Goal: Task Accomplishment & Management: Use online tool/utility

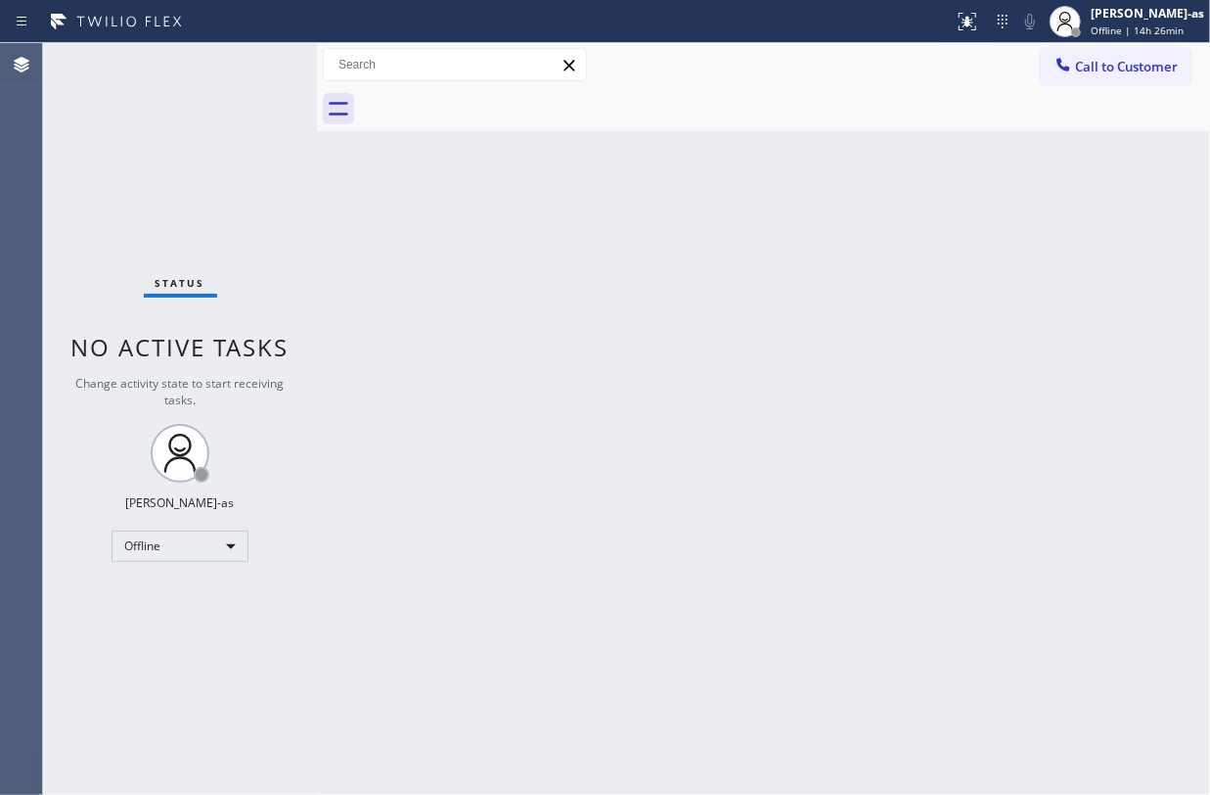
click at [202, 526] on div "Status No active tasks Change activity state to start receiving tasks. [PERSON_…" at bounding box center [180, 418] width 274 height 751
click at [193, 546] on div "Offline" at bounding box center [180, 545] width 137 height 31
click at [186, 620] on li "Unavailable" at bounding box center [179, 622] width 132 height 23
click at [603, 510] on div "Back to Dashboard Change Sender ID Customers Technicians Select a contact Outbo…" at bounding box center [763, 418] width 893 height 751
click at [630, 240] on div "Back to Dashboard Change Sender ID Customers Technicians Select a contact Outbo…" at bounding box center [763, 418] width 893 height 751
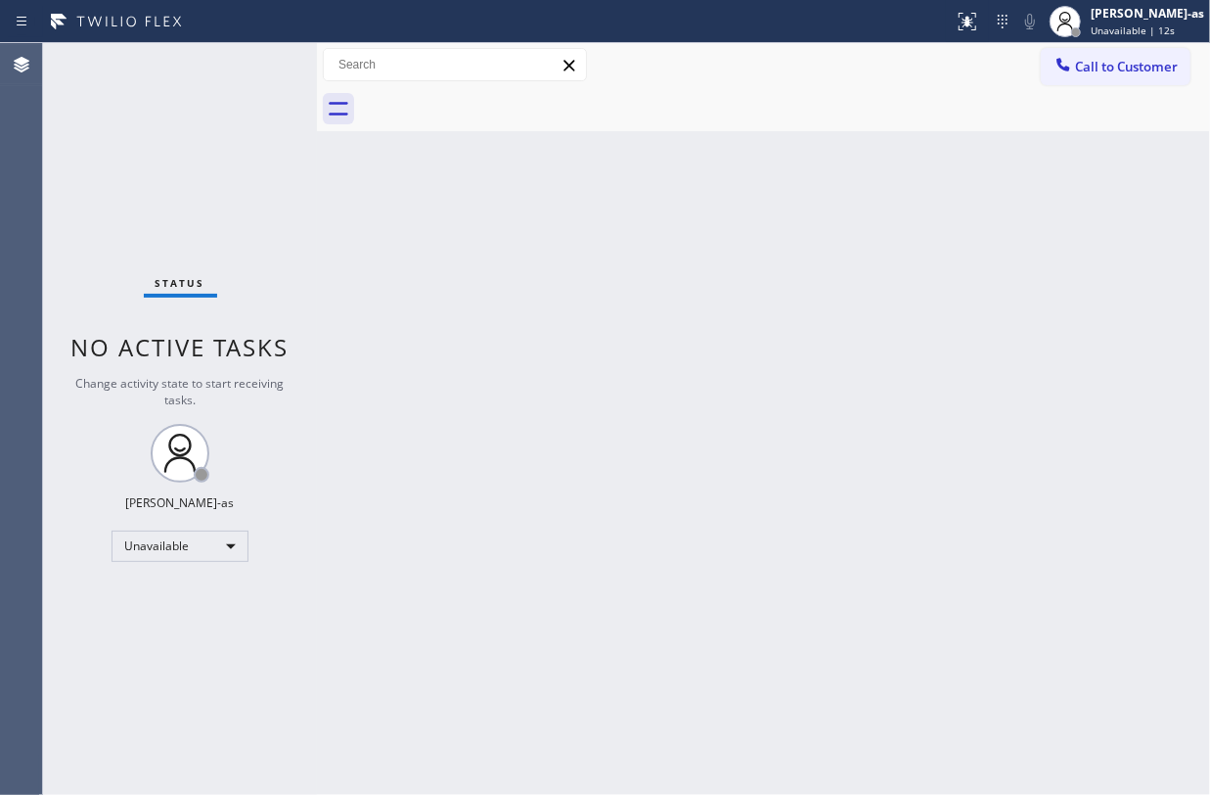
click at [205, 223] on div "Status No active tasks Change activity state to start receiving tasks. [PERSON_…" at bounding box center [180, 418] width 274 height 751
click at [266, 252] on div "Status No active tasks Change activity state to start receiving tasks. [PERSON_…" at bounding box center [180, 418] width 274 height 751
click at [201, 204] on div "Status No active tasks Change activity state to start receiving tasks. [PERSON_…" at bounding box center [180, 418] width 274 height 751
click at [235, 211] on div "Status No active tasks Change activity state to start receiving tasks. [PERSON_…" at bounding box center [180, 418] width 274 height 751
click at [208, 149] on div "Status No active tasks Change activity state to start receiving tasks. [PERSON_…" at bounding box center [180, 418] width 274 height 751
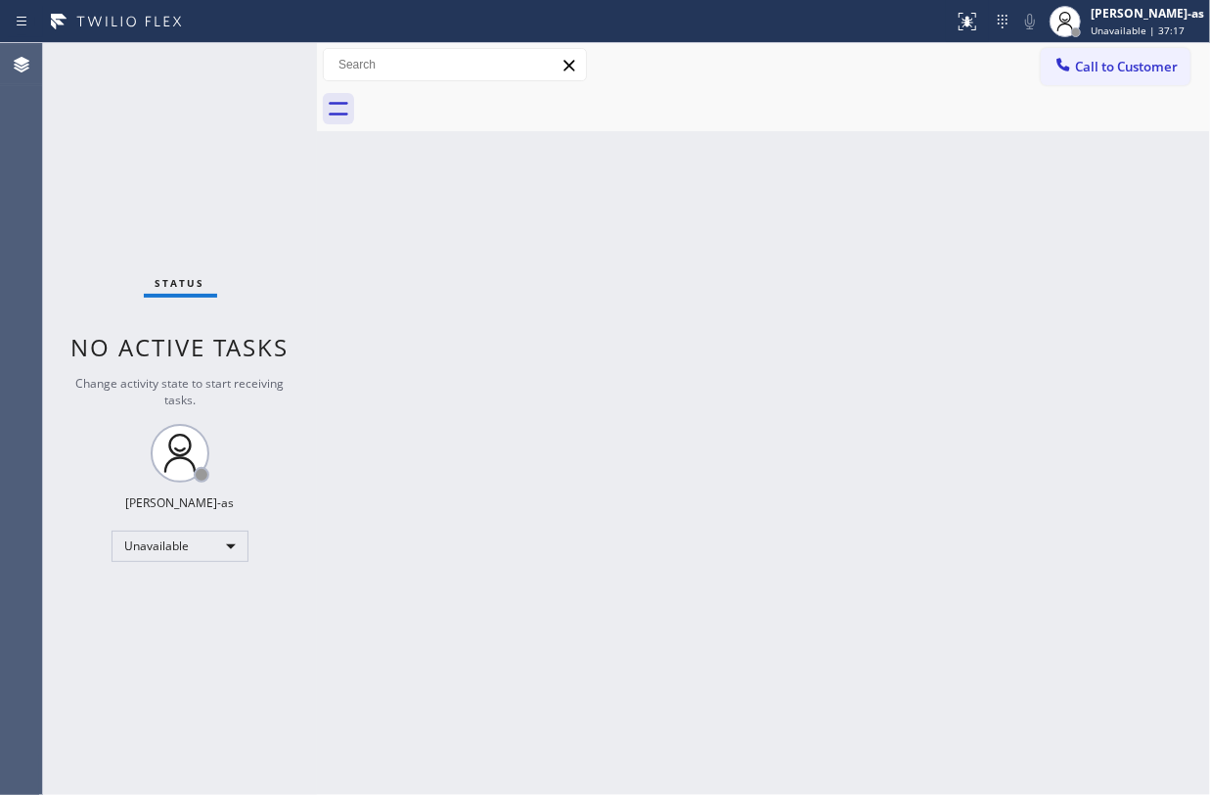
click at [599, 224] on div "Back to Dashboard Change Sender ID Customers Technicians Select a contact Outbo…" at bounding box center [763, 418] width 893 height 751
click at [209, 193] on div "Status No active tasks Change activity state to start receiving tasks. [PERSON_…" at bounding box center [180, 418] width 274 height 751
click at [1033, 67] on div "Call to Customer Outbound call Location Search location Your caller id phone nu…" at bounding box center [763, 65] width 893 height 34
click at [1085, 68] on span "Call to Customer" at bounding box center [1126, 67] width 103 height 18
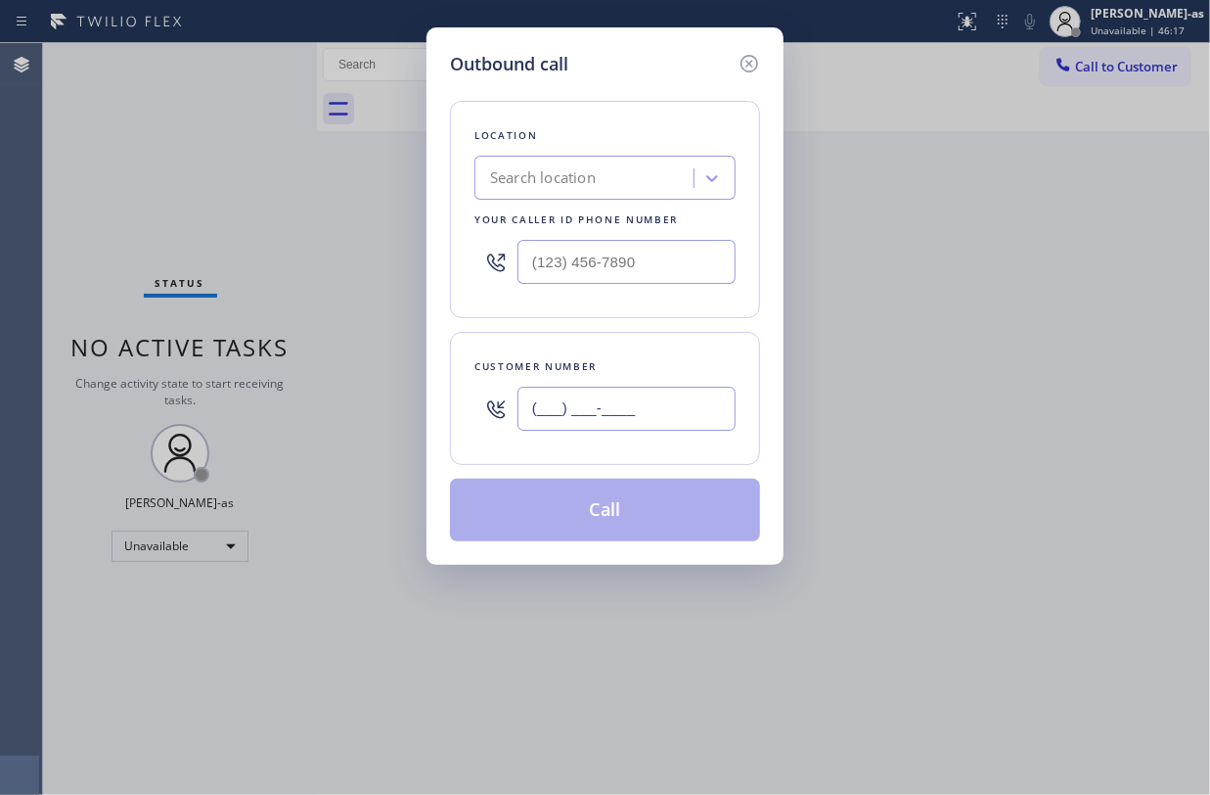
click at [666, 407] on input "(___) ___-____" at bounding box center [627, 408] width 218 height 44
paste input "626) 354-6698"
type input "(626) 354-6698"
click at [557, 181] on div "Search location" at bounding box center [586, 178] width 213 height 34
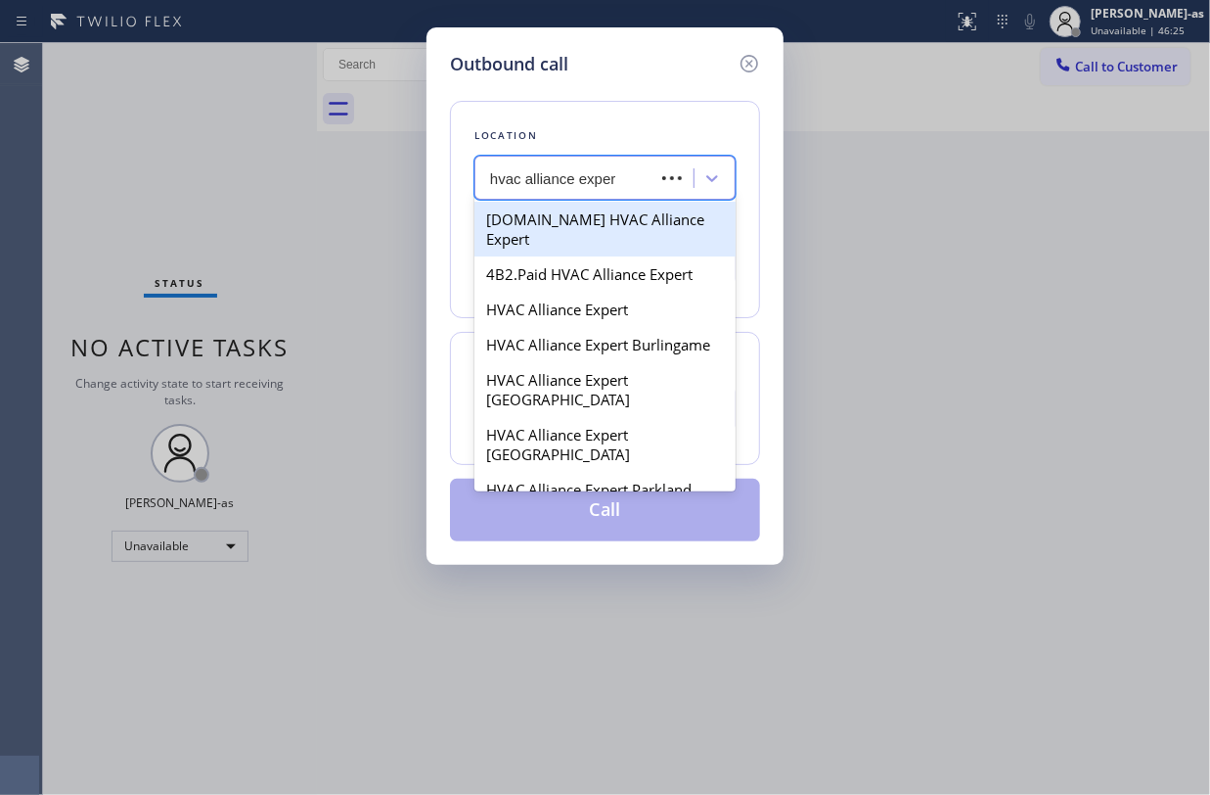
type input "hvac alliance expert"
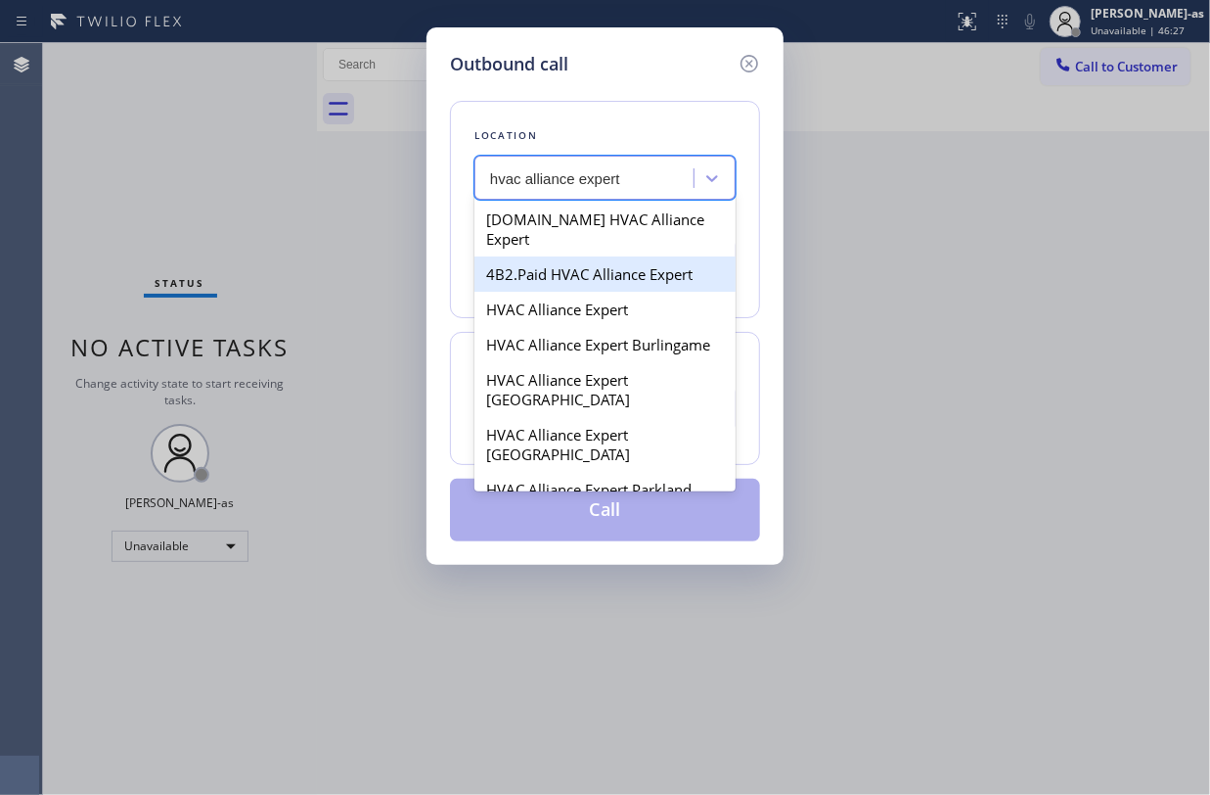
click at [566, 262] on div "4B2.Paid HVAC Alliance Expert" at bounding box center [605, 273] width 261 height 35
type input "(855) 999-4417"
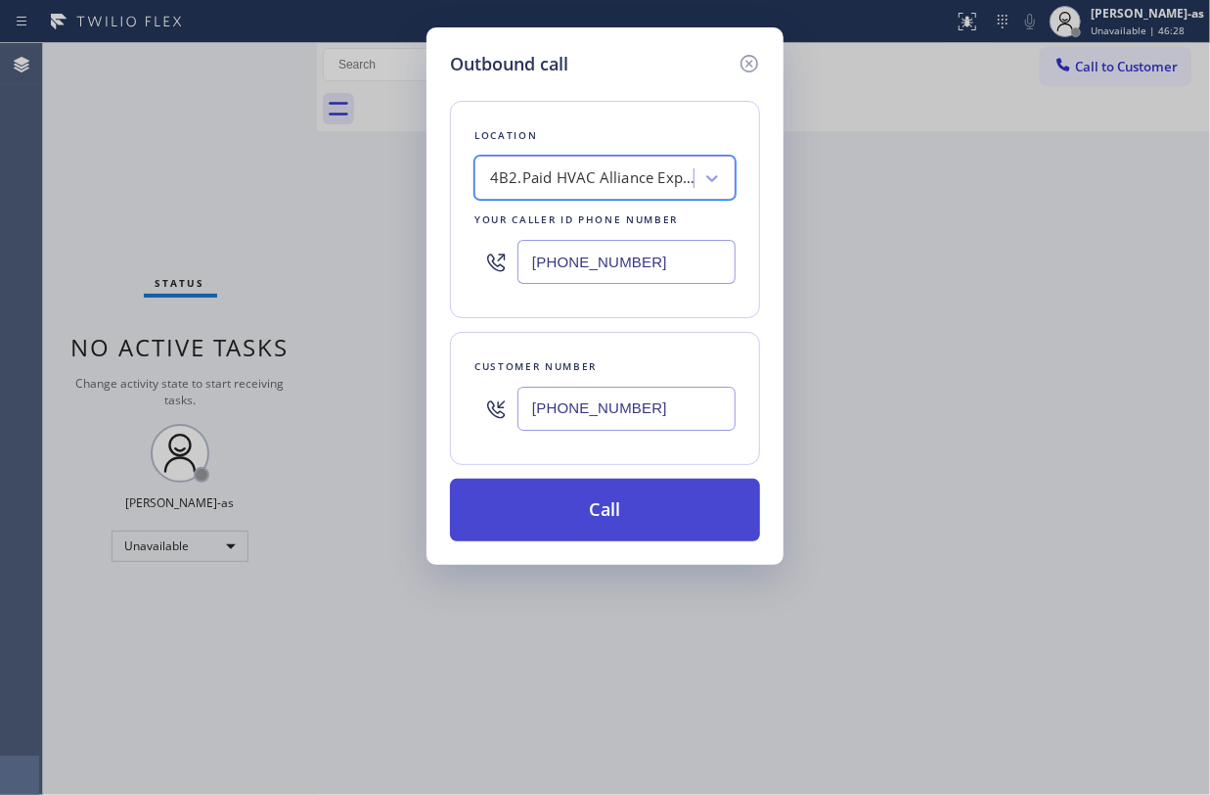
click at [667, 509] on button "Call" at bounding box center [605, 509] width 310 height 63
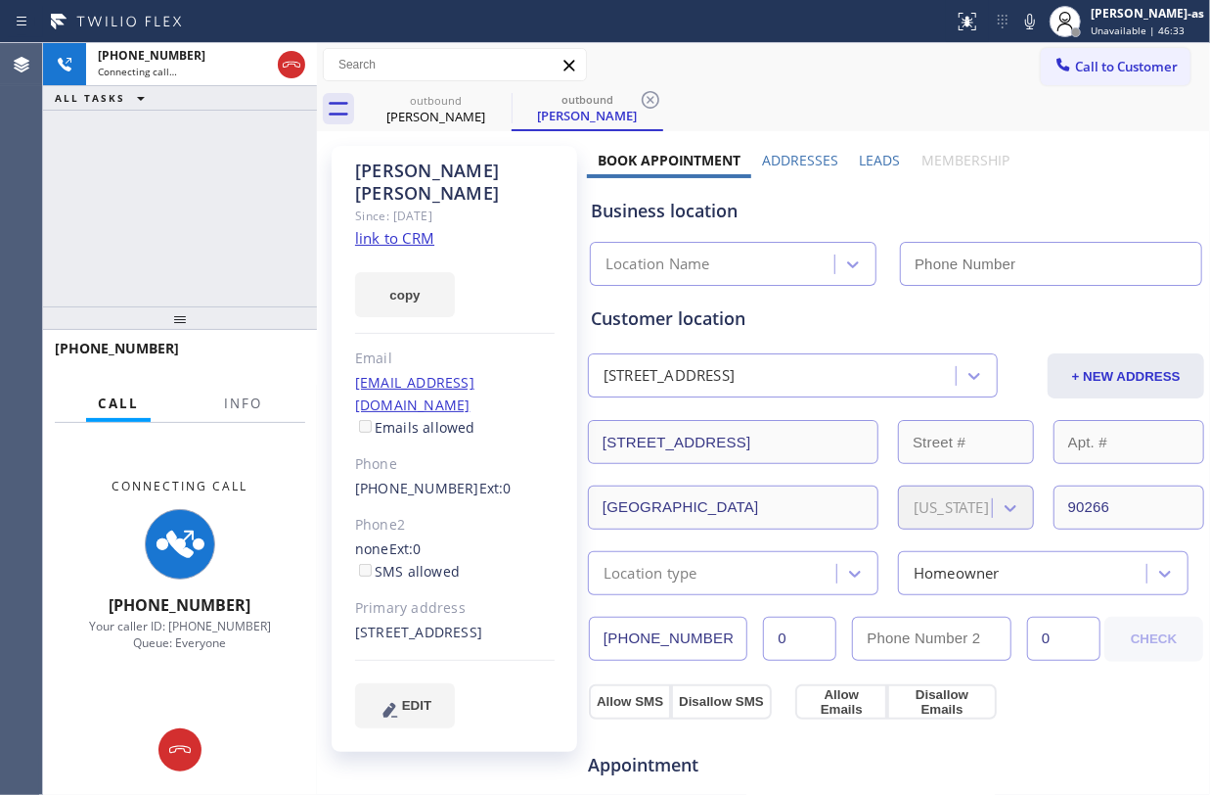
type input "(855) 999-4417"
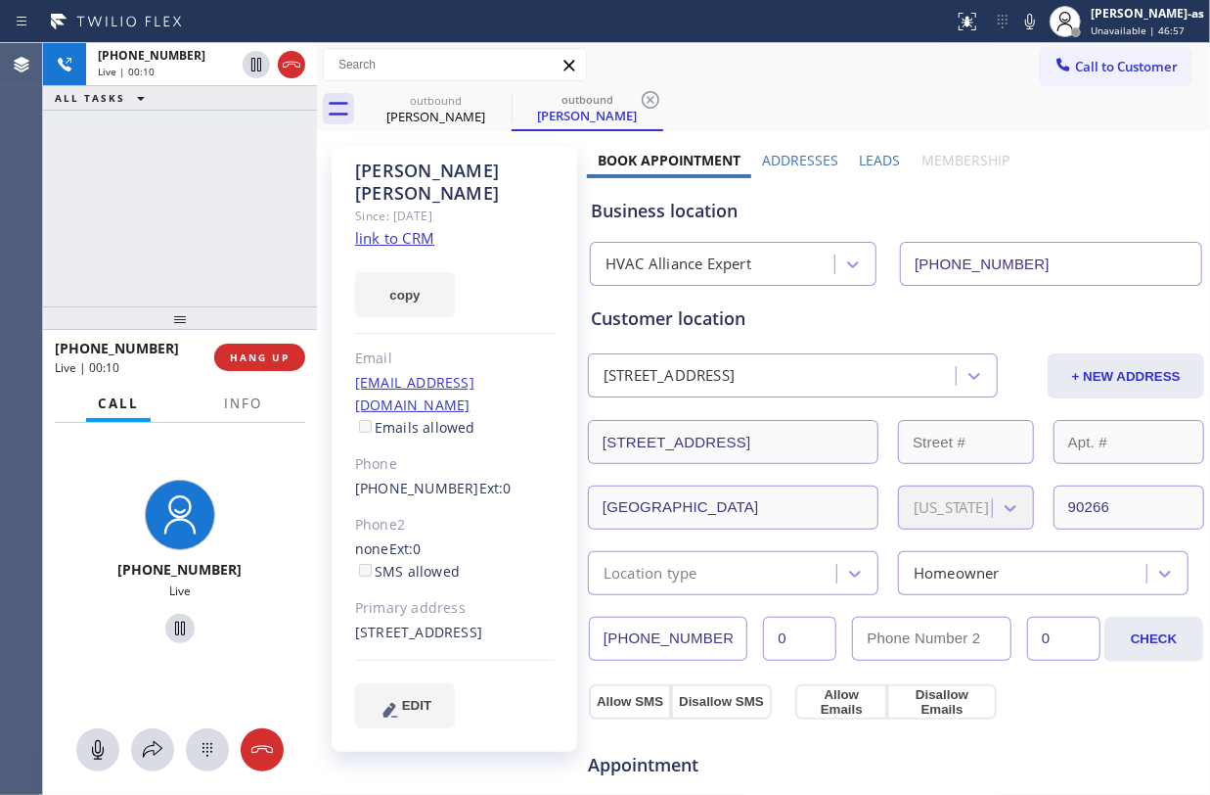
click at [384, 228] on link "link to CRM" at bounding box center [394, 238] width 79 height 20
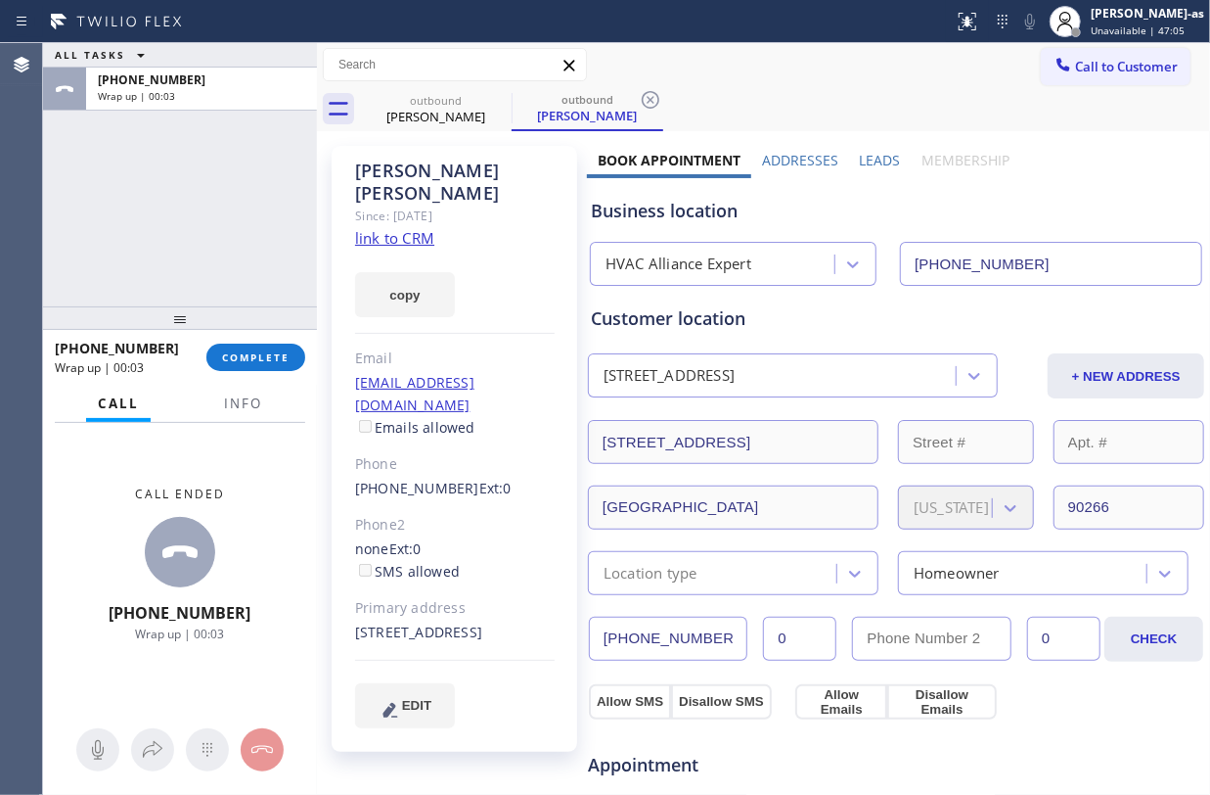
drag, startPoint x: 174, startPoint y: 310, endPoint x: 286, endPoint y: 419, distance: 155.7
click at [204, 330] on div at bounding box center [180, 317] width 274 height 23
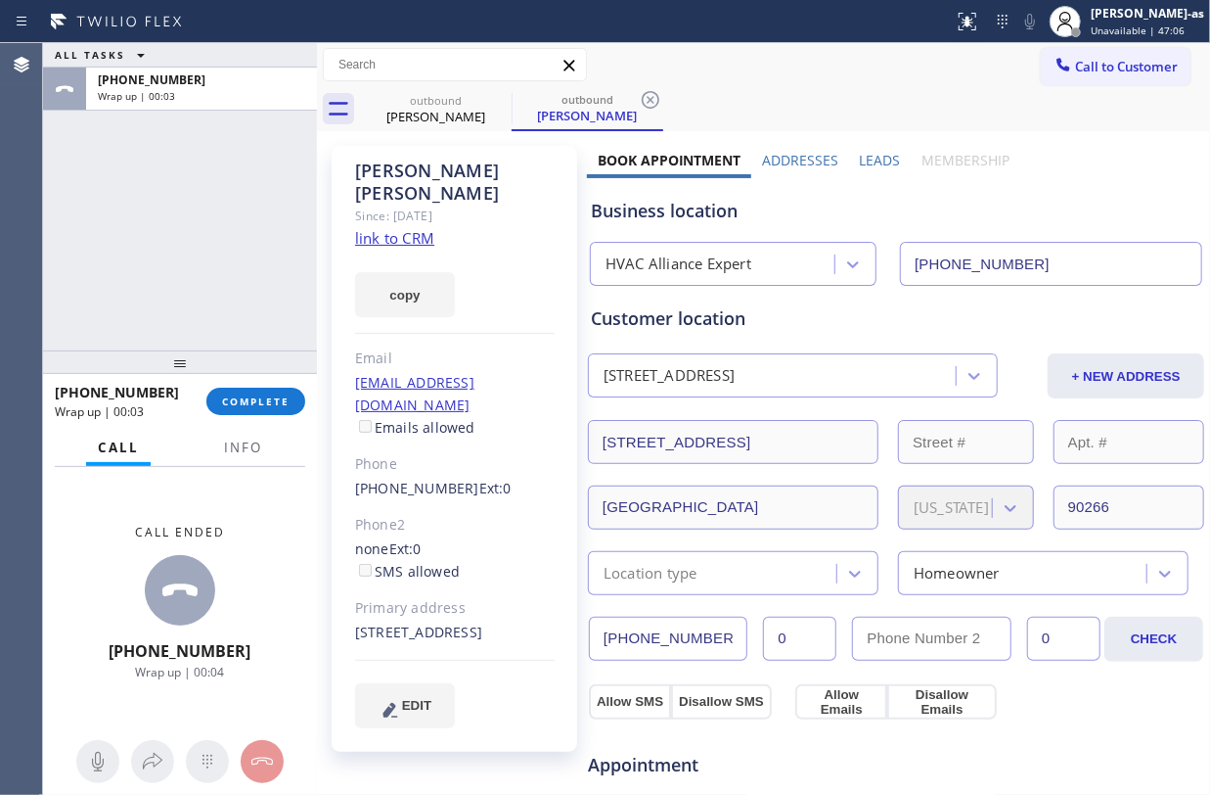
click at [259, 373] on div at bounding box center [180, 361] width 274 height 23
click at [264, 388] on button "COMPLETE" at bounding box center [255, 400] width 99 height 27
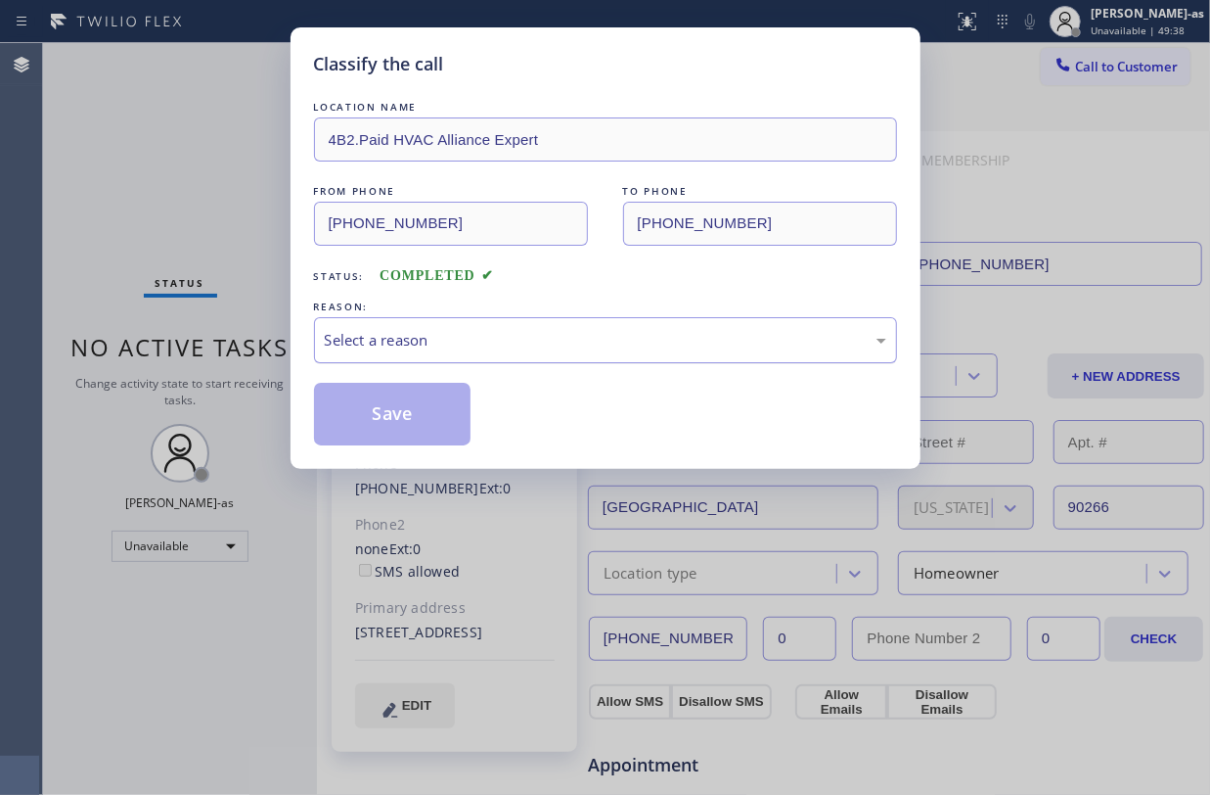
click at [519, 346] on div "Select a reason" at bounding box center [606, 340] width 562 height 23
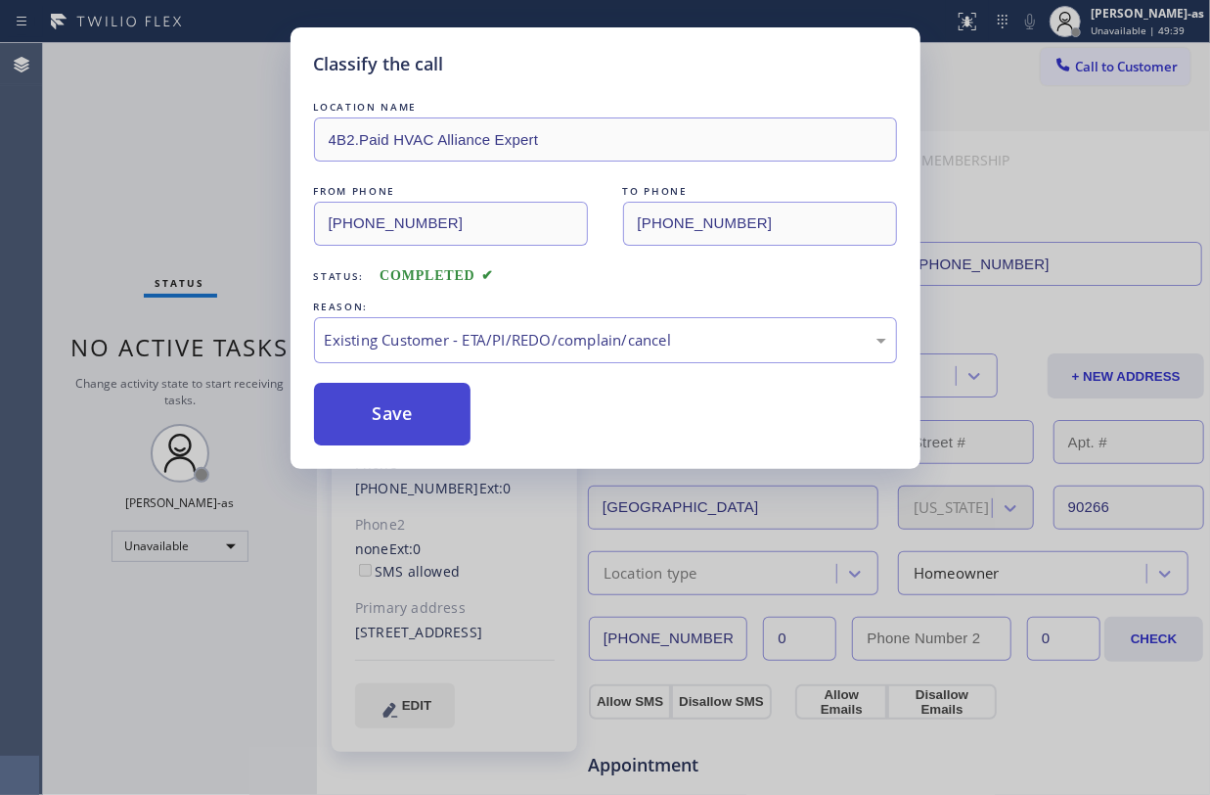
click at [439, 432] on button "Save" at bounding box center [393, 414] width 158 height 63
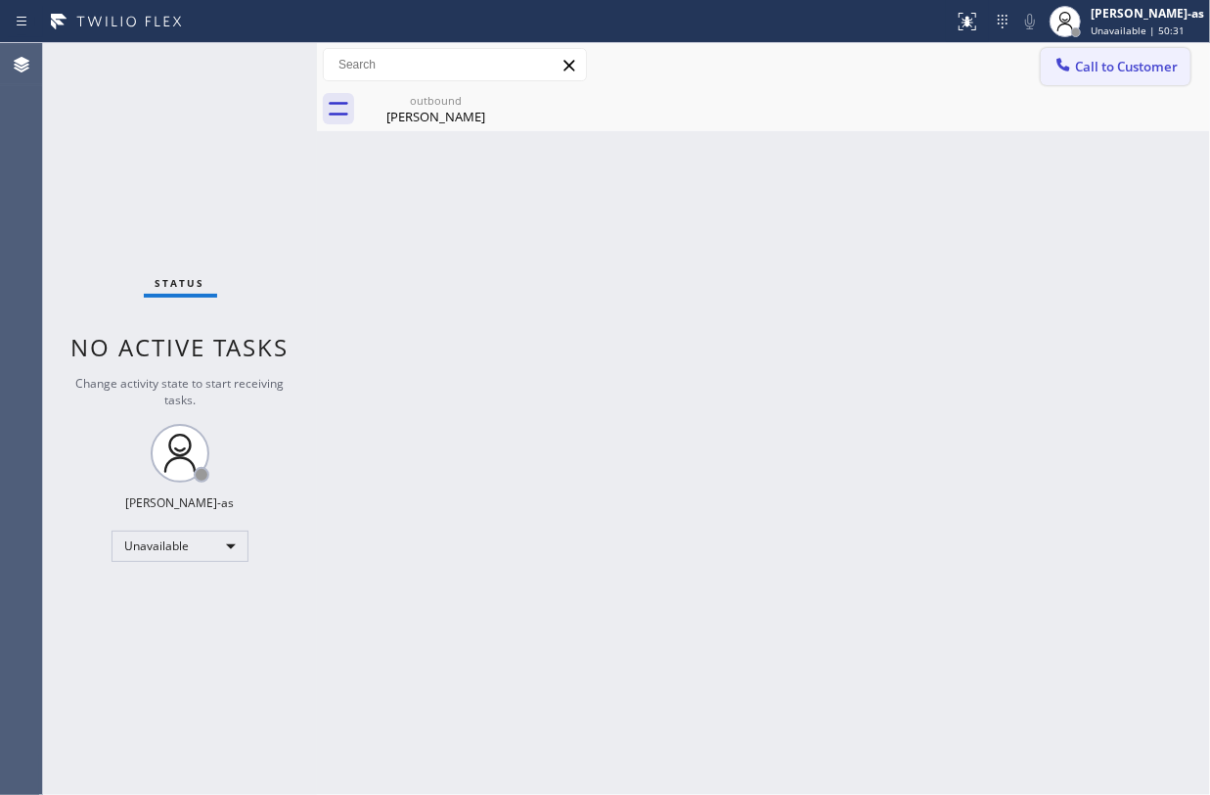
click at [1076, 60] on span "Call to Customer" at bounding box center [1126, 67] width 103 height 18
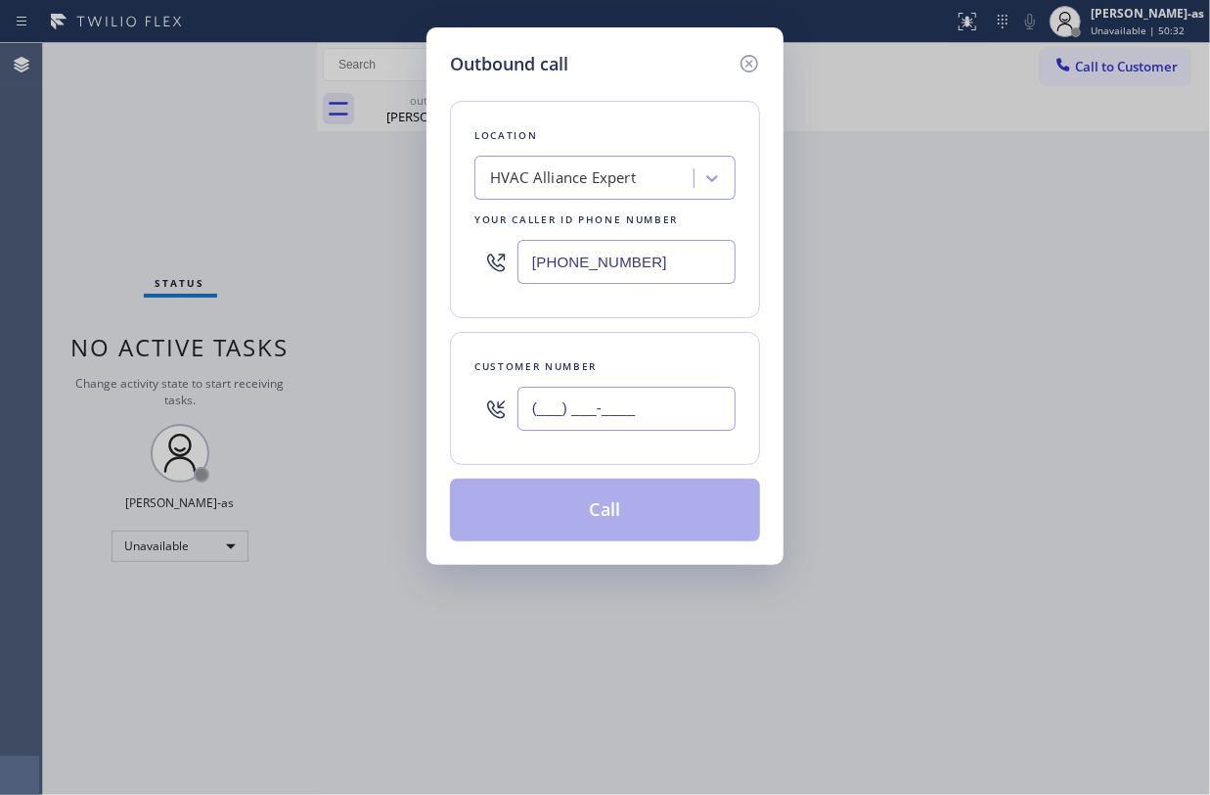
click at [644, 405] on input "(___) ___-____" at bounding box center [627, 408] width 218 height 44
paste input "603) 489"
click at [652, 420] on input "(603) 489-____" at bounding box center [627, 408] width 218 height 44
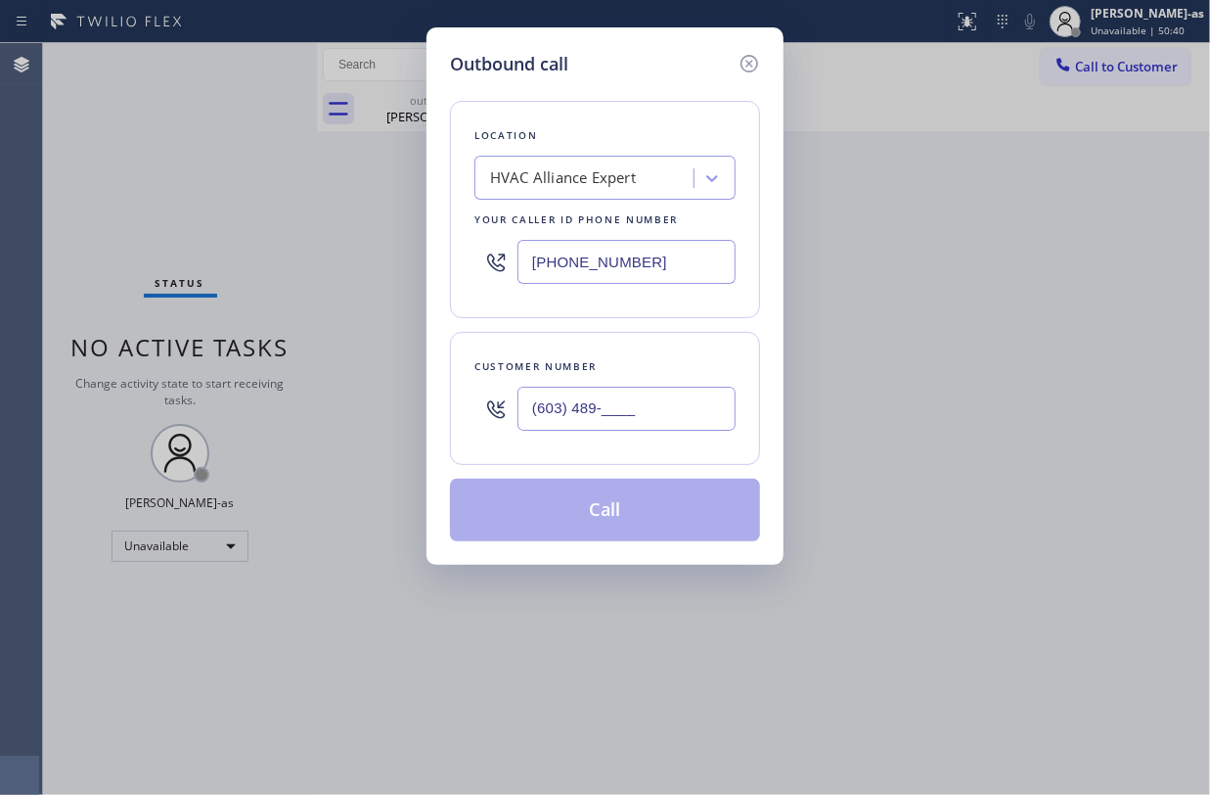
paste input "26) 940-8309"
click at [652, 420] on input "(626) 940-8309" at bounding box center [627, 408] width 218 height 44
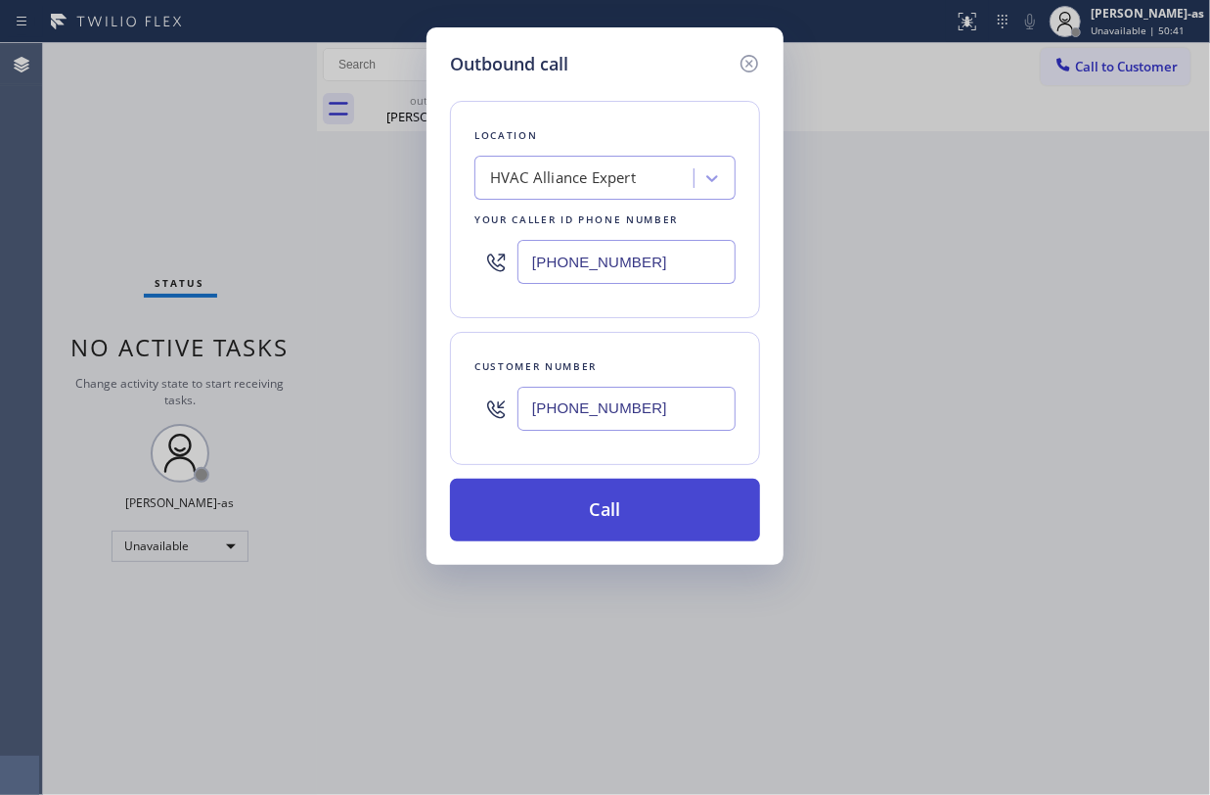
type input "(626) 940-8309"
click at [648, 514] on button "Call" at bounding box center [605, 509] width 310 height 63
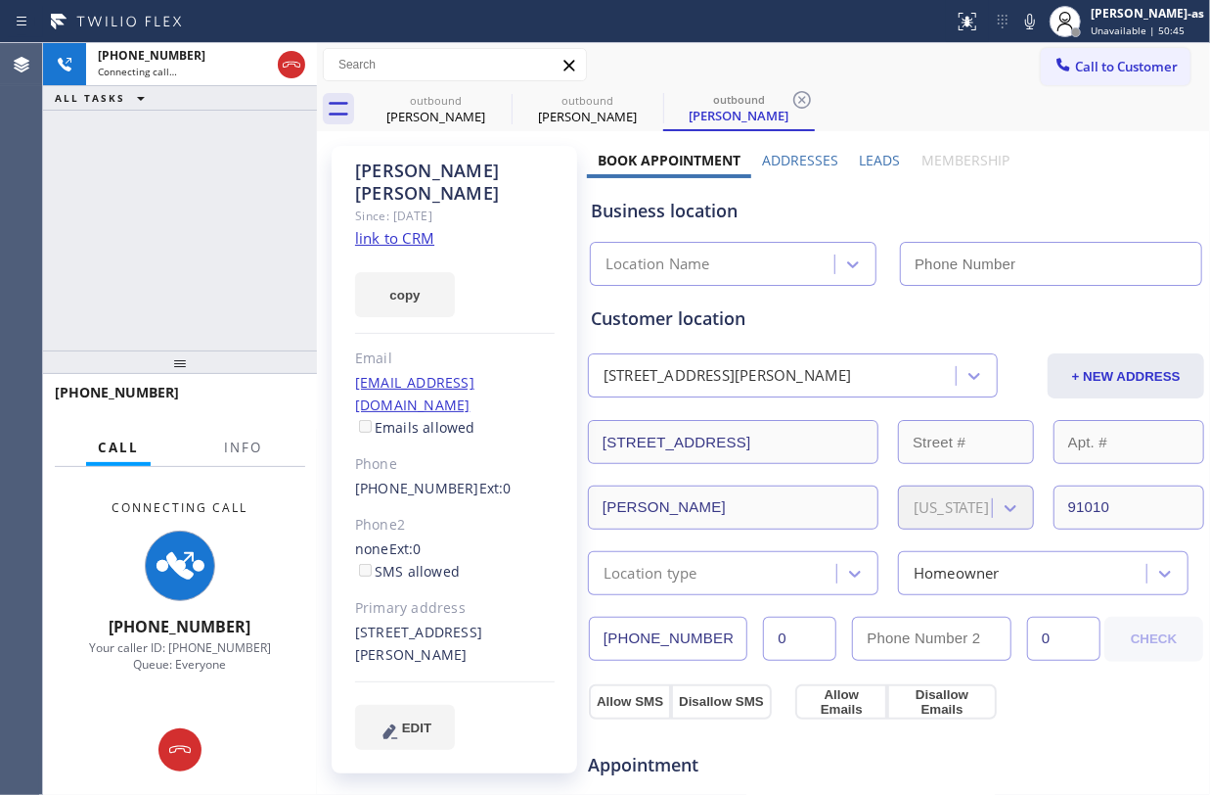
type input "(855) 999-4417"
click at [233, 164] on div "+16269408309 Connecting call… ALL TASKS ALL TASKS ACTIVE TASKS TASKS IN WRAP UP" at bounding box center [180, 196] width 274 height 307
click at [389, 228] on link "link to CRM" at bounding box center [394, 238] width 79 height 20
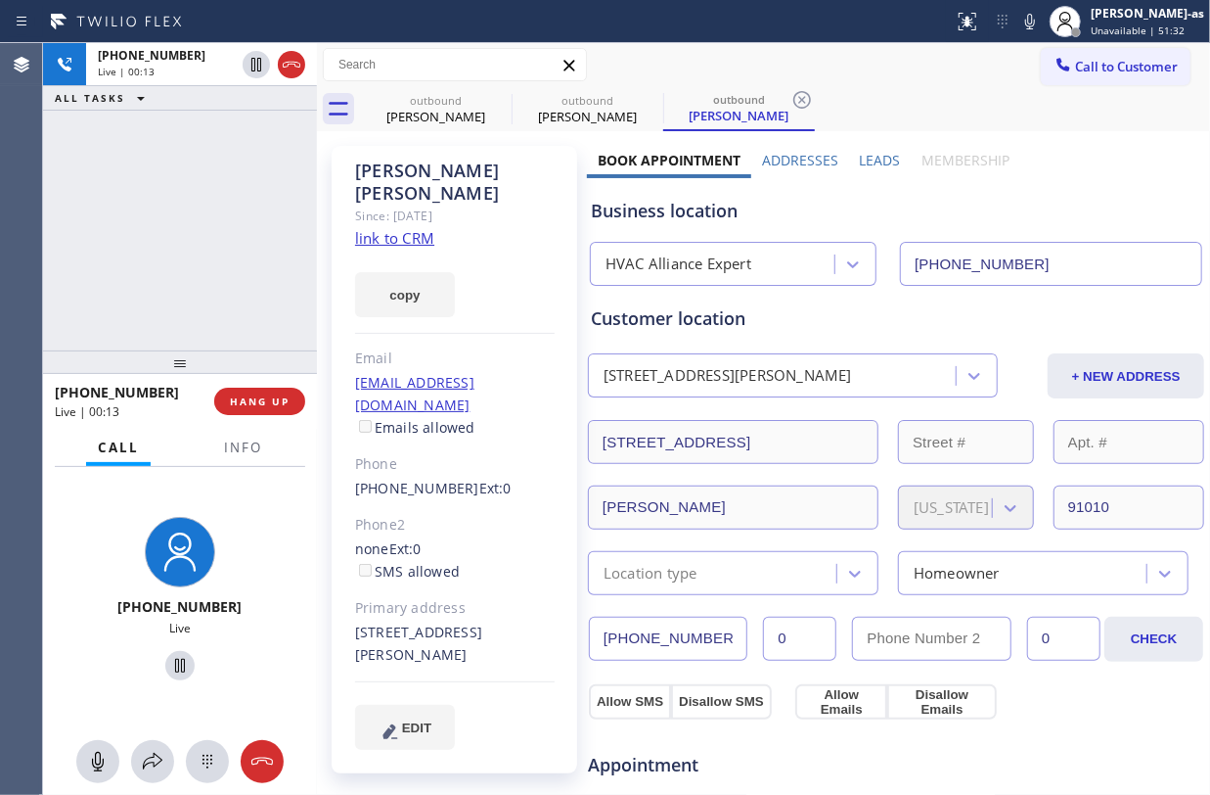
click at [217, 258] on div "+16269408309 Live | 00:13 ALL TASKS ALL TASKS ACTIVE TASKS TASKS IN WRAP UP" at bounding box center [180, 196] width 274 height 307
click at [282, 68] on icon at bounding box center [291, 64] width 23 height 23
click at [232, 297] on div "+16269408309 Live | 00:13 ALL TASKS ALL TASKS ACTIVE TASKS TASKS IN WRAP UP" at bounding box center [180, 196] width 274 height 307
drag, startPoint x: 267, startPoint y: 413, endPoint x: 266, endPoint y: 388, distance: 24.5
click at [267, 395] on button "HANG UP" at bounding box center [259, 400] width 91 height 27
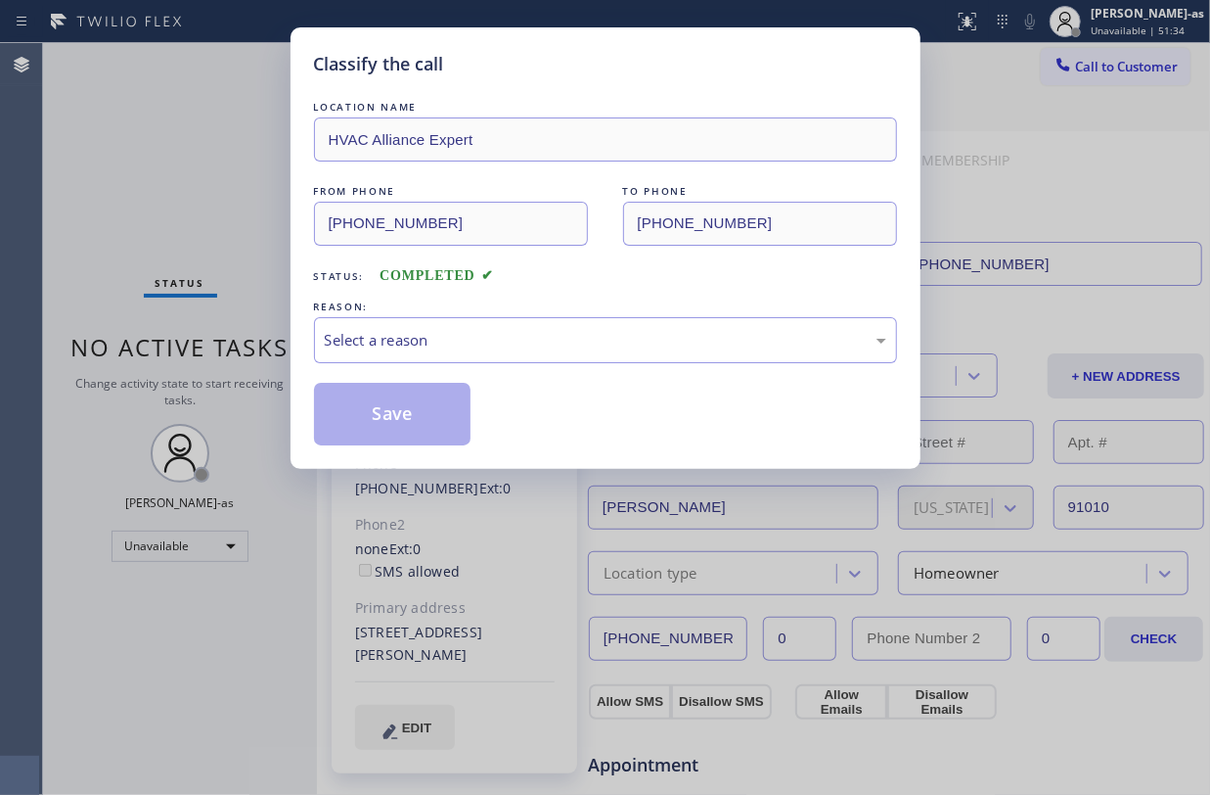
click at [268, 401] on div "Classify the call LOCATION NAME HVAC Alliance Expert FROM PHONE (855) 999-4417 …" at bounding box center [605, 397] width 1210 height 795
drag, startPoint x: 427, startPoint y: 341, endPoint x: 447, endPoint y: 349, distance: 22.0
click at [428, 341] on div "Select a reason" at bounding box center [606, 340] width 562 height 23
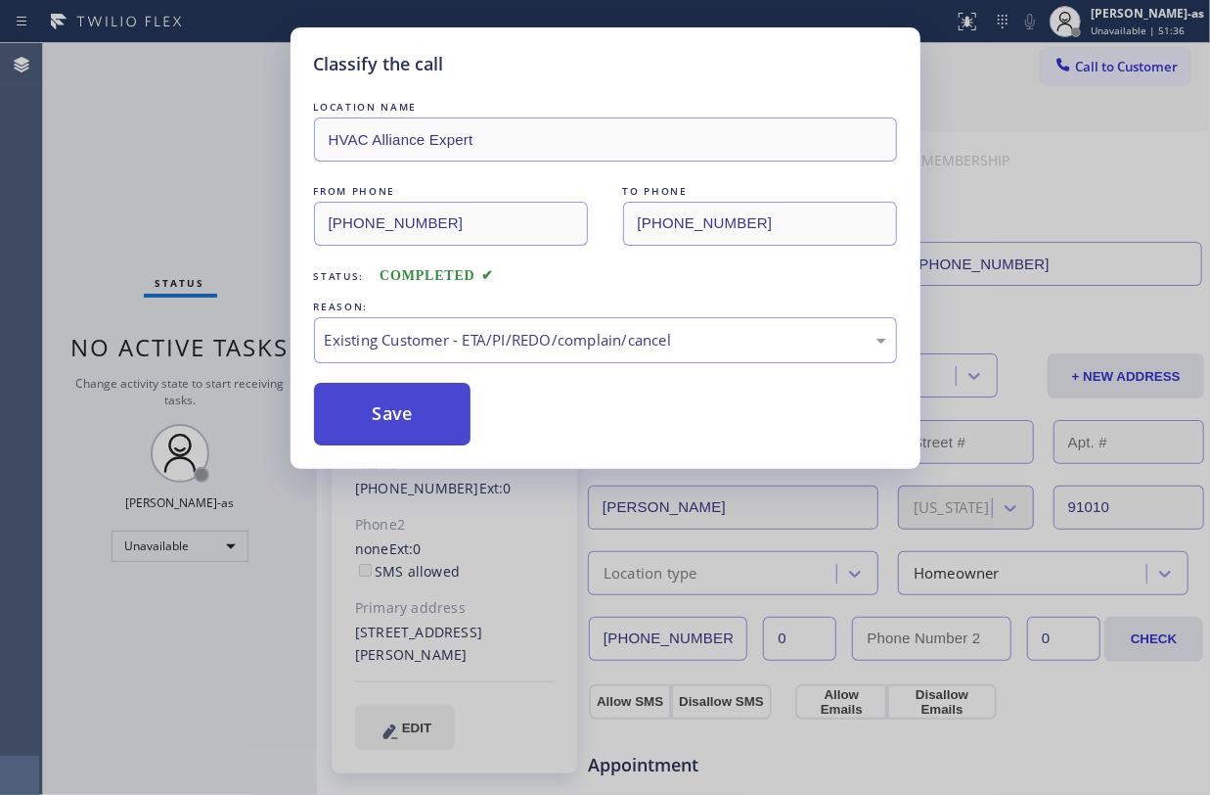
click at [345, 439] on button "Save" at bounding box center [393, 414] width 158 height 63
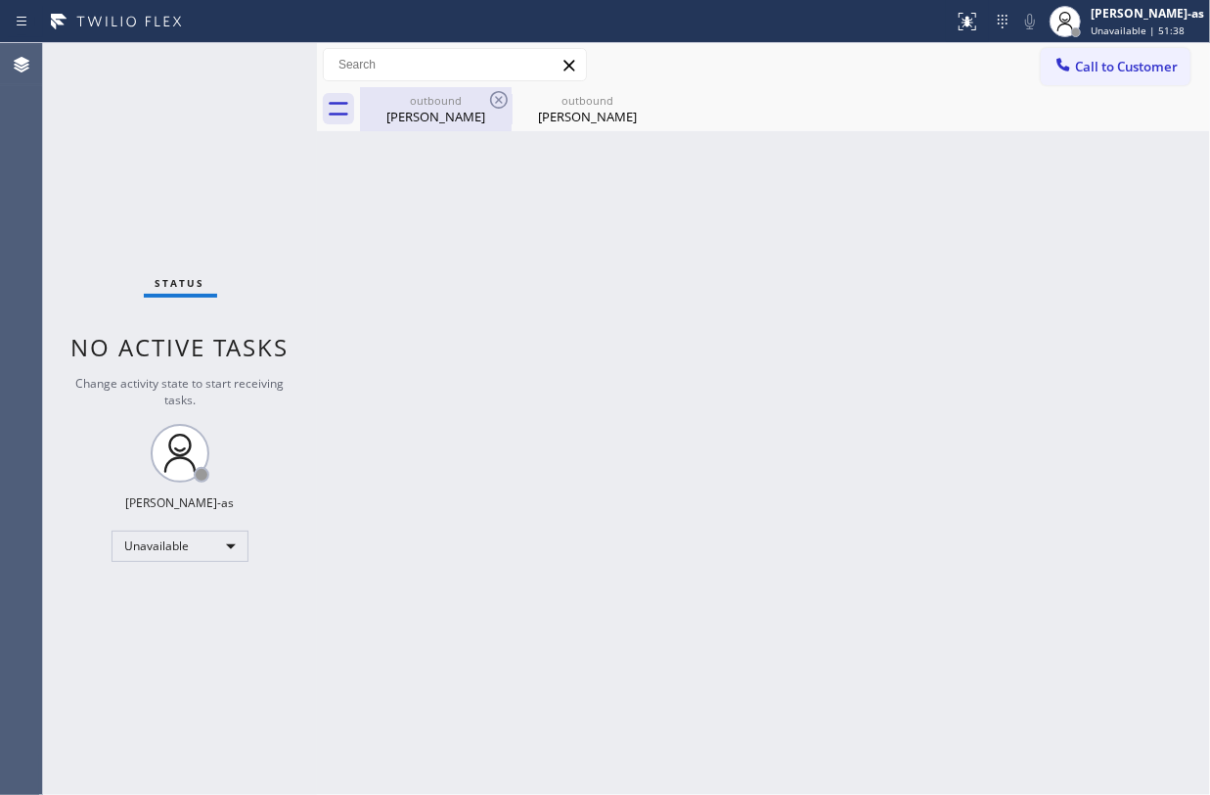
click at [423, 98] on div "outbound" at bounding box center [436, 100] width 148 height 15
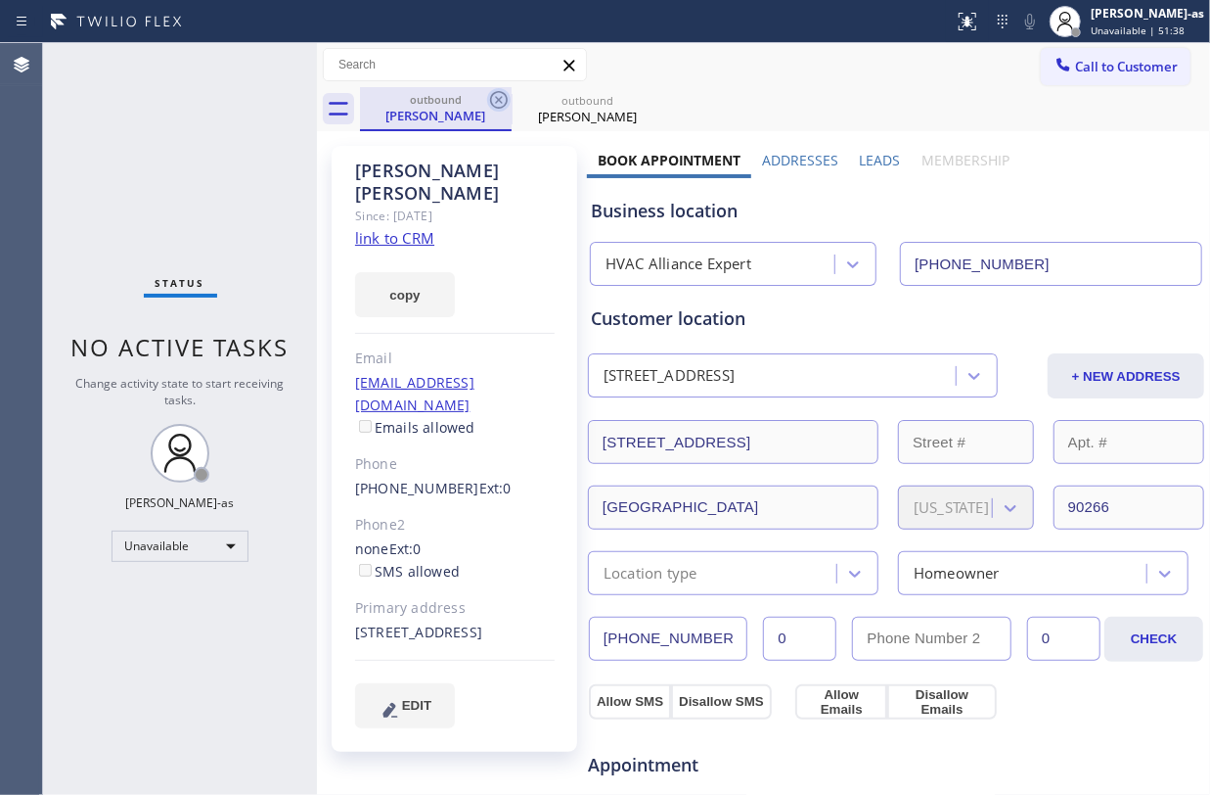
click at [499, 94] on icon at bounding box center [498, 99] width 23 height 23
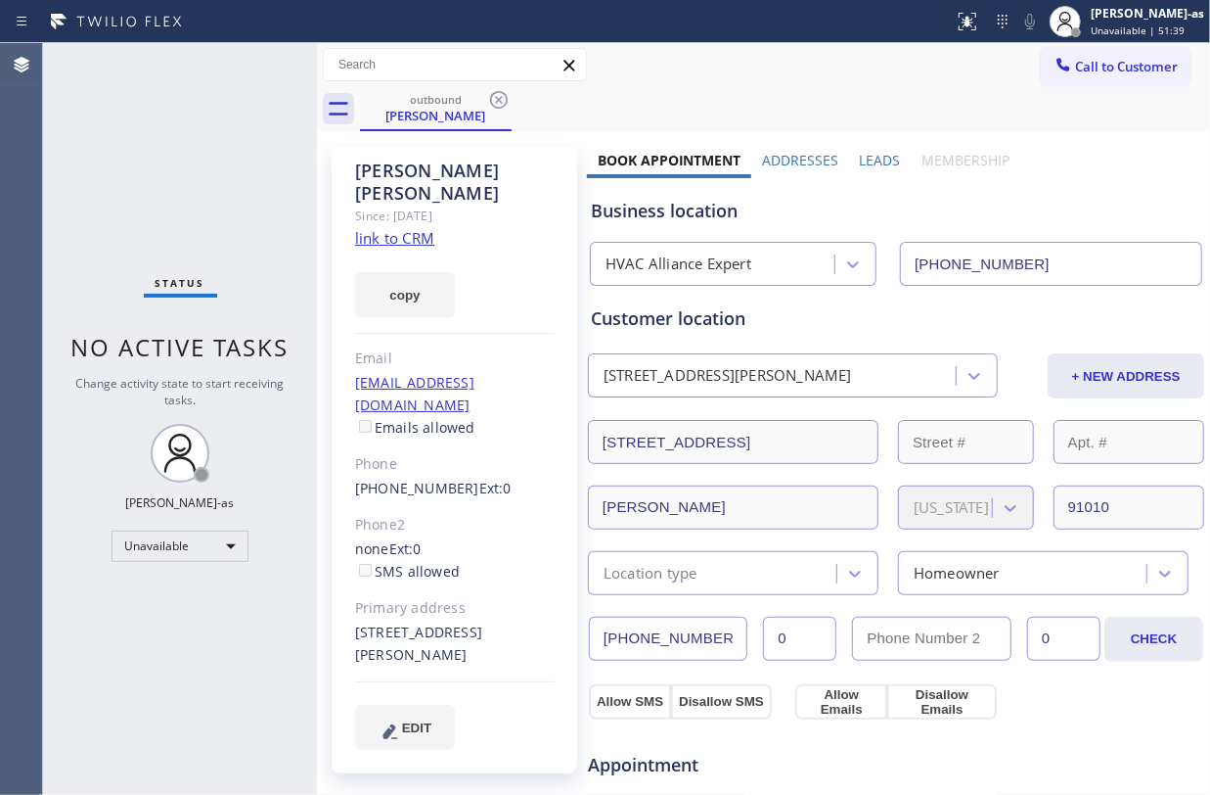
click at [560, 209] on div "Hector Jimeniz Since: 20 may 2020 link to CRM copy Email hjimenez1113@yahoo.com…" at bounding box center [455, 459] width 246 height 627
click at [1100, 78] on button "Call to Customer" at bounding box center [1116, 66] width 150 height 37
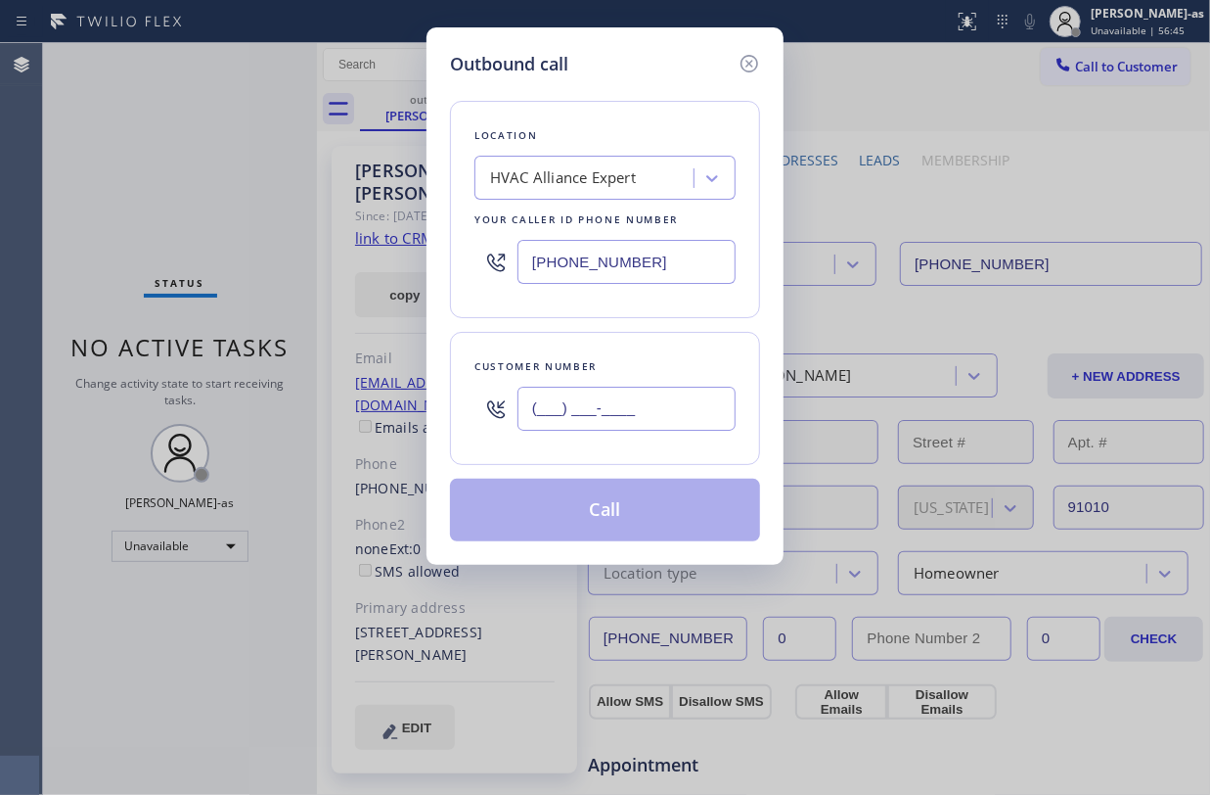
click at [650, 415] on input "(___) ___-____" at bounding box center [627, 408] width 218 height 44
paste input "818) 400-5759"
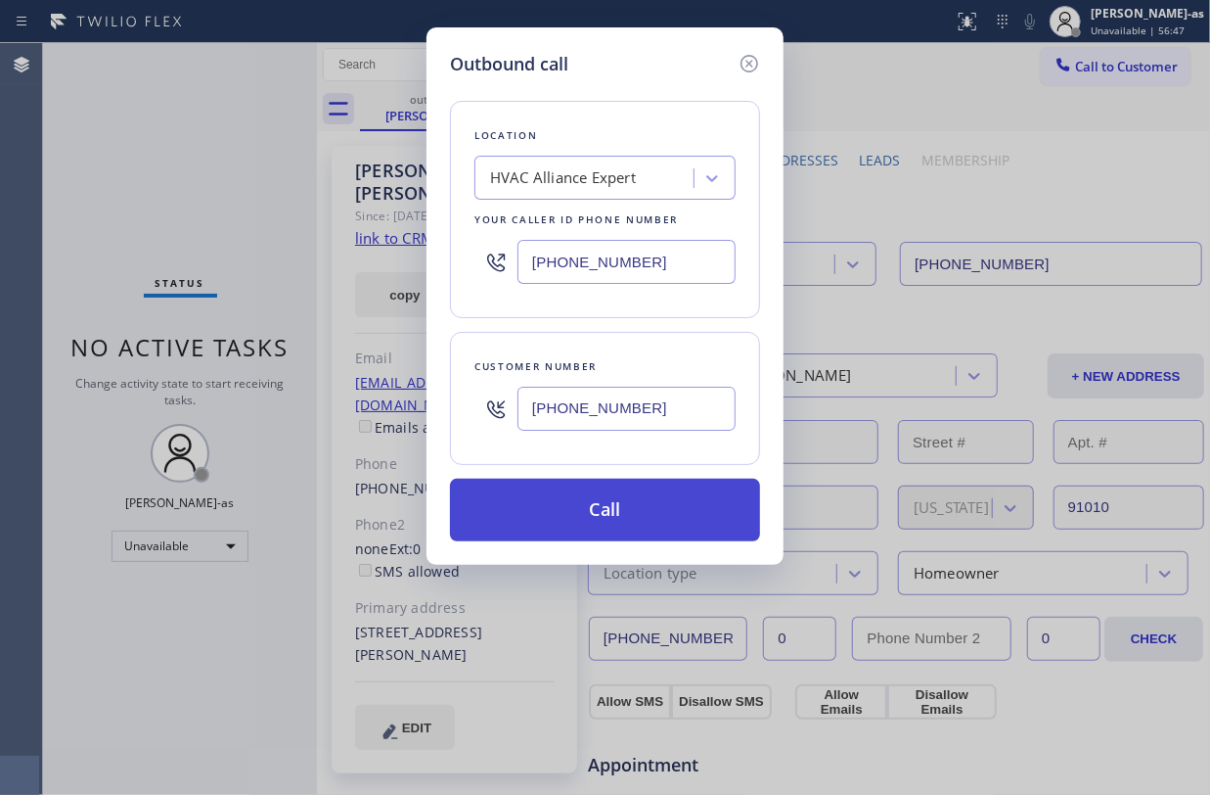
type input "(818) 400-5759"
click at [659, 521] on button "Call" at bounding box center [605, 509] width 310 height 63
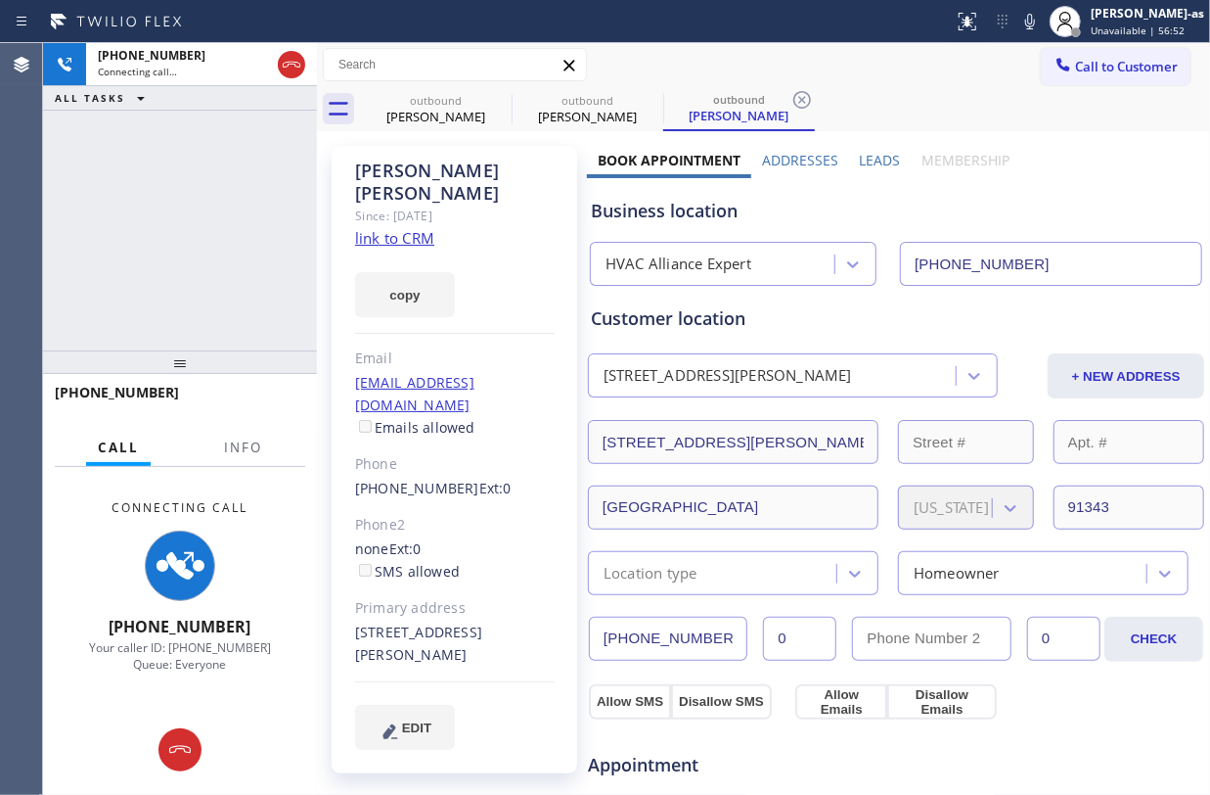
type input "(855) 999-4417"
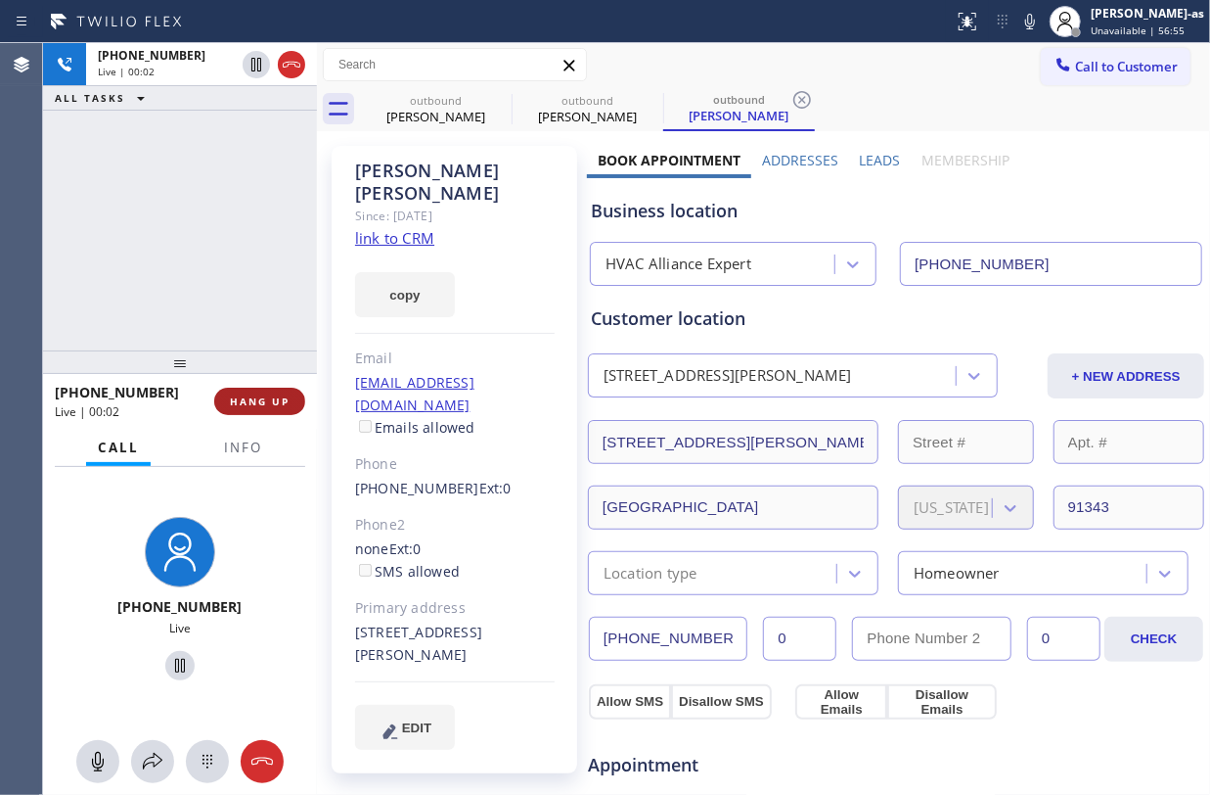
click at [248, 397] on span "HANG UP" at bounding box center [260, 401] width 60 height 14
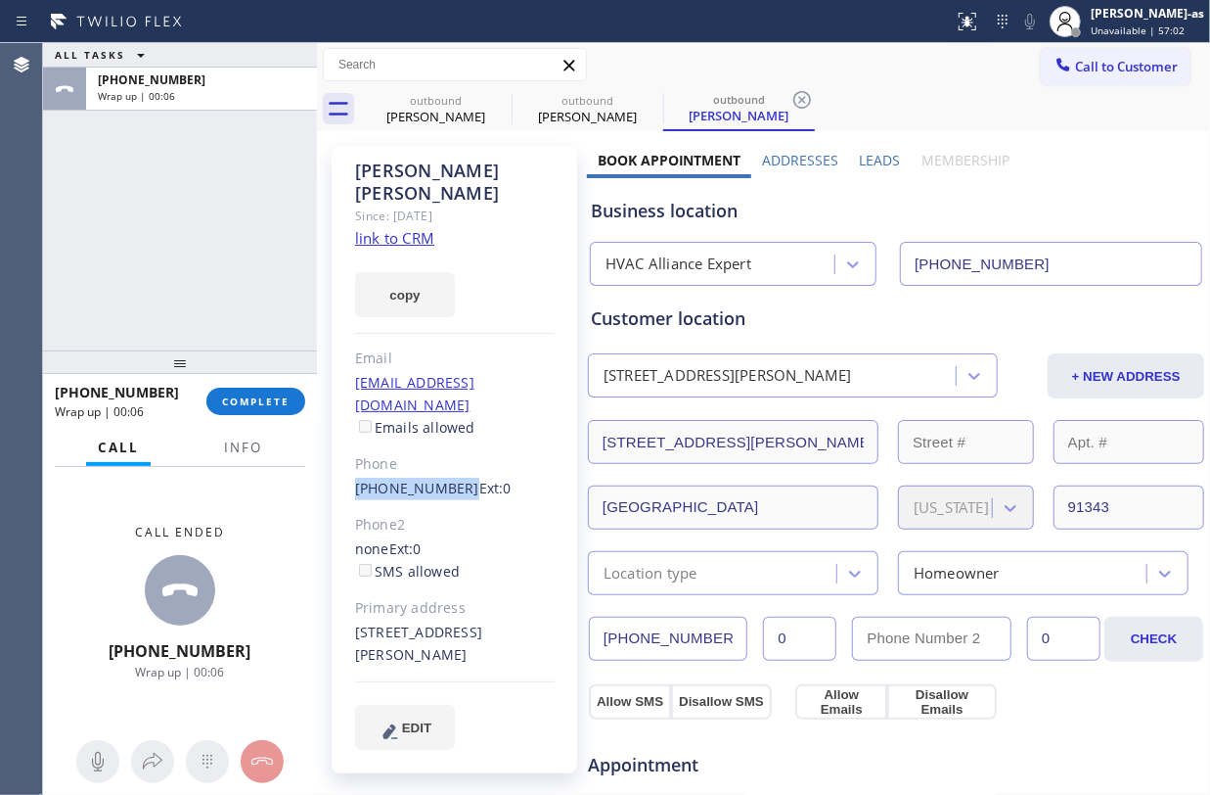
drag, startPoint x: 341, startPoint y: 436, endPoint x: 452, endPoint y: 448, distance: 111.2
click at [452, 448] on div "Mary Larios Since: 20 may 2020 link to CRM copy Email mrylrs@gmail.com Emails a…" at bounding box center [455, 459] width 246 height 627
copy link "(818) 400-5759"
click at [236, 396] on span "COMPLETE" at bounding box center [256, 401] width 68 height 14
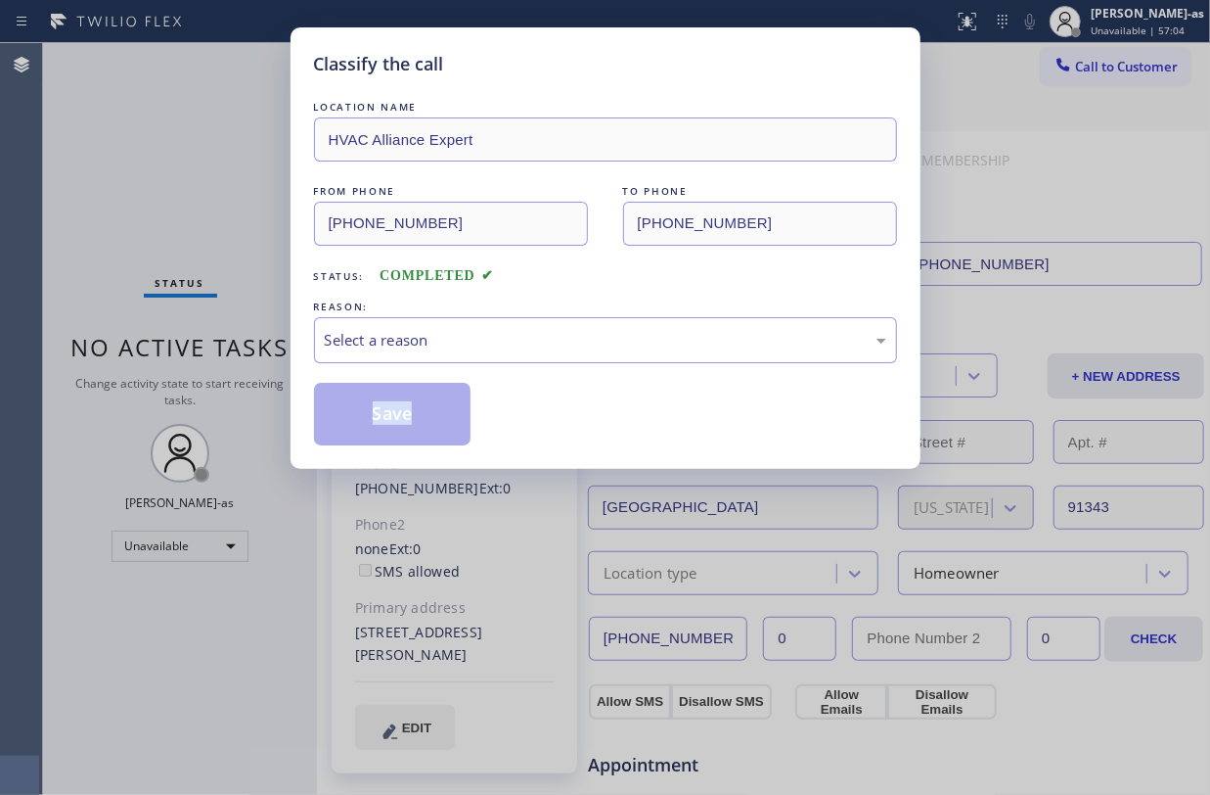
click at [236, 396] on div "Classify the call LOCATION NAME HVAC Alliance Expert FROM PHONE (855) 999-4417 …" at bounding box center [605, 397] width 1210 height 795
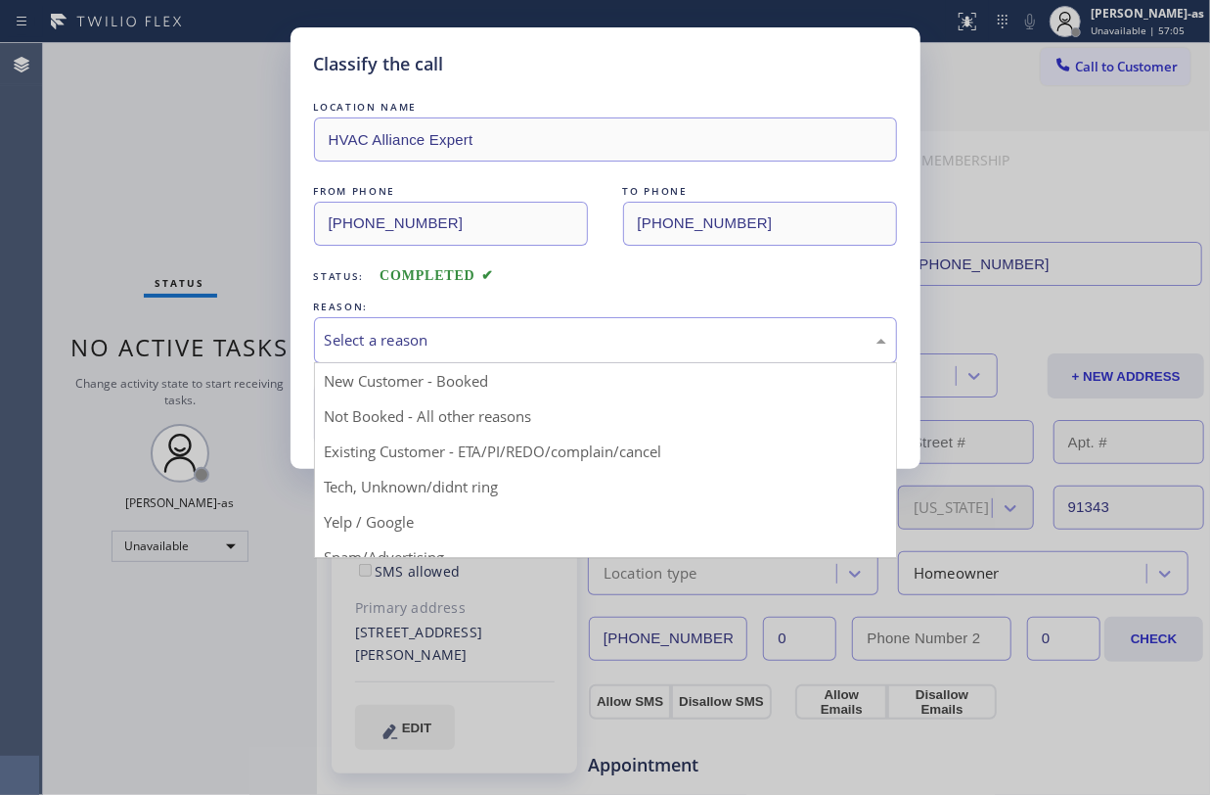
click at [517, 360] on div "Select a reason" at bounding box center [605, 340] width 583 height 46
drag, startPoint x: 548, startPoint y: 458, endPoint x: 442, endPoint y: 436, distance: 107.8
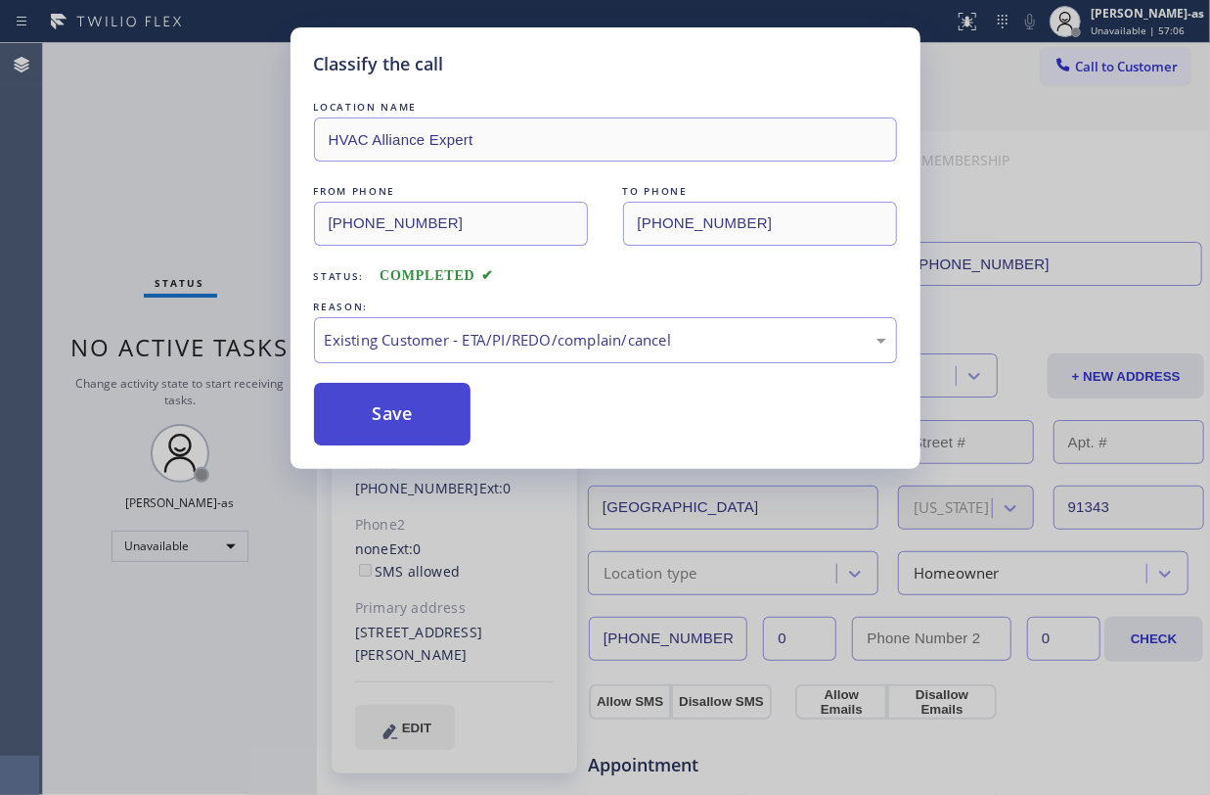
drag, startPoint x: 415, startPoint y: 427, endPoint x: 387, endPoint y: 392, distance: 43.9
click at [412, 424] on button "Save" at bounding box center [393, 414] width 158 height 63
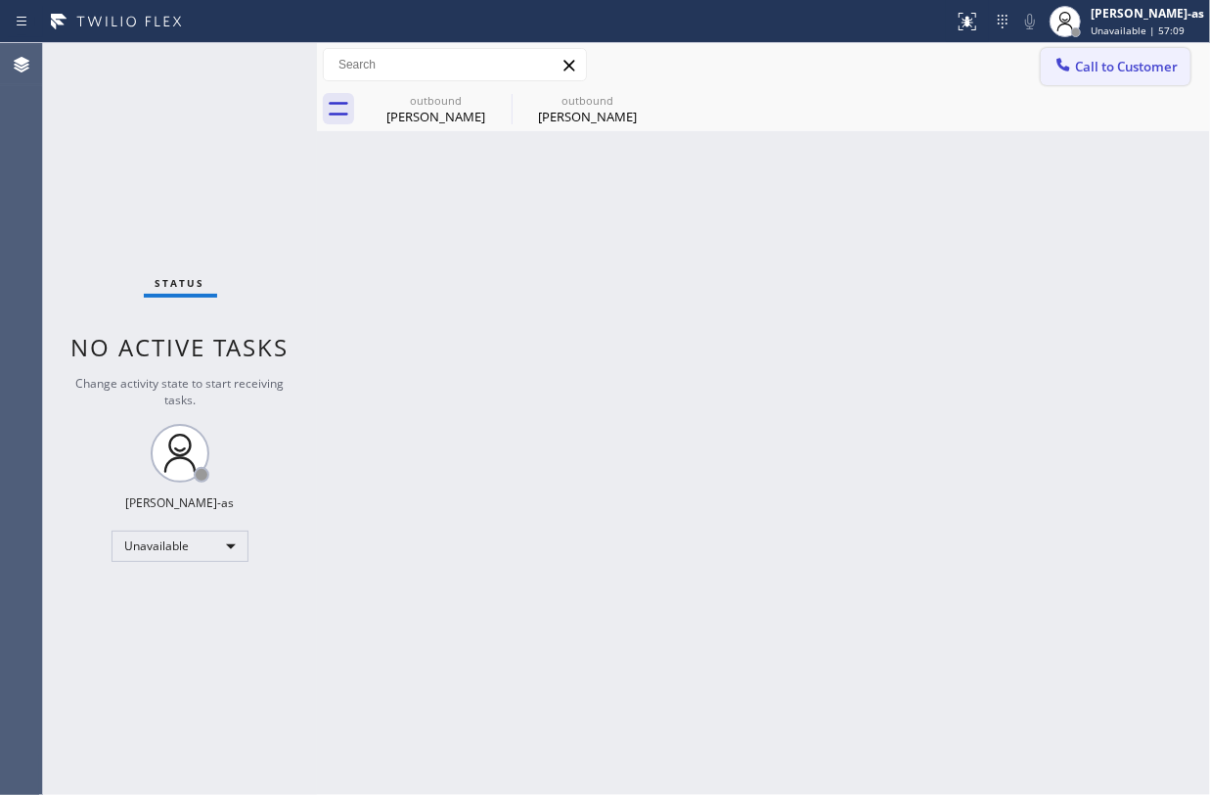
click at [1128, 59] on span "Call to Customer" at bounding box center [1126, 67] width 103 height 18
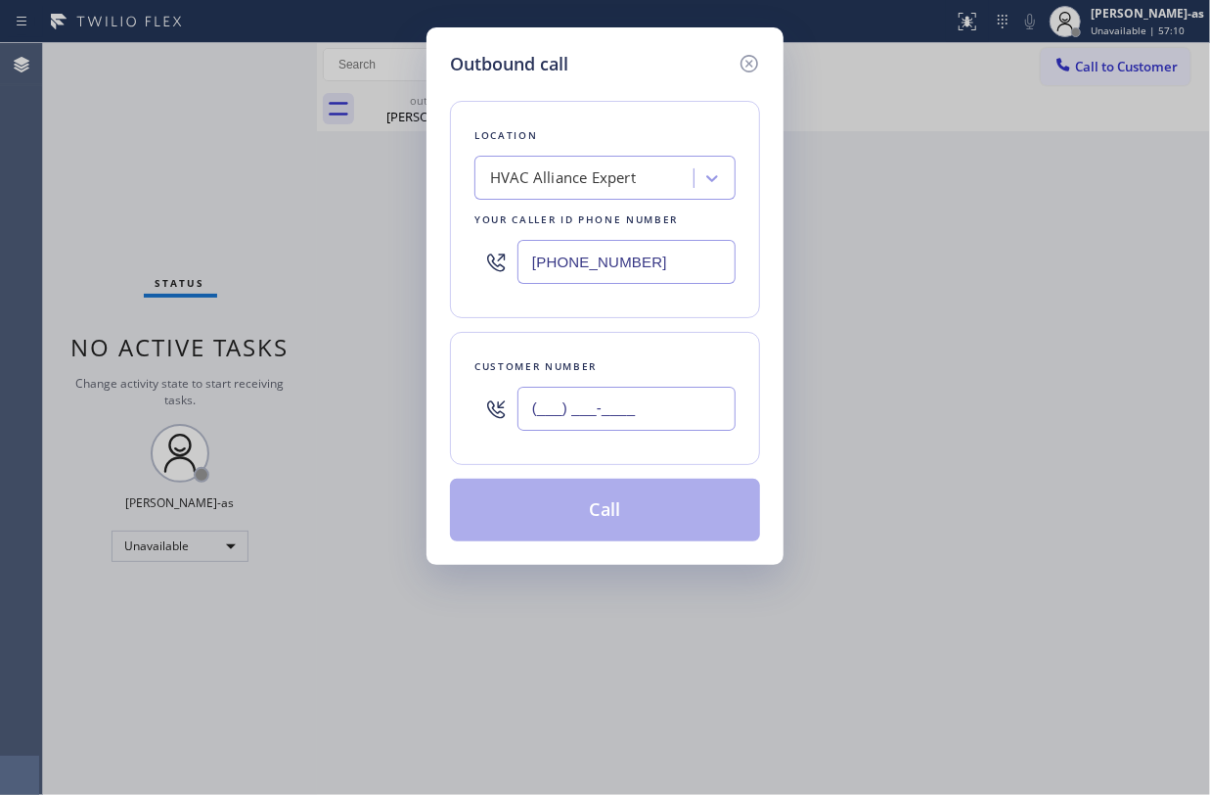
click at [693, 413] on input "(___) ___-____" at bounding box center [627, 408] width 218 height 44
paste input "818) 400-5759"
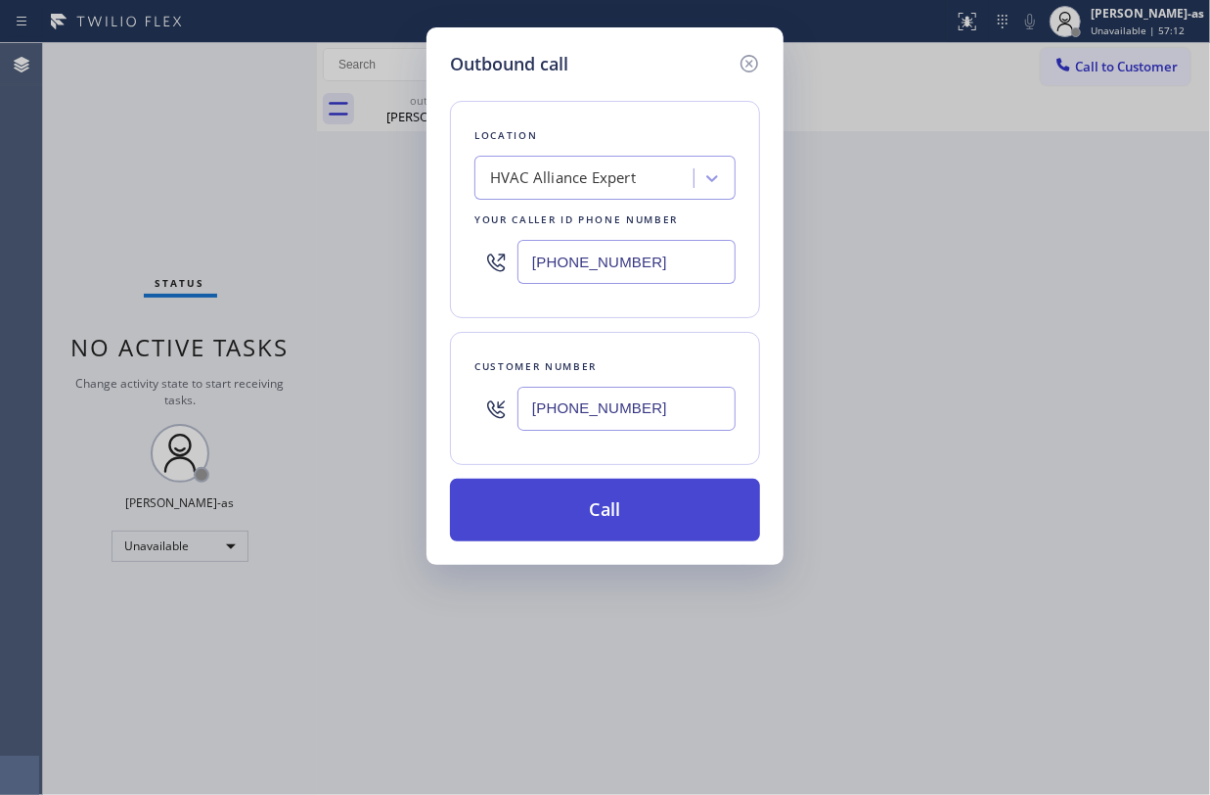
type input "(818) 400-5759"
click at [685, 498] on button "Call" at bounding box center [605, 509] width 310 height 63
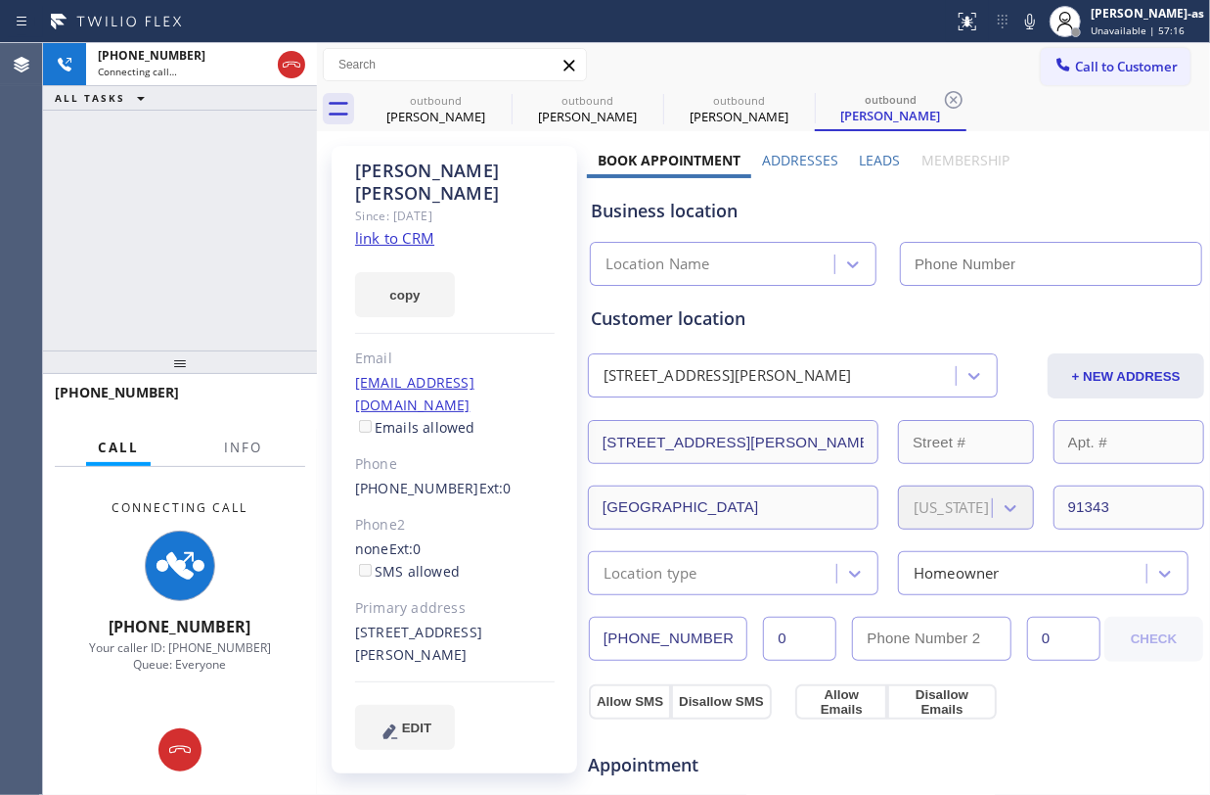
type input "(855) 999-4417"
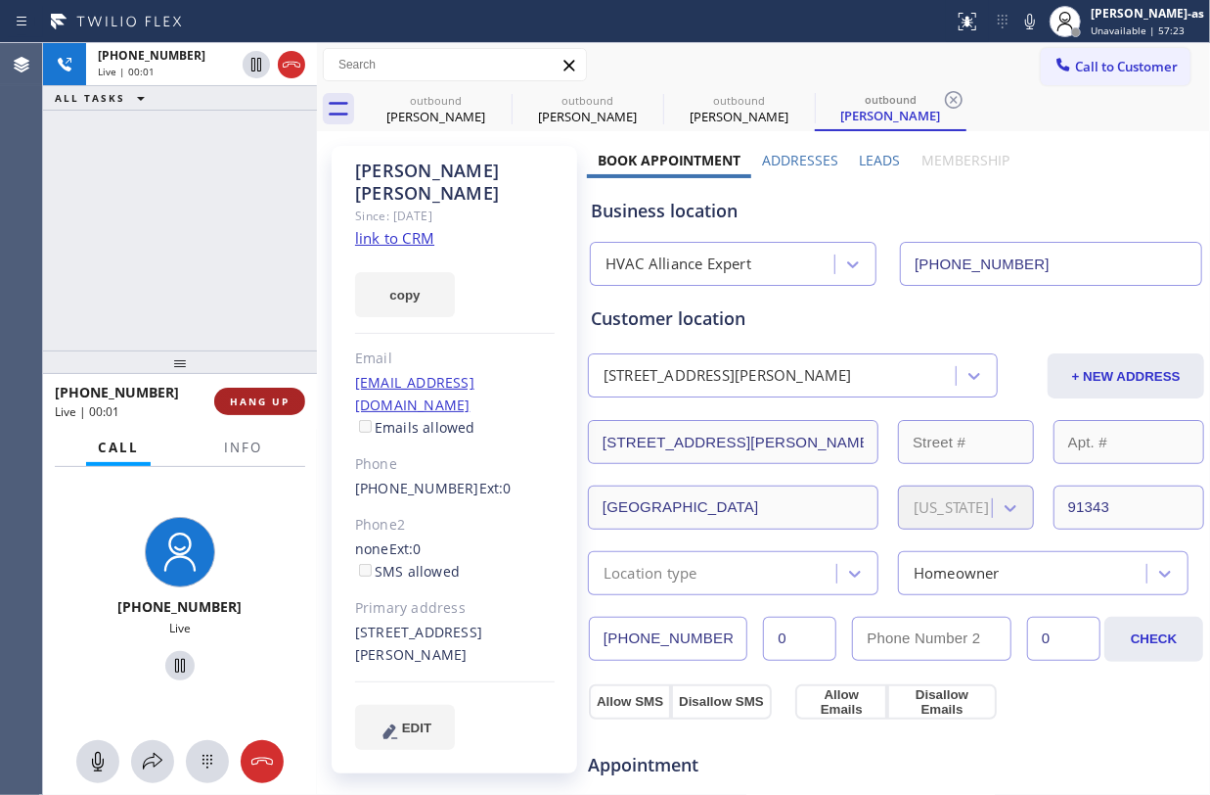
click at [250, 400] on span "HANG UP" at bounding box center [260, 401] width 60 height 14
click at [256, 401] on span "HANG UP" at bounding box center [260, 401] width 60 height 14
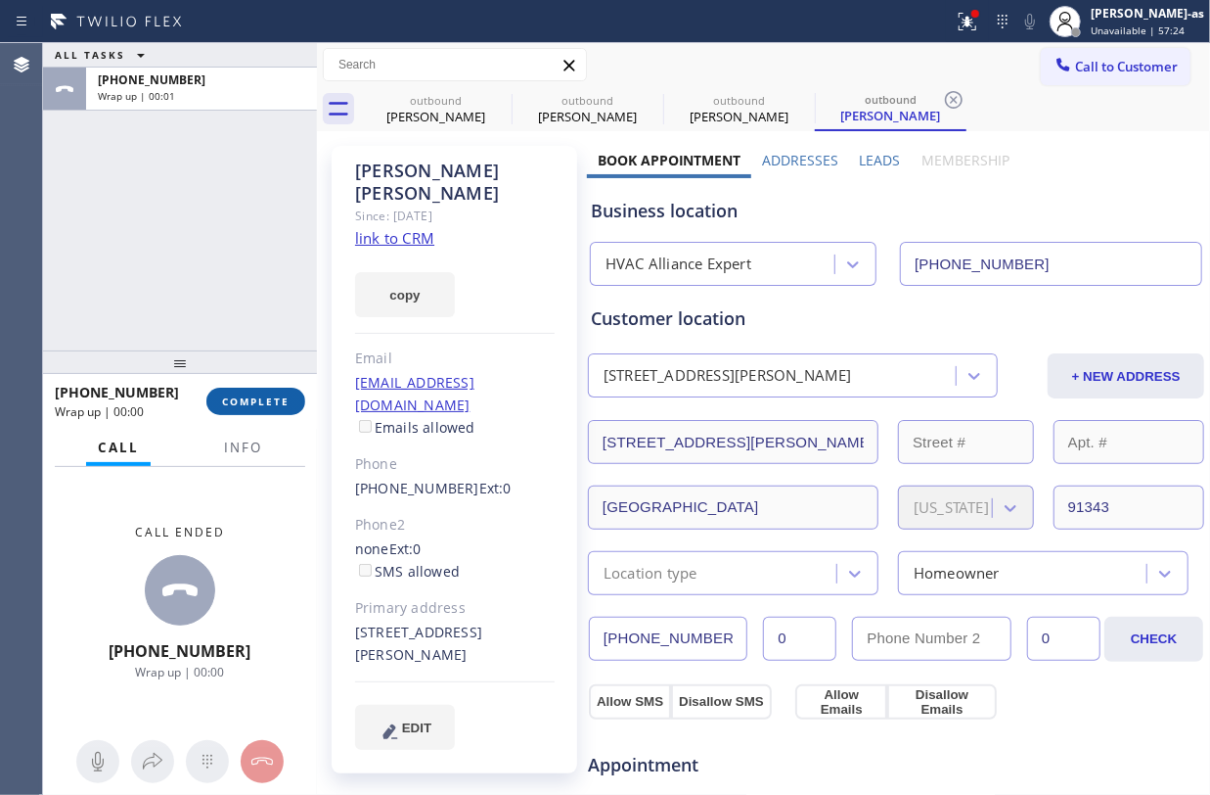
click at [256, 401] on span "COMPLETE" at bounding box center [256, 401] width 68 height 14
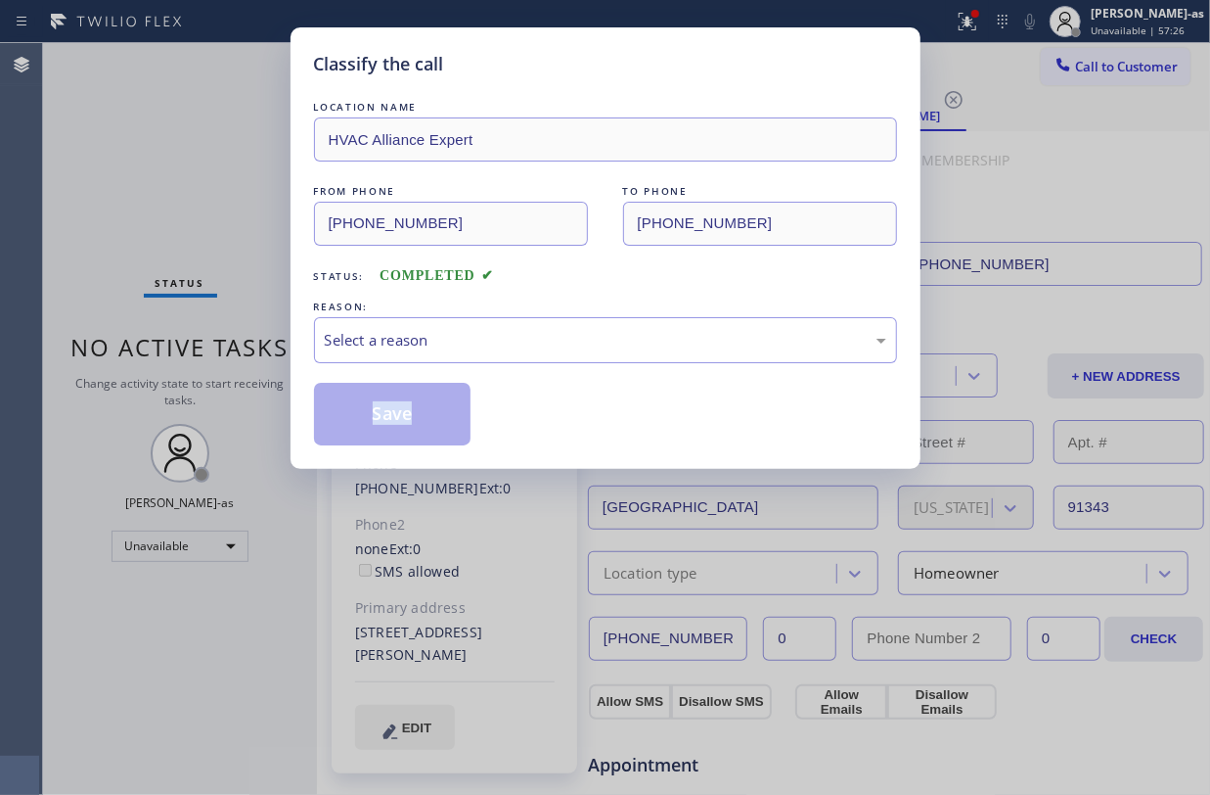
click at [256, 401] on div "Classify the call LOCATION NAME HVAC Alliance Expert FROM PHONE (855) 999-4417 …" at bounding box center [605, 397] width 1210 height 795
click at [573, 341] on div "Select a reason" at bounding box center [606, 340] width 562 height 23
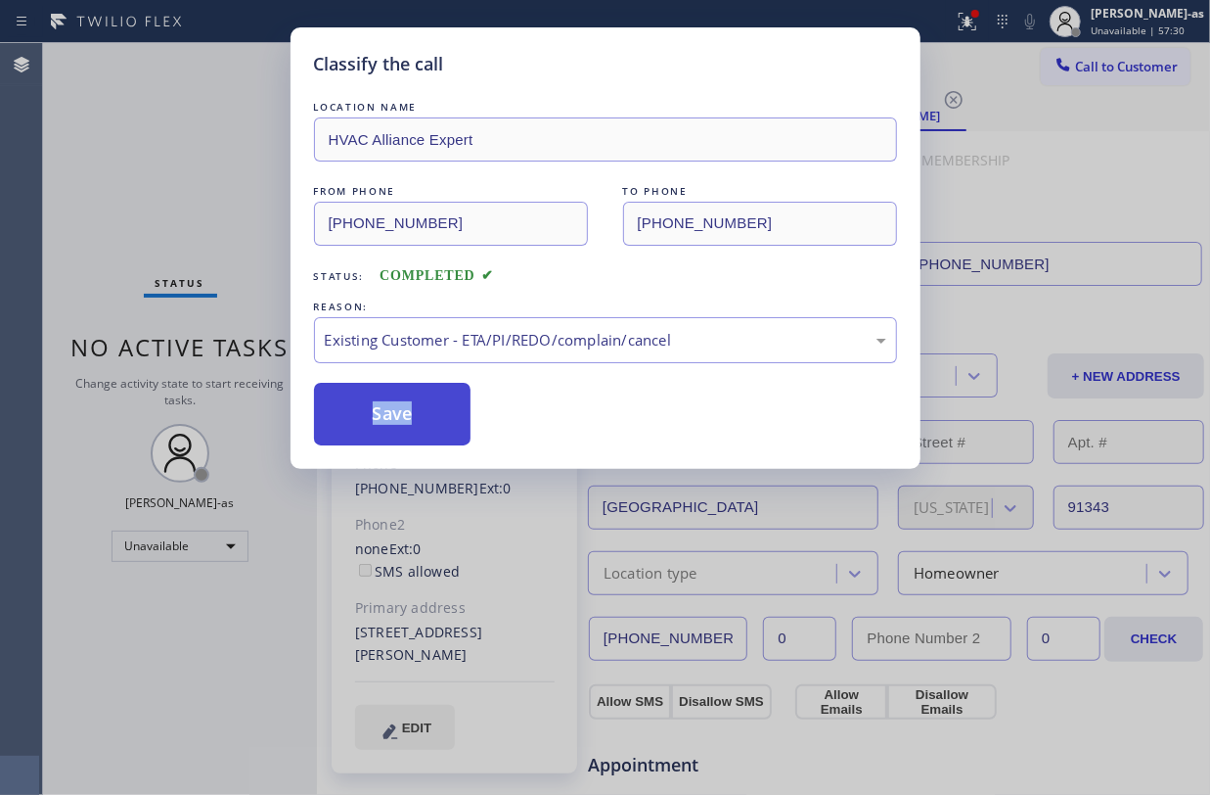
click at [370, 431] on button "Save" at bounding box center [393, 414] width 158 height 63
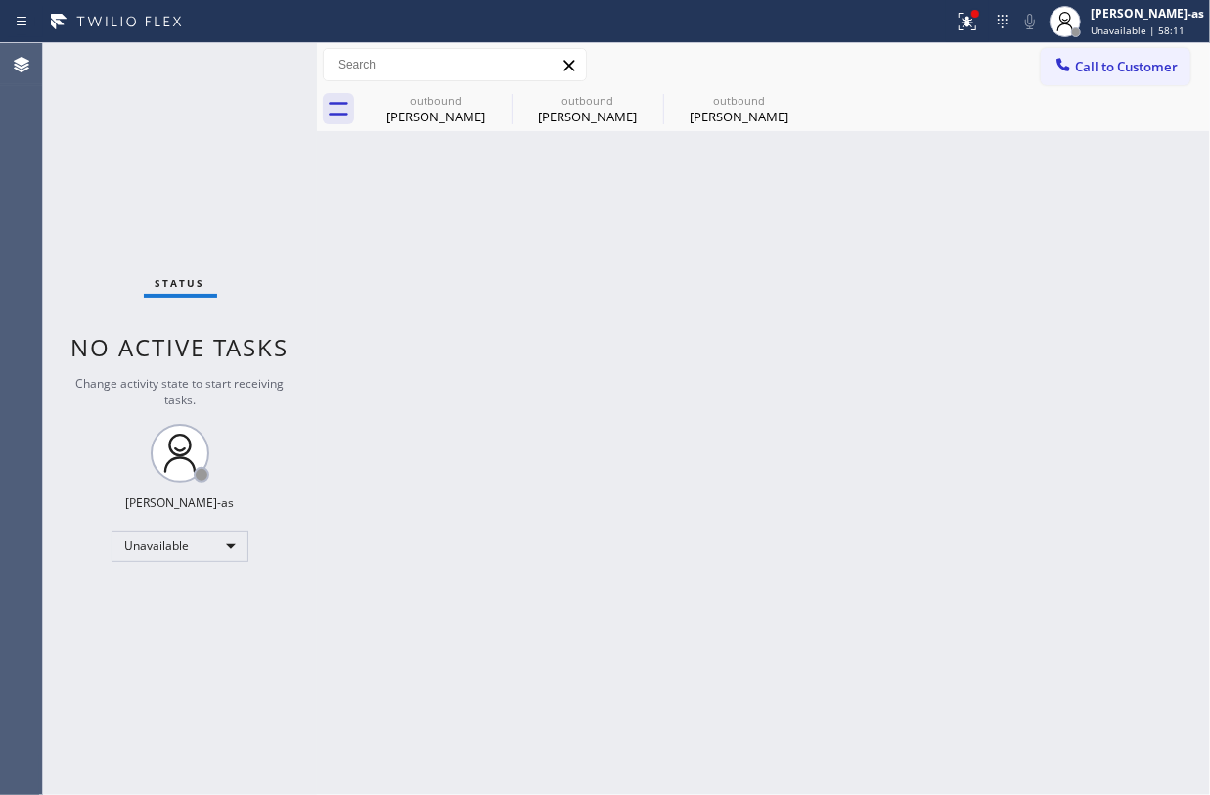
click at [1101, 70] on span "Call to Customer" at bounding box center [1126, 67] width 103 height 18
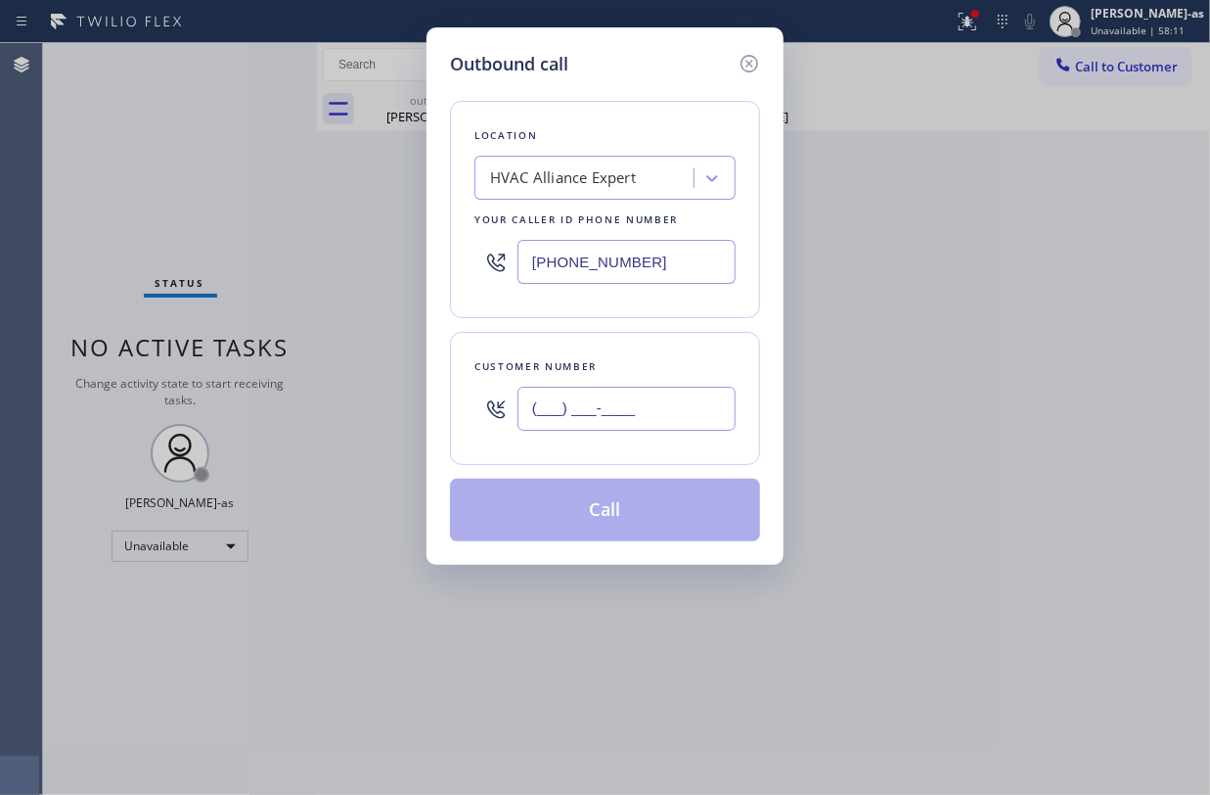
click at [695, 428] on input "(___) ___-____" at bounding box center [627, 408] width 218 height 44
paste input "949) 697-1921"
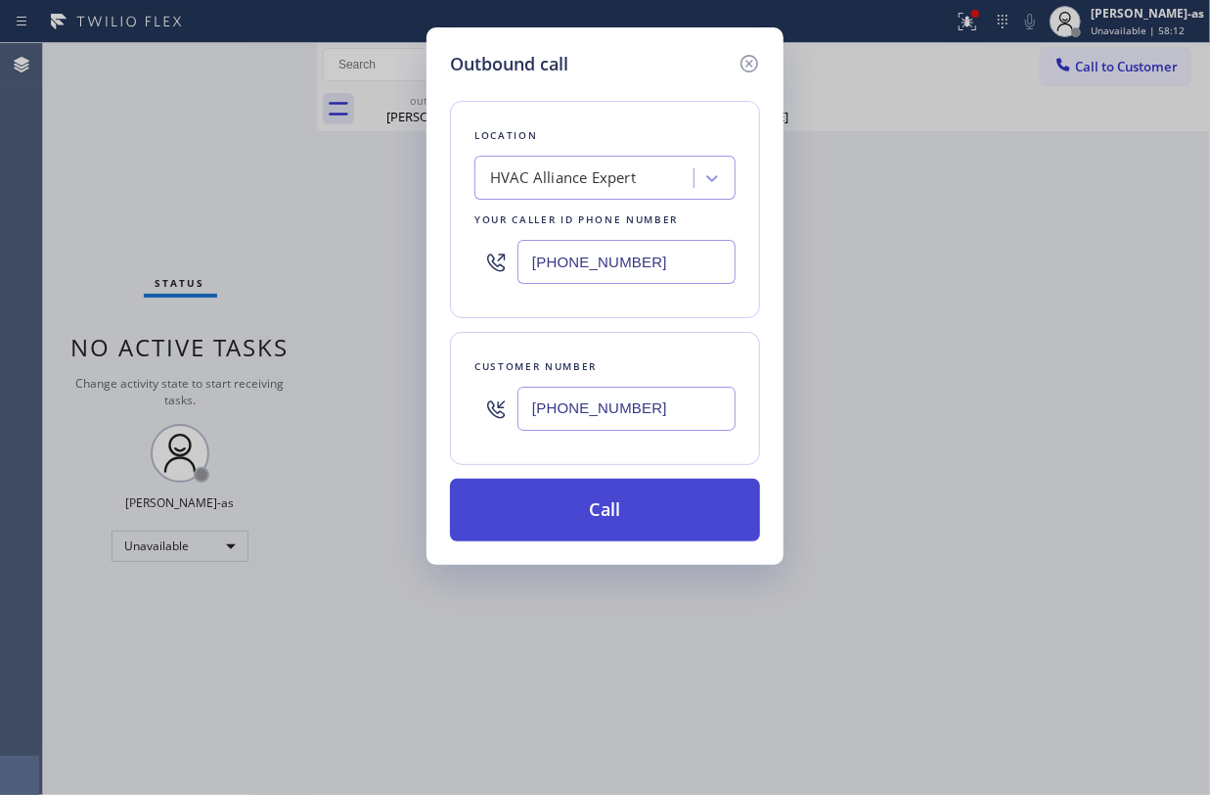
type input "(949) 697-1921"
click at [626, 502] on button "Call" at bounding box center [605, 509] width 310 height 63
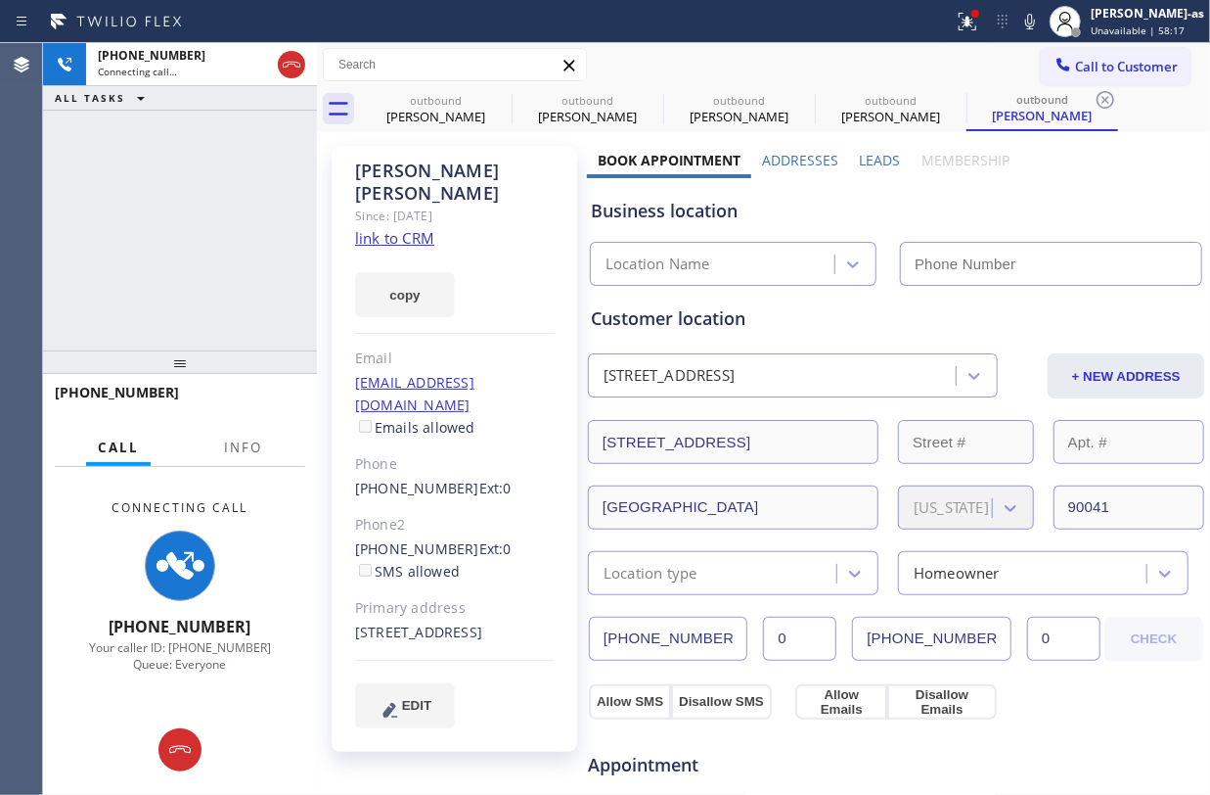
click at [372, 228] on link "link to CRM" at bounding box center [394, 238] width 79 height 20
type input "(855) 999-4417"
click at [358, 250] on div "copy" at bounding box center [455, 284] width 200 height 68
drag, startPoint x: 420, startPoint y: 114, endPoint x: 511, endPoint y: 92, distance: 93.5
click at [428, 111] on div "Hector Jimeniz" at bounding box center [436, 117] width 148 height 18
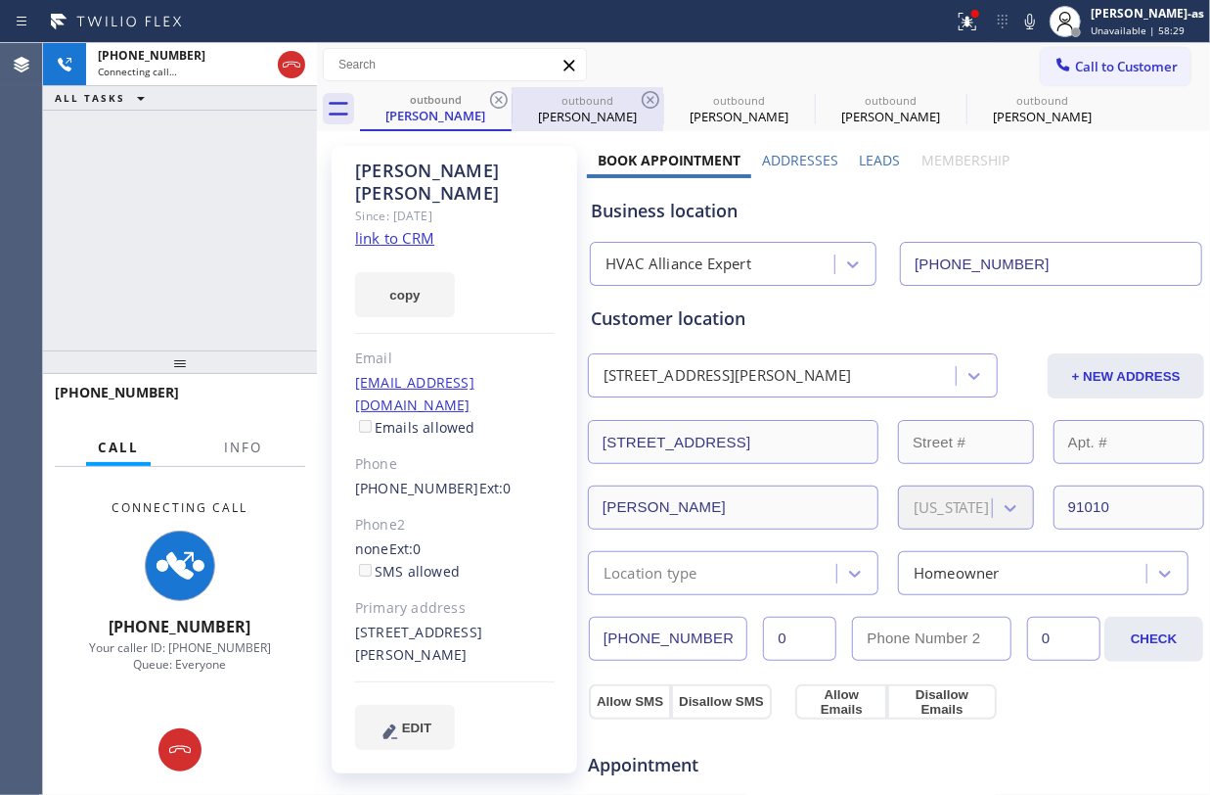
click at [512, 94] on div at bounding box center [512, 109] width 1 height 31
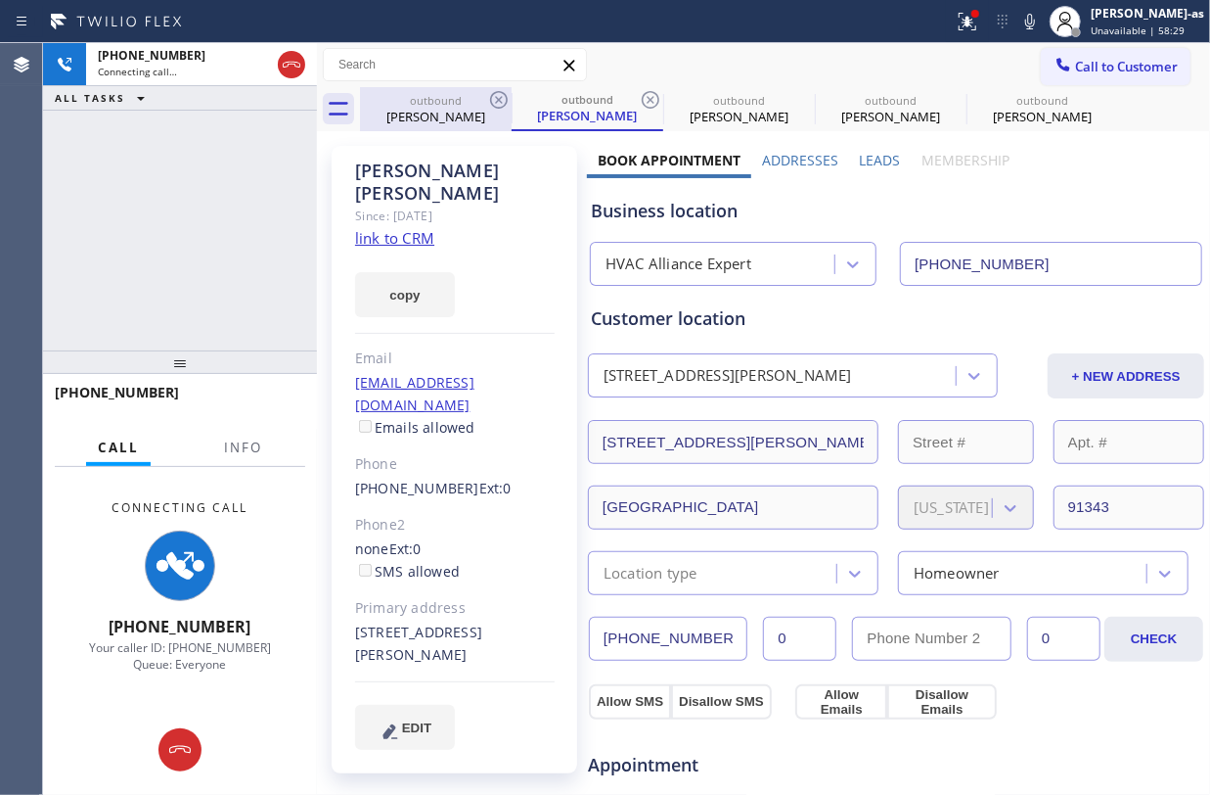
click at [497, 96] on icon at bounding box center [498, 99] width 23 height 23
click at [512, 96] on div "outbound Mary Larios" at bounding box center [588, 109] width 152 height 44
click at [639, 96] on icon at bounding box center [650, 99] width 23 height 23
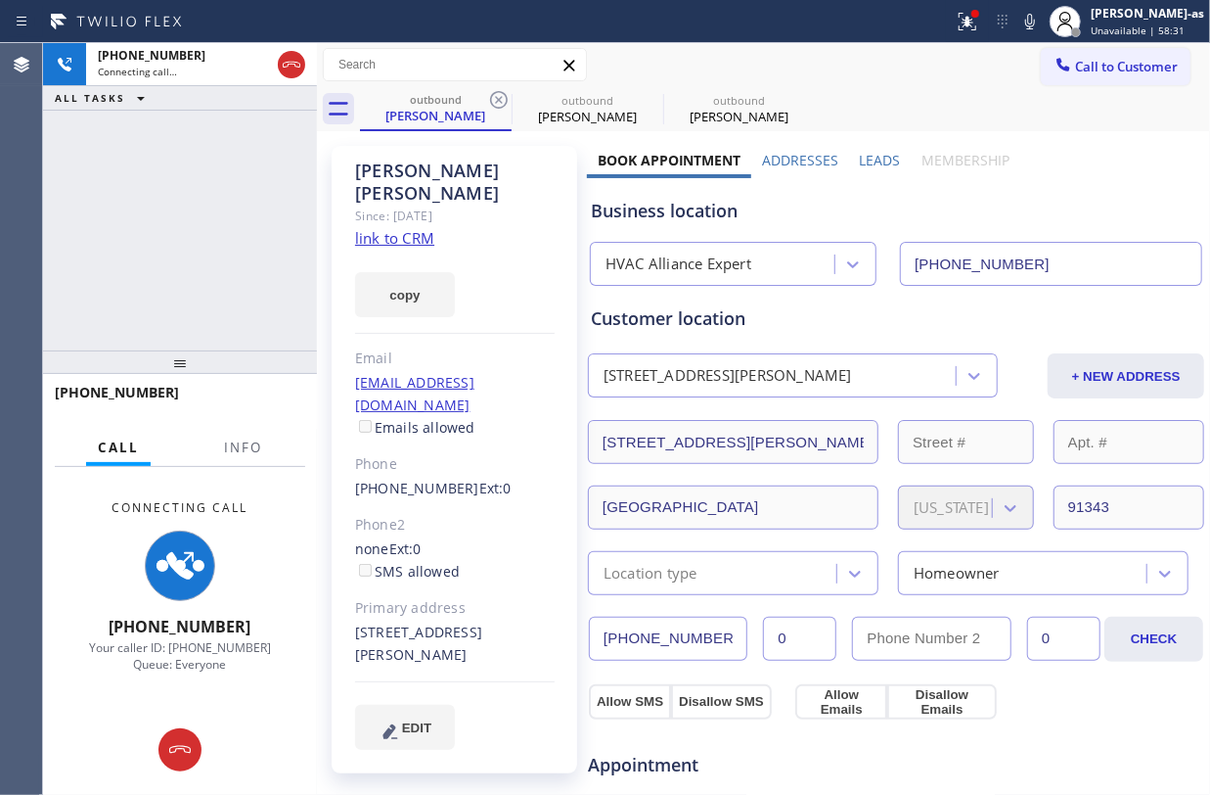
click at [497, 96] on icon at bounding box center [498, 99] width 23 height 23
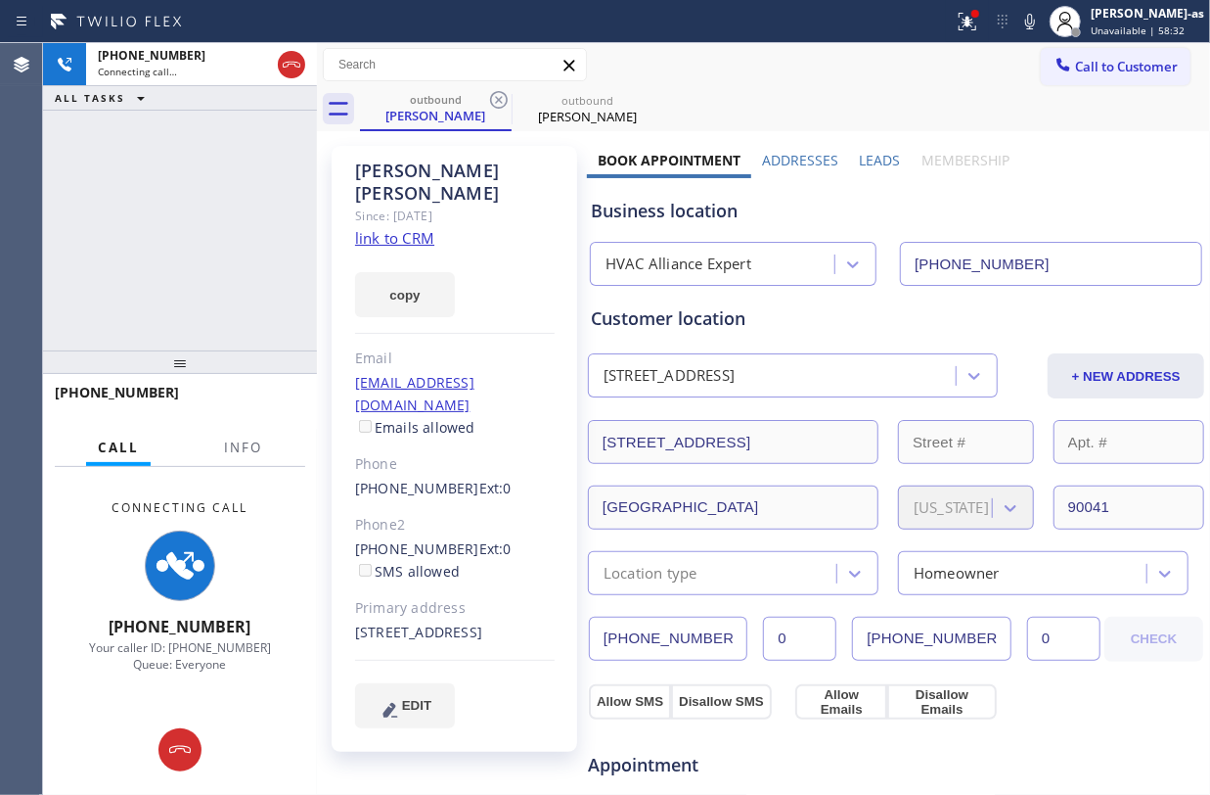
click at [207, 250] on div "+19496971921 Connecting call… ALL TASKS ALL TASKS ACTIVE TASKS TASKS IN WRAP UP" at bounding box center [180, 196] width 274 height 307
click at [405, 228] on link "link to CRM" at bounding box center [394, 238] width 79 height 20
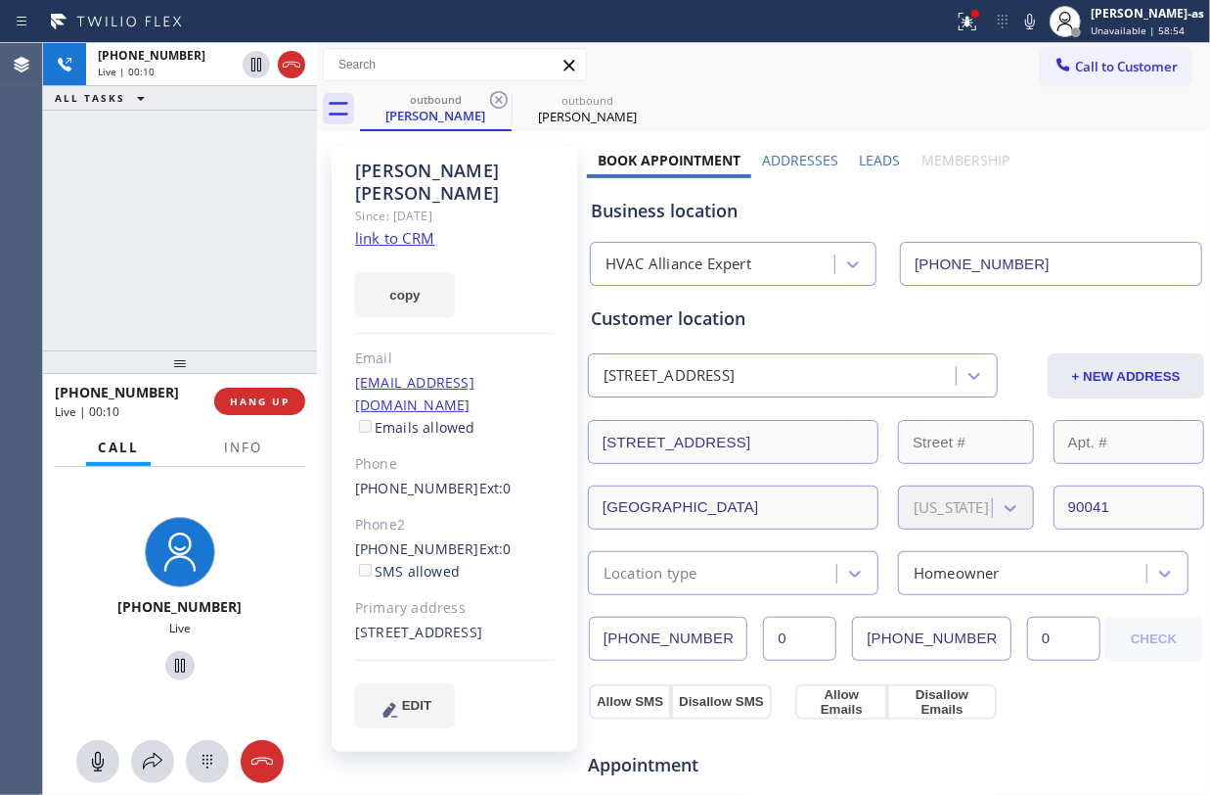
drag, startPoint x: 297, startPoint y: 60, endPoint x: 292, endPoint y: 131, distance: 71.7
click at [295, 71] on icon at bounding box center [291, 64] width 23 height 23
drag, startPoint x: 245, startPoint y: 205, endPoint x: 275, endPoint y: 350, distance: 148.0
click at [247, 250] on div "+19496971921 Live | 00:10 ALL TASKS ALL TASKS ACTIVE TASKS TASKS IN WRAP UP" at bounding box center [180, 196] width 274 height 307
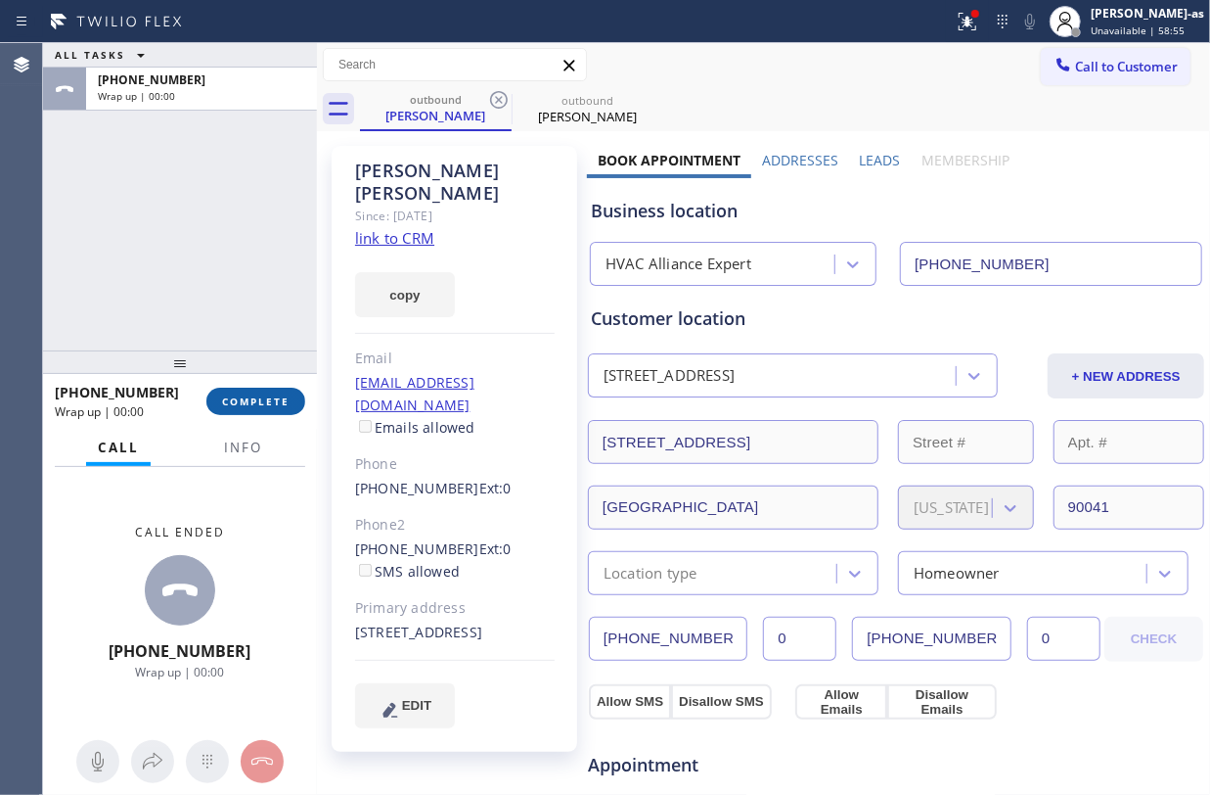
click at [295, 387] on button "COMPLETE" at bounding box center [255, 400] width 99 height 27
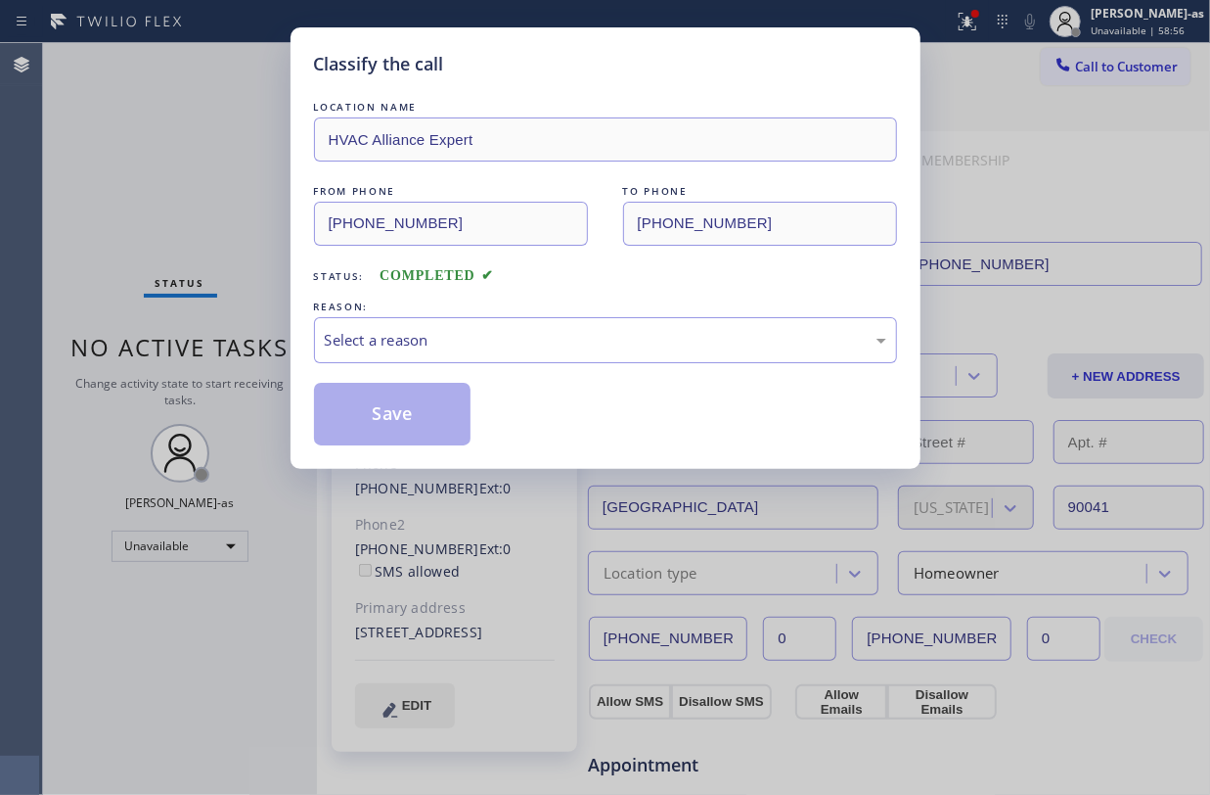
click at [227, 303] on div "Classify the call LOCATION NAME HVAC Alliance Expert FROM PHONE (855) 999-4417 …" at bounding box center [605, 397] width 1210 height 795
drag, startPoint x: 514, startPoint y: 341, endPoint x: 549, endPoint y: 361, distance: 40.3
click at [524, 349] on div "Select a reason" at bounding box center [606, 340] width 562 height 23
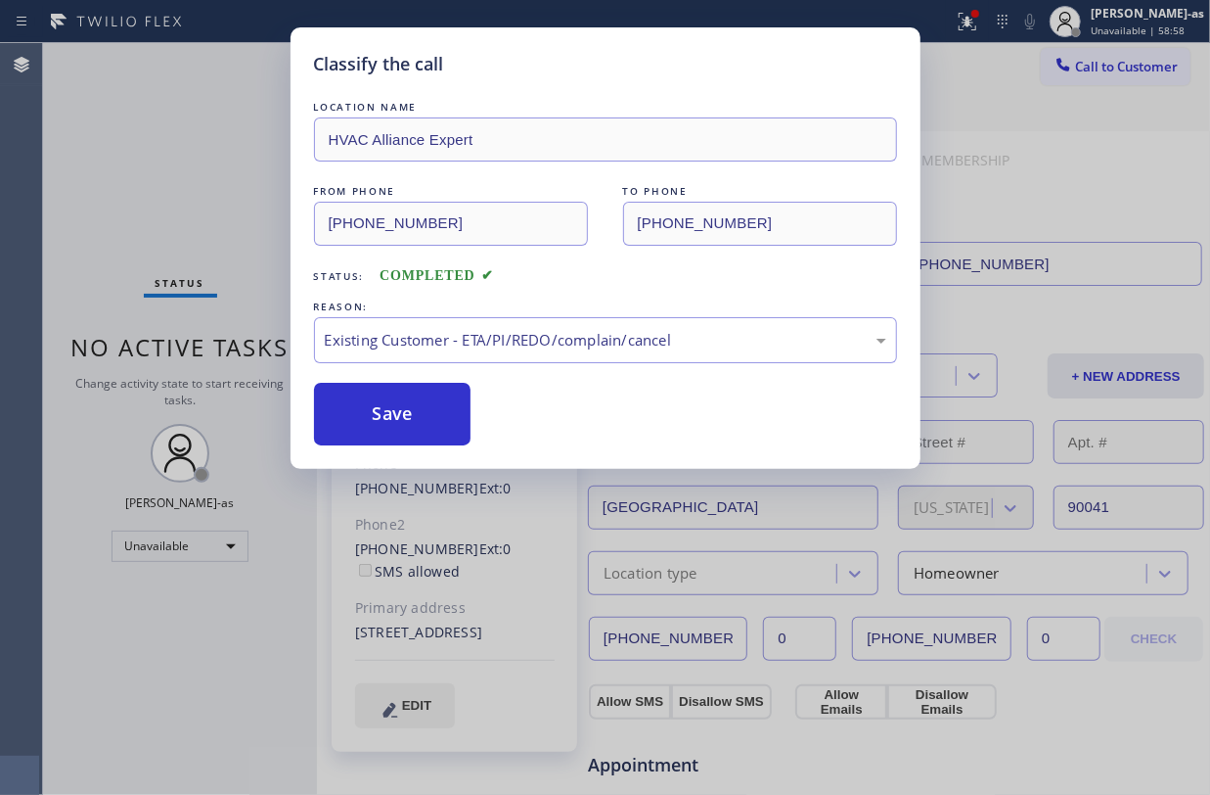
click at [423, 417] on button "Save" at bounding box center [393, 414] width 158 height 63
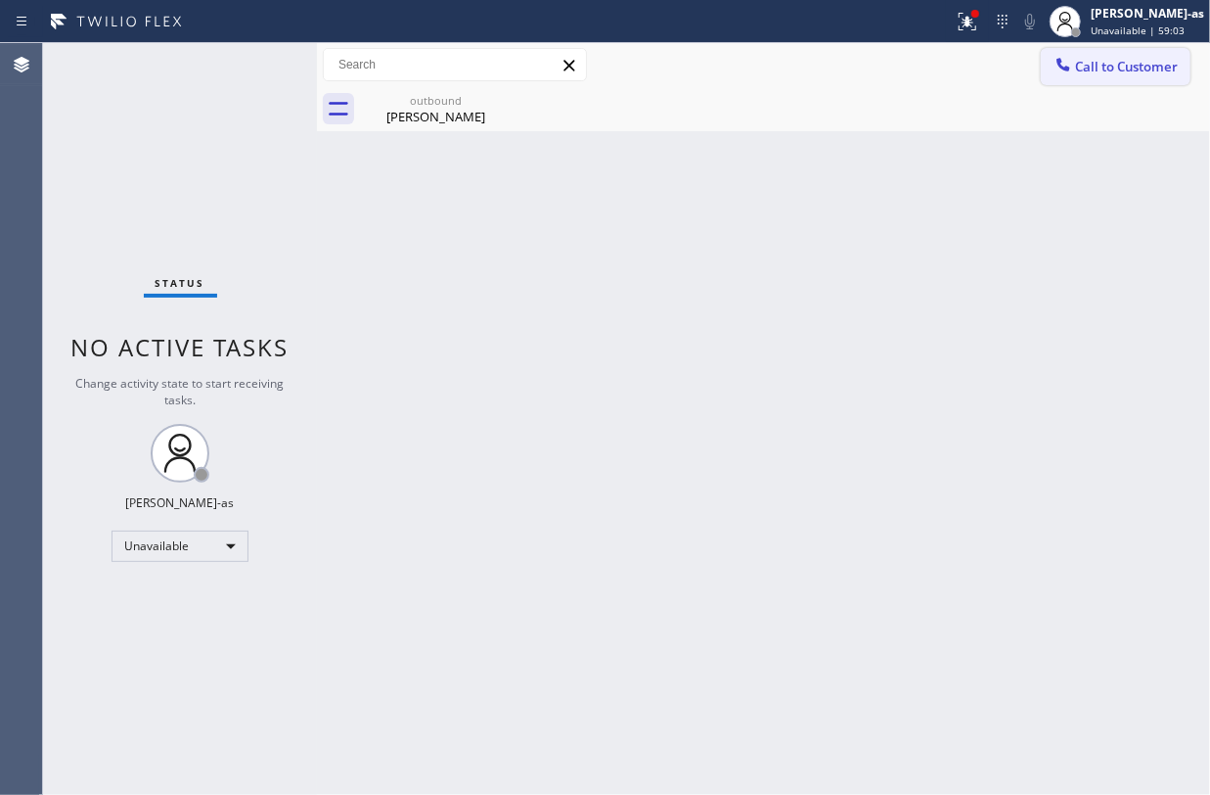
click at [1088, 67] on span "Call to Customer" at bounding box center [1126, 67] width 103 height 18
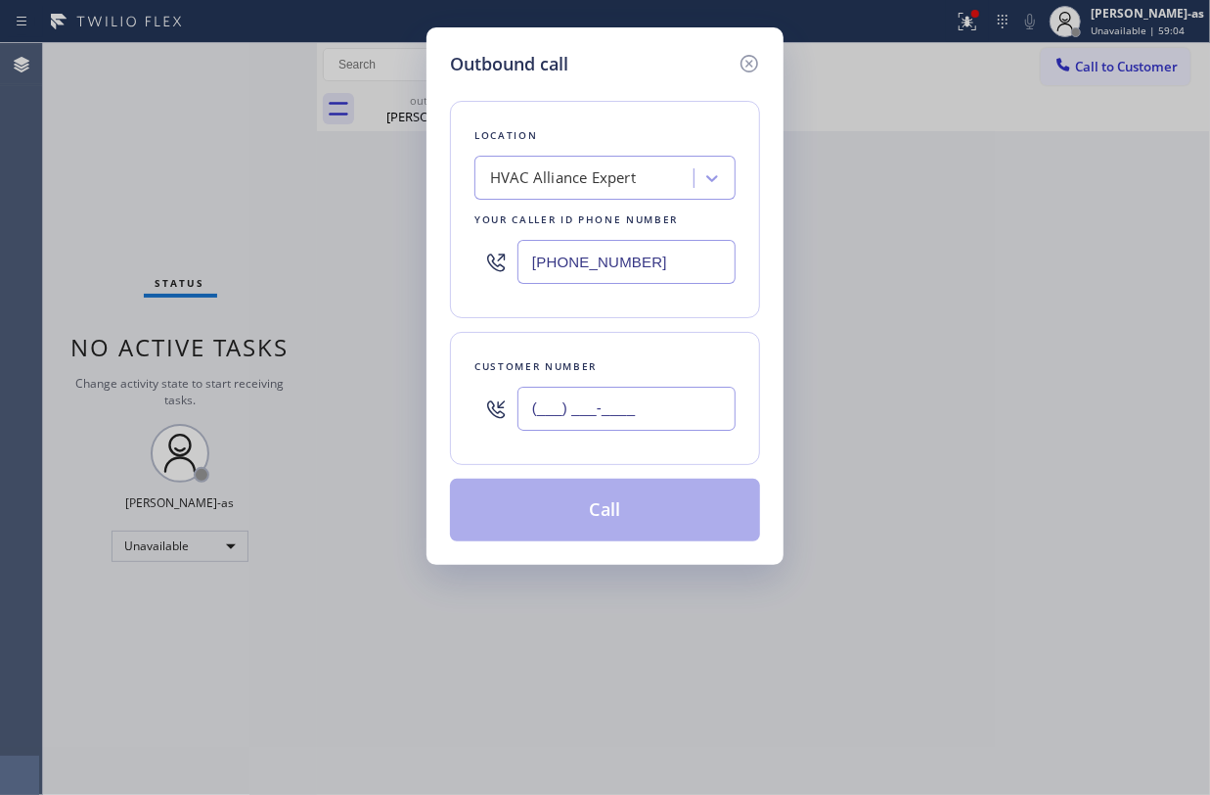
click at [613, 431] on input "(___) ___-____" at bounding box center [627, 408] width 218 height 44
paste input "714) 737-3231"
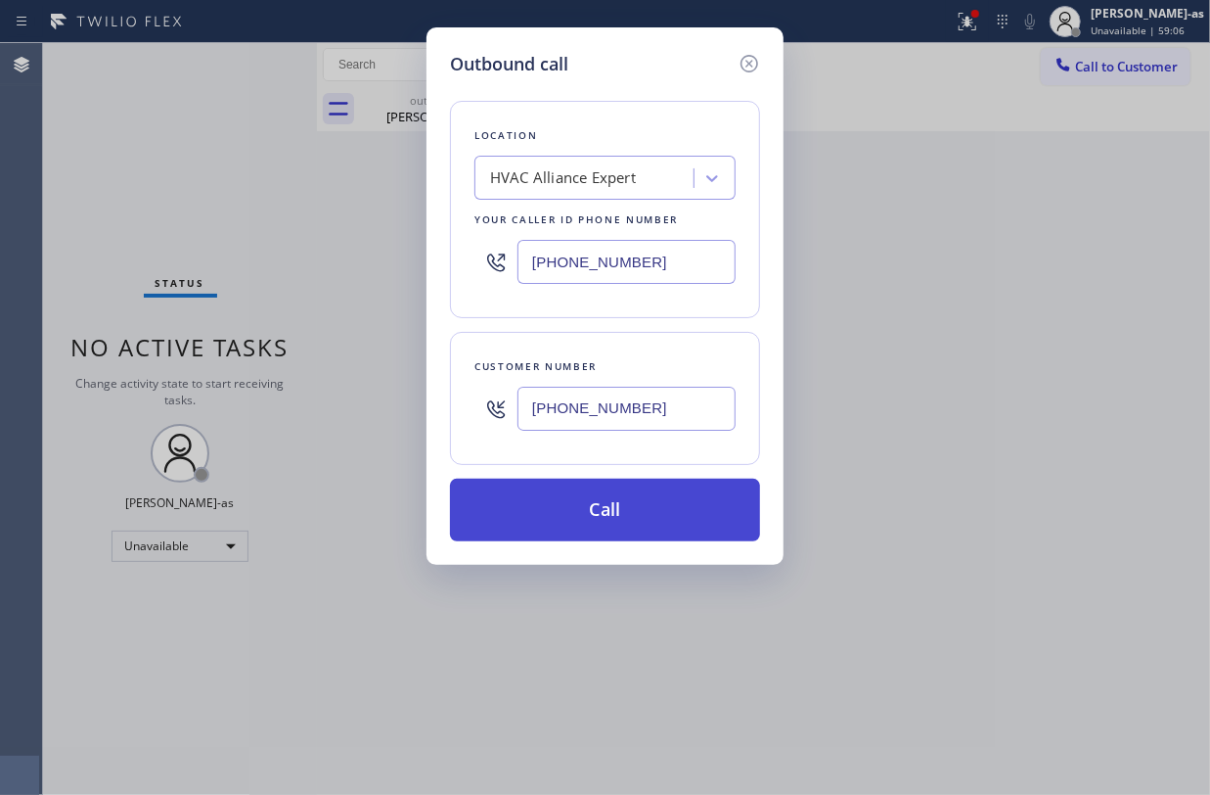
type input "(714) 737-3231"
click at [623, 495] on button "Call" at bounding box center [605, 509] width 310 height 63
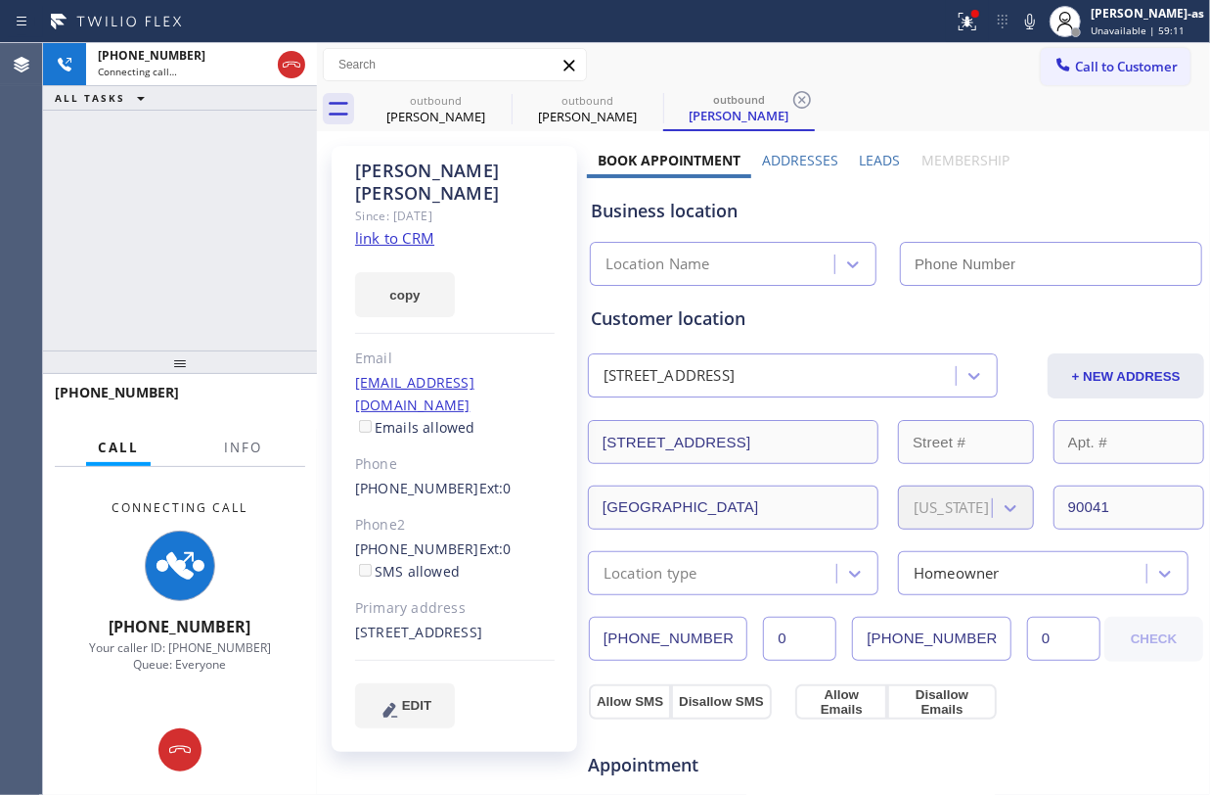
type input "(855) 999-4417"
click at [181, 224] on div "+17147373231 Connecting call… ALL TASKS ALL TASKS ACTIVE TASKS TASKS IN WRAP UP" at bounding box center [180, 196] width 274 height 307
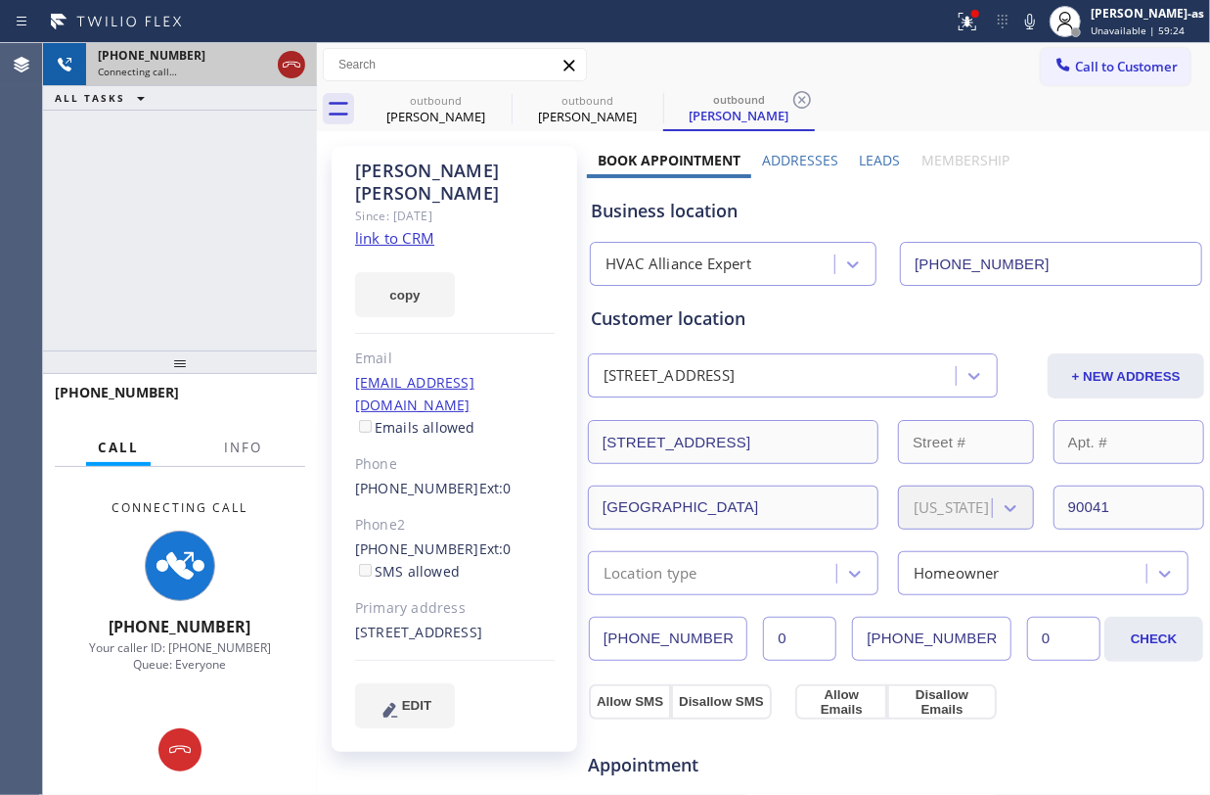
click at [283, 63] on icon at bounding box center [291, 64] width 23 height 23
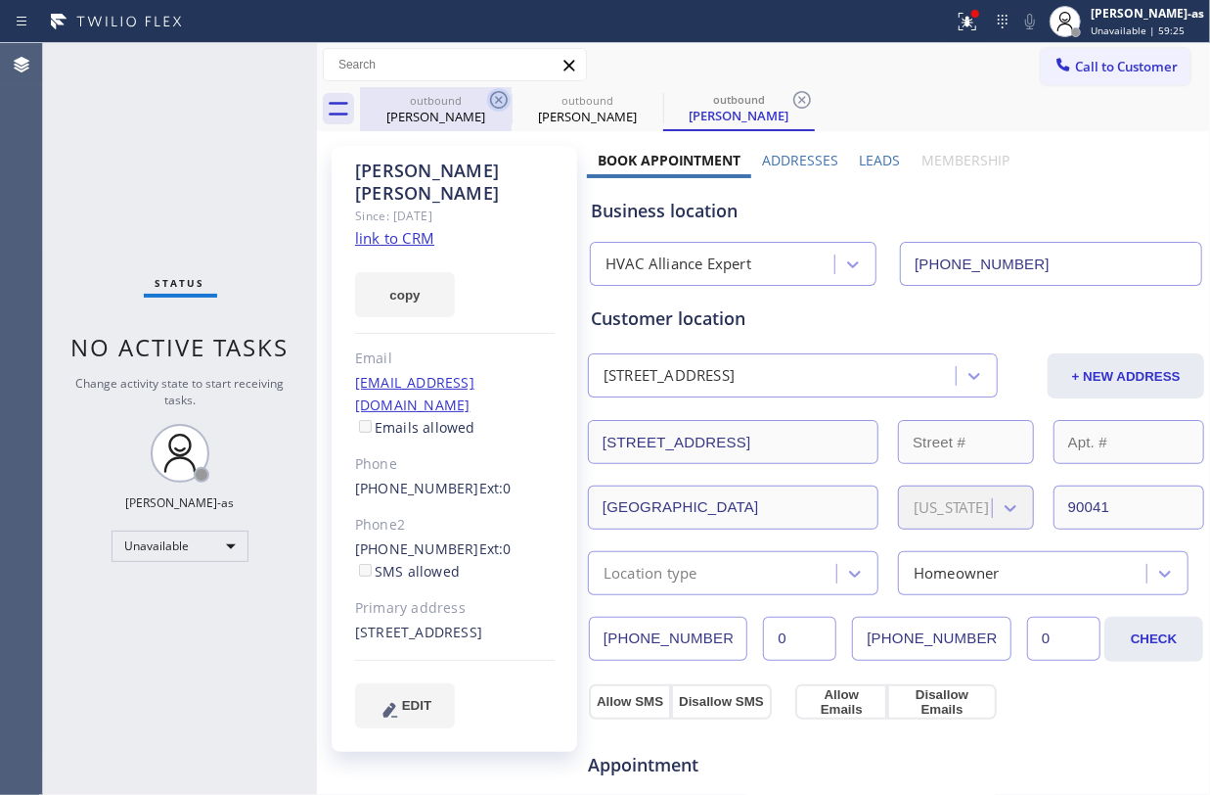
drag, startPoint x: 424, startPoint y: 106, endPoint x: 493, endPoint y: 108, distance: 69.5
click at [431, 106] on div "outbound" at bounding box center [436, 100] width 148 height 15
click at [493, 103] on icon at bounding box center [498, 99] width 23 height 23
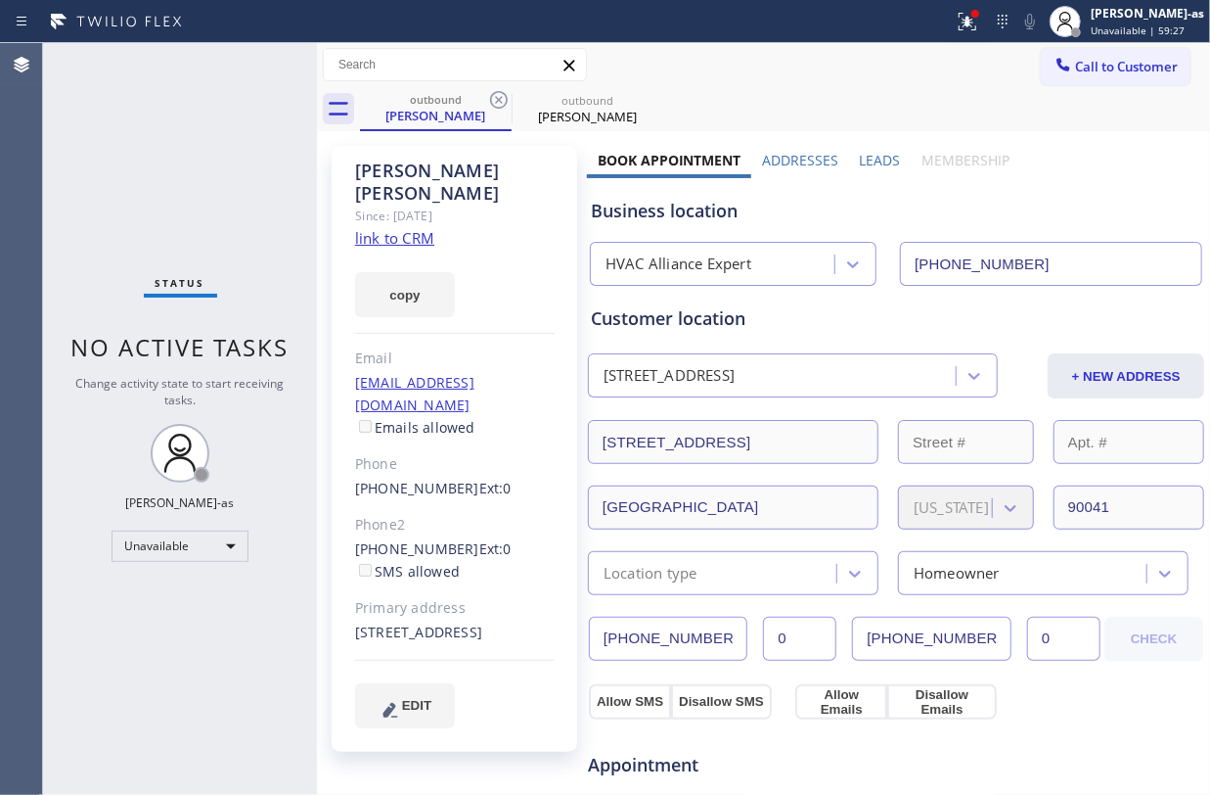
click at [419, 228] on link "link to CRM" at bounding box center [394, 238] width 79 height 20
click at [1075, 63] on span "Call to Customer" at bounding box center [1126, 67] width 103 height 18
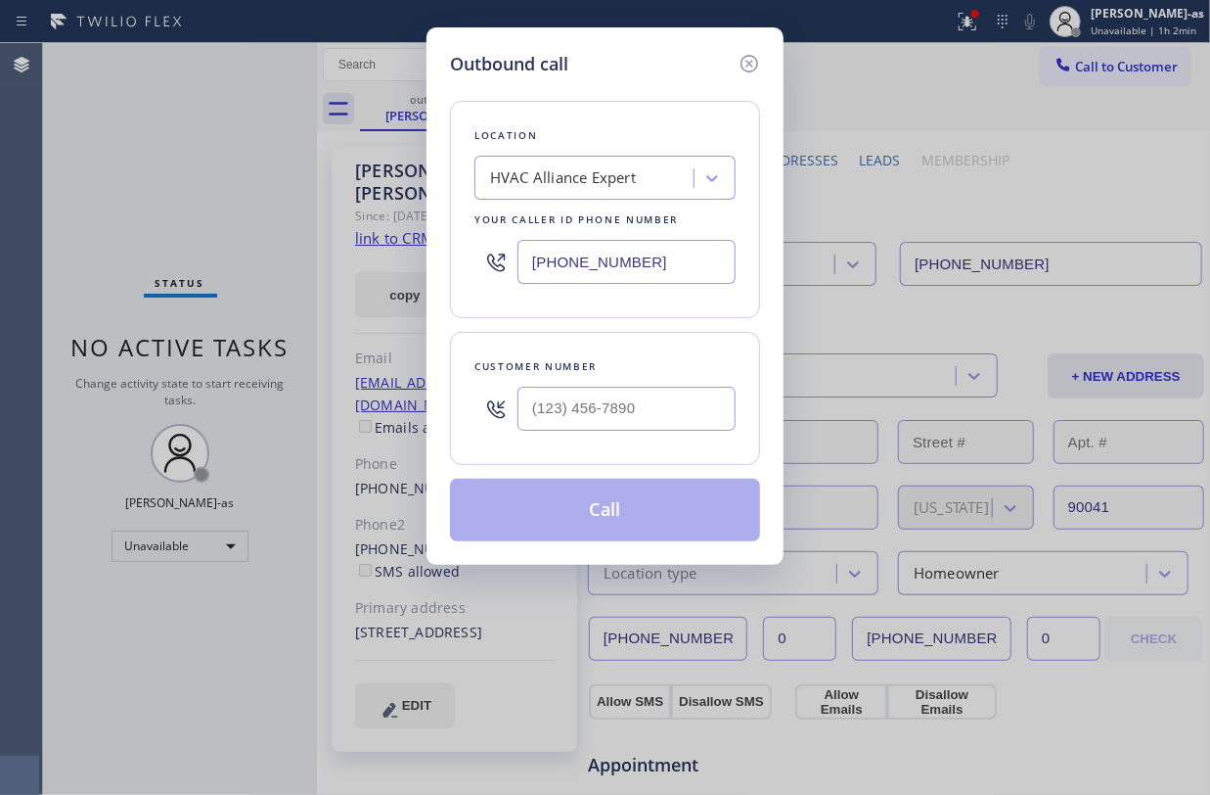
click at [656, 384] on div at bounding box center [627, 409] width 218 height 64
click at [687, 389] on div at bounding box center [627, 409] width 218 height 64
click at [687, 395] on input "(___) ___-____" at bounding box center [627, 408] width 218 height 44
paste input "626) 484-8992"
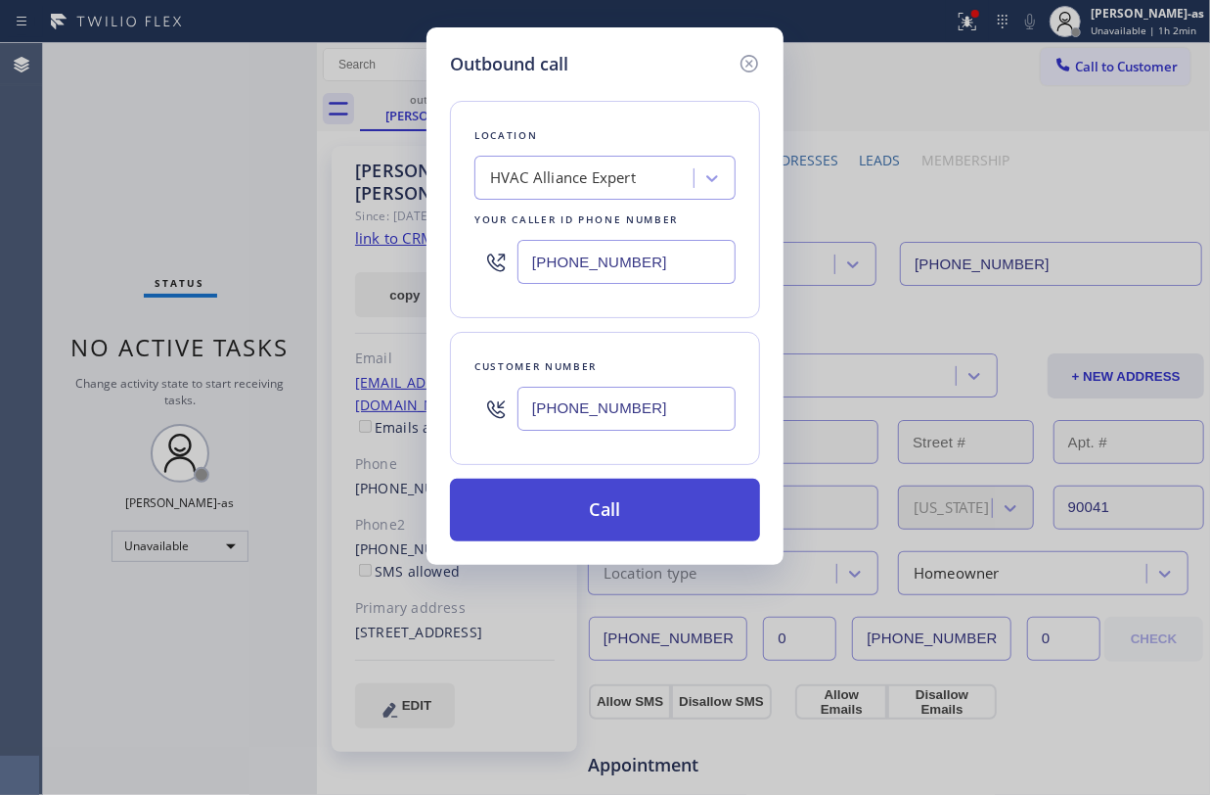
type input "(626) 484-8992"
click at [643, 541] on button "Call" at bounding box center [605, 509] width 310 height 63
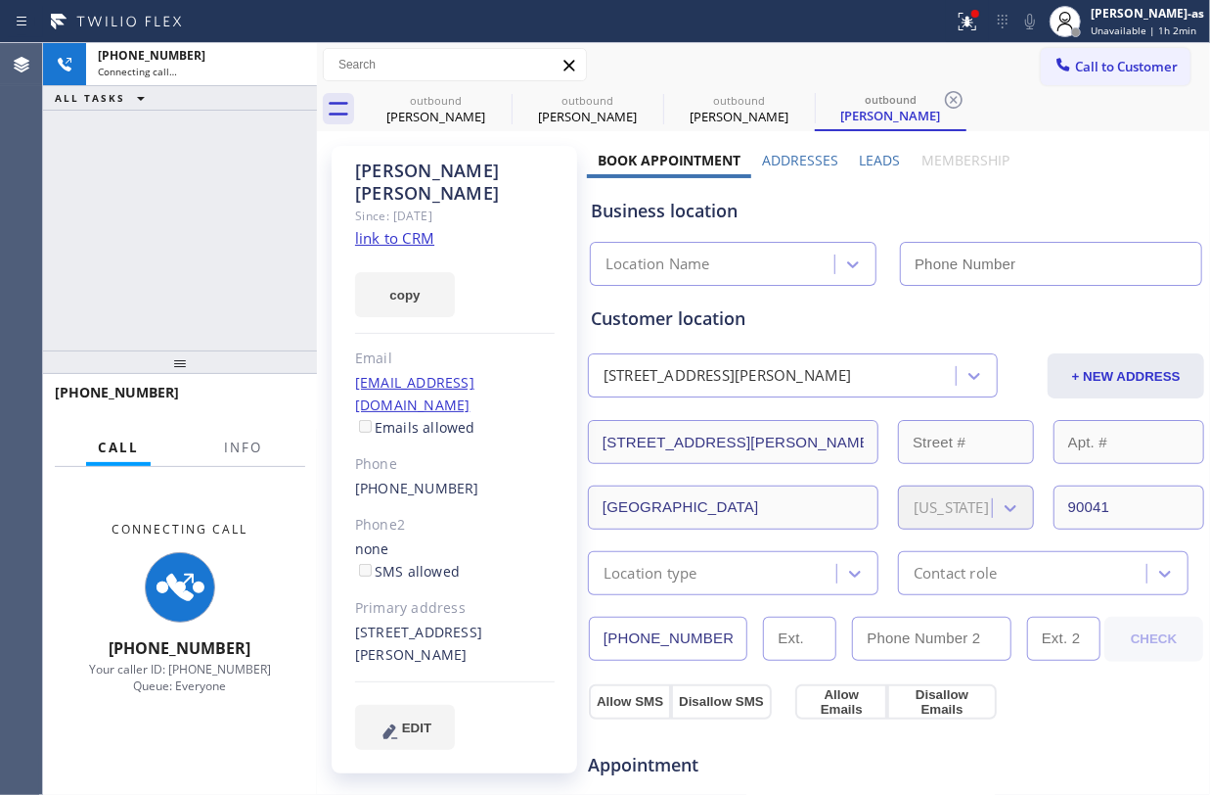
click at [241, 250] on div "+16264848992 Connecting call… ALL TASKS ALL TASKS ACTIVE TASKS TASKS IN WRAP UP" at bounding box center [180, 196] width 274 height 307
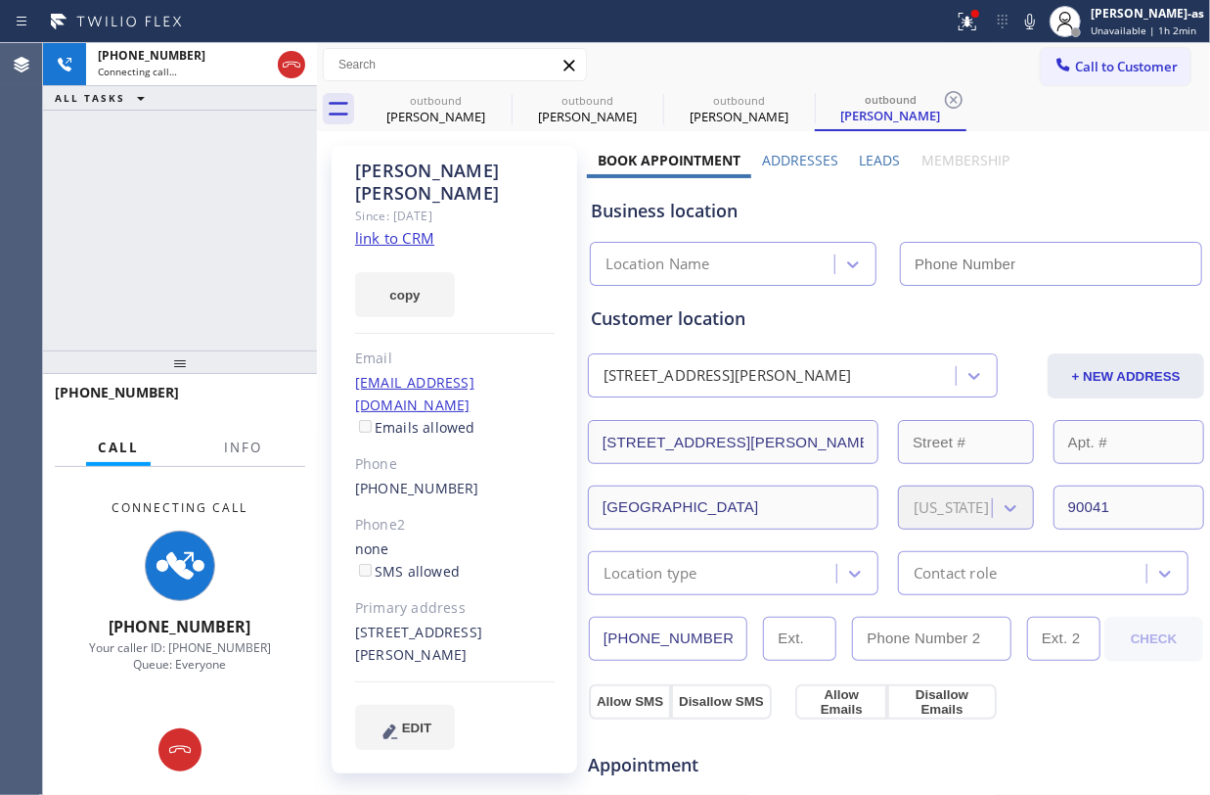
click at [405, 228] on link "link to CRM" at bounding box center [394, 238] width 79 height 20
type input "(855) 999-4417"
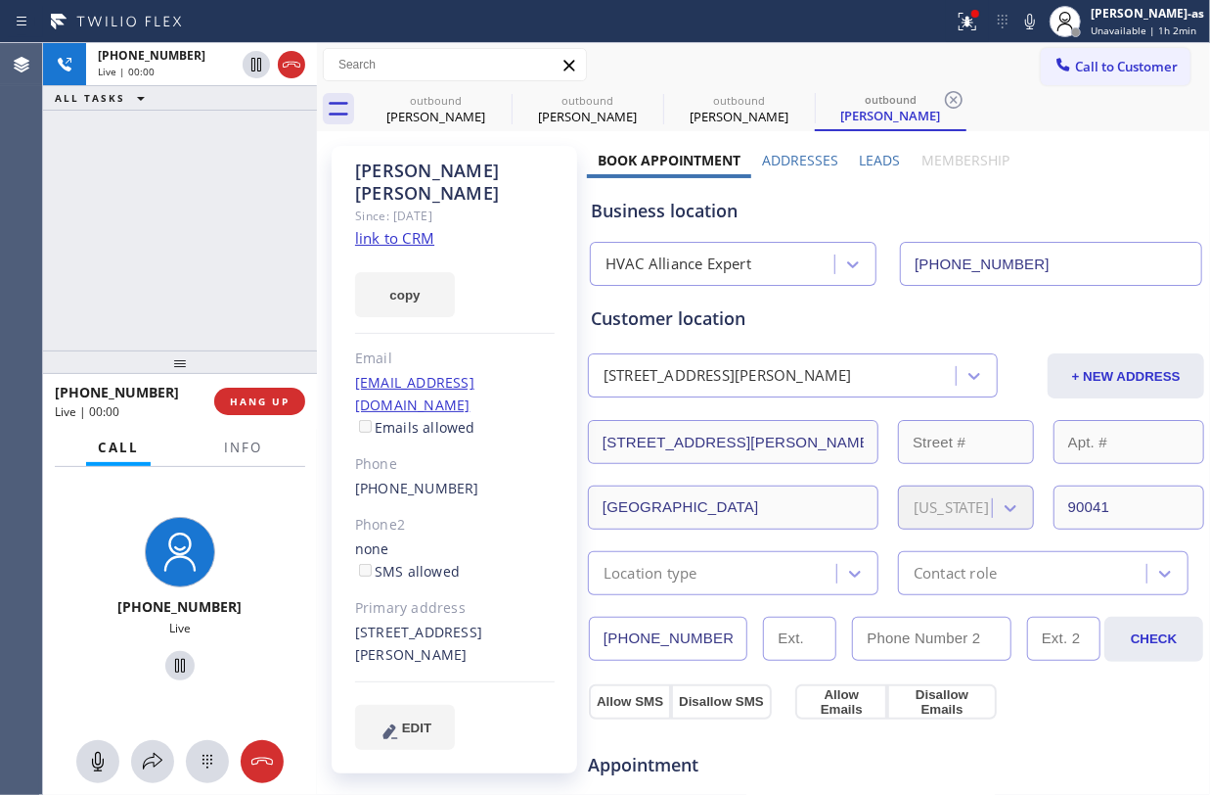
drag, startPoint x: 292, startPoint y: 240, endPoint x: 376, endPoint y: 165, distance: 112.3
click at [306, 228] on div "+16264848992 Live | 00:00 ALL TASKS ALL TASKS ACTIVE TASKS TASKS IN WRAP UP" at bounding box center [180, 196] width 274 height 307
click at [307, 65] on div at bounding box center [274, 64] width 70 height 43
click at [290, 51] on button at bounding box center [291, 64] width 27 height 27
drag, startPoint x: 305, startPoint y: 280, endPoint x: 321, endPoint y: 386, distance: 106.8
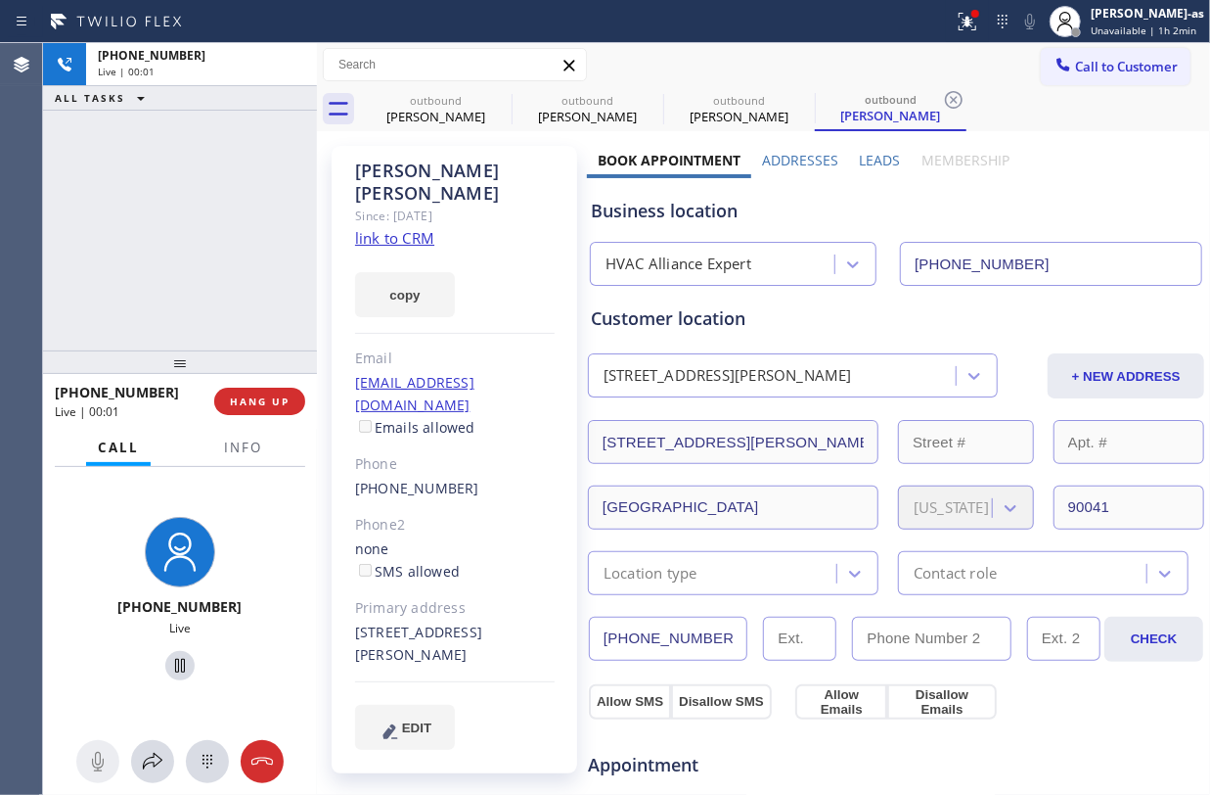
click at [306, 280] on div "+16264848992 Live | 00:01 ALL TASKS ALL TASKS ACTIVE TASKS TASKS IN WRAP UP" at bounding box center [180, 196] width 274 height 307
click at [264, 394] on span "HANG UP" at bounding box center [260, 401] width 60 height 14
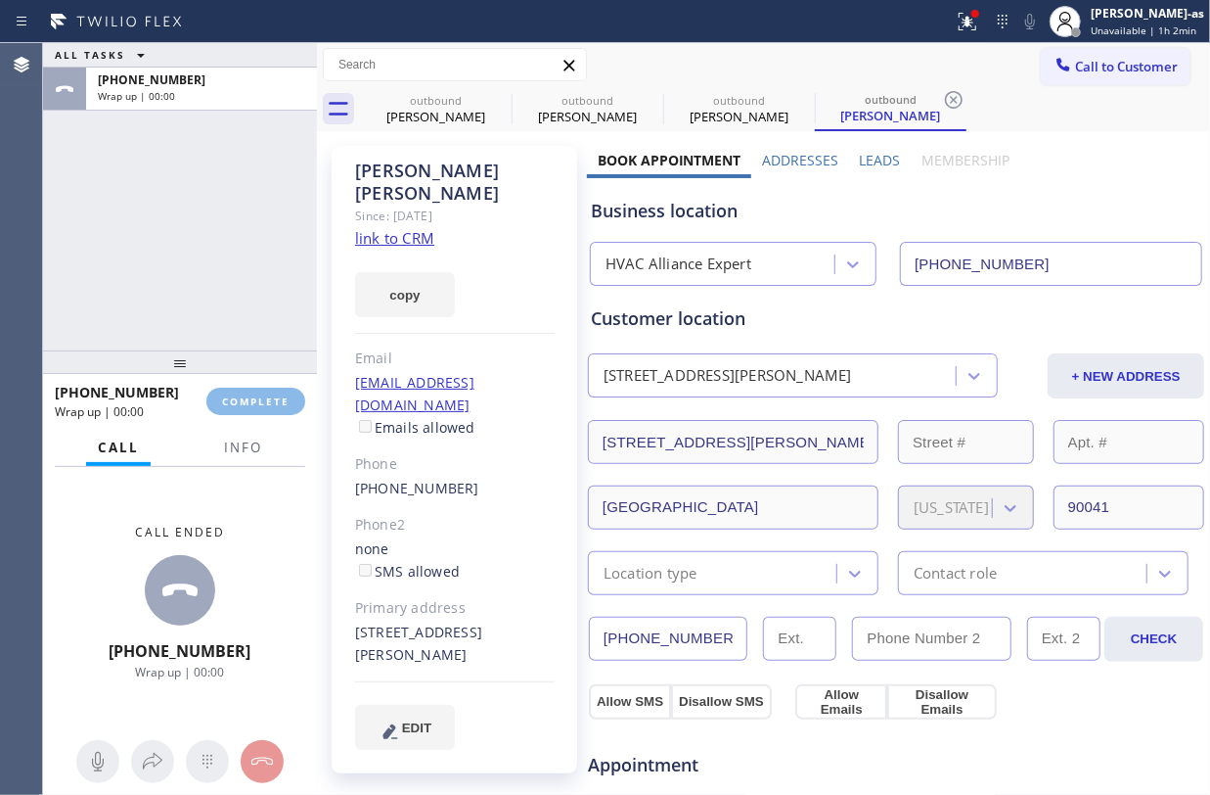
drag, startPoint x: 217, startPoint y: 262, endPoint x: 400, endPoint y: 170, distance: 204.8
click at [233, 254] on div "ALL TASKS ALL TASKS ACTIVE TASKS TASKS IN WRAP UP +16264848992 Wrap up | 00:00" at bounding box center [180, 196] width 274 height 307
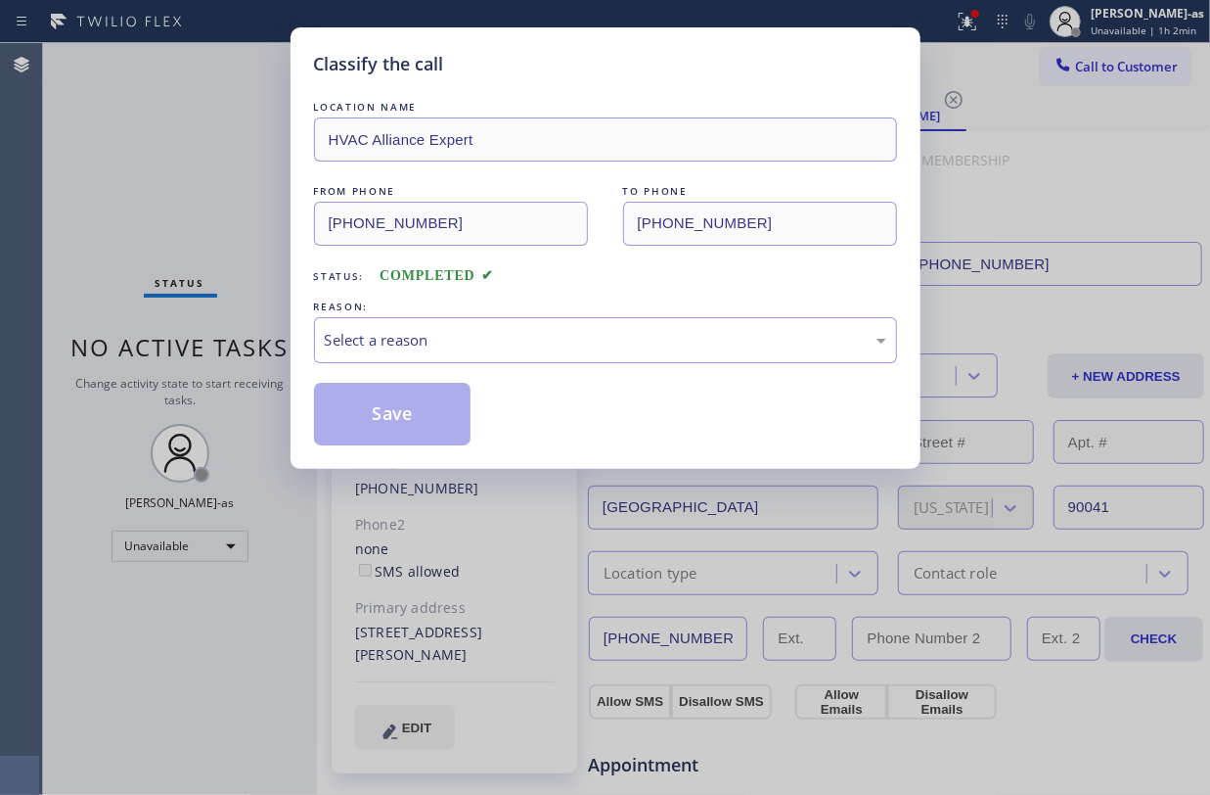
click at [452, 103] on div "LOCATION NAME" at bounding box center [605, 107] width 583 height 21
drag, startPoint x: 544, startPoint y: 333, endPoint x: 557, endPoint y: 346, distance: 18.7
click at [549, 334] on div "Select a reason" at bounding box center [606, 340] width 562 height 23
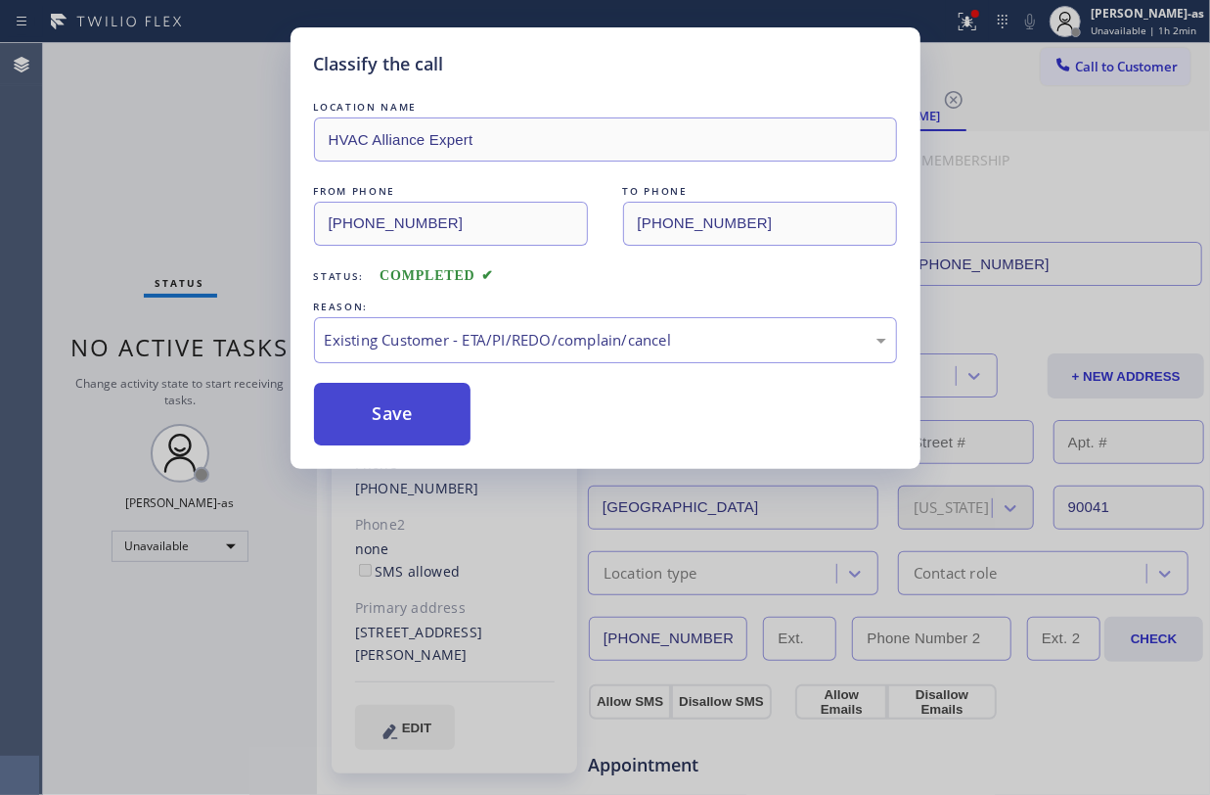
click at [412, 412] on button "Save" at bounding box center [393, 414] width 158 height 63
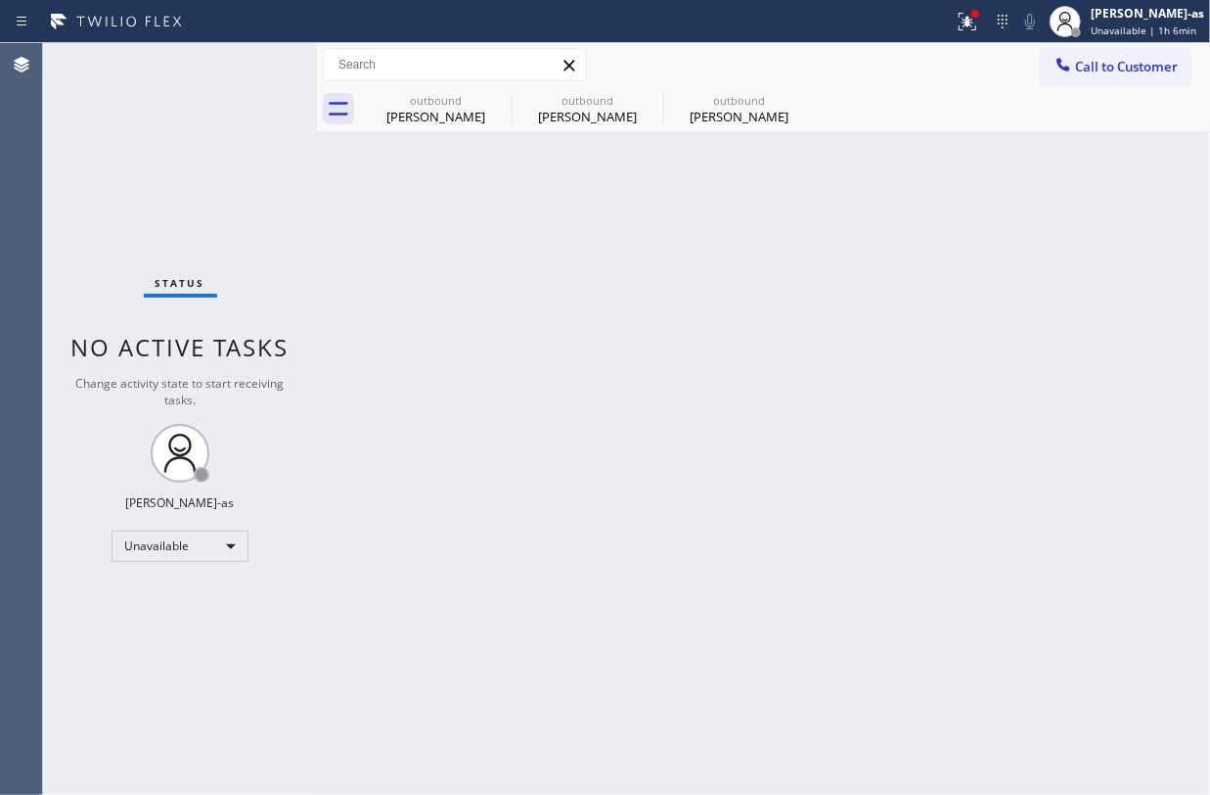
click at [225, 151] on div "Status No active tasks Change activity state to start receiving tasks. Jesica J…" at bounding box center [180, 418] width 274 height 751
click at [1018, 68] on div "Call to Customer Outbound call Location HVAC Alliance Expert Your caller id pho…" at bounding box center [763, 65] width 893 height 34
drag, startPoint x: 1068, startPoint y: 65, endPoint x: 619, endPoint y: 344, distance: 529.2
click at [1068, 64] on icon at bounding box center [1064, 65] width 20 height 20
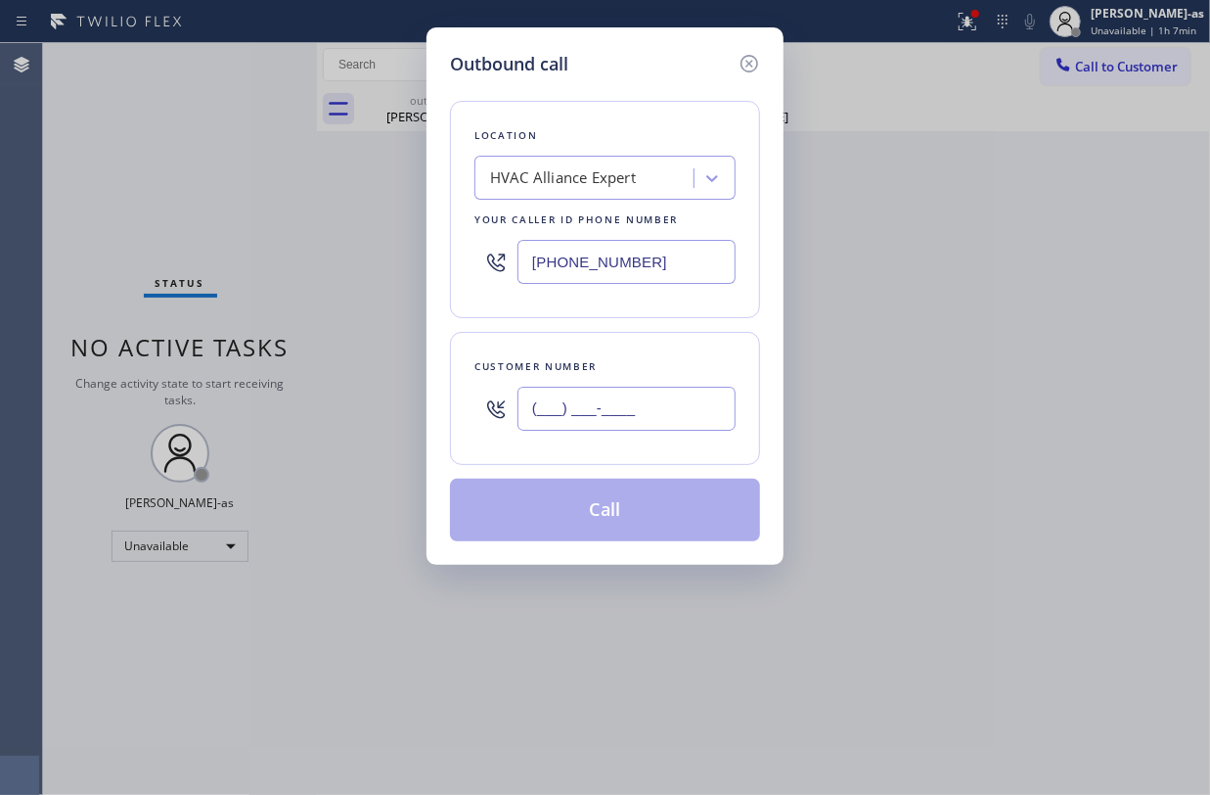
click at [665, 409] on input "(___) ___-____" at bounding box center [627, 408] width 218 height 44
paste input "310) 948-5904"
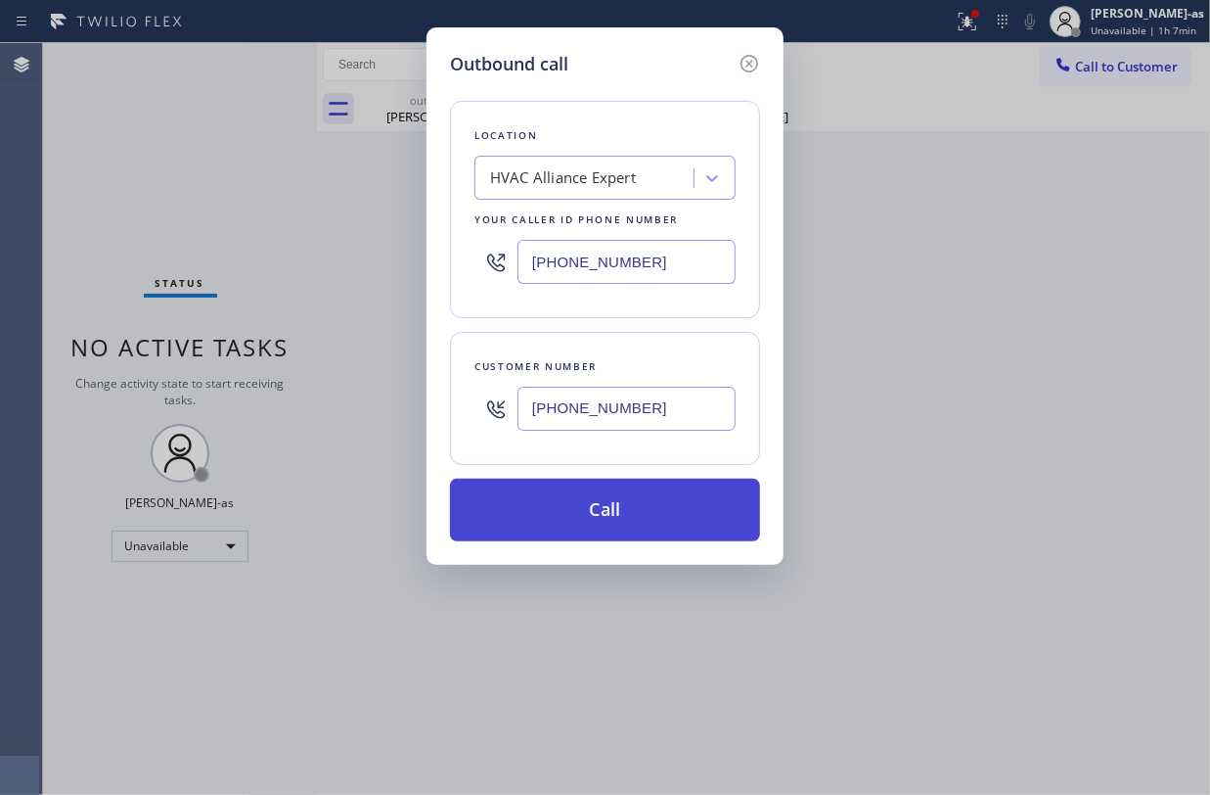
type input "(310) 948-5904"
click at [619, 517] on button "Call" at bounding box center [605, 509] width 310 height 63
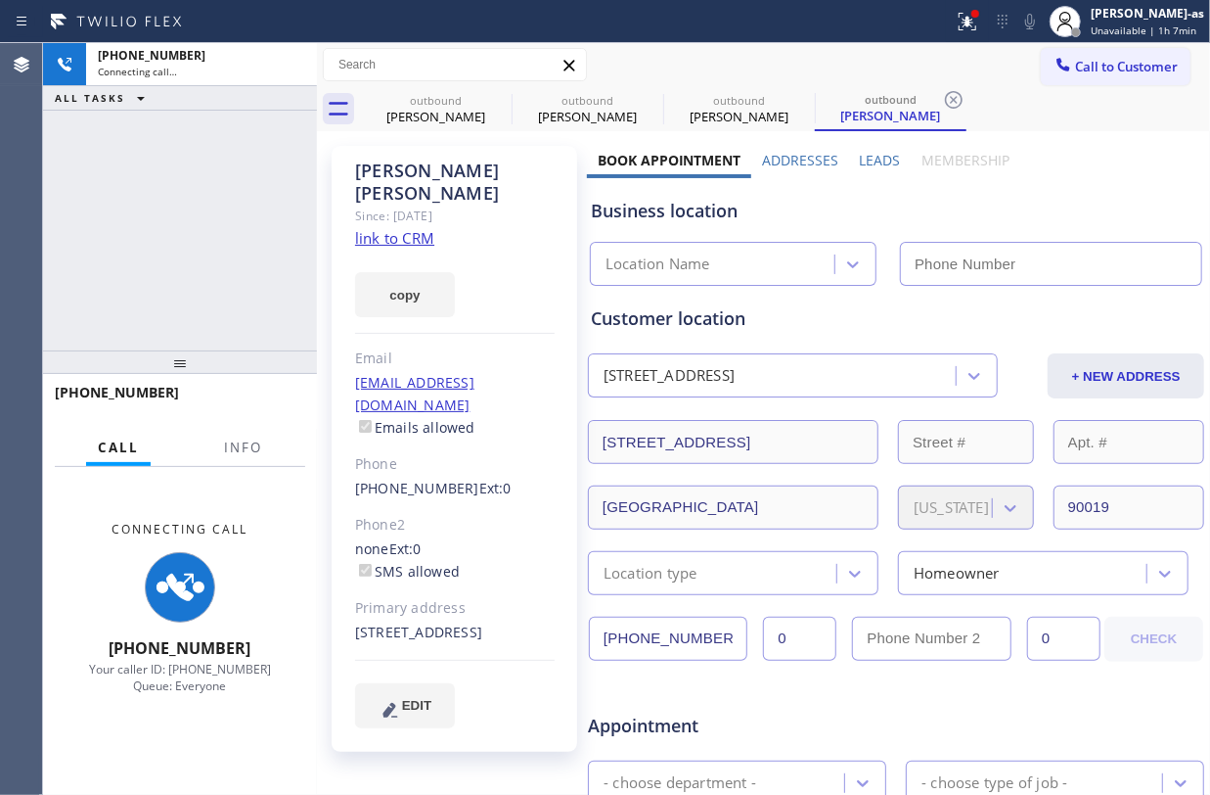
click at [260, 231] on div "+13109485904 Connecting call… ALL TASKS ALL TASKS ACTIVE TASKS TASKS IN WRAP UP" at bounding box center [180, 196] width 274 height 307
click at [392, 228] on link "link to CRM" at bounding box center [394, 238] width 79 height 20
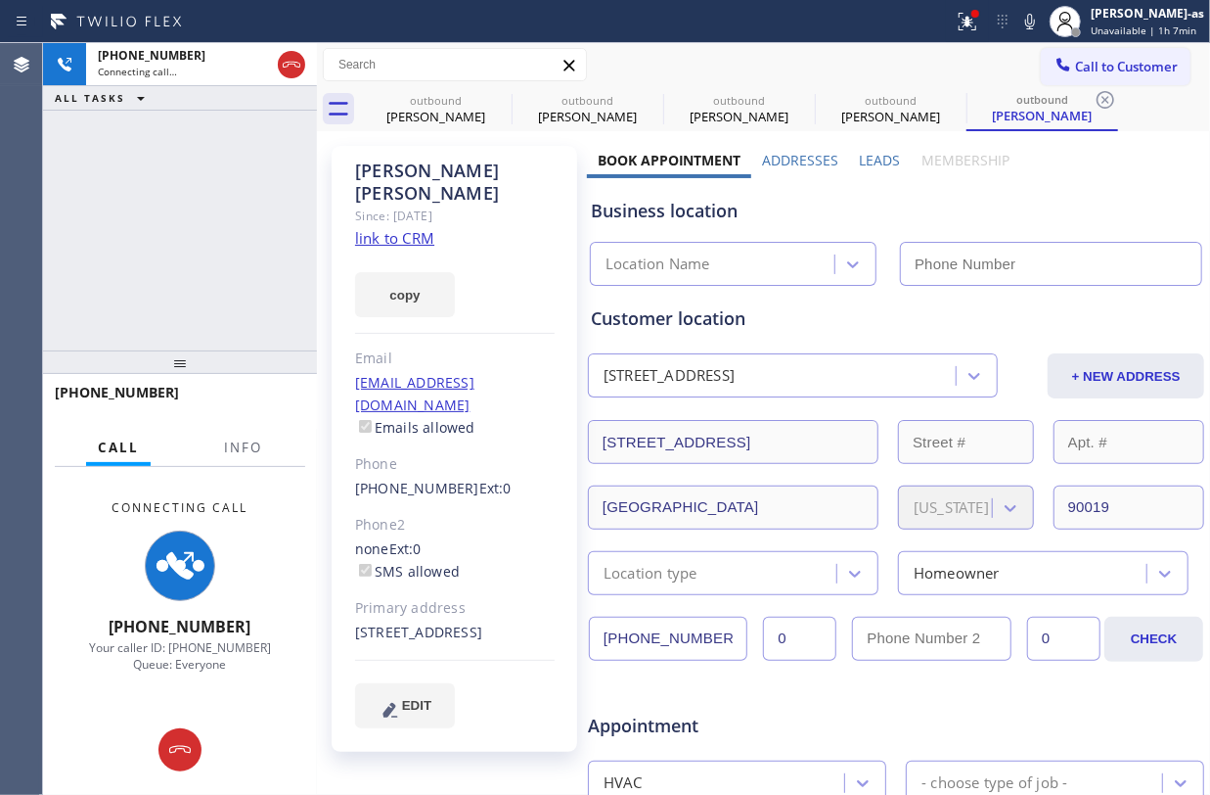
type input "(855) 999-4417"
drag, startPoint x: 141, startPoint y: 123, endPoint x: 310, endPoint y: 90, distance: 172.5
click at [154, 117] on div "+13109485904 Connecting call… ALL TASKS ALL TASKS ACTIVE TASKS TASKS IN WRAP UP" at bounding box center [180, 196] width 274 height 307
drag, startPoint x: 416, startPoint y: 115, endPoint x: 507, endPoint y: 98, distance: 92.7
click at [420, 115] on div "Charlie Moothart" at bounding box center [436, 117] width 148 height 18
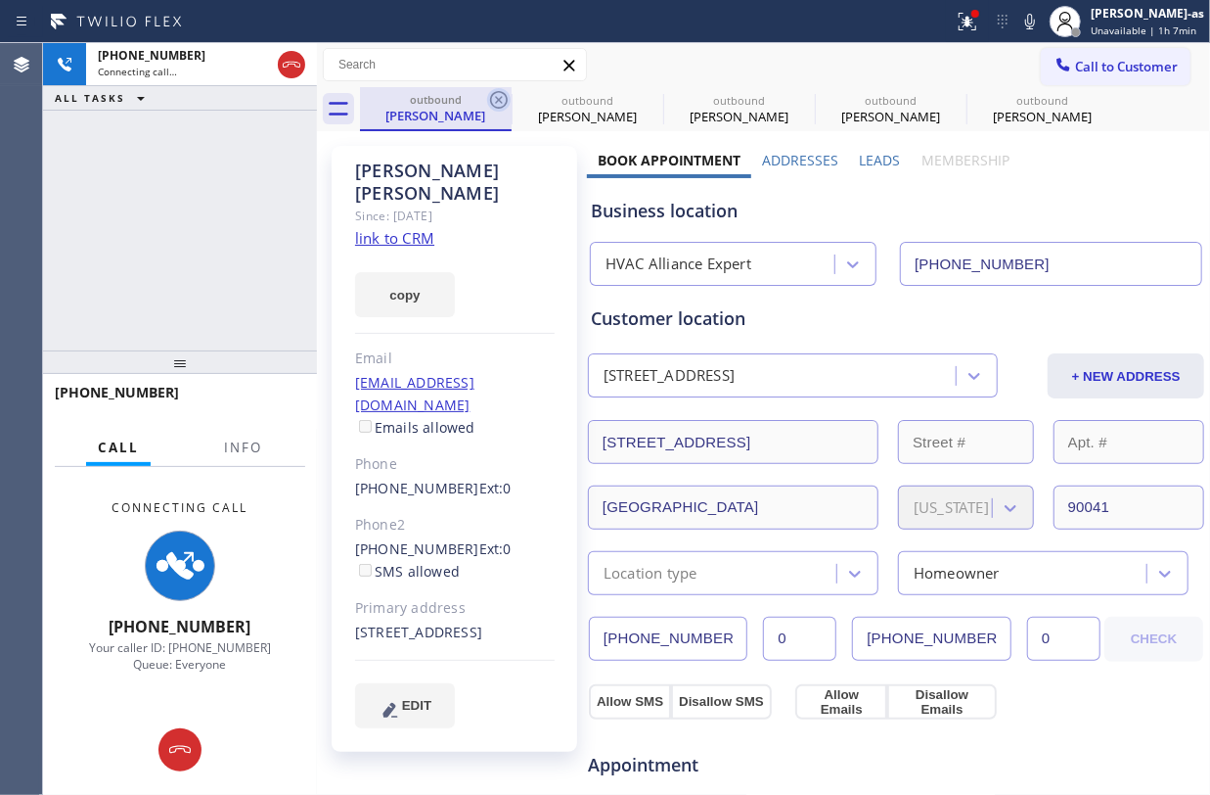
click at [507, 98] on icon at bounding box center [499, 100] width 18 height 18
click at [497, 98] on icon at bounding box center [499, 100] width 18 height 18
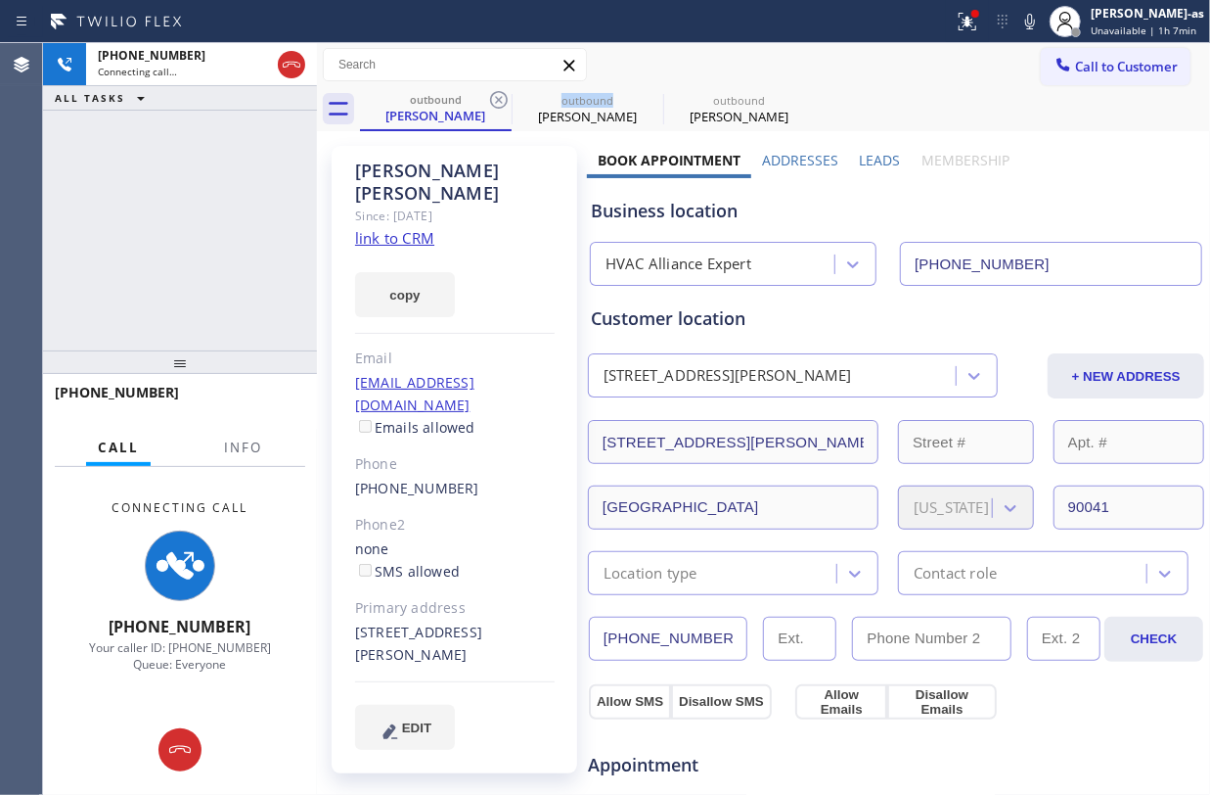
click at [497, 98] on icon at bounding box center [499, 100] width 18 height 18
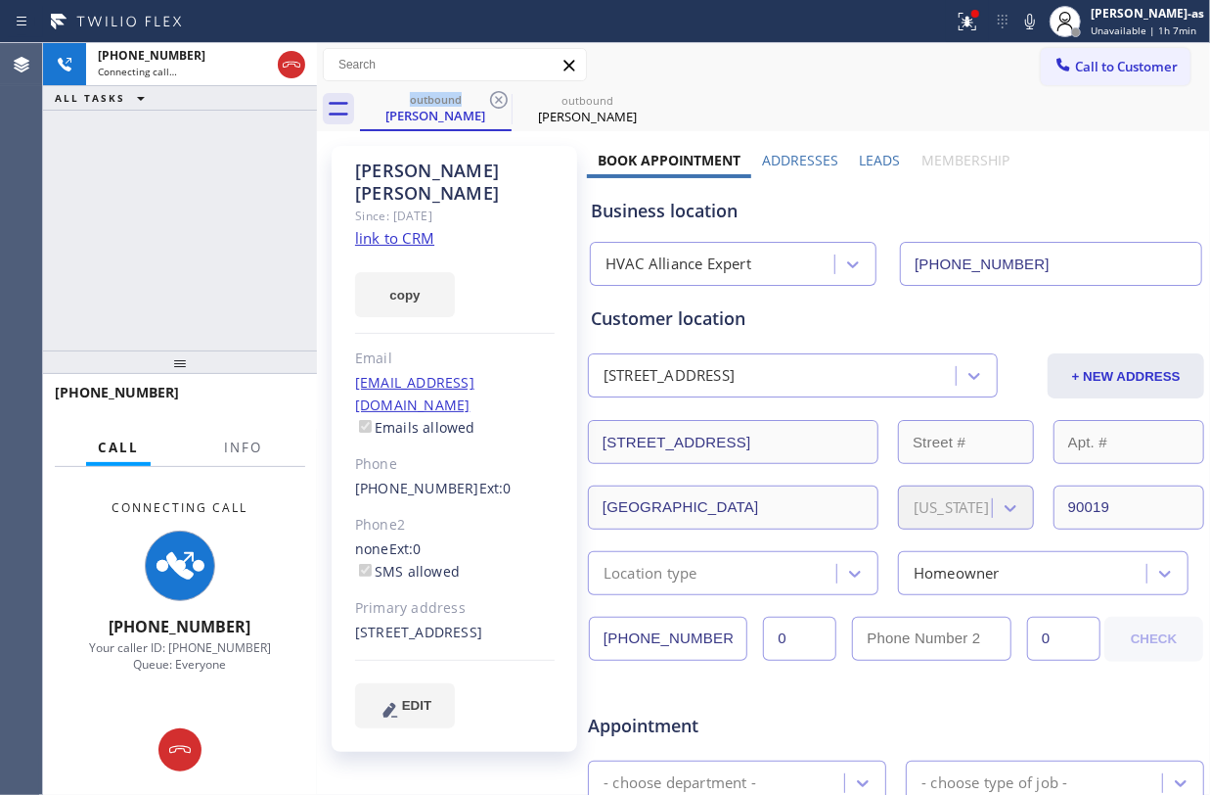
click at [497, 98] on icon at bounding box center [499, 100] width 18 height 18
drag, startPoint x: 185, startPoint y: 251, endPoint x: 193, endPoint y: 240, distance: 14.1
click at [189, 243] on div "+13109485904 Connecting call… ALL TASKS ALL TASKS ACTIVE TASKS TASKS IN WRAP UP" at bounding box center [180, 196] width 274 height 307
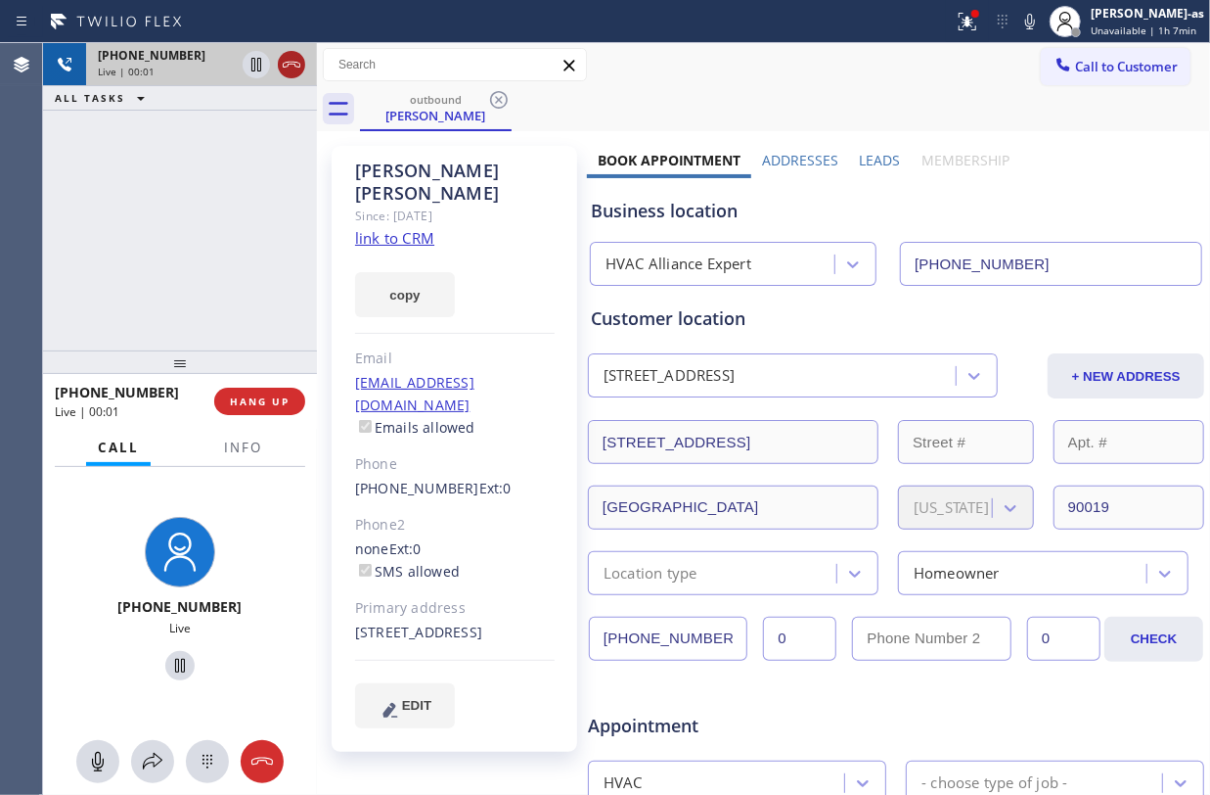
click at [291, 63] on icon at bounding box center [291, 64] width 23 height 23
drag, startPoint x: 184, startPoint y: 342, endPoint x: 228, endPoint y: 360, distance: 47.4
click at [197, 344] on div "+13109485904 Live | 00:01 ALL TASKS ALL TASKS ACTIVE TASKS TASKS IN WRAP UP +13…" at bounding box center [180, 418] width 274 height 751
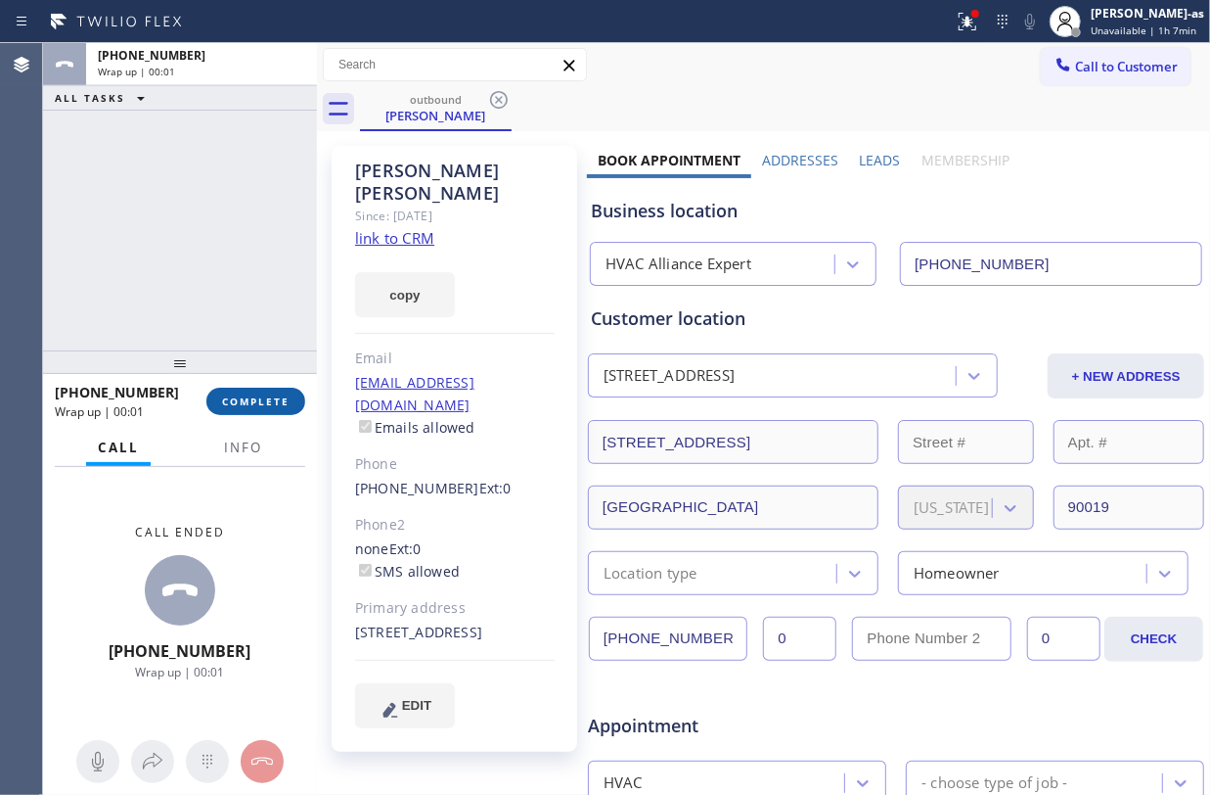
click at [244, 399] on span "COMPLETE" at bounding box center [256, 401] width 68 height 14
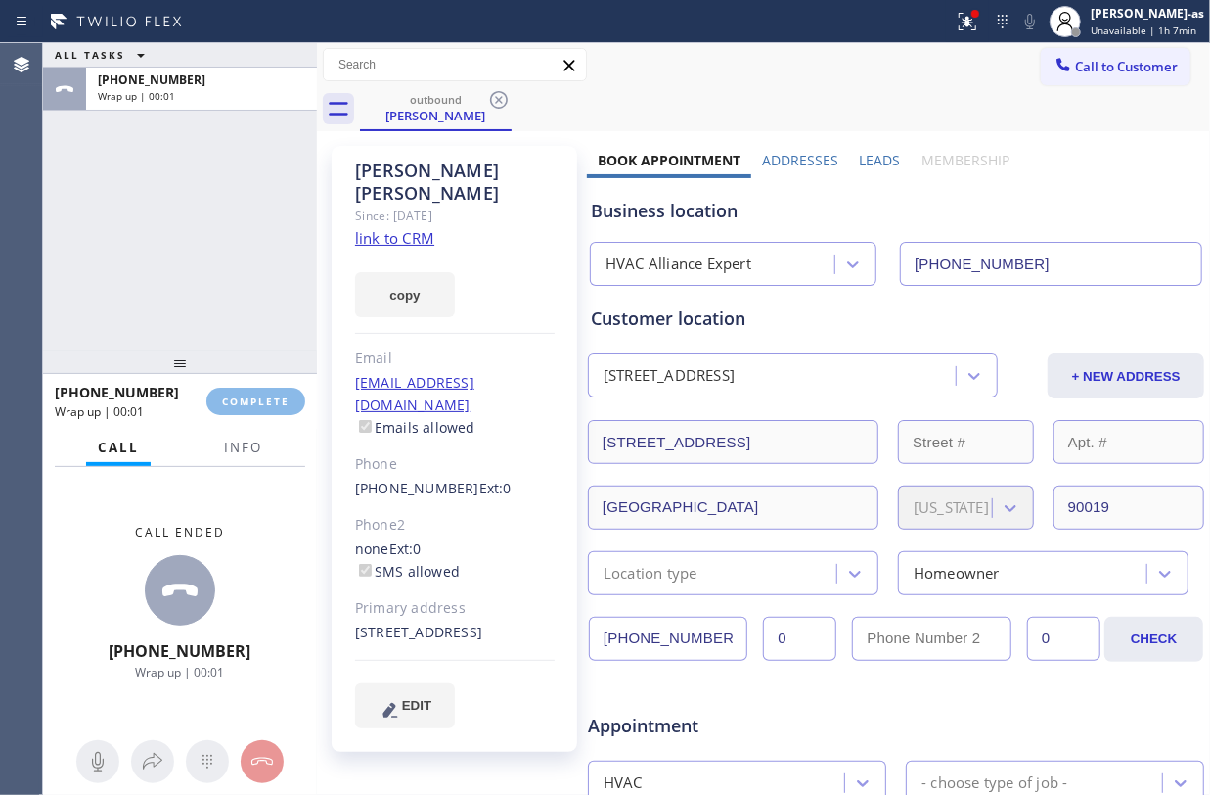
drag, startPoint x: 228, startPoint y: 329, endPoint x: 271, endPoint y: 335, distance: 43.5
click at [227, 327] on div "ALL TASKS ALL TASKS ACTIVE TASKS TASKS IN WRAP UP +13109485904 Wrap up | 00:01" at bounding box center [180, 196] width 274 height 307
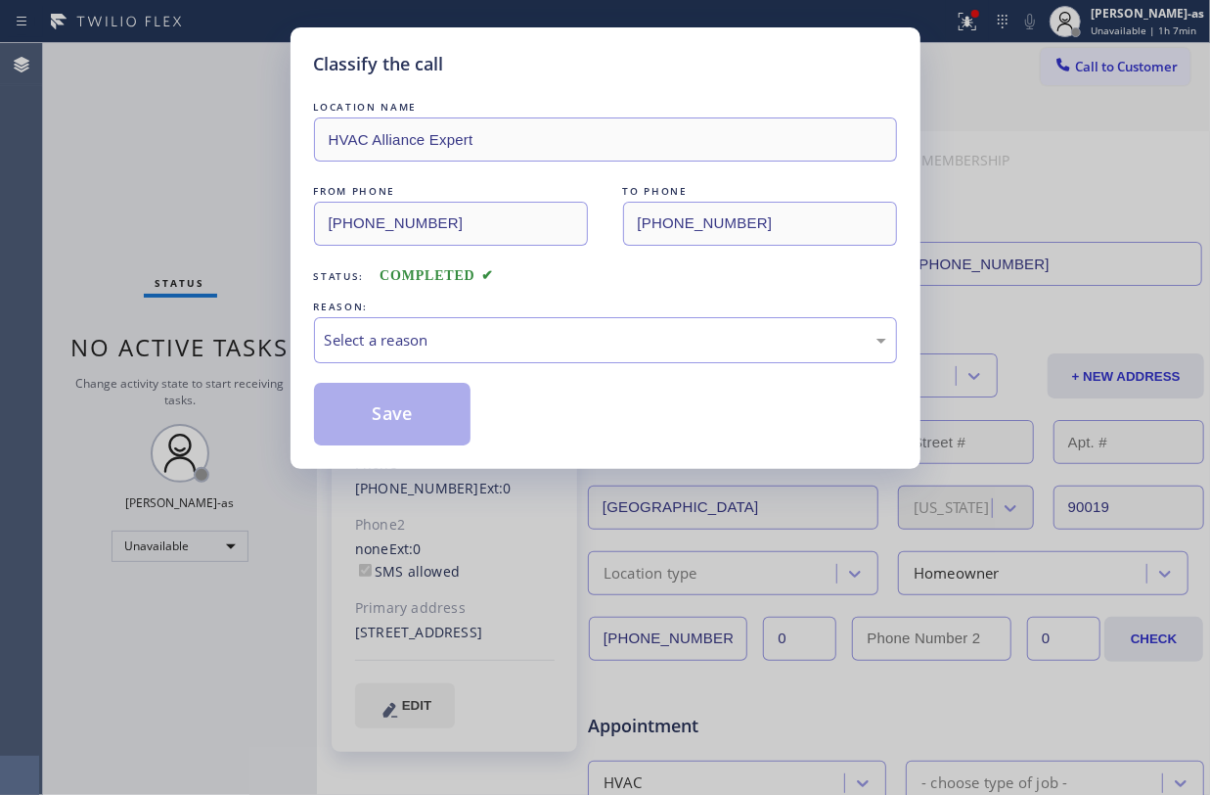
click at [212, 294] on div "Classify the call LOCATION NAME HVAC Alliance Expert FROM PHONE (855) 999-4417 …" at bounding box center [605, 397] width 1210 height 795
click at [579, 337] on div "Select a reason" at bounding box center [606, 340] width 562 height 23
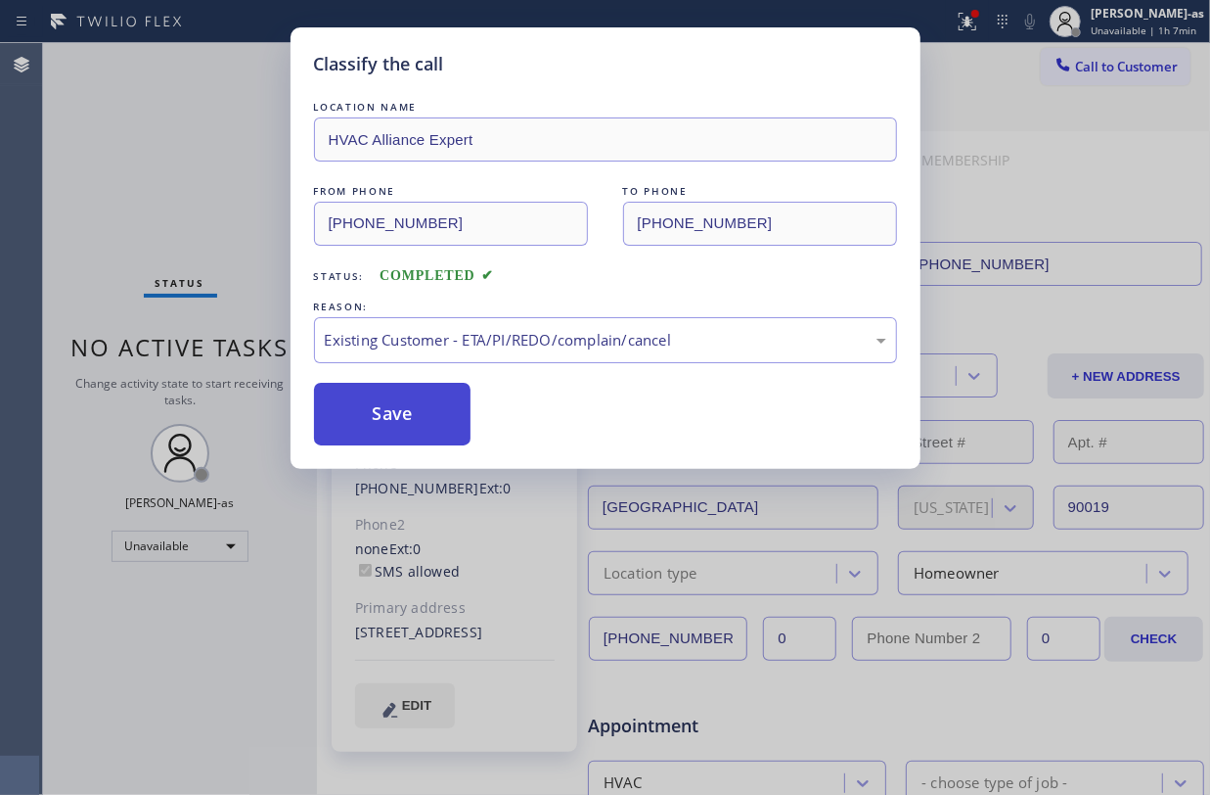
click at [408, 411] on button "Save" at bounding box center [393, 414] width 158 height 63
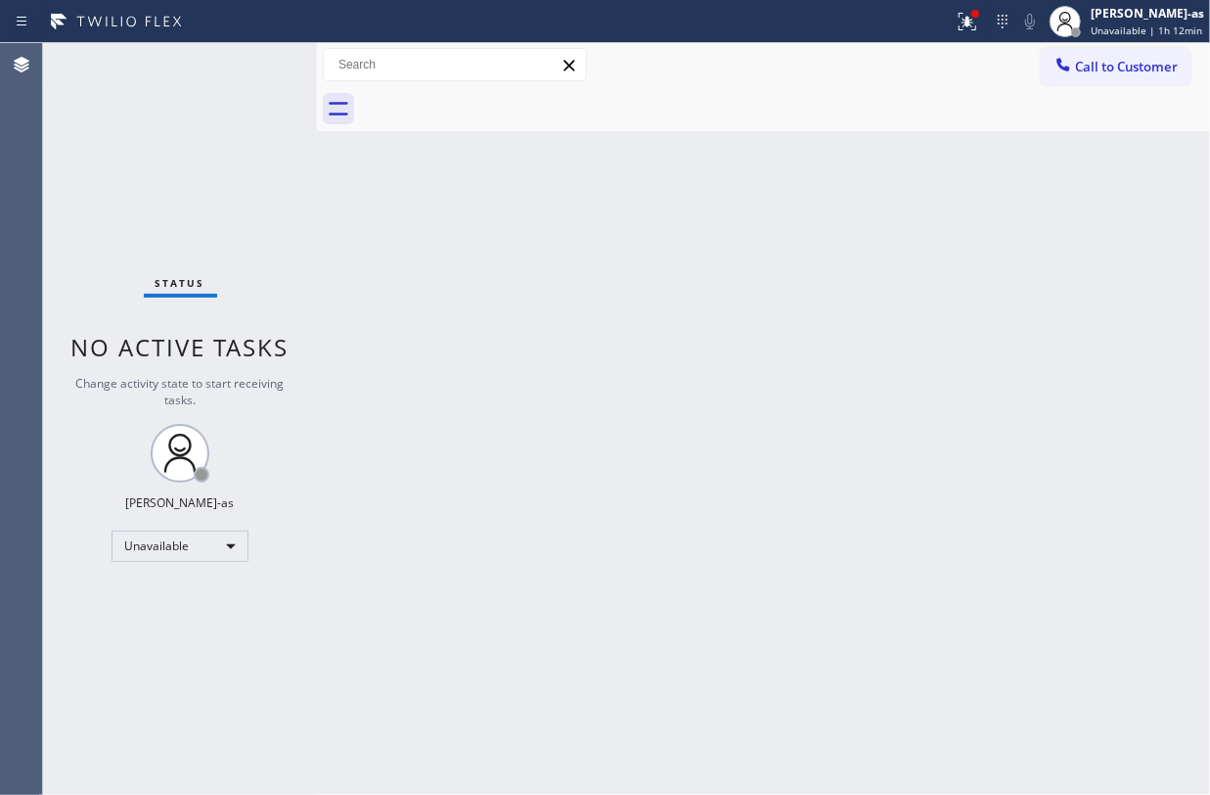
click at [223, 147] on div "Status No active tasks Change activity state to start receiving tasks. Jesica J…" at bounding box center [180, 418] width 274 height 751
click at [566, 395] on div "Back to Dashboard Change Sender ID Customers Technicians Select a contact Outbo…" at bounding box center [763, 418] width 893 height 751
click at [173, 553] on div "Unavailable" at bounding box center [180, 545] width 137 height 31
click at [181, 601] on li "Available" at bounding box center [179, 597] width 132 height 23
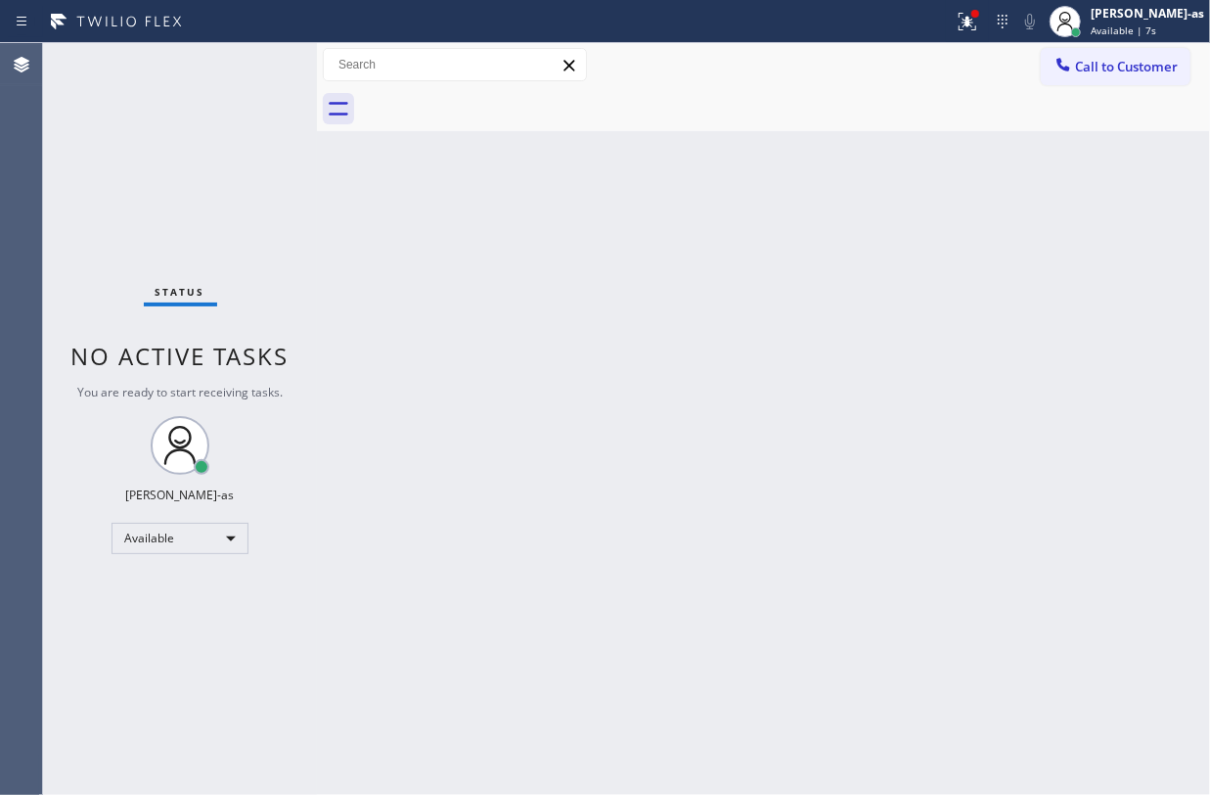
click at [258, 166] on div "Status No active tasks You are ready to start receiving tasks. Jesica Jumao-as …" at bounding box center [180, 418] width 274 height 751
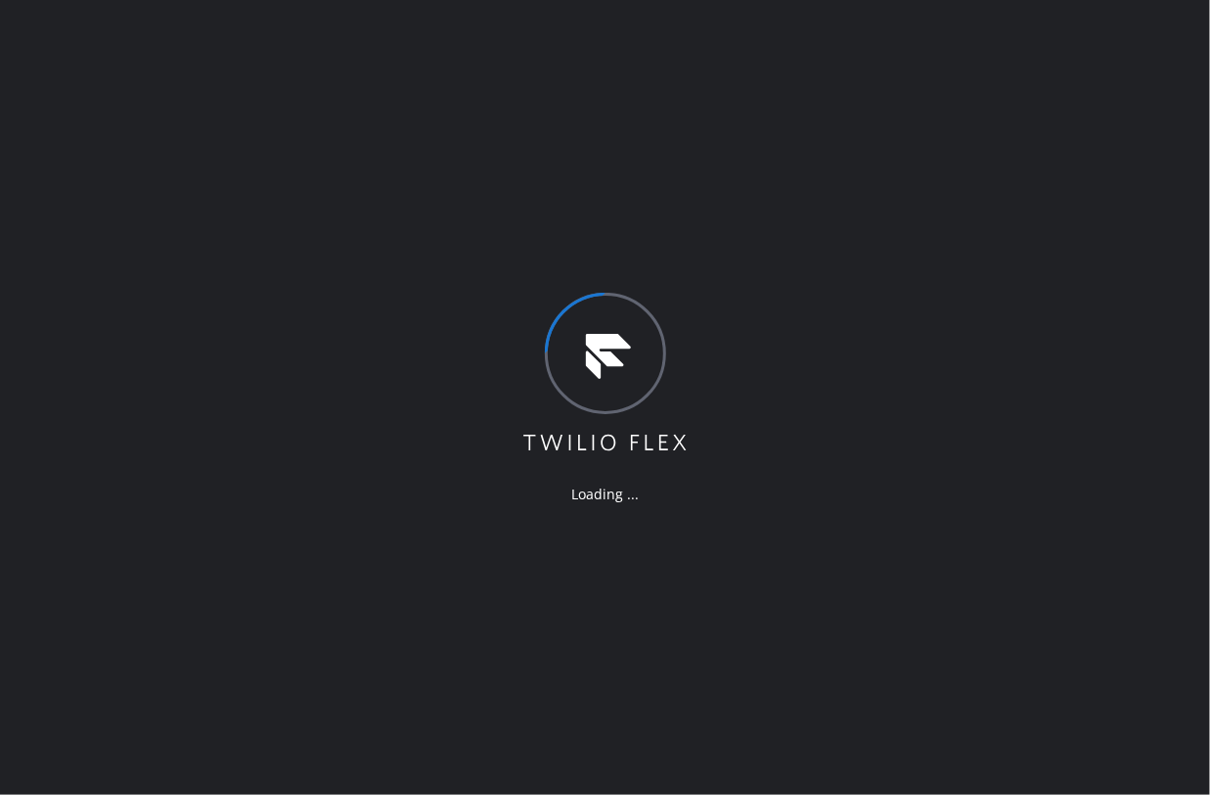
click at [228, 237] on div "Loading ..." at bounding box center [605, 397] width 1210 height 795
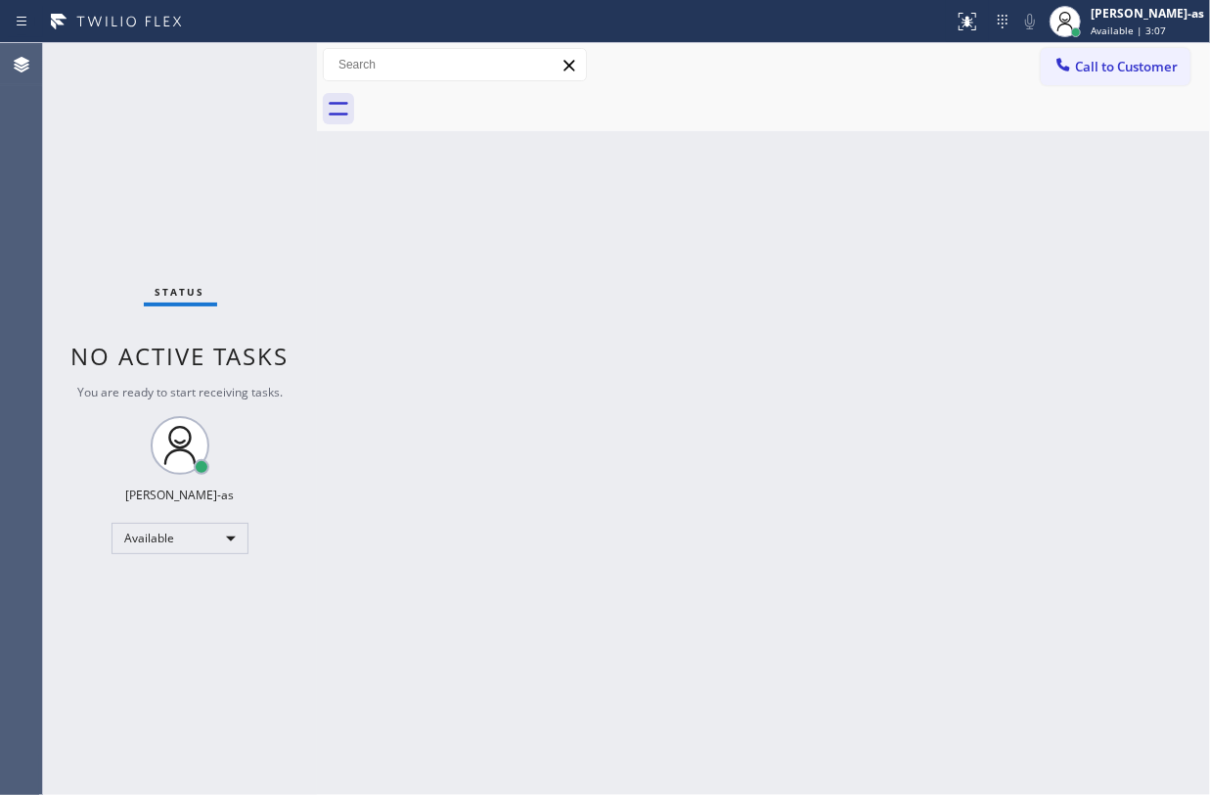
click at [190, 151] on div "Status No active tasks You are ready to start receiving tasks. [PERSON_NAME]-as…" at bounding box center [180, 418] width 274 height 751
click at [173, 103] on div "Status No active tasks You are ready to start receiving tasks. [PERSON_NAME]-as…" at bounding box center [180, 418] width 274 height 751
click at [1108, 64] on span "Call to Customer" at bounding box center [1126, 67] width 103 height 18
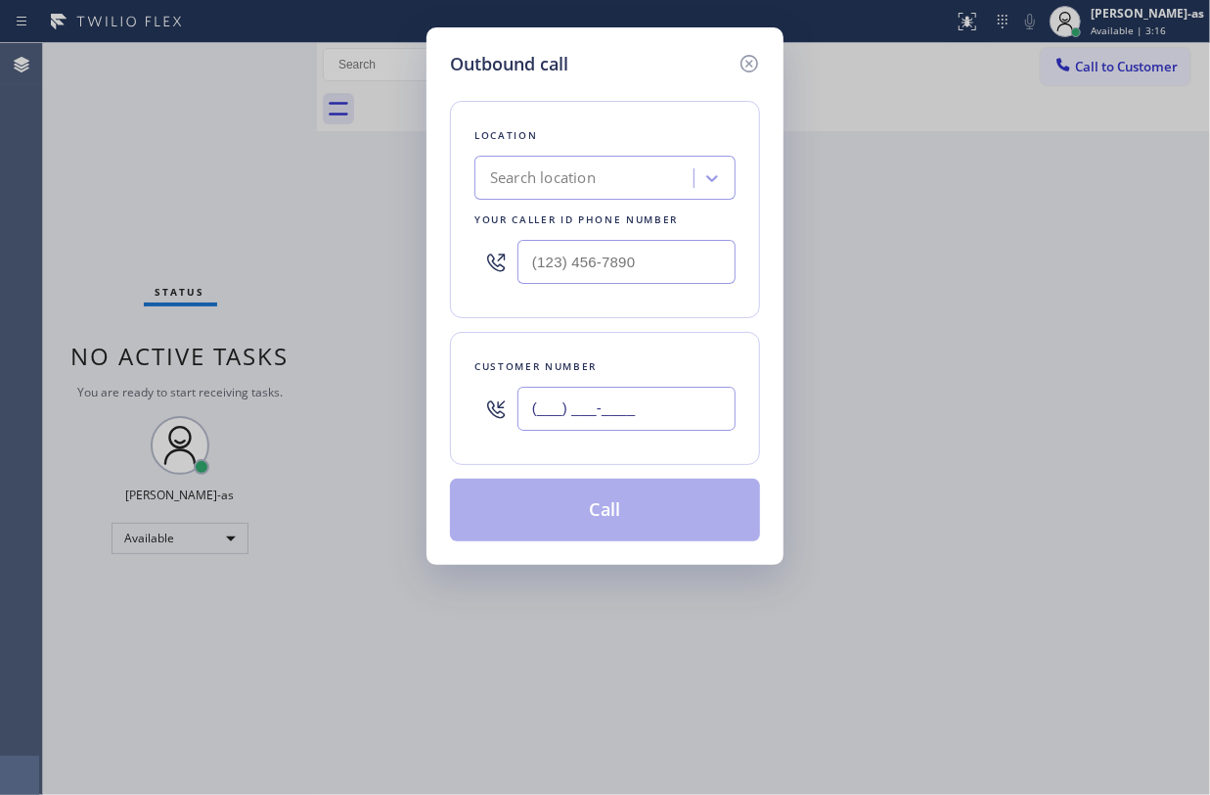
click at [618, 424] on input "(___) ___-____" at bounding box center [627, 408] width 218 height 44
paste input "213) 823-4389"
type input "(213) 823-4389"
click at [221, 229] on div "Outbound call Location Search location Your caller id phone number Customer num…" at bounding box center [605, 397] width 1210 height 795
click at [519, 169] on div "Search location" at bounding box center [543, 178] width 106 height 23
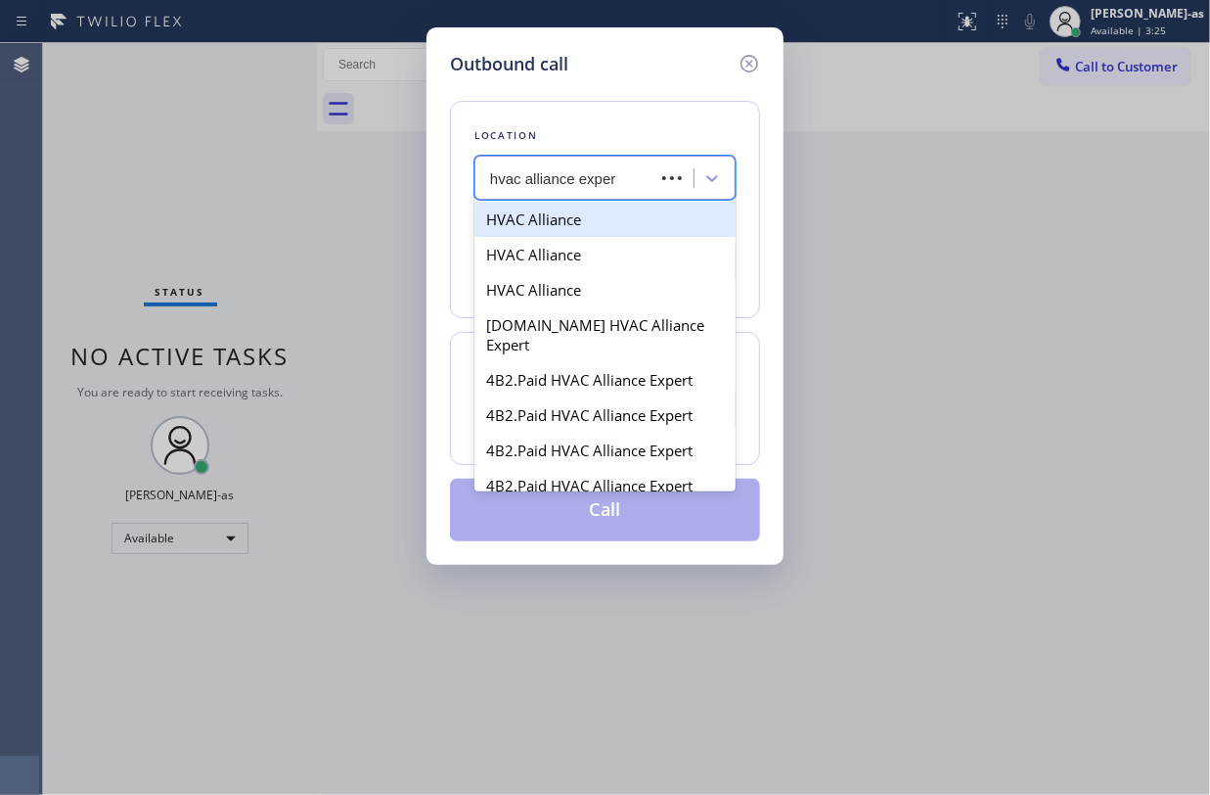
type input "hvac alliance expert"
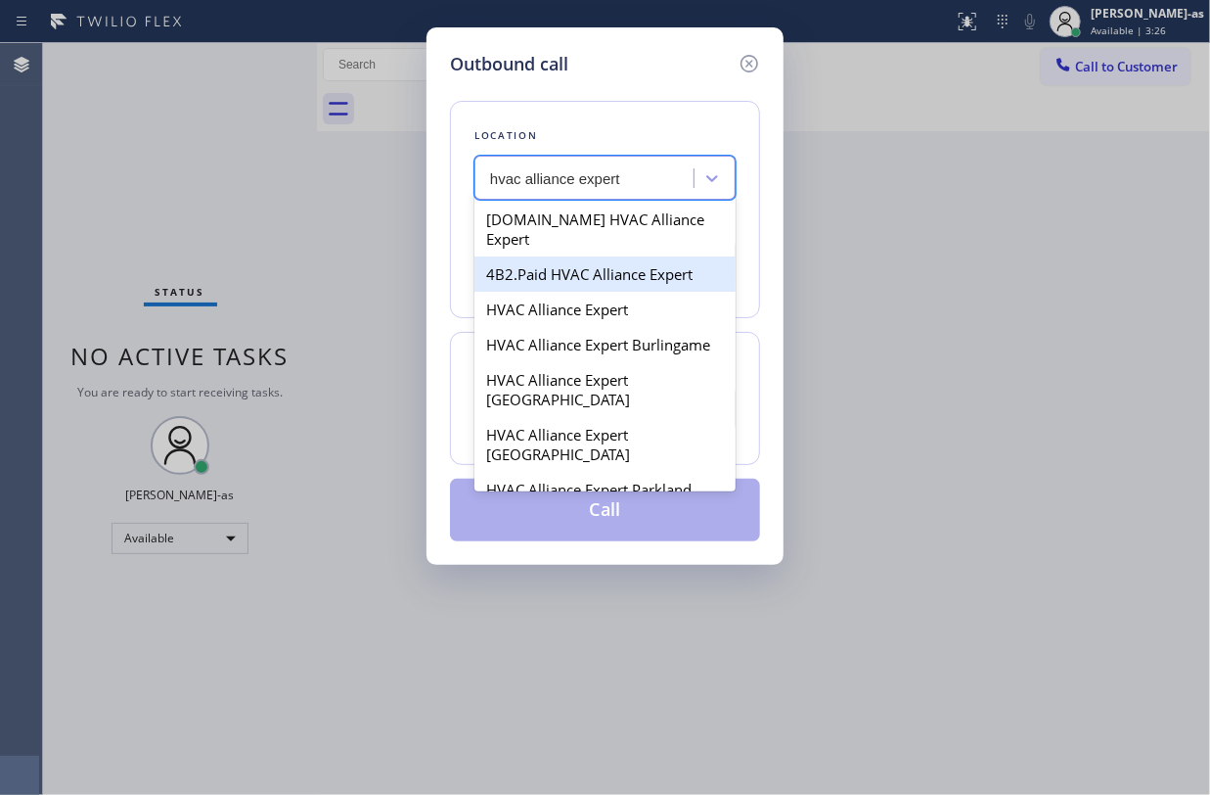
click at [533, 256] on div "4B2.Paid HVAC Alliance Expert" at bounding box center [605, 273] width 261 height 35
type input "(855) 999-4417"
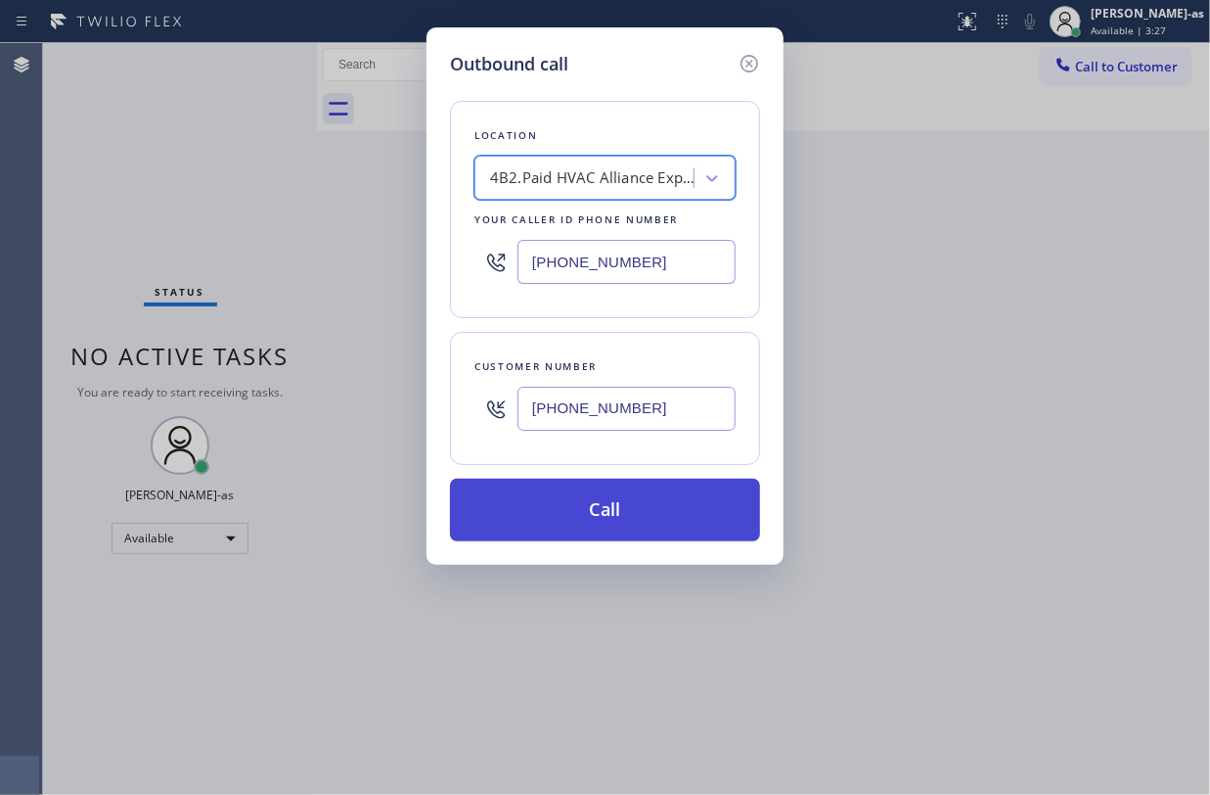
click at [651, 502] on button "Call" at bounding box center [605, 509] width 310 height 63
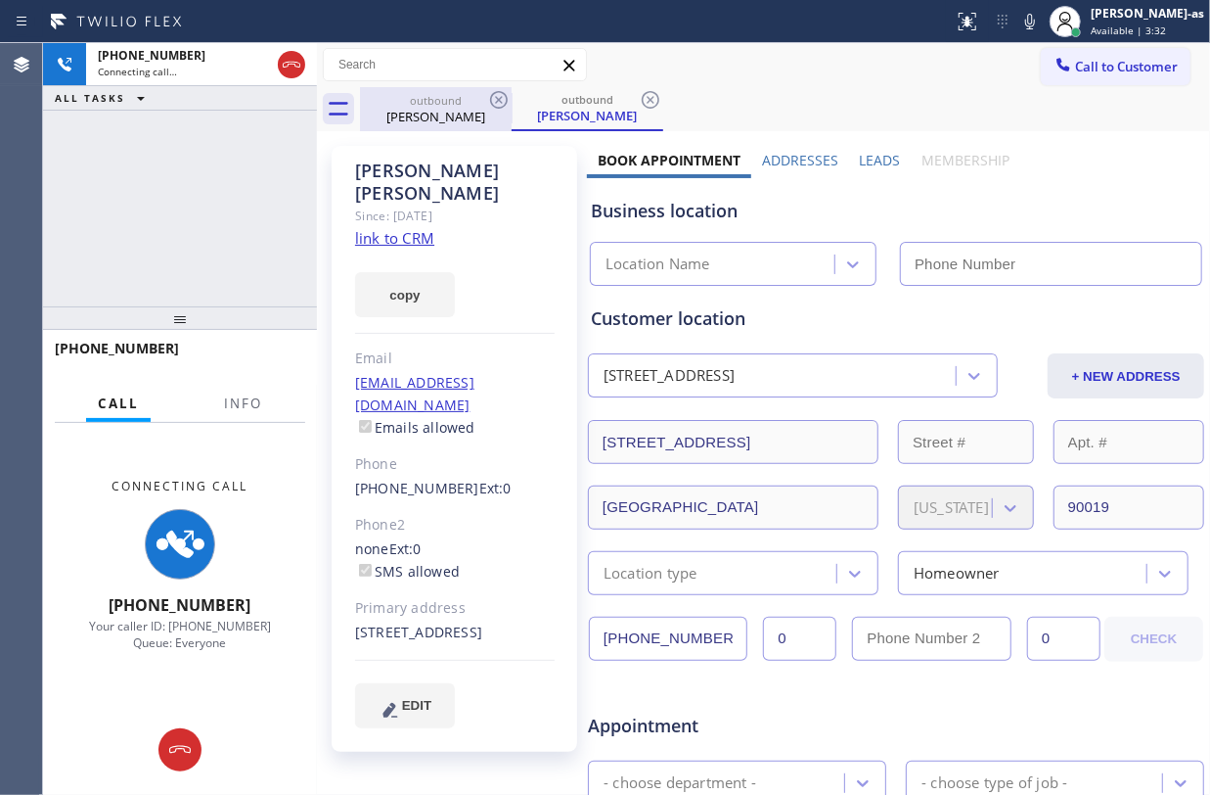
type input "(855) 999-4417"
click at [424, 118] on div "Jeffrey Benjamin" at bounding box center [436, 117] width 148 height 18
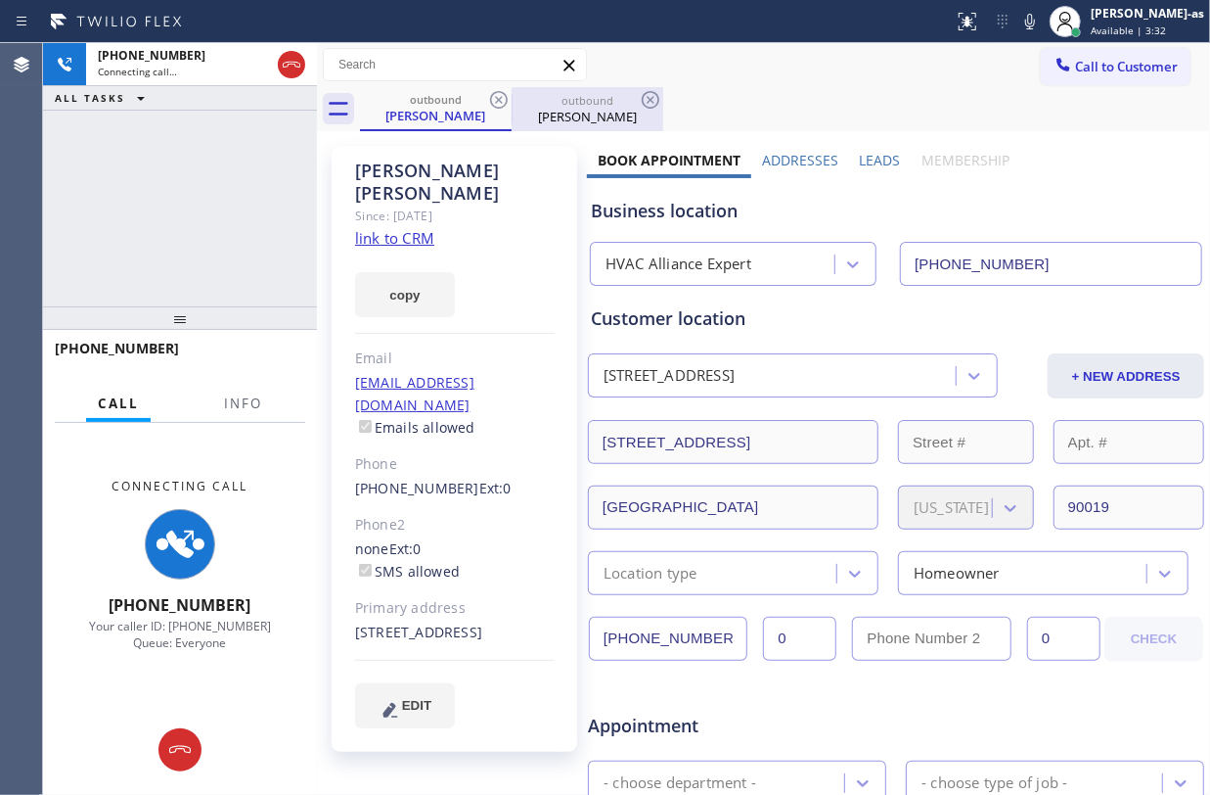
click at [501, 88] on icon at bounding box center [498, 99] width 23 height 23
click at [239, 170] on div "+12138234389 Connecting call… ALL TASKS ALL TASKS ACTIVE TASKS TASKS IN WRAP UP" at bounding box center [180, 174] width 274 height 263
drag, startPoint x: 288, startPoint y: 63, endPoint x: 241, endPoint y: 189, distance: 134.7
click at [288, 63] on icon at bounding box center [291, 64] width 23 height 23
click at [204, 200] on div "+12138234389 Connecting call… ALL TASKS ALL TASKS ACTIVE TASKS TASKS IN WRAP UP" at bounding box center [180, 174] width 274 height 263
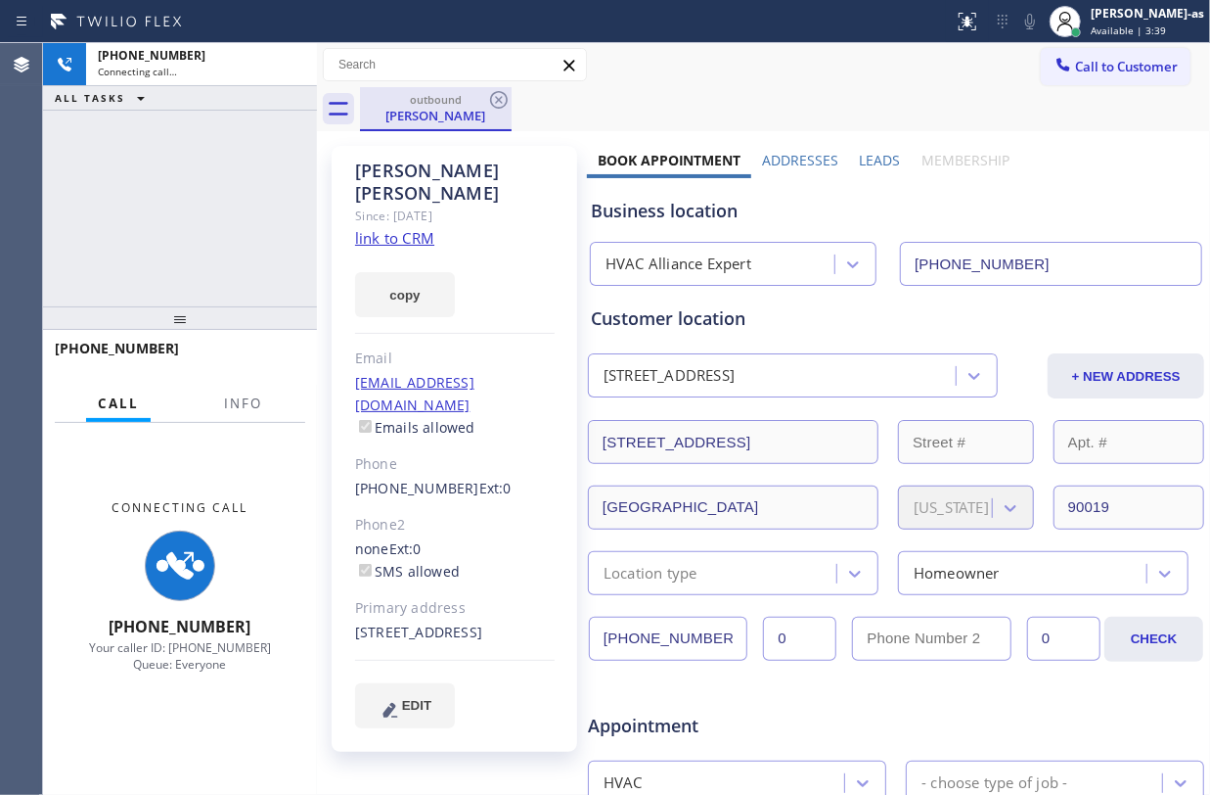
click at [443, 106] on div "outbound" at bounding box center [436, 99] width 148 height 15
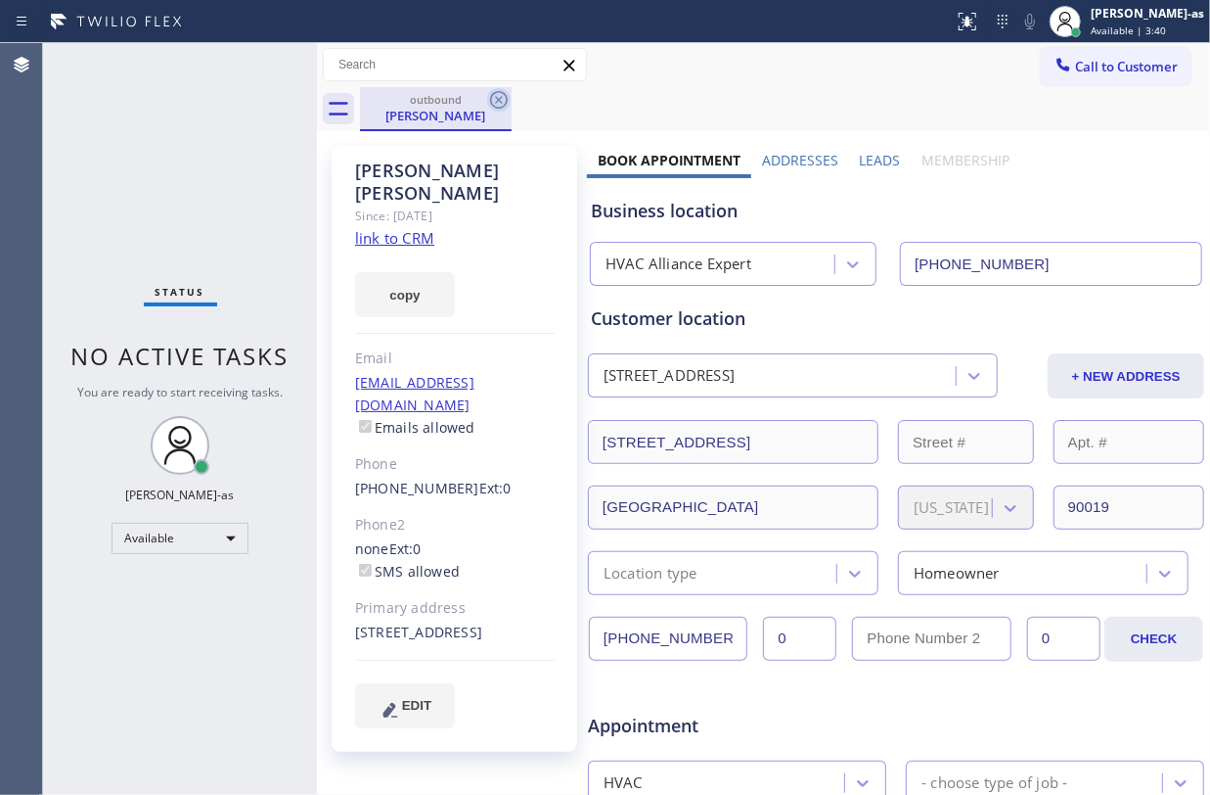
click at [487, 99] on icon at bounding box center [498, 99] width 23 height 23
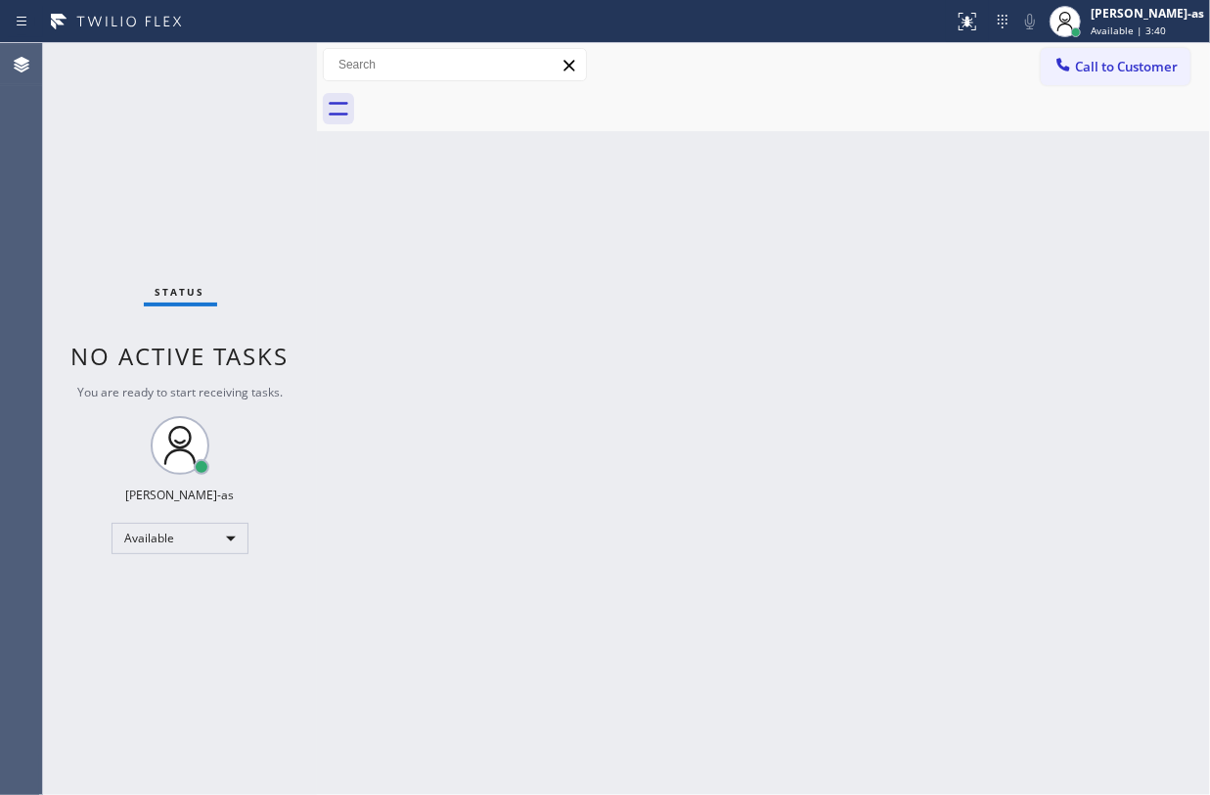
click at [528, 493] on div "Back to Dashboard Change Sender ID Customers Technicians Select a contact Outbo…" at bounding box center [763, 418] width 893 height 751
click at [177, 201] on div "Status No active tasks You are ready to start receiving tasks. Jesica Jumao-as …" at bounding box center [180, 418] width 274 height 751
click at [219, 220] on div "Status No active tasks You are ready to start receiving tasks. Jesica Jumao-as …" at bounding box center [180, 418] width 274 height 751
click at [231, 165] on div "Status No active tasks You are ready to start receiving tasks. Jesica Jumao-as …" at bounding box center [180, 418] width 274 height 751
click at [107, 164] on div "Status No active tasks You are ready to start receiving tasks. Jesica Jumao-as …" at bounding box center [180, 418] width 274 height 751
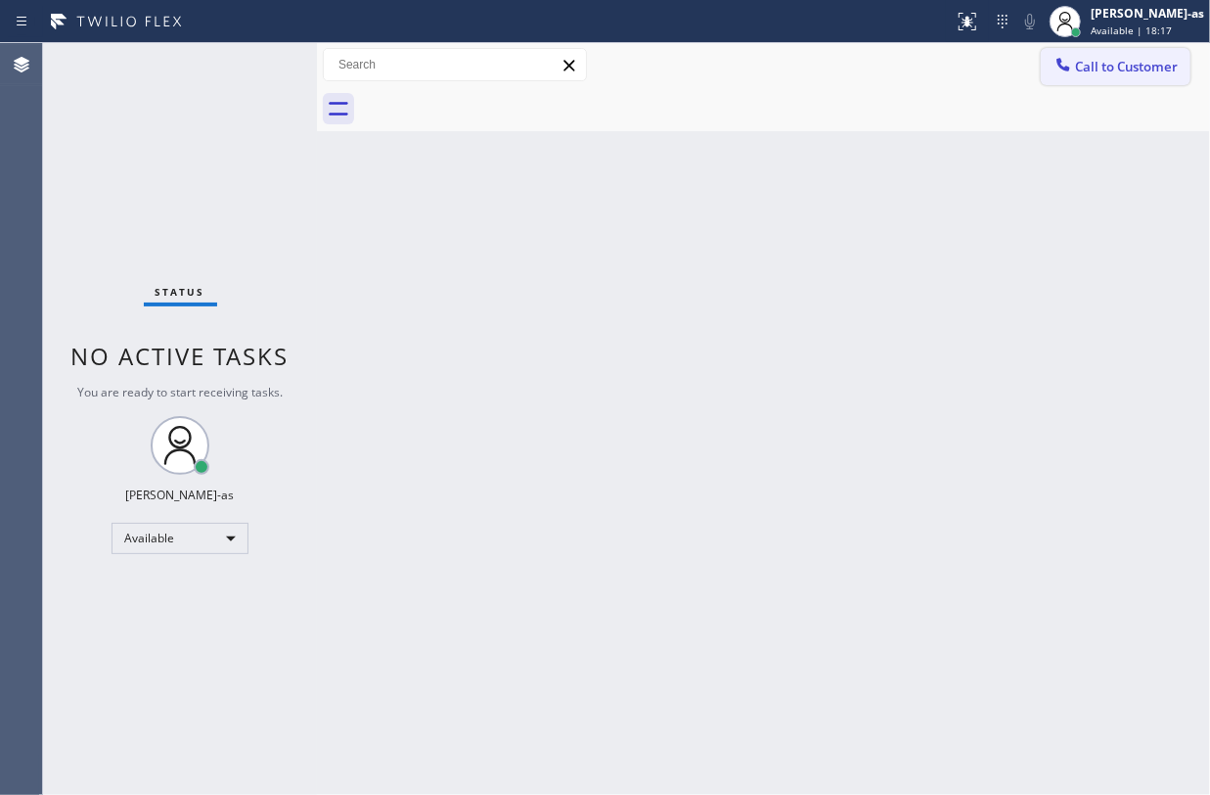
click at [1110, 58] on span "Call to Customer" at bounding box center [1126, 67] width 103 height 18
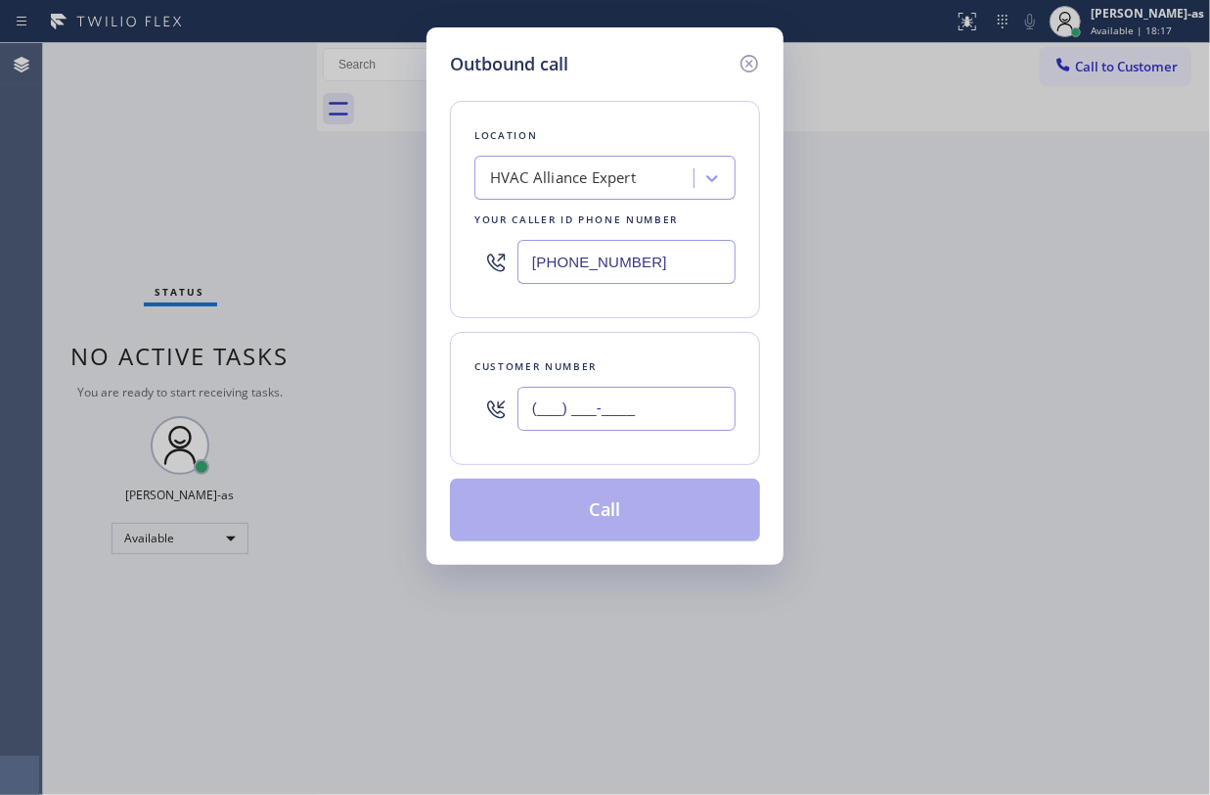
click at [612, 409] on input "(___) ___-____" at bounding box center [627, 408] width 218 height 44
paste input "213) 823-4389"
type input "(213) 823-4389"
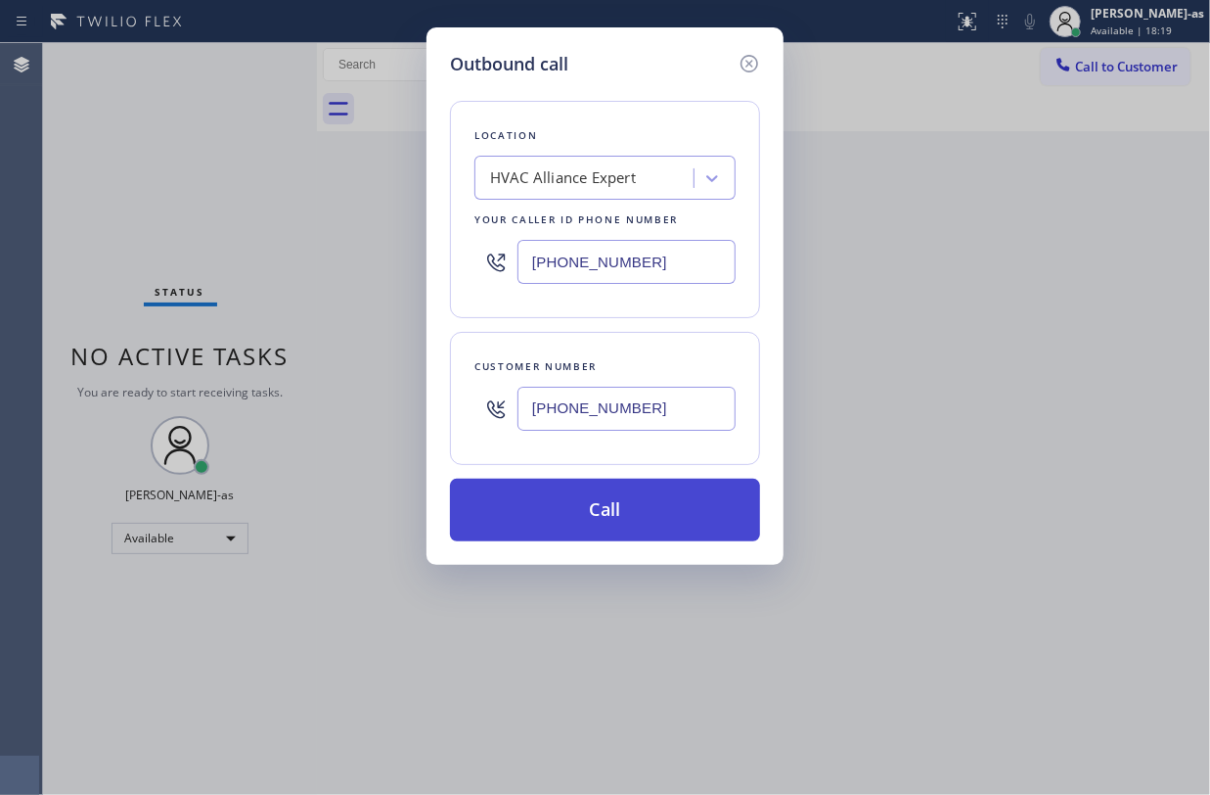
click at [675, 519] on button "Call" at bounding box center [605, 509] width 310 height 63
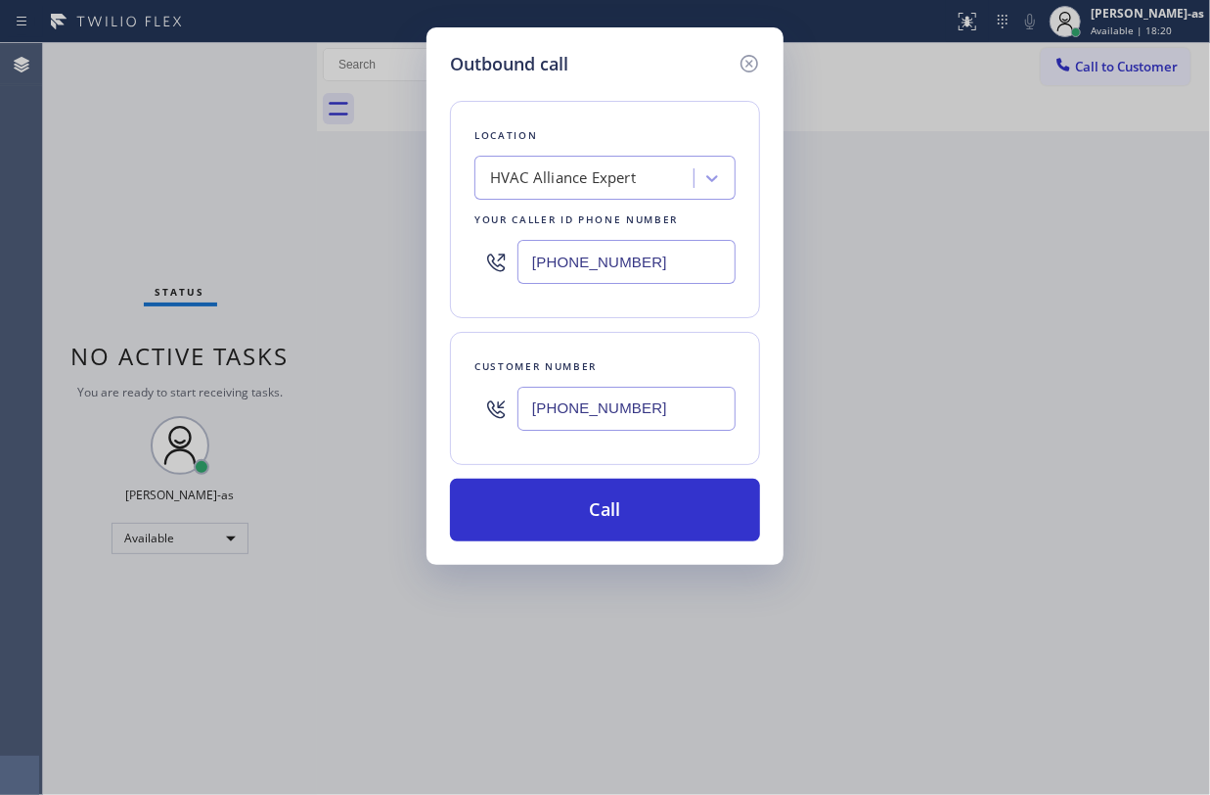
drag, startPoint x: 675, startPoint y: 518, endPoint x: 823, endPoint y: 92, distance: 450.5
click at [677, 515] on button "Call" at bounding box center [605, 509] width 310 height 63
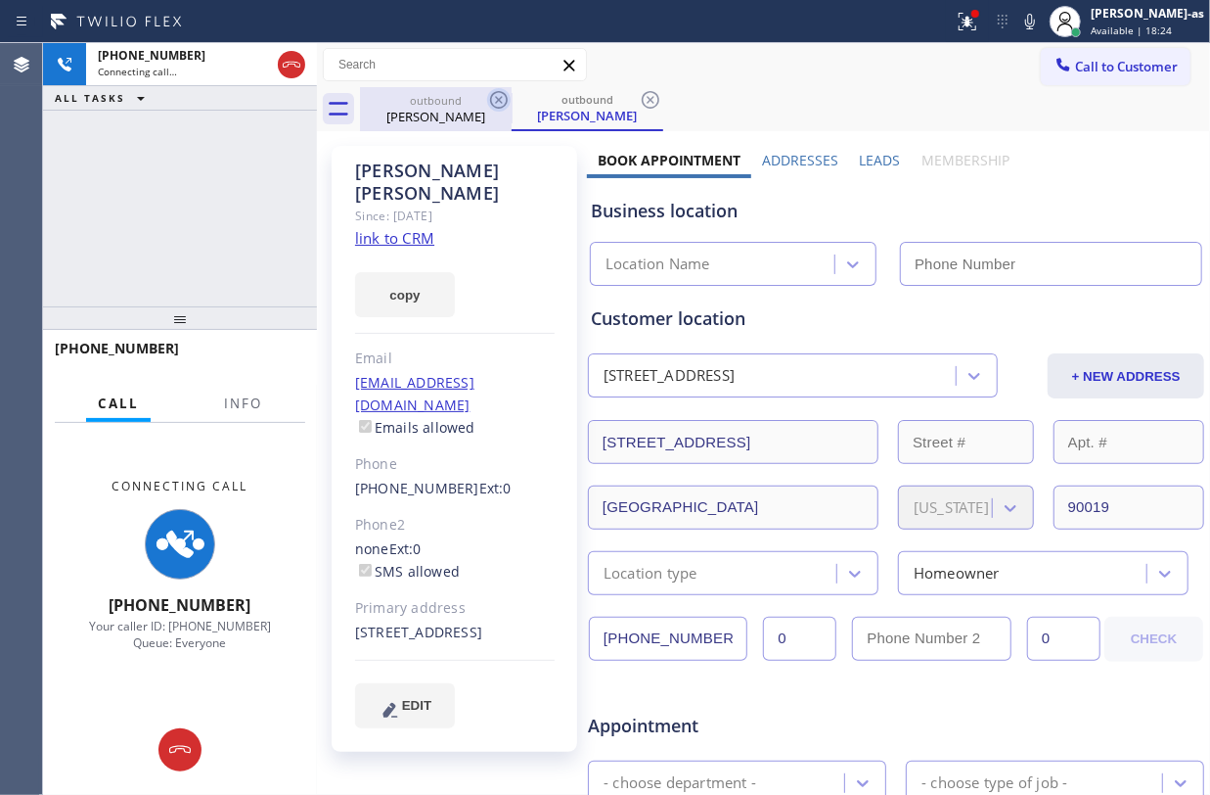
click at [470, 108] on div "Jeffrey Benjamin" at bounding box center [436, 117] width 148 height 18
click at [497, 95] on icon at bounding box center [498, 99] width 23 height 23
click at [241, 189] on div "+12138234389 Connecting call… ALL TASKS ALL TASKS ACTIVE TASKS TASKS IN WRAP UP" at bounding box center [180, 174] width 274 height 263
type input "(855) 999-4417"
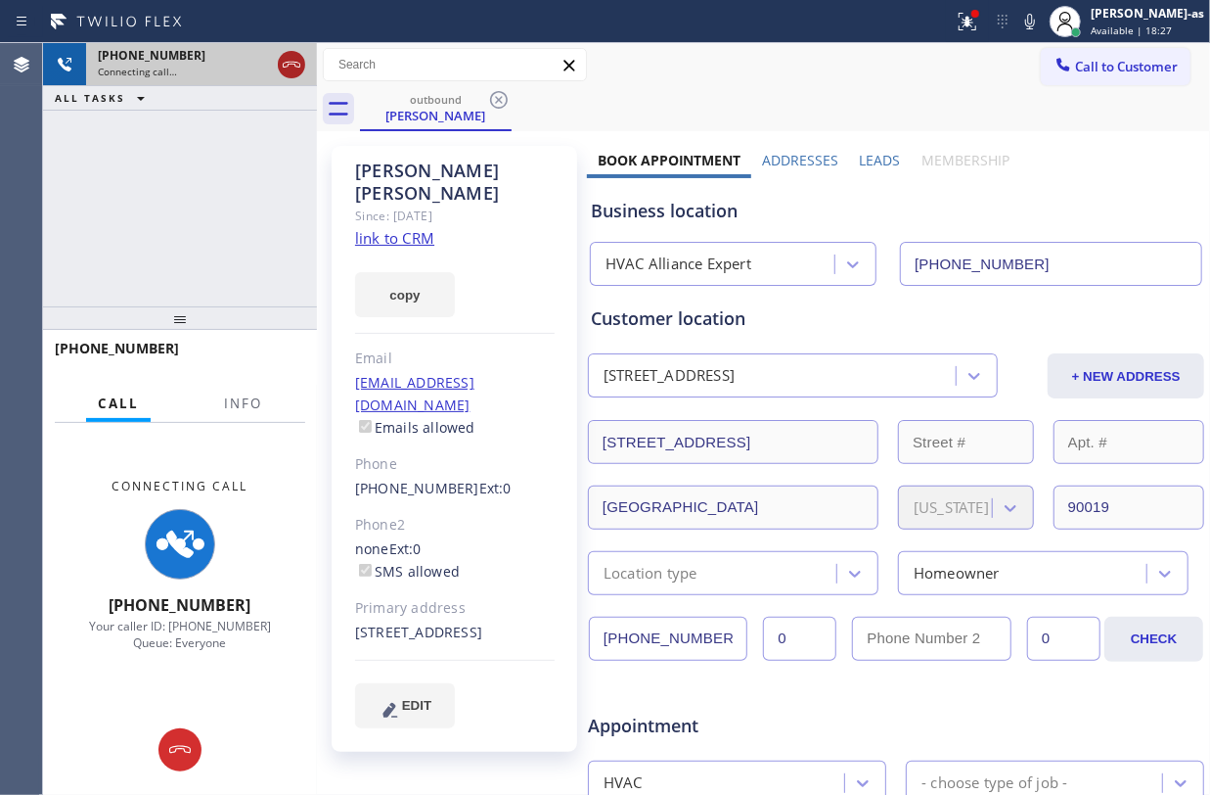
click at [297, 67] on icon at bounding box center [292, 65] width 18 height 6
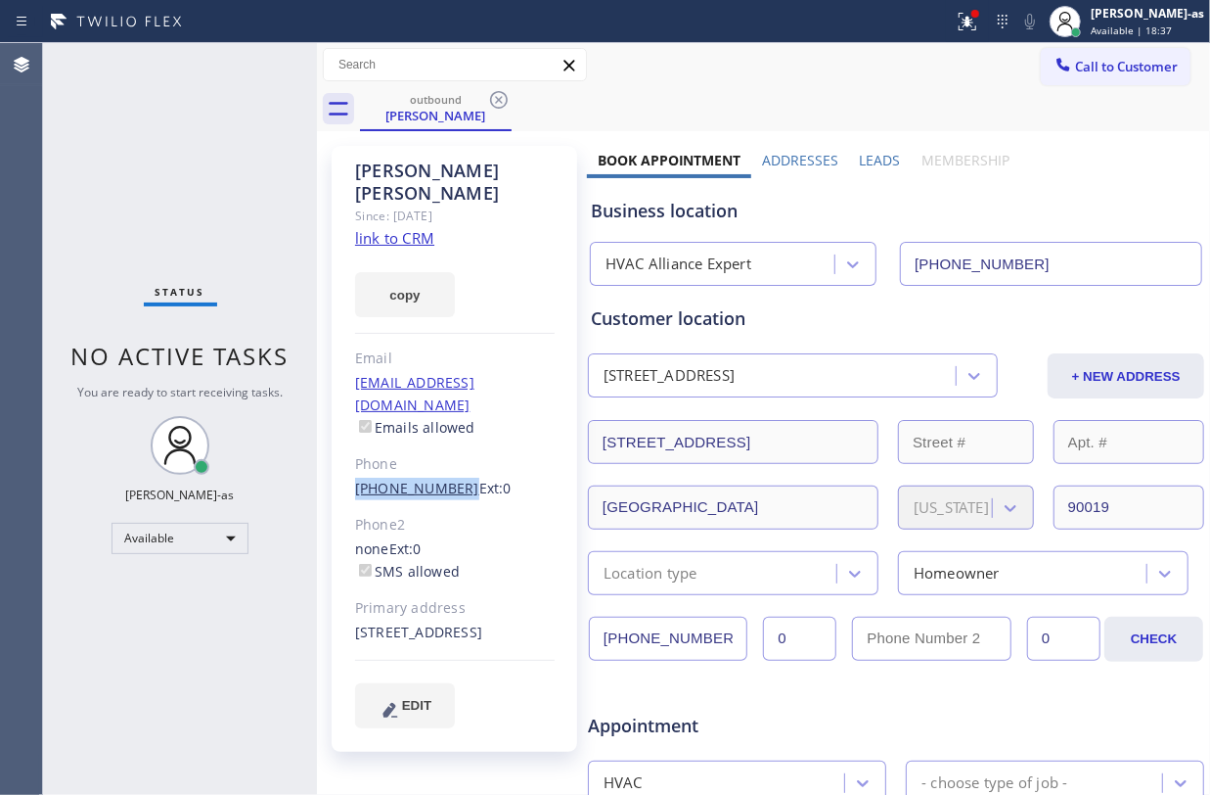
drag, startPoint x: 348, startPoint y: 439, endPoint x: 450, endPoint y: 448, distance: 102.1
click at [450, 448] on div "Jeffrey Benjamin Since: 20 may 2020 link to CRM copy Email pr@saltwaternetworks…" at bounding box center [455, 449] width 246 height 606
copy link "(213) 823-4389"
click at [1063, 55] on button "Call to Customer" at bounding box center [1116, 66] width 150 height 37
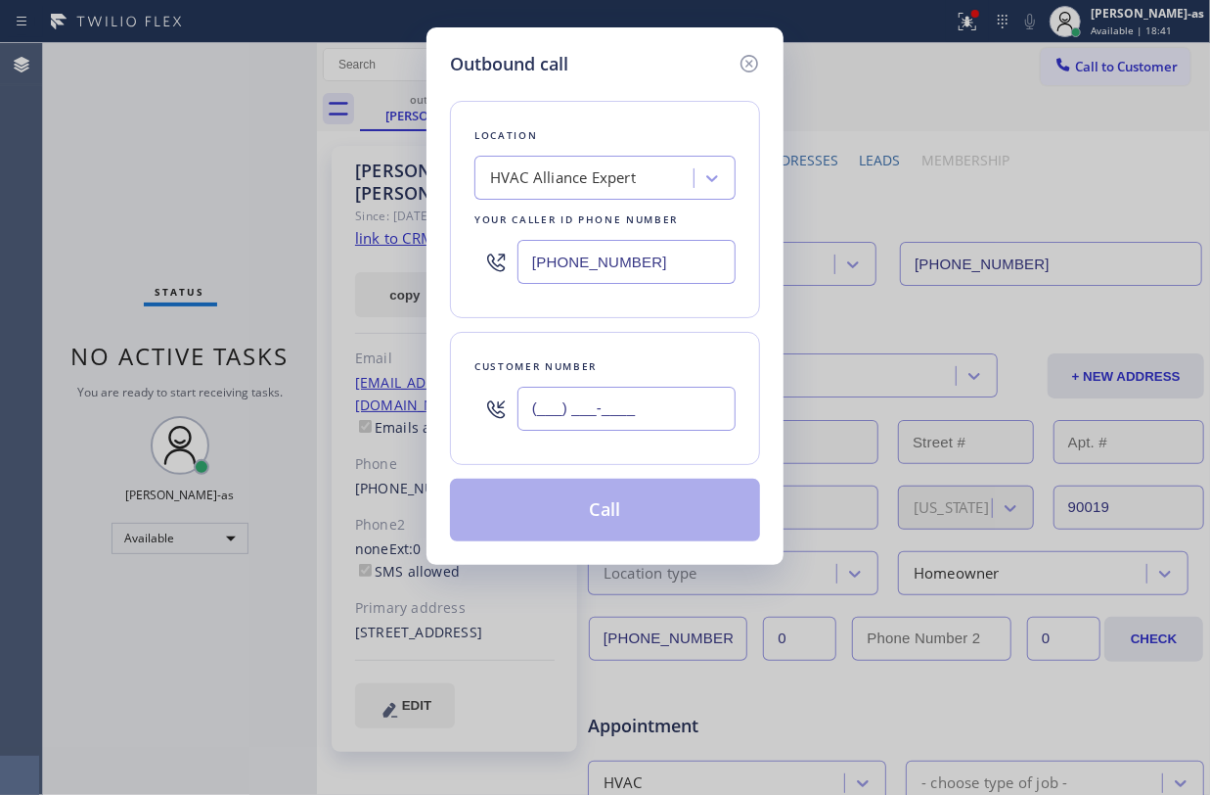
click at [628, 431] on input "(___) ___-____" at bounding box center [627, 408] width 218 height 44
paste input "213) 823-4389"
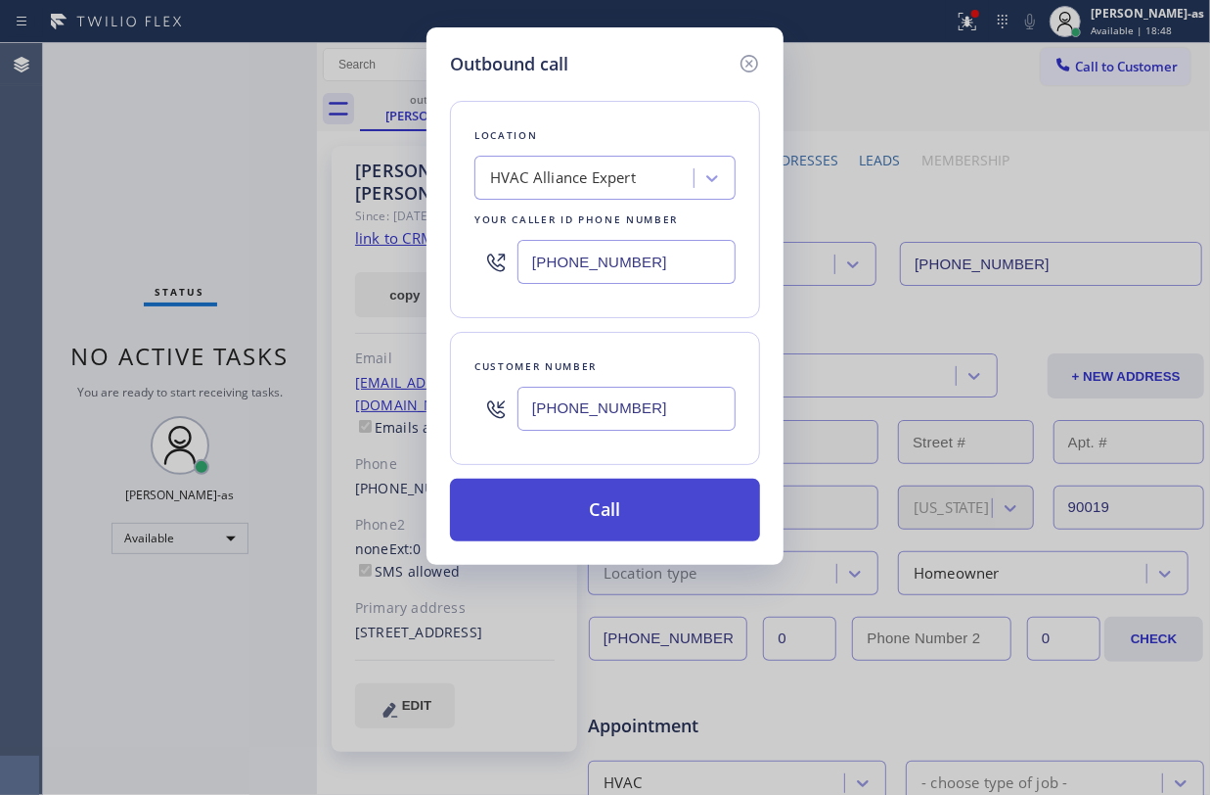
type input "(213) 823-4389"
click at [587, 519] on button "Call" at bounding box center [605, 509] width 310 height 63
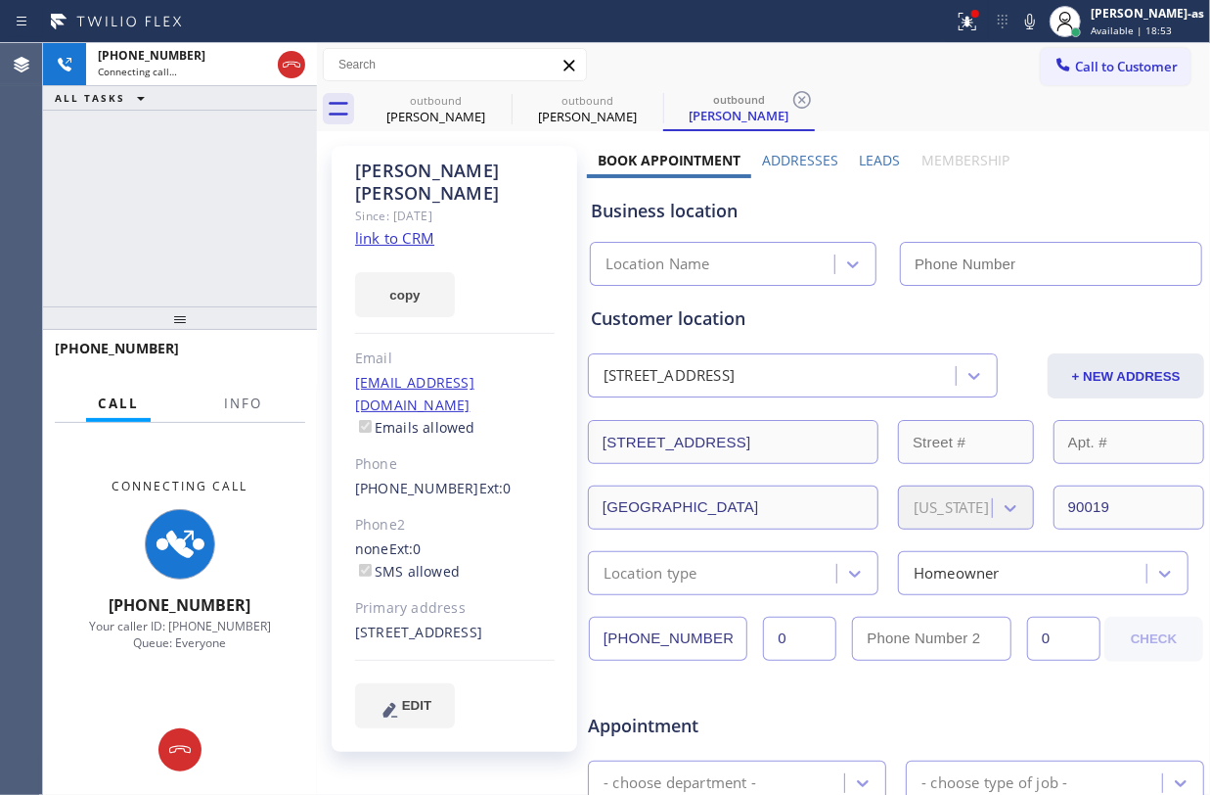
type input "(855) 999-4417"
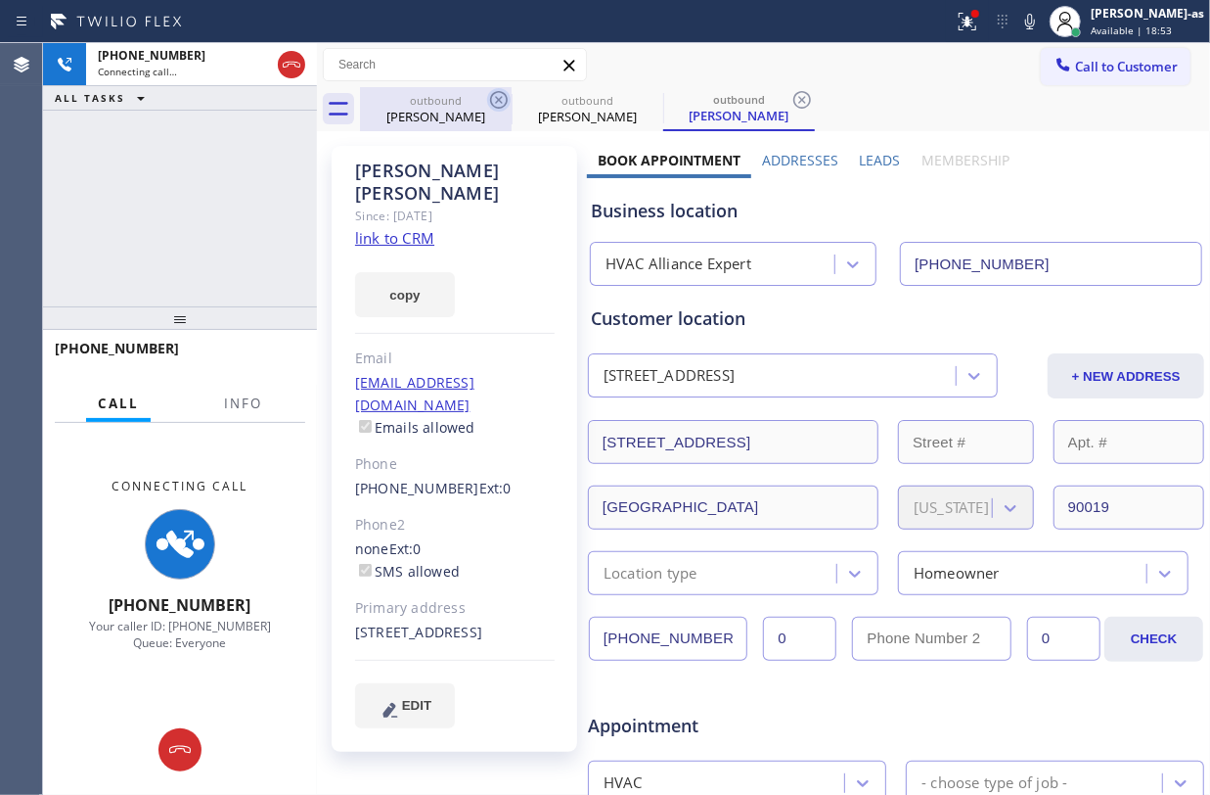
drag, startPoint x: 439, startPoint y: 114, endPoint x: 490, endPoint y: 91, distance: 56.0
click at [444, 114] on div "Jeffrey Benjamin" at bounding box center [436, 117] width 148 height 18
click at [493, 94] on icon at bounding box center [498, 99] width 23 height 23
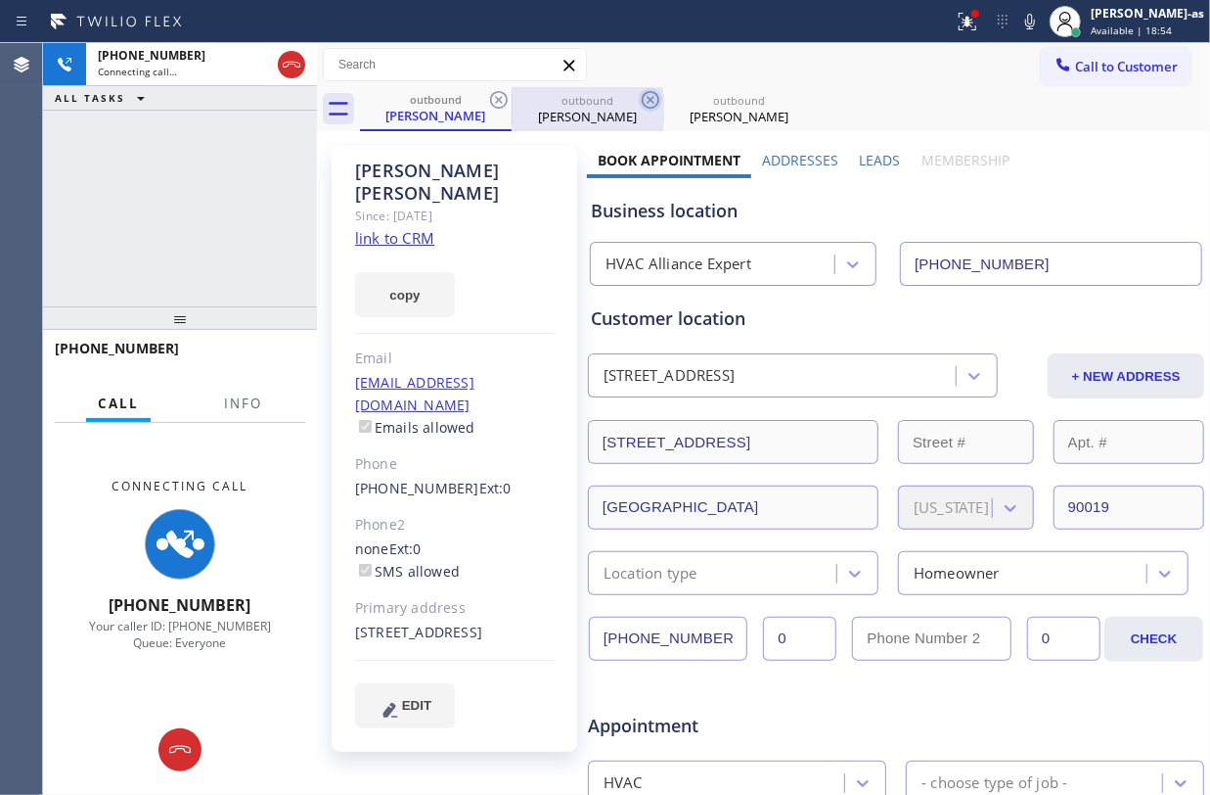
click at [639, 96] on icon at bounding box center [650, 99] width 23 height 23
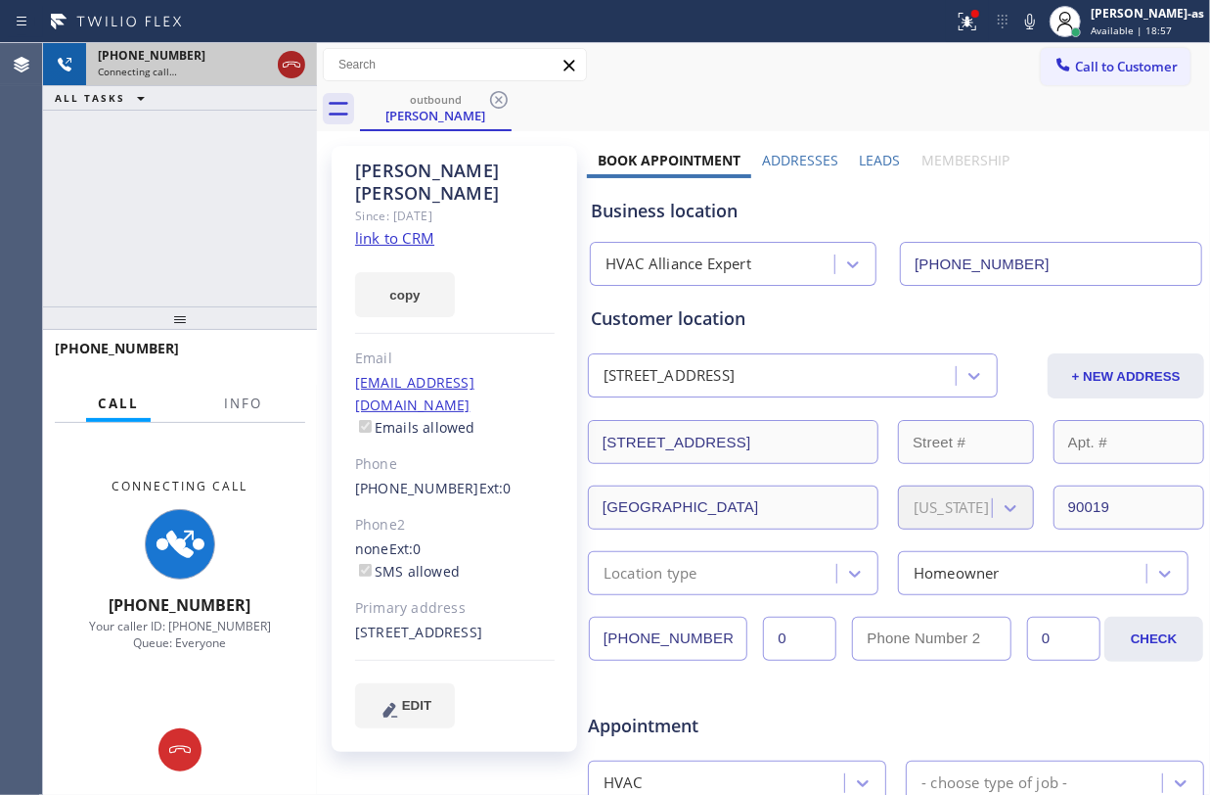
drag, startPoint x: 284, startPoint y: 67, endPoint x: 297, endPoint y: 107, distance: 42.4
click at [286, 67] on icon at bounding box center [291, 64] width 23 height 23
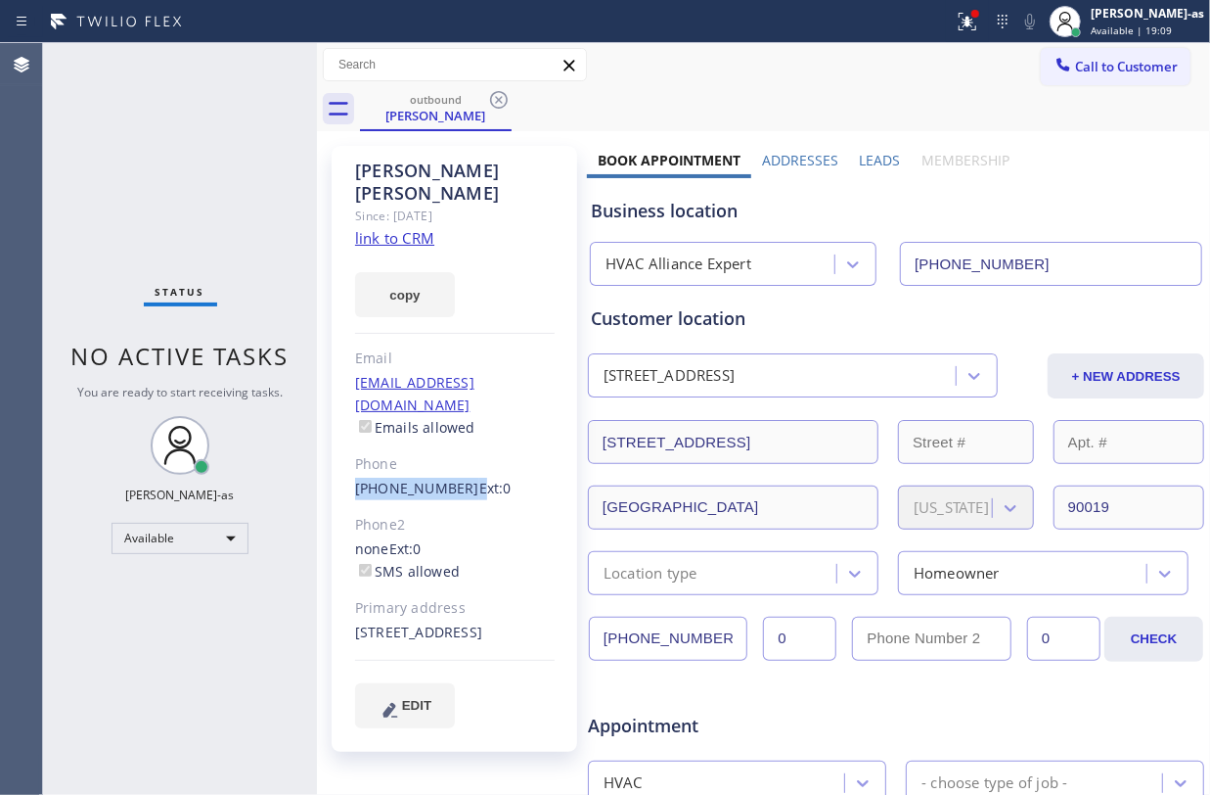
drag, startPoint x: 341, startPoint y: 443, endPoint x: 456, endPoint y: 442, distance: 114.5
click at [456, 442] on div "Jeffrey Benjamin Since: 20 may 2020 link to CRM copy Email pr@saltwaternetworks…" at bounding box center [455, 449] width 246 height 606
copy div "(213) 823-4389"
click at [176, 184] on div "Status No active tasks You are ready to start receiving tasks. Jesica Jumao-as …" at bounding box center [180, 418] width 274 height 751
click at [1110, 61] on span "Call to Customer" at bounding box center [1126, 67] width 103 height 18
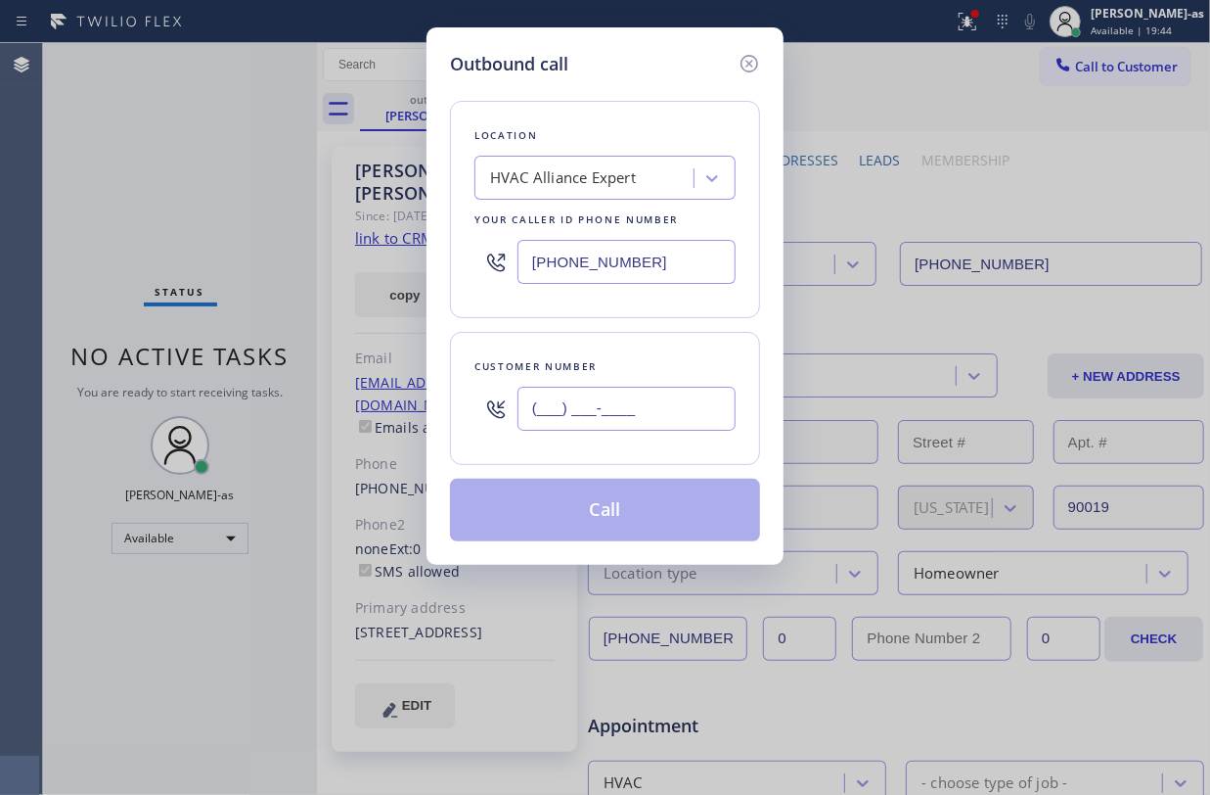
click at [572, 417] on input "(___) ___-____" at bounding box center [627, 408] width 218 height 44
paste input "213) 823-4389"
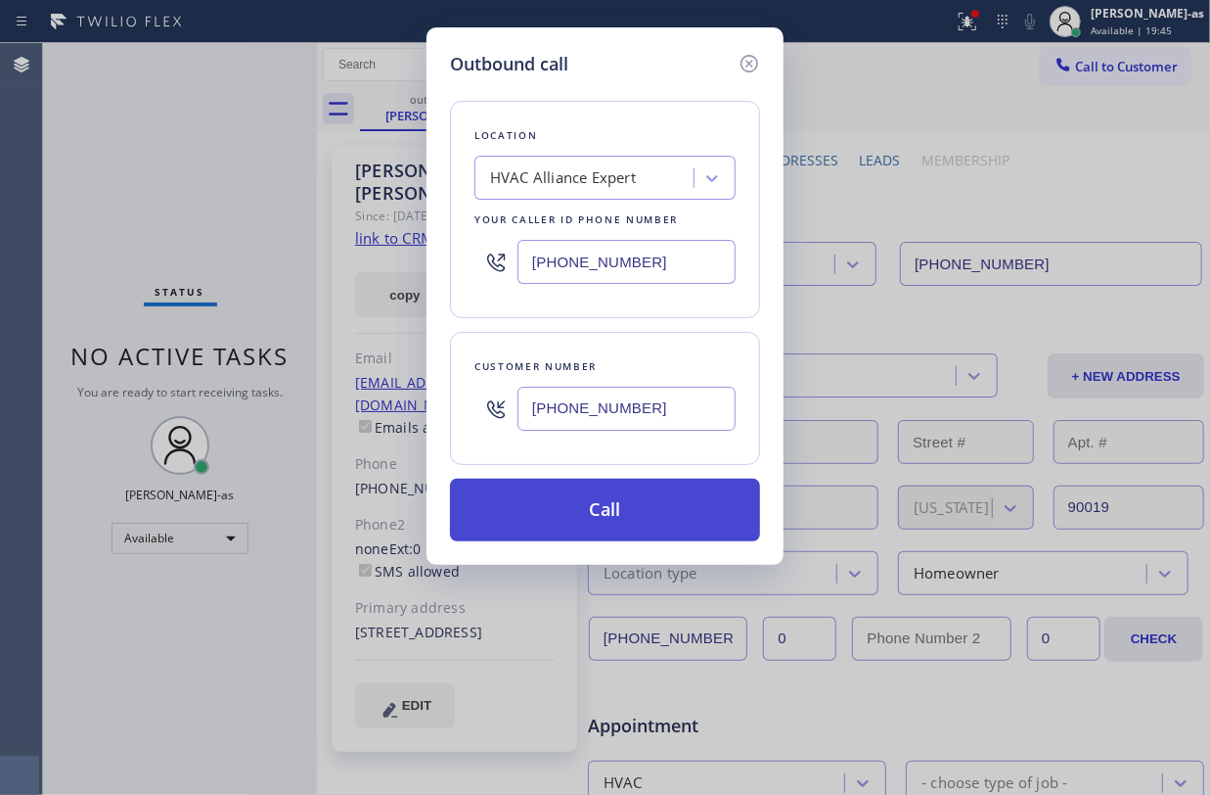
type input "(213) 823-4389"
click at [599, 517] on button "Call" at bounding box center [605, 509] width 310 height 63
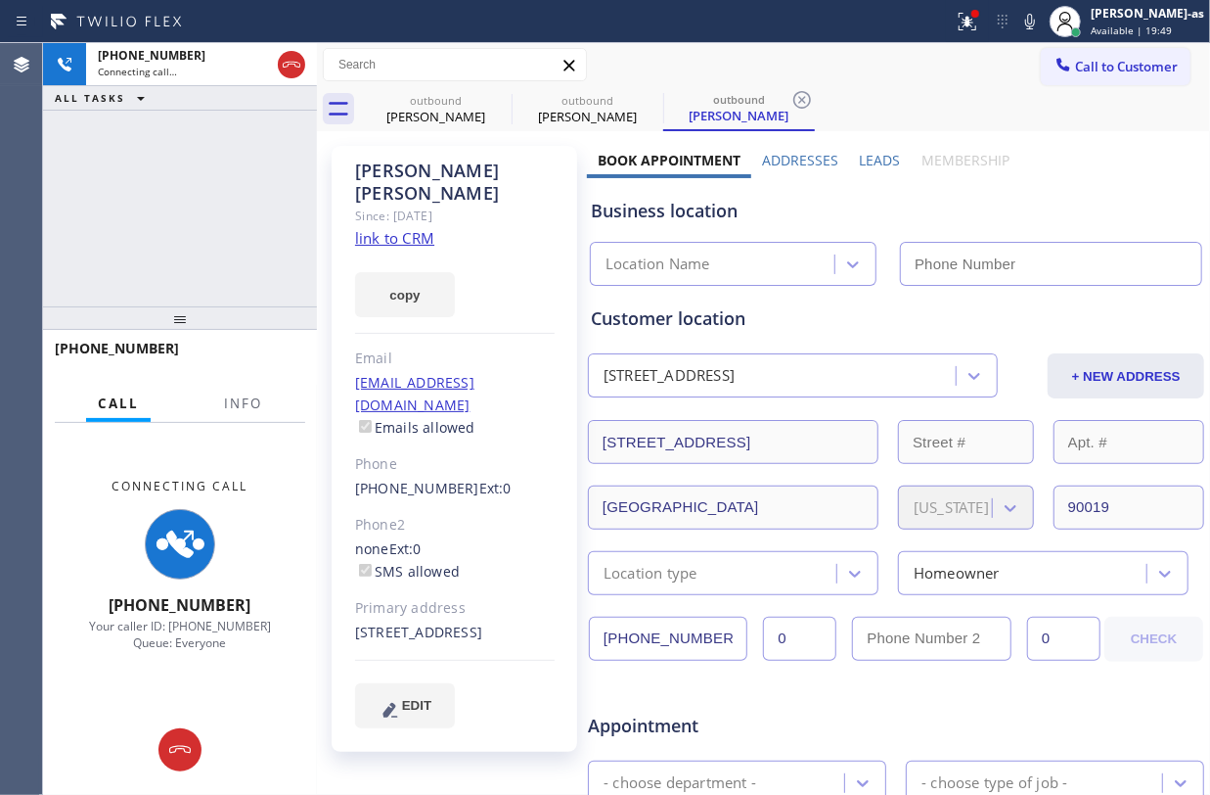
type input "(855) 999-4417"
click at [259, 133] on div "+12138234389 Connecting call… ALL TASKS ALL TASKS ACTIVE TASKS TASKS IN WRAP UP" at bounding box center [180, 174] width 274 height 263
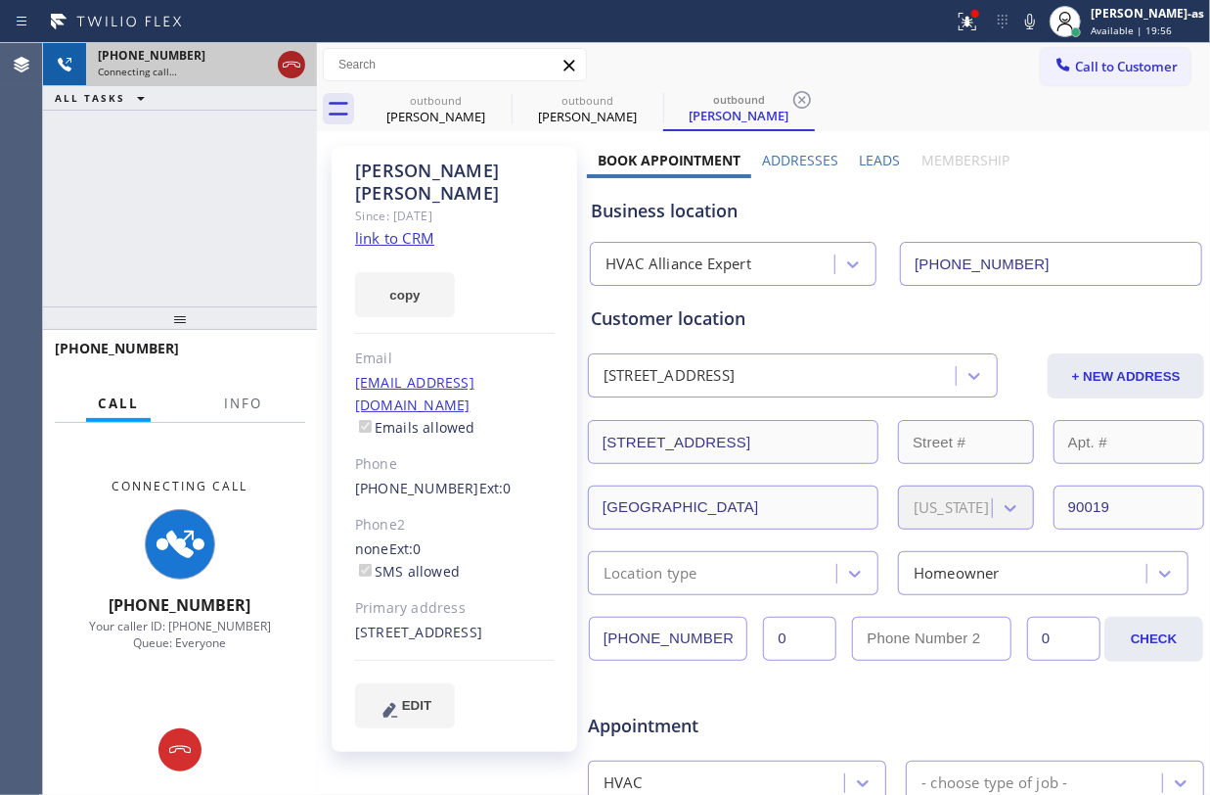
click at [284, 70] on icon at bounding box center [291, 64] width 23 height 23
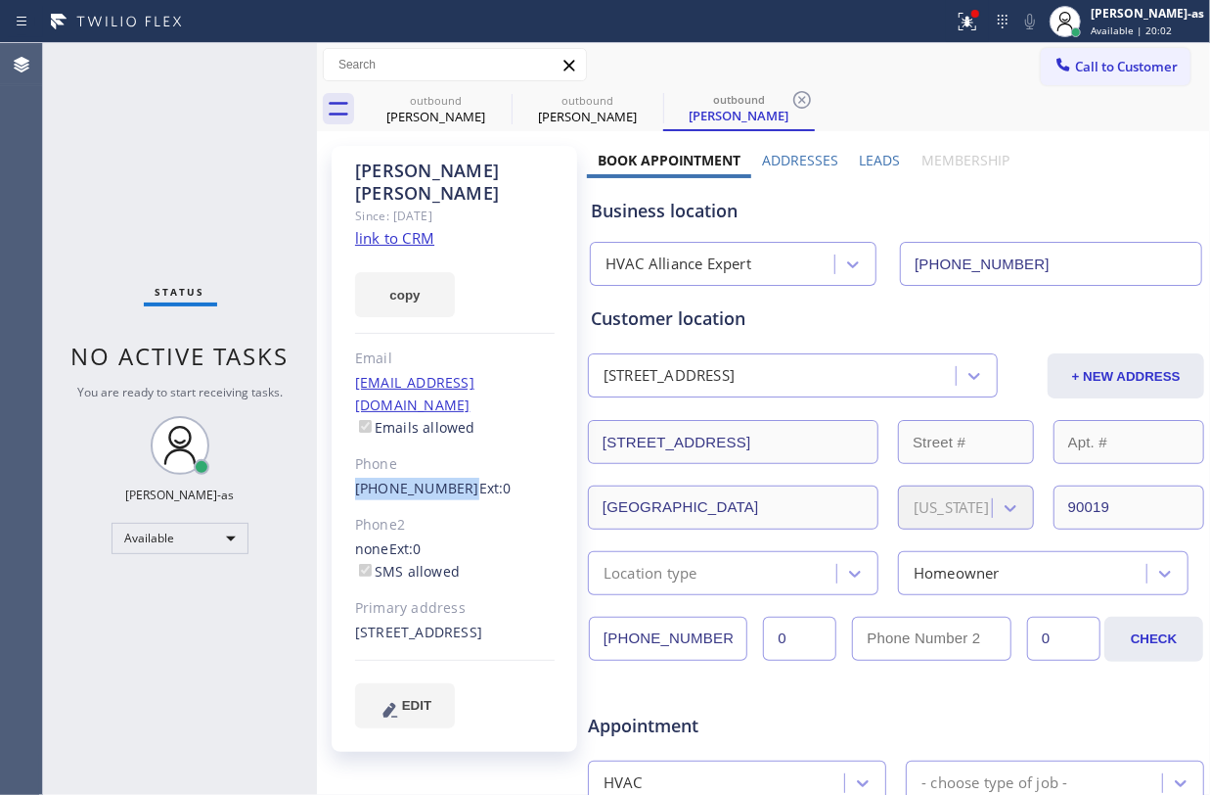
drag, startPoint x: 346, startPoint y: 451, endPoint x: 451, endPoint y: 450, distance: 104.7
click at [451, 450] on div "Jeffrey Benjamin Since: 20 may 2020 link to CRM copy Email pr@saltwaternetworks…" at bounding box center [455, 449] width 246 height 606
copy link "(213) 823-4389"
click at [1054, 60] on icon at bounding box center [1064, 65] width 20 height 20
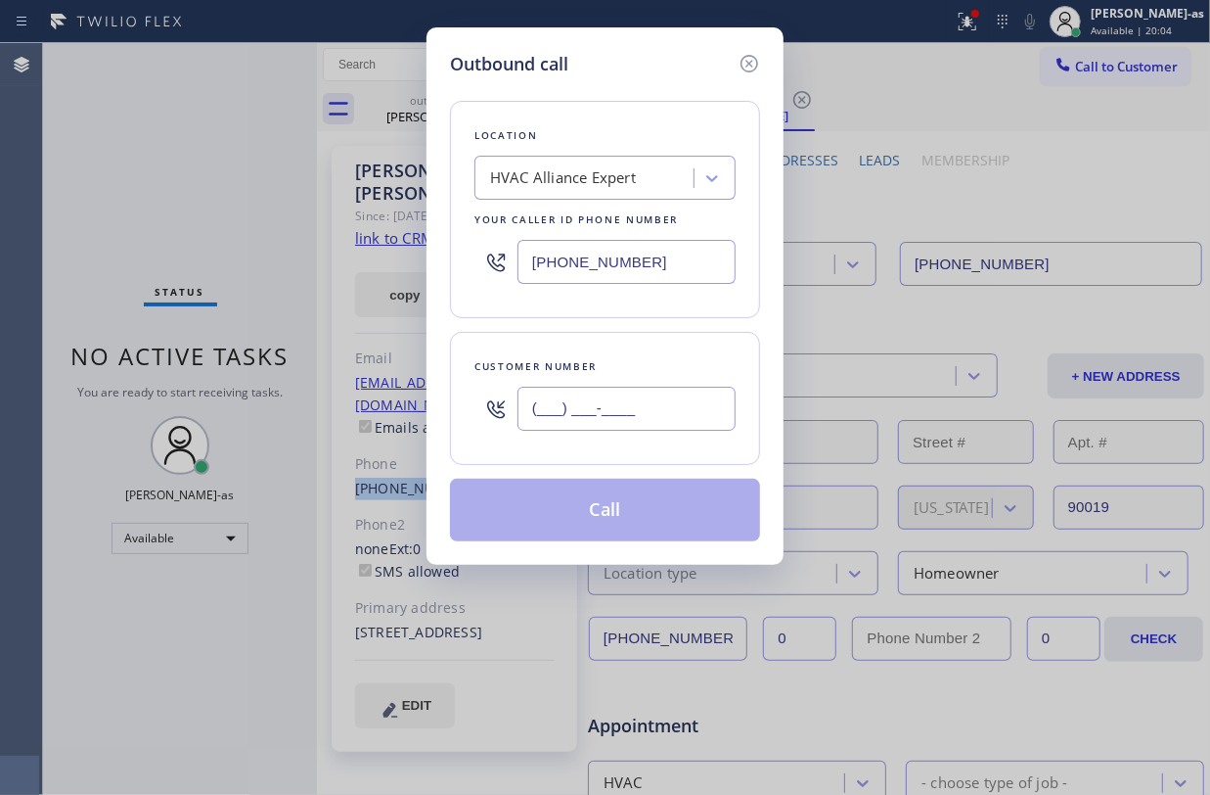
click at [614, 417] on input "(___) ___-____" at bounding box center [627, 408] width 218 height 44
paste input "213) 823-4389"
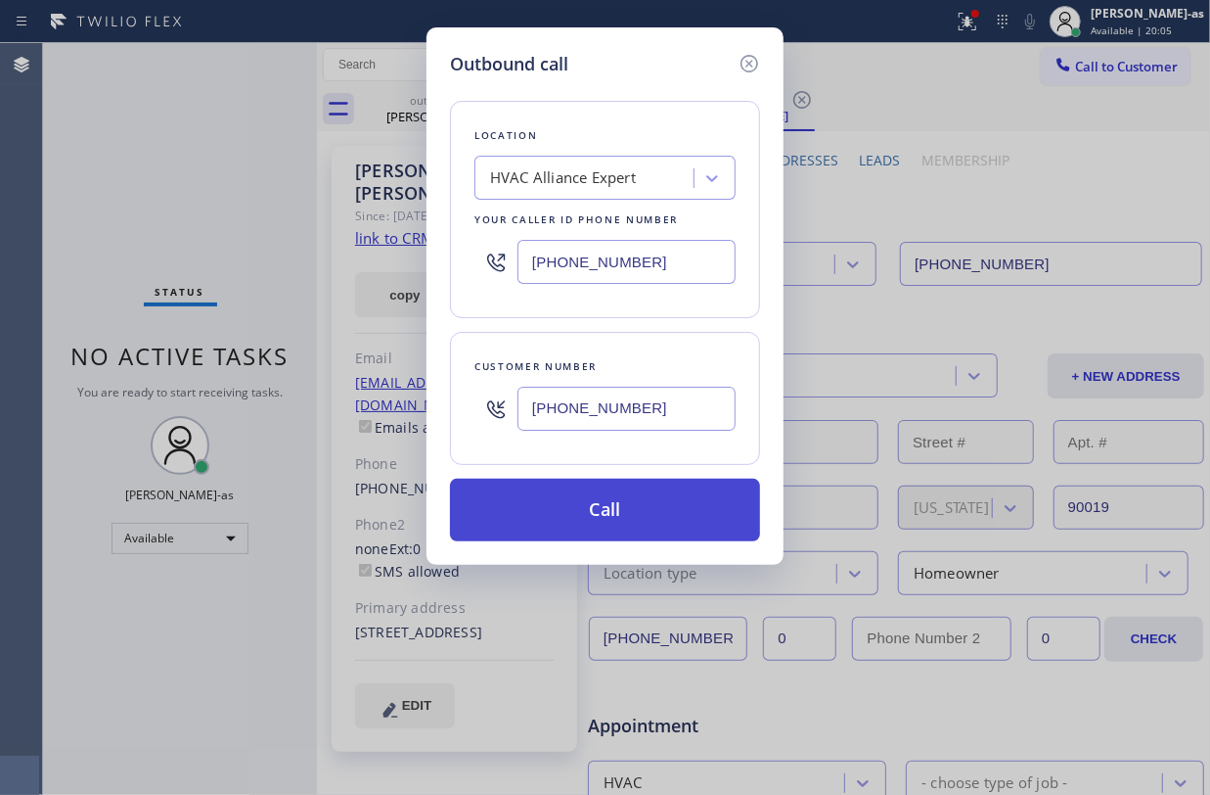
type input "(213) 823-4389"
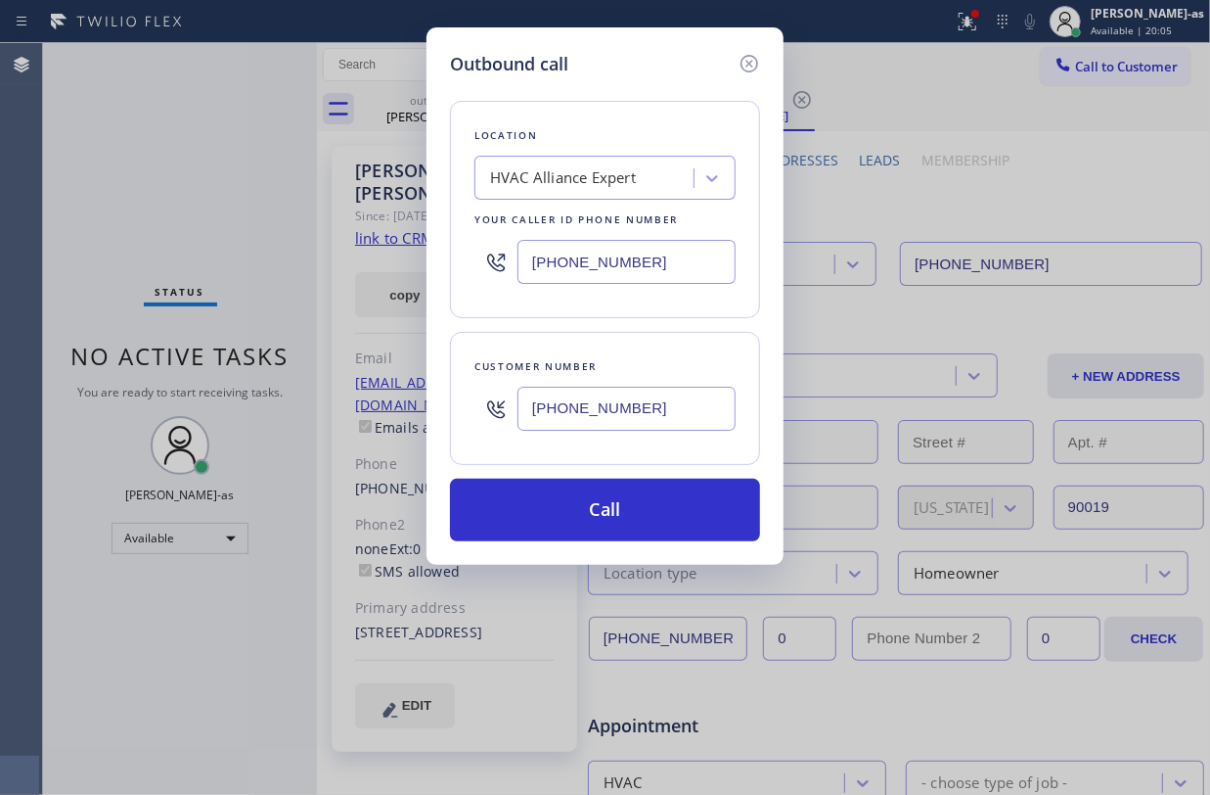
drag, startPoint x: 636, startPoint y: 518, endPoint x: 1061, endPoint y: 757, distance: 487.6
click at [640, 518] on button "Call" at bounding box center [605, 509] width 310 height 63
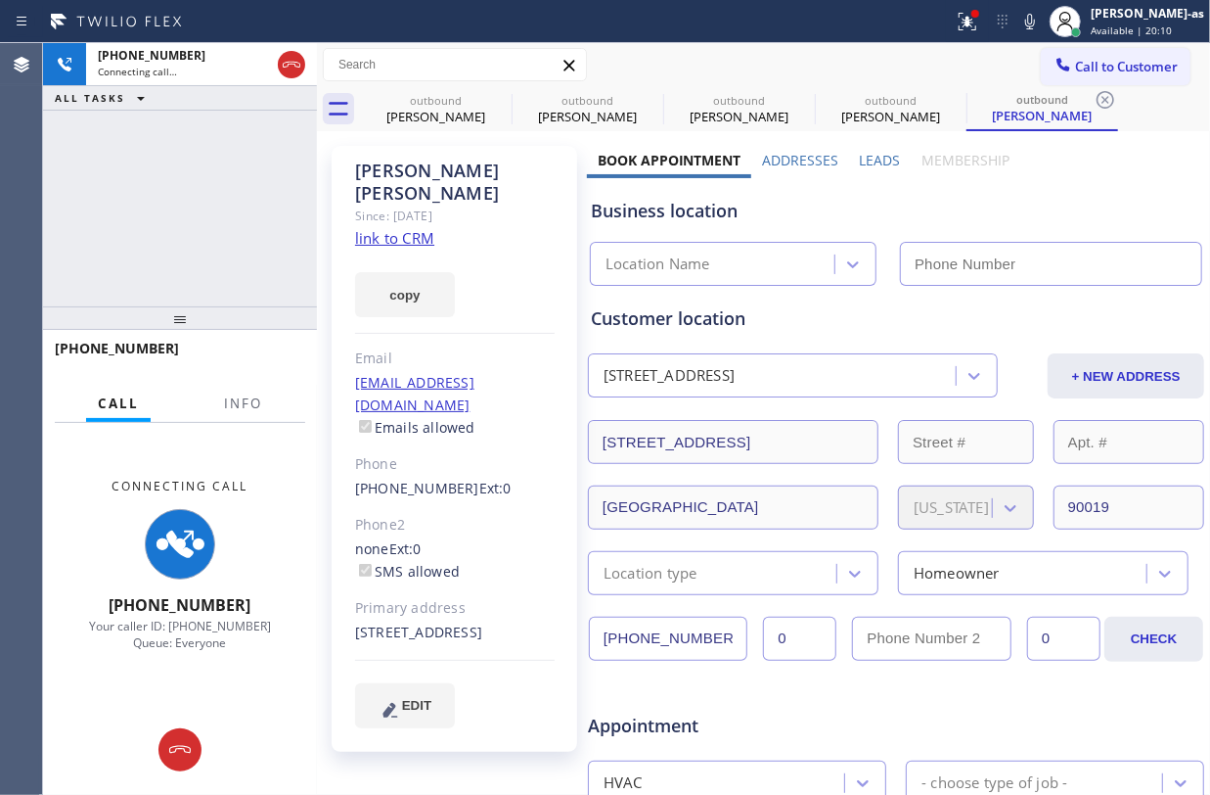
type input "(855) 999-4417"
click at [190, 160] on div "+12138234389 Connecting call… ALL TASKS ALL TASKS ACTIVE TASKS TASKS IN WRAP UP" at bounding box center [180, 174] width 274 height 263
drag, startPoint x: 299, startPoint y: 64, endPoint x: 557, endPoint y: 215, distance: 298.7
click at [302, 64] on icon at bounding box center [291, 64] width 23 height 23
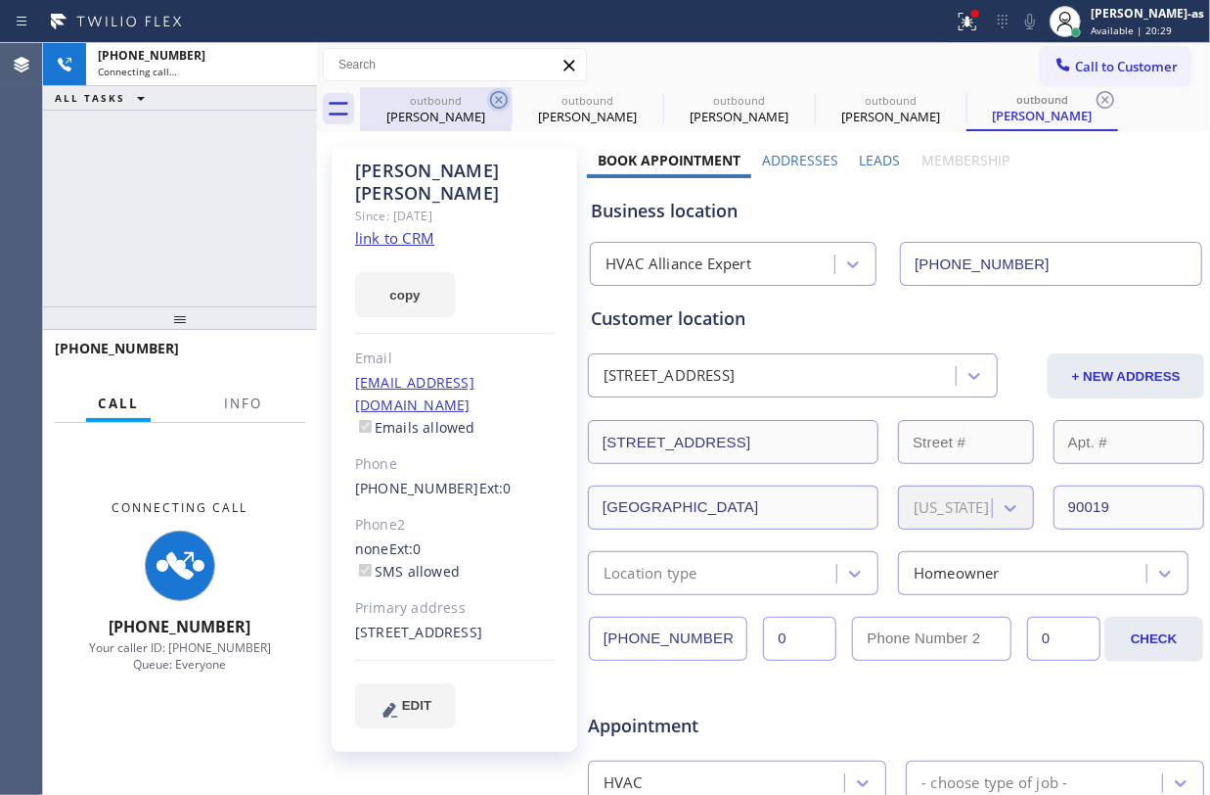
click at [487, 107] on icon at bounding box center [498, 99] width 23 height 23
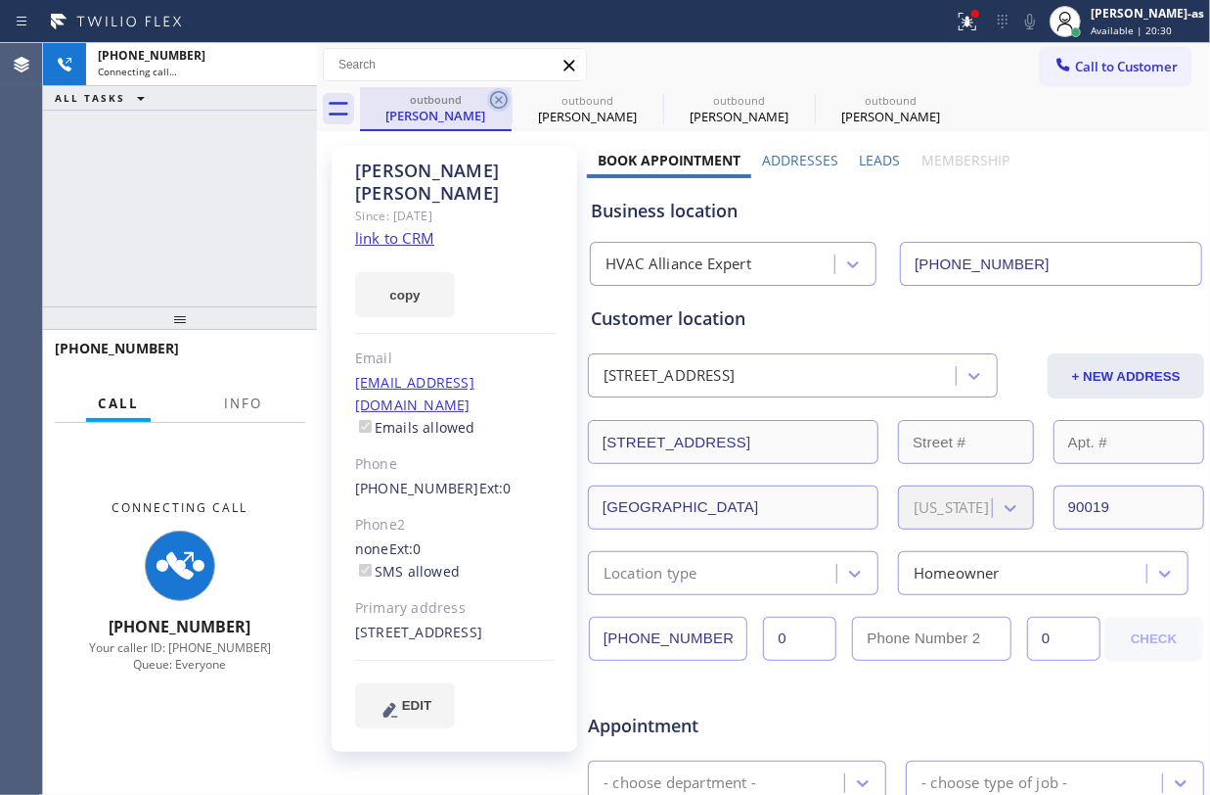
click at [493, 96] on icon at bounding box center [498, 99] width 23 height 23
click at [0, 0] on icon at bounding box center [0, 0] width 0 height 0
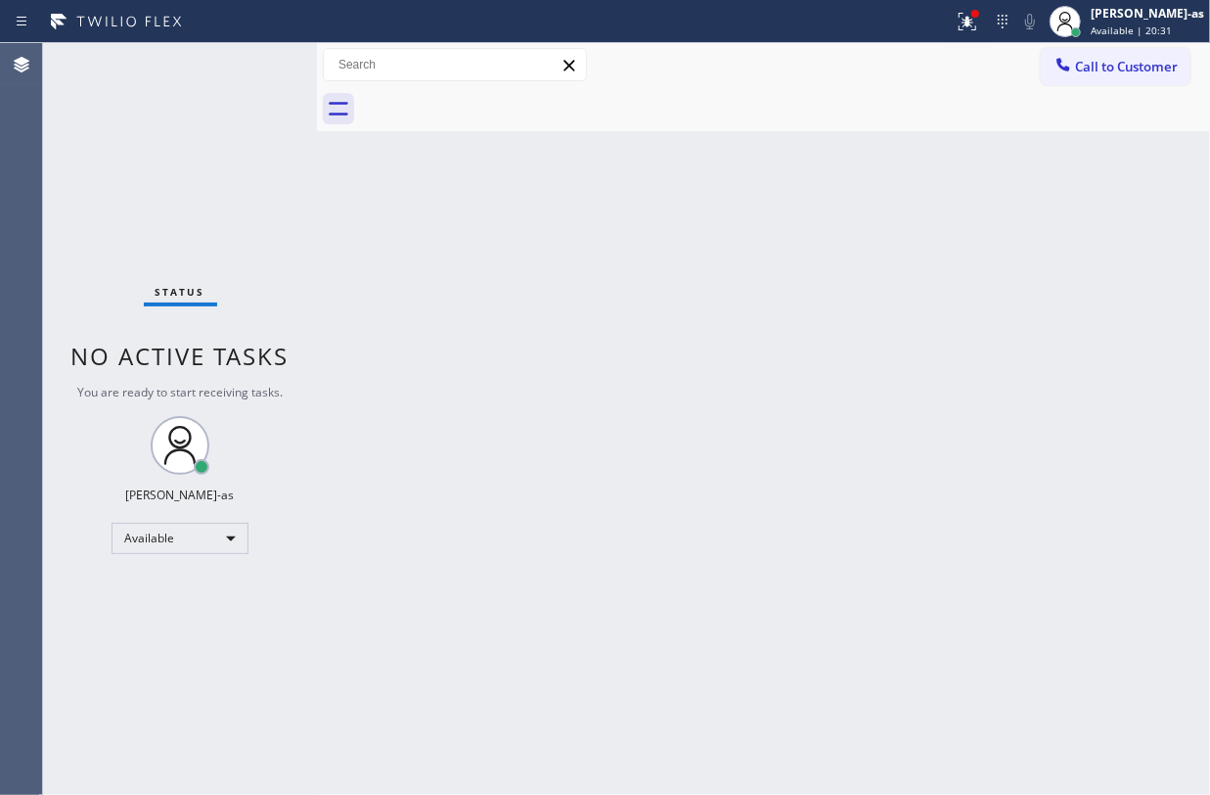
click at [493, 96] on div at bounding box center [785, 109] width 850 height 44
click at [240, 154] on div "Status No active tasks You are ready to start receiving tasks. Jesica Jumao-as …" at bounding box center [180, 418] width 274 height 751
click at [1101, 55] on button "Call to Customer" at bounding box center [1116, 66] width 150 height 37
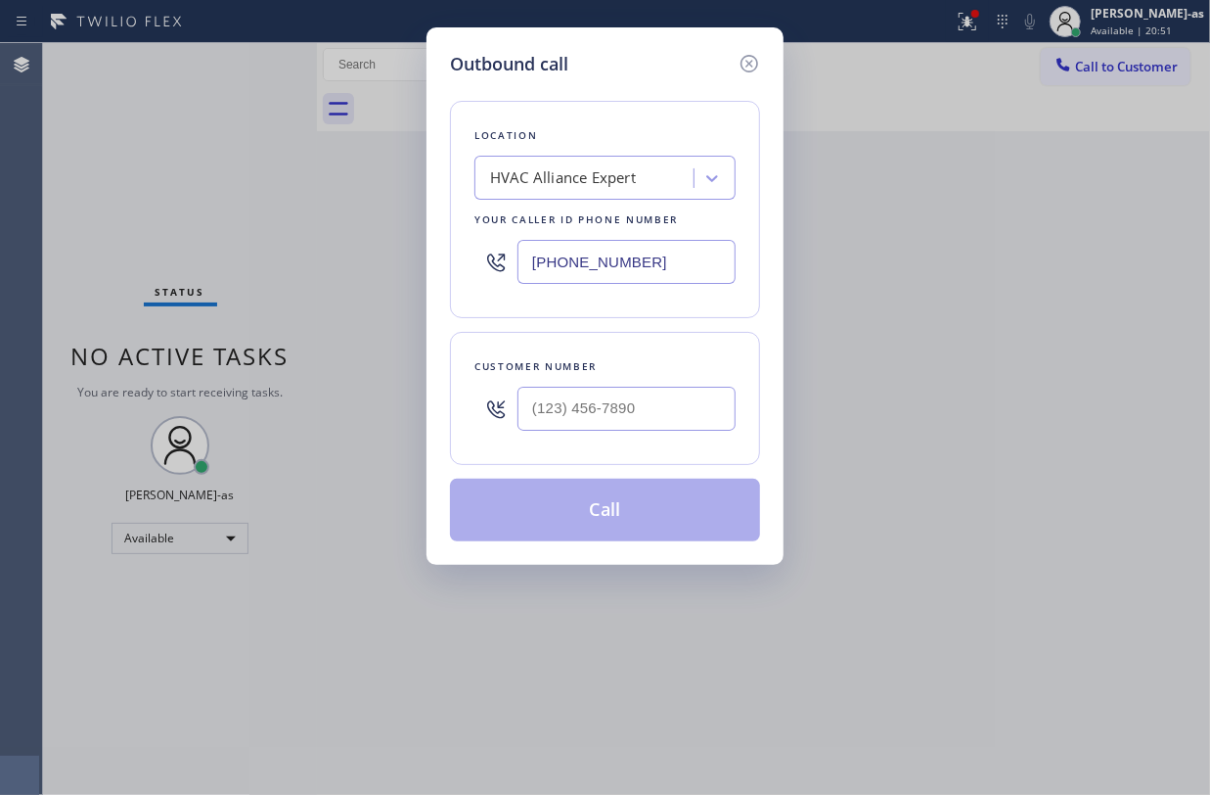
click at [583, 372] on div "Customer number" at bounding box center [605, 366] width 261 height 21
click at [640, 385] on div at bounding box center [627, 409] width 218 height 64
click at [643, 389] on input "(___) ___-____" at bounding box center [627, 408] width 218 height 44
paste input "818) 469-1069"
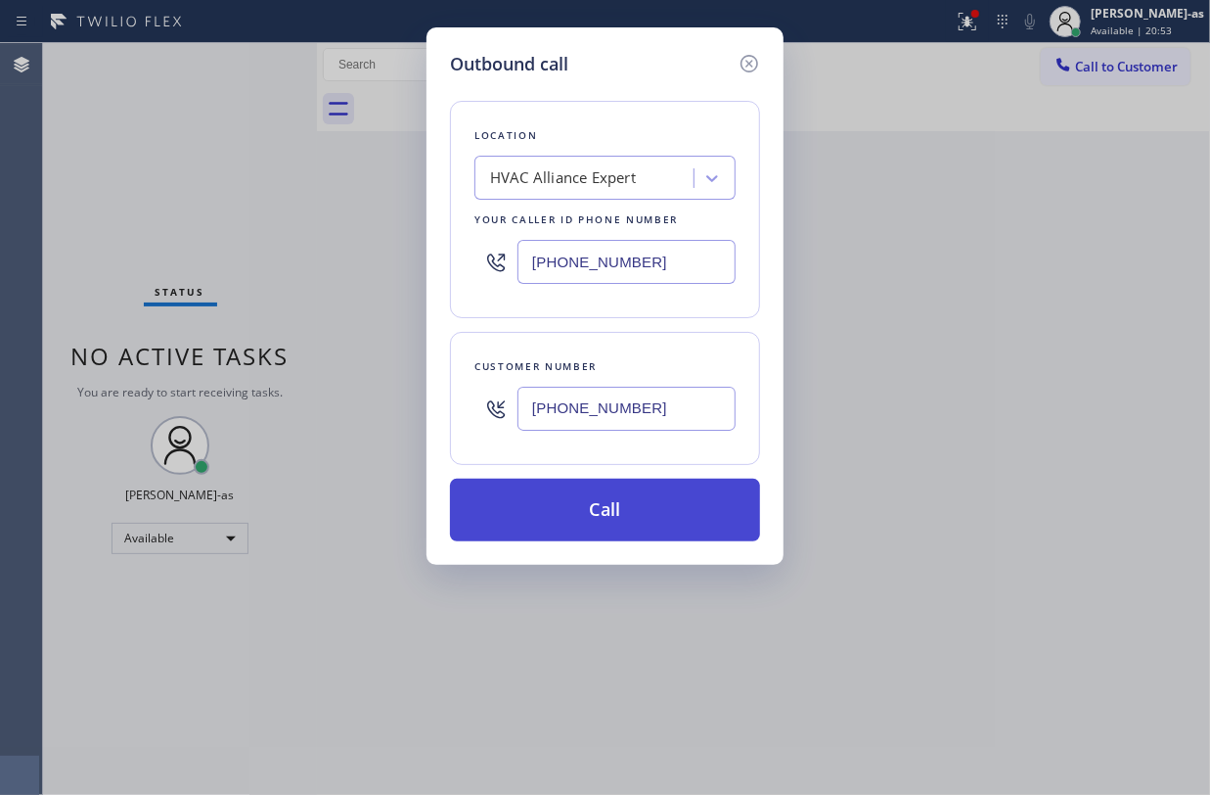
type input "(818) 469-1069"
click at [614, 513] on button "Call" at bounding box center [605, 509] width 310 height 63
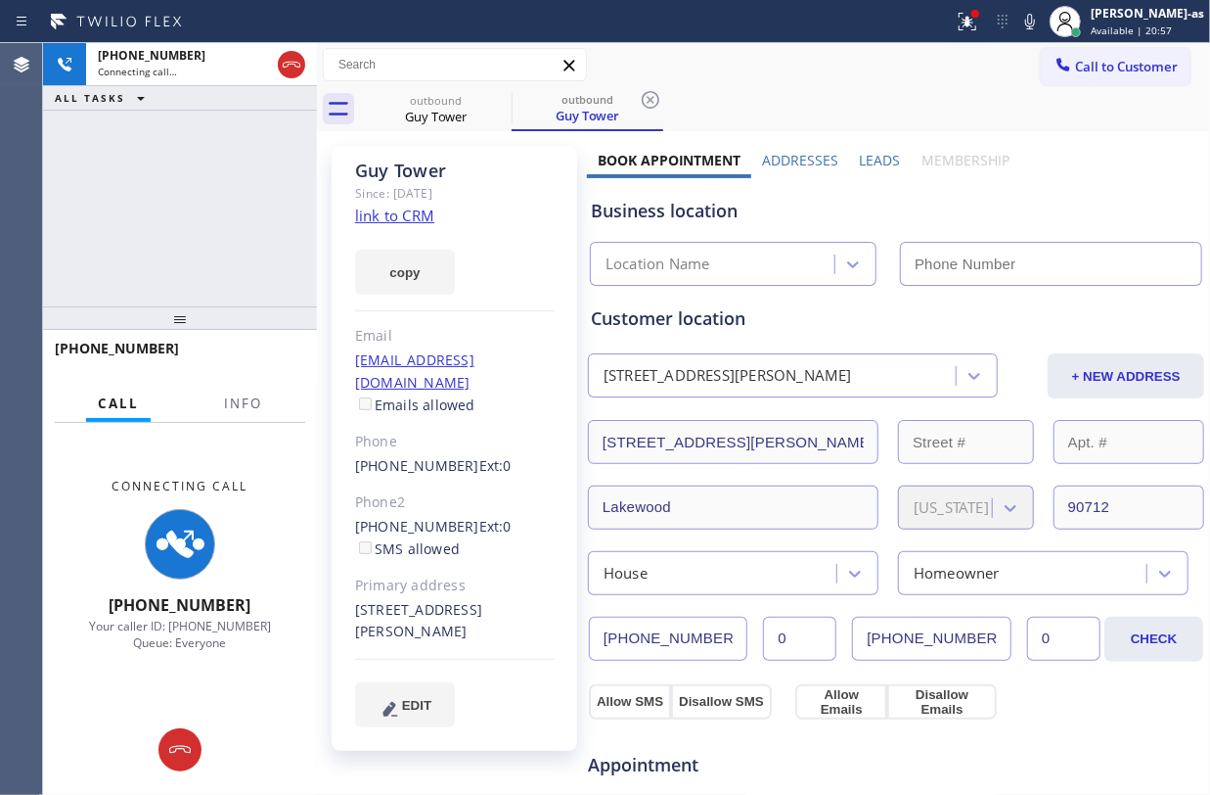
type input "(855) 999-4417"
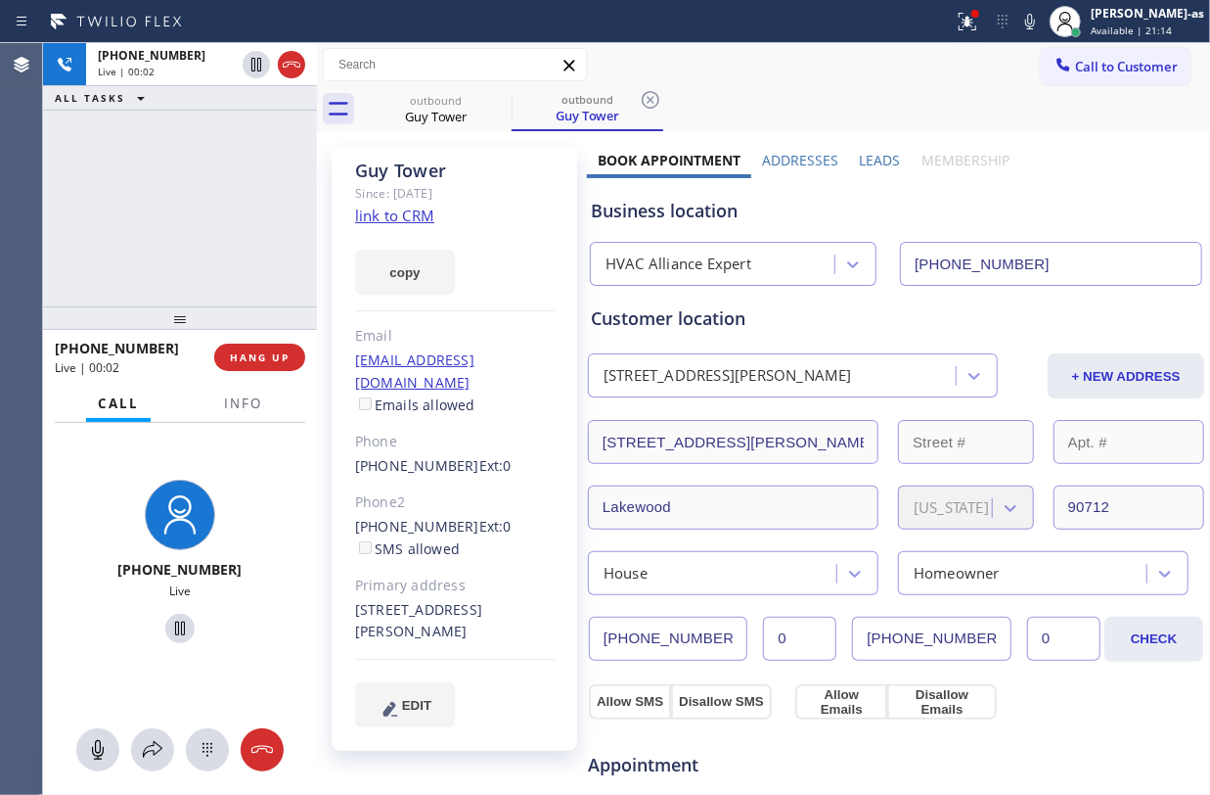
click at [204, 255] on div "+18184691069 Live | 00:02 ALL TASKS ALL TASKS ACTIVE TASKS TASKS IN WRAP UP" at bounding box center [180, 174] width 274 height 263
click at [258, 362] on button "HANG UP" at bounding box center [259, 356] width 91 height 27
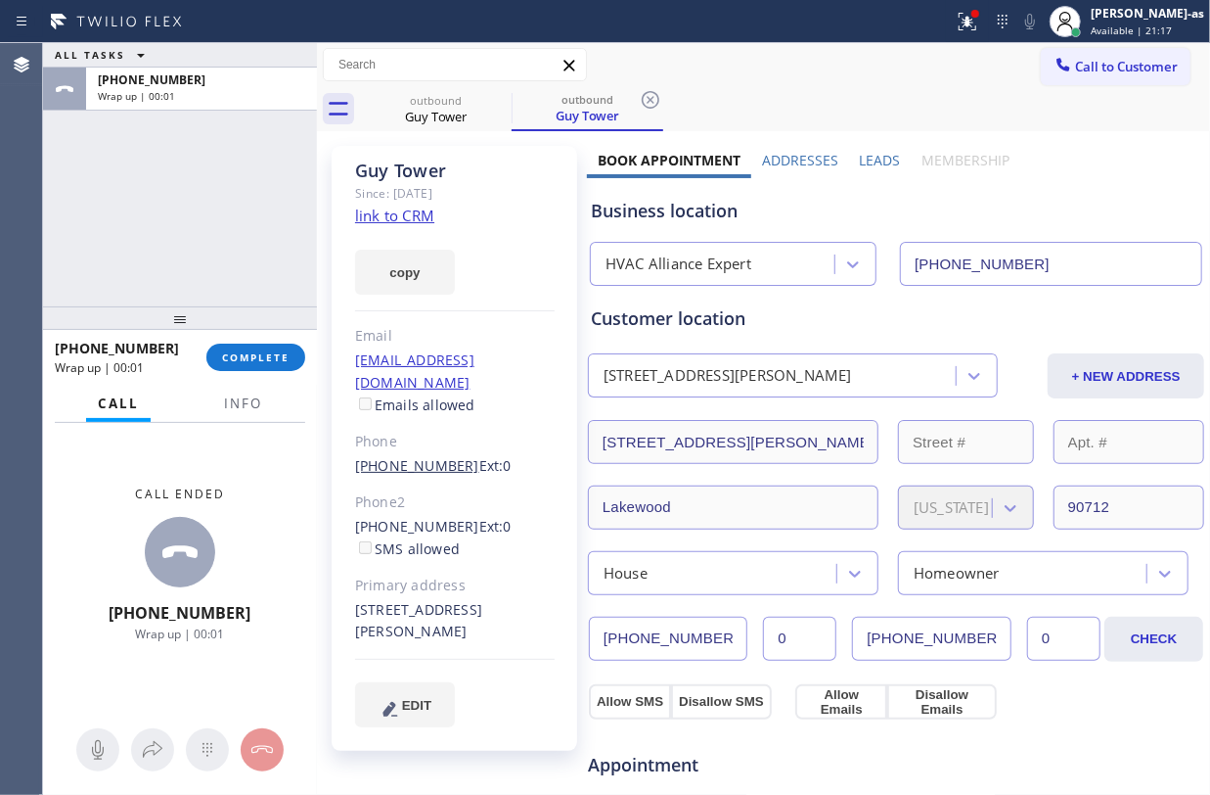
drag, startPoint x: 356, startPoint y: 446, endPoint x: 450, endPoint y: 434, distance: 94.7
click at [481, 455] on div "(818) 469-1069 Ext: 0" at bounding box center [455, 466] width 200 height 23
click at [275, 259] on div "ALL TASKS ALL TASKS ACTIVE TASKS TASKS IN WRAP UP +18184691069 Wrap up | 00:01" at bounding box center [180, 174] width 274 height 263
drag, startPoint x: 345, startPoint y: 440, endPoint x: 455, endPoint y: 444, distance: 109.7
click at [455, 444] on div "Guy Tower Since: 20 may 2020 link to CRM copy Email guytower4e@gmail.com Emails…" at bounding box center [455, 448] width 246 height 605
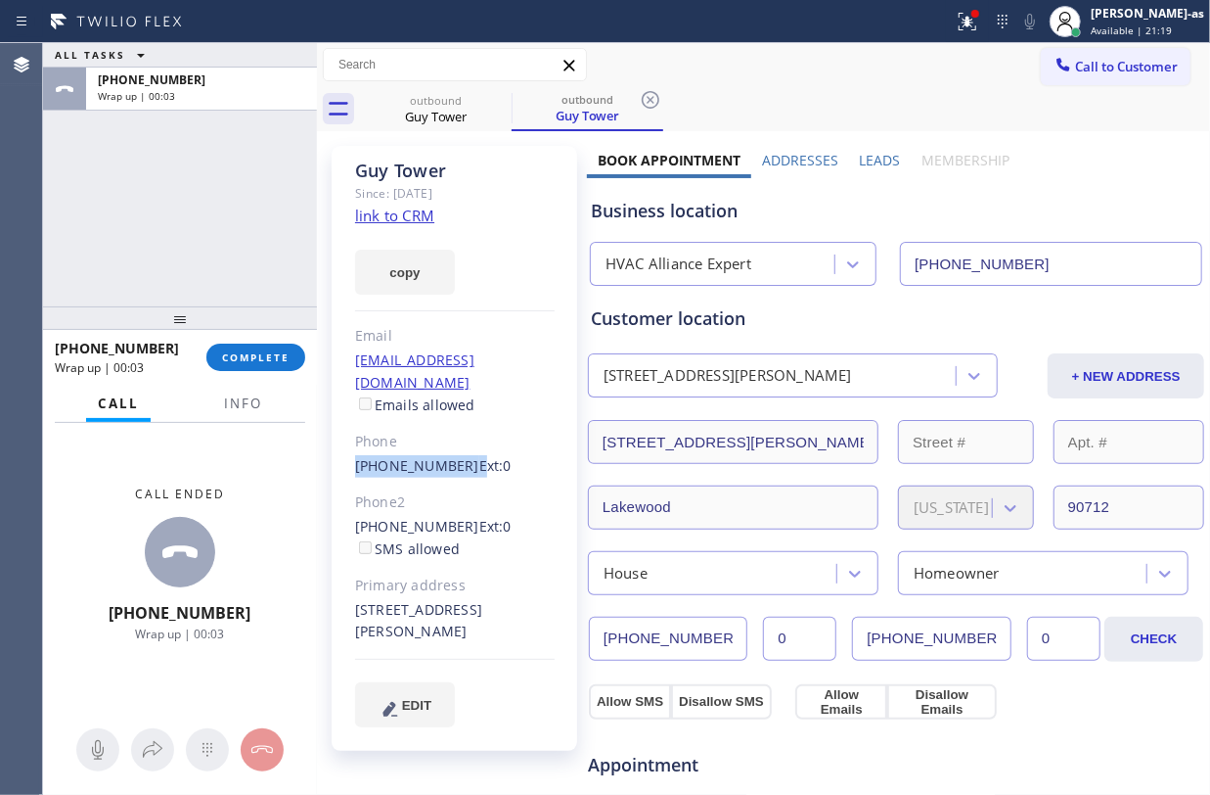
copy div "(818) 469-1069"
click at [256, 350] on span "COMPLETE" at bounding box center [256, 357] width 68 height 14
click at [237, 292] on div "ALL TASKS ALL TASKS ACTIVE TASKS TASKS IN WRAP UP +18184691069 Wrap up | 00:04" at bounding box center [180, 174] width 274 height 263
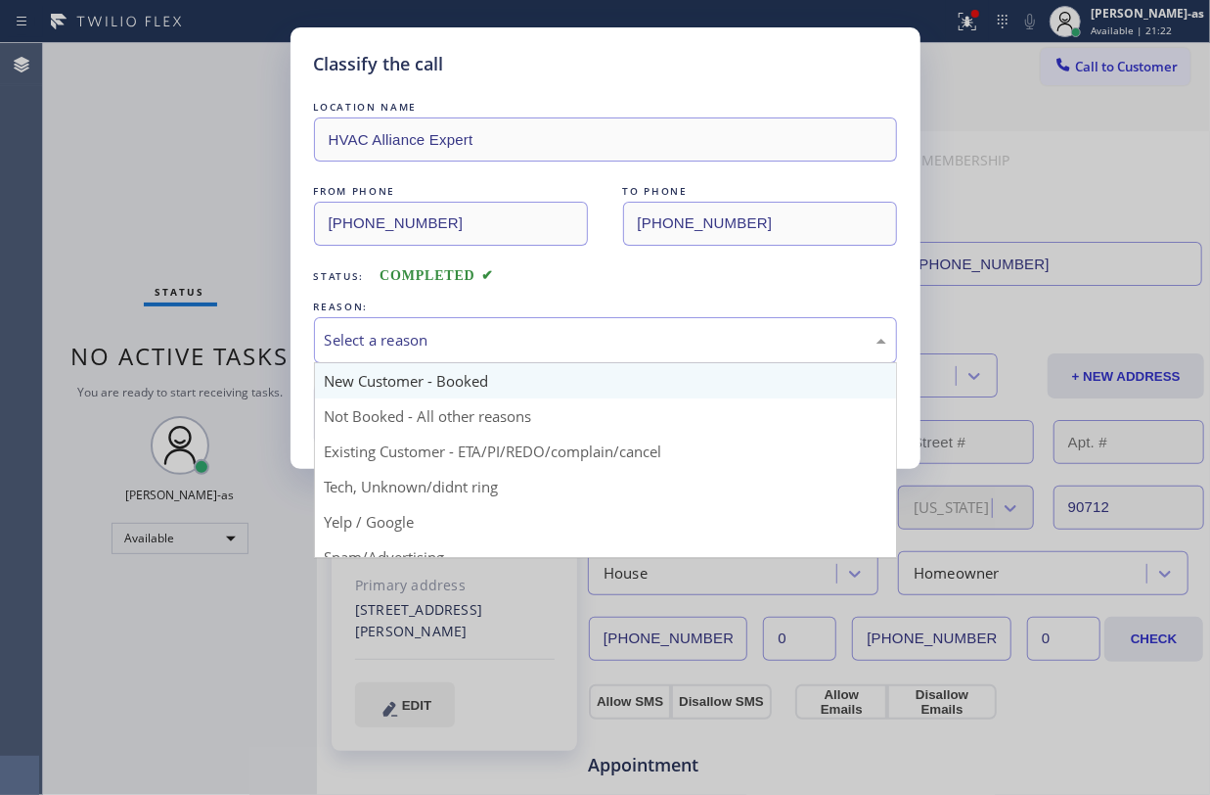
drag, startPoint x: 533, startPoint y: 337, endPoint x: 577, endPoint y: 393, distance: 71.8
click at [534, 341] on div "Select a reason" at bounding box center [606, 340] width 562 height 23
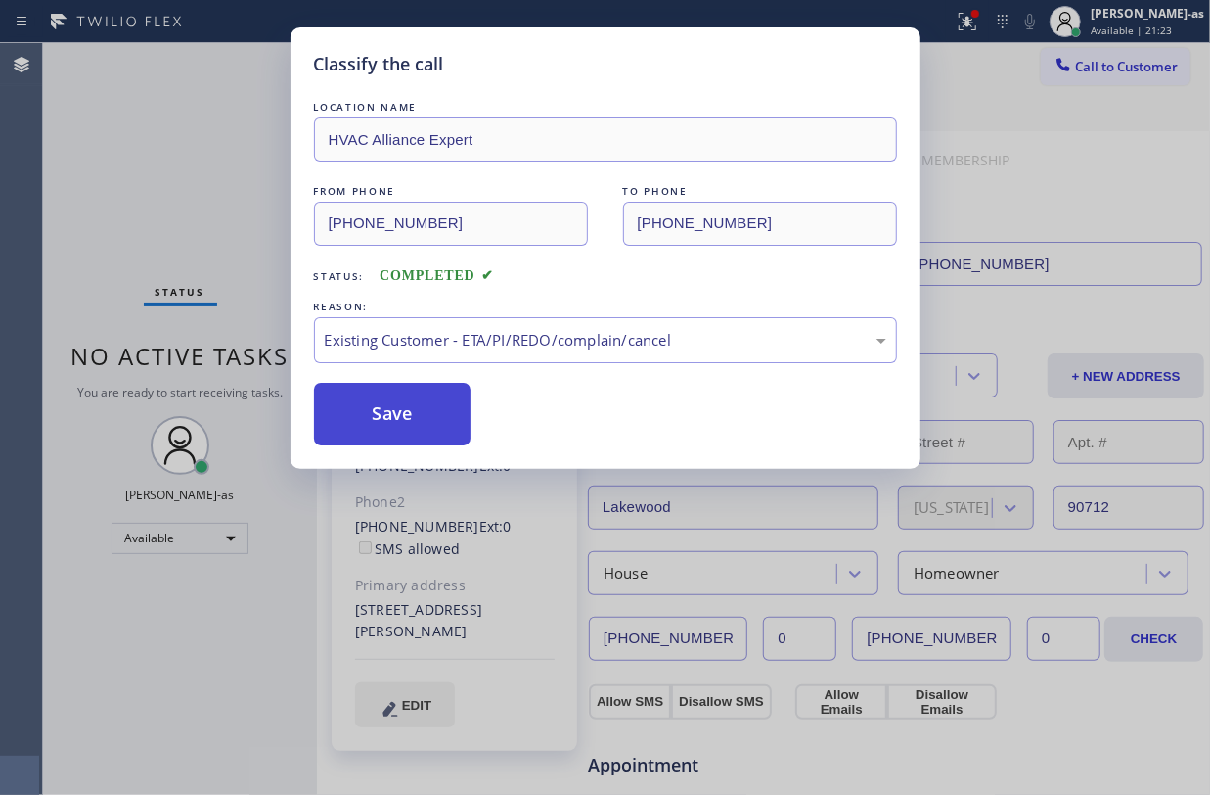
drag, startPoint x: 388, startPoint y: 423, endPoint x: 1002, endPoint y: 193, distance: 655.2
click at [395, 421] on button "Save" at bounding box center [393, 414] width 158 height 63
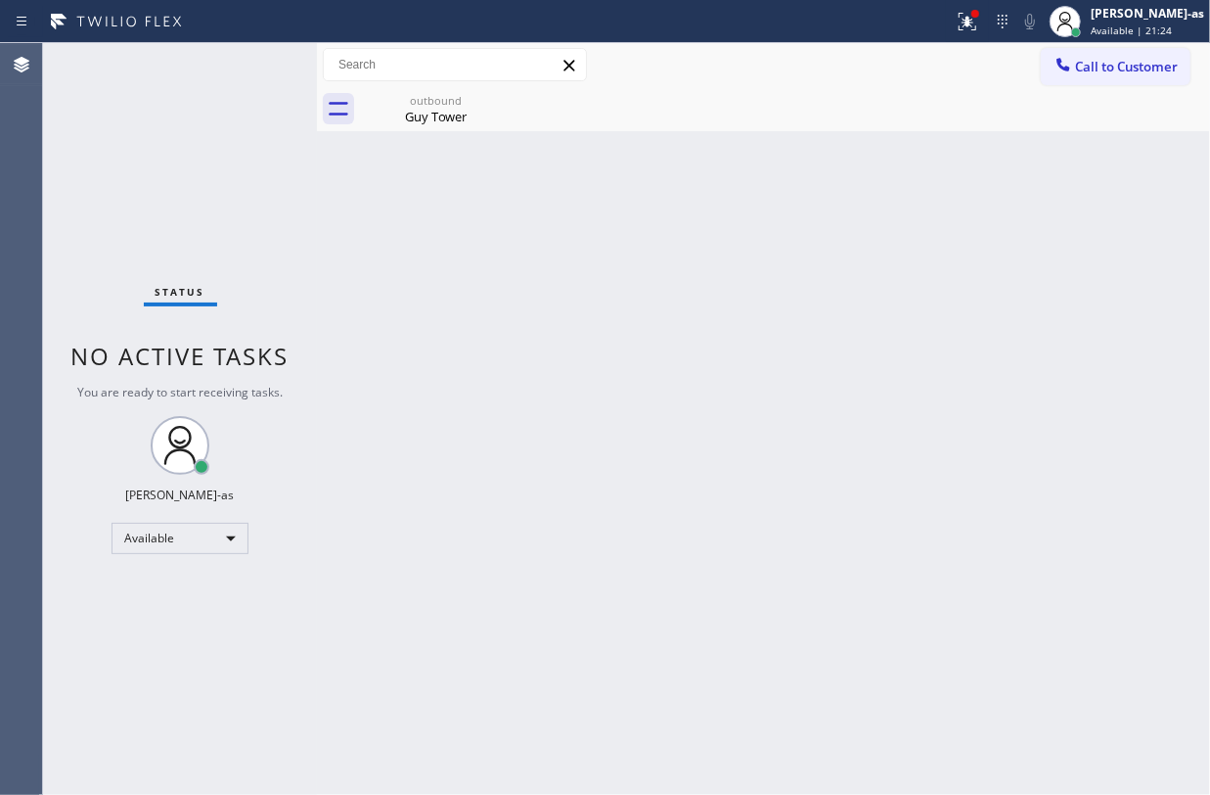
click at [1097, 68] on span "Call to Customer" at bounding box center [1126, 67] width 103 height 18
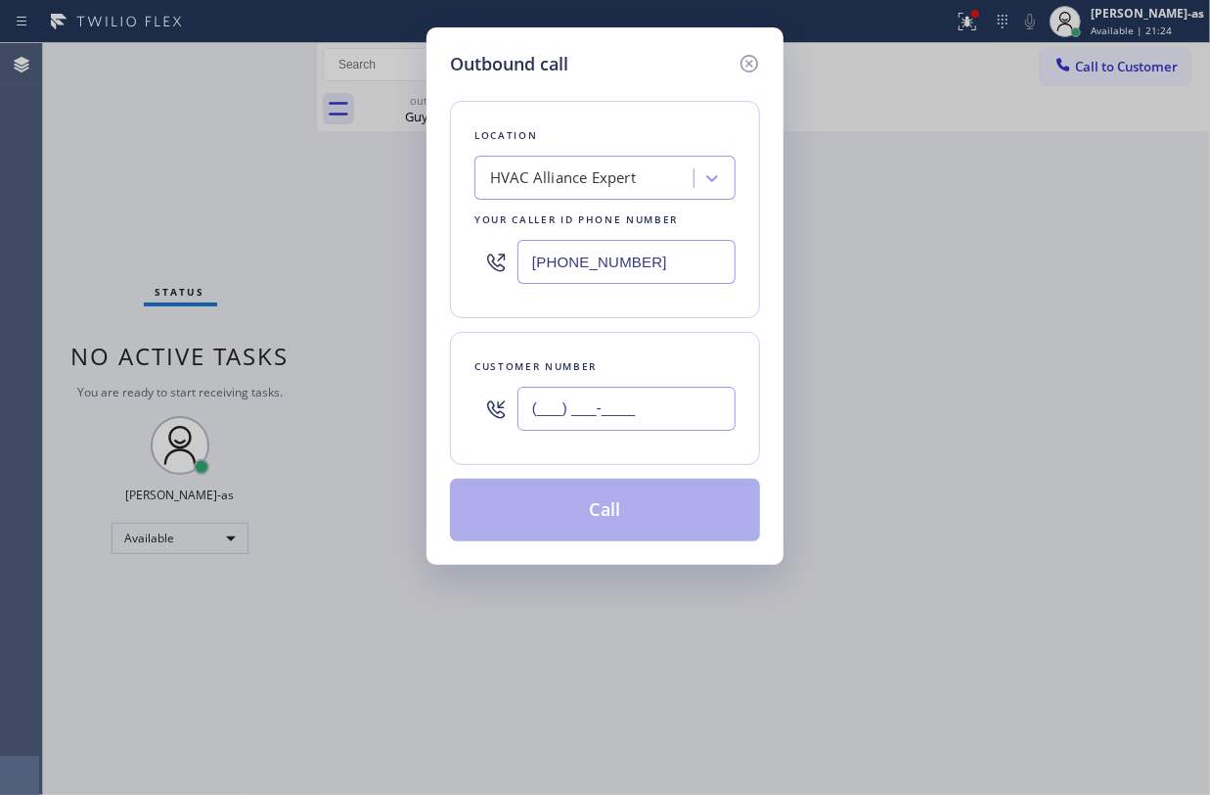
click at [683, 399] on input "(___) ___-____" at bounding box center [627, 408] width 218 height 44
paste input "818) 469-1069"
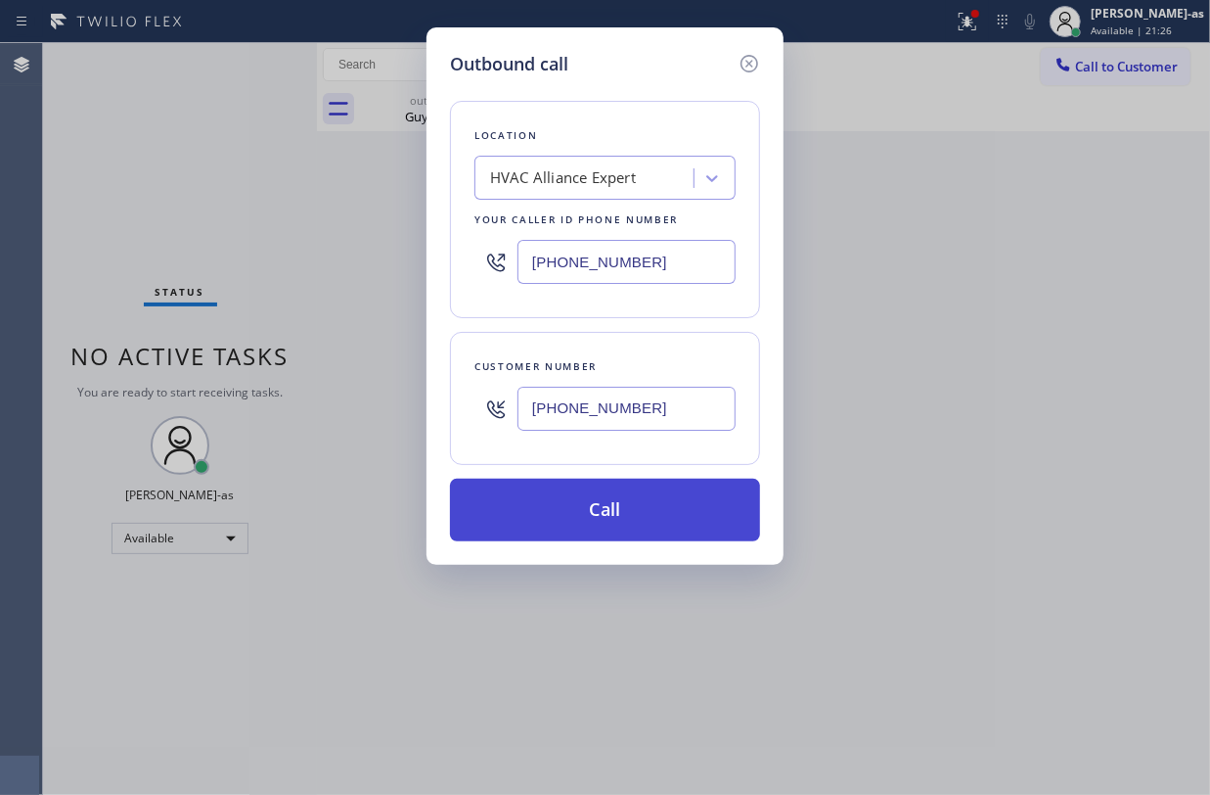
type input "(818) 469-1069"
drag, startPoint x: 600, startPoint y: 515, endPoint x: 628, endPoint y: 514, distance: 28.4
click at [601, 515] on button "Call" at bounding box center [605, 509] width 310 height 63
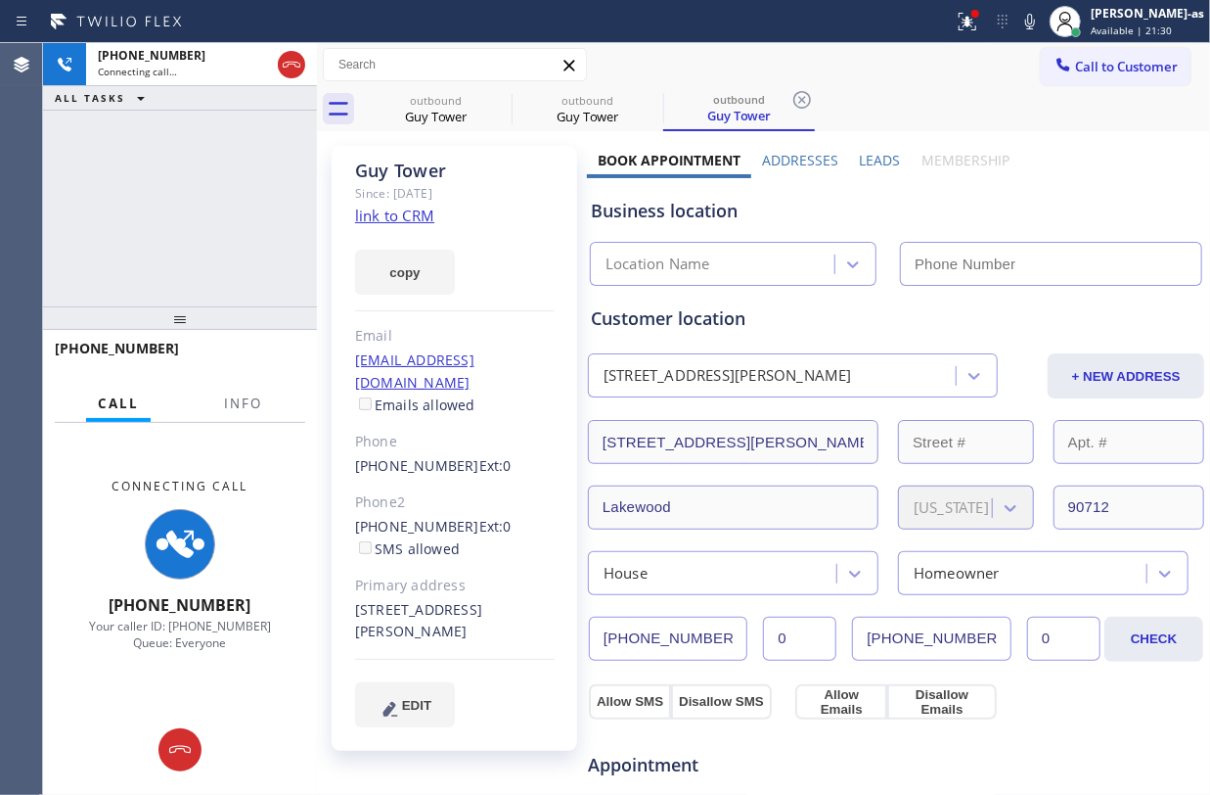
type input "(855) 999-4417"
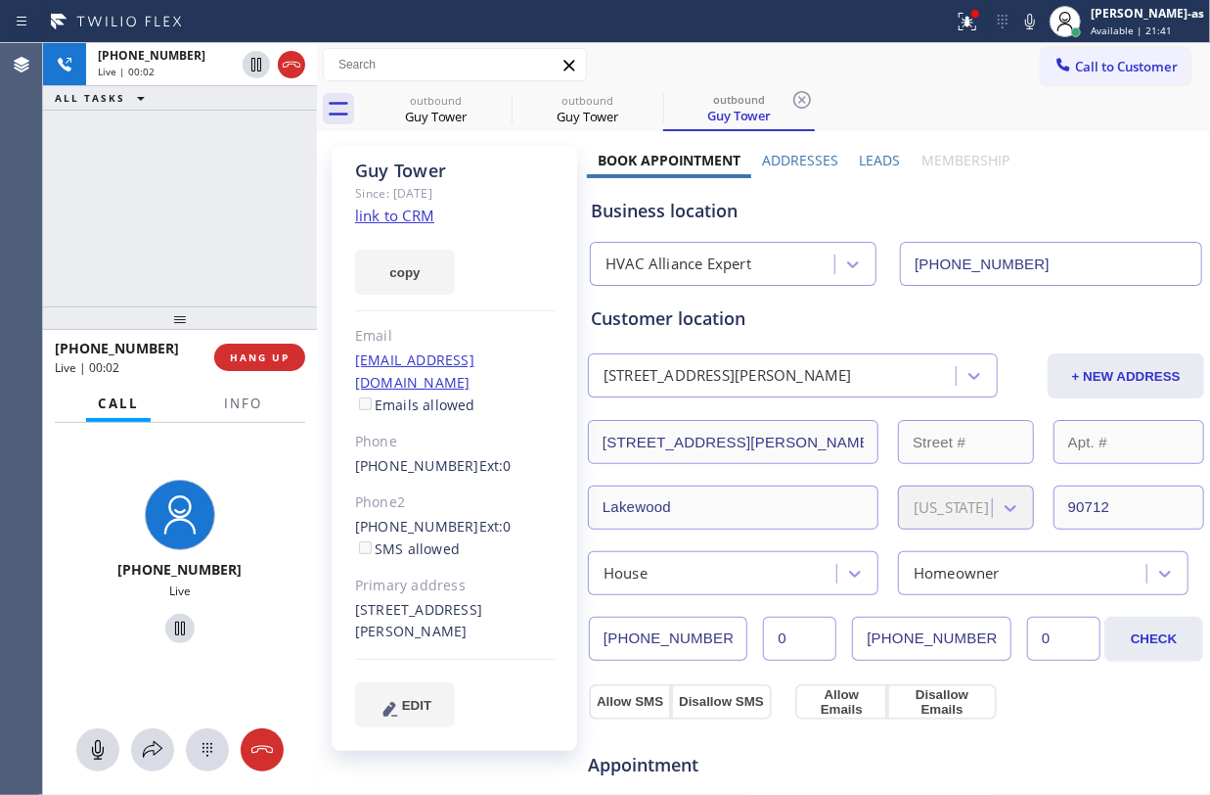
drag, startPoint x: 130, startPoint y: 223, endPoint x: 147, endPoint y: 223, distance: 16.6
click at [131, 223] on div "+18184691069 Live | 00:02 ALL TASKS ALL TASKS ACTIVE TASKS TASKS IN WRAP UP" at bounding box center [180, 174] width 274 height 263
click at [271, 353] on span "HANG UP" at bounding box center [260, 357] width 60 height 14
click at [229, 279] on div "+18184691069 Live | 00:05 ALL TASKS ALL TASKS ACTIVE TASKS TASKS IN WRAP UP" at bounding box center [180, 174] width 274 height 263
drag, startPoint x: 202, startPoint y: 279, endPoint x: 263, endPoint y: 291, distance: 62.8
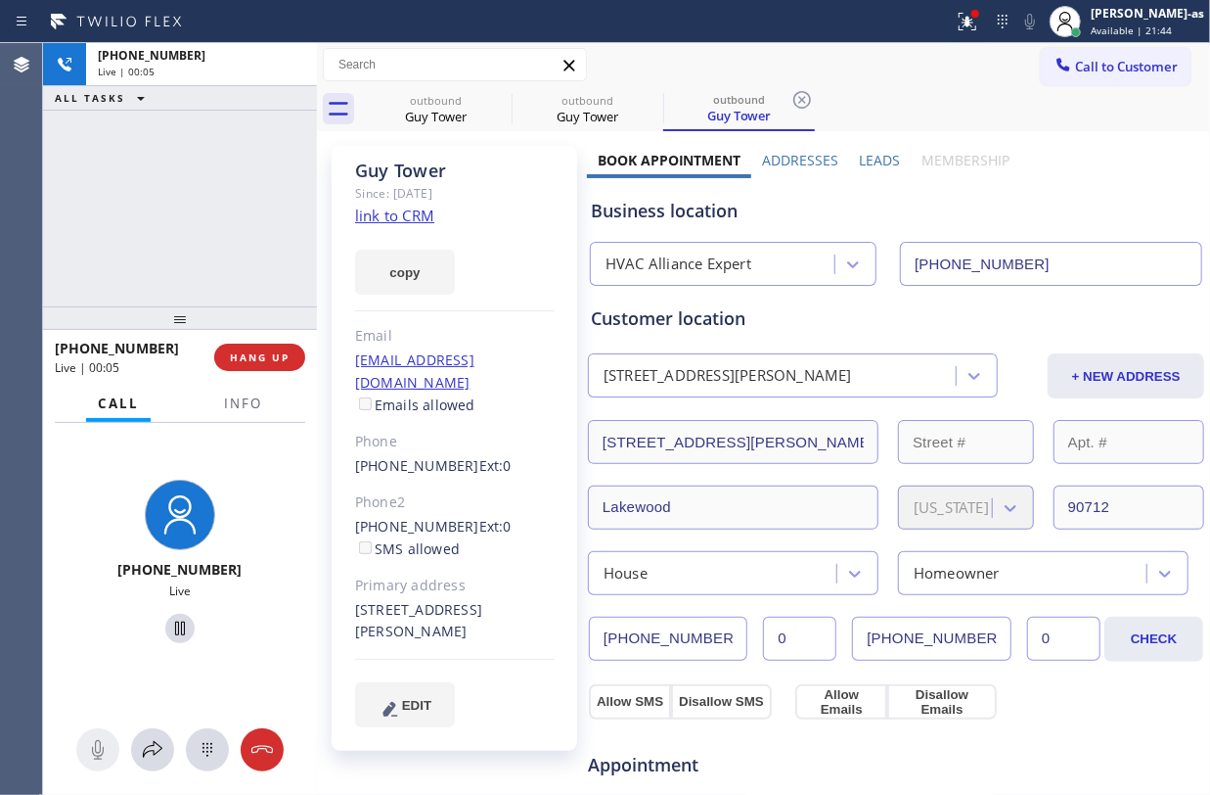
click at [204, 279] on div "+18184691069 Live | 00:05 ALL TASKS ALL TASKS ACTIVE TASKS TASKS IN WRAP UP" at bounding box center [180, 174] width 274 height 263
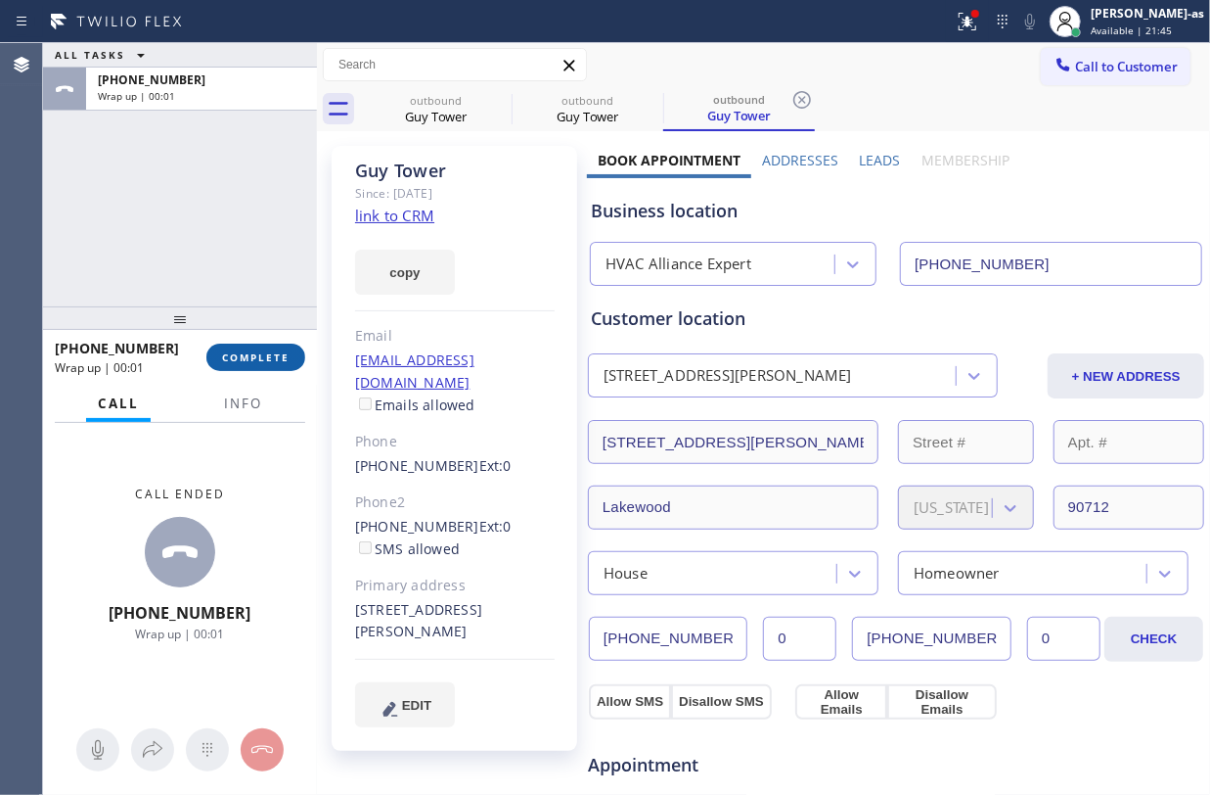
click at [256, 350] on span "COMPLETE" at bounding box center [256, 357] width 68 height 14
click at [225, 306] on div at bounding box center [180, 317] width 274 height 23
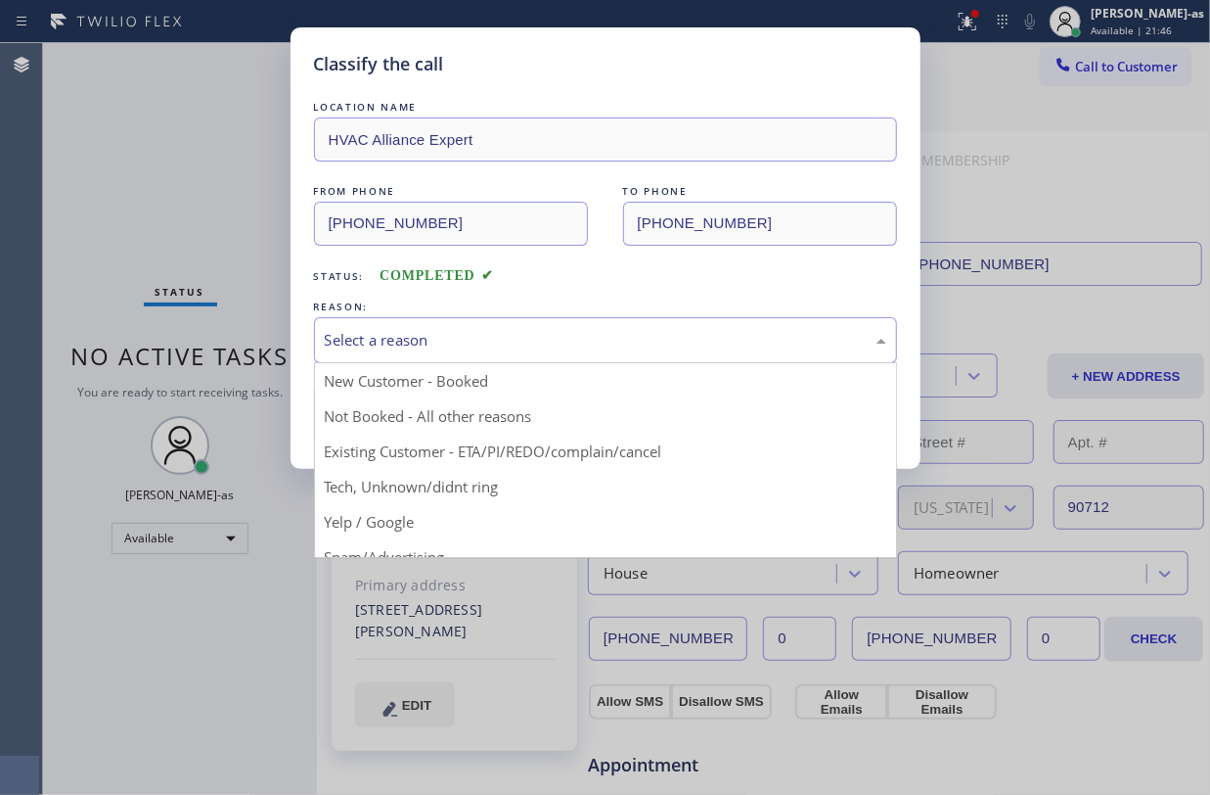
click at [431, 341] on div "Select a reason" at bounding box center [606, 340] width 562 height 23
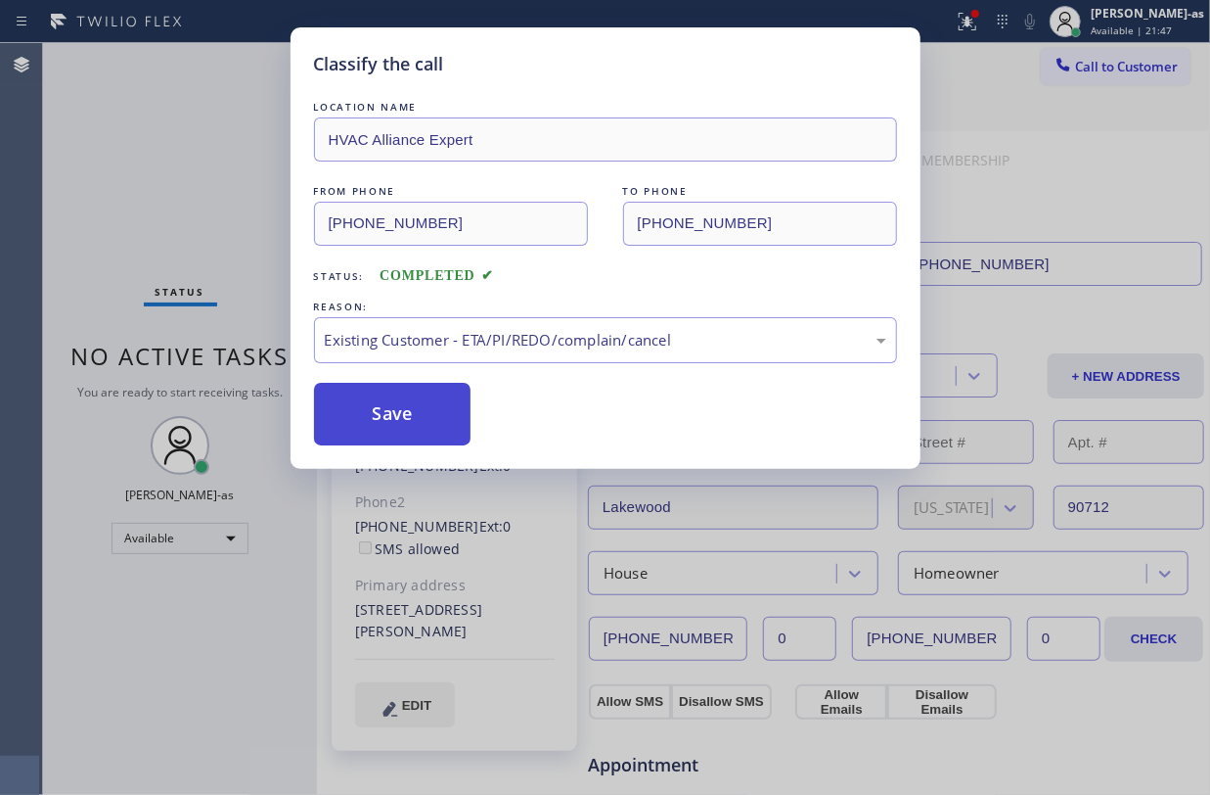
click at [428, 412] on button "Save" at bounding box center [393, 414] width 158 height 63
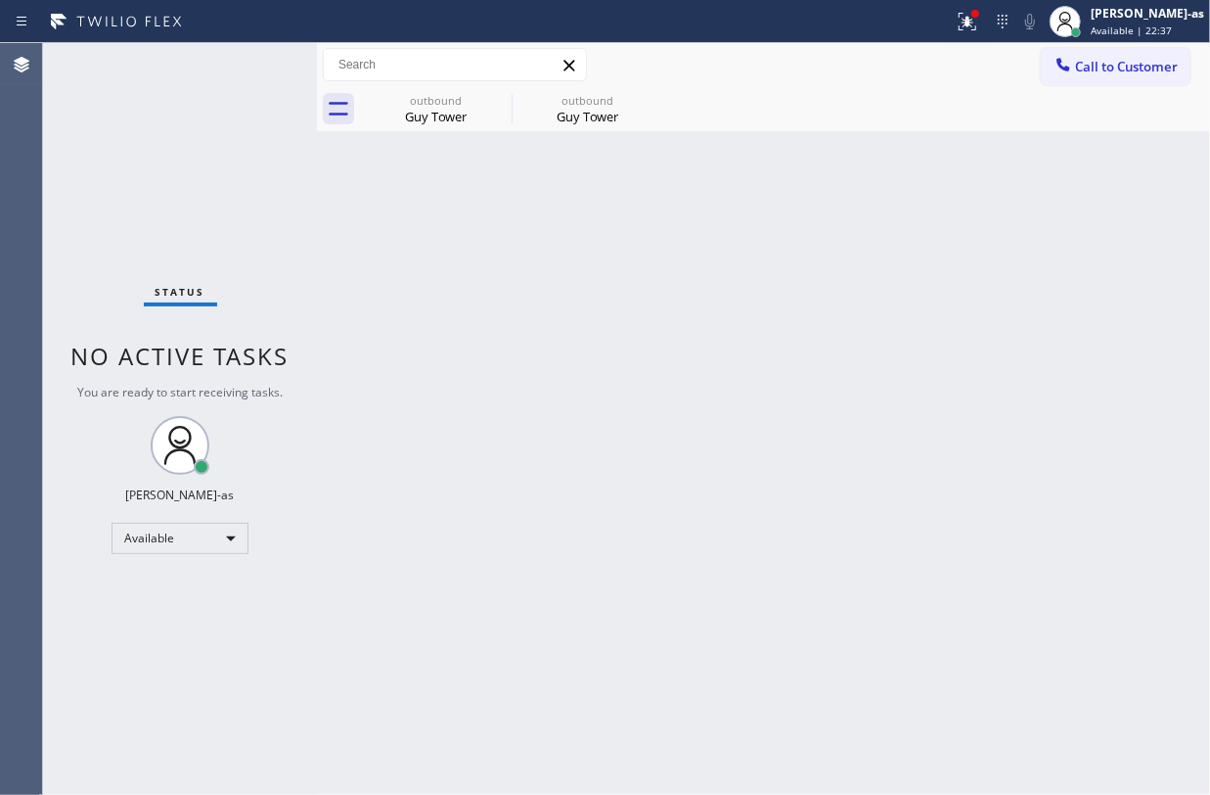
click at [229, 241] on div "Status No active tasks You are ready to start receiving tasks. Jesica Jumao-as …" at bounding box center [180, 418] width 274 height 751
click at [1082, 49] on button "Call to Customer" at bounding box center [1116, 66] width 150 height 37
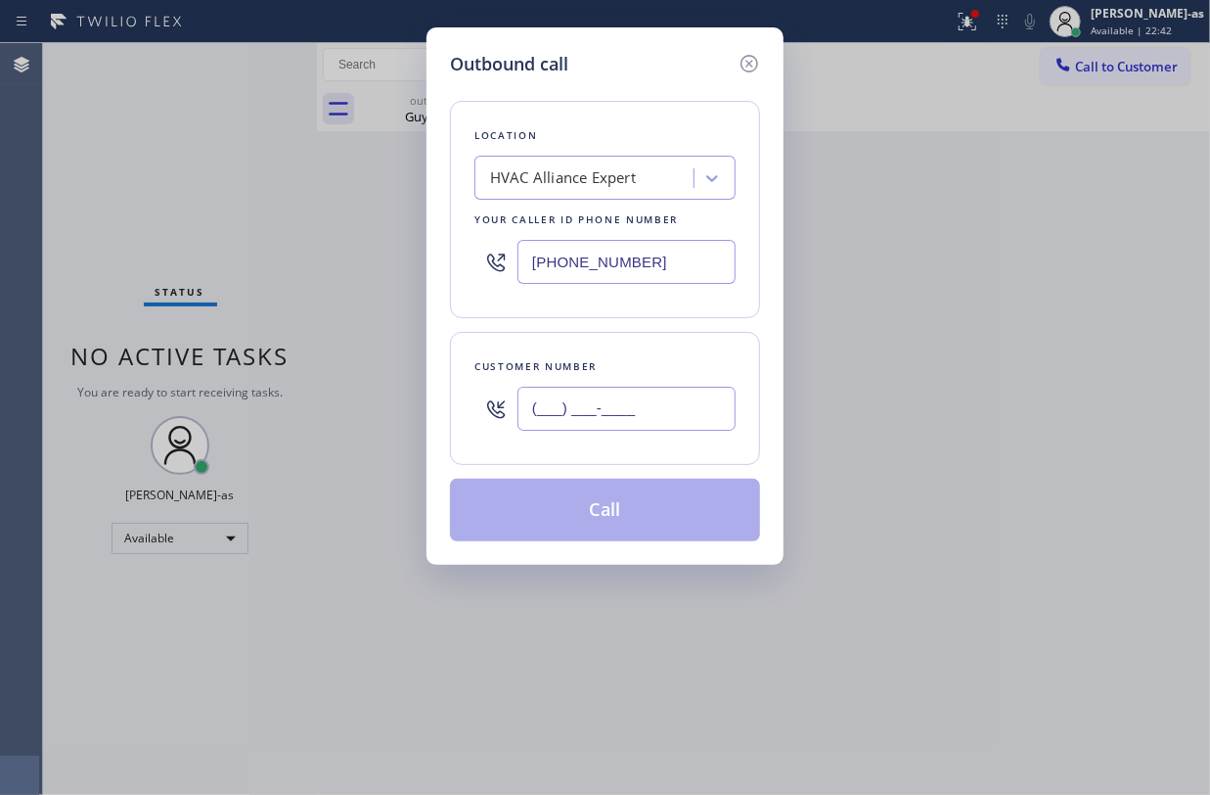
click at [632, 393] on input "(___) ___-____" at bounding box center [627, 408] width 218 height 44
paste input "323) 791-4376"
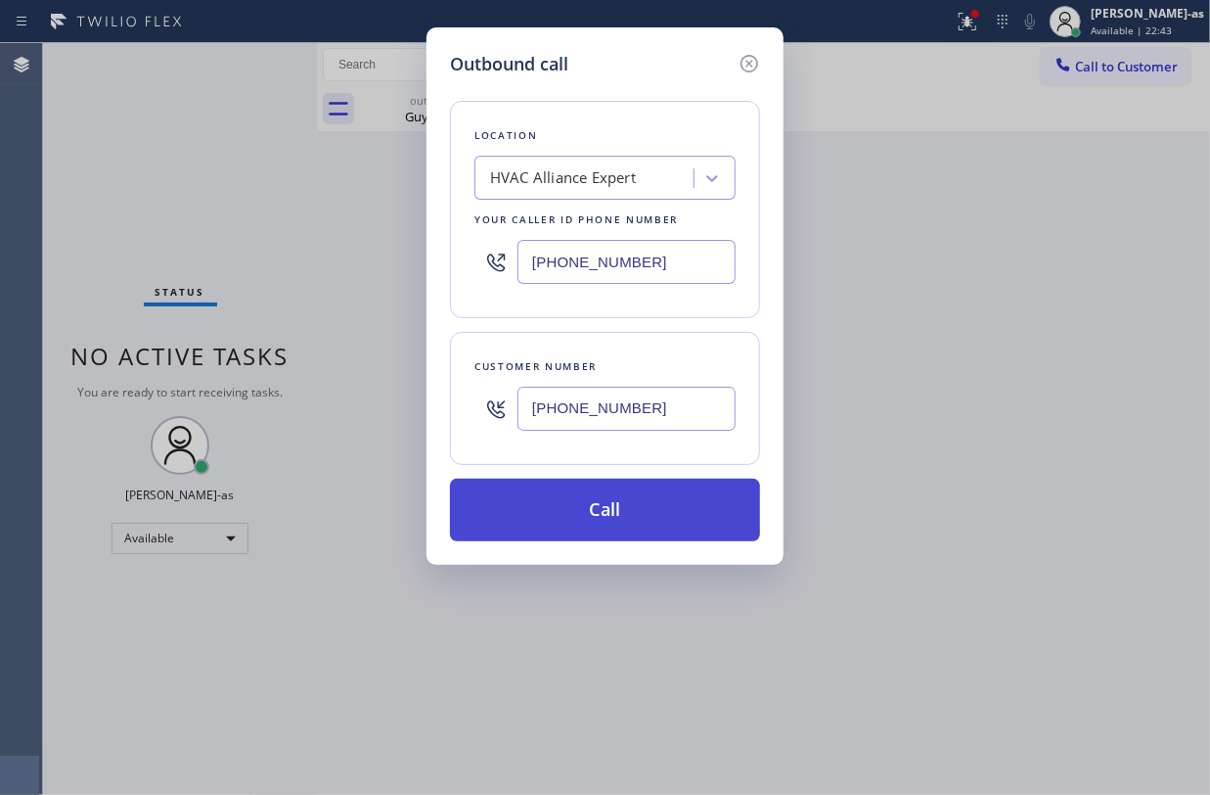
type input "(323) 791-4376"
click at [601, 514] on button "Call" at bounding box center [605, 509] width 310 height 63
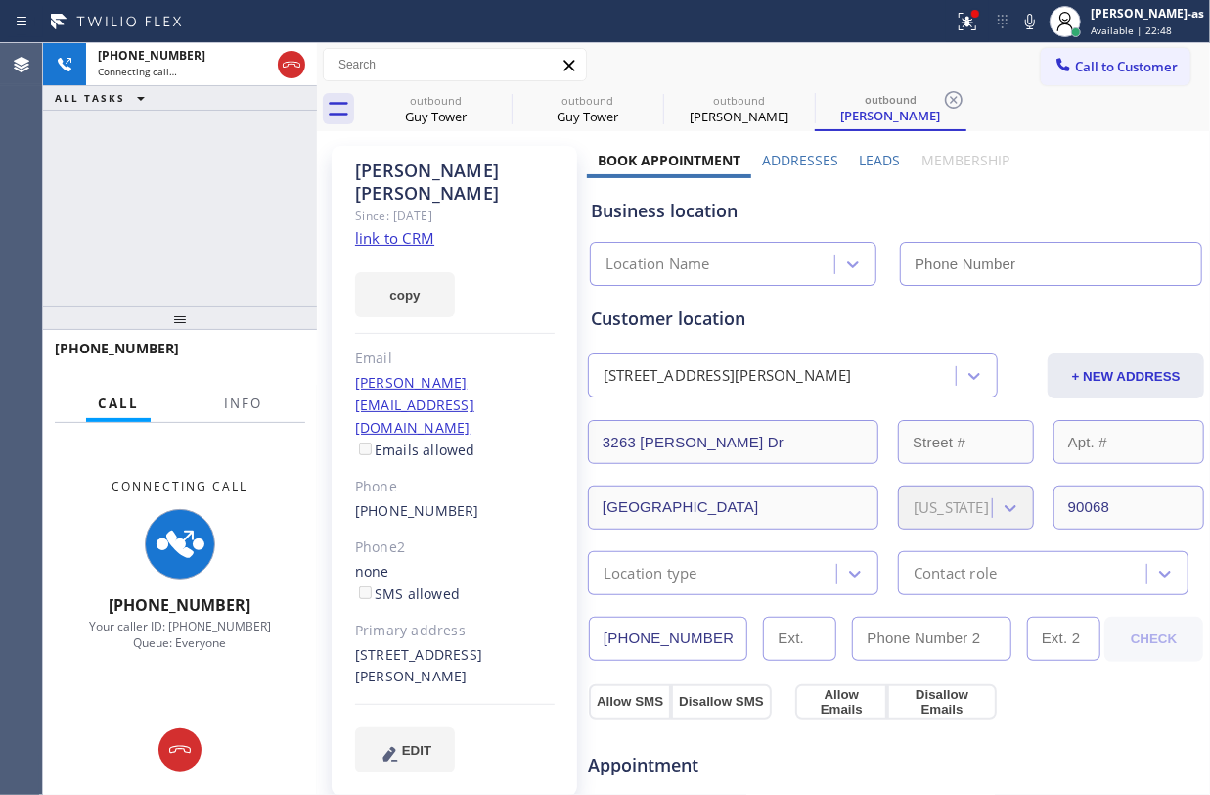
type input "(855) 999-4417"
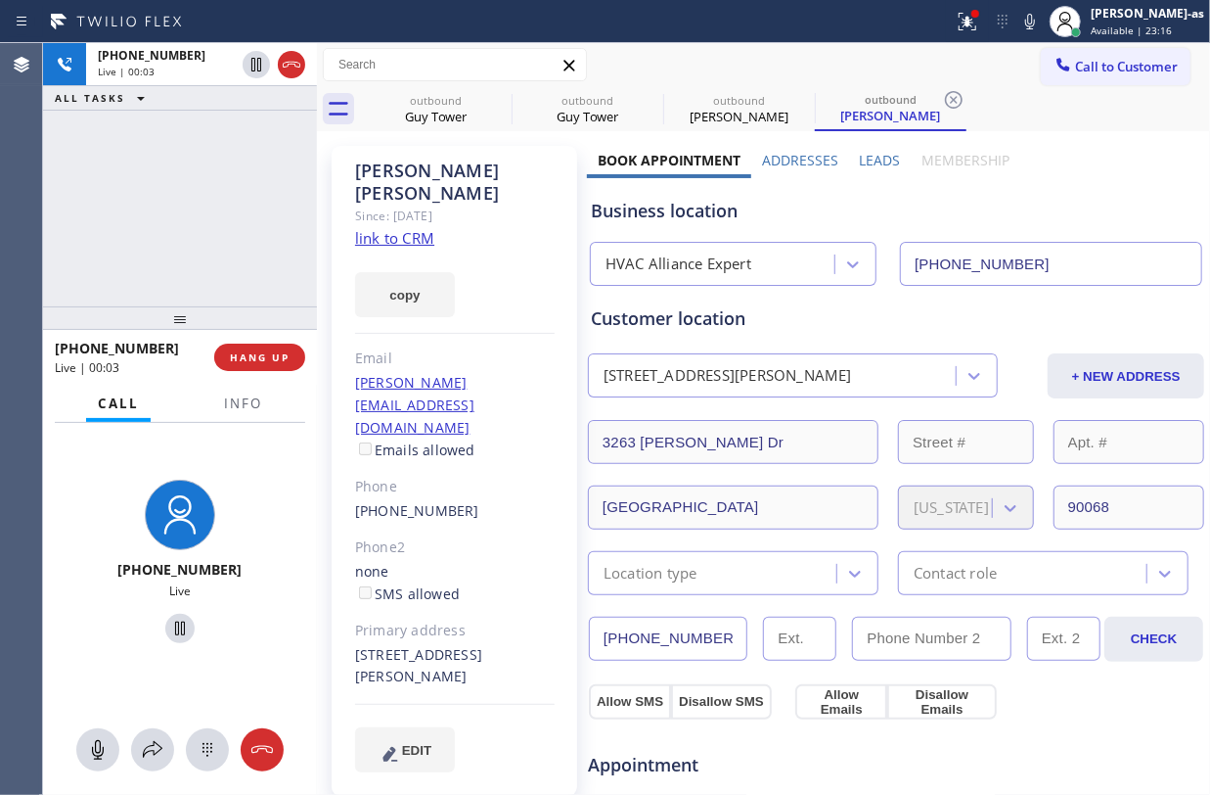
click at [142, 170] on div "+13237914376 Live | 00:03 ALL TASKS ALL TASKS ACTIVE TASKS TASKS IN WRAP UP" at bounding box center [180, 174] width 274 height 263
click at [248, 356] on span "HANG UP" at bounding box center [260, 357] width 60 height 14
drag, startPoint x: 182, startPoint y: 260, endPoint x: 170, endPoint y: 258, distance: 11.9
click at [182, 259] on div "+13237914376 Live | 00:04 ALL TASKS ALL TASKS ACTIVE TASKS TASKS IN WRAP UP" at bounding box center [180, 174] width 274 height 263
click at [127, 244] on div "+13237914376 Live | 00:05 ALL TASKS ALL TASKS ACTIVE TASKS TASKS IN WRAP UP" at bounding box center [180, 174] width 274 height 263
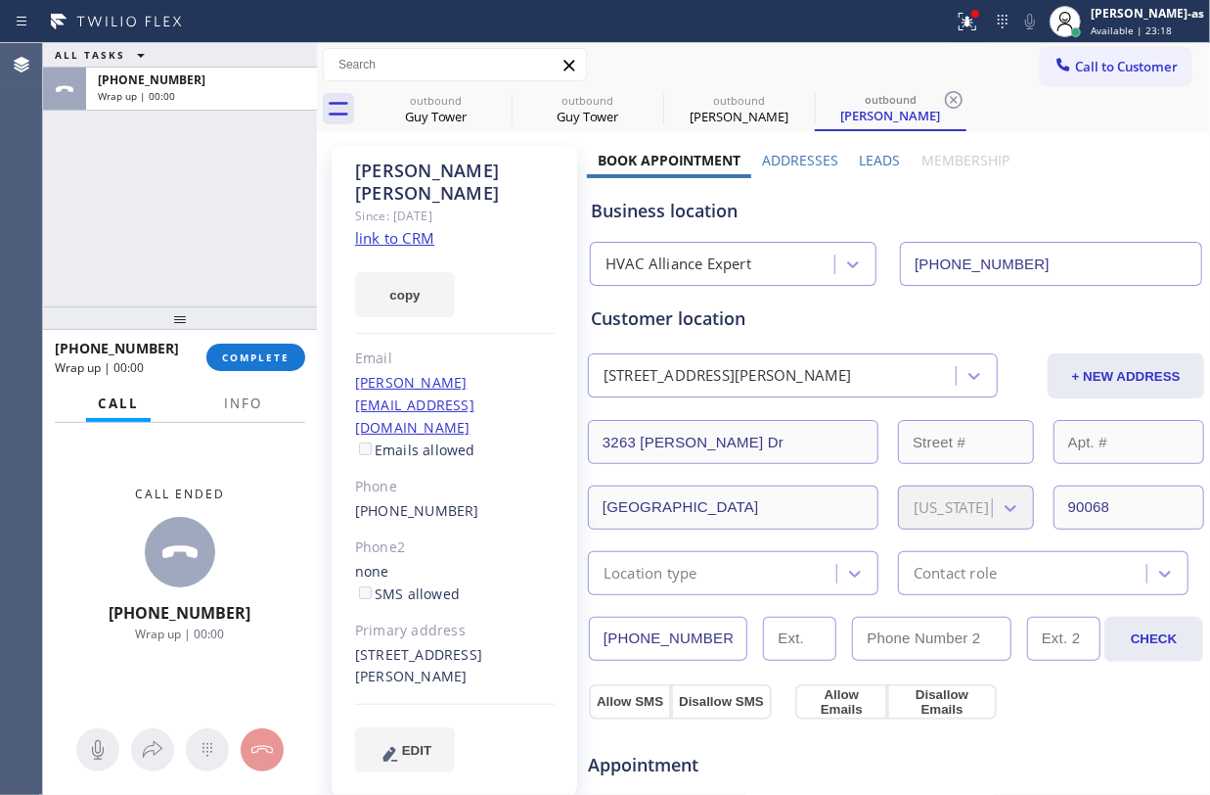
click at [158, 239] on div "ALL TASKS ALL TASKS ACTIVE TASKS TASKS IN WRAP UP +13237914376 Wrap up | 00:00" at bounding box center [180, 174] width 274 height 263
click at [280, 239] on div "ALL TASKS ALL TASKS ACTIVE TASKS TASKS IN WRAP UP +13237914376 Wrap up | 00:02" at bounding box center [180, 174] width 274 height 263
click at [404, 228] on link "link to CRM" at bounding box center [394, 238] width 79 height 20
click at [307, 252] on div "ALL TASKS ALL TASKS ACTIVE TASKS TASKS IN WRAP UP +13237914376 Wrap up | 00:23" at bounding box center [180, 174] width 274 height 263
click at [251, 352] on span "COMPLETE" at bounding box center [256, 357] width 68 height 14
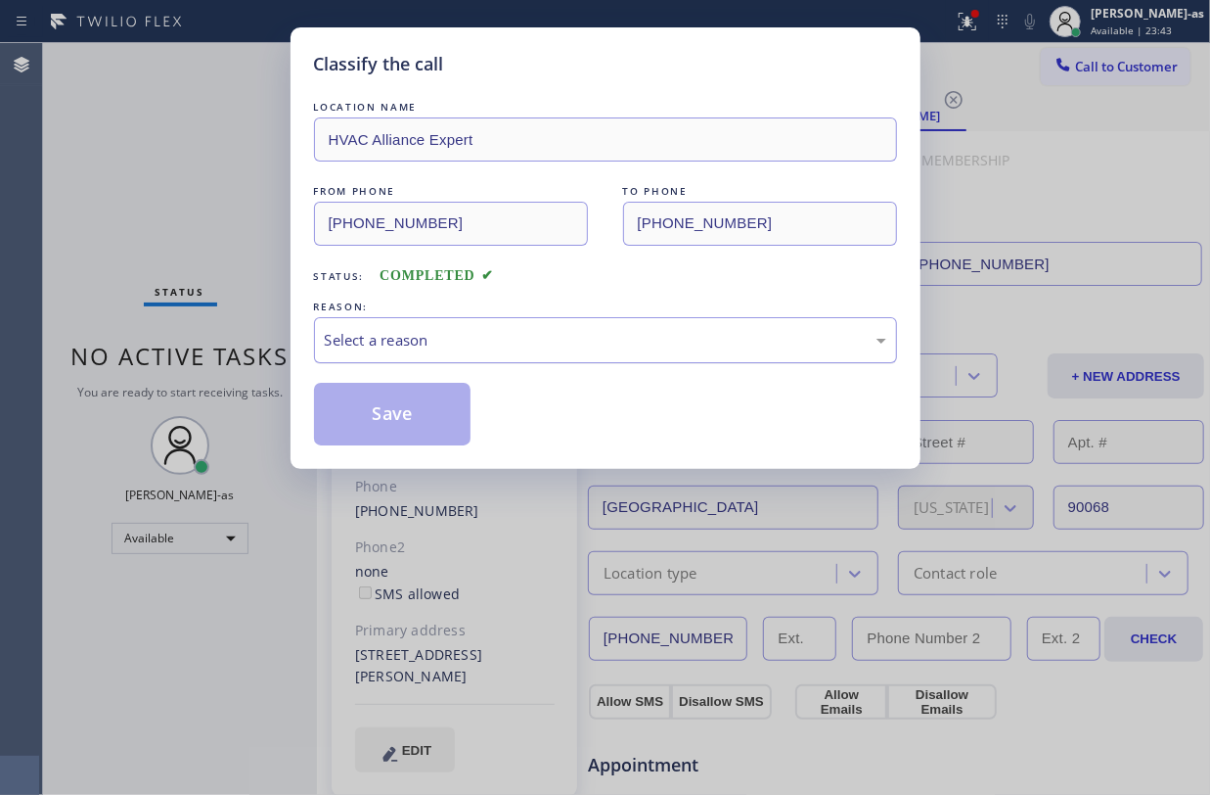
click at [529, 345] on div "Select a reason" at bounding box center [606, 340] width 562 height 23
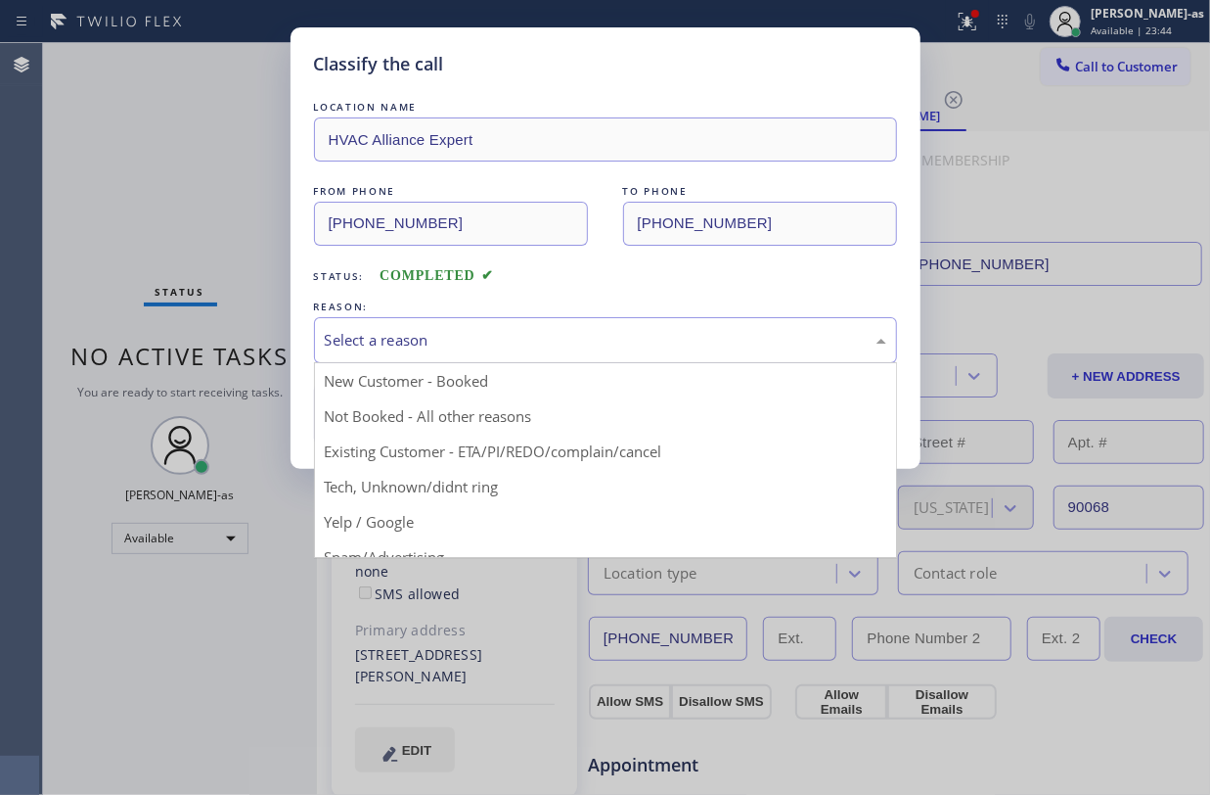
drag, startPoint x: 566, startPoint y: 448, endPoint x: 468, endPoint y: 423, distance: 101.1
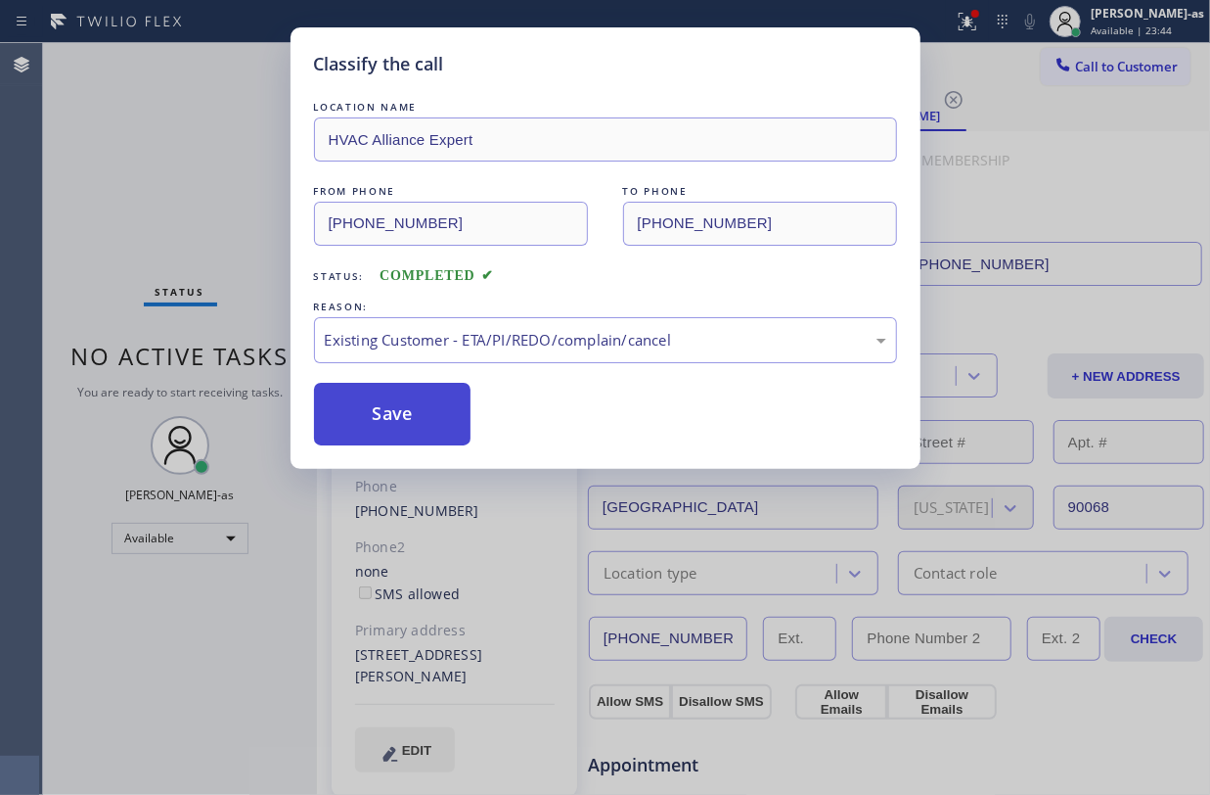
click at [415, 416] on button "Save" at bounding box center [393, 414] width 158 height 63
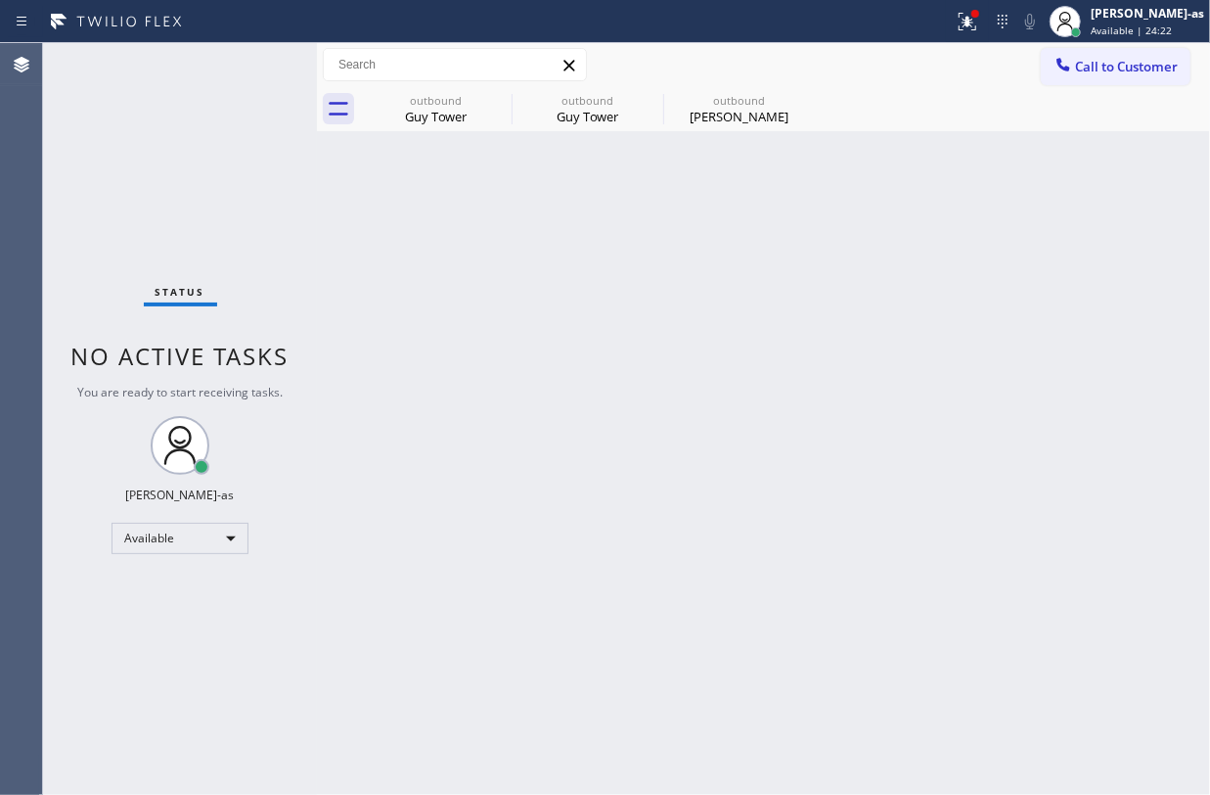
click at [224, 204] on div "Status No active tasks You are ready to start receiving tasks. Jesica Jumao-as …" at bounding box center [180, 418] width 274 height 751
click at [303, 204] on div "Status No active tasks You are ready to start receiving tasks. Jesica Jumao-as …" at bounding box center [180, 418] width 274 height 751
click at [1144, 61] on span "Call to Customer" at bounding box center [1126, 67] width 103 height 18
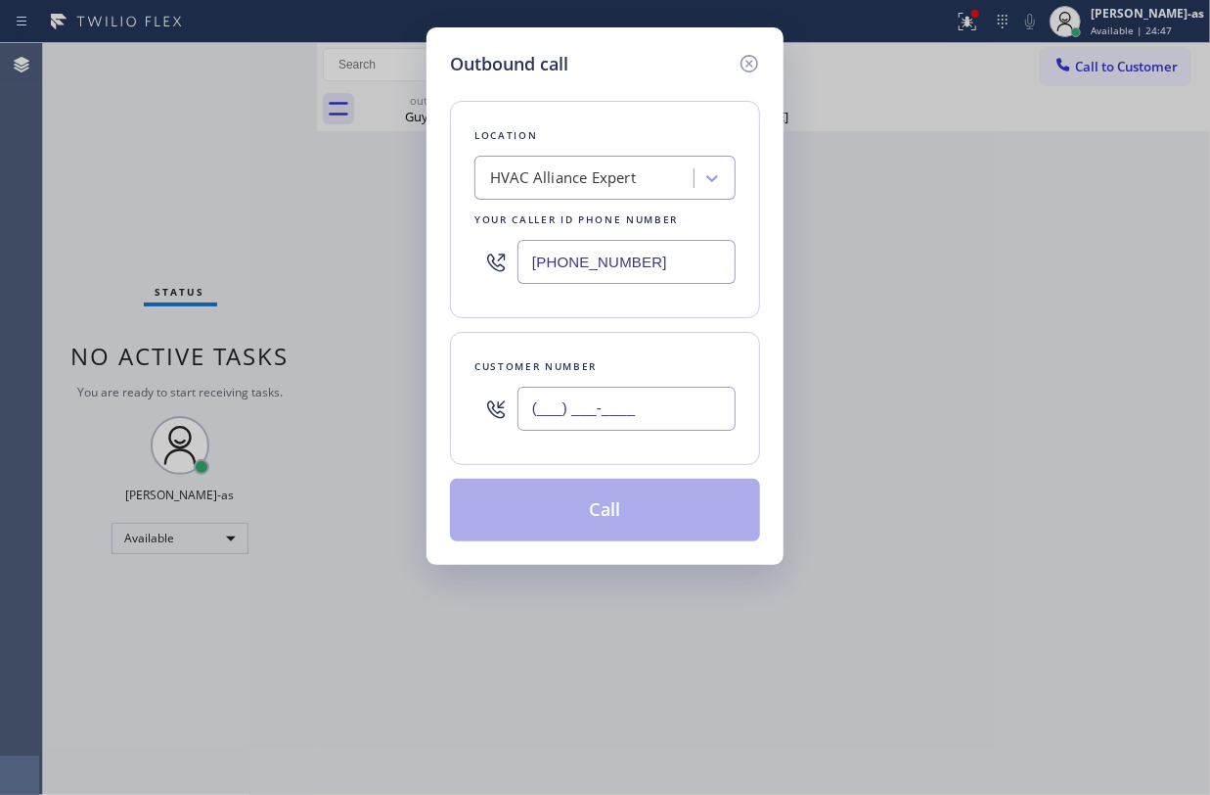
click at [644, 396] on input "(___) ___-____" at bounding box center [627, 408] width 218 height 44
paste input "760) 805-5554"
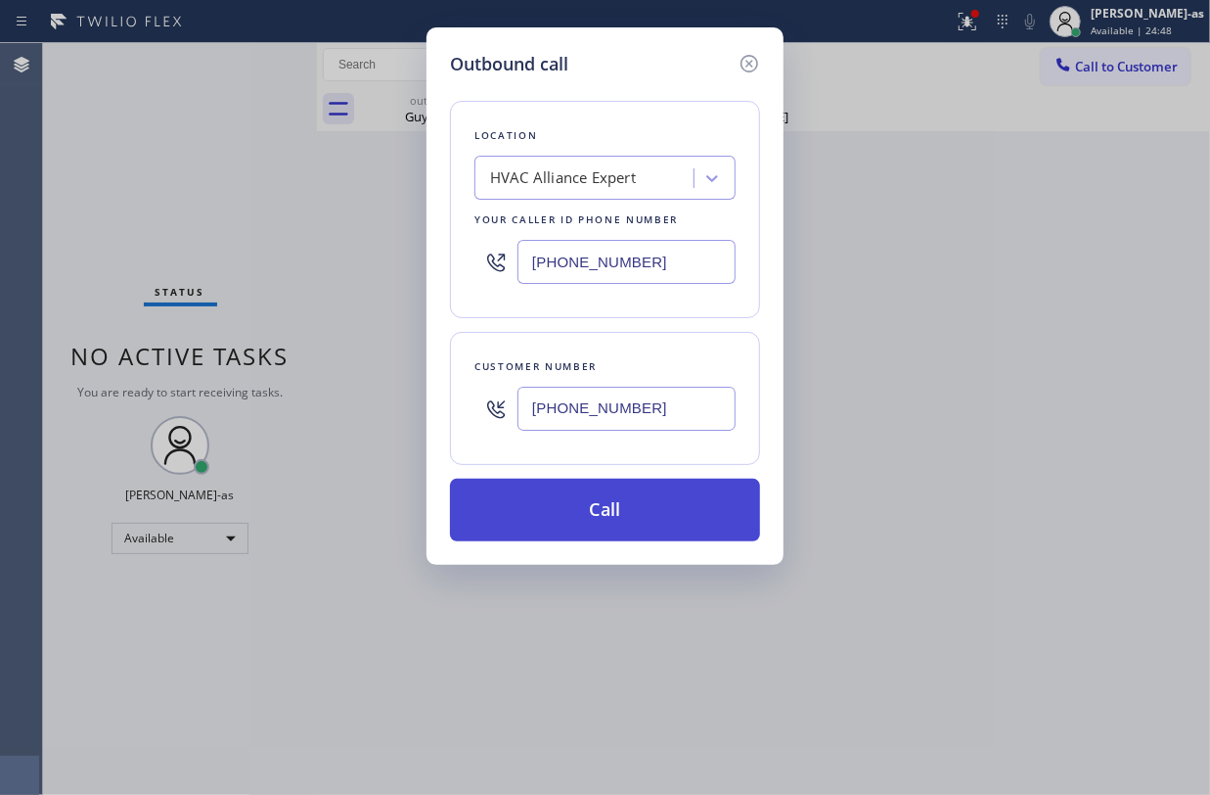
type input "(760) 805-5554"
click at [597, 521] on button "Call" at bounding box center [605, 509] width 310 height 63
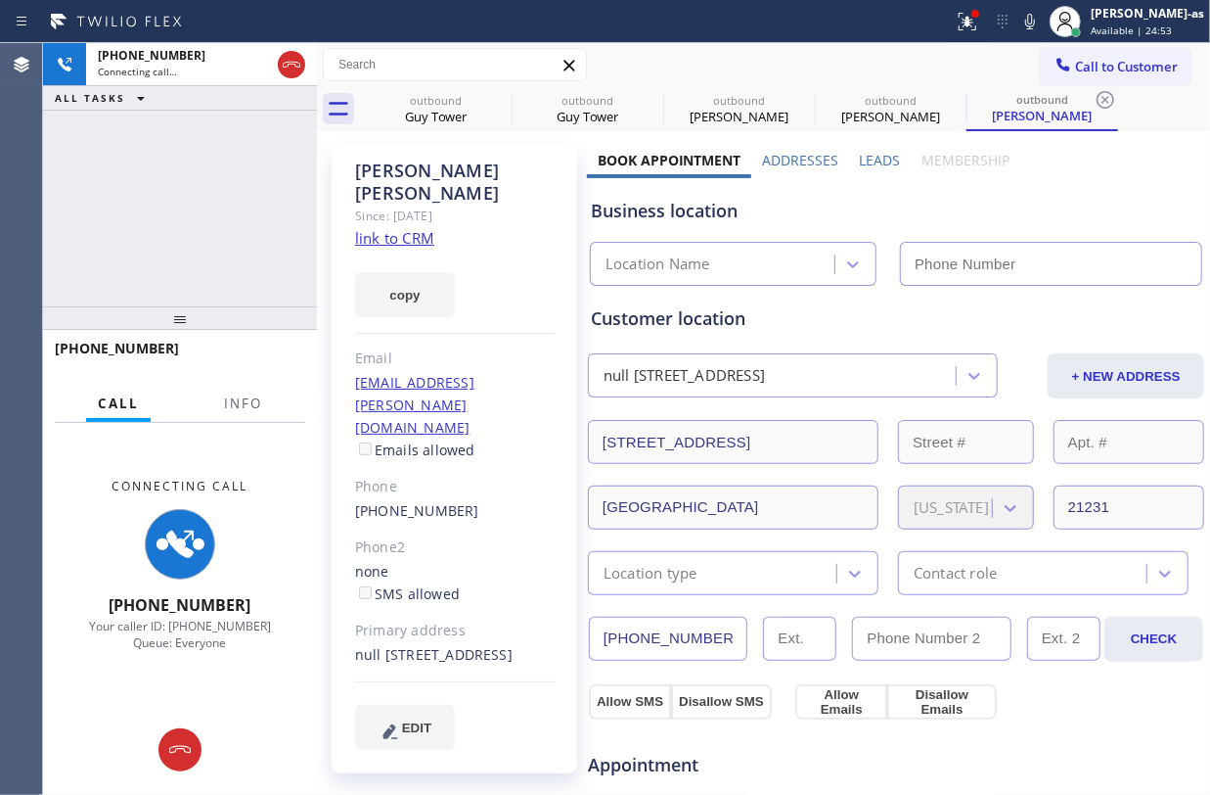
type input "(855) 999-4417"
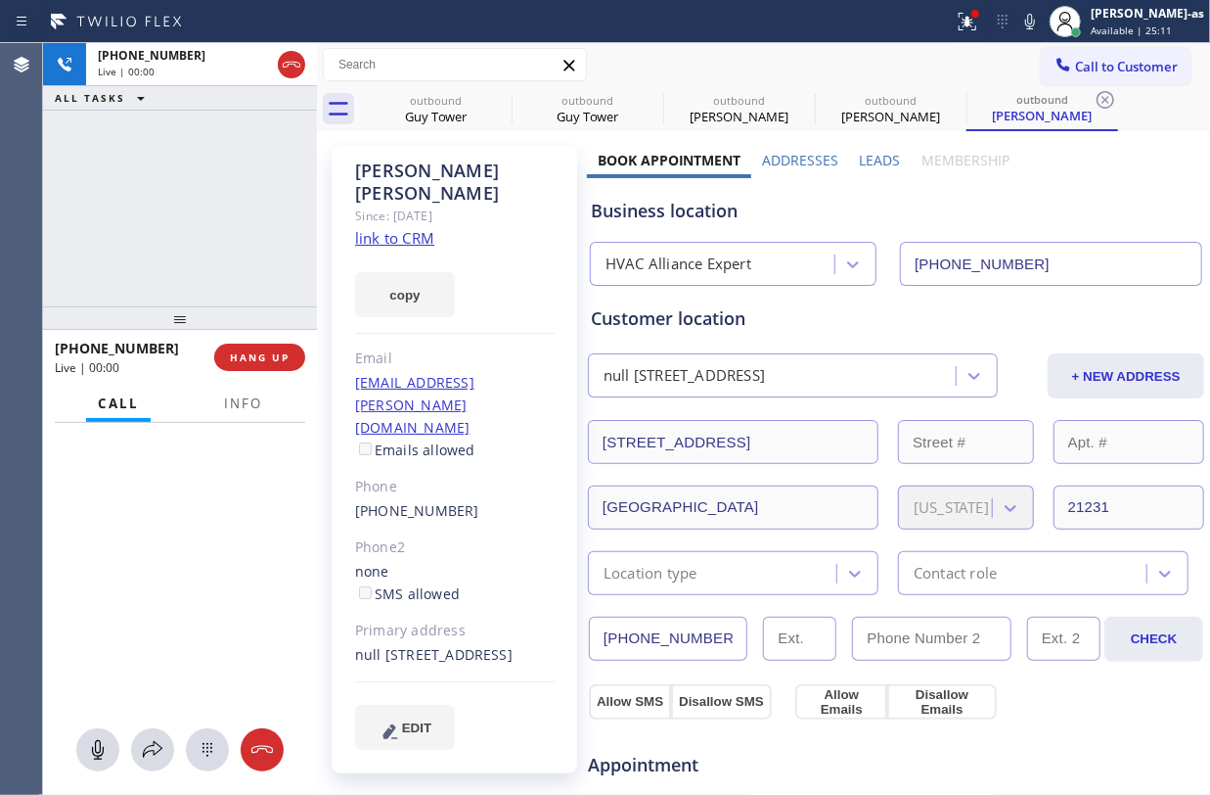
click at [262, 130] on div "+17608055554 Live | 00:00 ALL TASKS ALL TASKS ACTIVE TASKS TASKS IN WRAP UP" at bounding box center [180, 174] width 274 height 263
click at [194, 249] on div "+17608055554 Live | 00:01 ALL TASKS ALL TASKS ACTIVE TASKS TASKS IN WRAP UP" at bounding box center [180, 174] width 274 height 263
click at [280, 341] on div "+17608055554 Live | 00:01 HANG UP" at bounding box center [180, 357] width 250 height 51
click at [219, 248] on div "+17608055554 Live | 00:01 ALL TASKS ALL TASKS ACTIVE TASKS TASKS IN WRAP UP" at bounding box center [180, 174] width 274 height 263
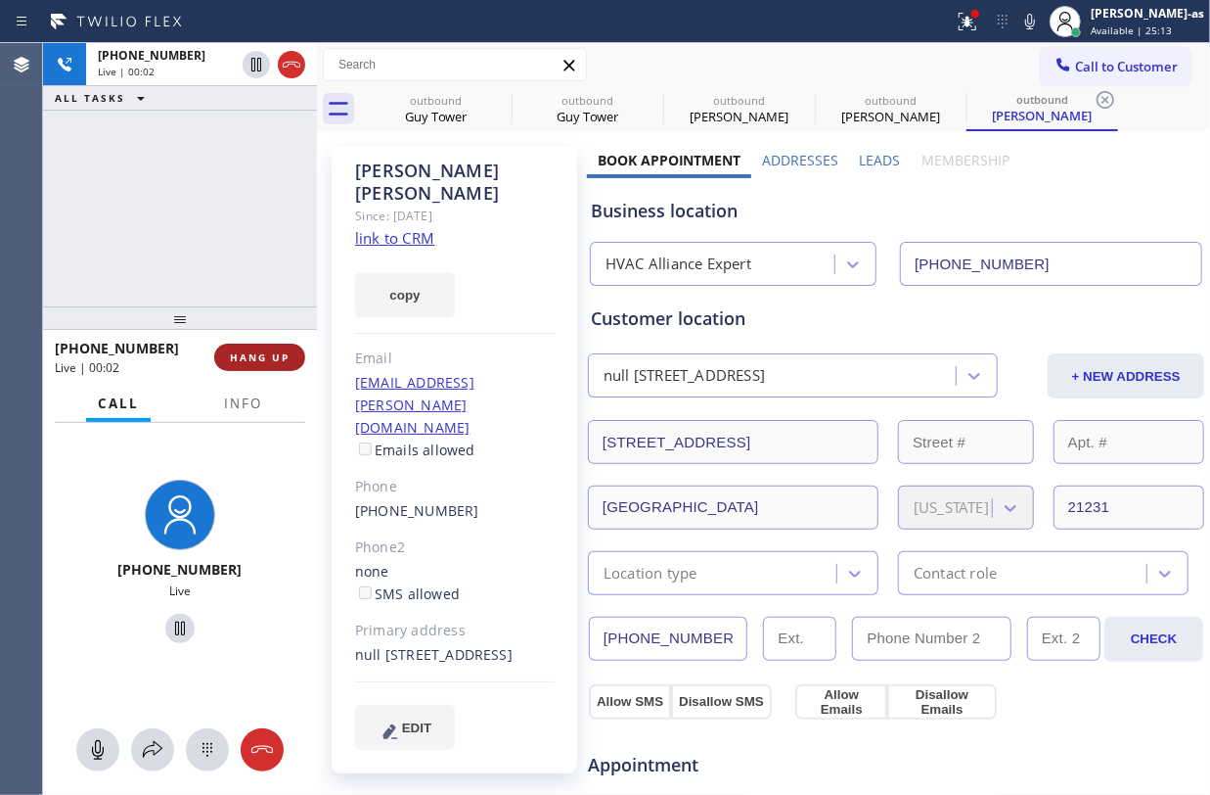
click at [258, 354] on span "HANG UP" at bounding box center [260, 357] width 60 height 14
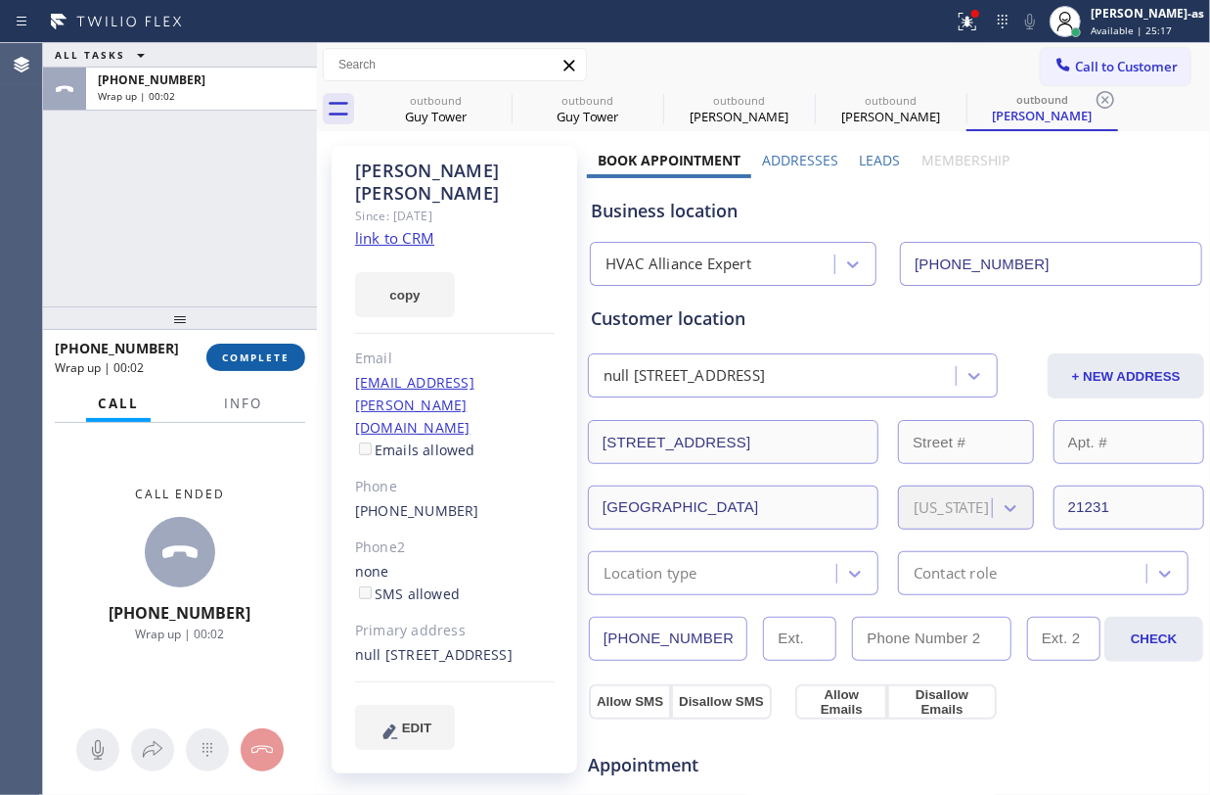
click at [270, 348] on button "COMPLETE" at bounding box center [255, 356] width 99 height 27
drag, startPoint x: 225, startPoint y: 197, endPoint x: 255, endPoint y: 204, distance: 31.1
click at [236, 198] on div "ALL TASKS ALL TASKS ACTIVE TASKS TASKS IN WRAP UP +17608055554 Wrap up | 00:03" at bounding box center [180, 174] width 274 height 263
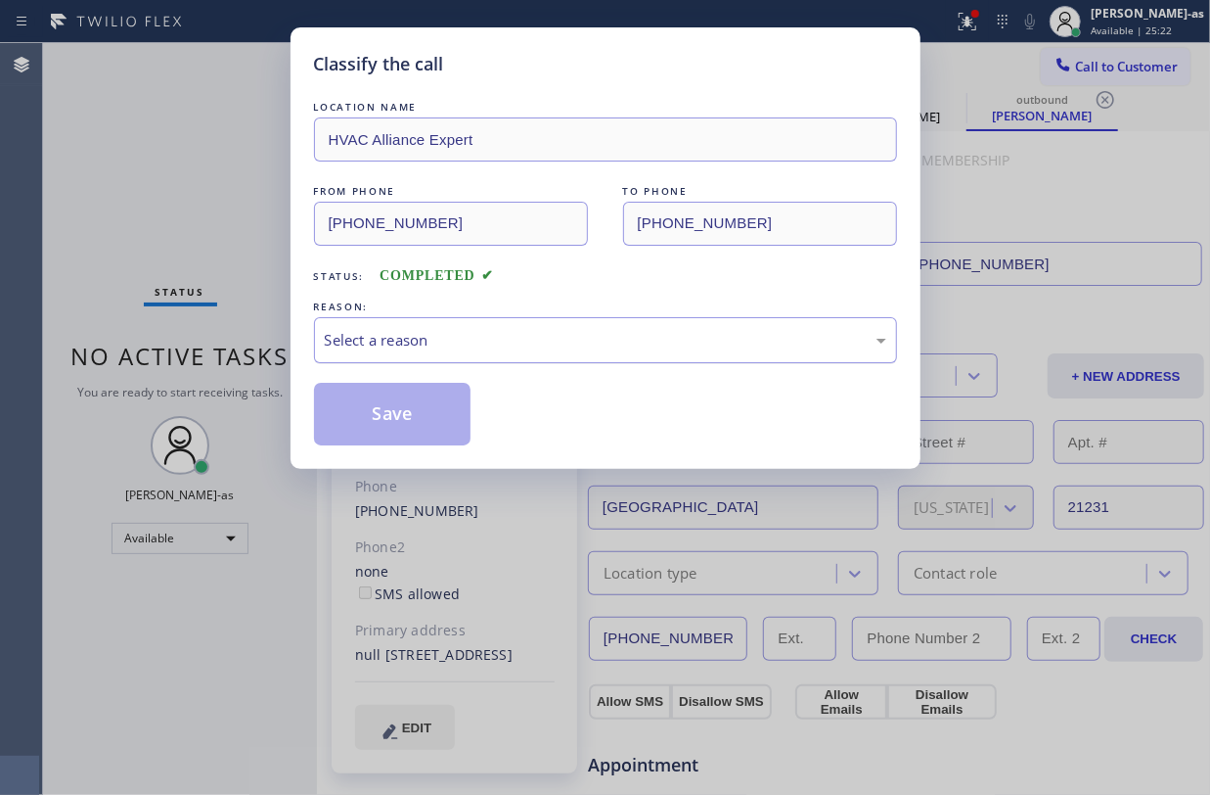
click at [466, 339] on div "Select a reason" at bounding box center [606, 340] width 562 height 23
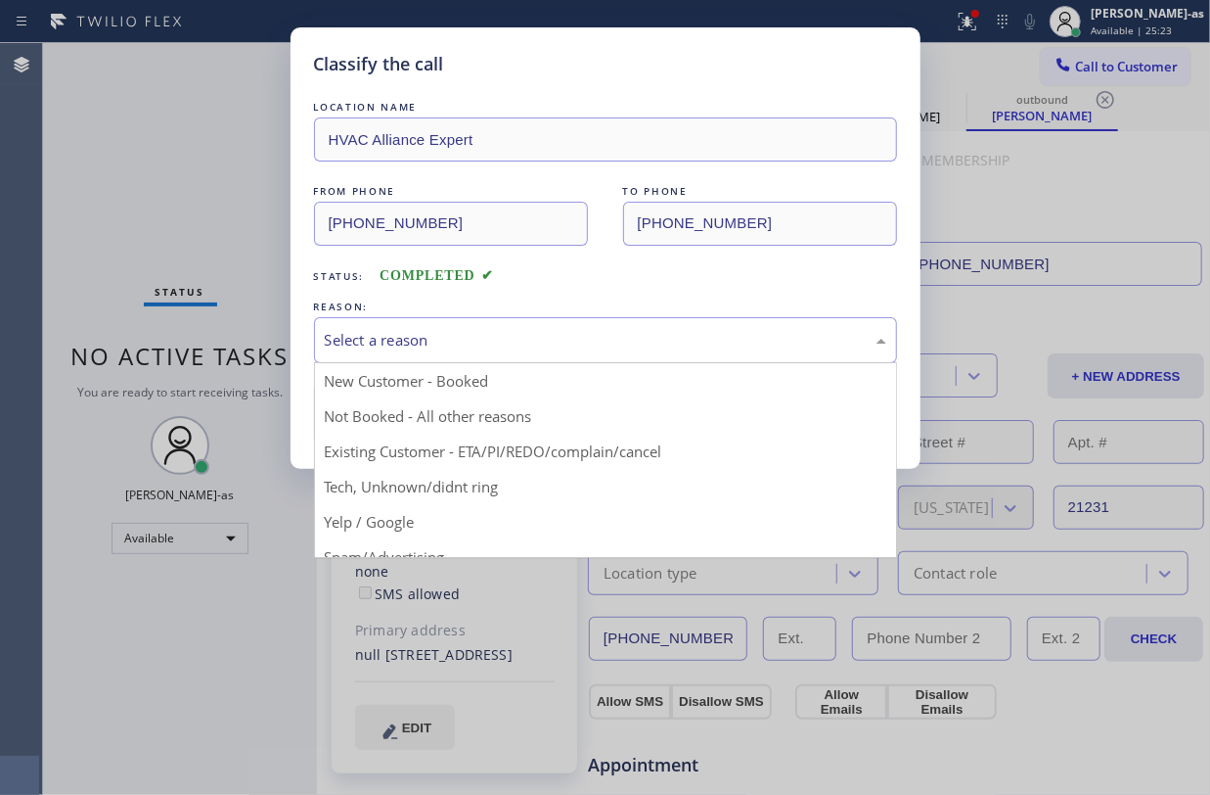
drag, startPoint x: 522, startPoint y: 452, endPoint x: 419, endPoint y: 415, distance: 110.2
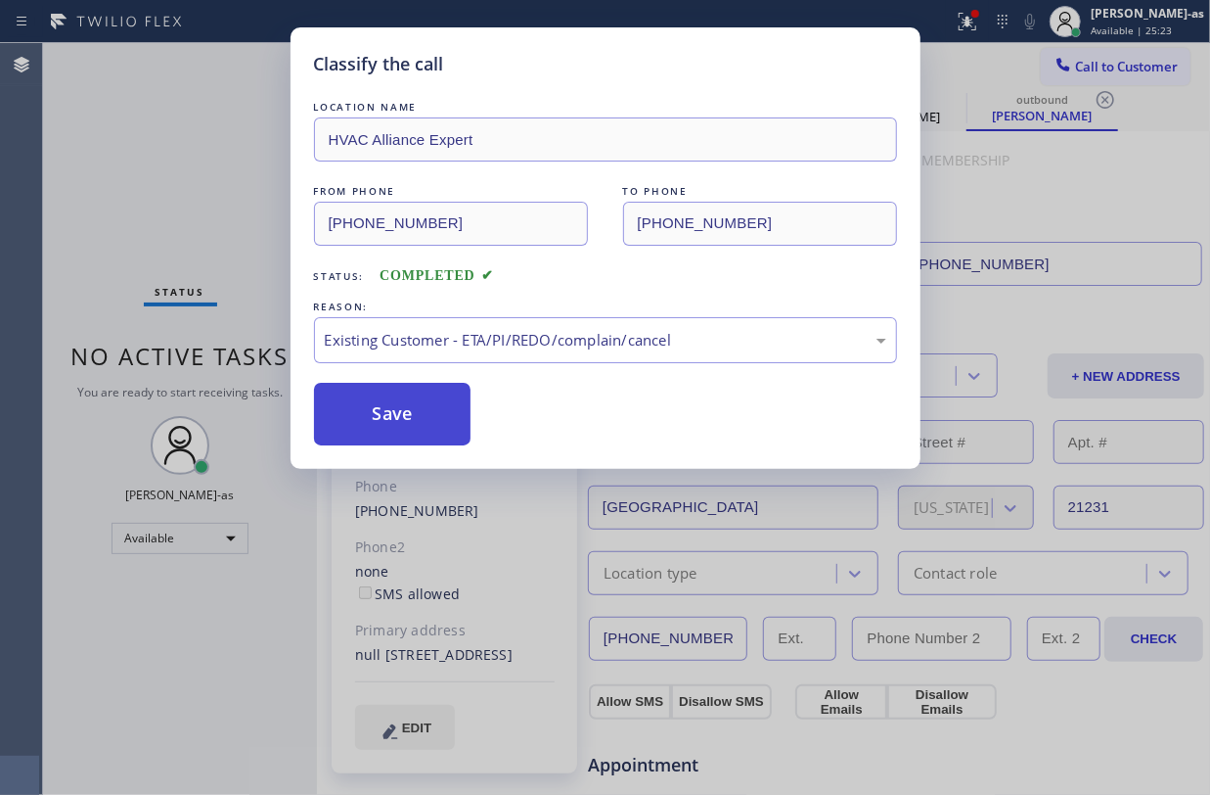
click at [419, 409] on button "Save" at bounding box center [393, 414] width 158 height 63
click at [127, 165] on div "Classify the call LOCATION NAME HVAC Alliance Expert FROM PHONE (855) 999-4417 …" at bounding box center [605, 397] width 1210 height 795
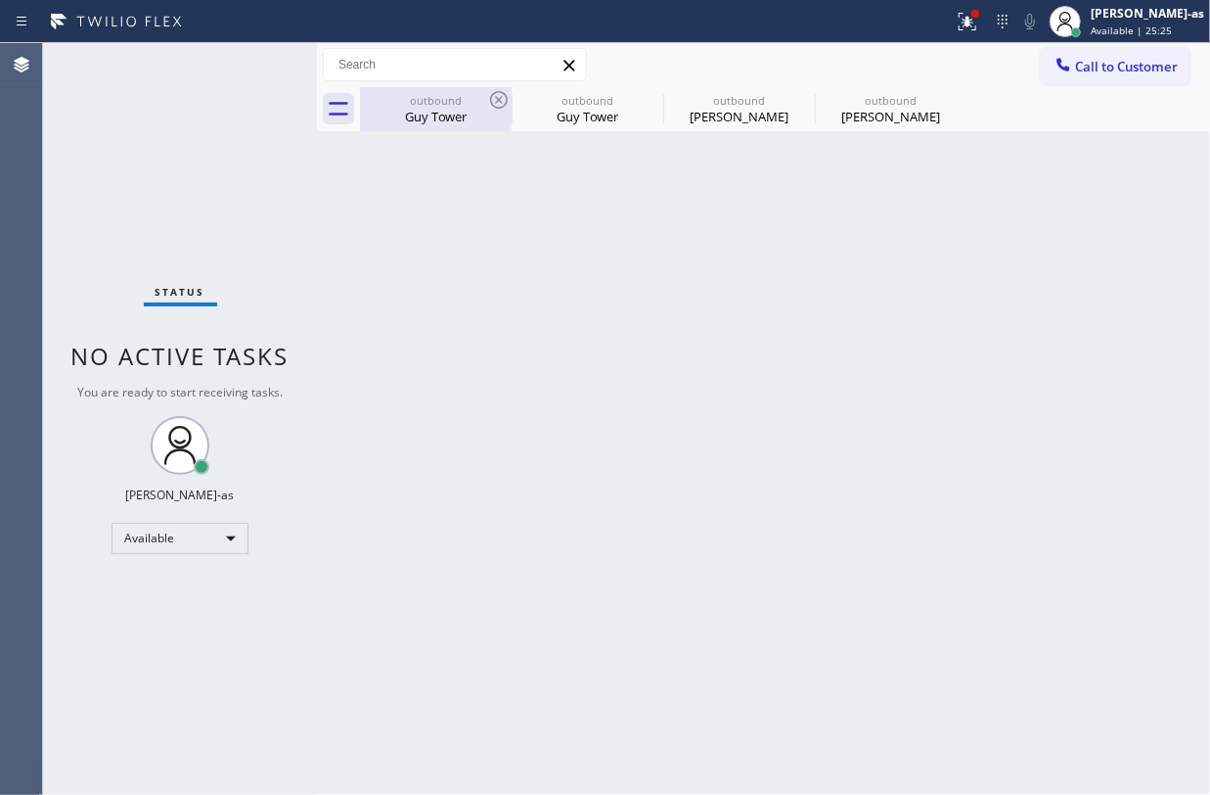
click at [428, 106] on div "outbound" at bounding box center [436, 100] width 148 height 15
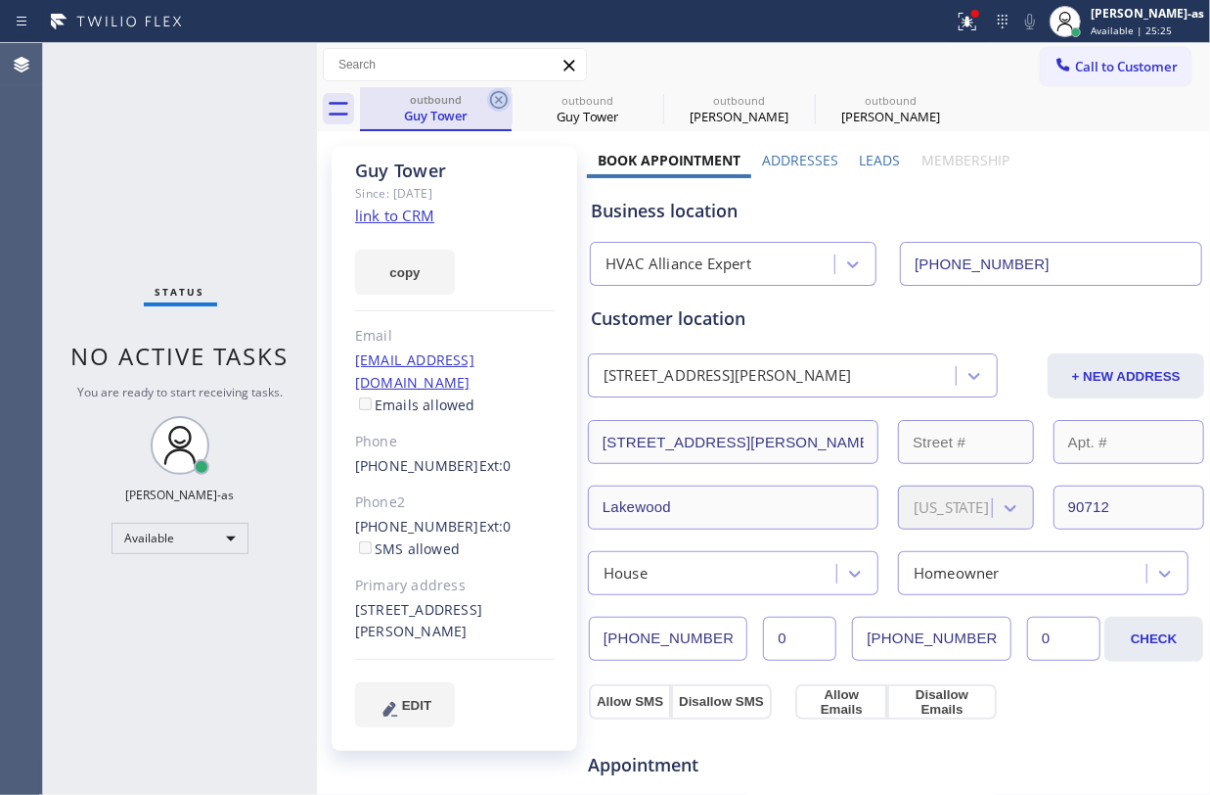
click at [490, 99] on icon at bounding box center [499, 100] width 18 height 18
click at [0, 0] on icon at bounding box center [0, 0] width 0 height 0
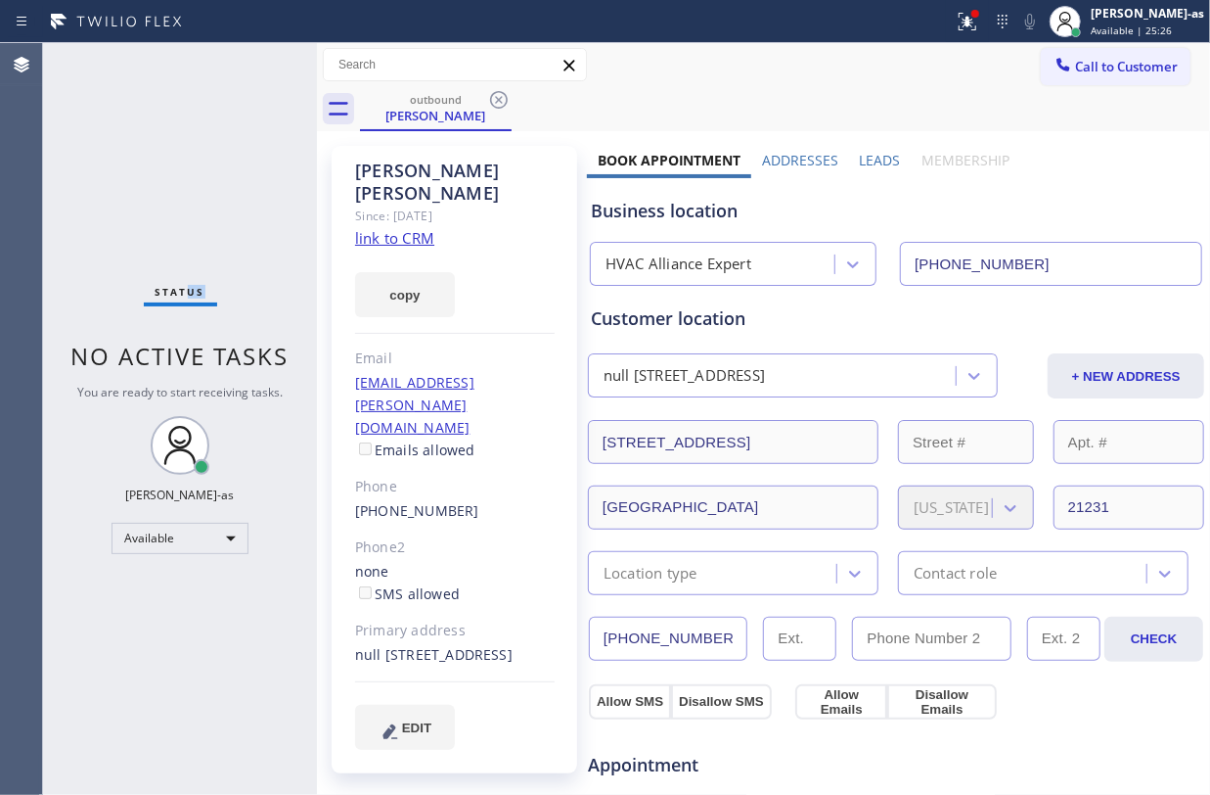
click at [228, 196] on div "Status No active tasks You are ready to start receiving tasks. Jesica Jumao-as …" at bounding box center [180, 418] width 274 height 751
click at [404, 228] on link "link to CRM" at bounding box center [394, 238] width 79 height 20
click at [240, 107] on div "Status No active tasks You are ready to start receiving tasks. Jesica Jumao-as …" at bounding box center [180, 418] width 274 height 751
click at [498, 99] on icon at bounding box center [499, 100] width 18 height 18
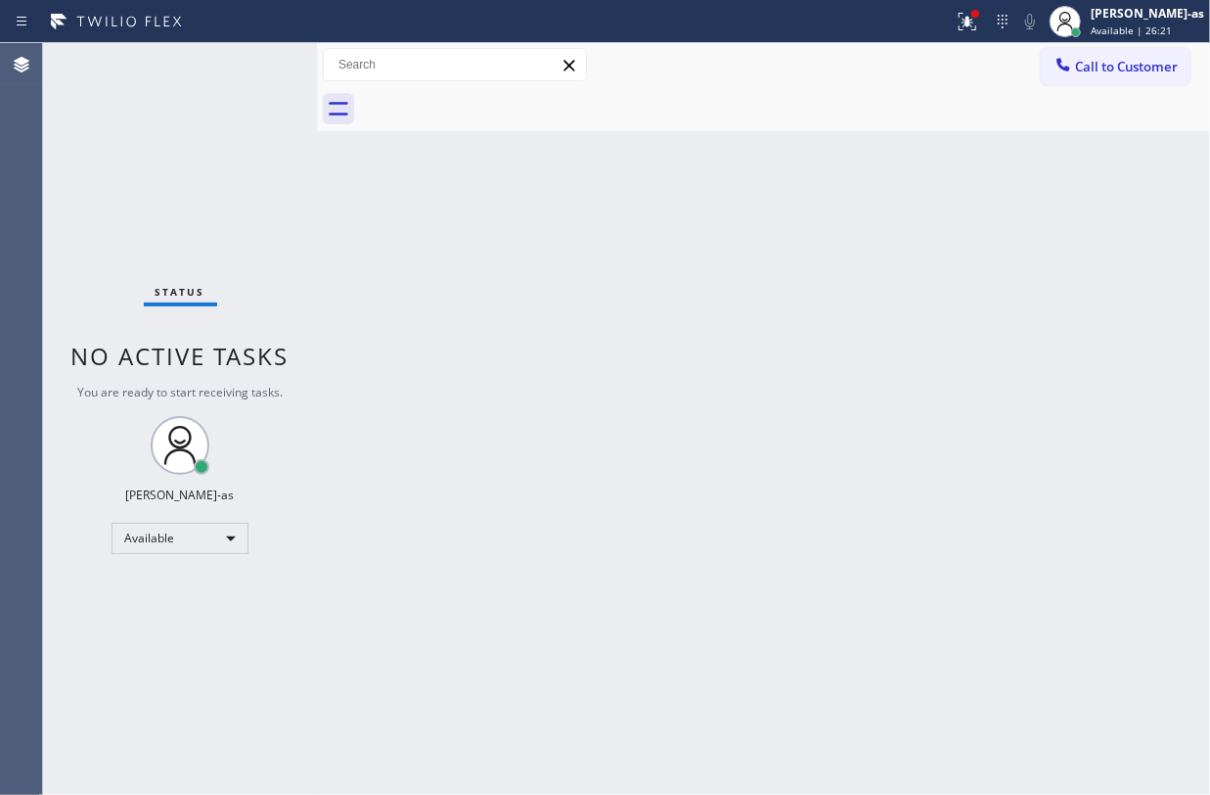
click at [158, 201] on div "Status No active tasks You are ready to start receiving tasks. Jesica Jumao-as …" at bounding box center [180, 418] width 274 height 751
click at [1108, 72] on span "Call to Customer" at bounding box center [1126, 67] width 103 height 18
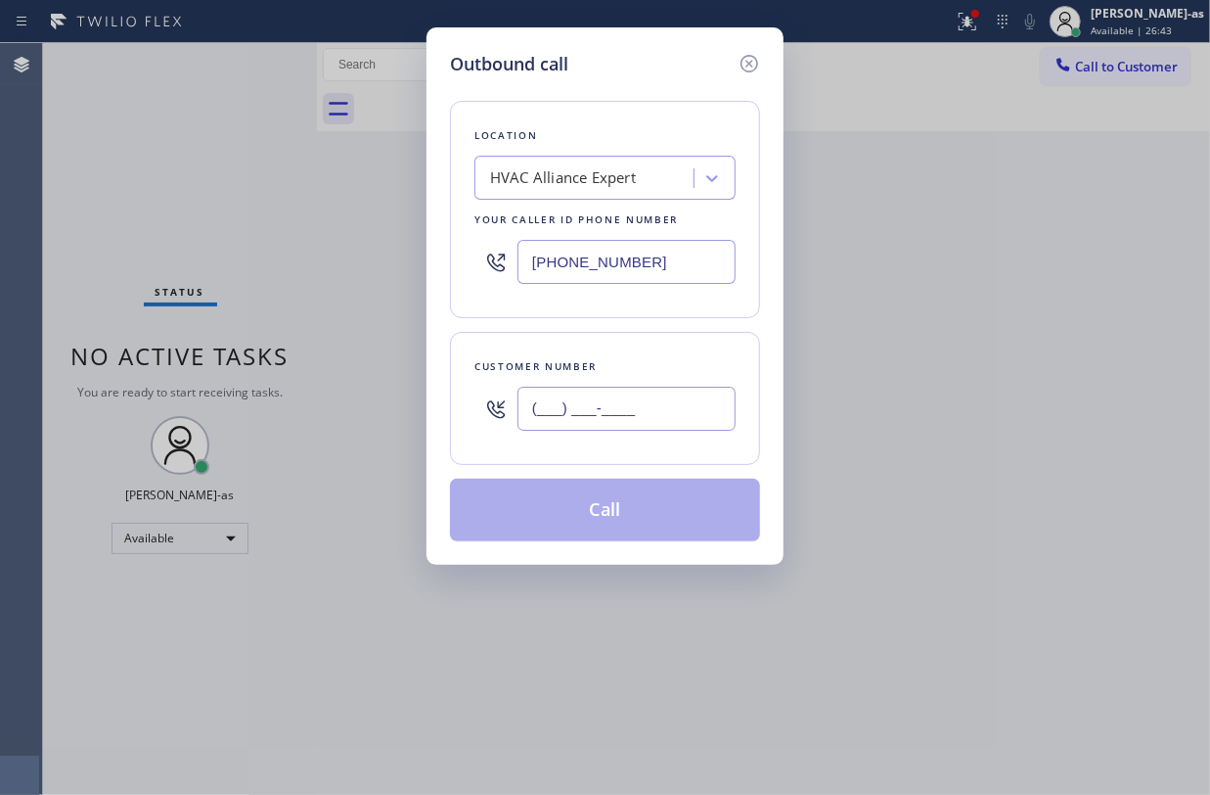
click at [646, 412] on input "(___) ___-____" at bounding box center [627, 408] width 218 height 44
paste input "310) 428-5918"
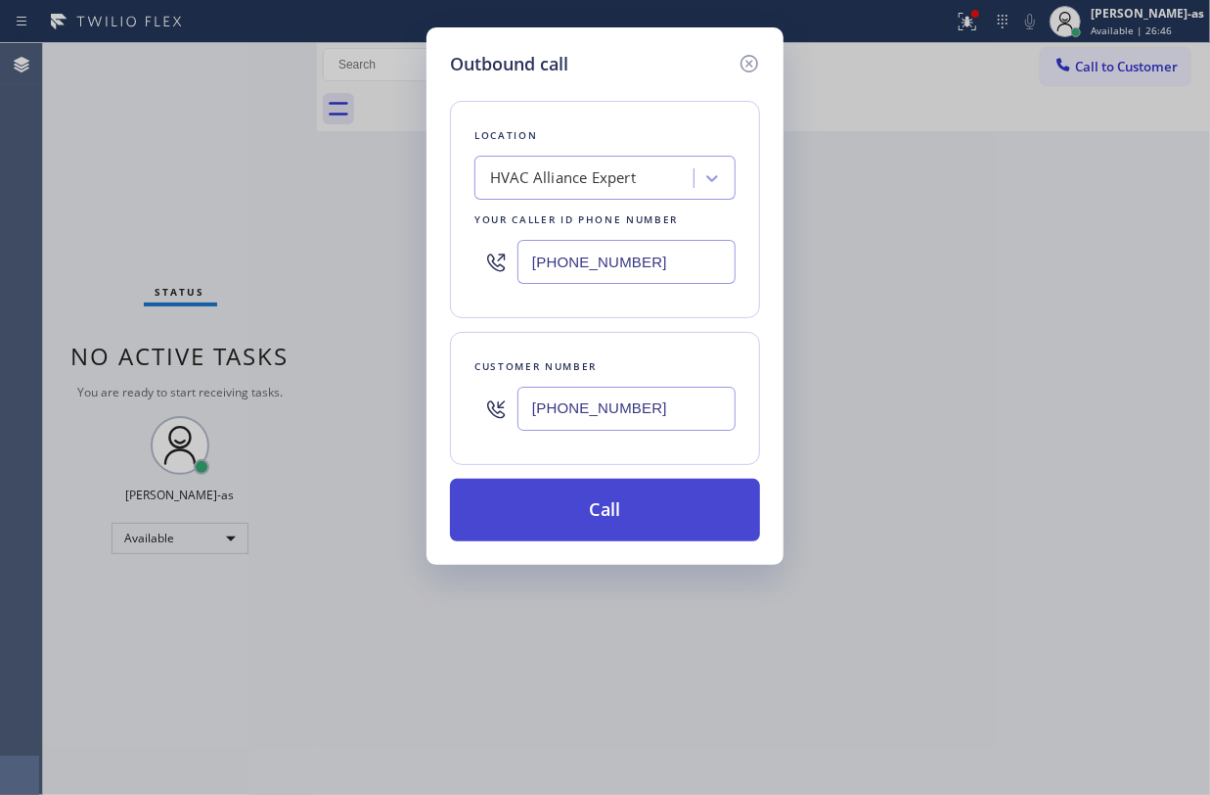
type input "(310) 428-5918"
click at [654, 510] on button "Call" at bounding box center [605, 509] width 310 height 63
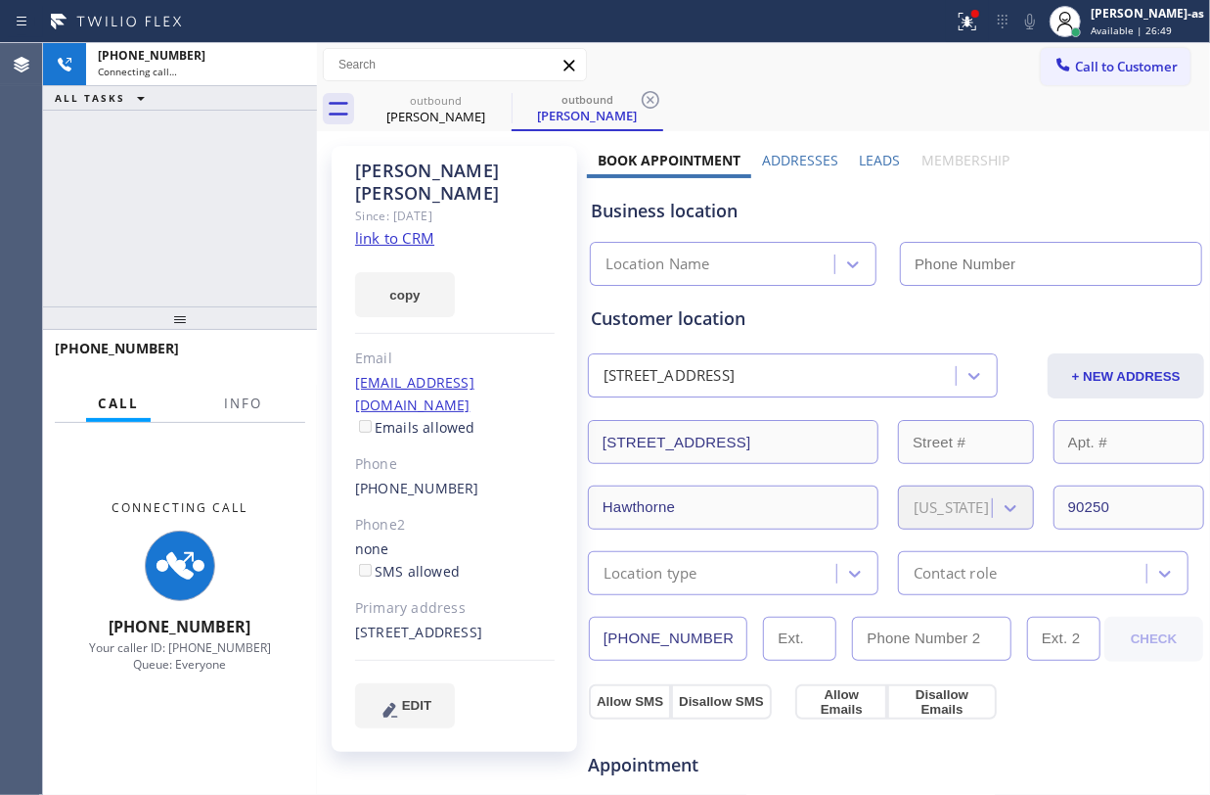
click at [209, 201] on div "+13104285918 Connecting call… ALL TASKS ALL TASKS ACTIVE TASKS TASKS IN WRAP UP" at bounding box center [180, 174] width 274 height 263
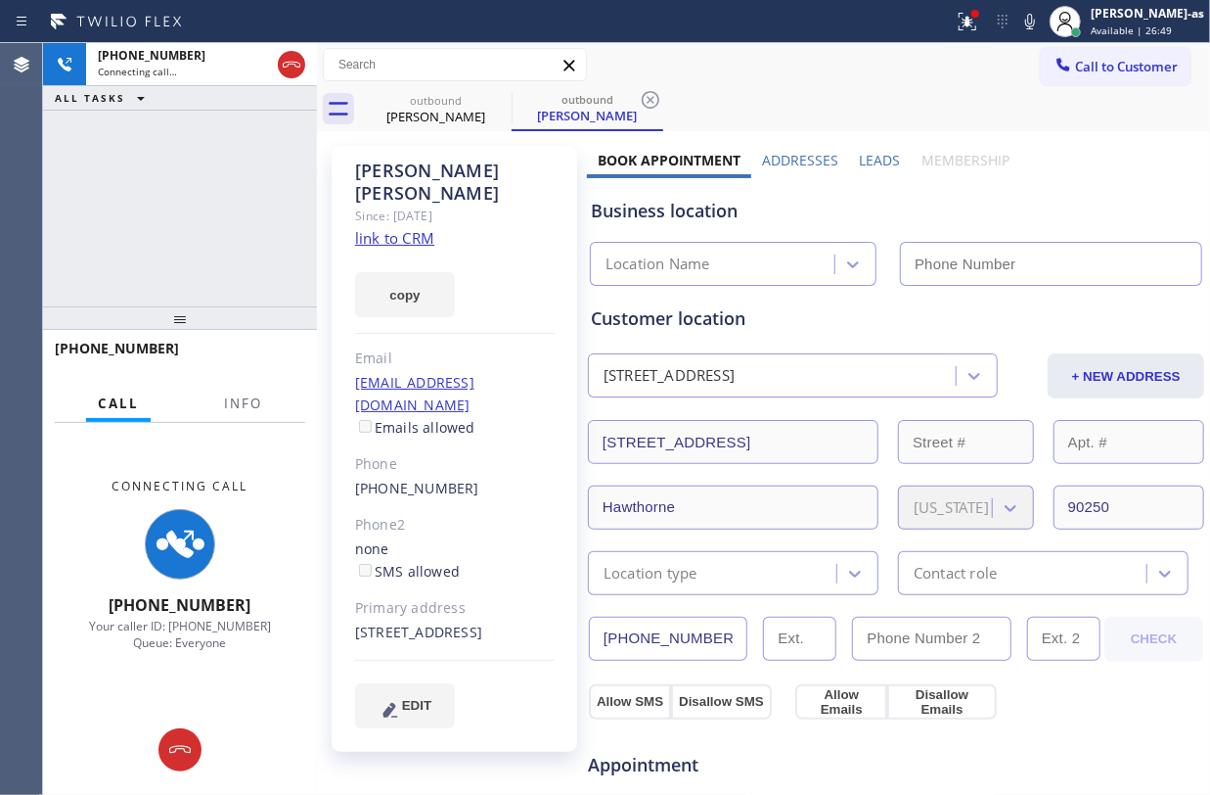
click at [397, 228] on link "link to CRM" at bounding box center [394, 238] width 79 height 20
type input "(855) 999-4417"
drag, startPoint x: 217, startPoint y: 266, endPoint x: 292, endPoint y: 133, distance: 152.4
click at [237, 240] on div "+13104285918 Connecting call… ALL TASKS ALL TASKS ACTIVE TASKS TASKS IN WRAP UP" at bounding box center [180, 174] width 274 height 263
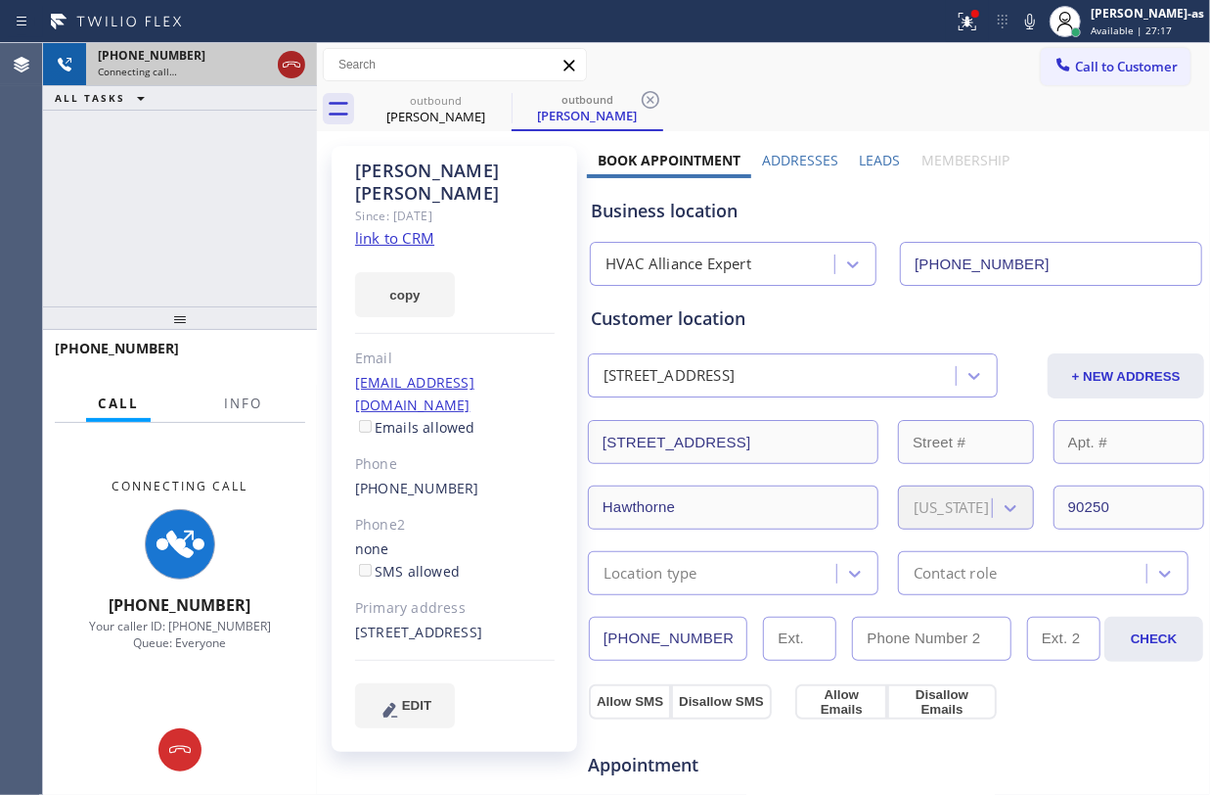
click at [286, 65] on icon at bounding box center [291, 64] width 23 height 23
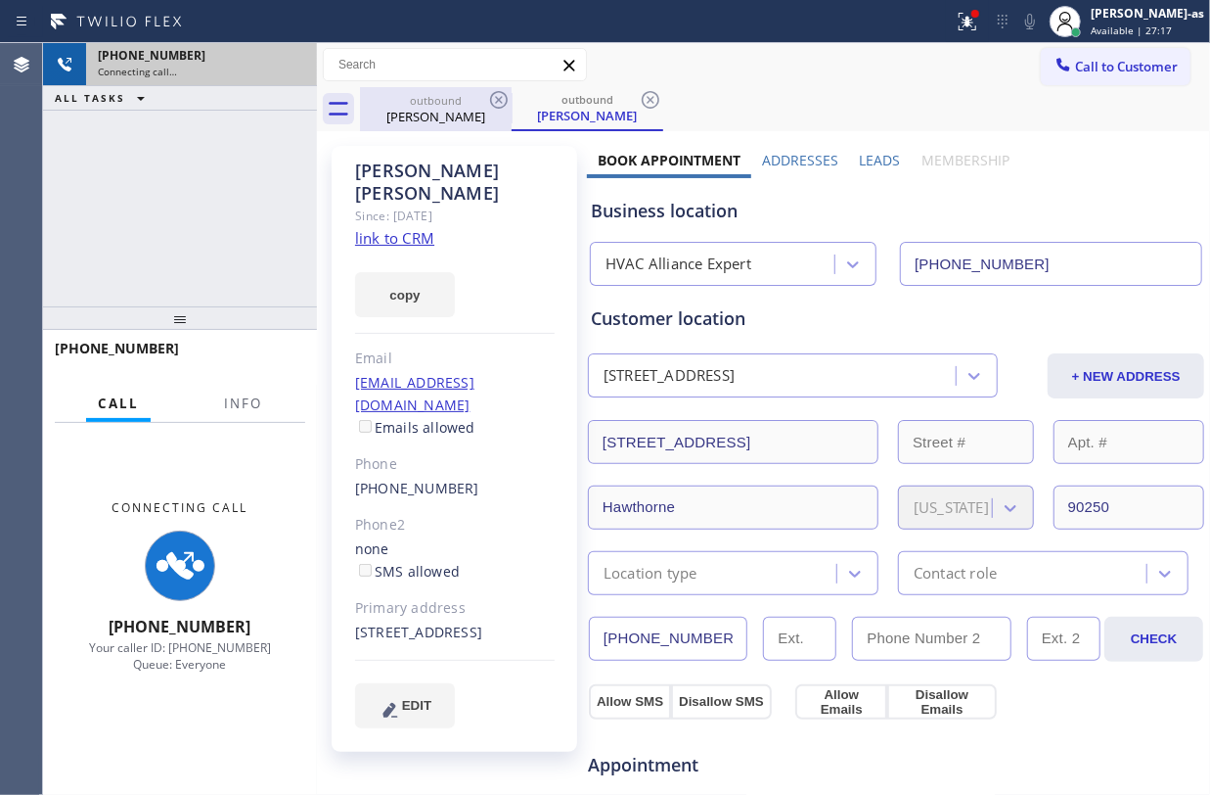
click at [416, 114] on div "Rita Walsh" at bounding box center [436, 117] width 148 height 18
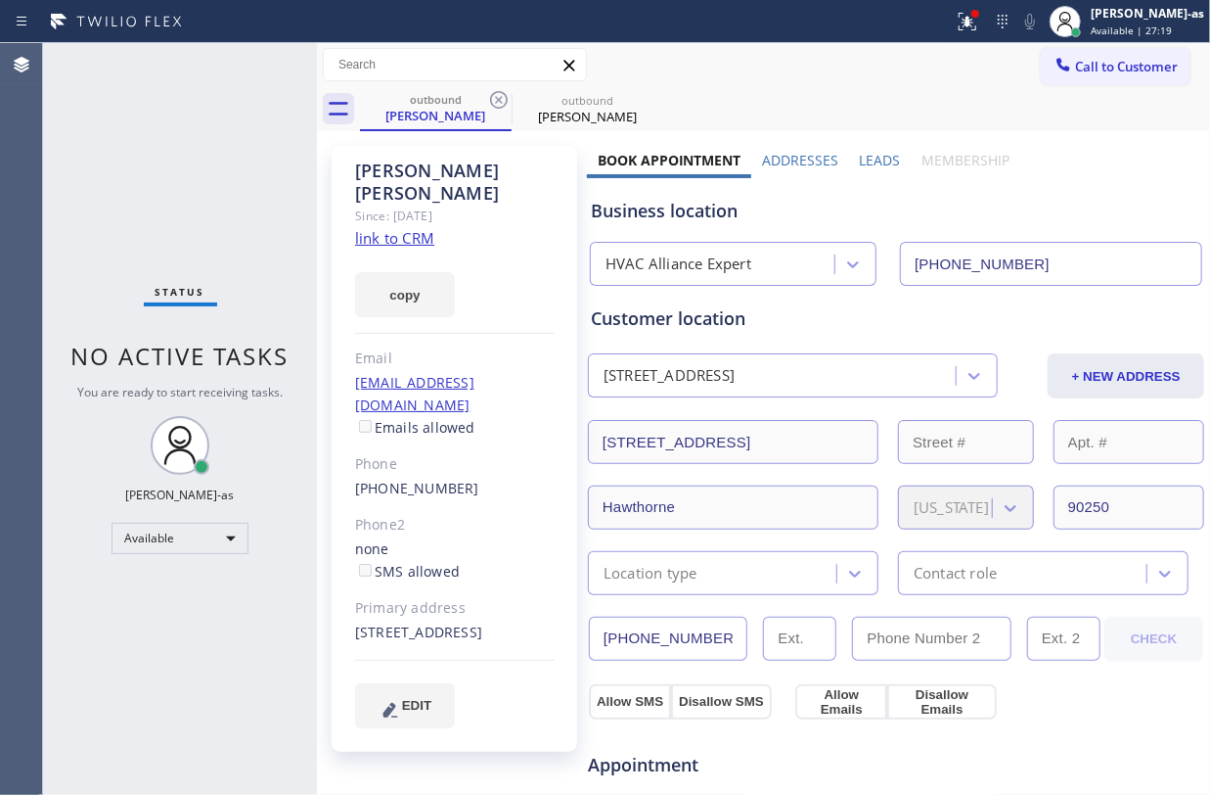
click at [225, 216] on div "Status No active tasks You are ready to start receiving tasks. Jesica Jumao-as …" at bounding box center [180, 418] width 274 height 751
click at [466, 477] on div "(310) 428-5918" at bounding box center [455, 488] width 200 height 23
copy div "(310) 428-5918"
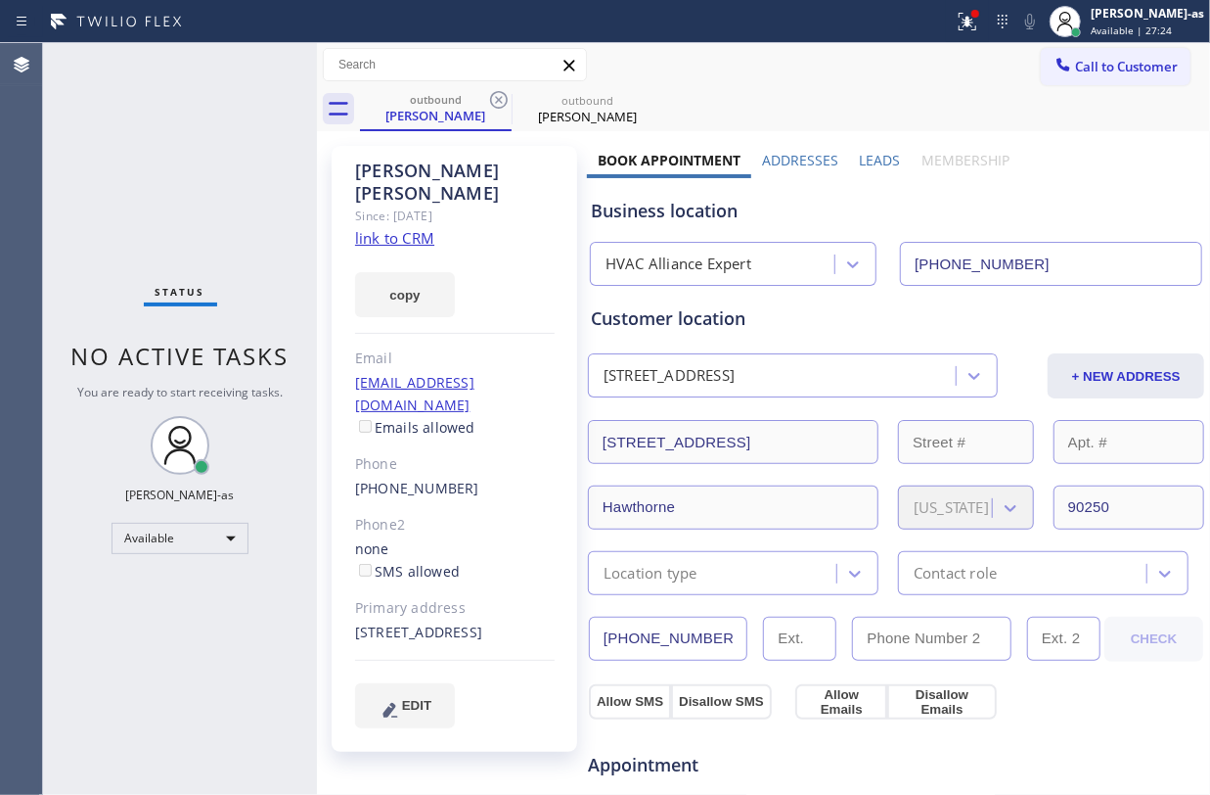
click at [202, 212] on div "Status No active tasks You are ready to start receiving tasks. Jesica Jumao-as …" at bounding box center [180, 418] width 274 height 751
click at [1067, 55] on button "Call to Customer" at bounding box center [1116, 66] width 150 height 37
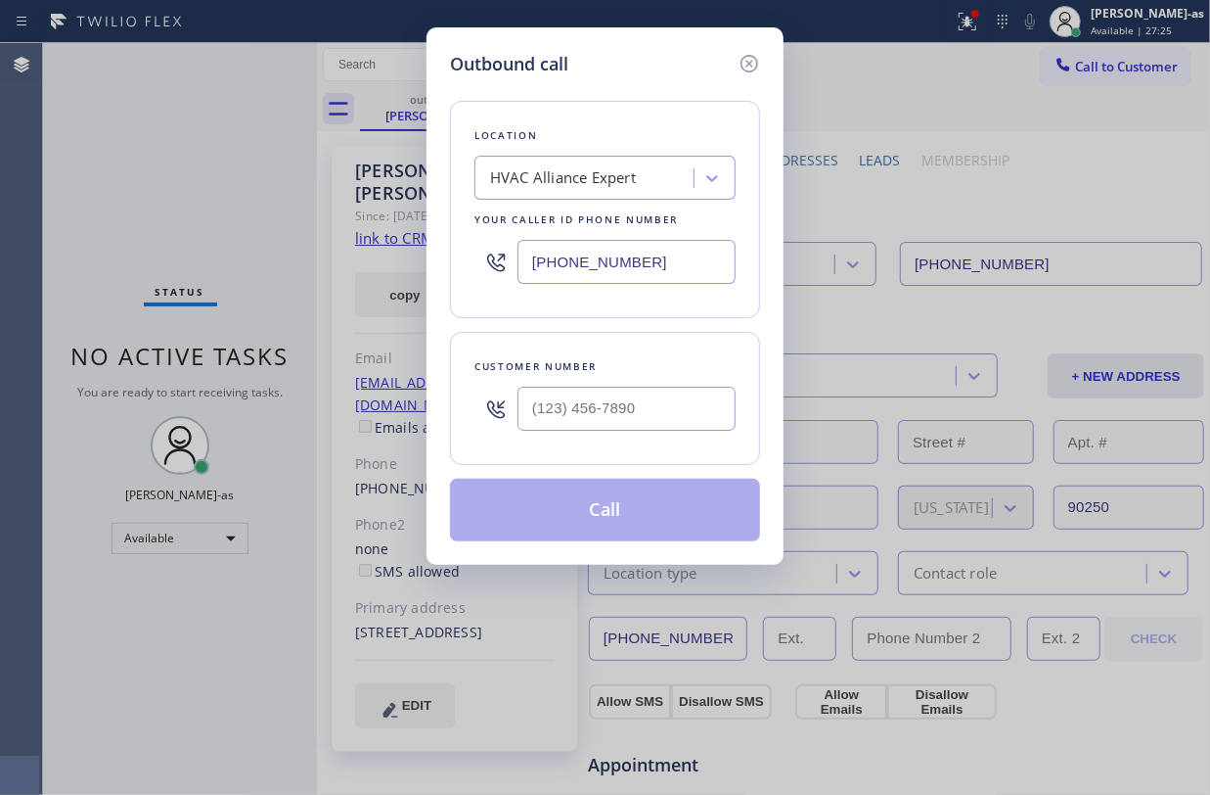
click at [623, 386] on div at bounding box center [627, 409] width 218 height 64
click at [659, 395] on input "(___) ___-____" at bounding box center [627, 408] width 218 height 44
paste input "310) 428-5918"
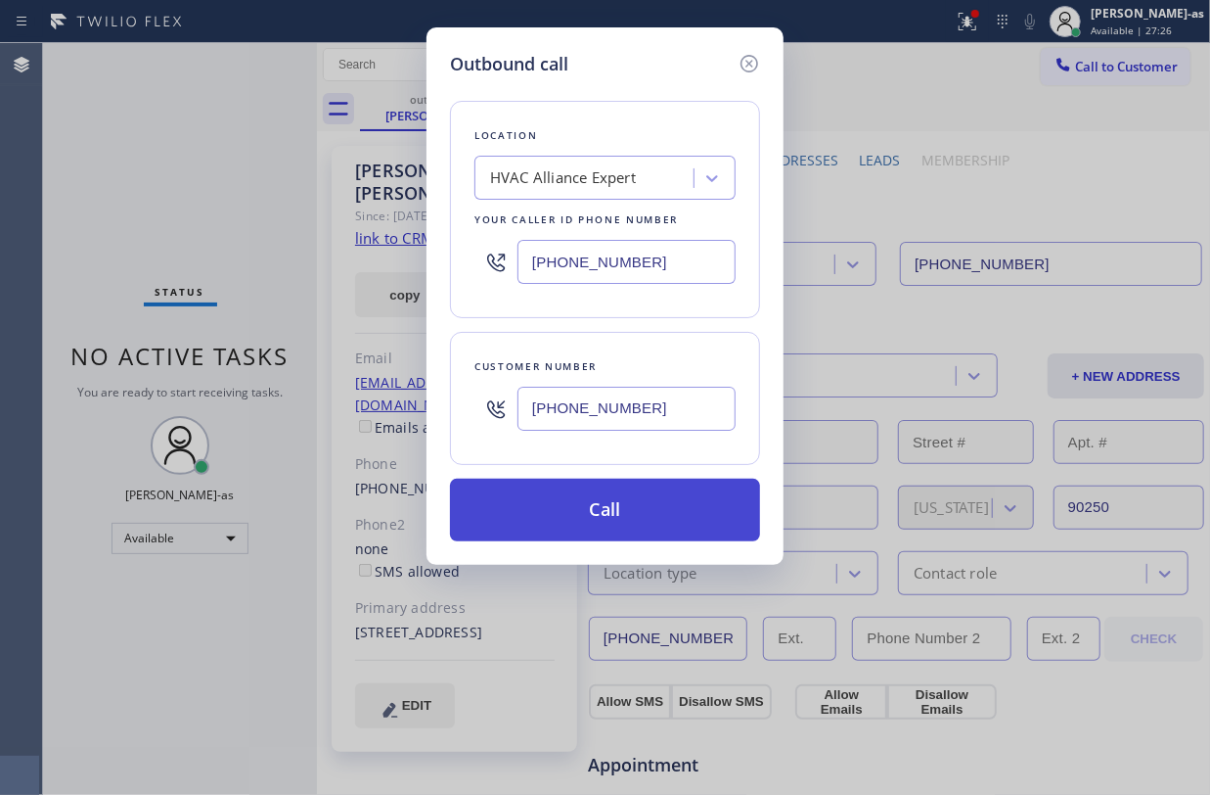
type input "(310) 428-5918"
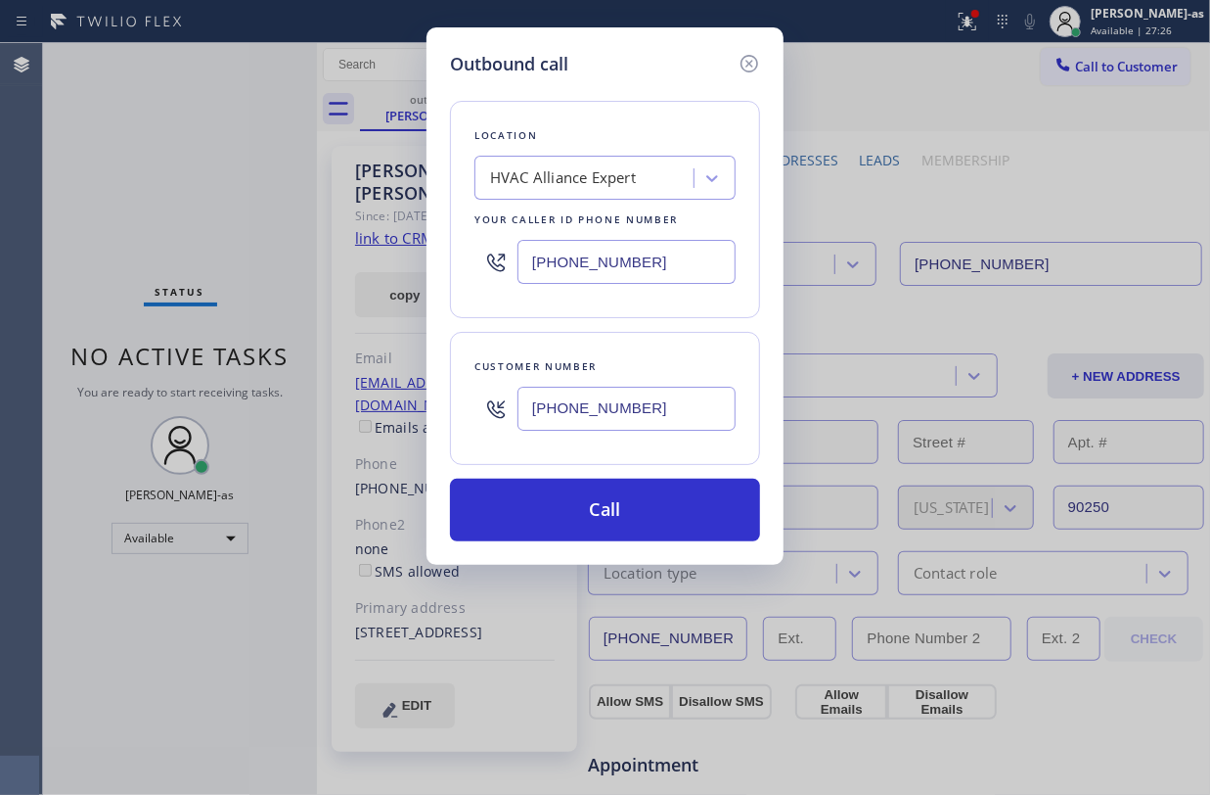
drag, startPoint x: 624, startPoint y: 513, endPoint x: 814, endPoint y: 789, distance: 334.9
click at [623, 513] on button "Call" at bounding box center [605, 509] width 310 height 63
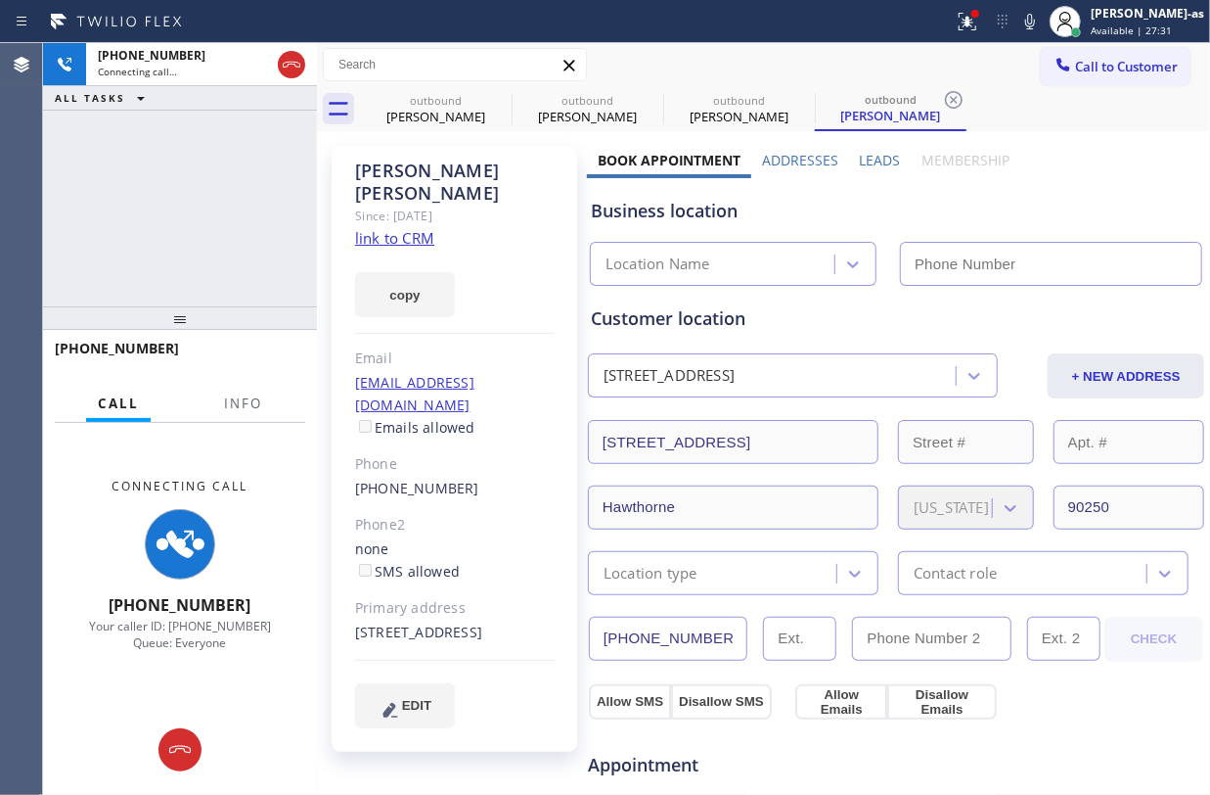
type input "(855) 999-4417"
drag, startPoint x: 205, startPoint y: 145, endPoint x: 272, endPoint y: 90, distance: 86.2
click at [212, 141] on div "+13104285918 Connecting call… ALL TASKS ALL TASKS ACTIVE TASKS TASKS IN WRAP UP" at bounding box center [180, 174] width 274 height 263
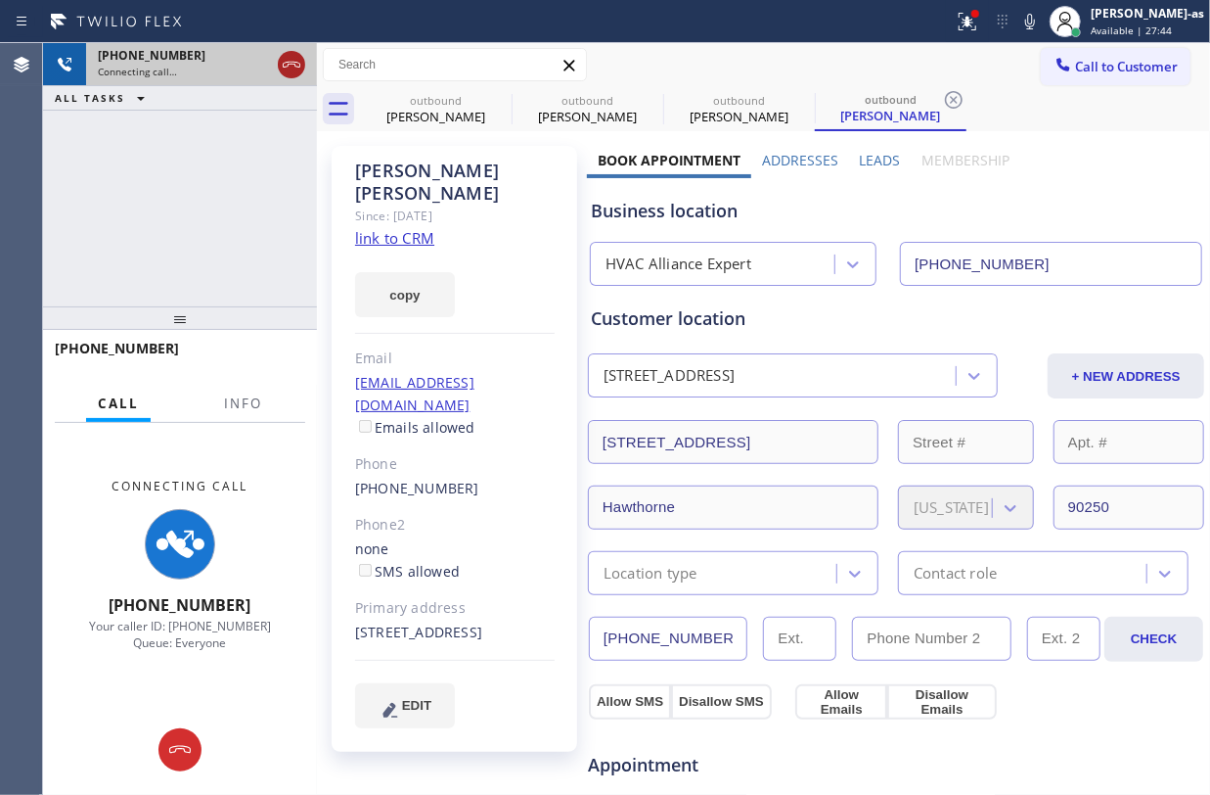
click at [291, 60] on icon at bounding box center [291, 64] width 23 height 23
drag, startPoint x: 237, startPoint y: 184, endPoint x: 319, endPoint y: 170, distance: 83.3
click at [254, 182] on div "+13104285918 Connecting call… ALL TASKS ALL TASKS ACTIVE TASKS TASKS IN WRAP UP" at bounding box center [180, 174] width 274 height 263
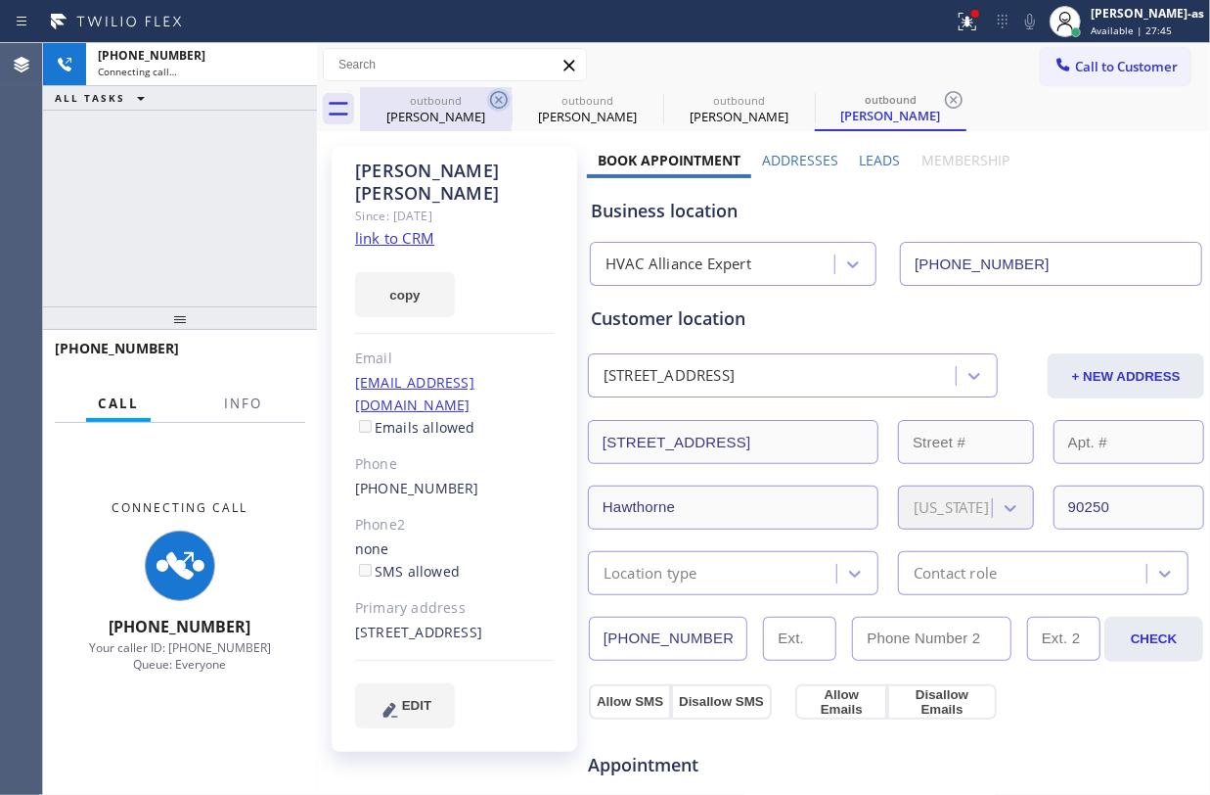
drag, startPoint x: 421, startPoint y: 117, endPoint x: 494, endPoint y: 111, distance: 73.7
click at [429, 117] on div "Rita Walsh" at bounding box center [436, 117] width 148 height 18
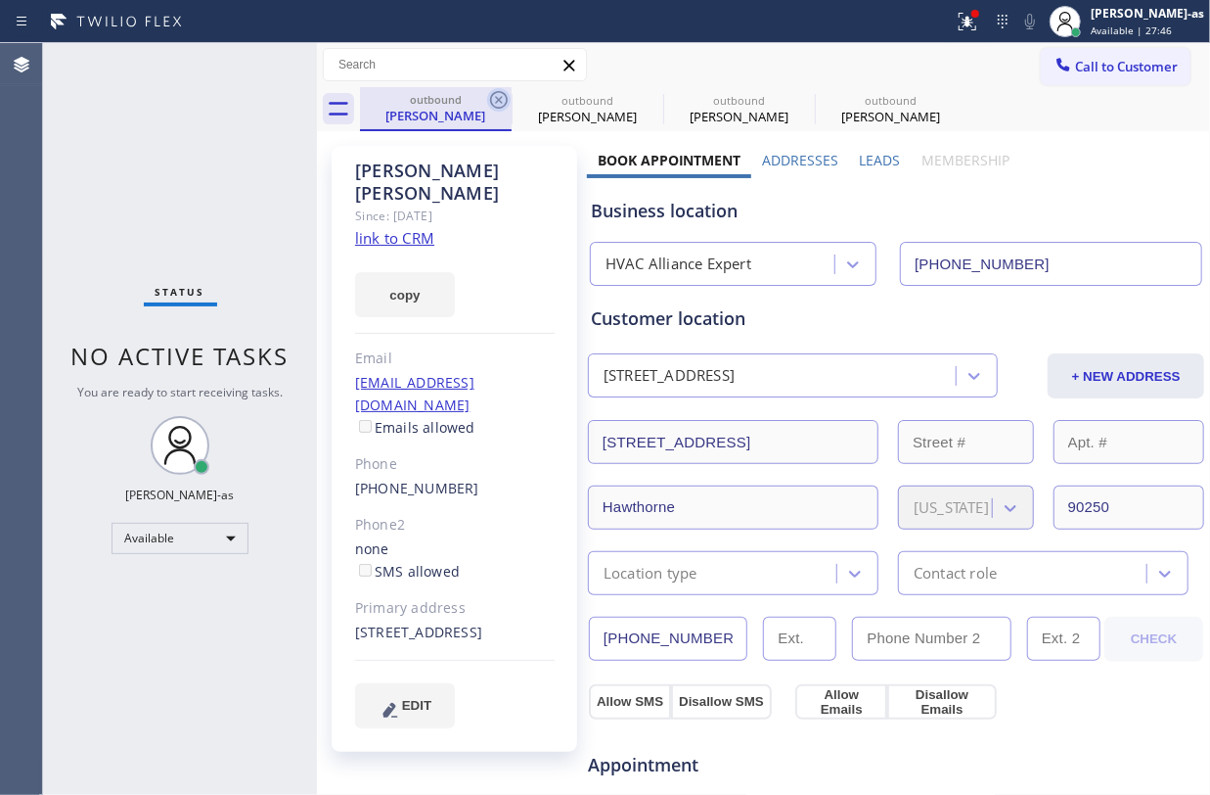
click at [494, 106] on icon at bounding box center [499, 100] width 18 height 18
click at [0, 0] on icon at bounding box center [0, 0] width 0 height 0
click at [494, 106] on icon at bounding box center [499, 100] width 18 height 18
click at [0, 0] on icon at bounding box center [0, 0] width 0 height 0
click at [494, 106] on div "outbound Rita Walsh outbound Rita Walsh" at bounding box center [785, 109] width 850 height 44
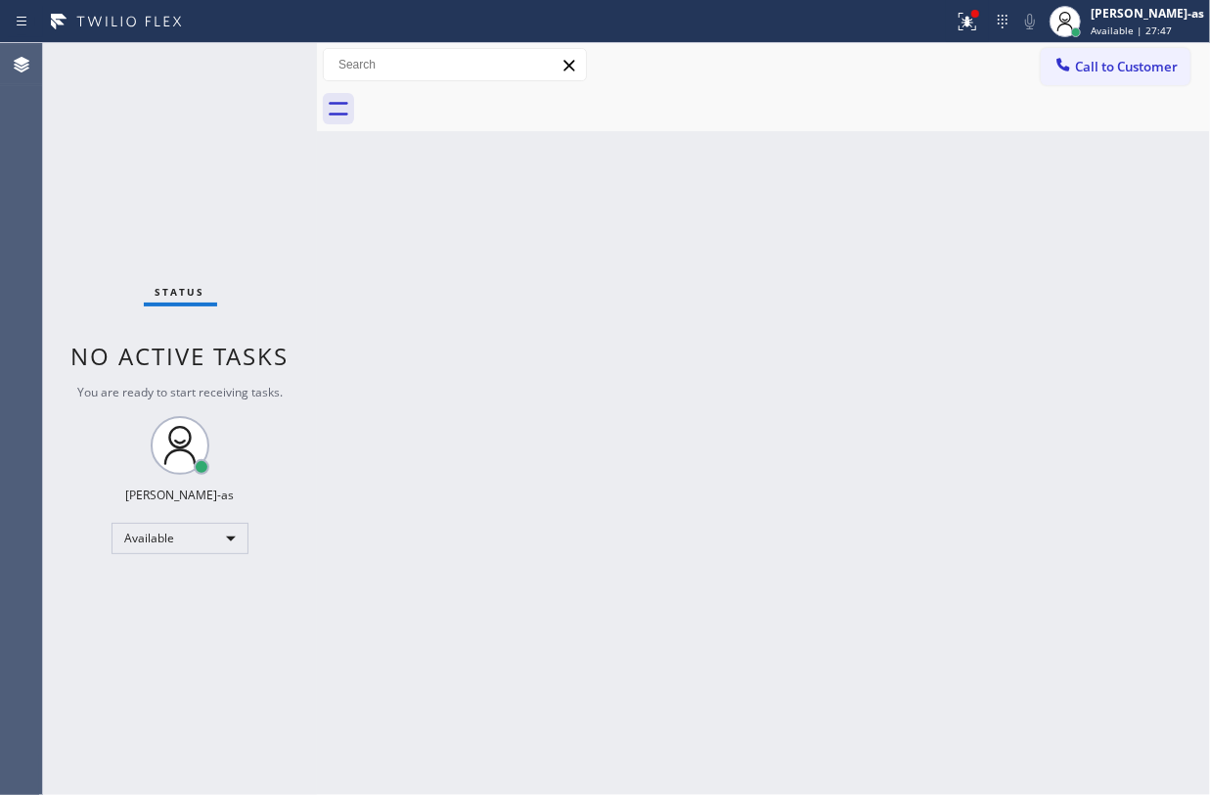
click at [556, 346] on div "Back to Dashboard Change Sender ID Customers Technicians Select a contact Outbo…" at bounding box center [763, 418] width 893 height 751
drag, startPoint x: 960, startPoint y: 80, endPoint x: 1123, endPoint y: 67, distance: 164.0
click at [978, 80] on div "Call to Customer Outbound call Location HVAC Alliance Expert Your caller id pho…" at bounding box center [763, 65] width 893 height 34
click at [1133, 56] on button "Call to Customer" at bounding box center [1116, 66] width 150 height 37
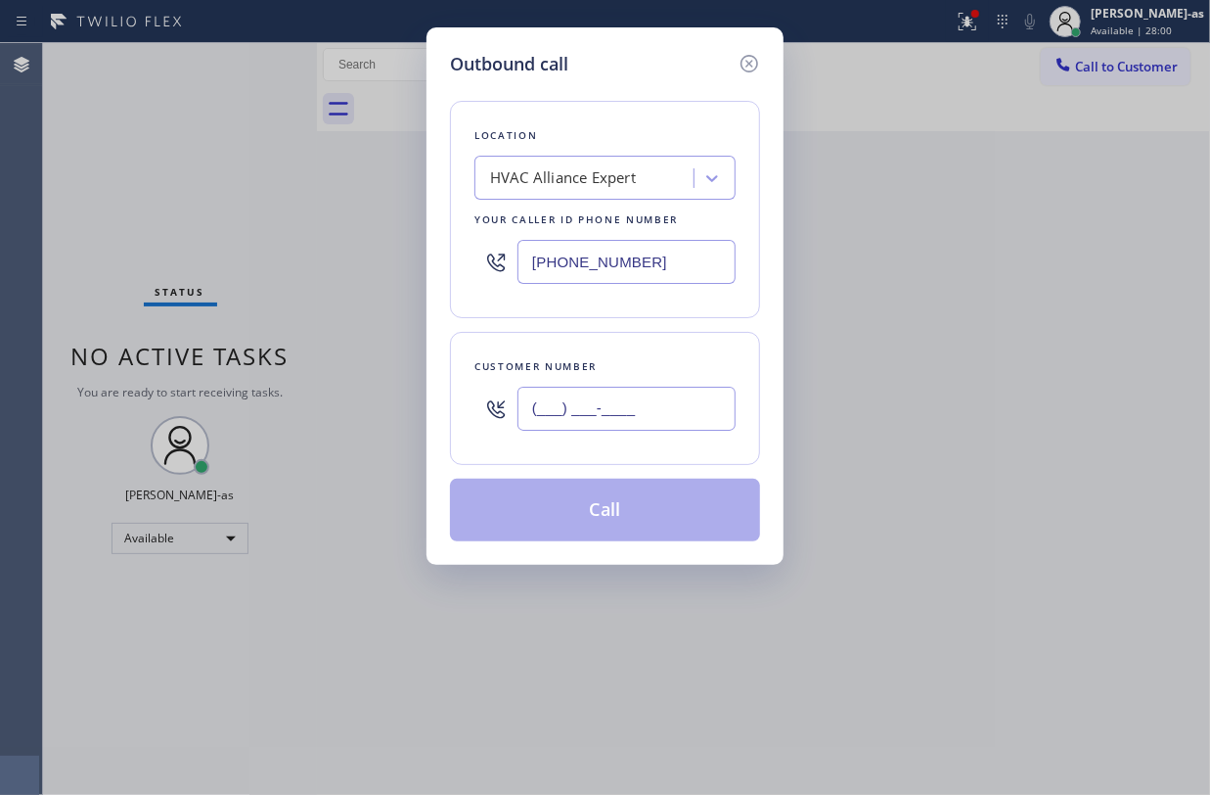
click at [640, 419] on input "(___) ___-____" at bounding box center [627, 408] width 218 height 44
paste input "619) 370-8307"
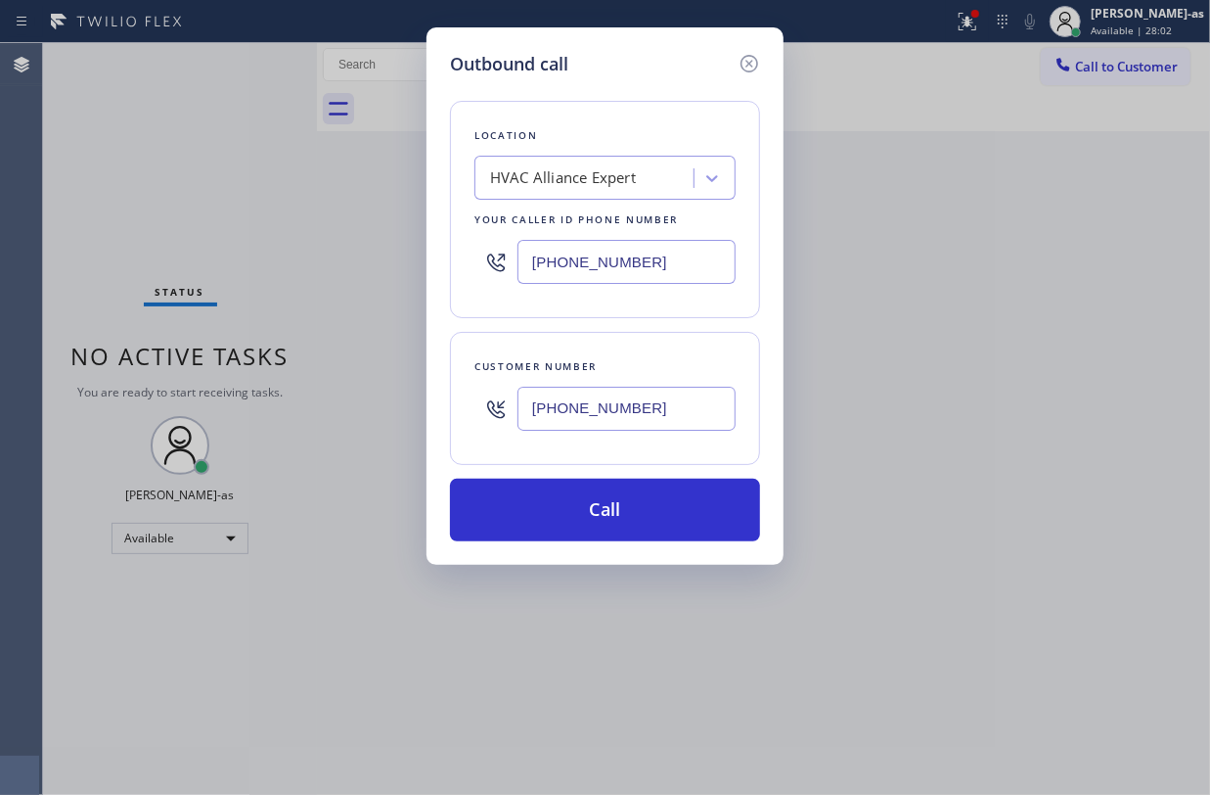
drag, startPoint x: 760, startPoint y: 67, endPoint x: 890, endPoint y: 43, distance: 132.2
click at [763, 68] on div "Outbound call Location HVAC Alliance Expert Your caller id phone number (855) 9…" at bounding box center [605, 295] width 357 height 537
click at [986, 17] on div "Outbound call Location HVAC Alliance Expert Your caller id phone number (855) 9…" at bounding box center [605, 397] width 1210 height 795
click at [751, 65] on icon at bounding box center [750, 64] width 18 height 18
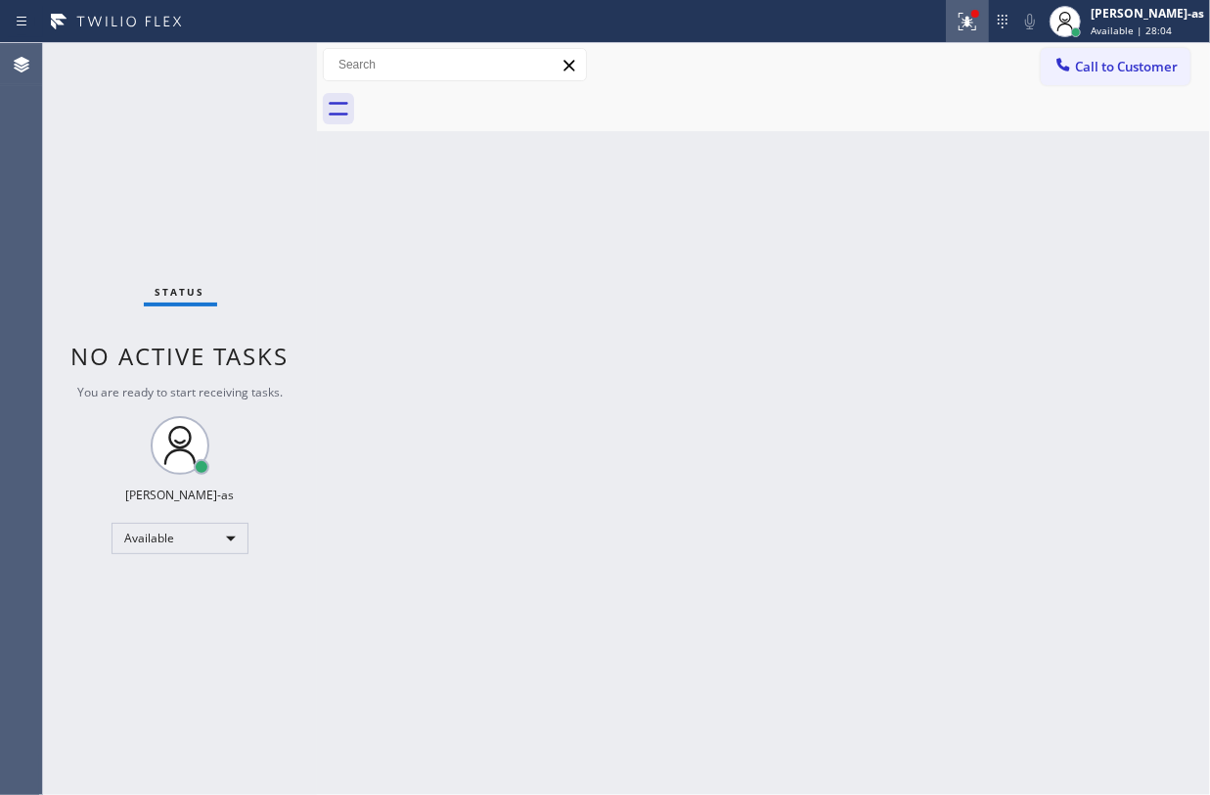
click at [979, 22] on icon at bounding box center [967, 21] width 23 height 23
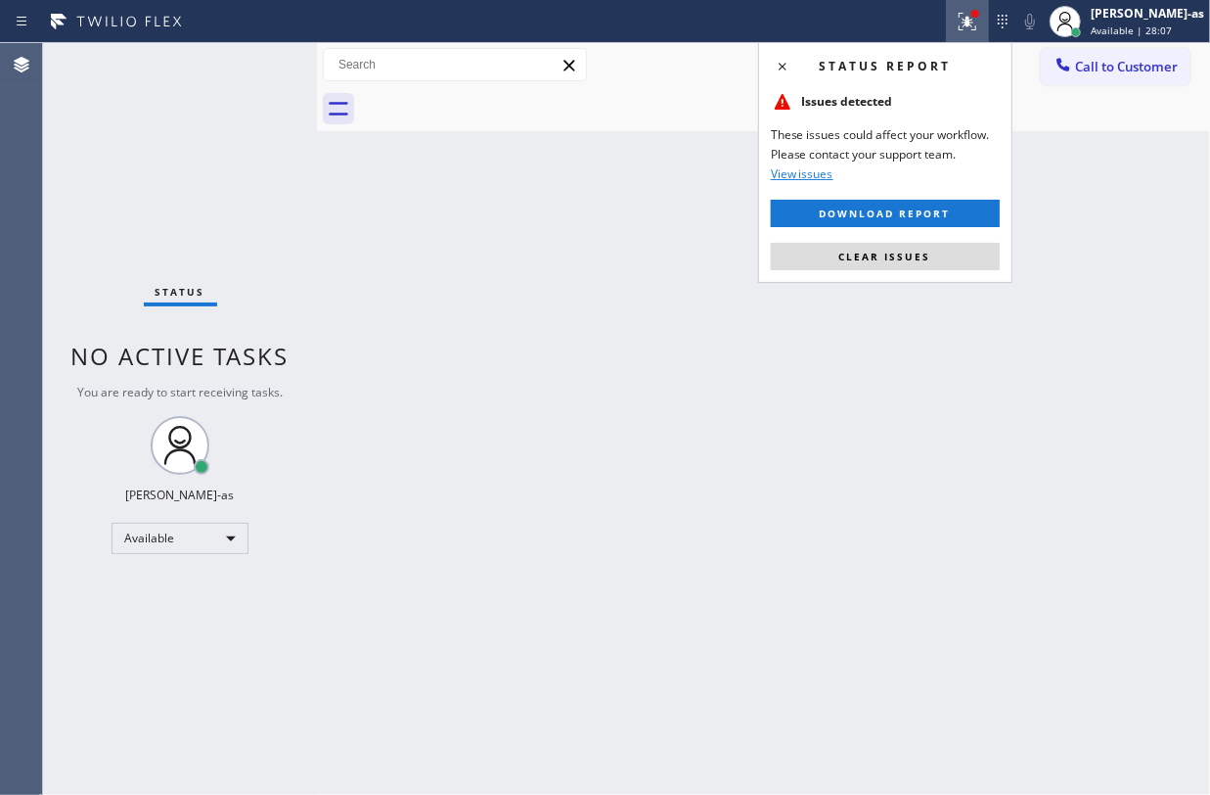
drag, startPoint x: 935, startPoint y: 215, endPoint x: 1070, endPoint y: 208, distance: 135.2
click at [937, 211] on span "Download report" at bounding box center [885, 213] width 131 height 14
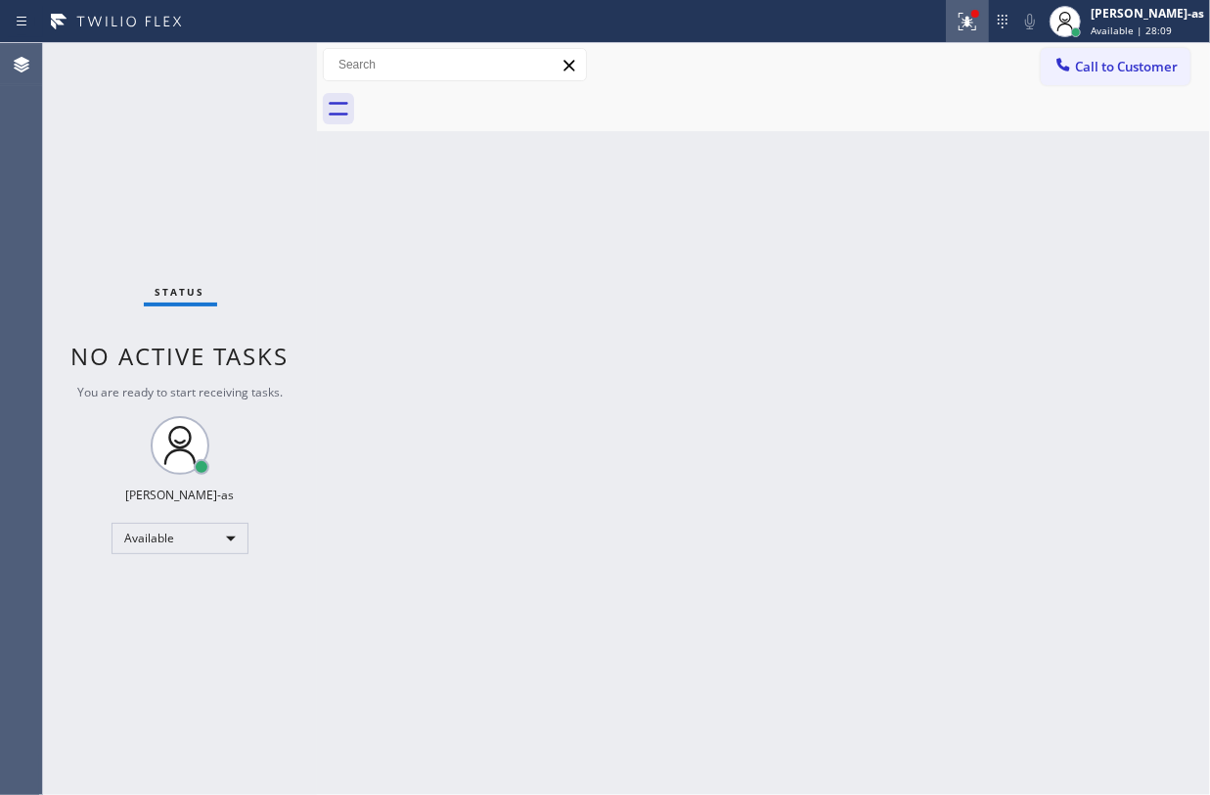
click at [979, 17] on icon at bounding box center [967, 21] width 23 height 23
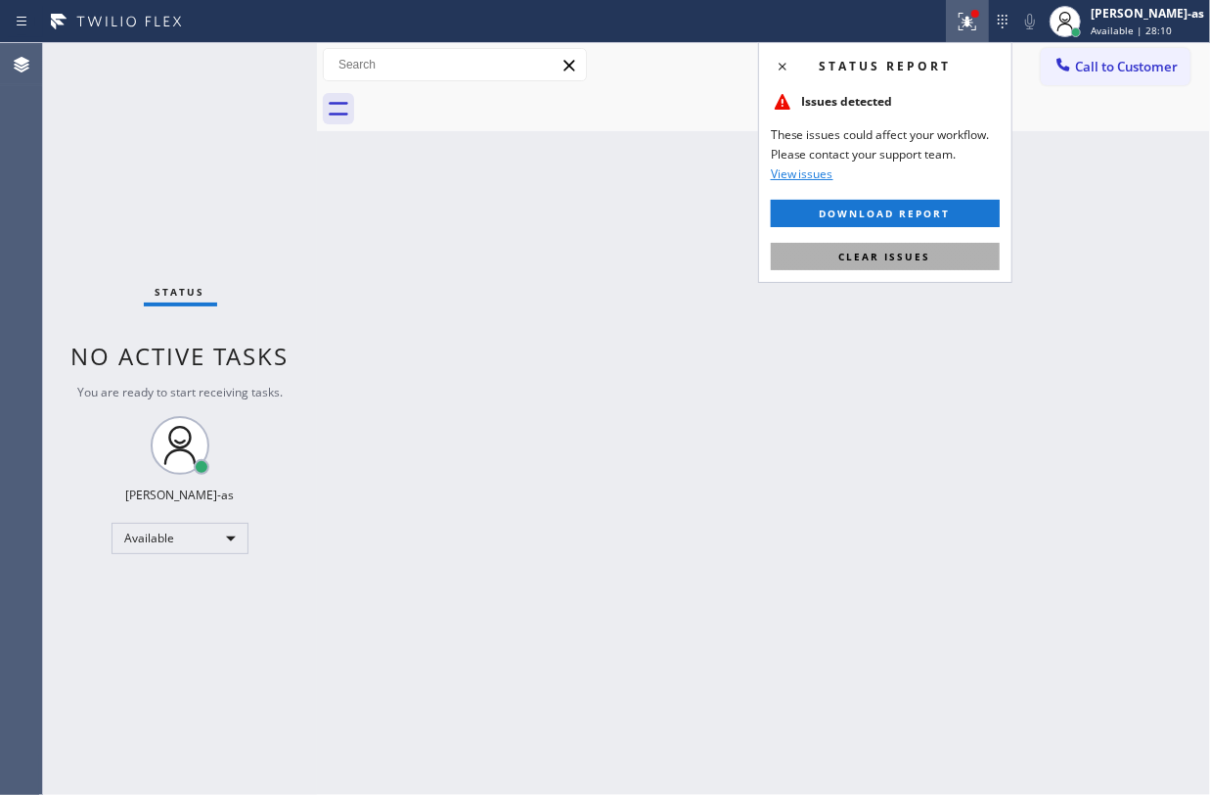
drag, startPoint x: 905, startPoint y: 256, endPoint x: 1058, endPoint y: 236, distance: 154.0
click at [906, 255] on span "Clear issues" at bounding box center [886, 257] width 92 height 14
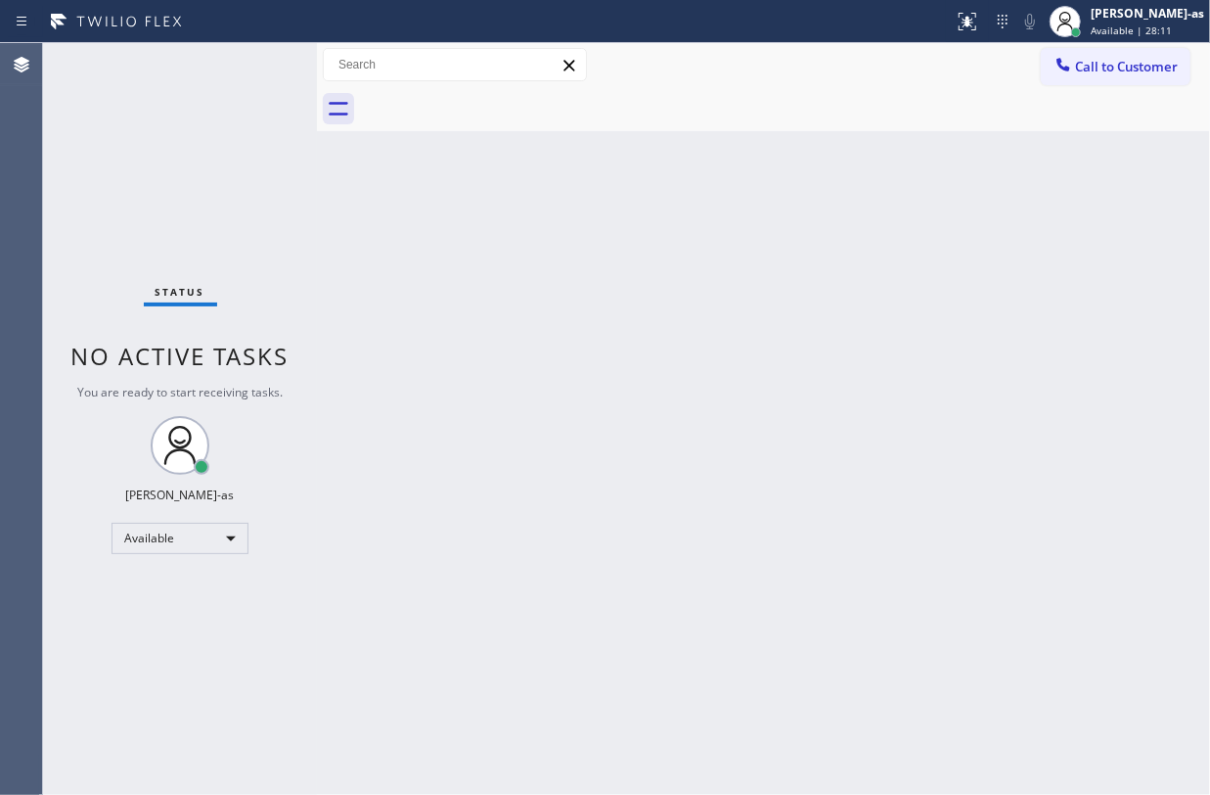
click at [1077, 225] on div "Back to Dashboard Change Sender ID Customers Technicians Select a contact Outbo…" at bounding box center [763, 418] width 893 height 751
click at [753, 346] on div "Back to Dashboard Change Sender ID Customers Technicians Select a contact Outbo…" at bounding box center [763, 418] width 893 height 751
click at [1096, 49] on button "Call to Customer" at bounding box center [1116, 66] width 150 height 37
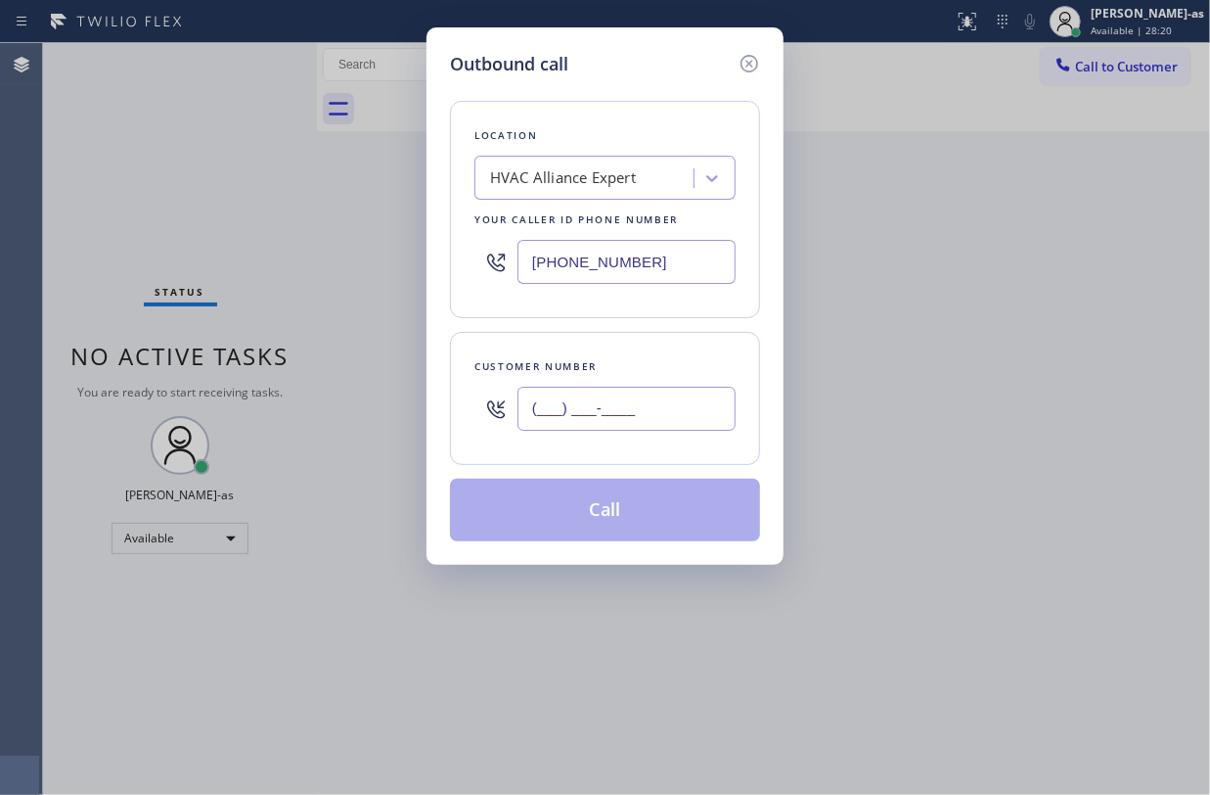
click at [635, 412] on input "(___) ___-____" at bounding box center [627, 408] width 218 height 44
paste input "619) 370-8307"
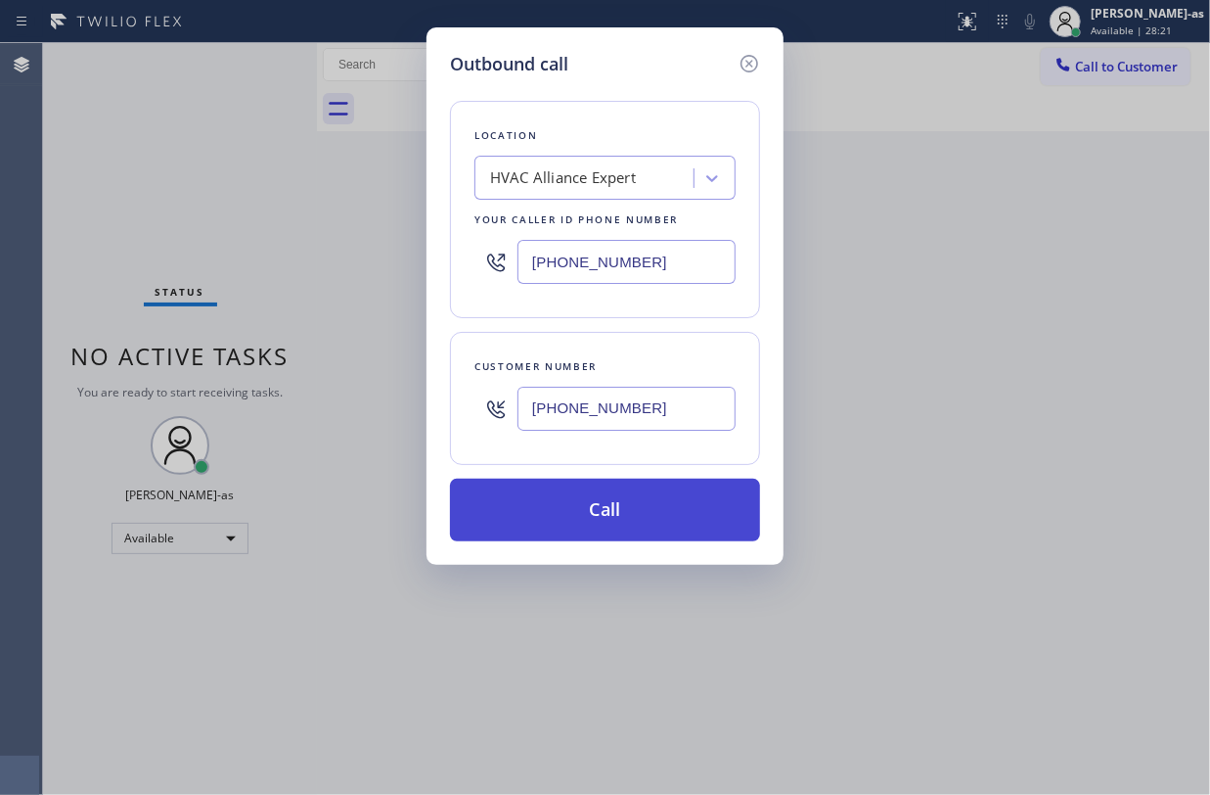
type input "(619) 370-8307"
click at [614, 522] on button "Call" at bounding box center [605, 509] width 310 height 63
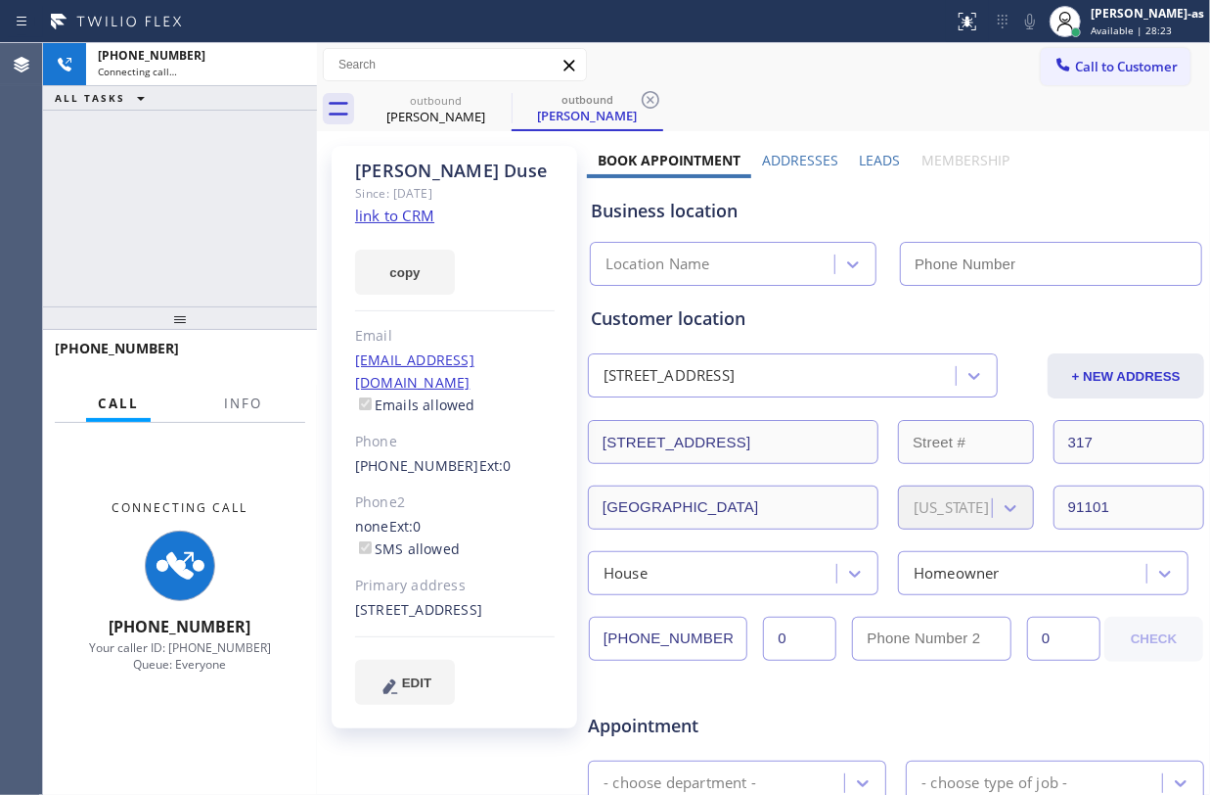
drag, startPoint x: 219, startPoint y: 204, endPoint x: 318, endPoint y: 217, distance: 99.6
click at [224, 205] on div "+16193708307 Connecting call… ALL TASKS ALL TASKS ACTIVE TASKS TASKS IN WRAP UP" at bounding box center [180, 174] width 274 height 263
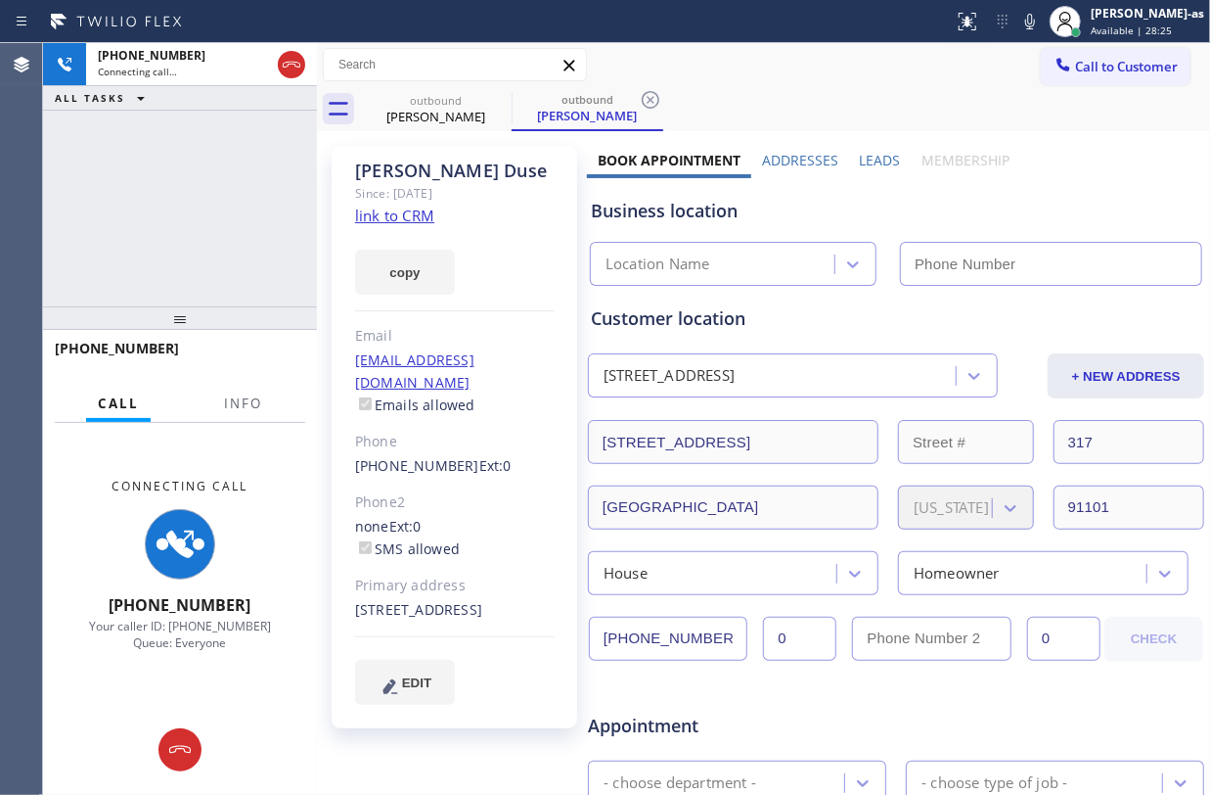
click at [403, 211] on link "link to CRM" at bounding box center [394, 215] width 79 height 20
type input "(855) 999-4417"
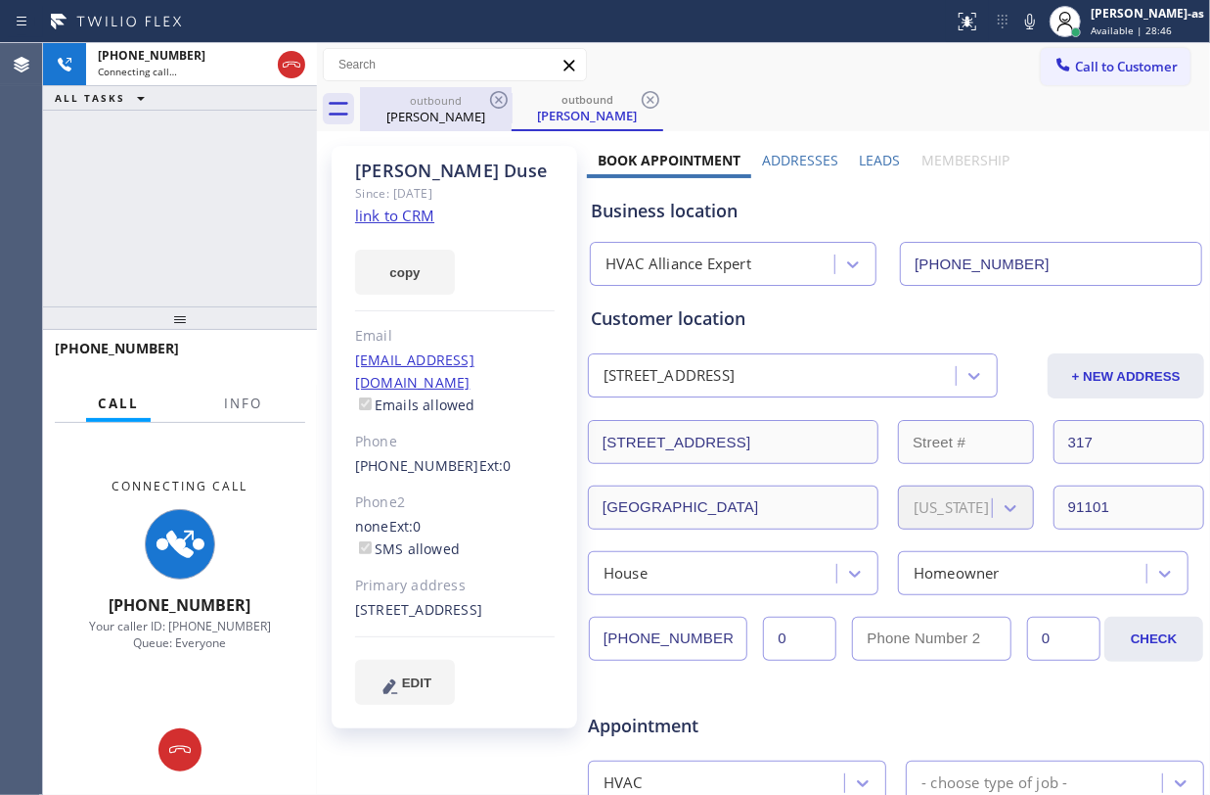
drag, startPoint x: 121, startPoint y: 151, endPoint x: 403, endPoint y: 114, distance: 284.1
click at [134, 146] on div "+16193708307 Connecting call… ALL TASKS ALL TASKS ACTIVE TASKS TASKS IN WRAP UP" at bounding box center [180, 174] width 274 height 263
click at [507, 98] on icon at bounding box center [499, 100] width 18 height 18
drag, startPoint x: 507, startPoint y: 98, endPoint x: 476, endPoint y: 103, distance: 31.7
click at [0, 0] on icon at bounding box center [0, 0] width 0 height 0
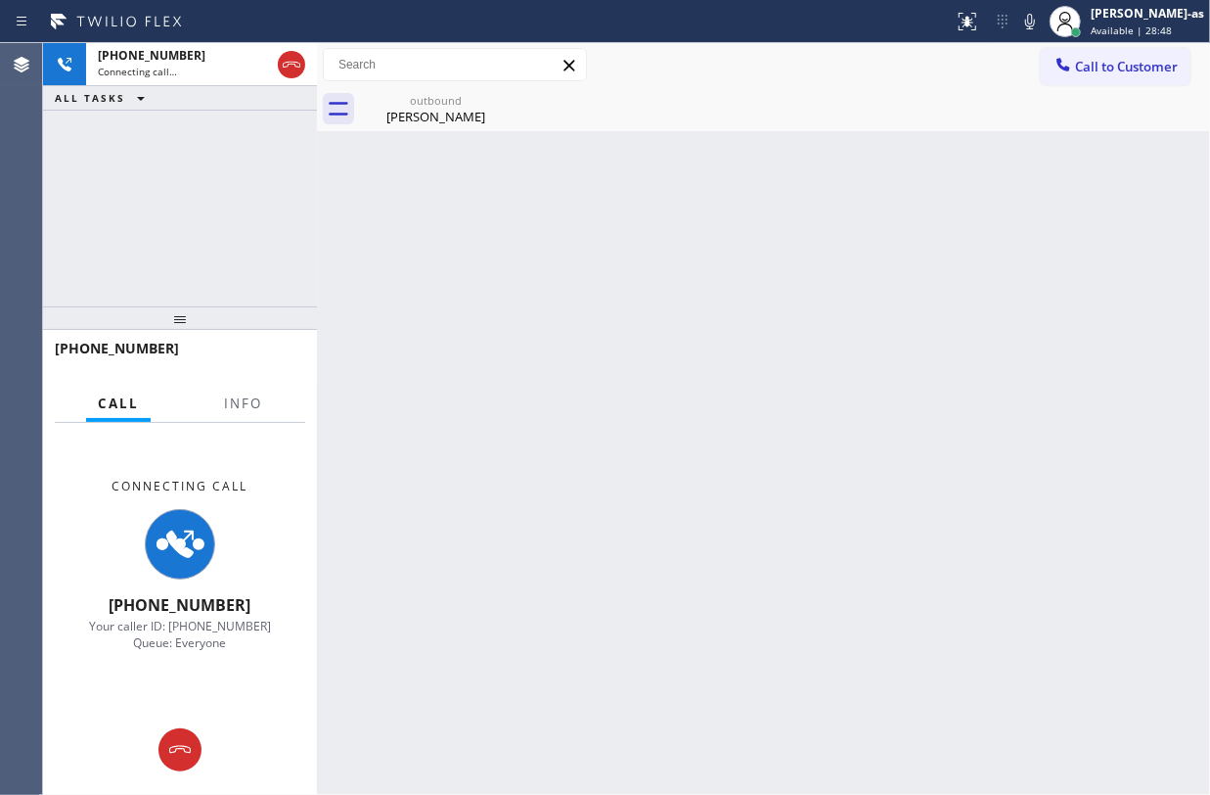
drag, startPoint x: 223, startPoint y: 201, endPoint x: 229, endPoint y: 192, distance: 10.6
click at [224, 198] on div "+16193708307 Connecting call… ALL TASKS ALL TASKS ACTIVE TASKS TASKS IN WRAP UP" at bounding box center [180, 174] width 274 height 263
click at [284, 67] on icon at bounding box center [291, 64] width 23 height 23
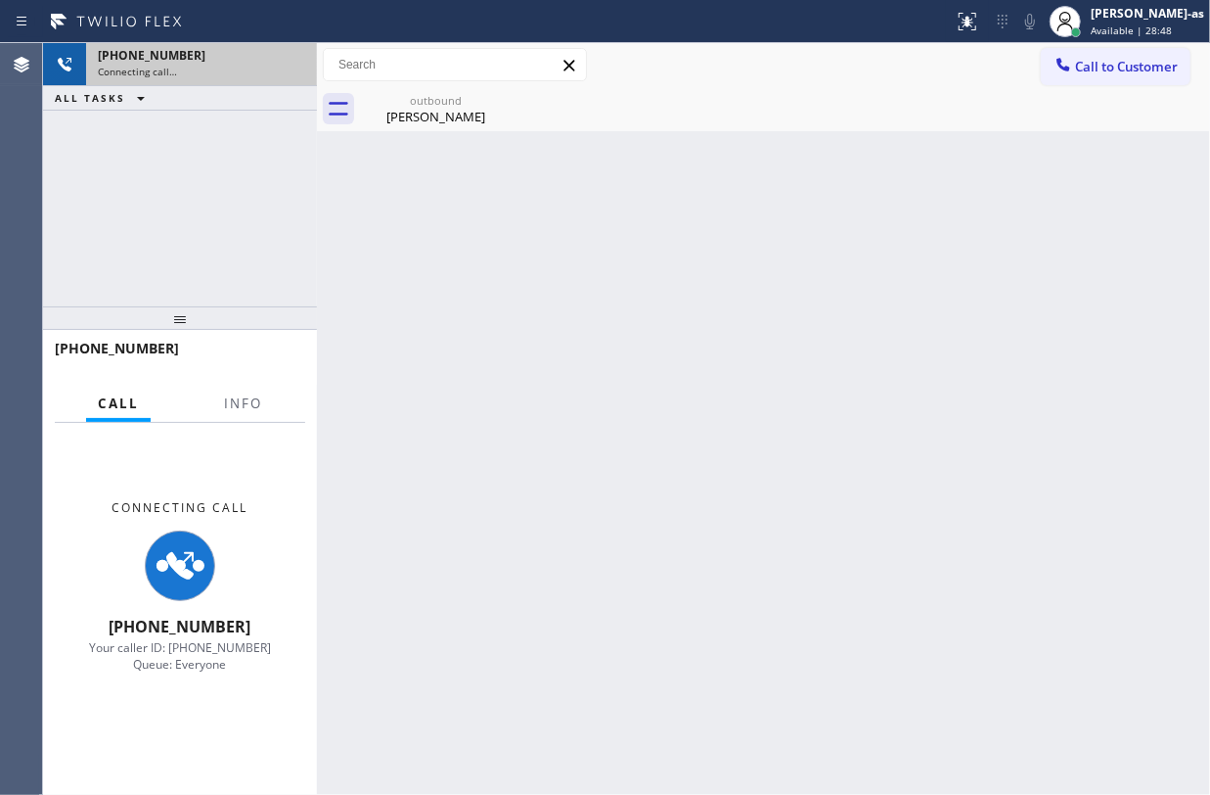
drag, startPoint x: 194, startPoint y: 249, endPoint x: 221, endPoint y: 241, distance: 28.5
click at [198, 248] on div "+16193708307 Connecting call… ALL TASKS ALL TASKS ACTIVE TASKS TASKS IN WRAP UP" at bounding box center [180, 174] width 274 height 263
click at [525, 263] on div "Back to Dashboard Change Sender ID Customers Technicians Select a contact Outbo…" at bounding box center [763, 418] width 893 height 751
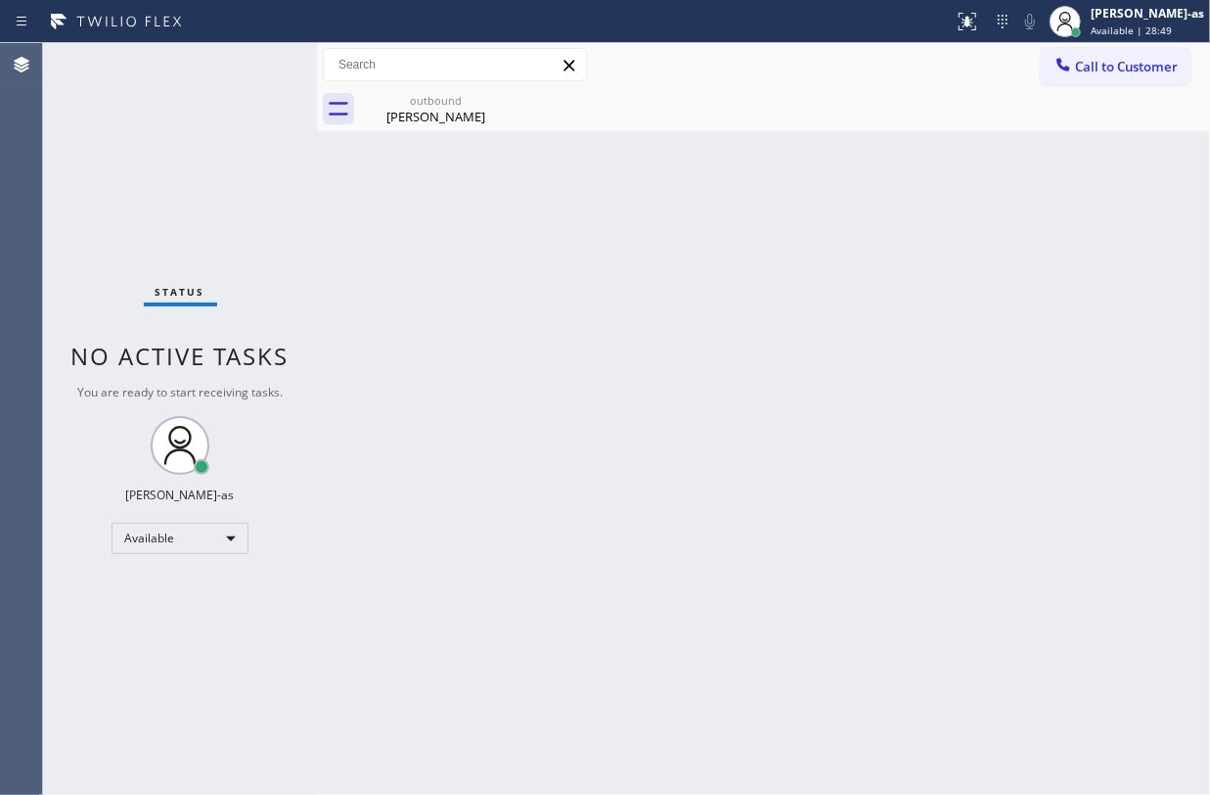
drag, startPoint x: 417, startPoint y: 114, endPoint x: 533, endPoint y: 111, distance: 116.5
click at [431, 114] on div "Kerry Duse" at bounding box center [436, 117] width 148 height 18
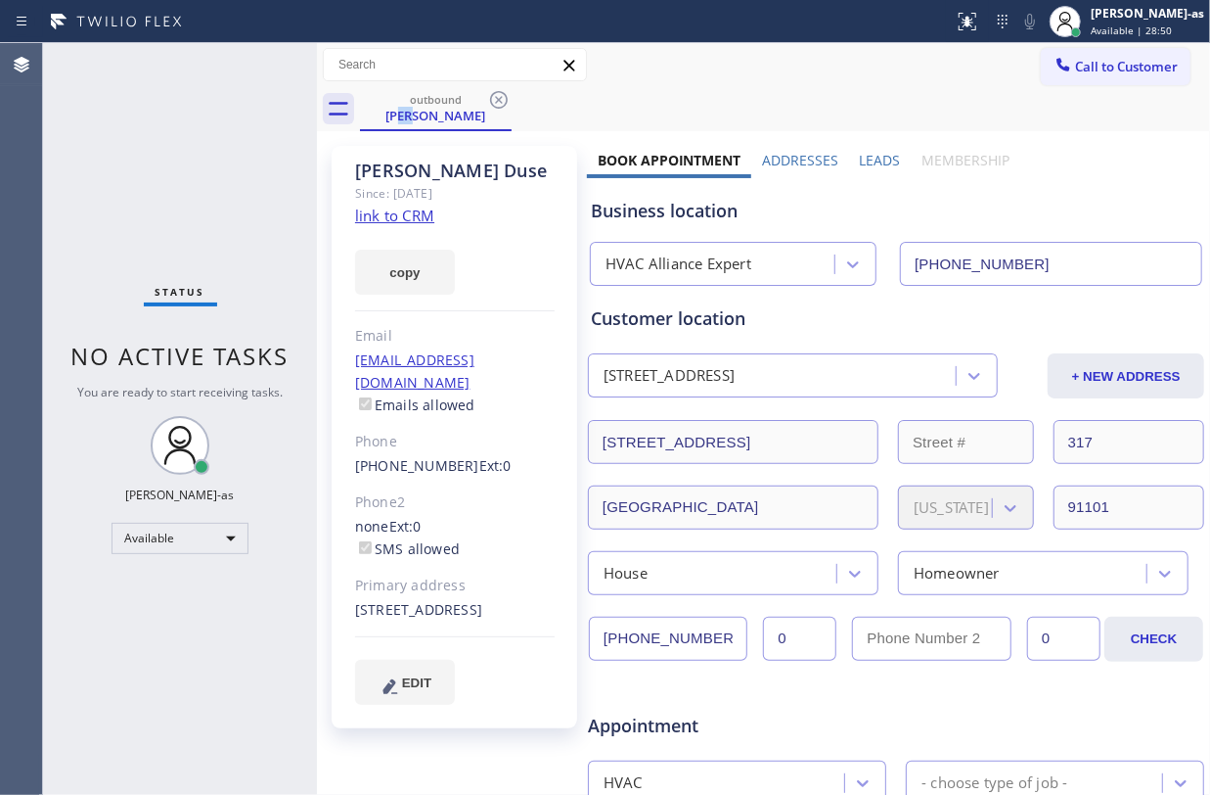
click at [503, 106] on icon at bounding box center [499, 100] width 18 height 18
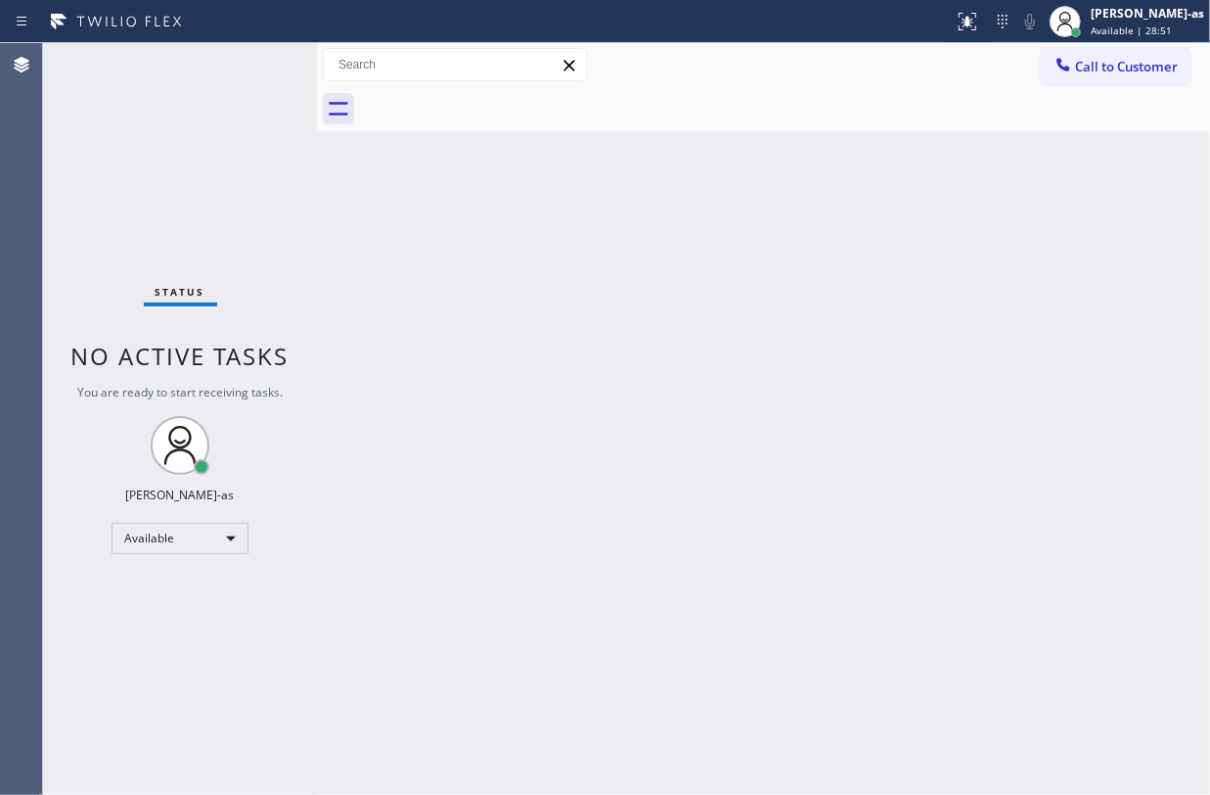
drag, startPoint x: 292, startPoint y: 177, endPoint x: 276, endPoint y: 176, distance: 15.7
click at [292, 177] on div "Status No active tasks You are ready to start receiving tasks. Jesica Jumao-as …" at bounding box center [180, 418] width 274 height 751
click at [1119, 52] on button "Call to Customer" at bounding box center [1116, 66] width 150 height 37
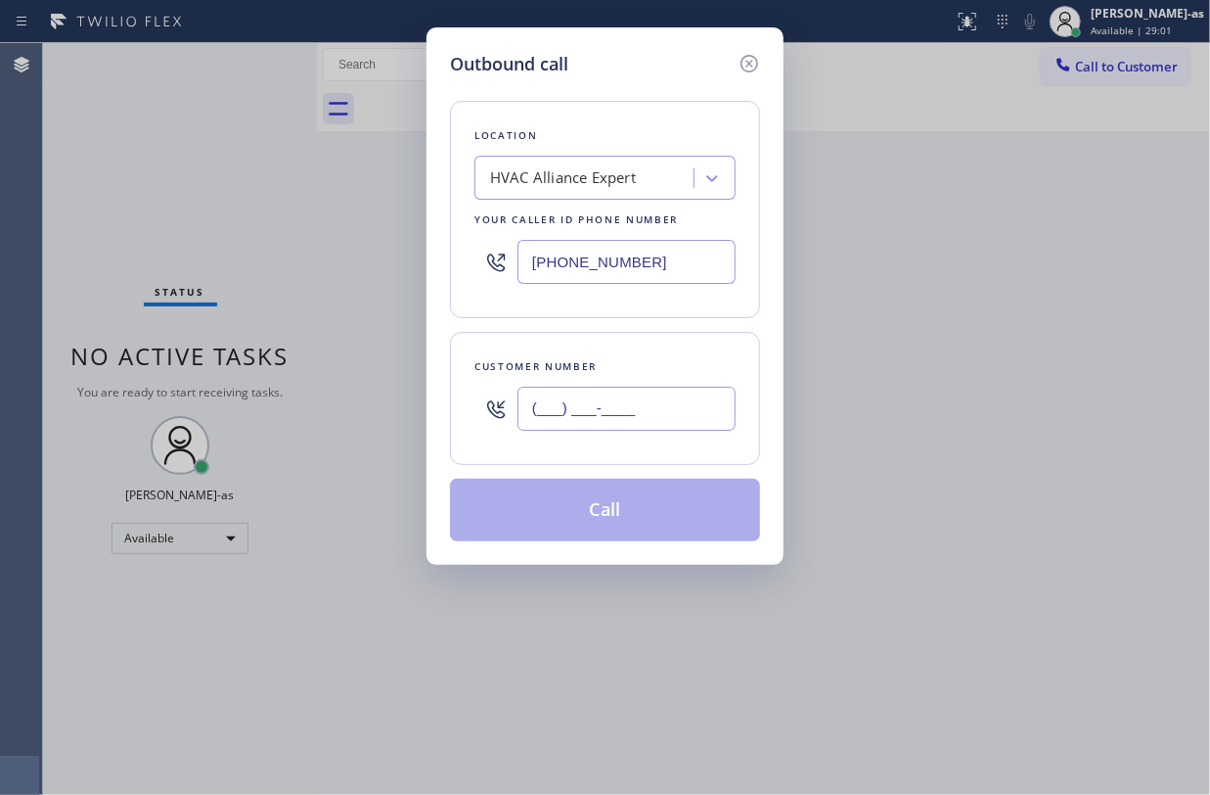
click at [609, 416] on input "(___) ___-____" at bounding box center [627, 408] width 218 height 44
paste input "619) 246-8795"
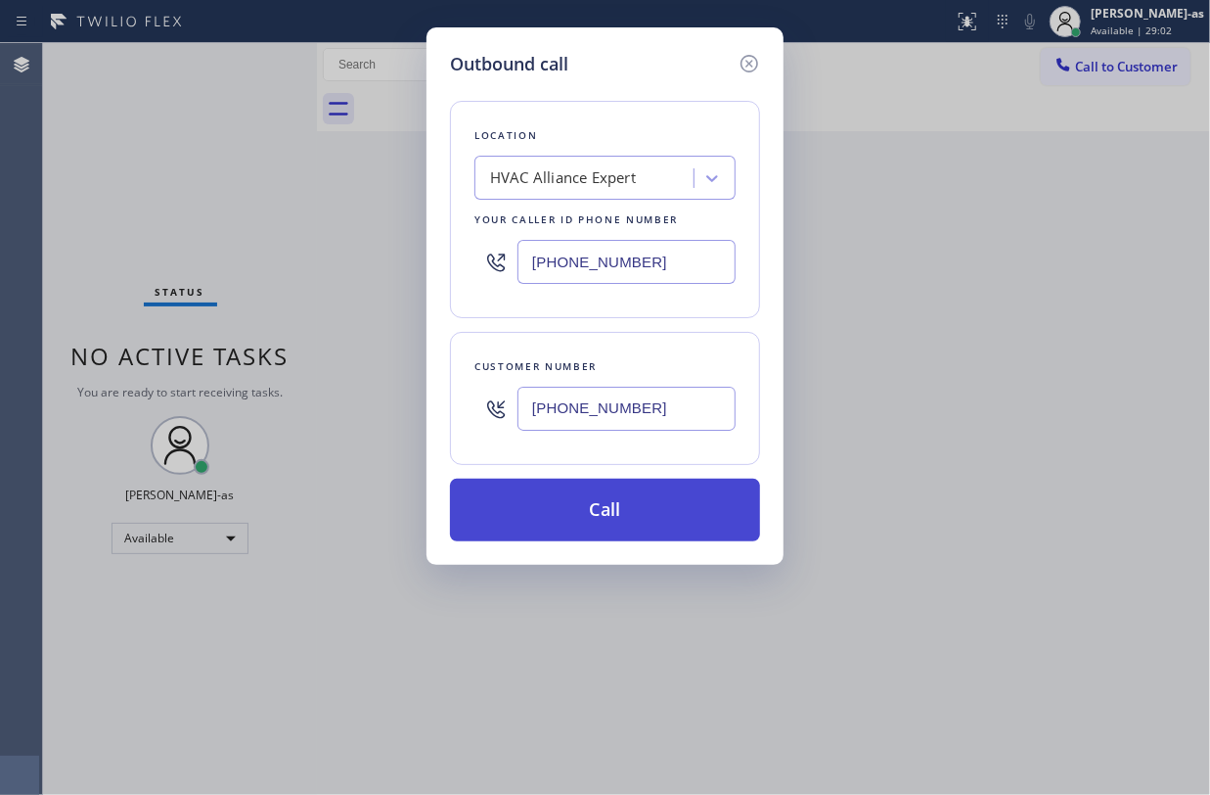
type input "(619) 246-8795"
click at [565, 497] on button "Call" at bounding box center [605, 509] width 310 height 63
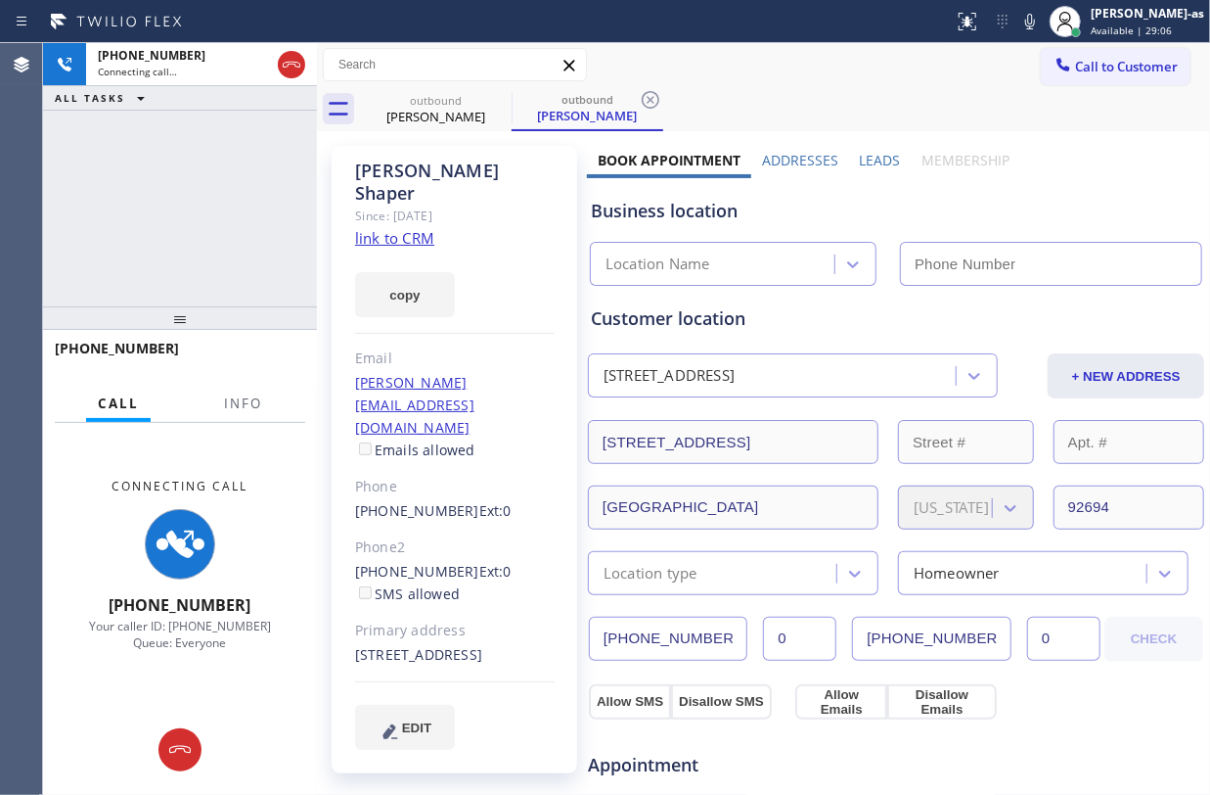
type input "(855) 999-4417"
click at [194, 262] on div "+16192468795 Connecting call… ALL TASKS ALL TASKS ACTIVE TASKS TASKS IN WRAP UP" at bounding box center [180, 174] width 274 height 263
click at [416, 117] on div "Dave Shaper" at bounding box center [436, 117] width 148 height 18
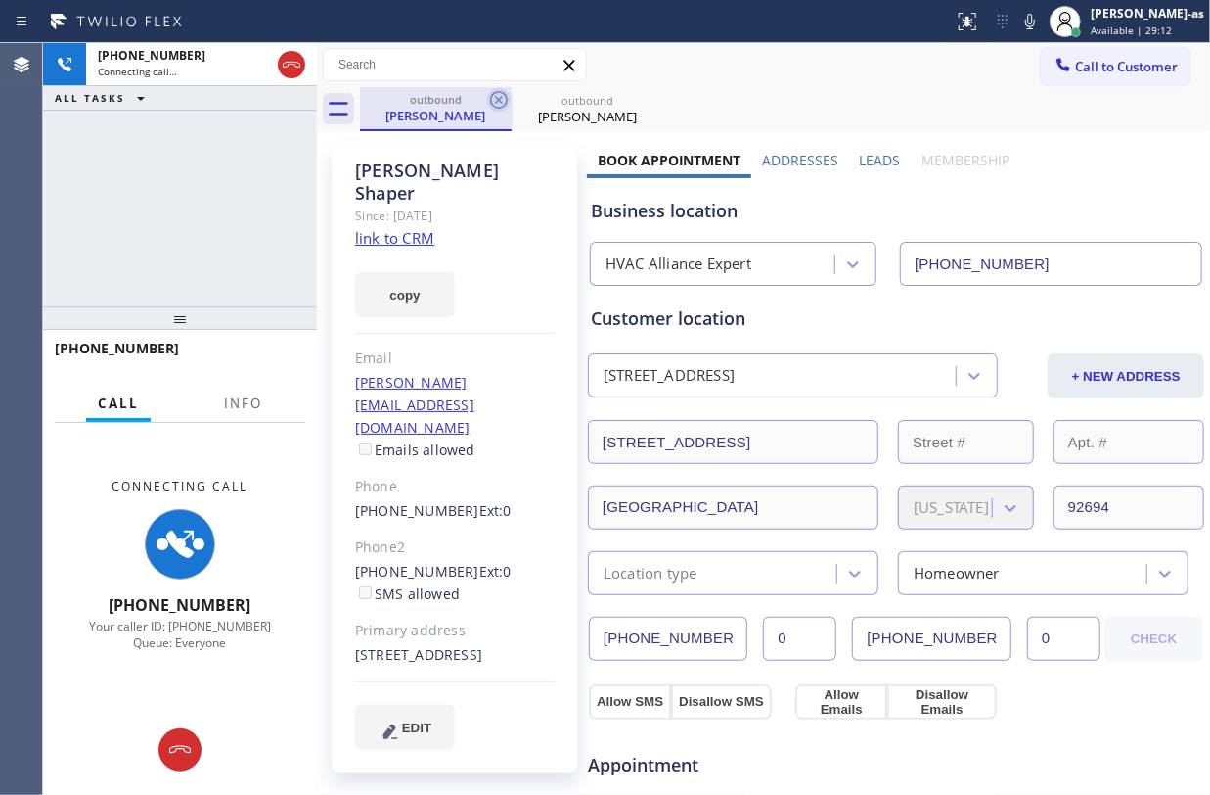
click at [495, 95] on icon at bounding box center [498, 99] width 23 height 23
click at [266, 204] on div "+16192468795 Connecting call… ALL TASKS ALL TASKS ACTIVE TASKS TASKS IN WRAP UP" at bounding box center [180, 174] width 274 height 263
click at [386, 228] on link "link to CRM" at bounding box center [394, 238] width 79 height 20
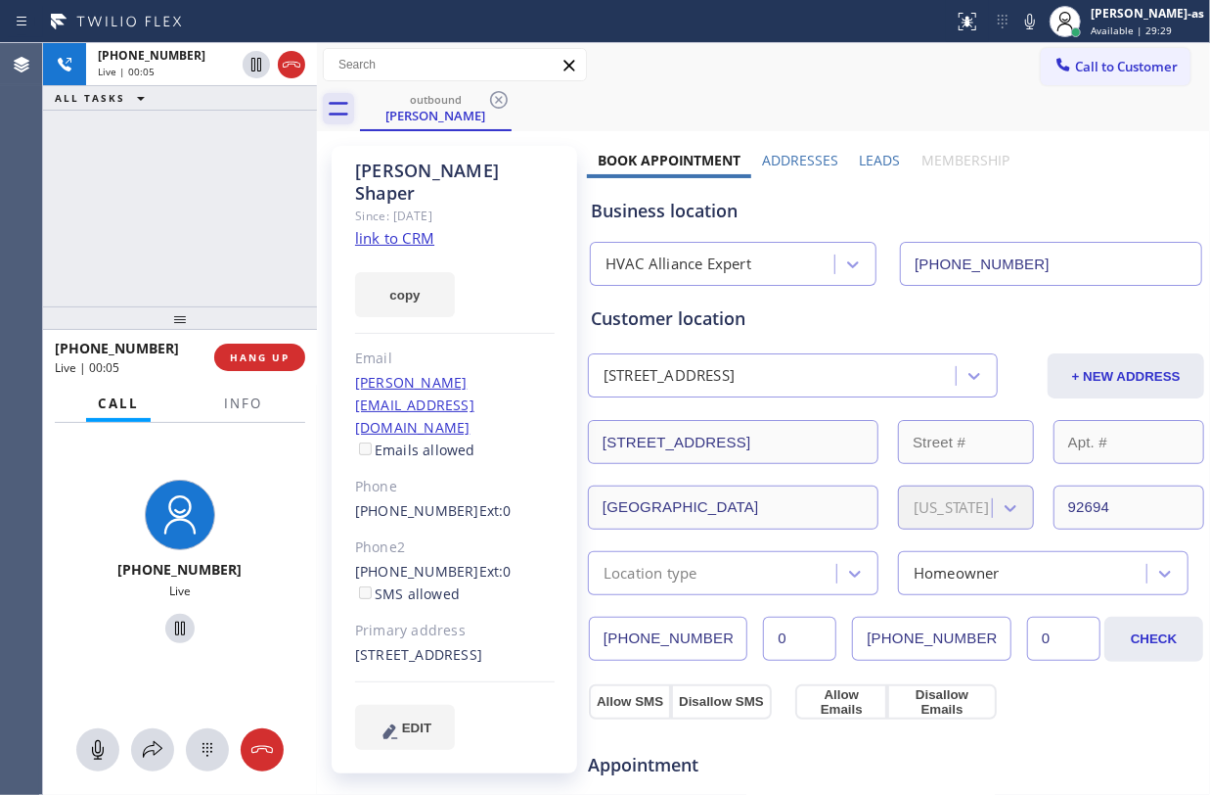
drag, startPoint x: 111, startPoint y: 200, endPoint x: 326, endPoint y: 107, distance: 234.5
click at [143, 182] on div "+16192468795 Live | 00:05 ALL TASKS ALL TASKS ACTIVE TASKS TASKS IN WRAP UP" at bounding box center [180, 174] width 274 height 263
click at [295, 65] on icon at bounding box center [291, 64] width 23 height 23
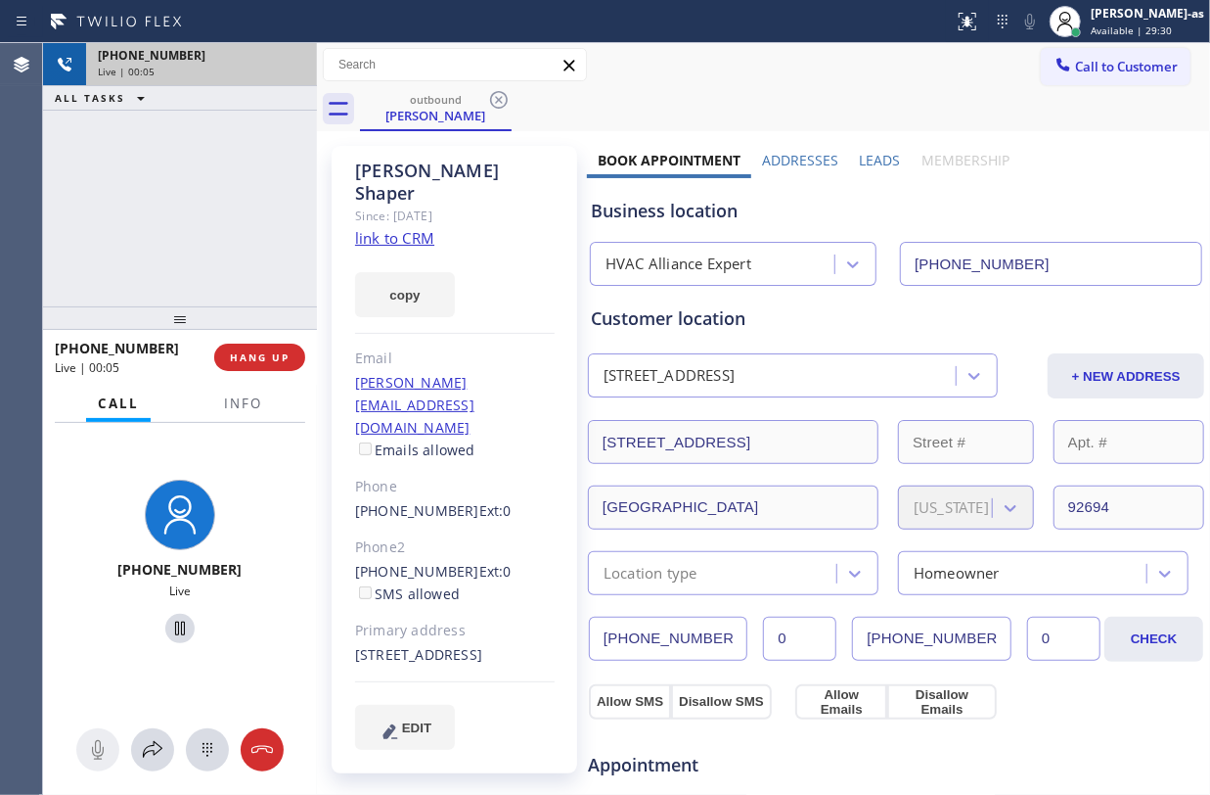
drag, startPoint x: 126, startPoint y: 323, endPoint x: 158, endPoint y: 322, distance: 31.3
click at [138, 319] on div at bounding box center [180, 317] width 274 height 23
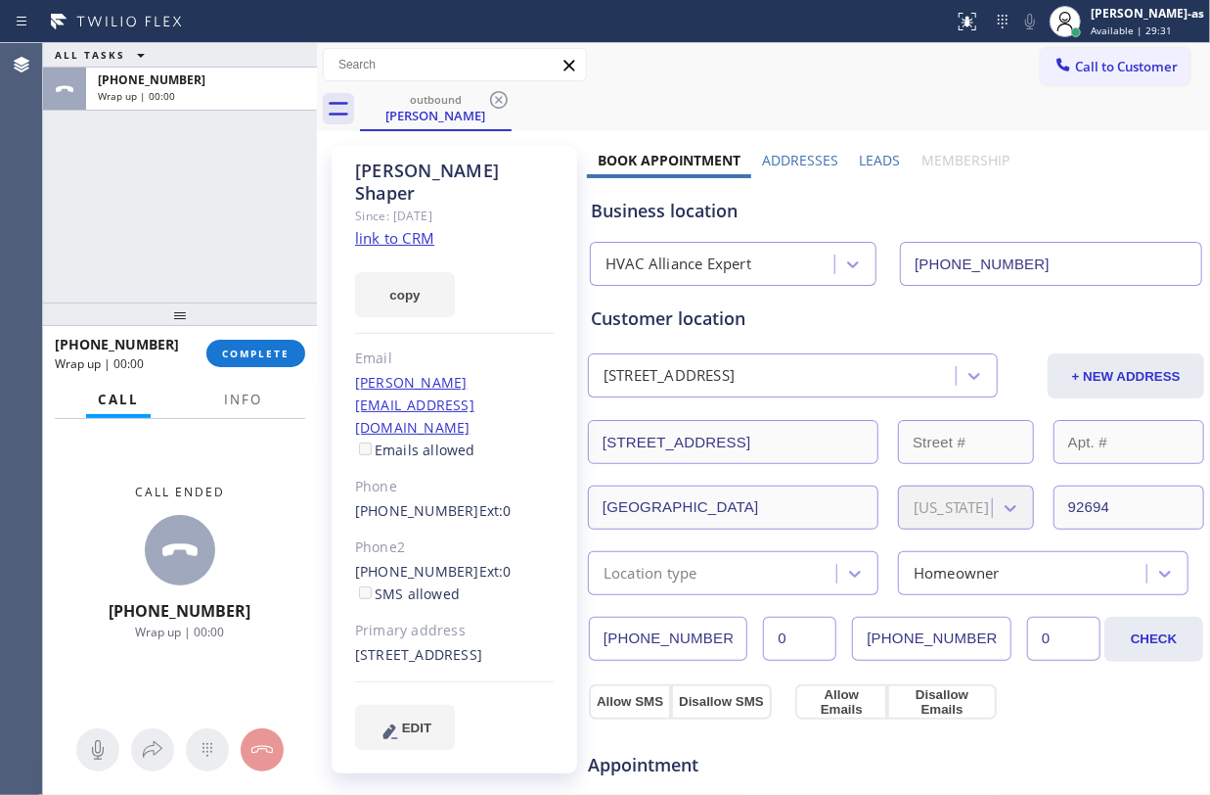
click at [233, 337] on div "+16192468795 Wrap up | 00:00 COMPLETE" at bounding box center [180, 353] width 250 height 51
click at [241, 349] on span "COMPLETE" at bounding box center [256, 353] width 68 height 14
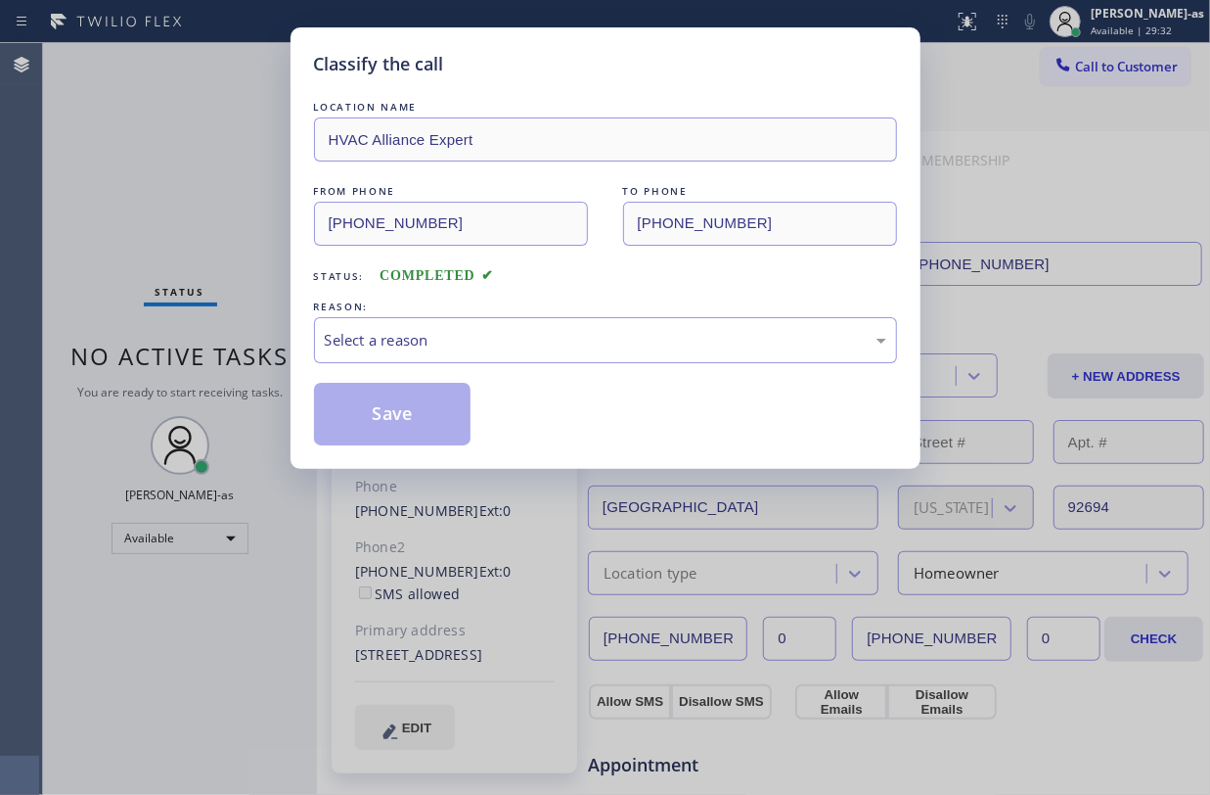
click at [227, 344] on div "Classify the call LOCATION NAME HVAC Alliance Expert FROM PHONE (855) 999-4417 …" at bounding box center [605, 397] width 1210 height 795
click at [478, 310] on div "REASON:" at bounding box center [605, 306] width 583 height 21
click at [522, 342] on div "Select a reason" at bounding box center [606, 340] width 562 height 23
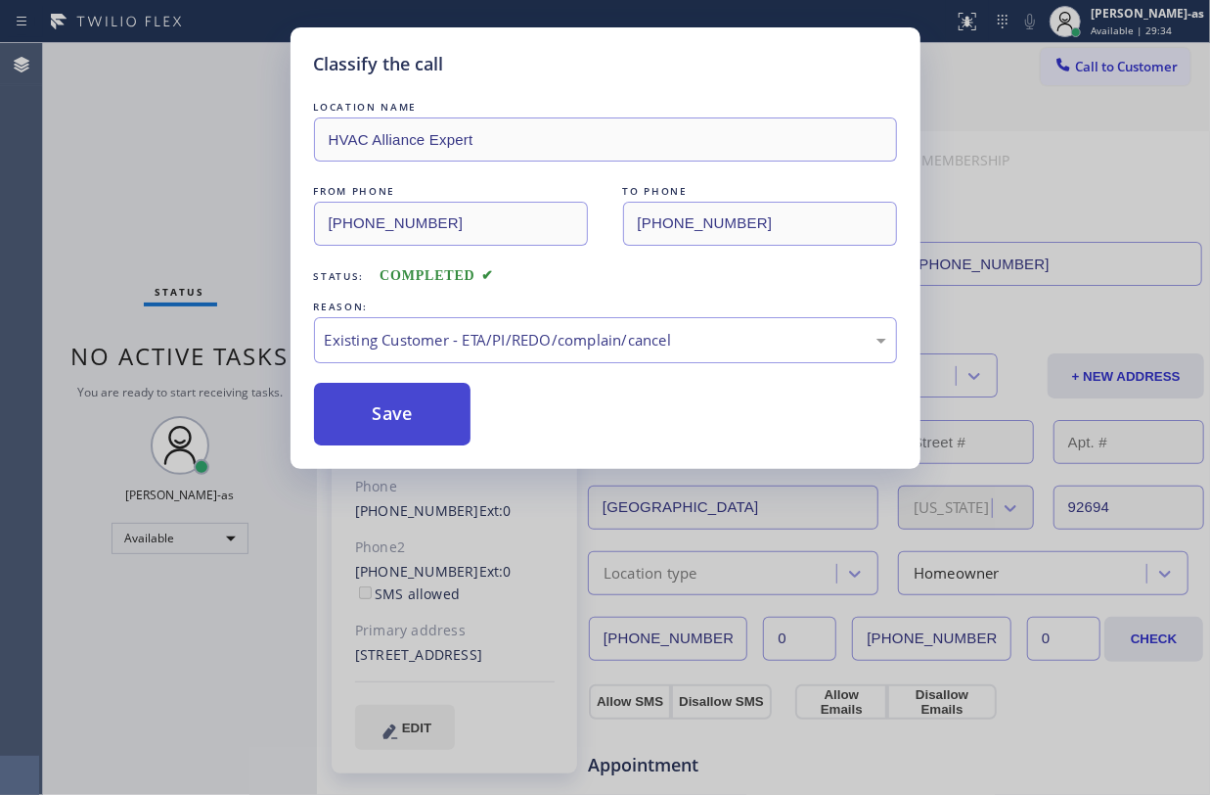
click at [419, 419] on button "Save" at bounding box center [393, 414] width 158 height 63
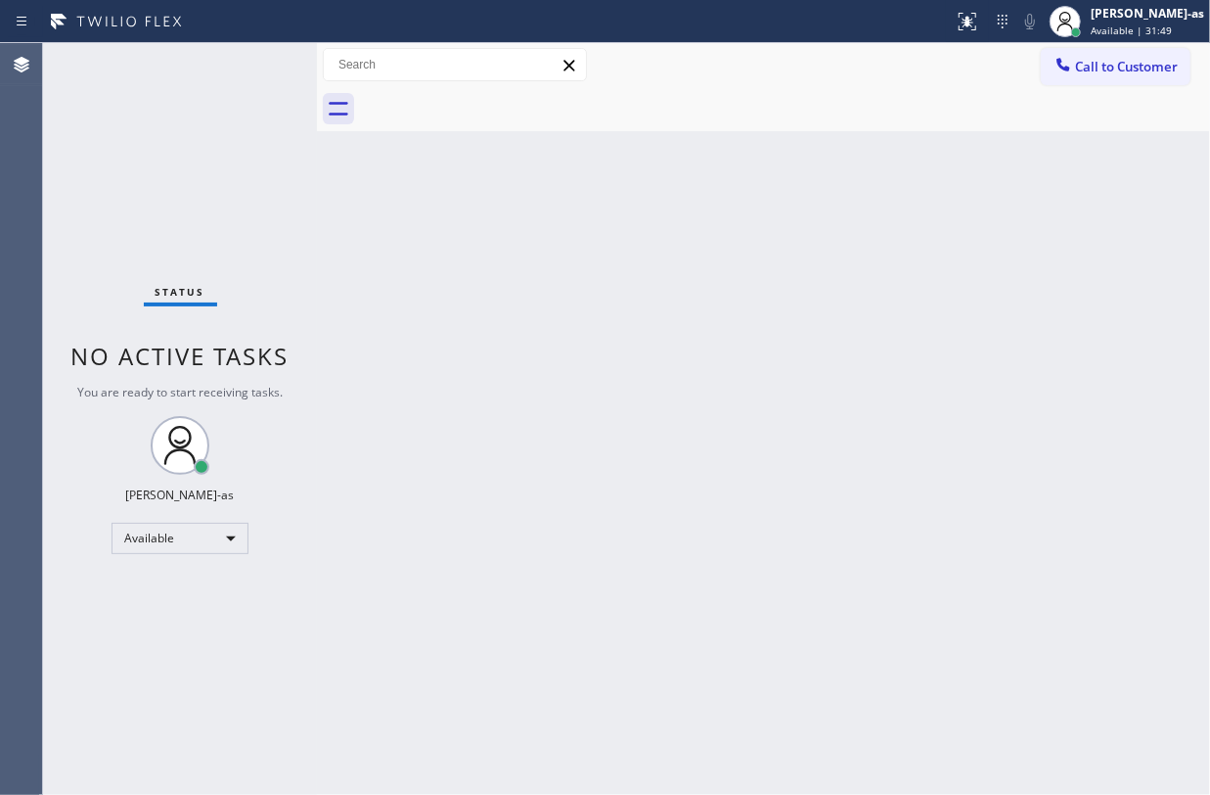
click at [381, 217] on div "Back to Dashboard Change Sender ID Customers Technicians Select a contact Outbo…" at bounding box center [763, 418] width 893 height 751
click at [1084, 70] on span "Call to Customer" at bounding box center [1126, 67] width 103 height 18
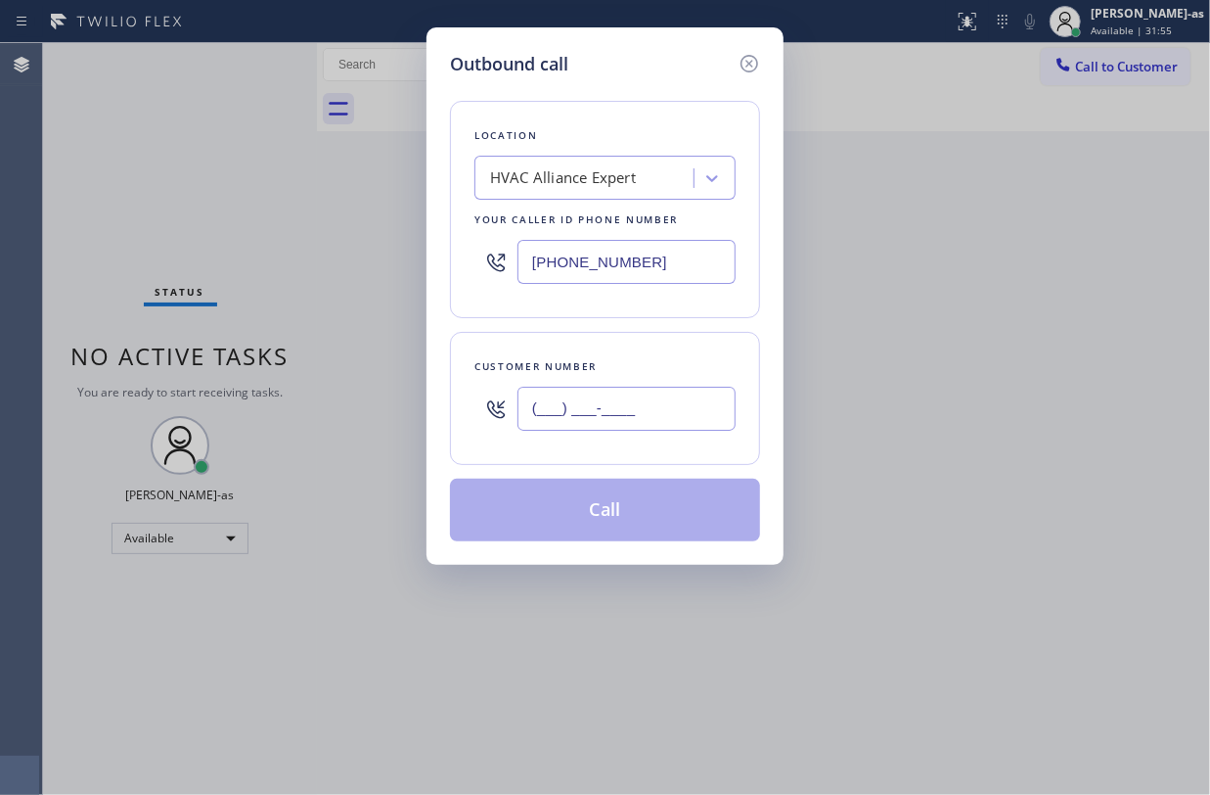
click at [642, 415] on input "(___) ___-____" at bounding box center [627, 408] width 218 height 44
paste input "213) 447-5402"
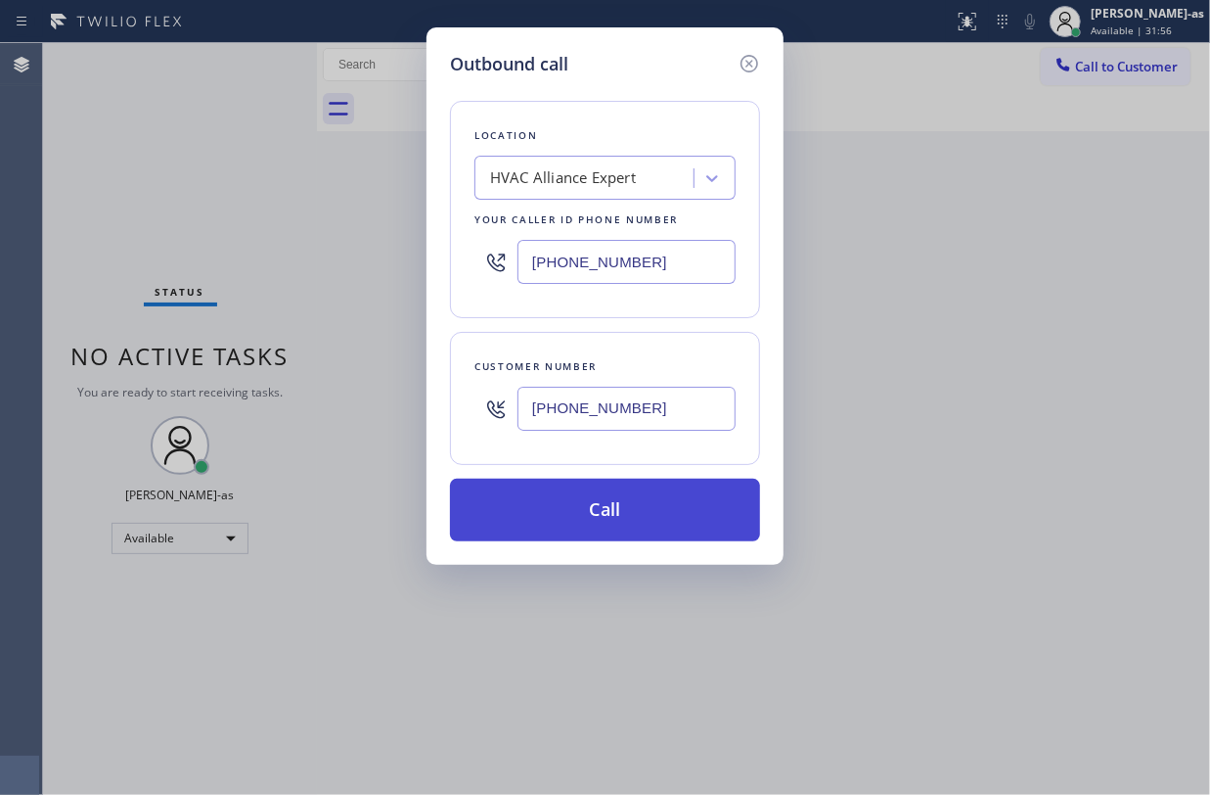
type input "(213) 447-5402"
click at [651, 511] on button "Call" at bounding box center [605, 509] width 310 height 63
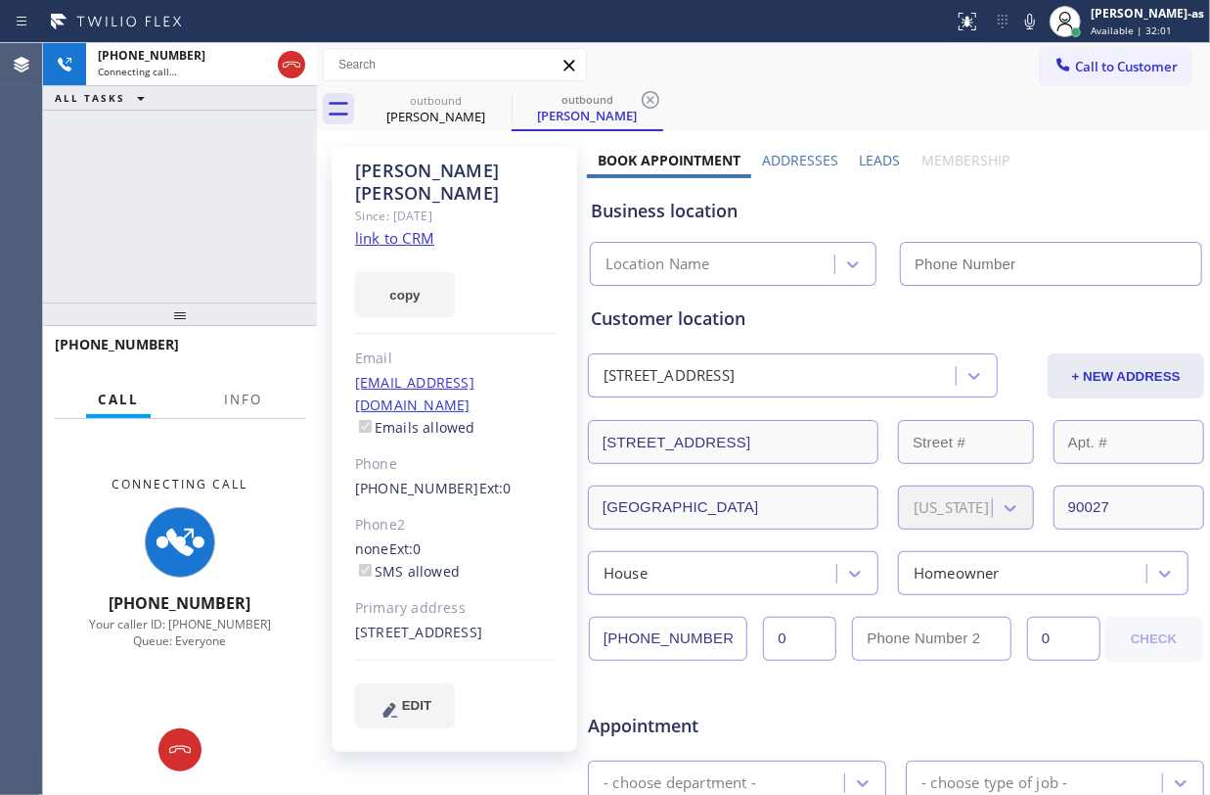
click at [409, 228] on link "link to CRM" at bounding box center [394, 238] width 79 height 20
type input "(855) 999-4417"
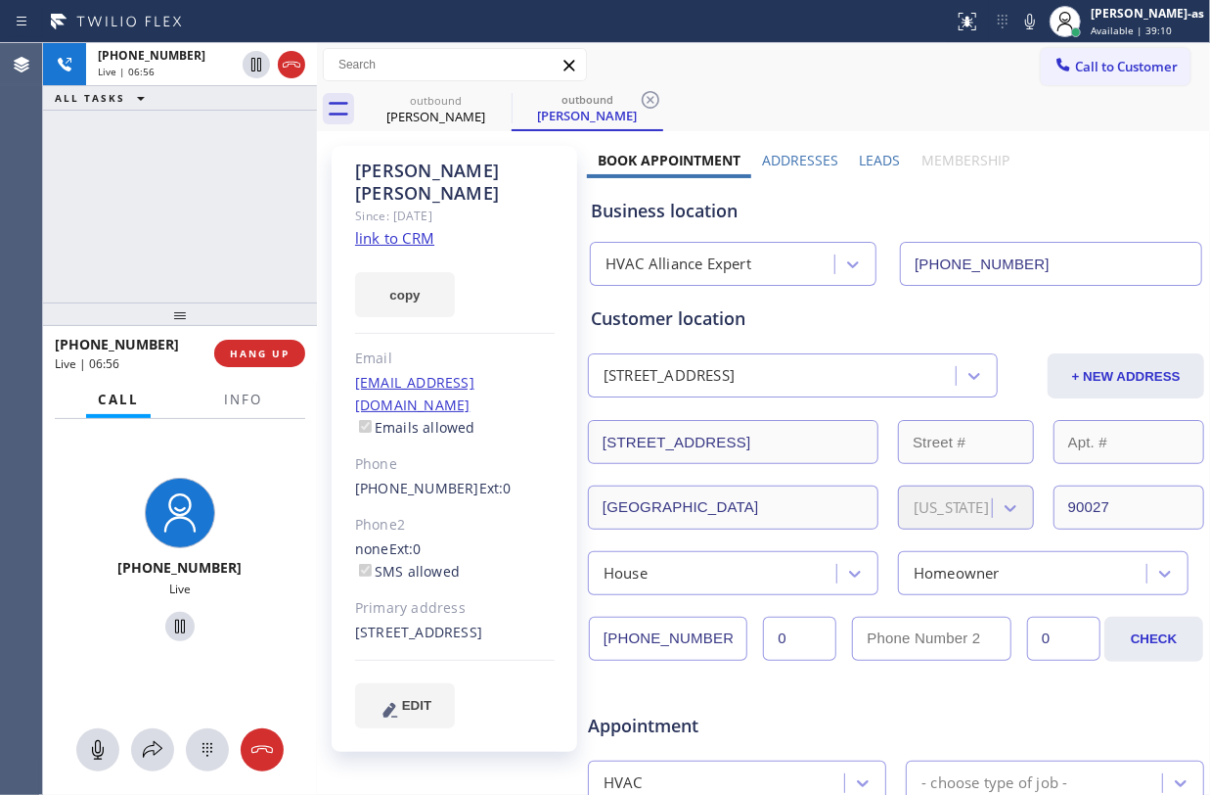
click at [267, 213] on div "+12134475402 Live | 06:56 ALL TASKS ALL TASKS ACTIVE TASKS TASKS IN WRAP UP" at bounding box center [180, 172] width 274 height 259
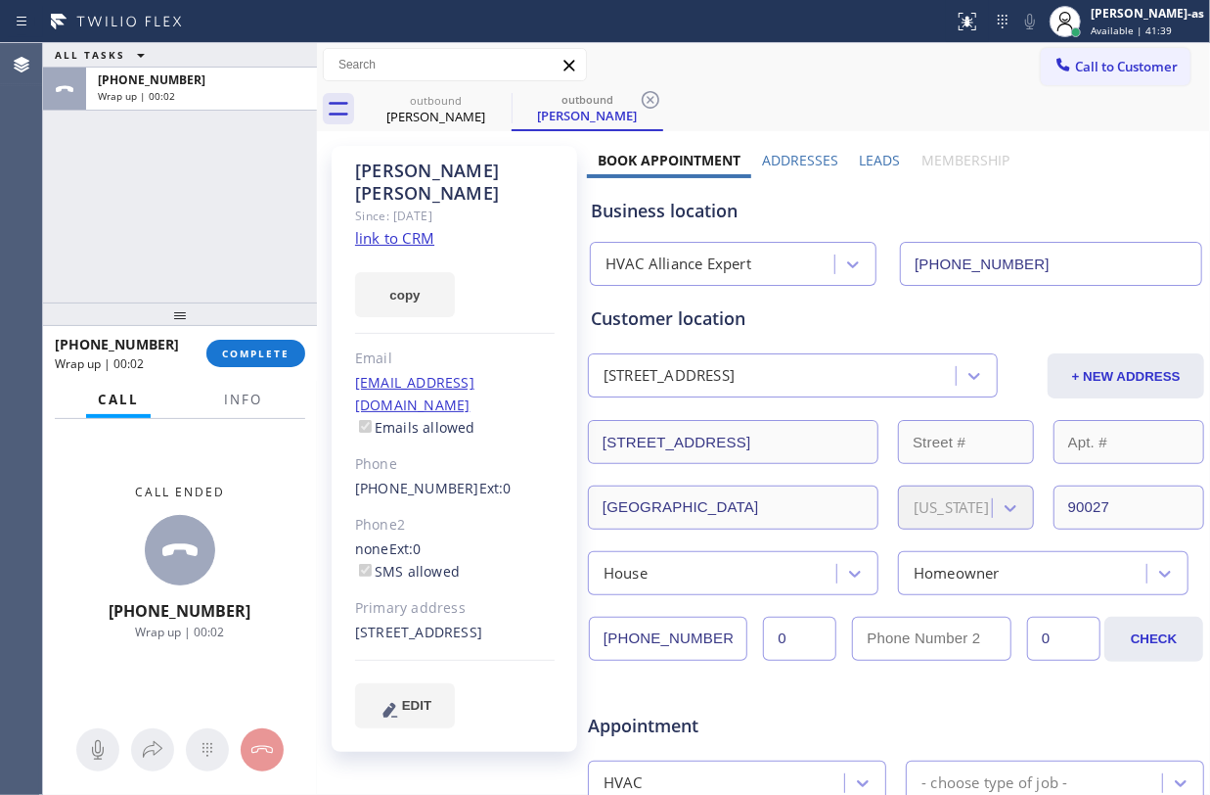
drag, startPoint x: 133, startPoint y: 146, endPoint x: 377, endPoint y: 182, distance: 246.3
click at [135, 143] on div "ALL TASKS ALL TASKS ACTIVE TASKS TASKS IN WRAP UP +12134475402 Wrap up | 00:02" at bounding box center [180, 172] width 274 height 259
click at [227, 202] on div "ALL TASKS ALL TASKS ACTIVE TASKS TASKS IN WRAP UP +12134475402 Wrap up | 00:03" at bounding box center [180, 172] width 274 height 259
click at [178, 247] on div "ALL TASKS ALL TASKS ACTIVE TASKS TASKS IN WRAP UP +12134475402 Wrap up | 00:05" at bounding box center [180, 172] width 274 height 259
drag, startPoint x: 282, startPoint y: 357, endPoint x: 168, endPoint y: 256, distance: 151.8
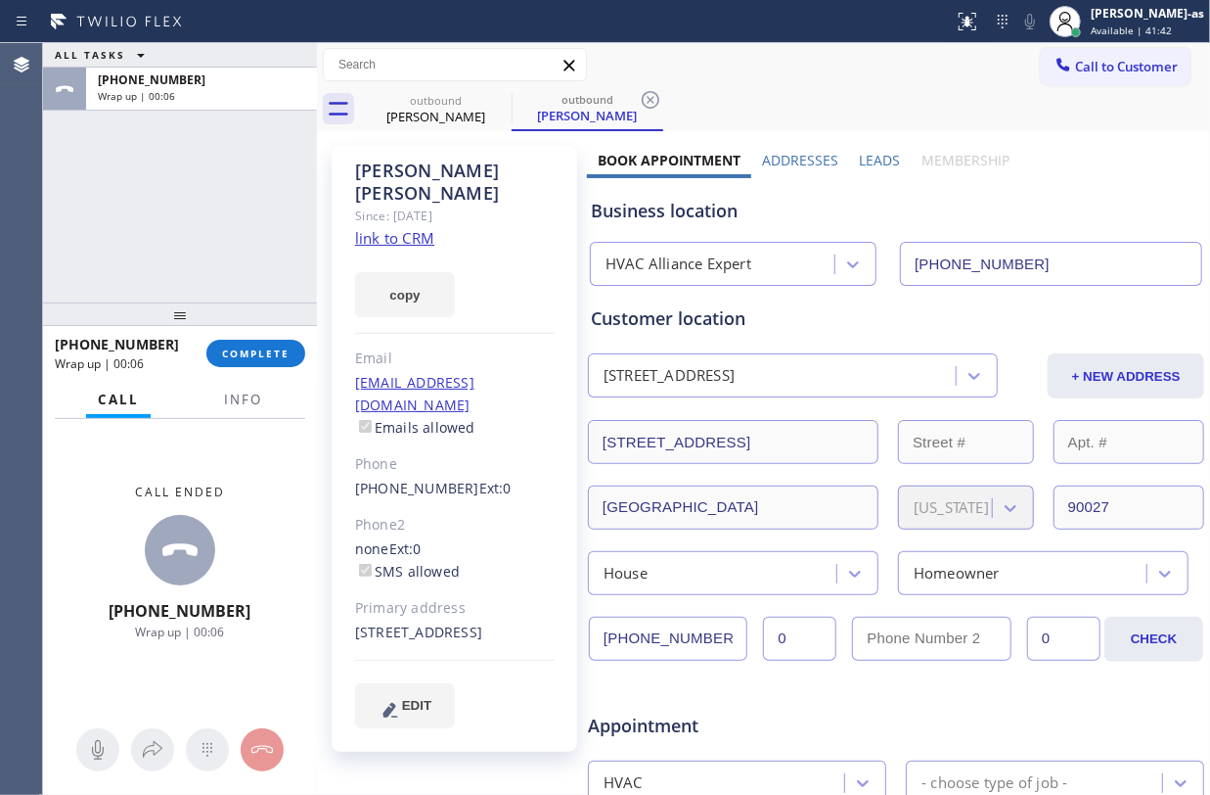
click at [267, 344] on button "COMPLETE" at bounding box center [255, 353] width 99 height 27
drag, startPoint x: 168, startPoint y: 256, endPoint x: 256, endPoint y: 357, distance: 133.8
click at [174, 258] on div "ALL TASKS ALL TASKS ACTIVE TASKS TASKS IN WRAP UP +12134475402 Wrap up | 00:06" at bounding box center [180, 172] width 274 height 259
drag, startPoint x: 193, startPoint y: 231, endPoint x: 249, endPoint y: 251, distance: 59.4
click at [193, 229] on div "ALL TASKS ALL TASKS ACTIVE TASKS TASKS IN WRAP UP +12134475402 Wrap up | 00:06" at bounding box center [180, 172] width 274 height 259
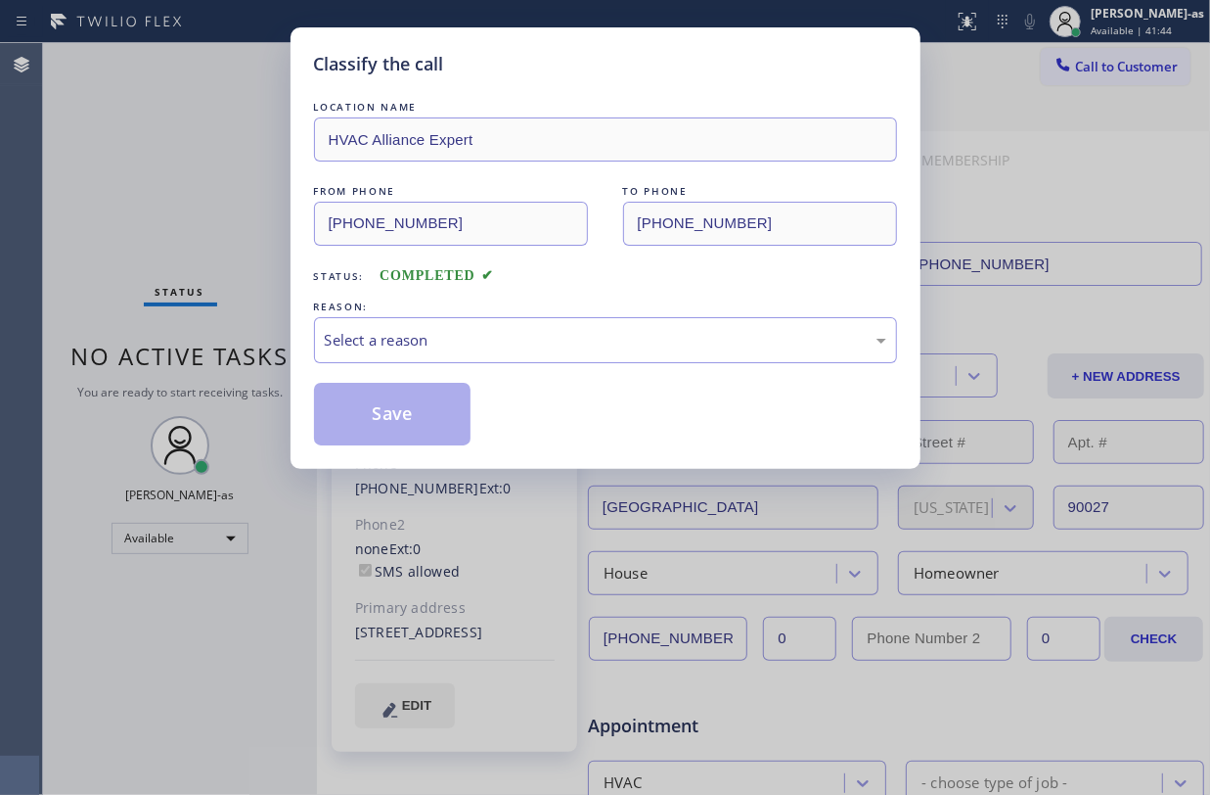
drag, startPoint x: 211, startPoint y: 197, endPoint x: 468, endPoint y: 442, distance: 355.0
click at [216, 201] on div "Classify the call LOCATION NAME HVAC Alliance Expert FROM PHONE (855) 999-4417 …" at bounding box center [605, 397] width 1210 height 795
click at [438, 351] on div "Select a reason" at bounding box center [606, 340] width 562 height 23
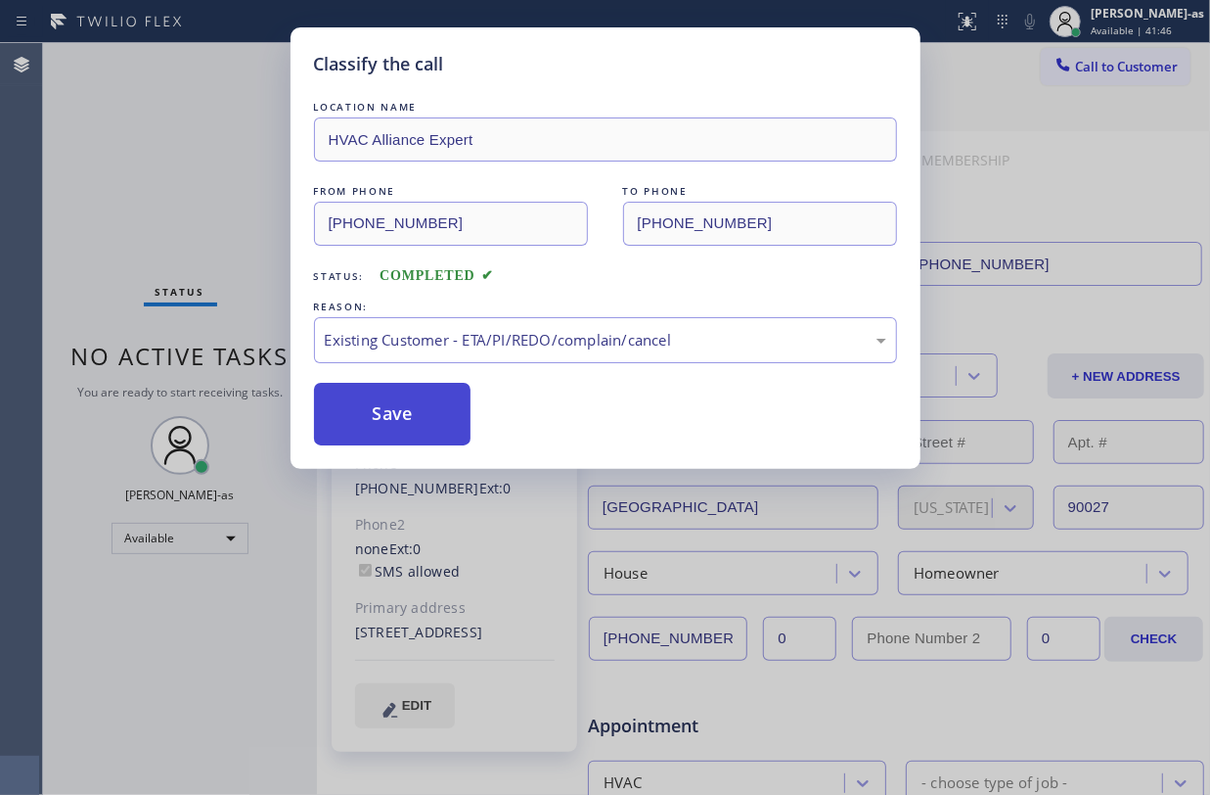
click at [429, 403] on button "Save" at bounding box center [393, 414] width 158 height 63
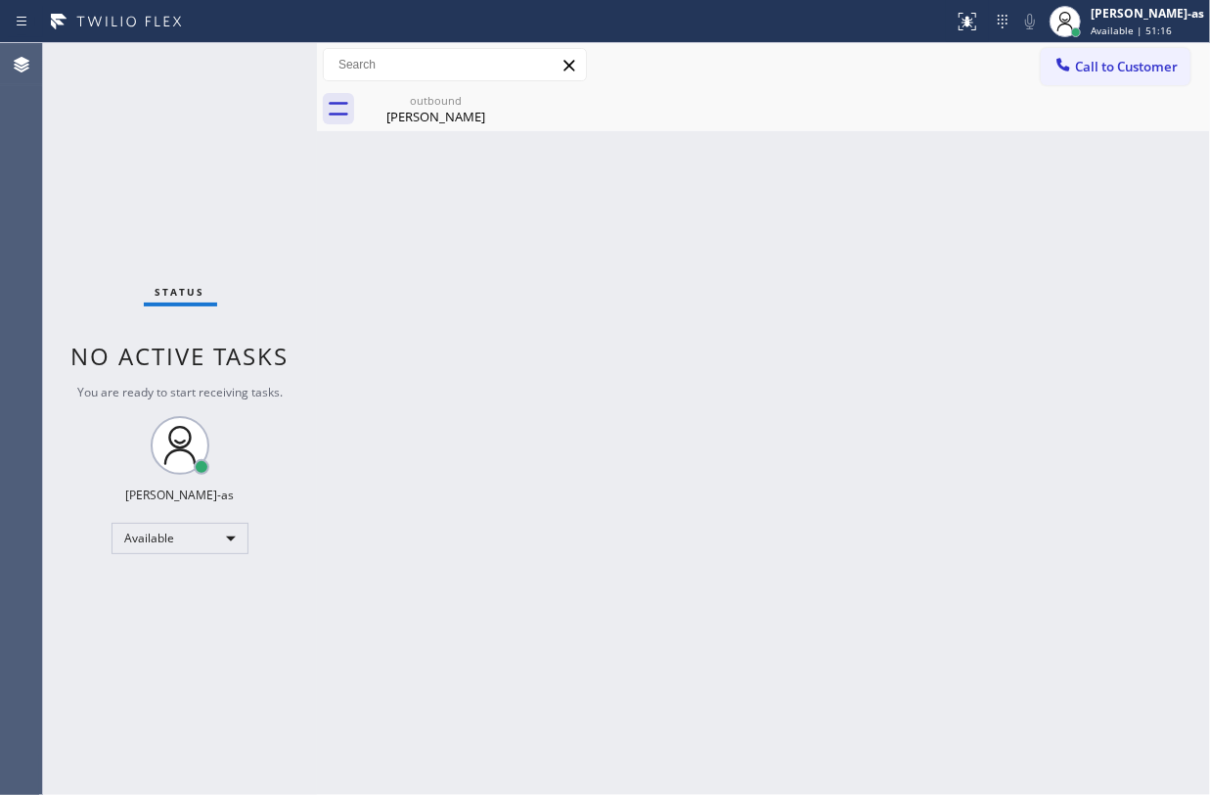
click at [783, 507] on div "Back to Dashboard Change Sender ID Customers Technicians Select a contact Outbo…" at bounding box center [763, 418] width 893 height 751
drag, startPoint x: 462, startPoint y: 264, endPoint x: 444, endPoint y: 127, distance: 138.1
click at [458, 205] on div "Back to Dashboard Change Sender ID Customers Technicians Select a contact Outbo…" at bounding box center [763, 418] width 893 height 751
click at [443, 125] on div "outbound Dana Julian" at bounding box center [436, 109] width 148 height 44
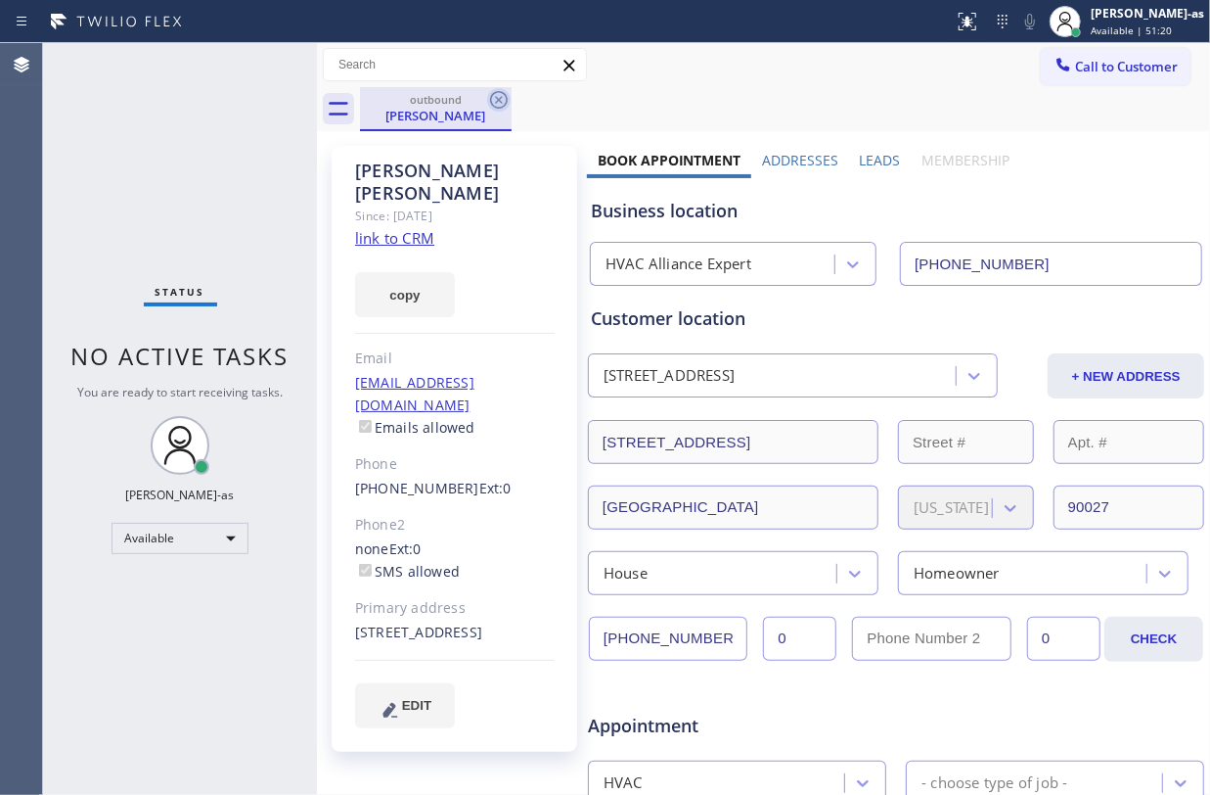
click at [497, 100] on icon at bounding box center [498, 99] width 23 height 23
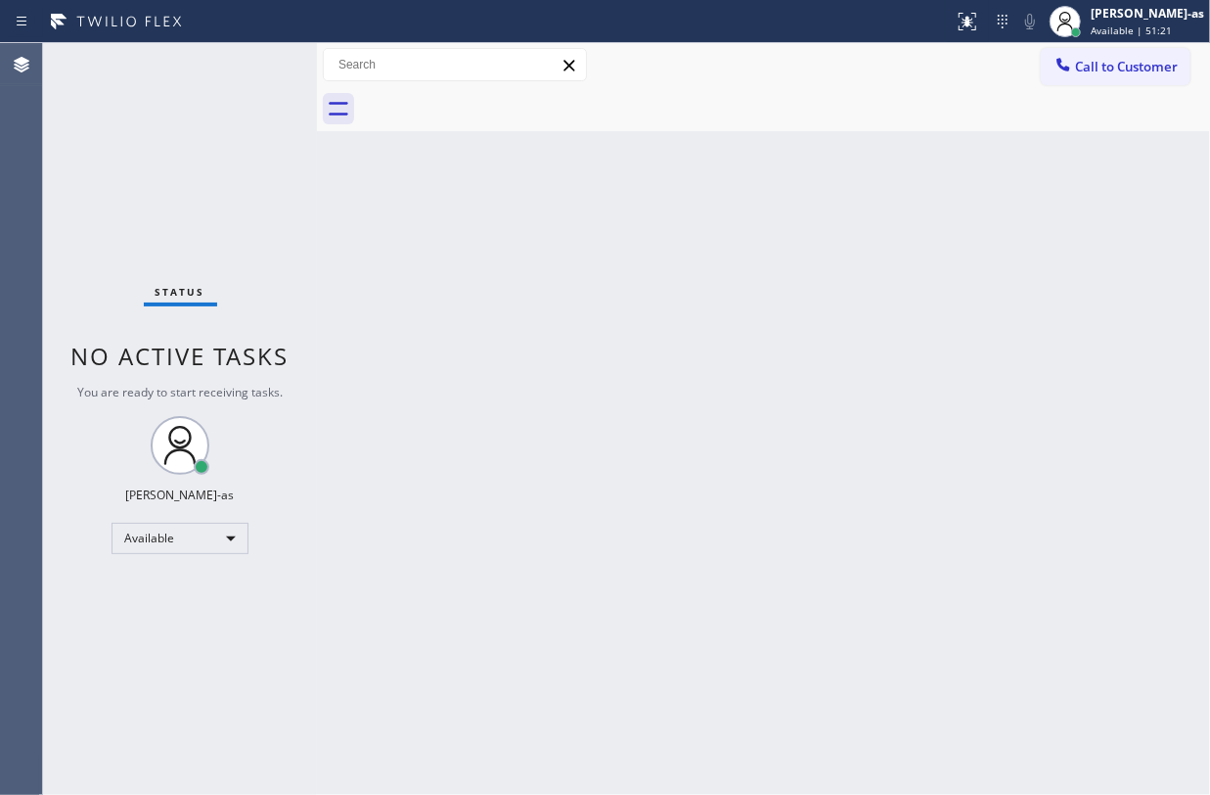
drag, startPoint x: 644, startPoint y: 540, endPoint x: 290, endPoint y: 526, distance: 354.5
click at [644, 530] on div "Back to Dashboard Change Sender ID Customers Technicians Select a contact Outbo…" at bounding box center [763, 418] width 893 height 751
click at [138, 376] on div "Status No active tasks You are ready to start receiving tasks. Jesica Jumao-as …" at bounding box center [180, 418] width 274 height 751
click at [200, 358] on span "No active tasks" at bounding box center [180, 356] width 218 height 32
click at [8, 67] on div at bounding box center [21, 64] width 43 height 23
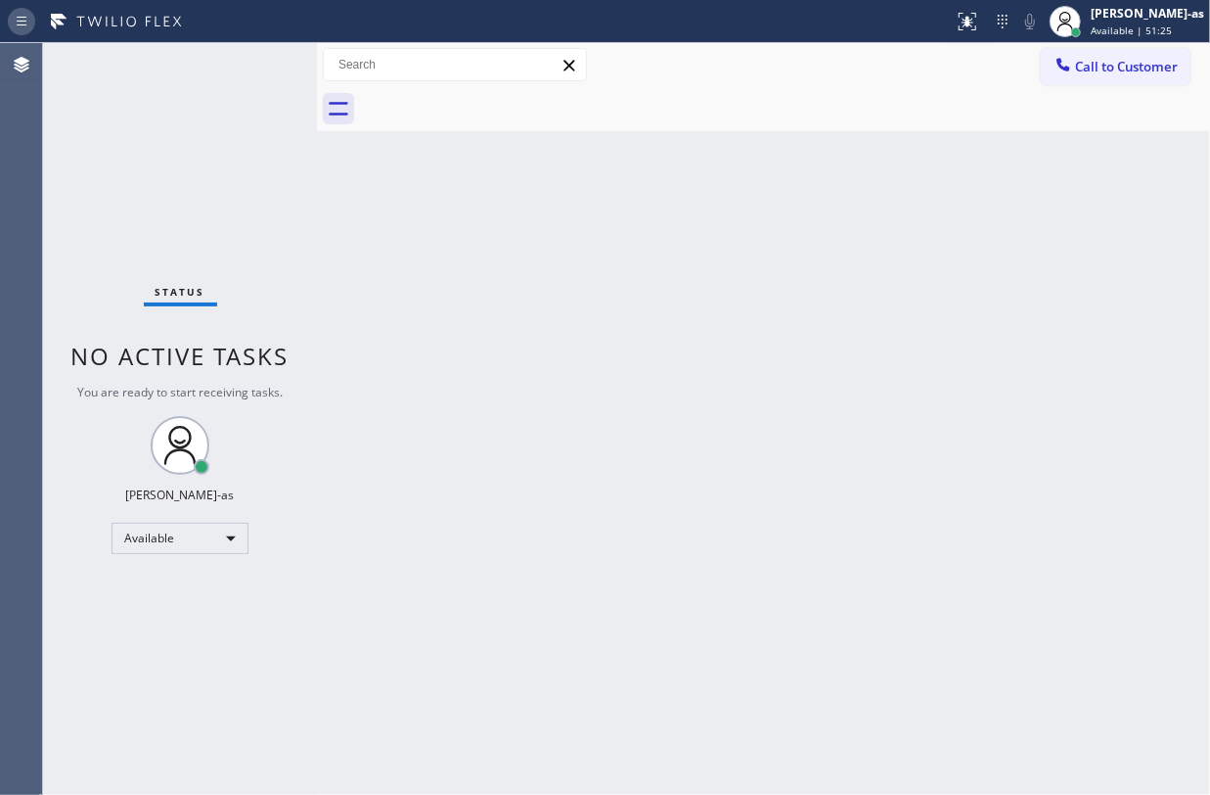
click at [22, 18] on icon at bounding box center [21, 21] width 23 height 23
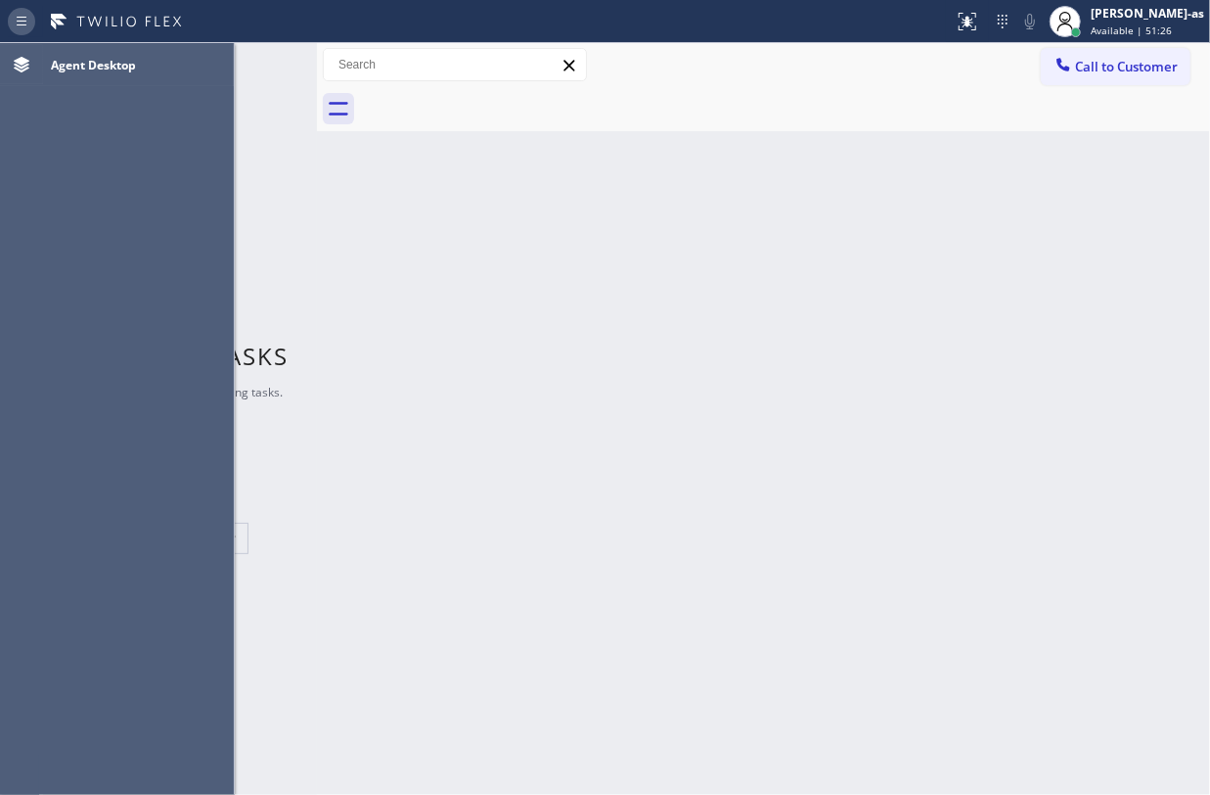
click at [22, 18] on icon at bounding box center [21, 21] width 23 height 23
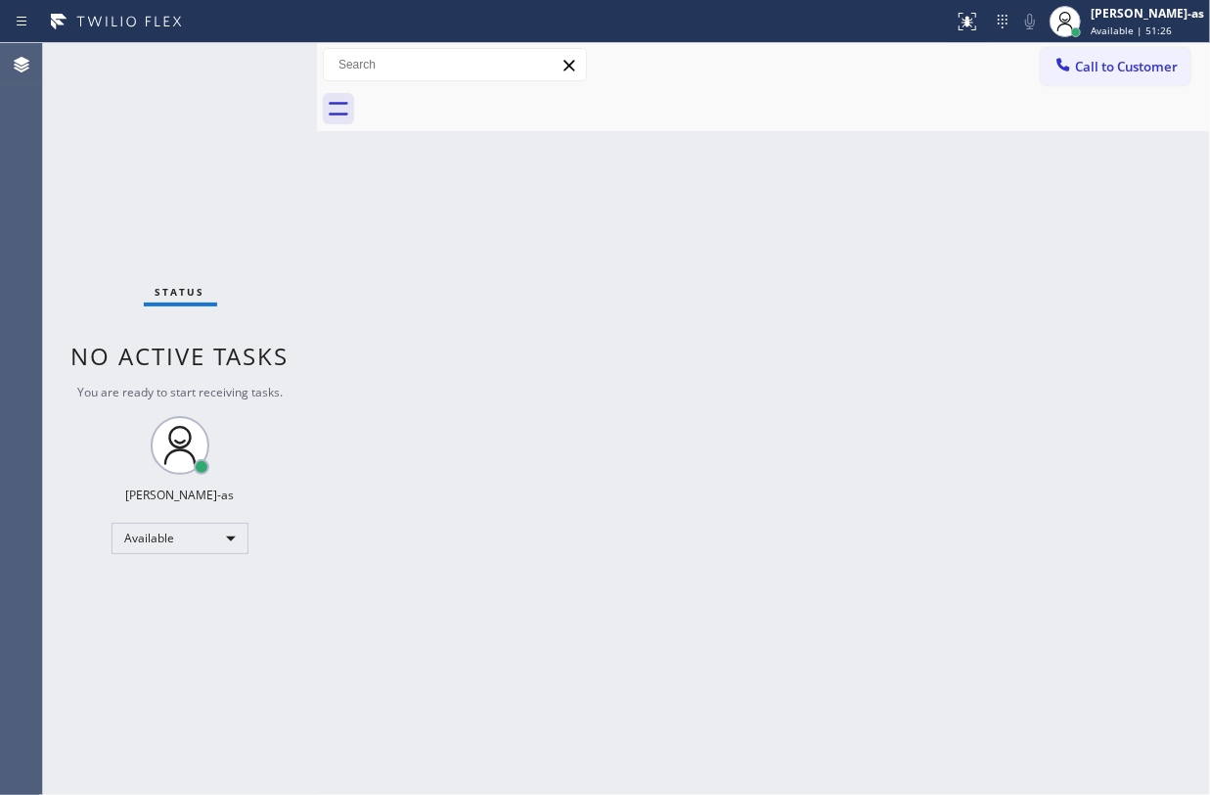
click at [585, 287] on div "Back to Dashboard Change Sender ID Customers Technicians Select a contact Outbo…" at bounding box center [763, 418] width 893 height 751
click at [268, 213] on div "Status No active tasks You are ready to start receiving tasks. Jesica Jumao-as …" at bounding box center [180, 418] width 274 height 751
click at [232, 110] on div "Status No active tasks You are ready to start receiving tasks. Jesica Jumao-as …" at bounding box center [180, 418] width 274 height 751
click at [1100, 68] on span "Call to Customer" at bounding box center [1126, 67] width 103 height 18
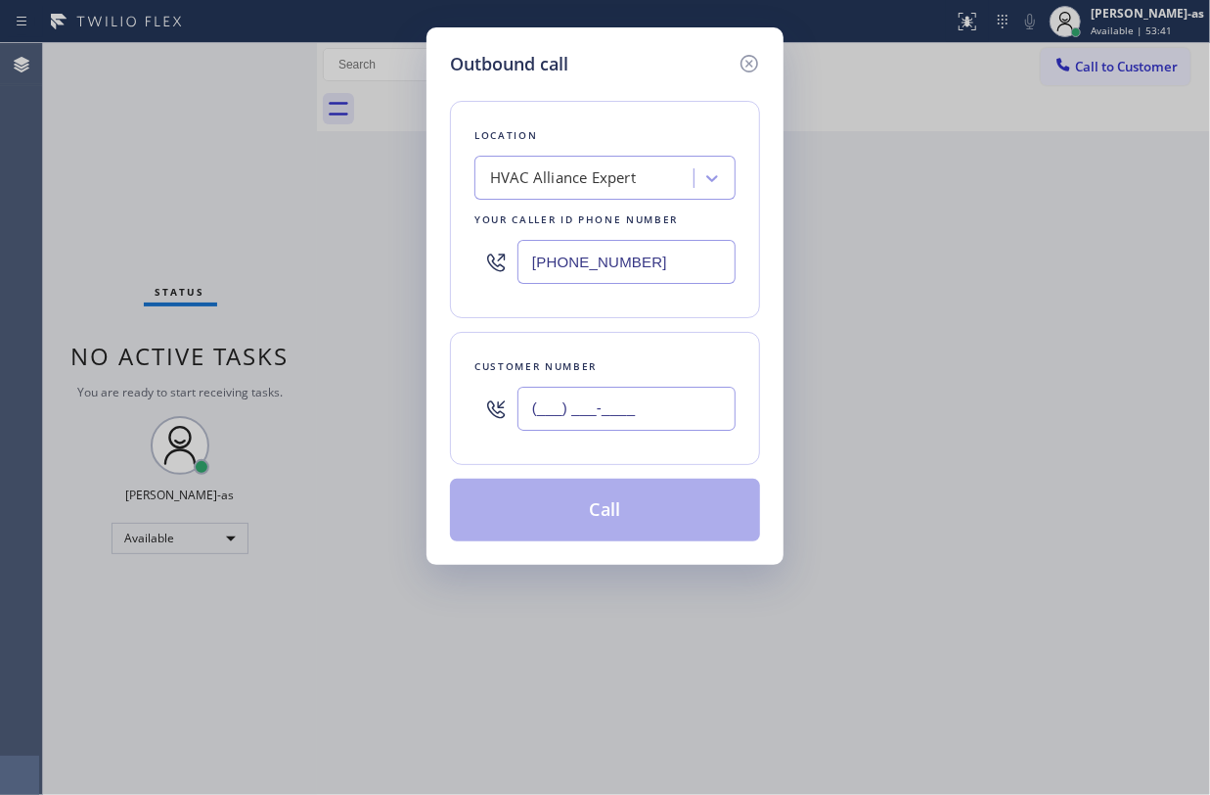
click at [628, 409] on input "(___) ___-____" at bounding box center [627, 408] width 218 height 44
paste input "310) 614-5891"
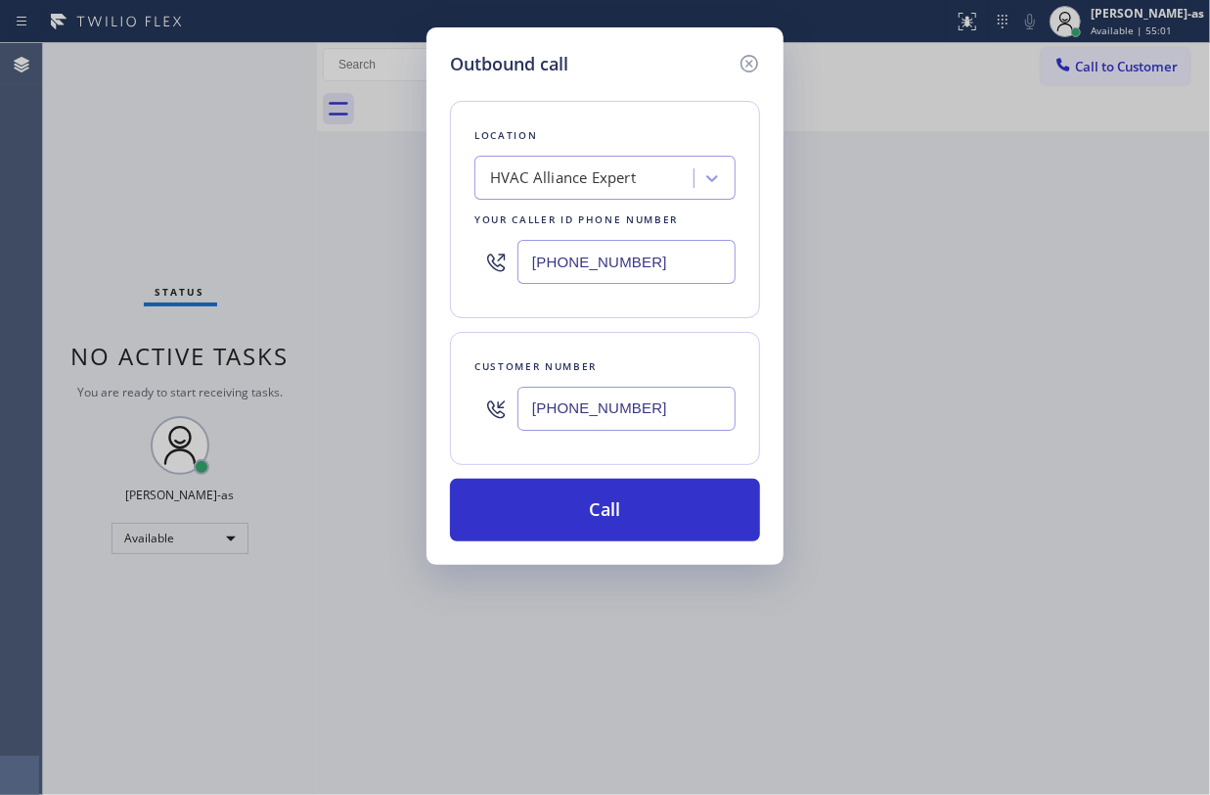
drag, startPoint x: 102, startPoint y: 161, endPoint x: 130, endPoint y: 274, distance: 116.0
click at [104, 159] on div "Outbound call Location HVAC Alliance Expert Your caller id phone number (855) 9…" at bounding box center [605, 397] width 1210 height 795
click at [640, 412] on input "(310) 614-5891" at bounding box center [627, 408] width 218 height 44
click at [639, 412] on input "(310) 614-5891" at bounding box center [627, 408] width 218 height 44
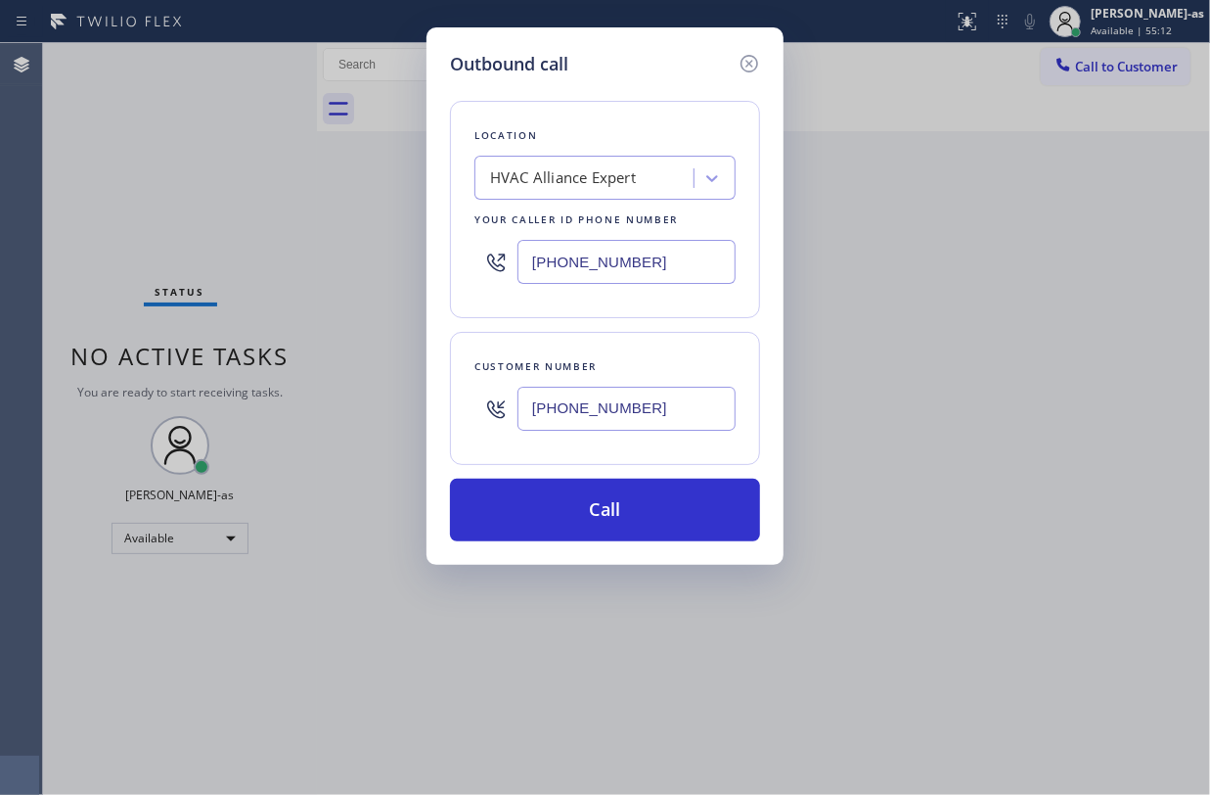
paste input "text"
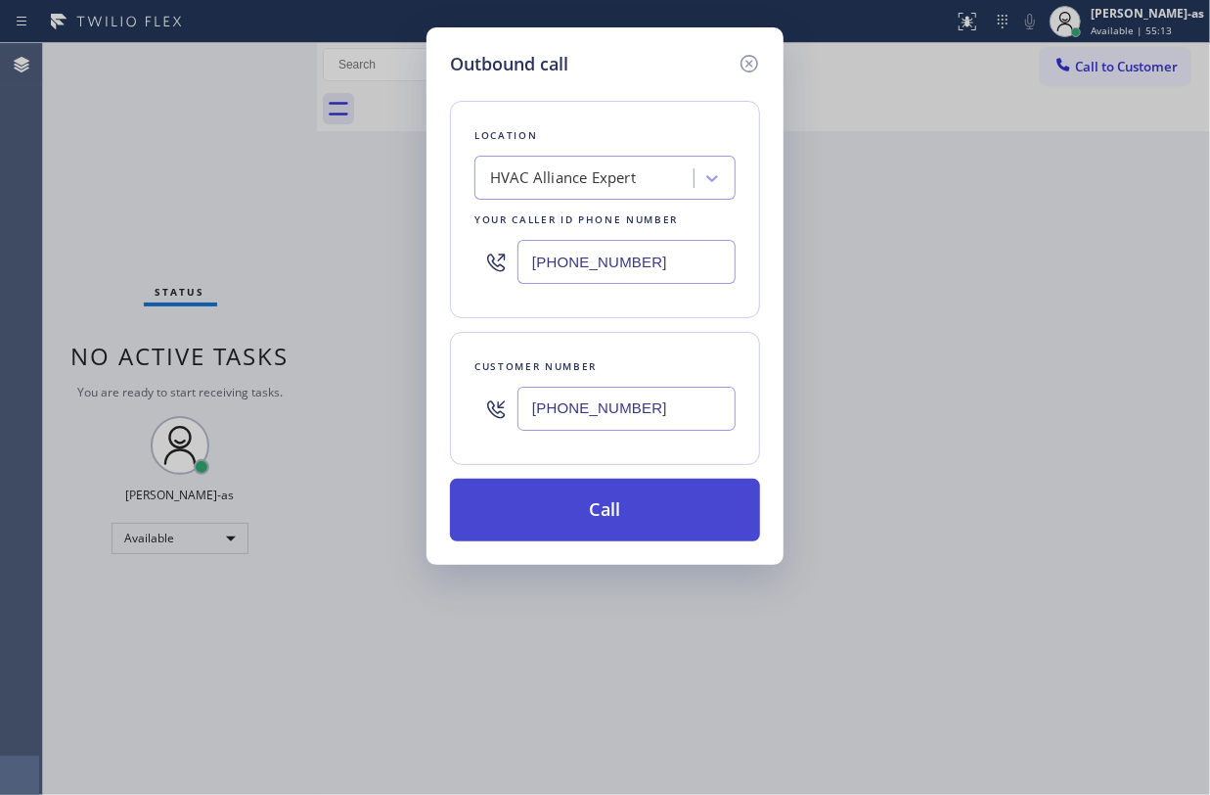
type input "(310) 614-5891"
click at [630, 510] on button "Call" at bounding box center [605, 509] width 310 height 63
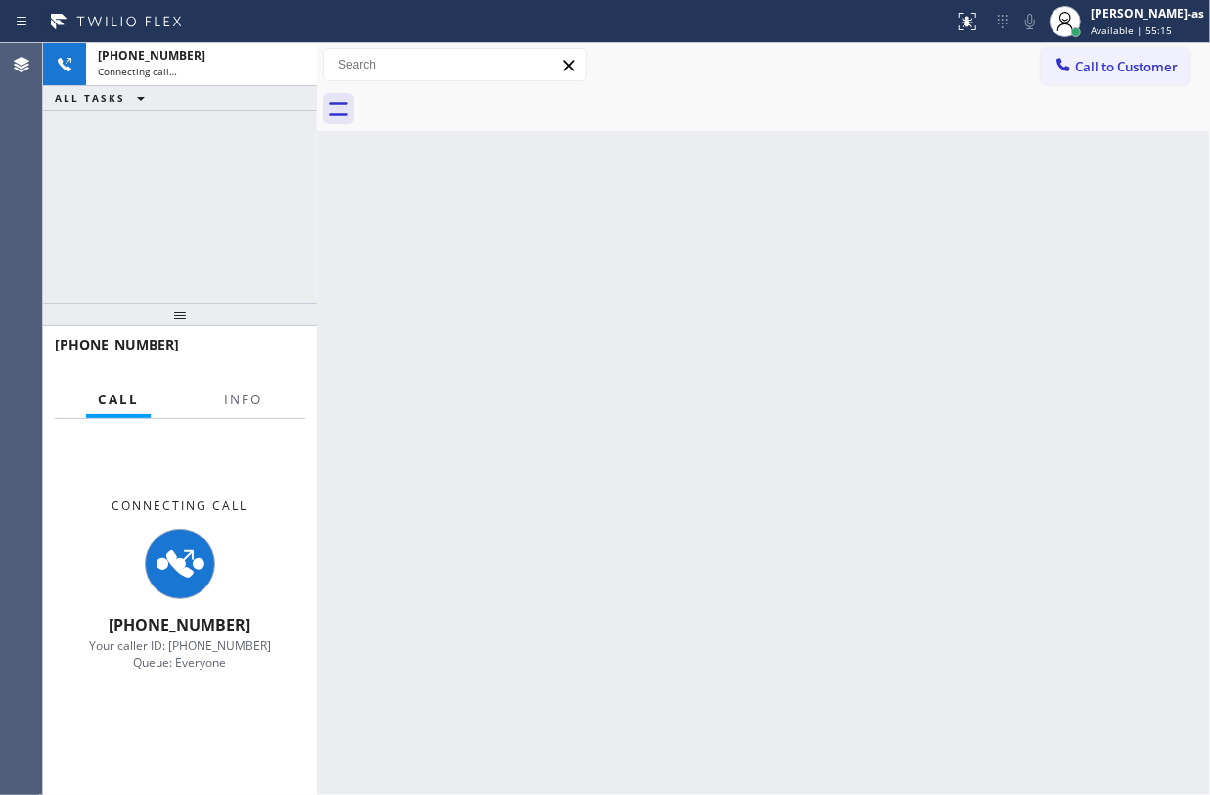
click at [185, 182] on div "+13106145891 Connecting call… ALL TASKS ALL TASKS ACTIVE TASKS TASKS IN WRAP UP" at bounding box center [180, 172] width 274 height 259
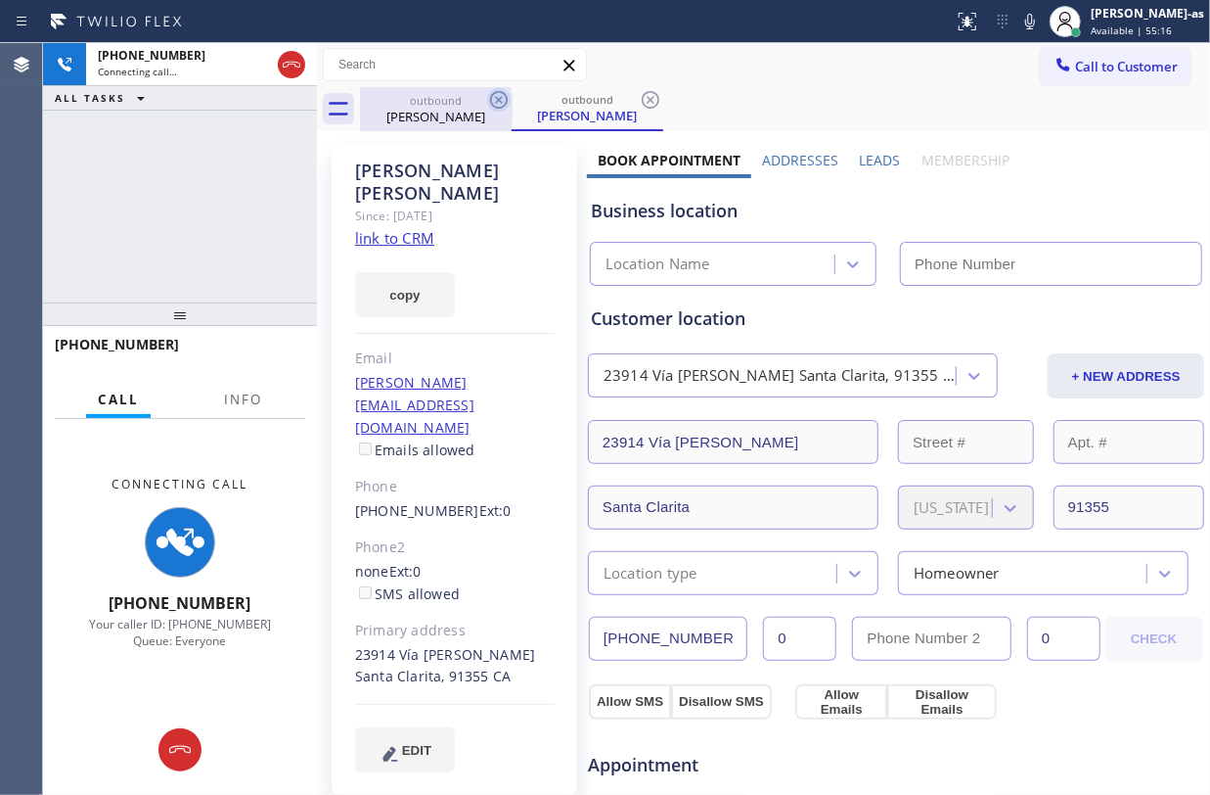
click at [432, 117] on div "Lisa Chevalier" at bounding box center [436, 117] width 148 height 18
click at [495, 100] on icon at bounding box center [498, 99] width 23 height 23
click at [196, 202] on div "+13106145891 Connecting call… ALL TASKS ALL TASKS ACTIVE TASKS TASKS IN WRAP UP" at bounding box center [180, 172] width 274 height 259
click at [395, 228] on link "link to CRM" at bounding box center [394, 238] width 79 height 20
type input "(855) 999-4417"
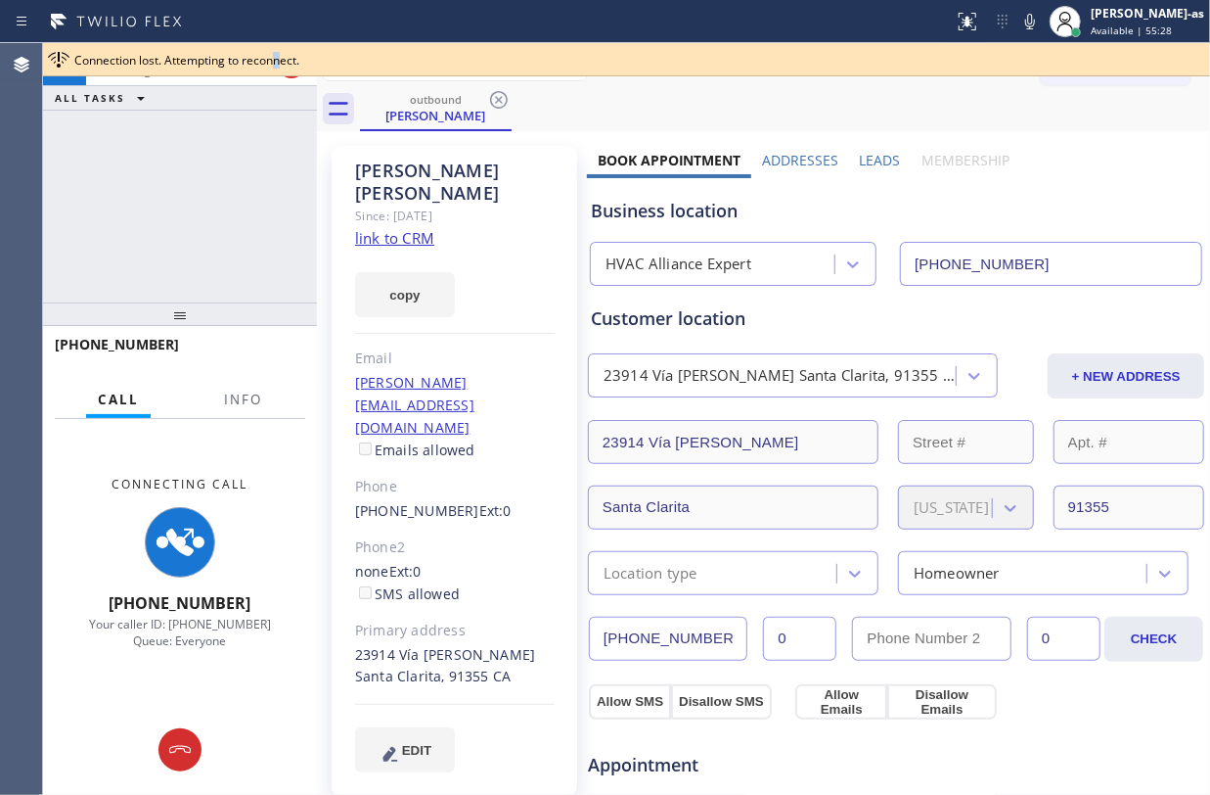
drag, startPoint x: 244, startPoint y: 118, endPoint x: 291, endPoint y: 107, distance: 48.4
click at [249, 118] on div "+13106145891 Connecting call… ALL TASKS ALL TASKS ACTIVE TASKS TASKS IN WRAP UP" at bounding box center [180, 172] width 274 height 259
click at [429, 114] on div "Lisa Chevalier" at bounding box center [436, 116] width 148 height 18
click at [287, 83] on div at bounding box center [291, 64] width 35 height 43
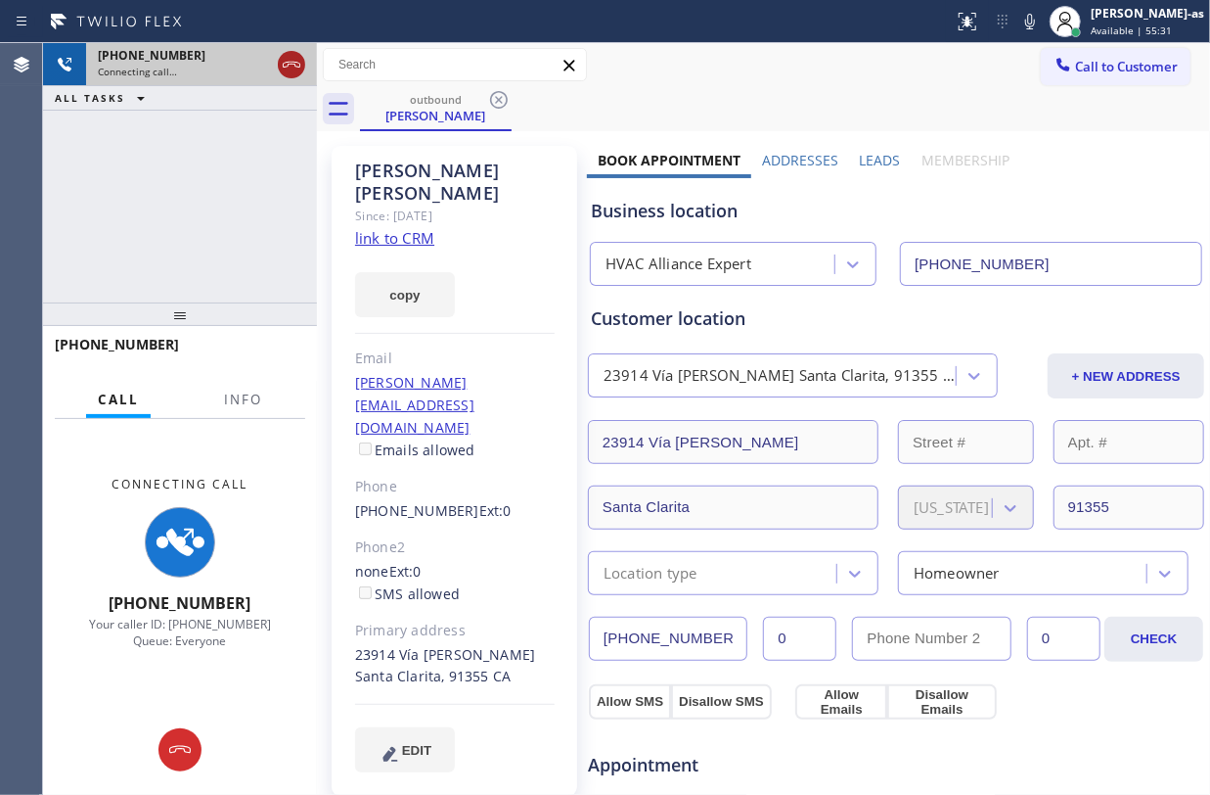
drag, startPoint x: 297, startPoint y: 64, endPoint x: 522, endPoint y: 192, distance: 259.0
click at [299, 64] on icon at bounding box center [291, 64] width 23 height 23
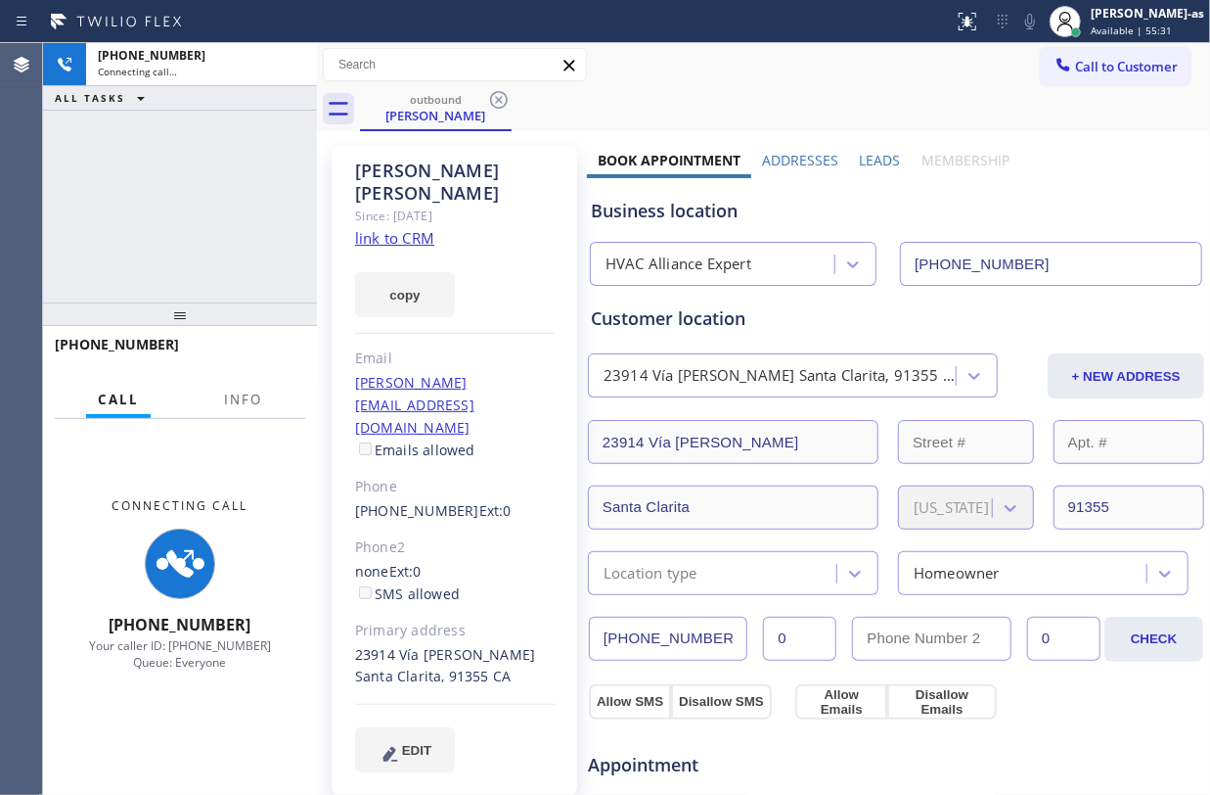
drag, startPoint x: 459, startPoint y: 117, endPoint x: 534, endPoint y: 102, distance: 77.0
click at [460, 117] on div "Lisa Chevalier" at bounding box center [436, 116] width 148 height 18
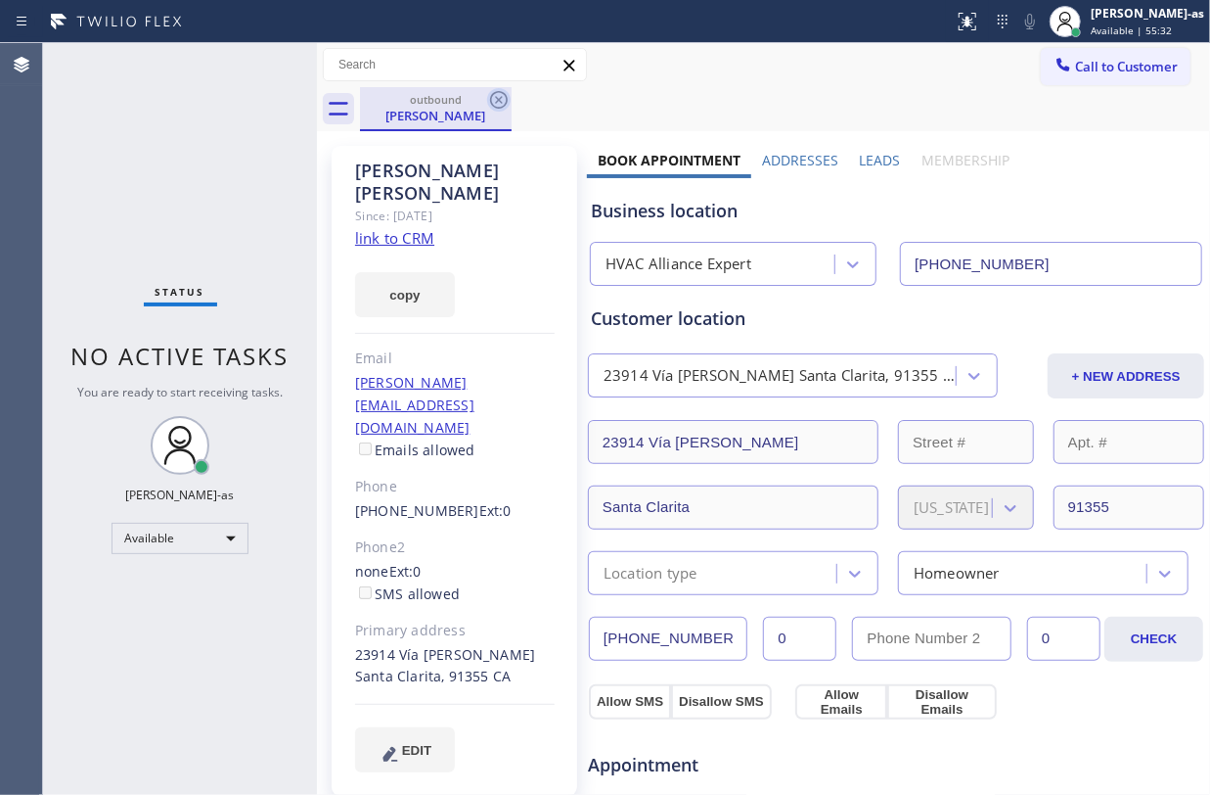
click at [509, 100] on icon at bounding box center [498, 99] width 23 height 23
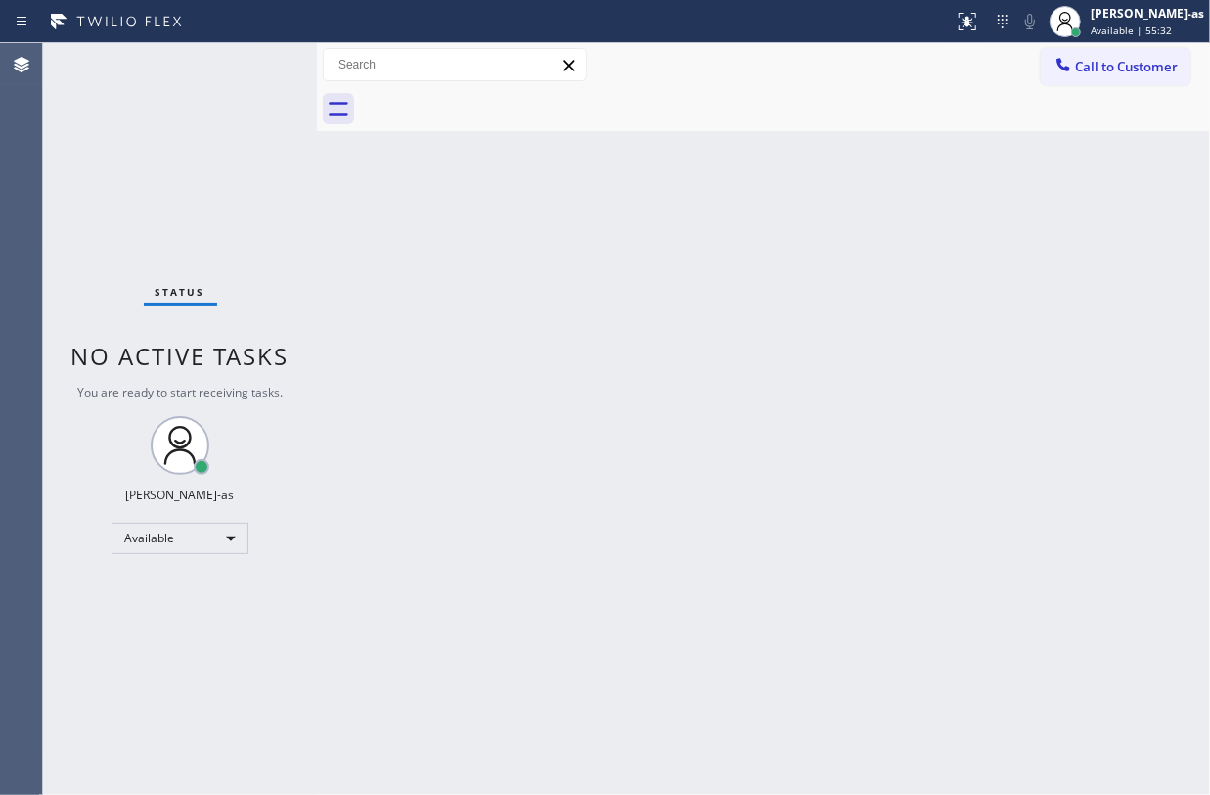
click at [507, 103] on div at bounding box center [785, 109] width 850 height 44
click at [1092, 74] on span "Call to Customer" at bounding box center [1126, 67] width 103 height 18
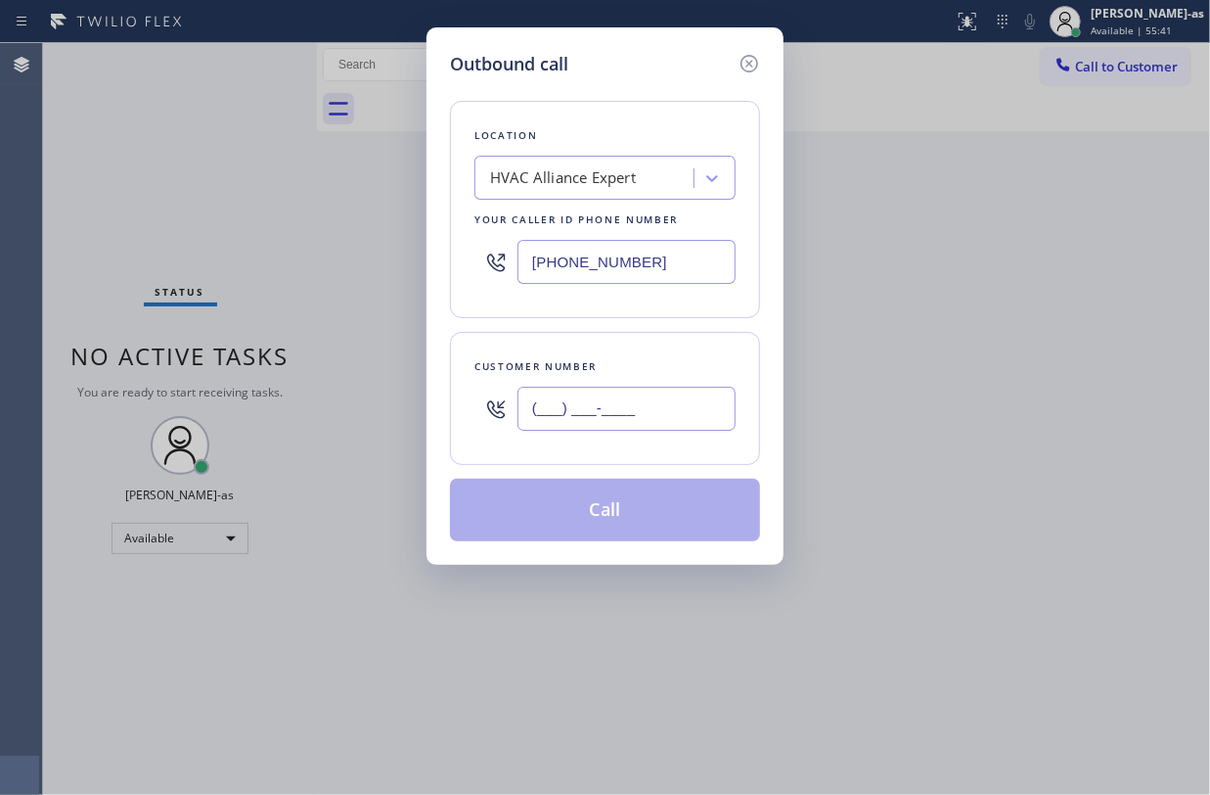
click at [650, 399] on input "(___) ___-____" at bounding box center [627, 408] width 218 height 44
paste input "858) 401-9191"
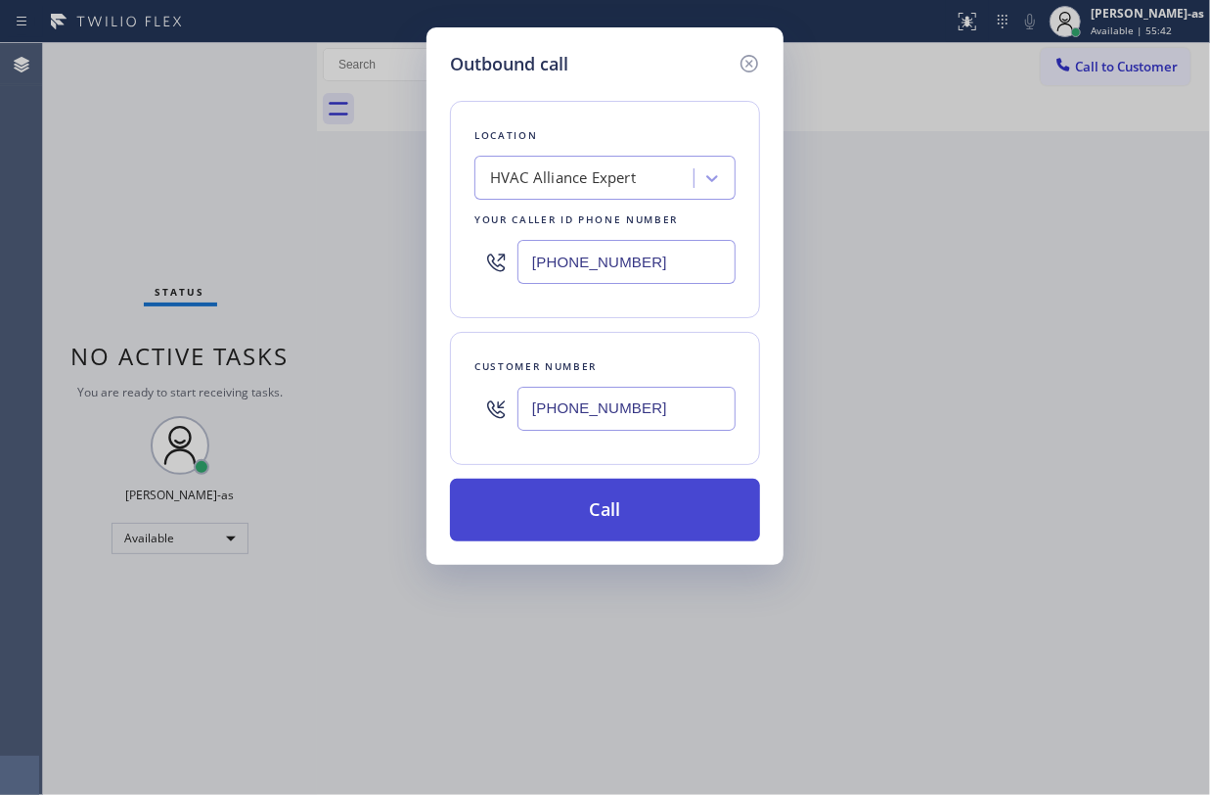
type input "(858) 401-9191"
drag, startPoint x: 630, startPoint y: 509, endPoint x: 705, endPoint y: 509, distance: 75.3
click at [631, 510] on button "Call" at bounding box center [605, 509] width 310 height 63
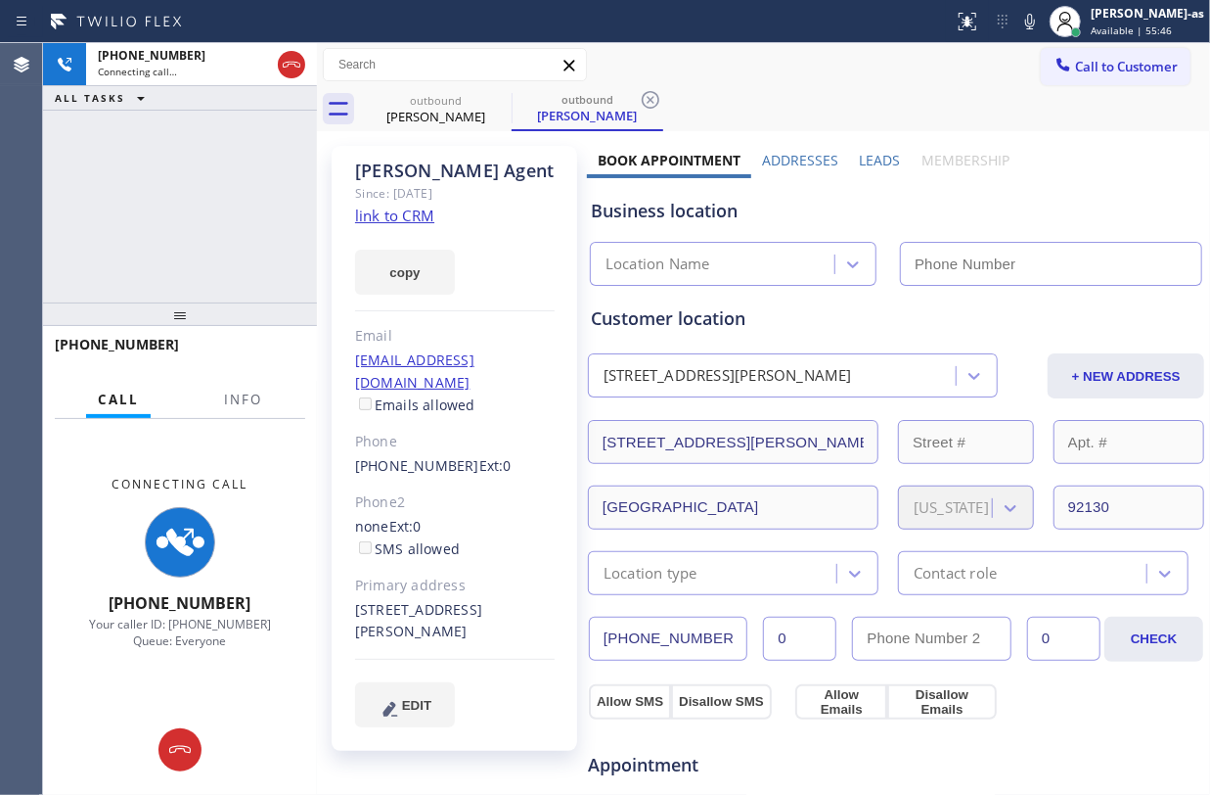
type input "(855) 999-4417"
drag, startPoint x: 155, startPoint y: 232, endPoint x: 350, endPoint y: 208, distance: 197.1
click at [155, 232] on div "+18584019191 Connecting call… ALL TASKS ALL TASKS ACTIVE TASKS TASKS IN WRAP UP" at bounding box center [180, 172] width 274 height 259
click at [388, 227] on div "copy" at bounding box center [455, 261] width 200 height 68
click at [374, 219] on link "link to CRM" at bounding box center [394, 215] width 79 height 20
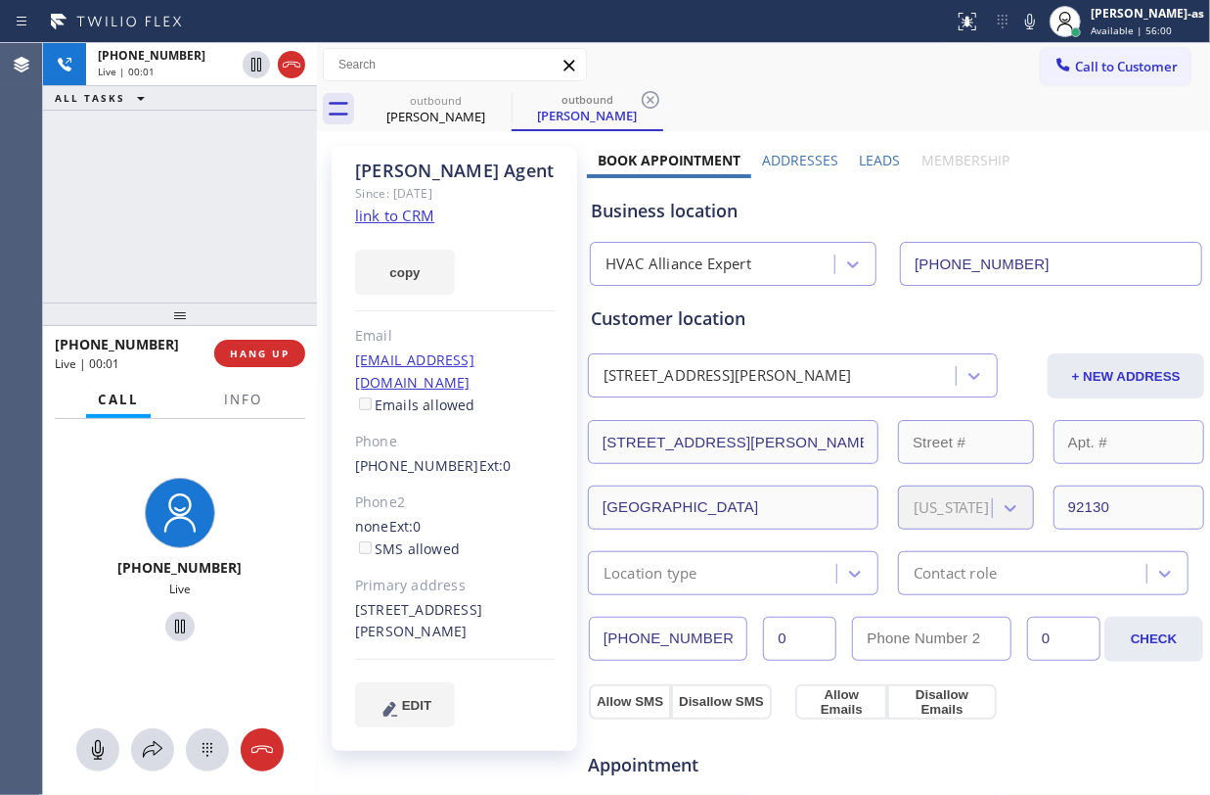
click at [215, 204] on div "+18584019191 Live | 00:01 ALL TASKS ALL TASKS ACTIVE TASKS TASKS IN WRAP UP" at bounding box center [180, 172] width 274 height 259
click at [292, 64] on icon at bounding box center [292, 65] width 18 height 6
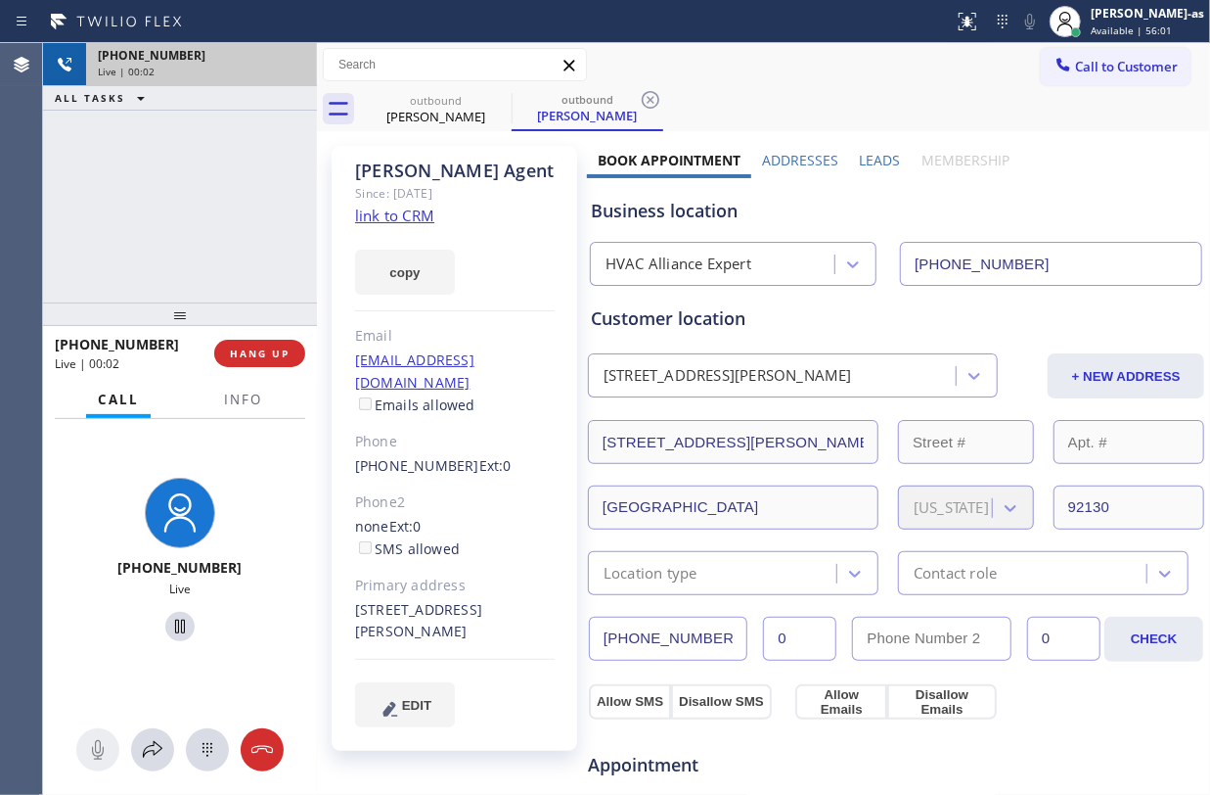
click at [180, 247] on div "+18584019191 Live | 00:02 ALL TASKS ALL TASKS ACTIVE TASKS TASKS IN WRAP UP" at bounding box center [180, 172] width 274 height 259
click at [272, 346] on button "HANG UP" at bounding box center [259, 353] width 91 height 27
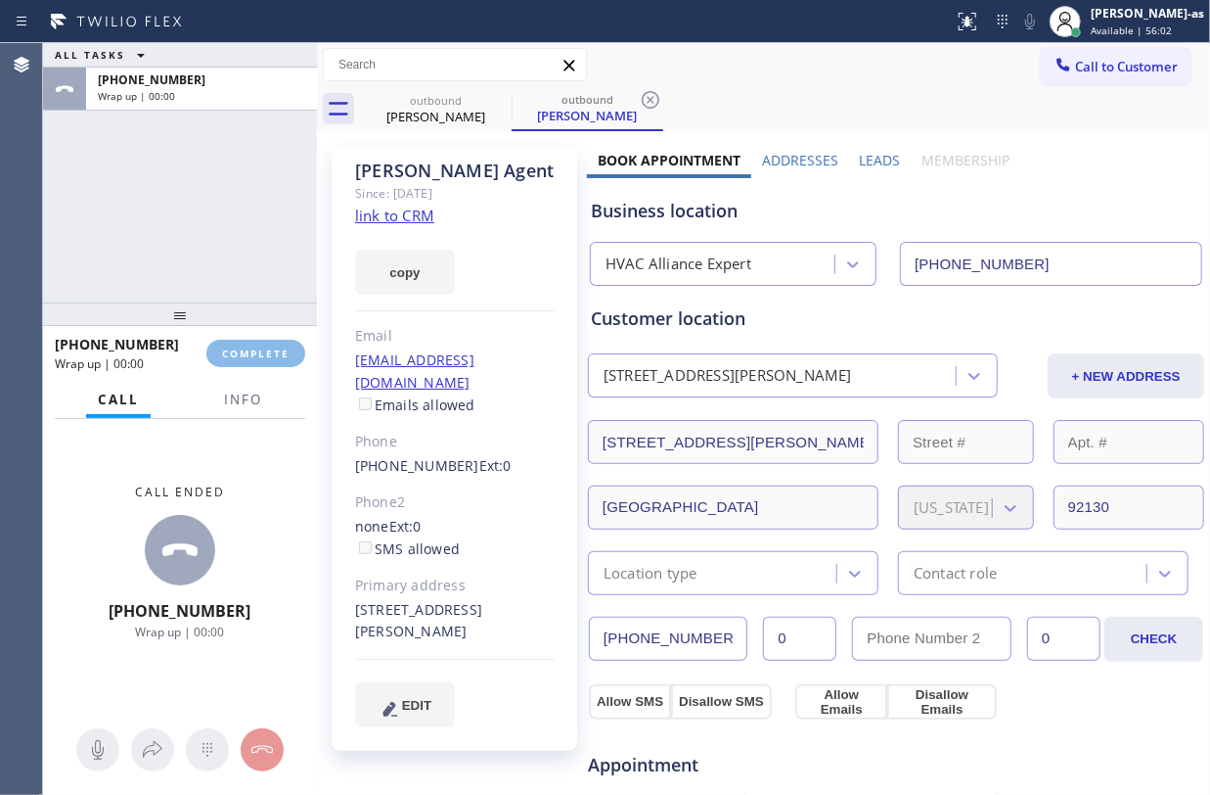
click at [189, 190] on div "ALL TASKS ALL TASKS ACTIVE TASKS TASKS IN WRAP UP +18584019191 Wrap up | 00:00" at bounding box center [180, 172] width 274 height 259
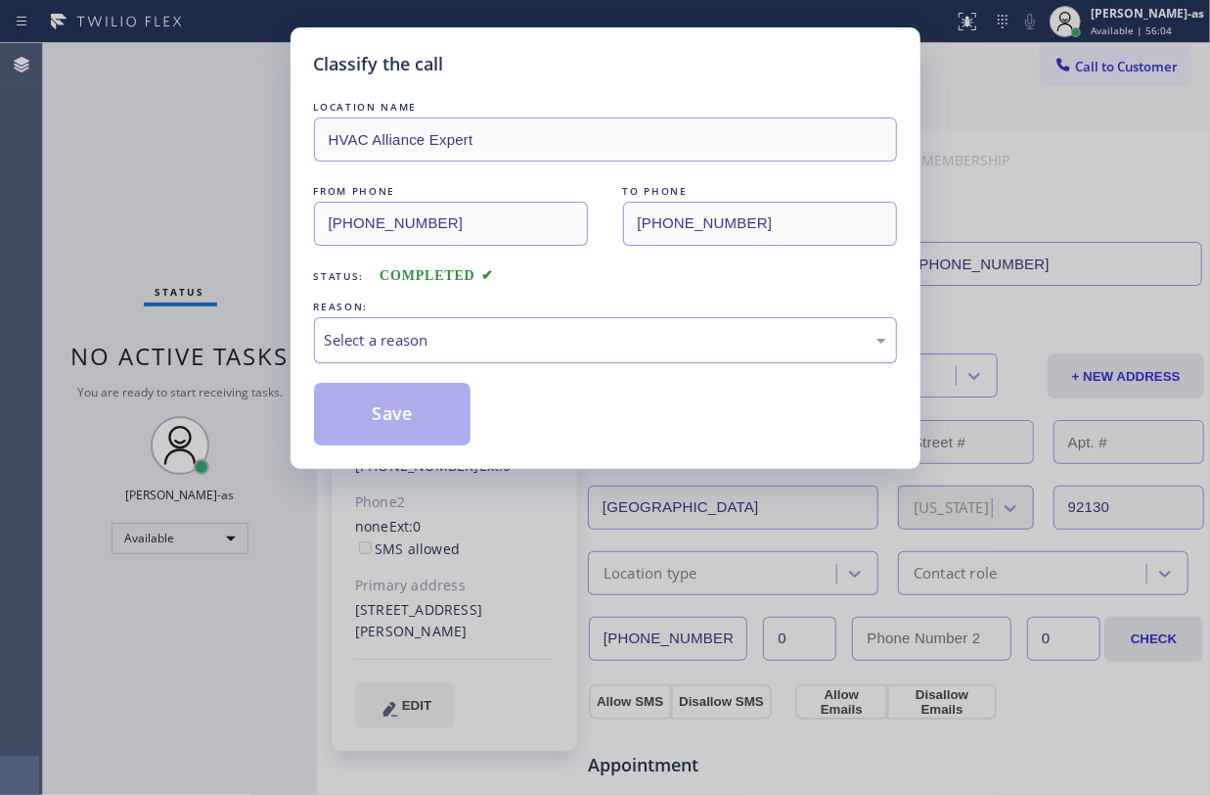
click at [450, 341] on div "Select a reason" at bounding box center [606, 340] width 562 height 23
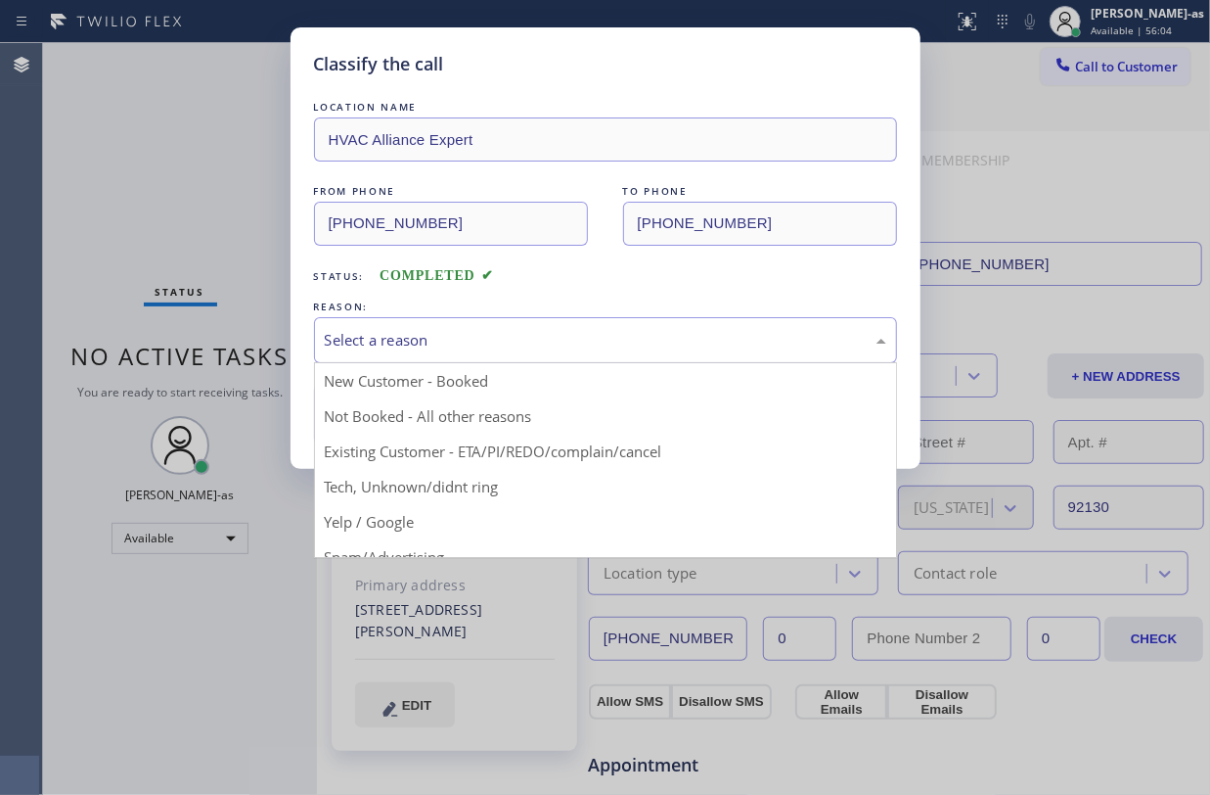
drag, startPoint x: 576, startPoint y: 455, endPoint x: 432, endPoint y: 412, distance: 150.1
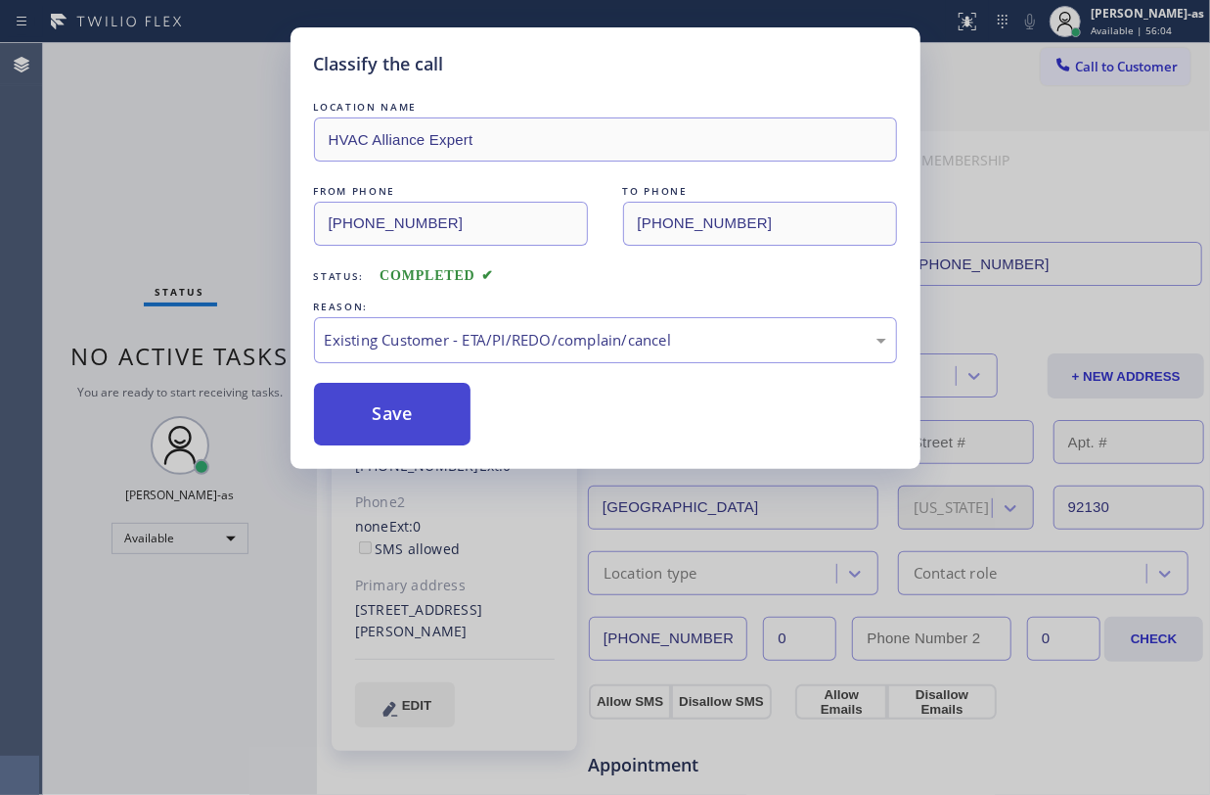
click at [432, 412] on button "Save" at bounding box center [393, 414] width 158 height 63
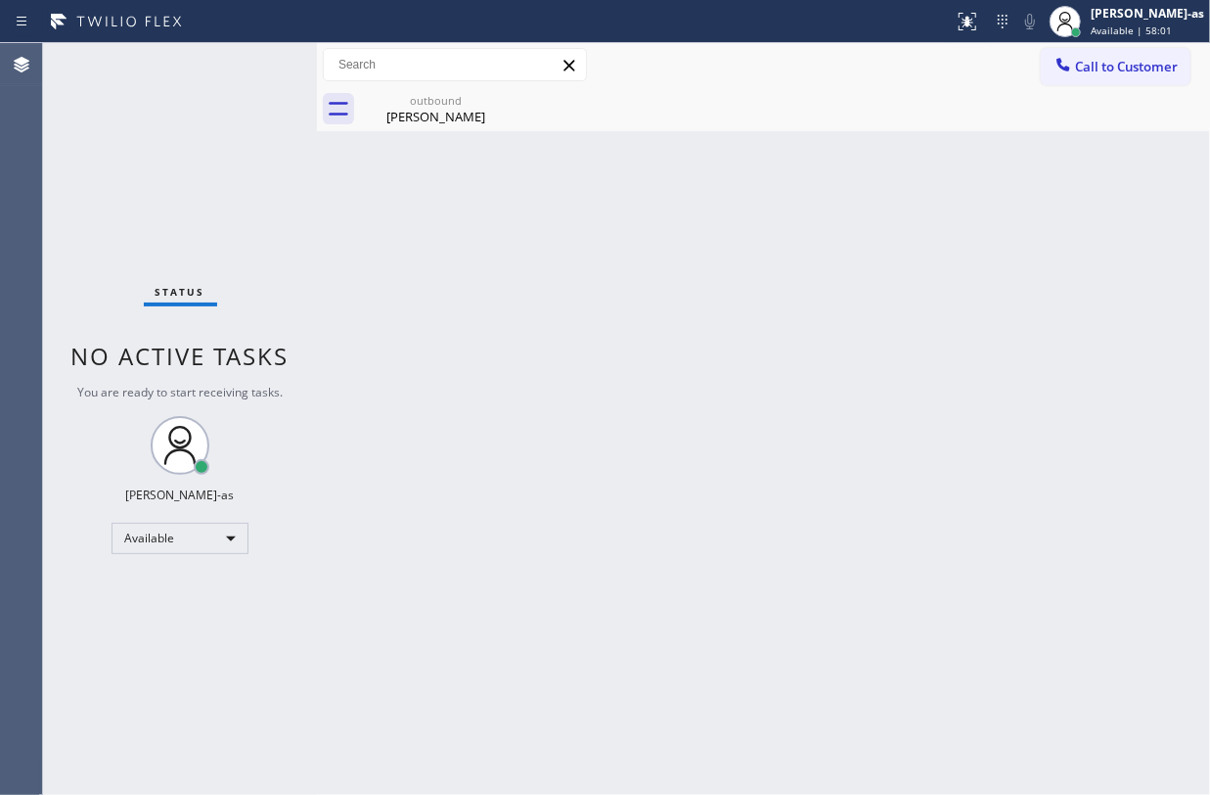
click at [1102, 80] on button "Call to Customer" at bounding box center [1116, 66] width 150 height 37
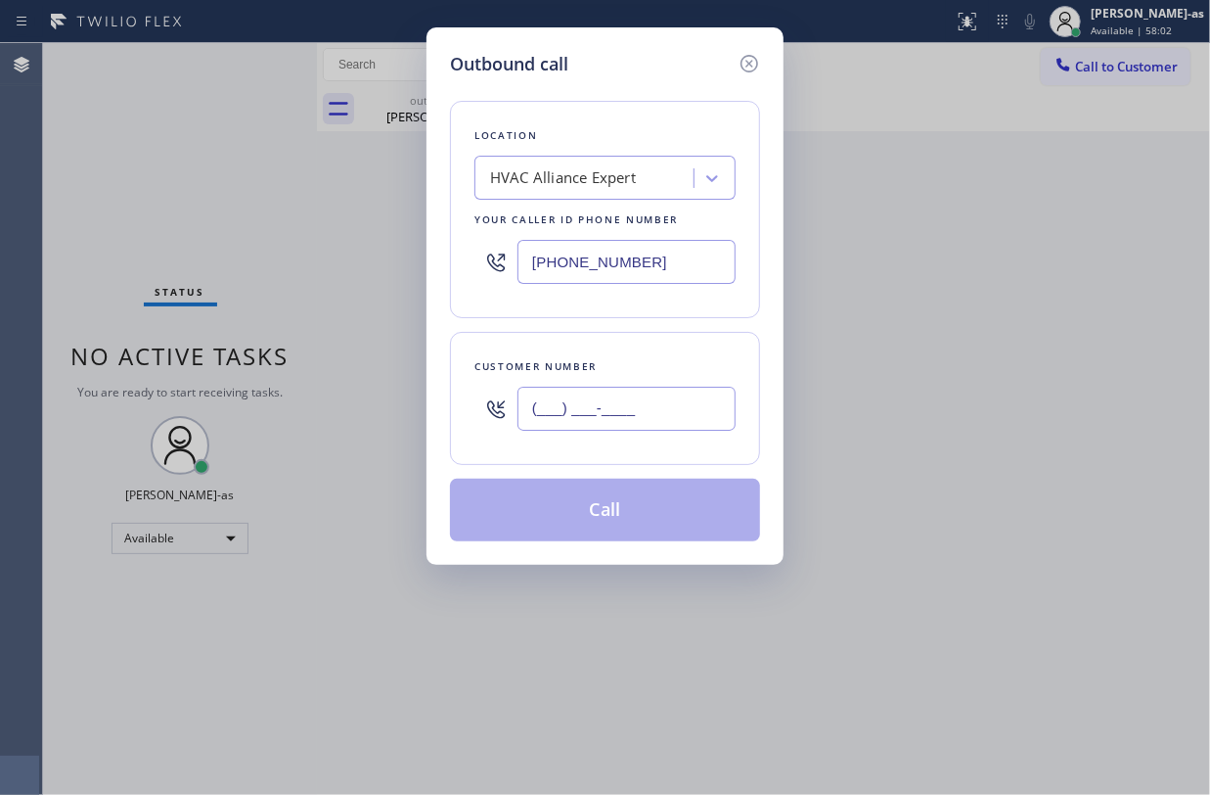
click at [614, 396] on input "(___) ___-____" at bounding box center [627, 408] width 218 height 44
paste input "314) 369-6285"
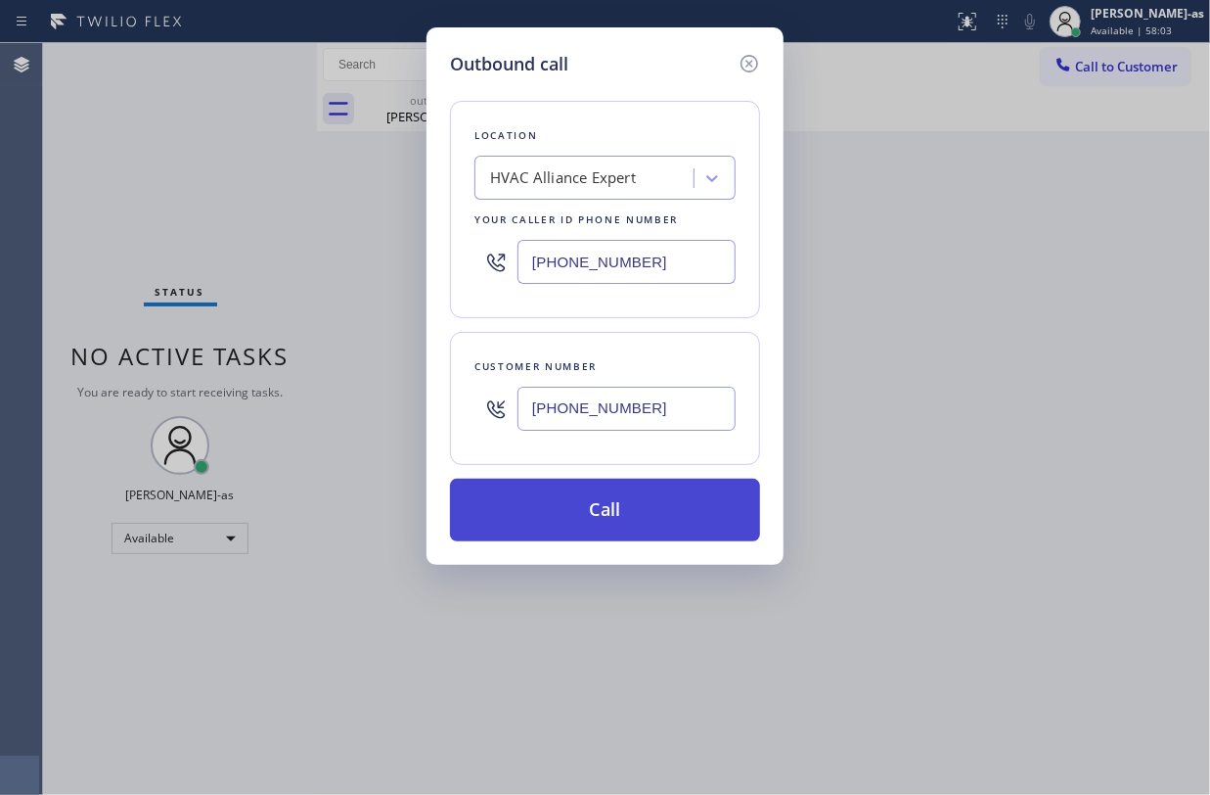
type input "(314) 369-6285"
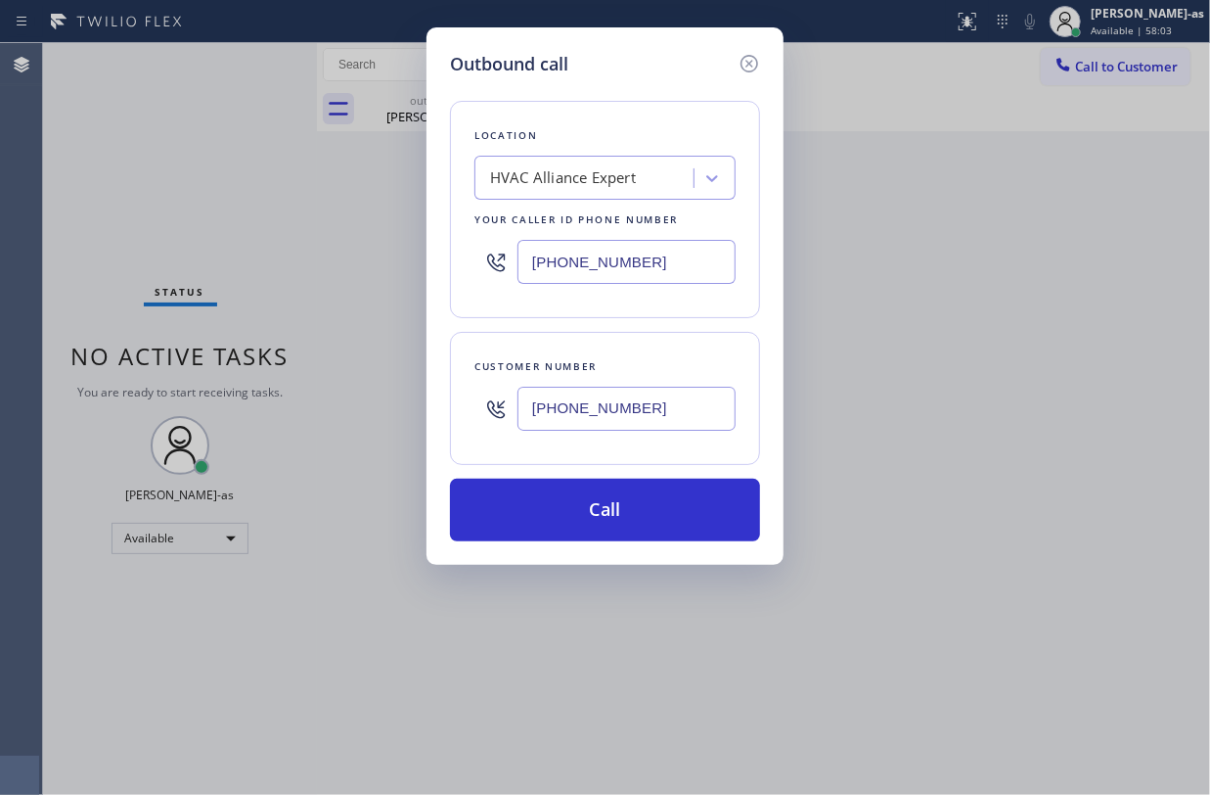
drag, startPoint x: 623, startPoint y: 524, endPoint x: 874, endPoint y: 619, distance: 267.9
click at [623, 525] on button "Call" at bounding box center [605, 509] width 310 height 63
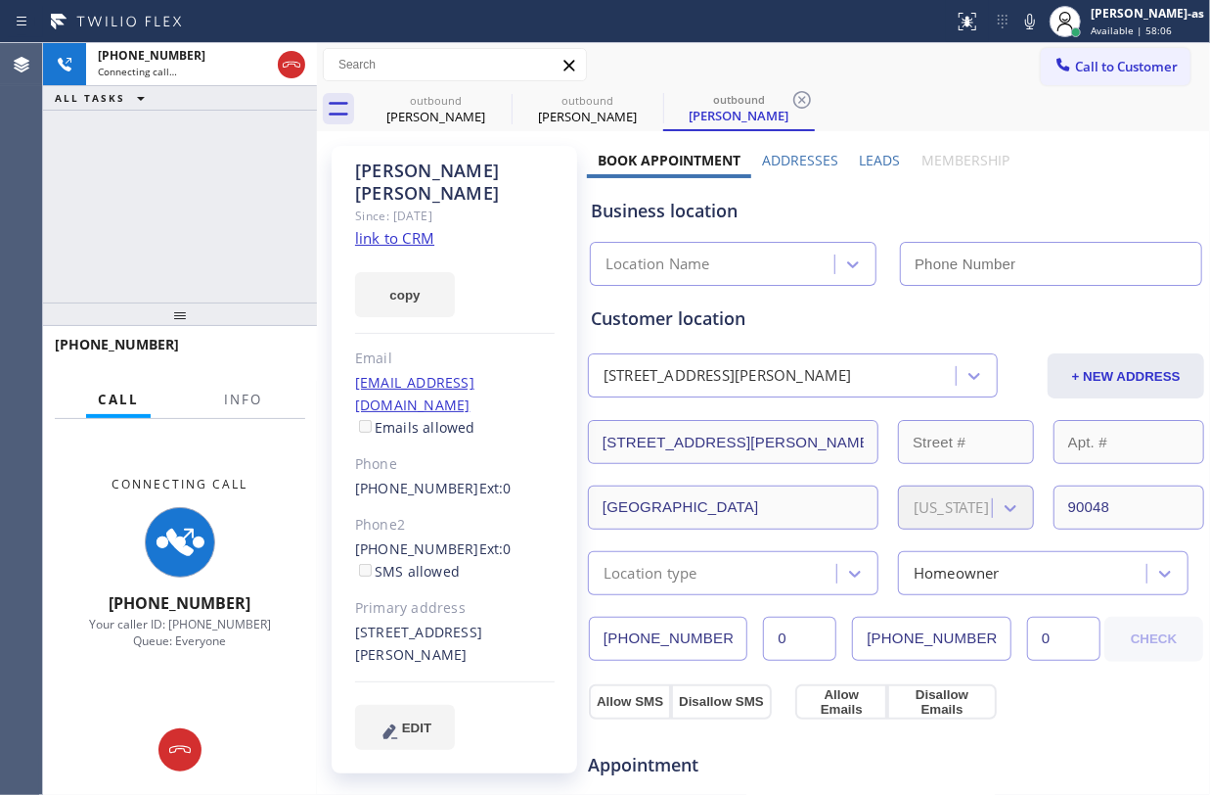
click at [185, 198] on div "+13143696285 Connecting call… ALL TASKS ALL TASKS ACTIVE TASKS TASKS IN WRAP UP" at bounding box center [180, 172] width 274 height 259
click at [397, 228] on link "link to CRM" at bounding box center [394, 238] width 79 height 20
type input "(855) 999-4417"
drag, startPoint x: 274, startPoint y: 225, endPoint x: 333, endPoint y: 194, distance: 66.5
click at [283, 224] on div "+13143696285 Connecting call… ALL TASKS ALL TASKS ACTIVE TASKS TASKS IN WRAP UP" at bounding box center [180, 172] width 274 height 259
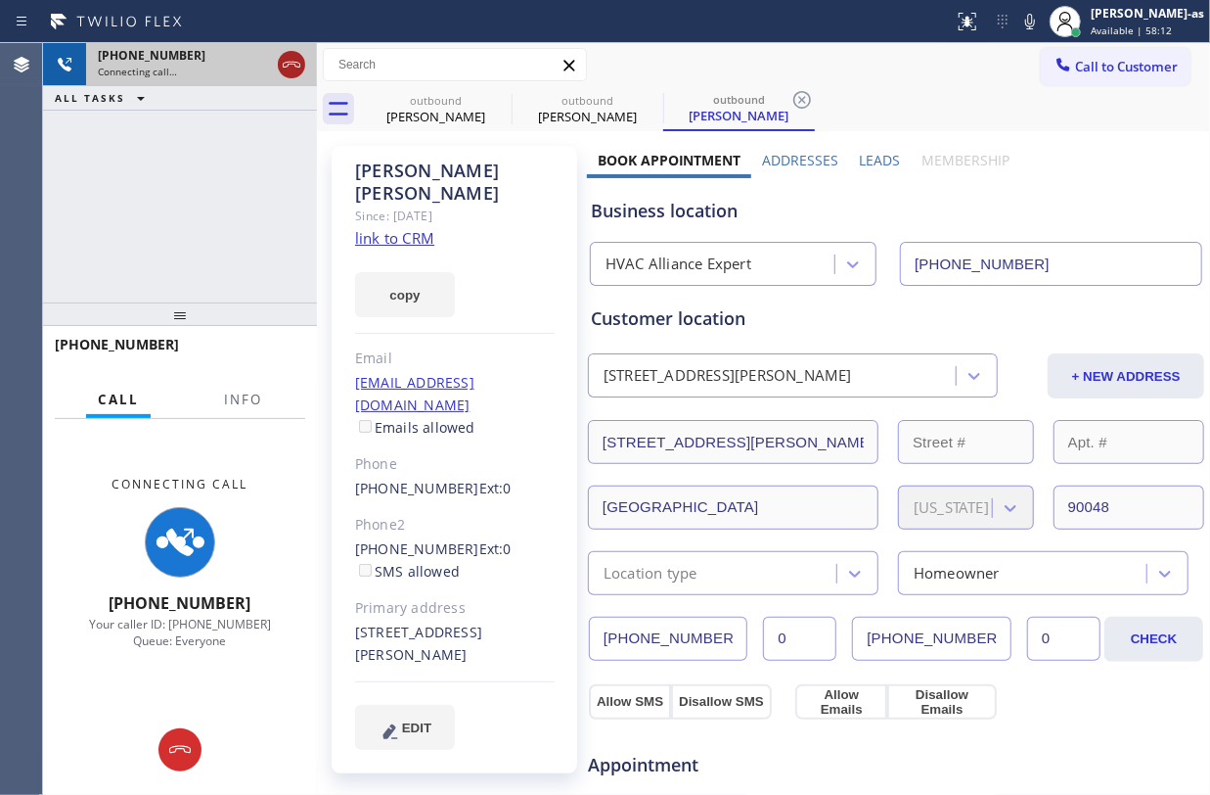
click at [290, 68] on icon at bounding box center [291, 64] width 23 height 23
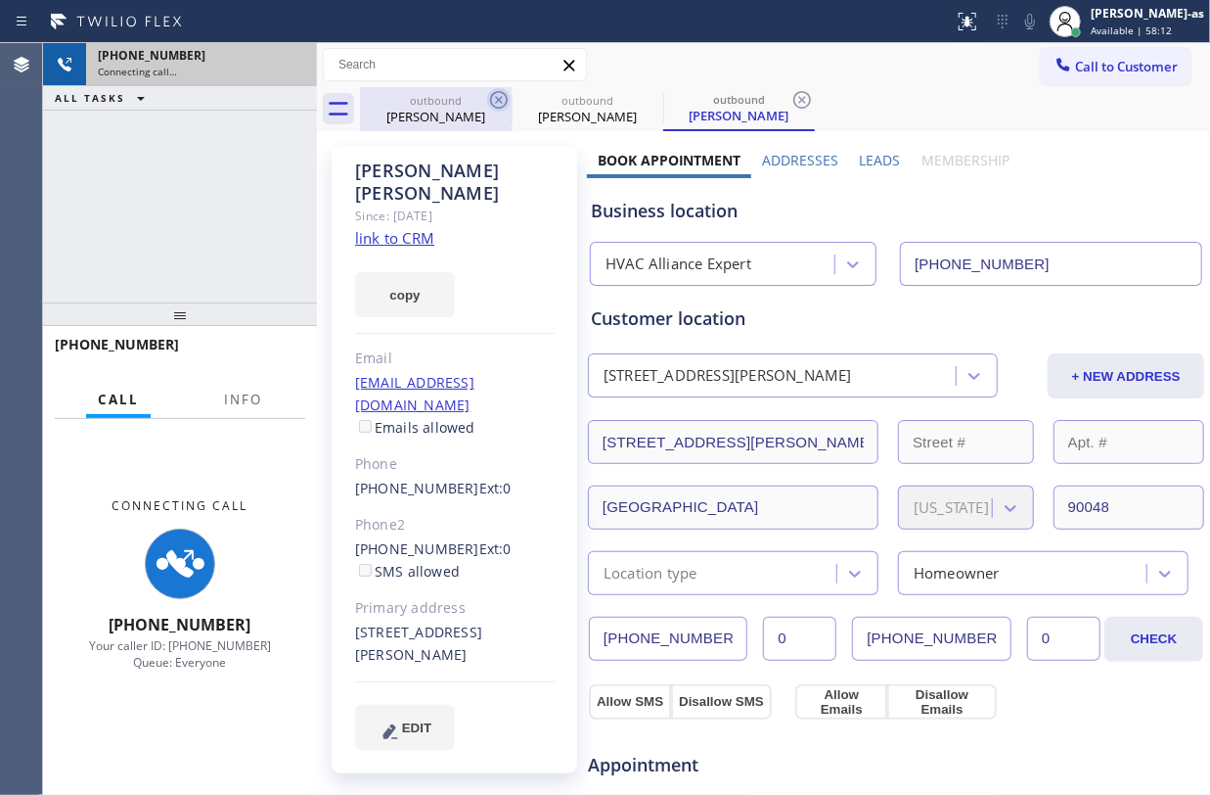
click at [448, 102] on div "outbound" at bounding box center [436, 100] width 148 height 15
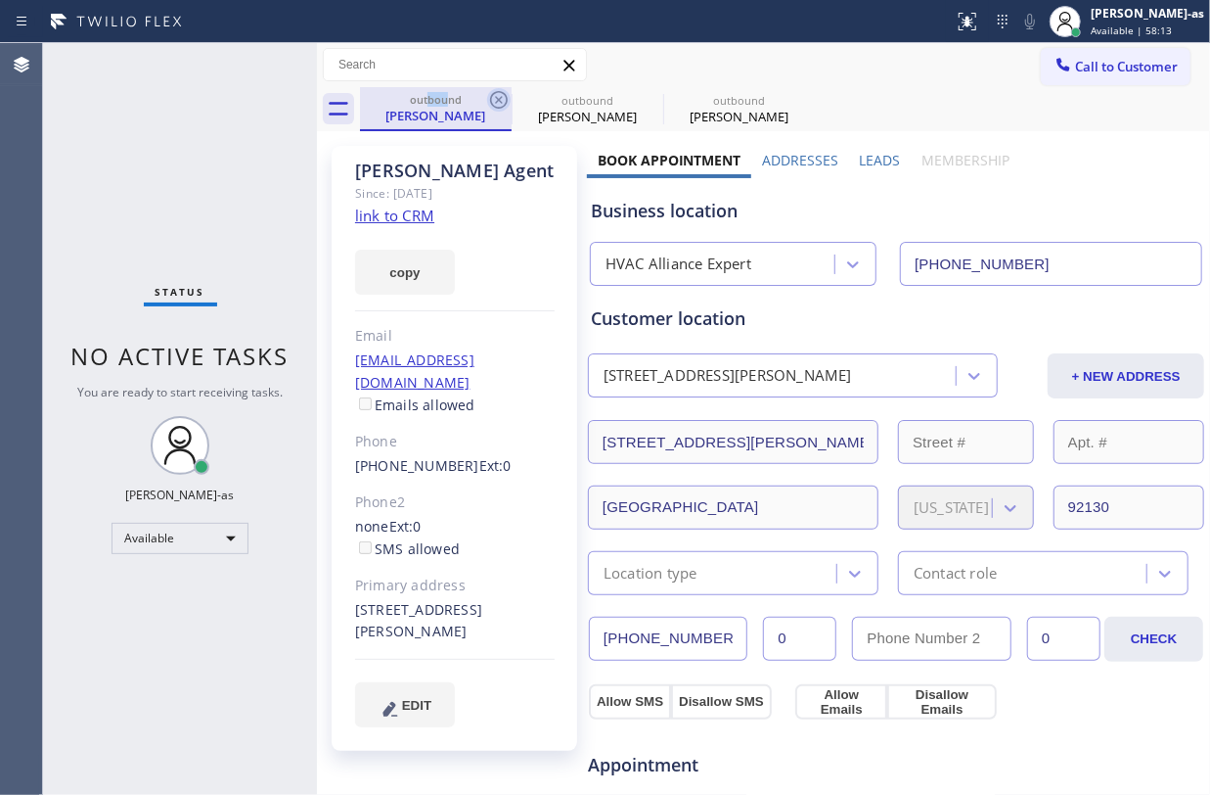
click at [490, 88] on icon at bounding box center [498, 99] width 23 height 23
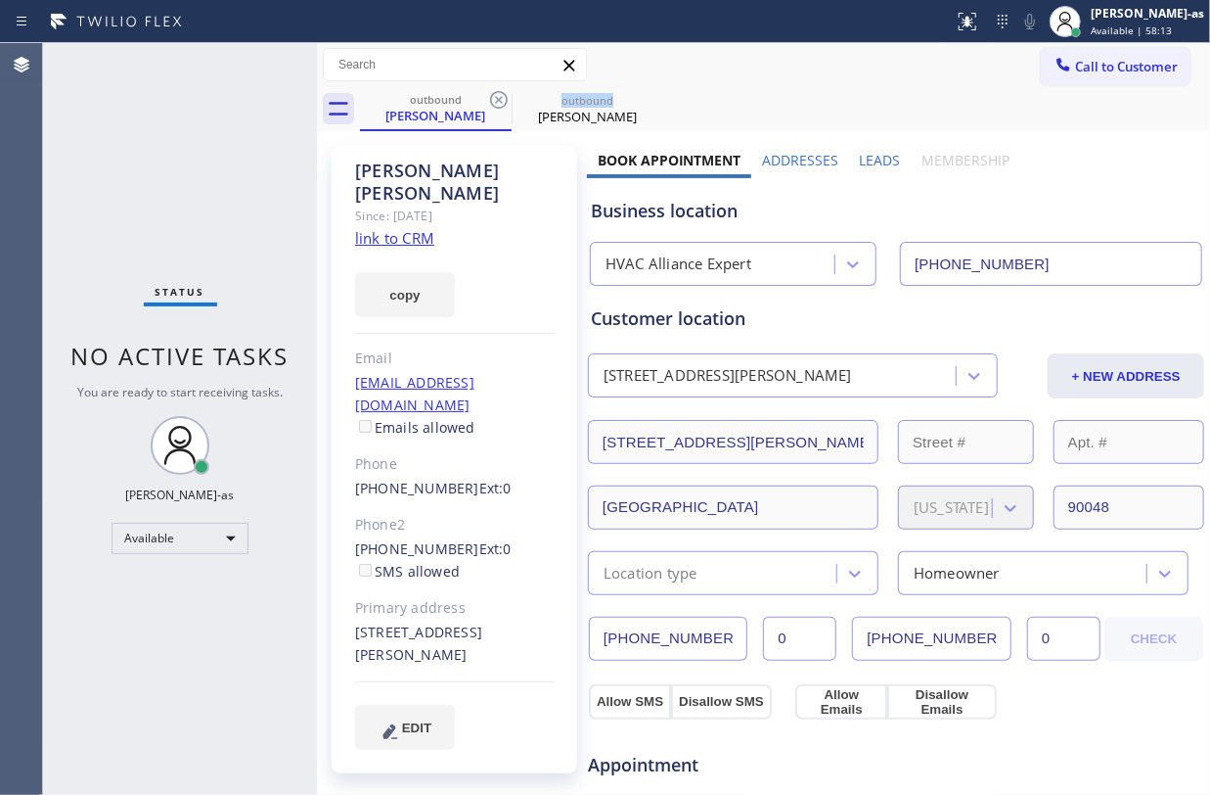
click at [490, 88] on icon at bounding box center [498, 99] width 23 height 23
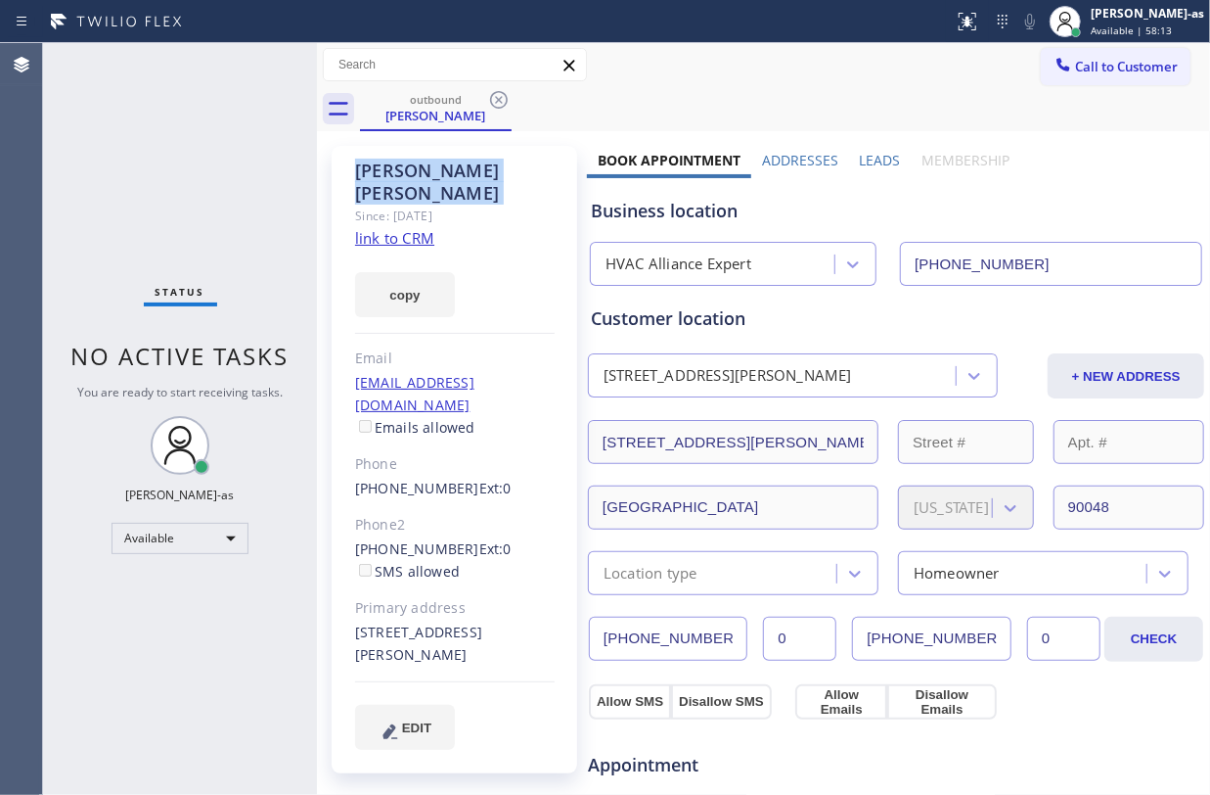
click at [490, 88] on icon at bounding box center [498, 99] width 23 height 23
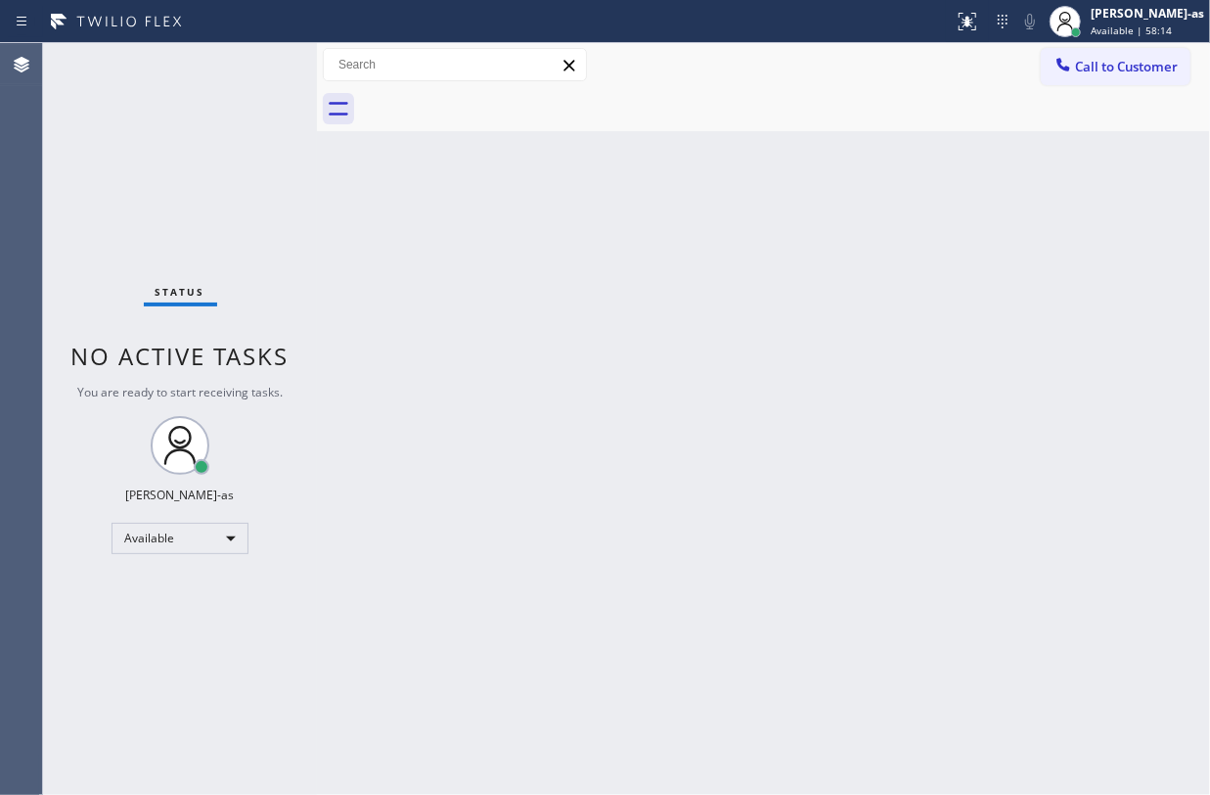
click at [490, 88] on div at bounding box center [785, 109] width 850 height 44
click at [509, 440] on div "Back to Dashboard Change Sender ID Customers Technicians Select a contact Outbo…" at bounding box center [763, 418] width 893 height 751
click at [1098, 68] on span "Call to Customer" at bounding box center [1126, 67] width 103 height 18
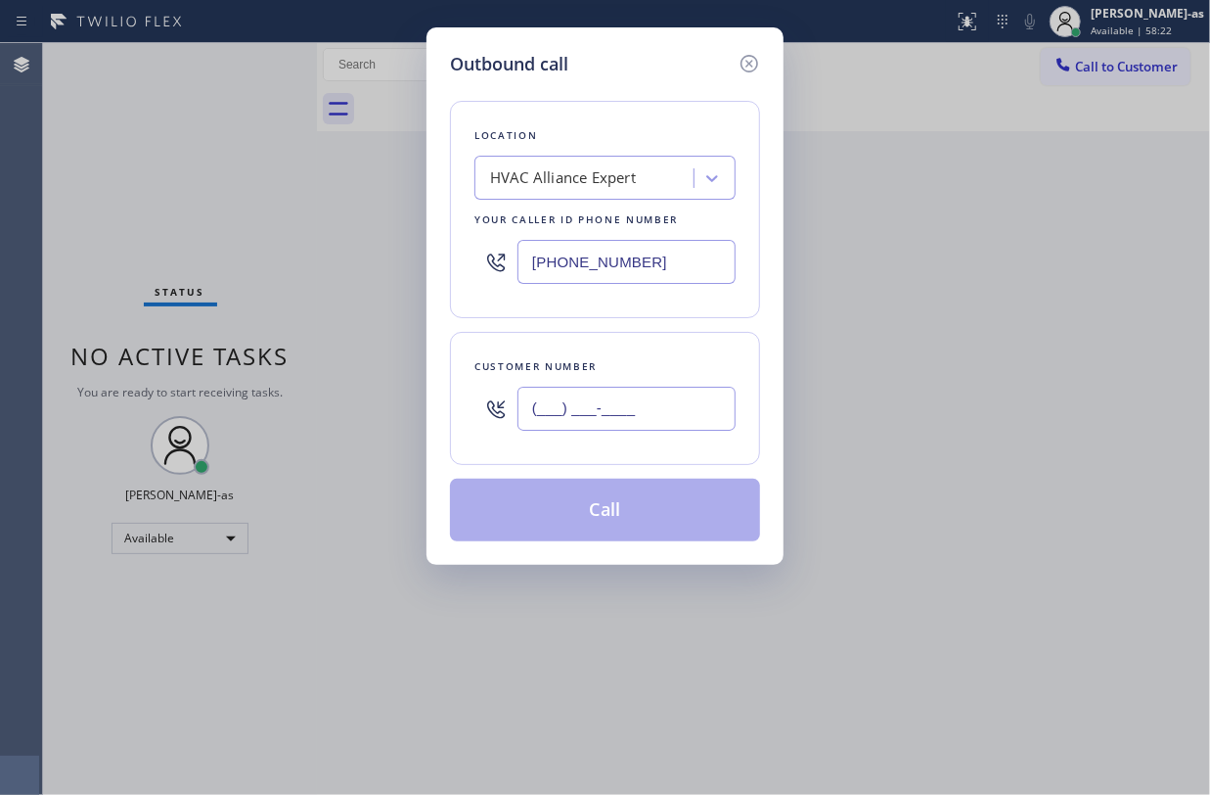
click at [615, 416] on input "(___) ___-____" at bounding box center [627, 408] width 218 height 44
paste input "469) 669-9266"
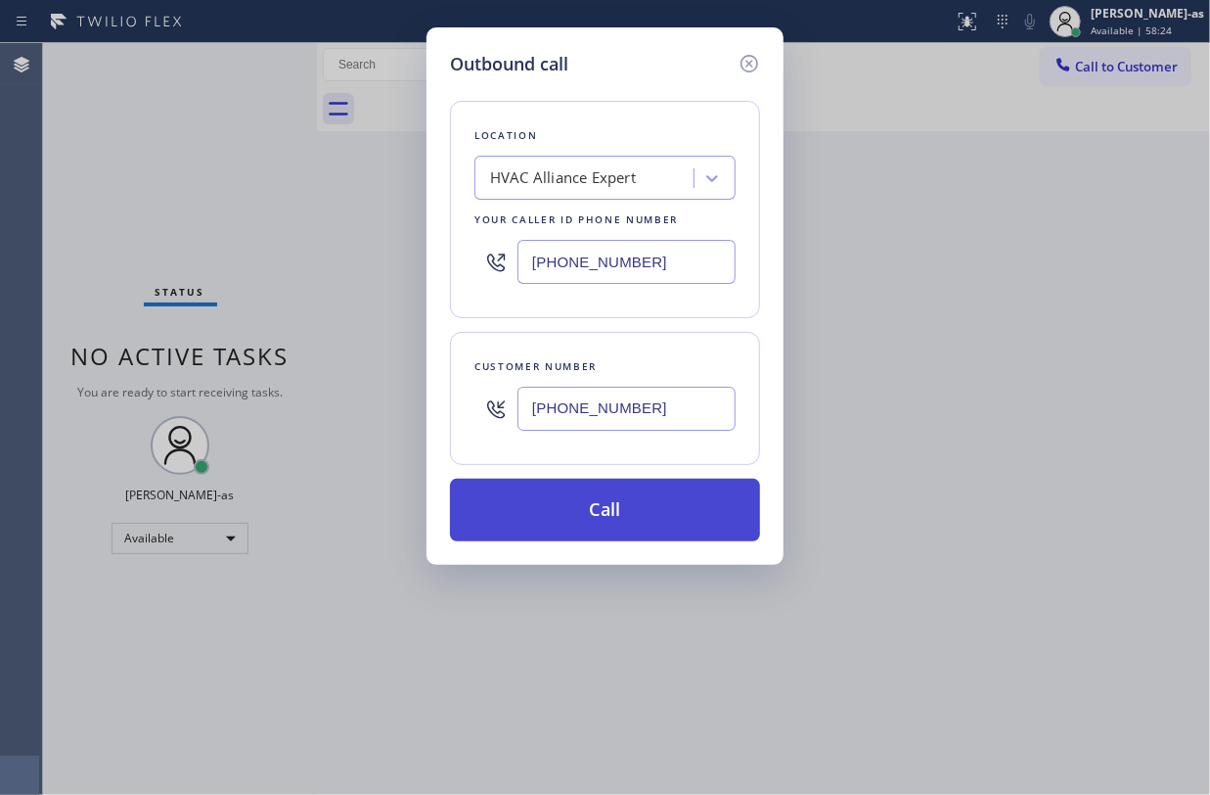
type input "(469) 669-9266"
click at [620, 513] on button "Call" at bounding box center [605, 509] width 310 height 63
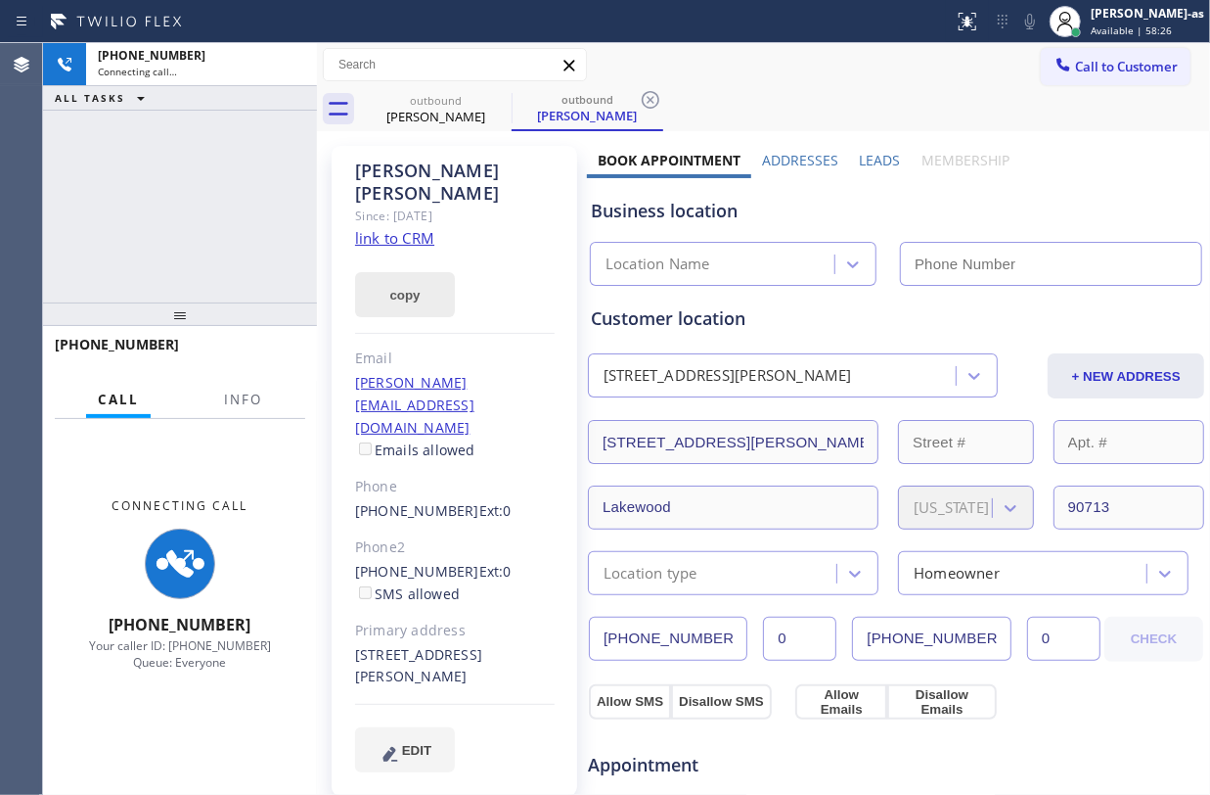
drag, startPoint x: 213, startPoint y: 186, endPoint x: 412, endPoint y: 255, distance: 210.4
click at [224, 186] on div "+14696699266 Connecting call… ALL TASKS ALL TASKS ACTIVE TASKS TASKS IN WRAP UP" at bounding box center [180, 172] width 274 height 259
click at [409, 228] on link "link to CRM" at bounding box center [394, 238] width 79 height 20
type input "(855) 999-4417"
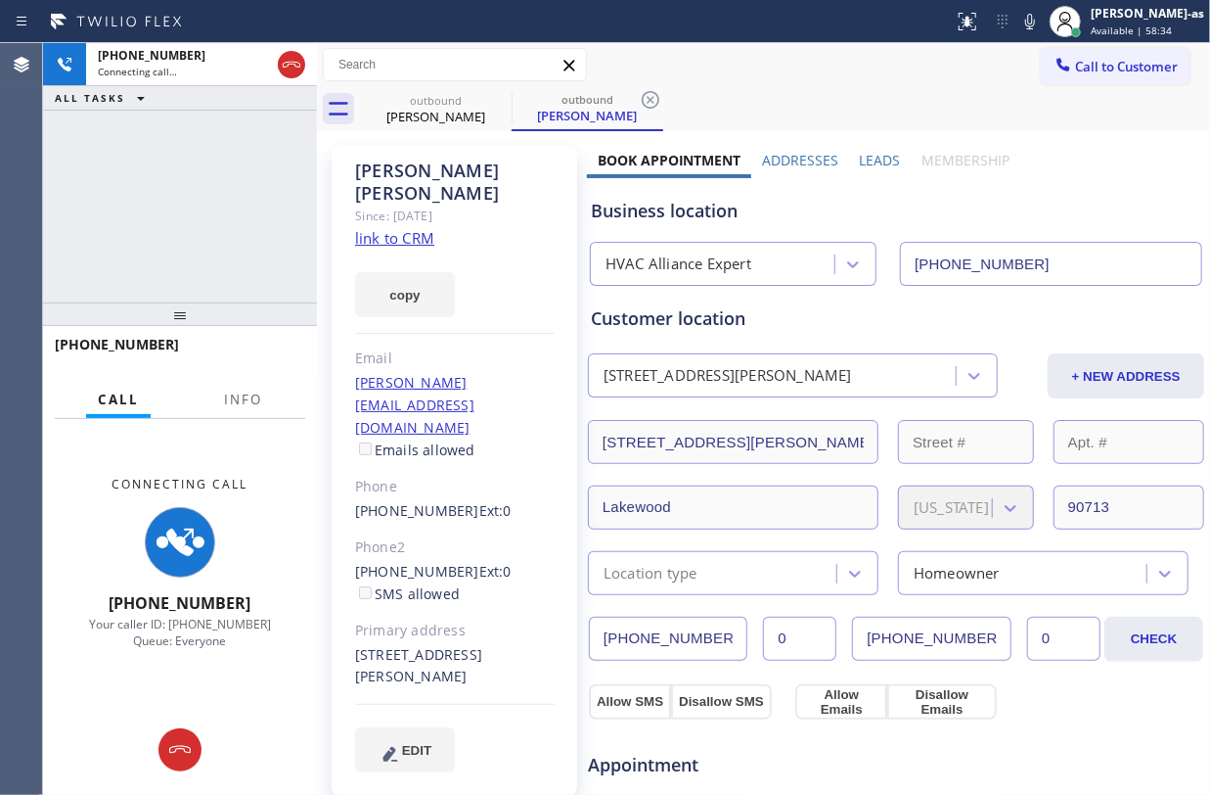
drag, startPoint x: 275, startPoint y: 64, endPoint x: 360, endPoint y: 79, distance: 86.6
click at [287, 64] on div at bounding box center [291, 64] width 35 height 43
click at [299, 63] on icon at bounding box center [291, 64] width 23 height 23
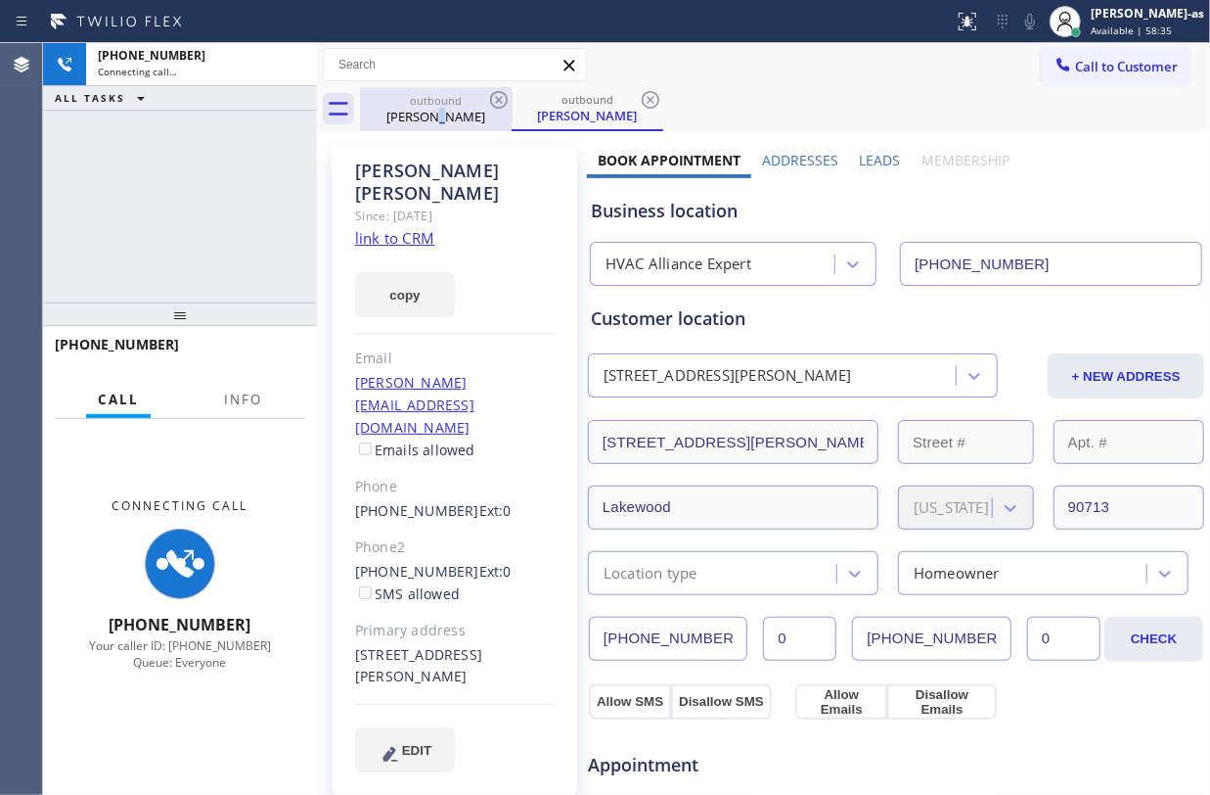
drag, startPoint x: 434, startPoint y: 126, endPoint x: 478, endPoint y: 102, distance: 50.4
click at [452, 123] on div "outbound Ruchika Nagrath" at bounding box center [436, 109] width 148 height 44
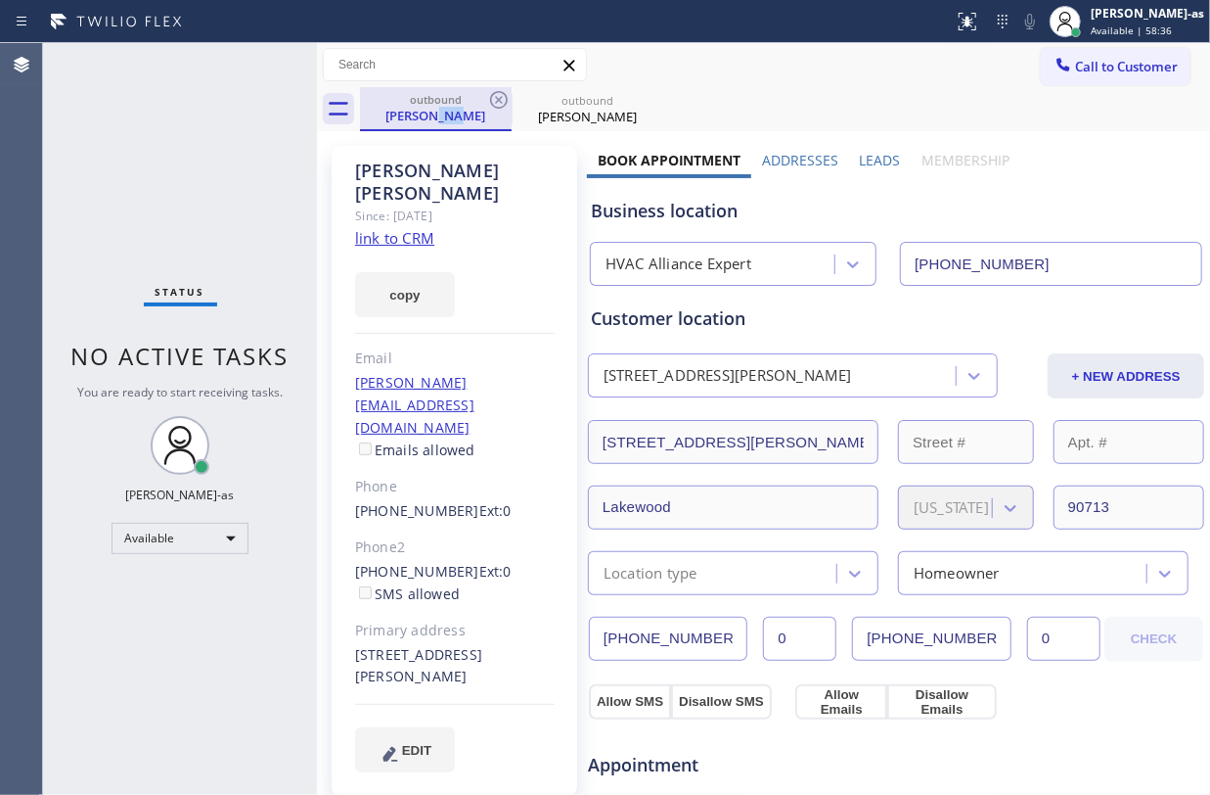
click at [485, 91] on div "outbound Ruchika Nagrath" at bounding box center [436, 108] width 148 height 42
click at [501, 95] on icon at bounding box center [498, 99] width 23 height 23
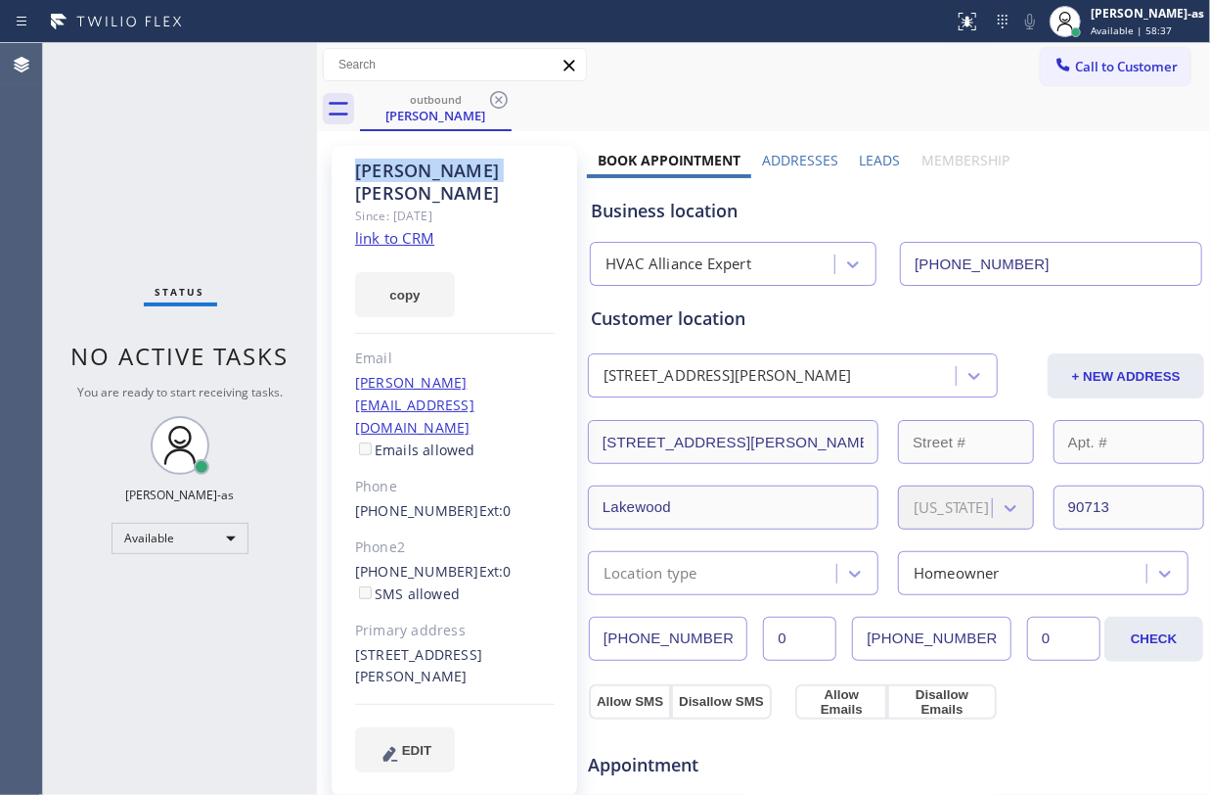
click at [501, 95] on icon at bounding box center [498, 99] width 23 height 23
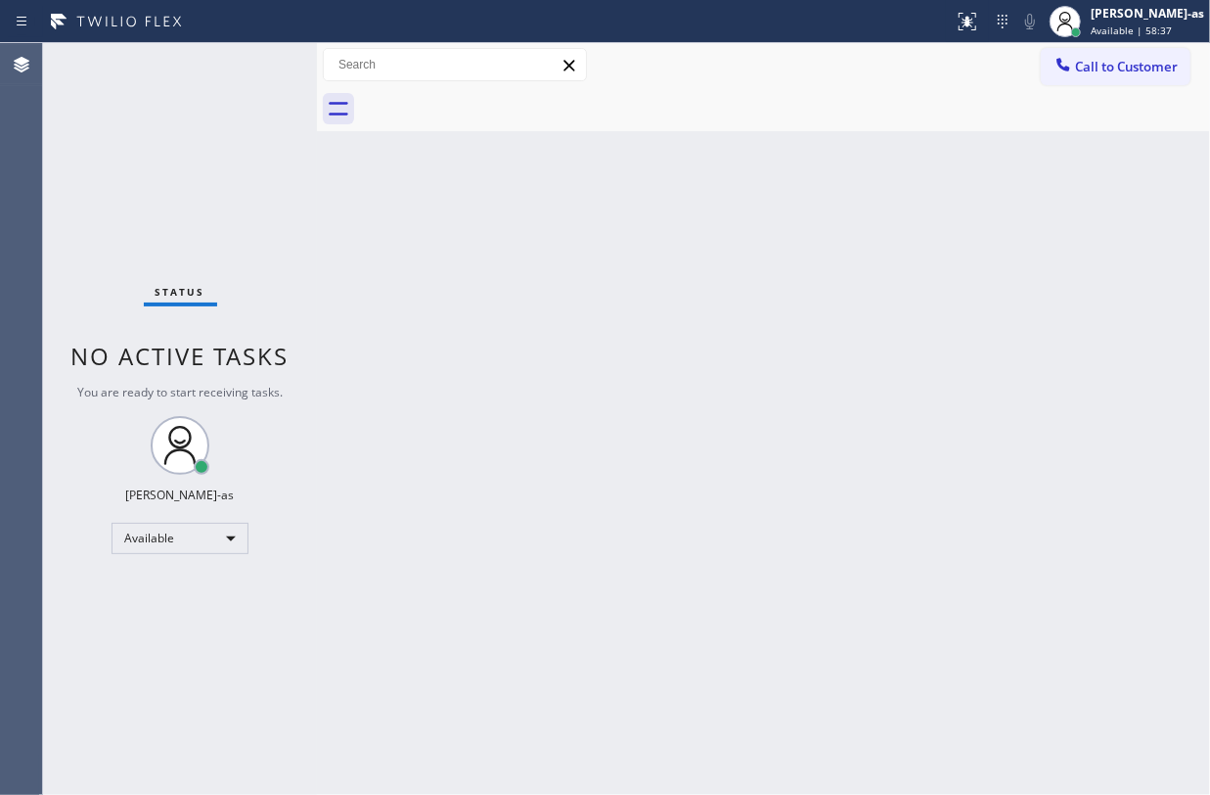
click at [501, 95] on div at bounding box center [785, 109] width 850 height 44
click at [493, 94] on div at bounding box center [785, 109] width 850 height 44
click at [517, 249] on div "Back to Dashboard Change Sender ID Customers Technicians Select a contact Outbo…" at bounding box center [763, 418] width 893 height 751
click at [1109, 74] on span "Call to Customer" at bounding box center [1126, 67] width 103 height 18
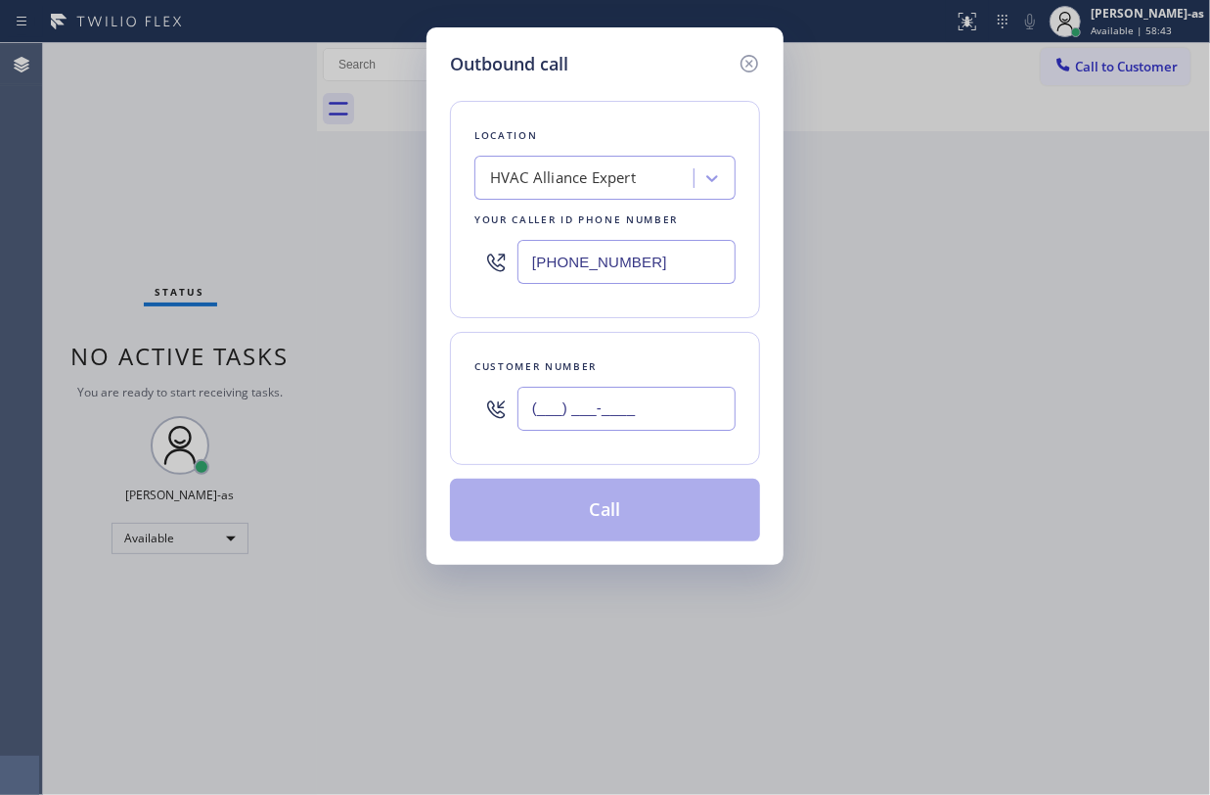
click at [655, 409] on input "(___) ___-____" at bounding box center [627, 408] width 218 height 44
paste input "949) 533-1850"
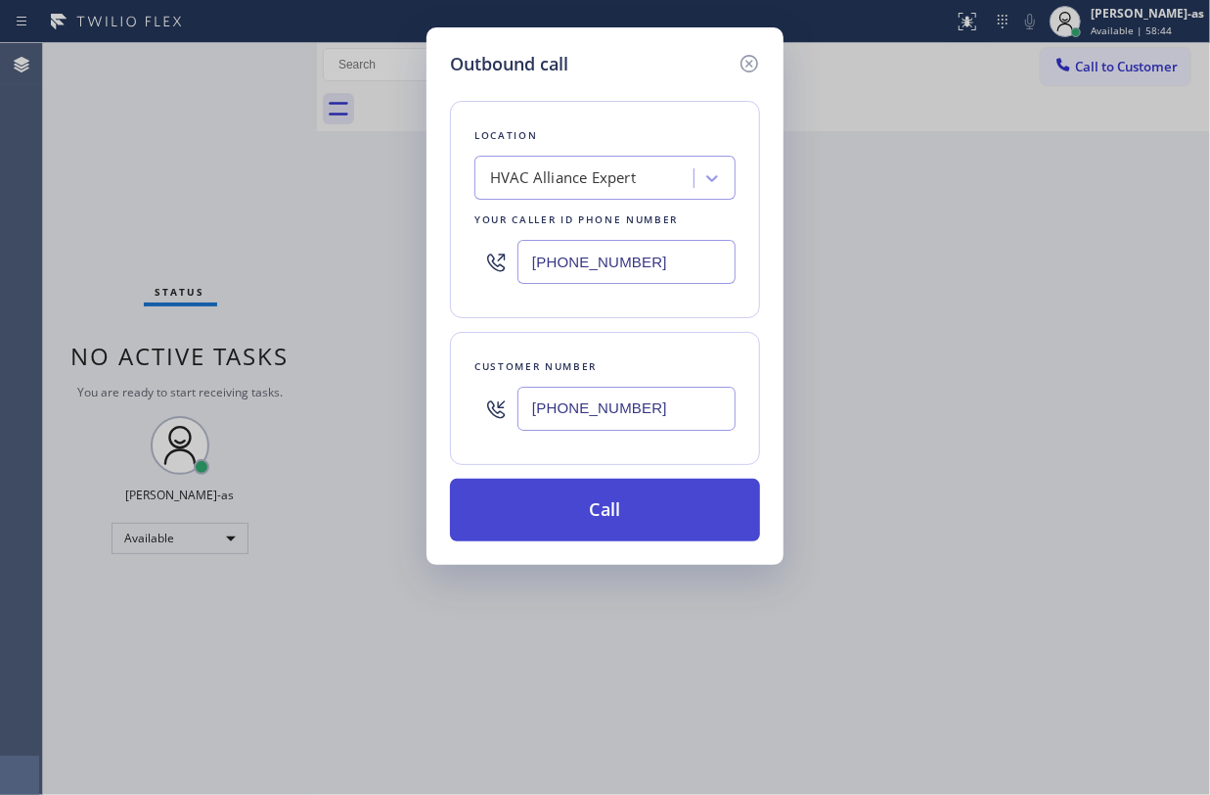
type input "(949) 533-1850"
click at [647, 498] on button "Call" at bounding box center [605, 509] width 310 height 63
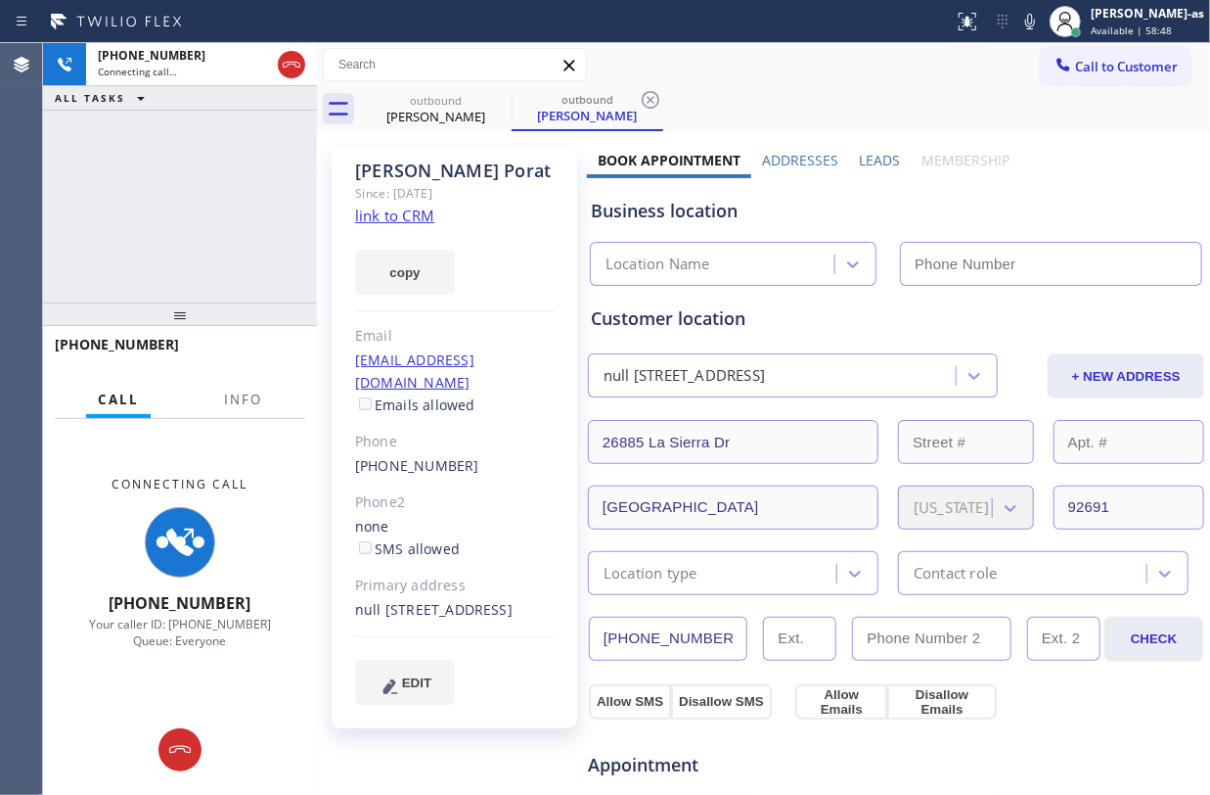
type input "(855) 999-4417"
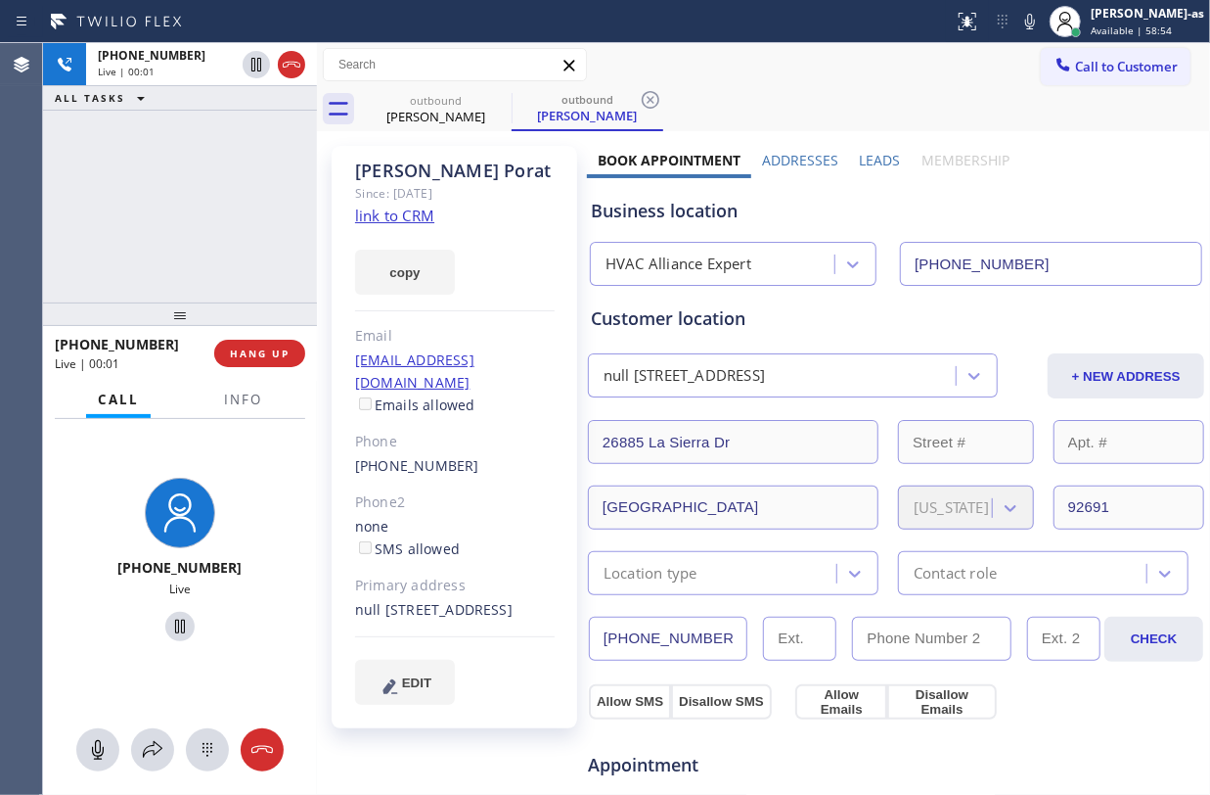
click at [181, 243] on div "+19495331850 Live | 00:01 ALL TASKS ALL TASKS ACTIVE TASKS TASKS IN WRAP UP" at bounding box center [180, 172] width 274 height 259
click at [176, 271] on div "+19495331850 Live | 00:02 ALL TASKS ALL TASKS ACTIVE TASKS TASKS IN WRAP UP" at bounding box center [180, 172] width 274 height 259
drag, startPoint x: 196, startPoint y: 240, endPoint x: 245, endPoint y: 260, distance: 53.1
click at [205, 241] on div "+19495331850 Live | 00:03 ALL TASKS ALL TASKS ACTIVE TASKS TASKS IN WRAP UP" at bounding box center [180, 172] width 274 height 259
drag, startPoint x: 248, startPoint y: 353, endPoint x: 268, endPoint y: 344, distance: 22.4
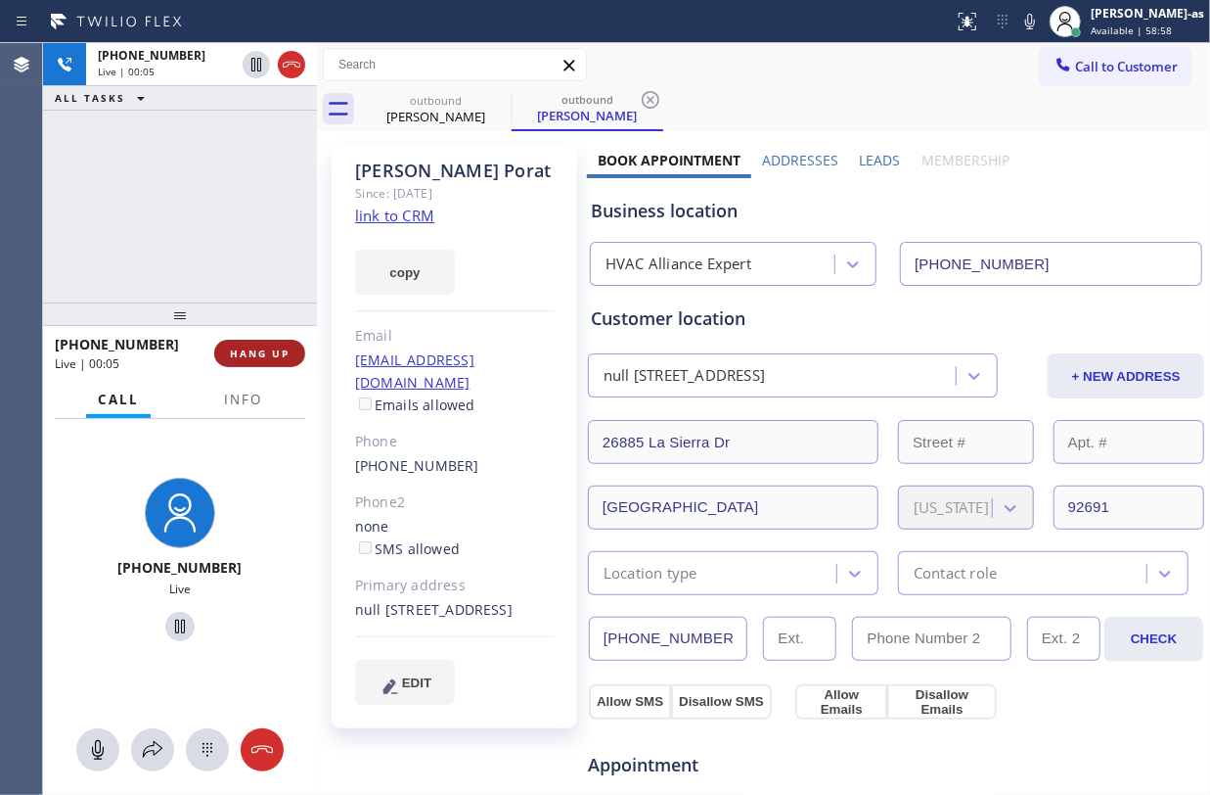
click at [254, 349] on span "HANG UP" at bounding box center [260, 353] width 60 height 14
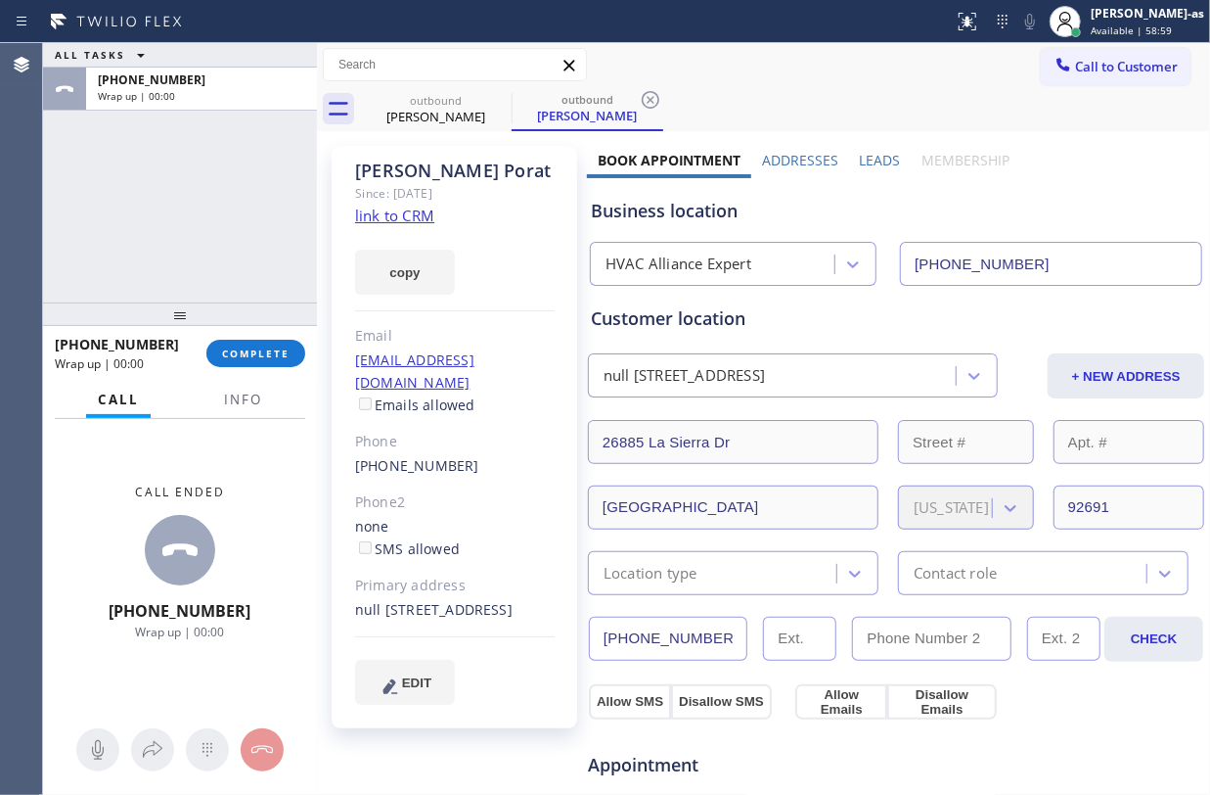
click at [470, 455] on div "(949) 533-1850" at bounding box center [455, 466] width 200 height 23
copy div "(949) 533-1850"
click at [251, 352] on span "COMPLETE" at bounding box center [256, 353] width 68 height 14
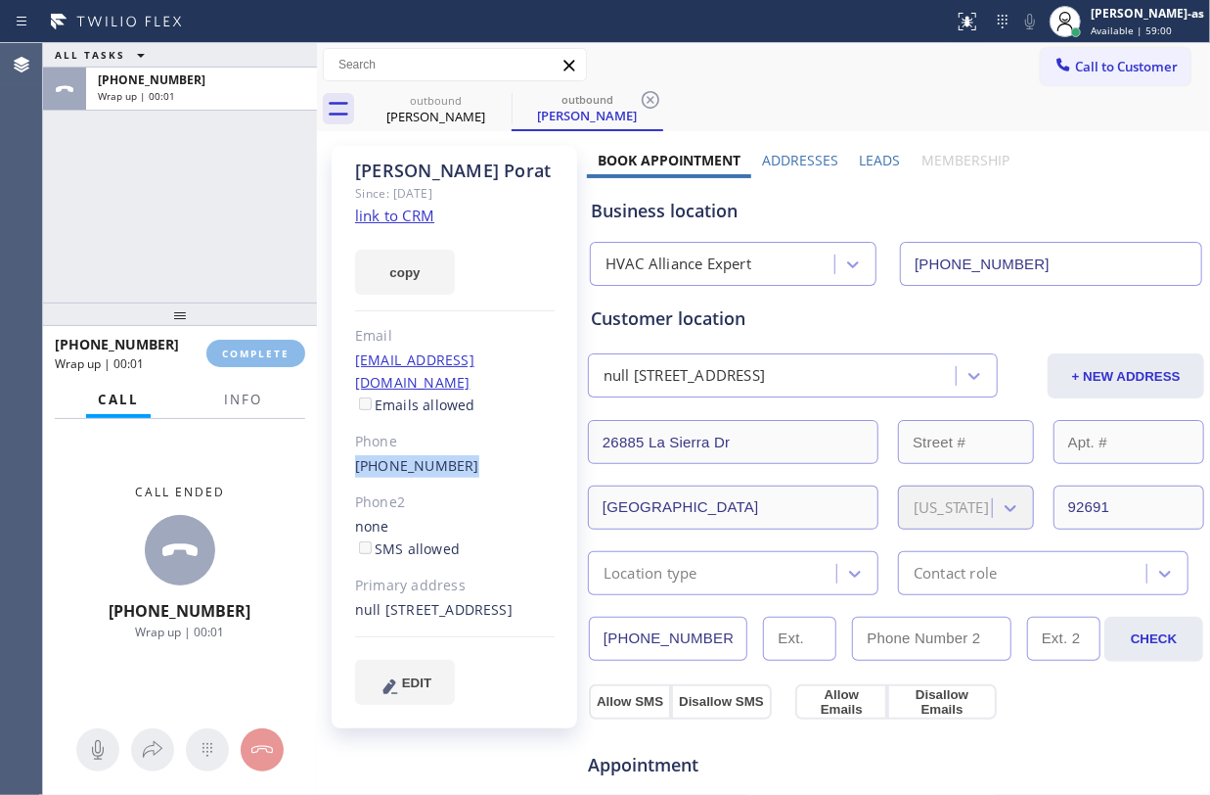
click at [232, 302] on div at bounding box center [180, 313] width 274 height 23
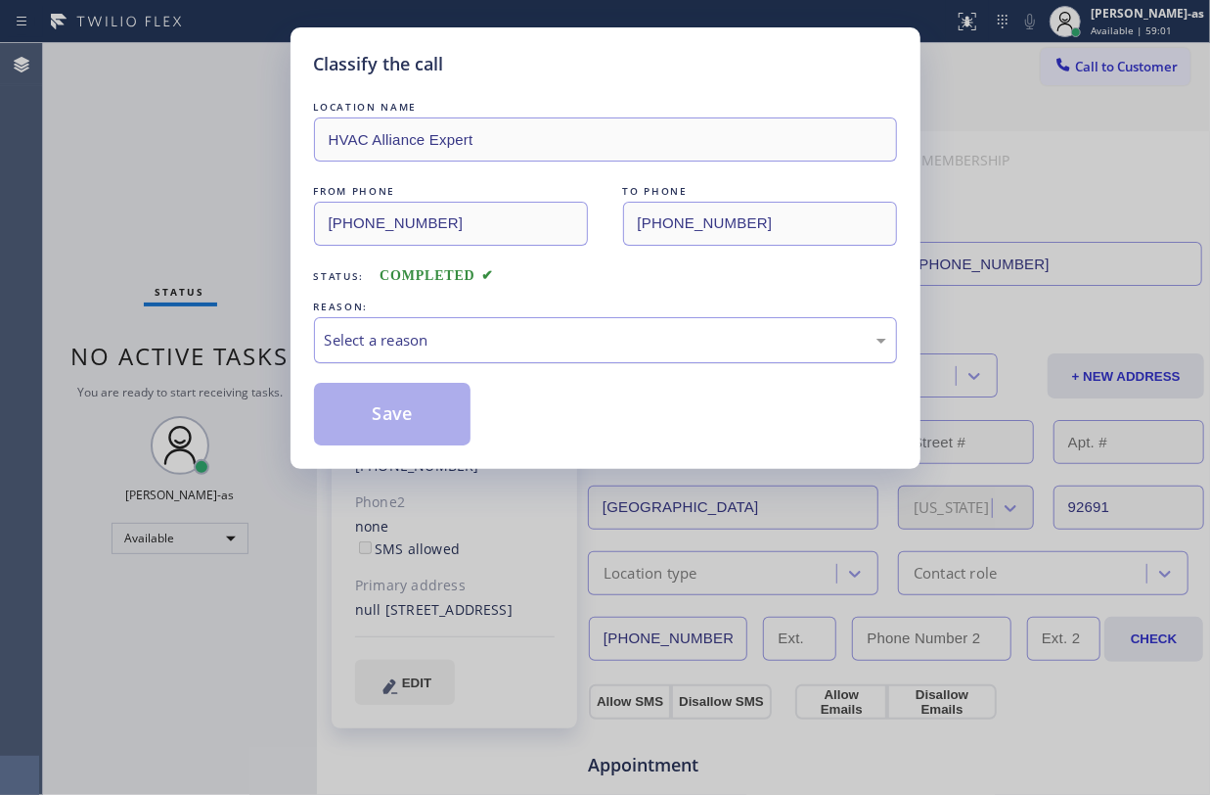
click at [483, 317] on div "Select a reason" at bounding box center [605, 340] width 583 height 46
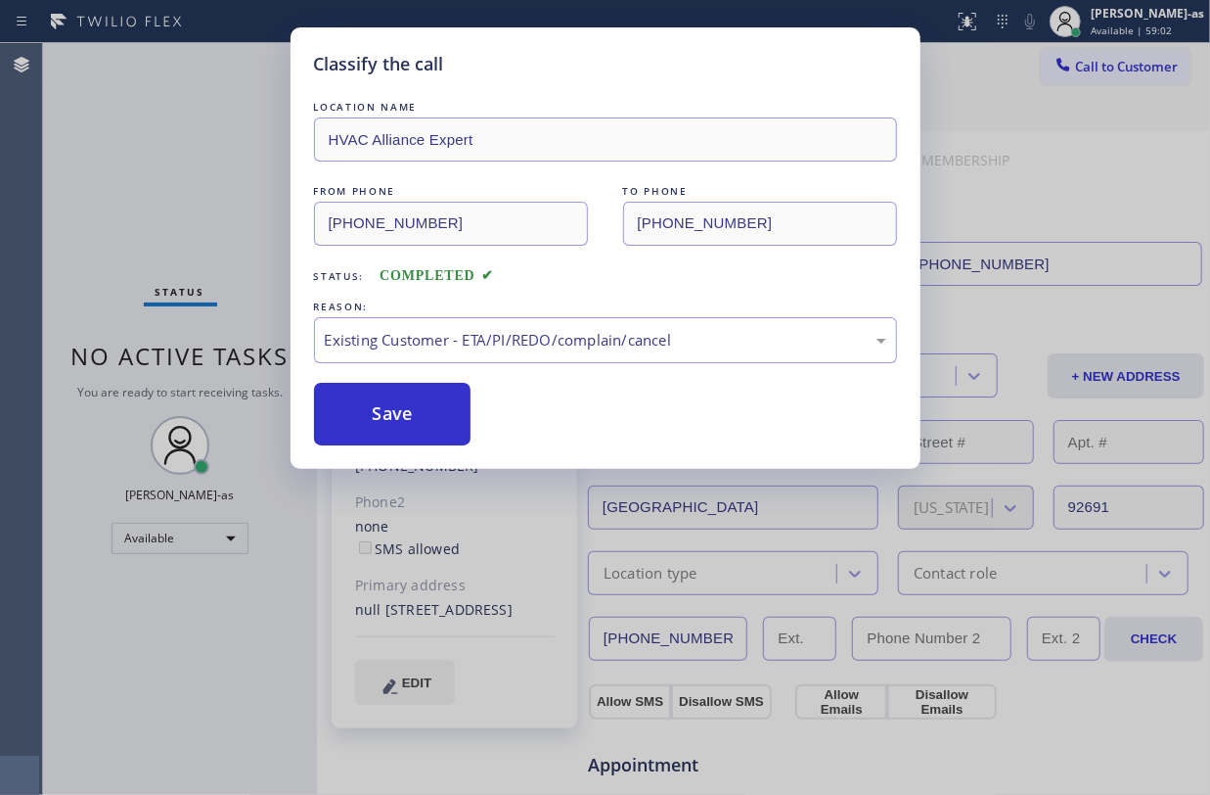
drag, startPoint x: 444, startPoint y: 419, endPoint x: 960, endPoint y: 228, distance: 549.8
click at [447, 417] on button "Save" at bounding box center [393, 414] width 158 height 63
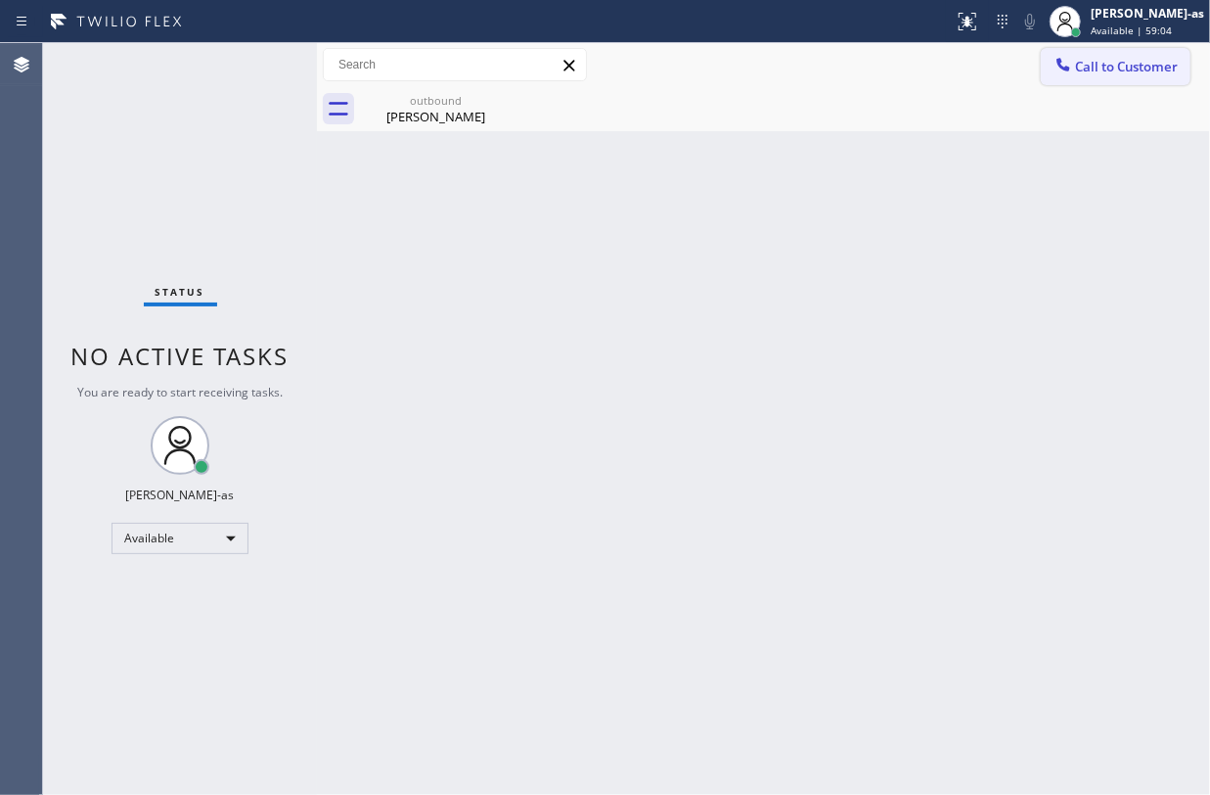
click at [1059, 61] on icon at bounding box center [1064, 64] width 13 height 13
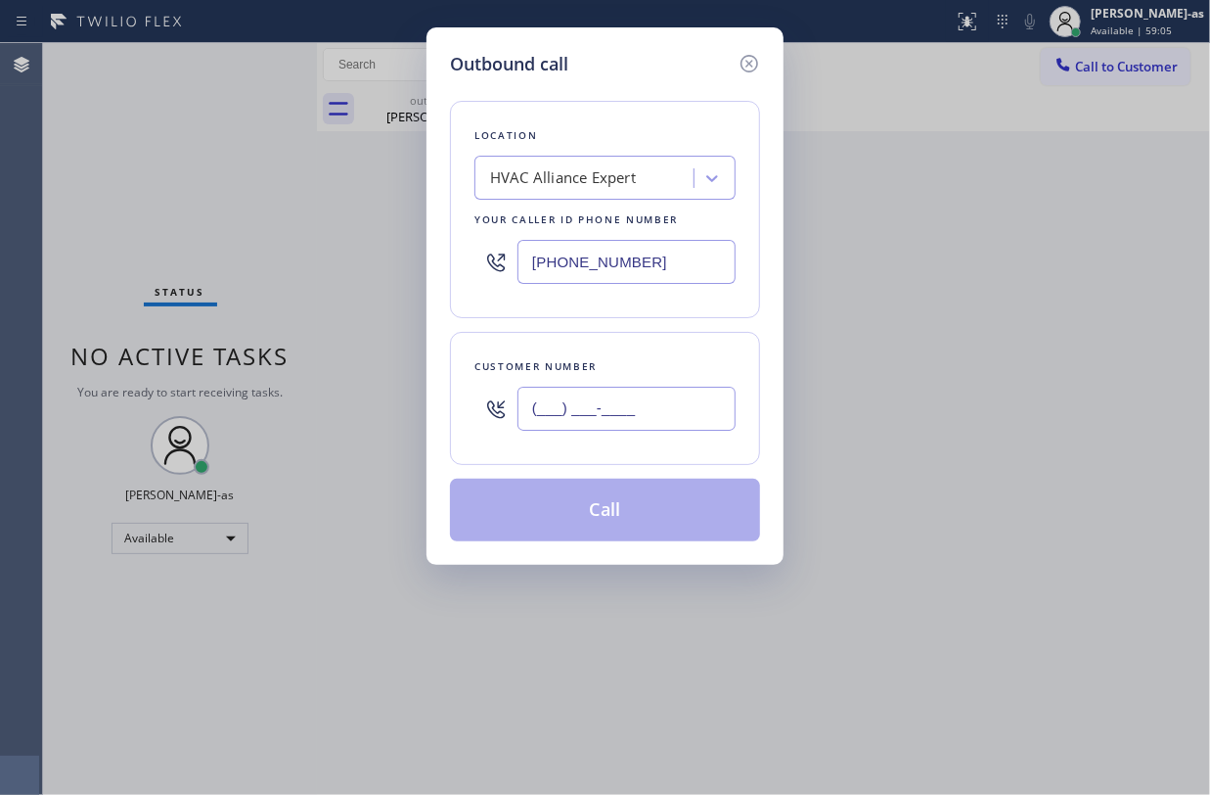
click at [581, 419] on input "(___) ___-____" at bounding box center [627, 408] width 218 height 44
paste input "949) 533-1850"
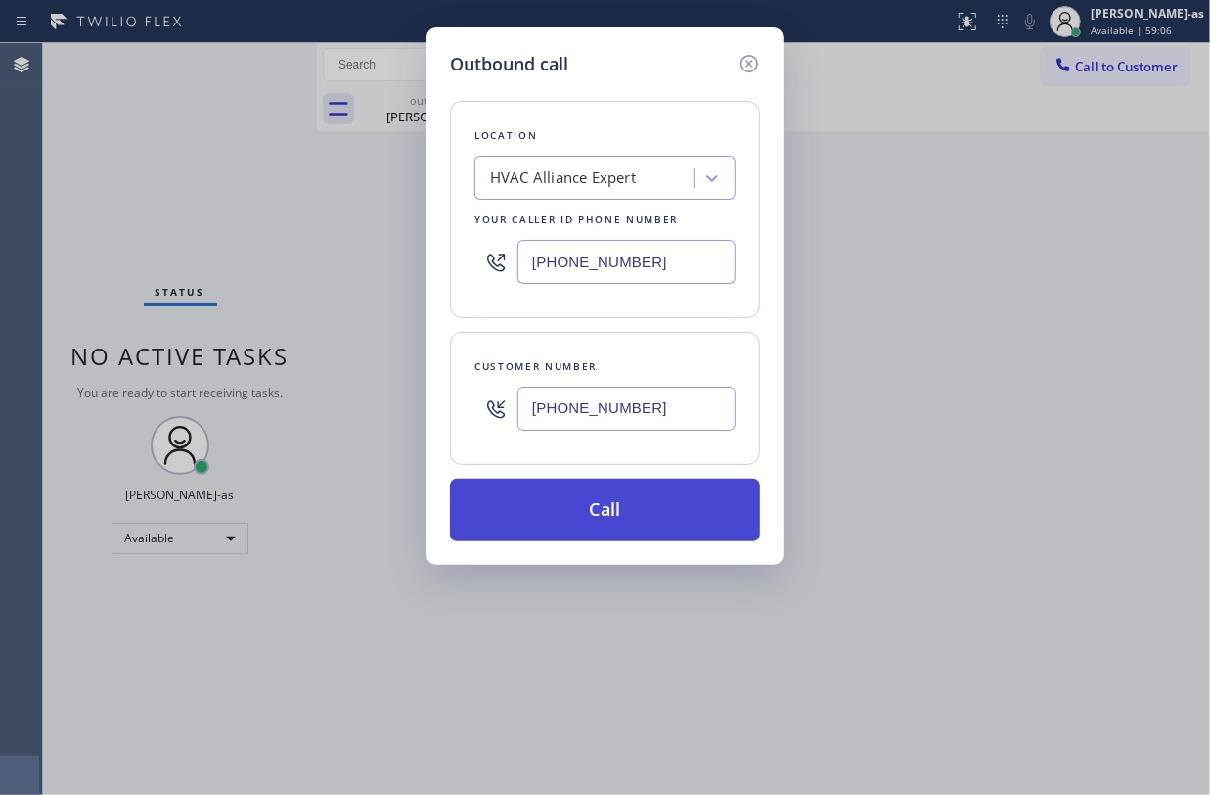
type input "(949) 533-1850"
click at [612, 502] on button "Call" at bounding box center [605, 509] width 310 height 63
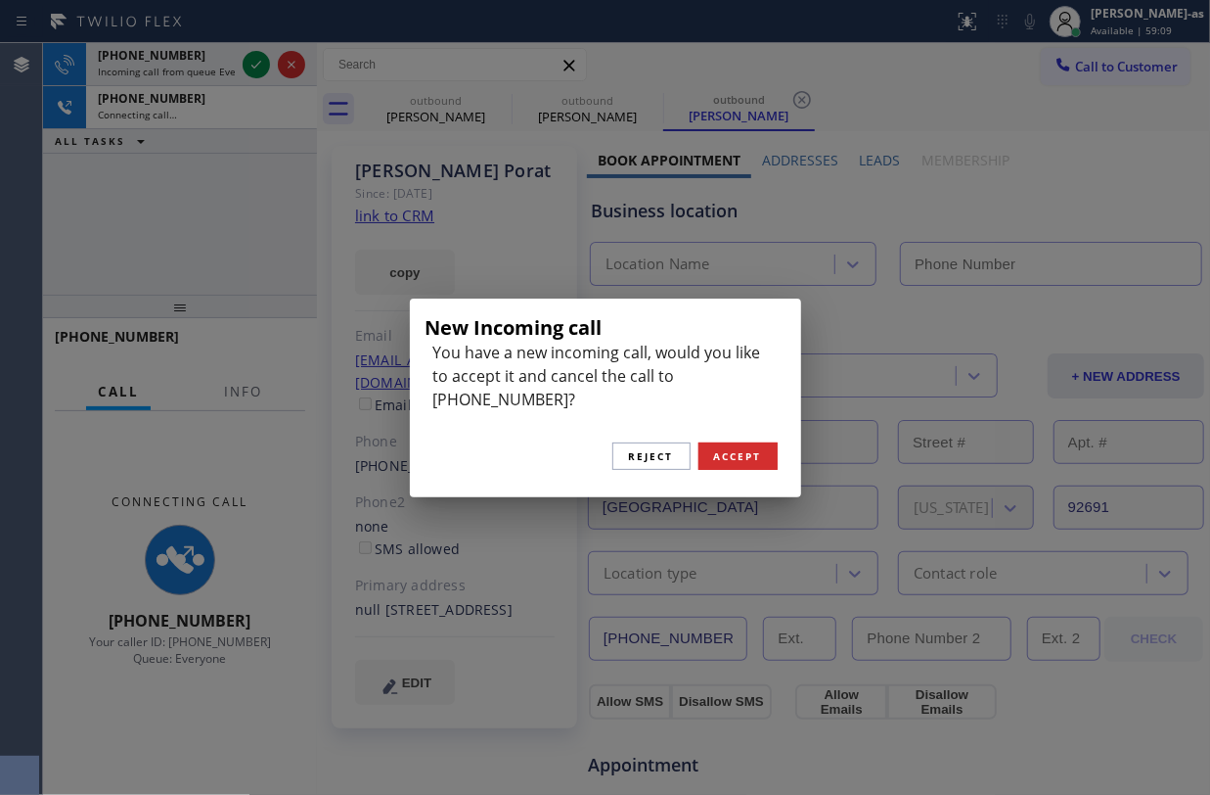
click at [155, 102] on div "New Incoming call You have a new incoming call, would you like to accept it and…" at bounding box center [605, 397] width 1210 height 795
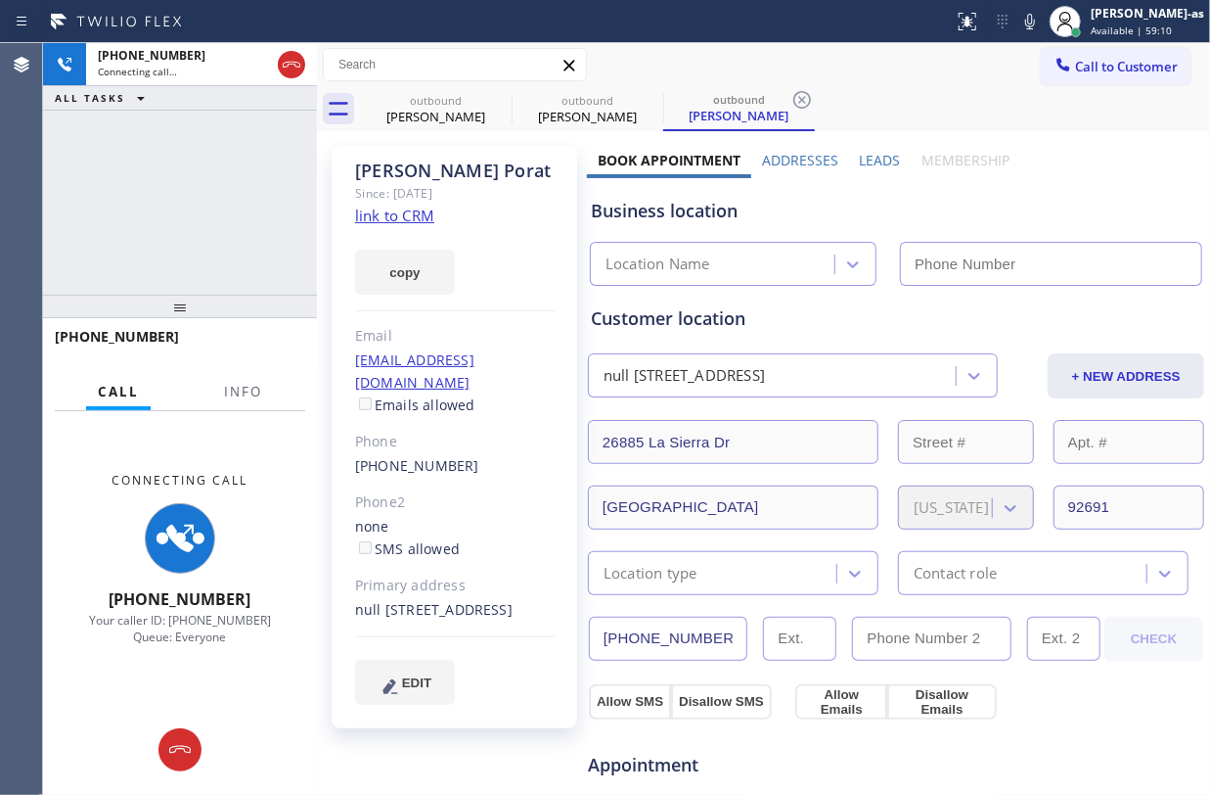
drag, startPoint x: 259, startPoint y: 53, endPoint x: 654, endPoint y: 503, distance: 598.4
click at [260, 53] on div "New Incoming call You have a new incoming call, would you like to accept it and…" at bounding box center [605, 397] width 1210 height 795
click at [256, 68] on div "New Incoming call You have a new incoming call, would you like to accept it and…" at bounding box center [605, 397] width 1210 height 795
click at [196, 76] on div "Connecting call…" at bounding box center [184, 72] width 172 height 14
type input "(855) 999-4417"
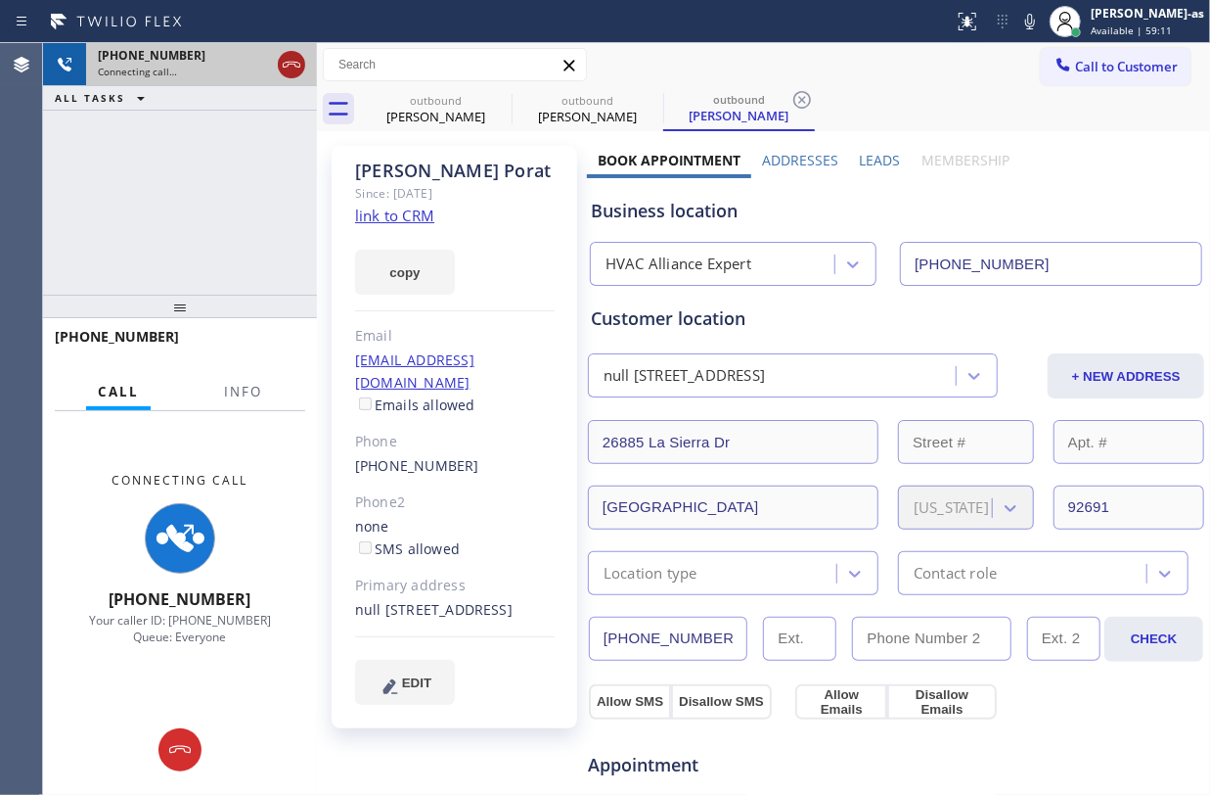
click at [295, 65] on icon at bounding box center [291, 64] width 23 height 23
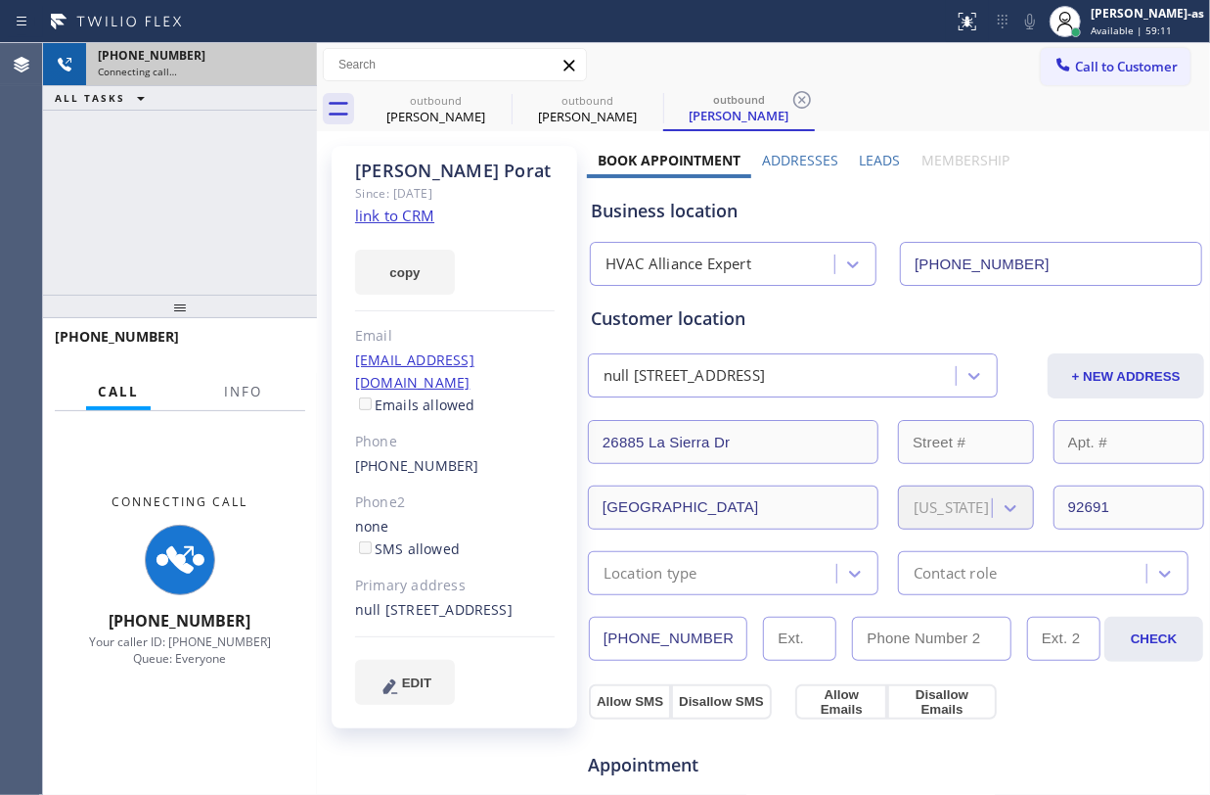
drag, startPoint x: 182, startPoint y: 189, endPoint x: 274, endPoint y: 150, distance: 100.0
click at [185, 189] on div "+19495331850 Connecting call… ALL TASKS ALL TASKS ACTIVE TASKS TASKS IN WRAP UP" at bounding box center [180, 168] width 274 height 251
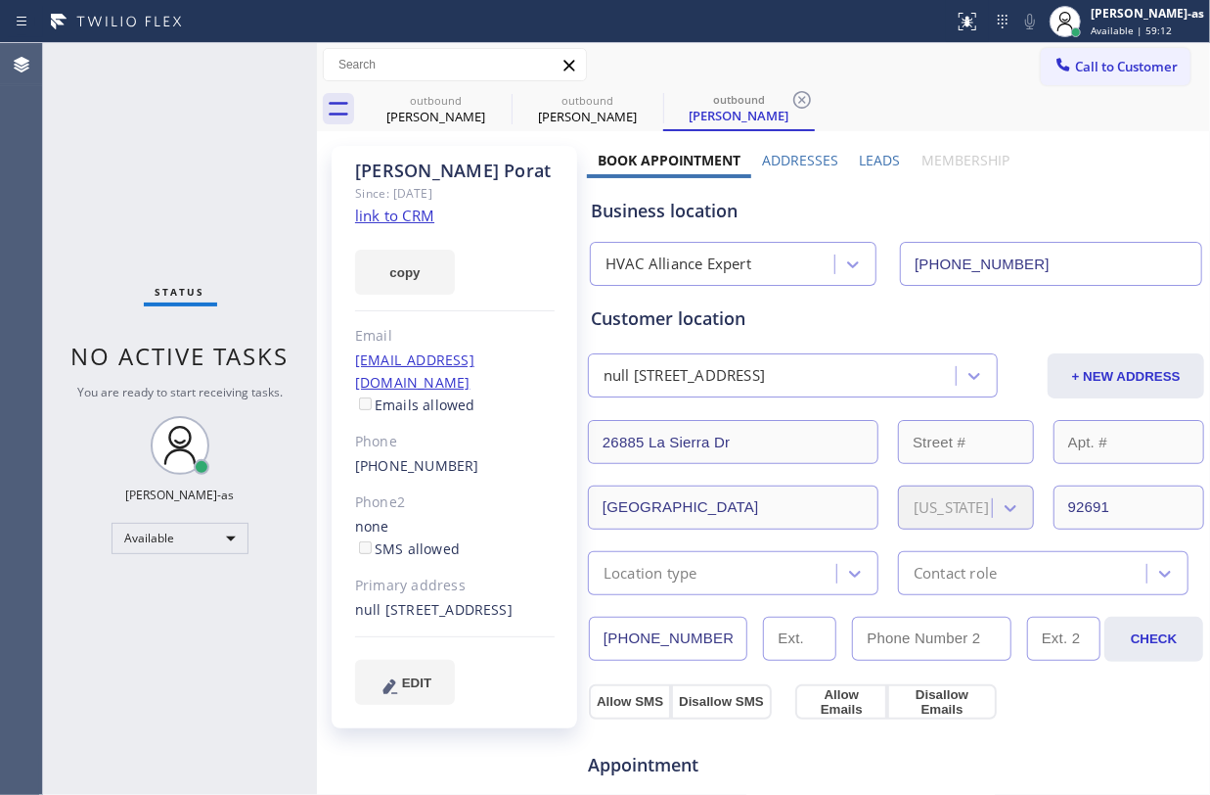
click at [219, 70] on div "Status No active tasks You are ready to start receiving tasks. Jesica Jumao-as …" at bounding box center [180, 418] width 274 height 751
click at [134, 166] on div "Status No active tasks You are ready to start receiving tasks. Jesica Jumao-as …" at bounding box center [180, 418] width 274 height 751
click at [622, 131] on div "Gayle Porat Since: 20 may 2020 link to CRM copy Email gporat7@gmail.com Emails …" at bounding box center [763, 789] width 893 height 1317
click at [456, 122] on div "Gayle Porat" at bounding box center [436, 117] width 148 height 18
click at [495, 104] on icon at bounding box center [498, 99] width 23 height 23
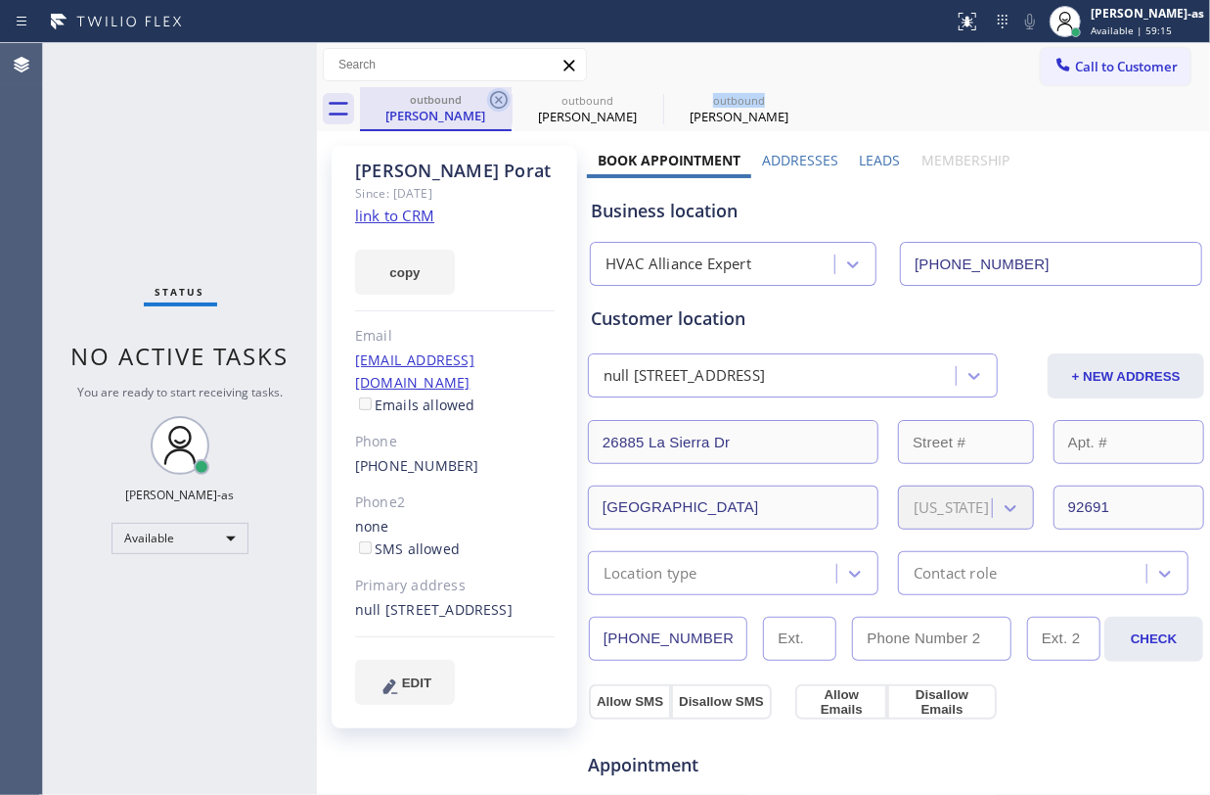
click at [0, 0] on icon at bounding box center [0, 0] width 0 height 0
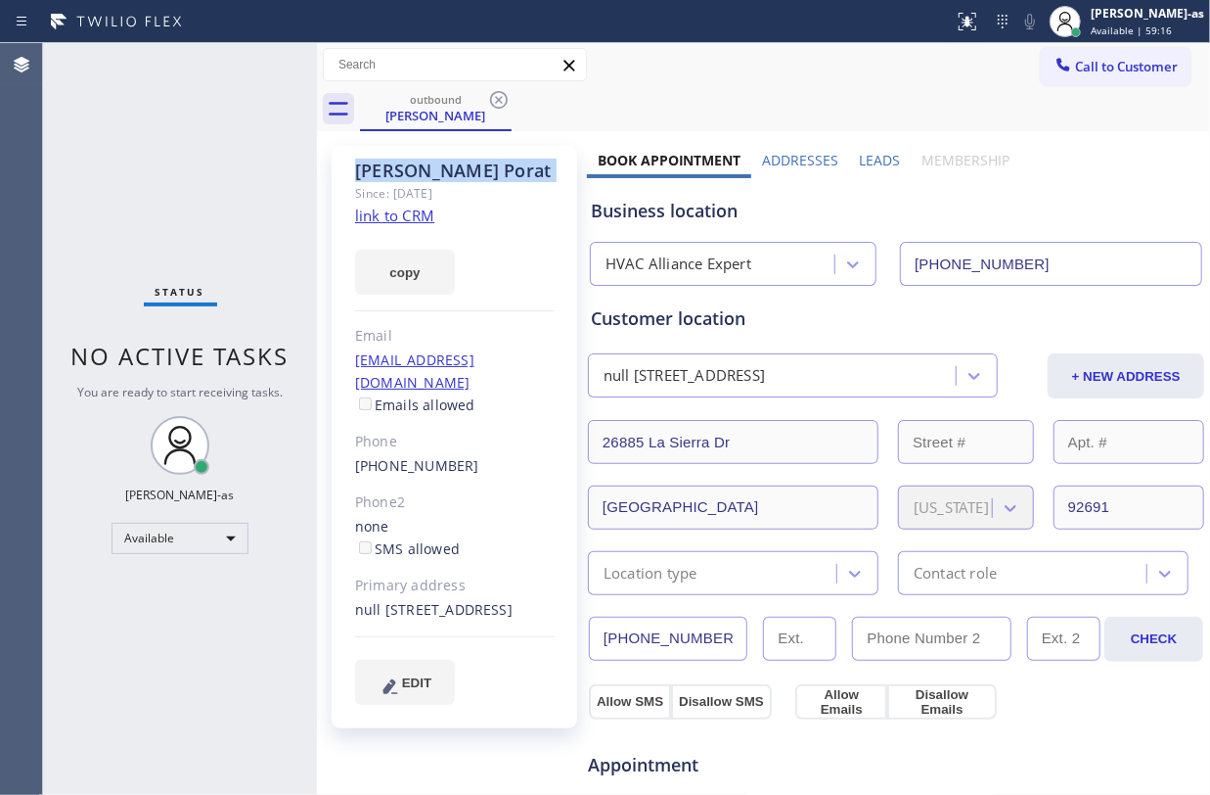
click at [495, 104] on icon at bounding box center [498, 99] width 23 height 23
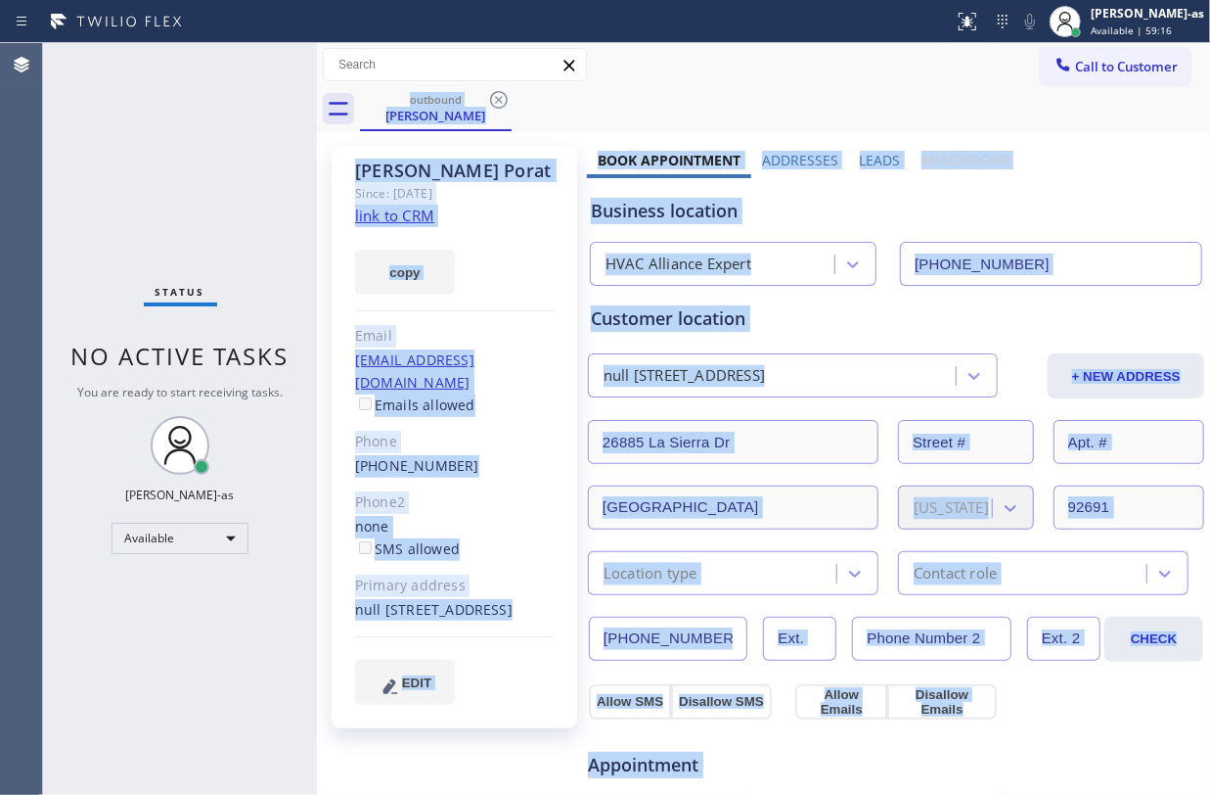
click at [495, 104] on div "outbound Gayle Porat" at bounding box center [785, 109] width 850 height 44
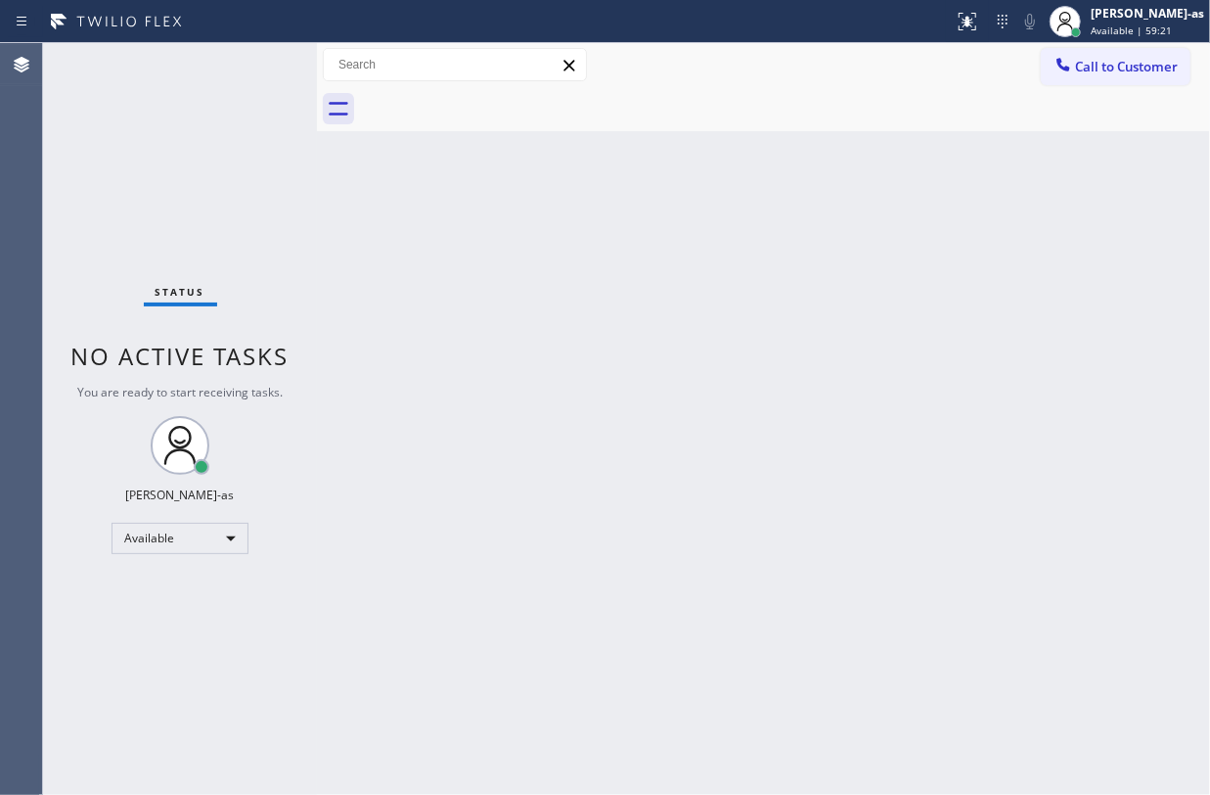
click at [158, 141] on div "Status No active tasks You are ready to start receiving tasks. Jesica Jumao-as …" at bounding box center [180, 418] width 274 height 751
drag, startPoint x: 858, startPoint y: 631, endPoint x: 867, endPoint y: 624, distance: 11.2
click at [859, 631] on div "Back to Dashboard Change Sender ID Customers Technicians Select a contact Outbo…" at bounding box center [763, 418] width 893 height 751
drag, startPoint x: 147, startPoint y: 260, endPoint x: 369, endPoint y: 164, distance: 241.9
click at [164, 264] on div "Status No active tasks You are ready to start receiving tasks. Jesica Jumao-as …" at bounding box center [180, 418] width 274 height 751
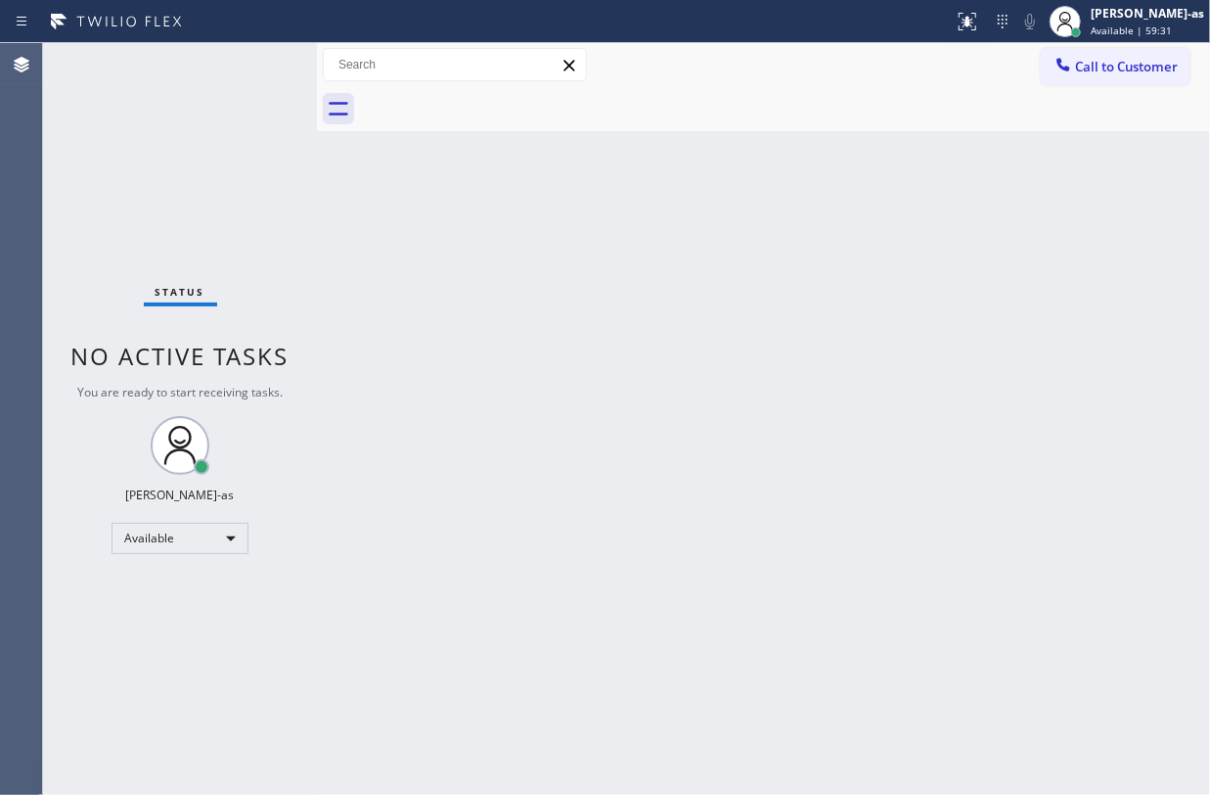
click at [466, 123] on div at bounding box center [785, 109] width 850 height 44
click at [1116, 60] on span "Call to Customer" at bounding box center [1126, 67] width 103 height 18
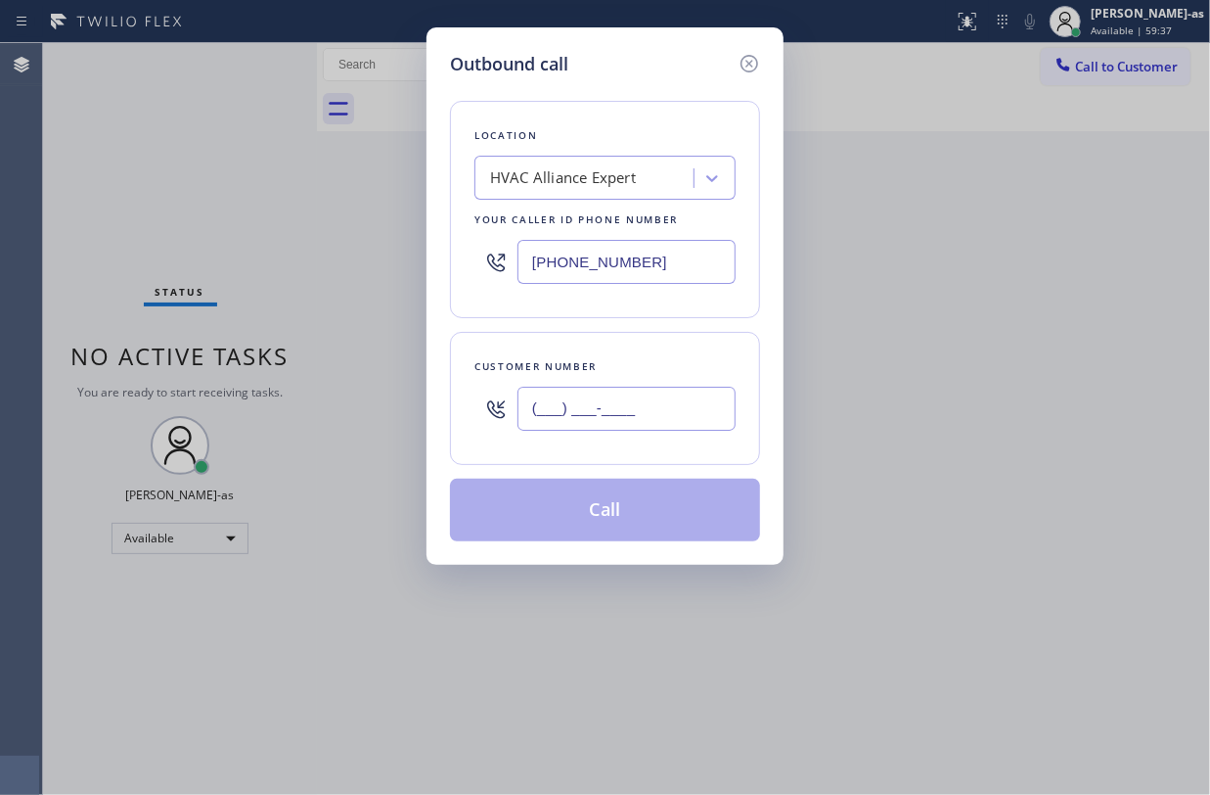
click at [655, 396] on input "(___) ___-____" at bounding box center [627, 408] width 218 height 44
paste input "949) 533-1850"
type input "(949) 533-1850"
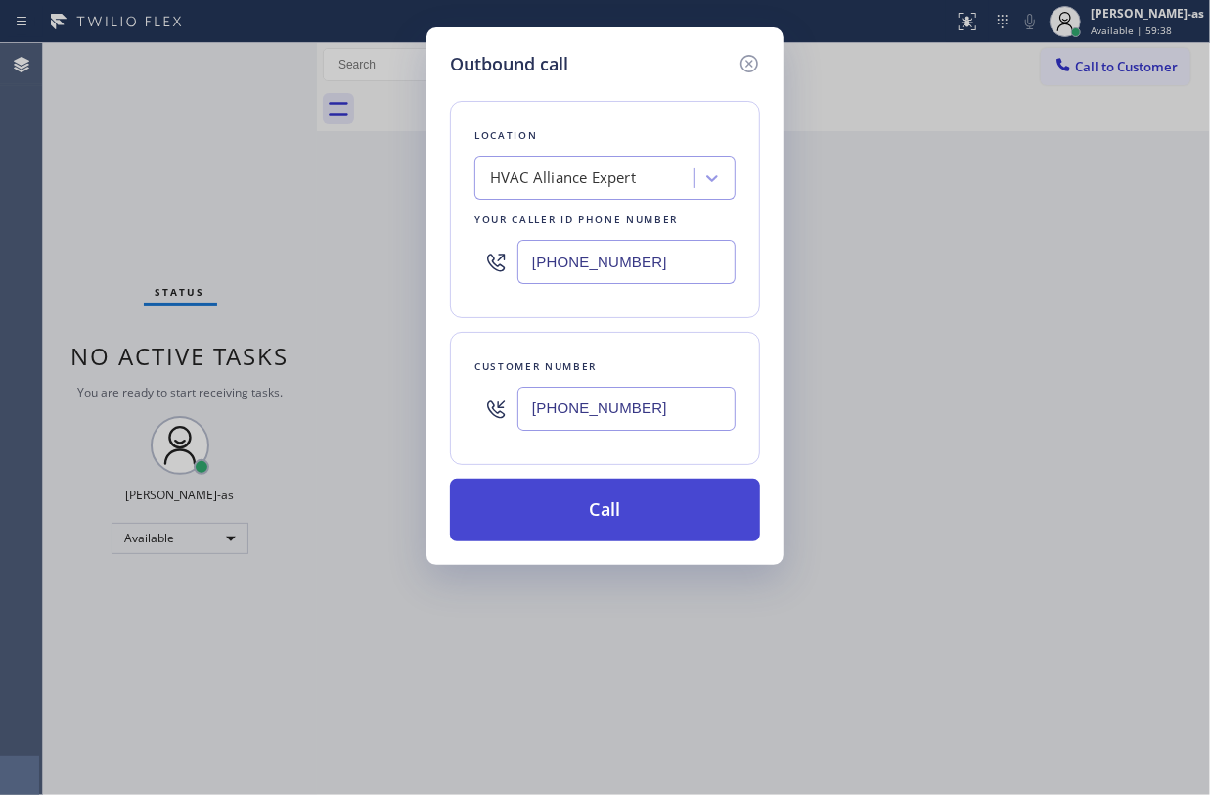
click at [635, 497] on button "Call" at bounding box center [605, 509] width 310 height 63
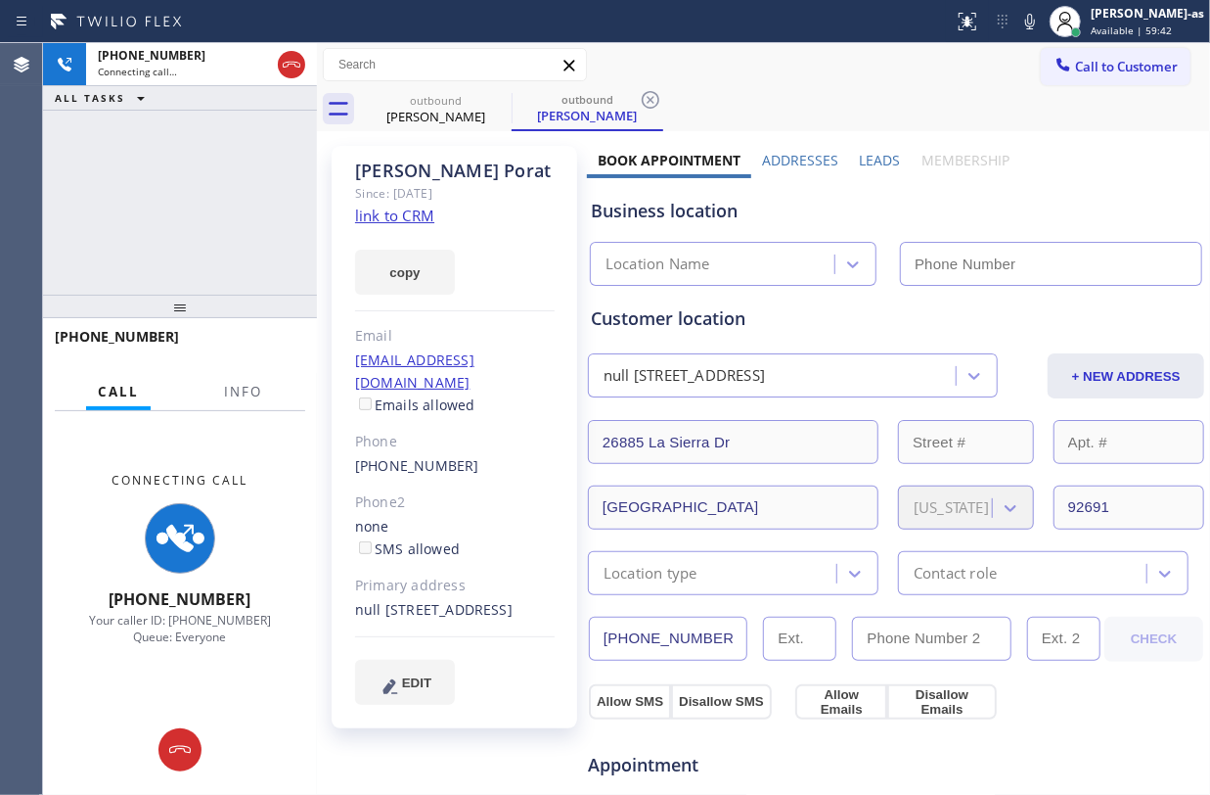
type input "(855) 999-4417"
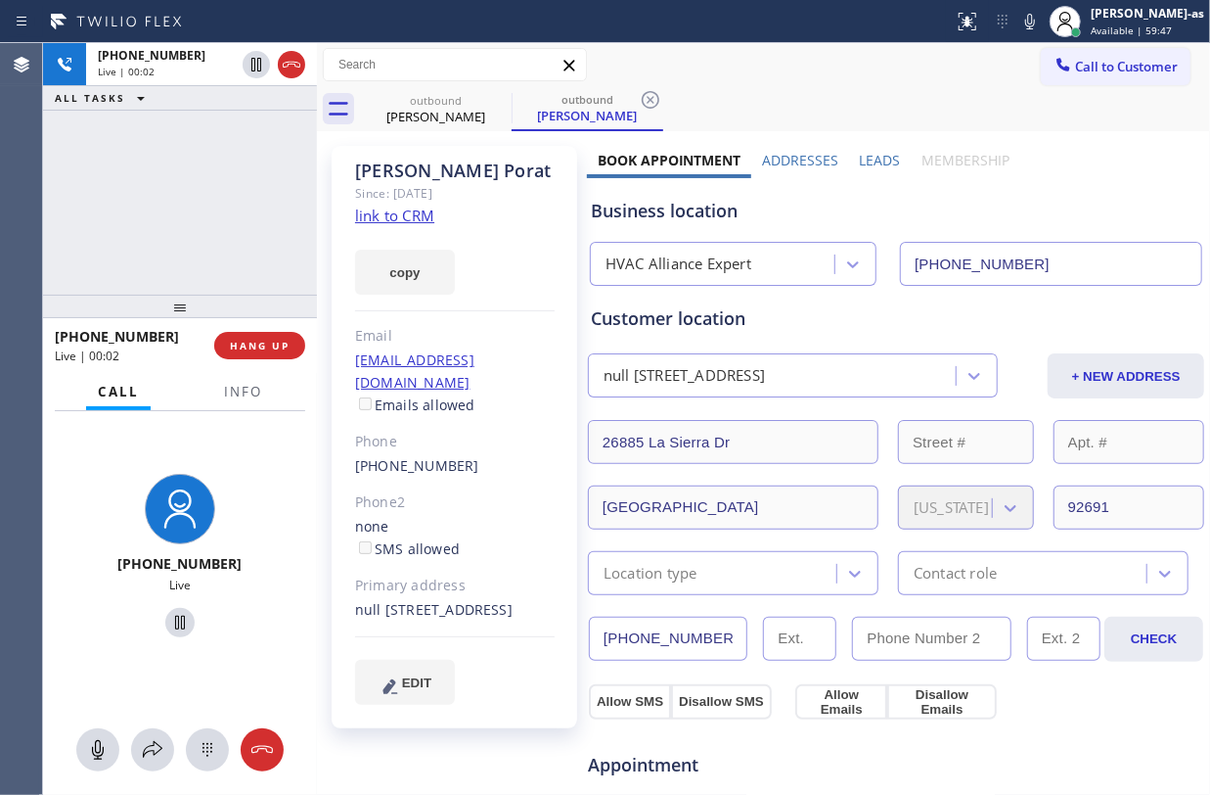
click at [387, 221] on link "link to CRM" at bounding box center [394, 215] width 79 height 20
click at [145, 231] on div "+19495331850 Live | 00:04 ALL TASKS ALL TASKS ACTIVE TASKS TASKS IN WRAP UP" at bounding box center [180, 168] width 274 height 251
click at [176, 272] on div "+19495331850 Live | 00:09 ALL TASKS ALL TASKS ACTIVE TASKS TASKS IN WRAP UP" at bounding box center [180, 168] width 274 height 251
click at [295, 345] on button "HANG UP" at bounding box center [259, 345] width 91 height 27
drag, startPoint x: 255, startPoint y: 348, endPoint x: 321, endPoint y: 348, distance: 65.6
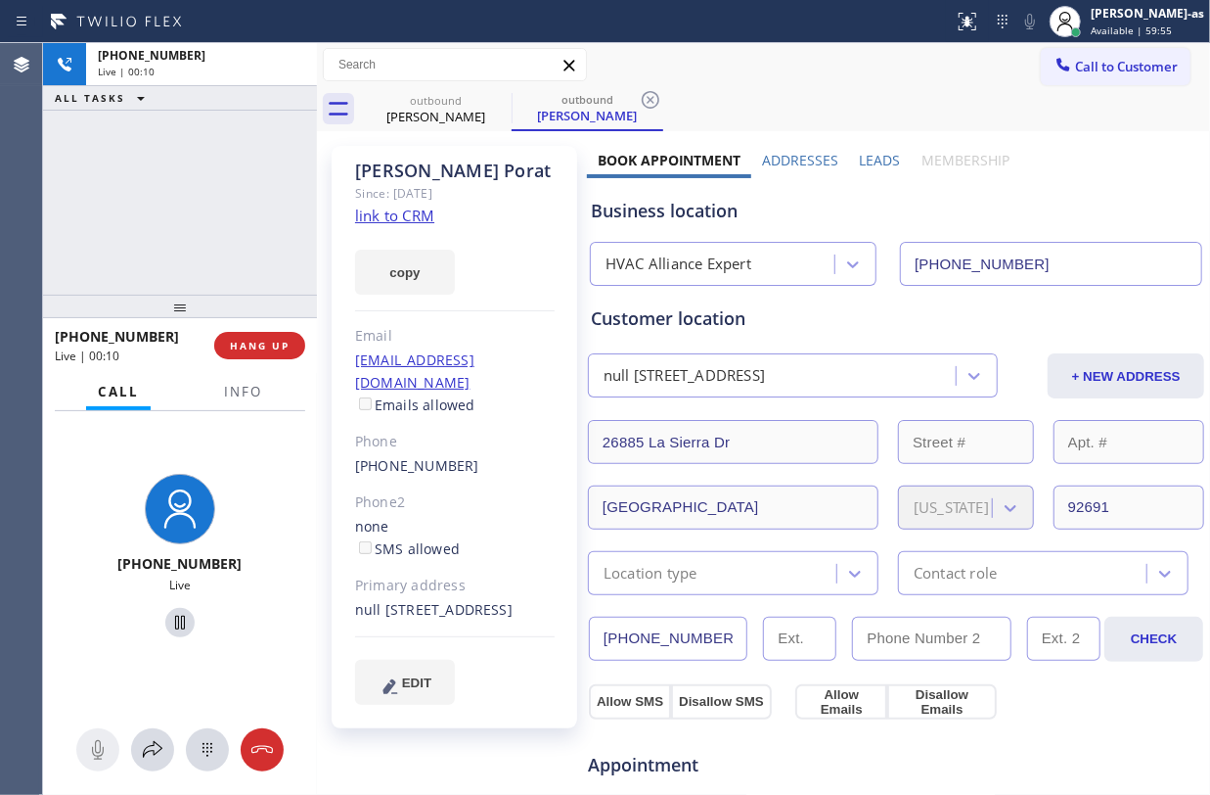
click at [260, 348] on span "HANG UP" at bounding box center [260, 346] width 60 height 14
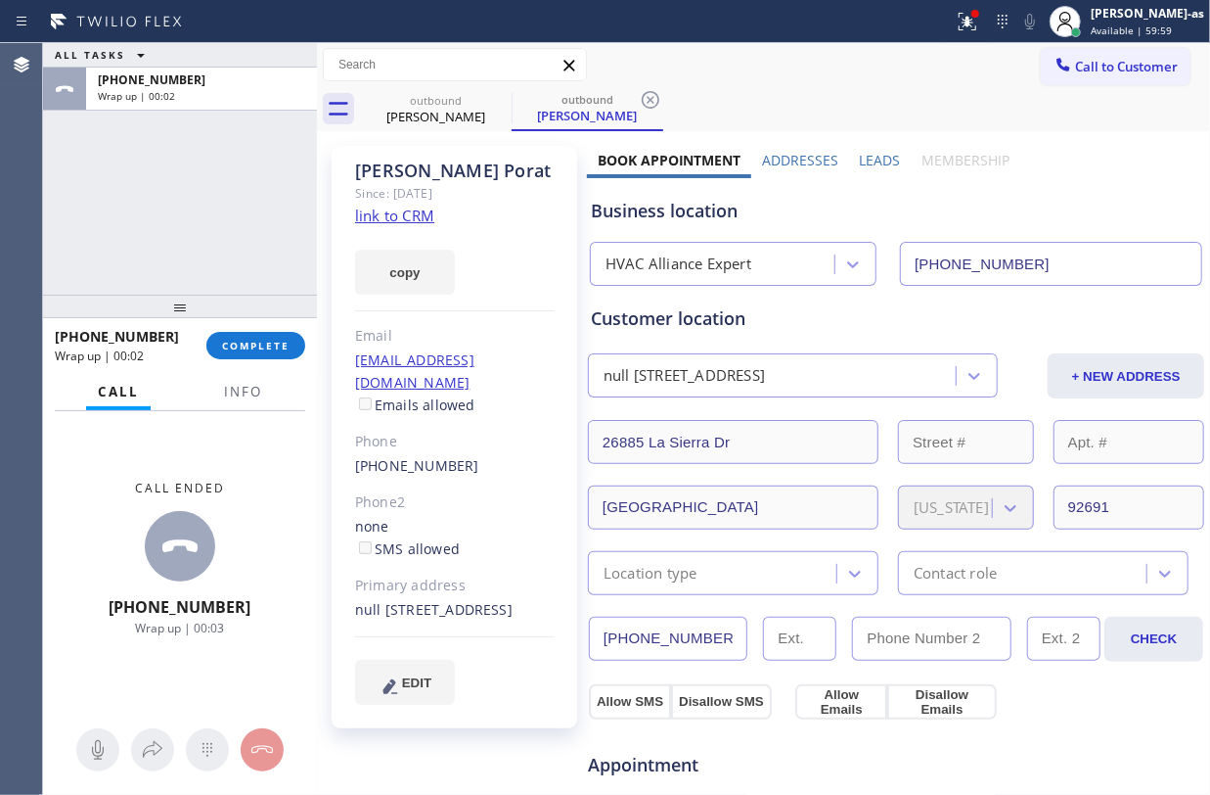
drag, startPoint x: 138, startPoint y: 215, endPoint x: 268, endPoint y: 360, distance: 194.7
click at [162, 228] on div "ALL TASKS ALL TASKS ACTIVE TASKS TASKS IN WRAP UP +19495331850 Wrap up | 00:02" at bounding box center [180, 168] width 274 height 251
click at [247, 341] on span "COMPLETE" at bounding box center [256, 346] width 68 height 14
drag, startPoint x: 180, startPoint y: 250, endPoint x: 249, endPoint y: 247, distance: 68.6
click at [180, 249] on div "ALL TASKS ALL TASKS ACTIVE TASKS TASKS IN WRAP UP +19495331850 Wrap up | 00:03" at bounding box center [180, 168] width 274 height 251
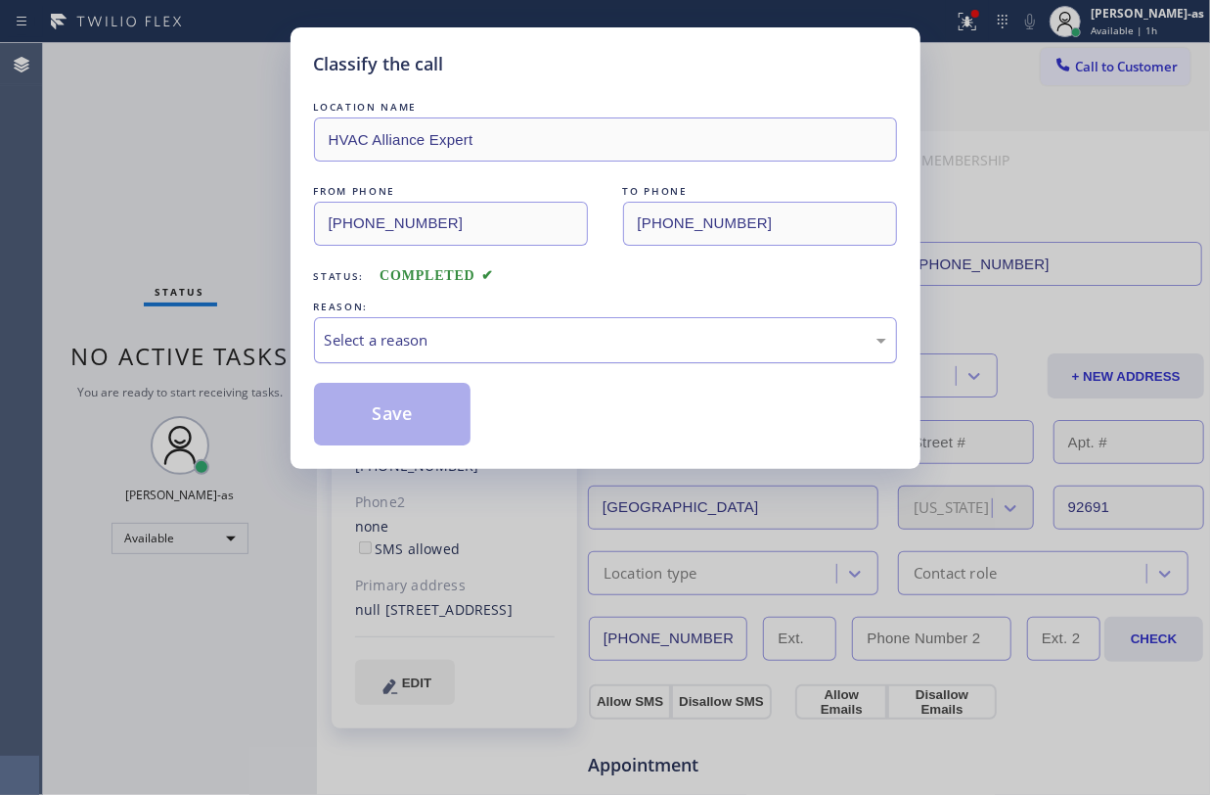
click at [533, 339] on div "Select a reason" at bounding box center [606, 340] width 562 height 23
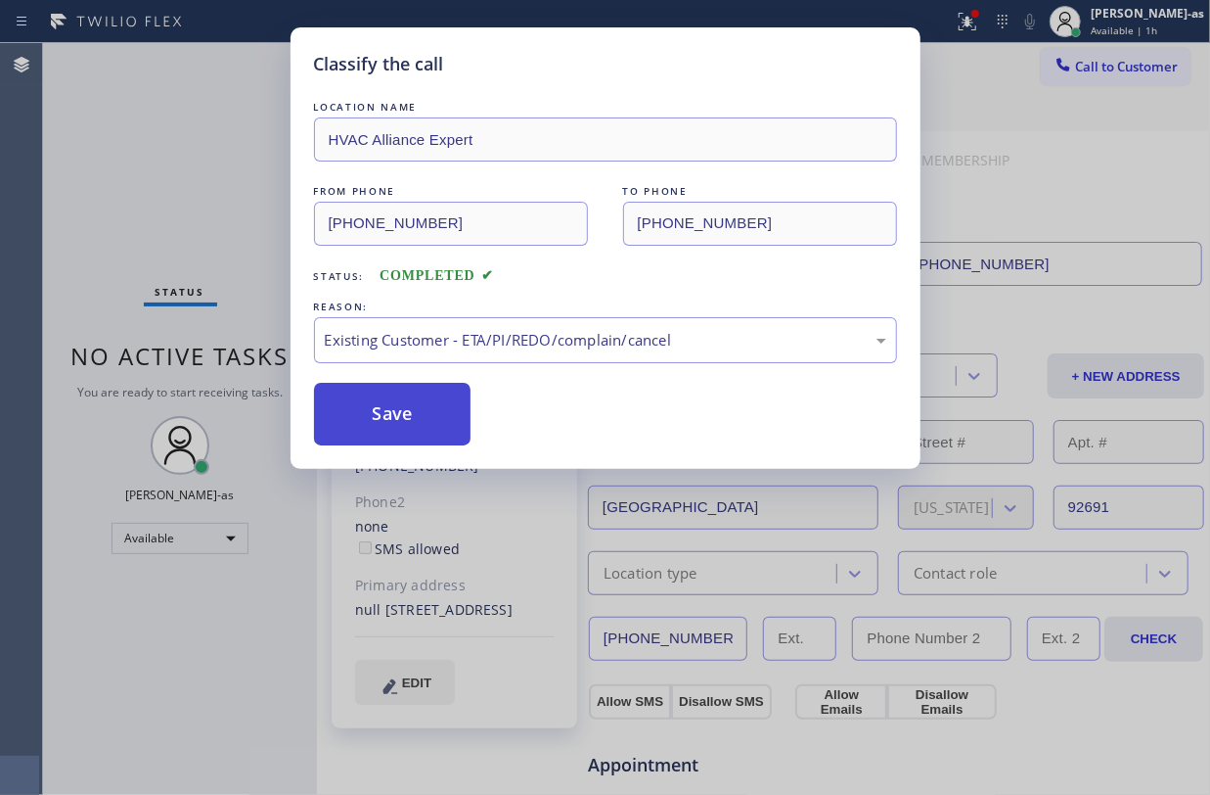
click at [411, 413] on button "Save" at bounding box center [393, 414] width 158 height 63
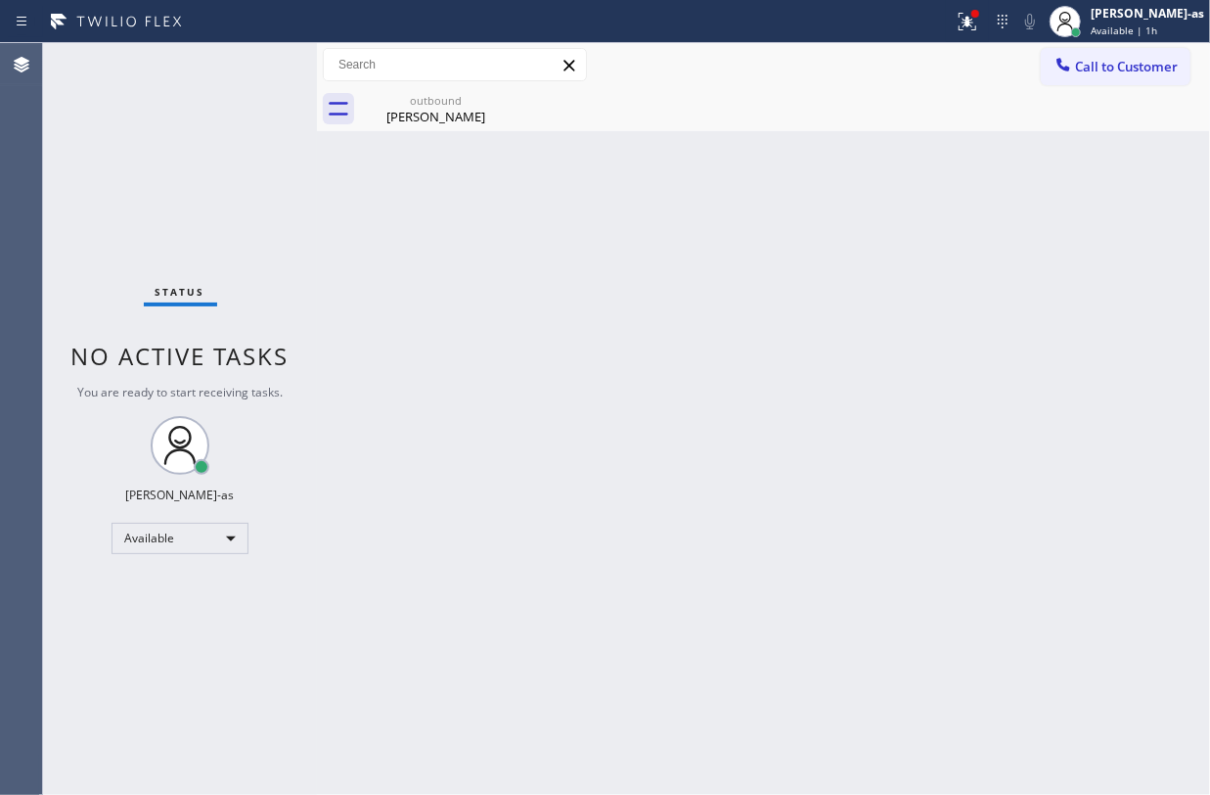
drag, startPoint x: 91, startPoint y: 223, endPoint x: 111, endPoint y: 211, distance: 22.8
click at [111, 211] on div "Status No active tasks You are ready to start receiving tasks. Jesica Jumao-as …" at bounding box center [180, 418] width 274 height 751
drag, startPoint x: 420, startPoint y: 126, endPoint x: 489, endPoint y: 114, distance: 70.5
click at [436, 121] on div "outbound Gayle Porat" at bounding box center [436, 109] width 148 height 44
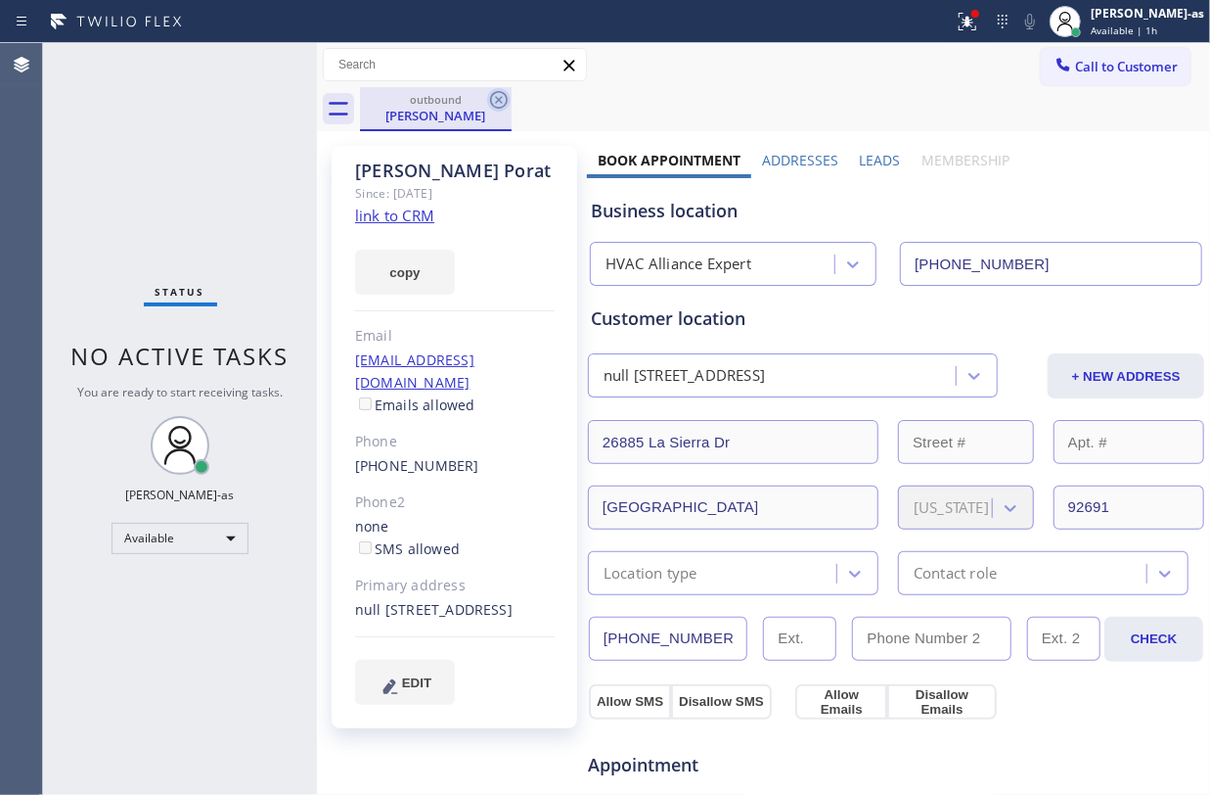
click at [494, 112] on div at bounding box center [498, 99] width 23 height 23
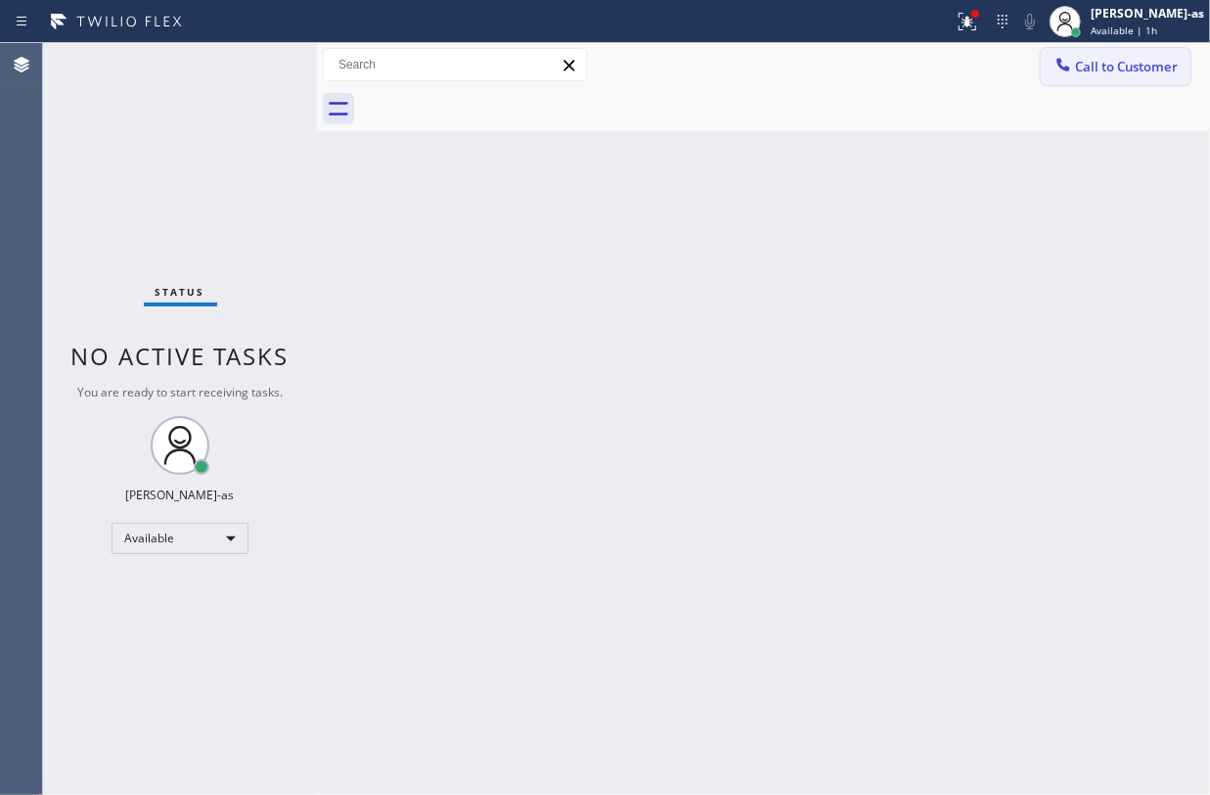
click at [1110, 68] on span "Call to Customer" at bounding box center [1126, 67] width 103 height 18
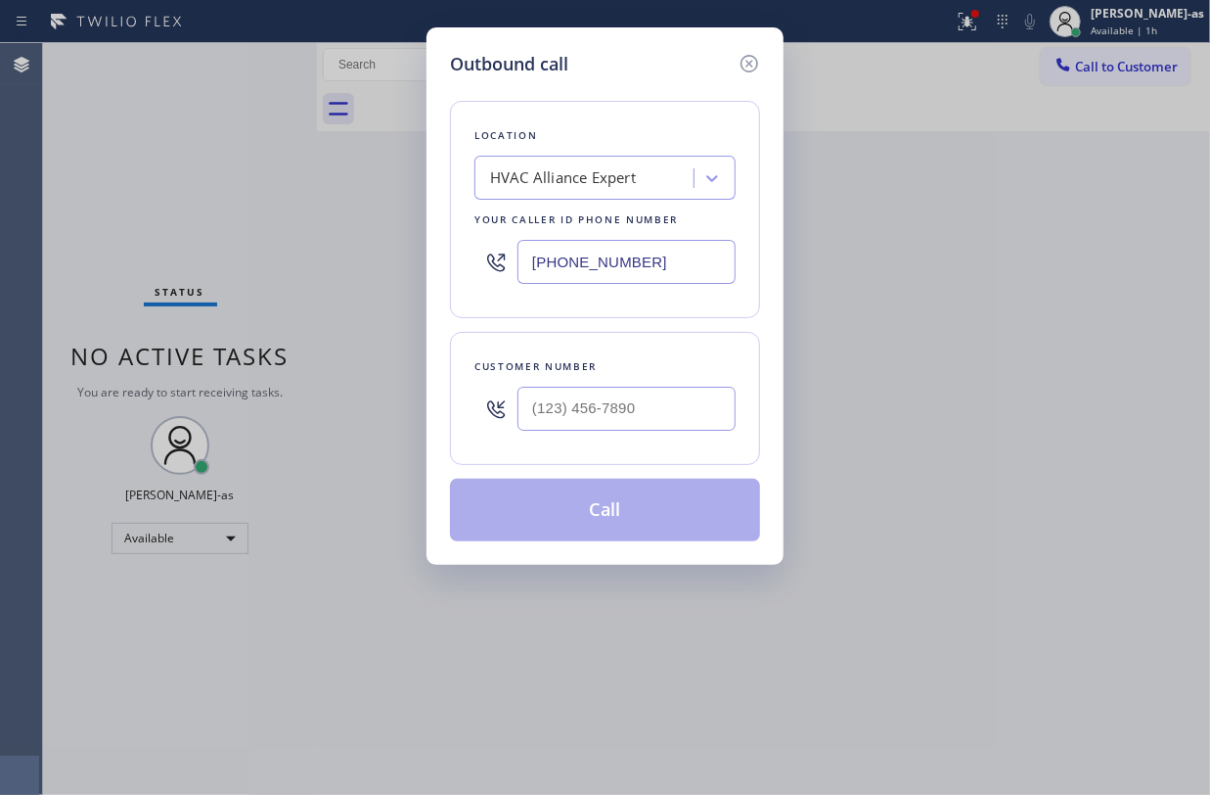
click at [612, 372] on div "Customer number" at bounding box center [605, 366] width 261 height 21
click at [683, 416] on input "(___) ___-____" at bounding box center [627, 408] width 218 height 44
paste input "800) 804-9132"
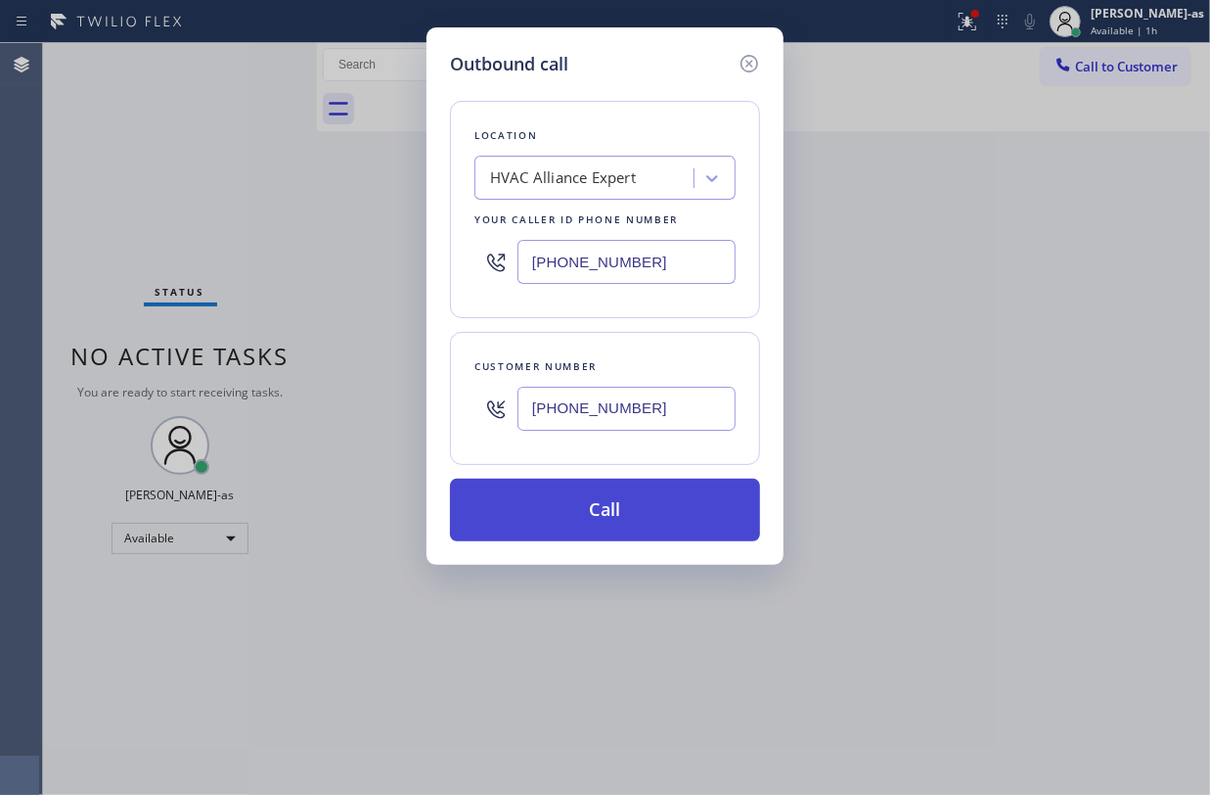
type input "(800) 804-9132"
click at [623, 524] on button "Call" at bounding box center [605, 509] width 310 height 63
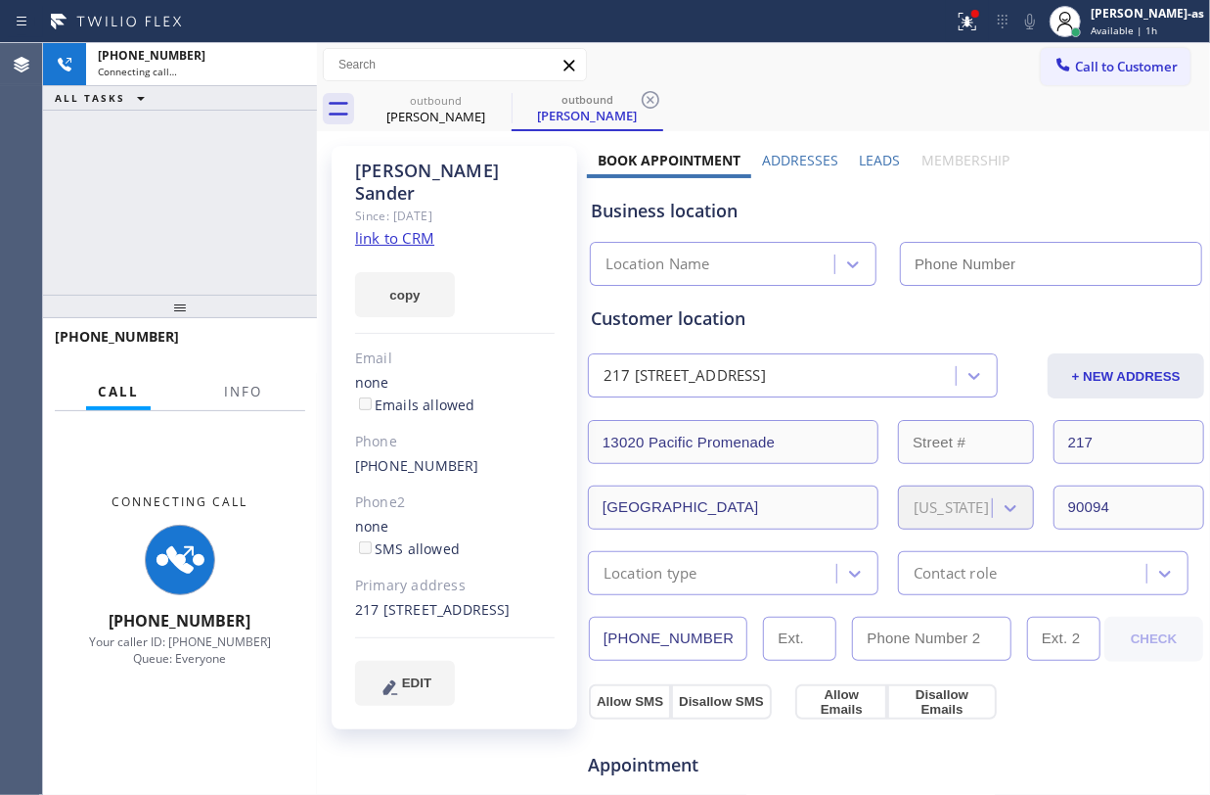
click at [212, 201] on div "+18008049132 Connecting call… ALL TASKS ALL TASKS ACTIVE TASKS TASKS IN WRAP UP" at bounding box center [180, 168] width 274 height 251
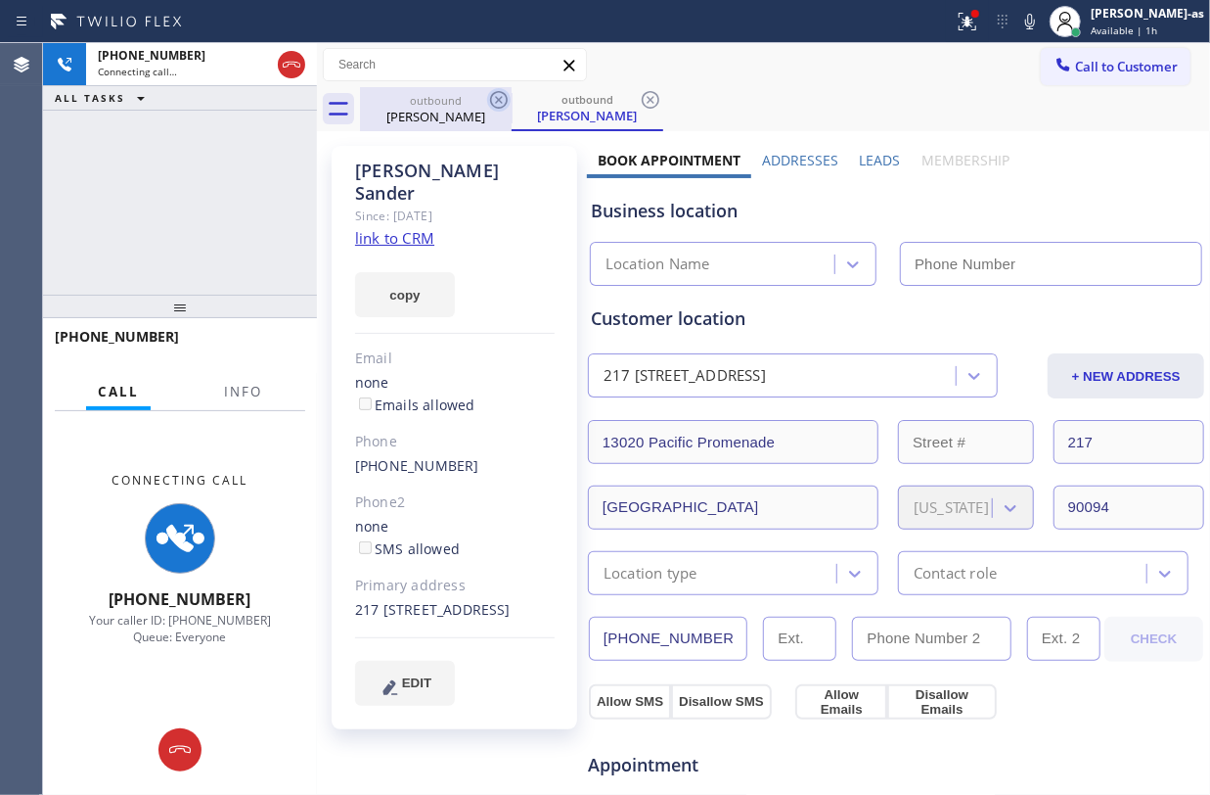
click at [450, 108] on div "Jonna Sander" at bounding box center [436, 117] width 148 height 18
click at [497, 104] on icon at bounding box center [498, 99] width 23 height 23
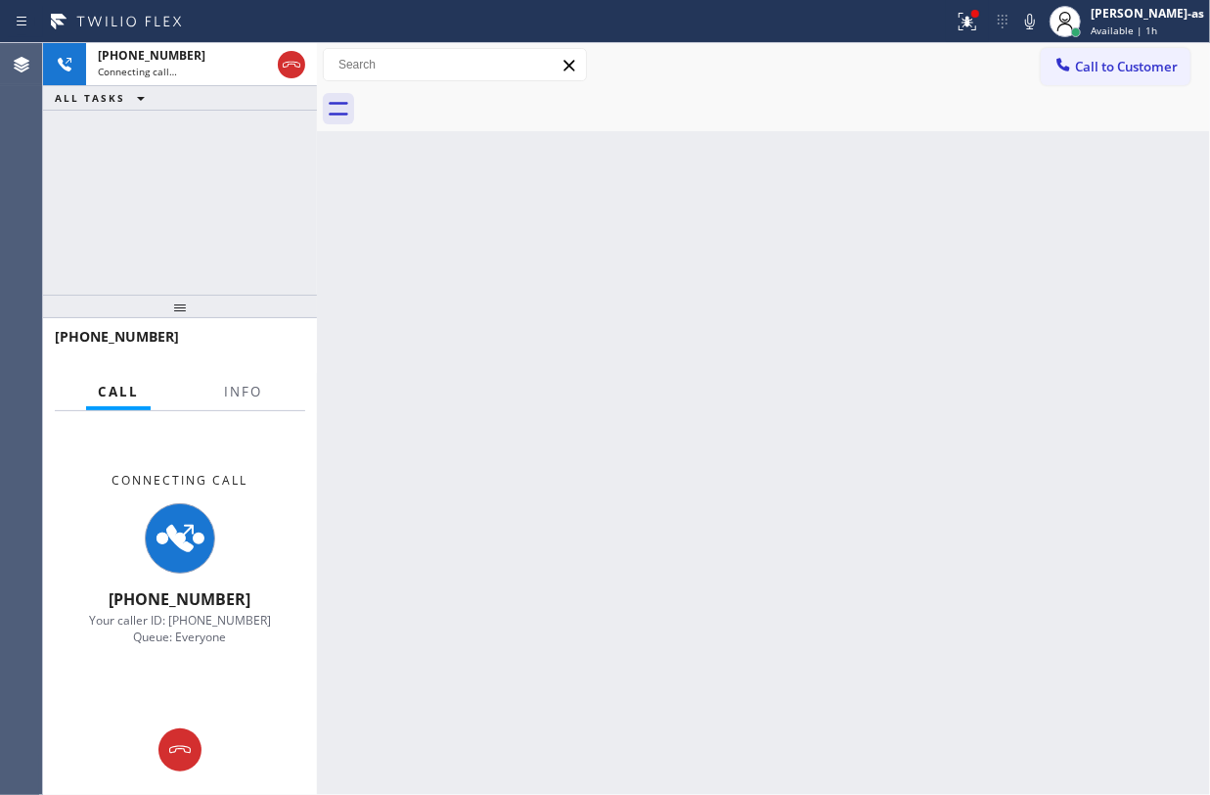
click at [201, 170] on div "+18008049132 Connecting call… ALL TASKS ALL TASKS ACTIVE TASKS TASKS IN WRAP UP" at bounding box center [180, 168] width 274 height 251
drag, startPoint x: 147, startPoint y: 212, endPoint x: 248, endPoint y: 153, distance: 117.1
click at [153, 212] on div "+18008049132 Connecting call… ALL TASKS ALL TASKS ACTIVE TASKS TASKS IN WRAP UP" at bounding box center [180, 168] width 274 height 251
click at [272, 64] on div "+18008049132 Connecting call…" at bounding box center [180, 64] width 188 height 43
click at [287, 63] on icon at bounding box center [291, 64] width 23 height 23
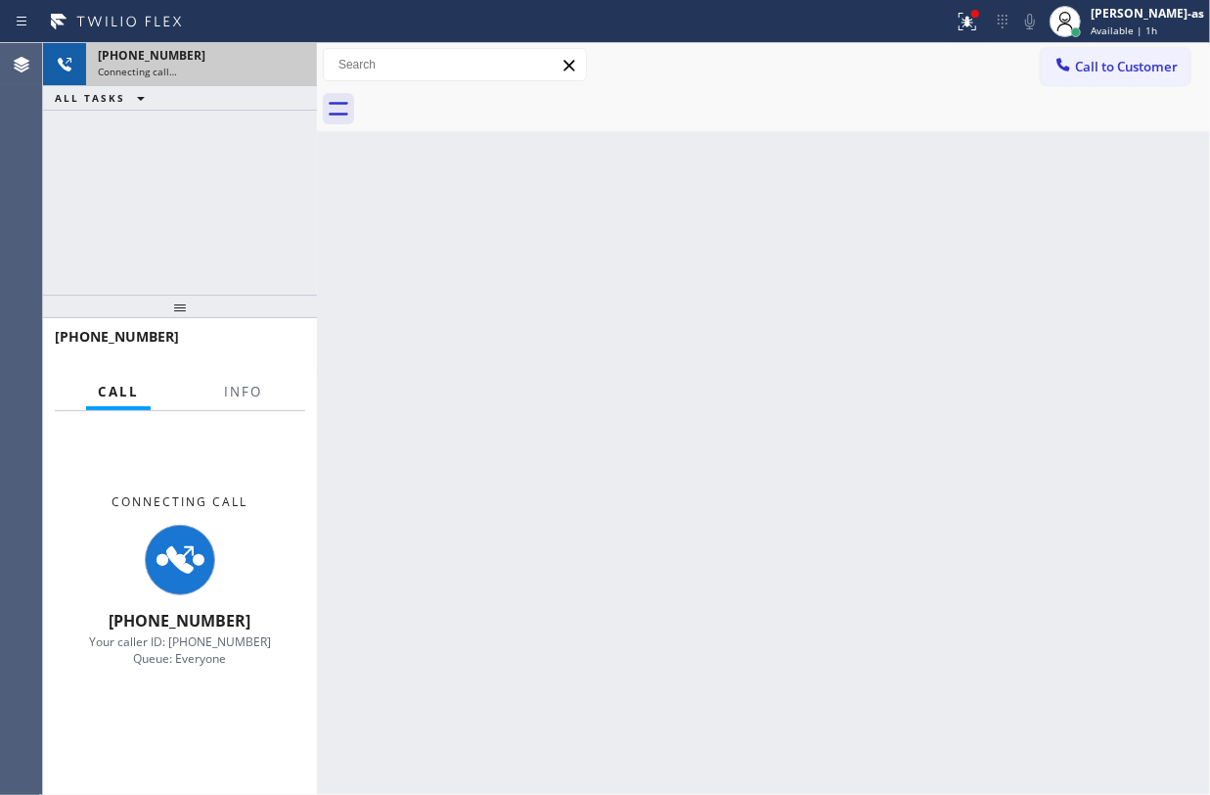
click at [40, 274] on div "Agent Desktop" at bounding box center [21, 418] width 42 height 751
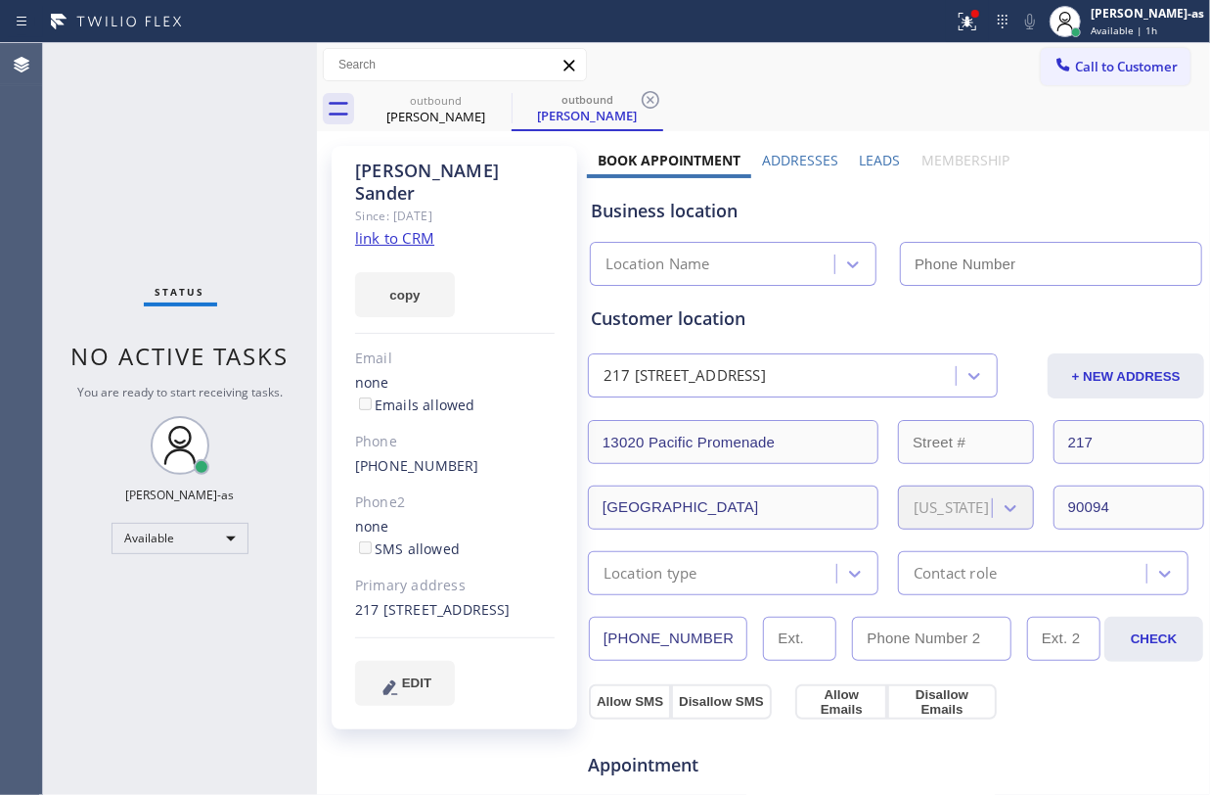
type input "(855) 999-4417"
click at [397, 228] on link "link to CRM" at bounding box center [394, 238] width 79 height 20
click at [204, 141] on div "Status No active tasks You are ready to start receiving tasks. Jesica Jumao-as …" at bounding box center [180, 418] width 274 height 751
click at [408, 228] on link "link to CRM" at bounding box center [394, 238] width 79 height 20
drag, startPoint x: 333, startPoint y: 357, endPoint x: 356, endPoint y: 301, distance: 60.5
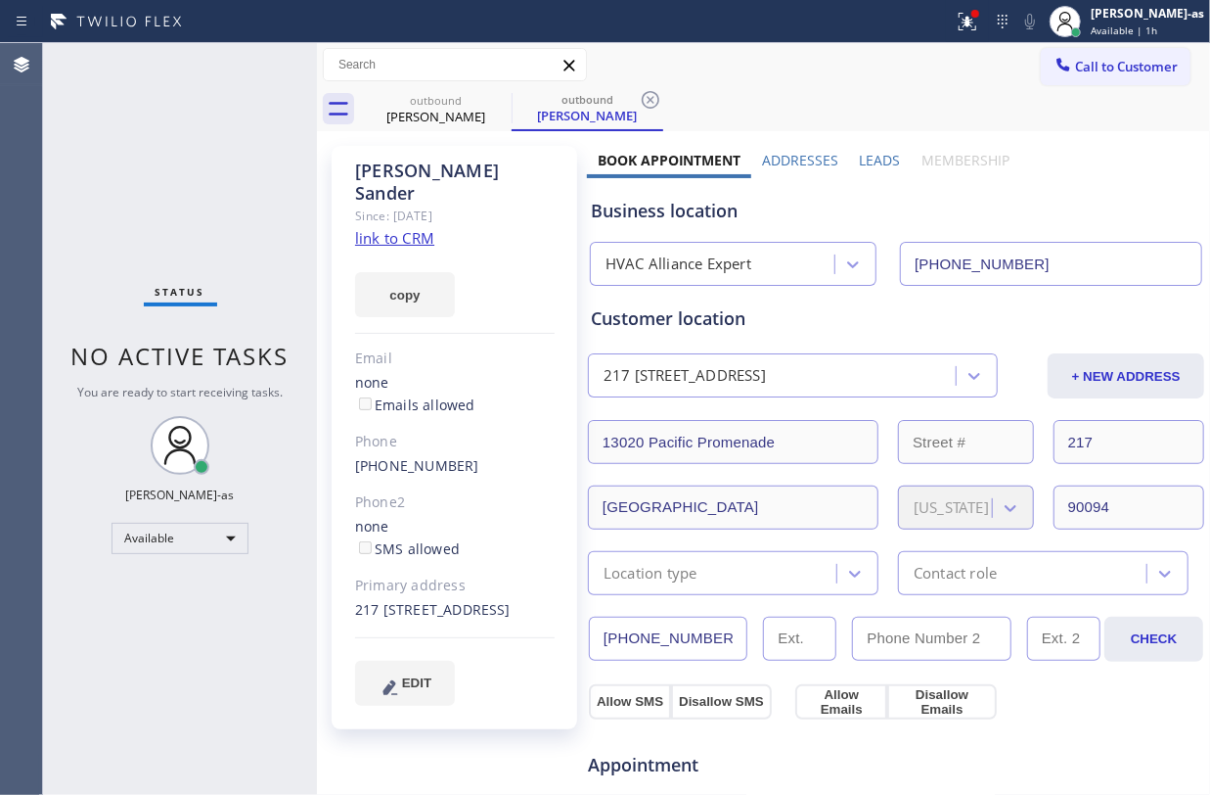
click at [337, 349] on div "Jonna Sander Since: 20 may 2020 link to CRM copy Email none Emails allowed Phon…" at bounding box center [455, 437] width 246 height 583
click at [416, 99] on div "outbound" at bounding box center [436, 100] width 148 height 15
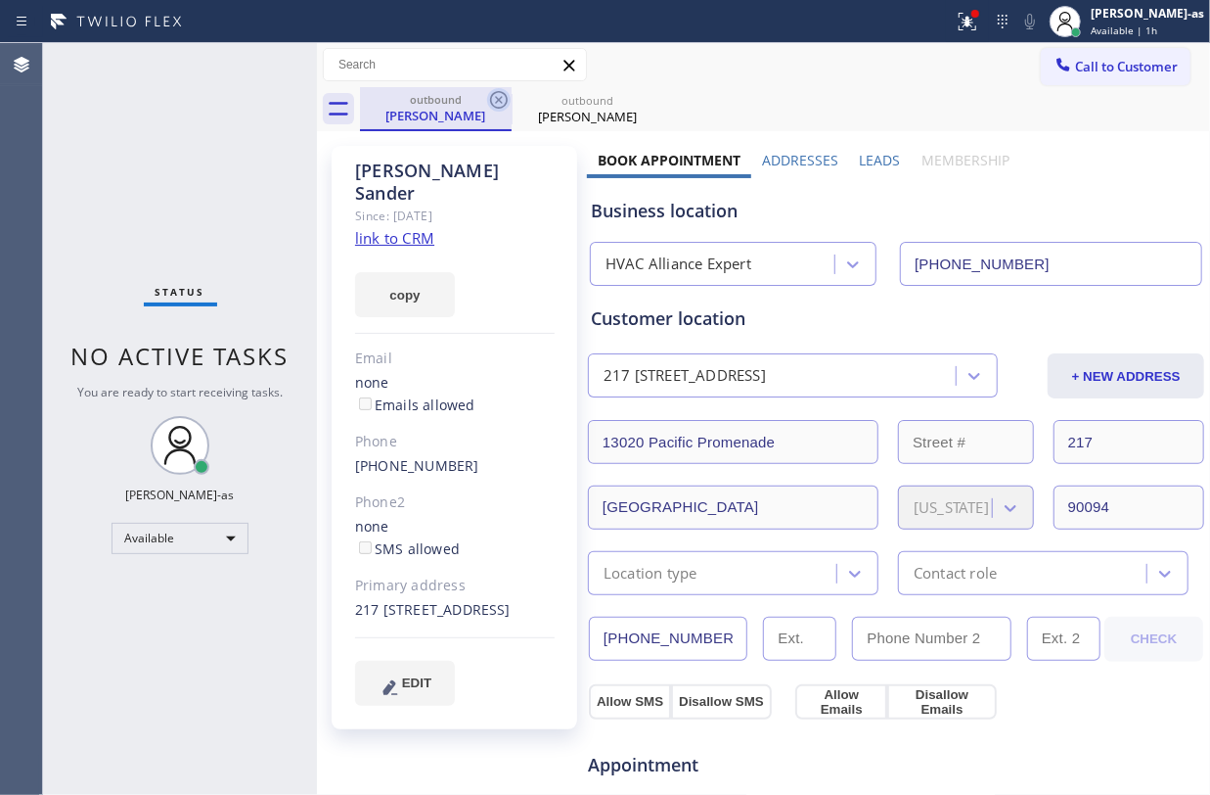
click at [498, 91] on icon at bounding box center [499, 100] width 18 height 18
click at [497, 91] on icon at bounding box center [499, 100] width 18 height 18
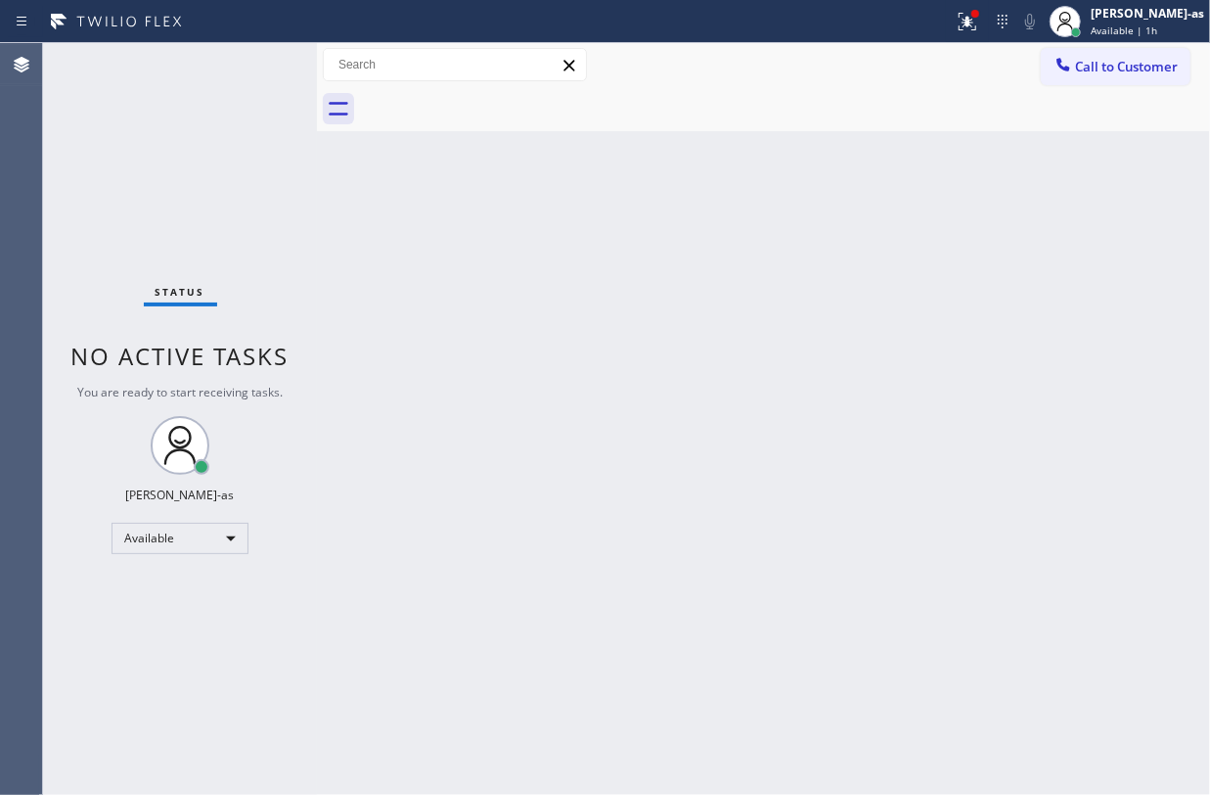
click at [497, 91] on div at bounding box center [785, 109] width 850 height 44
drag, startPoint x: 666, startPoint y: 677, endPoint x: 695, endPoint y: 686, distance: 29.7
click at [670, 675] on div "Back to Dashboard Change Sender ID Customers Technicians Select a contact Outbo…" at bounding box center [763, 418] width 893 height 751
click at [153, 153] on div "Status No active tasks You are ready to start receiving tasks. Jesica Jumao-as …" at bounding box center [180, 418] width 274 height 751
drag, startPoint x: 232, startPoint y: 178, endPoint x: 961, endPoint y: 43, distance: 741.4
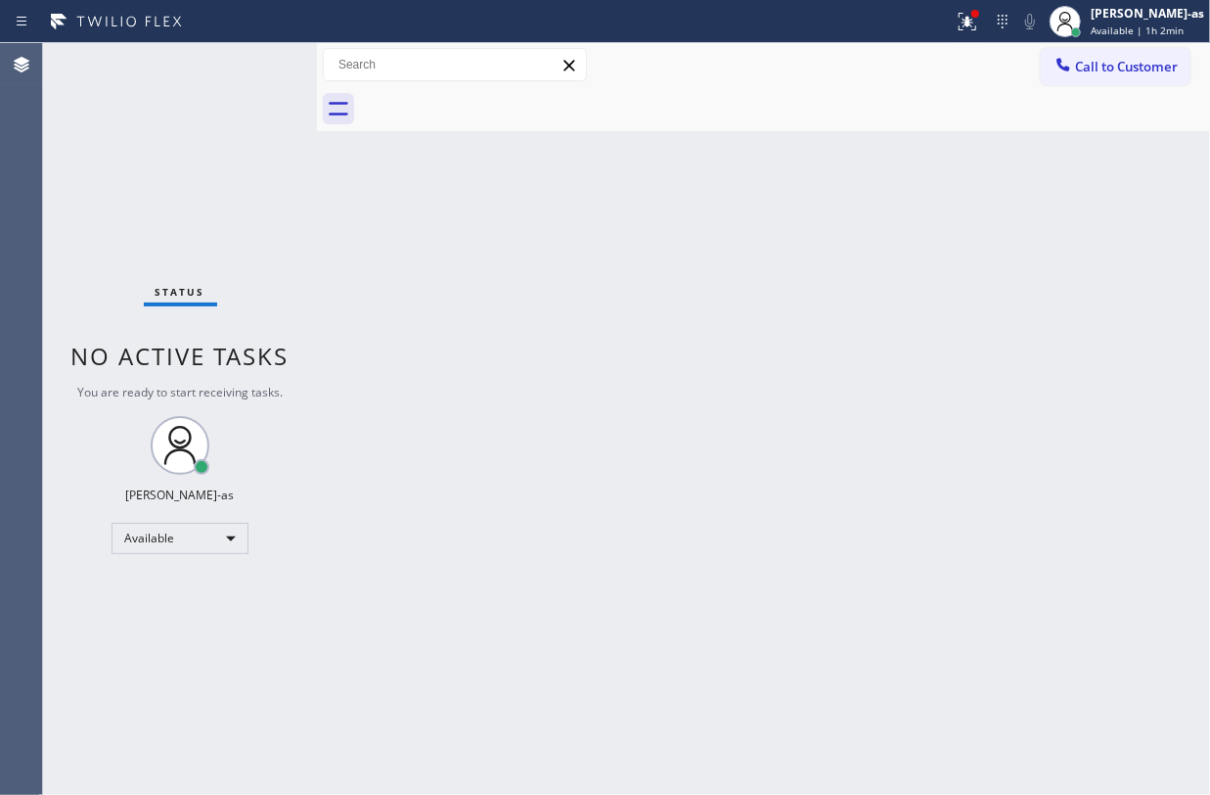
click at [279, 172] on div "Status No active tasks You are ready to start receiving tasks. Jesica Jumao-as …" at bounding box center [180, 418] width 274 height 751
drag, startPoint x: 1124, startPoint y: 57, endPoint x: 1121, endPoint y: 67, distance: 10.2
click at [1121, 67] on button "Call to Customer" at bounding box center [1116, 66] width 150 height 37
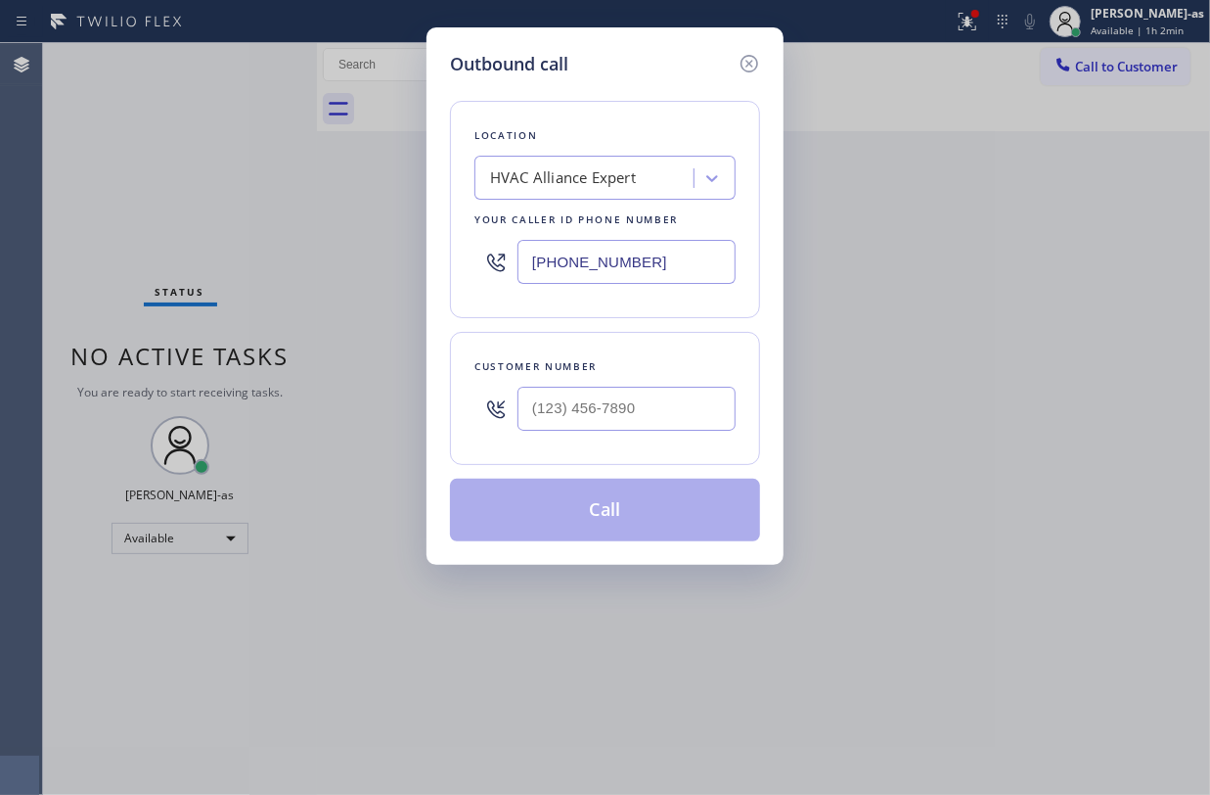
click at [651, 440] on div at bounding box center [627, 409] width 218 height 64
click at [662, 424] on input "(___) ___-____" at bounding box center [627, 408] width 218 height 44
paste input "818) 388-9035"
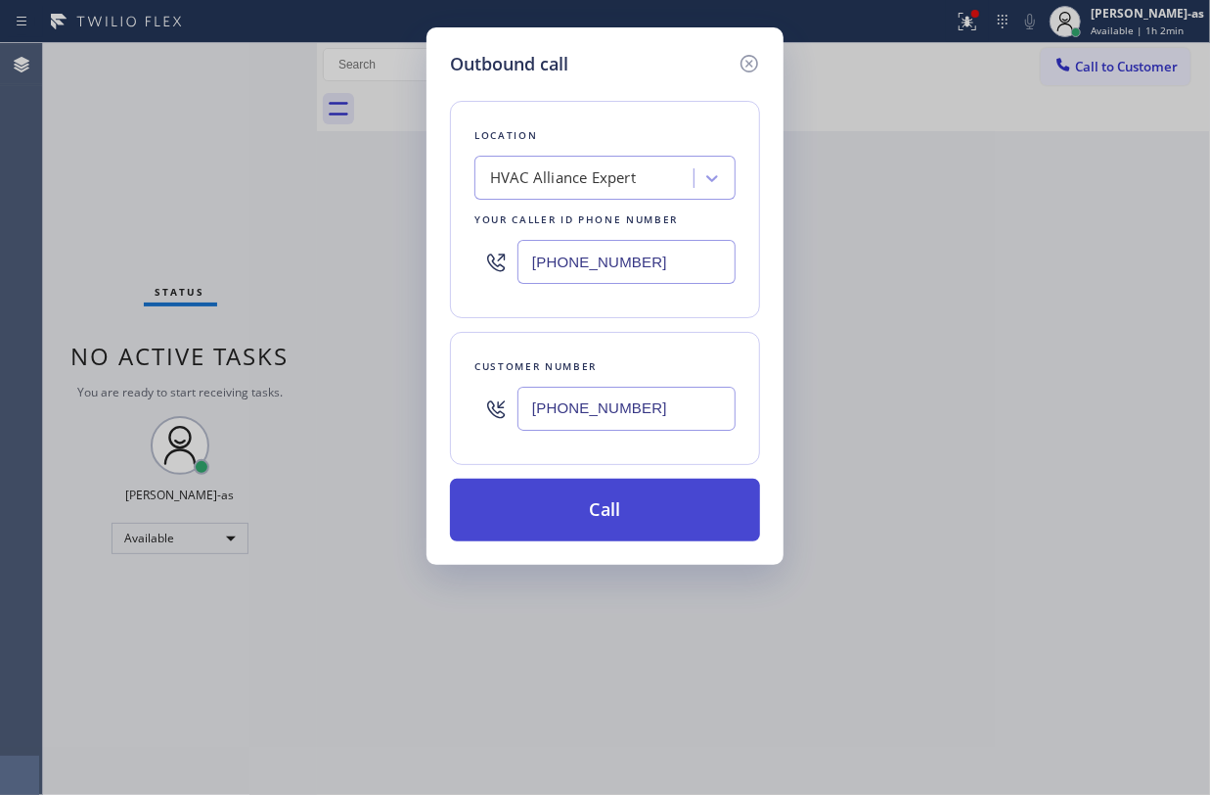
type input "(818) 388-9035"
click at [640, 513] on button "Call" at bounding box center [605, 509] width 310 height 63
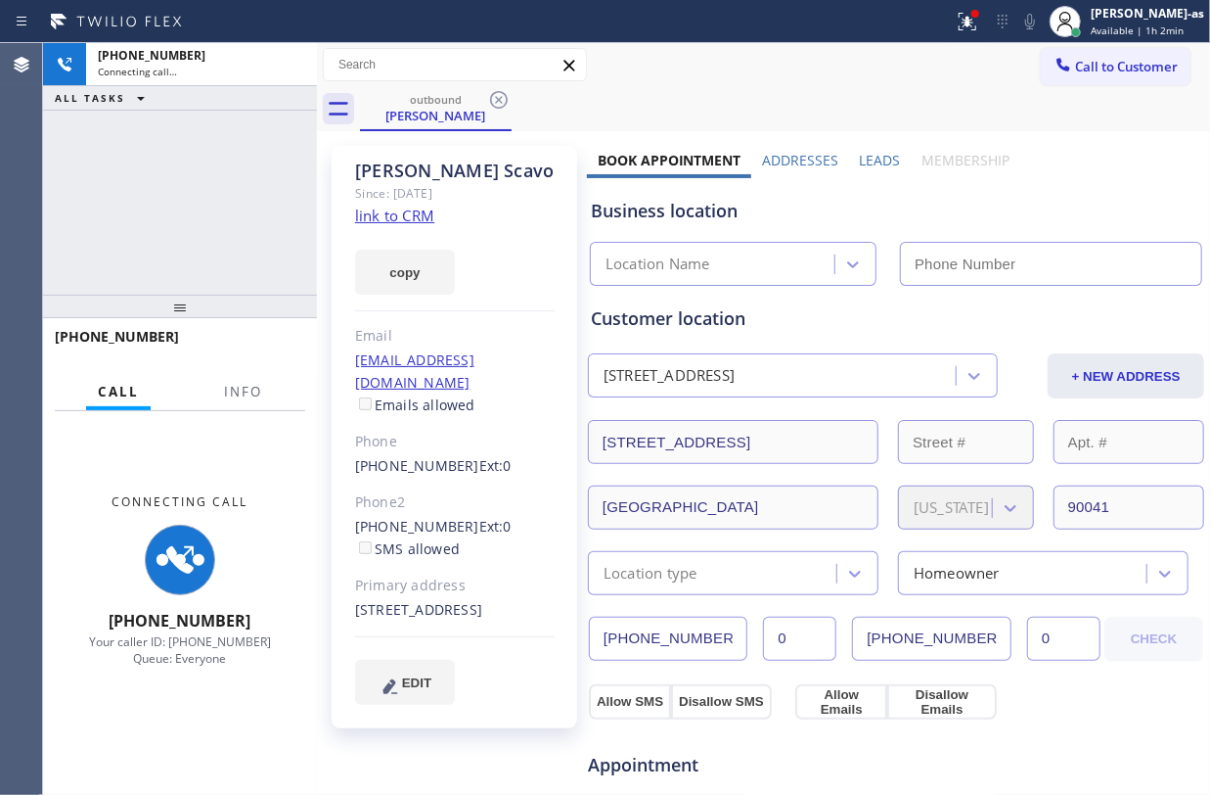
click at [164, 194] on div "+18183889035 Connecting call… ALL TASKS ALL TASKS ACTIVE TASKS TASKS IN WRAP UP" at bounding box center [180, 168] width 274 height 251
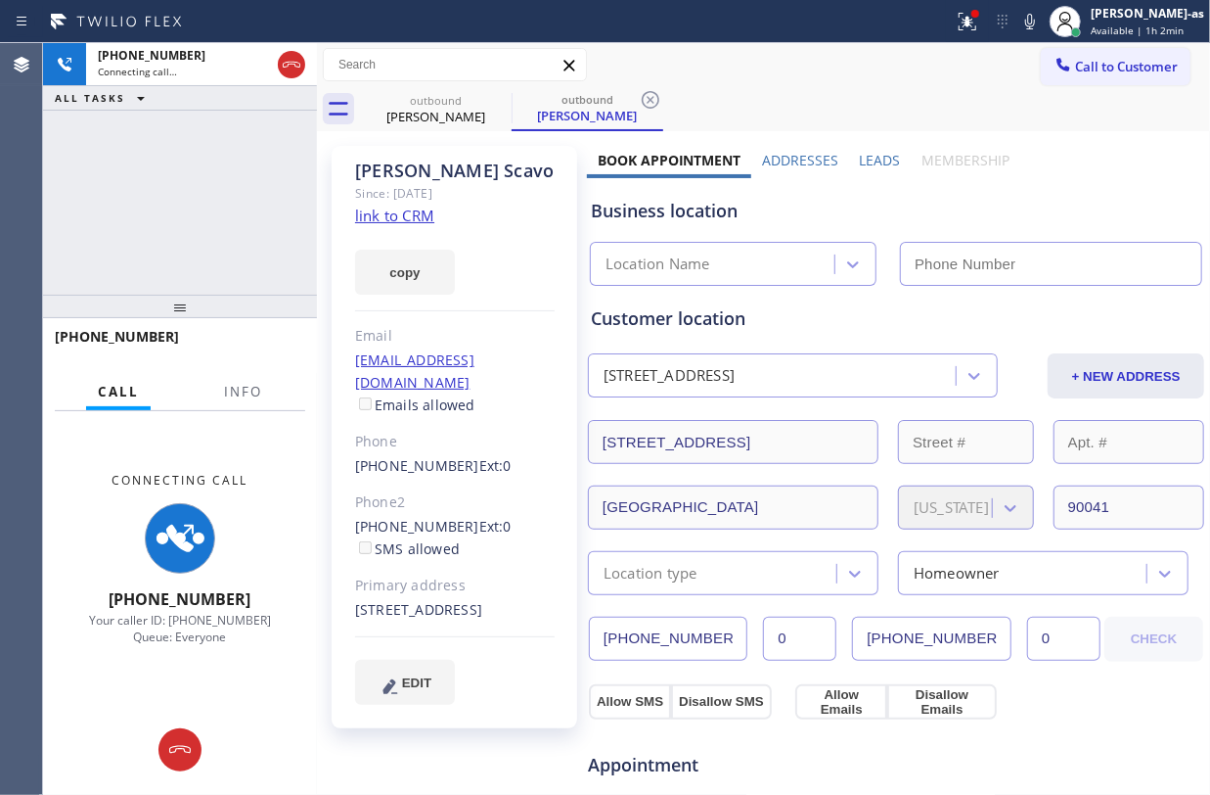
click at [397, 219] on link "link to CRM" at bounding box center [394, 215] width 79 height 20
type input "(855) 999-4417"
click at [396, 227] on div "copy" at bounding box center [455, 261] width 200 height 68
click at [427, 217] on link "link to CRM" at bounding box center [394, 215] width 79 height 20
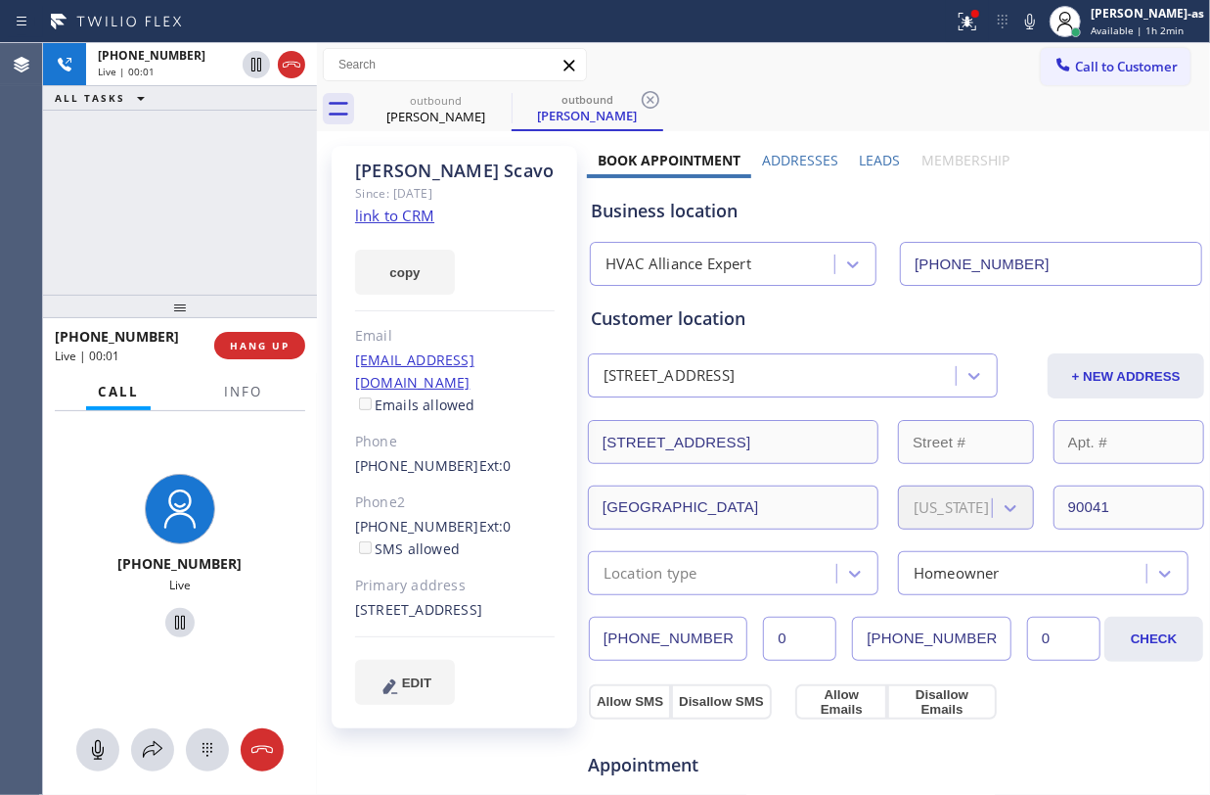
click at [169, 181] on div "+18183889035 Live | 00:01 ALL TASKS ALL TASKS ACTIVE TASKS TASKS IN WRAP UP" at bounding box center [180, 168] width 274 height 251
click at [118, 211] on div "+18183889035 Live | 01:17 ALL TASKS ALL TASKS ACTIVE TASKS TASKS IN WRAP UP" at bounding box center [180, 168] width 274 height 251
drag, startPoint x: 87, startPoint y: 216, endPoint x: 153, endPoint y: 212, distance: 65.7
click at [90, 217] on div "+18183889035 Live | 01:18 ALL TASKS ALL TASKS ACTIVE TASKS TASKS IN WRAP UP" at bounding box center [180, 168] width 274 height 251
click at [158, 212] on div "+18183889035 Live | 01:18 ALL TASKS ALL TASKS ACTIVE TASKS TASKS IN WRAP UP" at bounding box center [180, 168] width 274 height 251
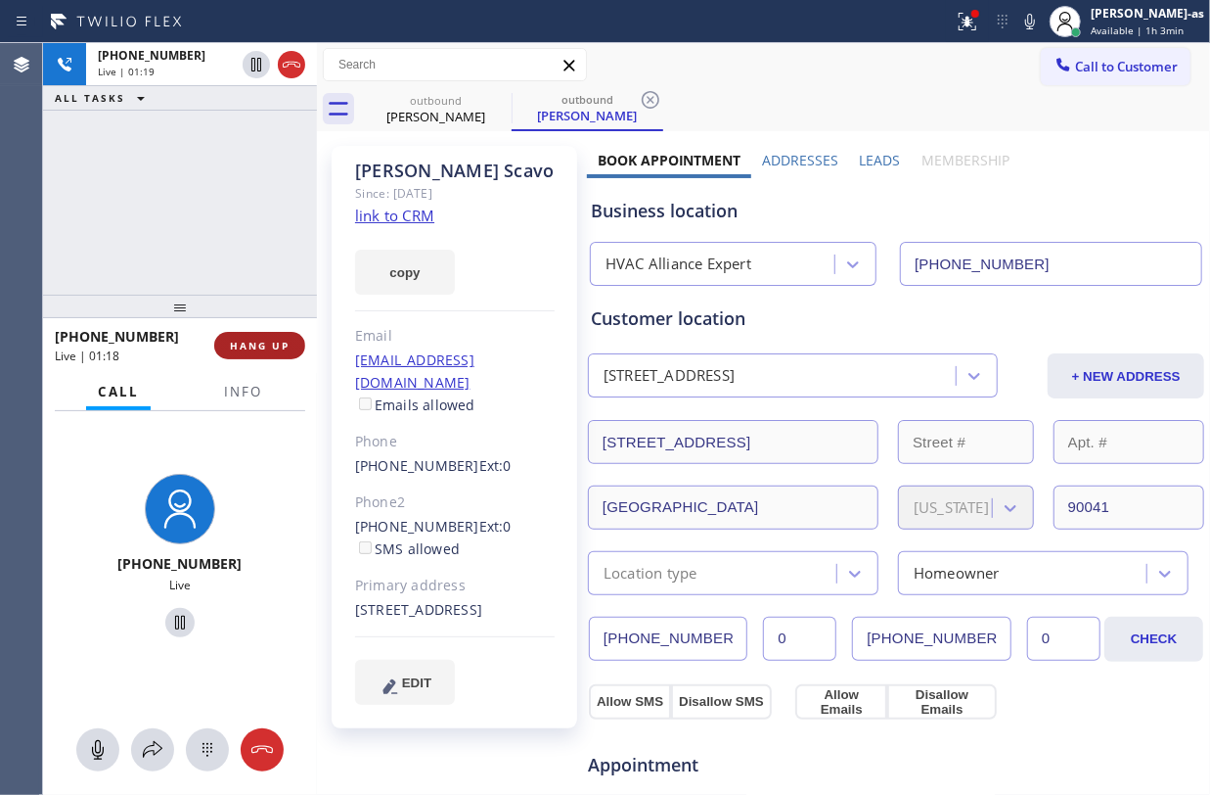
click at [247, 337] on button "HANG UP" at bounding box center [259, 345] width 91 height 27
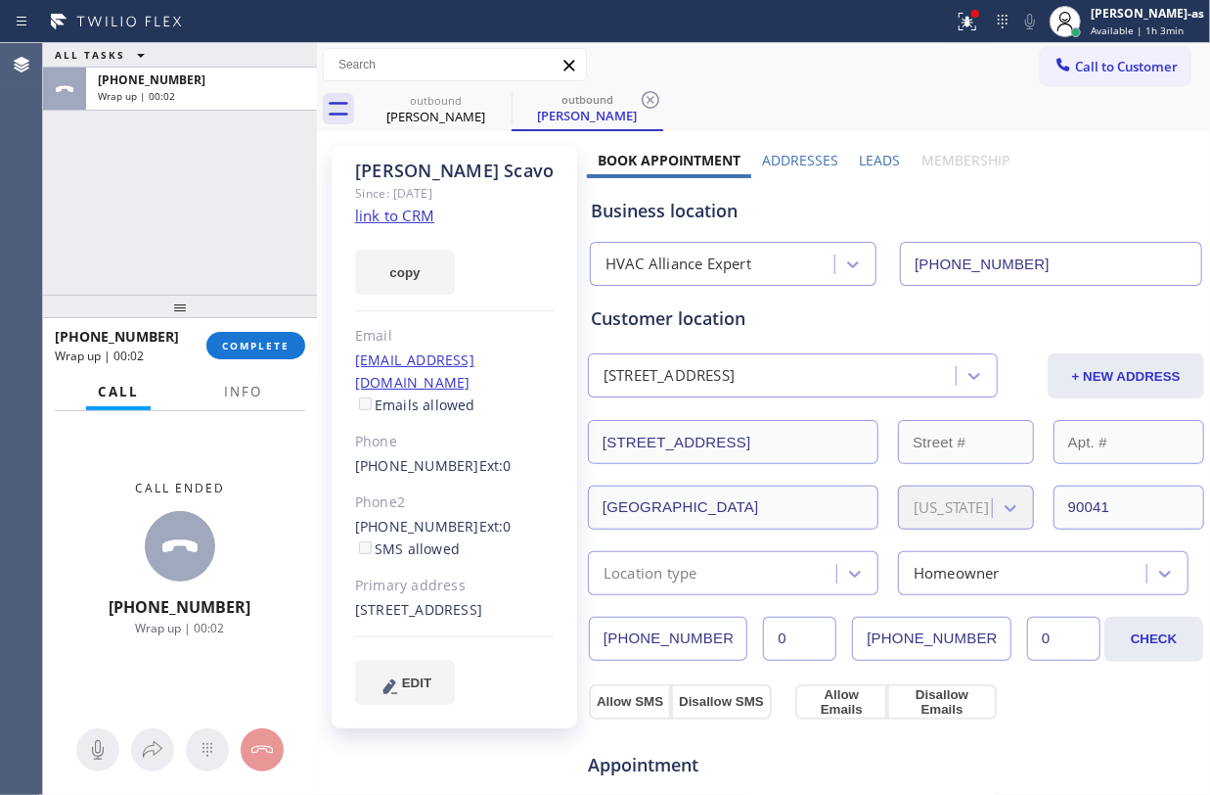
click at [168, 147] on div "ALL TASKS ALL TASKS ACTIVE TASKS TASKS IN WRAP UP +18183889035 Wrap up | 00:02" at bounding box center [180, 168] width 274 height 251
click at [254, 344] on span "COMPLETE" at bounding box center [256, 346] width 68 height 14
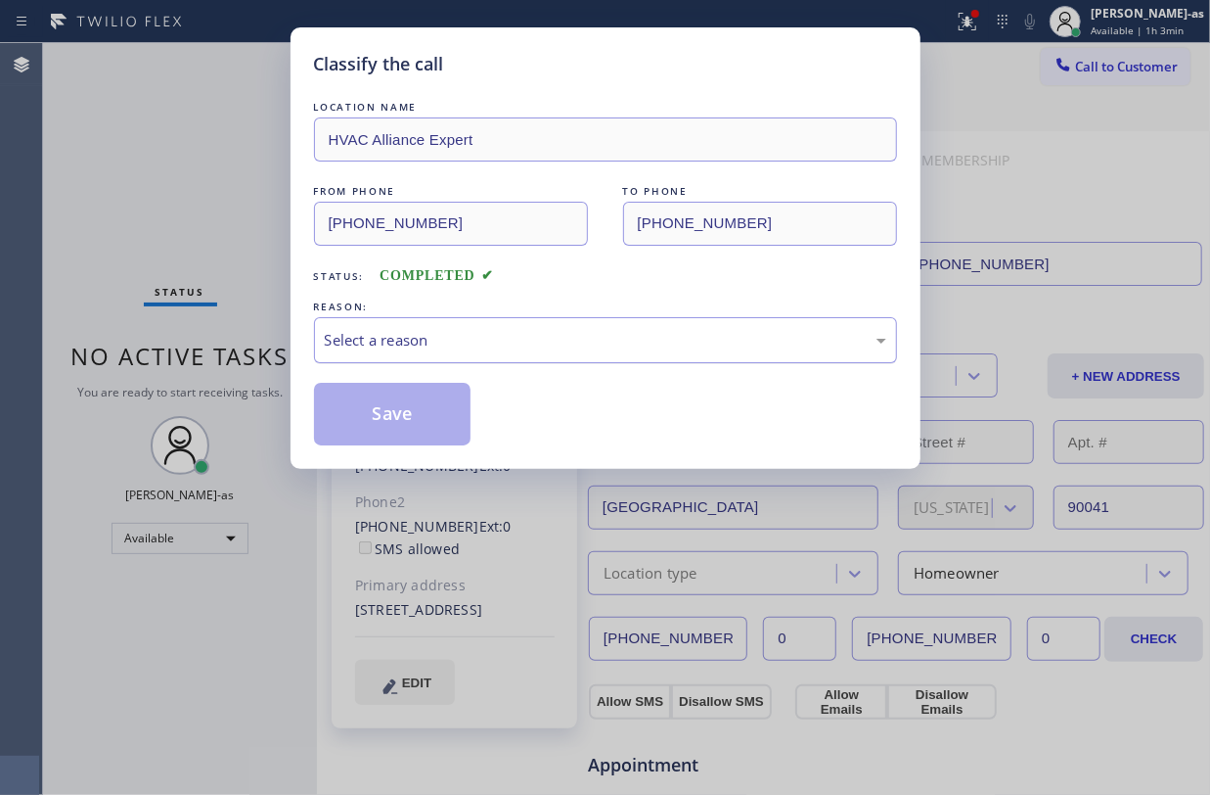
click at [525, 341] on div "Select a reason" at bounding box center [606, 340] width 562 height 23
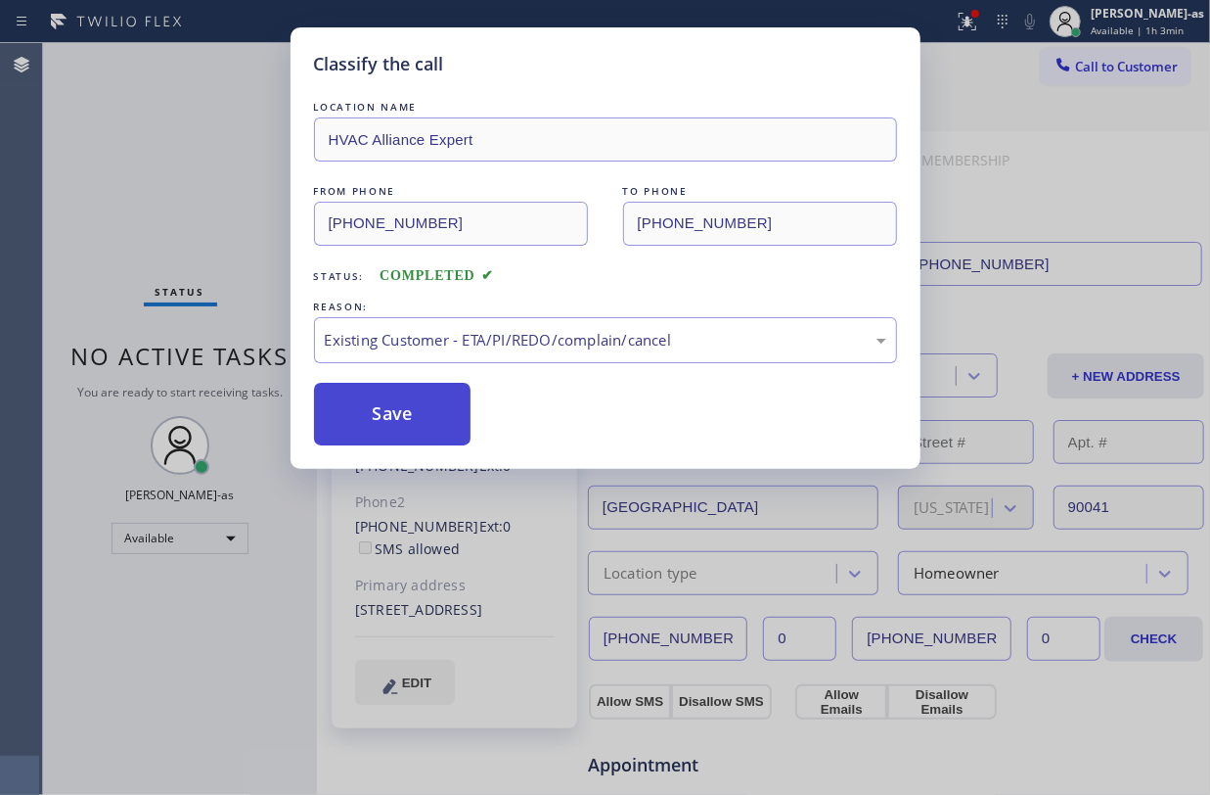
click at [412, 408] on button "Save" at bounding box center [393, 414] width 158 height 63
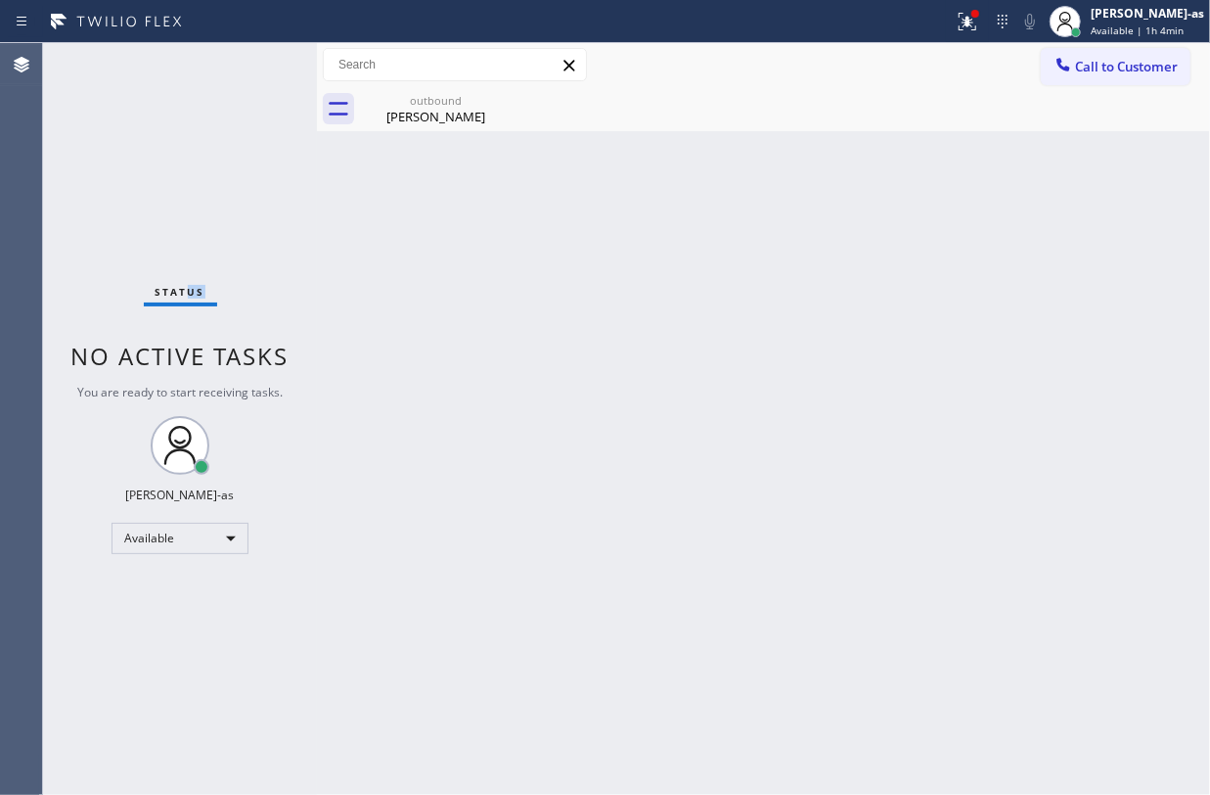
drag, startPoint x: 260, startPoint y: 185, endPoint x: 337, endPoint y: 164, distance: 79.0
click at [302, 174] on div "Status No active tasks You are ready to start receiving tasks. Jesica Jumao-as …" at bounding box center [180, 418] width 274 height 751
click at [432, 108] on div "Jay Scavo" at bounding box center [436, 117] width 148 height 18
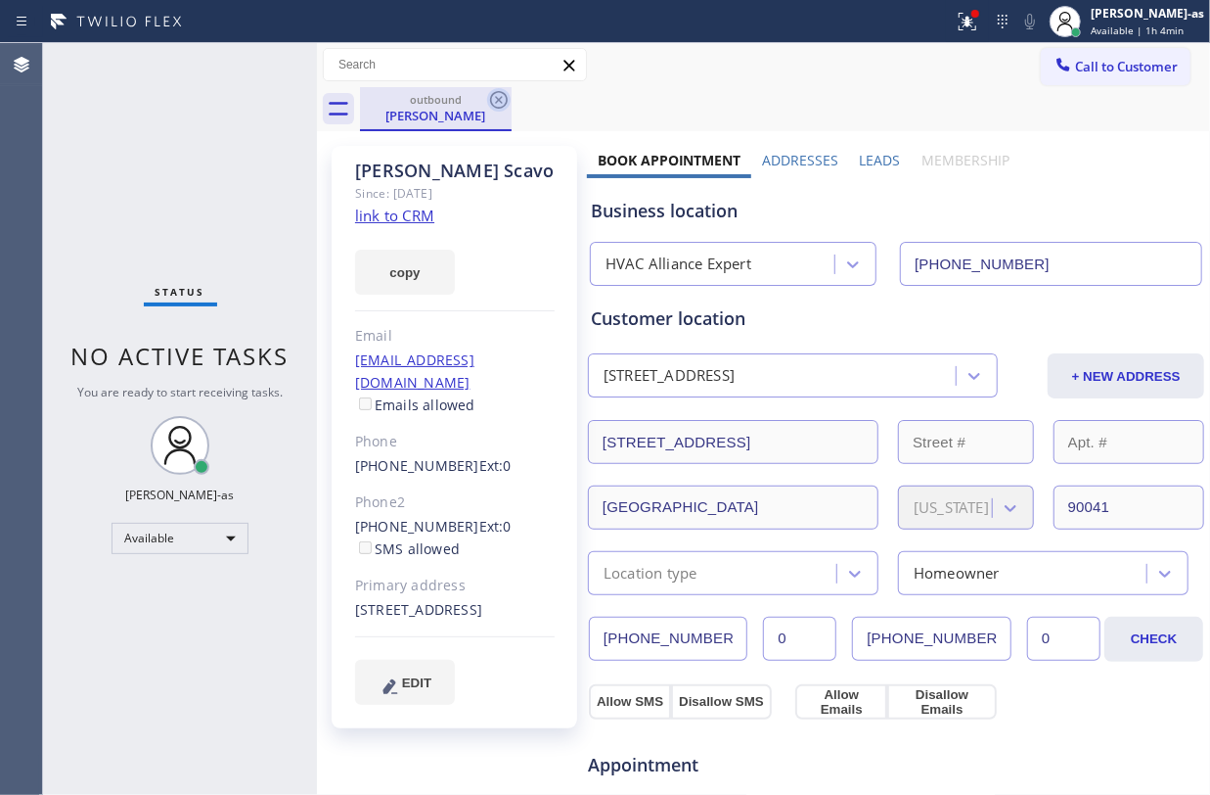
click at [501, 96] on icon at bounding box center [498, 99] width 23 height 23
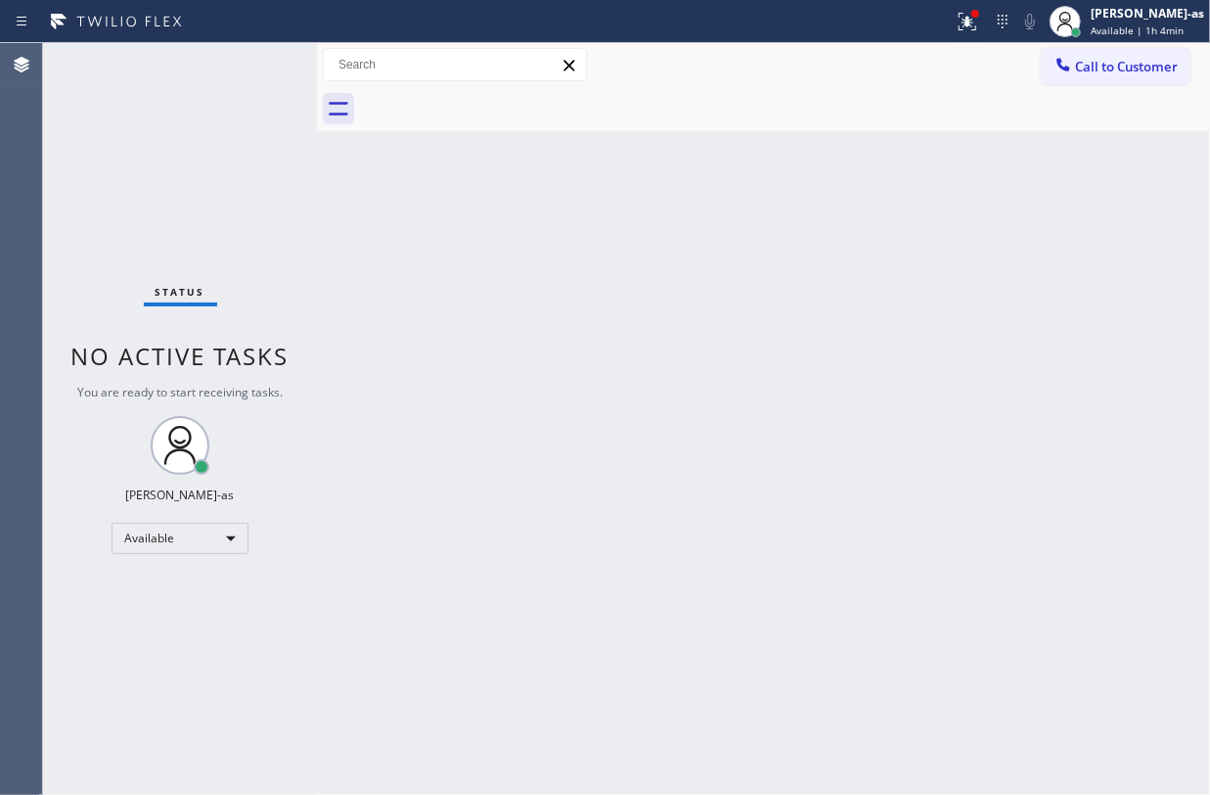
drag, startPoint x: 241, startPoint y: 240, endPoint x: 1119, endPoint y: 154, distance: 882.9
click at [252, 235] on div "Status No active tasks You are ready to start receiving tasks. Jesica Jumao-as …" at bounding box center [180, 418] width 274 height 751
click at [1113, 58] on span "Call to Customer" at bounding box center [1126, 67] width 103 height 18
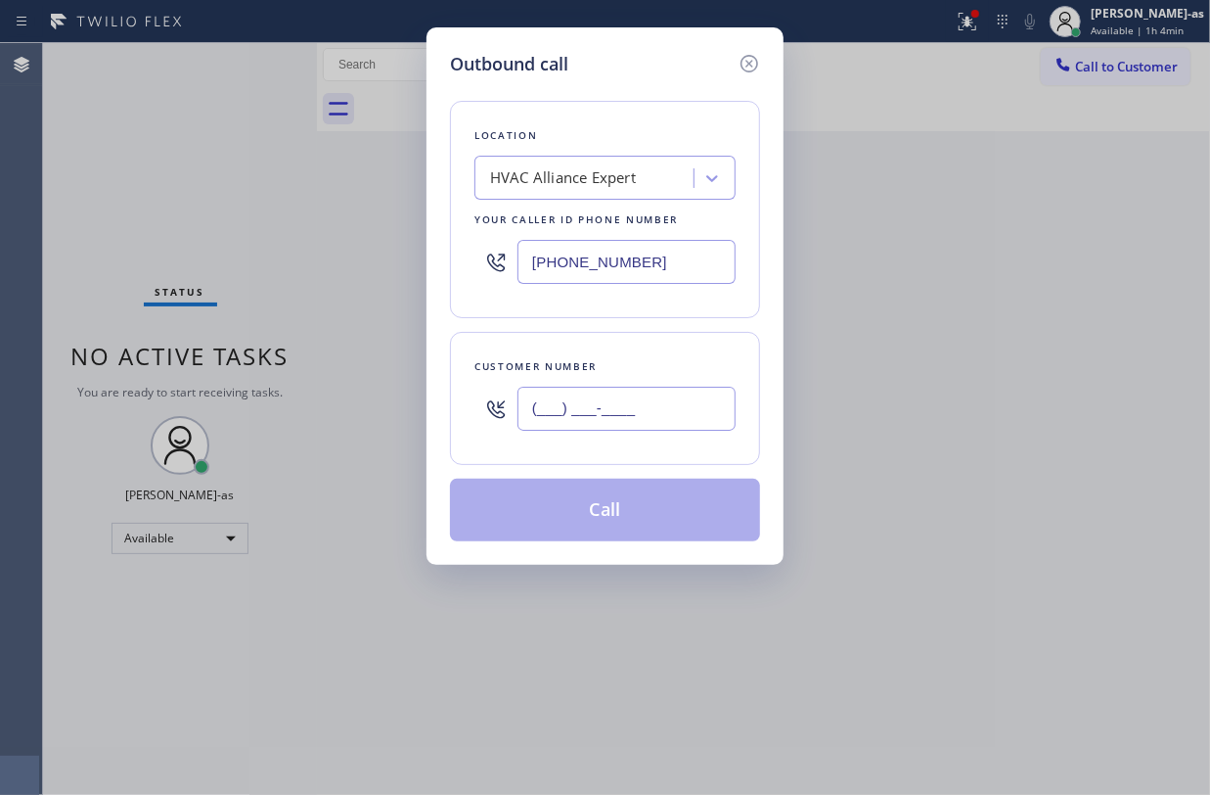
click at [650, 417] on input "(___) ___-____" at bounding box center [627, 408] width 218 height 44
paste input "626) 893-9510"
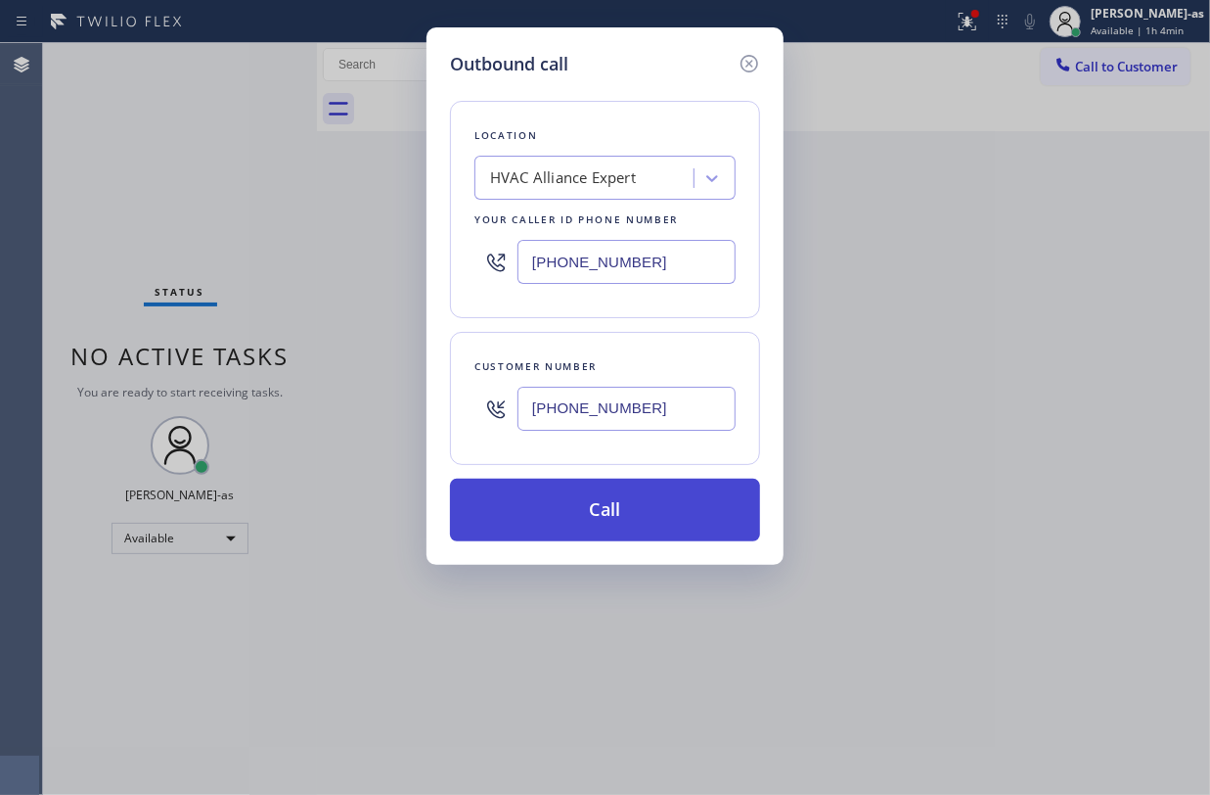
type input "(626) 893-9510"
click at [665, 498] on button "Call" at bounding box center [605, 509] width 310 height 63
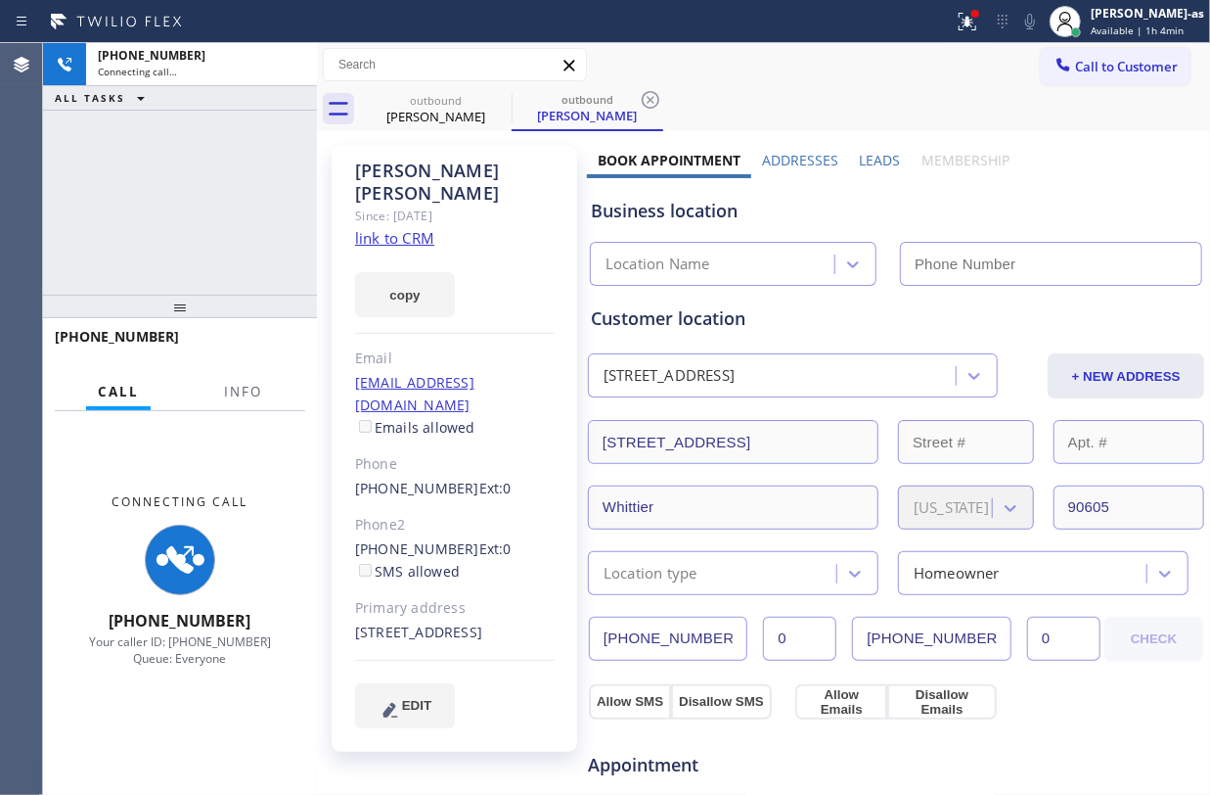
click at [193, 157] on div "+16268939510 Connecting call… ALL TASKS ALL TASKS ACTIVE TASKS TASKS IN WRAP UP" at bounding box center [180, 168] width 274 height 251
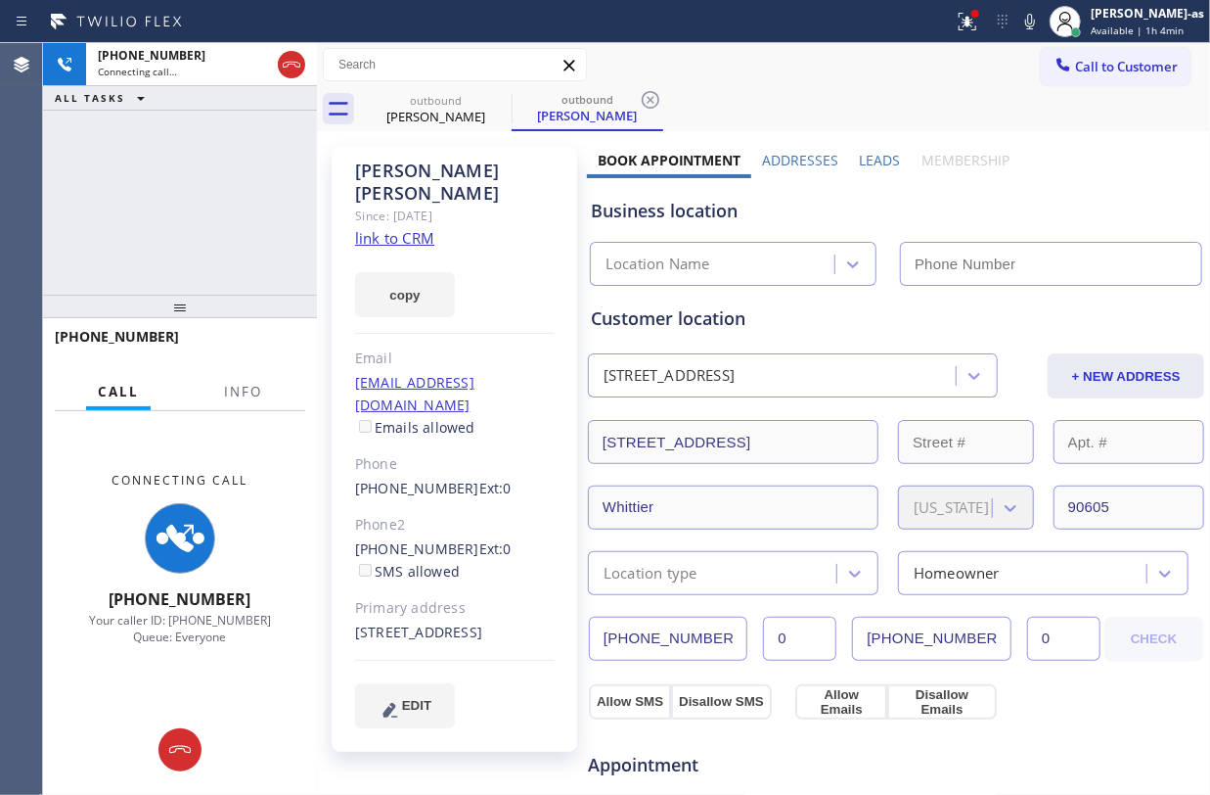
click at [400, 228] on link "link to CRM" at bounding box center [394, 238] width 79 height 20
type input "(855) 999-4417"
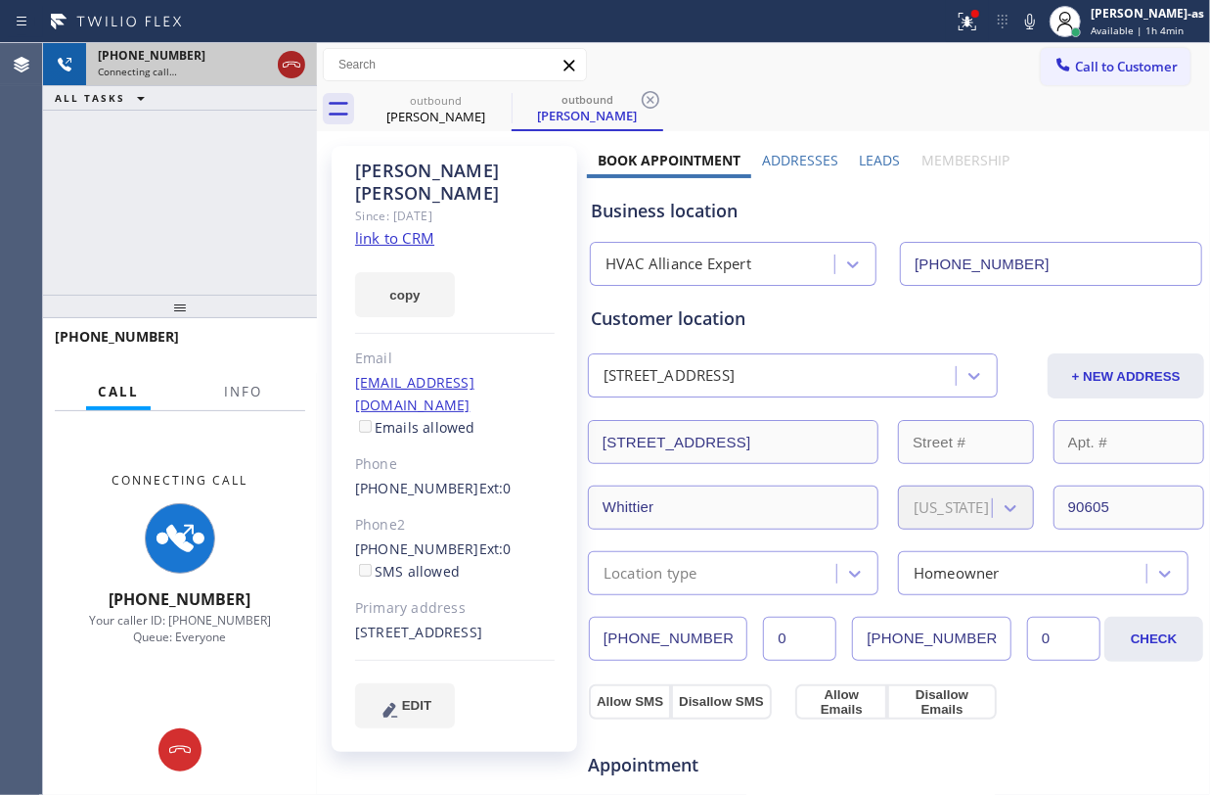
click at [288, 67] on icon at bounding box center [291, 64] width 23 height 23
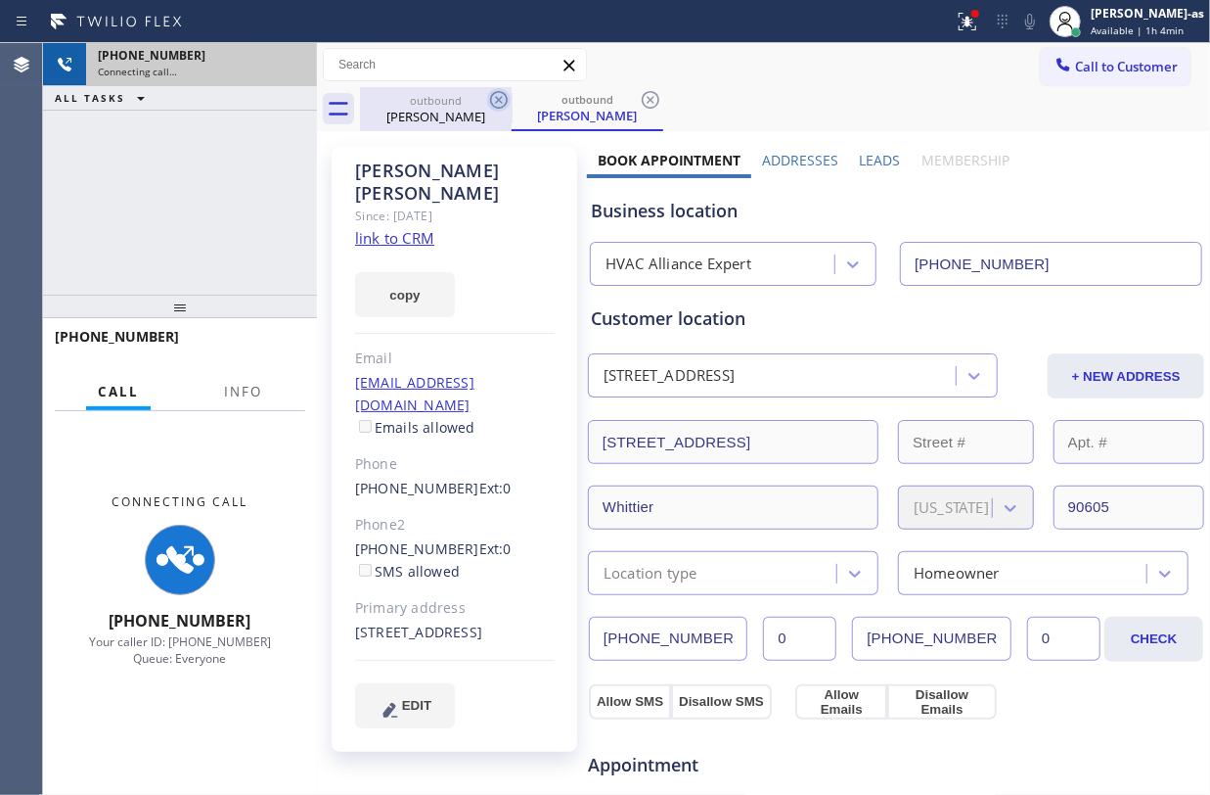
drag, startPoint x: 419, startPoint y: 104, endPoint x: 489, endPoint y: 98, distance: 70.7
click at [432, 104] on div "outbound" at bounding box center [436, 100] width 148 height 15
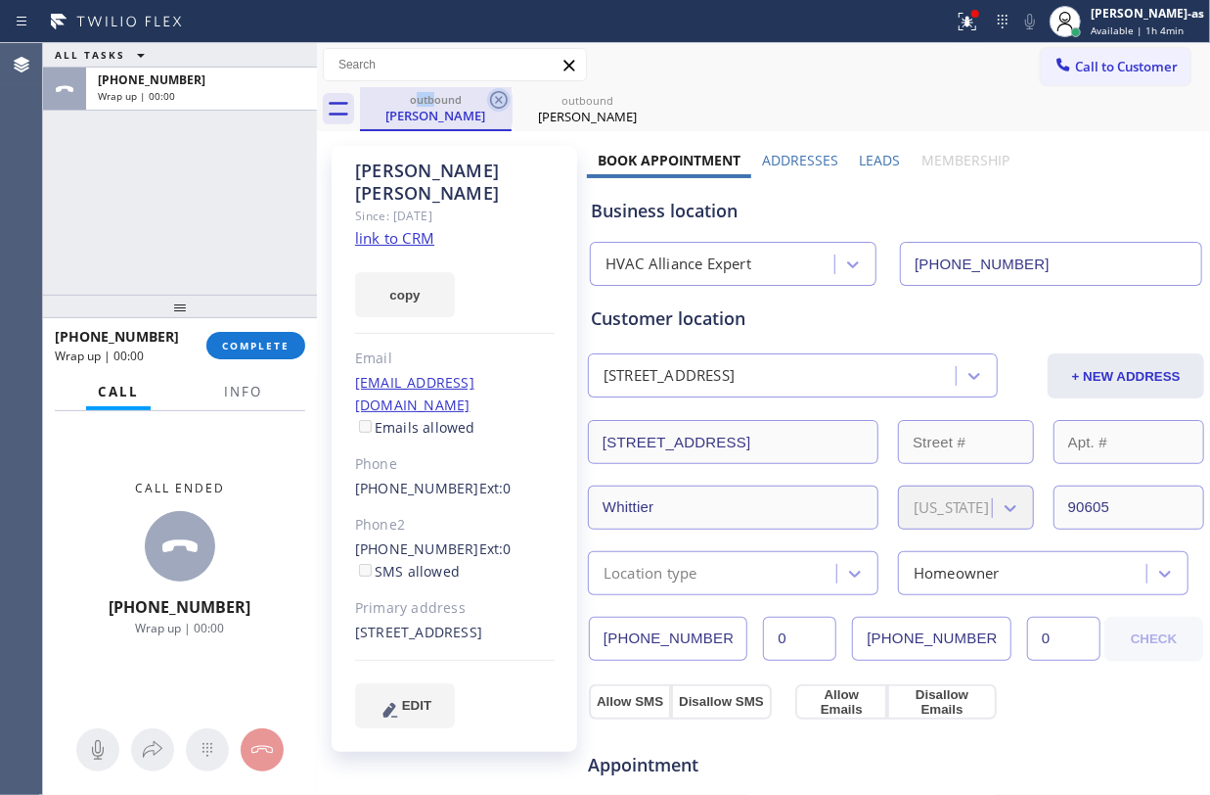
click at [494, 96] on icon at bounding box center [498, 99] width 23 height 23
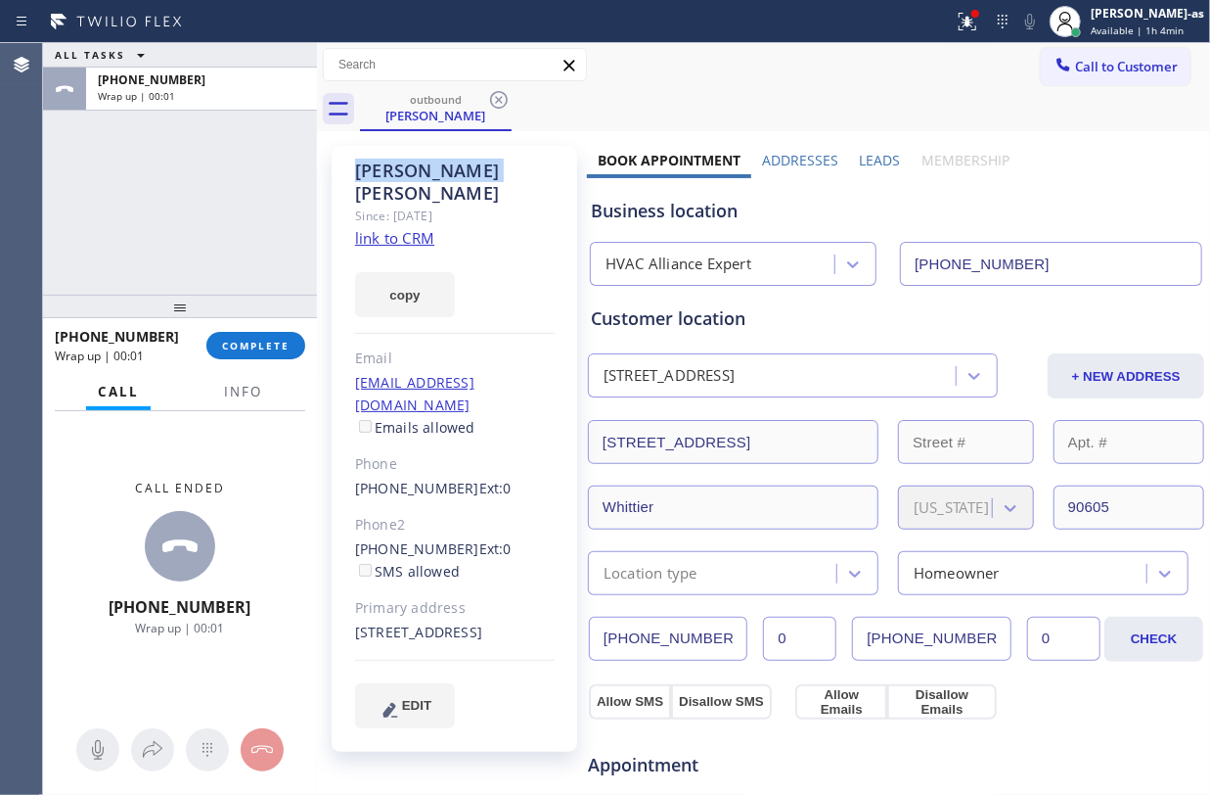
click at [494, 96] on icon at bounding box center [498, 99] width 23 height 23
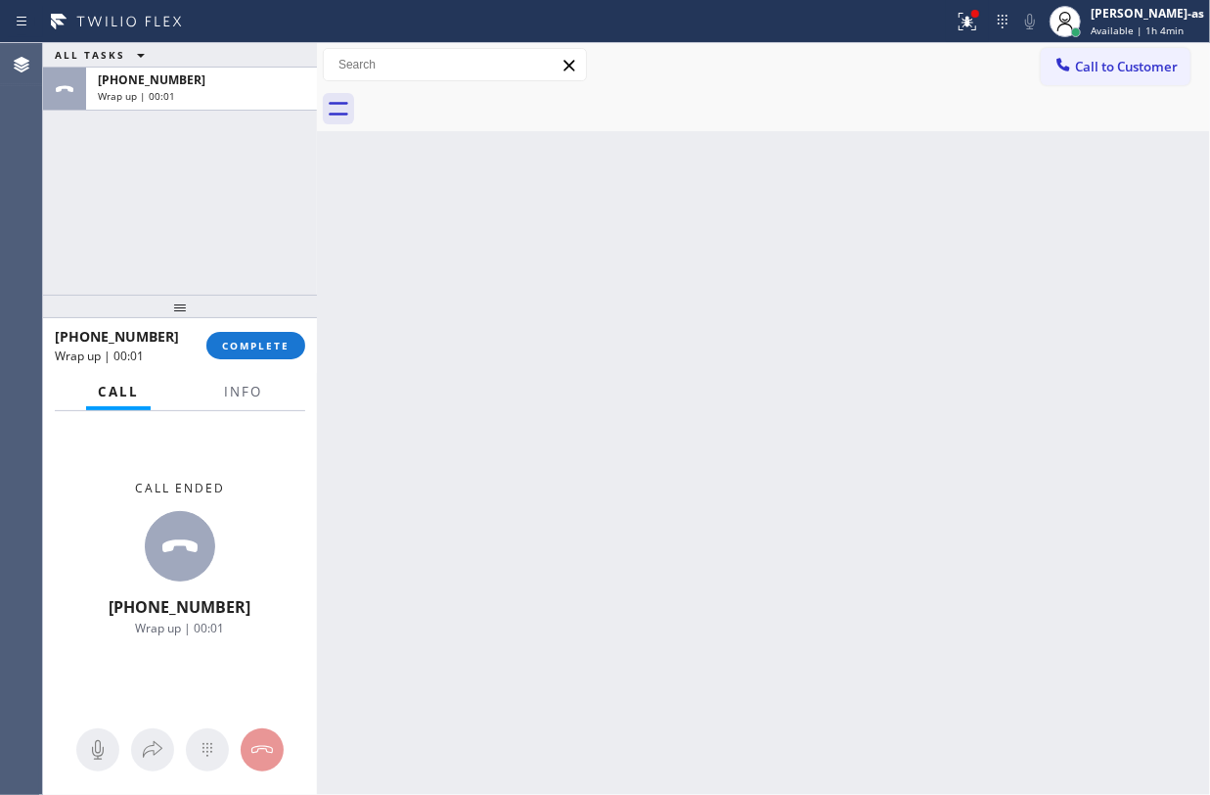
click at [494, 96] on div at bounding box center [785, 109] width 850 height 44
drag, startPoint x: 236, startPoint y: 349, endPoint x: 270, endPoint y: 295, distance: 63.8
click at [243, 348] on span "COMPLETE" at bounding box center [256, 346] width 68 height 14
click at [224, 219] on div "ALL TASKS ALL TASKS ACTIVE TASKS TASKS IN WRAP UP +16268939510 Wrap up | 00:02" at bounding box center [180, 168] width 274 height 251
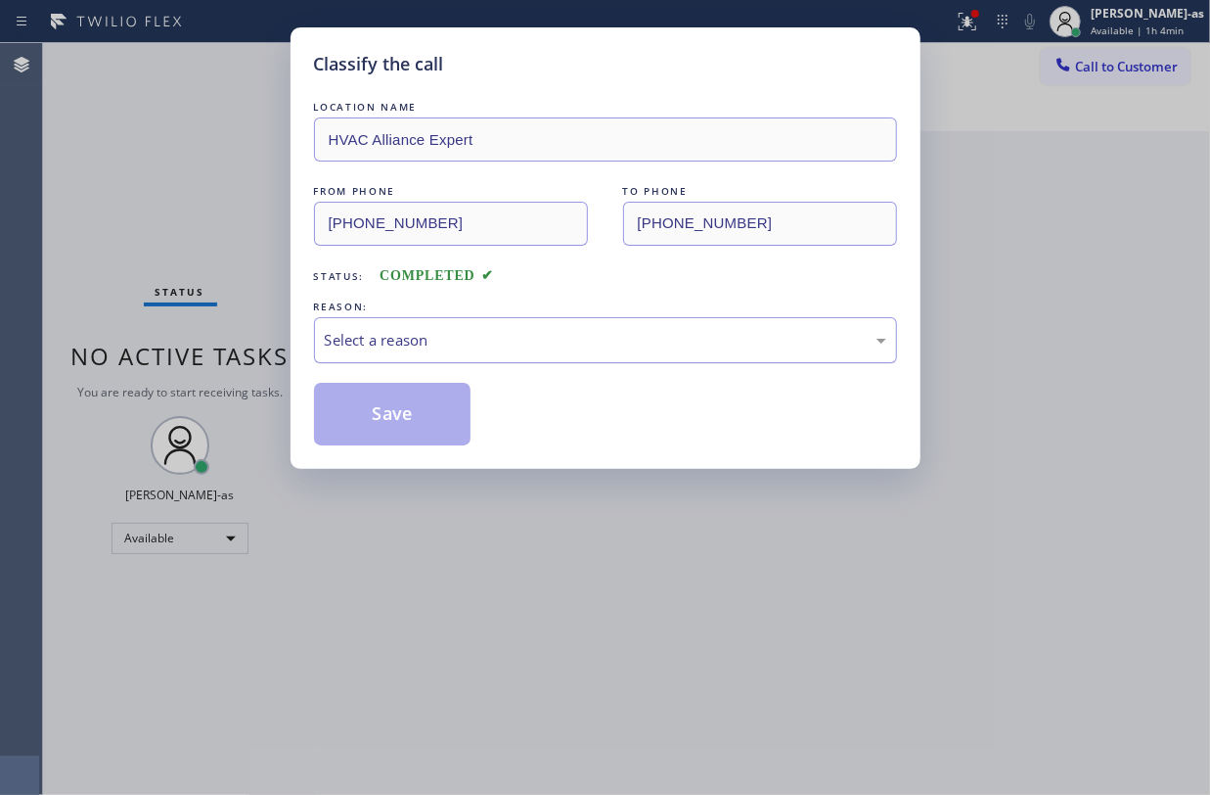
drag, startPoint x: 429, startPoint y: 337, endPoint x: 481, endPoint y: 361, distance: 58.2
click at [443, 341] on div "Select a reason" at bounding box center [606, 340] width 562 height 23
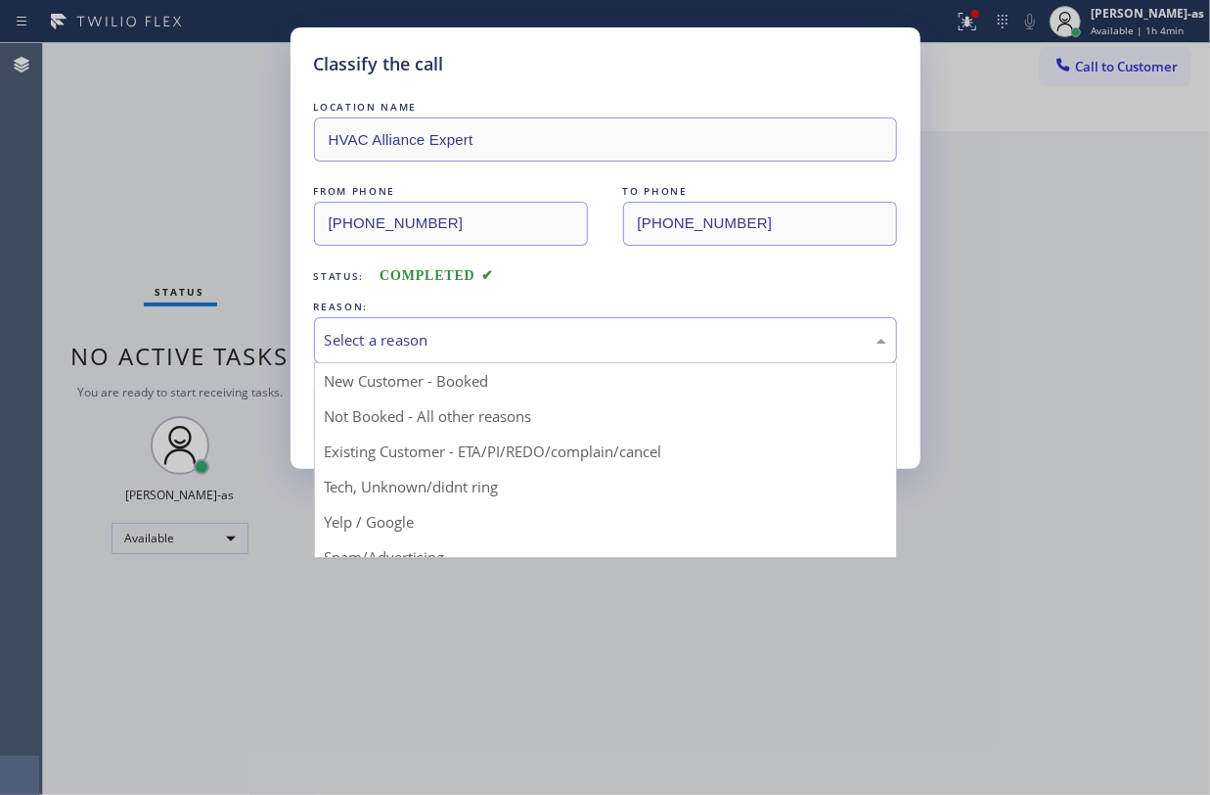
drag, startPoint x: 587, startPoint y: 451, endPoint x: 431, endPoint y: 419, distance: 159.8
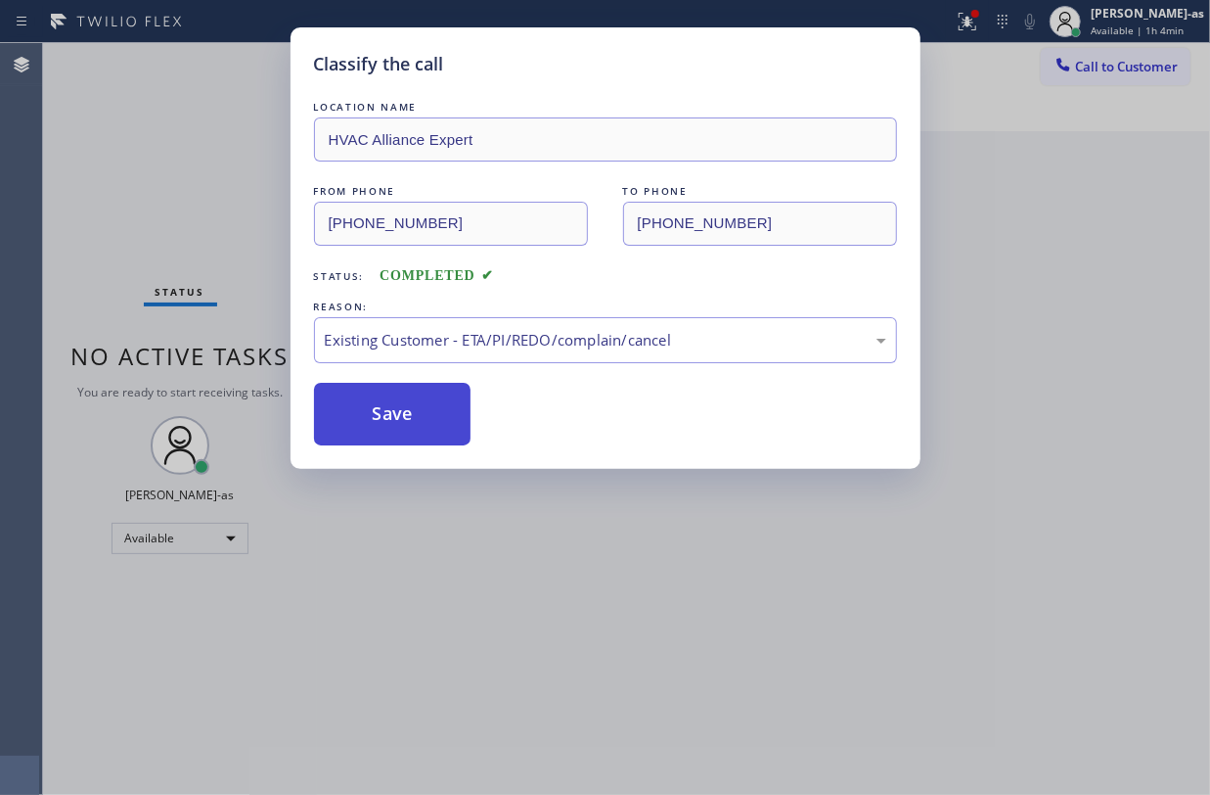
click at [421, 407] on button "Save" at bounding box center [393, 414] width 158 height 63
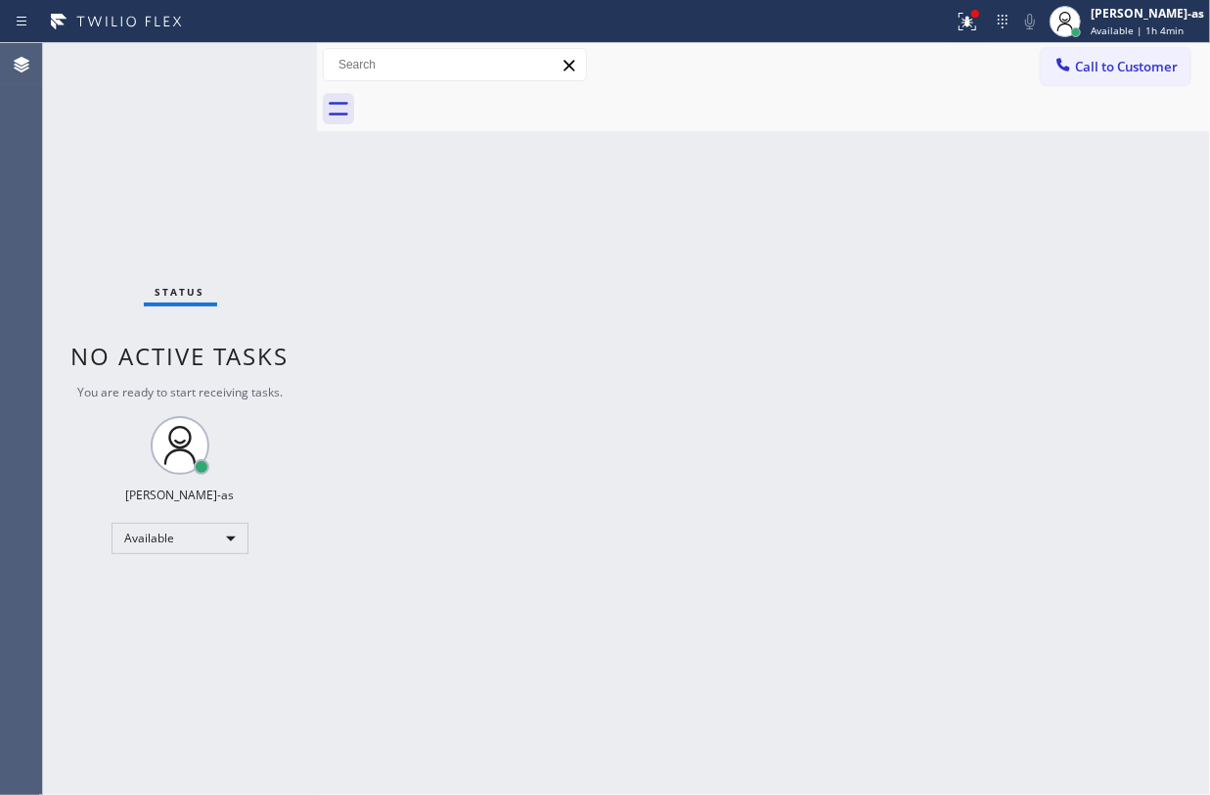
drag, startPoint x: 408, startPoint y: 275, endPoint x: 978, endPoint y: 99, distance: 597.0
click at [427, 264] on div "Back to Dashboard Change Sender ID Customers Technicians Select a contact Outbo…" at bounding box center [763, 418] width 893 height 751
click at [1123, 60] on span "Call to Customer" at bounding box center [1126, 67] width 103 height 18
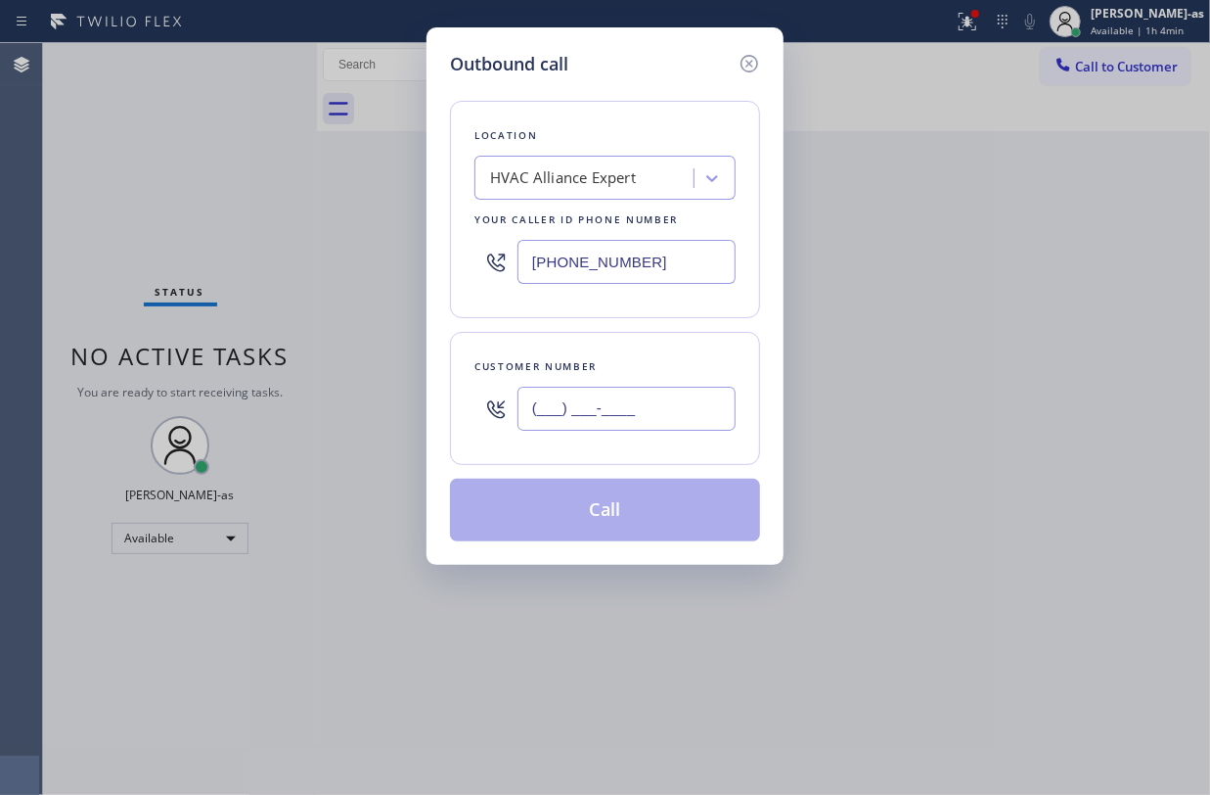
click at [613, 415] on input "(___) ___-____" at bounding box center [627, 408] width 218 height 44
paste input "858) 525-1963"
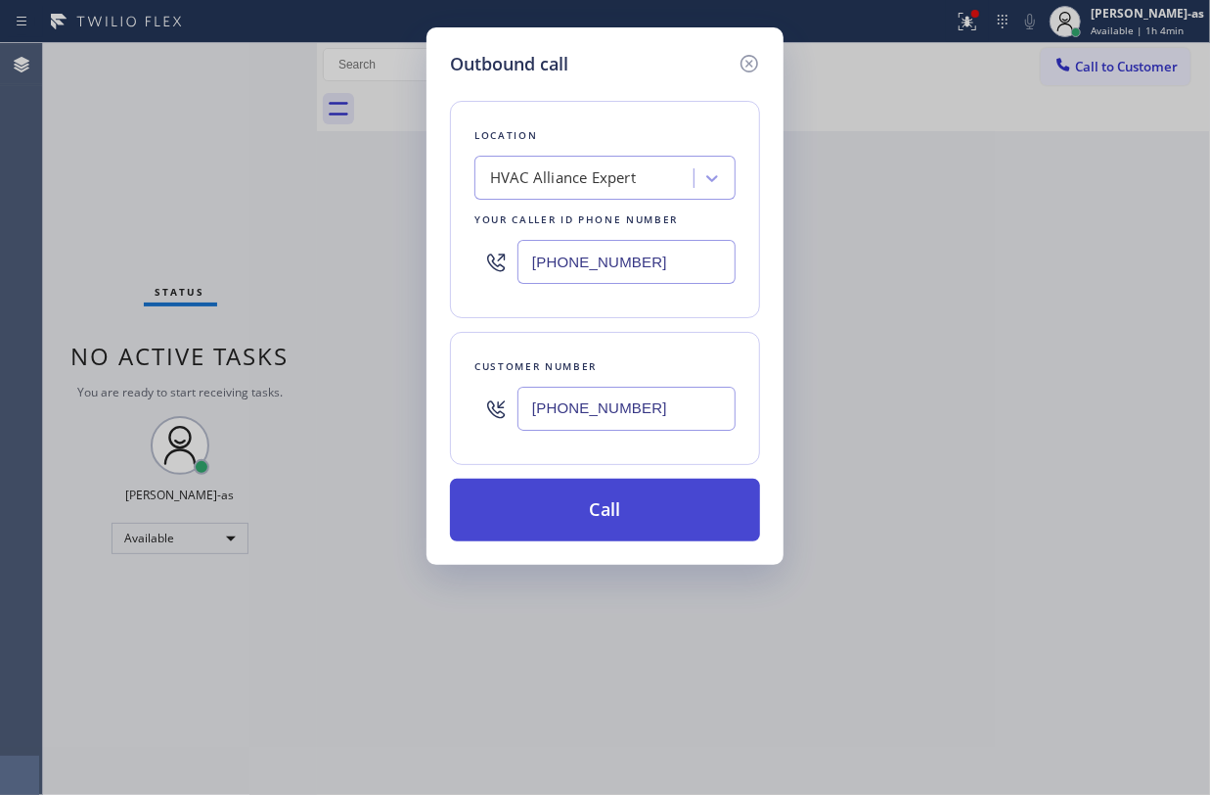
type input "(858) 525-1963"
click at [669, 517] on button "Call" at bounding box center [605, 509] width 310 height 63
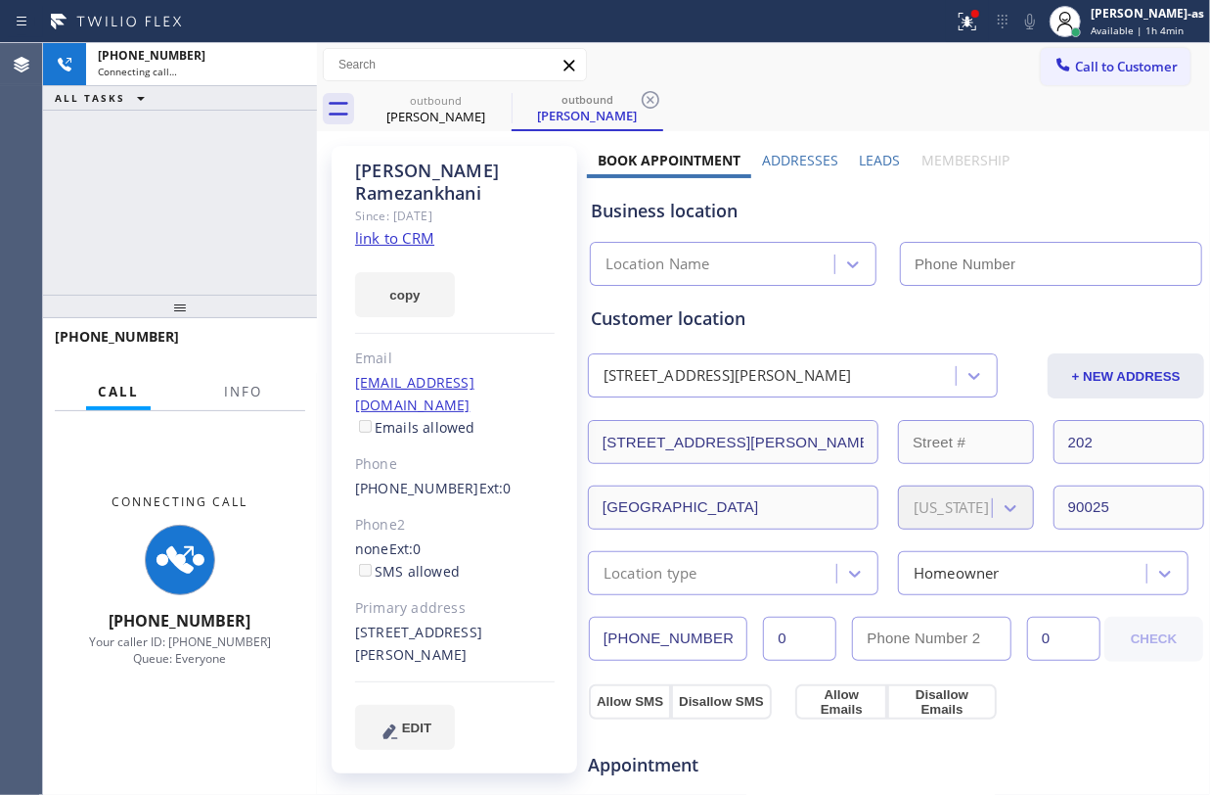
click at [403, 228] on link "link to CRM" at bounding box center [394, 238] width 79 height 20
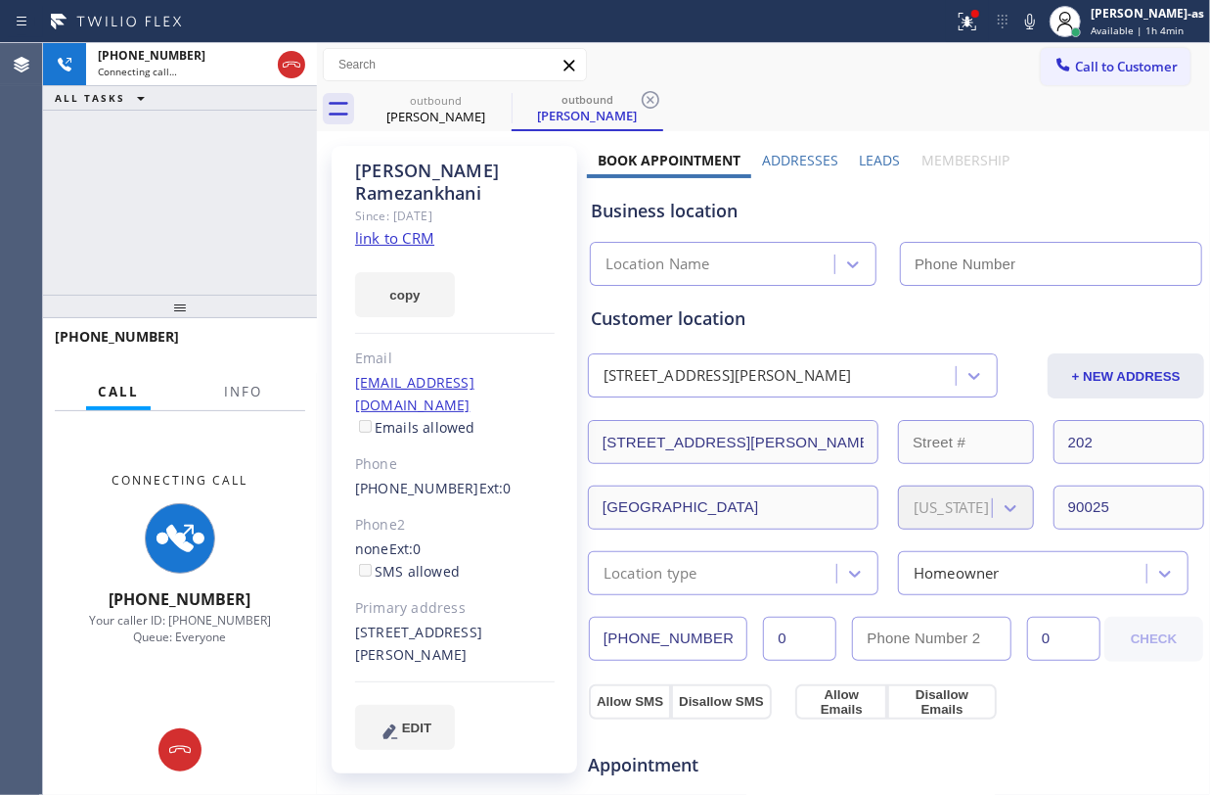
type input "(855) 999-4417"
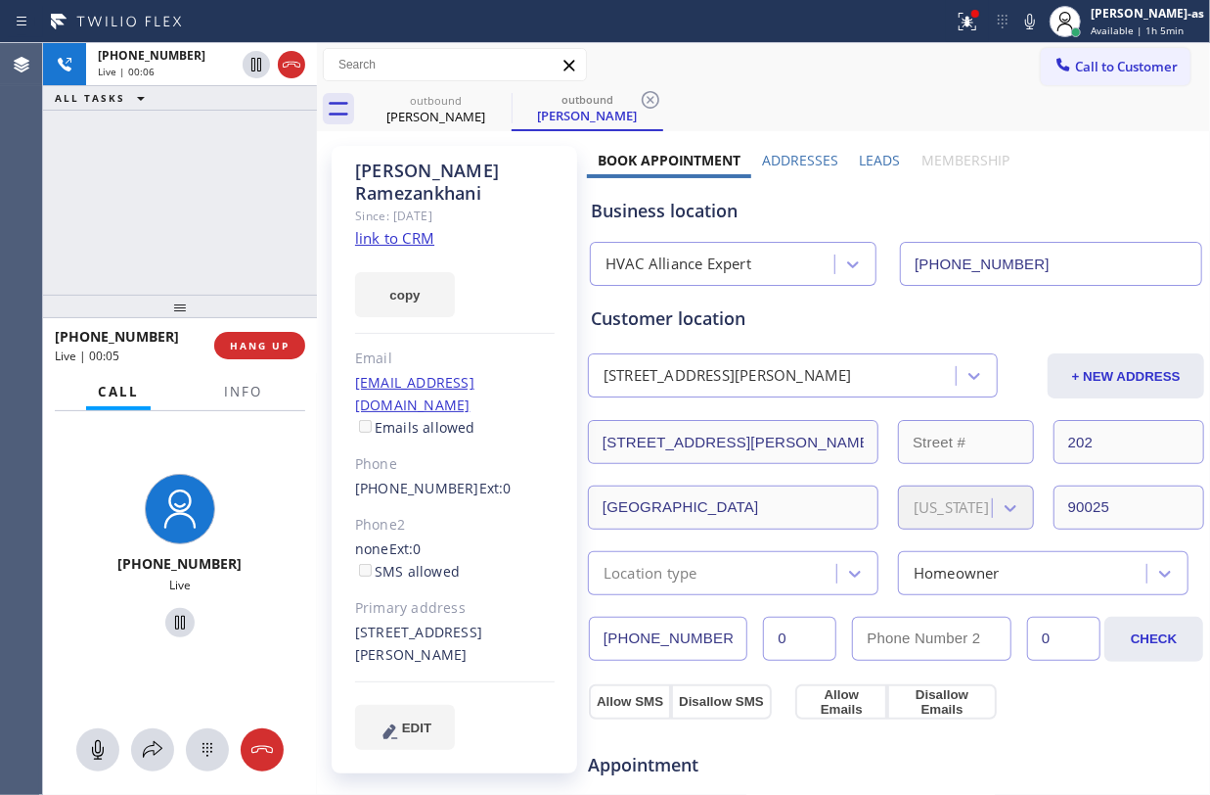
click at [143, 229] on div "+18585251963 Live | 00:06 ALL TASKS ALL TASKS ACTIVE TASKS TASKS IN WRAP UP" at bounding box center [180, 168] width 274 height 251
click at [260, 339] on span "HANG UP" at bounding box center [260, 346] width 60 height 14
click at [180, 229] on div "+18585251963 Live | 00:07 ALL TASKS ALL TASKS ACTIVE TASKS TASKS IN WRAP UP" at bounding box center [180, 168] width 274 height 251
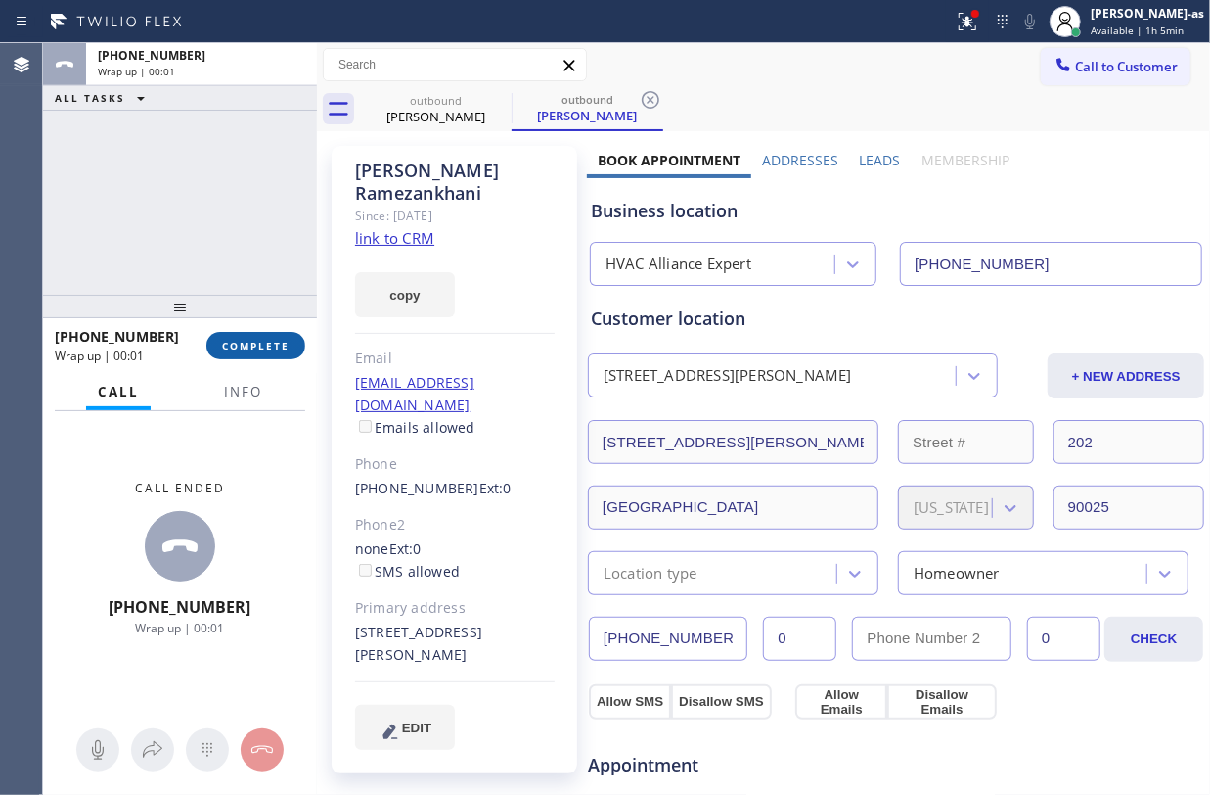
click at [256, 339] on span "COMPLETE" at bounding box center [256, 346] width 68 height 14
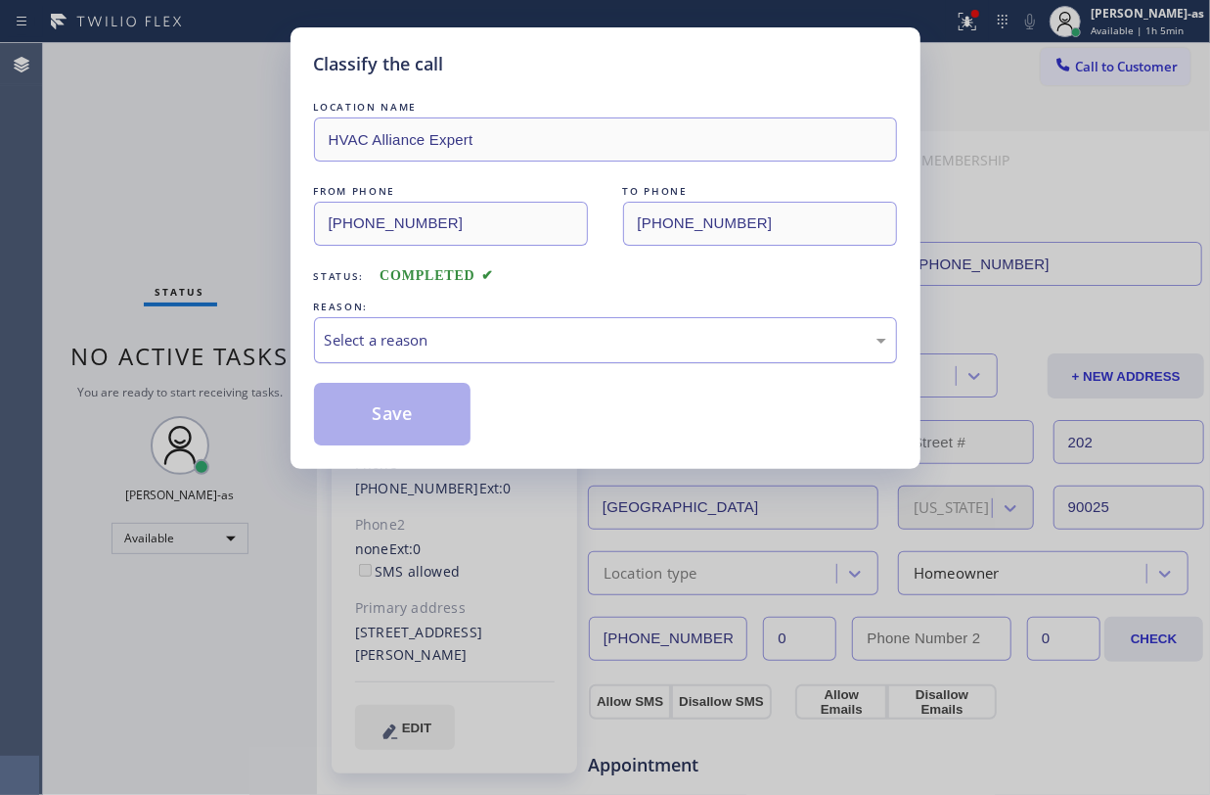
click at [585, 346] on div "Select a reason" at bounding box center [606, 340] width 562 height 23
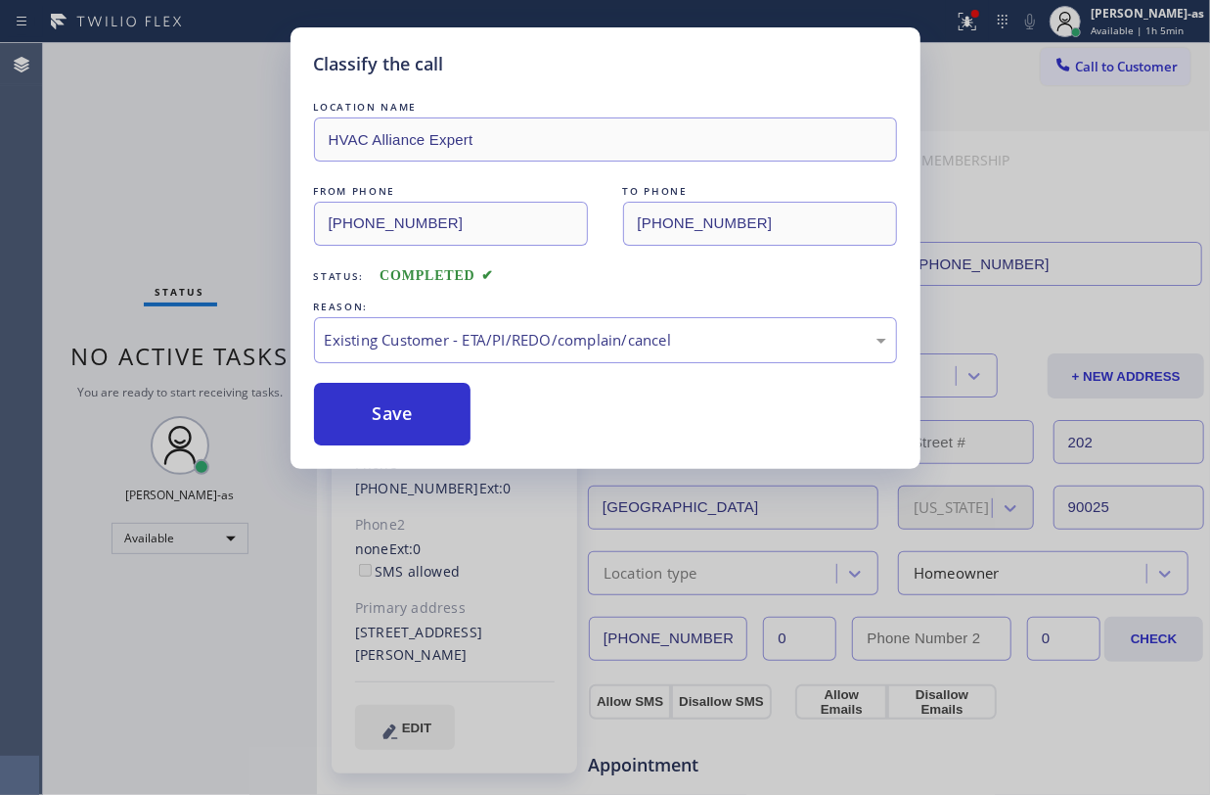
drag, startPoint x: 388, startPoint y: 413, endPoint x: 376, endPoint y: 448, distance: 37.5
click at [389, 413] on button "Save" at bounding box center [393, 414] width 158 height 63
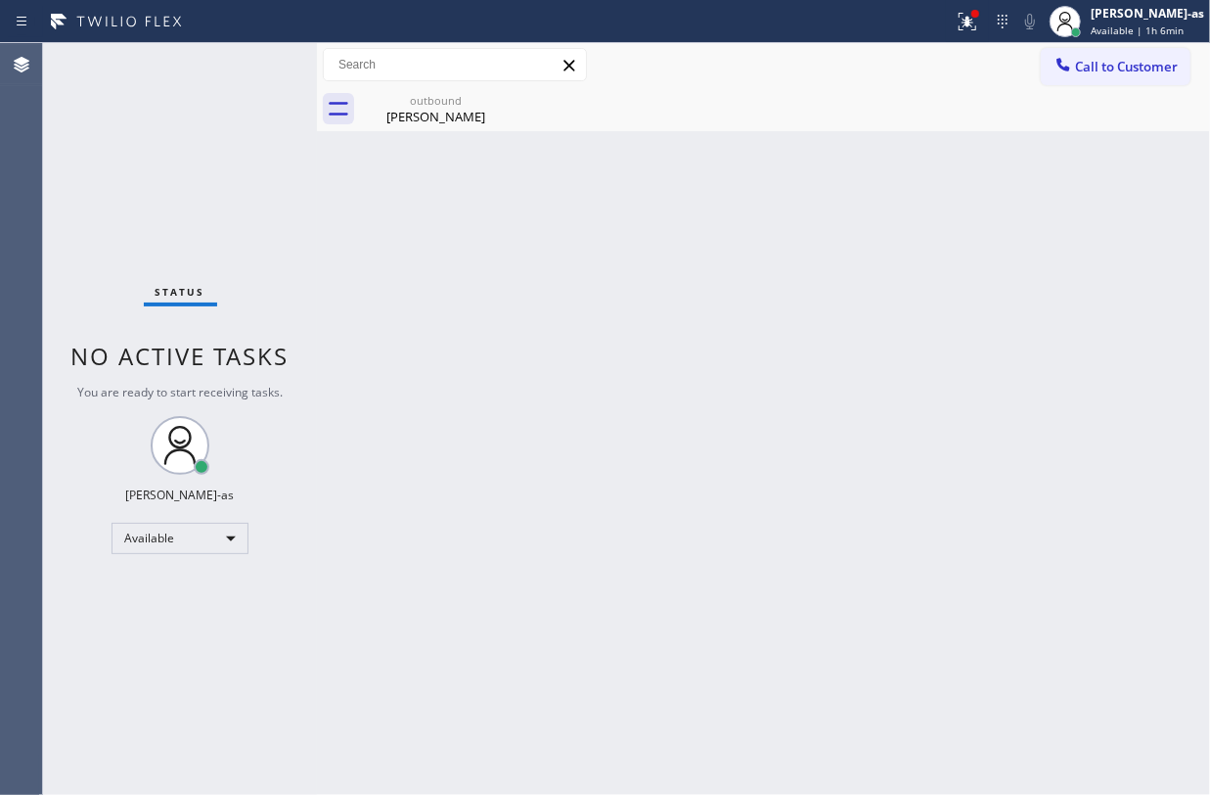
drag, startPoint x: 1110, startPoint y: 63, endPoint x: 987, endPoint y: 94, distance: 126.3
click at [1110, 64] on span "Call to Customer" at bounding box center [1126, 67] width 103 height 18
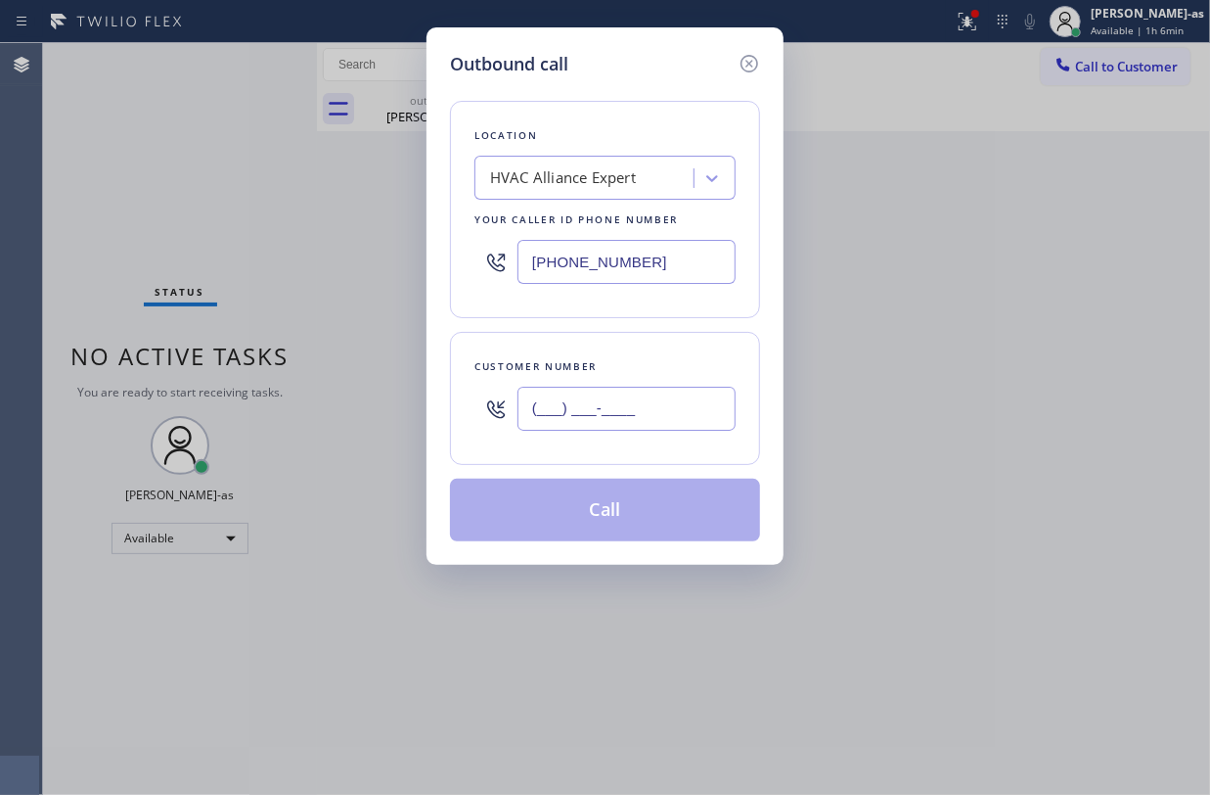
click at [644, 405] on input "(___) ___-____" at bounding box center [627, 408] width 218 height 44
paste input "805) 636-1006"
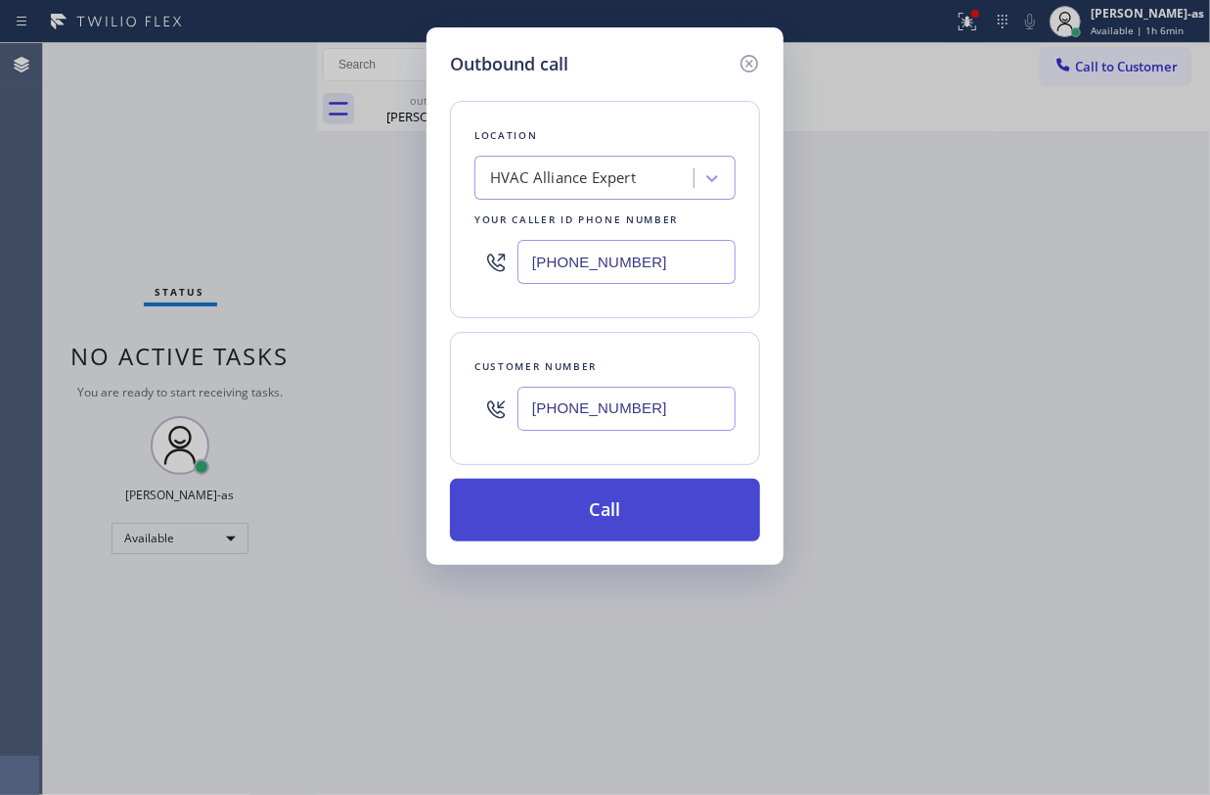
type input "(805) 636-1006"
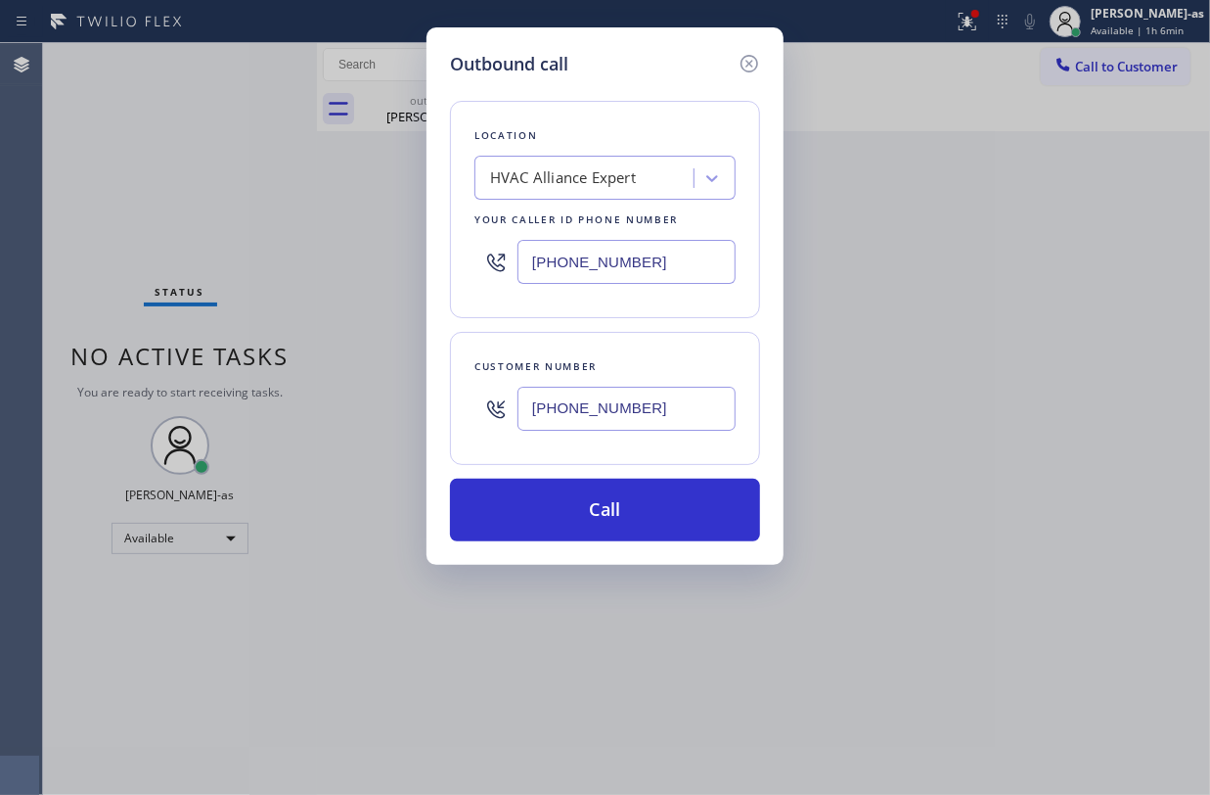
drag, startPoint x: 632, startPoint y: 494, endPoint x: 806, endPoint y: 474, distance: 175.4
click at [634, 494] on button "Call" at bounding box center [605, 509] width 310 height 63
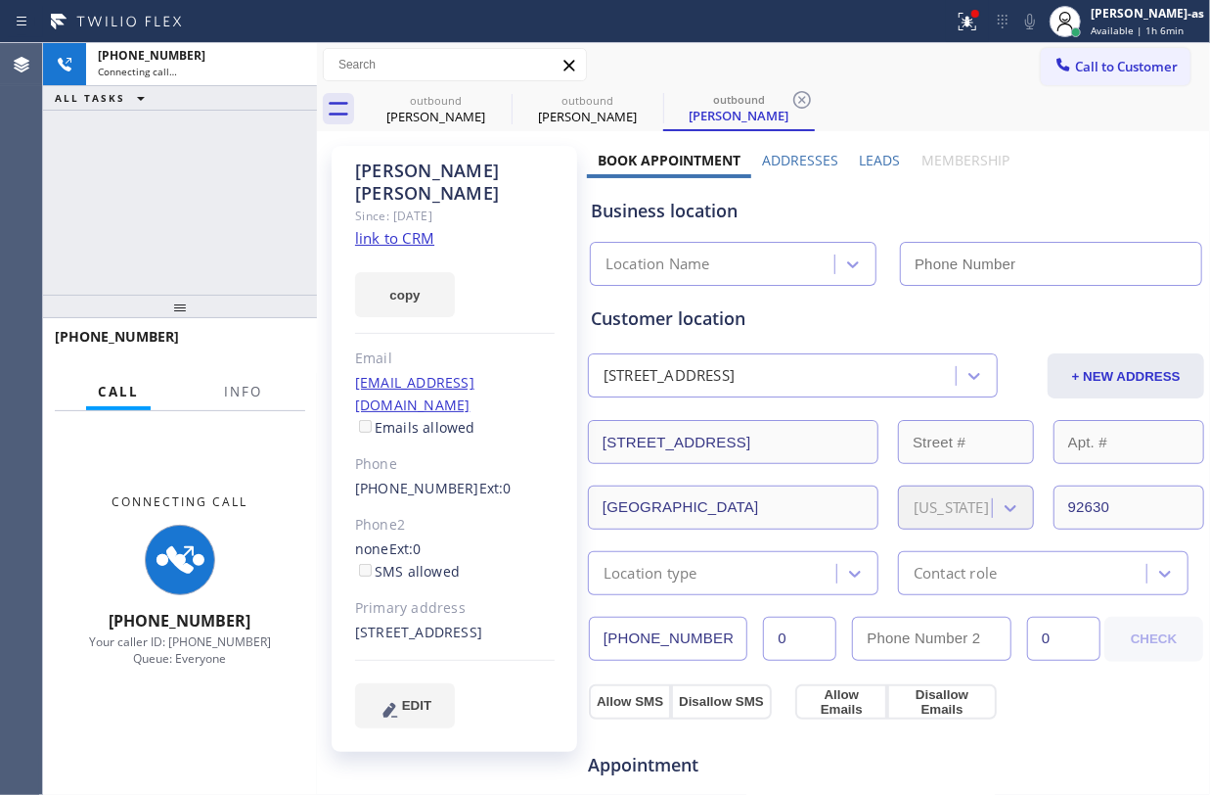
click at [141, 159] on div "+18056361006 Connecting call… ALL TASKS ALL TASKS ACTIVE TASKS TASKS IN WRAP UP" at bounding box center [180, 168] width 274 height 251
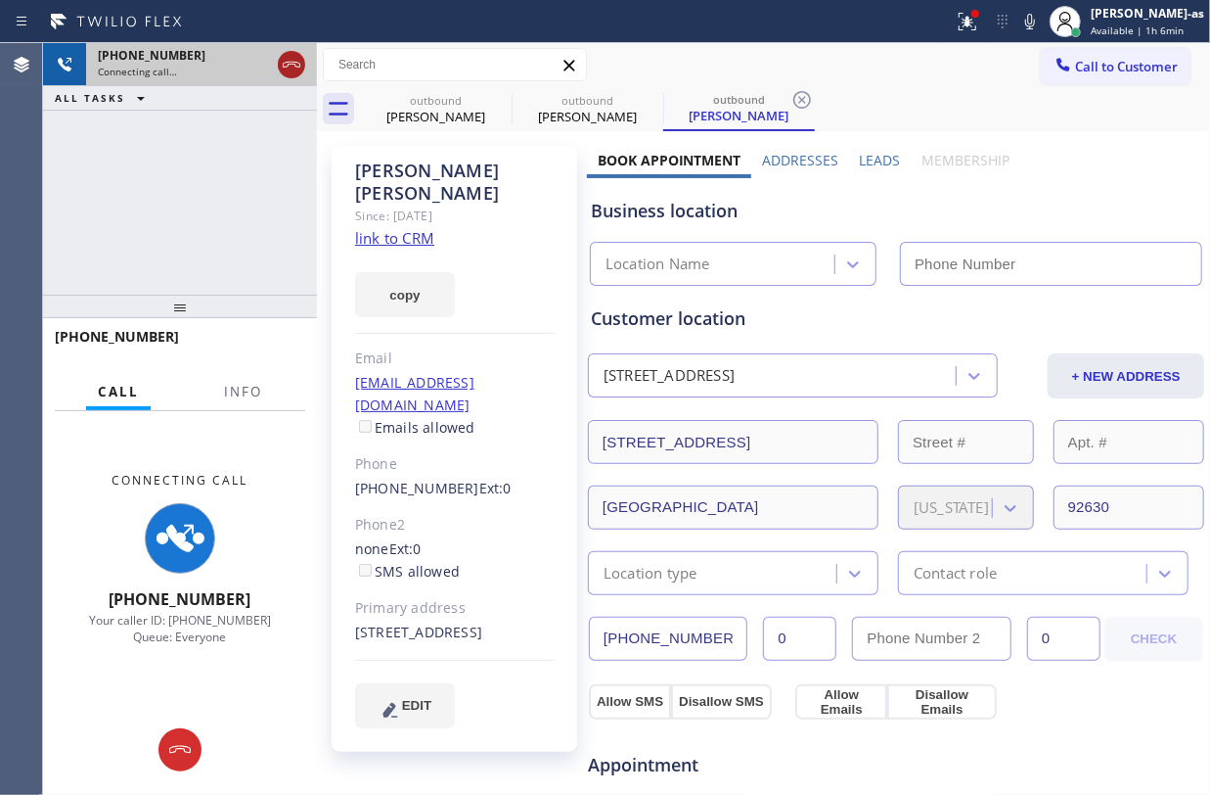
click at [280, 60] on icon at bounding box center [291, 64] width 23 height 23
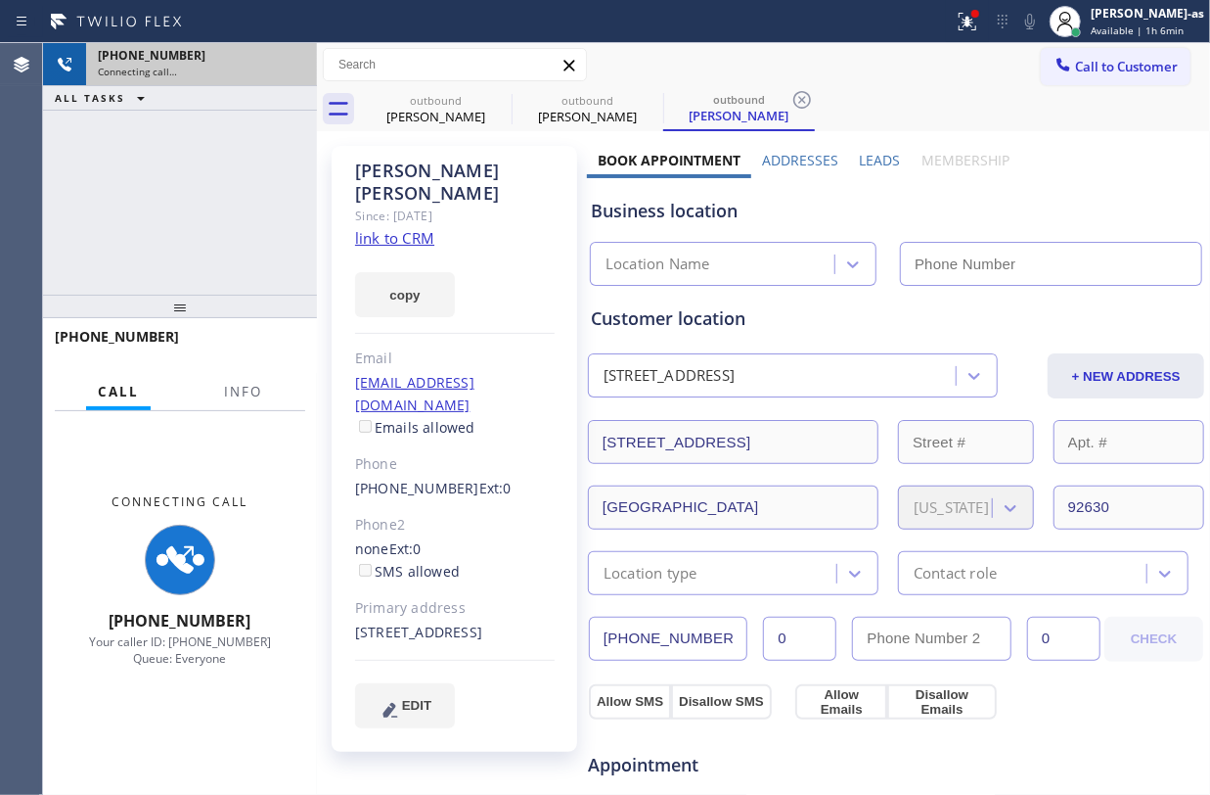
drag, startPoint x: 212, startPoint y: 188, endPoint x: 431, endPoint y: 201, distance: 218.6
click at [220, 188] on div "+18056361006 Connecting call… ALL TASKS ALL TASKS ACTIVE TASKS TASKS IN WRAP UP" at bounding box center [180, 168] width 274 height 251
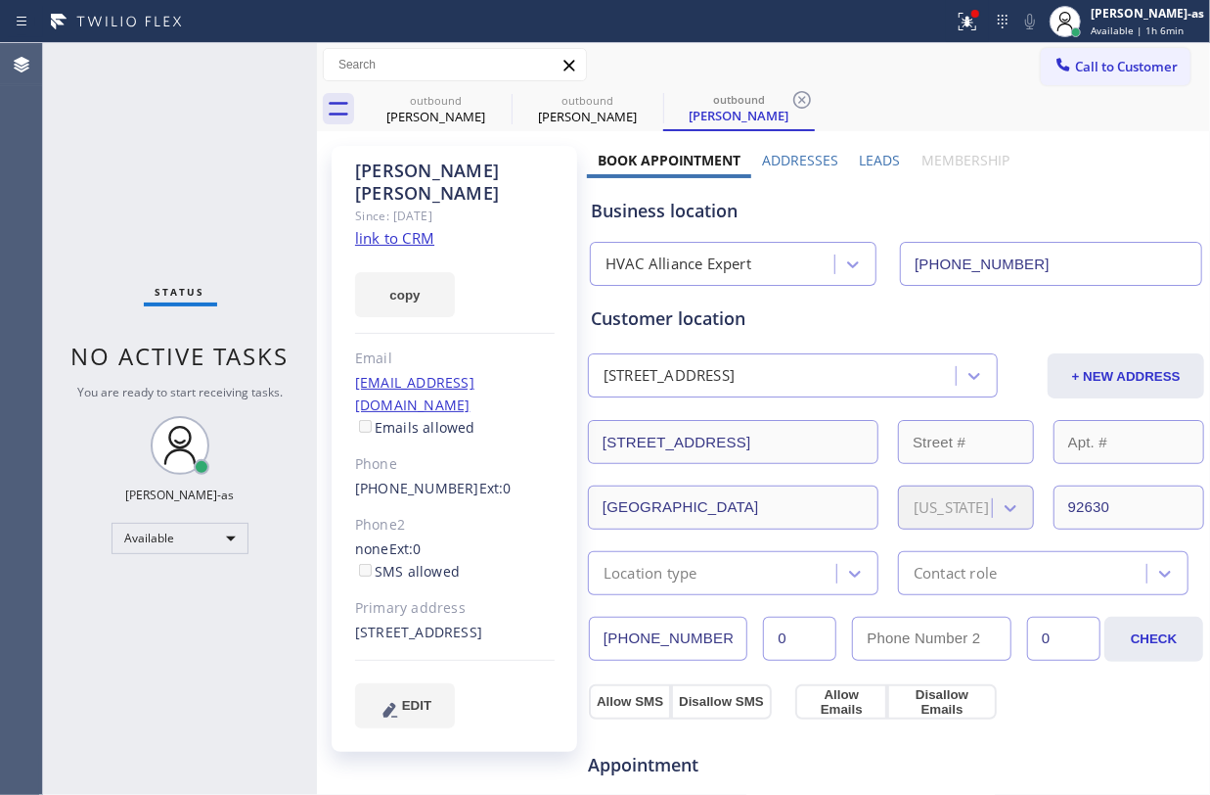
type input "(855) 999-4417"
click at [404, 228] on link "link to CRM" at bounding box center [394, 238] width 79 height 20
click at [1066, 83] on div "Call to Customer Outbound call Location HVAC Alliance Expert Your caller id pho…" at bounding box center [763, 87] width 893 height 88
drag, startPoint x: 215, startPoint y: 138, endPoint x: 319, endPoint y: 138, distance: 103.7
click at [221, 138] on div "Status No active tasks You are ready to start receiving tasks. Jesica Jumao-as …" at bounding box center [180, 418] width 274 height 751
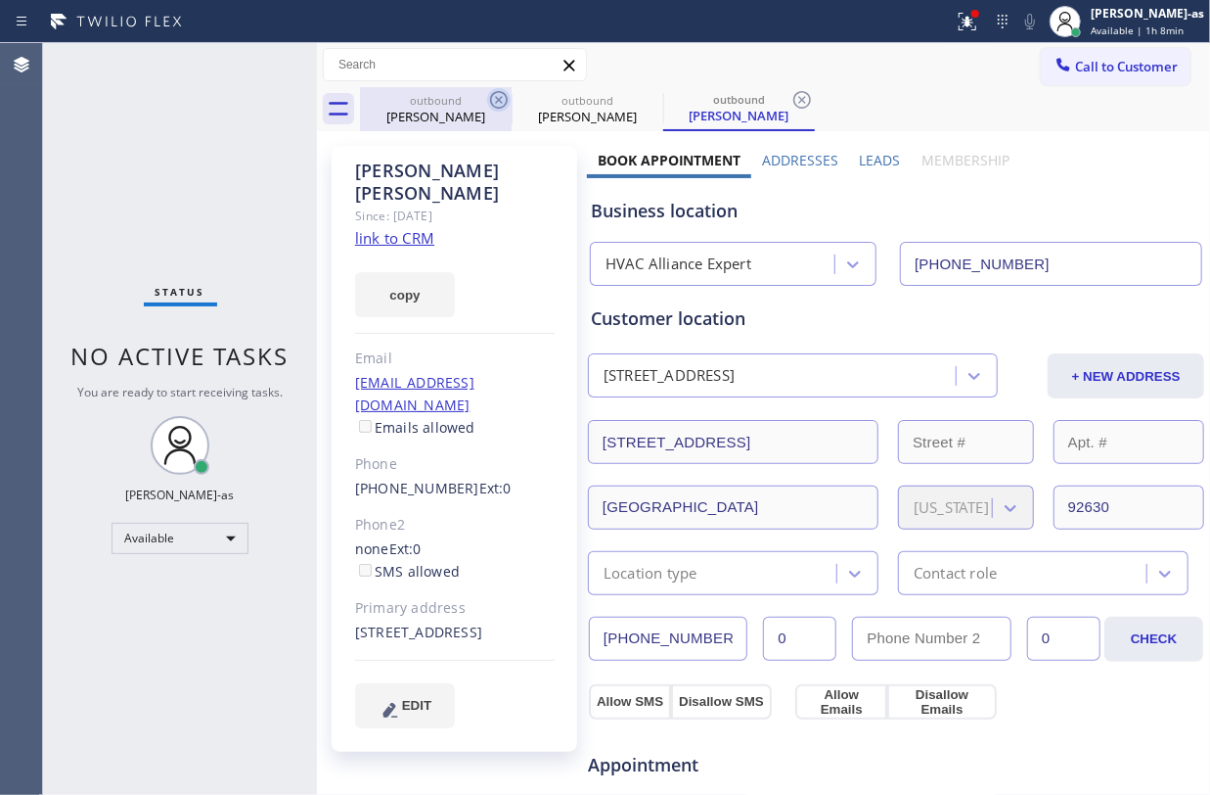
click at [490, 106] on icon at bounding box center [498, 99] width 23 height 23
click at [498, 100] on icon at bounding box center [499, 100] width 18 height 18
click at [0, 0] on icon at bounding box center [0, 0] width 0 height 0
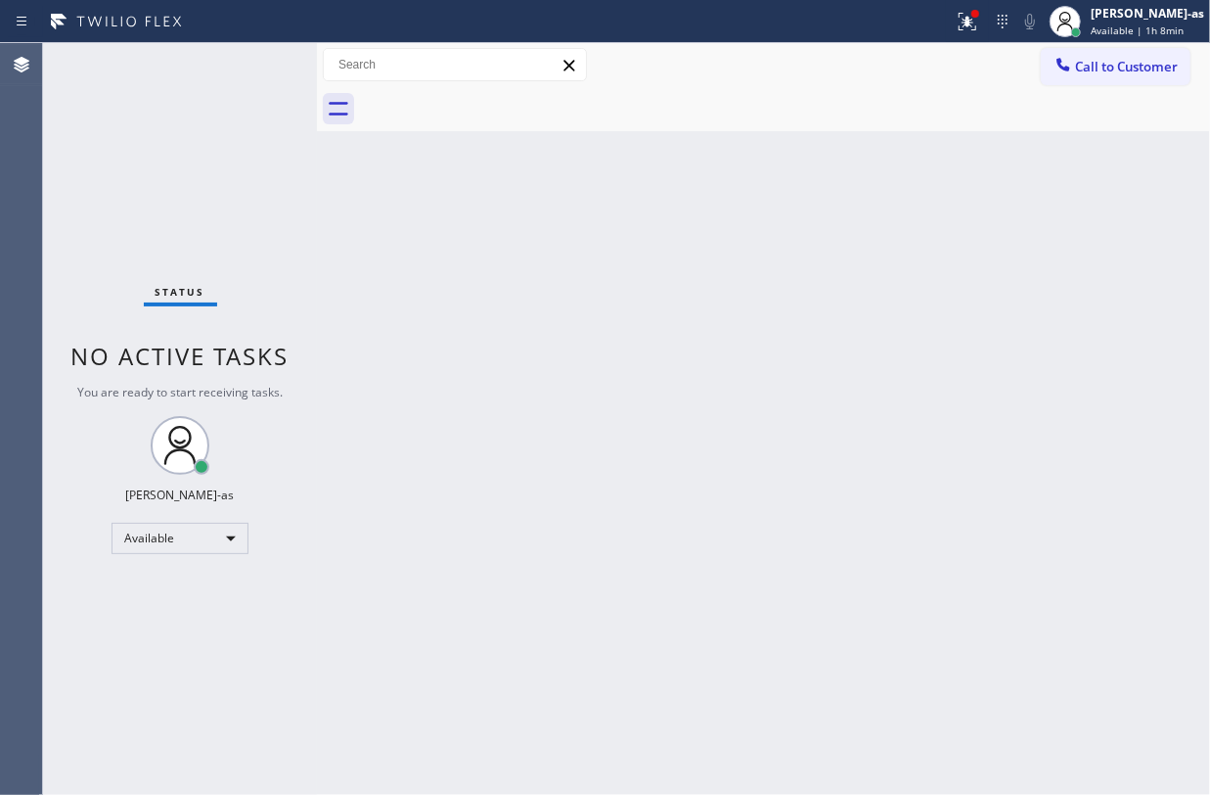
click at [498, 100] on div at bounding box center [785, 109] width 850 height 44
click at [1128, 59] on span "Call to Customer" at bounding box center [1126, 67] width 103 height 18
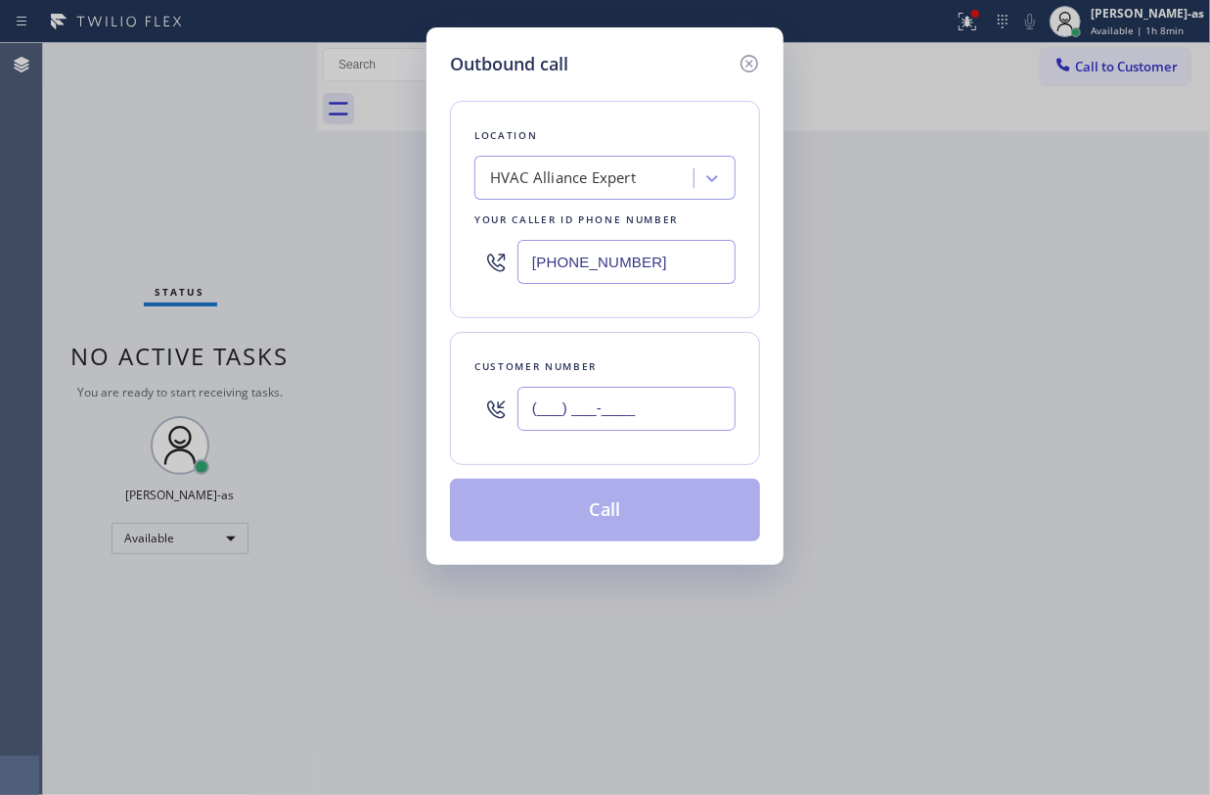
click at [626, 403] on input "(___) ___-____" at bounding box center [627, 408] width 218 height 44
paste input "text"
type input "(___) ___-____"
paste input "310) 245-5349"
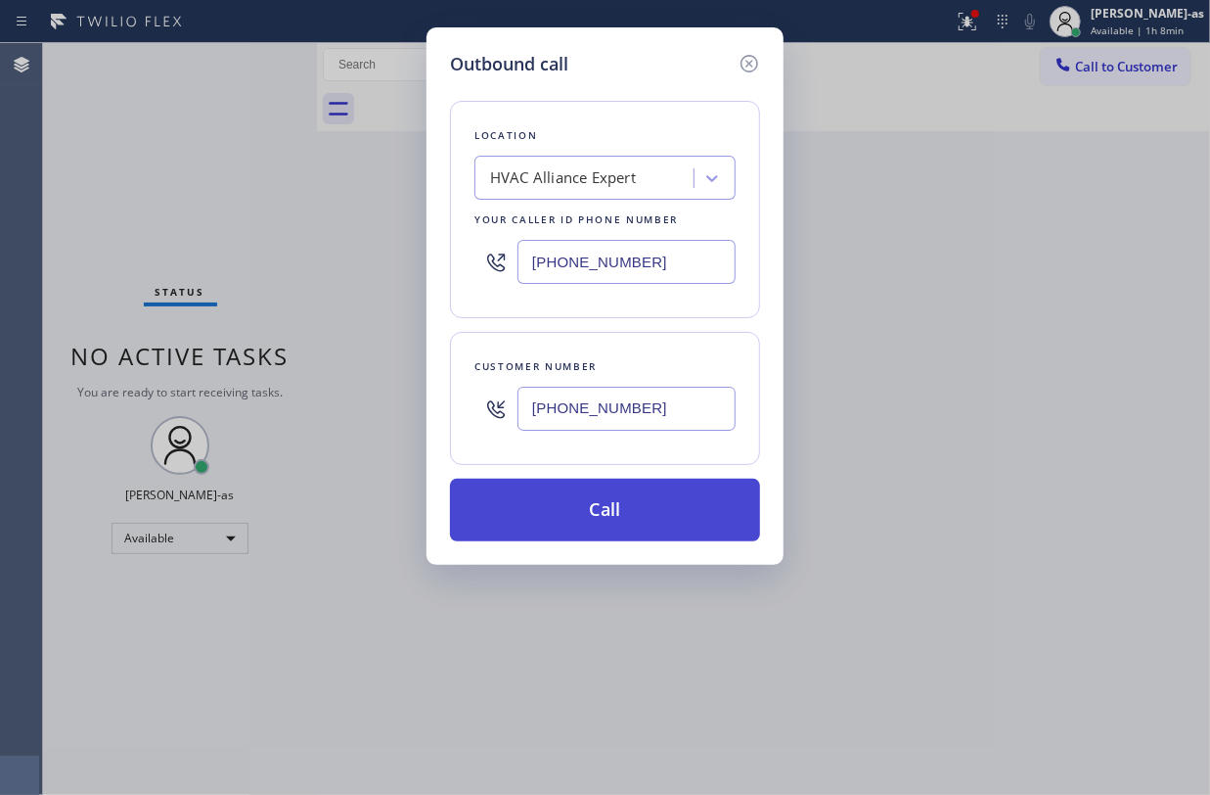
type input "(310) 245-5349"
click at [609, 525] on button "Call" at bounding box center [605, 509] width 310 height 63
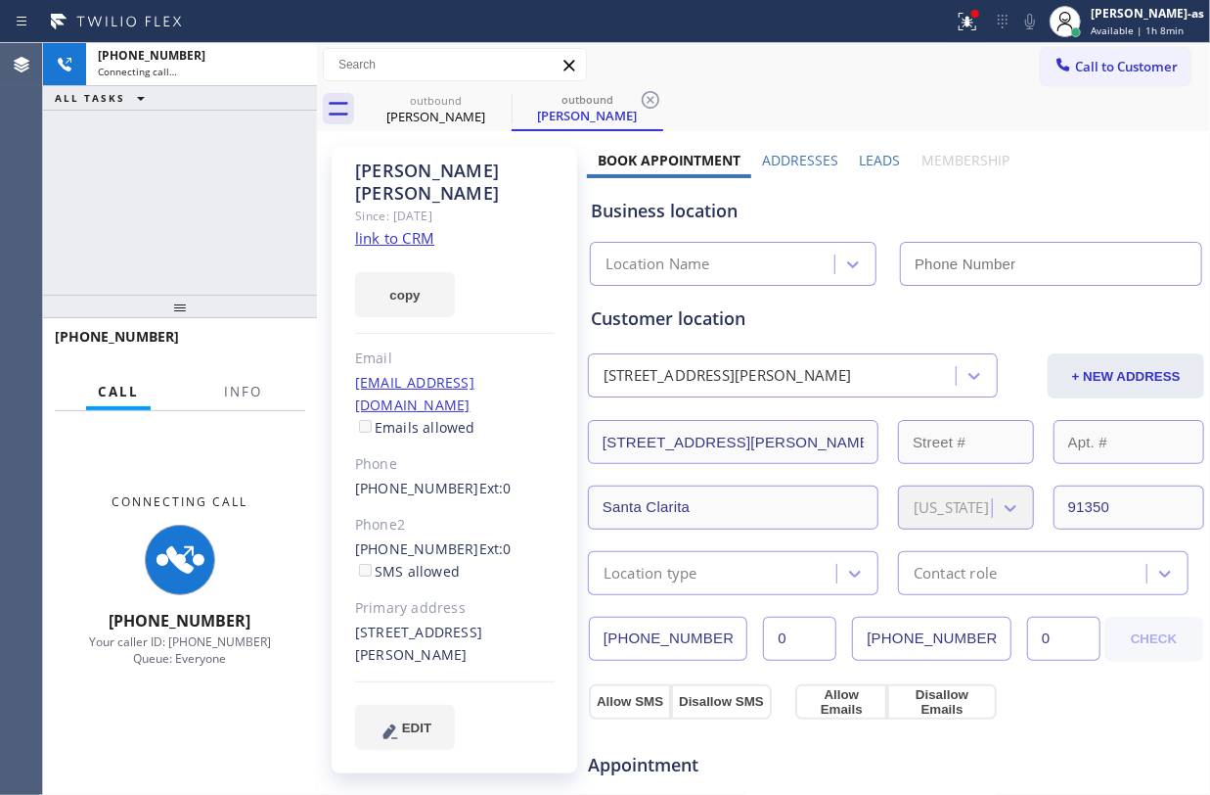
click at [196, 178] on div "+13102455349 Connecting call… ALL TASKS ALL TASKS ACTIVE TASKS TASKS IN WRAP UP" at bounding box center [180, 168] width 274 height 251
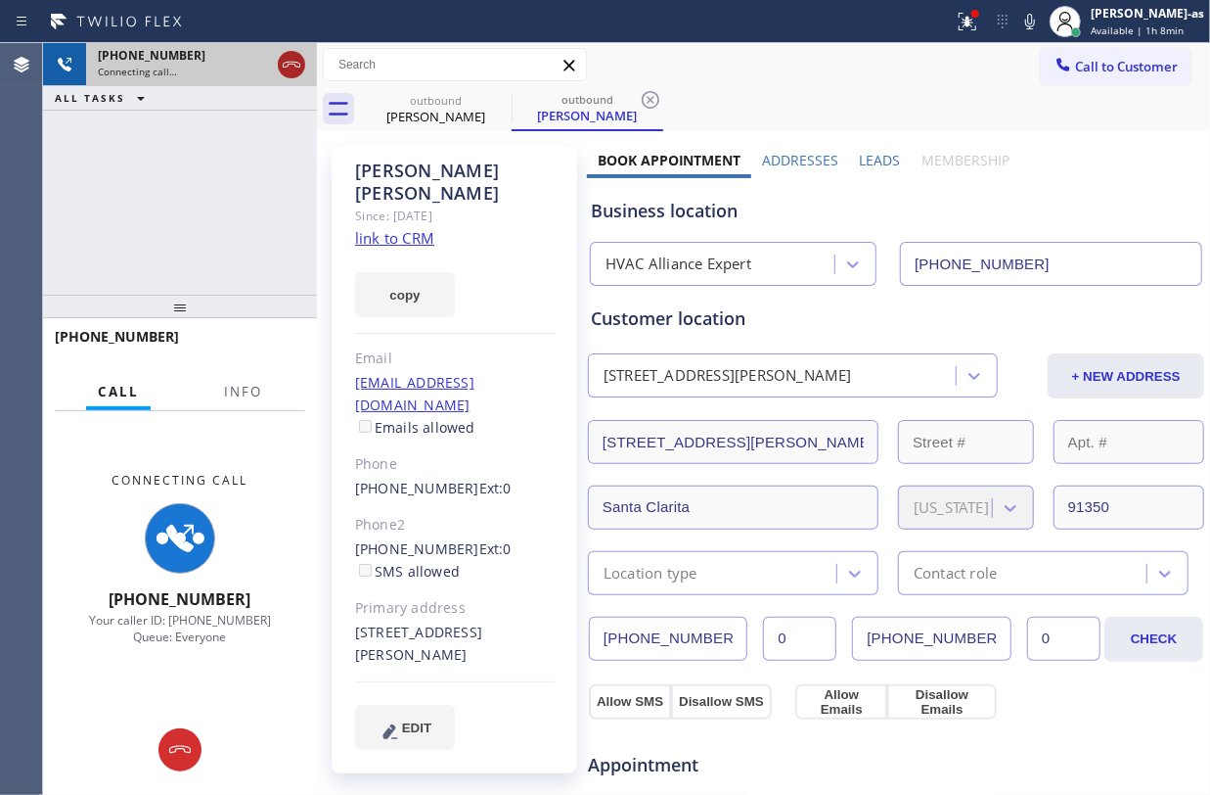
type input "(855) 999-4417"
click at [294, 61] on icon at bounding box center [291, 64] width 23 height 23
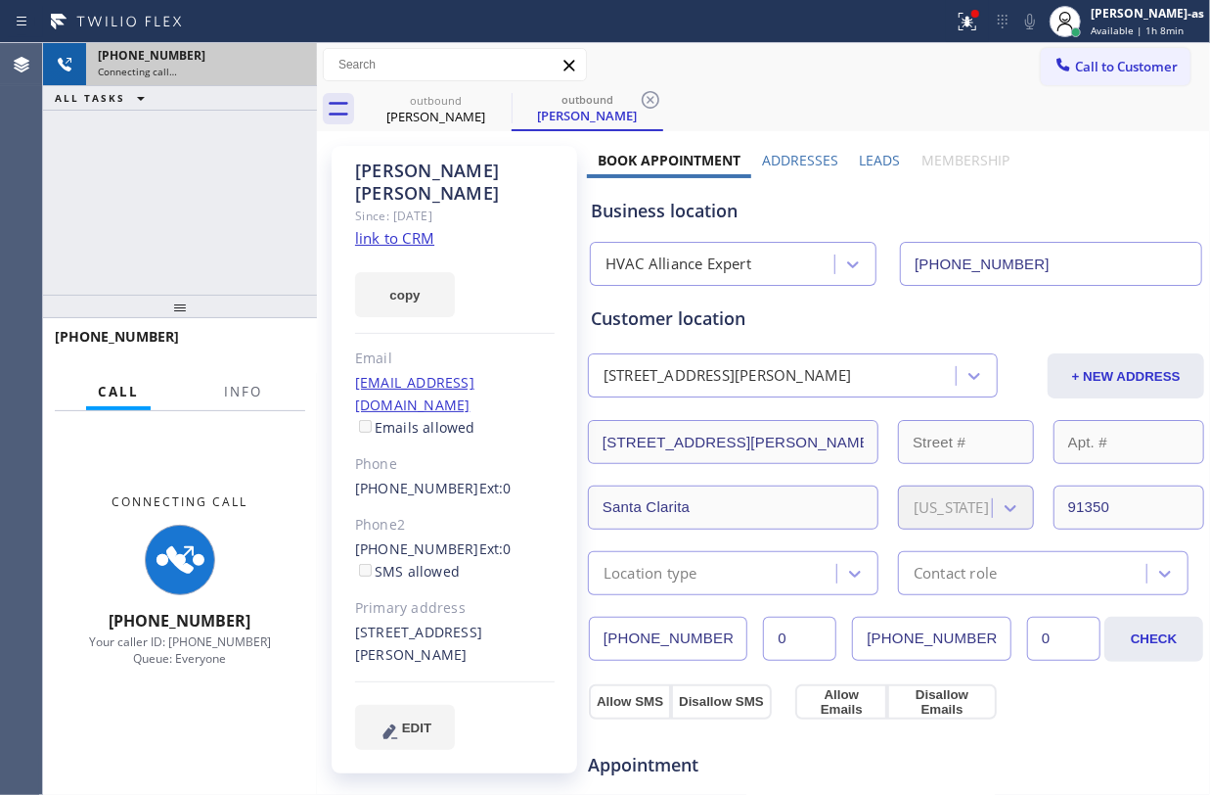
drag, startPoint x: 225, startPoint y: 272, endPoint x: 382, endPoint y: 211, distance: 167.9
click at [259, 256] on div "+13102455349 Connecting call… ALL TASKS ALL TASKS ACTIVE TASKS TASKS IN WRAP UP" at bounding box center [180, 168] width 274 height 251
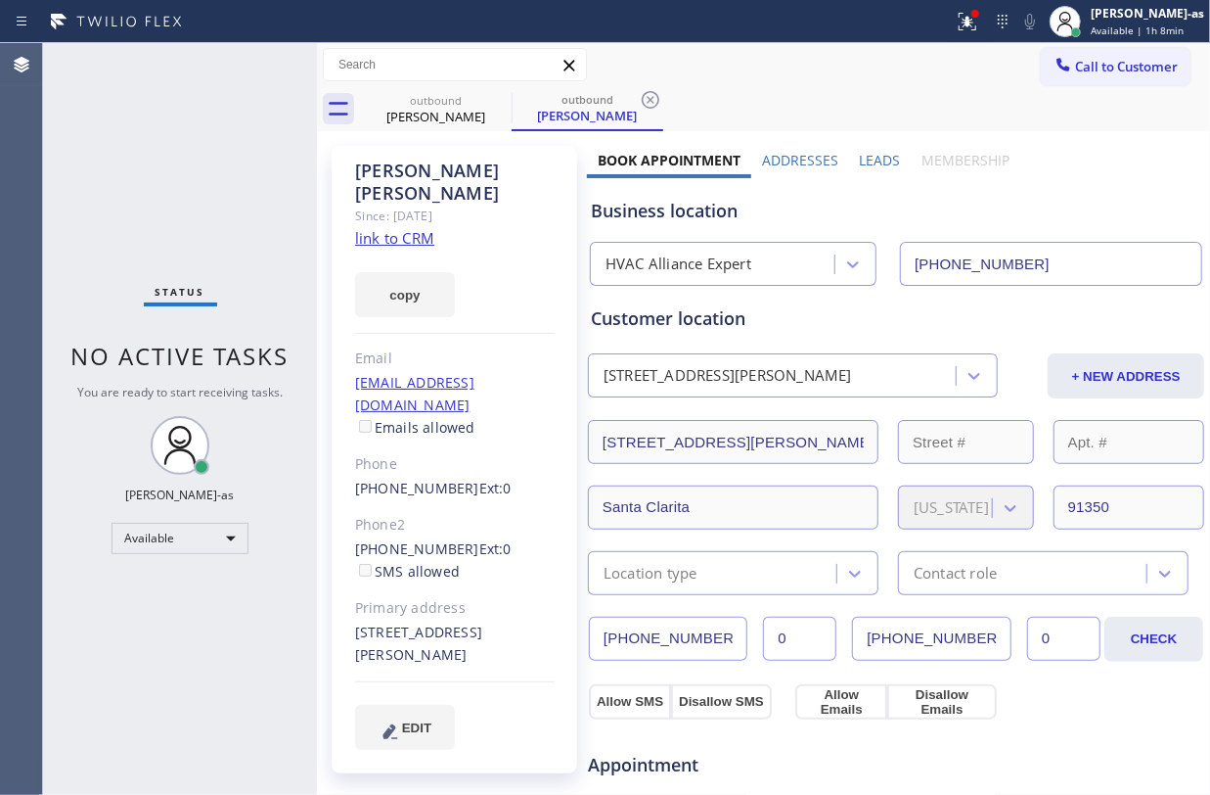
click at [384, 228] on link "link to CRM" at bounding box center [394, 238] width 79 height 20
click at [233, 224] on div "Status No active tasks You are ready to start receiving tasks. Jesica Jumao-as …" at bounding box center [180, 418] width 274 height 751
drag, startPoint x: 173, startPoint y: 117, endPoint x: 266, endPoint y: 240, distance: 153.6
click at [181, 133] on div "Status No active tasks You are ready to start receiving tasks. Jesica Jumao-as …" at bounding box center [180, 418] width 274 height 751
drag, startPoint x: 436, startPoint y: 114, endPoint x: 513, endPoint y: 104, distance: 76.9
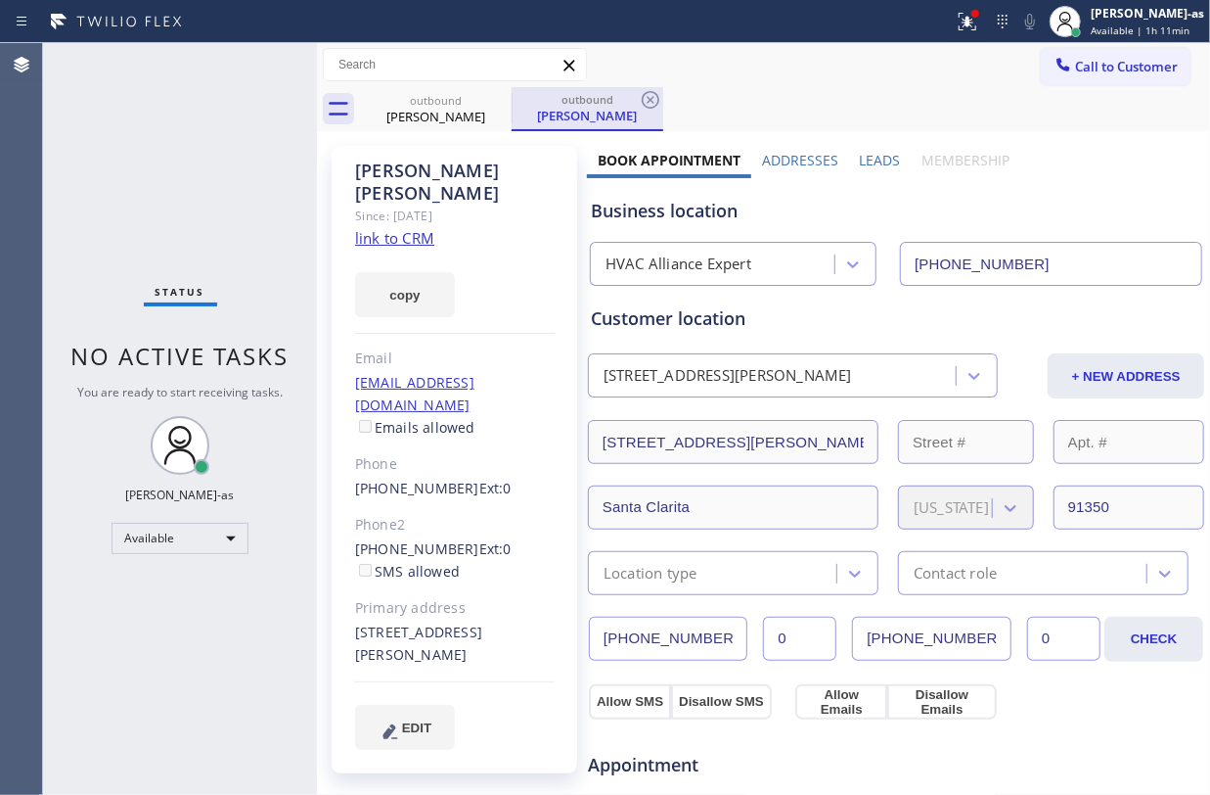
click at [440, 111] on div "Jason Hale" at bounding box center [436, 117] width 148 height 18
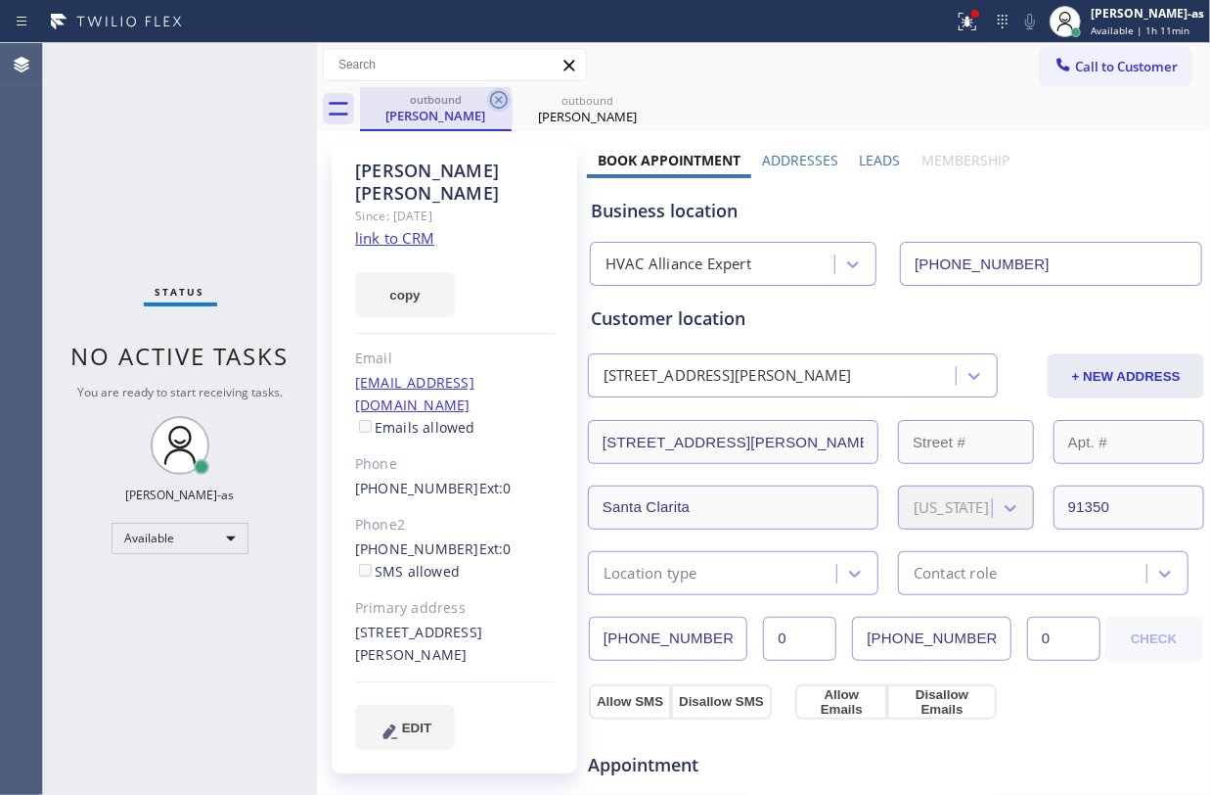
click at [501, 100] on icon at bounding box center [498, 99] width 23 height 23
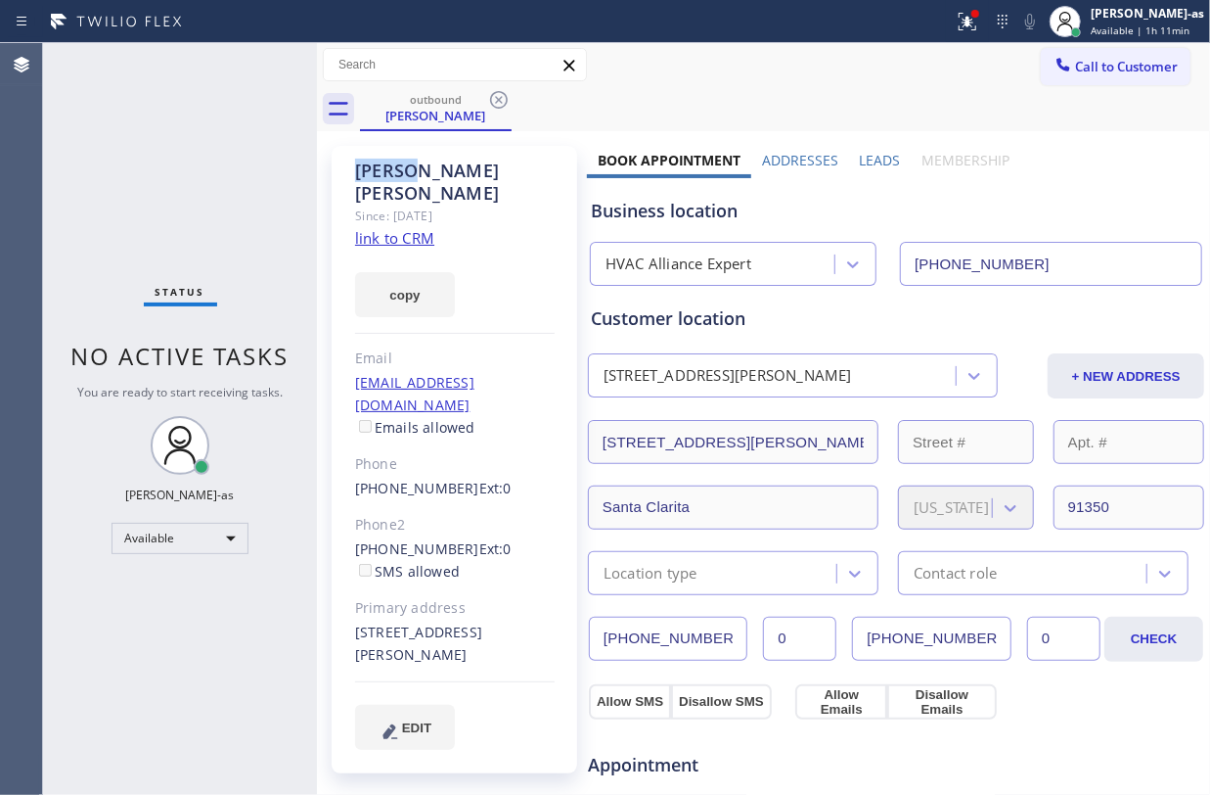
click at [501, 100] on icon at bounding box center [498, 99] width 23 height 23
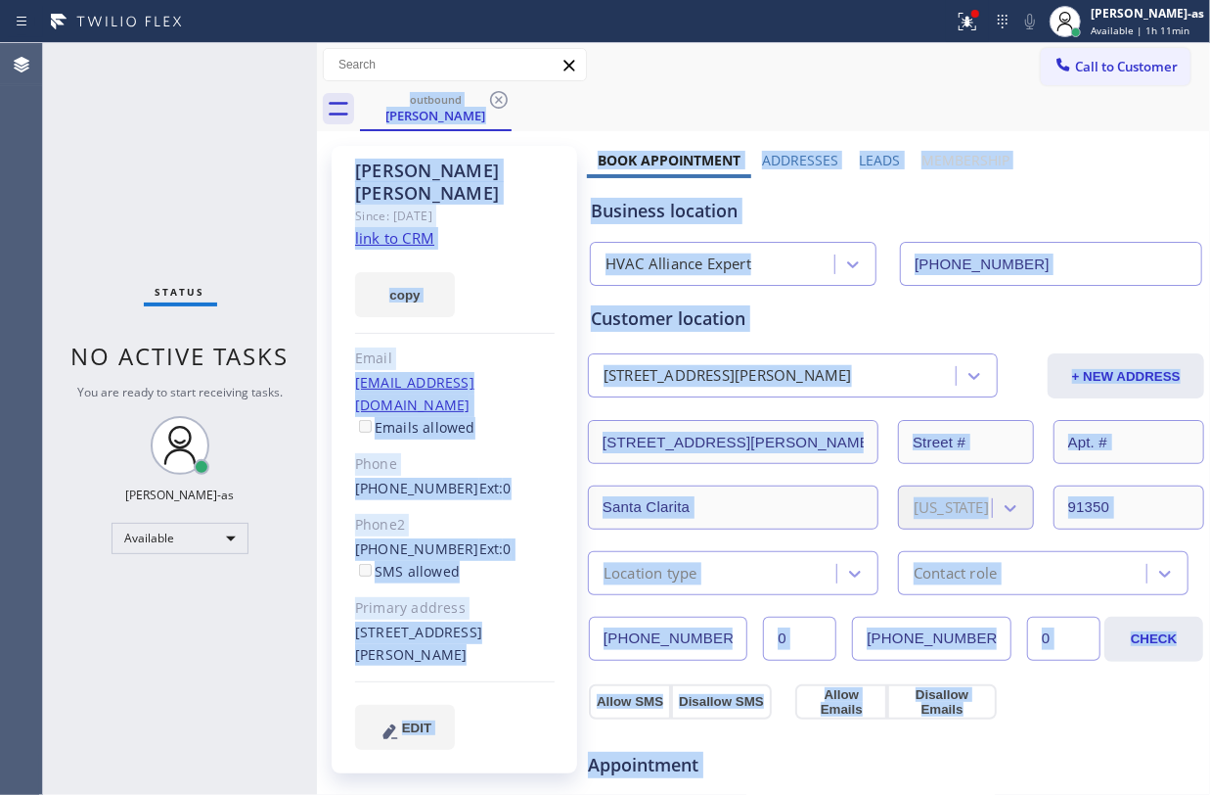
click at [501, 100] on div "outbound Jason Hale" at bounding box center [785, 109] width 850 height 44
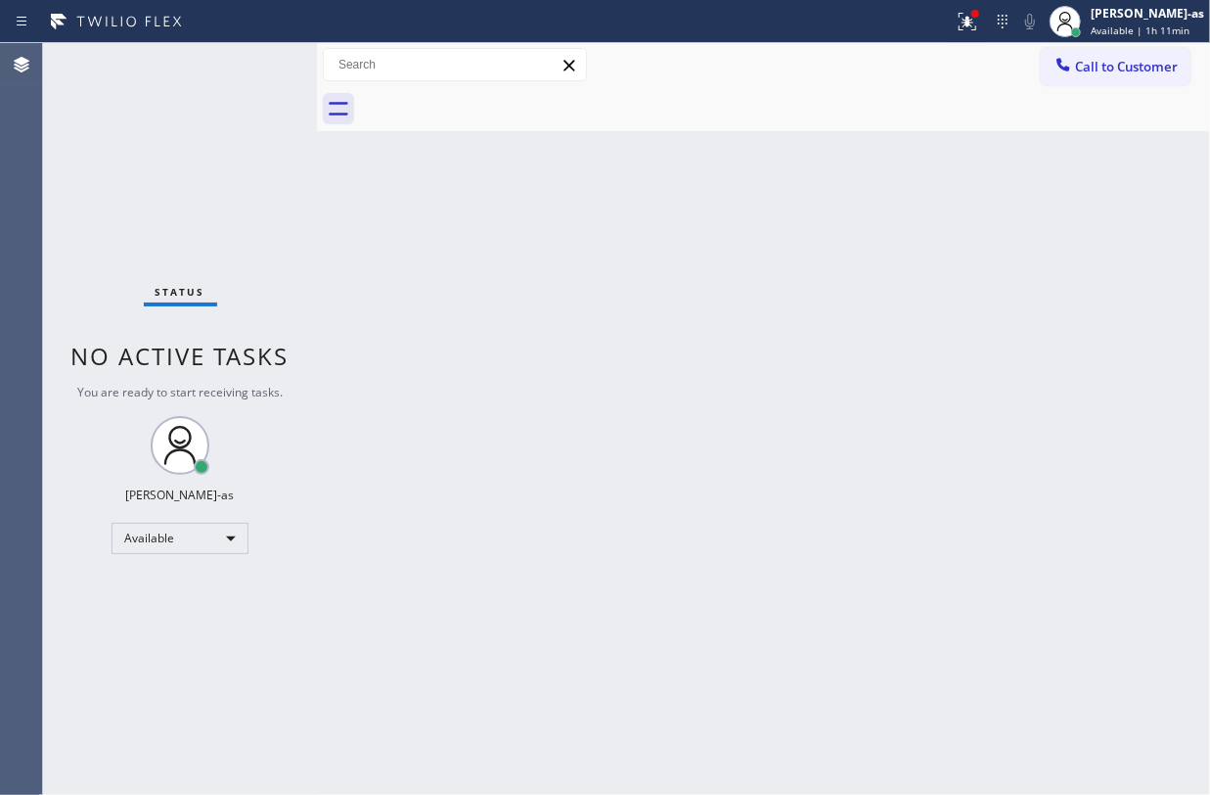
click at [584, 391] on div "Back to Dashboard Change Sender ID Customers Technicians Select a contact Outbo…" at bounding box center [763, 418] width 893 height 751
click at [1123, 48] on button "Call to Customer" at bounding box center [1116, 66] width 150 height 37
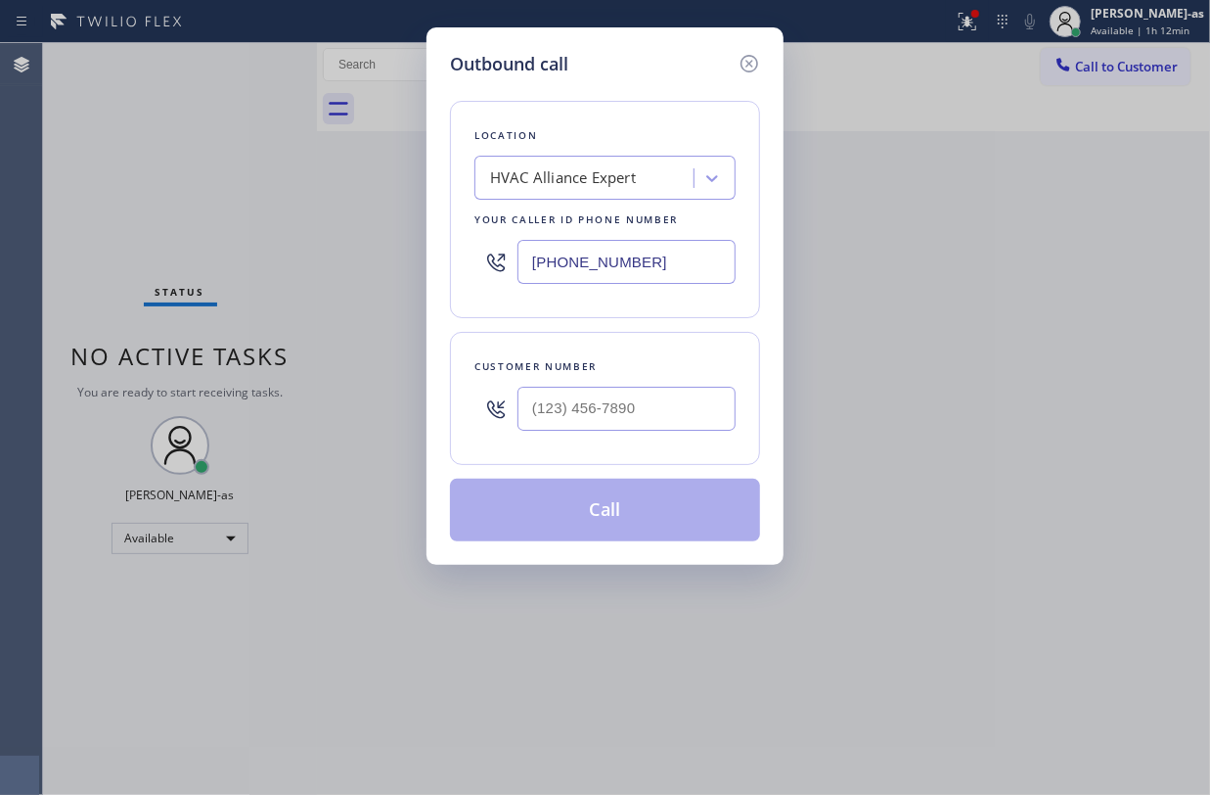
type input "(___) ___-____"
click at [624, 425] on input "(___) ___-____" at bounding box center [627, 408] width 218 height 44
click at [624, 468] on div "Location HVAC Alliance Expert Your caller id phone number (855) 999-4417 Custom…" at bounding box center [605, 309] width 310 height 464
click at [587, 413] on input "(___) ___-____" at bounding box center [627, 408] width 218 height 44
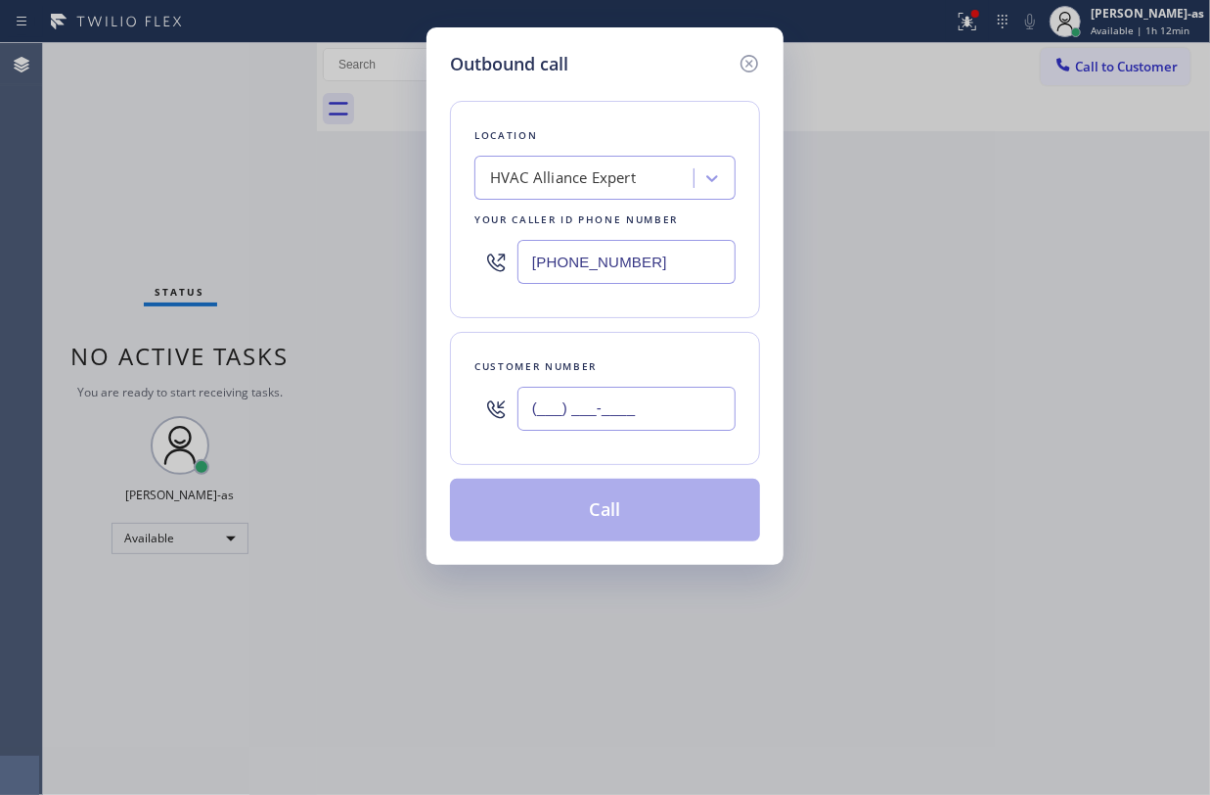
paste input "714-7180"
click at [683, 407] on input "(___) 714-7180" at bounding box center [627, 408] width 218 height 44
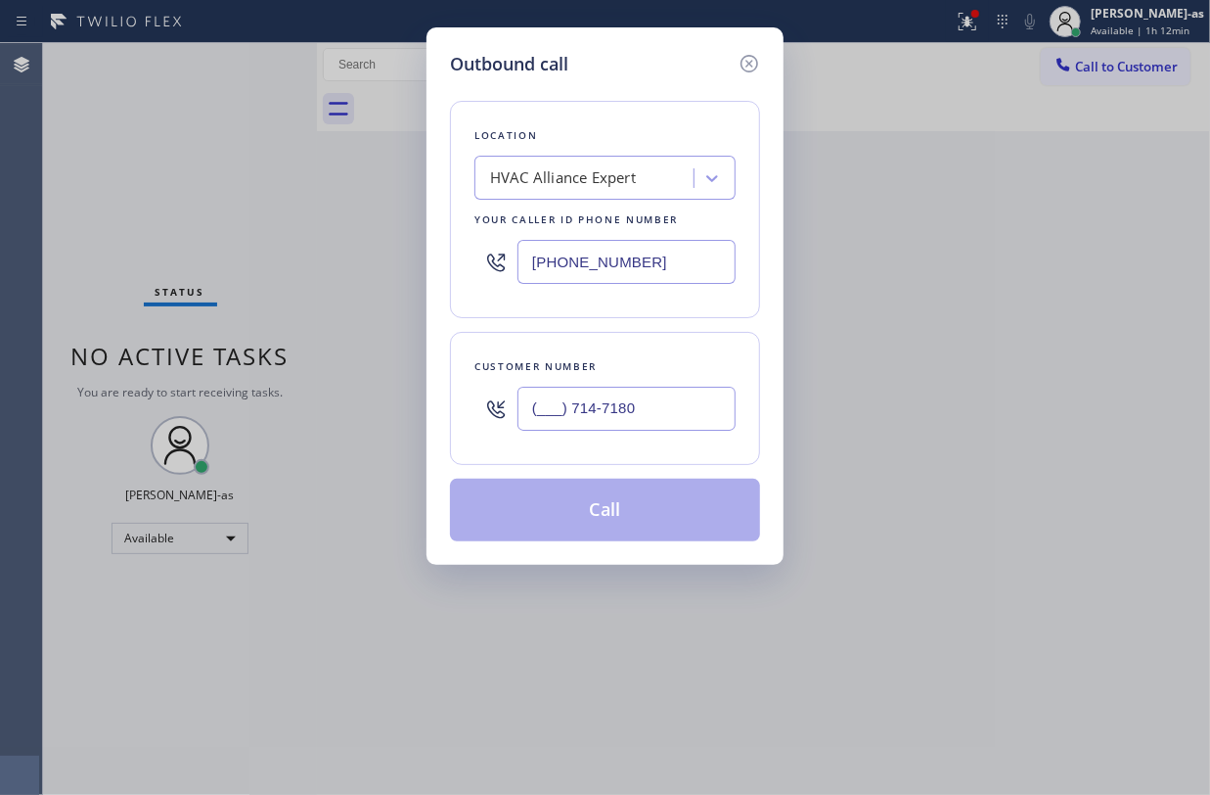
paste input "714) 718-0061"
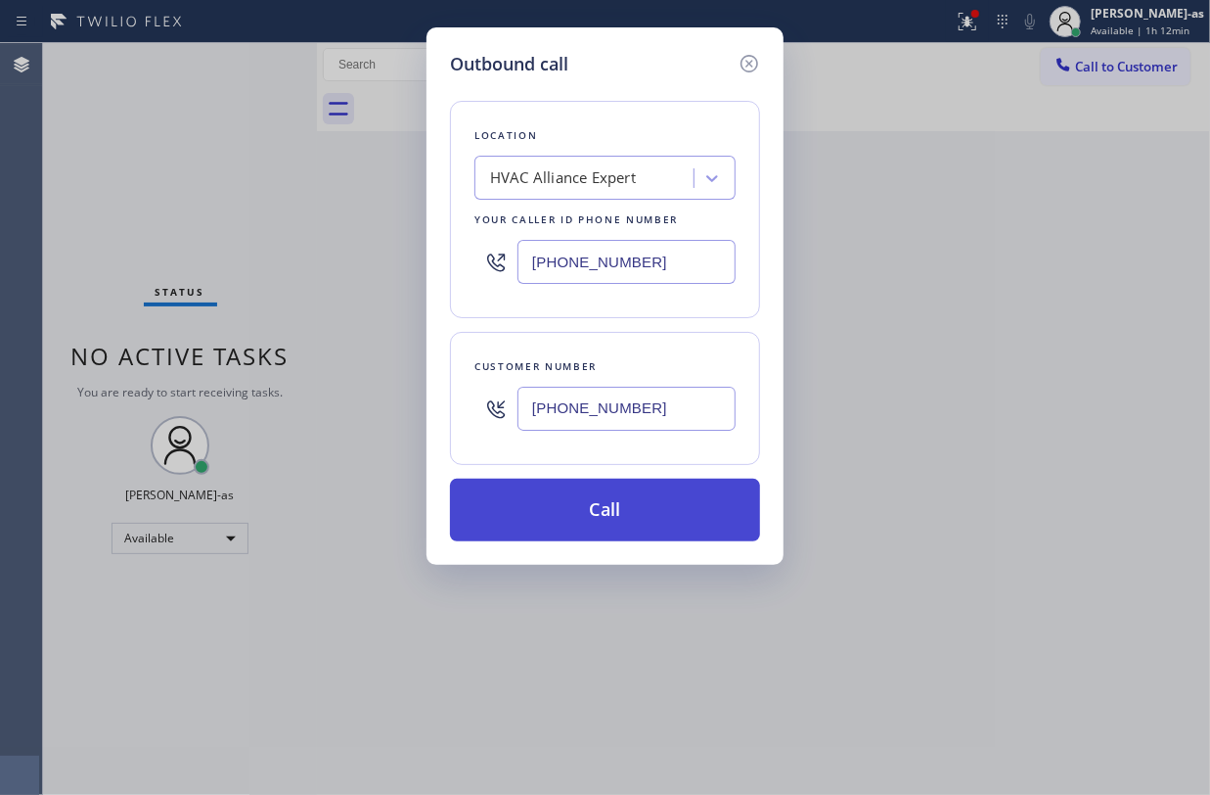
type input "(714) 718-0061"
click at [642, 510] on button "Call" at bounding box center [605, 509] width 310 height 63
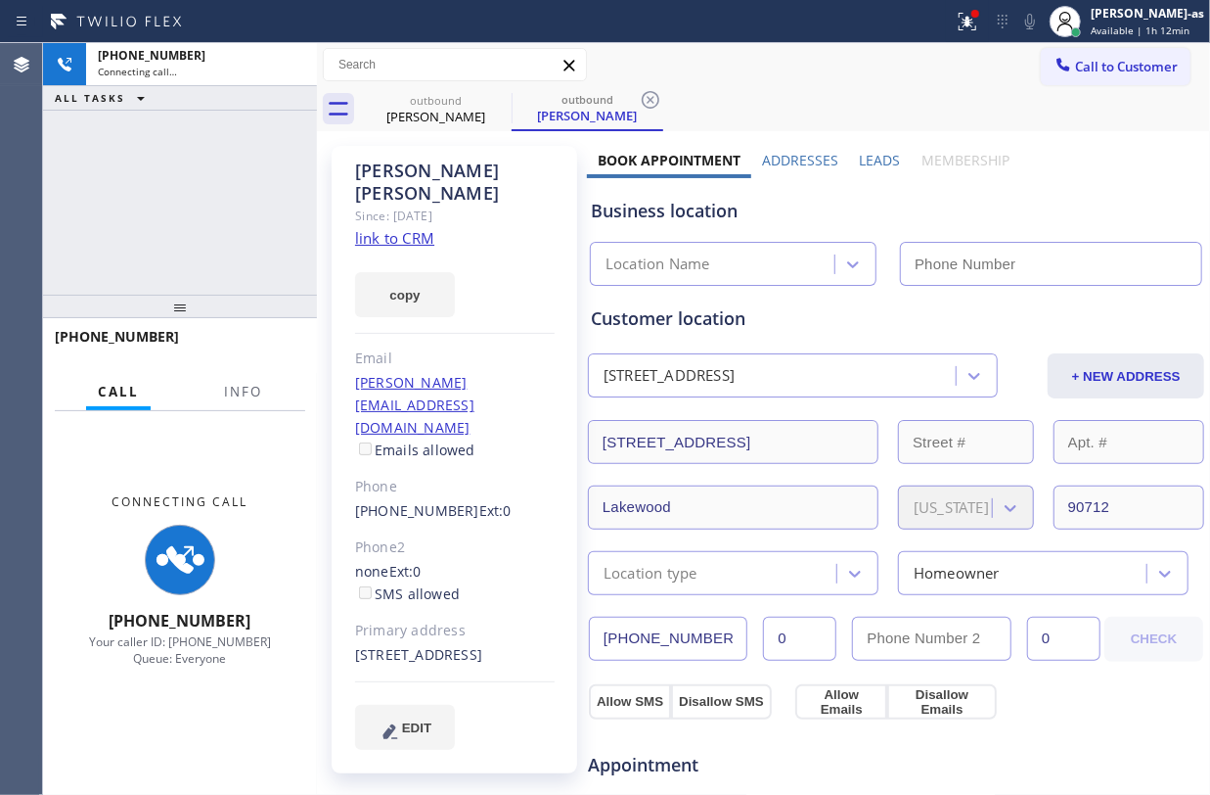
click at [204, 231] on div "+17147180061 Connecting call… ALL TASKS ALL TASKS ACTIVE TASKS TASKS IN WRAP UP" at bounding box center [180, 168] width 274 height 251
click at [408, 228] on link "link to CRM" at bounding box center [394, 238] width 79 height 20
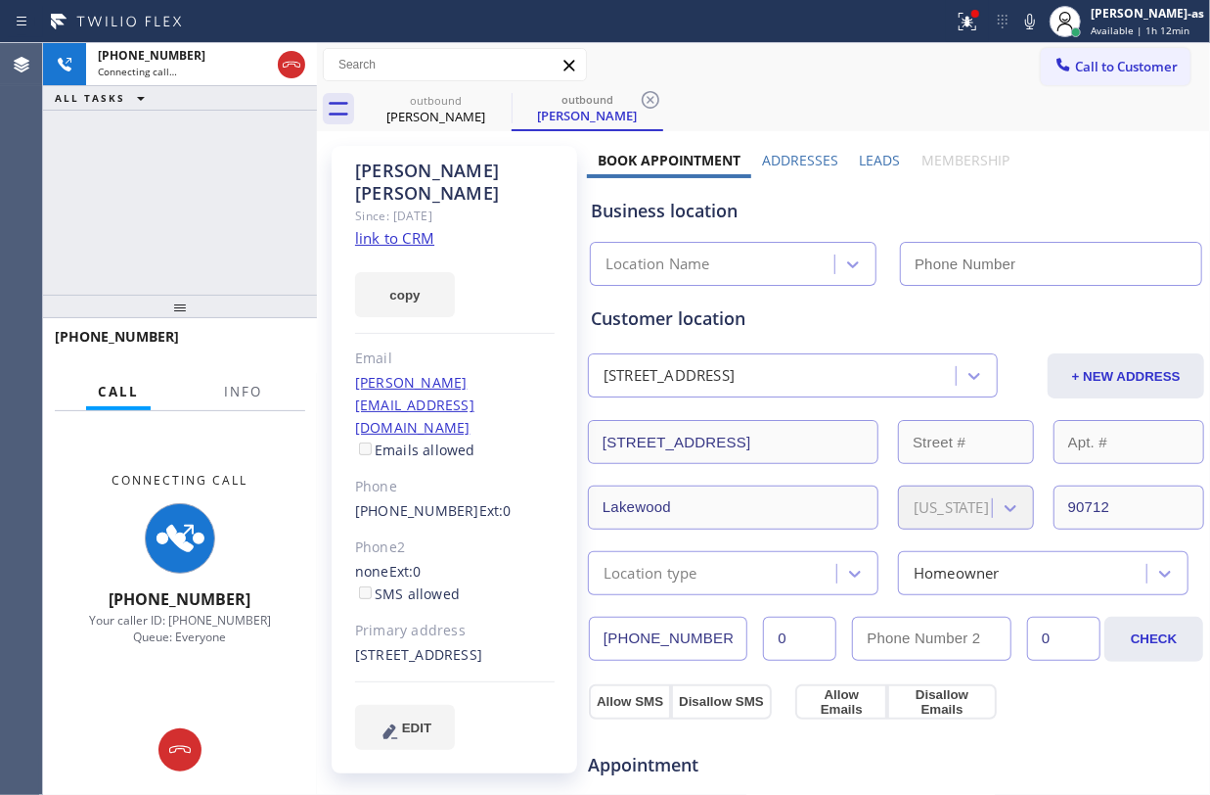
type input "(855) 999-4417"
click at [270, 231] on div "+17147180061 Connecting call… ALL TASKS ALL TASKS ACTIVE TASKS TASKS IN WRAP UP" at bounding box center [180, 168] width 274 height 251
drag, startPoint x: 158, startPoint y: 225, endPoint x: 306, endPoint y: 87, distance: 202.9
click at [193, 204] on div "+17147180061 Connecting call… ALL TASKS ALL TASKS ACTIVE TASKS TASKS IN WRAP UP" at bounding box center [180, 168] width 274 height 251
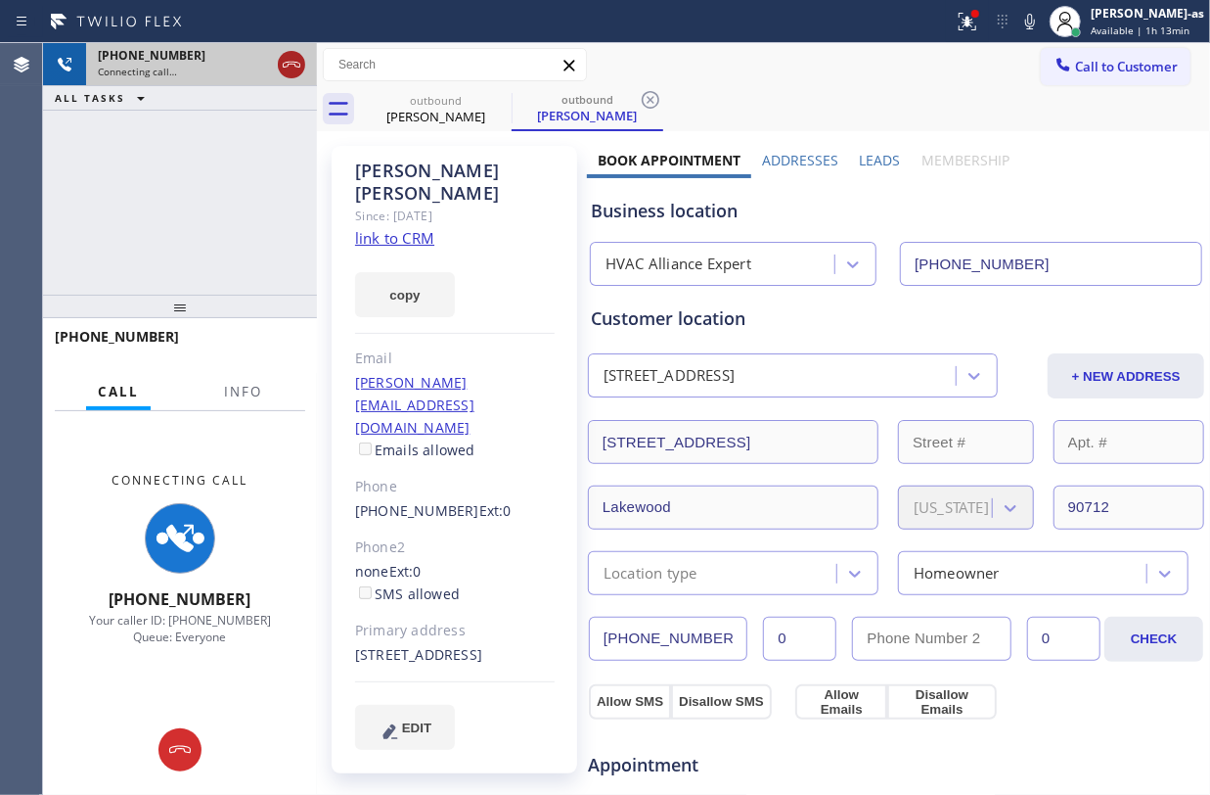
drag, startPoint x: 295, startPoint y: 68, endPoint x: 424, endPoint y: 96, distance: 131.3
click at [298, 68] on icon at bounding box center [291, 64] width 23 height 23
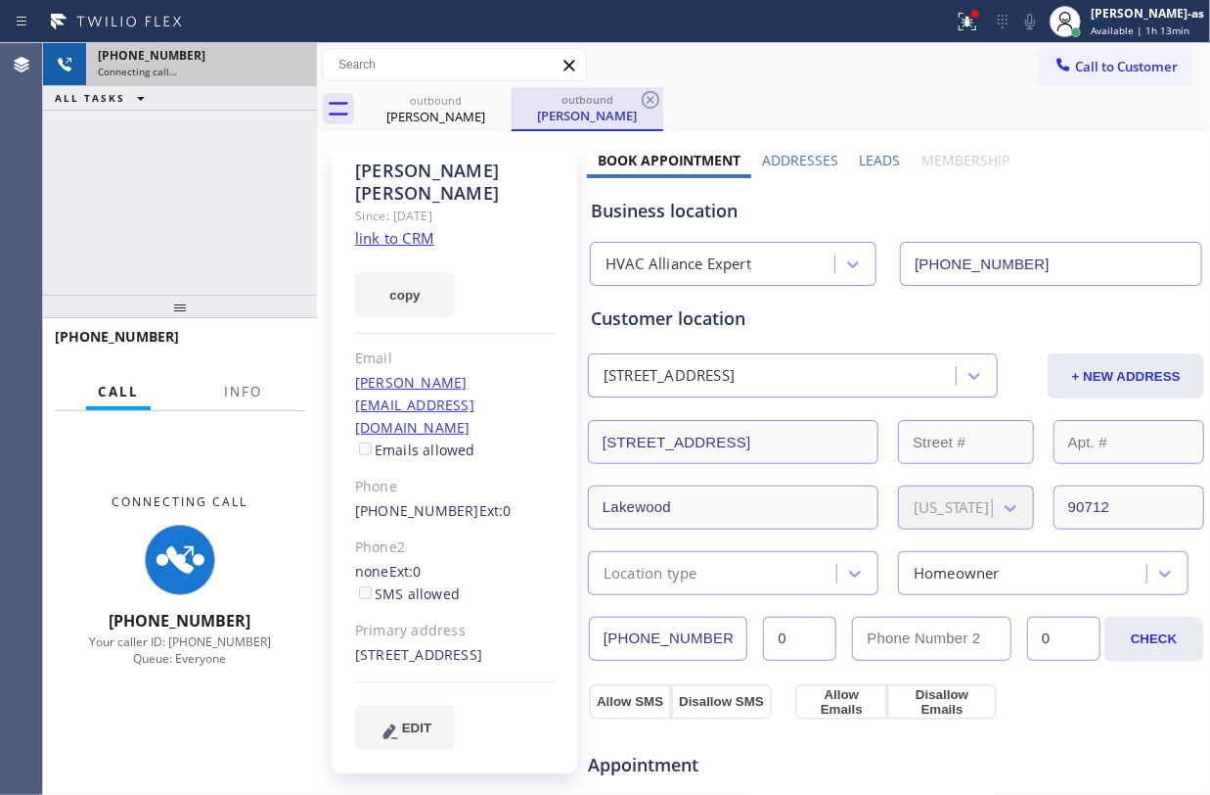
drag, startPoint x: 432, startPoint y: 102, endPoint x: 538, endPoint y: 94, distance: 106.9
click at [454, 102] on div "outbound" at bounding box center [436, 100] width 148 height 15
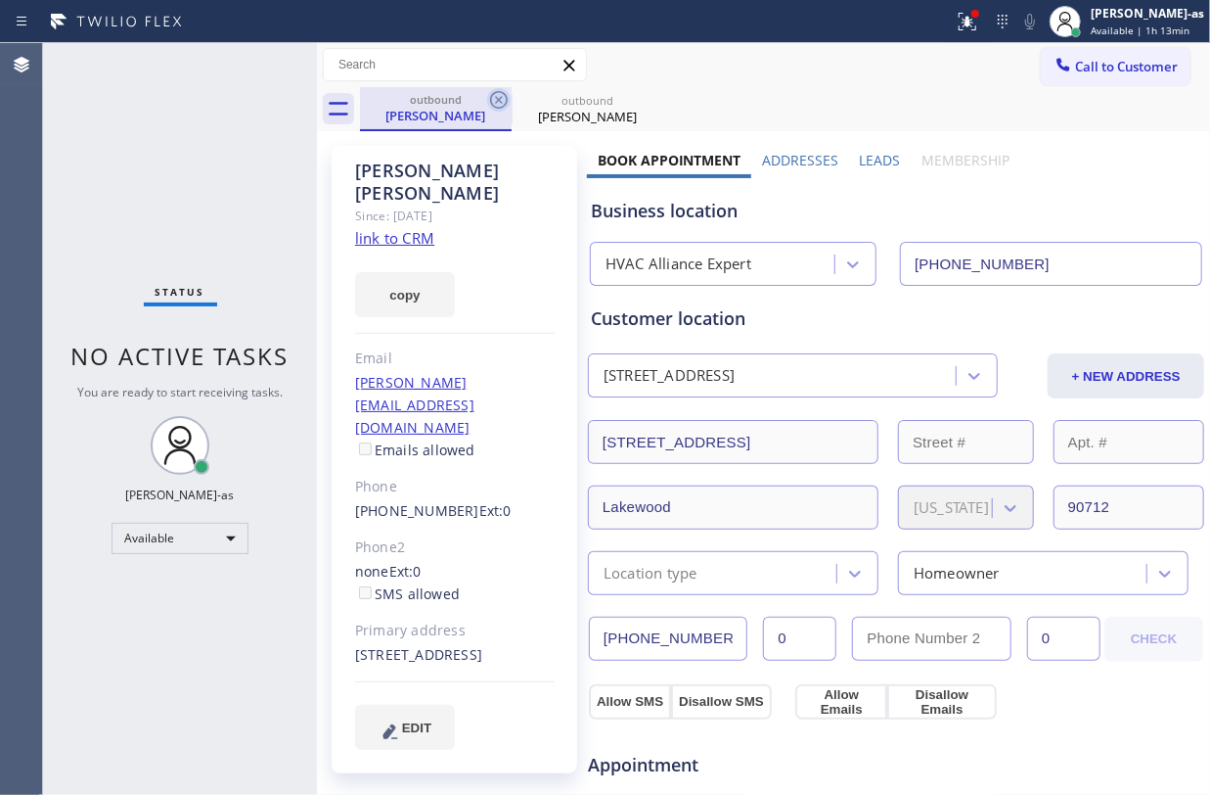
click at [498, 92] on icon at bounding box center [499, 100] width 18 height 18
click at [0, 0] on icon at bounding box center [0, 0] width 0 height 0
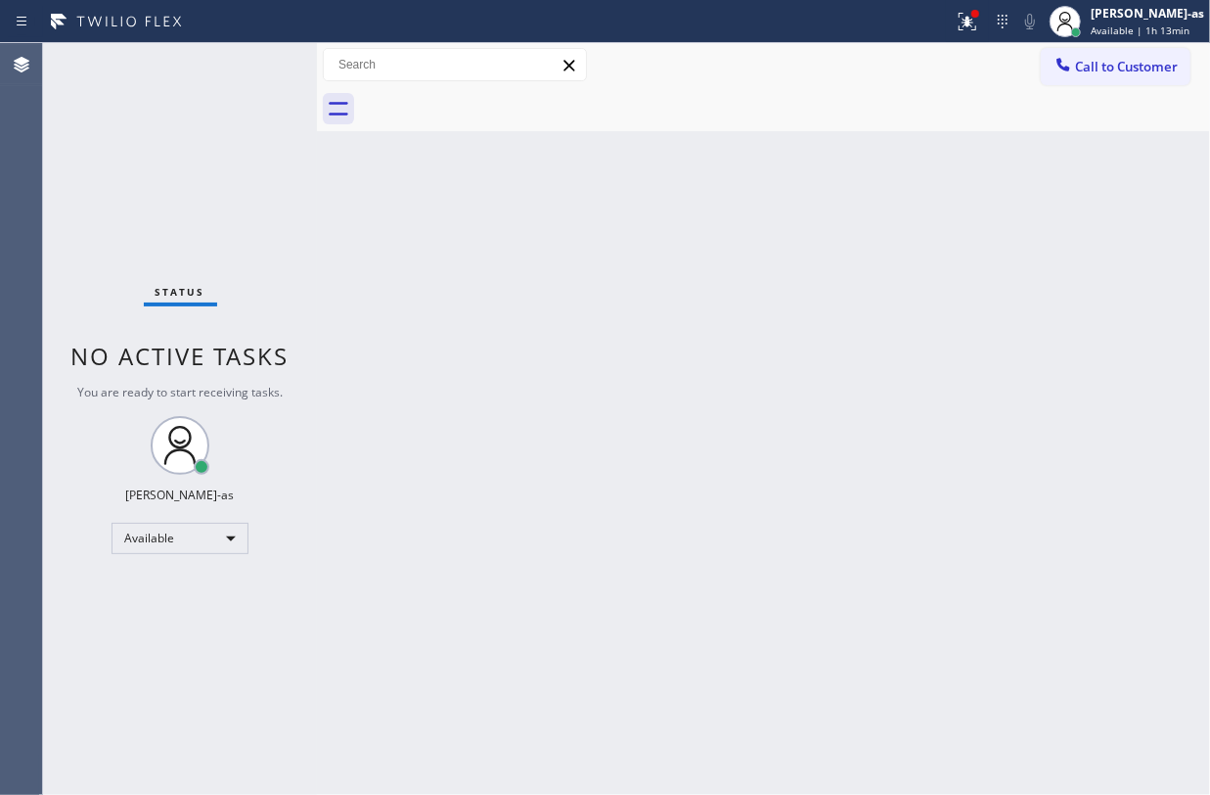
click at [498, 92] on div at bounding box center [785, 109] width 850 height 44
click at [583, 348] on div "Back to Dashboard Change Sender ID Customers Technicians Select a contact Outbo…" at bounding box center [763, 418] width 893 height 751
click at [432, 83] on div "Call to Customer Outbound call Location HVAC Alliance Expert Your caller id pho…" at bounding box center [763, 65] width 893 height 44
drag, startPoint x: 170, startPoint y: 94, endPoint x: 207, endPoint y: 2, distance: 99.2
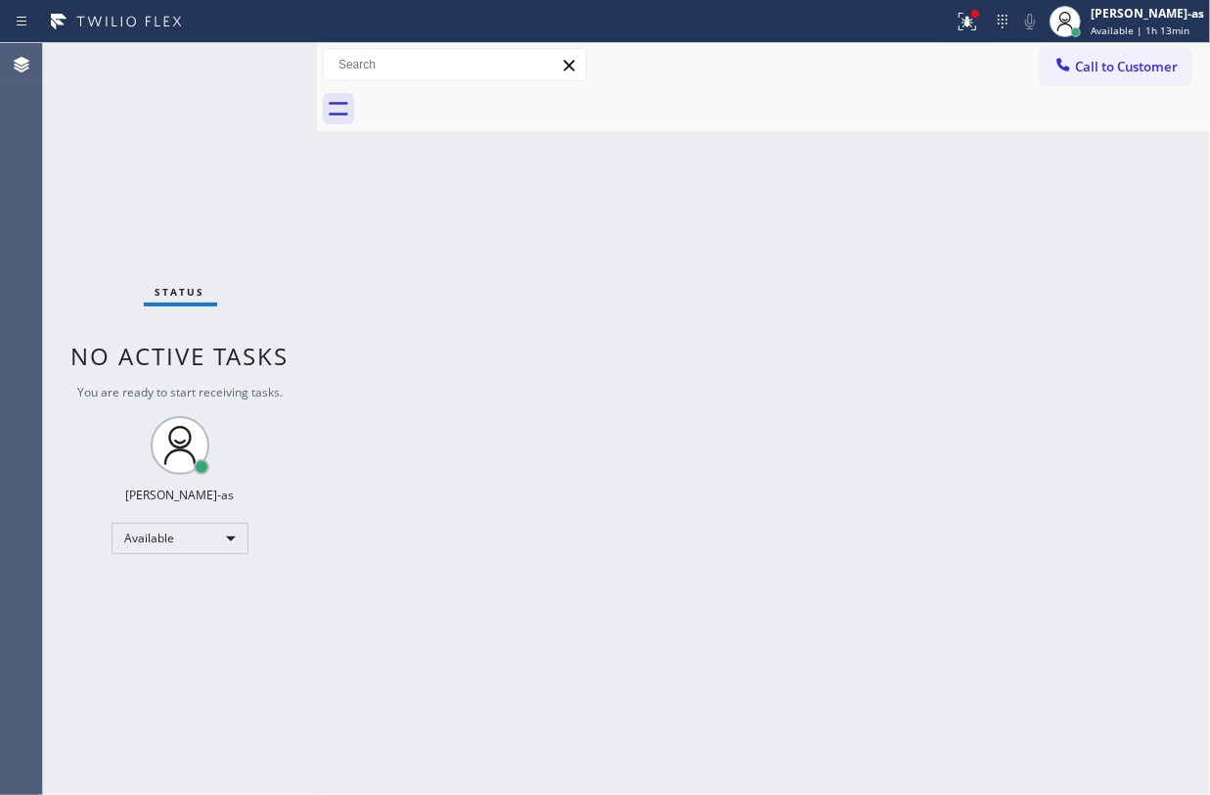
click at [181, 70] on div "Status No active tasks You are ready to start receiving tasks. Jesica Jumao-as …" at bounding box center [180, 418] width 274 height 751
drag, startPoint x: 223, startPoint y: 260, endPoint x: 236, endPoint y: 252, distance: 14.9
click at [227, 258] on div "Status No active tasks You are ready to start receiving tasks. Jesica Jumao-as …" at bounding box center [180, 418] width 274 height 751
click at [1116, 64] on span "Call to Customer" at bounding box center [1126, 67] width 103 height 18
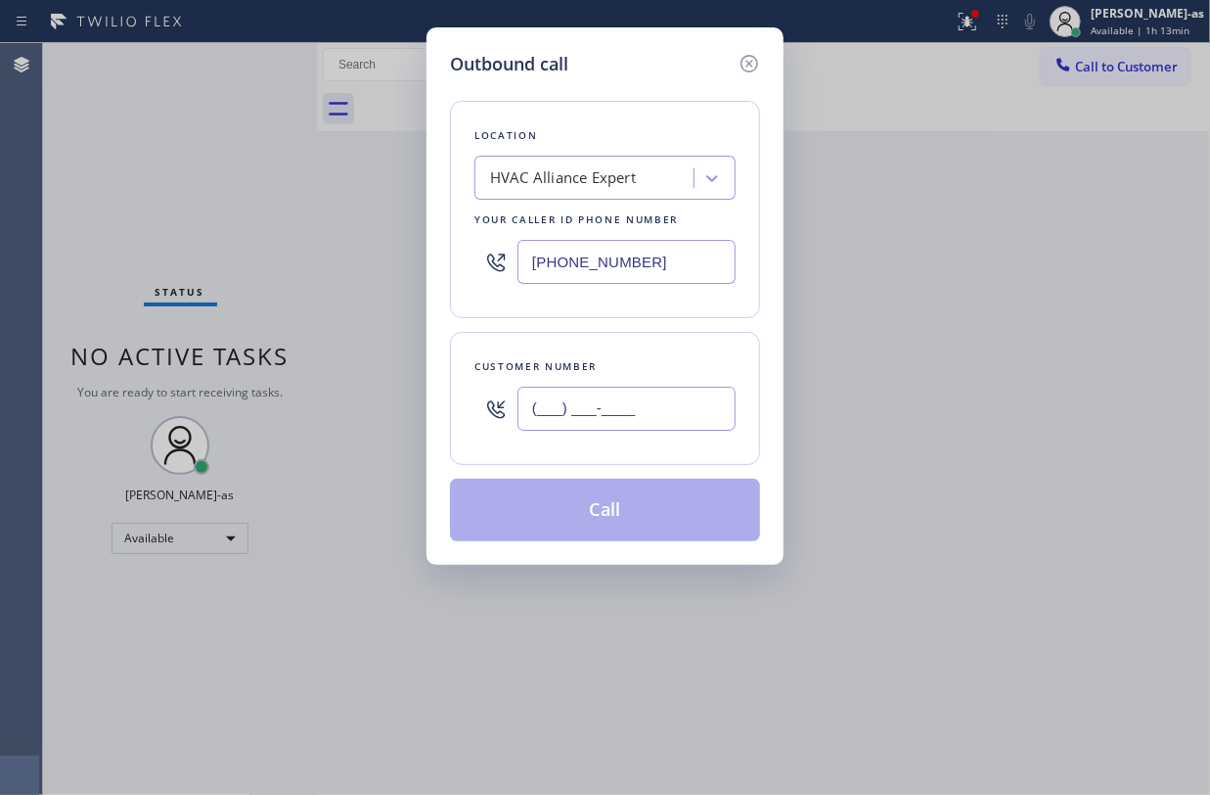
click at [614, 425] on input "(___) ___-____" at bounding box center [627, 408] width 218 height 44
click at [640, 396] on input "(___) ___-____" at bounding box center [627, 408] width 218 height 44
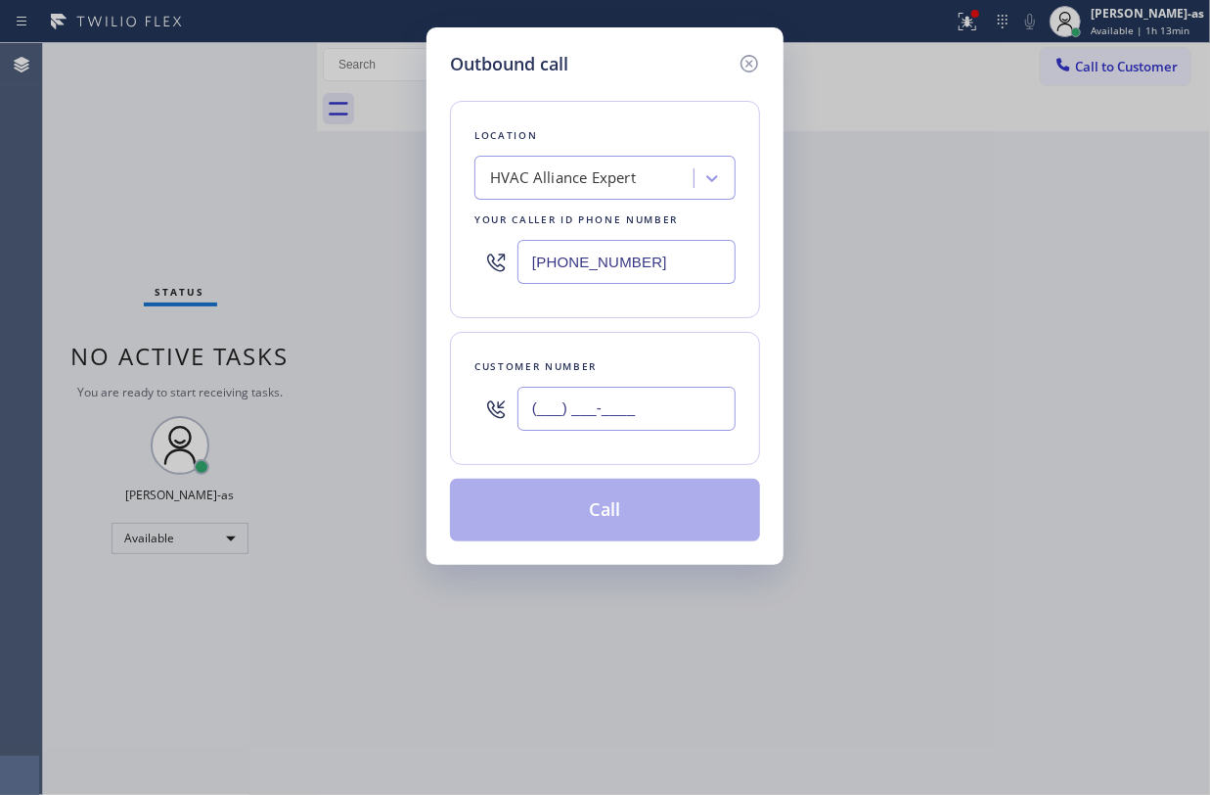
paste input "850) 556-3002"
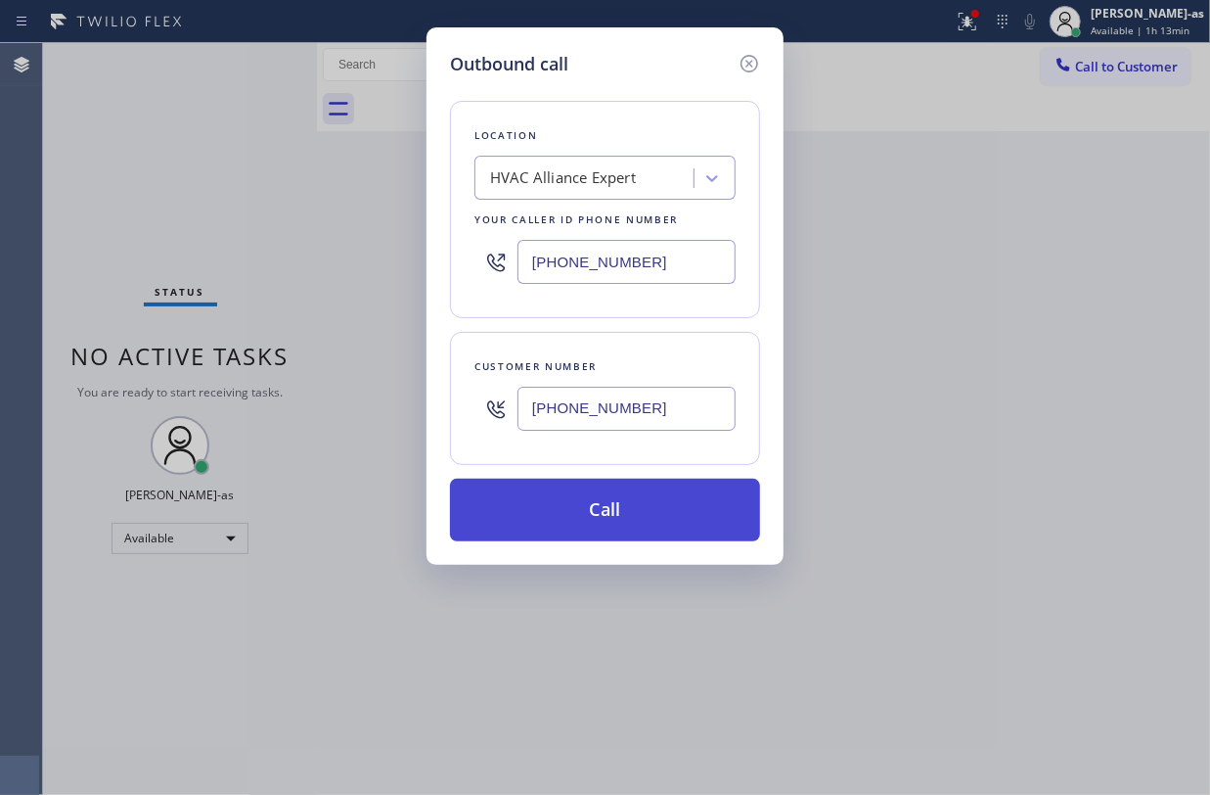
type input "(850) 556-3002"
click at [638, 510] on button "Call" at bounding box center [605, 509] width 310 height 63
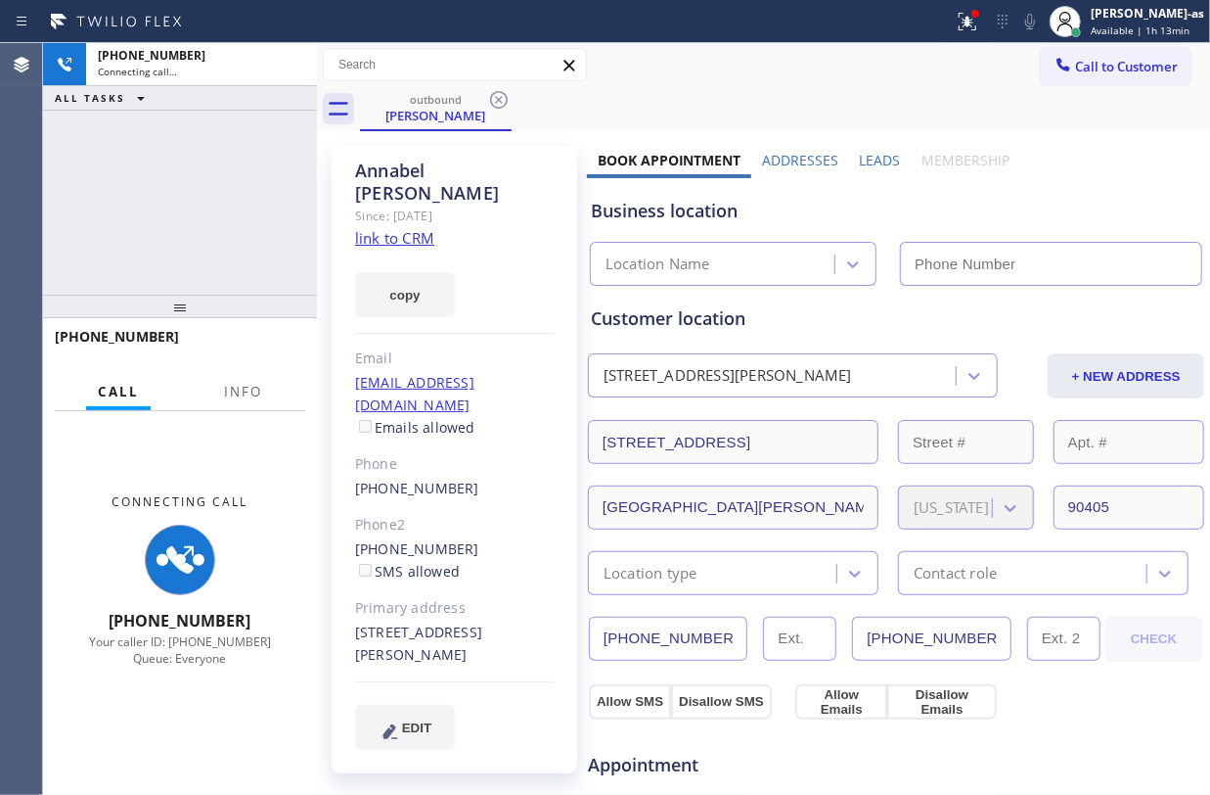
click at [207, 178] on div "+18505563002 Connecting call… ALL TASKS ALL TASKS ACTIVE TASKS TASKS IN WRAP UP" at bounding box center [180, 168] width 274 height 251
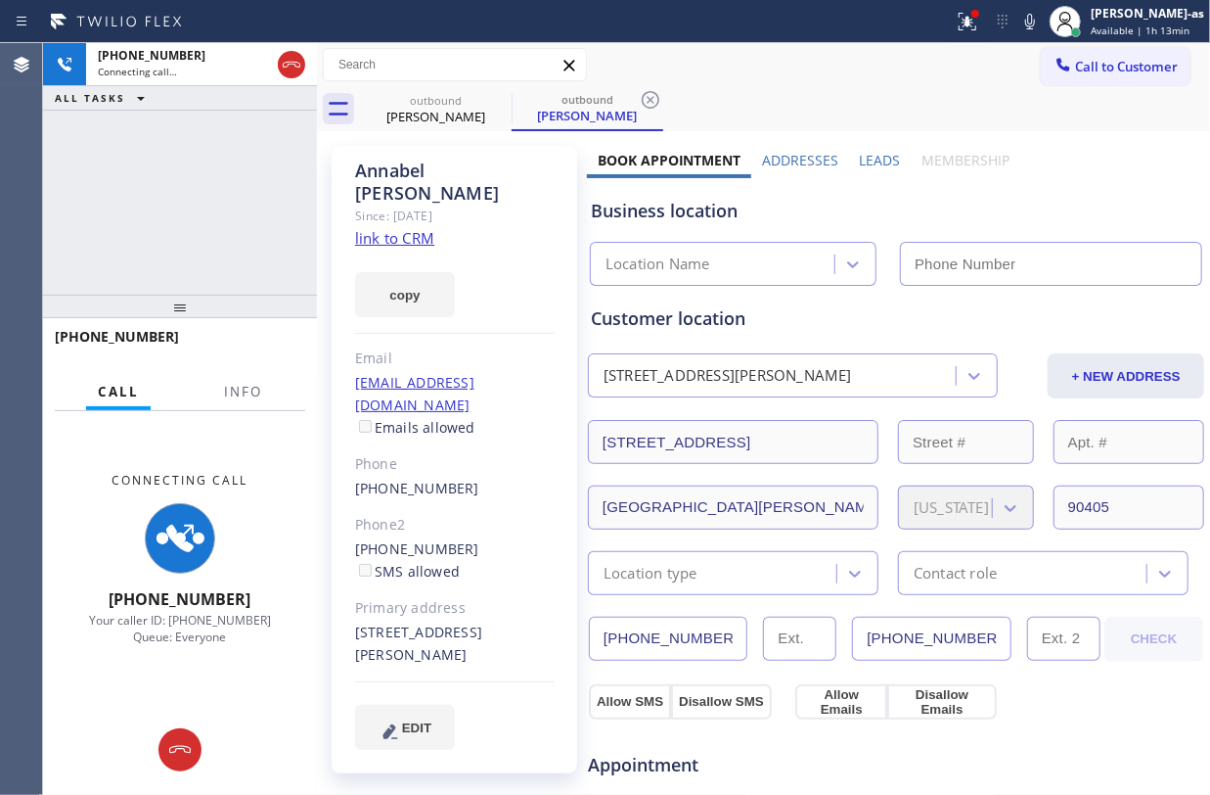
drag, startPoint x: 404, startPoint y: 216, endPoint x: 405, endPoint y: 197, distance: 19.6
click at [404, 228] on link "link to CRM" at bounding box center [394, 238] width 79 height 20
type input "(855) 999-4417"
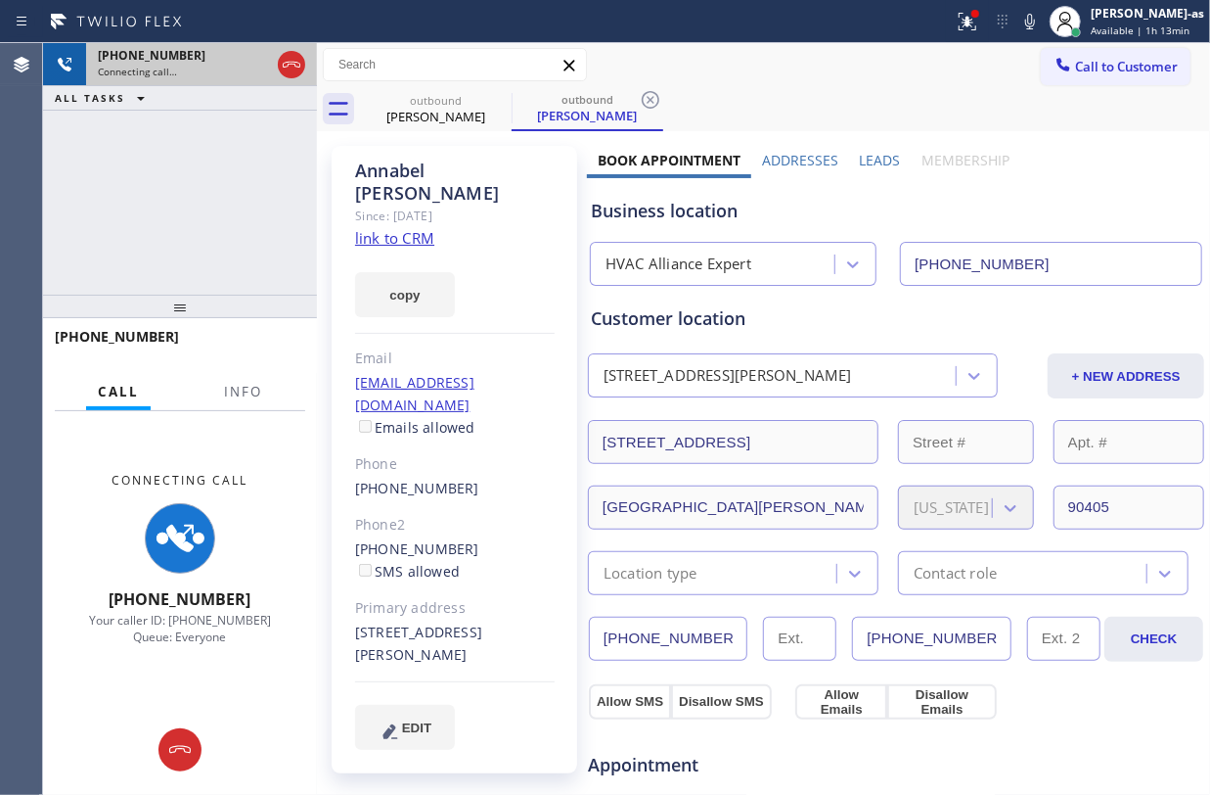
drag, startPoint x: 278, startPoint y: 43, endPoint x: 302, endPoint y: 55, distance: 27.1
click at [279, 43] on div at bounding box center [291, 64] width 35 height 43
click at [303, 57] on div at bounding box center [291, 64] width 27 height 23
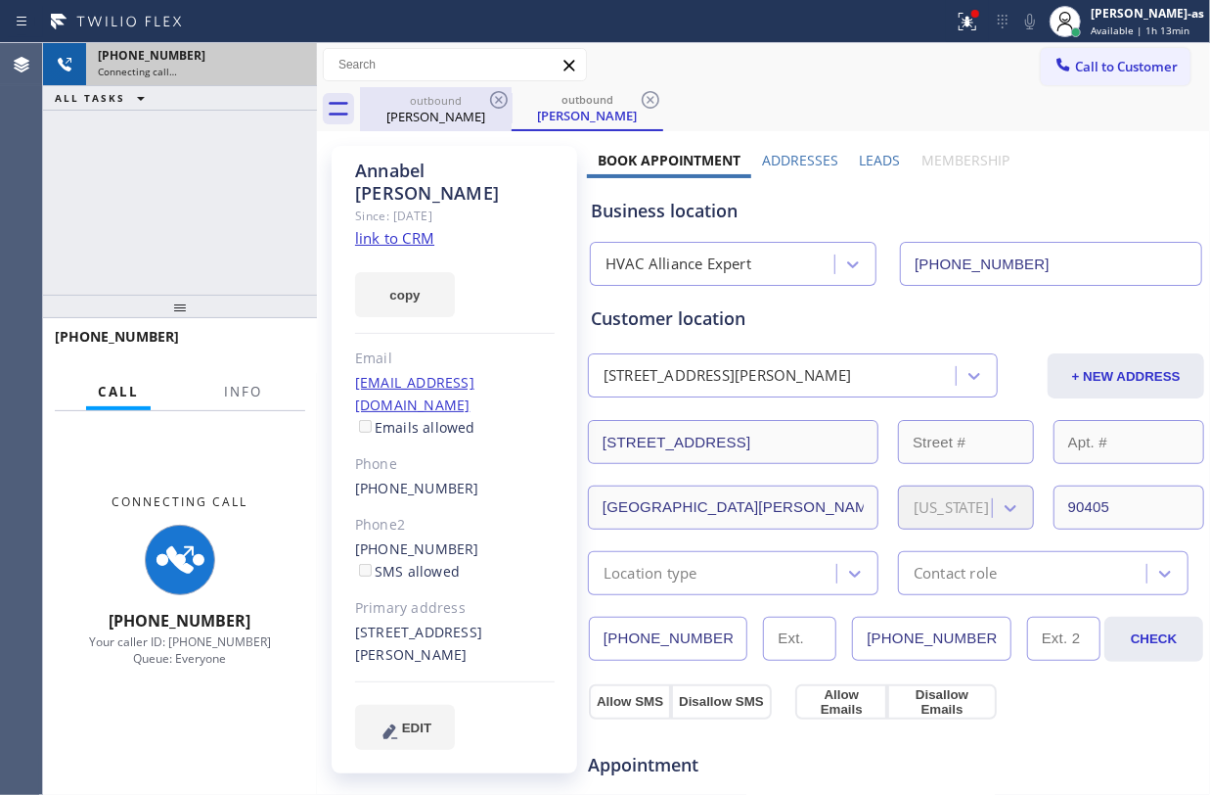
click at [411, 108] on div "Annabel Morrison" at bounding box center [436, 117] width 148 height 18
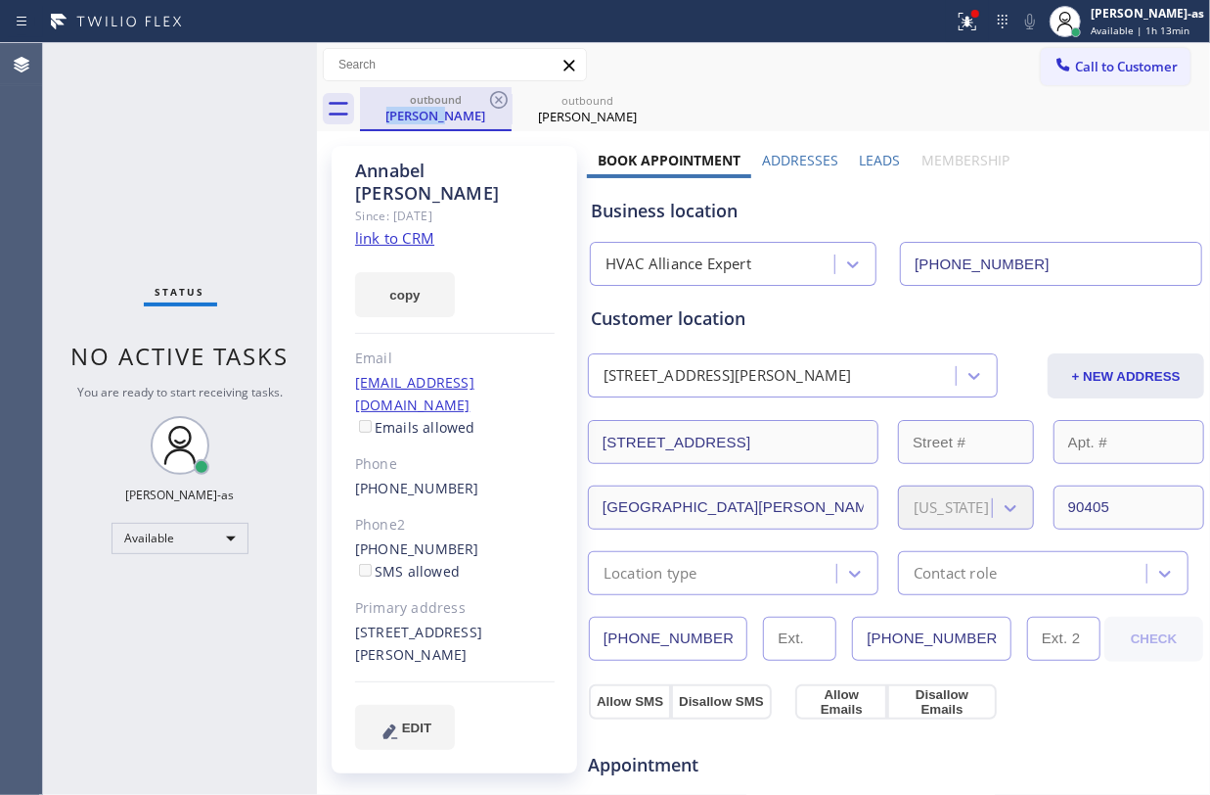
click at [412, 107] on div "Annabel Morrison" at bounding box center [436, 116] width 148 height 18
click at [502, 100] on icon at bounding box center [498, 99] width 23 height 23
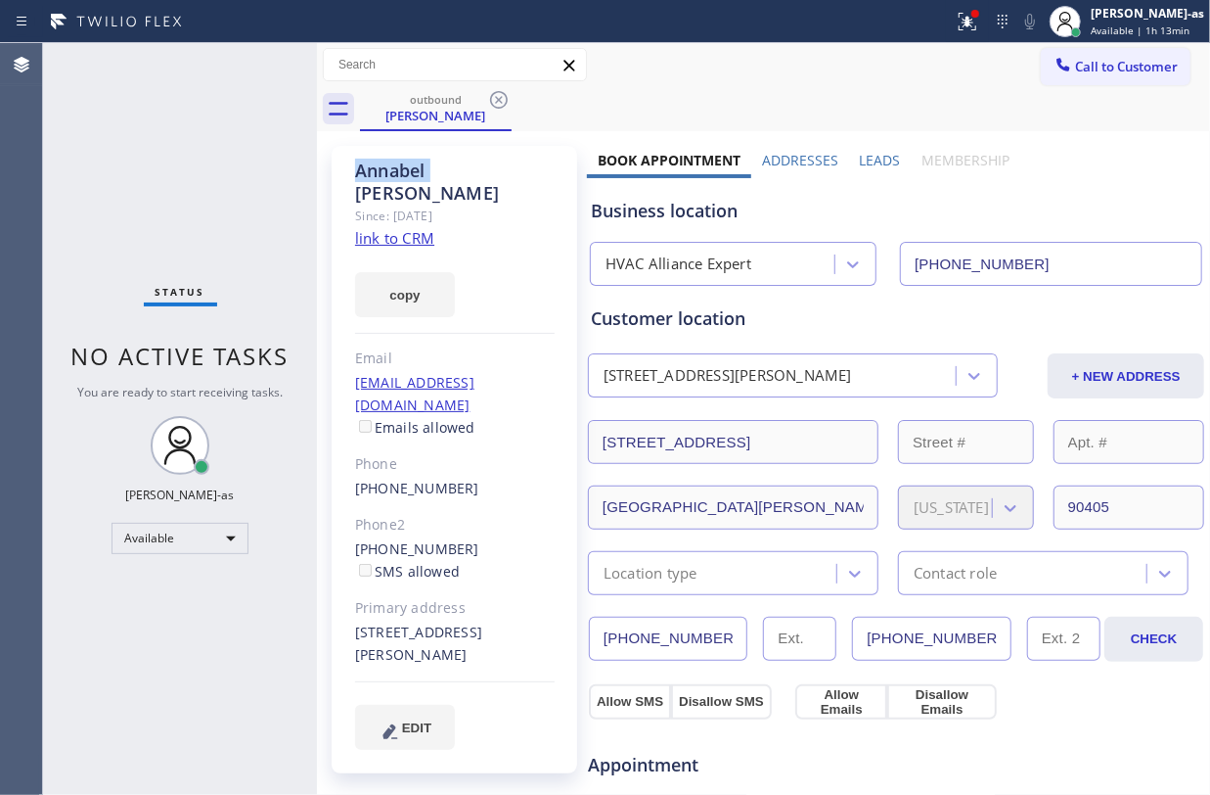
click at [502, 100] on icon at bounding box center [498, 99] width 23 height 23
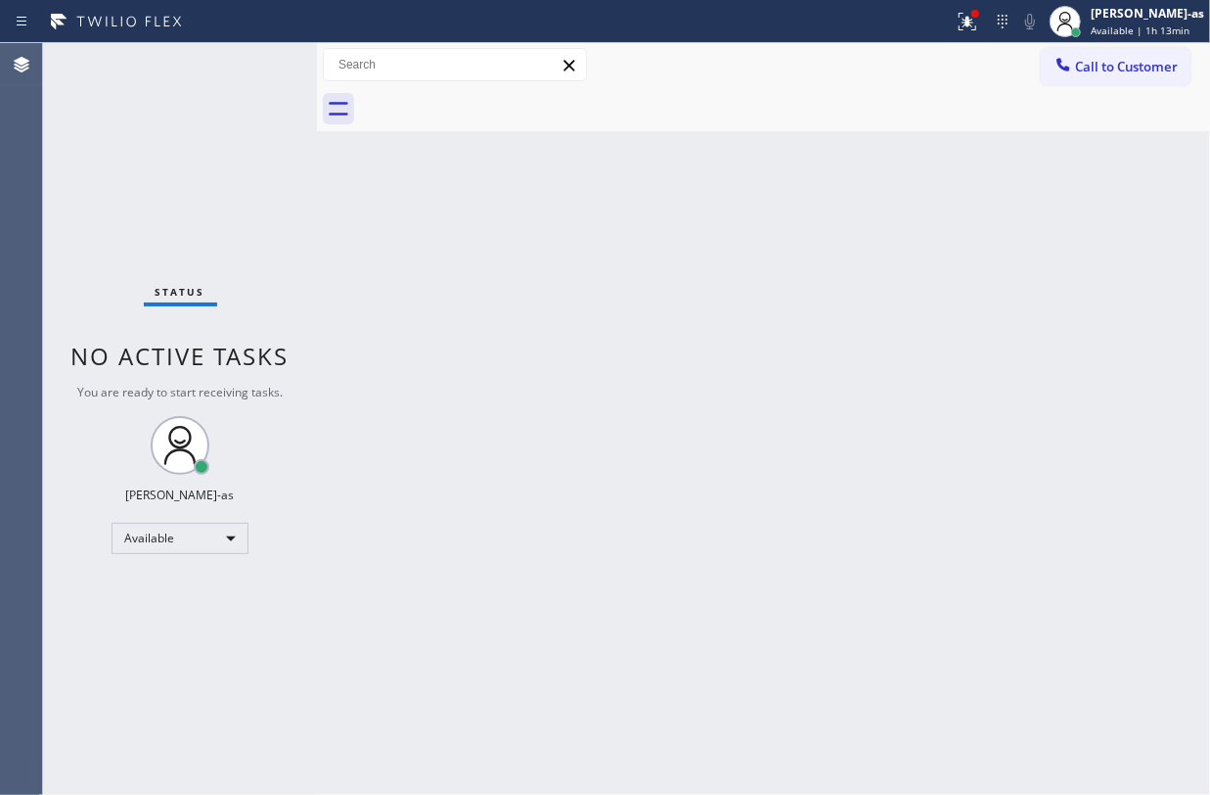
click at [502, 100] on div at bounding box center [785, 109] width 850 height 44
click at [728, 499] on div "Back to Dashboard Change Sender ID Customers Technicians Select a contact Outbo…" at bounding box center [763, 418] width 893 height 751
drag, startPoint x: 188, startPoint y: 519, endPoint x: 188, endPoint y: 545, distance: 26.4
click at [188, 528] on div "Status No active tasks You are ready to start receiving tasks. Jesica Jumao-as …" at bounding box center [180, 418] width 274 height 751
click at [162, 542] on div "Available" at bounding box center [180, 537] width 137 height 31
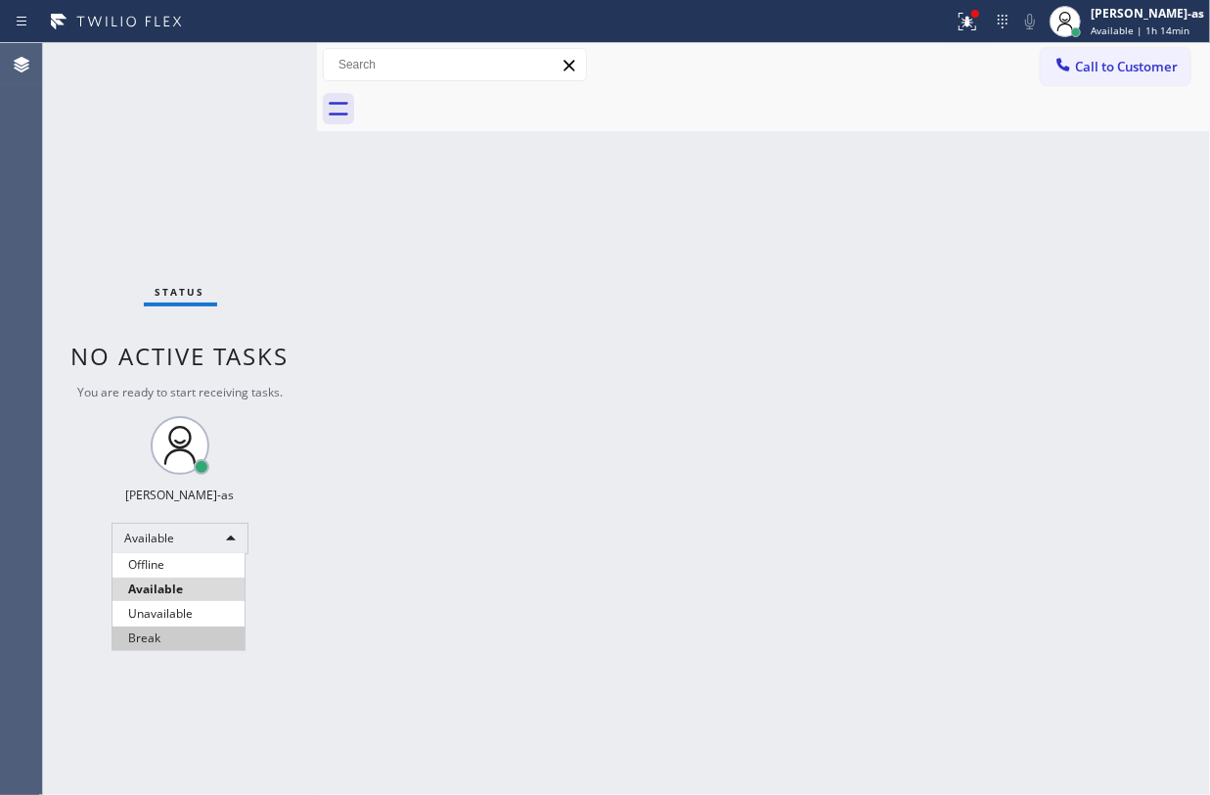
click at [164, 640] on li "Break" at bounding box center [179, 637] width 132 height 23
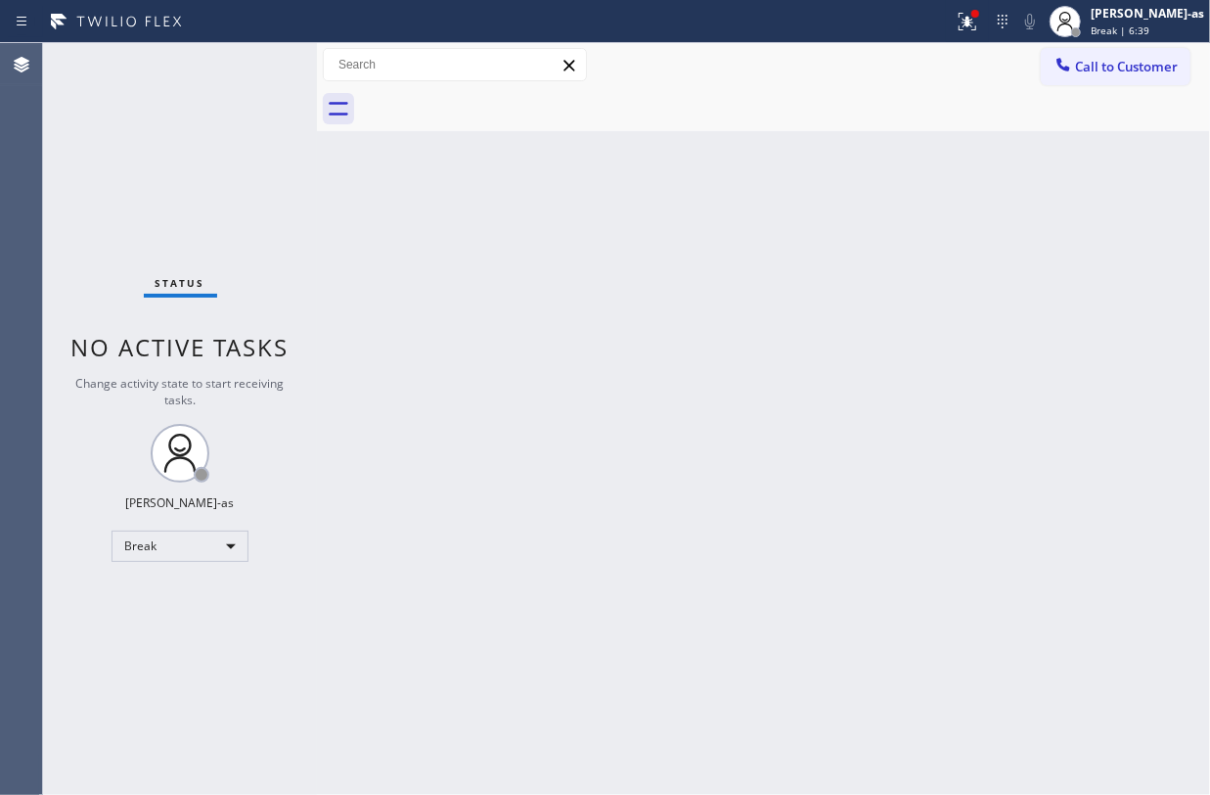
click at [452, 382] on div "Back to Dashboard Change Sender ID Customers Technicians Select a contact Outbo…" at bounding box center [763, 418] width 893 height 751
click at [615, 166] on div "Back to Dashboard Change Sender ID Customers Technicians Select a contact Outbo…" at bounding box center [763, 418] width 893 height 751
click at [241, 146] on div "Status No active tasks Change activity state to start receiving tasks. Jesica J…" at bounding box center [180, 418] width 274 height 751
drag, startPoint x: 491, startPoint y: 284, endPoint x: 515, endPoint y: 279, distance: 24.0
click at [505, 284] on div "Back to Dashboard Change Sender ID Customers Technicians Select a contact Outbo…" at bounding box center [763, 418] width 893 height 751
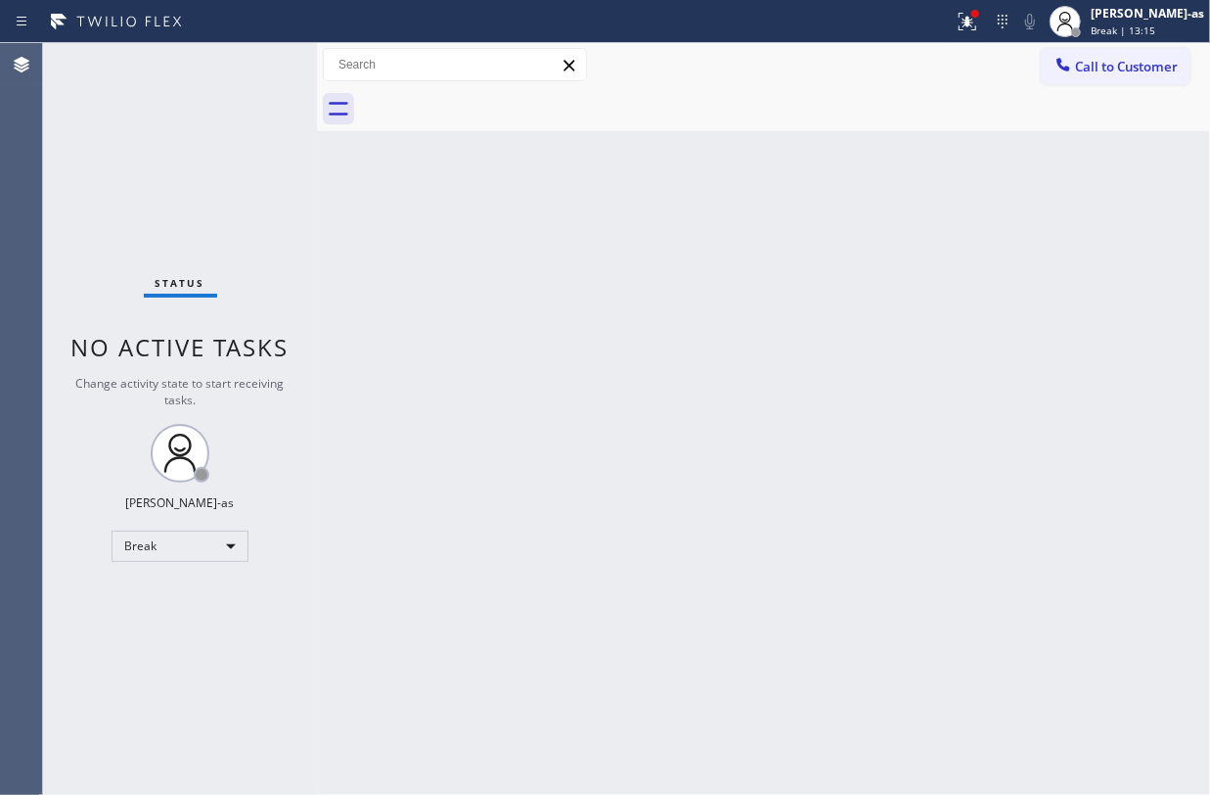
click at [198, 260] on div "Status No active tasks Change activity state to start receiving tasks. Jesica J…" at bounding box center [180, 418] width 274 height 751
drag, startPoint x: 161, startPoint y: 528, endPoint x: 233, endPoint y: 616, distance: 113.4
click at [164, 530] on div "Status No active tasks Change activity state to start receiving tasks. Jesica J…" at bounding box center [180, 418] width 274 height 751
click at [201, 554] on div "Break" at bounding box center [180, 545] width 137 height 31
click at [184, 624] on li "Unavailable" at bounding box center [179, 622] width 132 height 23
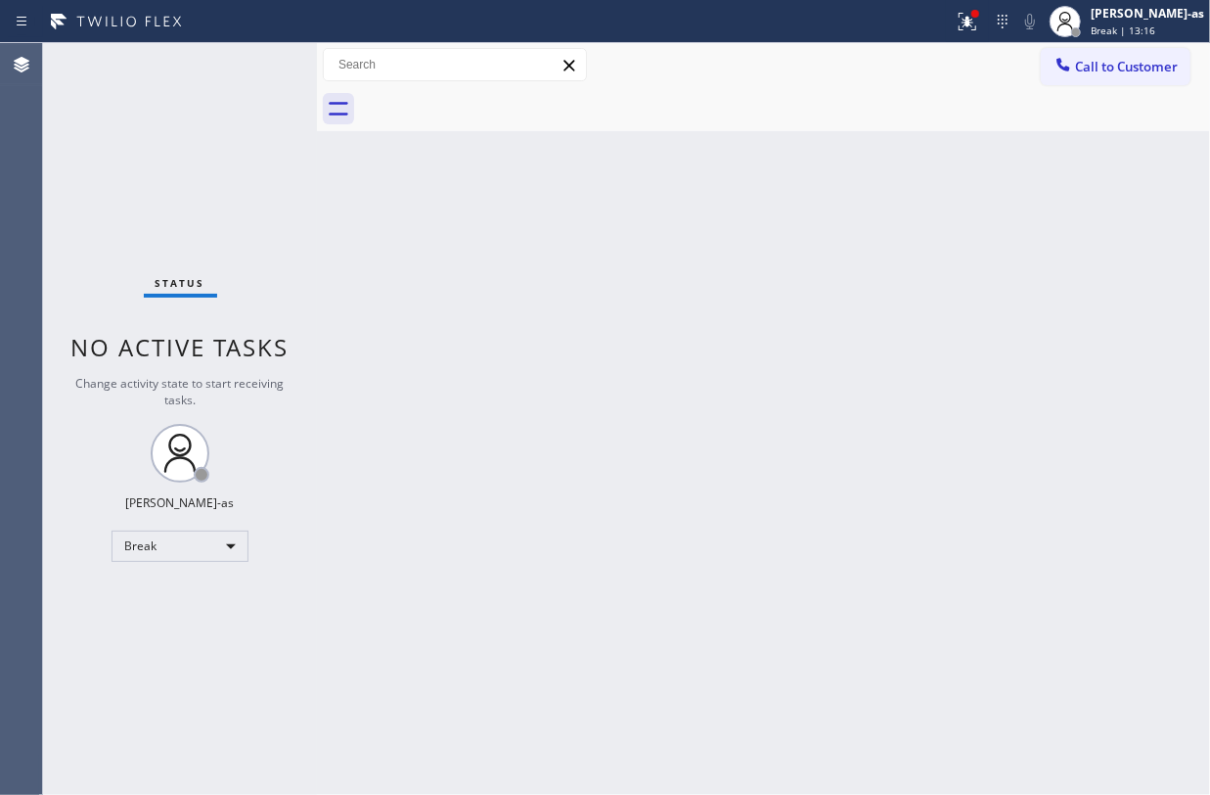
click at [695, 554] on div "Back to Dashboard Change Sender ID Customers Technicians Select a contact Outbo…" at bounding box center [763, 418] width 893 height 751
click at [241, 184] on div "Status No active tasks Change activity state to start receiving tasks. Jesica J…" at bounding box center [180, 418] width 274 height 751
click at [164, 541] on div "Unavailable" at bounding box center [180, 545] width 137 height 31
click at [180, 599] on li "Available" at bounding box center [179, 597] width 132 height 23
click at [425, 561] on div "Back to Dashboard Change Sender ID Customers Technicians Select a contact Outbo…" at bounding box center [763, 418] width 893 height 751
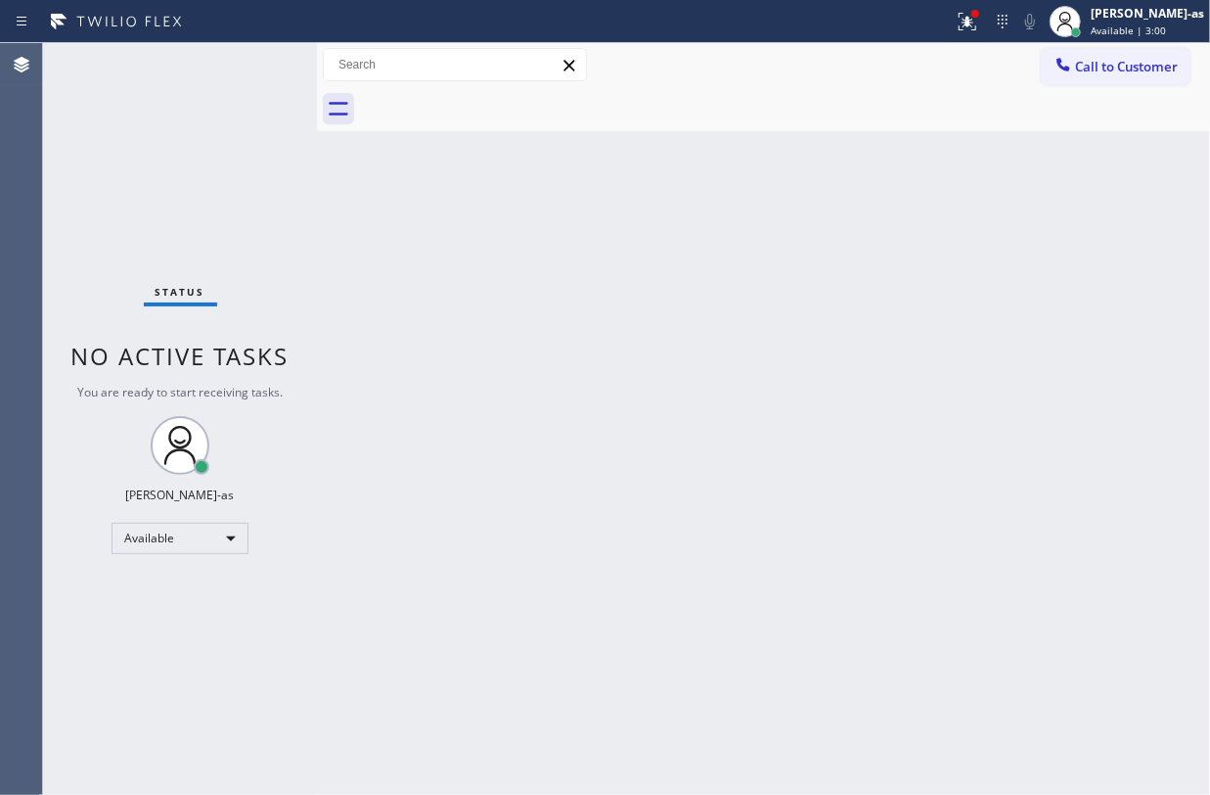
drag, startPoint x: 275, startPoint y: 280, endPoint x: 618, endPoint y: 166, distance: 361.7
click at [283, 279] on div "Status No active tasks You are ready to start receiving tasks. Jesica Jumao-as …" at bounding box center [180, 418] width 274 height 751
click at [1100, 52] on button "Call to Customer" at bounding box center [1116, 66] width 150 height 37
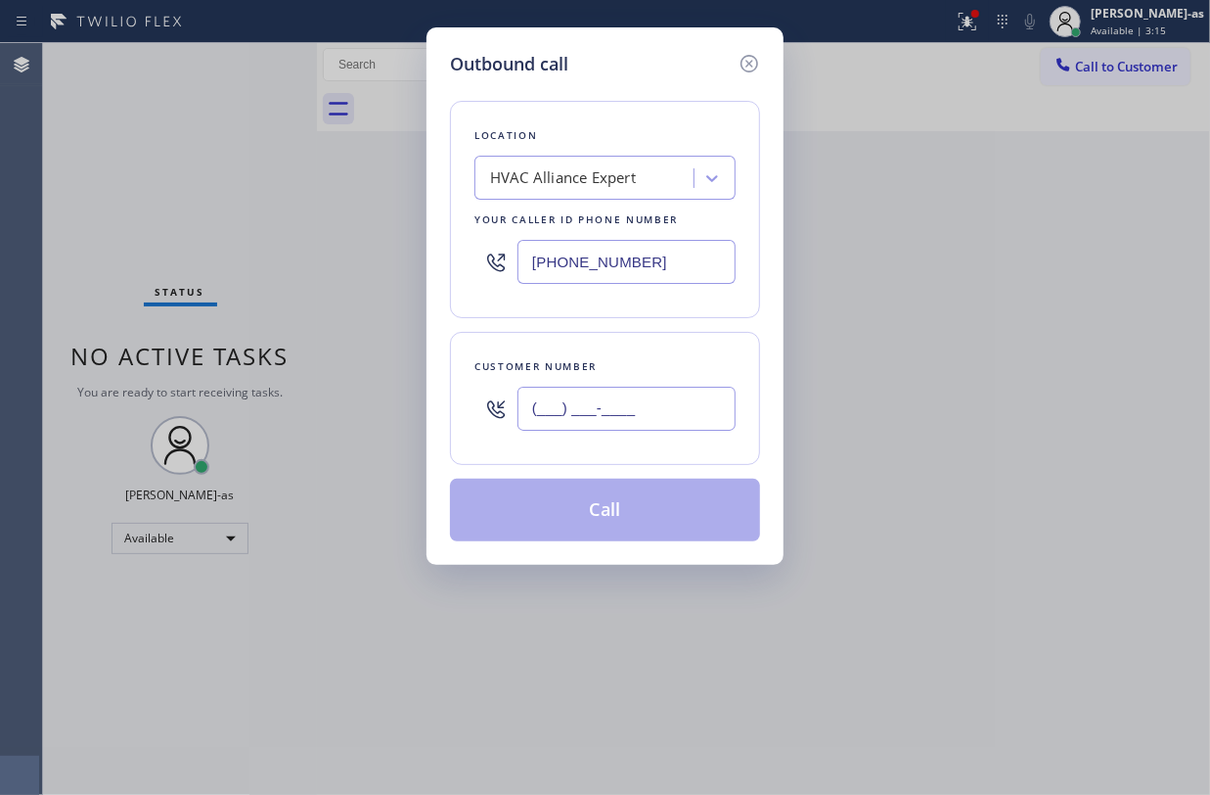
click at [636, 401] on input "(___) ___-____" at bounding box center [627, 408] width 218 height 44
paste input "714) 981-8150"
type input "(714) 981-8150"
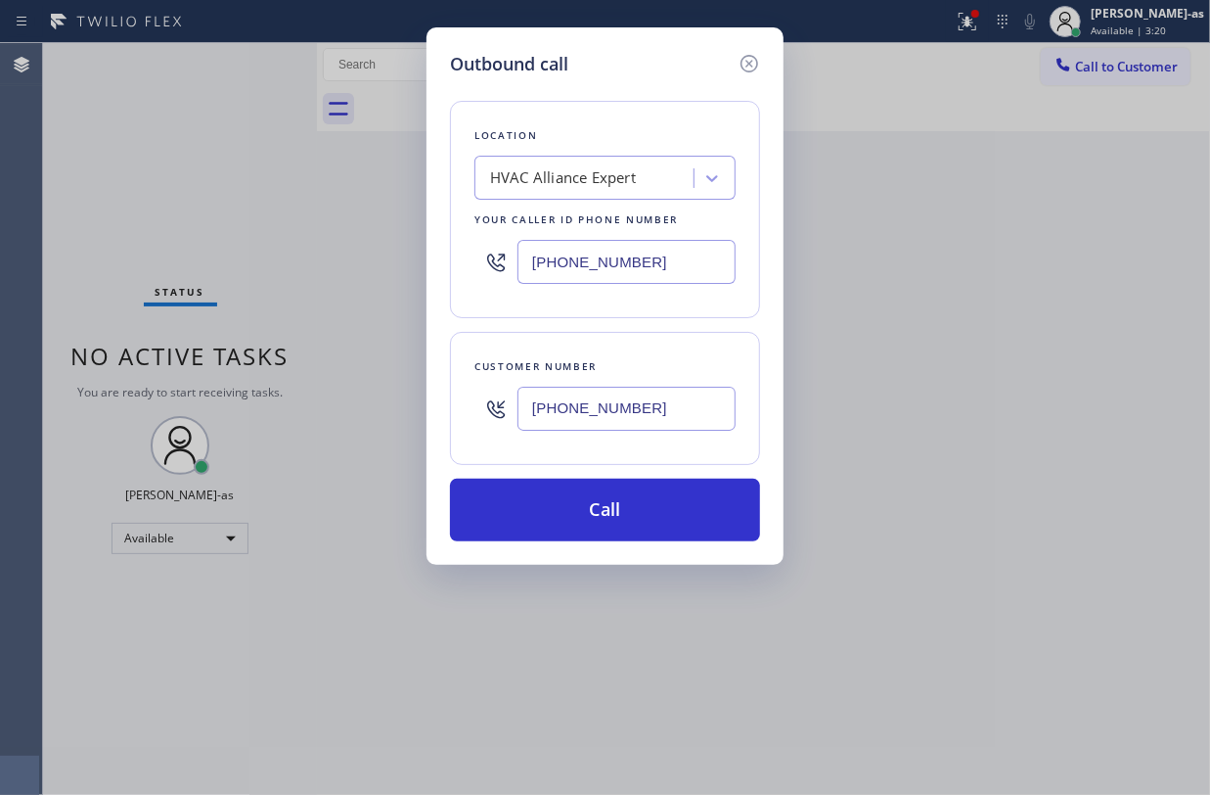
click at [599, 189] on div "HVAC Alliance Expert" at bounding box center [563, 178] width 146 height 23
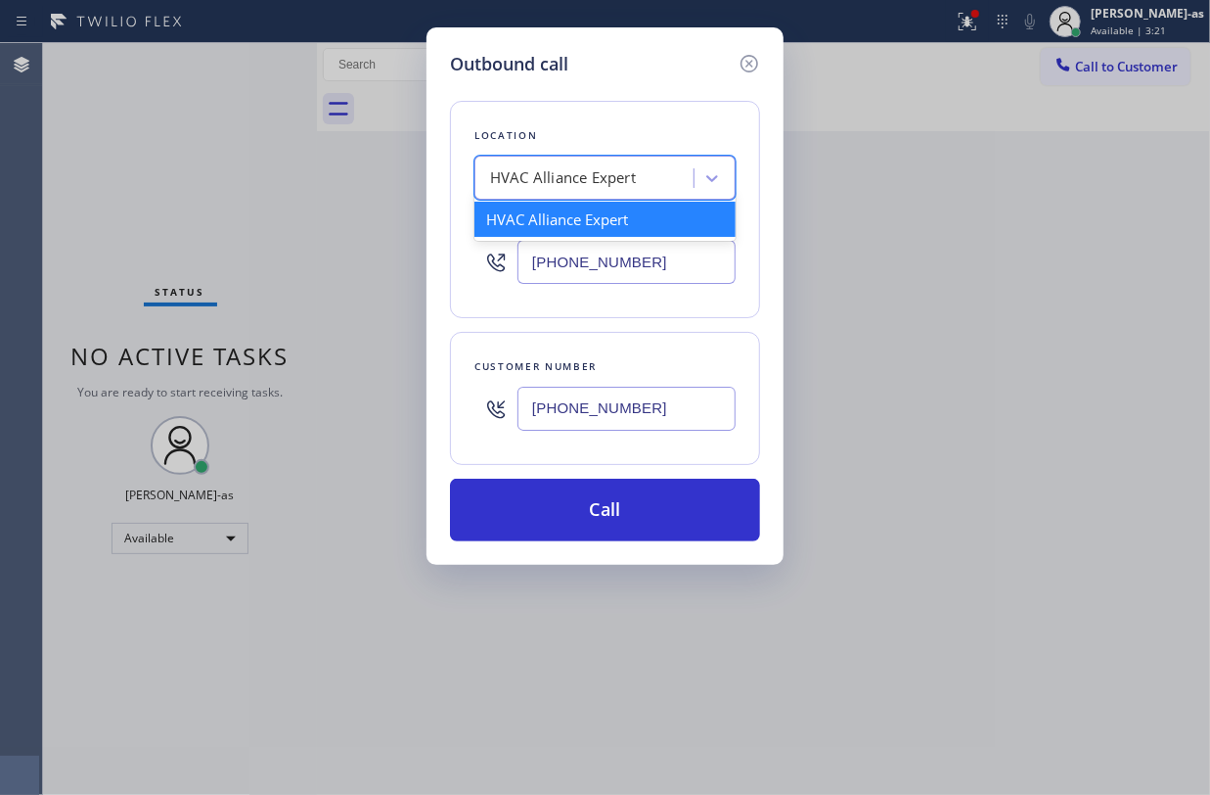
paste input "Velvet Plumbing Santa Ana"
type input "Velvet Plumbing Santa Ana"
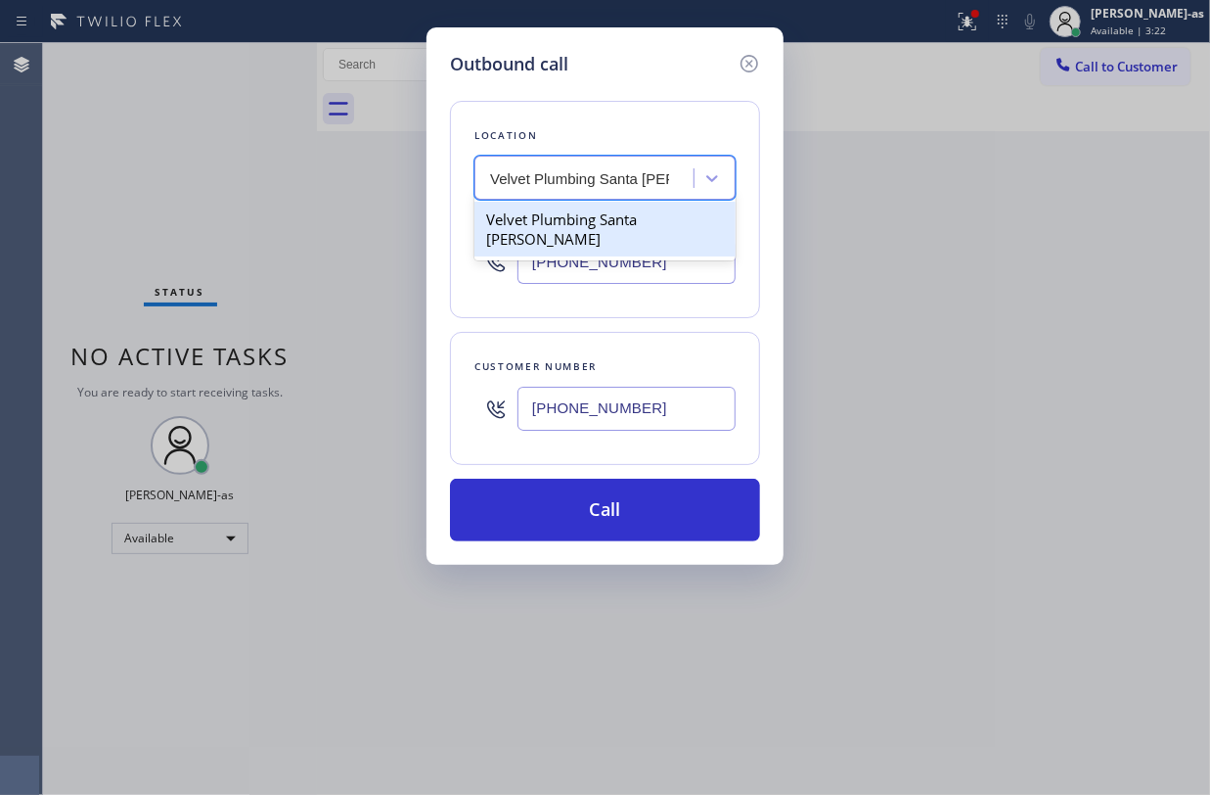
click at [548, 232] on div "Velvet Plumbing Santa Ana" at bounding box center [605, 229] width 261 height 55
type input "(714) 294-2150"
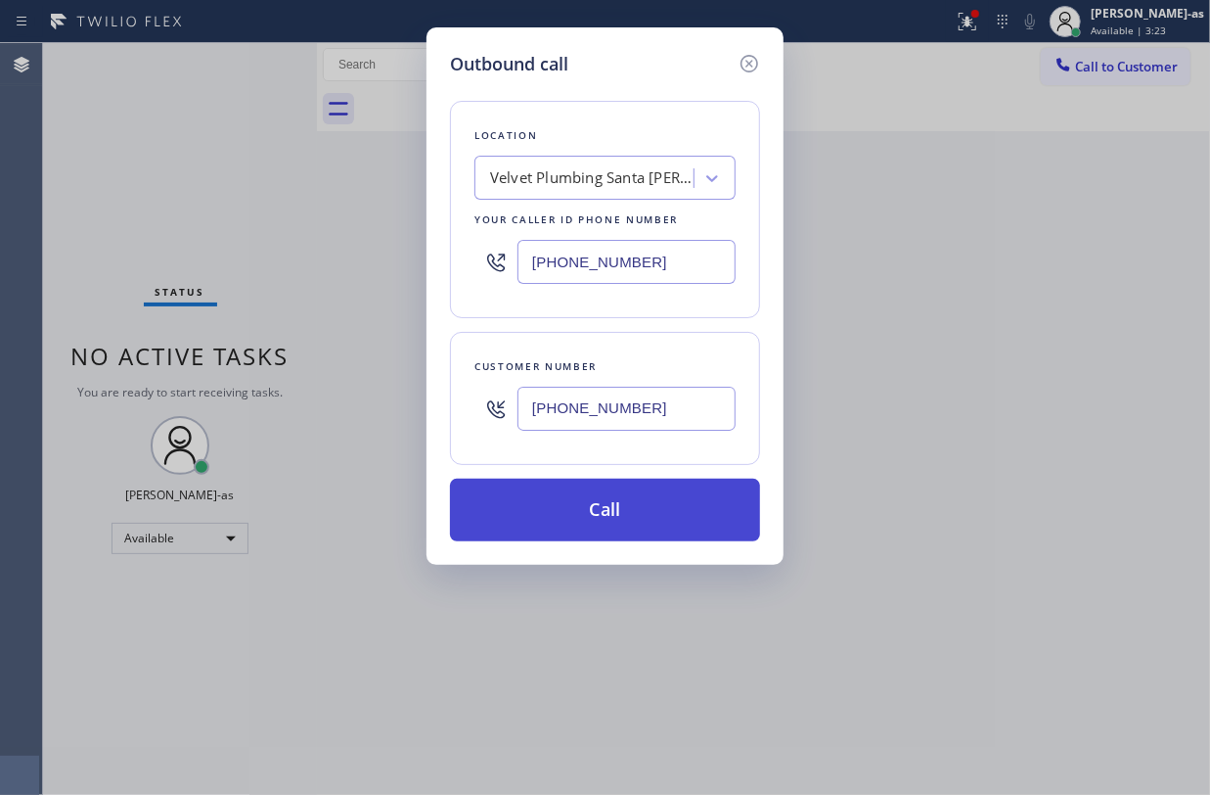
click at [693, 537] on button "Call" at bounding box center [605, 509] width 310 height 63
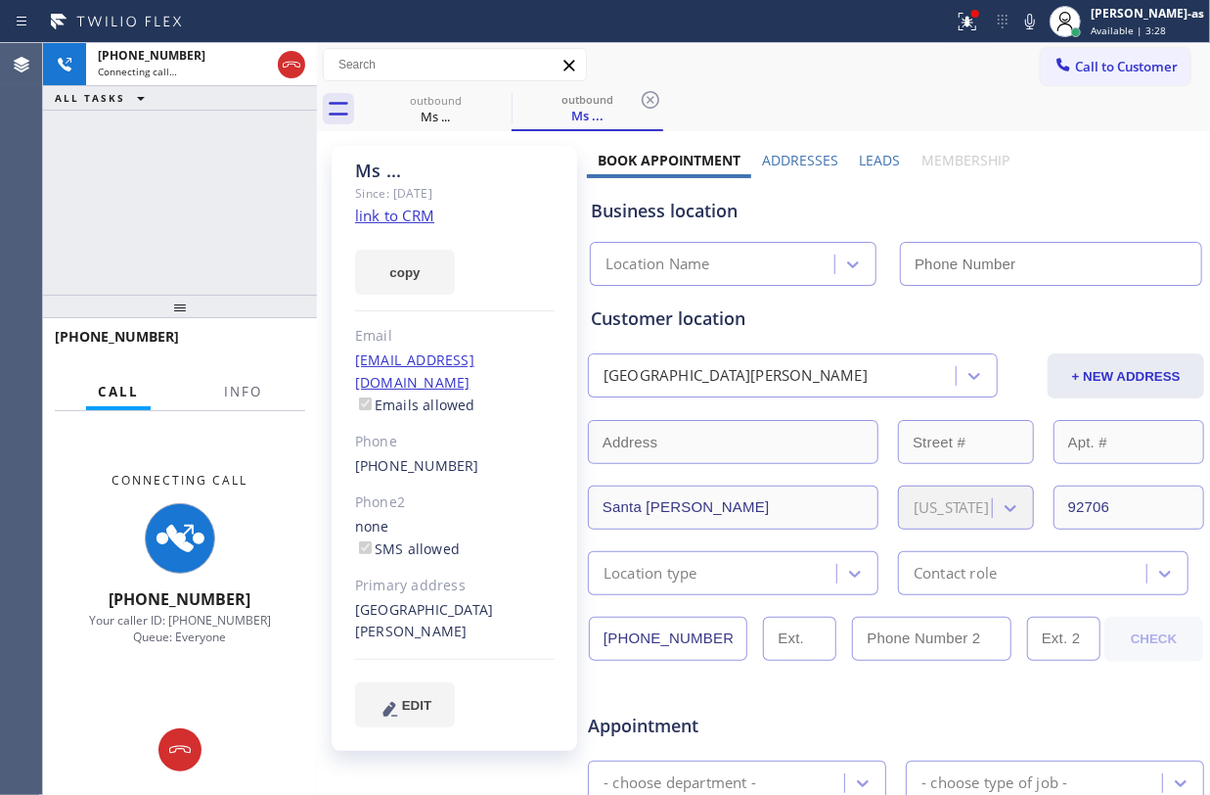
type input "(714) 294-2150"
click at [224, 204] on div "+17149818150 Connecting call… ALL TASKS ALL TASKS ACTIVE TASKS TASKS IN WRAP UP" at bounding box center [180, 168] width 274 height 251
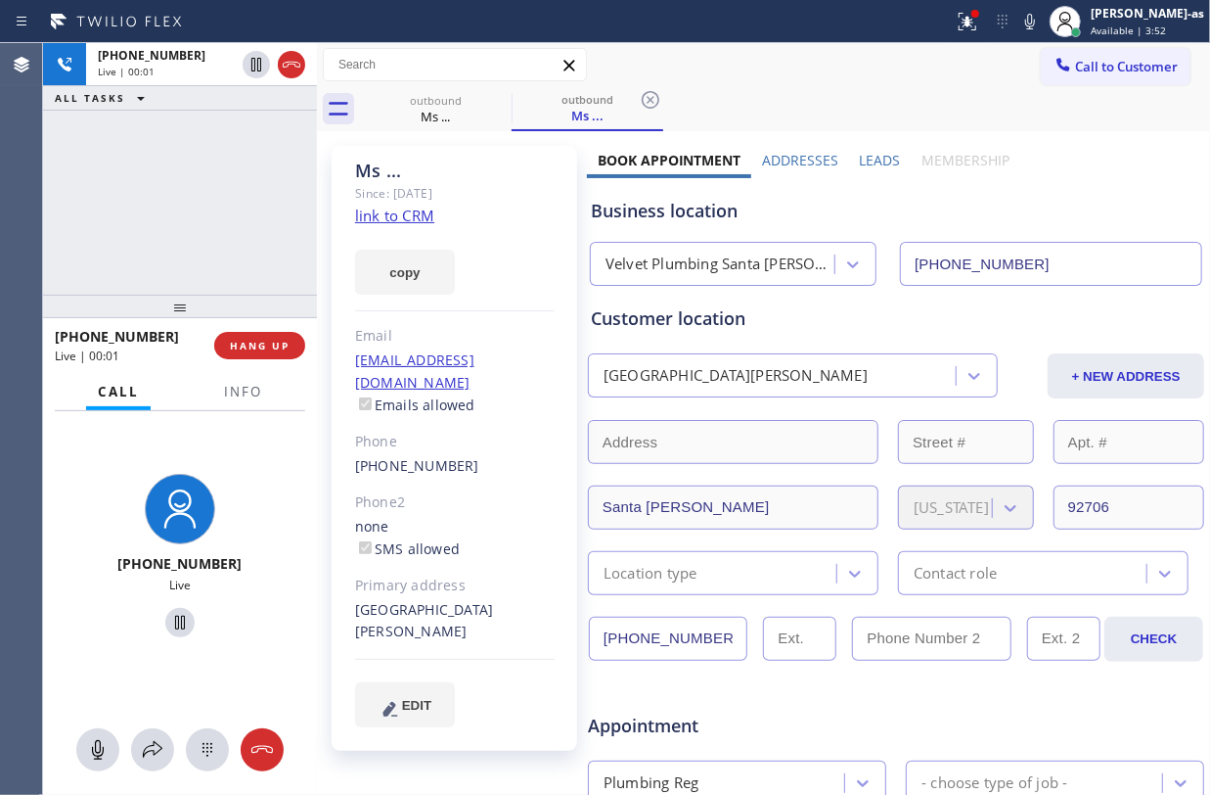
click at [212, 252] on div "+17149818150 Live | 00:01 ALL TASKS ALL TASKS ACTIVE TASKS TASKS IN WRAP UP" at bounding box center [180, 168] width 274 height 251
drag, startPoint x: 204, startPoint y: 215, endPoint x: 236, endPoint y: 194, distance: 38.0
click at [216, 204] on div "+17149818150 Live | 00:28 ALL TASKS ALL TASKS ACTIVE TASKS TASKS IN WRAP UP" at bounding box center [180, 168] width 274 height 251
drag, startPoint x: 243, startPoint y: 192, endPoint x: 399, endPoint y: 145, distance: 163.4
click at [287, 180] on div "+17149818150 Live | 00:29 ALL TASKS ALL TASKS ACTIVE TASKS TASKS IN WRAP UP" at bounding box center [180, 168] width 274 height 251
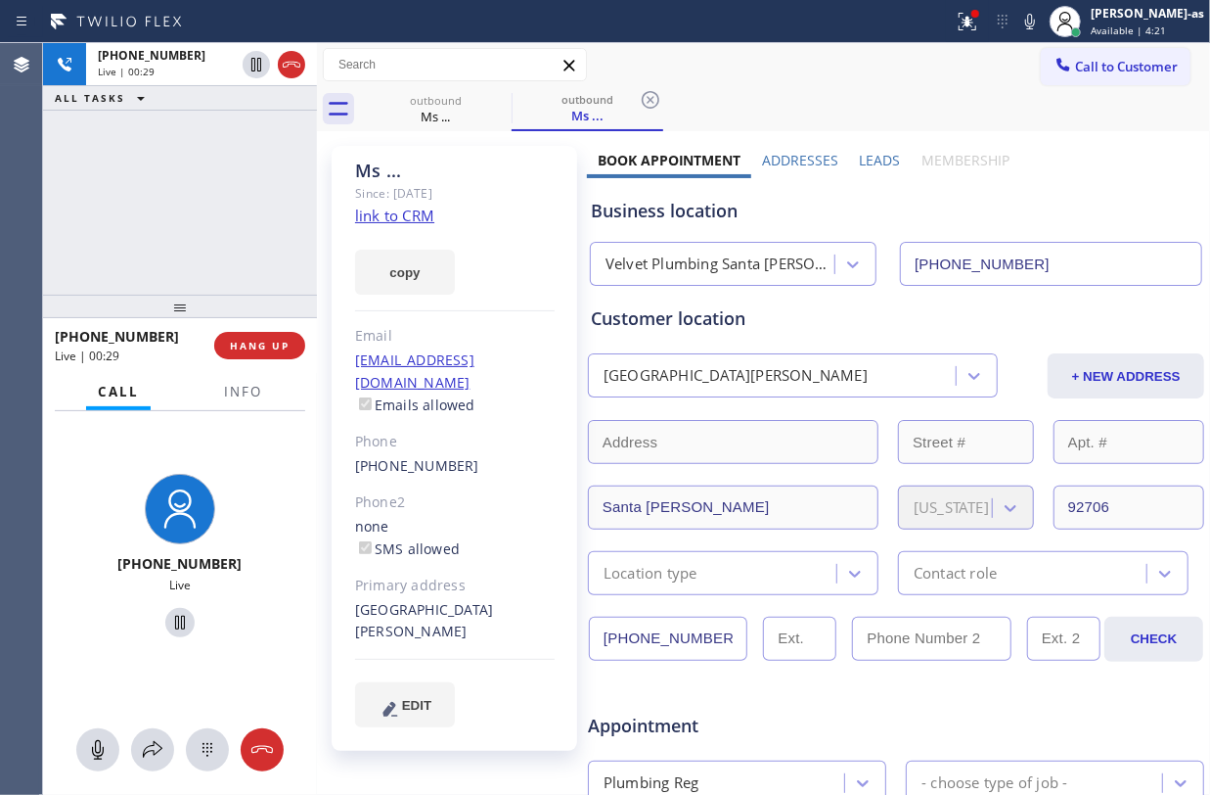
click at [233, 202] on div "+17149818150 Live | 00:29 ALL TASKS ALL TASKS ACTIVE TASKS TASKS IN WRAP UP" at bounding box center [180, 168] width 274 height 251
drag, startPoint x: 174, startPoint y: 215, endPoint x: 325, endPoint y: 198, distance: 151.7
click at [237, 211] on div "+17149818150 Live | 00:30 ALL TASKS ALL TASKS ACTIVE TASKS TASKS IN WRAP UP" at bounding box center [180, 168] width 274 height 251
click at [256, 342] on span "HANG UP" at bounding box center [260, 346] width 60 height 14
click at [258, 341] on span "HANG UP" at bounding box center [260, 346] width 60 height 14
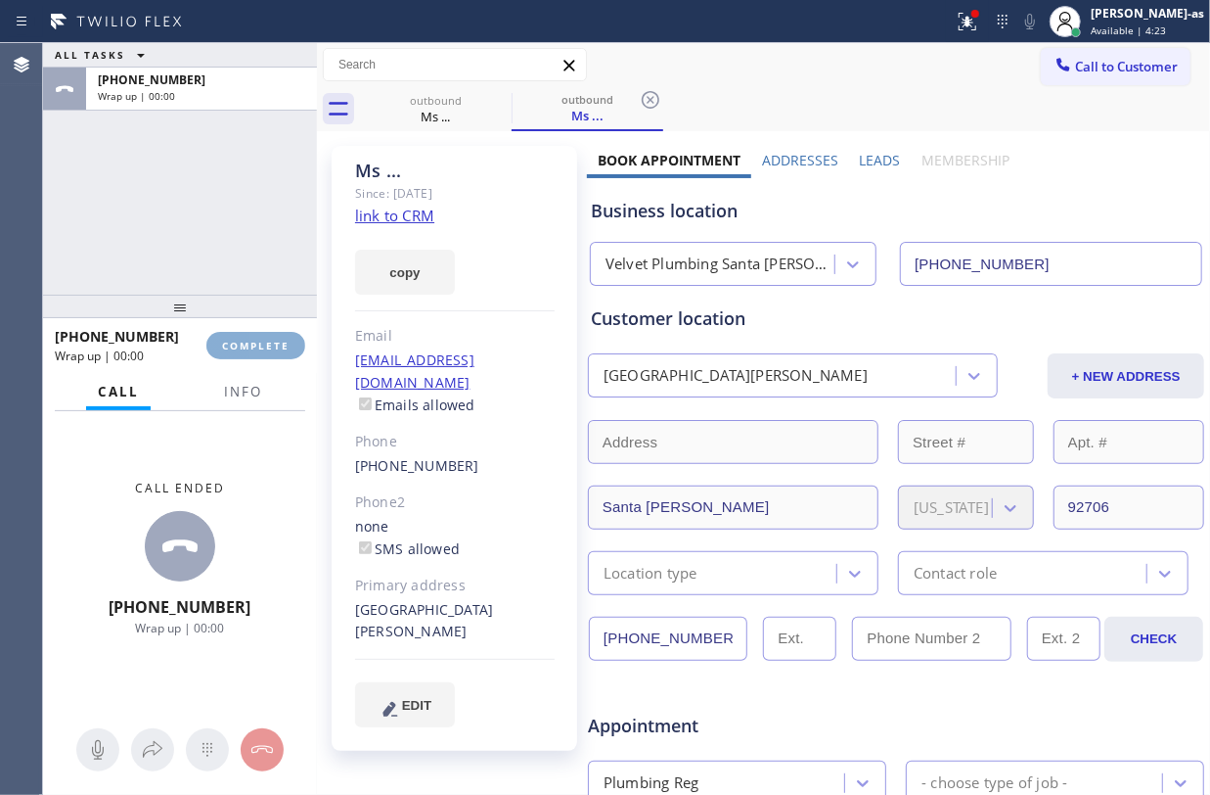
click at [258, 341] on span "COMPLETE" at bounding box center [256, 346] width 68 height 14
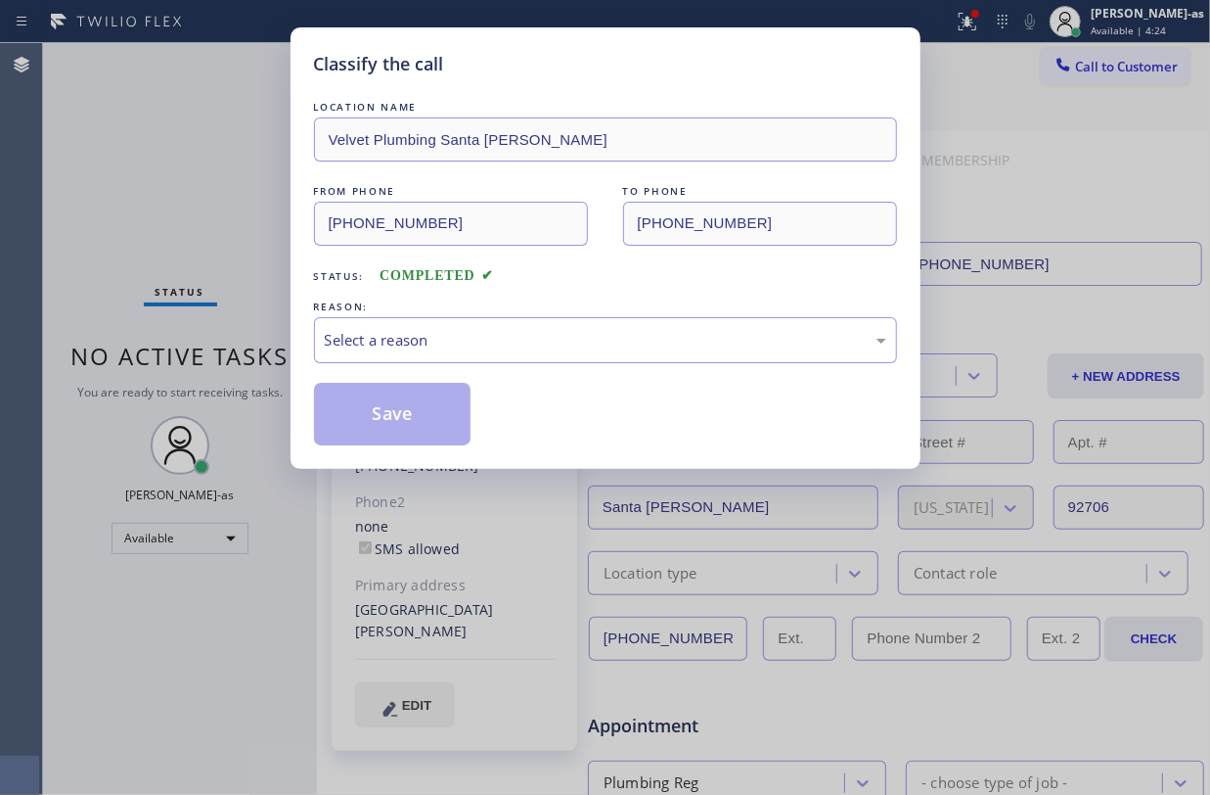
click at [258, 341] on div "Classify the call LOCATION NAME Velvet Plumbing Santa Ana FROM PHONE (714) 294-…" at bounding box center [605, 397] width 1210 height 795
drag, startPoint x: 544, startPoint y: 341, endPoint x: 566, endPoint y: 358, distance: 27.8
click at [544, 341] on div "Select a reason" at bounding box center [606, 340] width 562 height 23
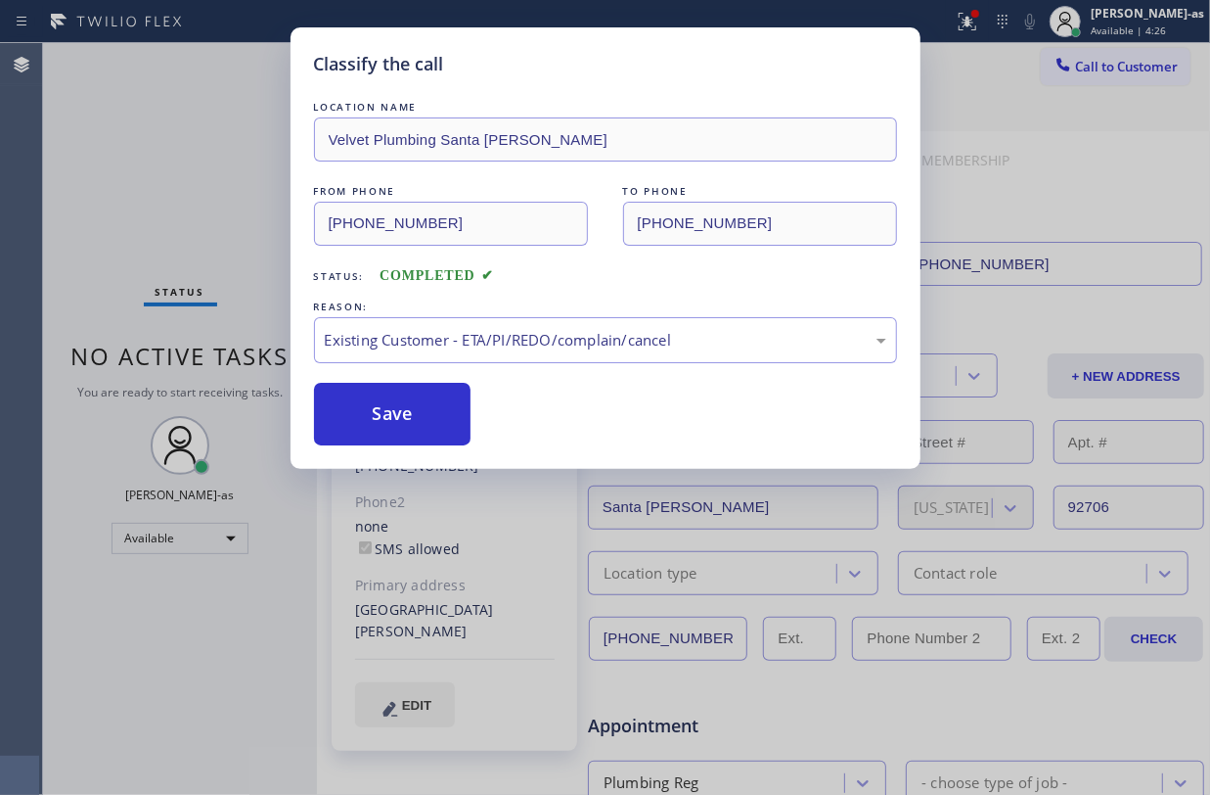
click at [460, 411] on button "Save" at bounding box center [393, 414] width 158 height 63
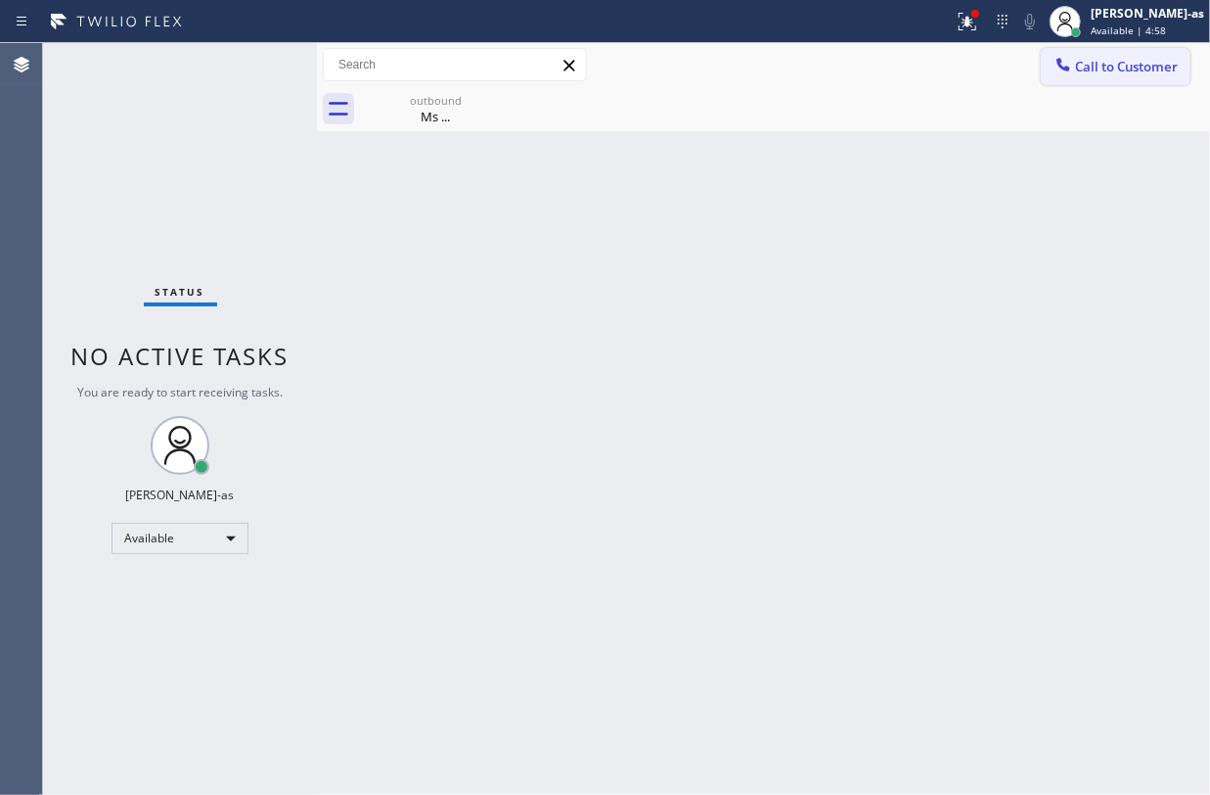
click at [1081, 79] on button "Call to Customer" at bounding box center [1116, 66] width 150 height 37
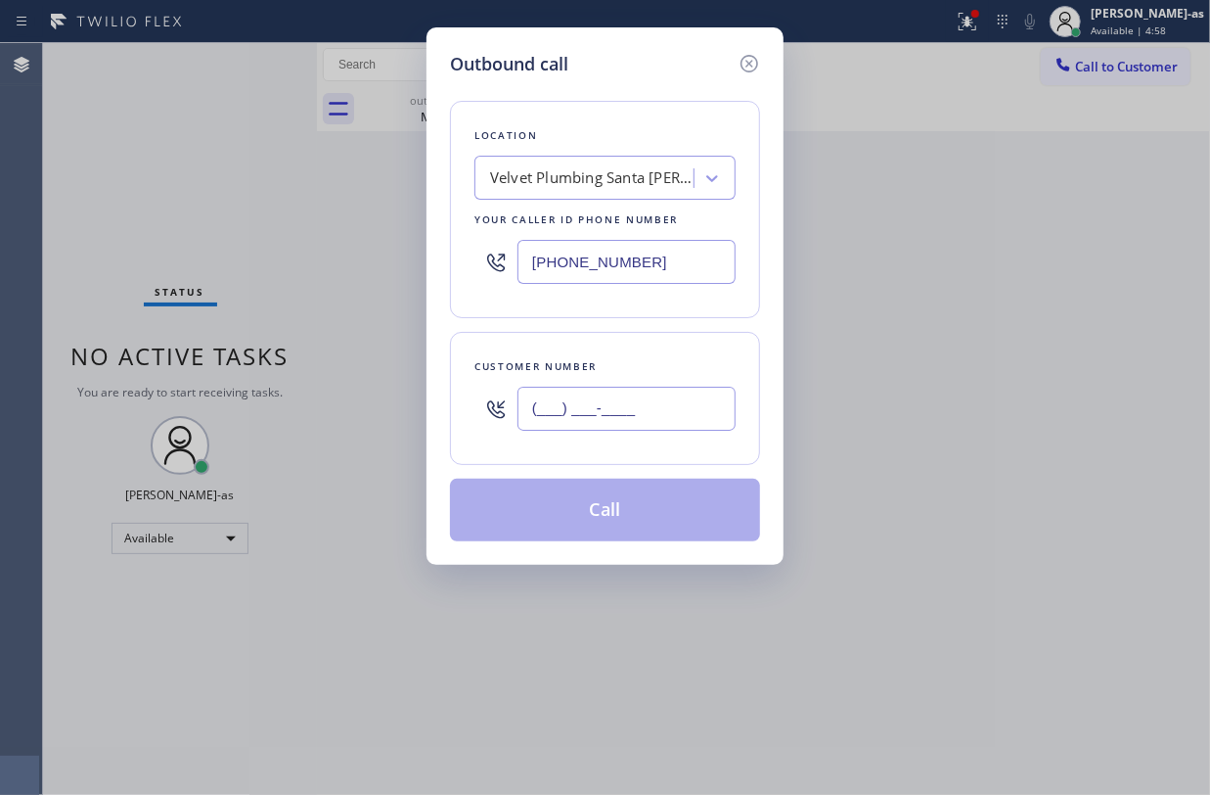
click at [651, 429] on input "(___) ___-____" at bounding box center [627, 408] width 218 height 44
paste input "760) 880-5650"
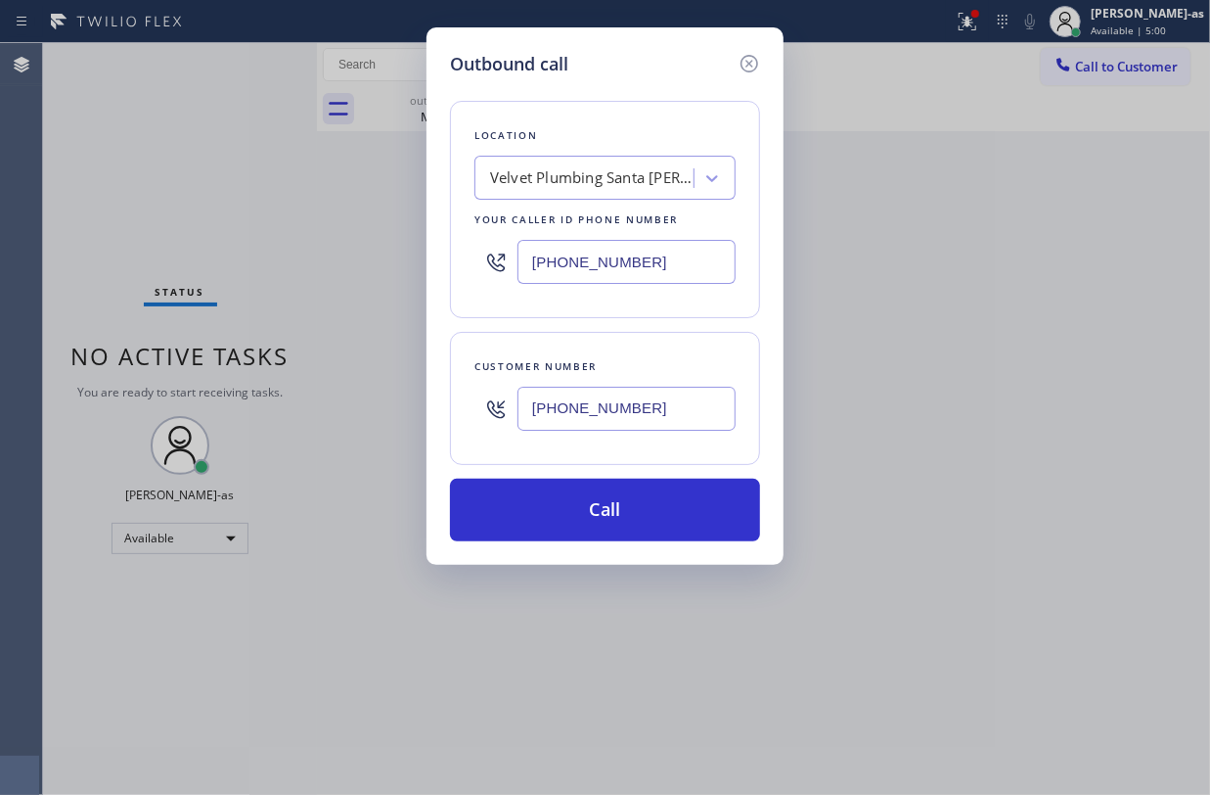
type input "(760) 880-5650"
click at [185, 174] on div "Outbound call Location Velvet Plumbing Santa Ana Your caller id phone number (7…" at bounding box center [605, 397] width 1210 height 795
click at [609, 184] on div "Velvet Plumbing Santa Ana" at bounding box center [592, 178] width 205 height 23
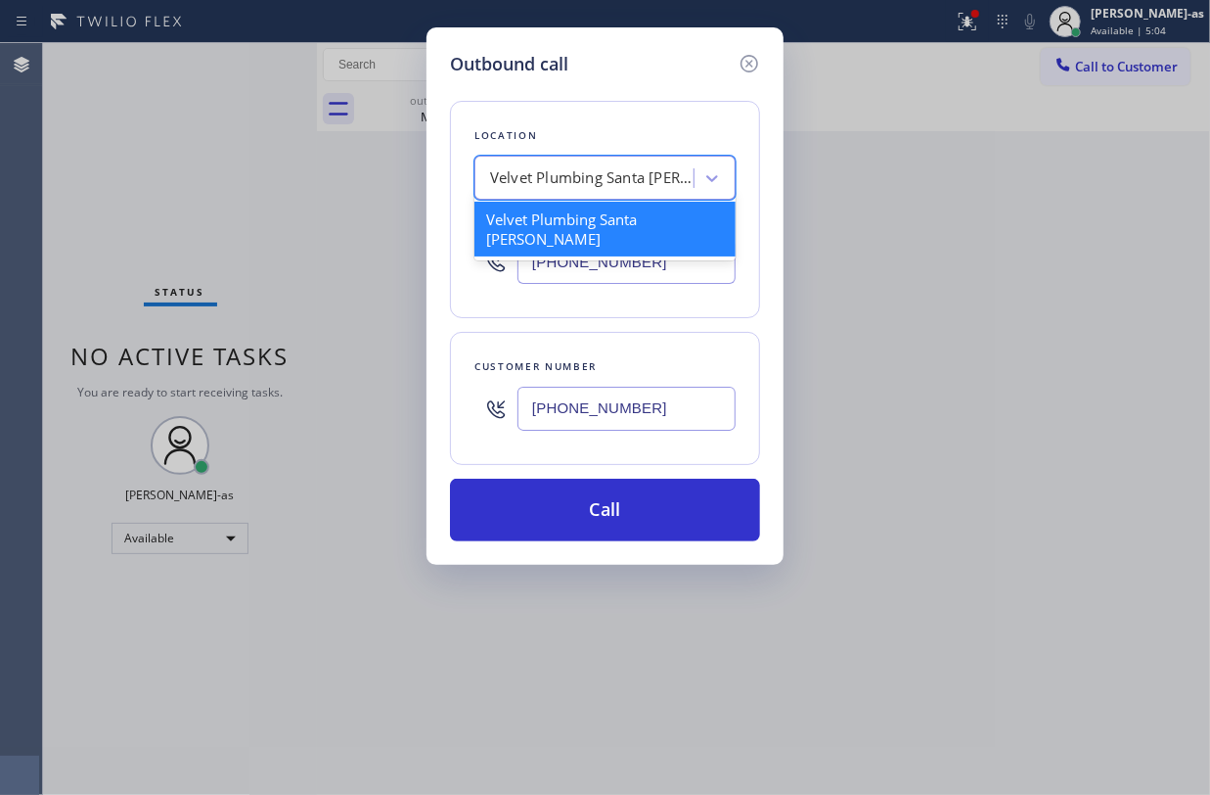
paste input "Appliance Repair In La Quinta"
type input "Appliance Repair In La Quinta"
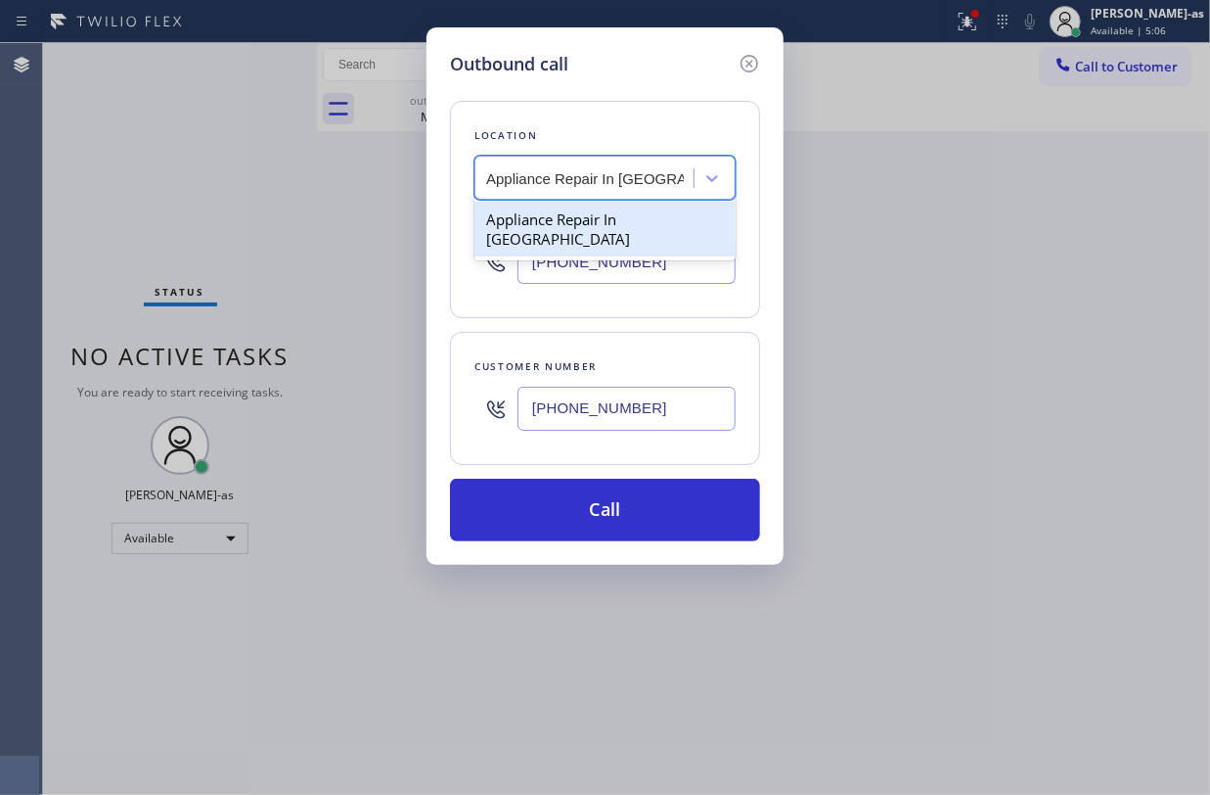
click at [533, 213] on div "Appliance Repair In La Quinta" at bounding box center [605, 229] width 261 height 55
type input "(619) 644-0008"
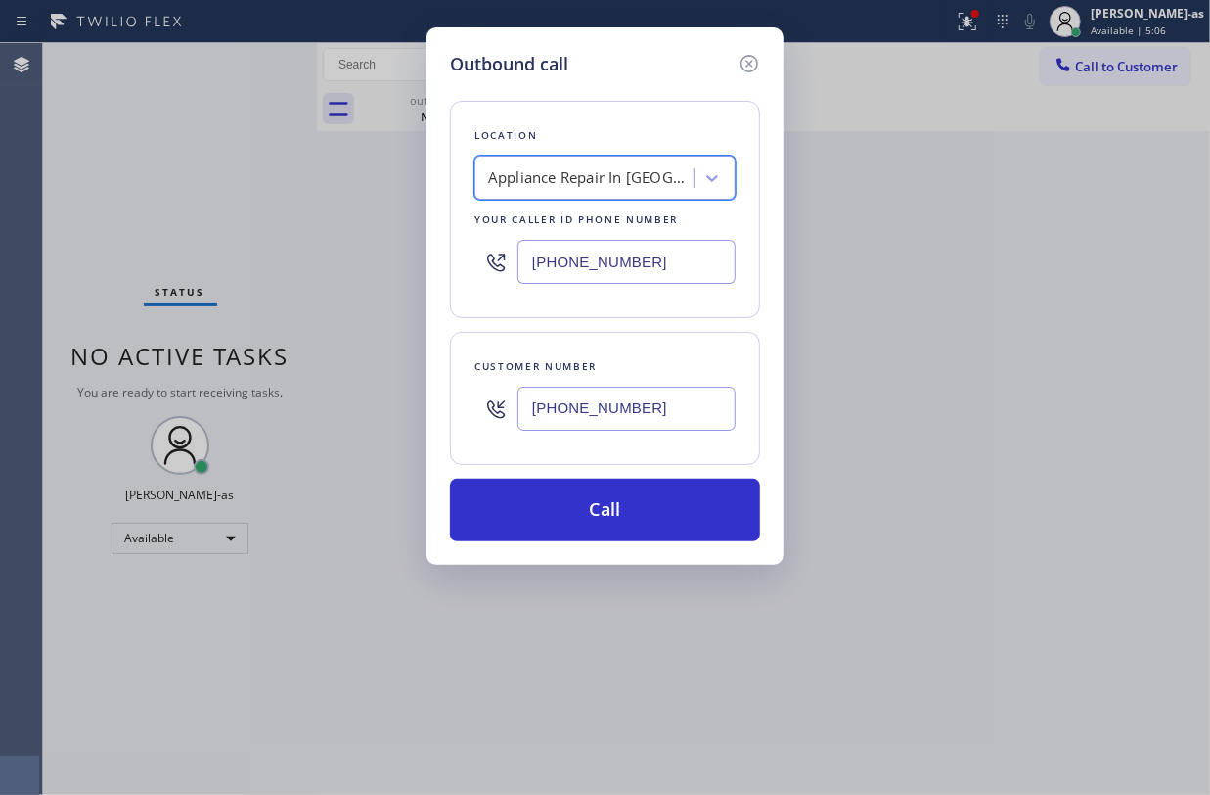
scroll to position [0, 1]
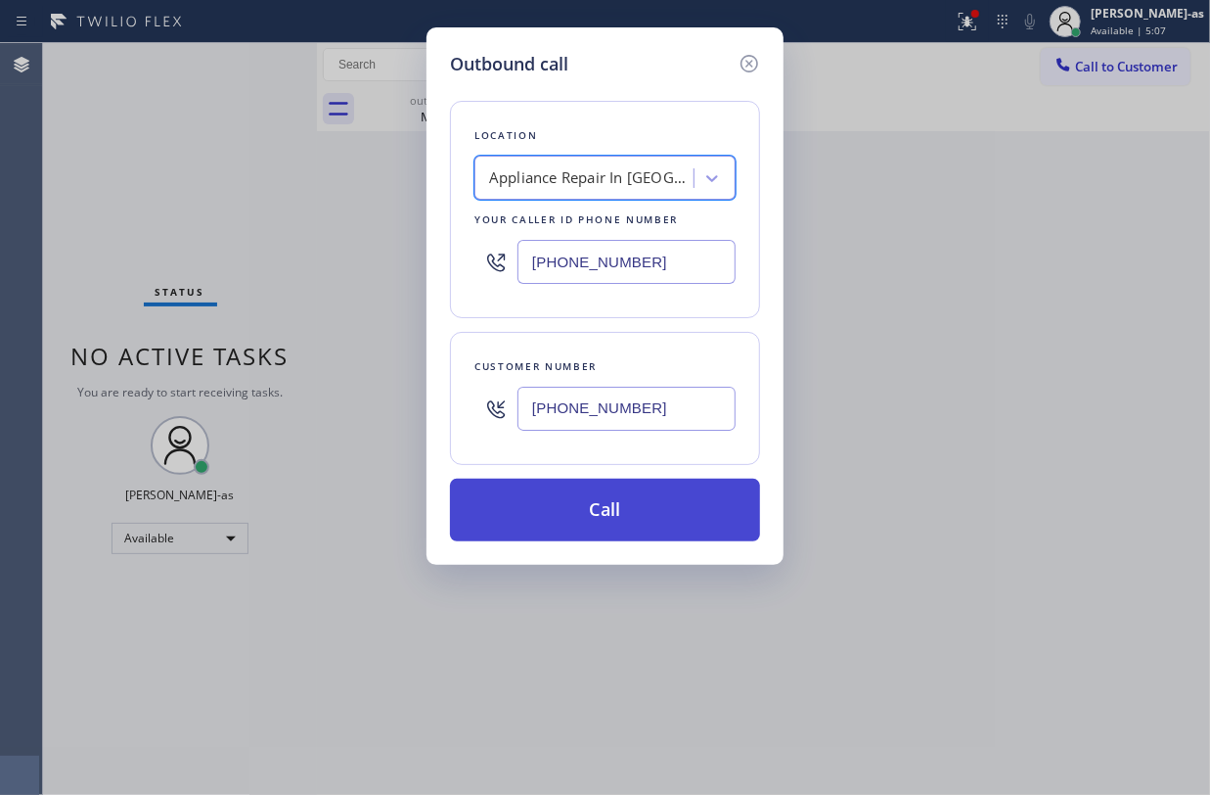
click at [675, 540] on button "Call" at bounding box center [605, 509] width 310 height 63
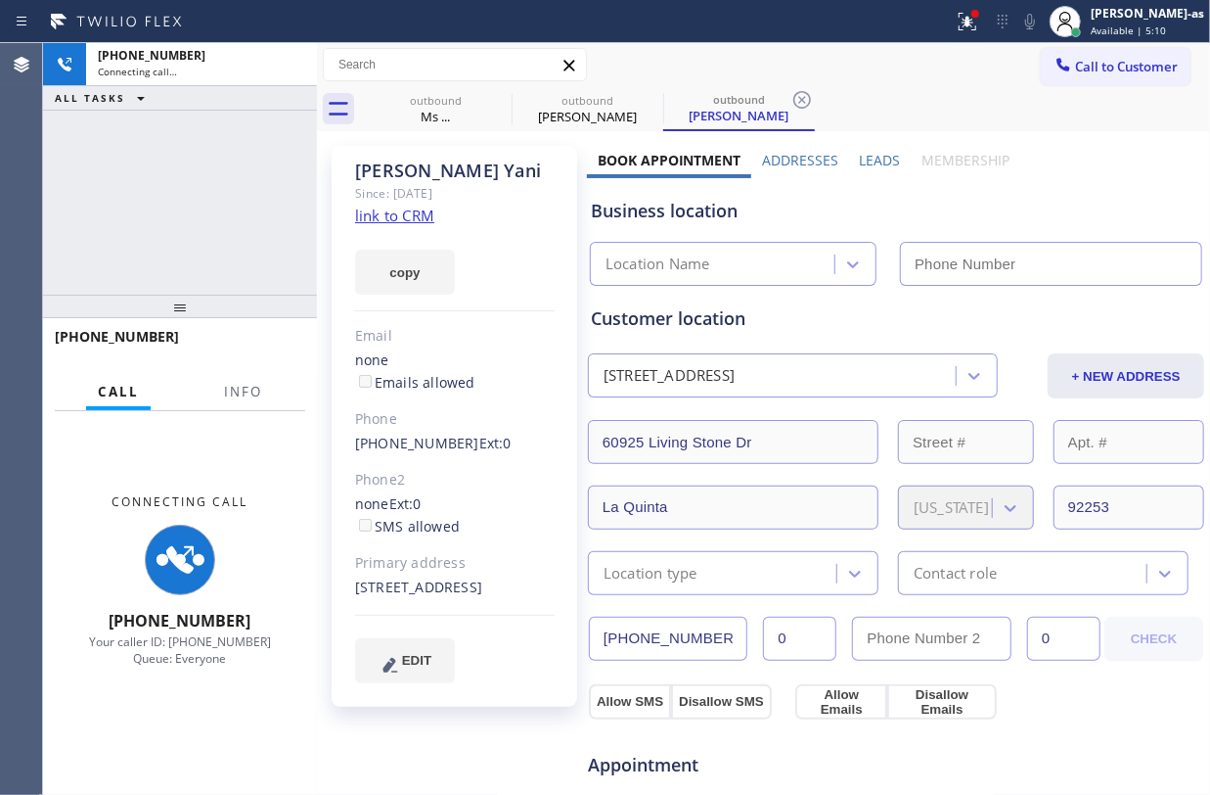
click at [396, 207] on link "link to CRM" at bounding box center [394, 215] width 79 height 20
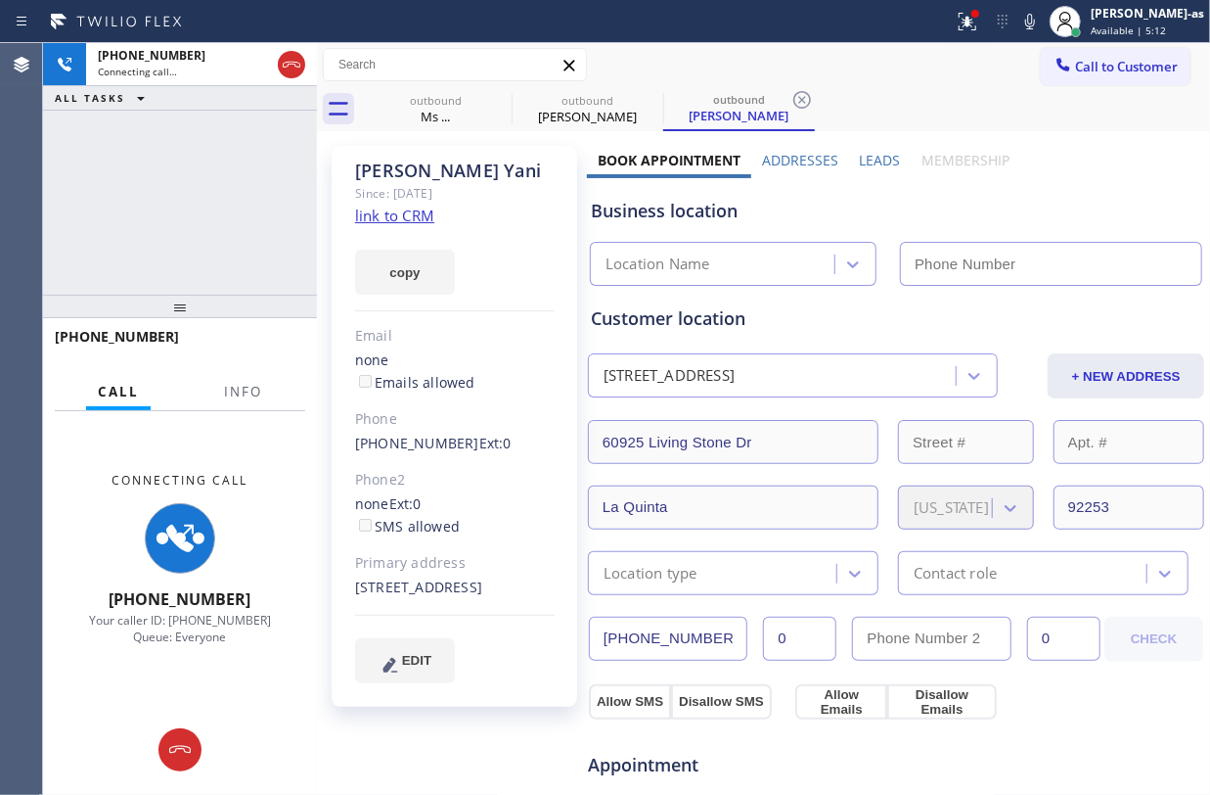
type input "(619) 644-0008"
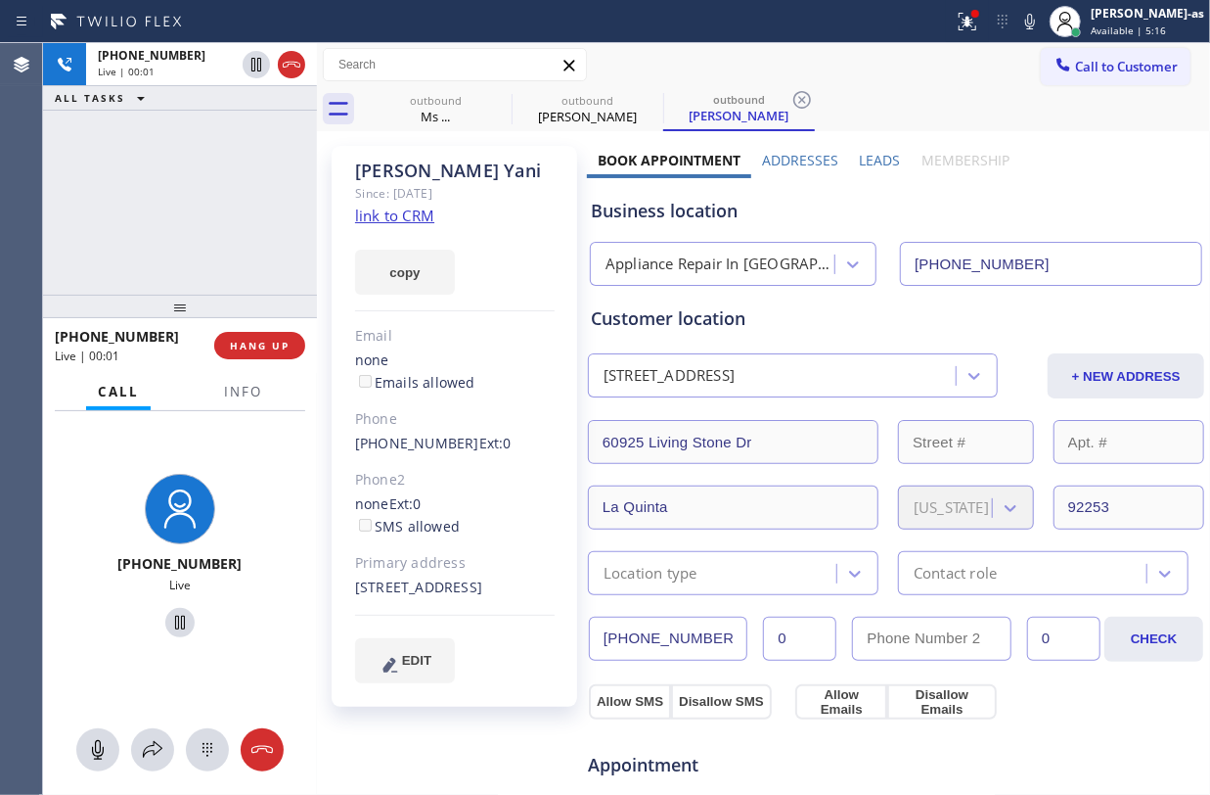
drag, startPoint x: 186, startPoint y: 220, endPoint x: 264, endPoint y: 121, distance: 126.1
click at [186, 216] on div "+17608805650 Live | 00:01 ALL TASKS ALL TASKS ACTIVE TASKS TASKS IN WRAP UP" at bounding box center [180, 168] width 274 height 251
click at [299, 67] on icon at bounding box center [292, 65] width 18 height 6
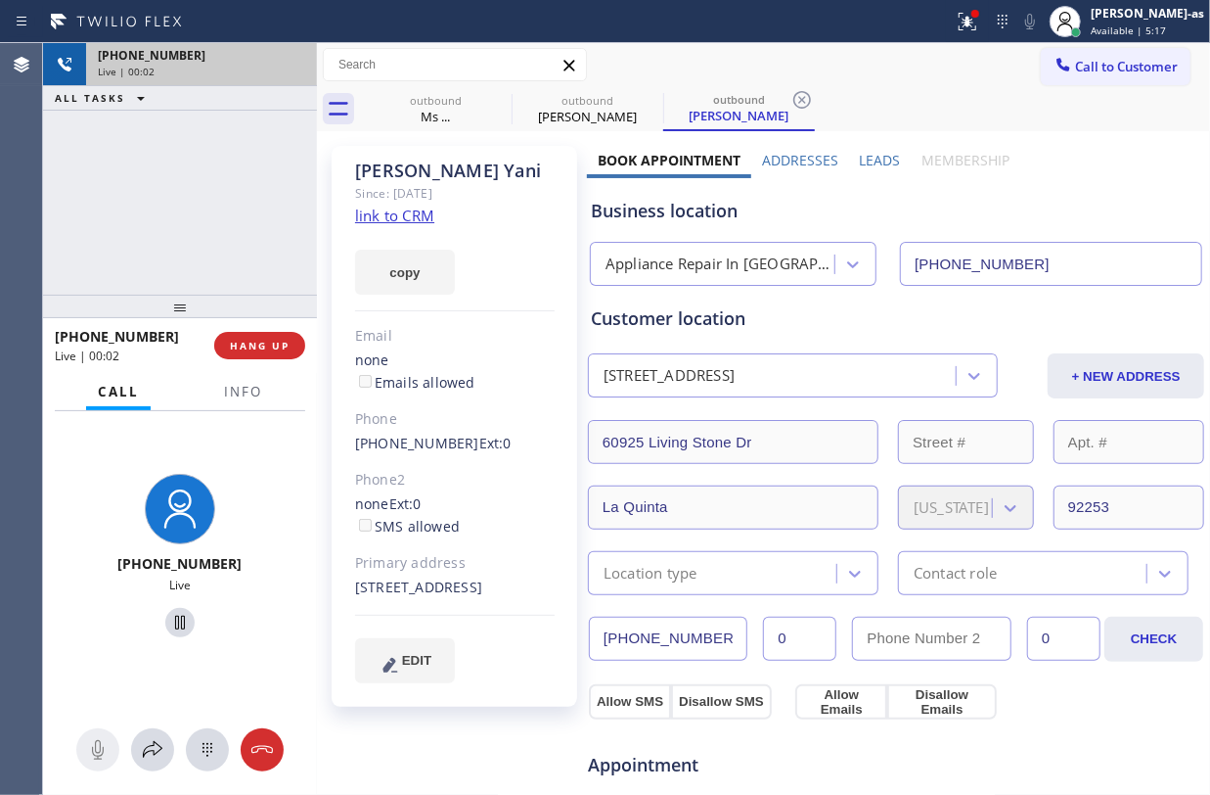
click at [178, 263] on div "+17608805650 Live | 00:02 ALL TASKS ALL TASKS ACTIVE TASKS TASKS IN WRAP UP" at bounding box center [180, 168] width 274 height 251
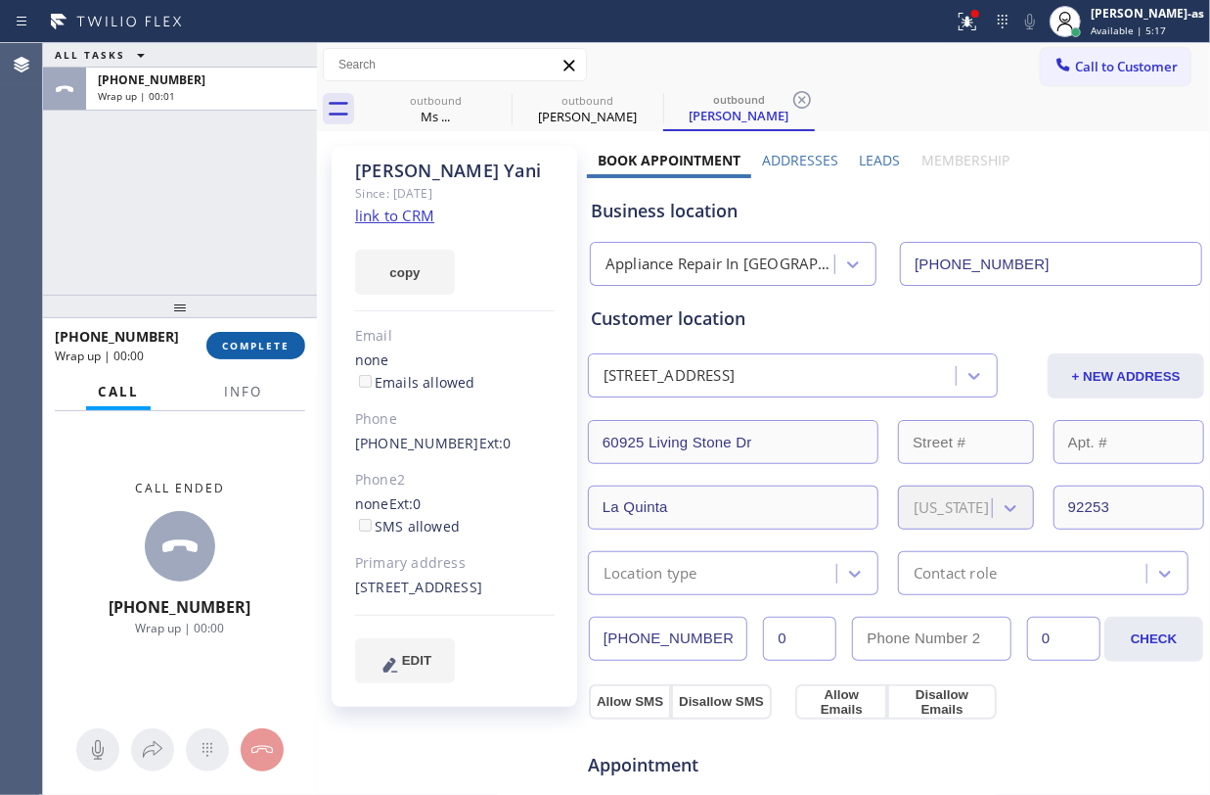
click at [258, 353] on button "COMPLETE" at bounding box center [255, 345] width 99 height 27
click at [237, 275] on div "ALL TASKS ALL TASKS ACTIVE TASKS TASKS IN WRAP UP +17608805650 Wrap up | 00:01" at bounding box center [180, 168] width 274 height 251
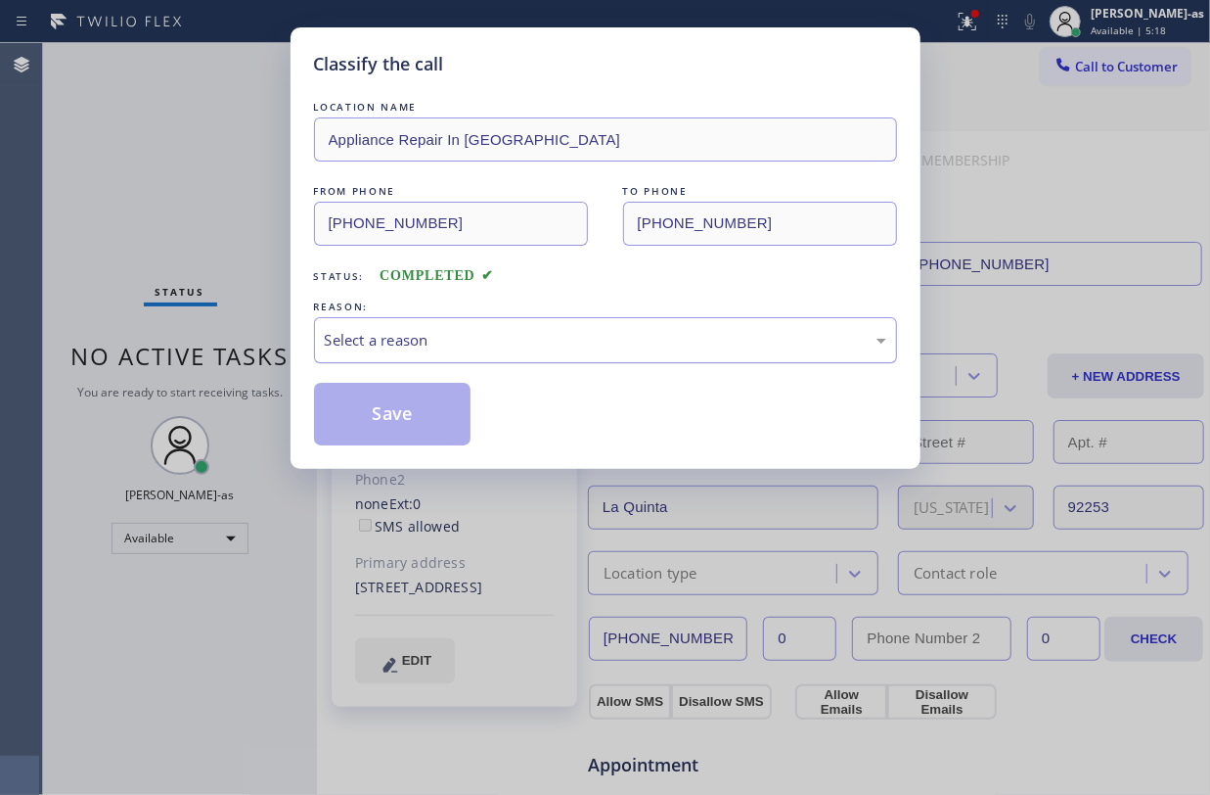
click at [272, 337] on div "Classify the call LOCATION NAME Appliance Repair In La Quinta FROM PHONE (619) …" at bounding box center [605, 397] width 1210 height 795
drag, startPoint x: 532, startPoint y: 337, endPoint x: 697, endPoint y: 597, distance: 307.8
click at [532, 338] on div "Select a reason" at bounding box center [606, 340] width 562 height 23
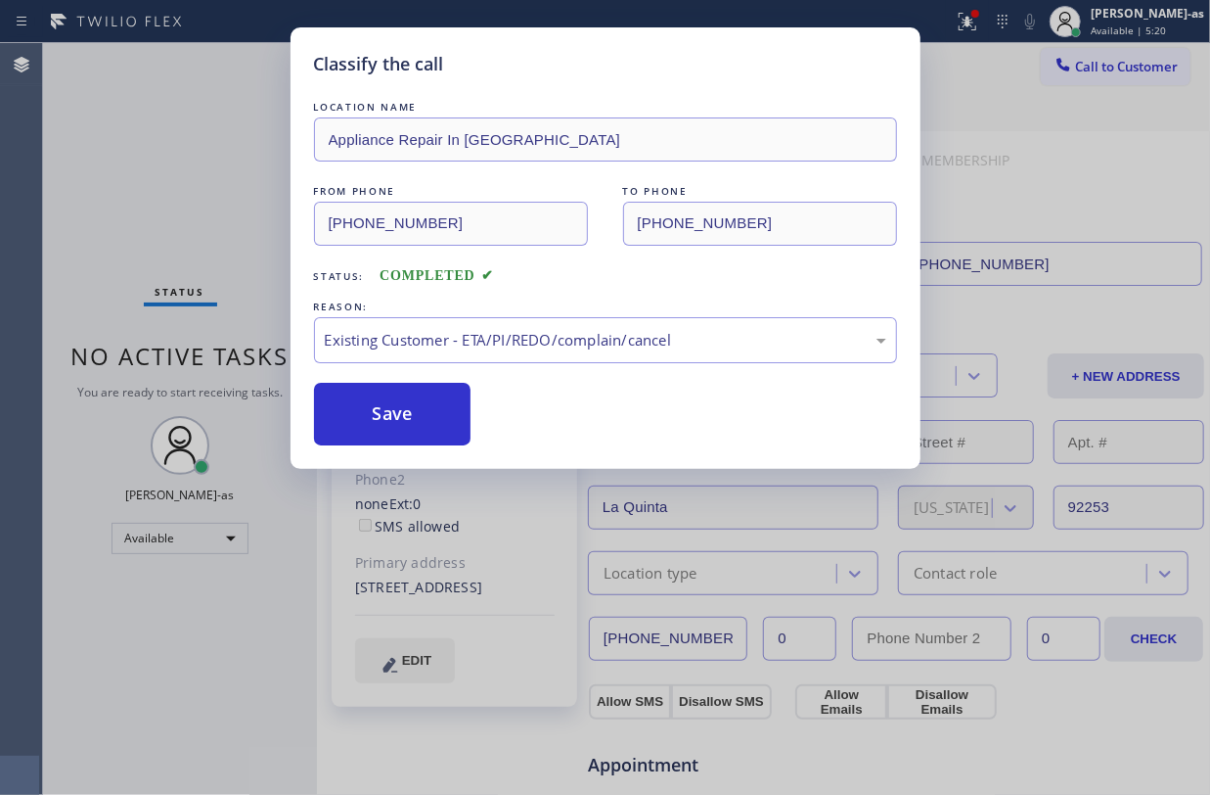
click at [413, 408] on button "Save" at bounding box center [393, 414] width 158 height 63
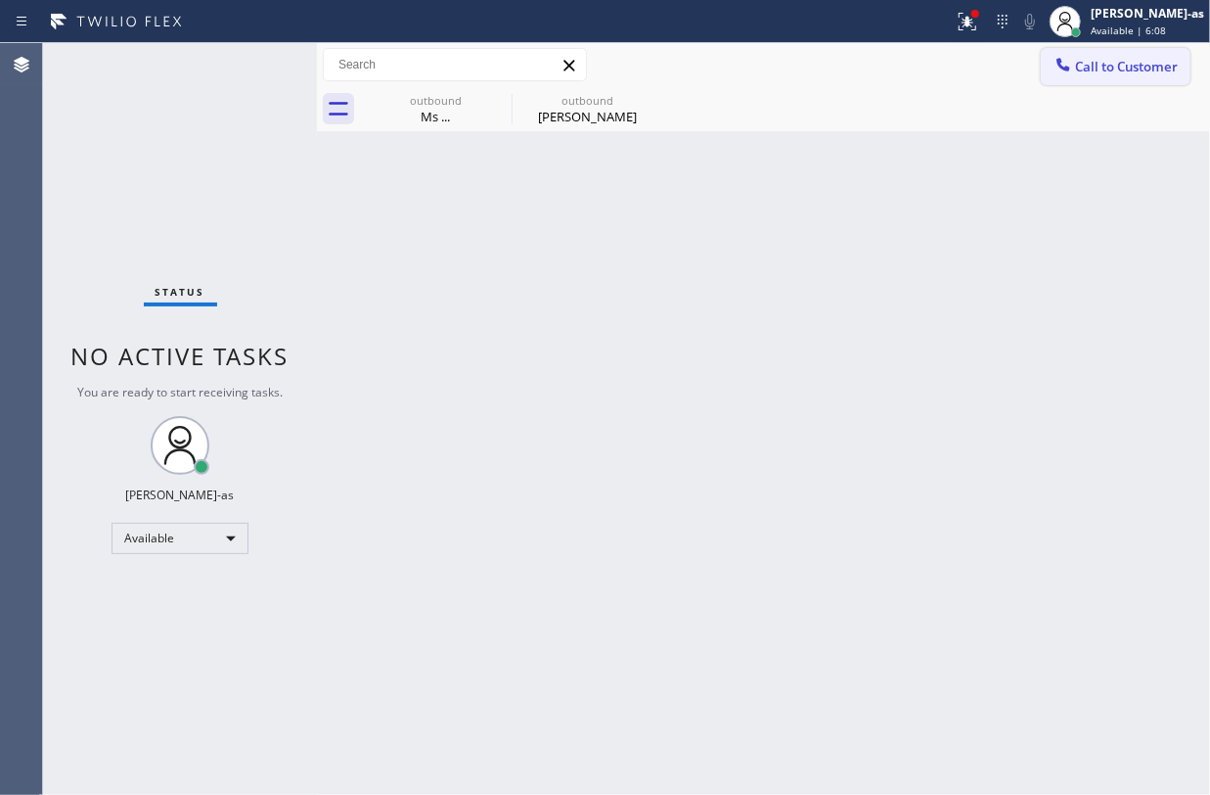
click at [1151, 64] on span "Call to Customer" at bounding box center [1126, 67] width 103 height 18
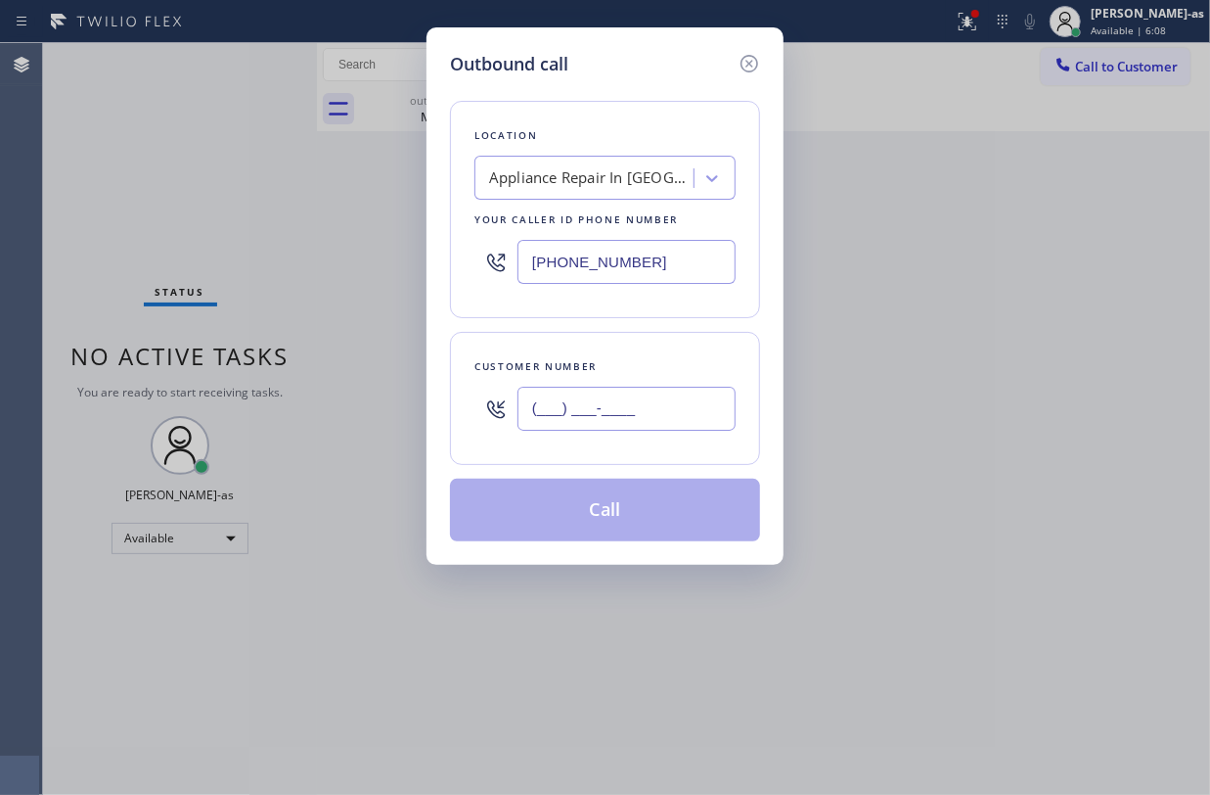
click at [665, 407] on input "(___) ___-____" at bounding box center [627, 408] width 218 height 44
paste input "708) 209-4708"
type input "(708) 209-4708"
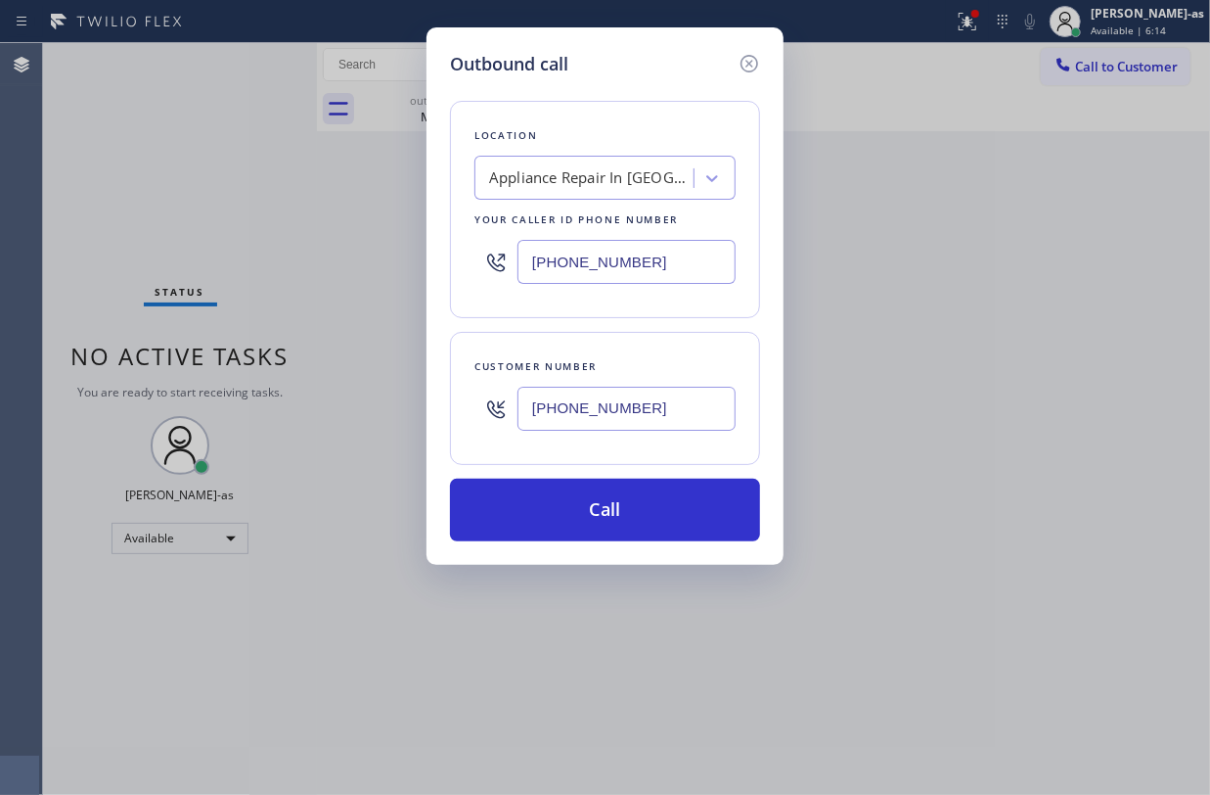
click at [613, 168] on div "Appliance Repair In La Quinta" at bounding box center [591, 178] width 205 height 23
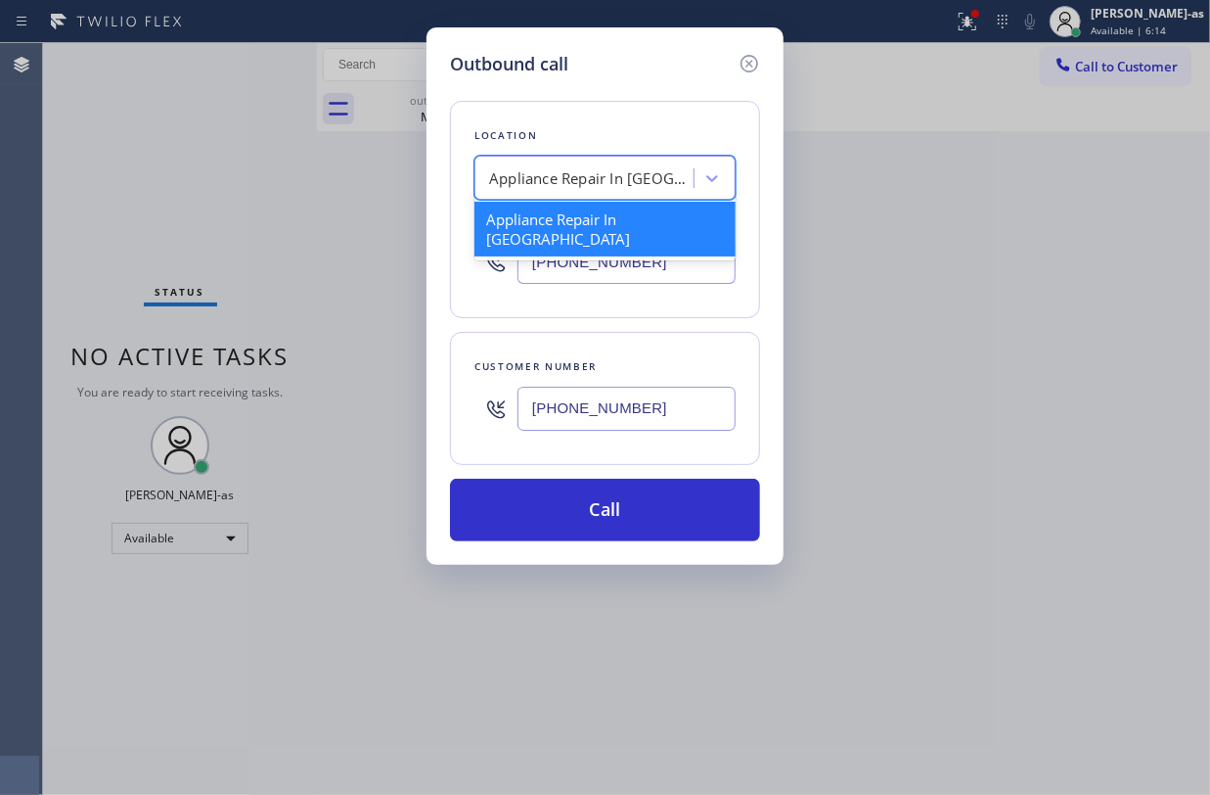
paste input "High Voltage Electrical Anaheim"
type input "High Voltage Electrical Anaheim"
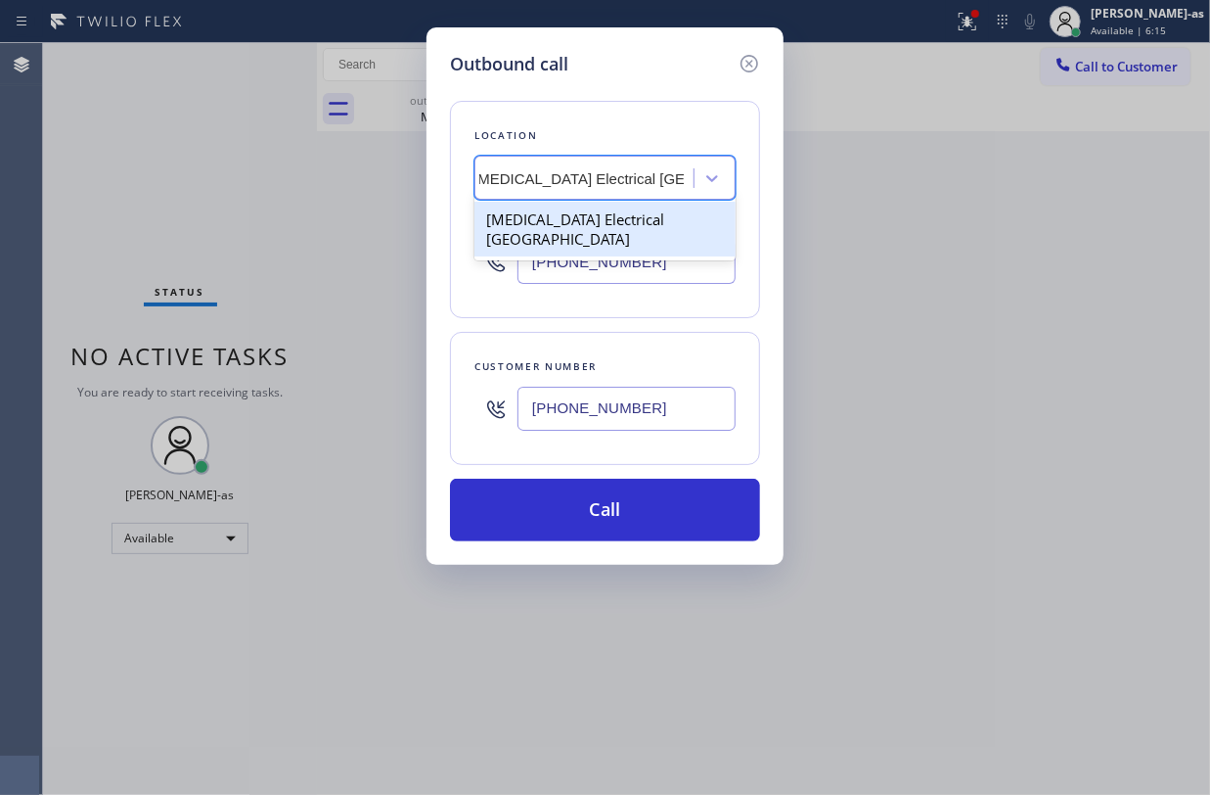
click at [534, 219] on div "High Voltage Electrical Anaheim" at bounding box center [605, 229] width 261 height 55
type input "(714) 462-1901"
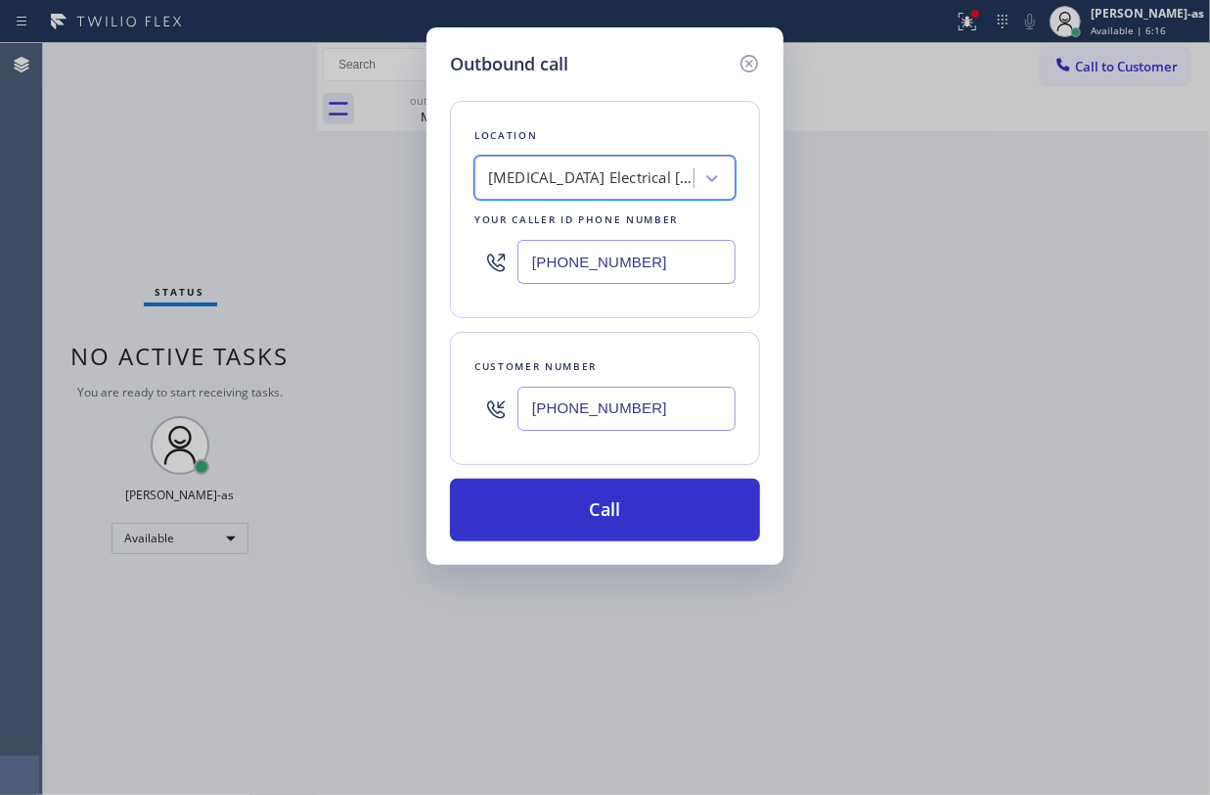
scroll to position [0, 1]
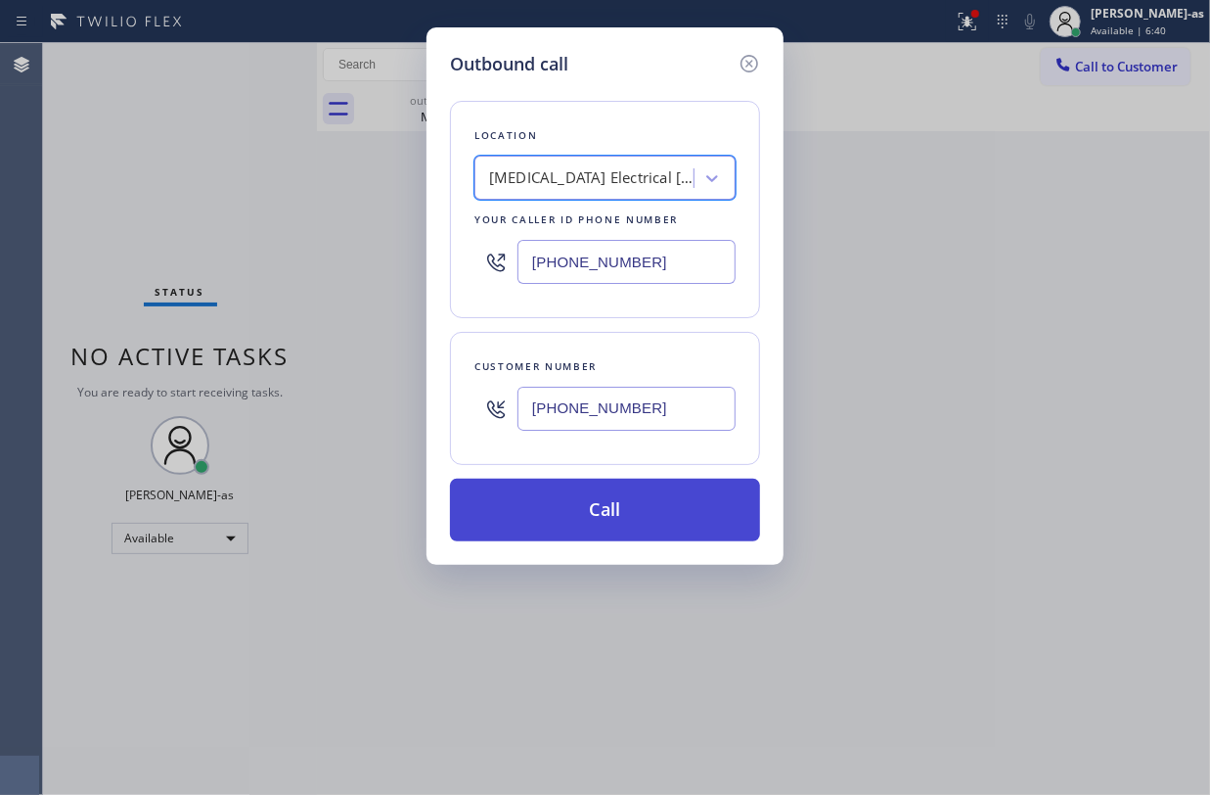
click at [635, 505] on button "Call" at bounding box center [605, 509] width 310 height 63
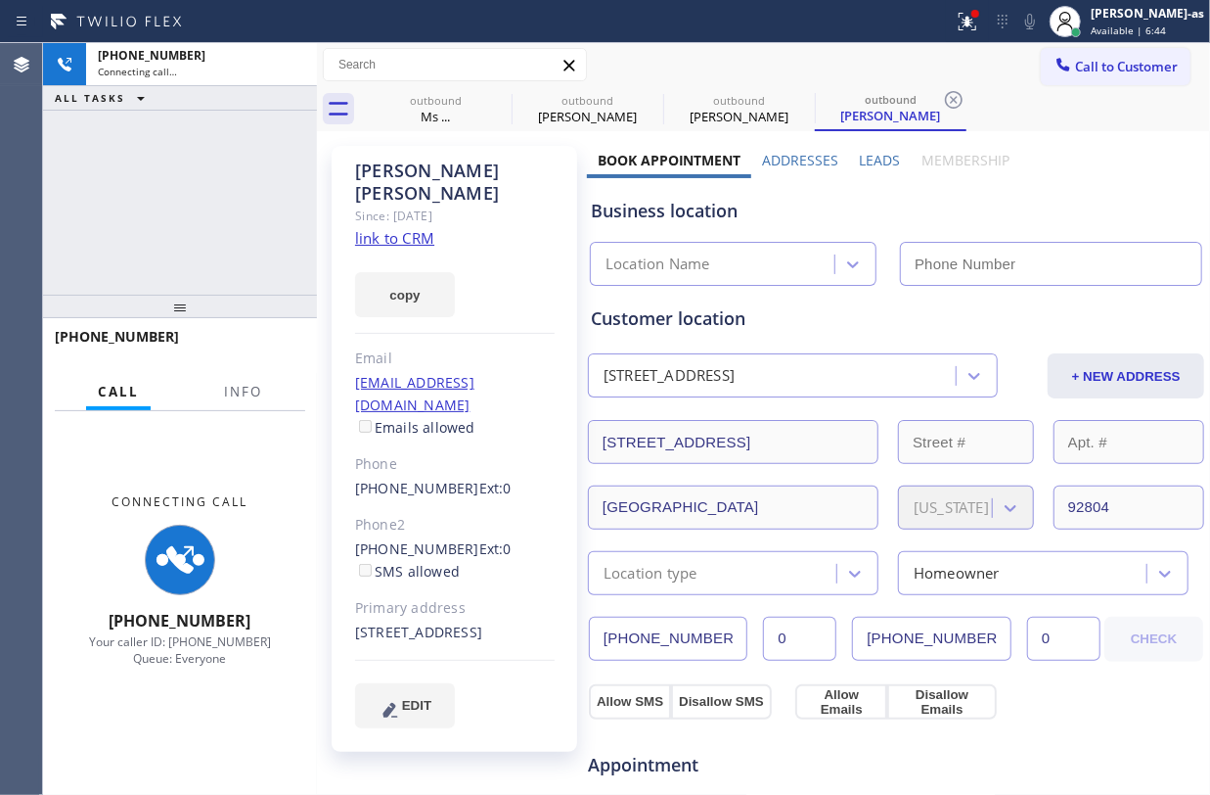
type input "(714) 462-1901"
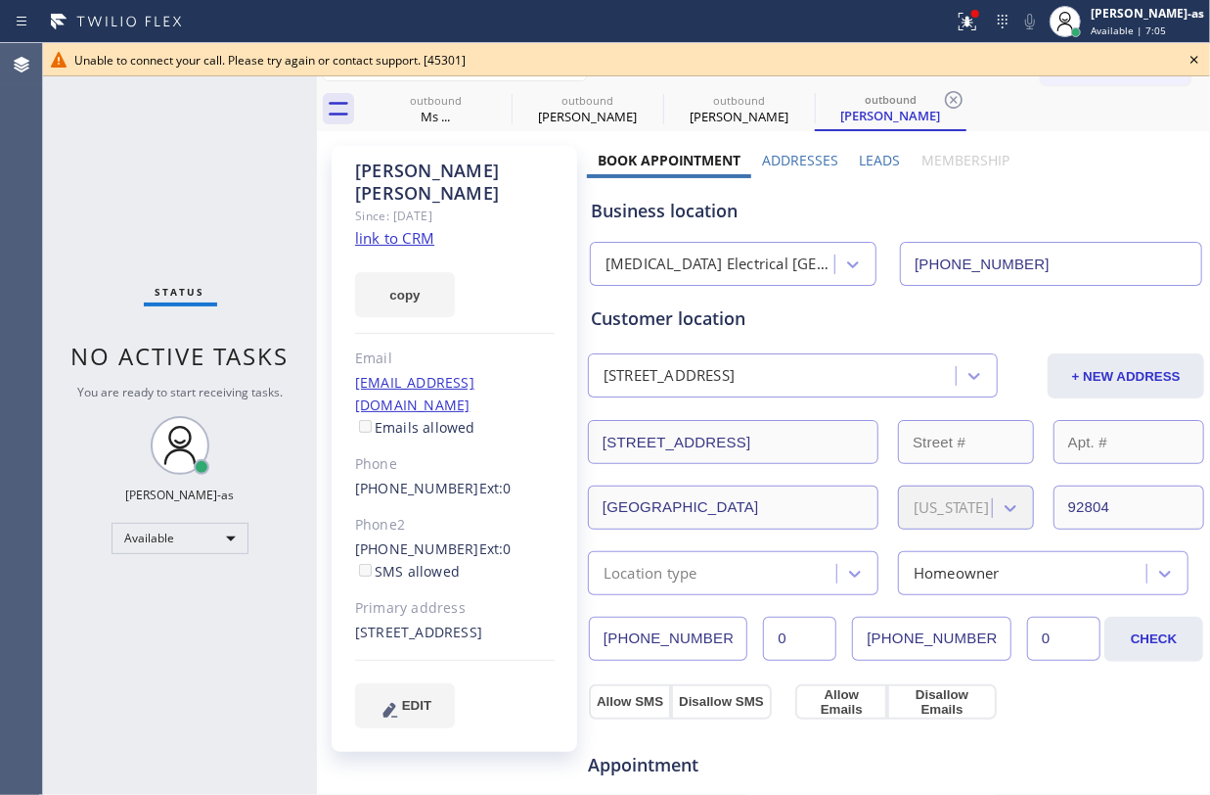
drag, startPoint x: 221, startPoint y: 209, endPoint x: 259, endPoint y: 197, distance: 40.2
click at [247, 204] on div "Status No active tasks You are ready to start receiving tasks. Jesica Jumao-as …" at bounding box center [180, 418] width 274 height 751
click at [451, 95] on div "outbound" at bounding box center [436, 100] width 148 height 15
click at [455, 94] on div "outbound" at bounding box center [436, 100] width 148 height 15
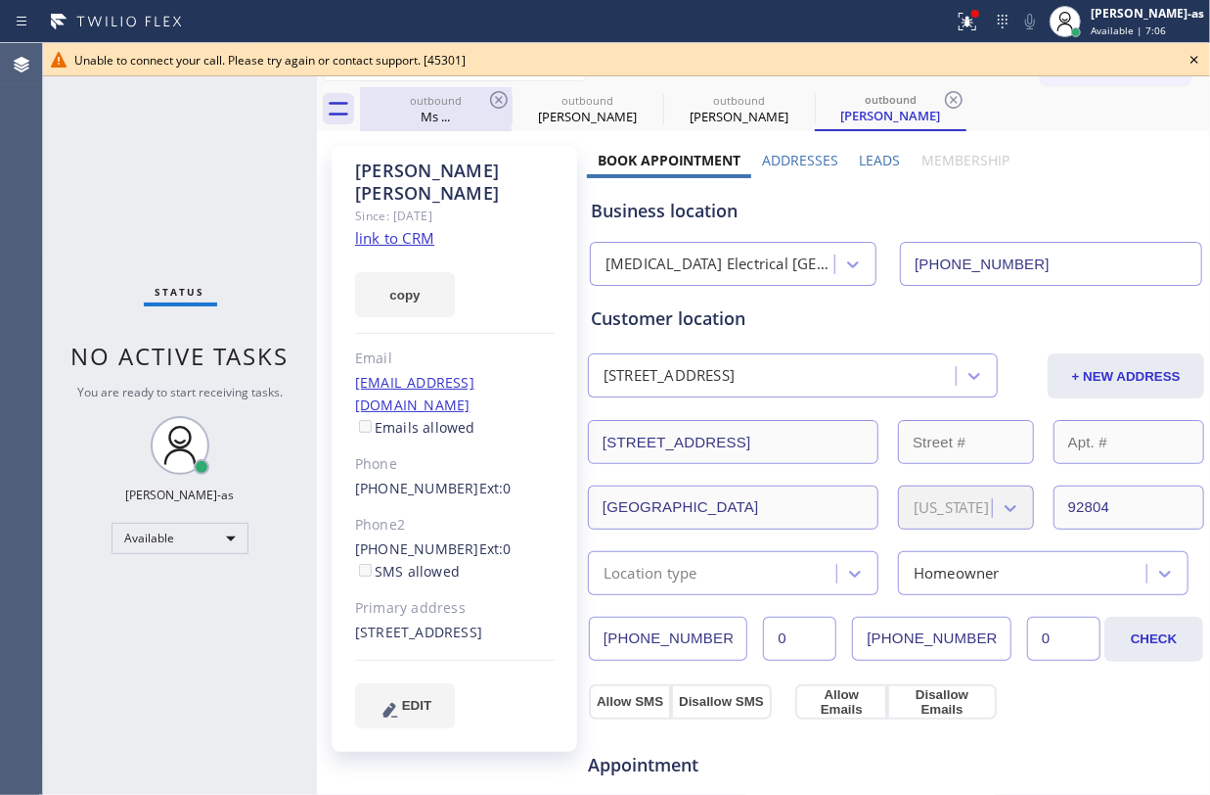
type input "(714) 294-2150"
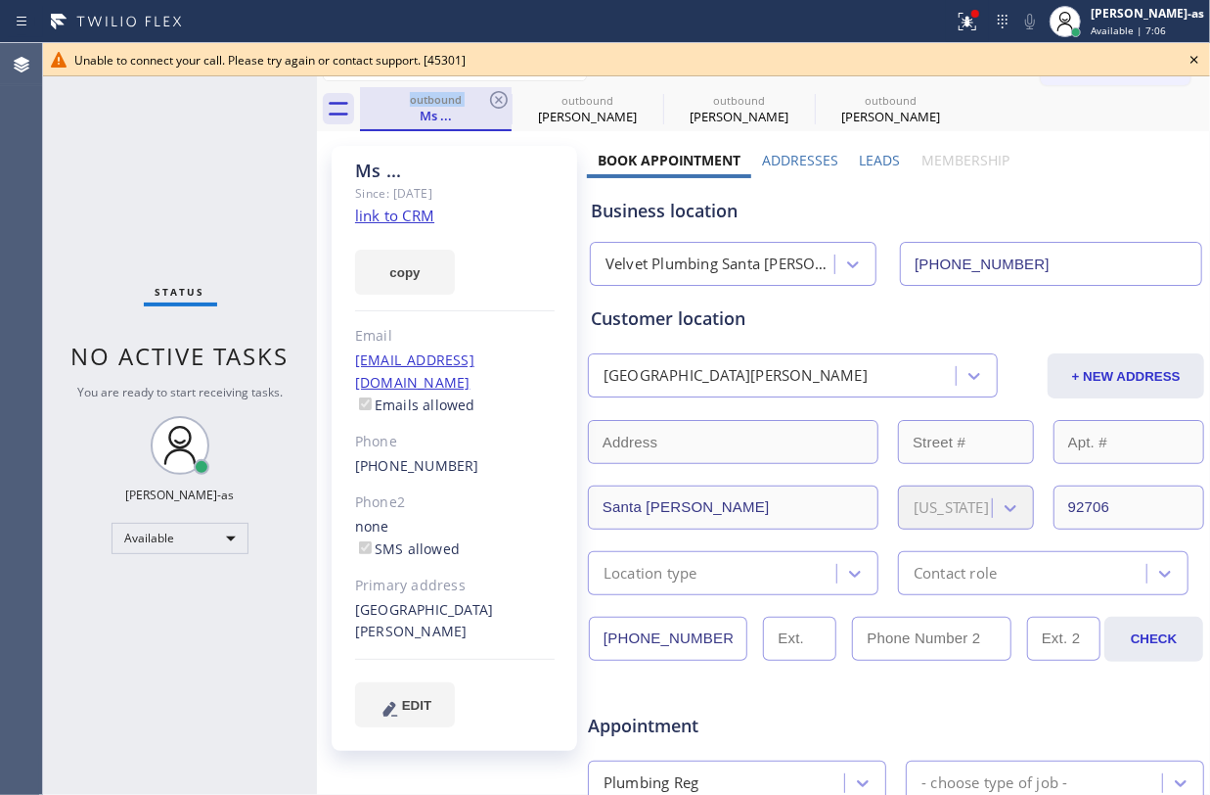
click at [455, 94] on div "outbound" at bounding box center [436, 99] width 148 height 15
click at [493, 95] on icon at bounding box center [499, 100] width 18 height 18
click at [0, 0] on icon at bounding box center [0, 0] width 0 height 0
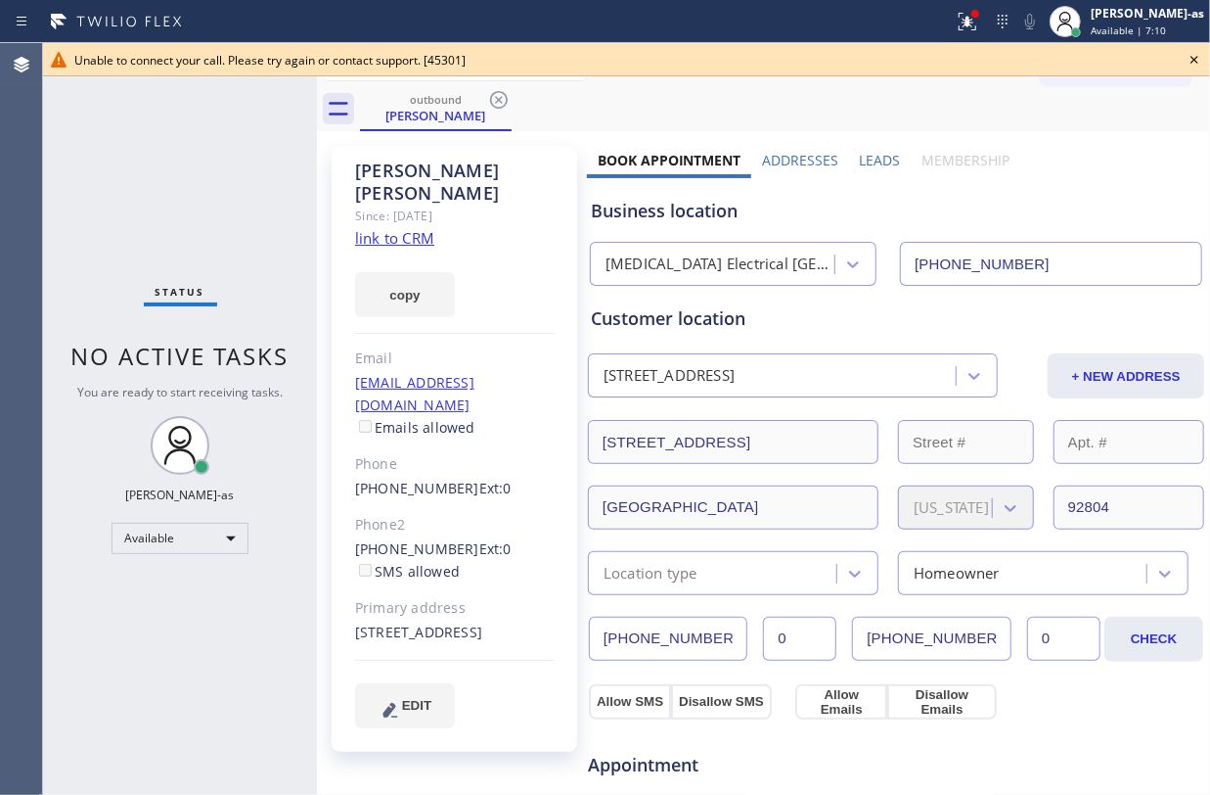
click at [493, 95] on icon at bounding box center [499, 100] width 18 height 18
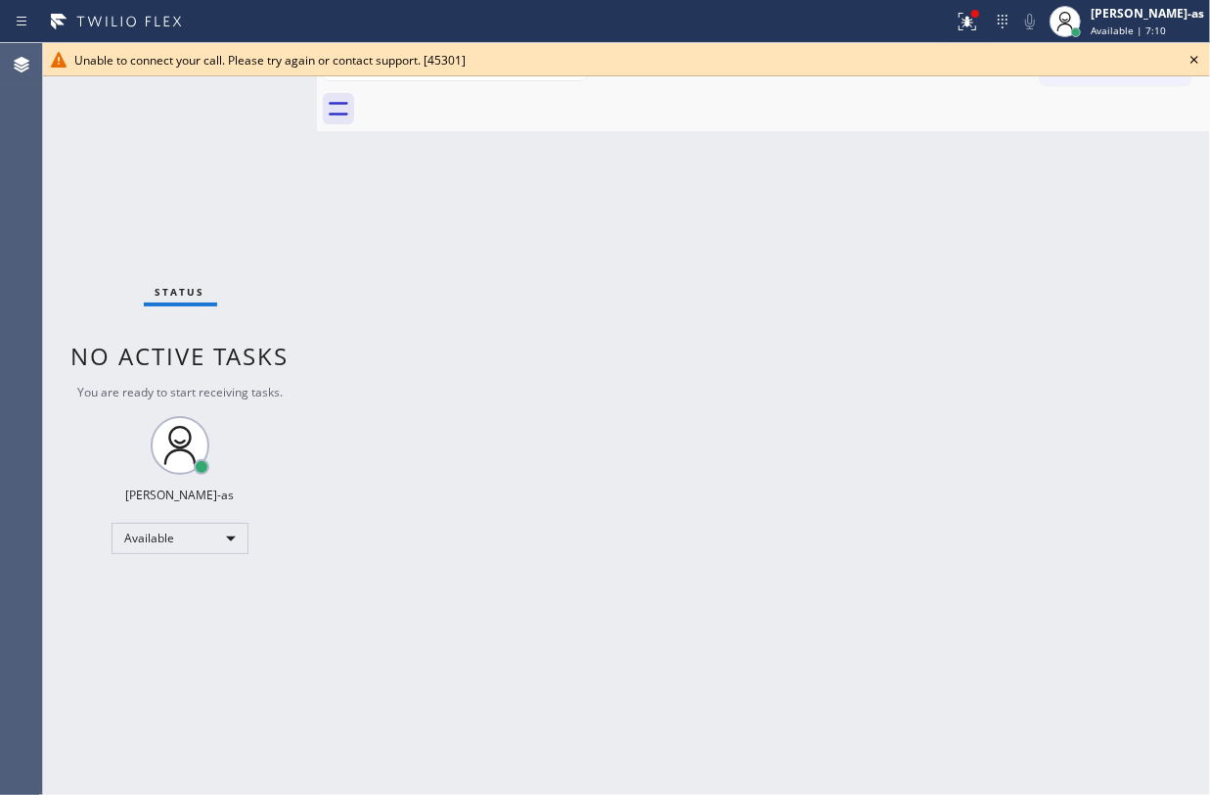
click at [493, 95] on div at bounding box center [785, 109] width 850 height 44
drag, startPoint x: 1195, startPoint y: 53, endPoint x: 1116, endPoint y: 61, distance: 78.7
click at [1194, 53] on icon at bounding box center [1194, 59] width 23 height 23
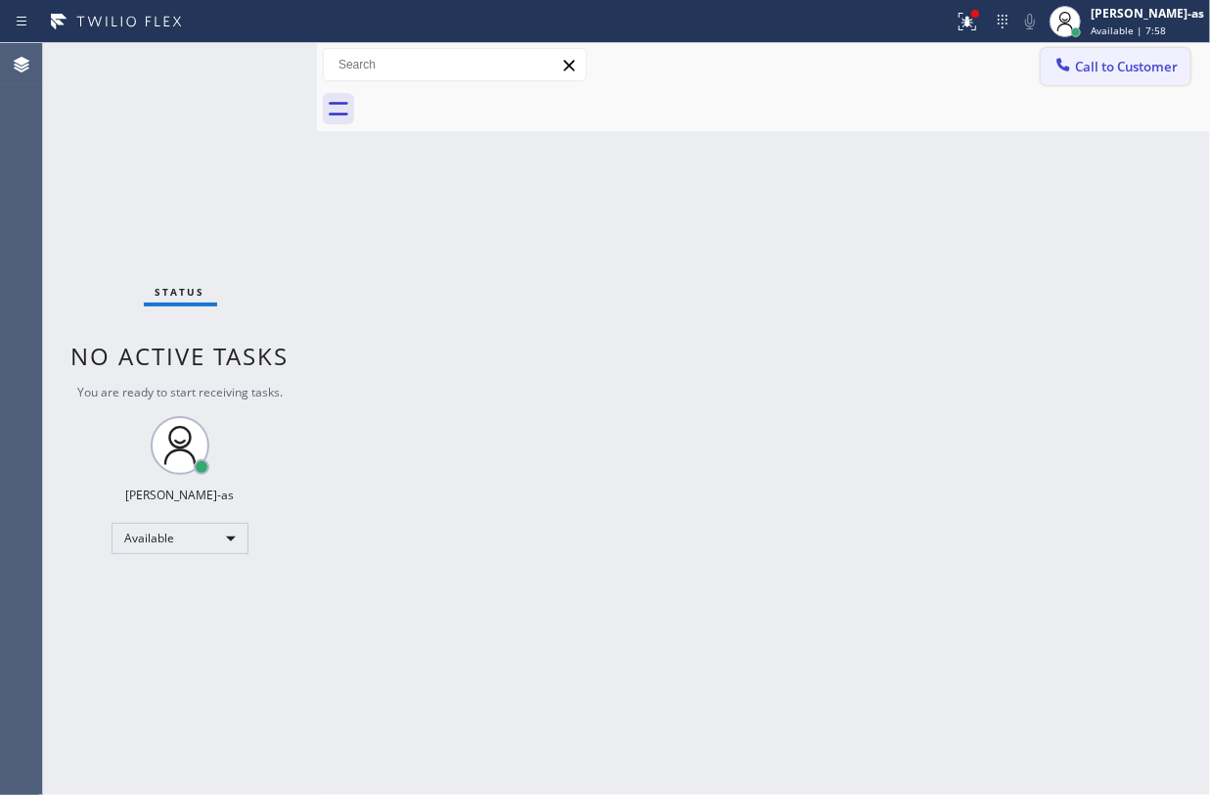
click at [1109, 63] on span "Call to Customer" at bounding box center [1126, 67] width 103 height 18
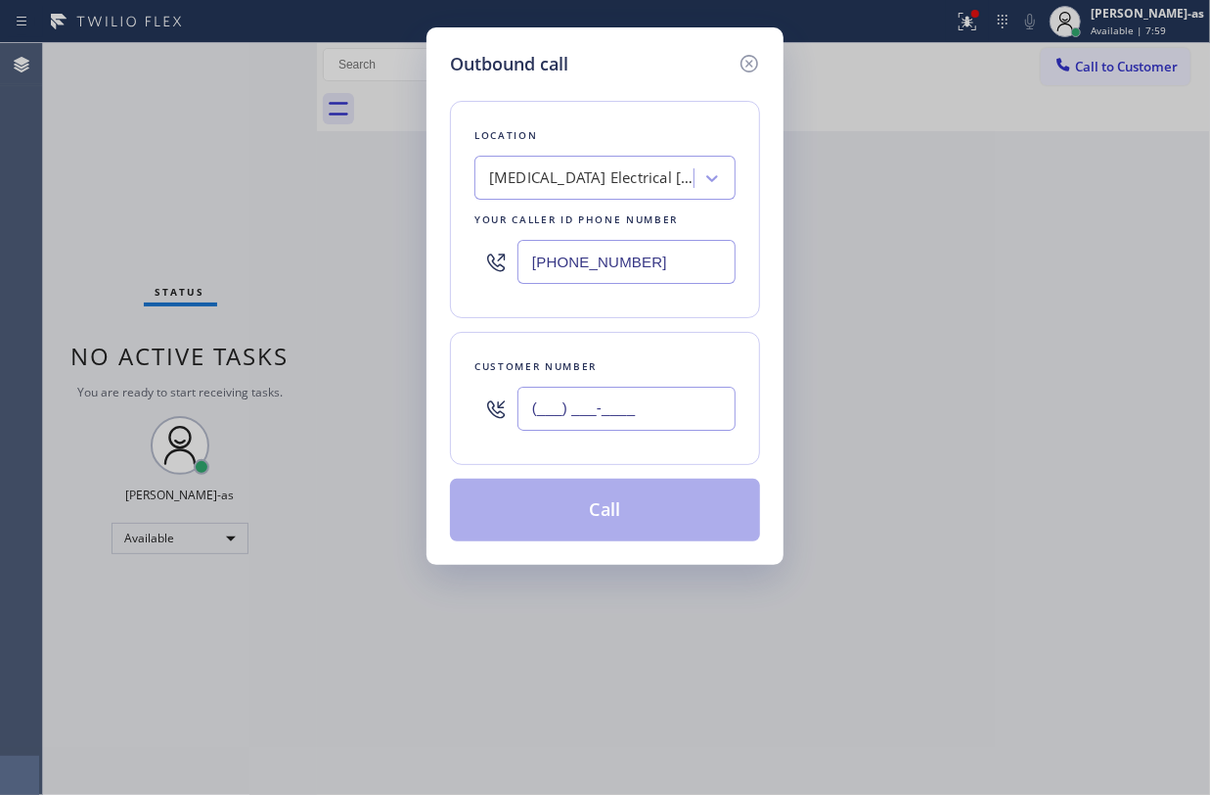
click at [631, 395] on input "(___) ___-____" at bounding box center [627, 408] width 218 height 44
paste input "512) 826-5475"
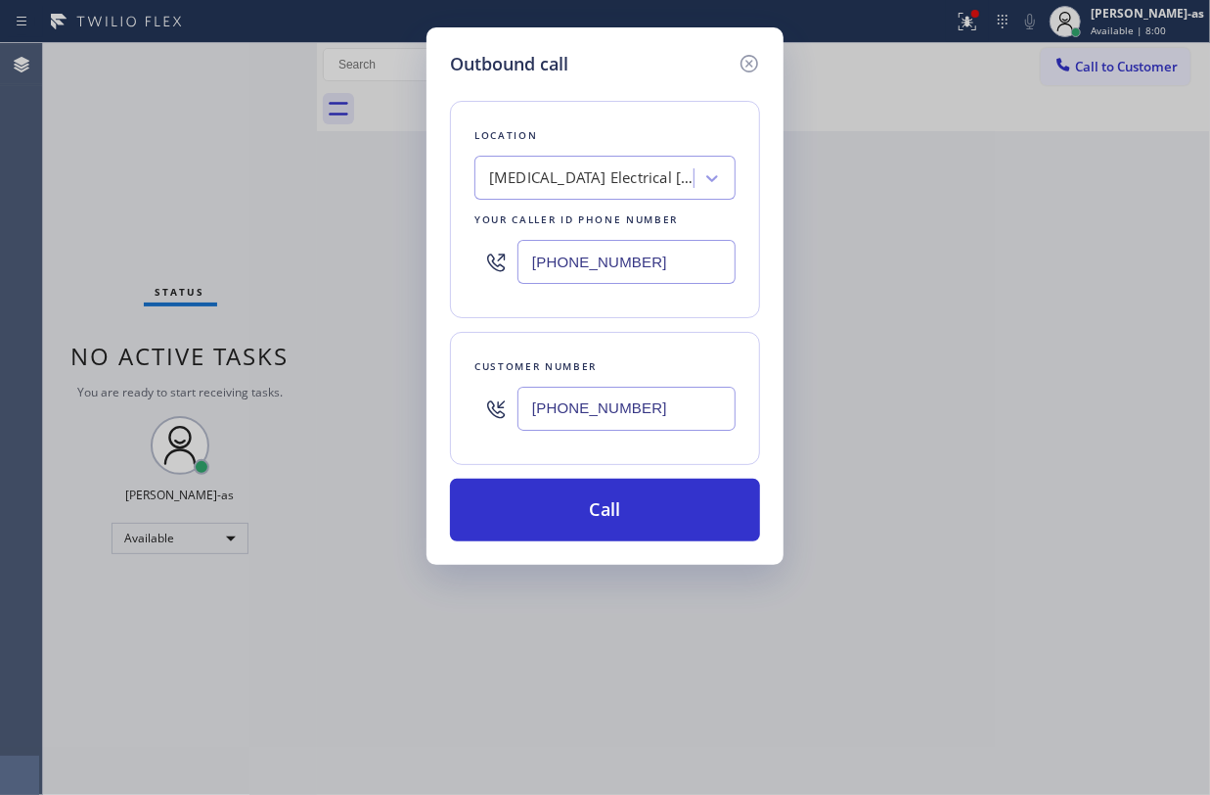
type input "(512) 826-5475"
click at [530, 154] on div "Location High Voltage Electrical Anaheim Your caller id phone number (714) 462-…" at bounding box center [605, 209] width 310 height 217
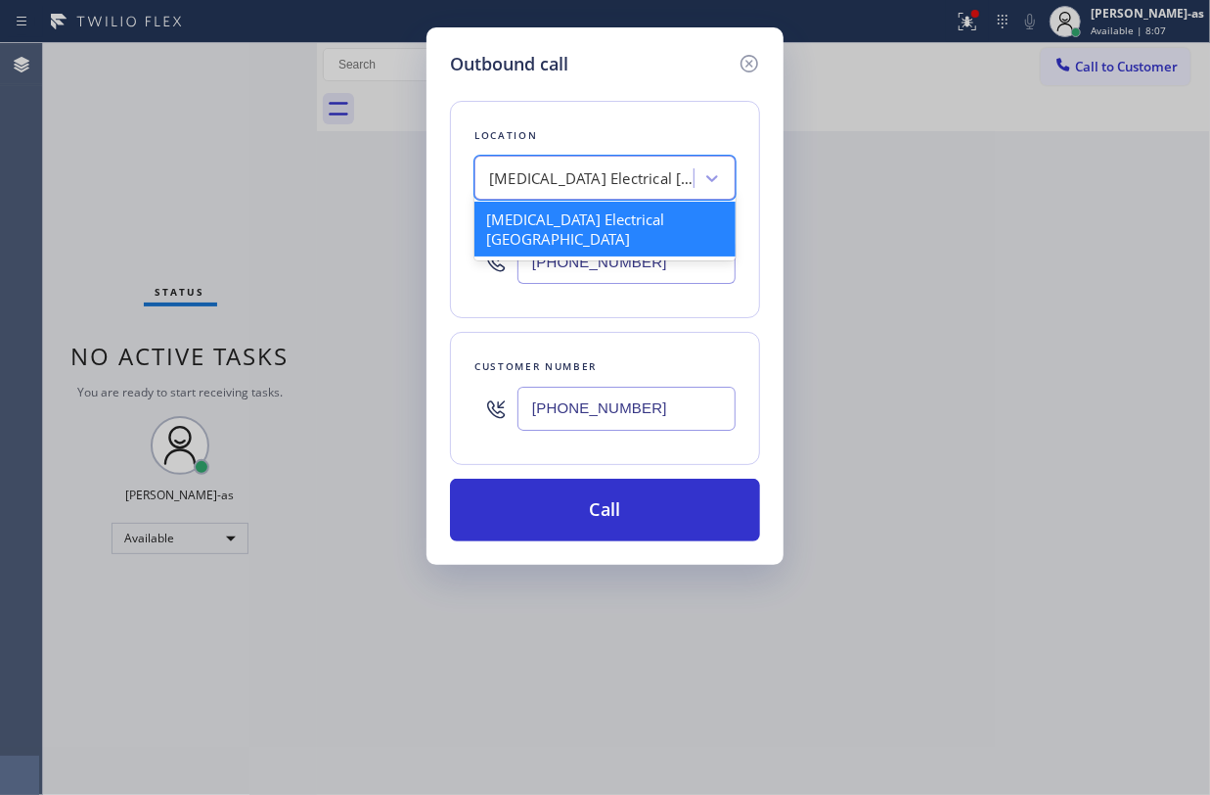
click at [550, 189] on div "High Voltage Electrical Anaheim" at bounding box center [591, 178] width 205 height 23
paste input "LG Repairs"
type input "LG Repairs"
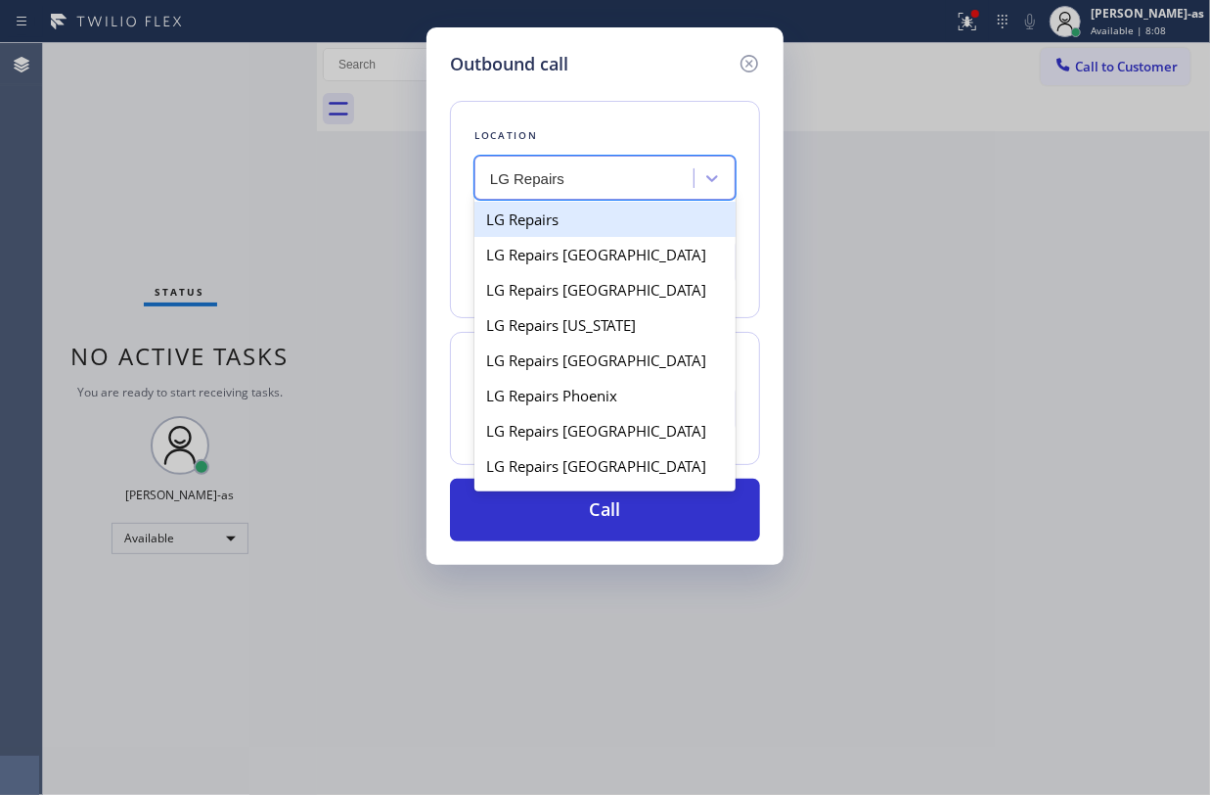
click at [525, 221] on div "LG Repairs" at bounding box center [605, 219] width 261 height 35
type input "(877) 748-5179"
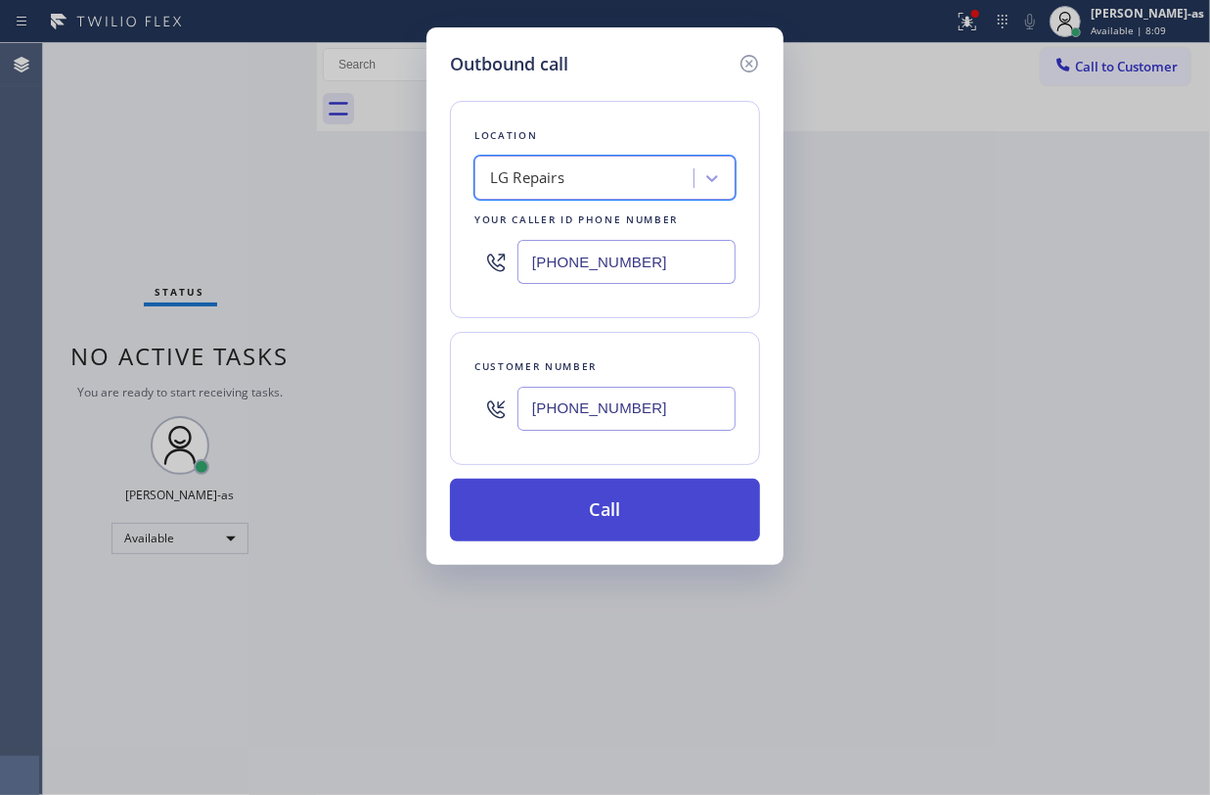
click at [669, 517] on button "Call" at bounding box center [605, 509] width 310 height 63
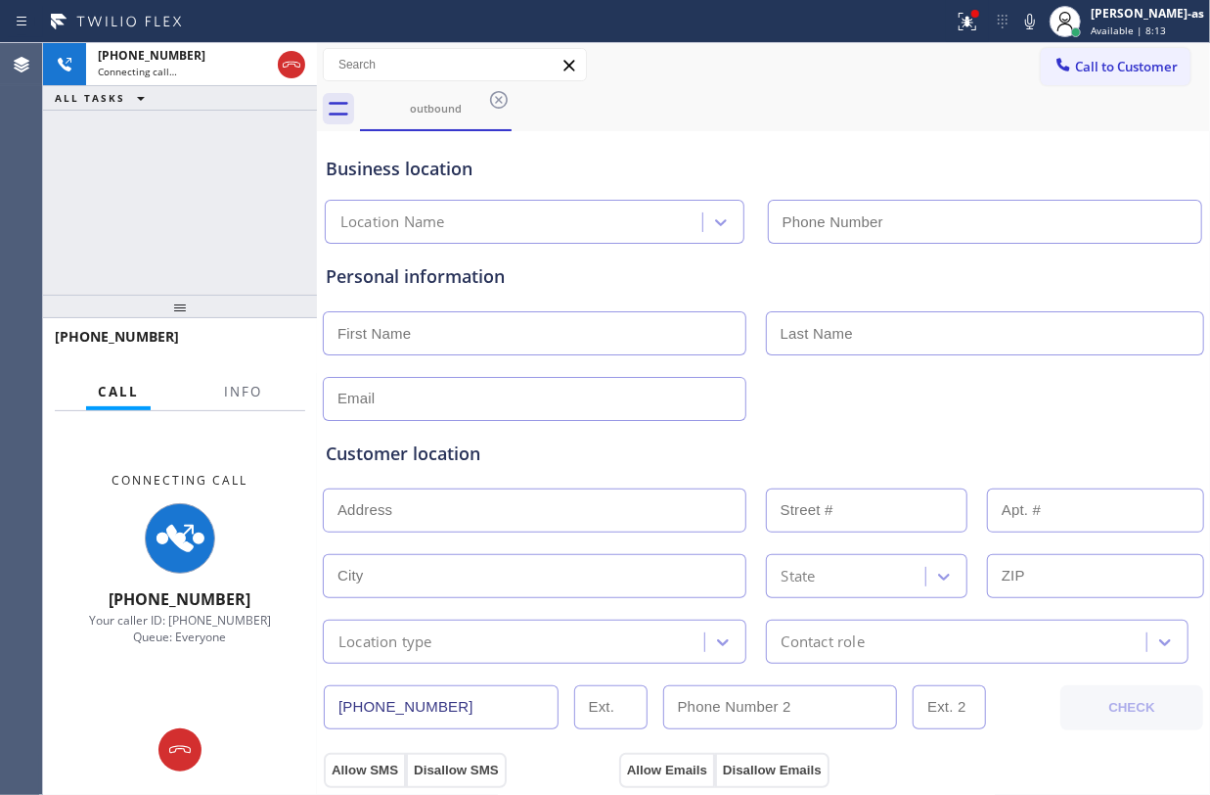
type input "(877) 748-5179"
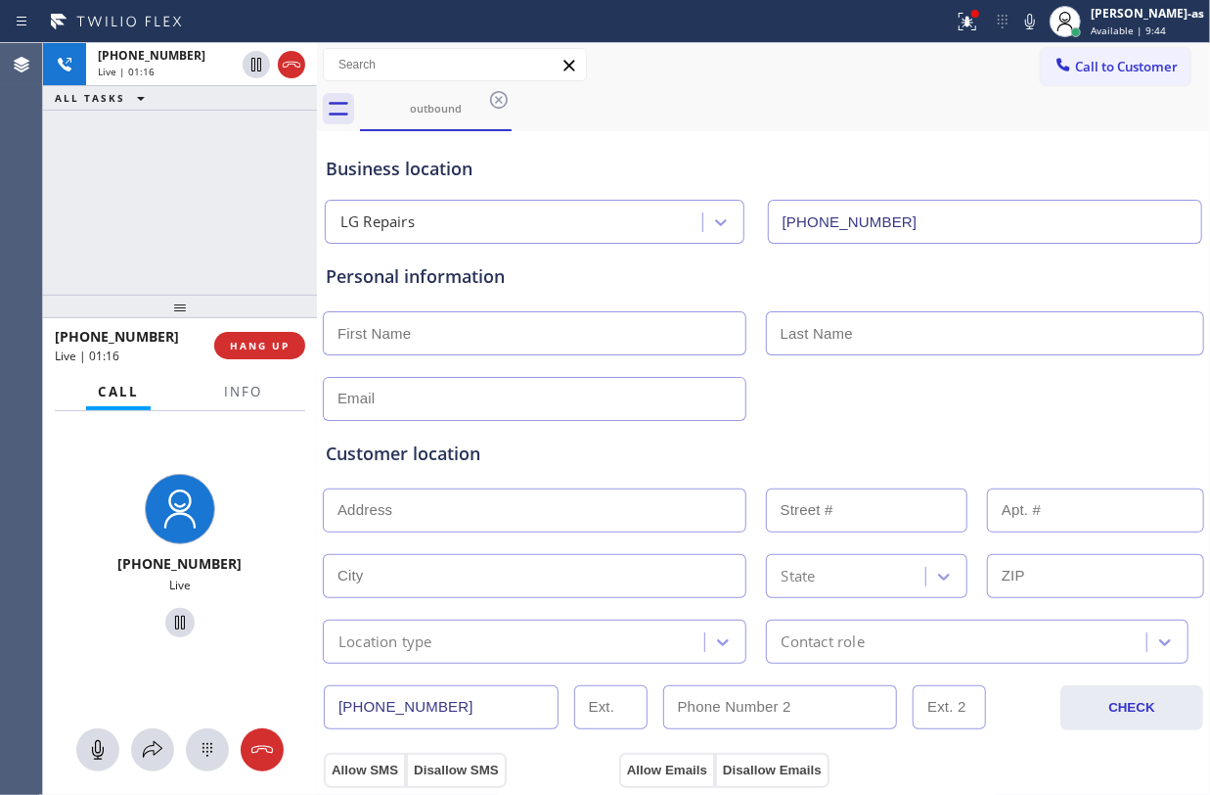
drag, startPoint x: 129, startPoint y: 169, endPoint x: 882, endPoint y: 135, distance: 753.2
click at [134, 169] on div "+15128265475 Live | 01:16 ALL TASKS ALL TASKS ACTIVE TASKS TASKS IN WRAP UP" at bounding box center [180, 168] width 274 height 251
click at [1042, 17] on icon at bounding box center [1030, 21] width 23 height 23
click at [1035, 18] on icon at bounding box center [1030, 22] width 10 height 16
click at [1042, 27] on icon at bounding box center [1030, 21] width 23 height 23
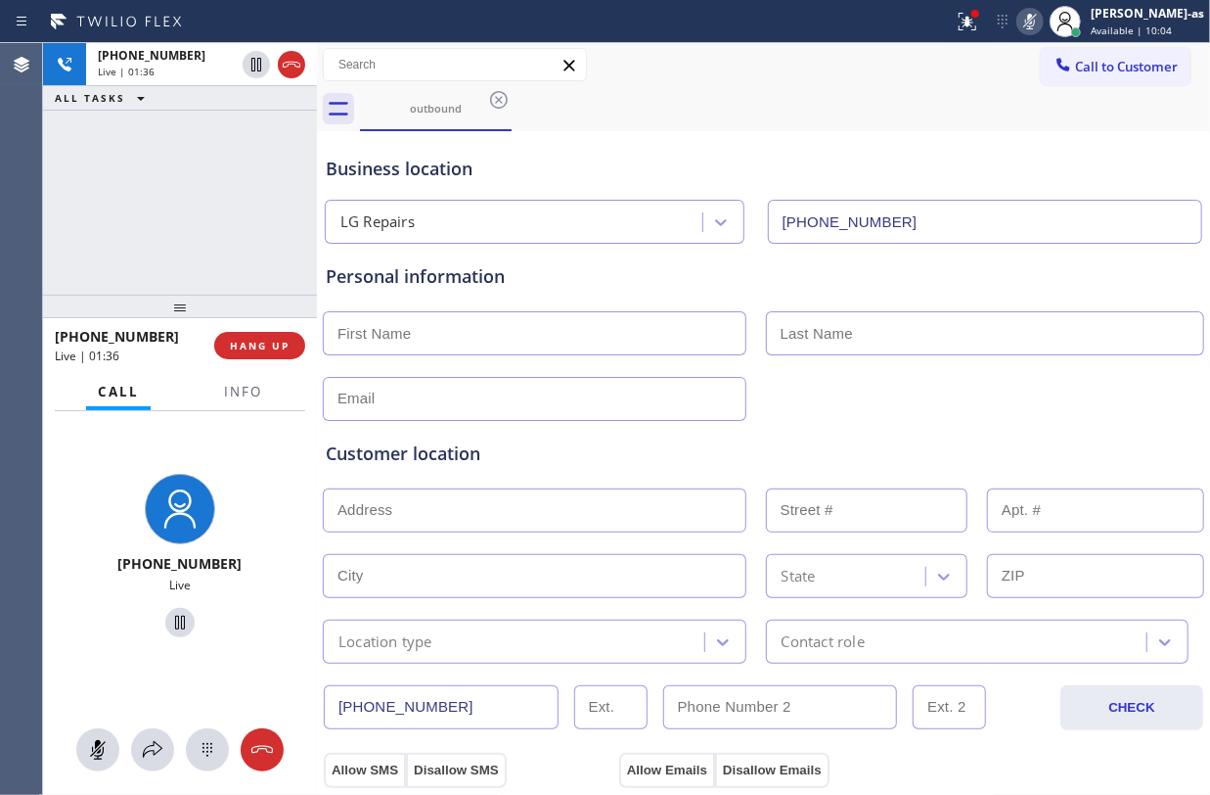
click at [1042, 25] on icon at bounding box center [1030, 21] width 23 height 23
drag, startPoint x: 161, startPoint y: 233, endPoint x: 186, endPoint y: 274, distance: 47.8
click at [164, 233] on div "+15128265475 Live | 01:38 ALL TASKS ALL TASKS ACTIVE TASKS TASKS IN WRAP UP" at bounding box center [180, 168] width 274 height 251
drag, startPoint x: 420, startPoint y: 106, endPoint x: 518, endPoint y: 95, distance: 98.4
click at [431, 96] on div "outbound" at bounding box center [436, 108] width 148 height 42
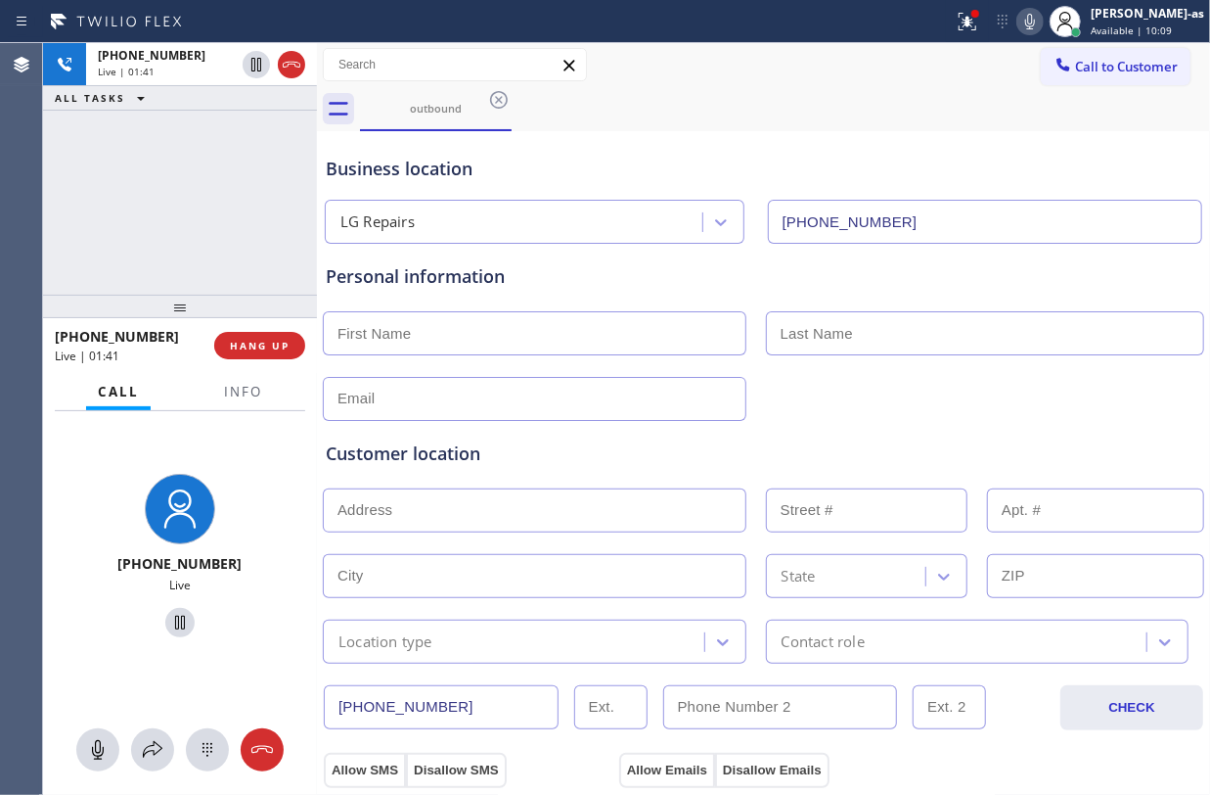
click at [172, 233] on div "+15128265475 Live | 01:41 ALL TASKS ALL TASKS ACTIVE TASKS TASKS IN WRAP UP" at bounding box center [180, 168] width 274 height 251
drag, startPoint x: 168, startPoint y: 204, endPoint x: 228, endPoint y: 333, distance: 141.4
click at [197, 216] on div "+15128265475 Live | 01:41 ALL TASKS ALL TASKS ACTIVE TASKS TASKS IN WRAP UP" at bounding box center [180, 168] width 274 height 251
click at [256, 348] on span "HANG UP" at bounding box center [260, 346] width 60 height 14
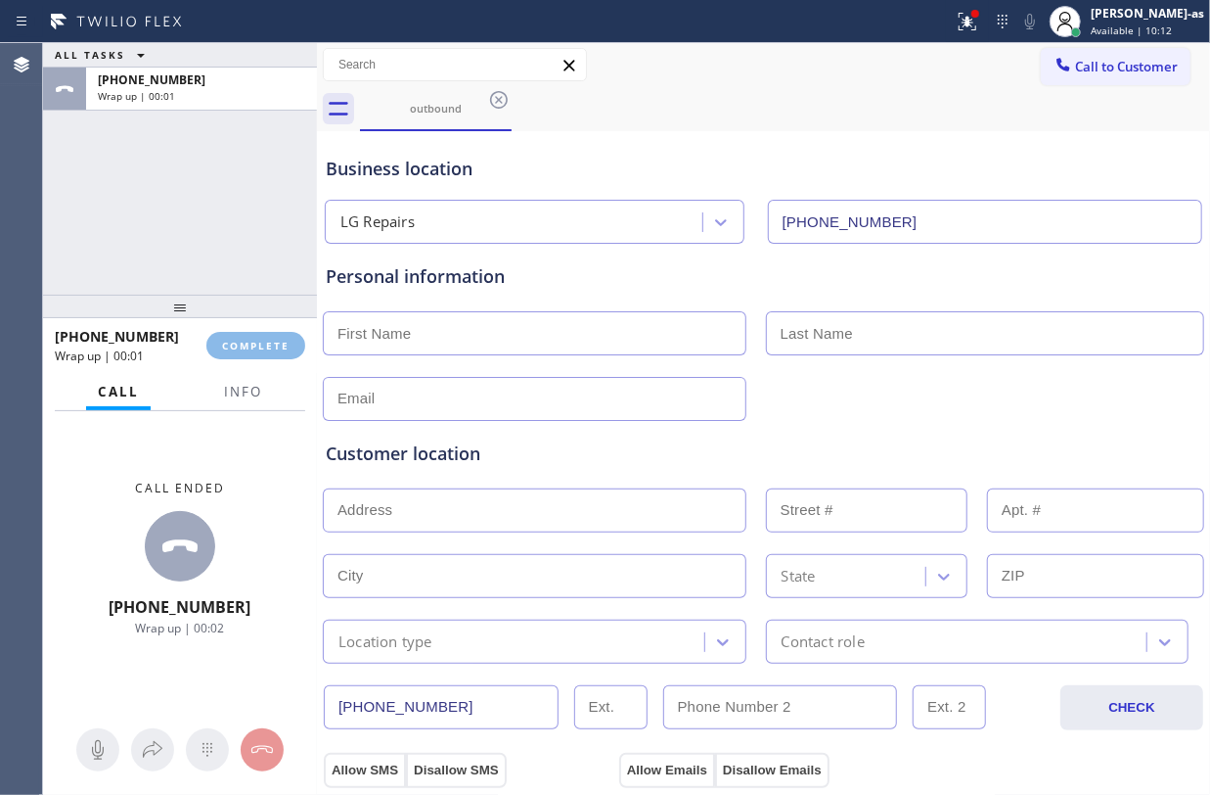
click at [186, 185] on div "ALL TASKS ALL TASKS ACTIVE TASKS TASKS IN WRAP UP +15128265475 Wrap up | 00:01" at bounding box center [180, 168] width 274 height 251
drag, startPoint x: 212, startPoint y: 280, endPoint x: 247, endPoint y: 325, distance: 56.6
click at [215, 274] on div "ALL TASKS ALL TASKS ACTIVE TASKS TASKS IN WRAP UP +15128265475 Wrap up | 00:02" at bounding box center [180, 168] width 274 height 251
click at [248, 283] on div "ALL TASKS ALL TASKS ACTIVE TASKS TASKS IN WRAP UP +15128265475 Wrap up | 00:03" at bounding box center [180, 168] width 274 height 251
click at [262, 330] on div "+15128265475 Wrap up | 00:03 COMPLETE" at bounding box center [180, 345] width 250 height 51
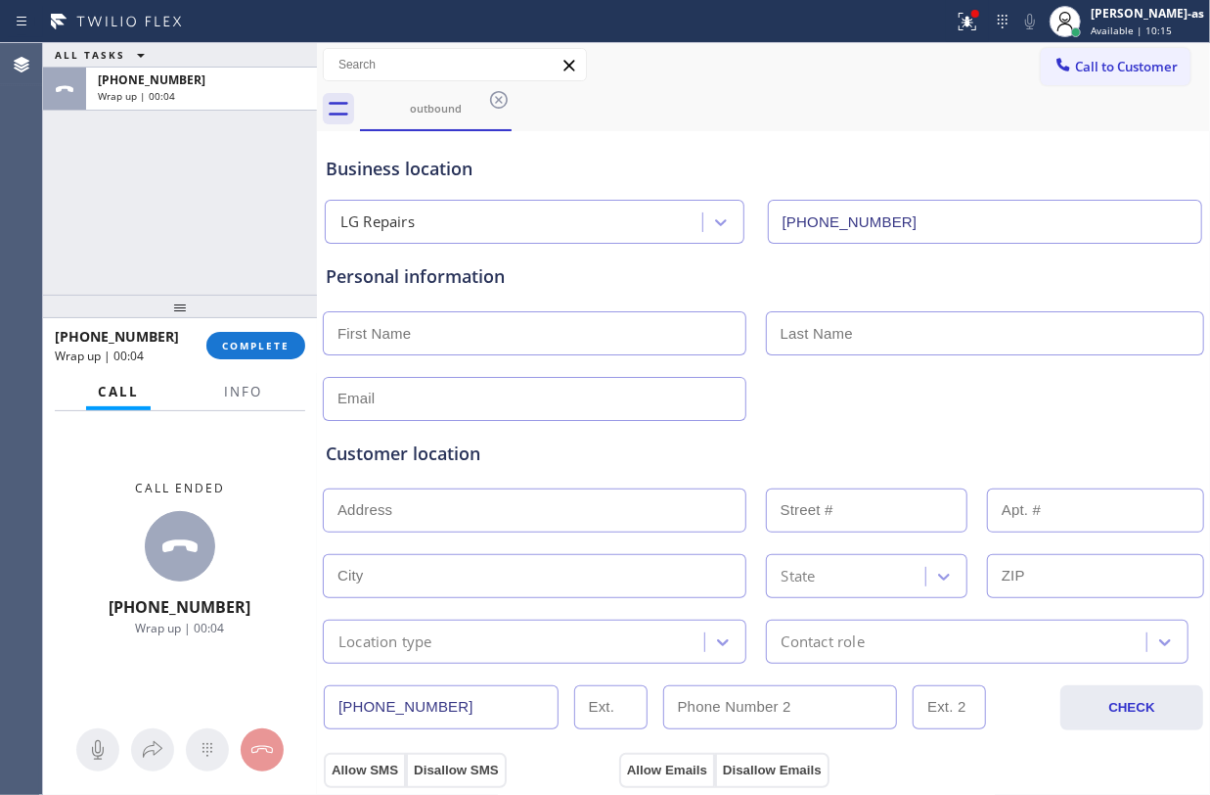
click at [239, 271] on div "ALL TASKS ALL TASKS ACTIVE TASKS TASKS IN WRAP UP +15128265475 Wrap up | 00:04" at bounding box center [180, 168] width 274 height 251
drag, startPoint x: 235, startPoint y: 344, endPoint x: 315, endPoint y: 295, distance: 94.5
click at [256, 339] on span "COMPLETE" at bounding box center [256, 346] width 68 height 14
click at [231, 244] on div "ALL TASKS ALL TASKS ACTIVE TASKS TASKS IN WRAP UP +15128265475 Wrap up | 00:05" at bounding box center [180, 168] width 274 height 251
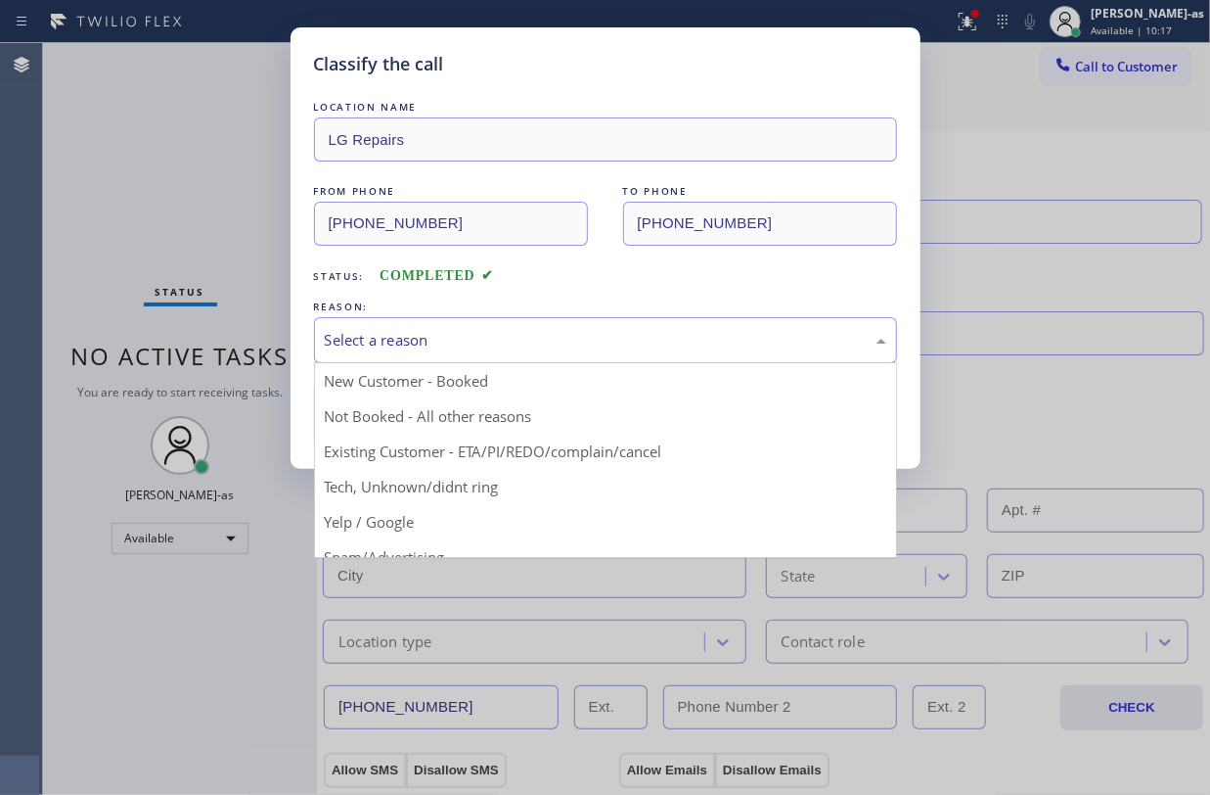
click at [517, 342] on div "Select a reason" at bounding box center [606, 340] width 562 height 23
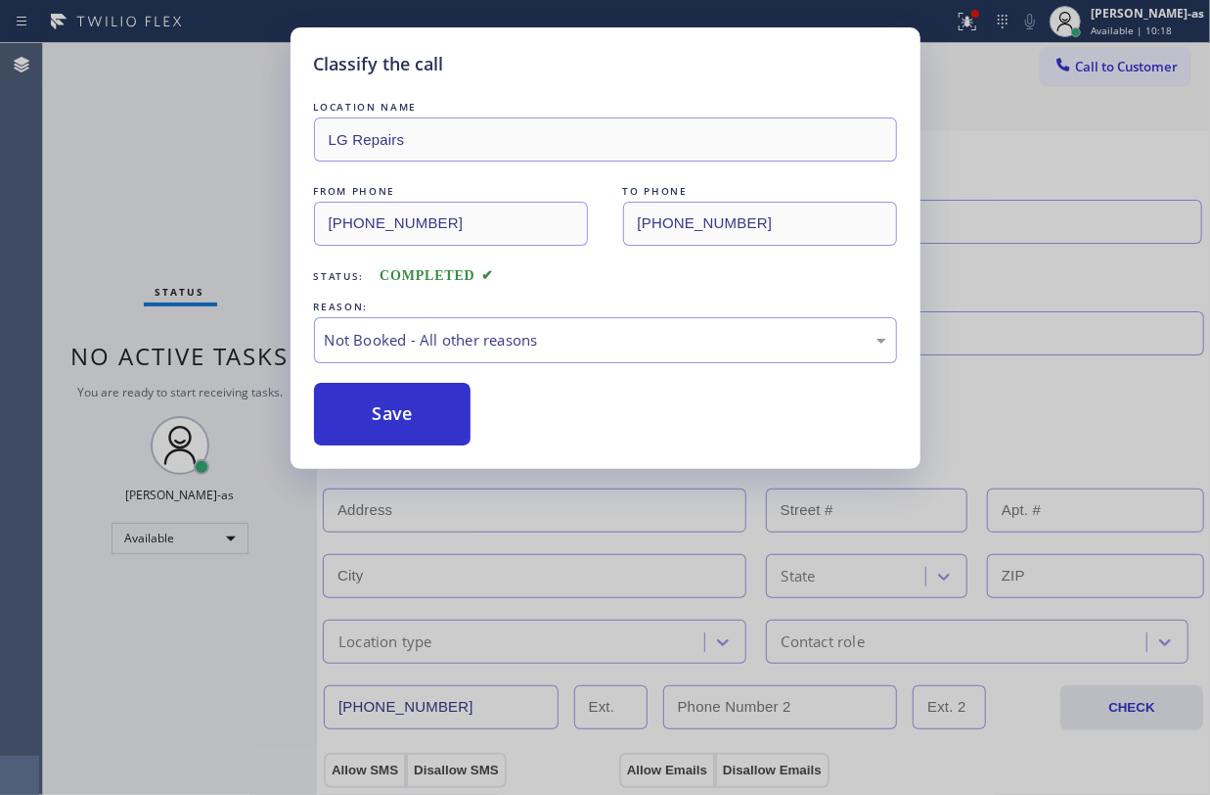
drag, startPoint x: 365, startPoint y: 424, endPoint x: 1158, endPoint y: 341, distance: 797.8
click at [405, 416] on button "Save" at bounding box center [393, 414] width 158 height 63
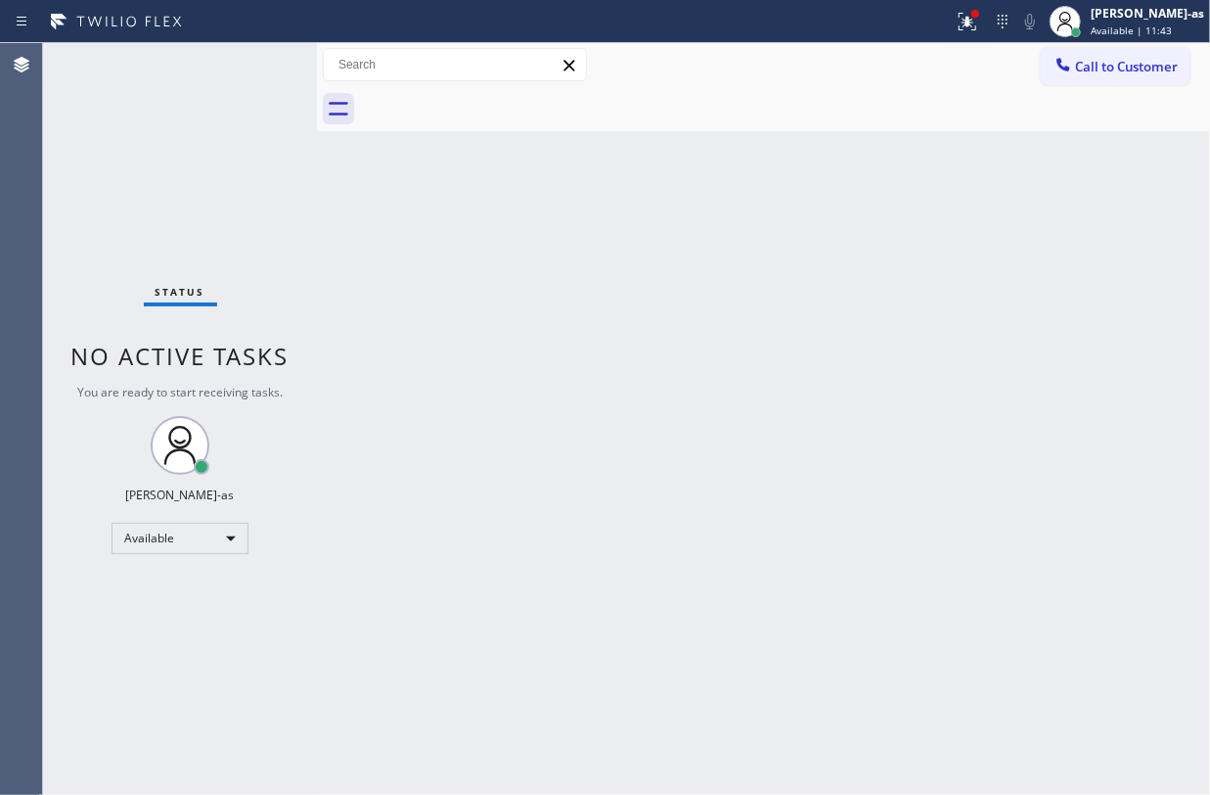
click at [587, 341] on div "Back to Dashboard Change Sender ID Customers Technicians Select a contact Outbo…" at bounding box center [763, 418] width 893 height 751
click at [1116, 71] on span "Call to Customer" at bounding box center [1126, 67] width 103 height 18
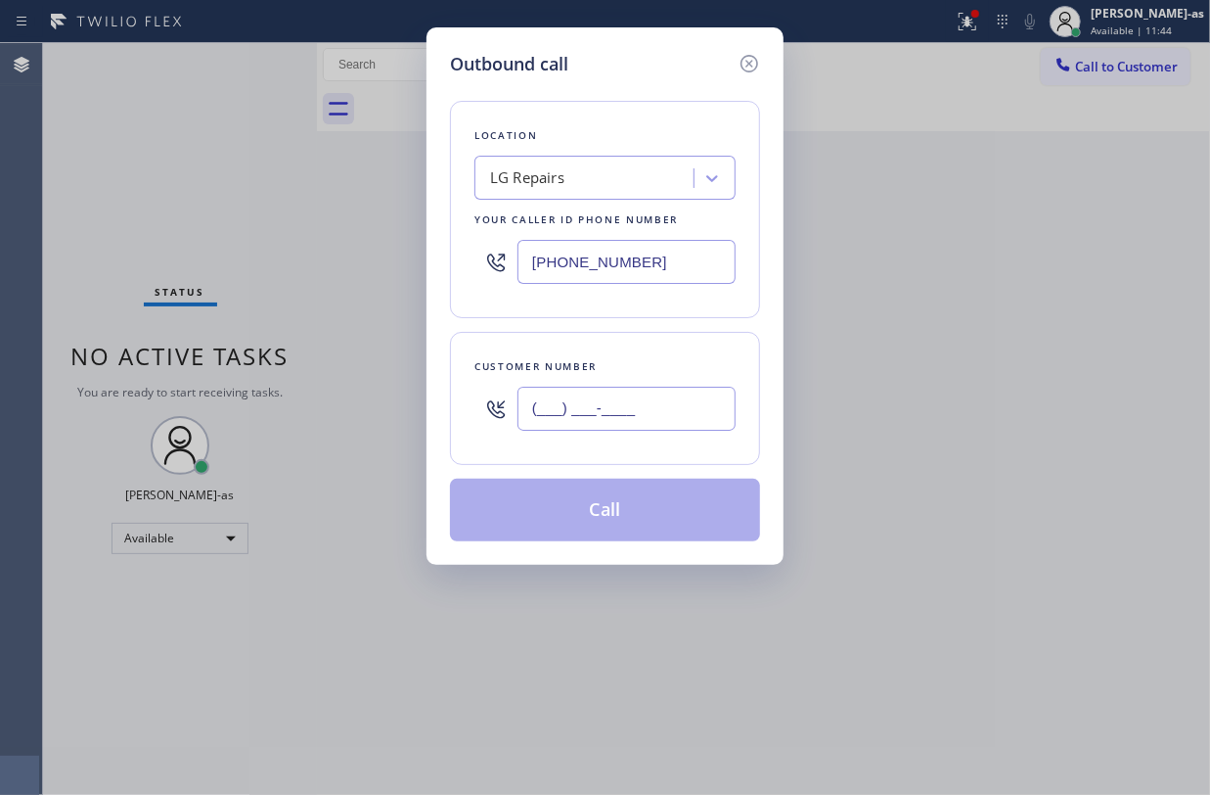
click at [682, 405] on input "(___) ___-____" at bounding box center [627, 408] width 218 height 44
paste input "661) 330-7561"
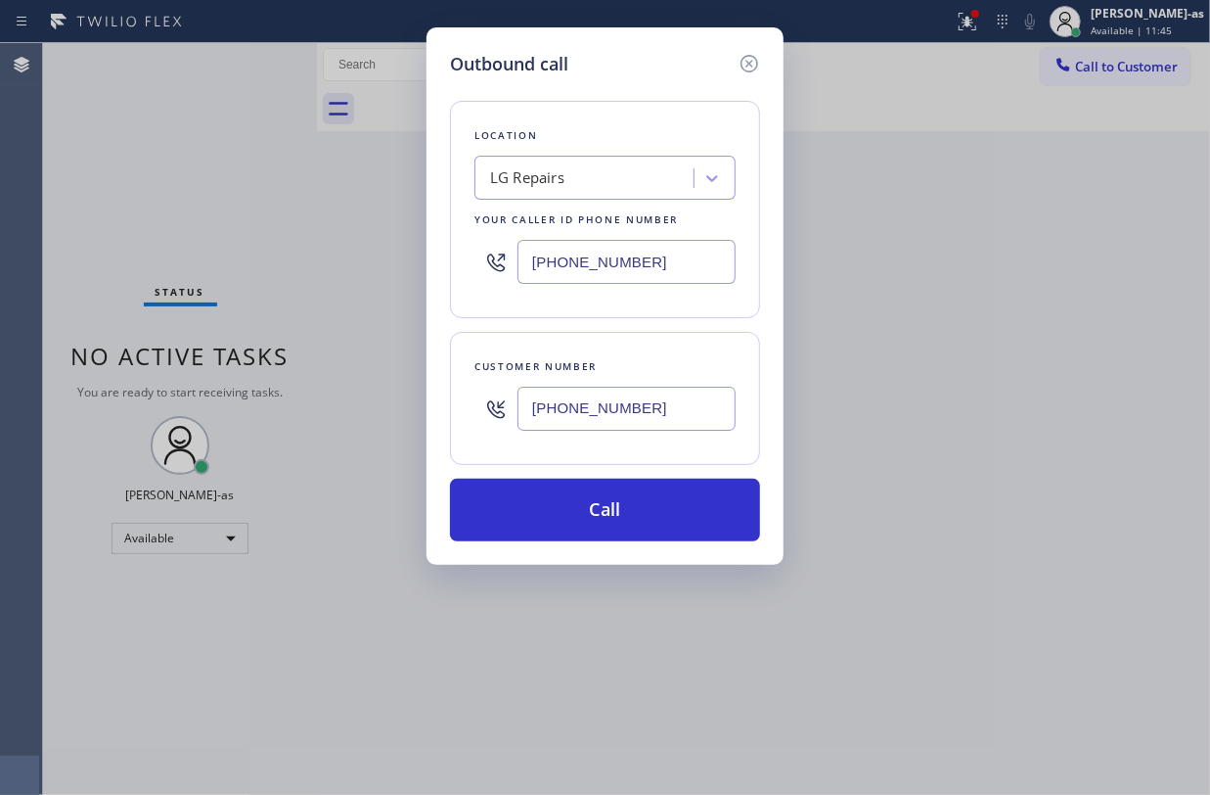
type input "(661) 330-7561"
click at [603, 180] on div "LG Repairs" at bounding box center [586, 178] width 213 height 34
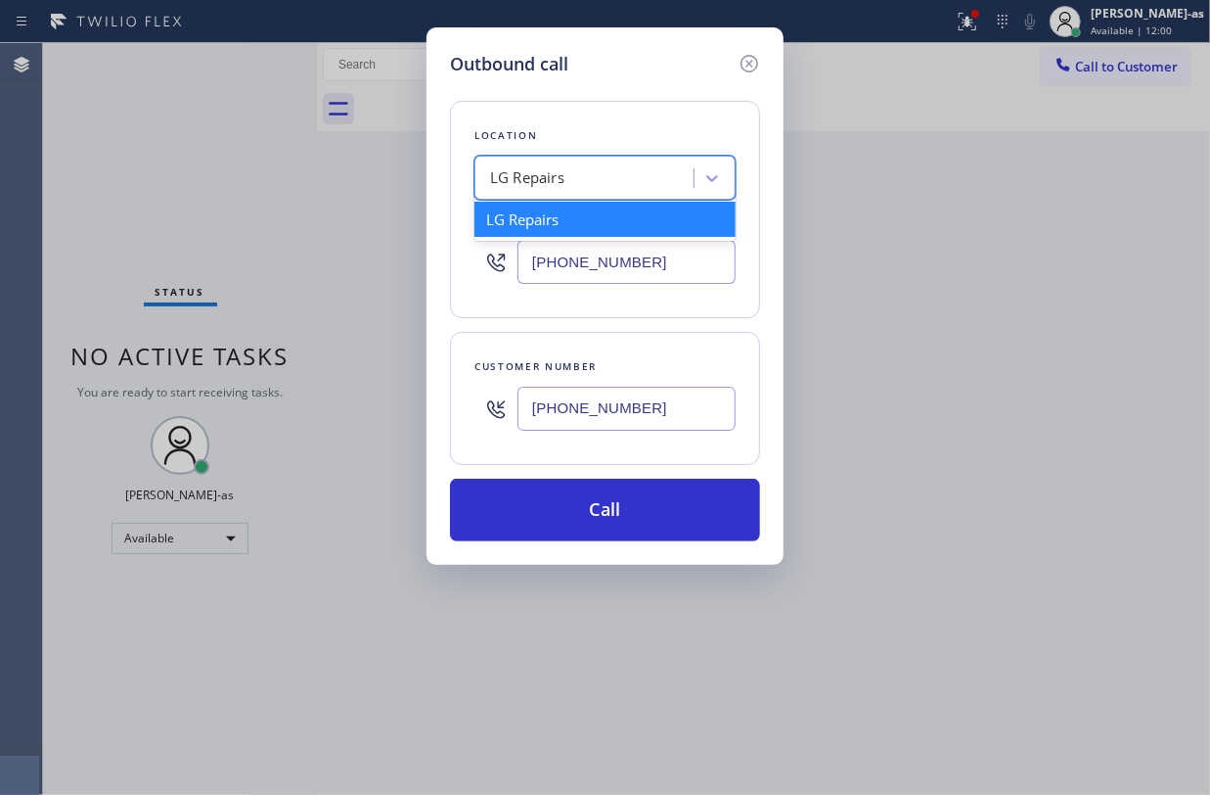
paste input "KitchenAid Repair Co"
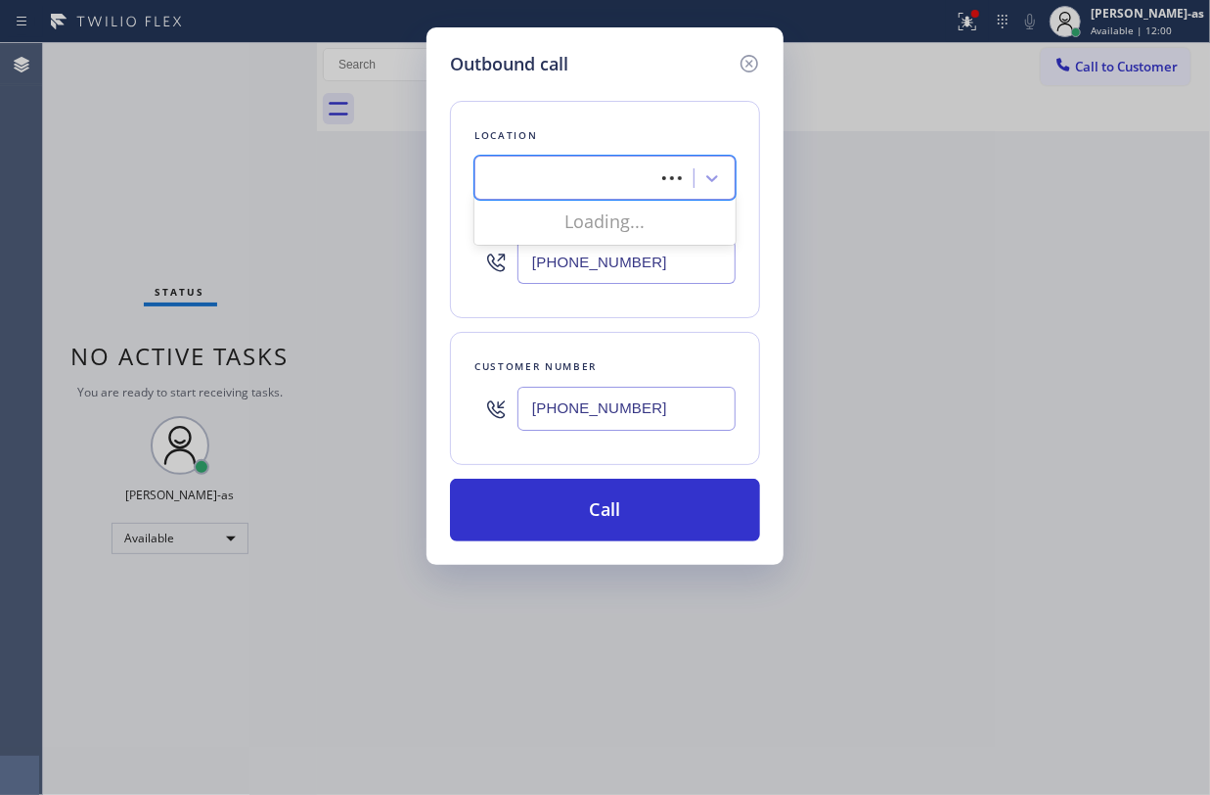
type input "KitchenAid Repair Co"
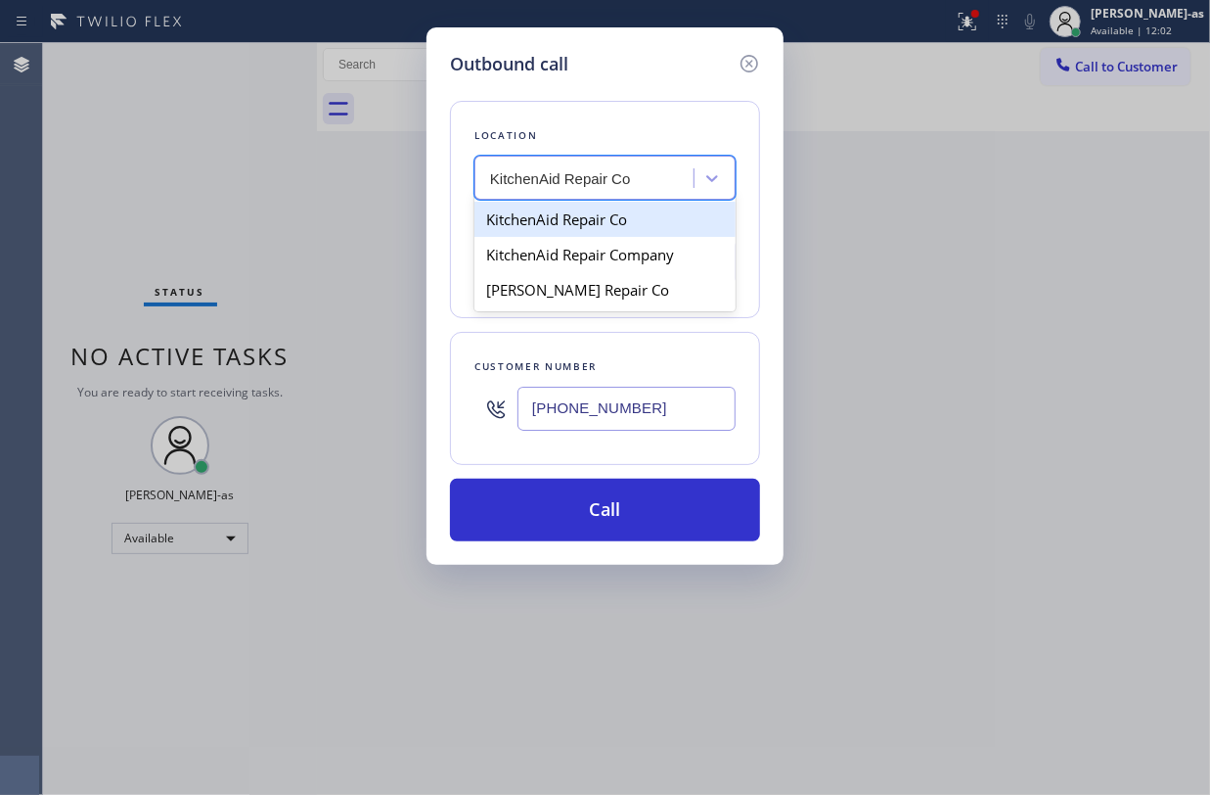
click at [568, 223] on div "KitchenAid Repair Co" at bounding box center [605, 219] width 261 height 35
type input "(323) 894-1469"
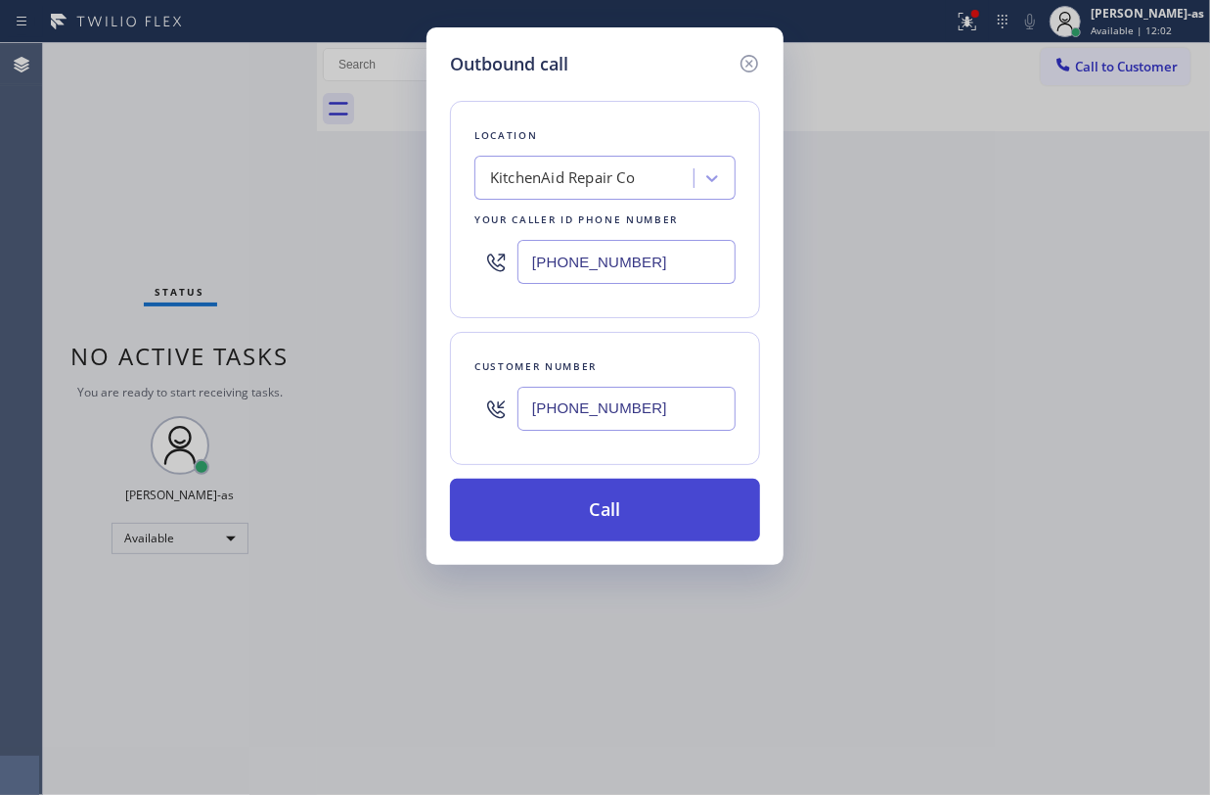
click at [604, 505] on button "Call" at bounding box center [605, 509] width 310 height 63
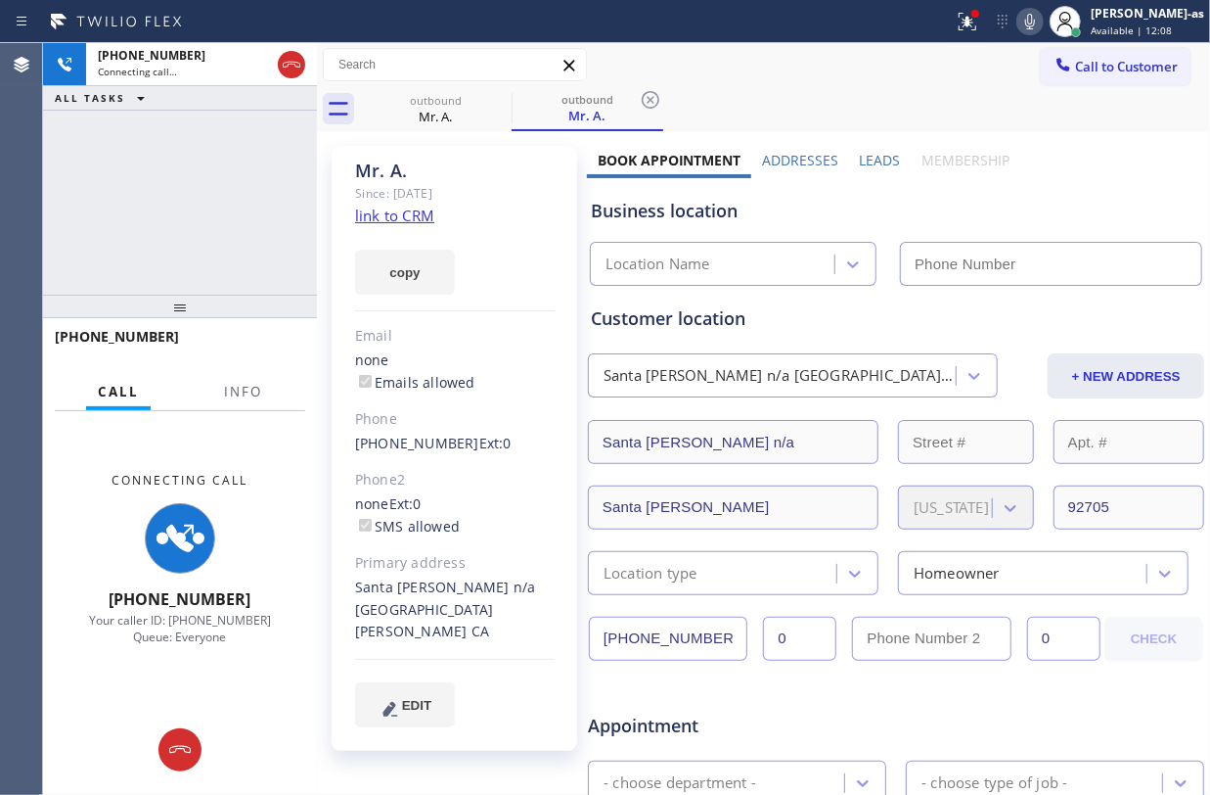
click at [239, 190] on div "+16613307561 Connecting call… ALL TASKS ALL TASKS ACTIVE TASKS TASKS IN WRAP UP" at bounding box center [180, 168] width 274 height 251
click at [454, 91] on div "outbound Mr. A." at bounding box center [436, 109] width 148 height 44
type input "(323) 894-1469"
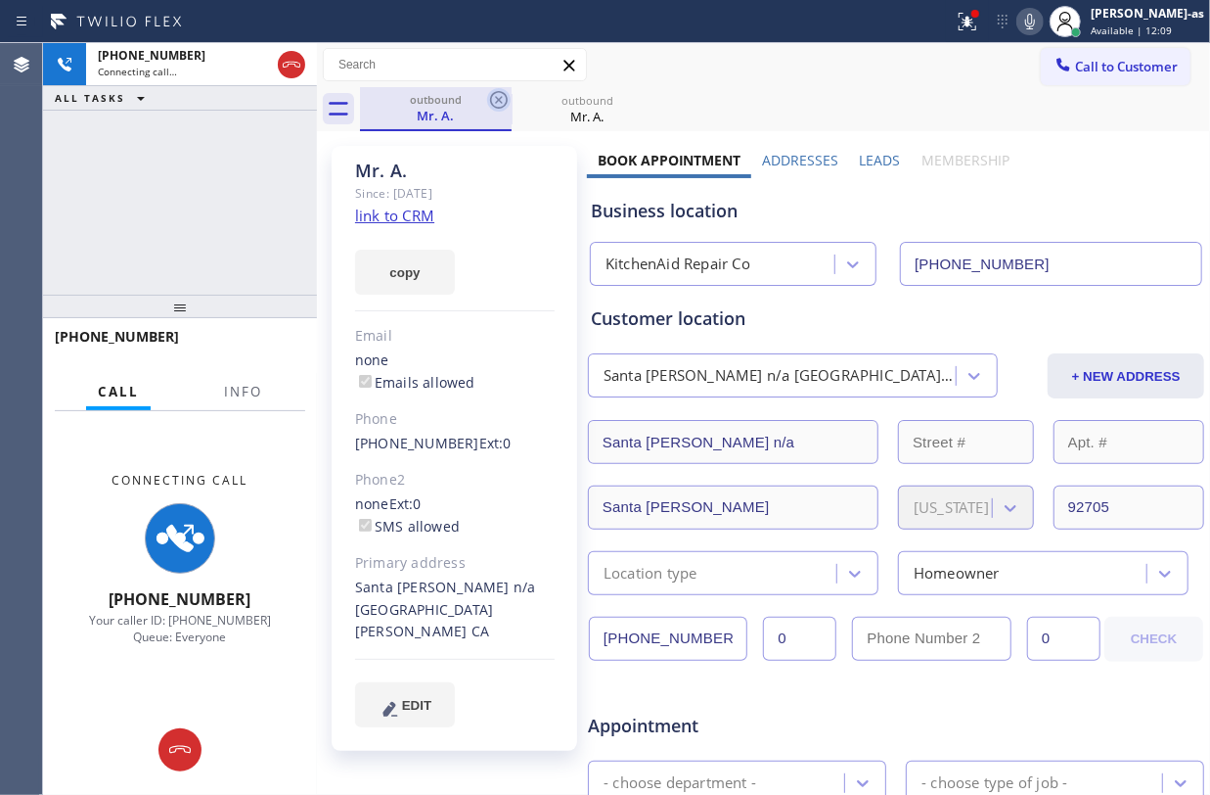
click at [501, 96] on icon at bounding box center [498, 99] width 23 height 23
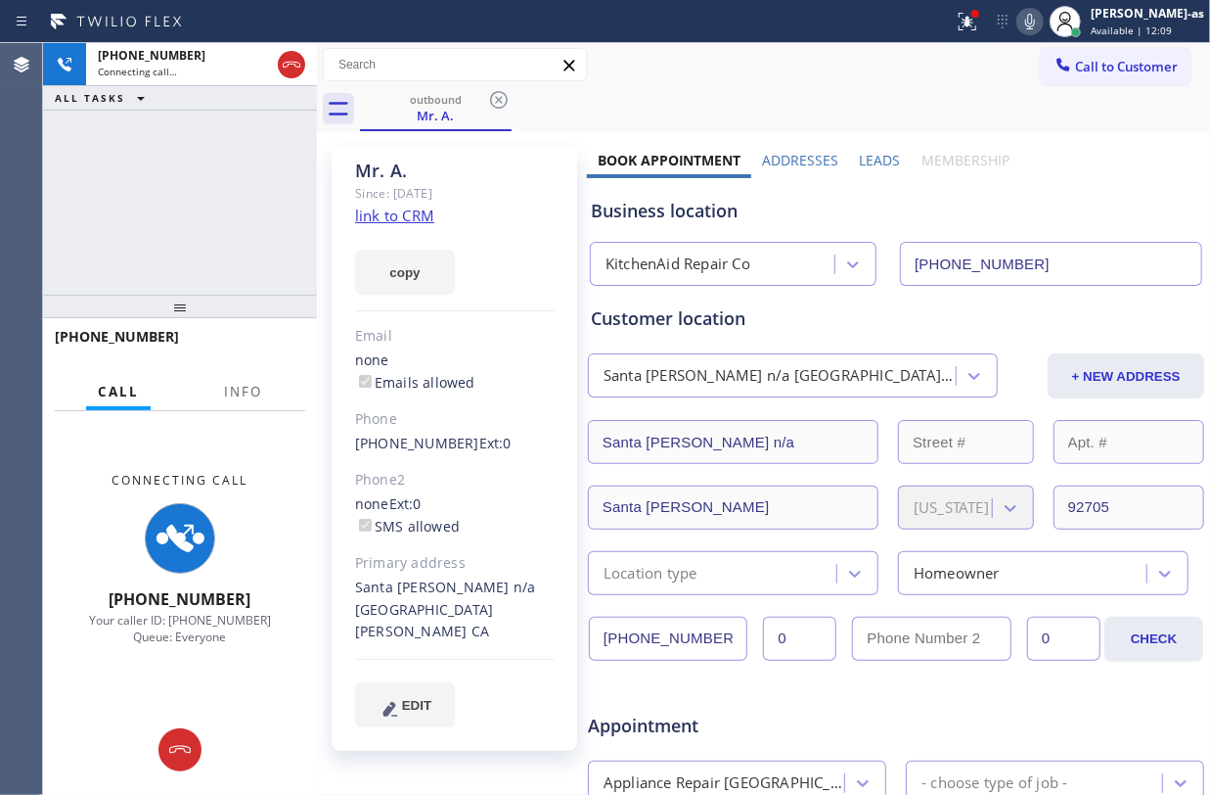
click at [401, 215] on link "link to CRM" at bounding box center [394, 215] width 79 height 20
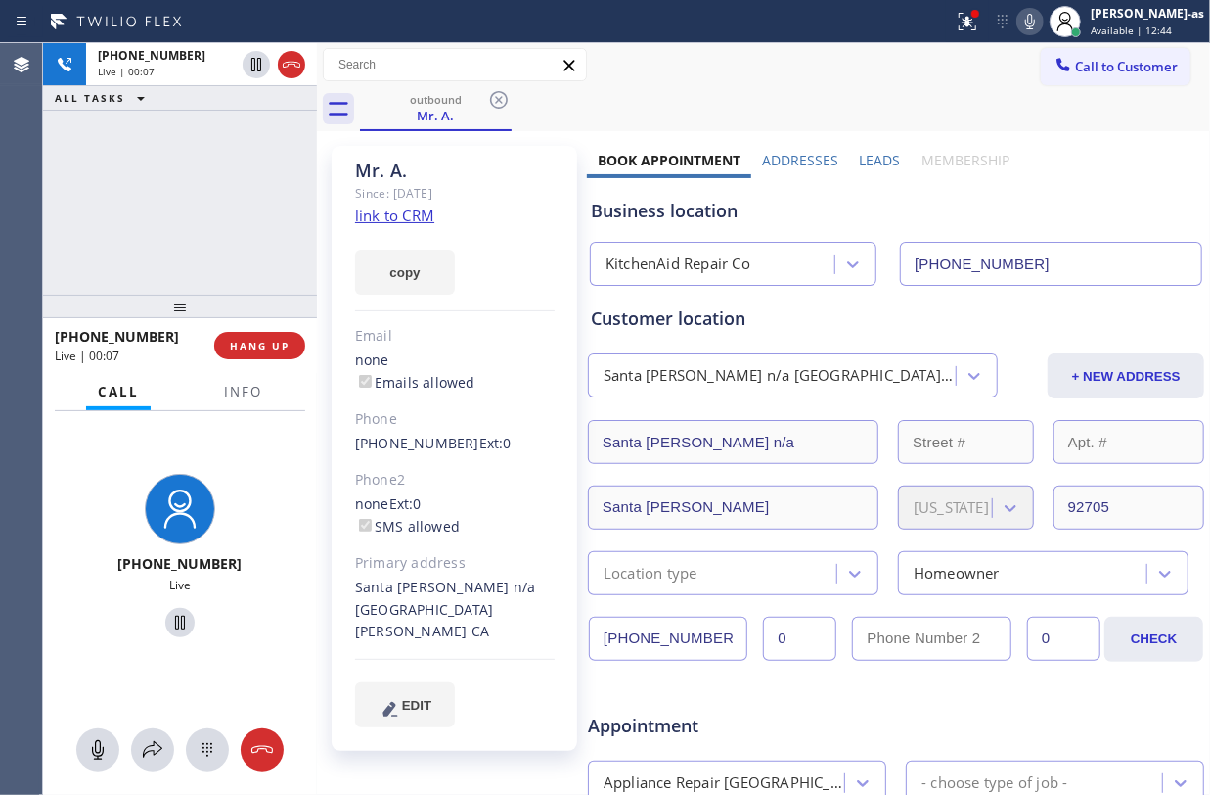
click at [138, 225] on div "+16613307561 Live | 00:07 ALL TASKS ALL TASKS ACTIVE TASKS TASKS IN WRAP UP" at bounding box center [180, 168] width 274 height 251
click at [250, 335] on button "HANG UP" at bounding box center [259, 345] width 91 height 27
click at [252, 335] on button "HANG UP" at bounding box center [259, 345] width 91 height 27
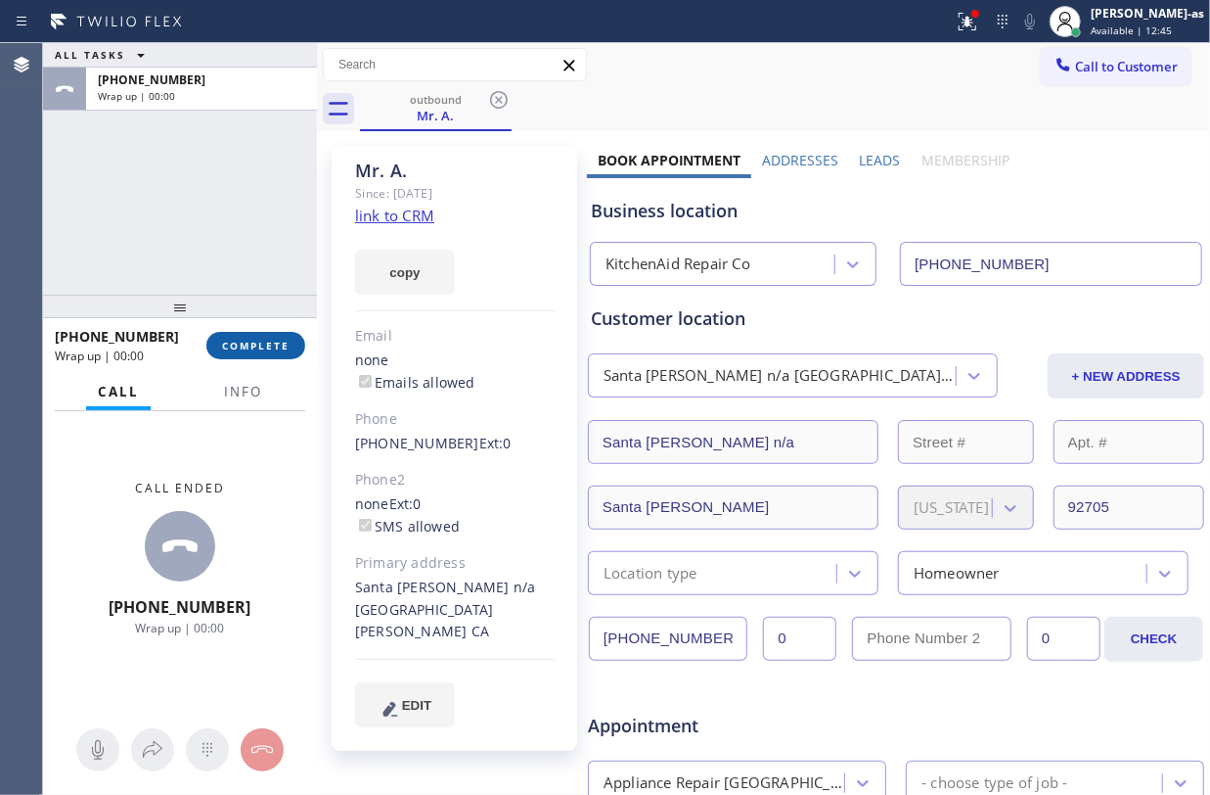
click at [252, 335] on button "COMPLETE" at bounding box center [255, 345] width 99 height 27
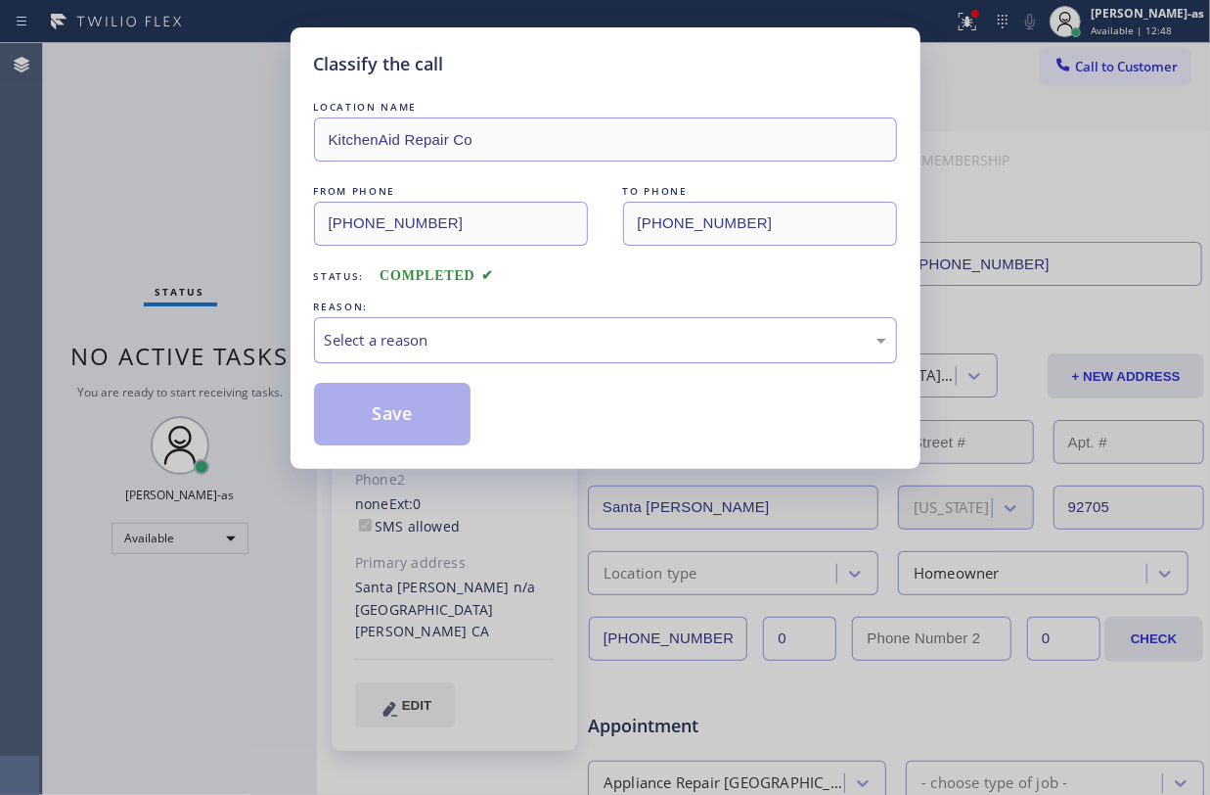
click at [458, 345] on div "Select a reason" at bounding box center [606, 340] width 562 height 23
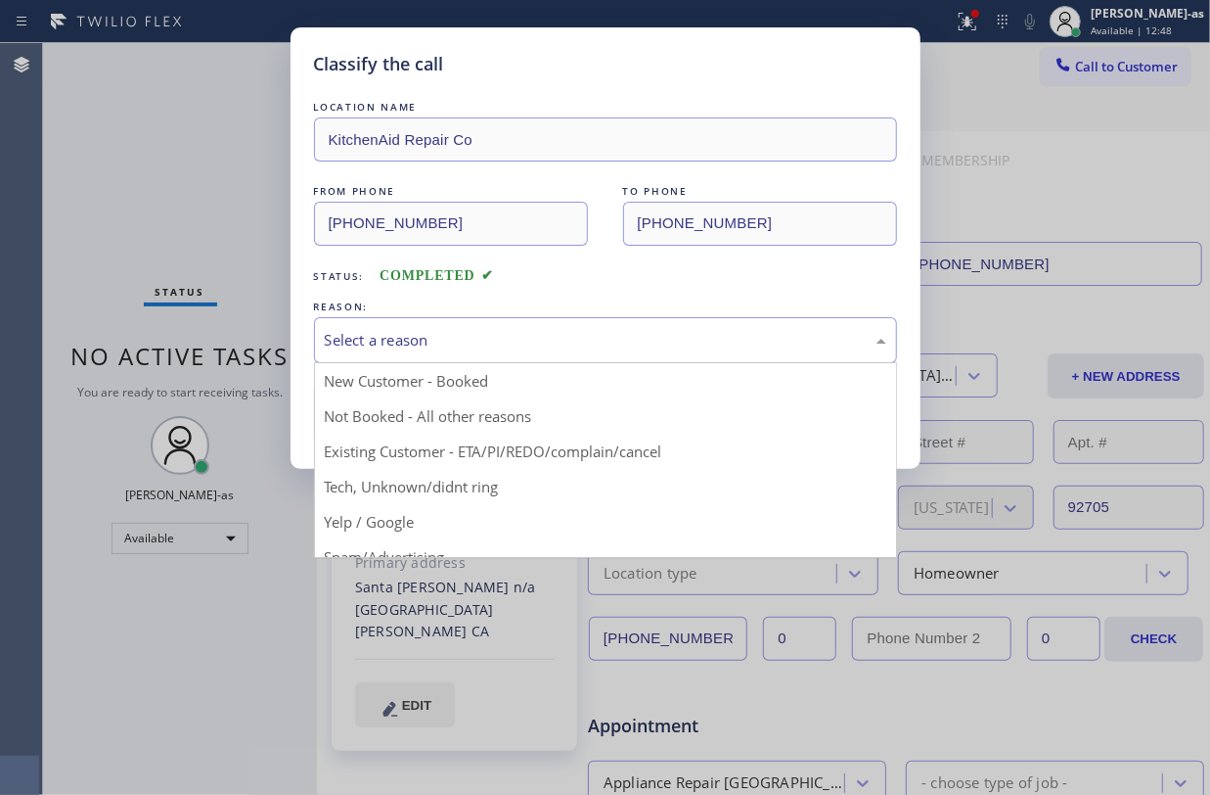
drag, startPoint x: 522, startPoint y: 443, endPoint x: 476, endPoint y: 436, distance: 46.5
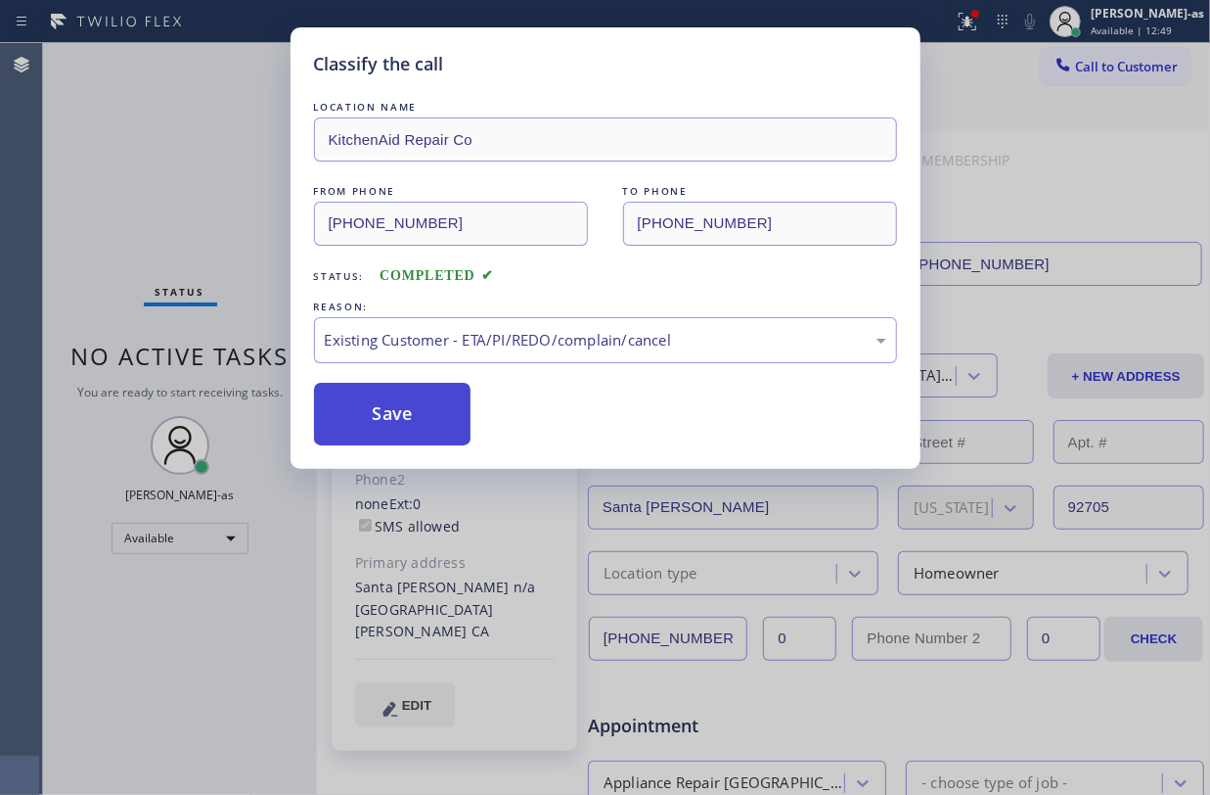
click at [401, 411] on button "Save" at bounding box center [393, 414] width 158 height 63
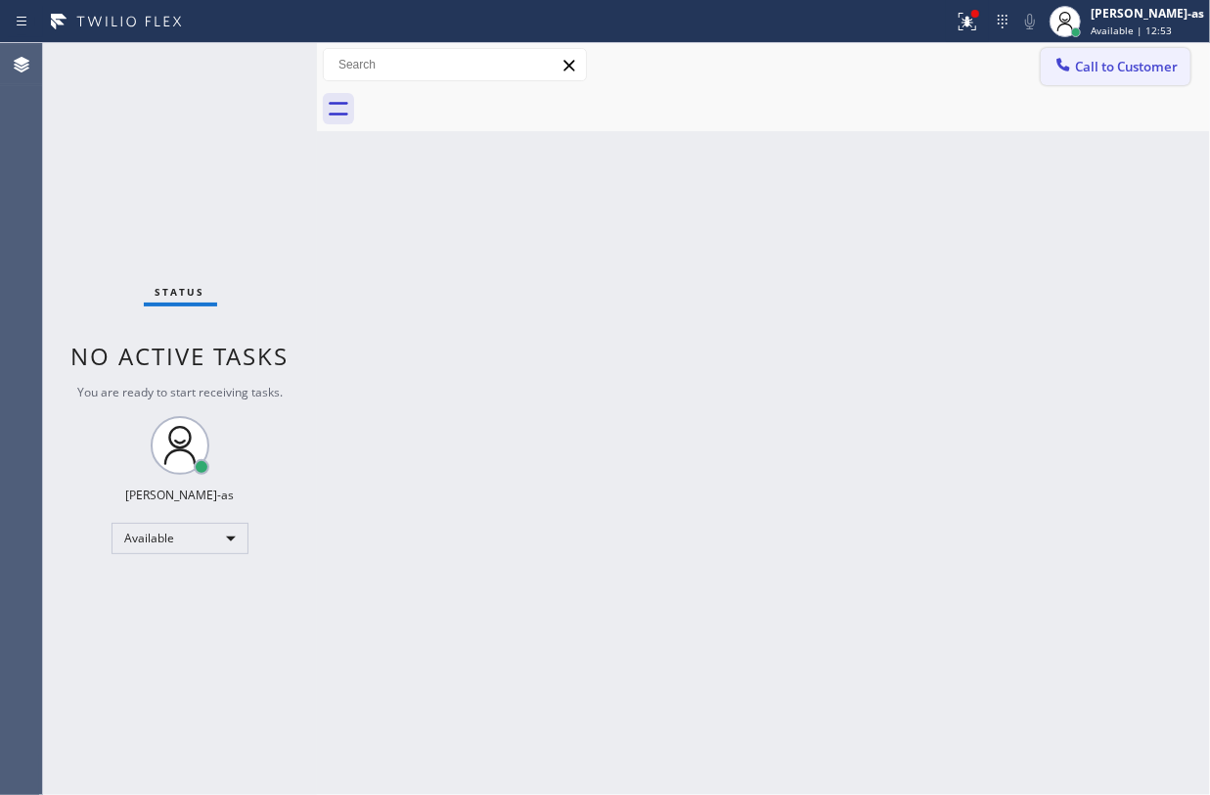
click at [1116, 74] on span "Call to Customer" at bounding box center [1126, 67] width 103 height 18
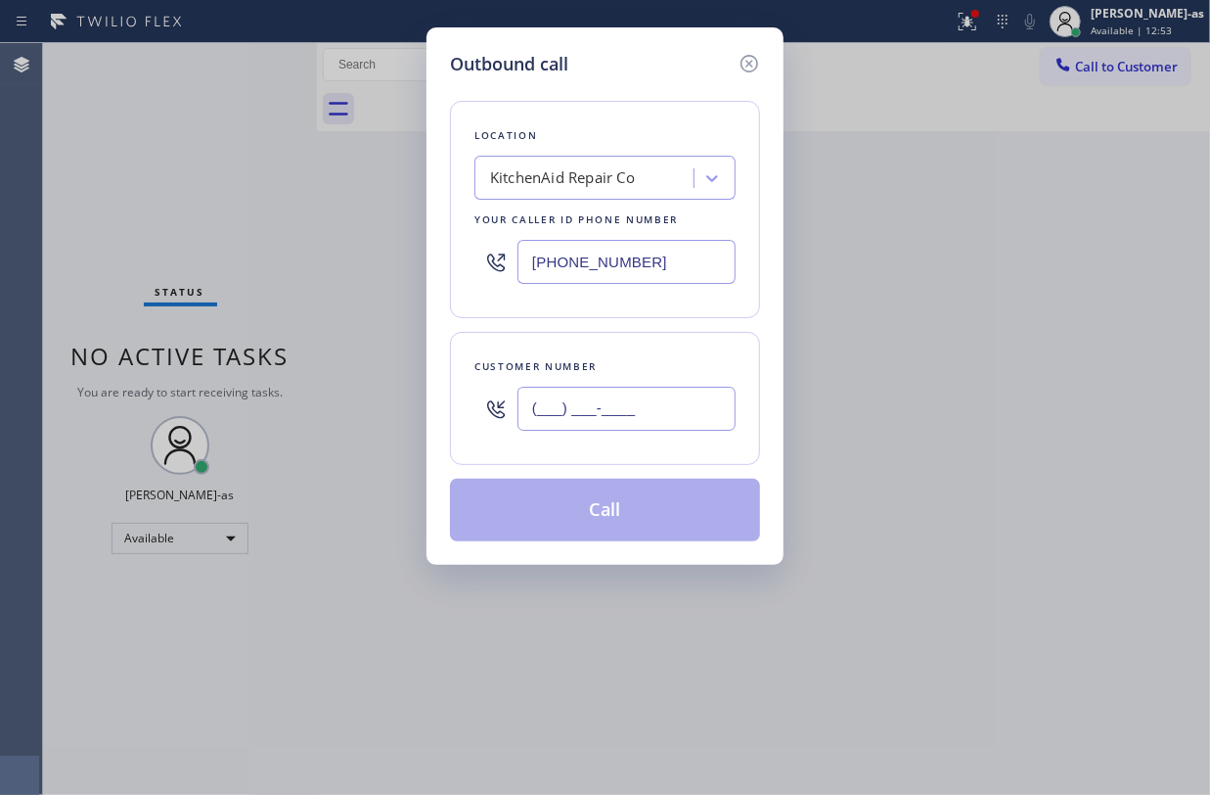
click at [659, 409] on input "(___) ___-____" at bounding box center [627, 408] width 218 height 44
paste input "661) 330-7561"
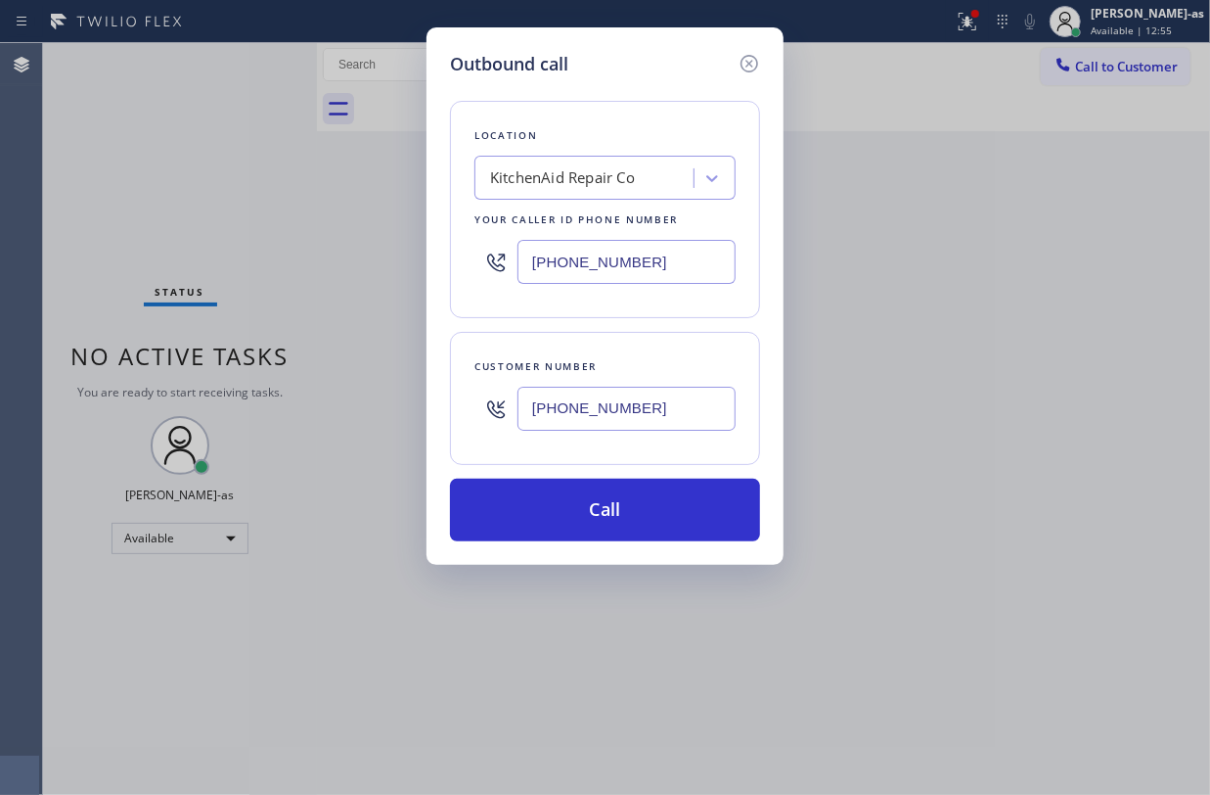
type input "(661) 330-7561"
click at [588, 471] on div "Location KitchenAid Repair Co Your caller id phone number (323) 894-1469 Custom…" at bounding box center [605, 309] width 310 height 464
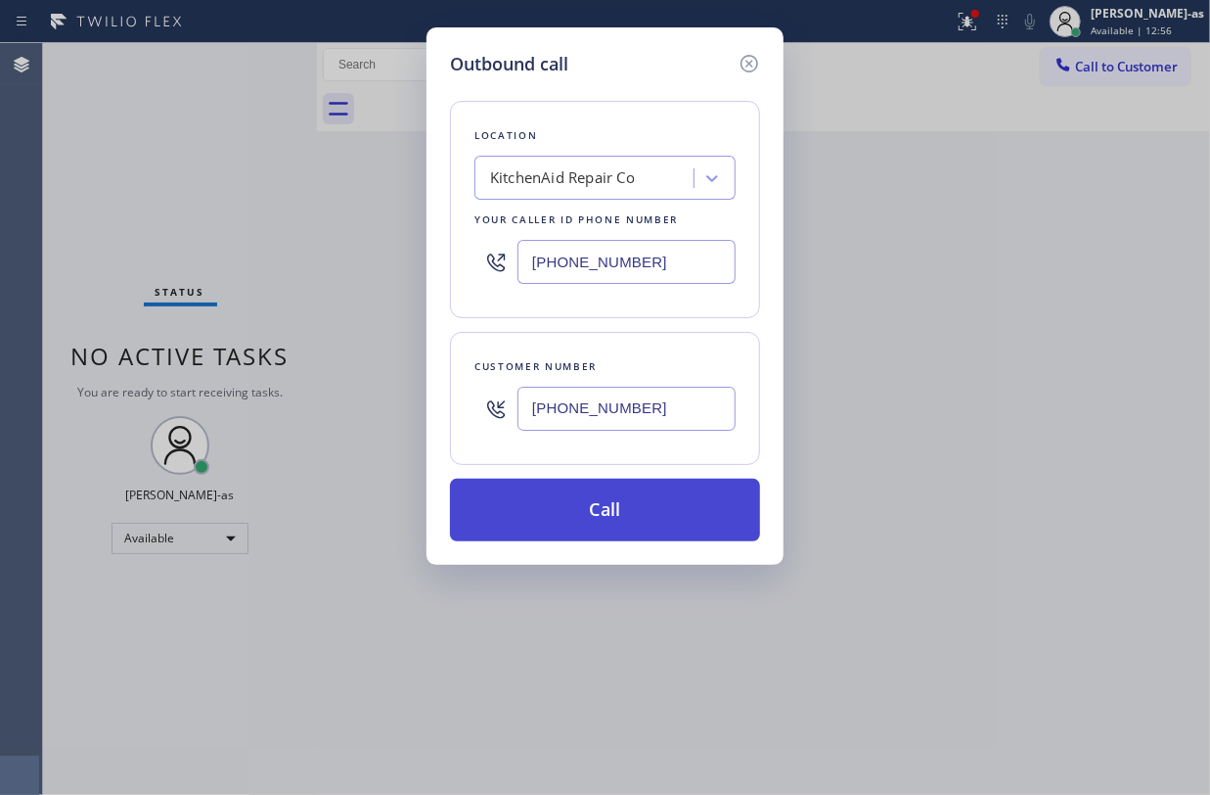
click at [611, 517] on button "Call" at bounding box center [605, 509] width 310 height 63
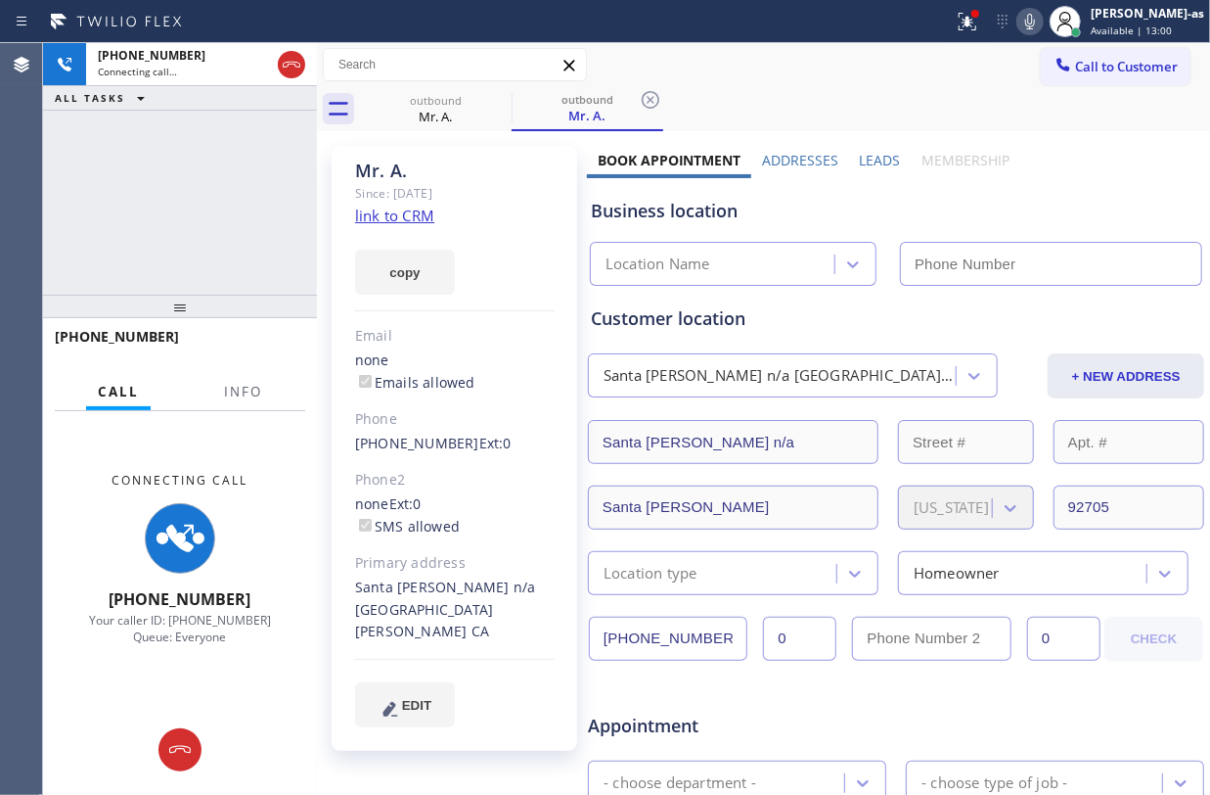
type input "(323) 894-1469"
click at [190, 216] on div "+16613307561 Connecting call… ALL TASKS ALL TASKS ACTIVE TASKS TASKS IN WRAP UP" at bounding box center [180, 168] width 274 height 251
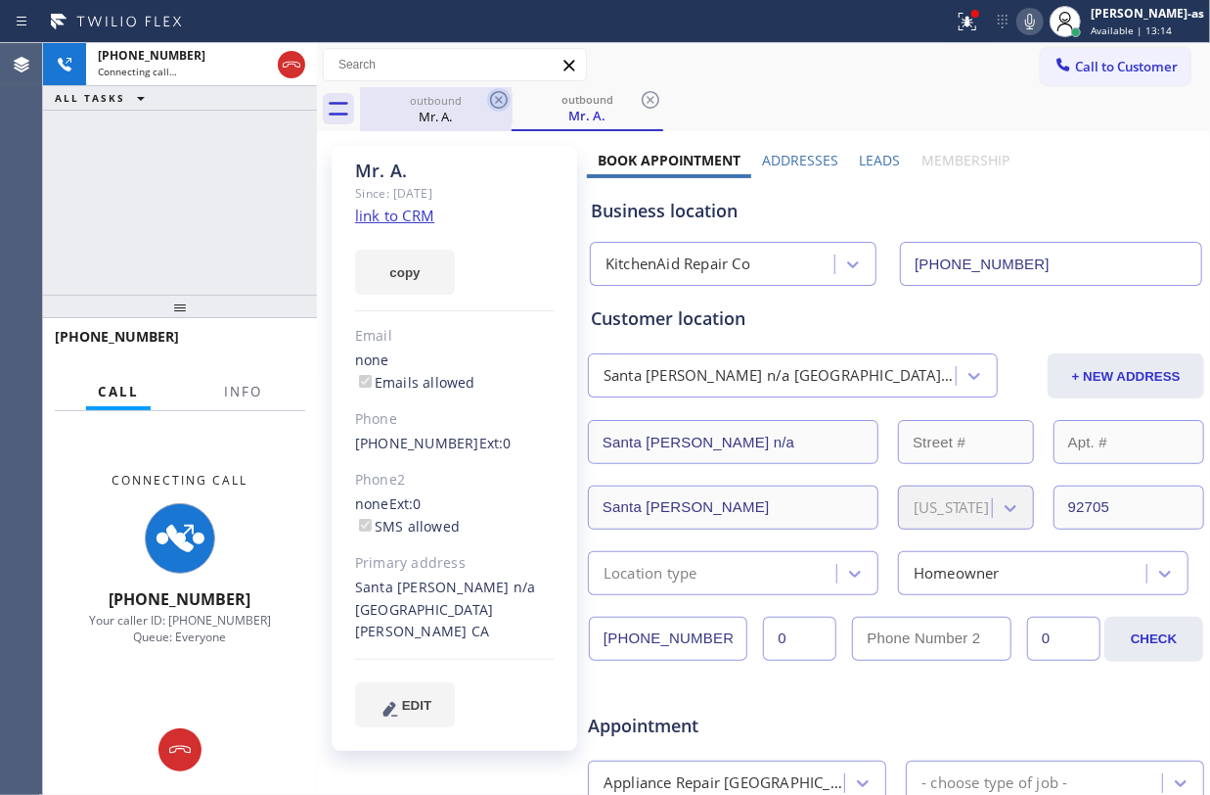
click at [424, 103] on div "outbound" at bounding box center [436, 100] width 148 height 15
click at [490, 100] on icon at bounding box center [499, 100] width 18 height 18
click at [0, 0] on icon at bounding box center [0, 0] width 0 height 0
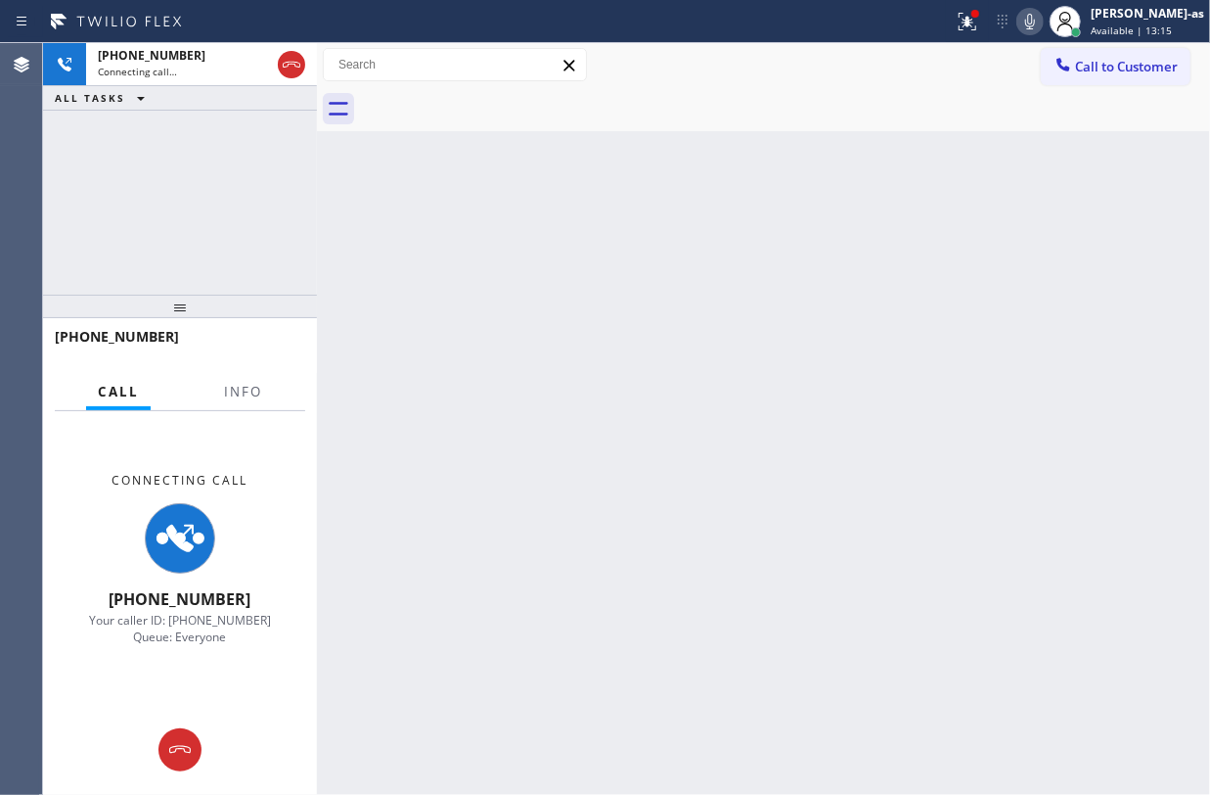
drag, startPoint x: 232, startPoint y: 205, endPoint x: 275, endPoint y: 154, distance: 67.4
click at [233, 204] on div "+16613307561 Connecting call… ALL TASKS ALL TASKS ACTIVE TASKS TASKS IN WRAP UP" at bounding box center [180, 168] width 274 height 251
click at [295, 63] on icon at bounding box center [291, 64] width 23 height 23
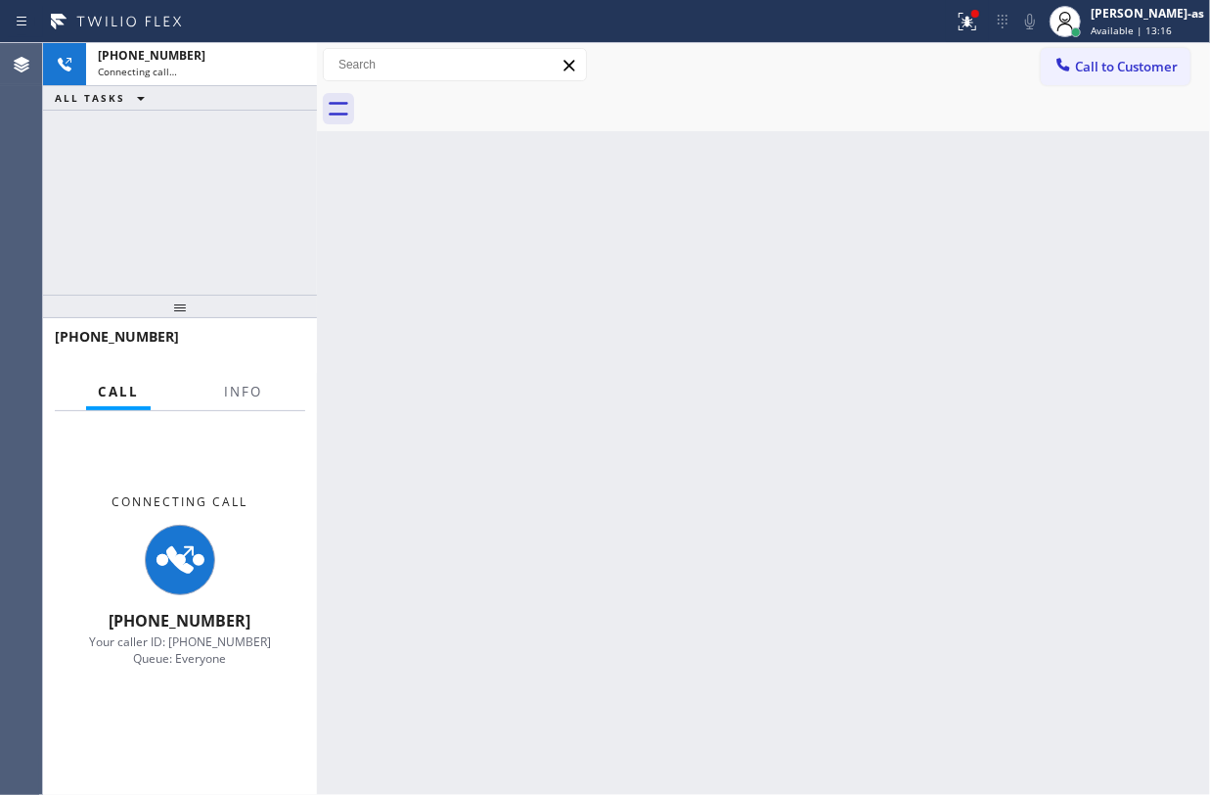
drag, startPoint x: 119, startPoint y: 236, endPoint x: 146, endPoint y: 233, distance: 26.6
click at [134, 236] on div "+16613307561 Connecting call… ALL TASKS ALL TASKS ACTIVE TASKS TASKS IN WRAP UP" at bounding box center [180, 168] width 274 height 251
click at [596, 231] on div "Back to Dashboard Change Sender ID Customers Technicians Select a contact Outbo…" at bounding box center [763, 418] width 893 height 751
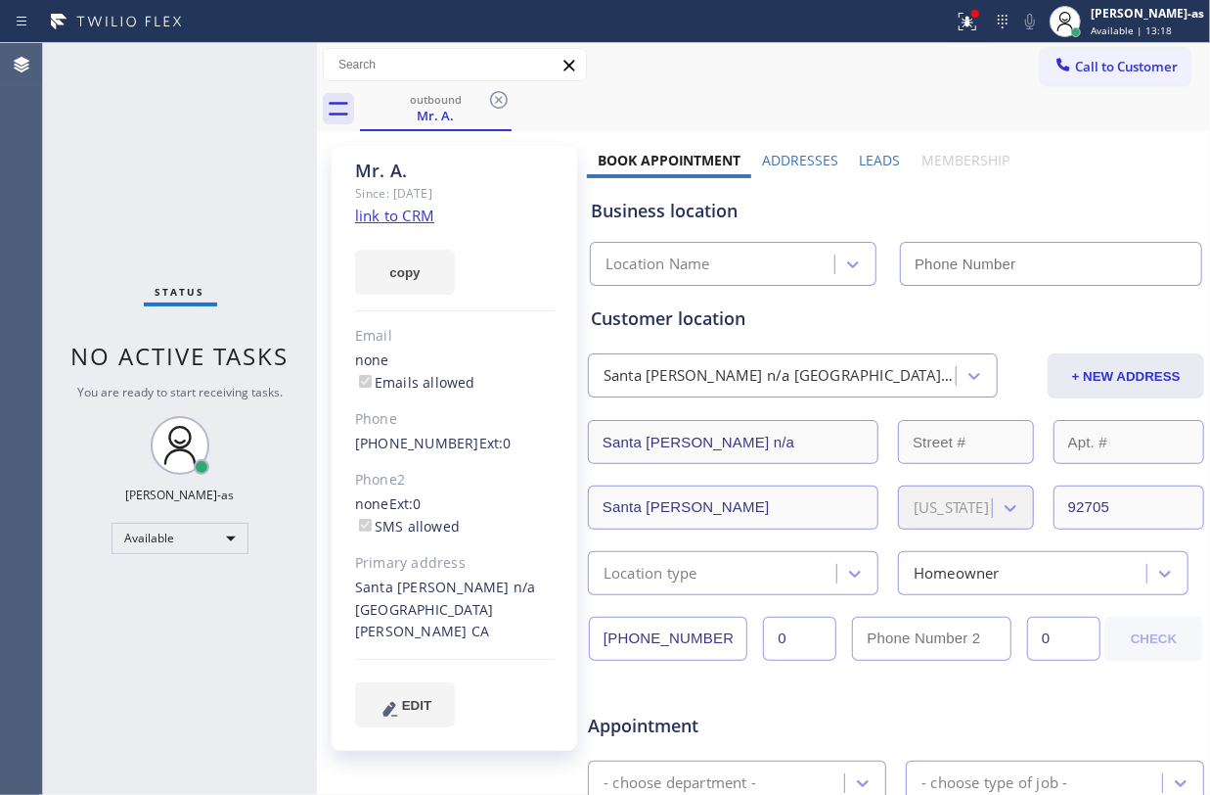
type input "(323) 894-1469"
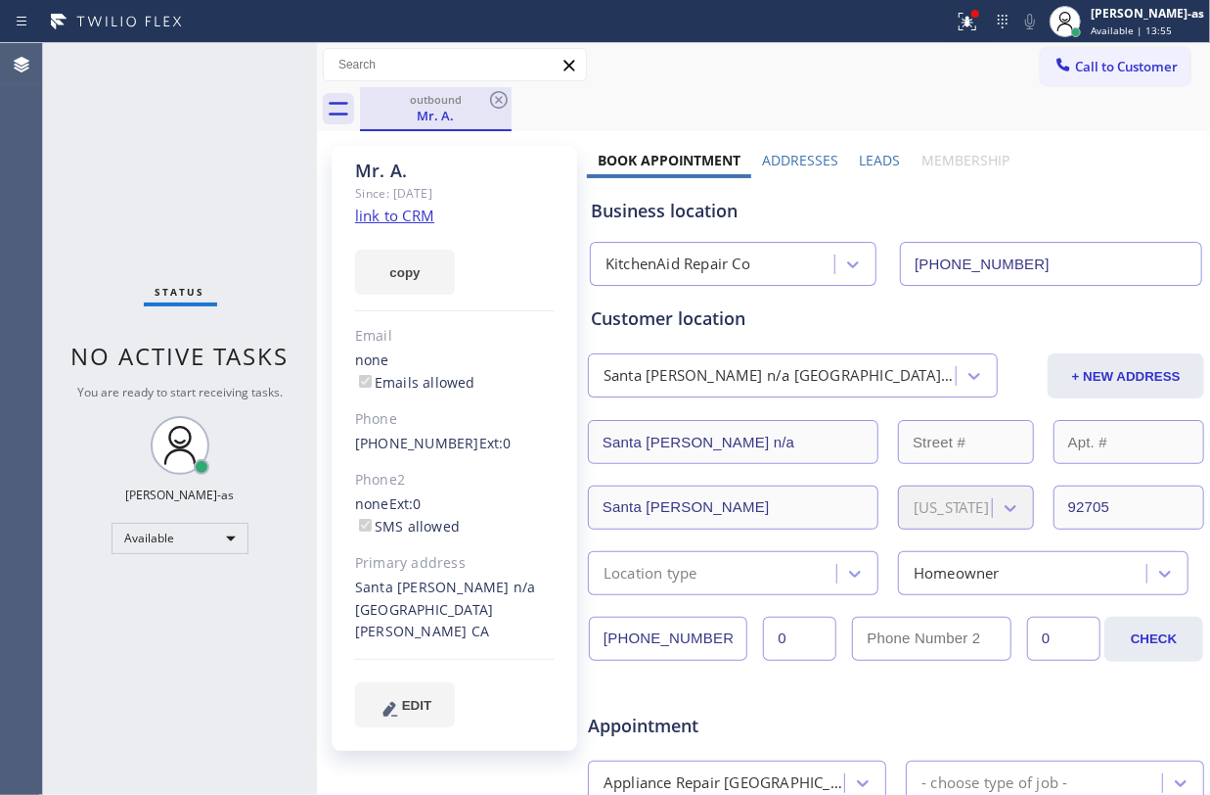
click at [425, 123] on div "Mr. A." at bounding box center [436, 116] width 148 height 18
click at [493, 104] on icon at bounding box center [499, 100] width 18 height 18
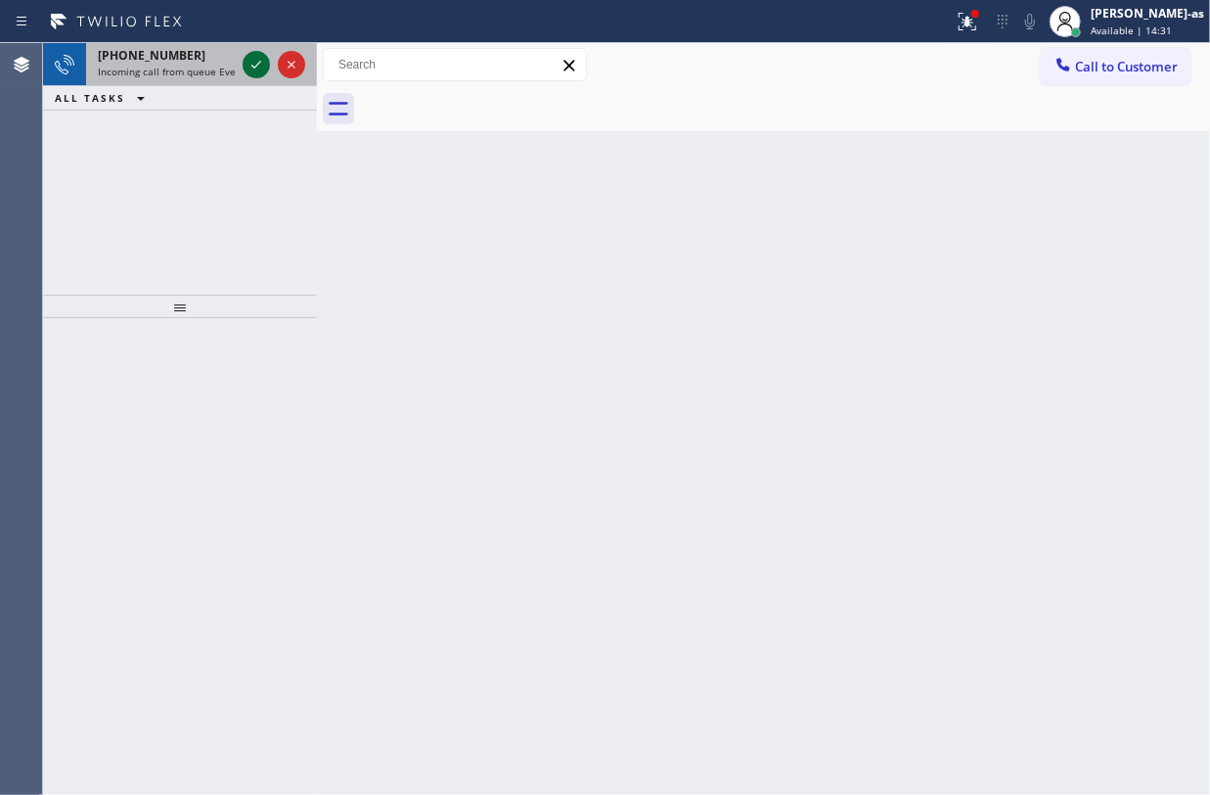
click at [264, 63] on icon at bounding box center [256, 64] width 23 height 23
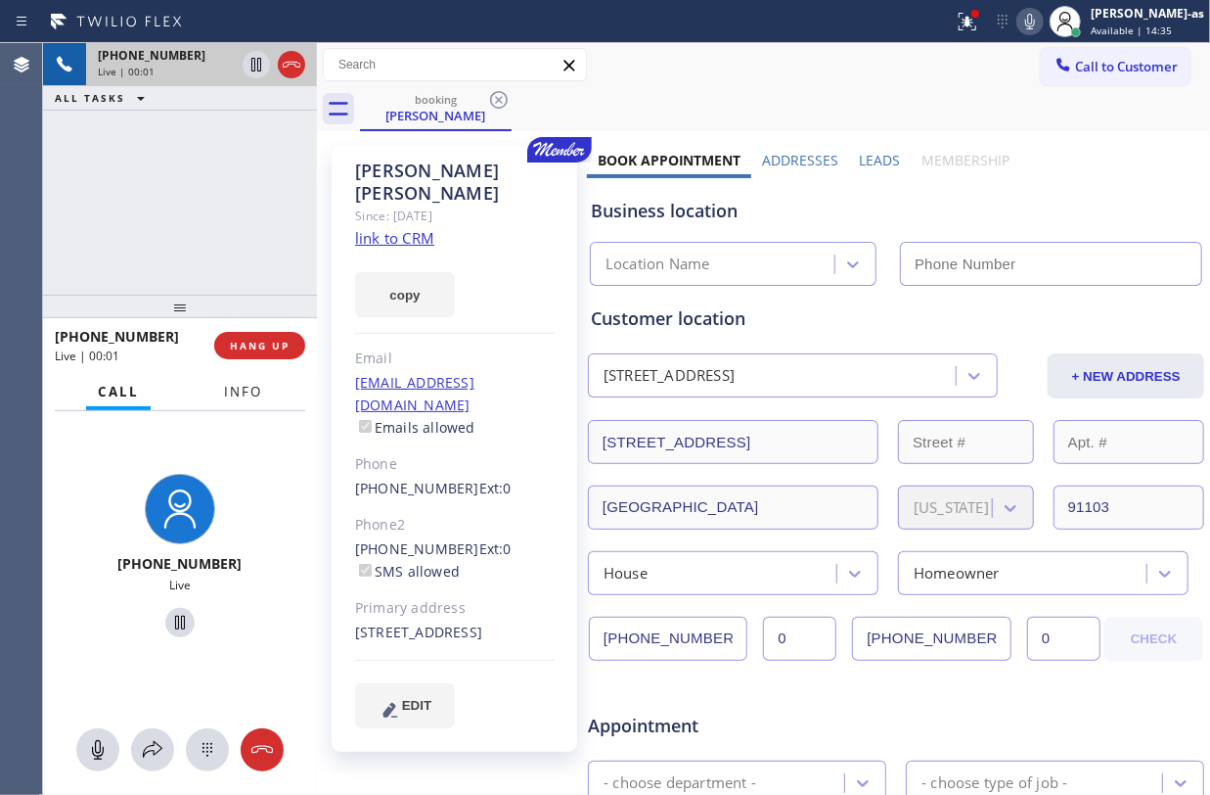
click at [239, 401] on button "Info" at bounding box center [243, 392] width 62 height 38
type input "(844) 386-0017"
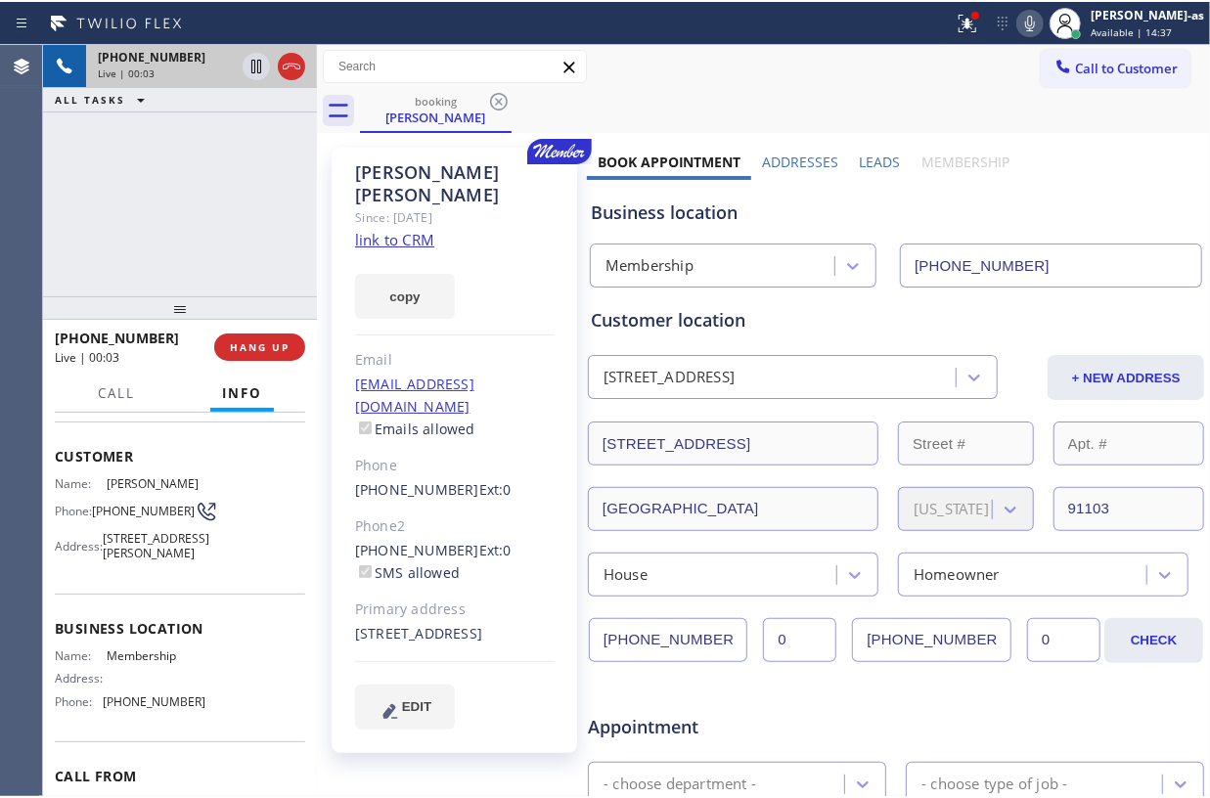
scroll to position [219, 0]
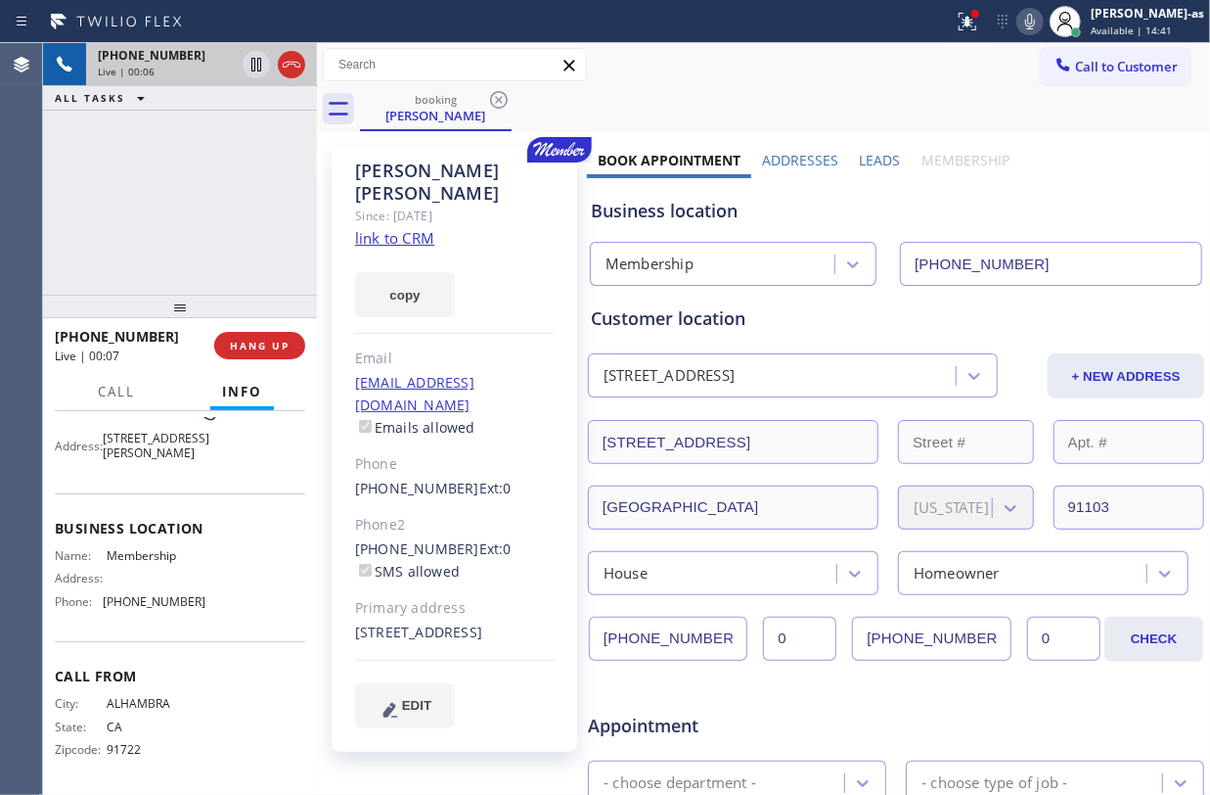
click at [400, 228] on link "link to CRM" at bounding box center [394, 238] width 79 height 20
click at [112, 134] on div "+16264824203 Live | 00:22 ALL TASKS ALL TASKS ACTIVE TASKS TASKS IN WRAP UP" at bounding box center [180, 168] width 274 height 251
click at [232, 213] on div "+16264824203 Live | 02:04 ALL TASKS ALL TASKS ACTIVE TASKS TASKS IN WRAP UP" at bounding box center [180, 168] width 274 height 251
click at [232, 213] on div "+16264824203 Live | 02:06 ALL TASKS ALL TASKS ACTIVE TASKS TASKS IN WRAP UP" at bounding box center [180, 168] width 274 height 251
click at [169, 204] on div "+16264824203 Live | 02:09 ALL TASKS ALL TASKS ACTIVE TASKS TASKS IN WRAP UP" at bounding box center [180, 168] width 274 height 251
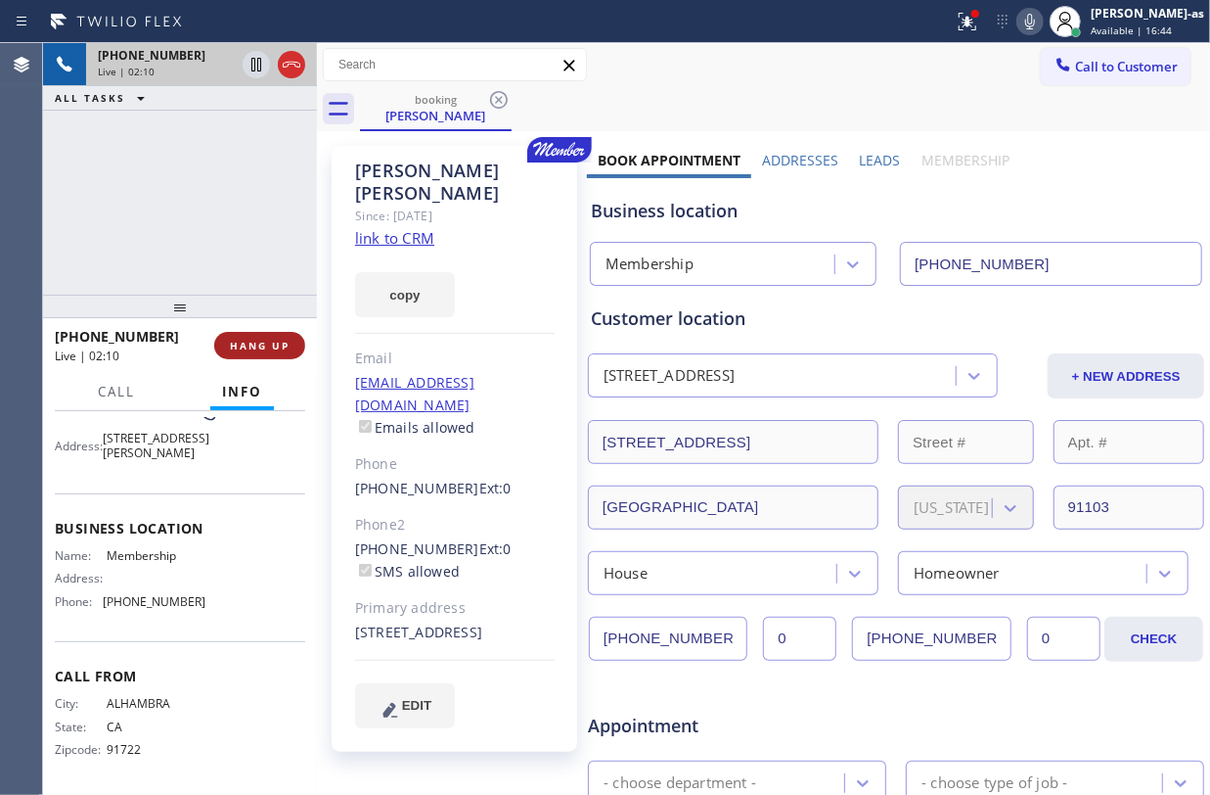
click at [263, 342] on span "HANG UP" at bounding box center [260, 346] width 60 height 14
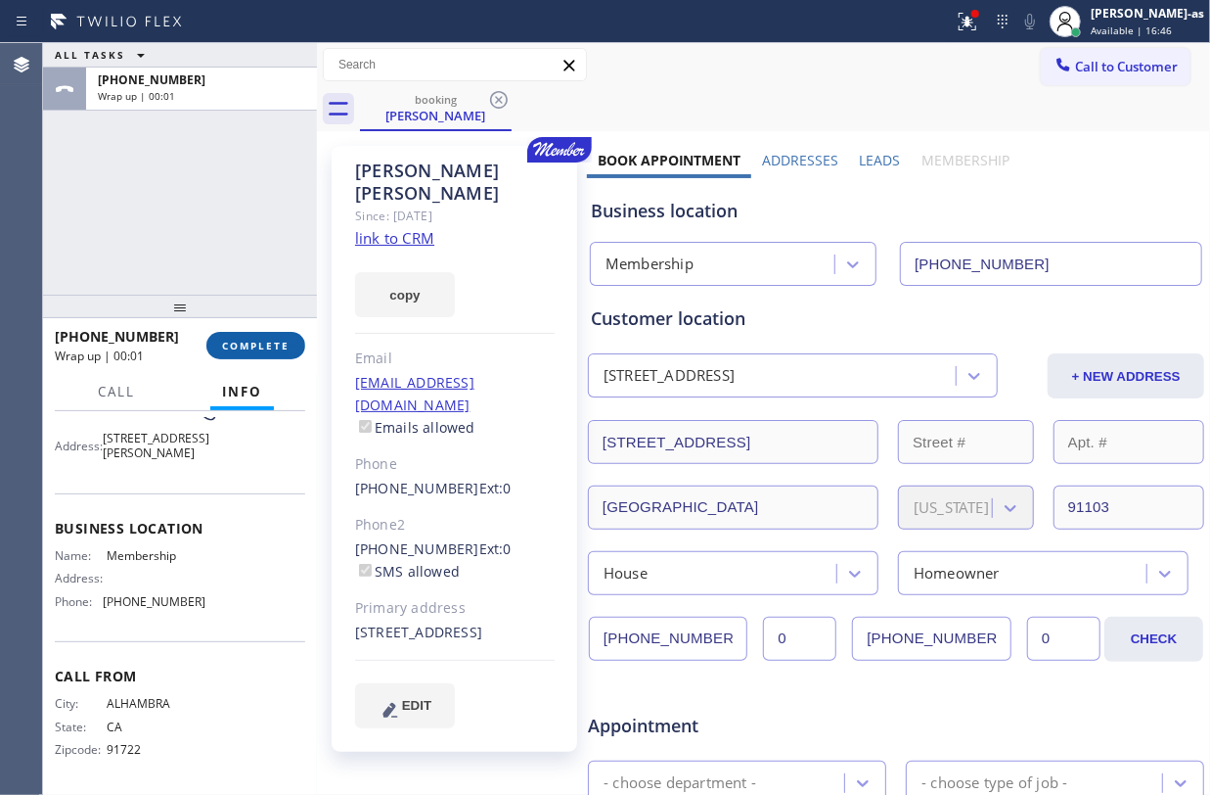
click at [263, 342] on span "COMPLETE" at bounding box center [256, 346] width 68 height 14
click at [207, 216] on div "ALL TASKS ALL TASKS ACTIVE TASKS TASKS IN WRAP UP +16264824203 Wrap up | 00:02" at bounding box center [180, 168] width 274 height 251
click at [220, 237] on div "ALL TASKS ALL TASKS ACTIVE TASKS TASKS IN WRAP UP +16264824203 Wrap up | 00:02" at bounding box center [180, 168] width 274 height 251
click at [221, 292] on div "Classify the call LOCATION NAME HVAC Alliance Expert FROM PHONE (855) 999-4417 …" at bounding box center [626, 418] width 1167 height 751
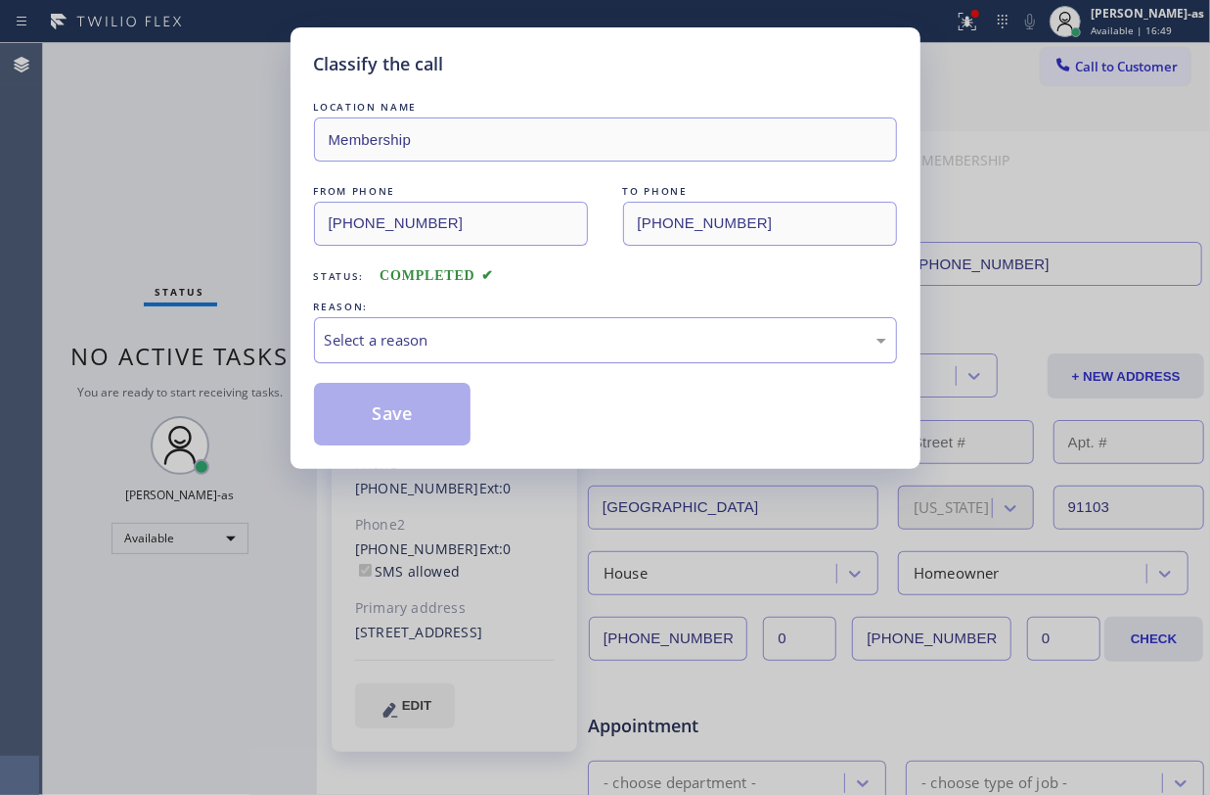
click at [521, 337] on div "Select a reason" at bounding box center [606, 340] width 562 height 23
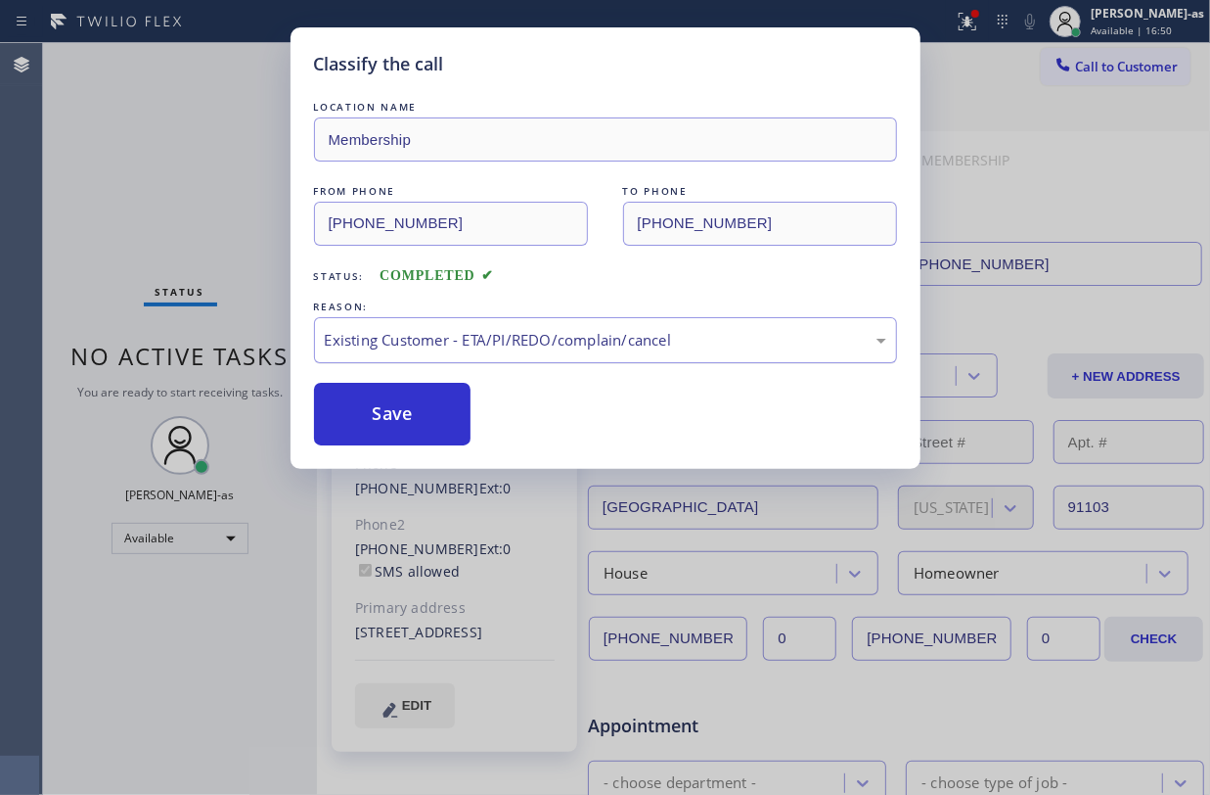
click at [388, 411] on button "Save" at bounding box center [393, 414] width 158 height 63
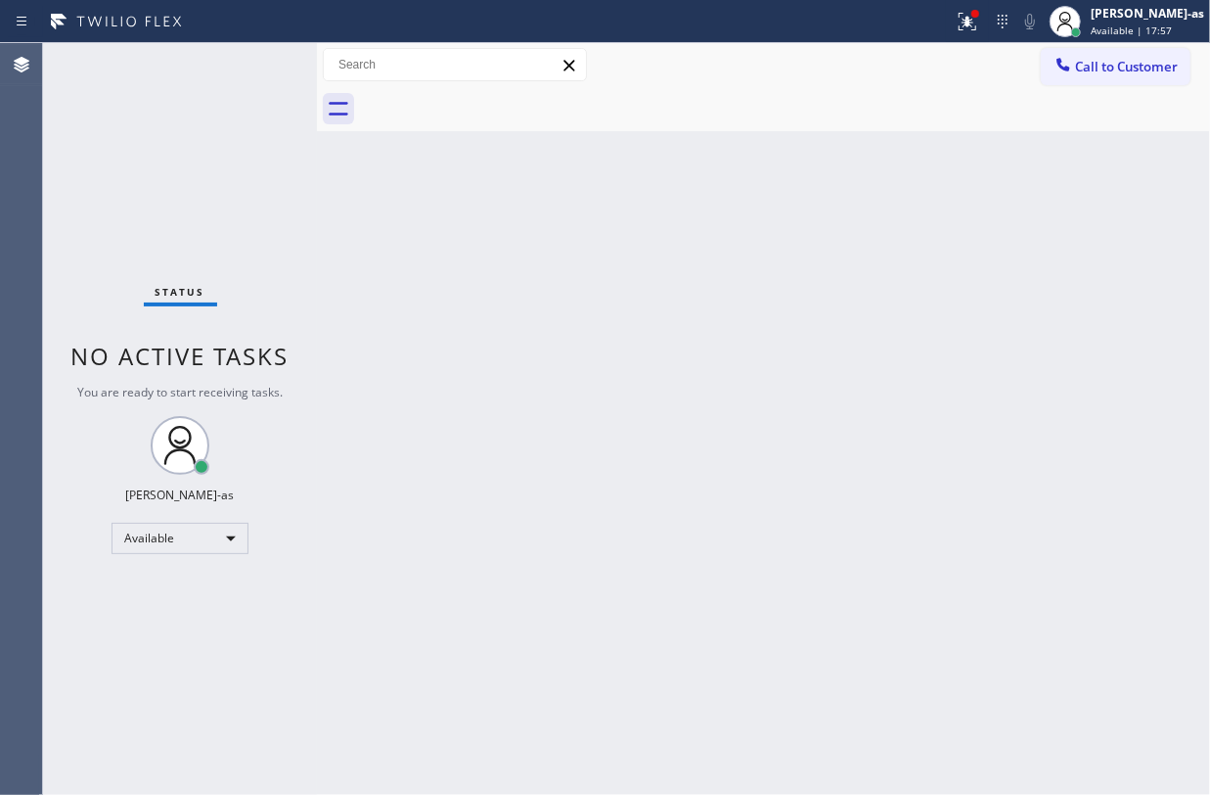
click at [279, 151] on div "Status No active tasks You are ready to start receiving tasks. Jesica Jumao-as …" at bounding box center [180, 418] width 274 height 751
drag, startPoint x: 198, startPoint y: 227, endPoint x: 211, endPoint y: 227, distance: 13.7
click at [198, 225] on div "Status No active tasks You are ready to start receiving tasks. Jesica Jumao-as …" at bounding box center [180, 418] width 274 height 751
drag, startPoint x: 232, startPoint y: 182, endPoint x: 147, endPoint y: 1, distance: 200.0
click at [232, 159] on div "Status No active tasks You are ready to start receiving tasks. Jesica Jumao-as …" at bounding box center [180, 418] width 274 height 751
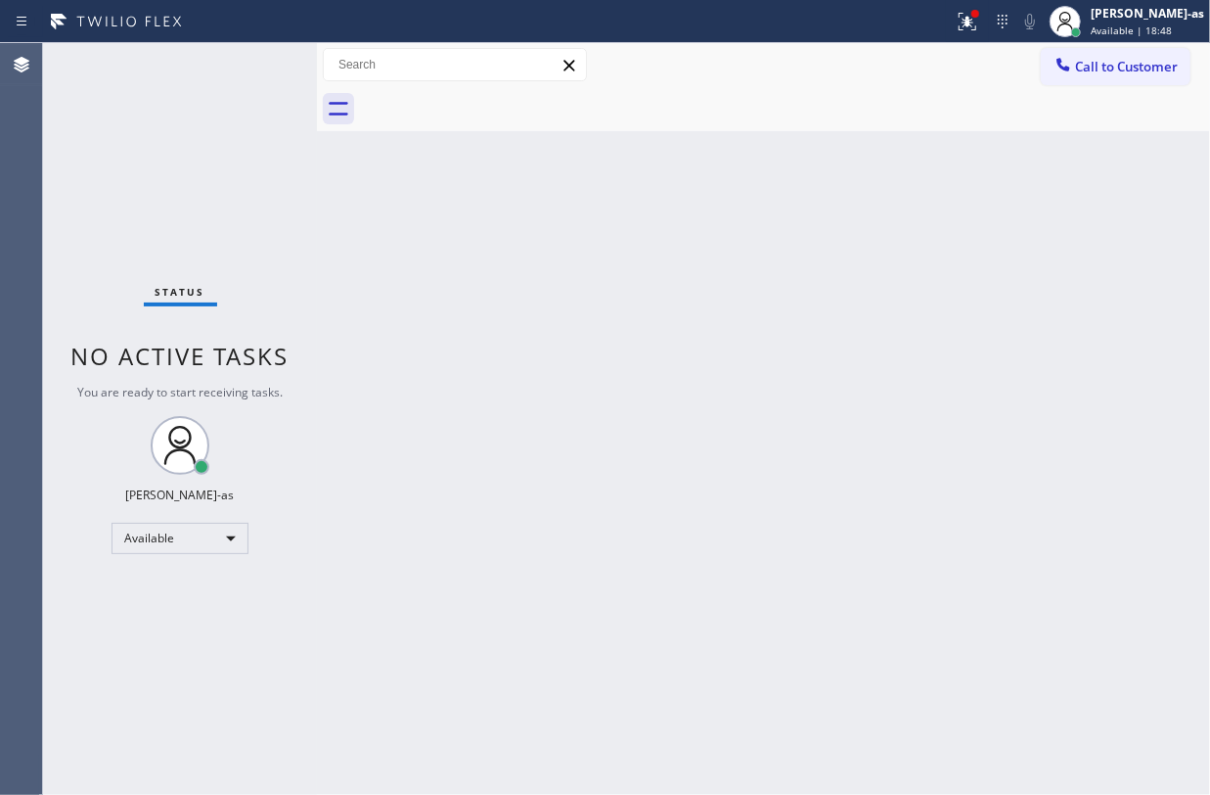
click at [451, 354] on div "Back to Dashboard Change Sender ID Customers Technicians Select a contact Outbo…" at bounding box center [763, 418] width 893 height 751
drag, startPoint x: 186, startPoint y: 154, endPoint x: 1072, endPoint y: 141, distance: 886.6
click at [211, 154] on div "Status No active tasks You are ready to start receiving tasks. Jesica Jumao-as …" at bounding box center [180, 418] width 274 height 751
click at [1062, 68] on icon at bounding box center [1064, 65] width 20 height 20
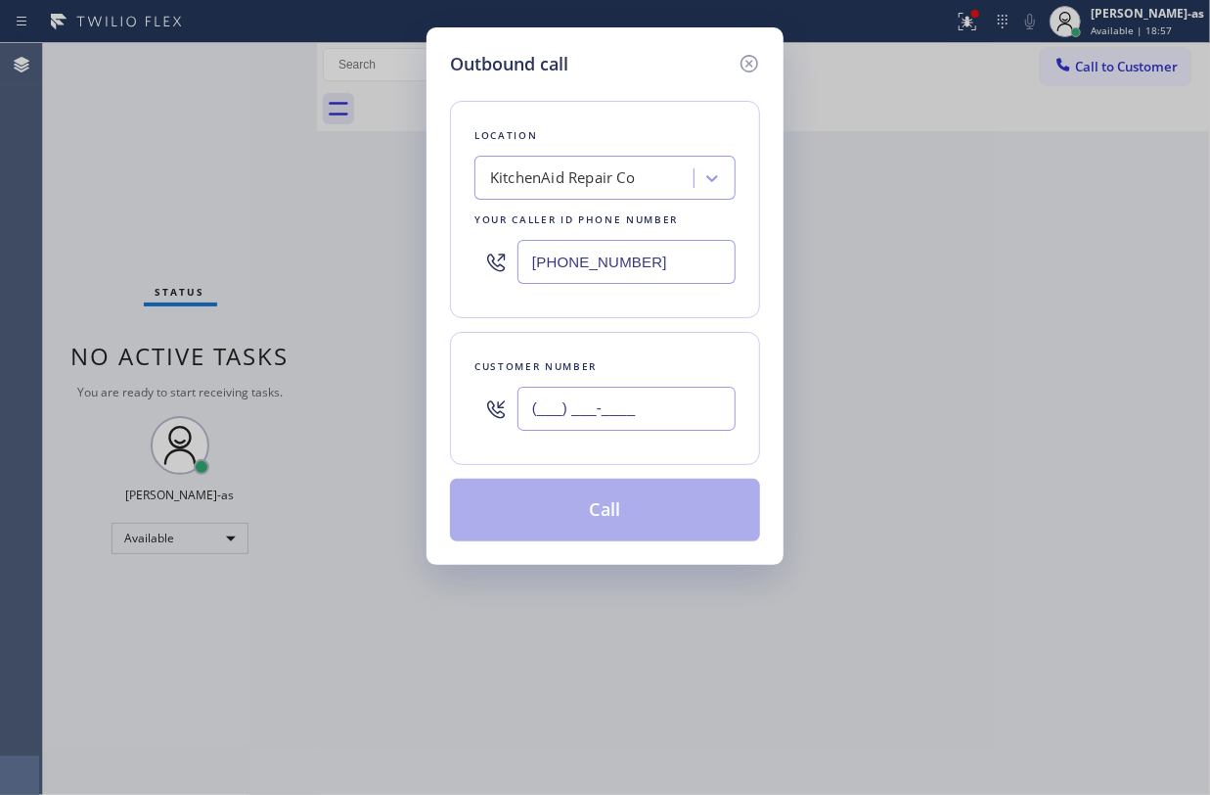
click at [640, 412] on input "(___) ___-____" at bounding box center [627, 408] width 218 height 44
paste input "562) 222-9801"
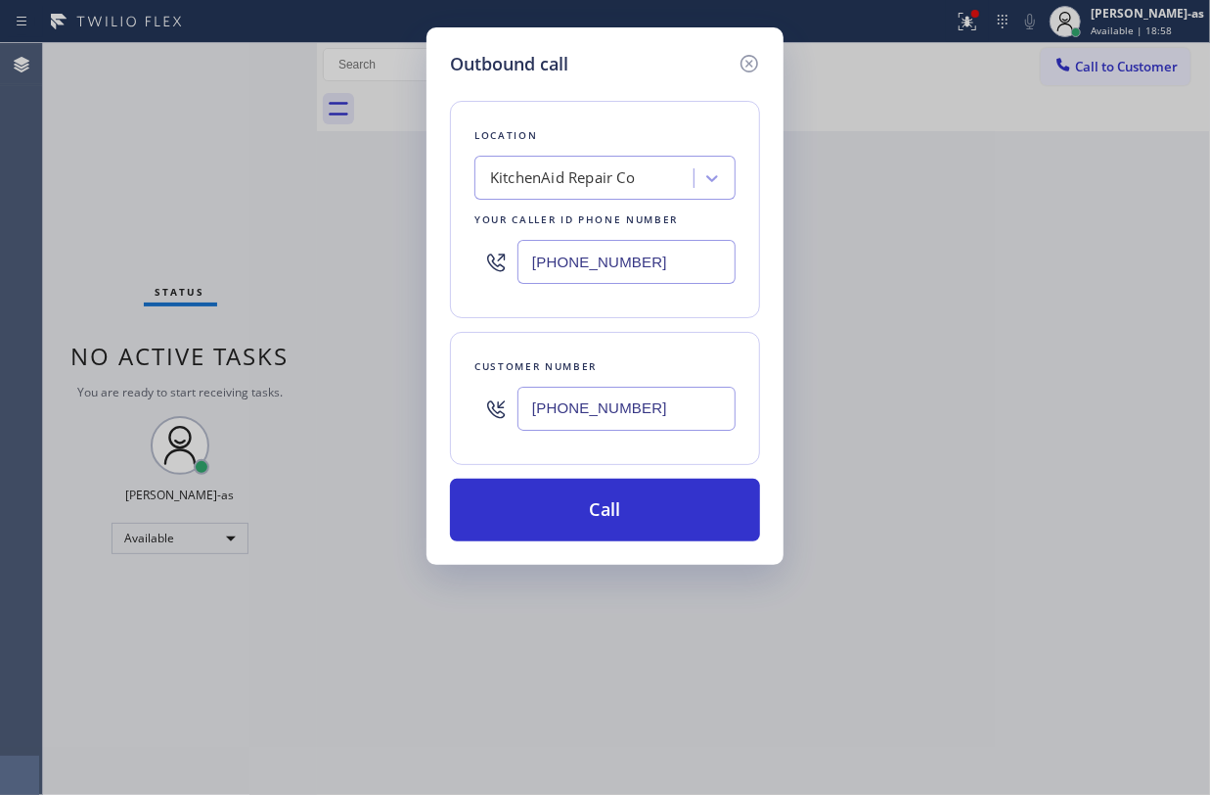
type input "(562) 222-9801"
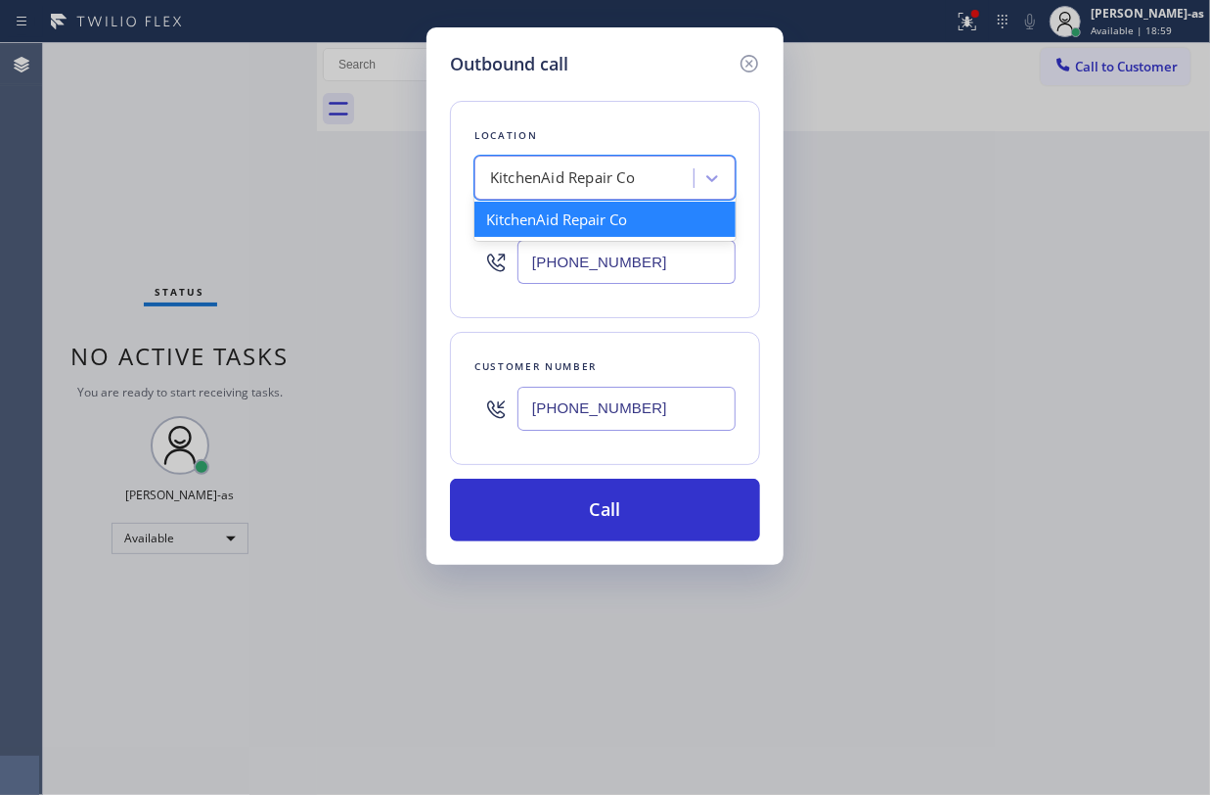
click at [648, 165] on div "KitchenAid Repair Co" at bounding box center [586, 178] width 213 height 34
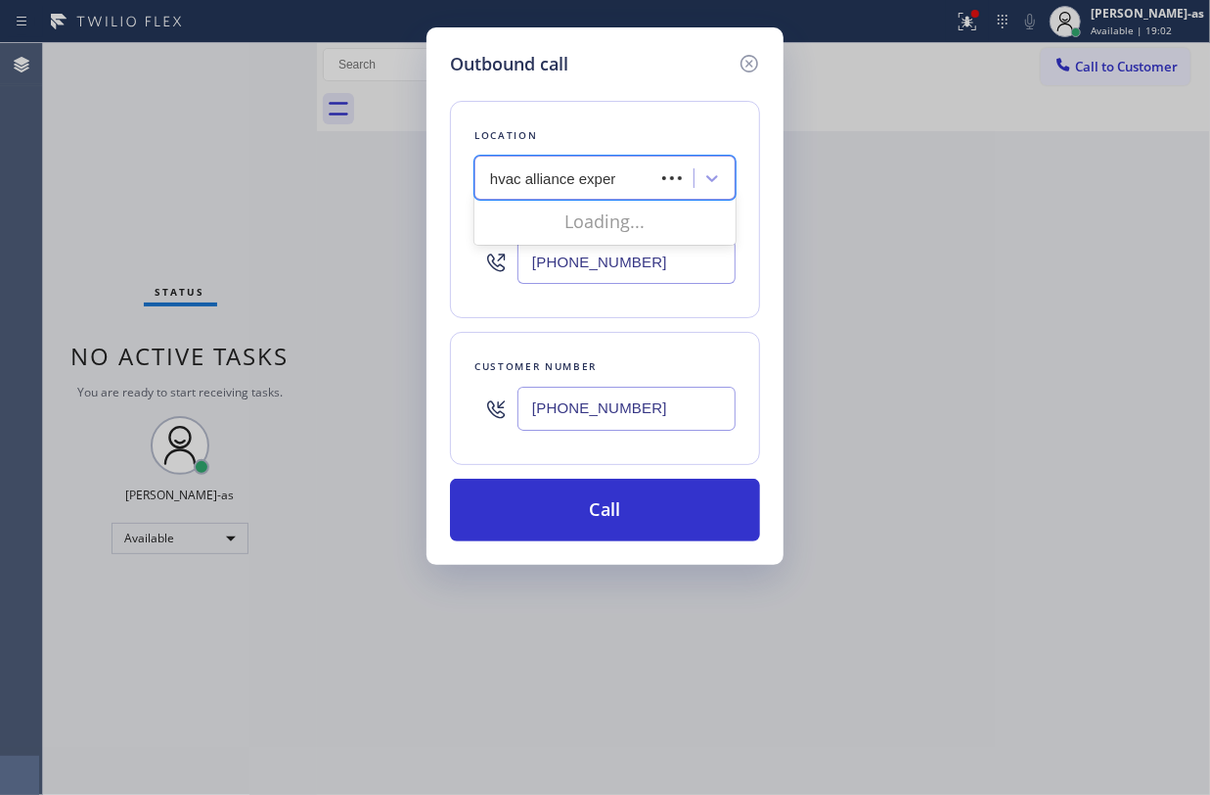
type input "hvac alliance expert"
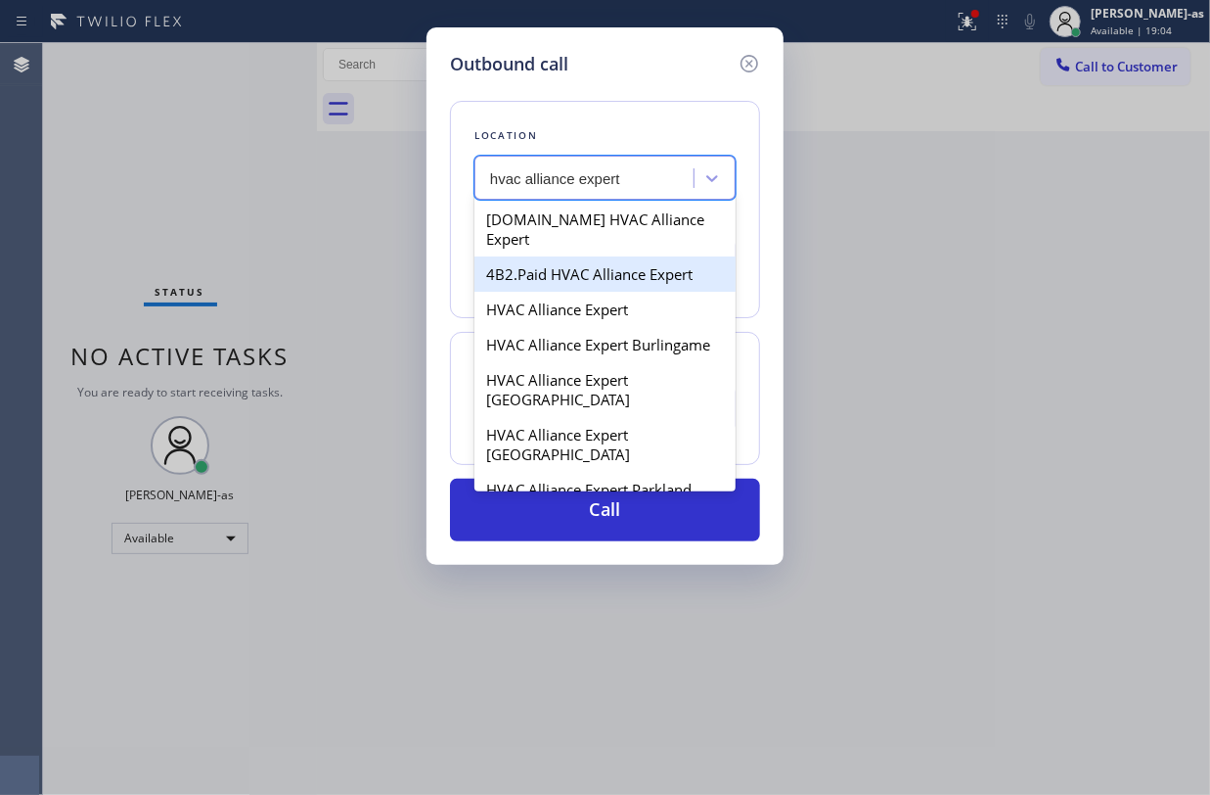
click at [568, 262] on div "4B2.Paid HVAC Alliance Expert" at bounding box center [605, 273] width 261 height 35
type input "(855) 999-4417"
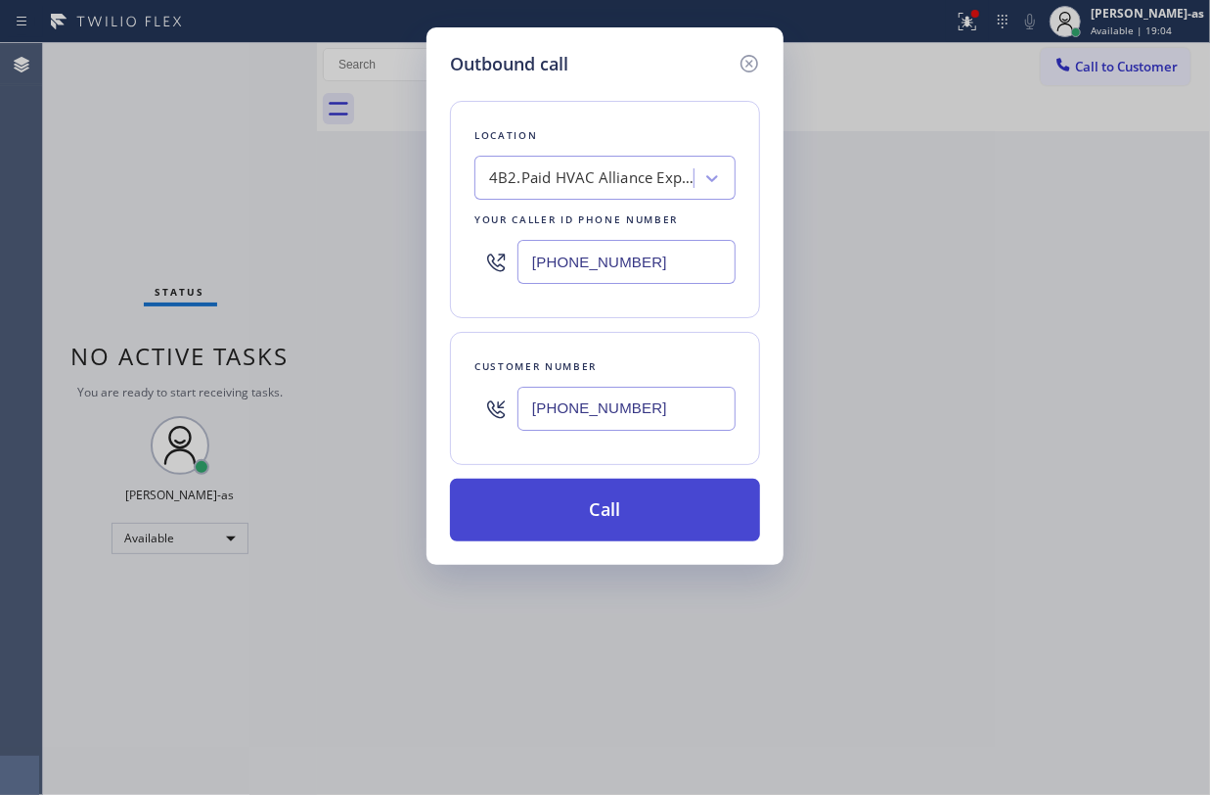
click at [620, 515] on button "Call" at bounding box center [605, 509] width 310 height 63
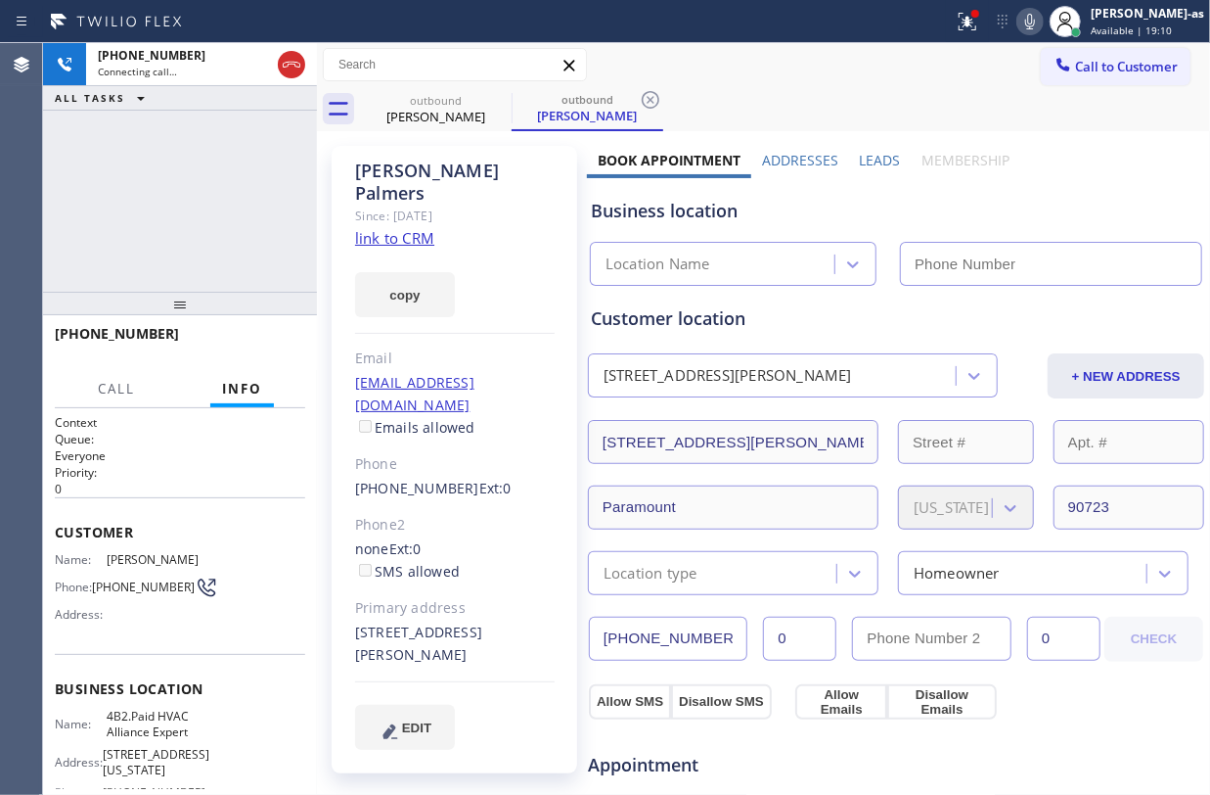
type input "(855) 999-4417"
drag, startPoint x: 153, startPoint y: 162, endPoint x: 286, endPoint y: 159, distance: 133.1
click at [153, 162] on div "+15622229801 Connecting call… ALL TASKS ALL TASKS ACTIVE TASKS TASKS IN WRAP UP" at bounding box center [180, 167] width 274 height 249
click at [405, 228] on link "link to CRM" at bounding box center [394, 238] width 79 height 20
click at [204, 126] on div "+15622229801 Connecting call… ALL TASKS ALL TASKS ACTIVE TASKS TASKS IN WRAP UP" at bounding box center [180, 167] width 274 height 249
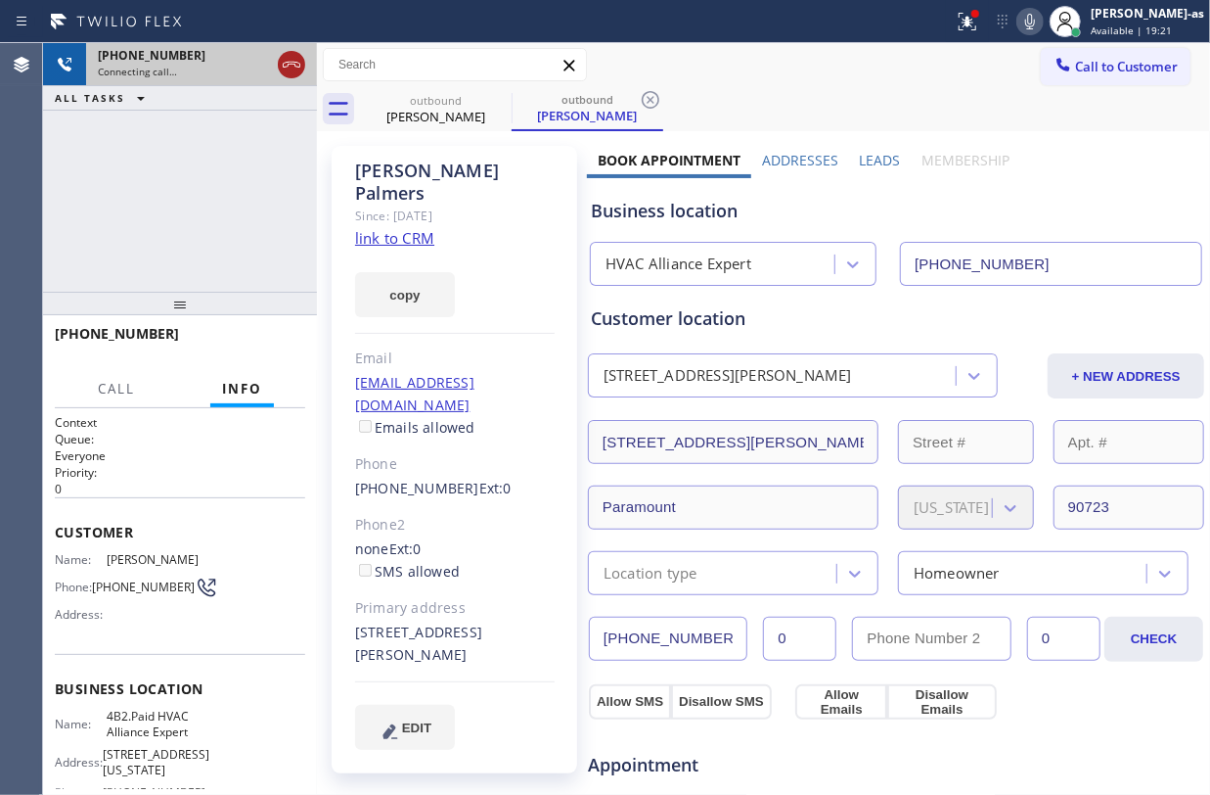
click at [290, 61] on icon at bounding box center [291, 64] width 23 height 23
click at [472, 110] on div "Denise Palmers" at bounding box center [436, 117] width 148 height 18
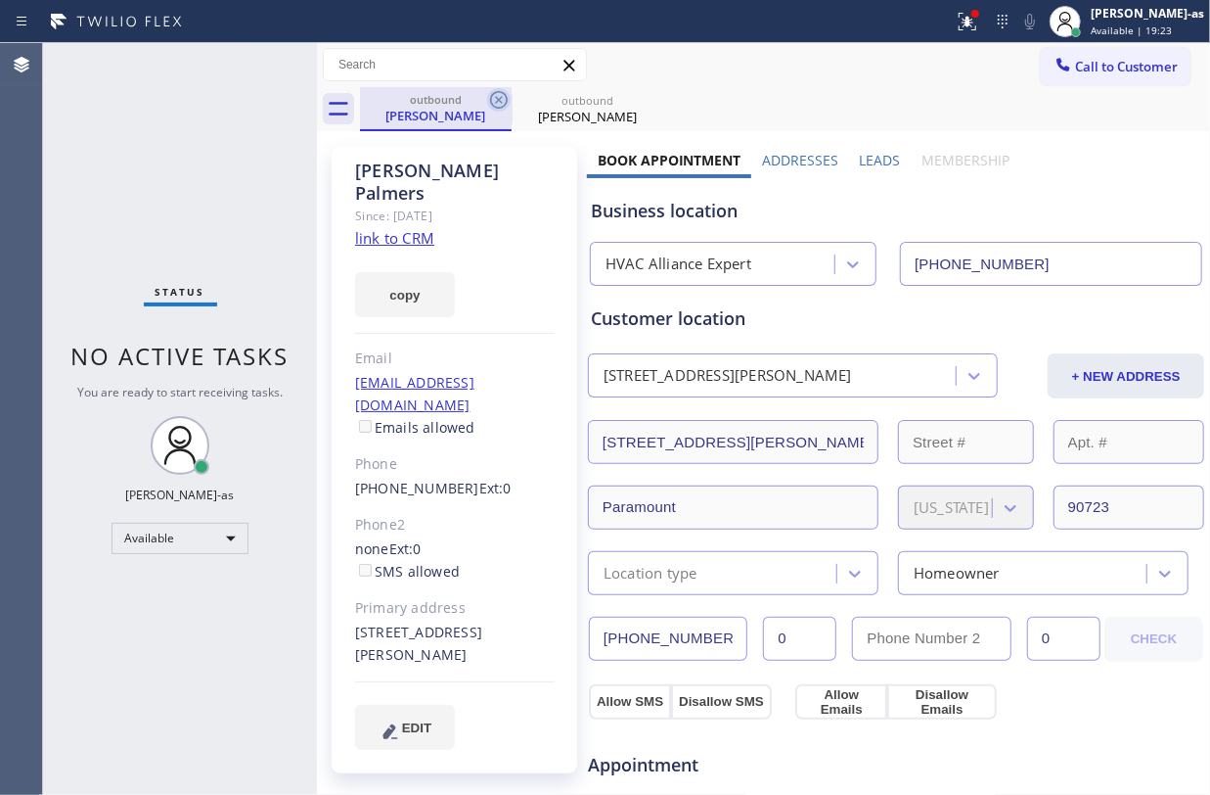
click at [494, 98] on icon at bounding box center [498, 99] width 23 height 23
click at [0, 0] on icon at bounding box center [0, 0] width 0 height 0
click at [494, 98] on div "outbound Denise Palmers outbound Denise Palmers" at bounding box center [785, 109] width 850 height 44
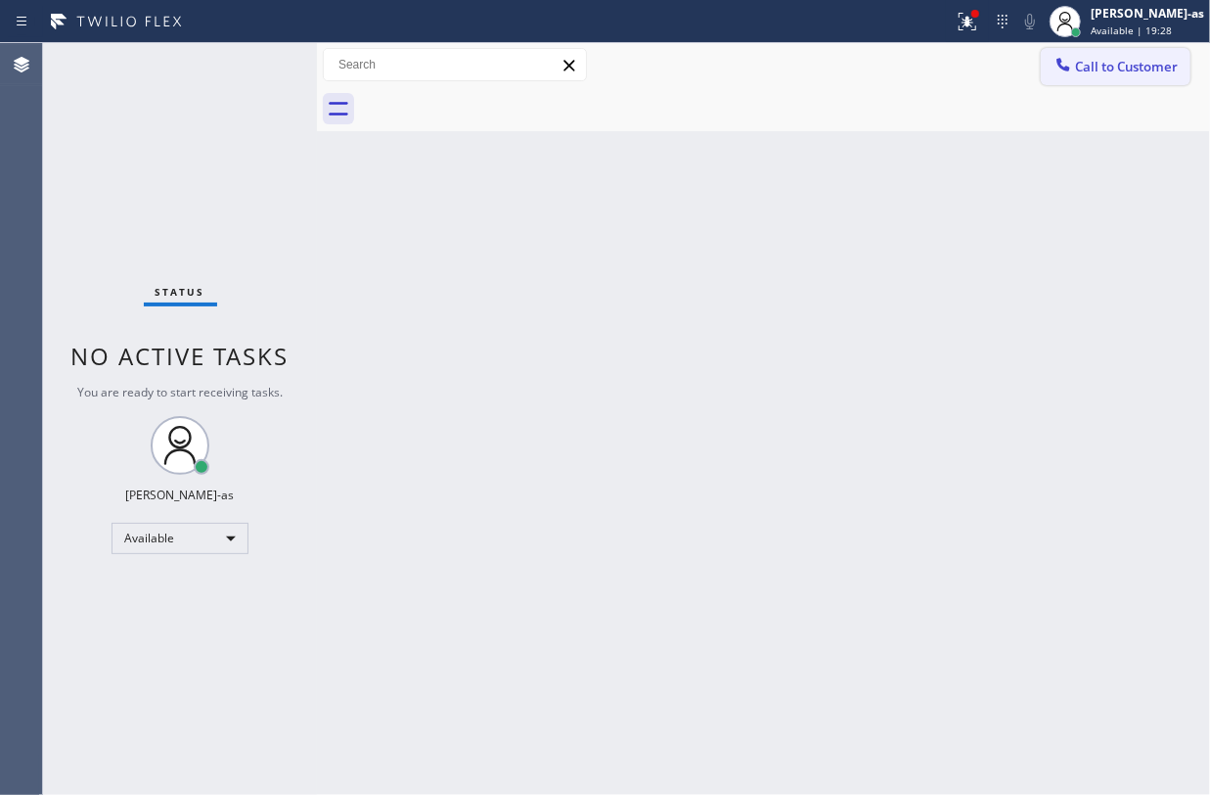
drag, startPoint x: 1093, startPoint y: 68, endPoint x: 811, endPoint y: 263, distance: 342.5
click at [1092, 68] on span "Call to Customer" at bounding box center [1126, 67] width 103 height 18
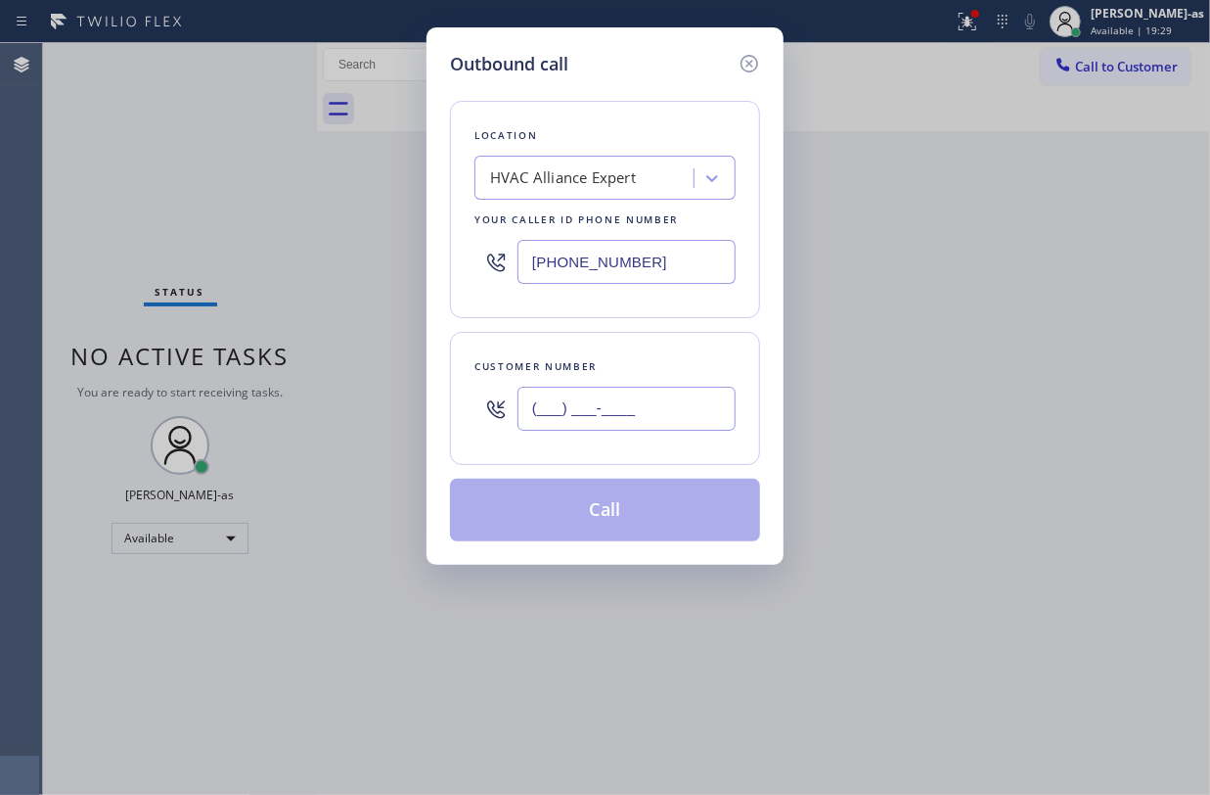
click at [670, 392] on input "(___) ___-____" at bounding box center [627, 408] width 218 height 44
paste input "213) 761-6912"
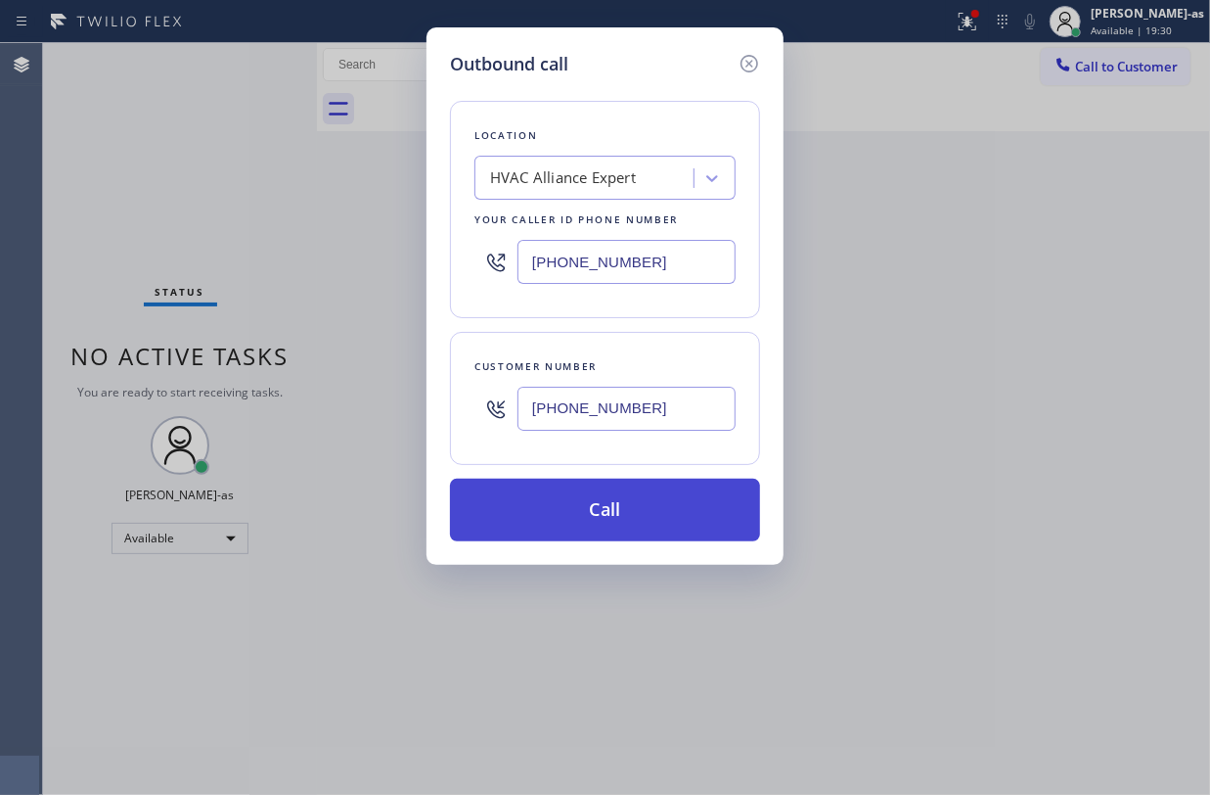
type input "(213) 761-6912"
click at [601, 481] on button "Call" at bounding box center [605, 509] width 310 height 63
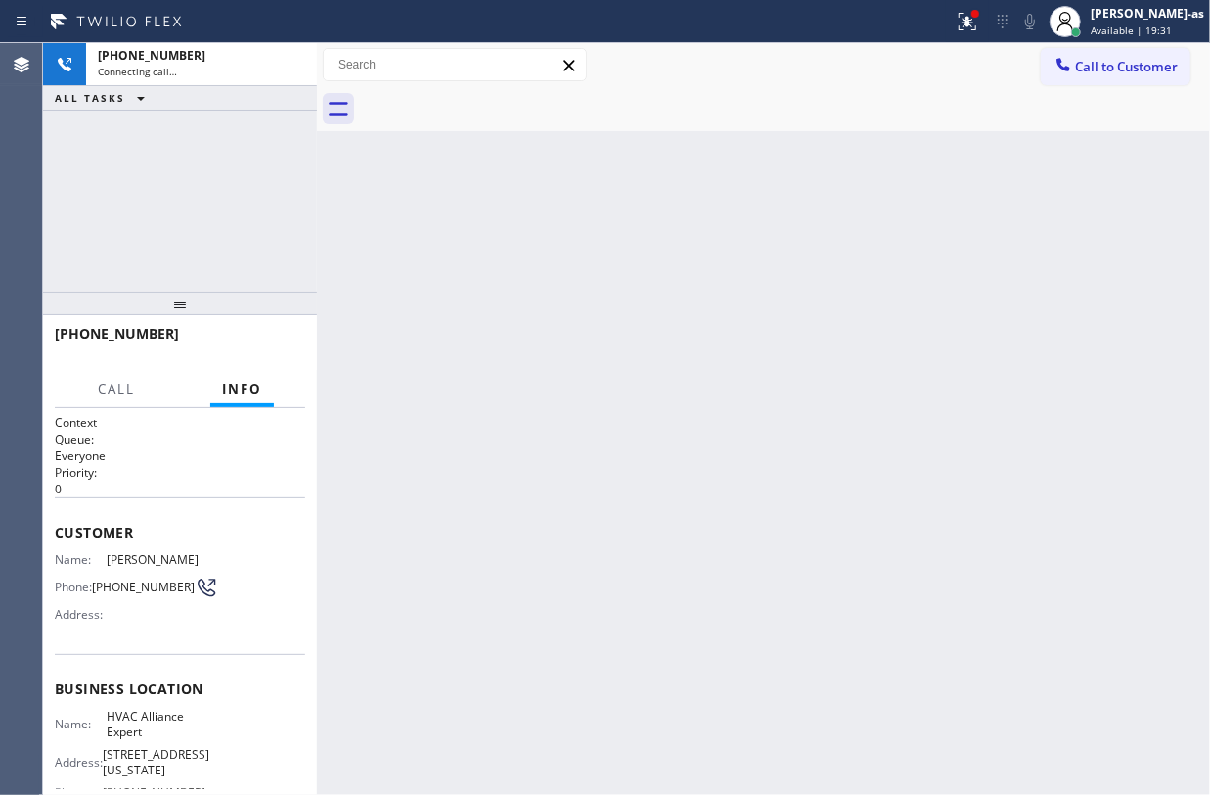
click at [613, 521] on div "Back to Dashboard Change Sender ID Customers Technicians Select a contact Outbo…" at bounding box center [763, 418] width 893 height 751
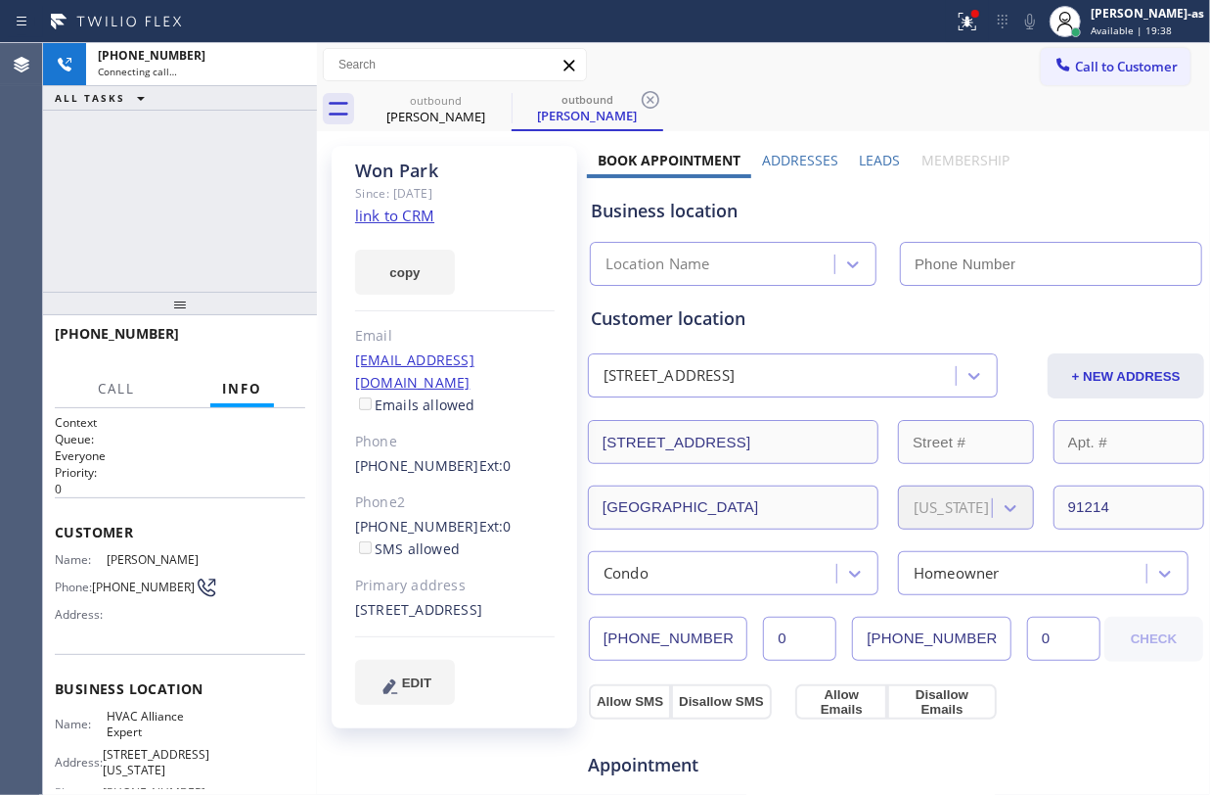
type input "(855) 999-4417"
click at [220, 185] on div "+12137616912 Connecting call… ALL TASKS ALL TASKS ACTIVE TASKS TASKS IN WRAP UP" at bounding box center [180, 167] width 274 height 249
click at [405, 212] on link "link to CRM" at bounding box center [394, 215] width 79 height 20
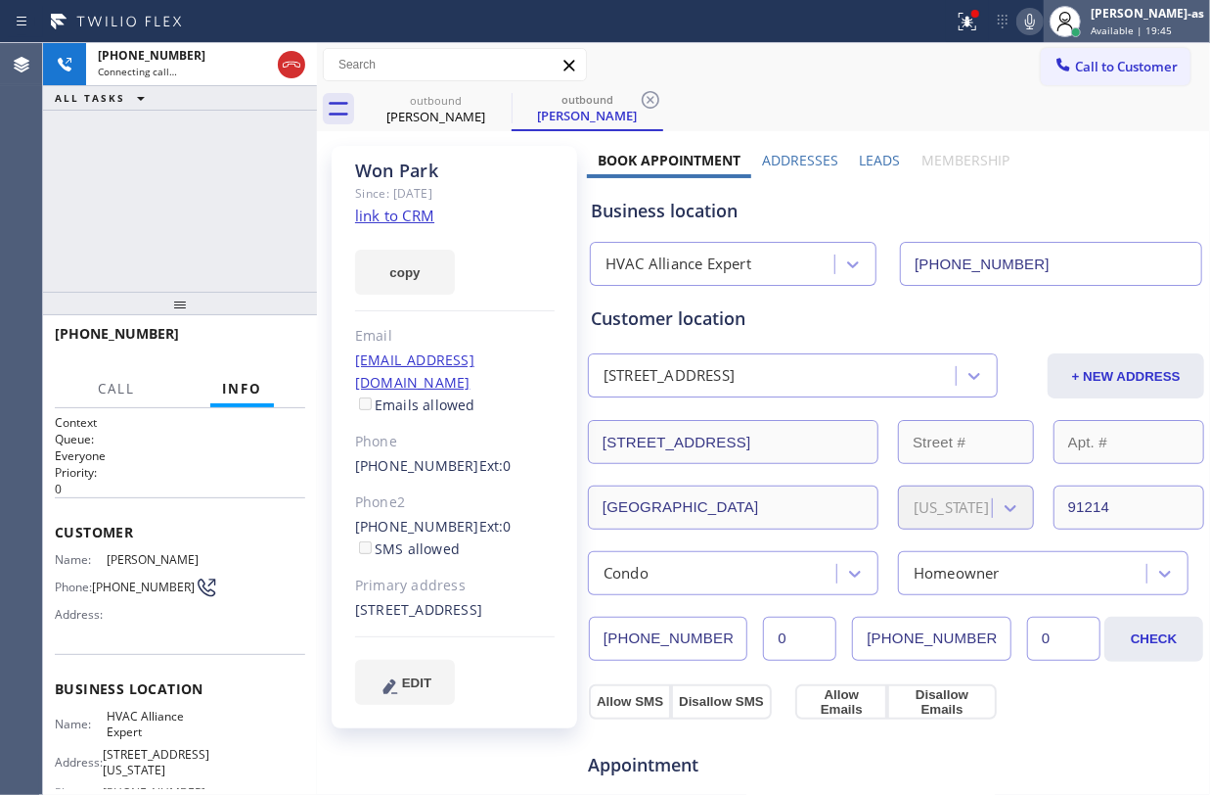
click at [1068, 25] on div at bounding box center [1065, 21] width 43 height 43
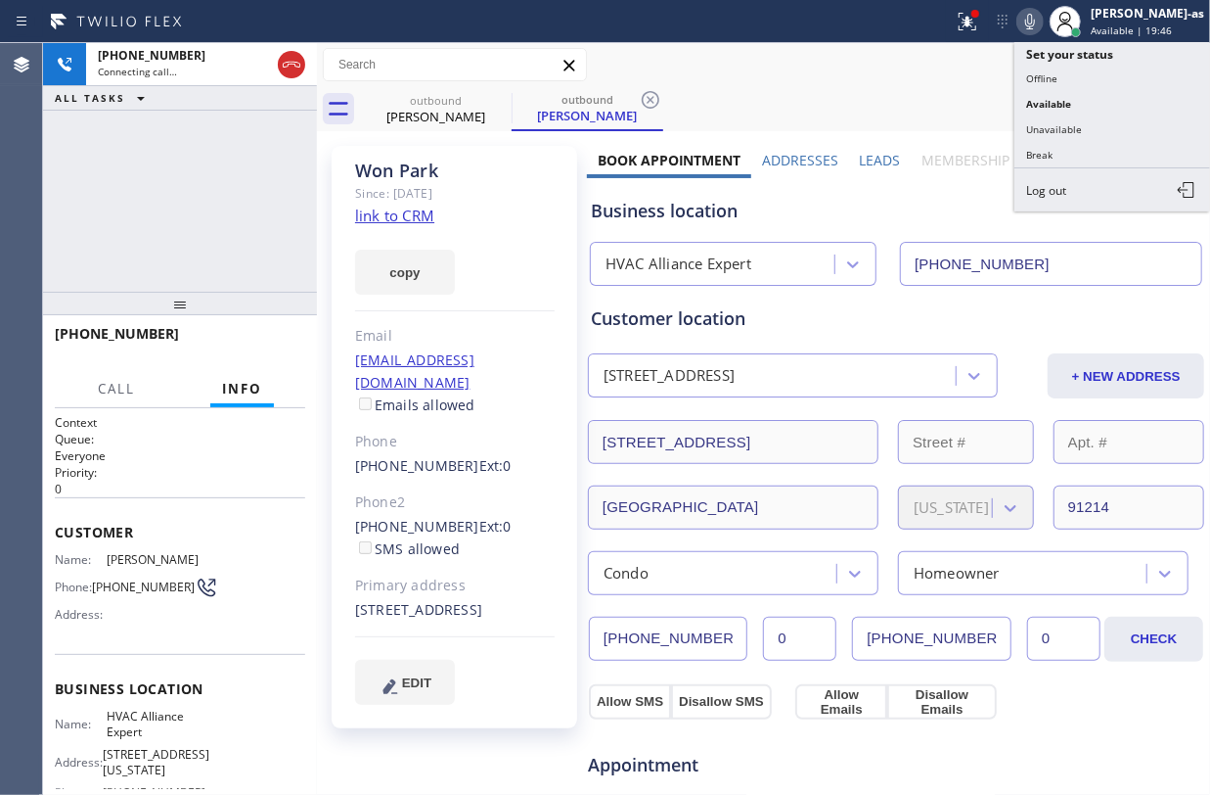
click at [1035, 25] on icon at bounding box center [1030, 22] width 10 height 16
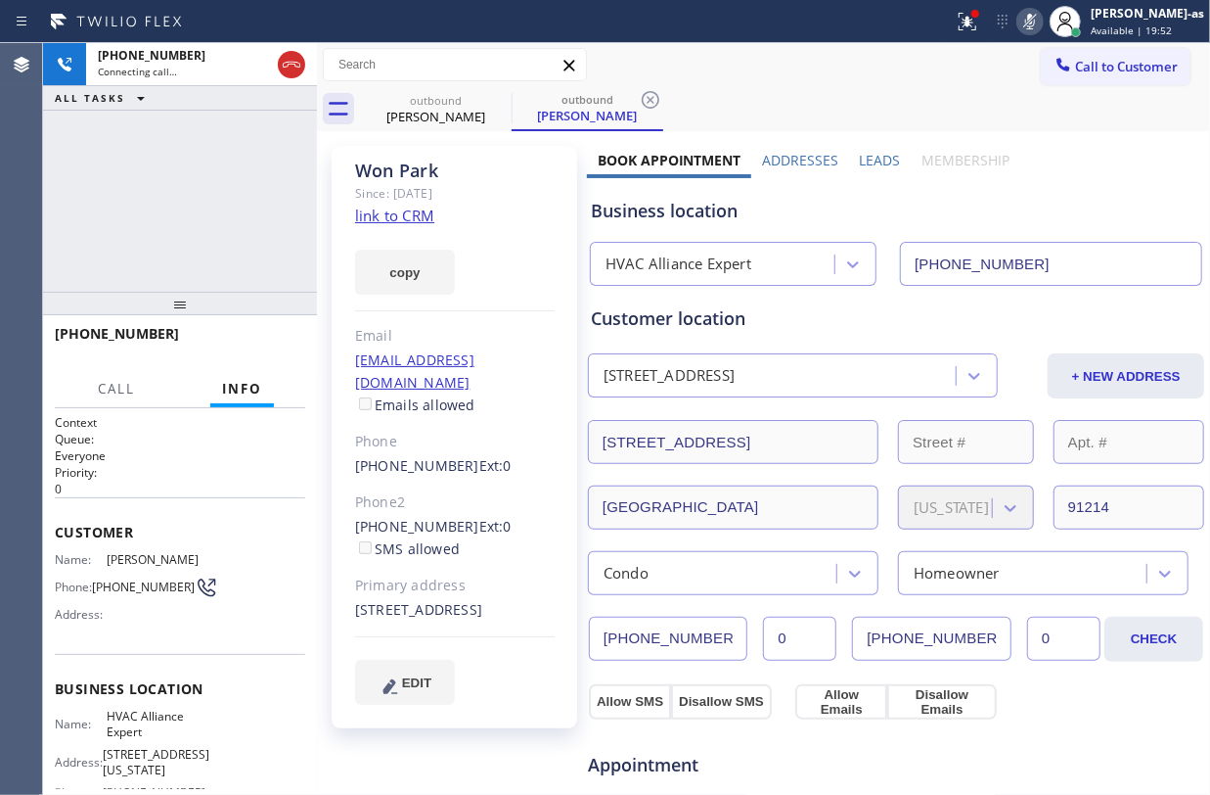
click at [1042, 24] on icon at bounding box center [1030, 21] width 23 height 23
click at [186, 172] on div "+12137616912 Connecting call… ALL TASKS ALL TASKS ACTIVE TASKS TASKS IN WRAP UP" at bounding box center [180, 167] width 274 height 249
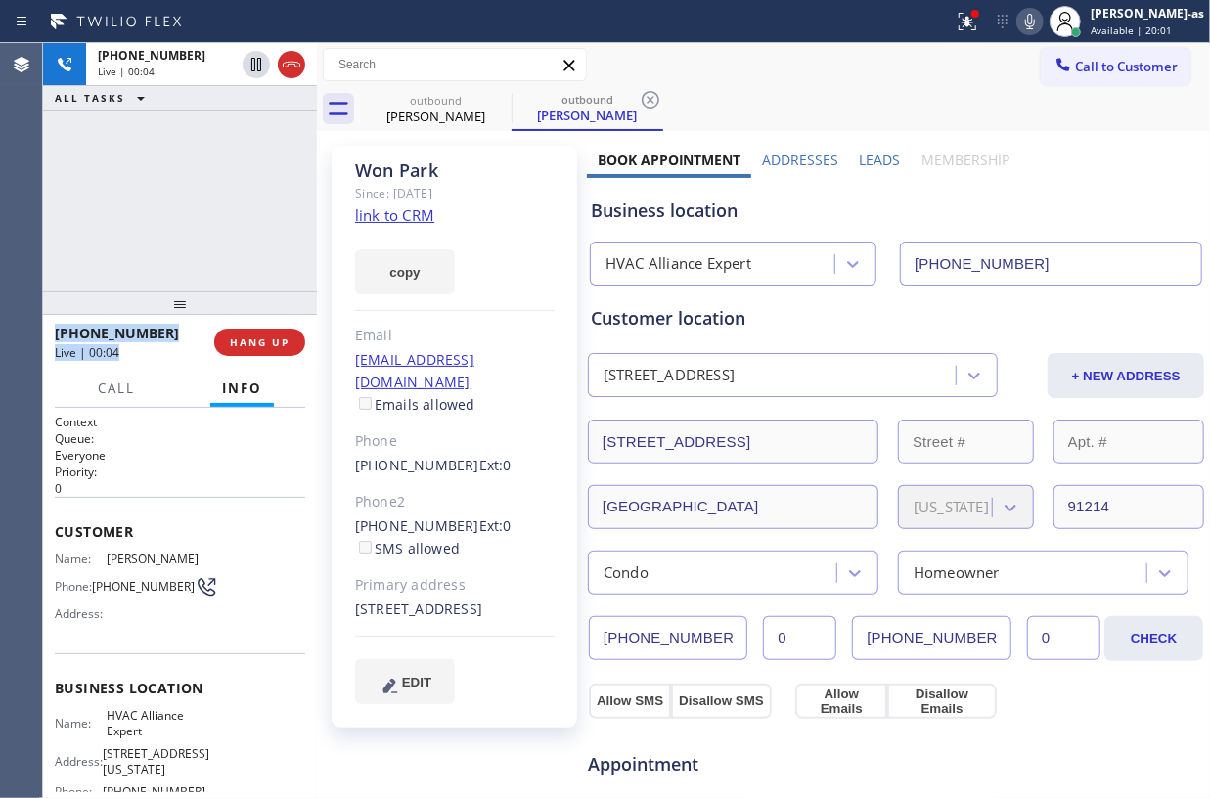
drag, startPoint x: 224, startPoint y: 322, endPoint x: 373, endPoint y: 130, distance: 242.7
click at [251, 284] on div "+12137616912 Live | 00:04 ALL TASKS ALL TASKS ACTIVE TASKS TASKS IN WRAP UP +12…" at bounding box center [180, 420] width 274 height 755
click at [317, 64] on div at bounding box center [317, 420] width 0 height 755
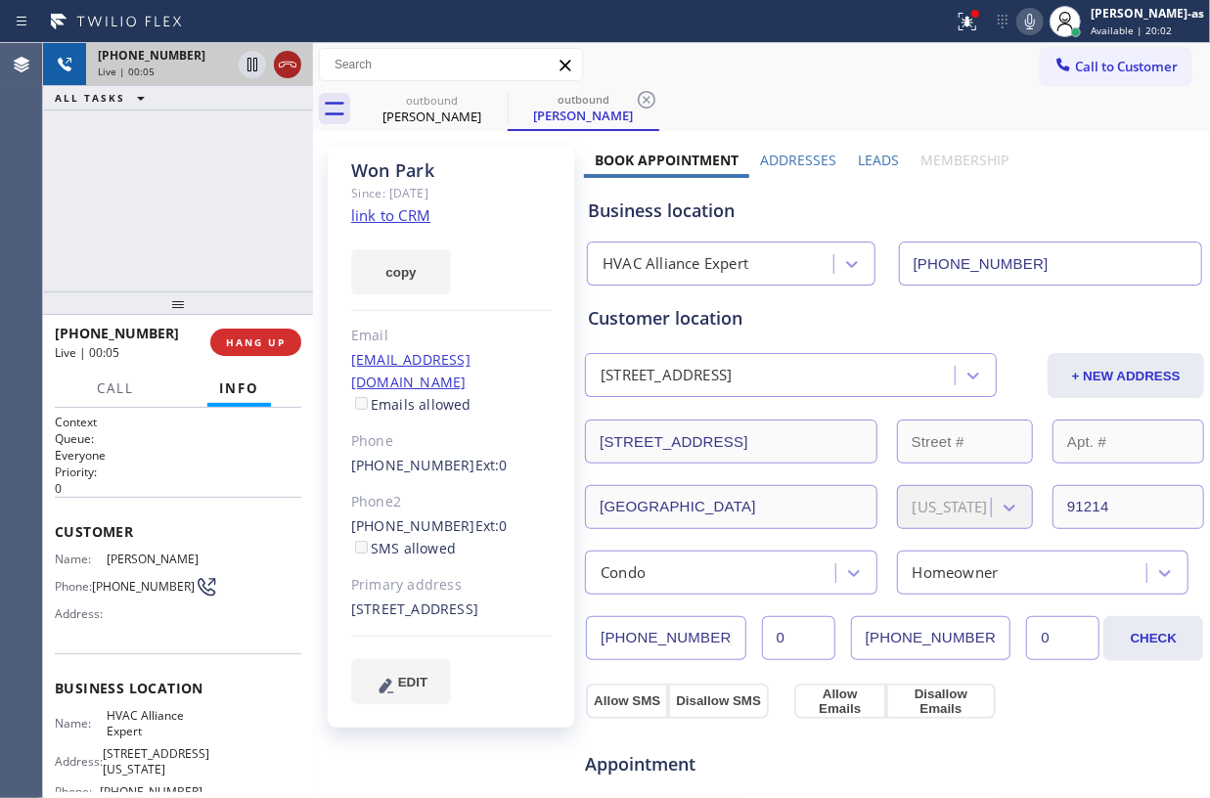
click at [286, 70] on icon at bounding box center [287, 64] width 23 height 23
drag, startPoint x: 245, startPoint y: 279, endPoint x: 472, endPoint y: 494, distance: 312.8
click at [249, 279] on div "+12137616912 Live | 00:06 ALL TASKS ALL TASKS ACTIVE TASKS TASKS IN WRAP UP" at bounding box center [178, 167] width 270 height 249
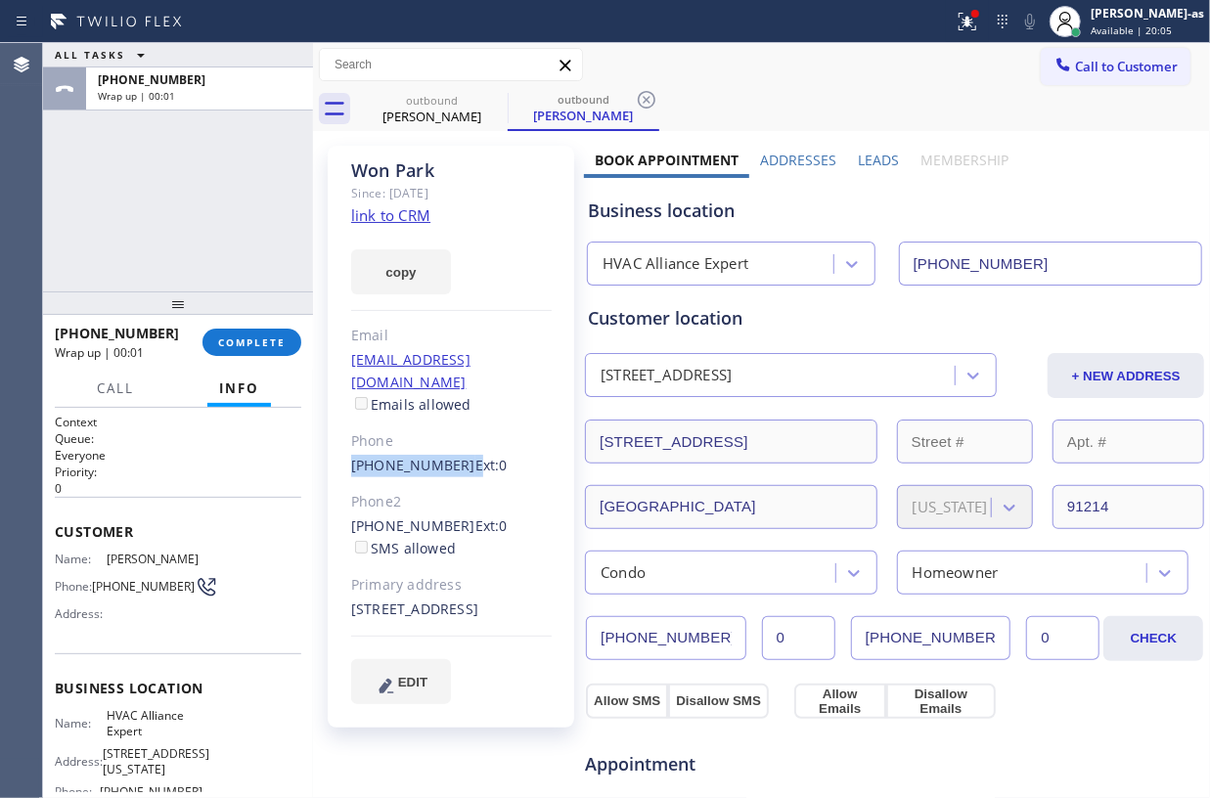
drag, startPoint x: 337, startPoint y: 442, endPoint x: 455, endPoint y: 438, distance: 118.5
click at [455, 438] on div "Won Park Since: 20 may 2020 link to CRM copy Email wweepark@hotmail.com Emails …" at bounding box center [451, 437] width 247 height 582
copy div "(213) 761-6912"
click at [251, 344] on span "COMPLETE" at bounding box center [252, 343] width 68 height 14
drag, startPoint x: 232, startPoint y: 254, endPoint x: 233, endPoint y: 245, distance: 9.8
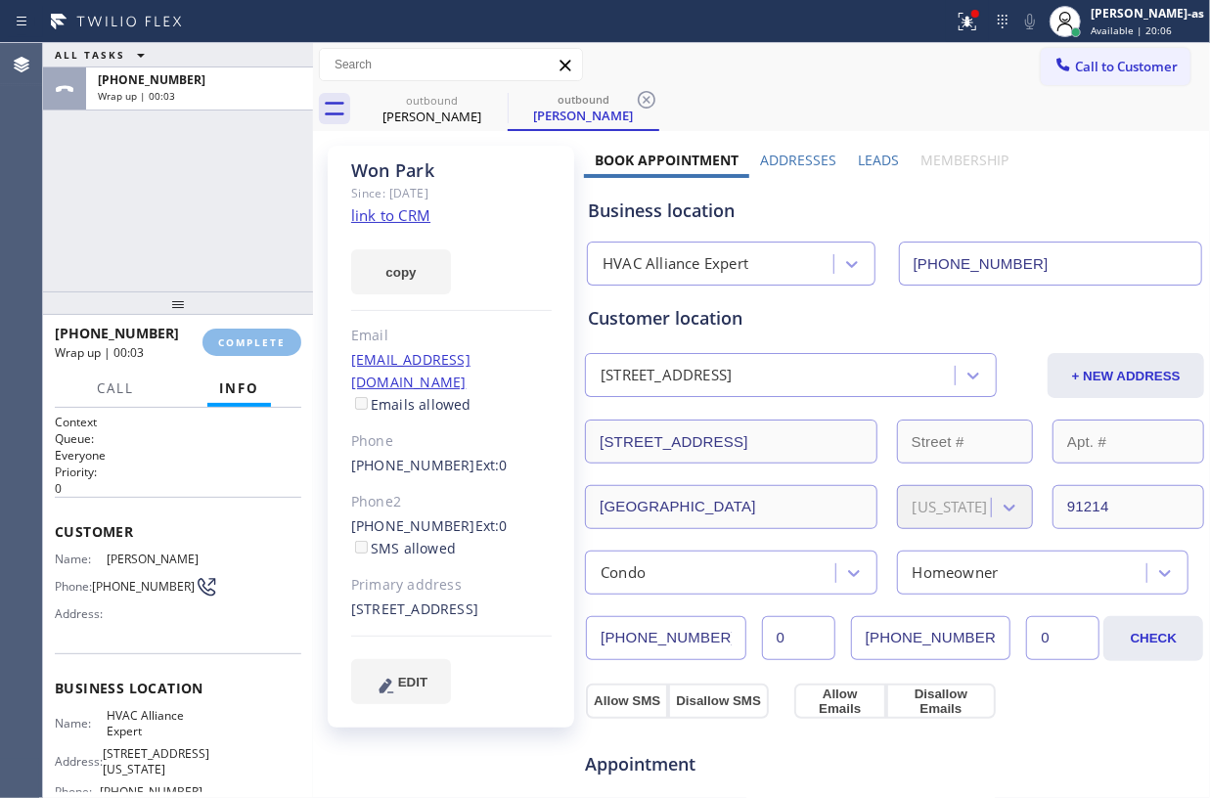
click at [232, 249] on div "ALL TASKS ALL TASKS ACTIVE TASKS TASKS IN WRAP UP +12137616912 Wrap up | 00:03" at bounding box center [178, 167] width 270 height 249
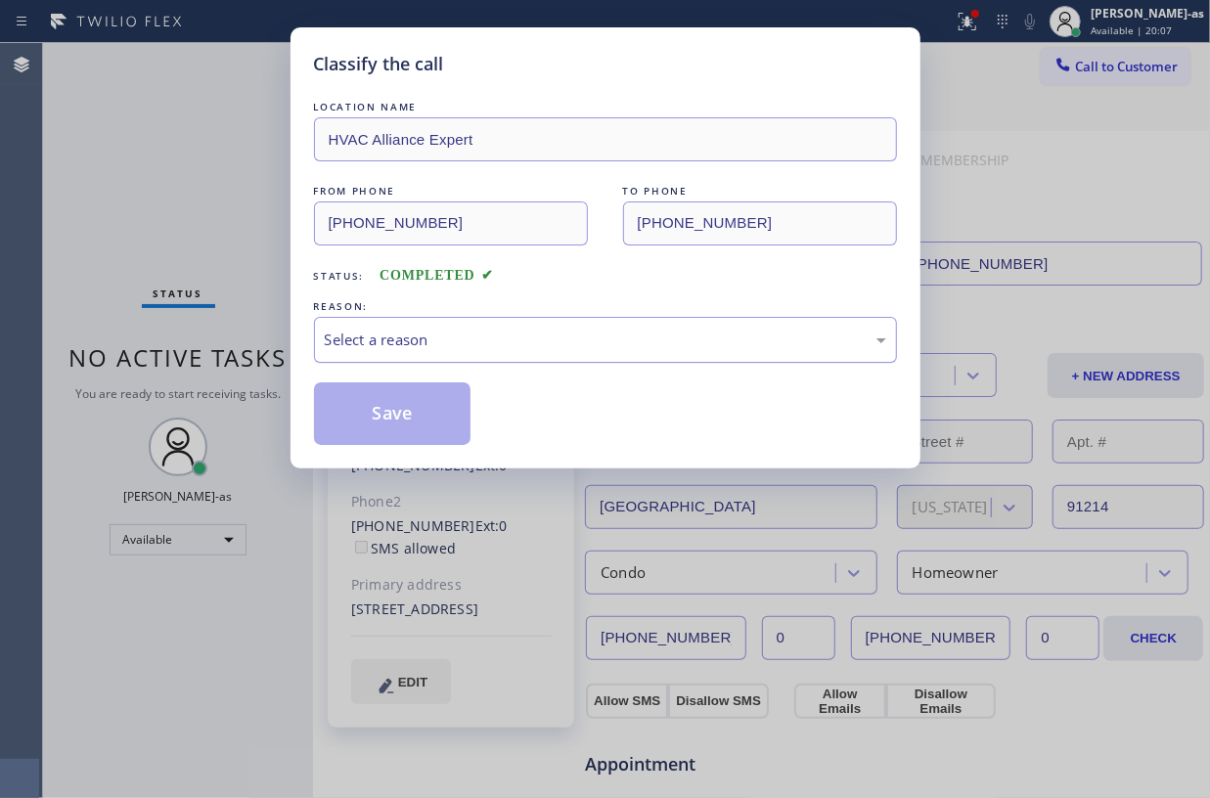
click at [432, 353] on div "Select a reason" at bounding box center [605, 340] width 583 height 46
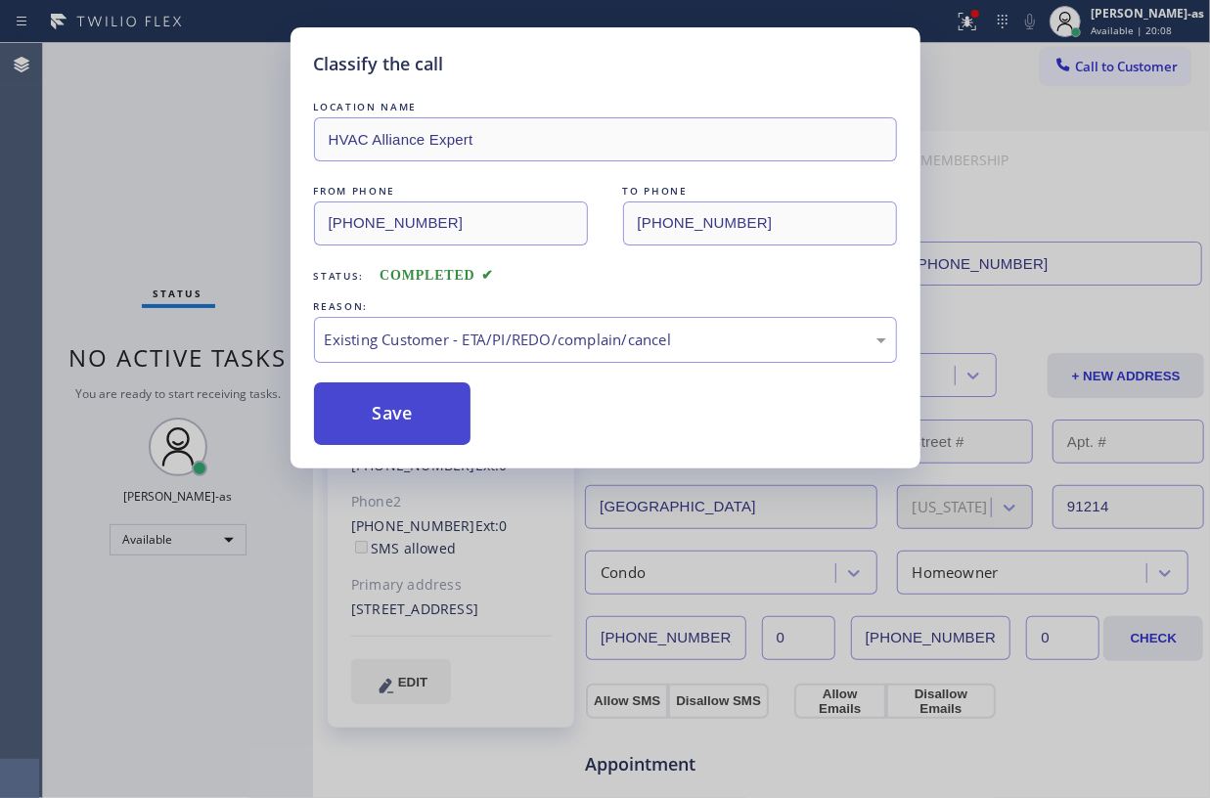
click at [425, 405] on button "Save" at bounding box center [393, 414] width 158 height 63
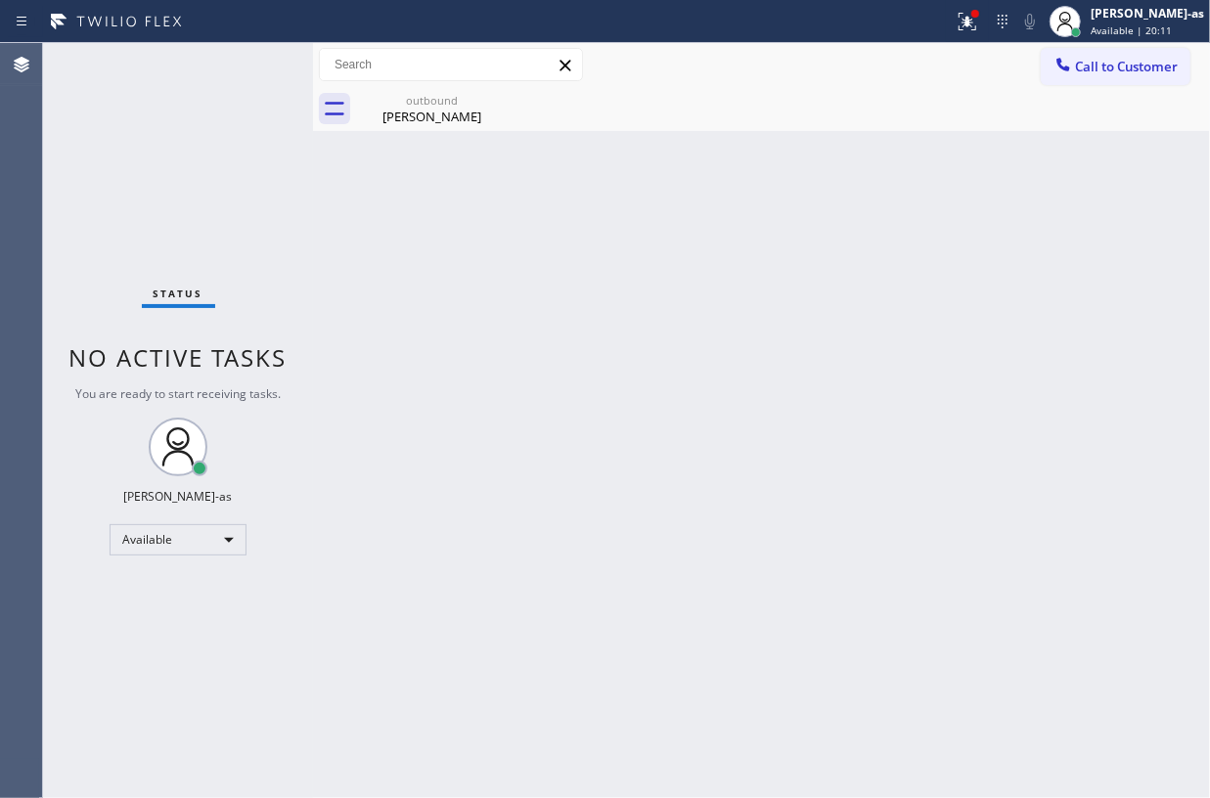
drag, startPoint x: 263, startPoint y: 190, endPoint x: 889, endPoint y: 95, distance: 633.4
click at [263, 192] on div "Status No active tasks You are ready to start receiving tasks. Jesica Jumao-as …" at bounding box center [178, 420] width 270 height 755
click at [1102, 56] on button "Call to Customer" at bounding box center [1116, 66] width 150 height 37
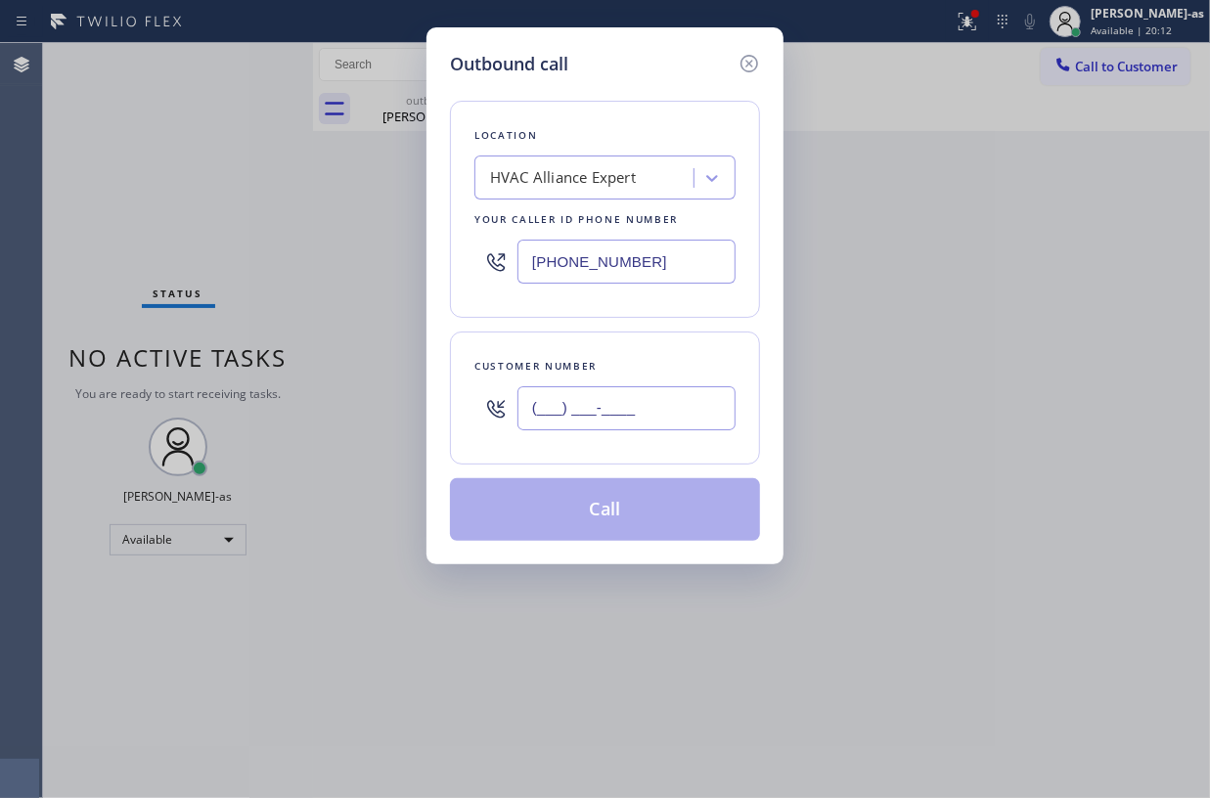
click at [611, 393] on input "(___) ___-____" at bounding box center [627, 408] width 218 height 44
paste input "213) 761-6912"
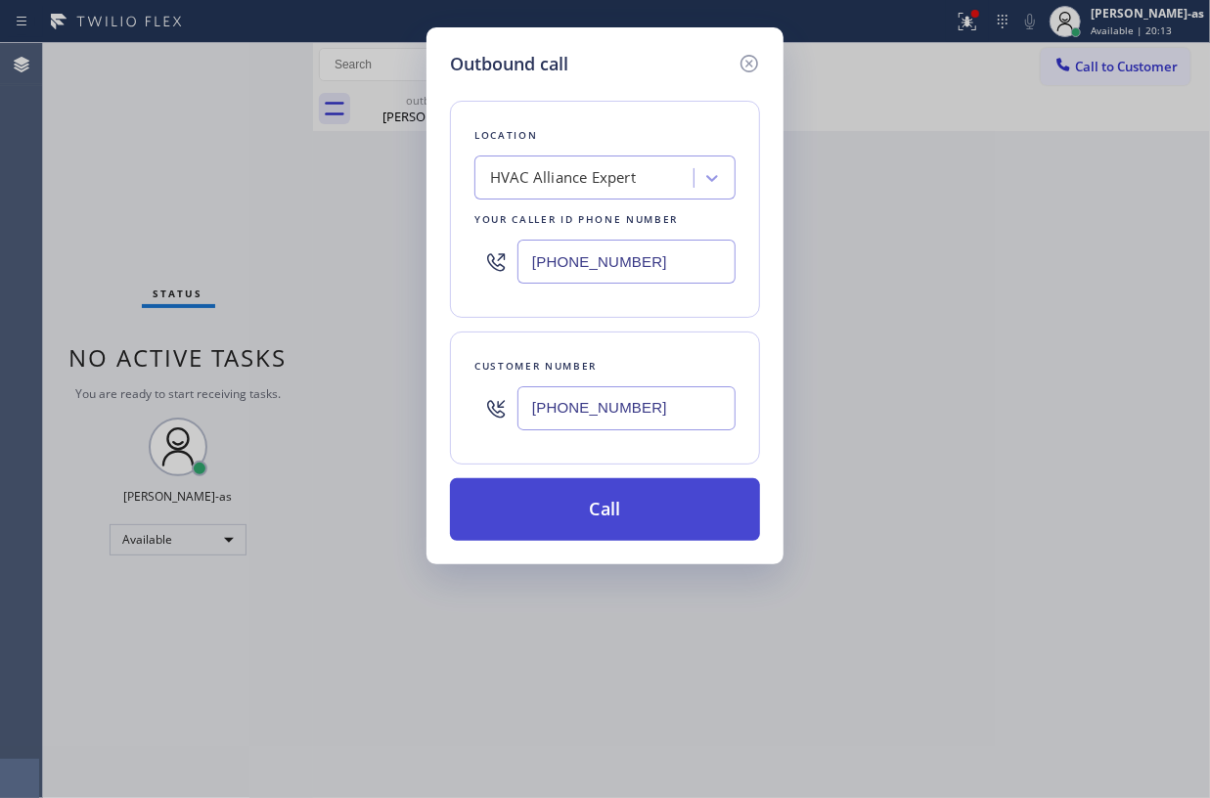
type input "(213) 761-6912"
click at [622, 515] on button "Call" at bounding box center [605, 509] width 310 height 63
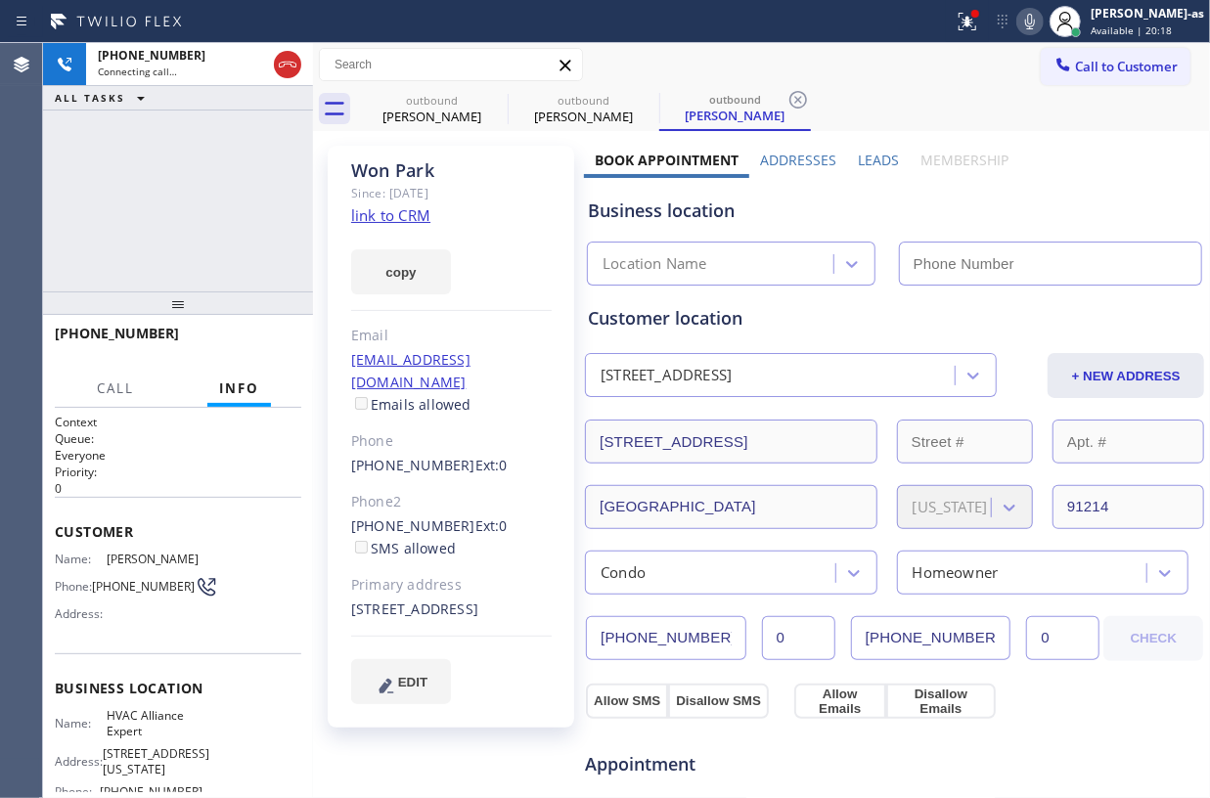
type input "(855) 999-4417"
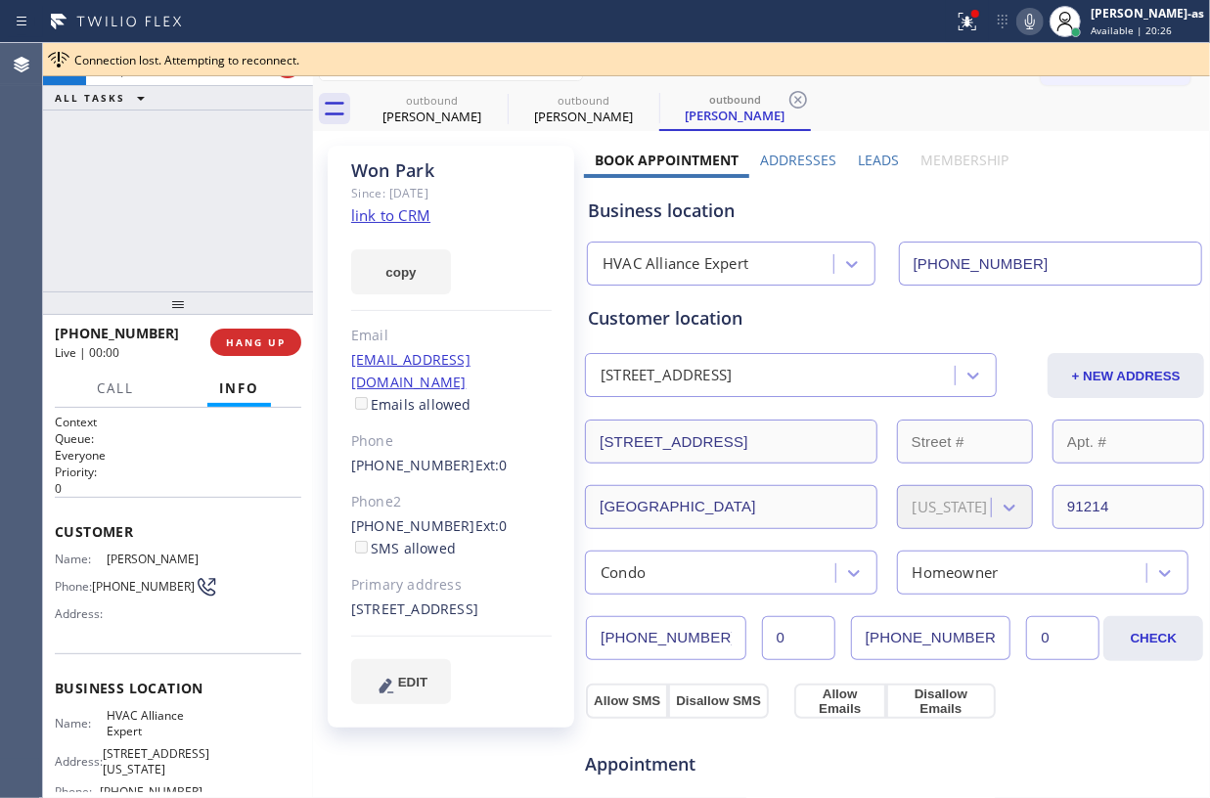
click at [154, 275] on div "+12137616912 Live | 00:00 ALL TASKS ALL TASKS ACTIVE TASKS TASKS IN WRAP UP" at bounding box center [178, 167] width 270 height 249
click at [227, 345] on span "HANG UP" at bounding box center [256, 343] width 60 height 14
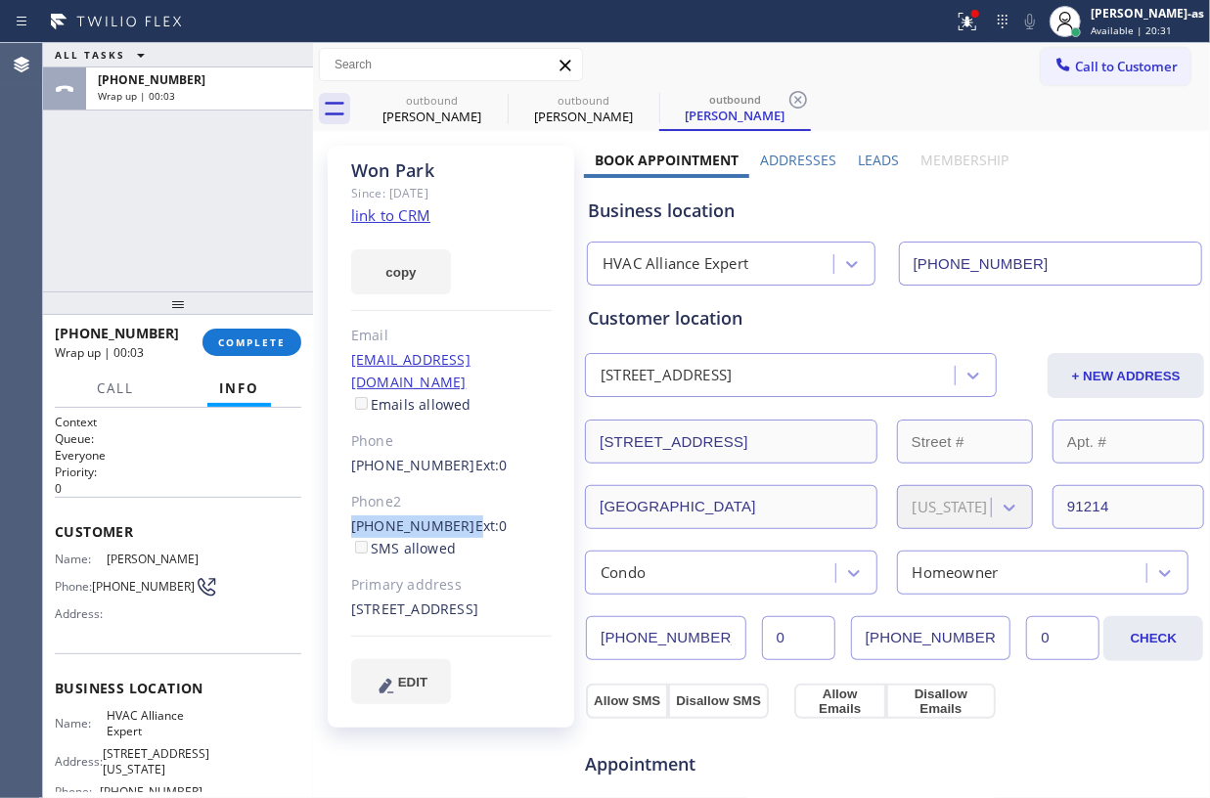
drag, startPoint x: 335, startPoint y: 506, endPoint x: 451, endPoint y: 502, distance: 116.5
click at [451, 502] on div "Won Park Since: 20 may 2020 link to CRM copy Email wweepark@hotmail.com Emails …" at bounding box center [451, 437] width 247 height 582
copy div "(213) 760-9914"
click at [258, 341] on span "COMPLETE" at bounding box center [252, 343] width 68 height 14
click at [216, 240] on div "ALL TASKS ALL TASKS ACTIVE TASKS TASKS IN WRAP UP +12137616912 Wrap up | 00:04" at bounding box center [178, 167] width 270 height 249
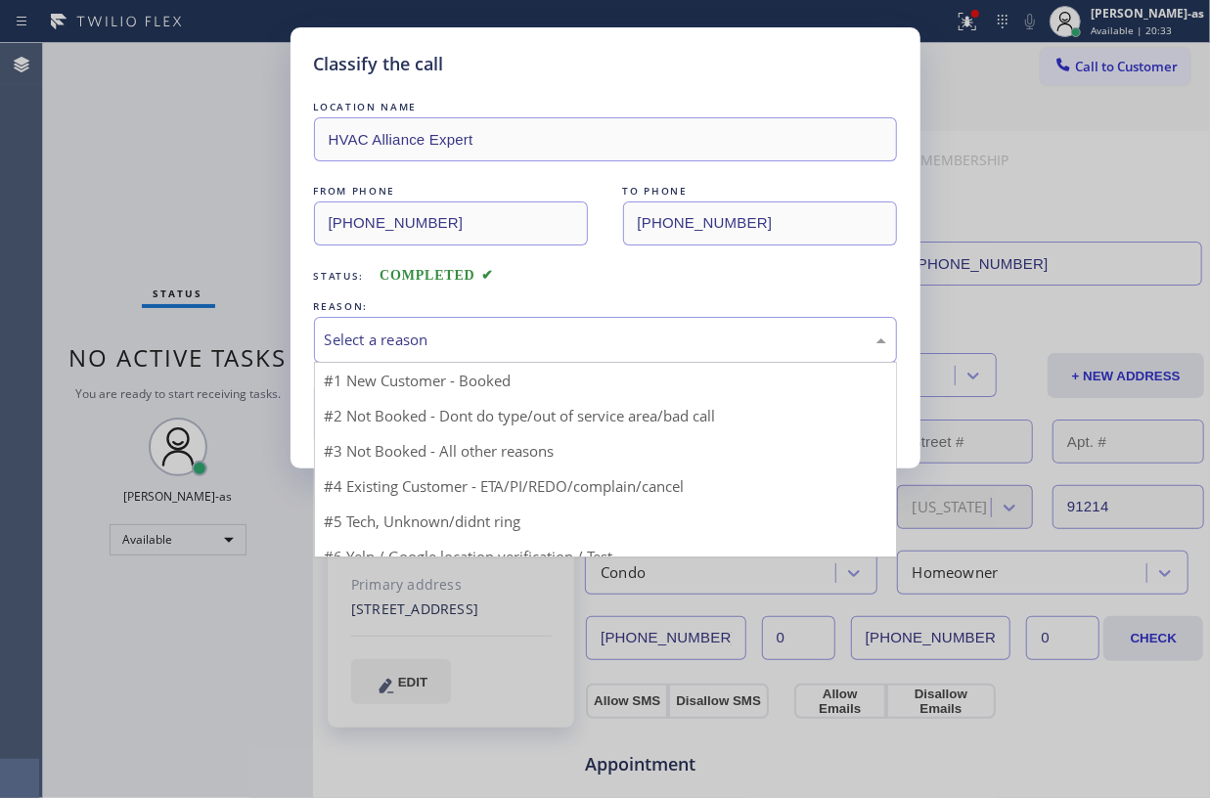
drag, startPoint x: 443, startPoint y: 329, endPoint x: 566, endPoint y: 456, distance: 176.5
click at [444, 329] on div "Select a reason" at bounding box center [606, 340] width 562 height 23
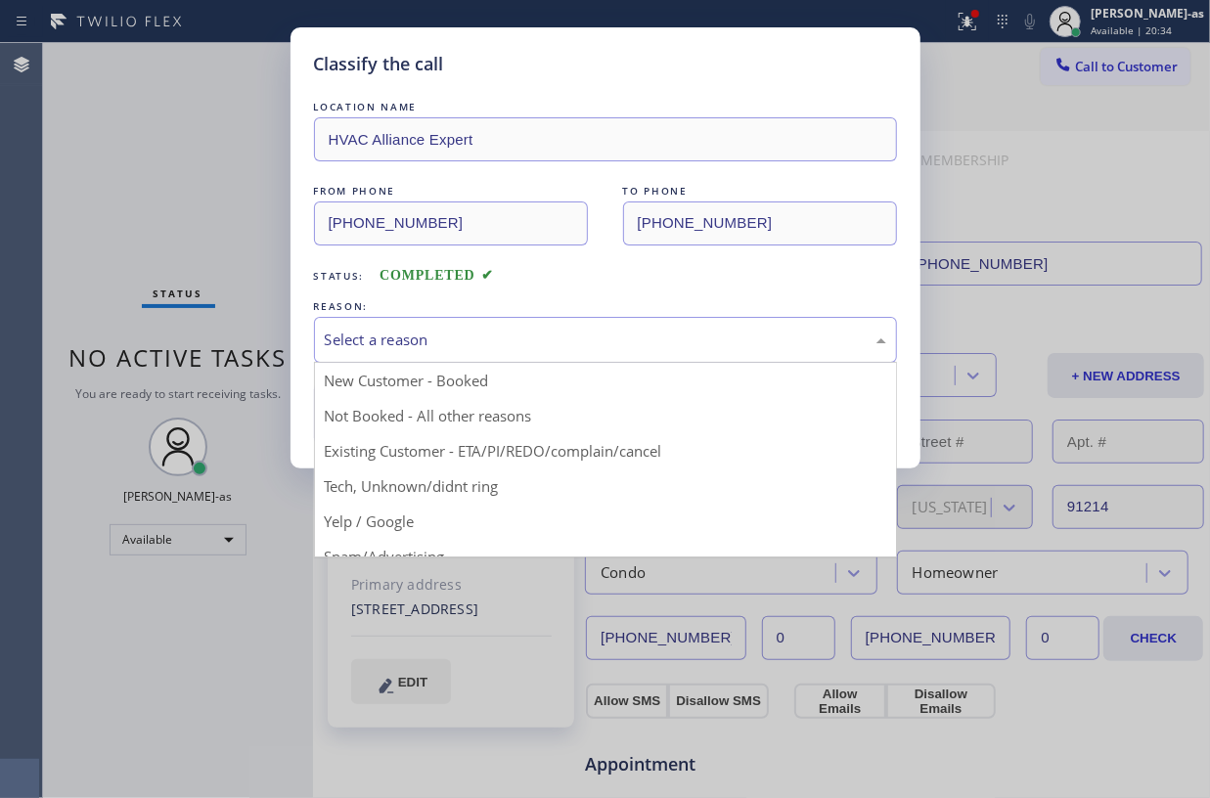
drag, startPoint x: 568, startPoint y: 456, endPoint x: 553, endPoint y: 444, distance: 19.6
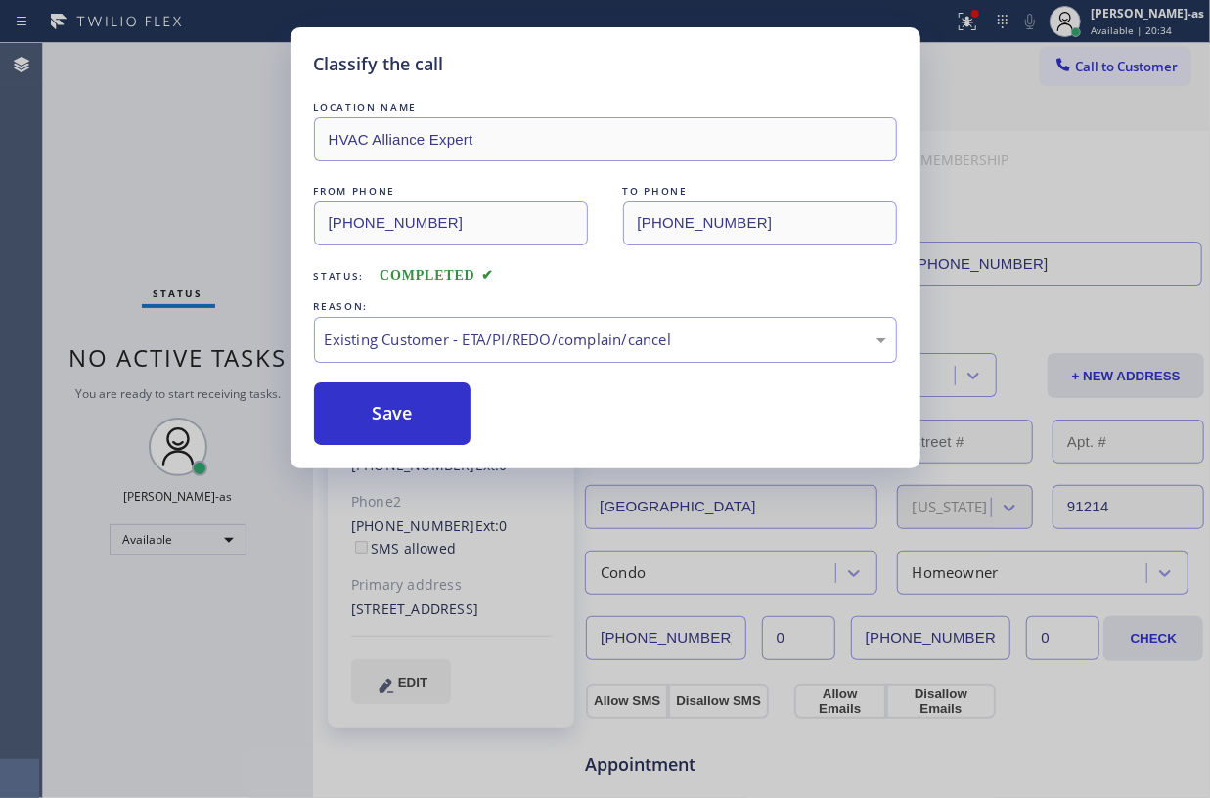
drag, startPoint x: 391, startPoint y: 411, endPoint x: 1168, endPoint y: 159, distance: 816.9
click at [442, 411] on button "Save" at bounding box center [393, 414] width 158 height 63
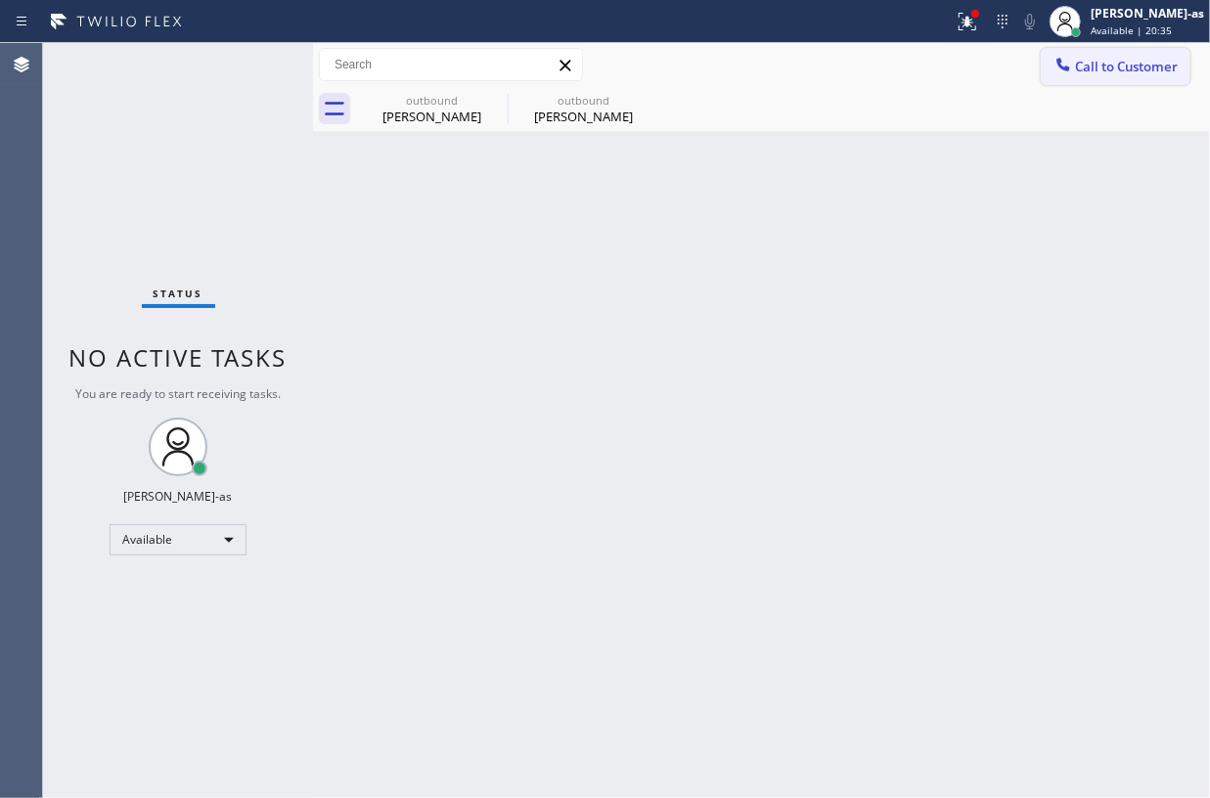
click at [1070, 61] on icon at bounding box center [1064, 65] width 20 height 20
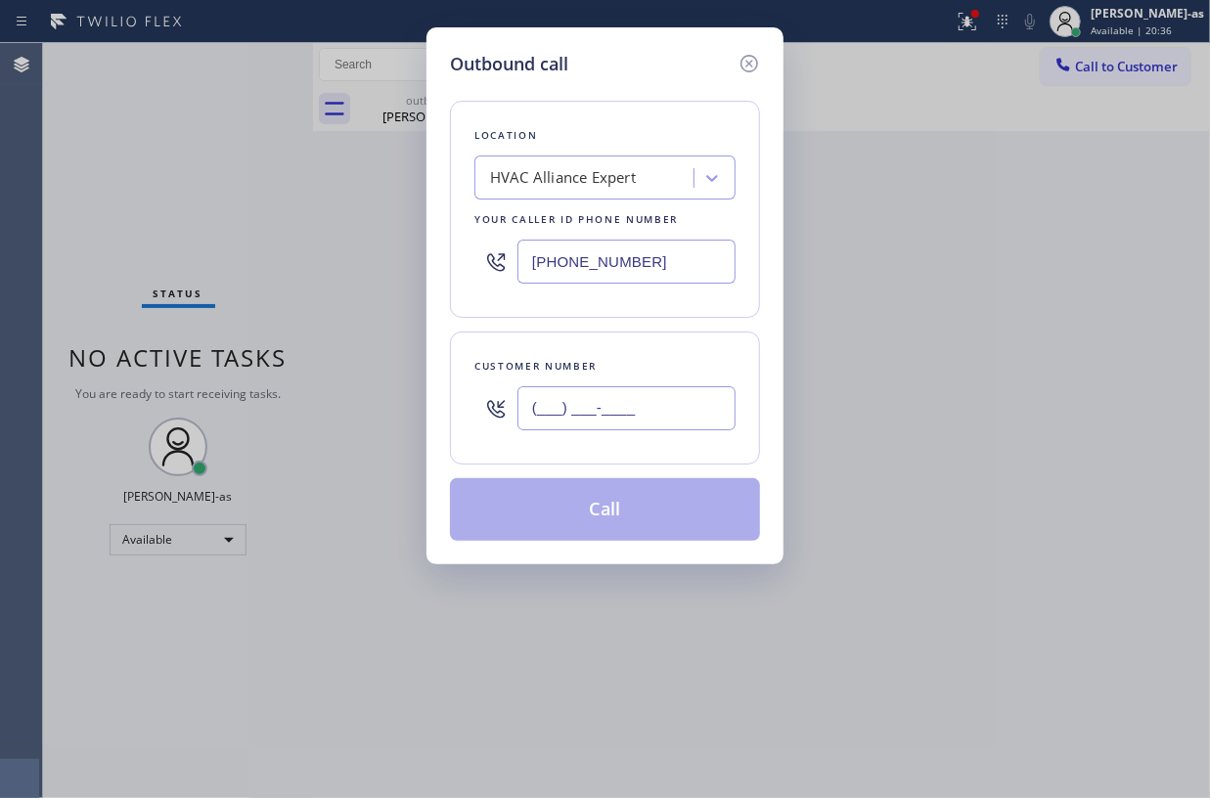
click at [661, 417] on input "(___) ___-____" at bounding box center [627, 408] width 218 height 44
paste input "213) 760-9914"
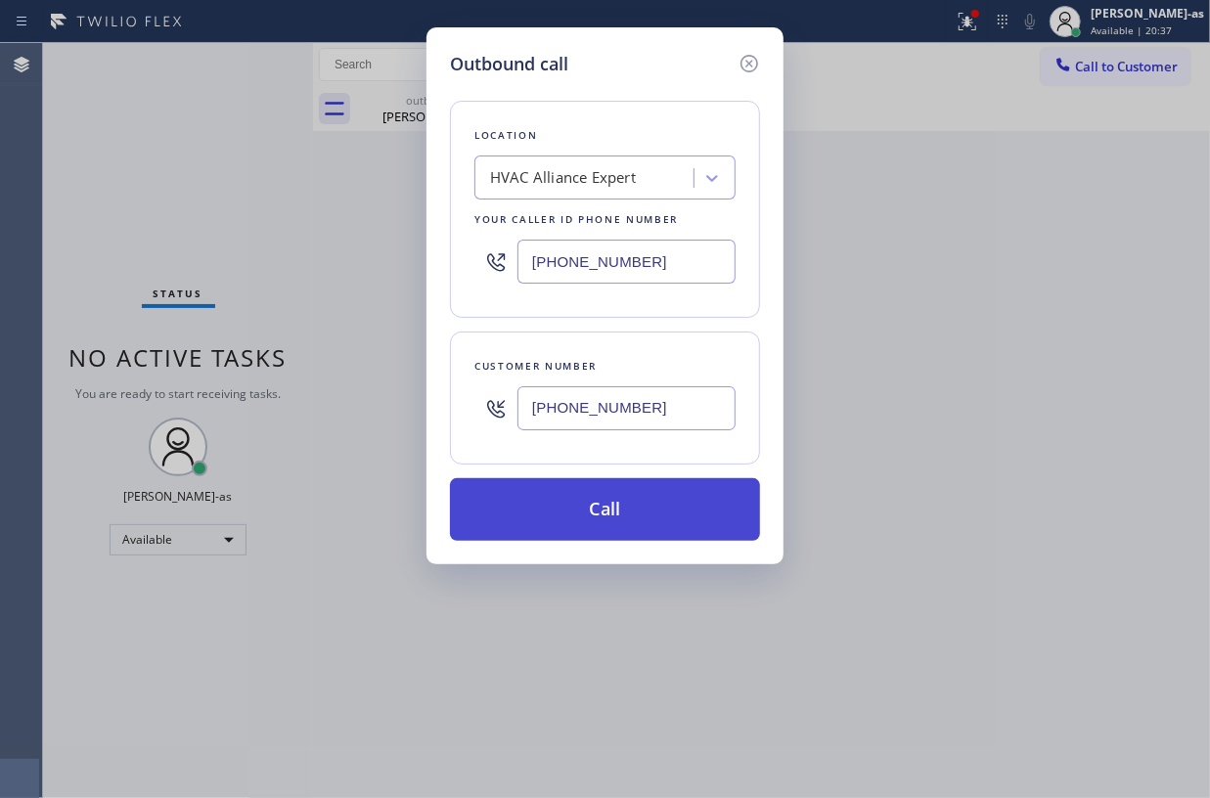
type input "(213) 760-9914"
click at [627, 509] on button "Call" at bounding box center [605, 509] width 310 height 63
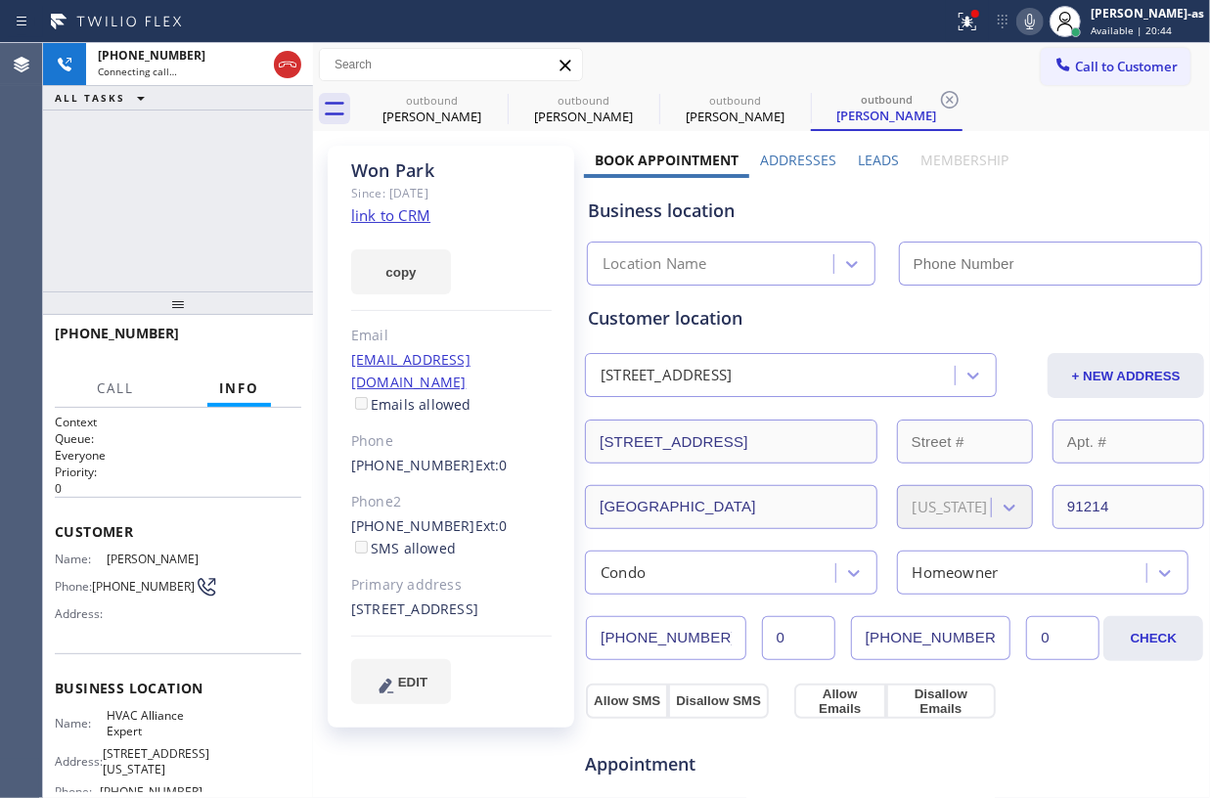
type input "(855) 999-4417"
click at [223, 162] on div "+12137609914 Connecting call… ALL TASKS ALL TASKS ACTIVE TASKS TASKS IN WRAP UP" at bounding box center [178, 167] width 270 height 249
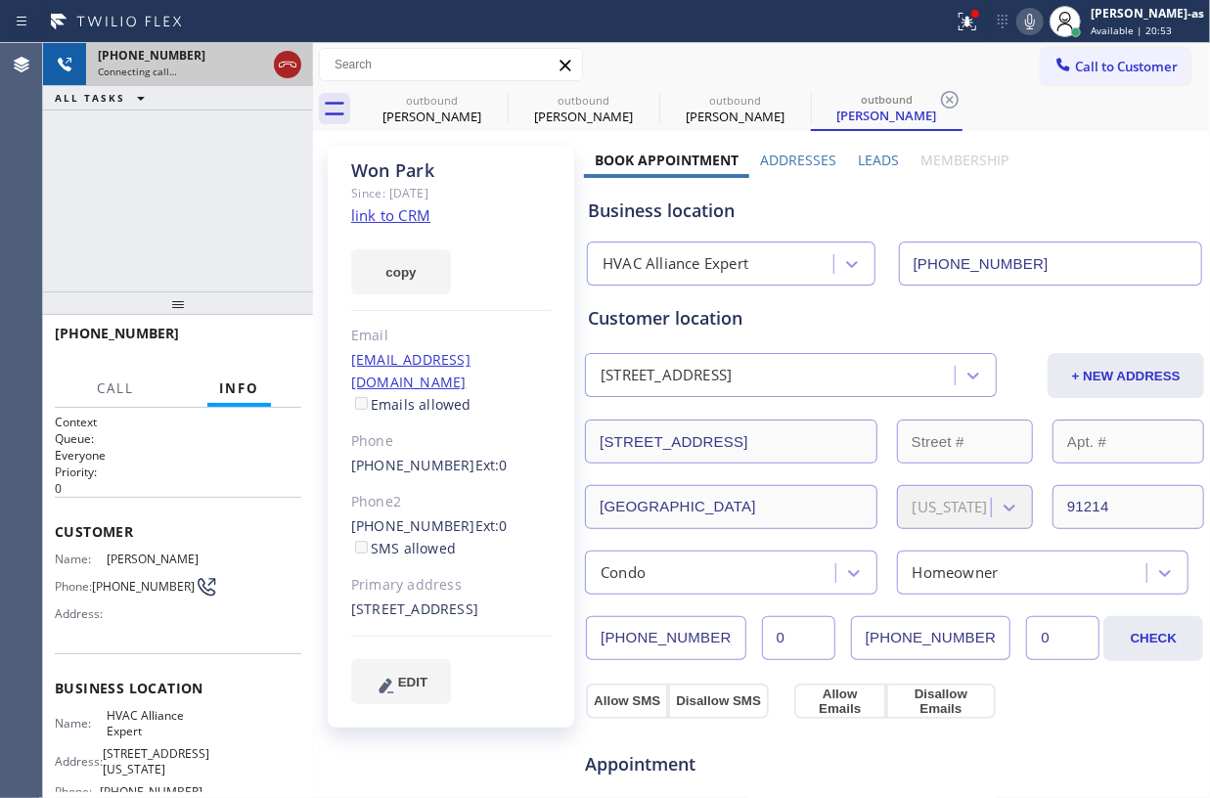
click at [287, 63] on icon at bounding box center [287, 64] width 23 height 23
click at [121, 326] on span "+12137609914" at bounding box center [117, 333] width 124 height 19
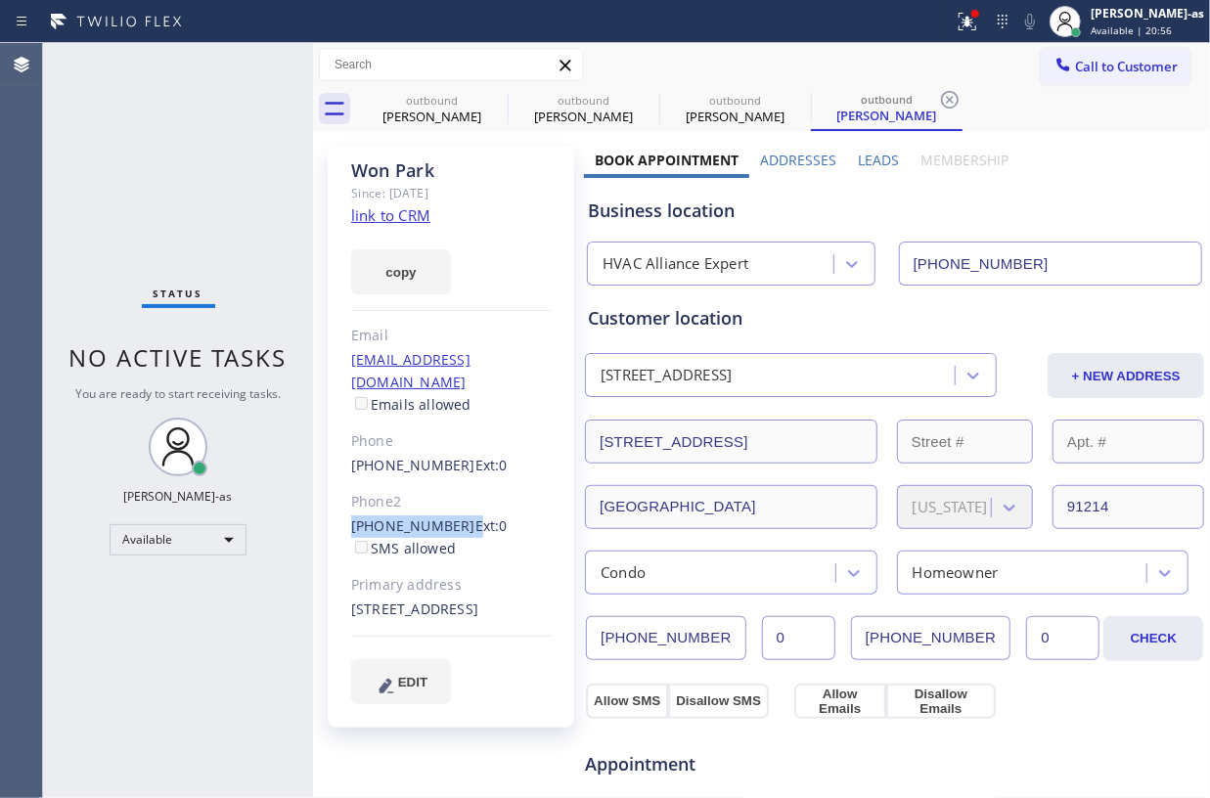
drag, startPoint x: 350, startPoint y: 497, endPoint x: 452, endPoint y: 506, distance: 102.1
click at [452, 506] on div "Won Park Since: 20 may 2020 link to CRM copy Email wweepark@hotmail.com Emails …" at bounding box center [451, 437] width 247 height 582
copy div "(213) 760-9914"
drag, startPoint x: 1034, startPoint y: 76, endPoint x: 1072, endPoint y: 51, distance: 45.9
click at [1052, 68] on div at bounding box center [1063, 66] width 23 height 23
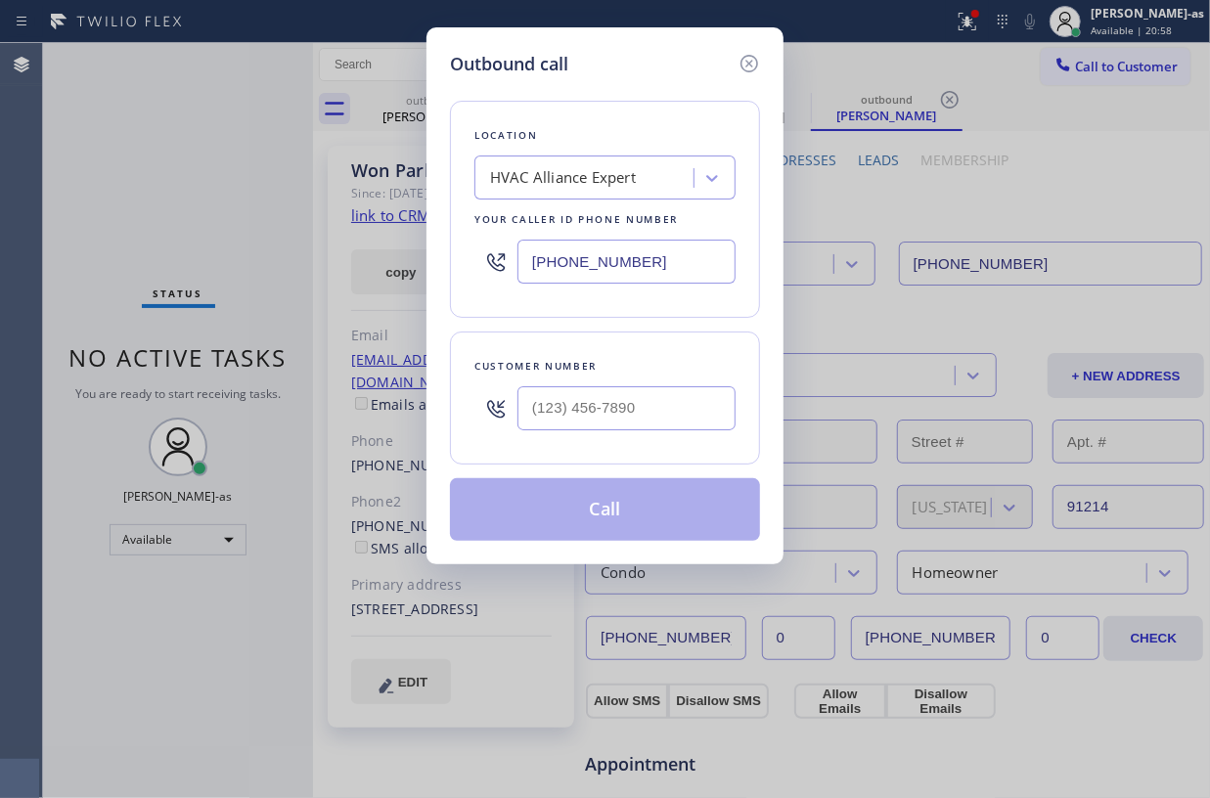
click at [623, 381] on div at bounding box center [627, 409] width 218 height 64
click at [663, 411] on input "(___) ___-____" at bounding box center [627, 408] width 218 height 44
paste input "213) 760-9914"
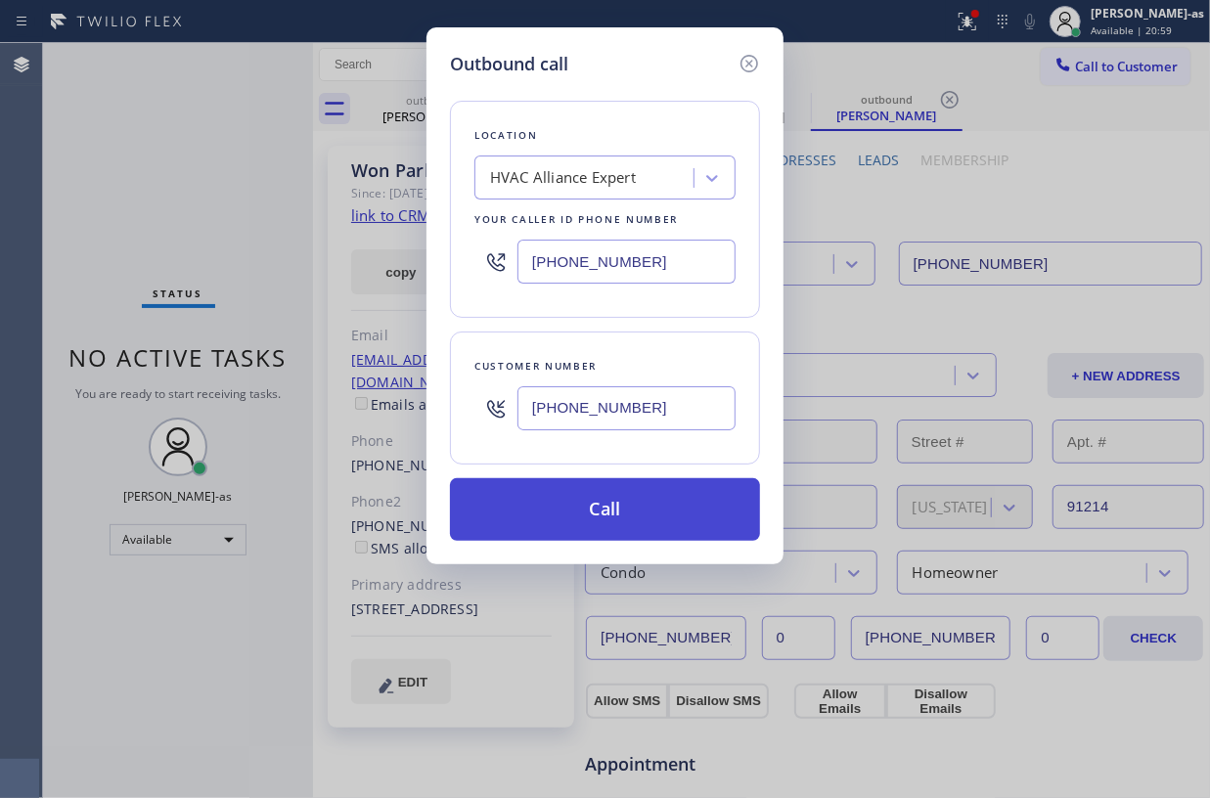
type input "(213) 760-9914"
click at [611, 519] on button "Call" at bounding box center [605, 509] width 310 height 63
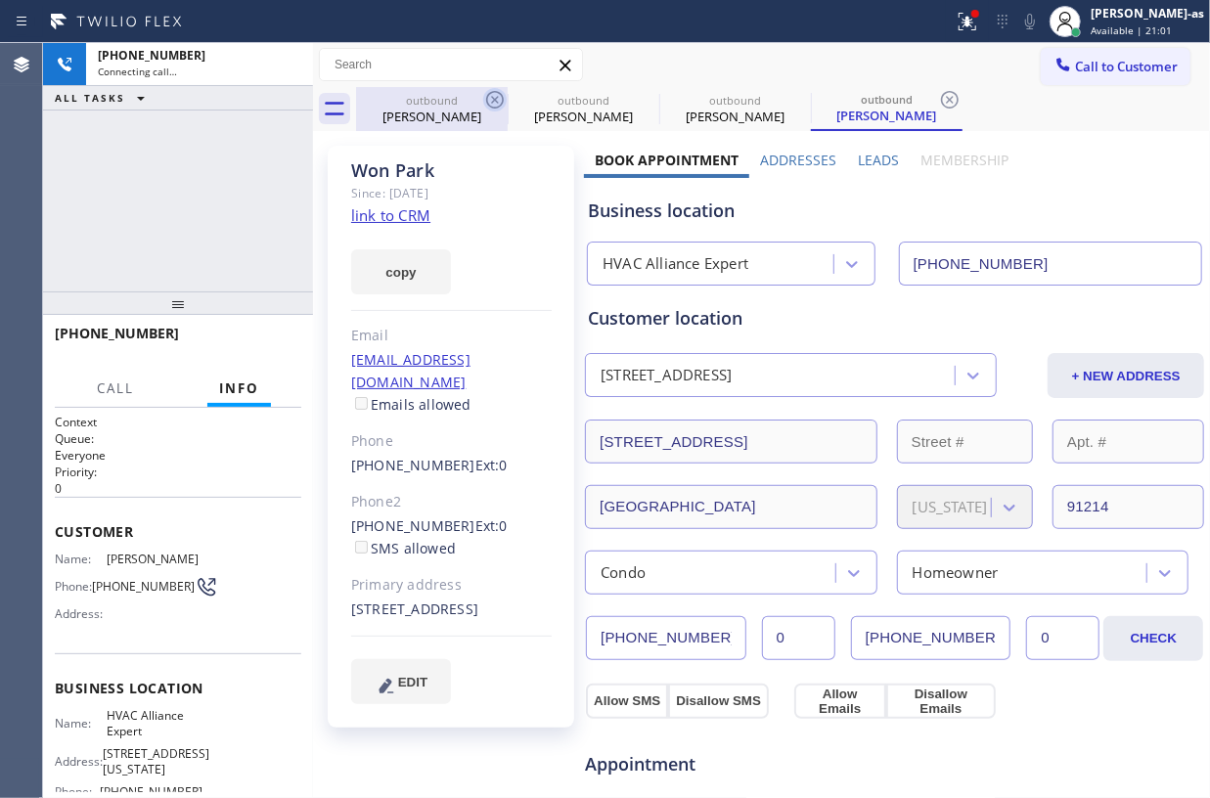
click at [419, 114] on div "Won Park" at bounding box center [432, 117] width 148 height 18
click at [494, 102] on icon at bounding box center [494, 99] width 23 height 23
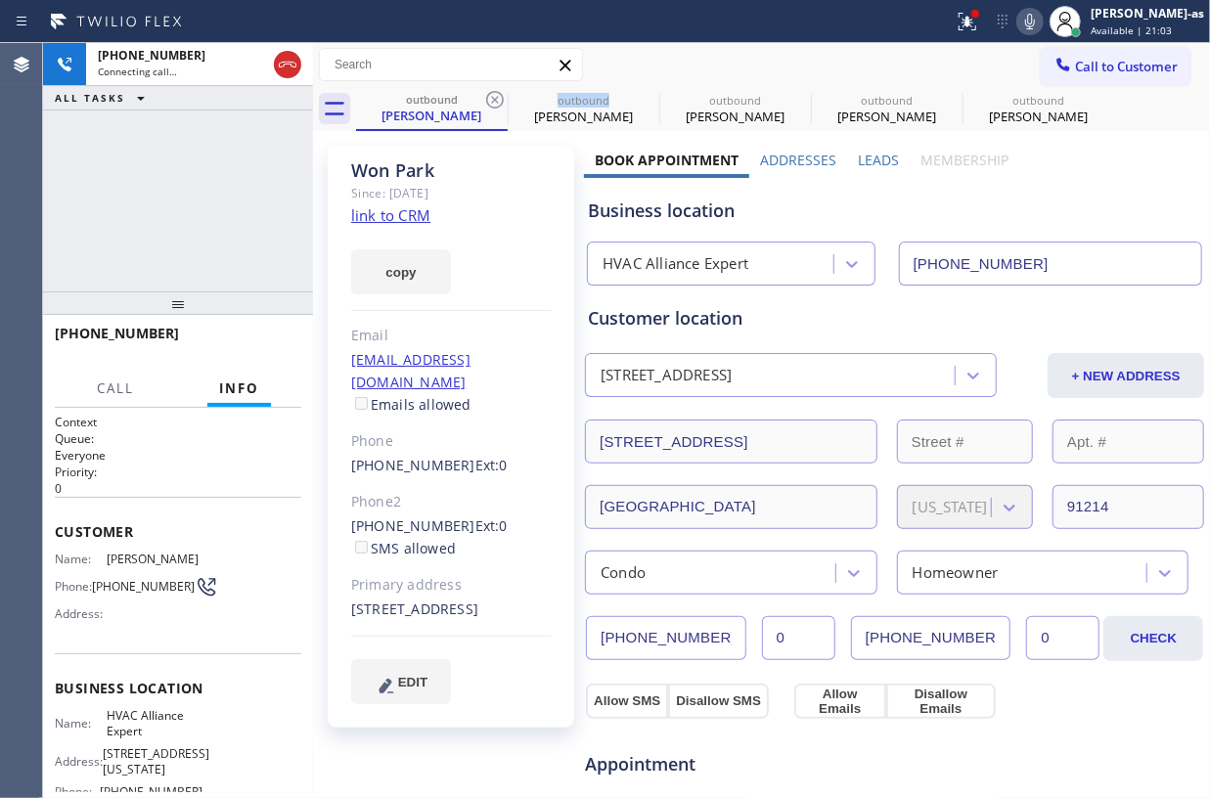
click at [494, 102] on icon at bounding box center [494, 99] width 23 height 23
click at [0, 0] on icon at bounding box center [0, 0] width 0 height 0
click at [790, 102] on icon at bounding box center [799, 100] width 18 height 18
type input "(855) 999-4417"
drag, startPoint x: 221, startPoint y: 202, endPoint x: 263, endPoint y: 200, distance: 42.1
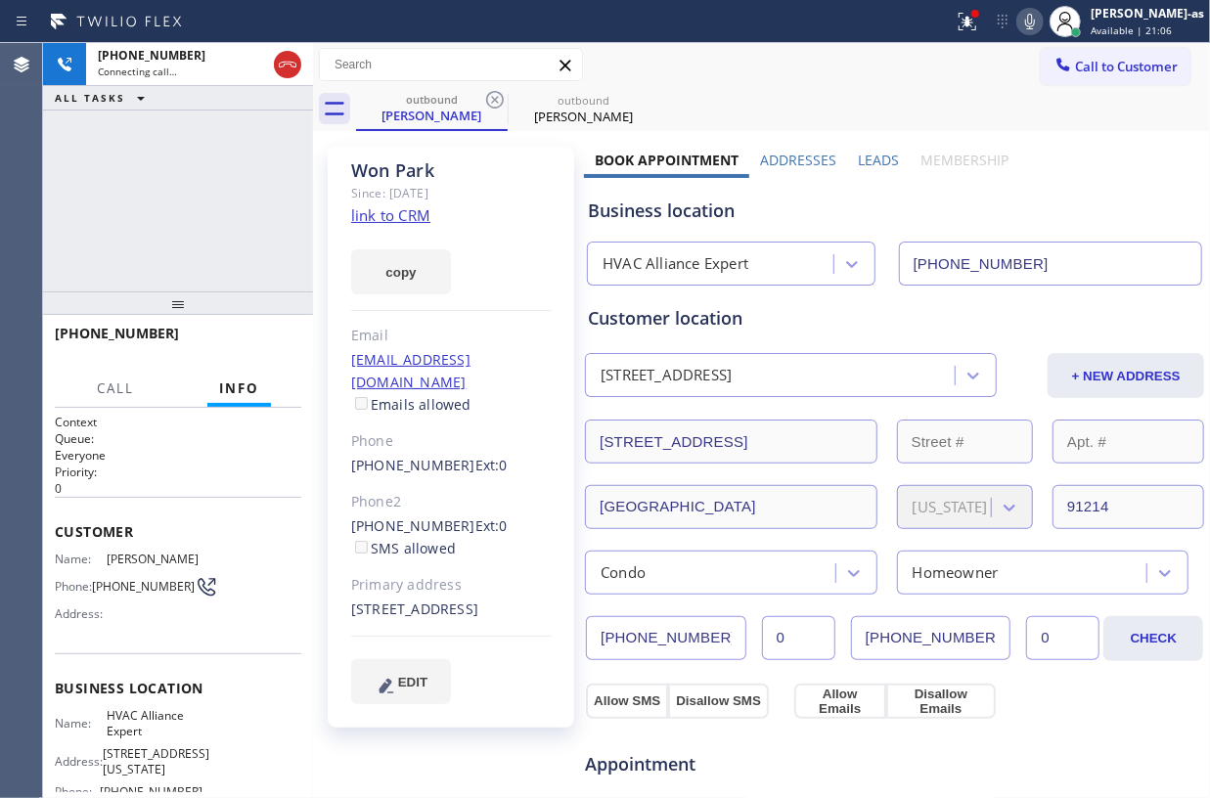
click at [228, 201] on div "+12137609914 Connecting call… ALL TASKS ALL TASKS ACTIVE TASKS TASKS IN WRAP UP" at bounding box center [178, 167] width 270 height 249
click at [131, 193] on div "+12137609914 Live | 00:01 ALL TASKS ALL TASKS ACTIVE TASKS TASKS IN WRAP UP" at bounding box center [178, 167] width 270 height 249
drag, startPoint x: 211, startPoint y: 172, endPoint x: 397, endPoint y: 117, distance: 193.8
click at [212, 172] on div "+12137609914 Live | 00:01 ALL TASKS ALL TASKS ACTIVE TASKS TASKS IN WRAP UP" at bounding box center [178, 167] width 270 height 249
drag, startPoint x: 423, startPoint y: 96, endPoint x: 501, endPoint y: 95, distance: 78.3
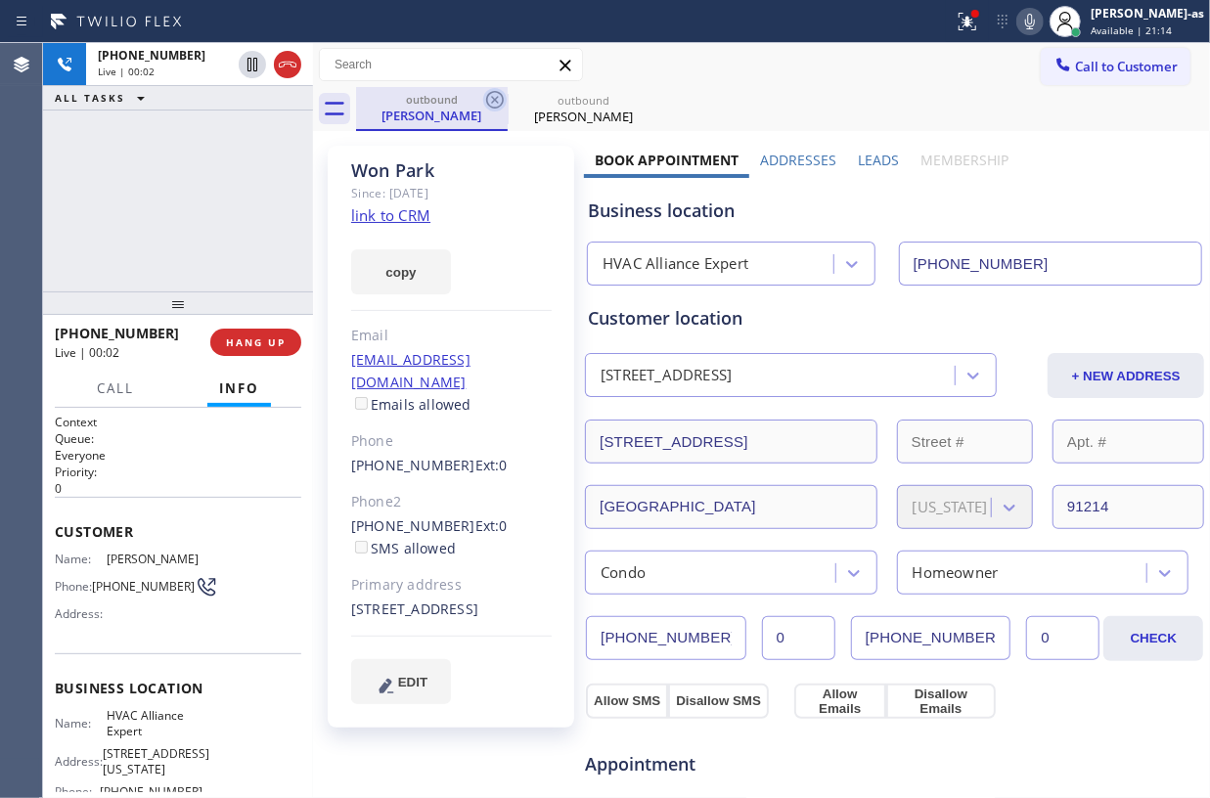
click at [428, 96] on div "outbound" at bounding box center [432, 99] width 148 height 15
click at [494, 95] on icon at bounding box center [494, 99] width 23 height 23
click at [133, 205] on div "+12137609914 Live | 00:03 ALL TASKS ALL TASKS ACTIVE TASKS TASKS IN WRAP UP" at bounding box center [178, 167] width 270 height 249
click at [208, 129] on div "+12137609914 Live | 01:17 ALL TASKS ALL TASKS ACTIVE TASKS TASKS IN WRAP UP" at bounding box center [178, 167] width 270 height 249
drag, startPoint x: 288, startPoint y: 65, endPoint x: 278, endPoint y: 139, distance: 75.0
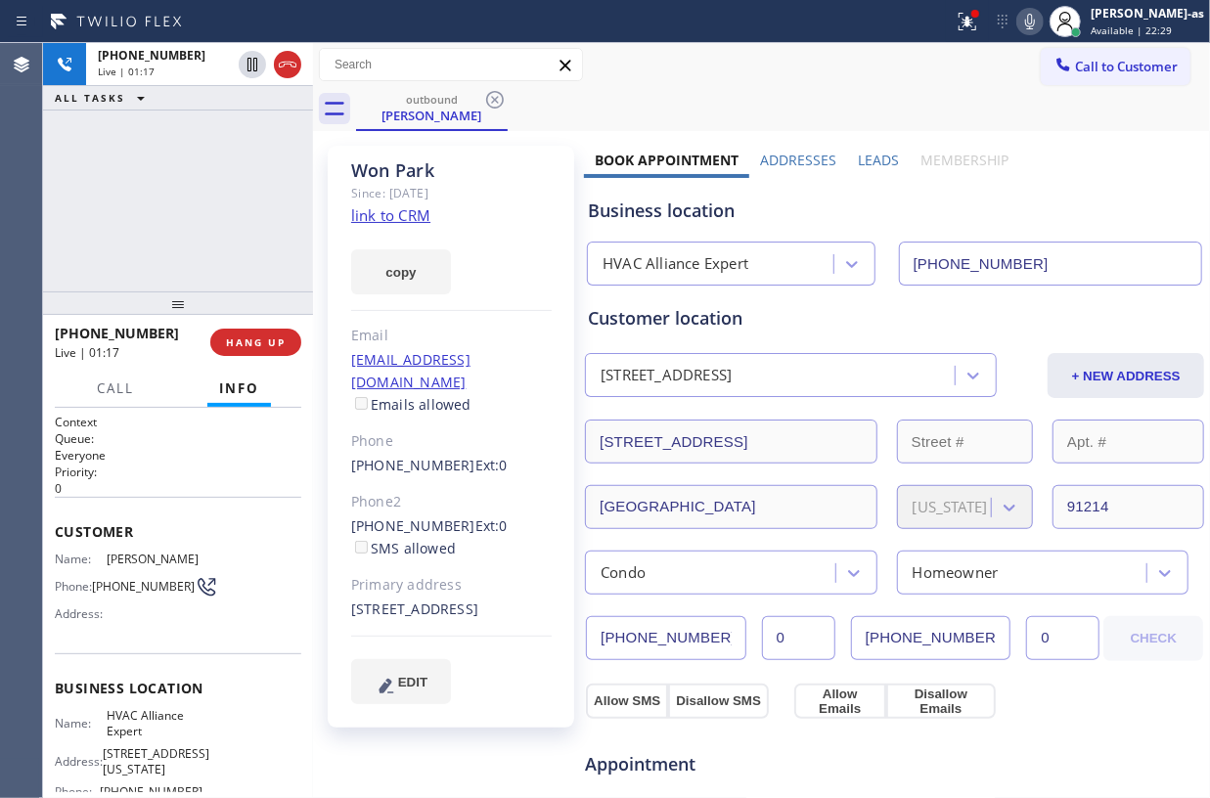
click at [288, 67] on icon at bounding box center [287, 64] width 23 height 23
drag, startPoint x: 278, startPoint y: 139, endPoint x: 294, endPoint y: 174, distance: 38.5
click at [276, 138] on div "+12137609914 Live | 01:18 ALL TASKS ALL TASKS ACTIVE TASKS TASKS IN WRAP UP" at bounding box center [178, 167] width 270 height 249
click at [251, 334] on button "HANG UP" at bounding box center [255, 342] width 91 height 27
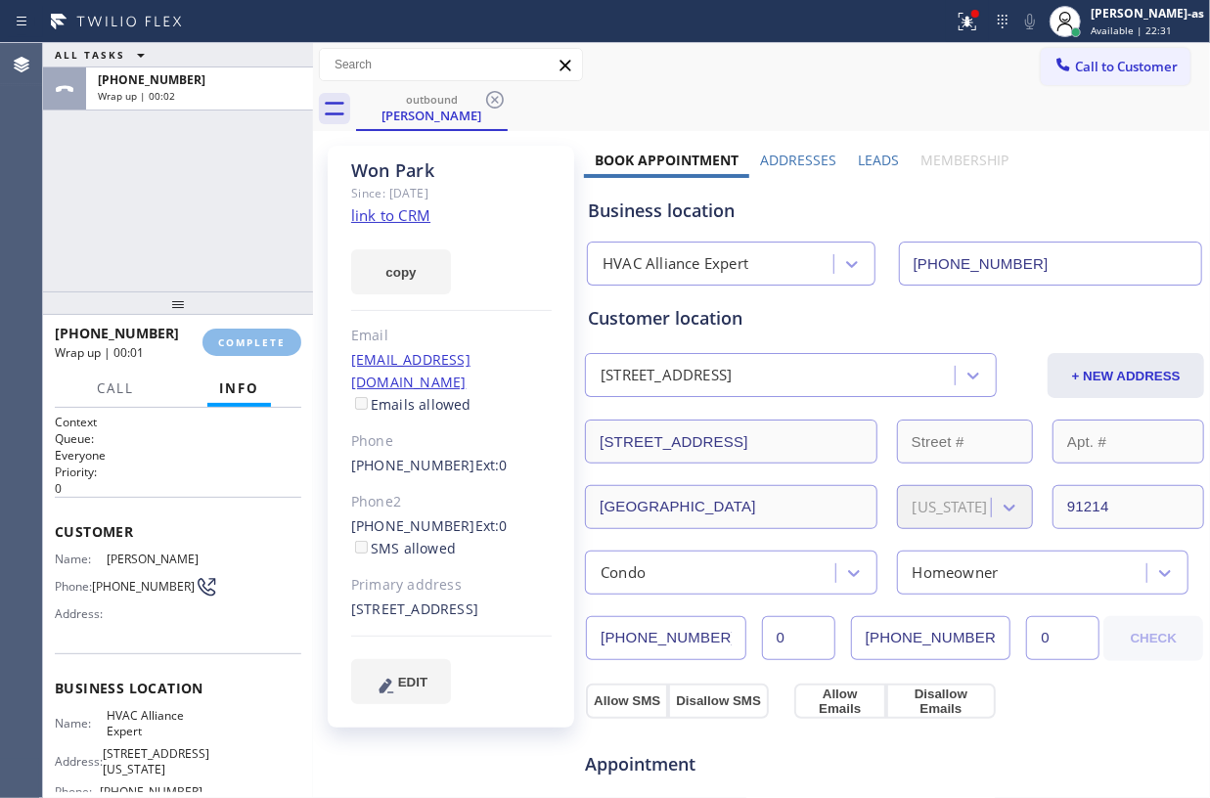
click at [122, 200] on div "Classify the call LOCATION NAME HVAC Alliance Expert FROM PHONE (855) 999-4417 …" at bounding box center [626, 420] width 1167 height 755
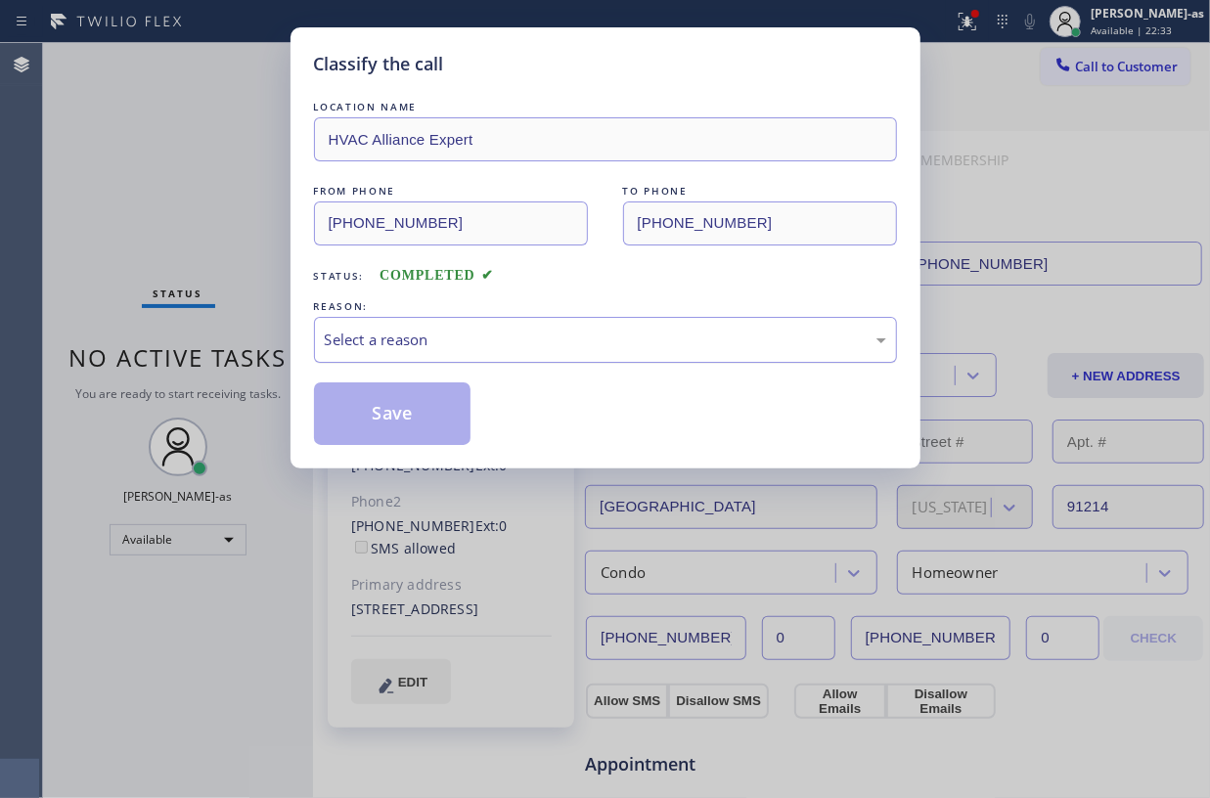
click at [440, 334] on div "Select a reason" at bounding box center [606, 340] width 562 height 23
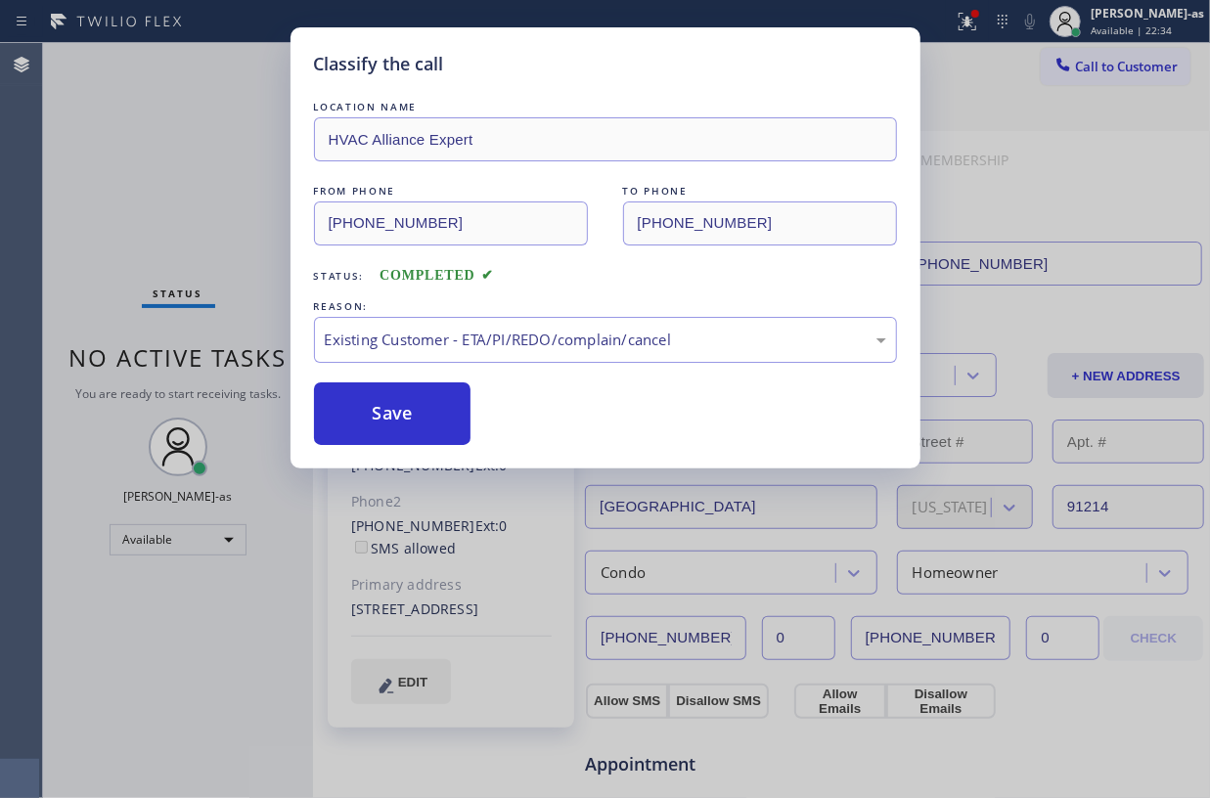
click at [434, 409] on button "Save" at bounding box center [393, 414] width 158 height 63
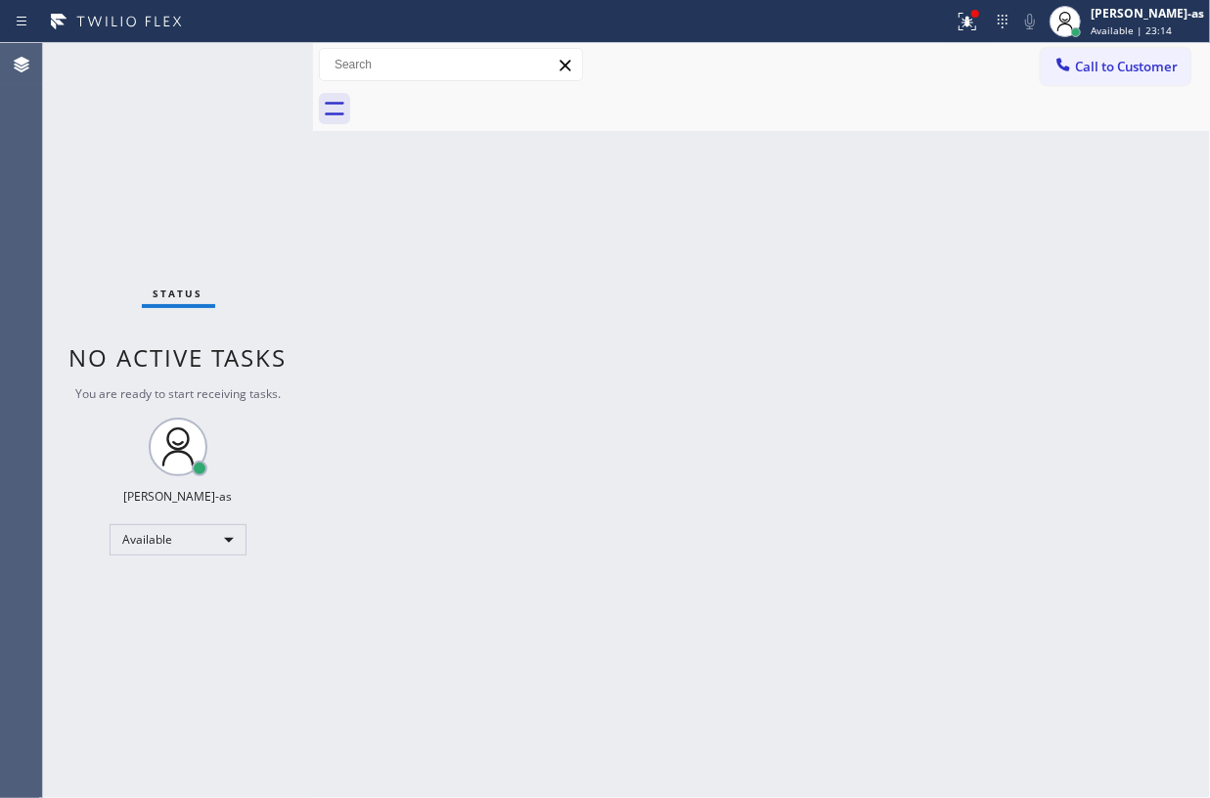
drag, startPoint x: 250, startPoint y: 174, endPoint x: 352, endPoint y: 243, distance: 122.7
click at [252, 178] on div "Status No active tasks You are ready to start receiving tasks. Jesica Jumao-as …" at bounding box center [178, 420] width 270 height 755
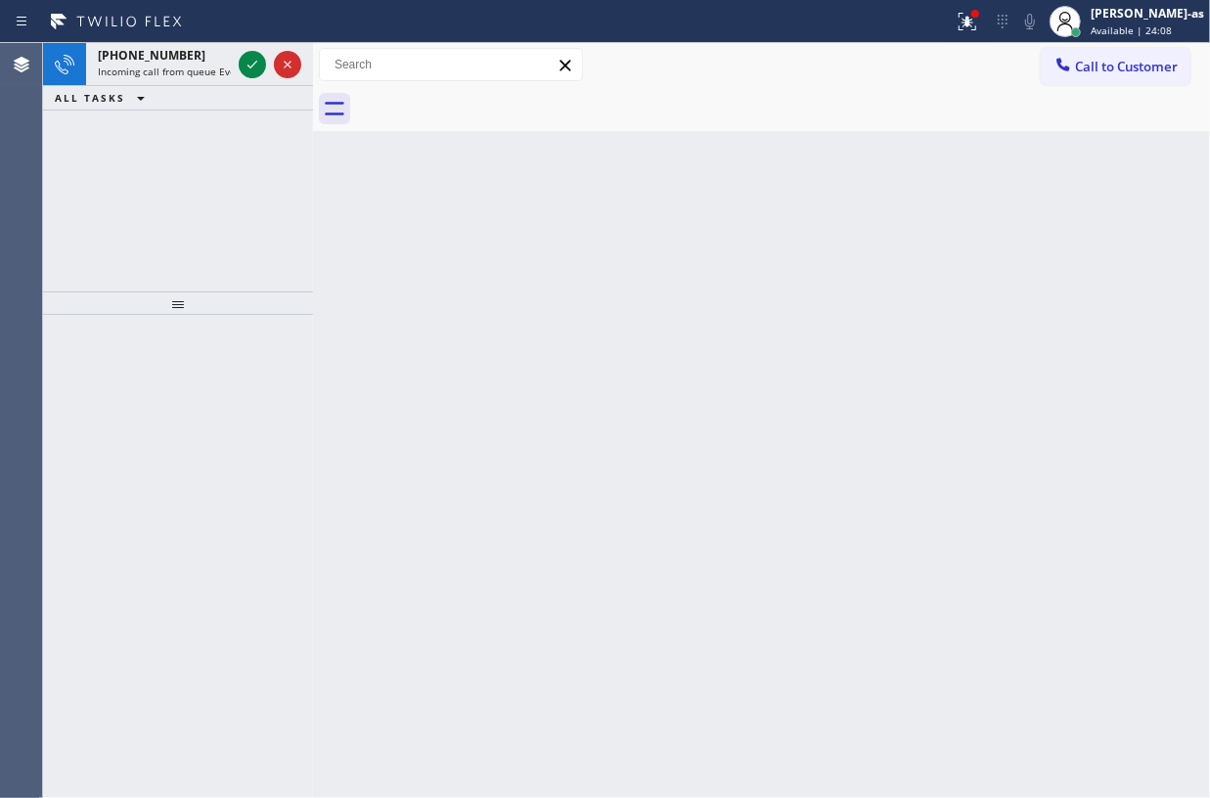
drag, startPoint x: 224, startPoint y: 186, endPoint x: 254, endPoint y: 110, distance: 82.1
click at [224, 186] on div "+15626829038 Incoming call from queue Everybody ALL TASKS ALL TASKS ACTIVE TASK…" at bounding box center [178, 167] width 270 height 249
click at [248, 61] on icon at bounding box center [252, 64] width 23 height 23
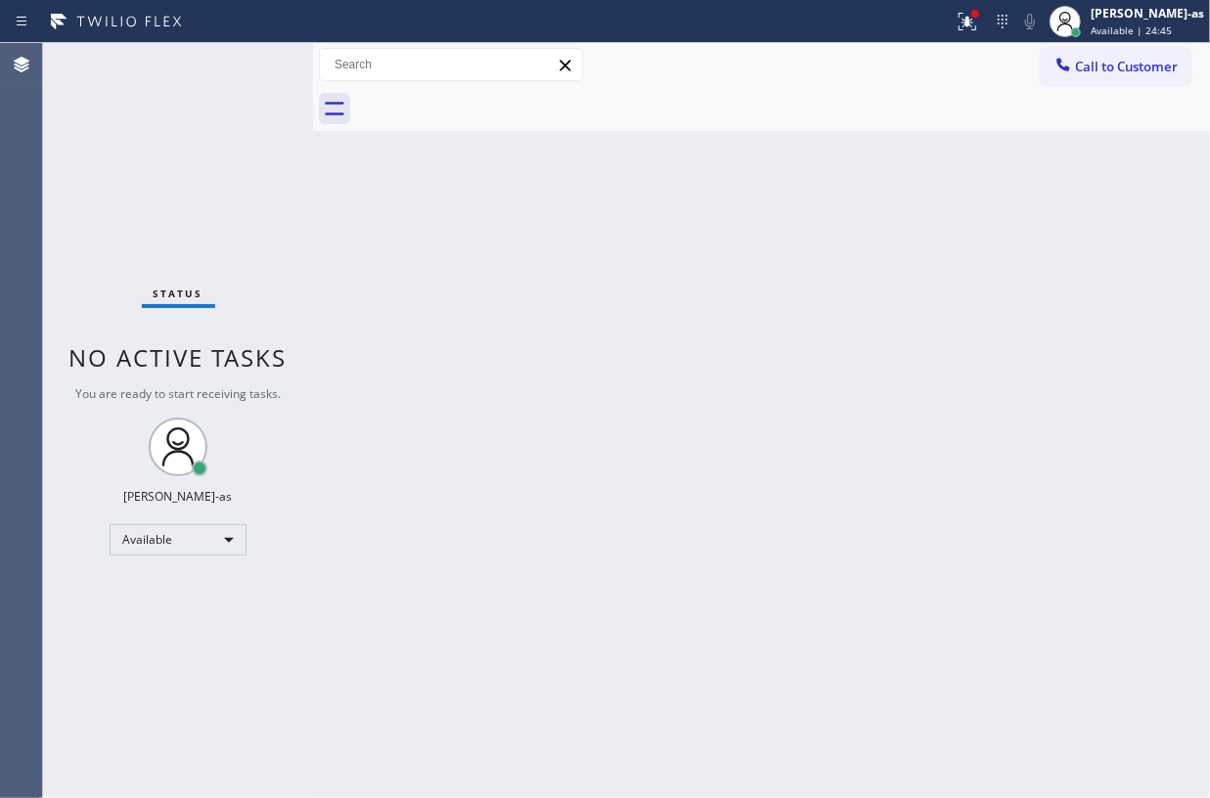
click at [267, 180] on div "Status No active tasks You are ready to start receiving tasks. Jesica Jumao-as …" at bounding box center [178, 420] width 270 height 755
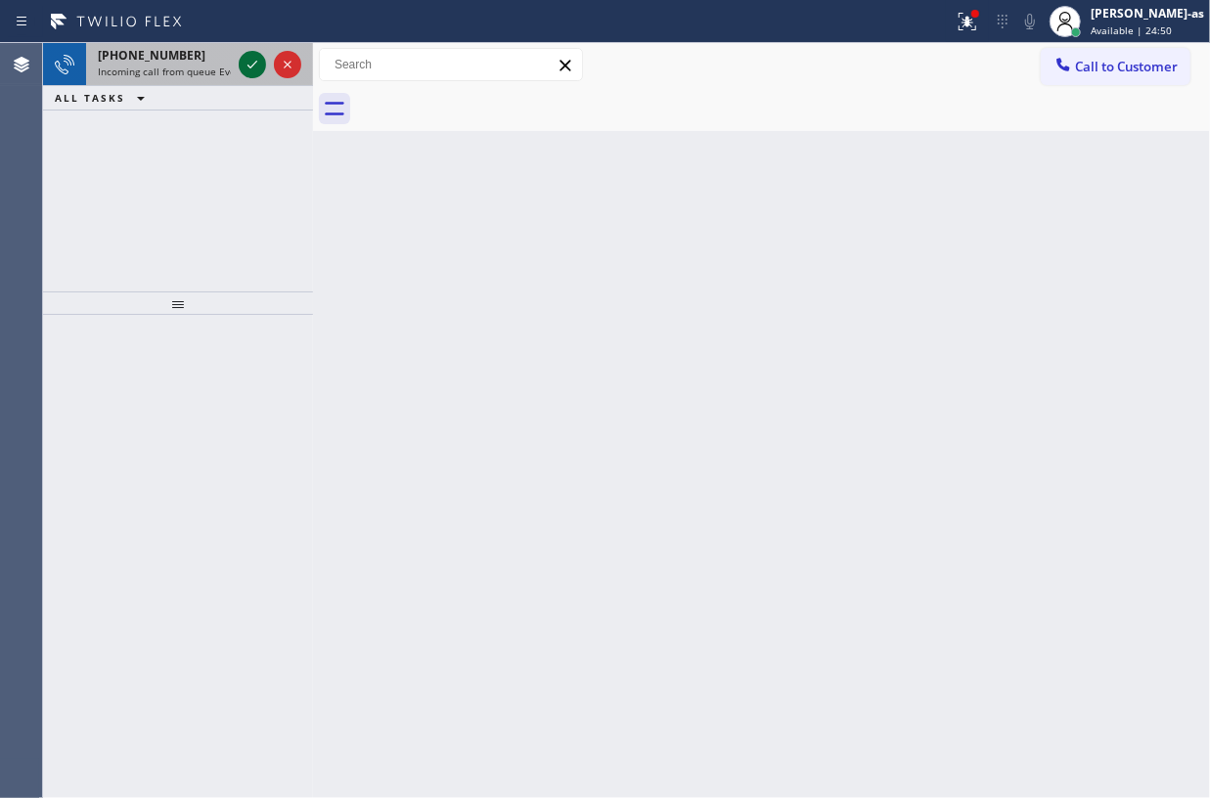
click at [239, 67] on div "+16179920887 Incoming call from queue Everybody" at bounding box center [178, 64] width 270 height 43
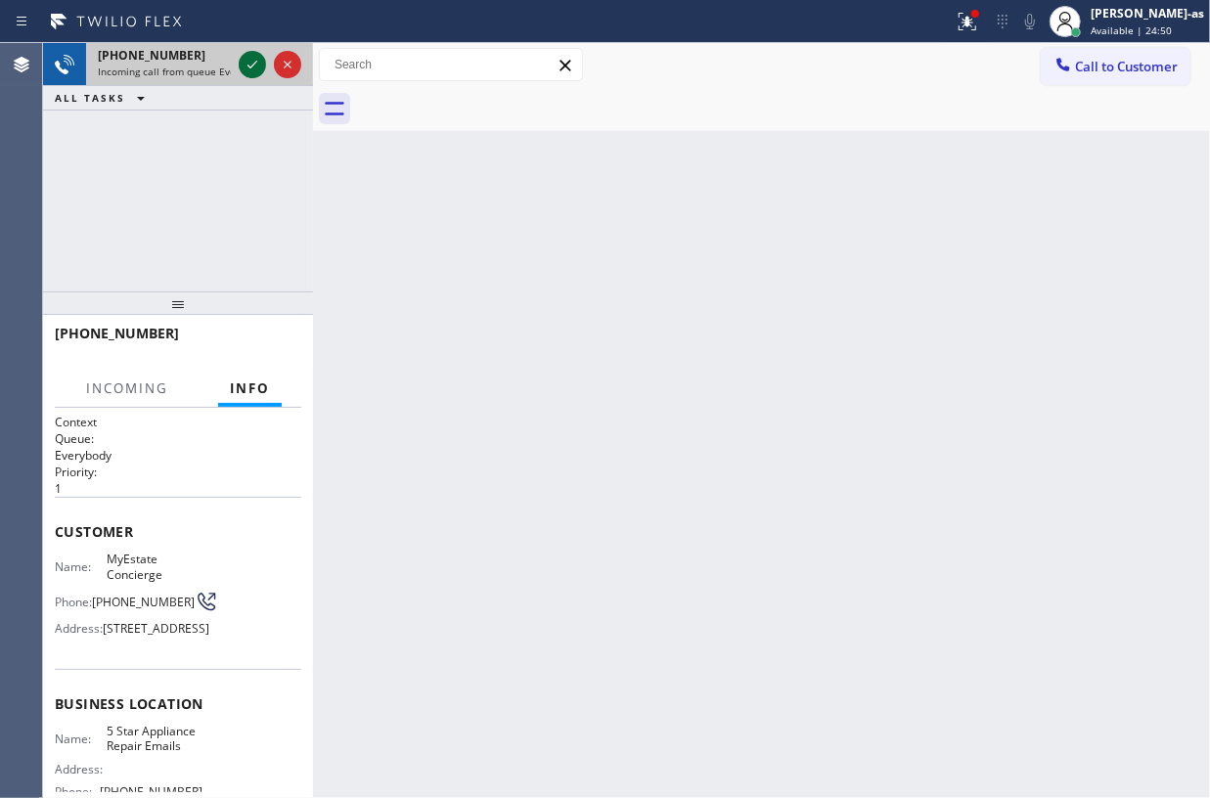
click at [244, 67] on icon at bounding box center [252, 64] width 23 height 23
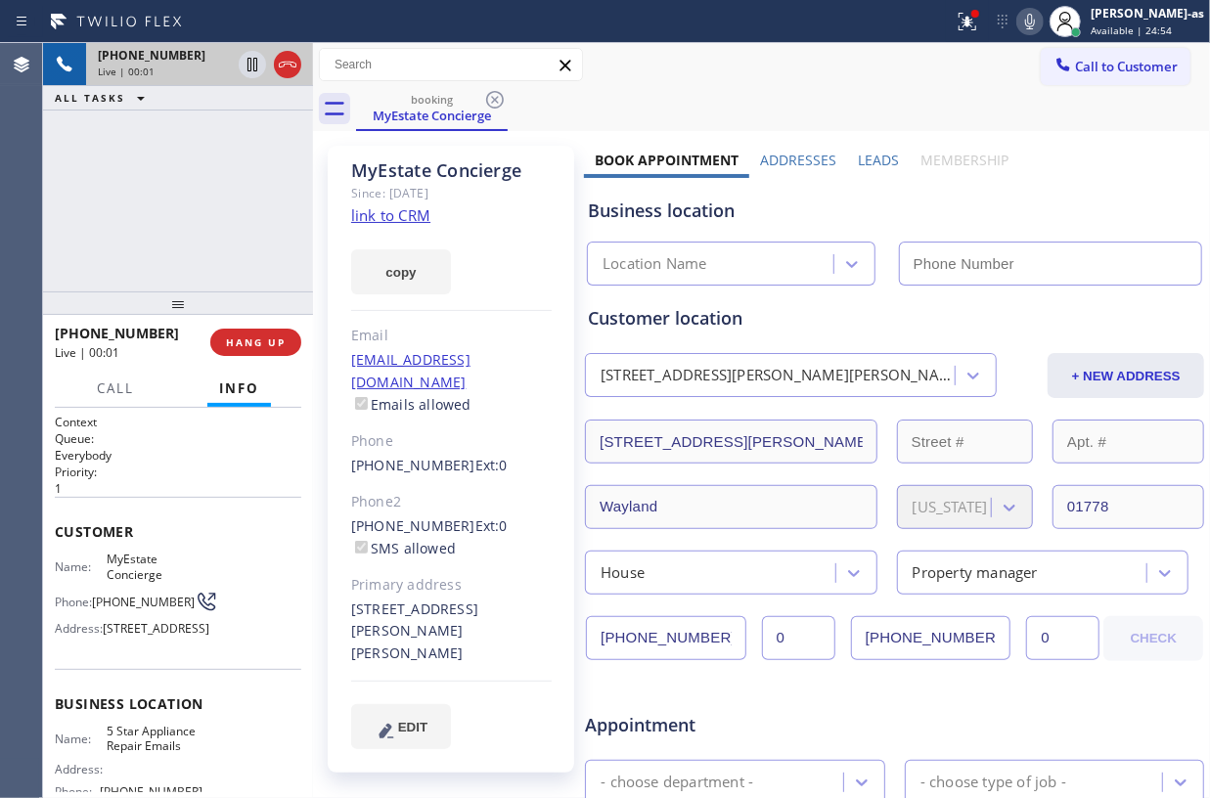
type input "(844) 735-4685"
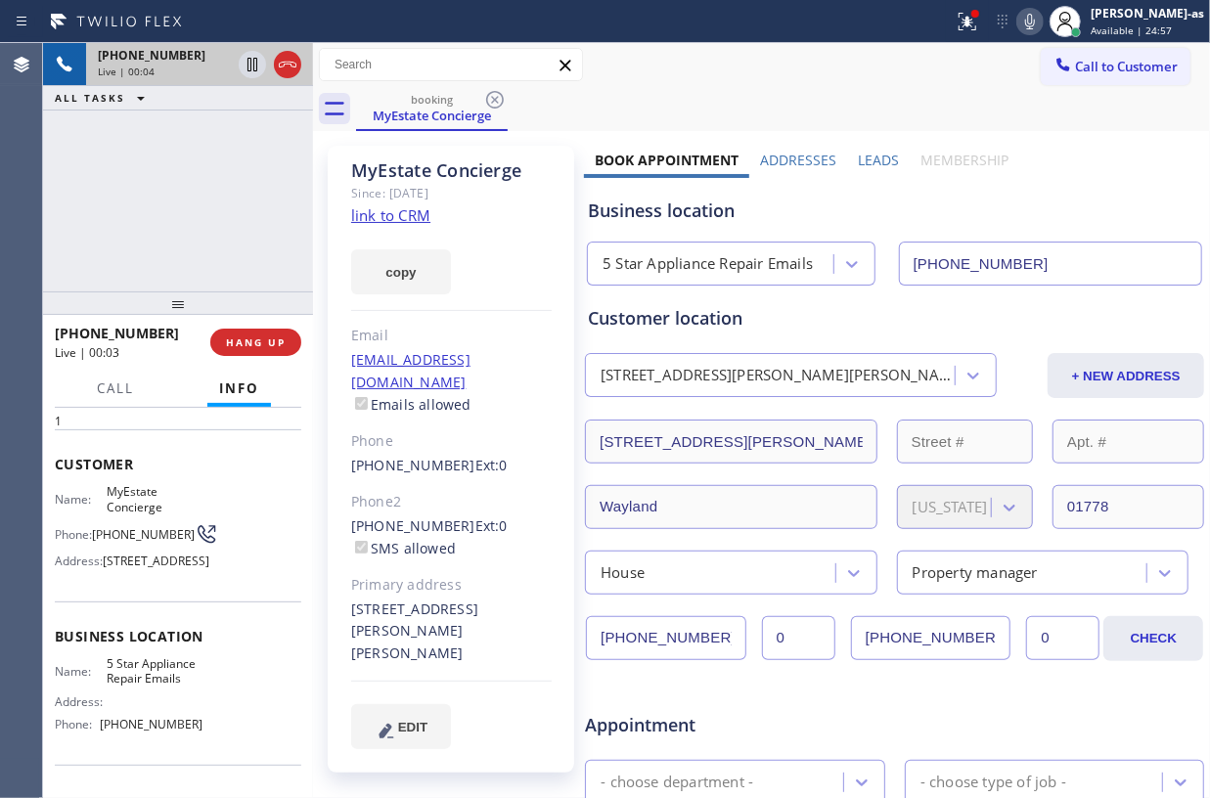
scroll to position [130, 0]
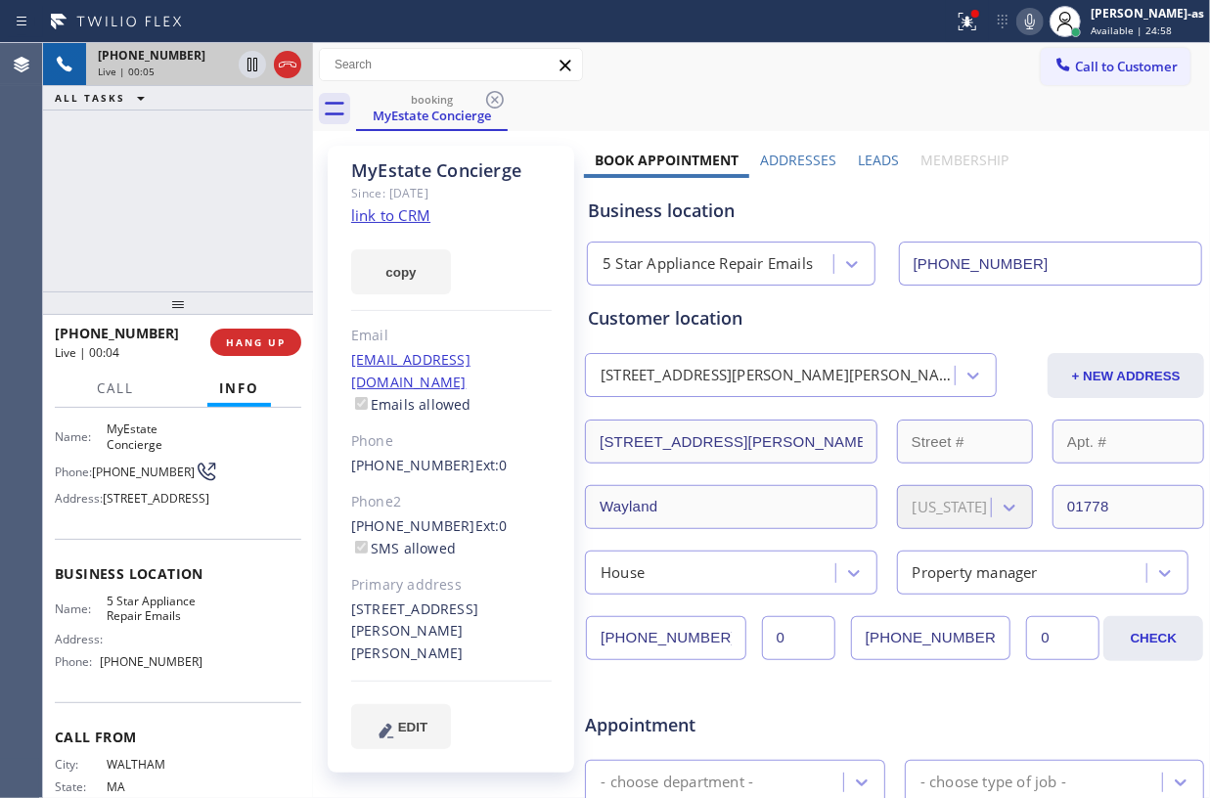
click at [391, 215] on link "link to CRM" at bounding box center [390, 215] width 79 height 20
click at [160, 154] on div "+16179920887 Live | 03:31 ALL TASKS ALL TASKS ACTIVE TASKS TASKS IN WRAP UP" at bounding box center [178, 167] width 270 height 249
click at [294, 153] on div "+16179920887 Live | 03:33 ALL TASKS ALL TASKS ACTIVE TASKS TASKS IN WRAP UP" at bounding box center [178, 167] width 270 height 249
click at [184, 190] on div "+16179920887 Live | 03:34 ALL TASKS ALL TASKS ACTIVE TASKS TASKS IN WRAP UP" at bounding box center [178, 167] width 270 height 249
click at [270, 336] on span "HANG UP" at bounding box center [256, 343] width 60 height 14
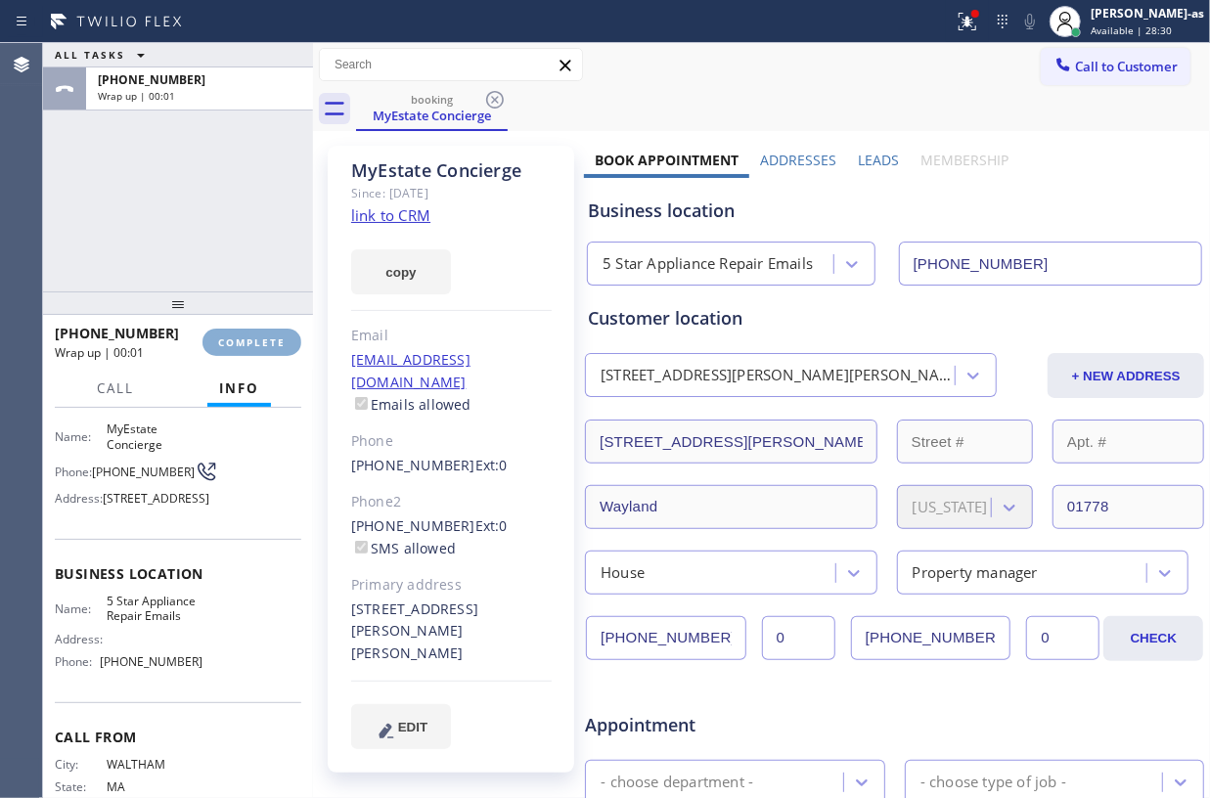
click at [268, 336] on span "COMPLETE" at bounding box center [252, 343] width 68 height 14
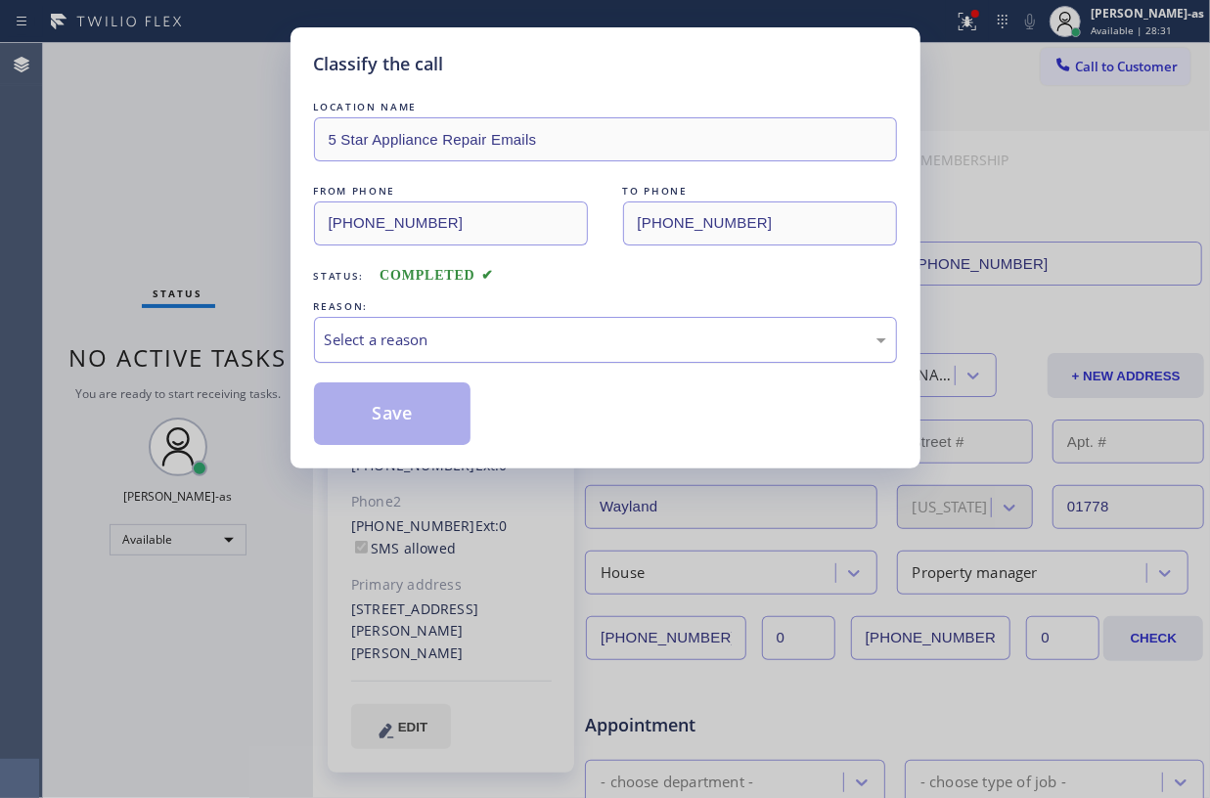
click at [491, 346] on div "Select a reason" at bounding box center [606, 340] width 562 height 23
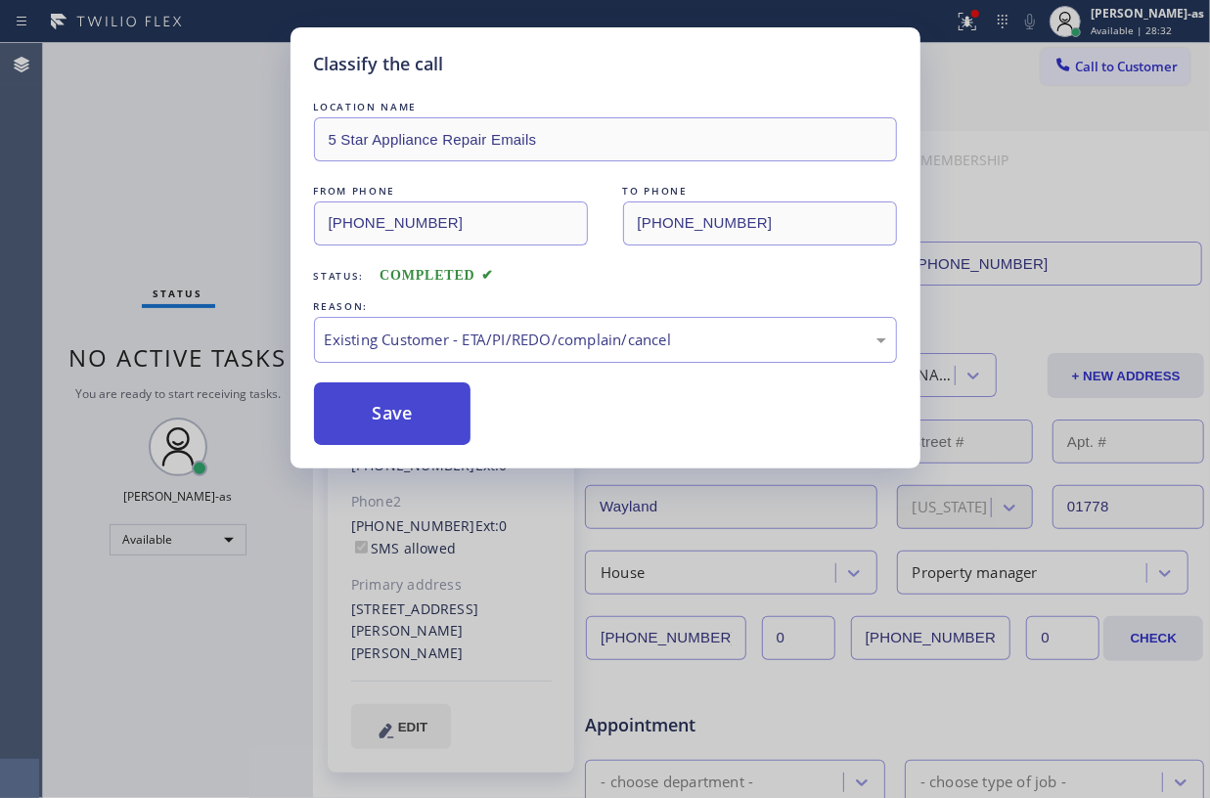
click at [387, 411] on button "Save" at bounding box center [393, 414] width 158 height 63
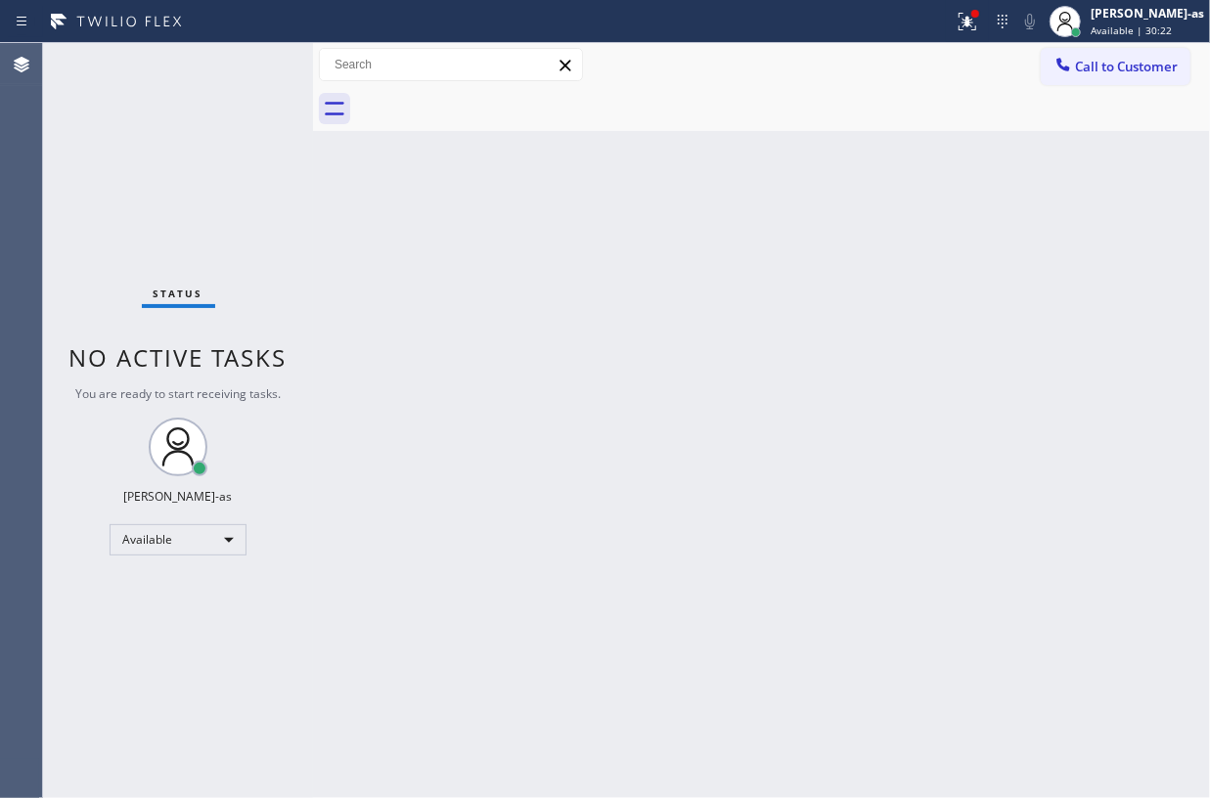
click at [276, 220] on div "Status No active tasks You are ready to start receiving tasks. Jesica Jumao-as …" at bounding box center [178, 420] width 270 height 755
click at [1092, 60] on span "Call to Customer" at bounding box center [1126, 67] width 103 height 18
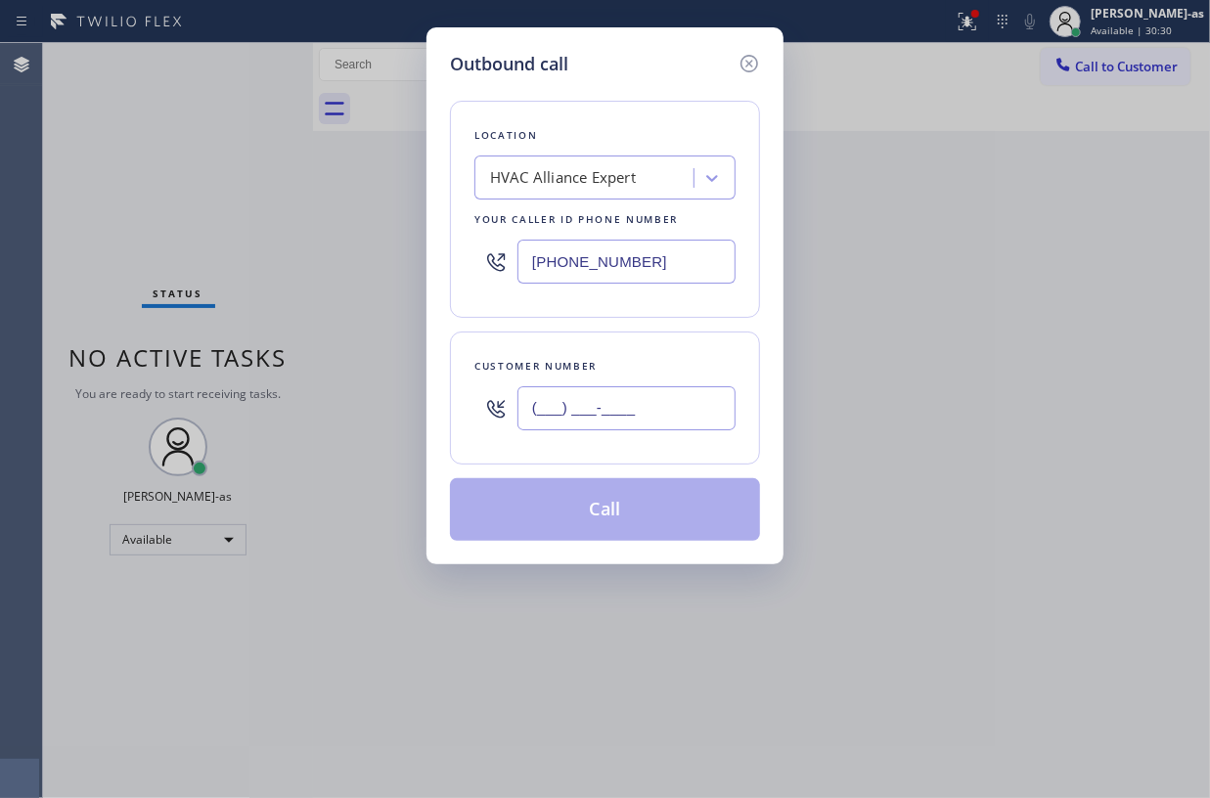
click at [699, 415] on input "(___) ___-____" at bounding box center [627, 408] width 218 height 44
paste input "818) 321-1751"
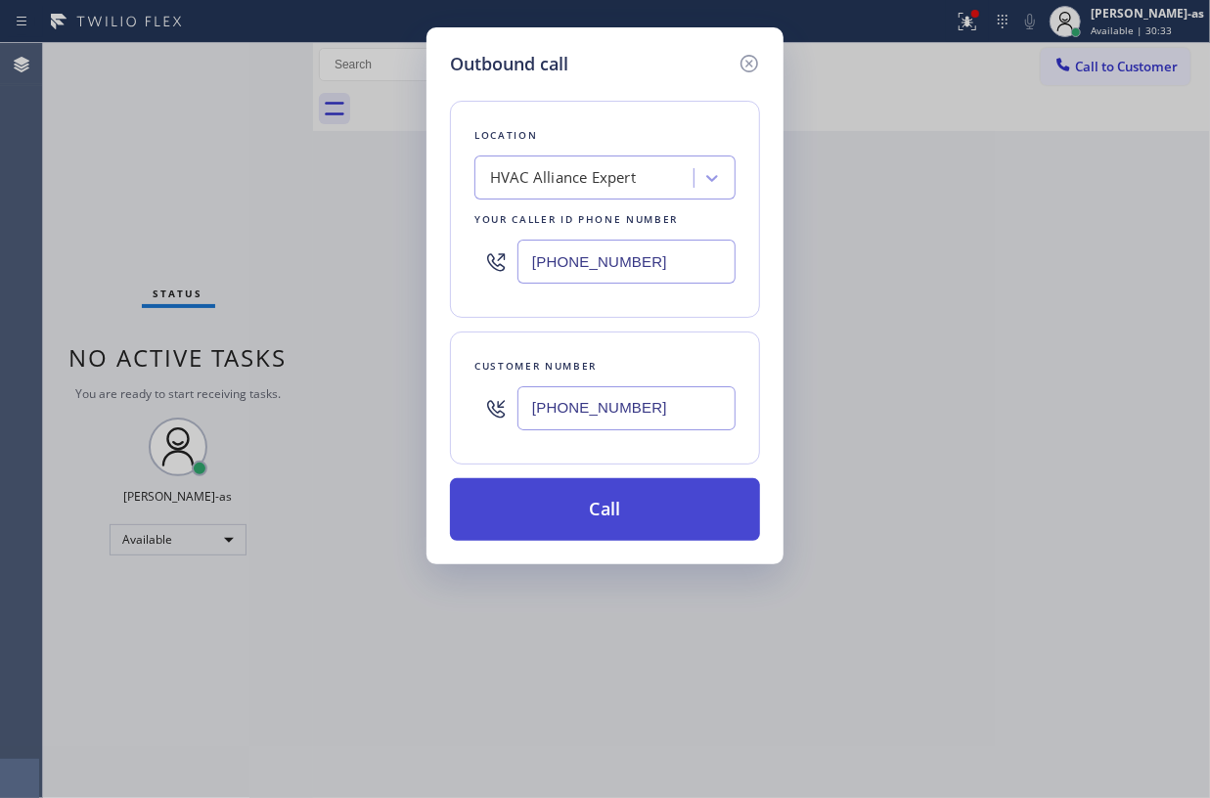
type input "(818) 321-1751"
click at [612, 497] on button "Call" at bounding box center [605, 509] width 310 height 63
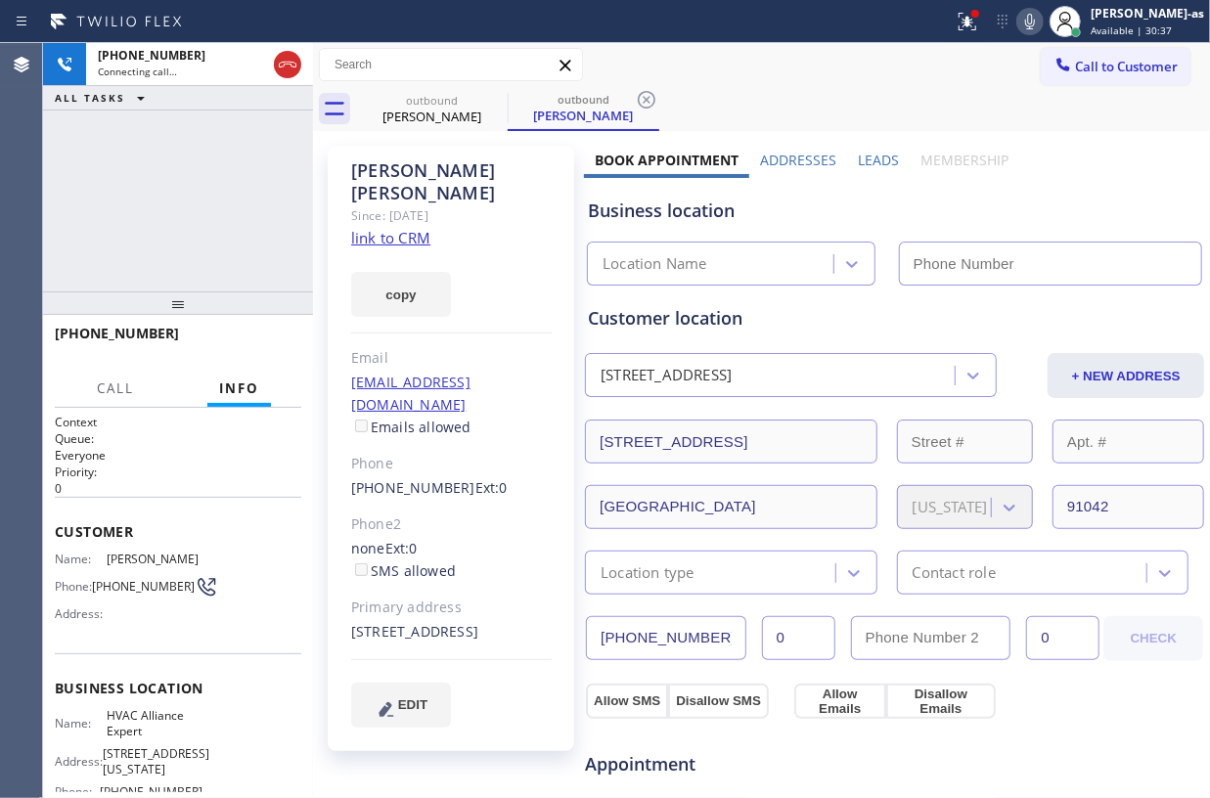
click at [393, 228] on link "link to CRM" at bounding box center [390, 238] width 79 height 20
type input "(855) 999-4417"
click at [241, 219] on div "+18183211751 Connecting call… ALL TASKS ALL TASKS ACTIVE TASKS TASKS IN WRAP UP" at bounding box center [178, 167] width 270 height 249
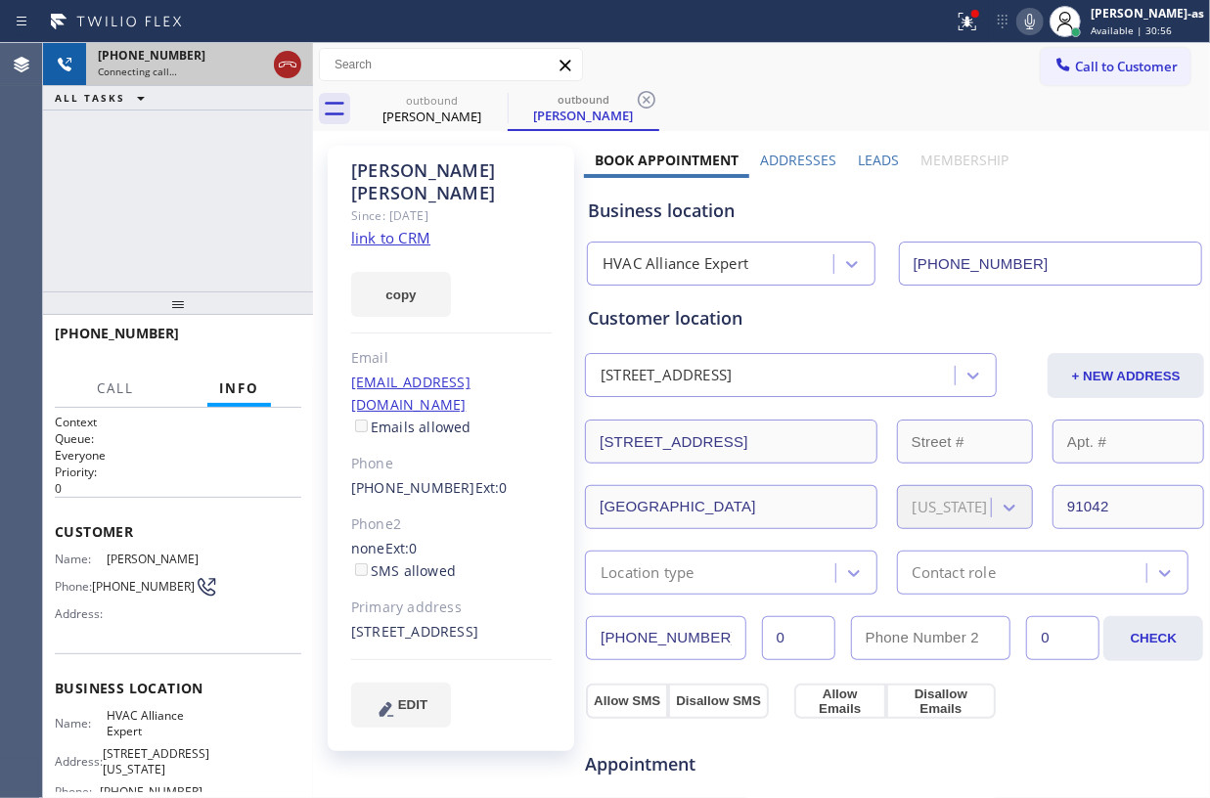
click at [282, 67] on icon at bounding box center [288, 65] width 18 height 6
click at [435, 114] on div "Shannon McCorry" at bounding box center [432, 117] width 148 height 18
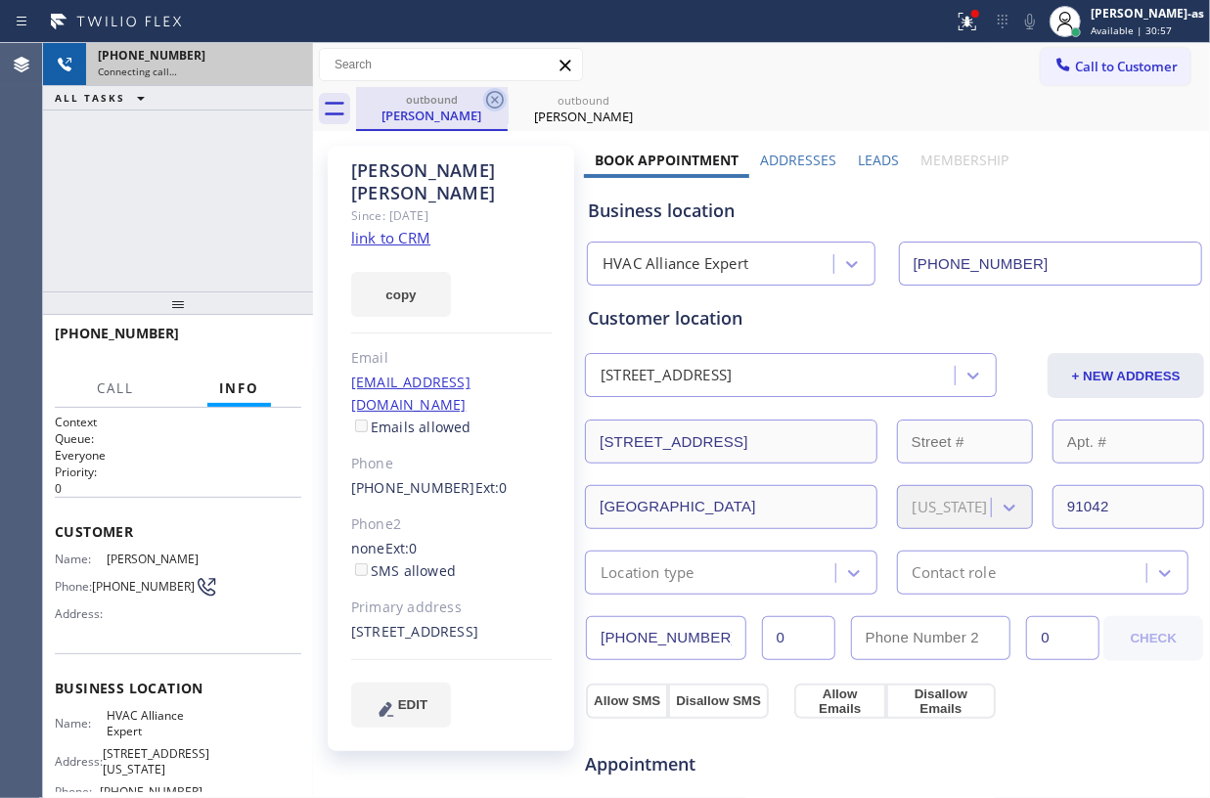
click at [499, 96] on icon at bounding box center [494, 99] width 23 height 23
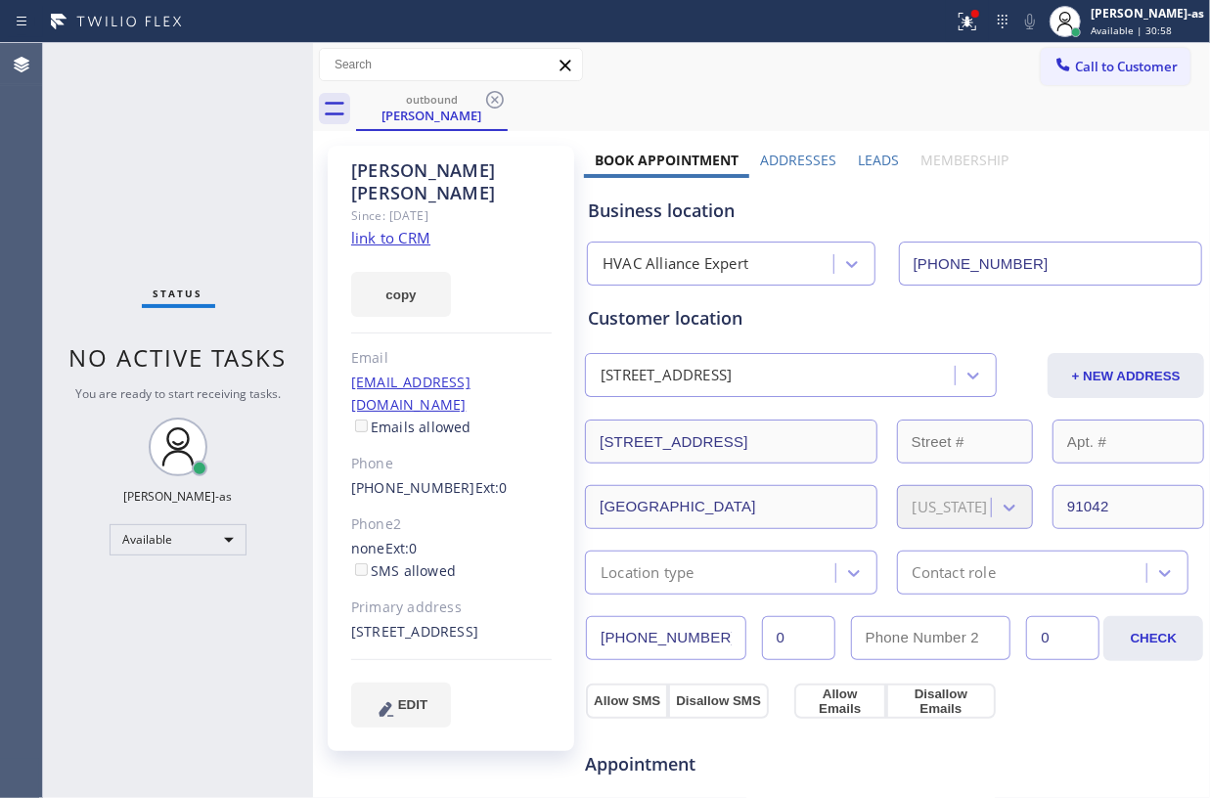
click at [499, 96] on icon at bounding box center [494, 99] width 23 height 23
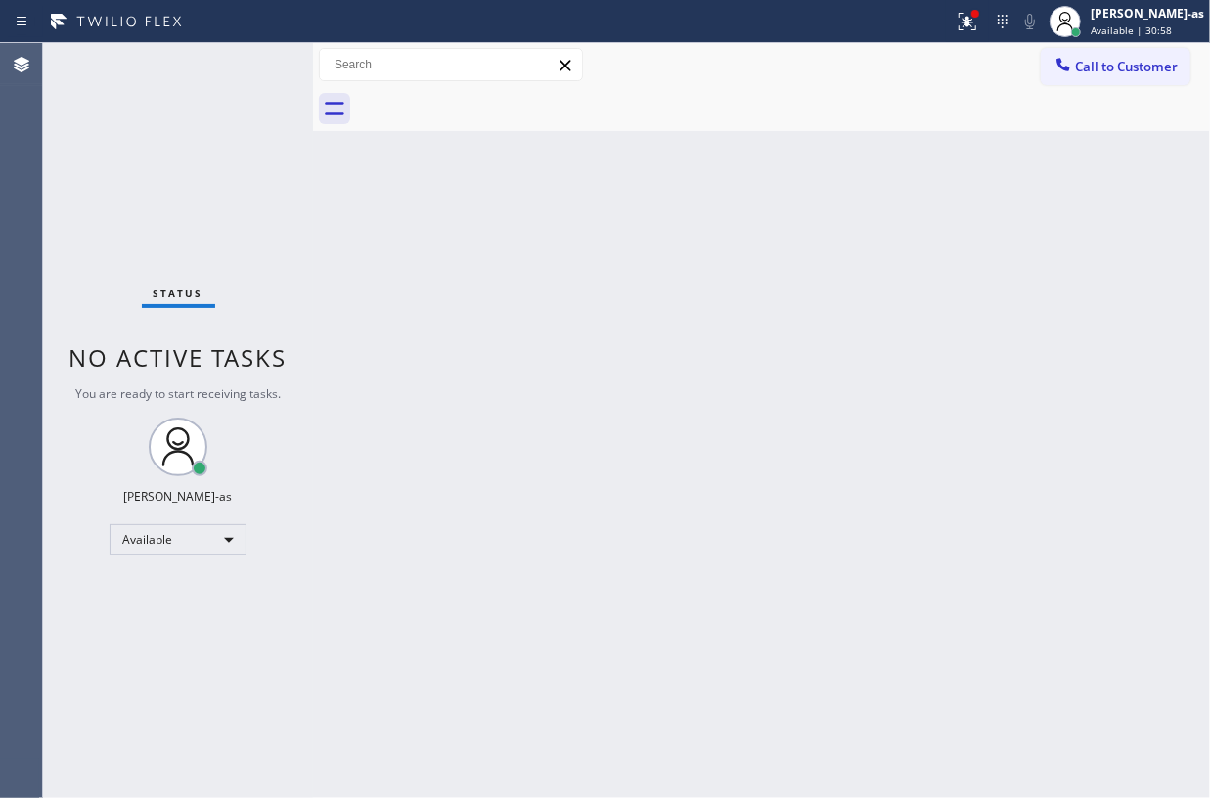
click at [499, 96] on div at bounding box center [783, 109] width 854 height 44
drag, startPoint x: 196, startPoint y: 204, endPoint x: 204, endPoint y: 193, distance: 13.3
click at [200, 198] on div "Status No active tasks You are ready to start receiving tasks. Jesica Jumao-as …" at bounding box center [178, 420] width 270 height 755
click at [941, 522] on div "Back to Dashboard Change Sender ID Customers Technicians Select a contact Outbo…" at bounding box center [761, 420] width 897 height 755
click at [611, 378] on div "Back to Dashboard Change Sender ID Customers Technicians Select a contact Outbo…" at bounding box center [761, 420] width 897 height 755
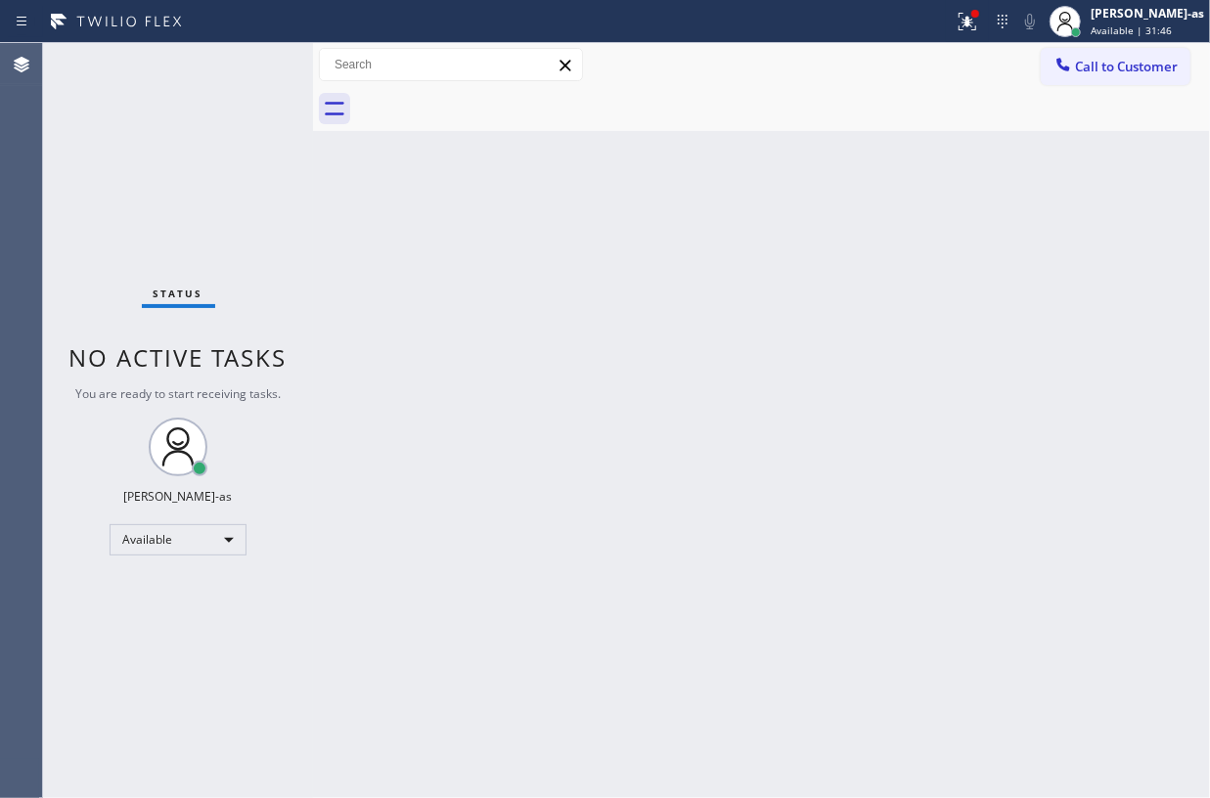
click at [252, 205] on div "Status No active tasks You are ready to start receiving tasks. Jesica Jumao-as …" at bounding box center [178, 420] width 270 height 755
click at [219, 127] on div "Status No active tasks You are ready to start receiving tasks. Jesica Jumao-as …" at bounding box center [178, 420] width 270 height 755
click at [431, 455] on div "Back to Dashboard Change Sender ID Customers Technicians Select a contact Outbo…" at bounding box center [761, 420] width 897 height 755
click at [431, 451] on div "Back to Dashboard Change Sender ID Customers Technicians Select a contact Outbo…" at bounding box center [761, 420] width 897 height 755
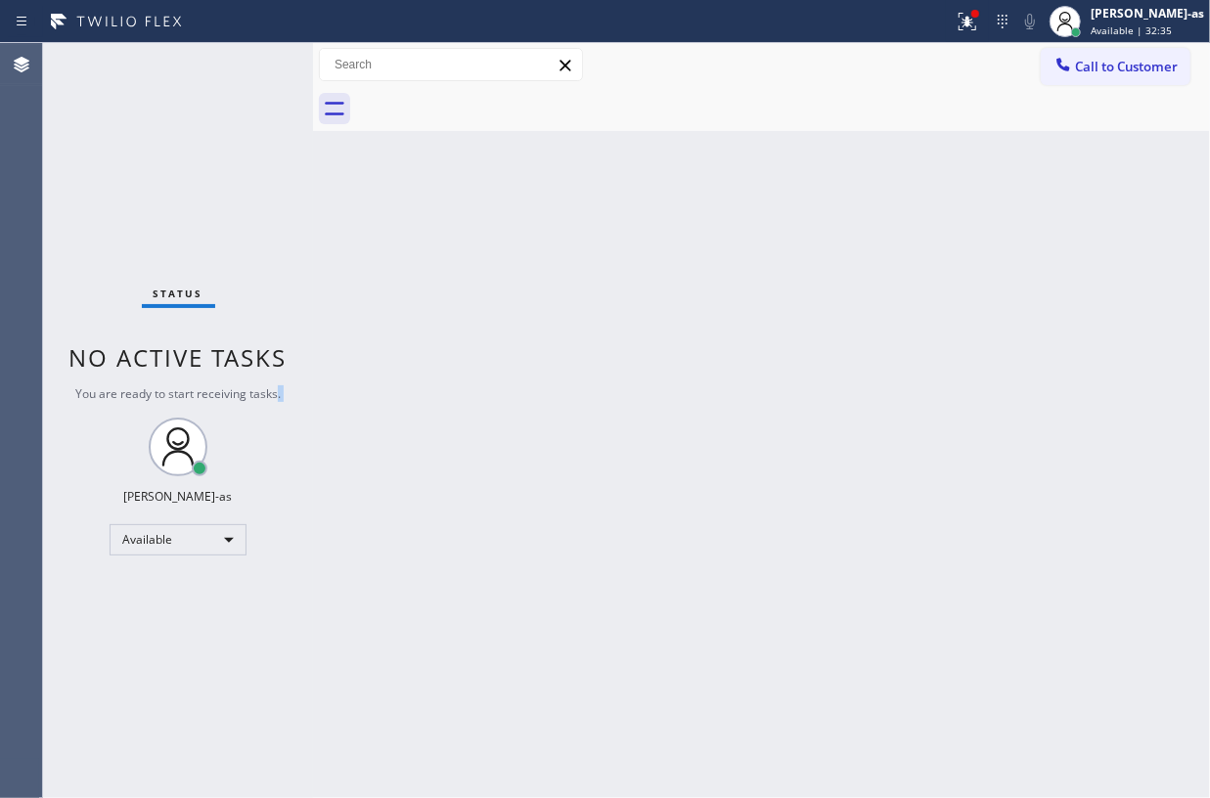
drag, startPoint x: 274, startPoint y: 451, endPoint x: 170, endPoint y: 451, distance: 103.7
click at [170, 451] on div "Status No active tasks You are ready to start receiving tasks. Jesica Jumao-as …" at bounding box center [178, 420] width 270 height 755
drag, startPoint x: 1093, startPoint y: 91, endPoint x: 1027, endPoint y: 107, distance: 67.4
click at [1093, 90] on div at bounding box center [783, 109] width 854 height 44
click at [1089, 59] on span "Call to Customer" at bounding box center [1126, 67] width 103 height 18
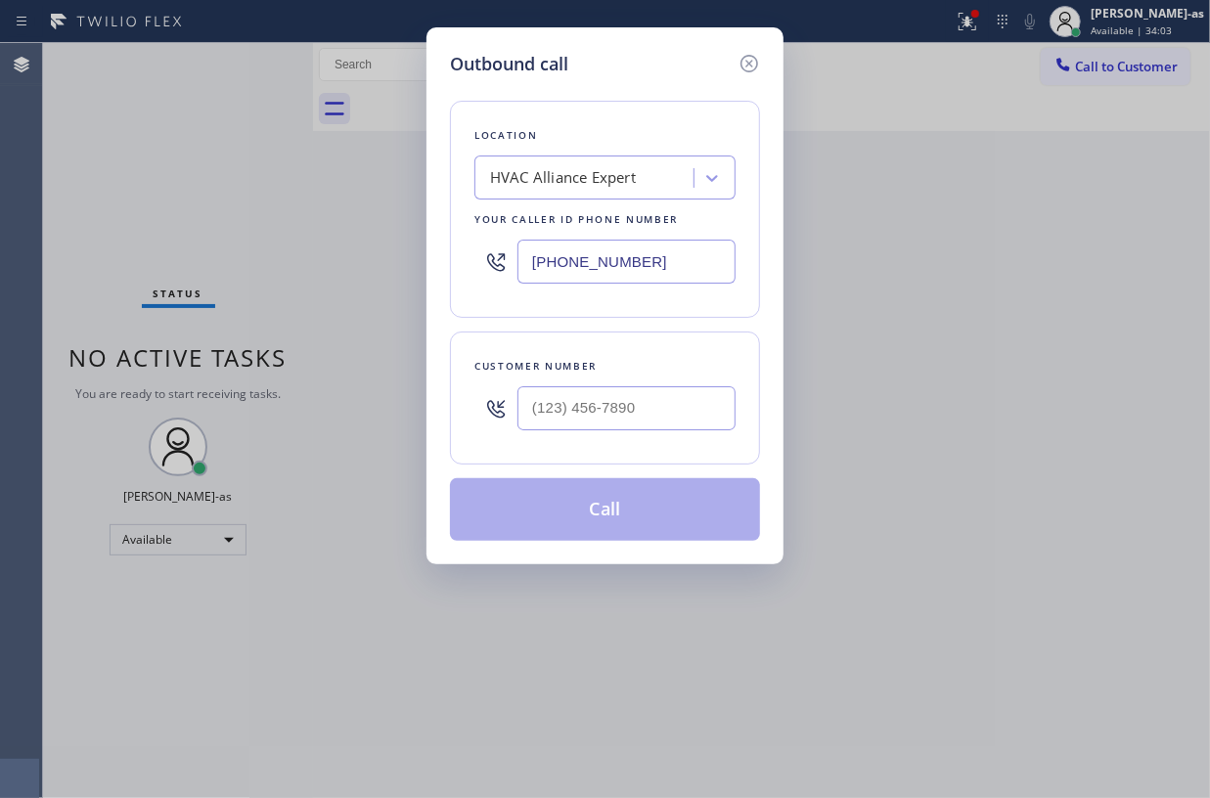
click at [695, 374] on div "Customer number" at bounding box center [605, 366] width 261 height 21
click at [671, 408] on input "(___) ___-____" at bounding box center [627, 408] width 218 height 44
paste input "310) 701-5514"
type input "(310) 701-5514"
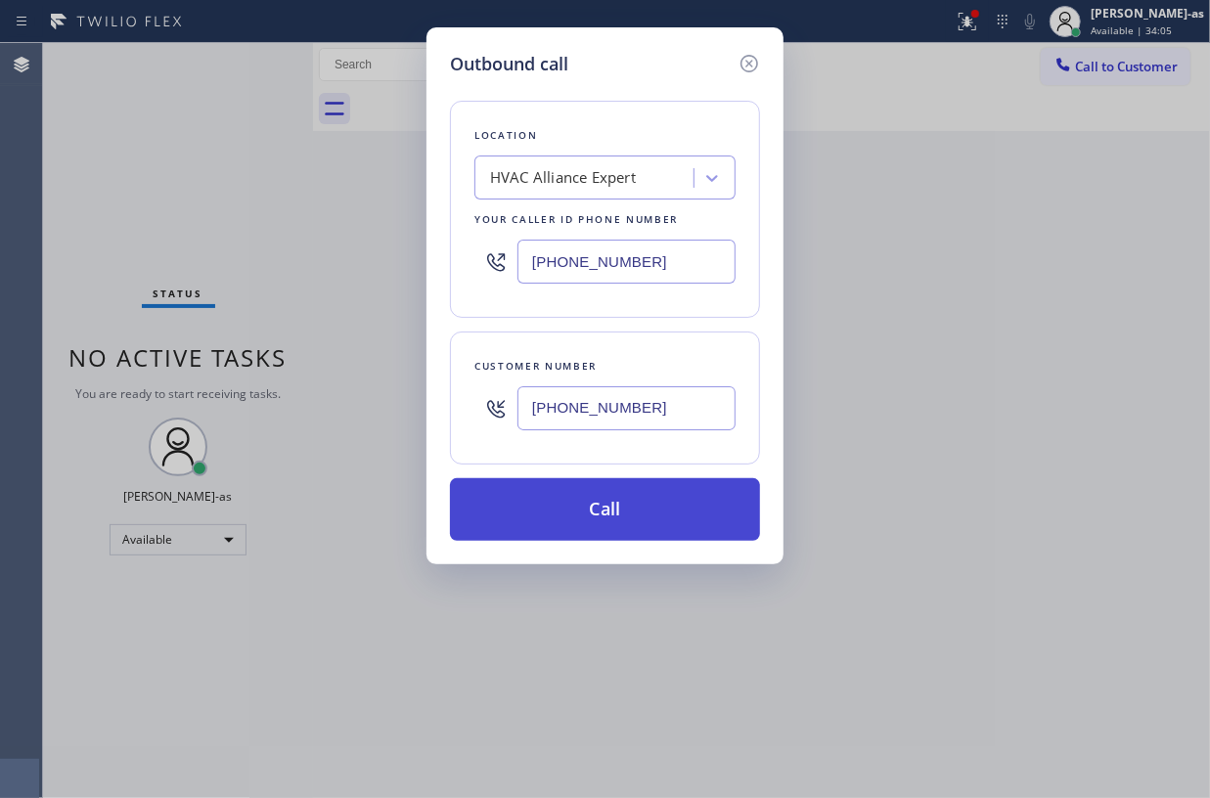
click at [642, 511] on button "Call" at bounding box center [605, 509] width 310 height 63
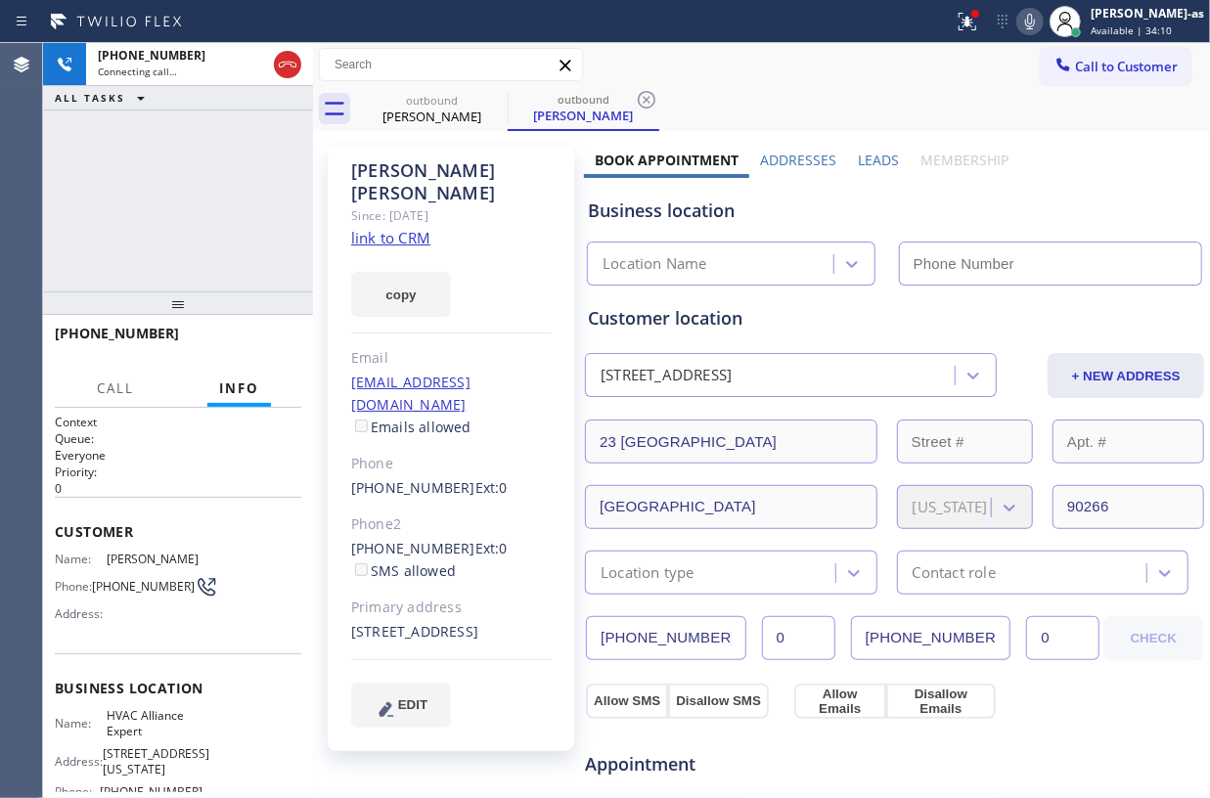
type input "(855) 999-4417"
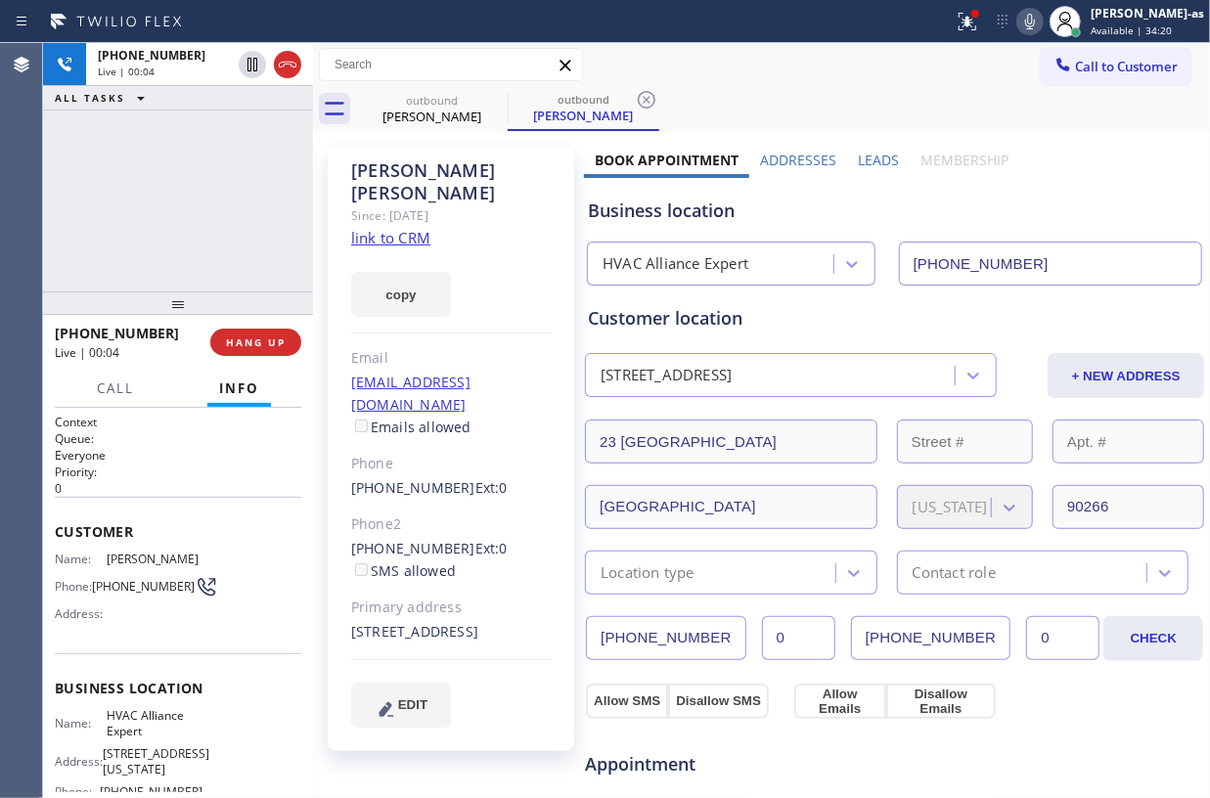
click at [389, 168] on div "Terri Mccaul" at bounding box center [451, 181] width 201 height 45
click at [384, 228] on link "link to CRM" at bounding box center [390, 238] width 79 height 20
click at [197, 280] on div "+13107015514 Live | 00:07 ALL TASKS ALL TASKS ACTIVE TASKS TASKS IN WRAP UP" at bounding box center [178, 167] width 270 height 249
drag, startPoint x: 251, startPoint y: 326, endPoint x: 250, endPoint y: 310, distance: 15.7
click at [251, 322] on div "+13107015514 Live | 00:07 HANG UP" at bounding box center [178, 342] width 247 height 51
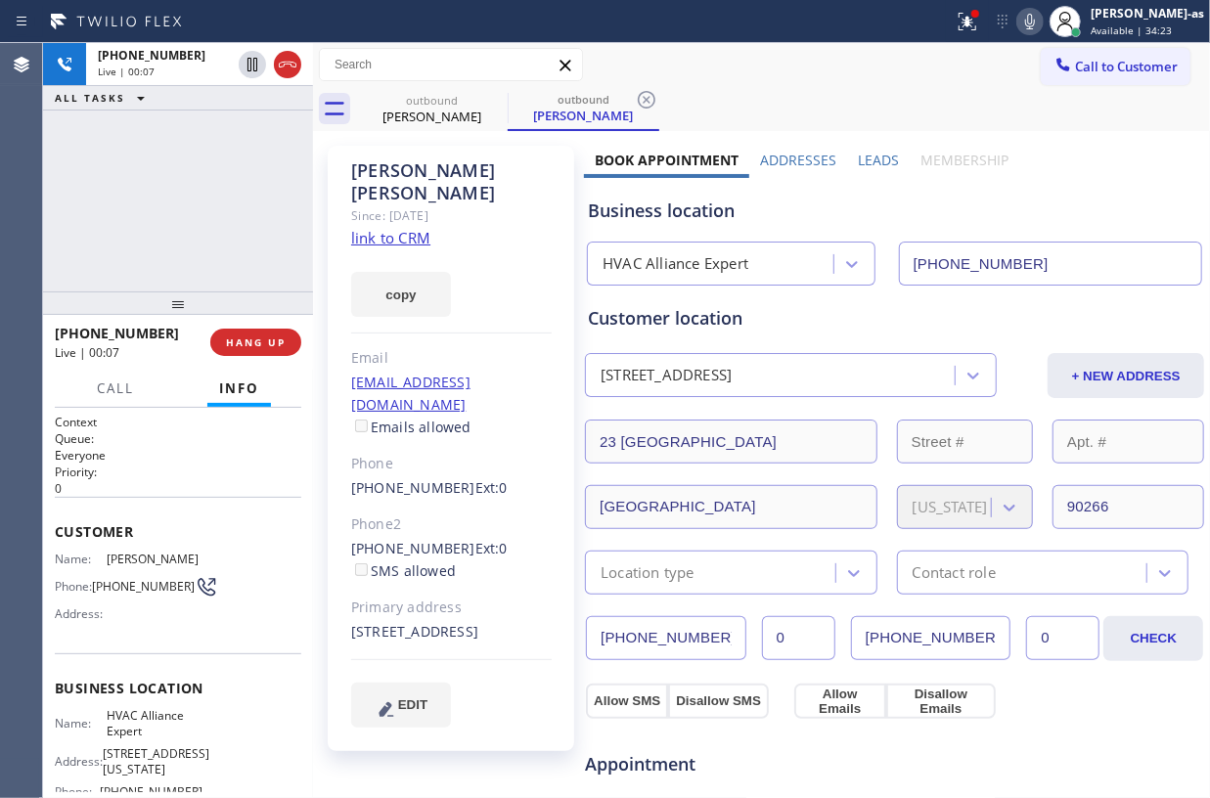
click at [201, 232] on div "+13107015514 Live | 00:07 ALL TASKS ALL TASKS ACTIVE TASKS TASKS IN WRAP UP" at bounding box center [178, 167] width 270 height 249
click at [266, 342] on span "HANG UP" at bounding box center [256, 343] width 60 height 14
drag, startPoint x: 176, startPoint y: 192, endPoint x: 302, endPoint y: 239, distance: 134.7
click at [177, 192] on div "+13107015514 Live | 00:09 ALL TASKS ALL TASKS ACTIVE TASKS TASKS IN WRAP UP" at bounding box center [178, 167] width 270 height 249
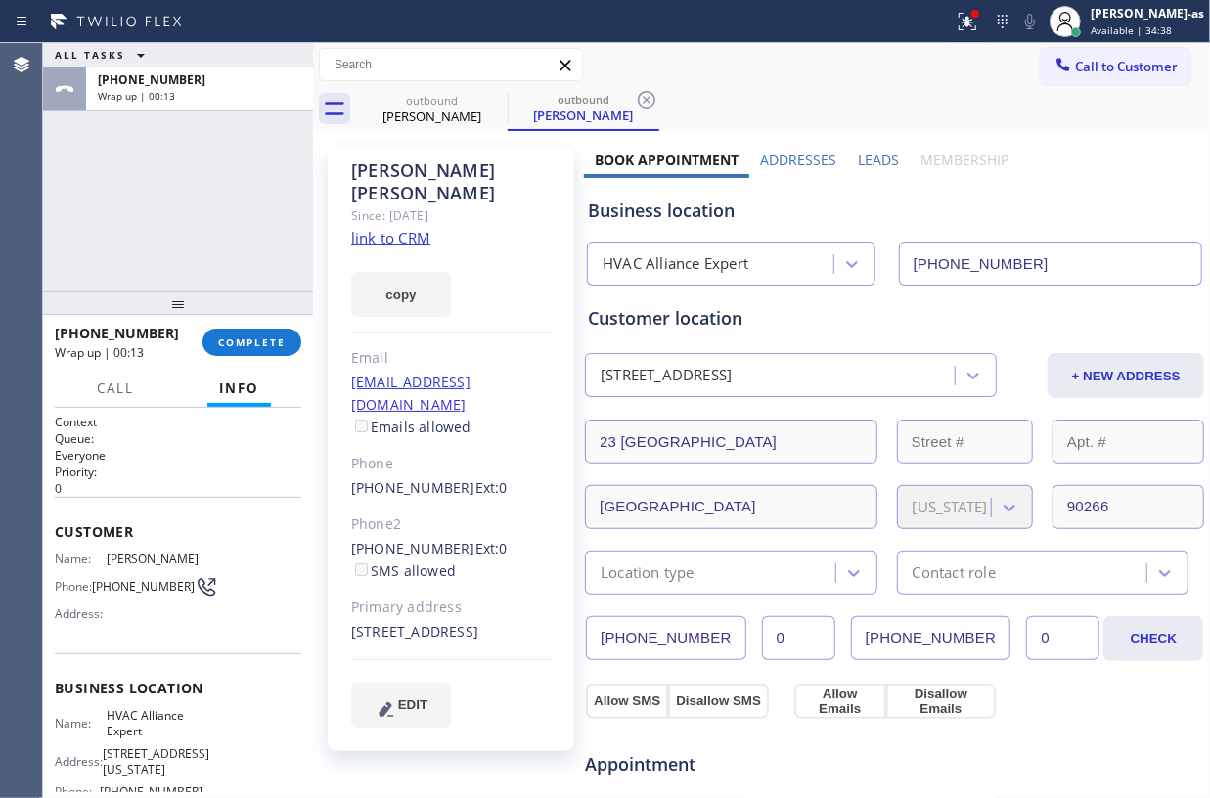
drag, startPoint x: 173, startPoint y: 260, endPoint x: 219, endPoint y: 237, distance: 51.6
click at [182, 254] on div "ALL TASKS ALL TASKS ACTIVE TASKS TASKS IN WRAP UP +13107015514 Wrap up | 00:13" at bounding box center [178, 167] width 270 height 249
click at [243, 338] on span "COMPLETE" at bounding box center [252, 343] width 68 height 14
drag, startPoint x: 258, startPoint y: 325, endPoint x: 239, endPoint y: 288, distance: 42.0
click at [256, 321] on div "+13107015514 Wrap up | 00:14 COMPLETE" at bounding box center [178, 342] width 247 height 51
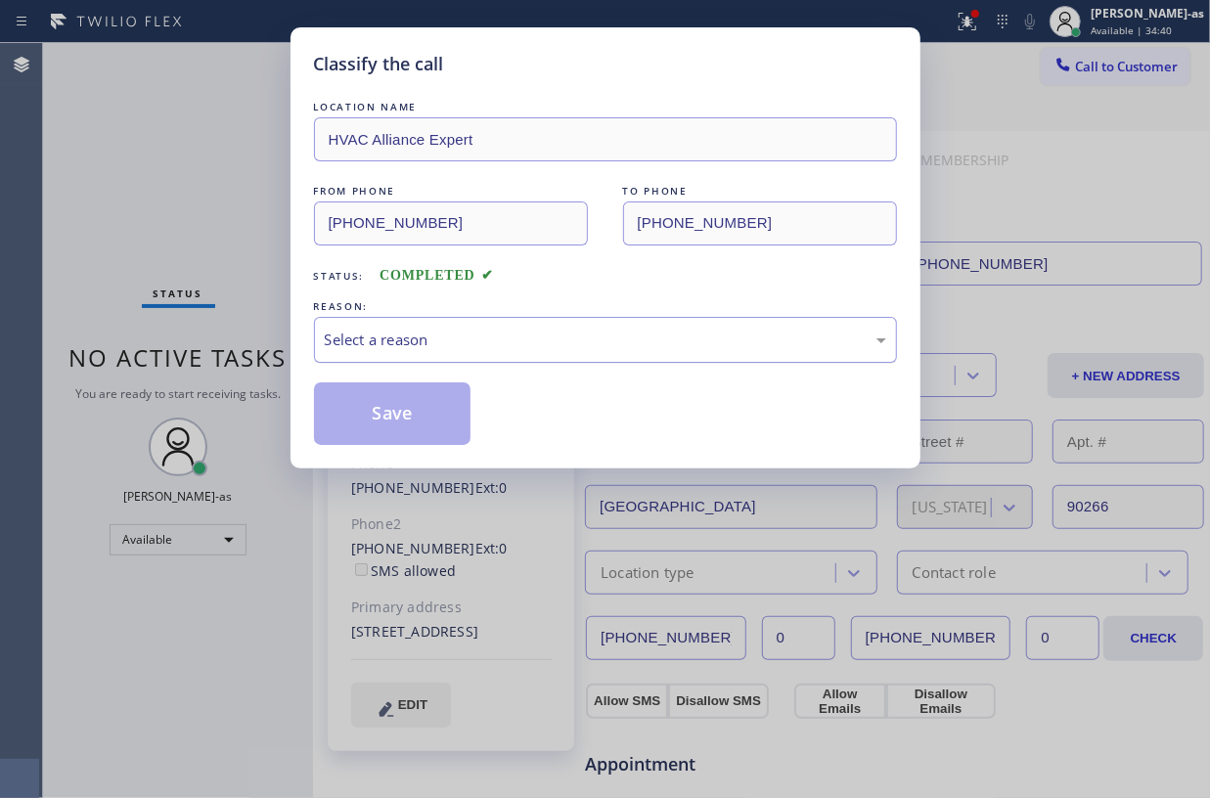
drag, startPoint x: 474, startPoint y: 350, endPoint x: 519, endPoint y: 358, distance: 45.7
click at [479, 350] on div "Select a reason" at bounding box center [606, 340] width 562 height 23
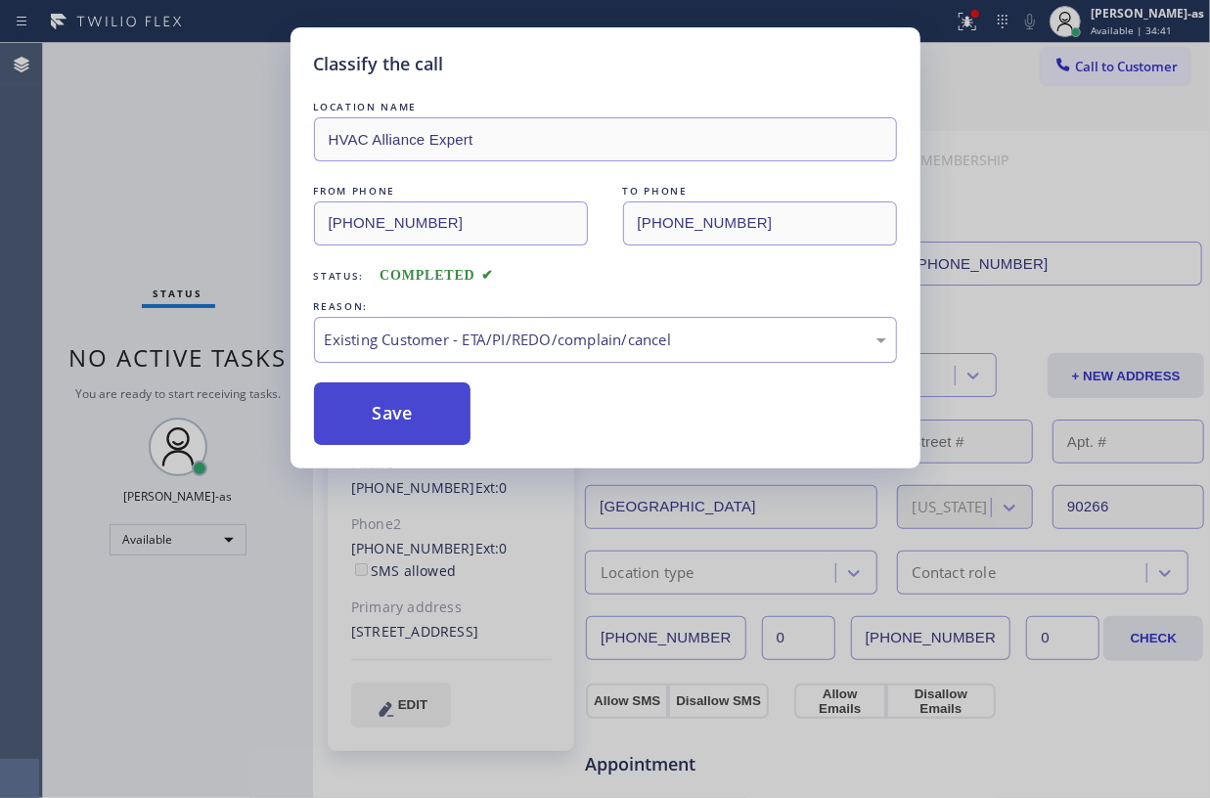
click at [408, 417] on button "Save" at bounding box center [393, 414] width 158 height 63
click at [193, 134] on div "Classify the call LOCATION NAME HVAC Alliance Expert FROM PHONE (855) 999-4417 …" at bounding box center [605, 399] width 1210 height 798
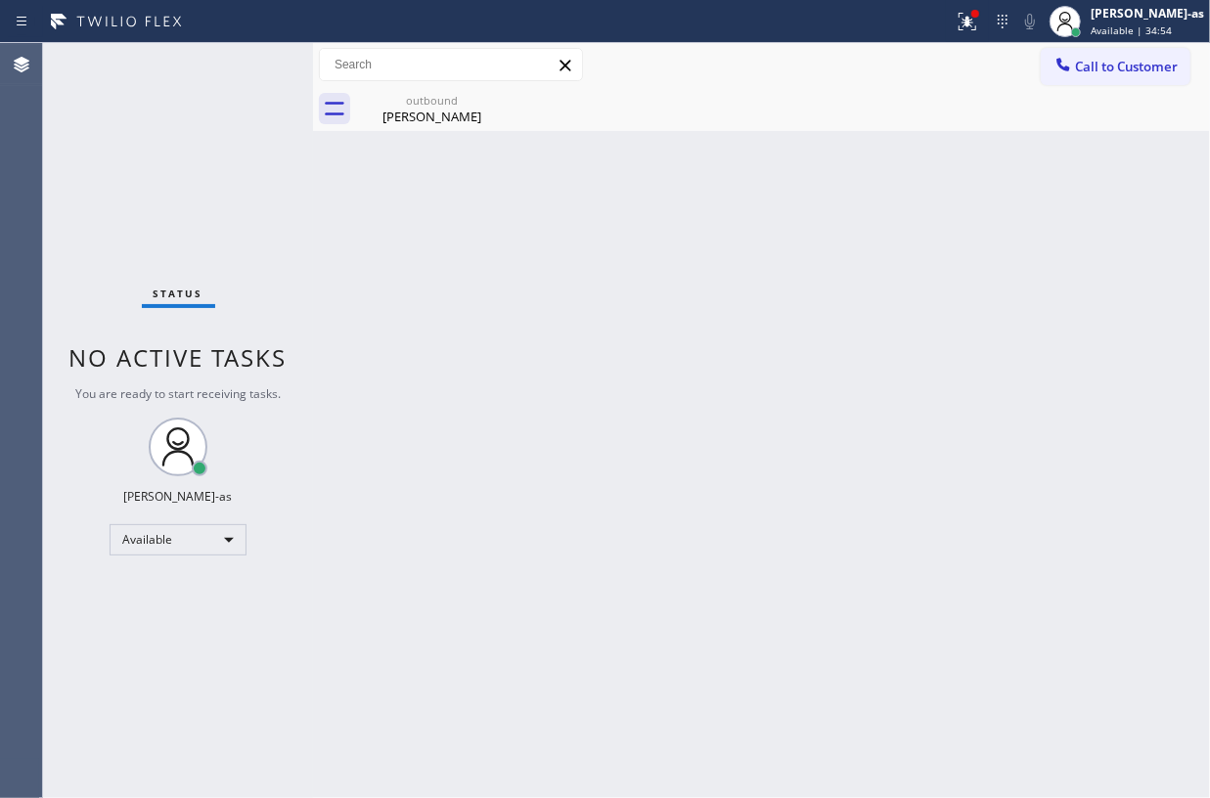
drag, startPoint x: 110, startPoint y: 141, endPoint x: 212, endPoint y: 135, distance: 102.9
click at [126, 149] on div "Status No active tasks You are ready to start receiving tasks. Jesica Jumao-as …" at bounding box center [178, 420] width 270 height 755
click at [444, 108] on div "Terri Mccaul" at bounding box center [432, 117] width 148 height 18
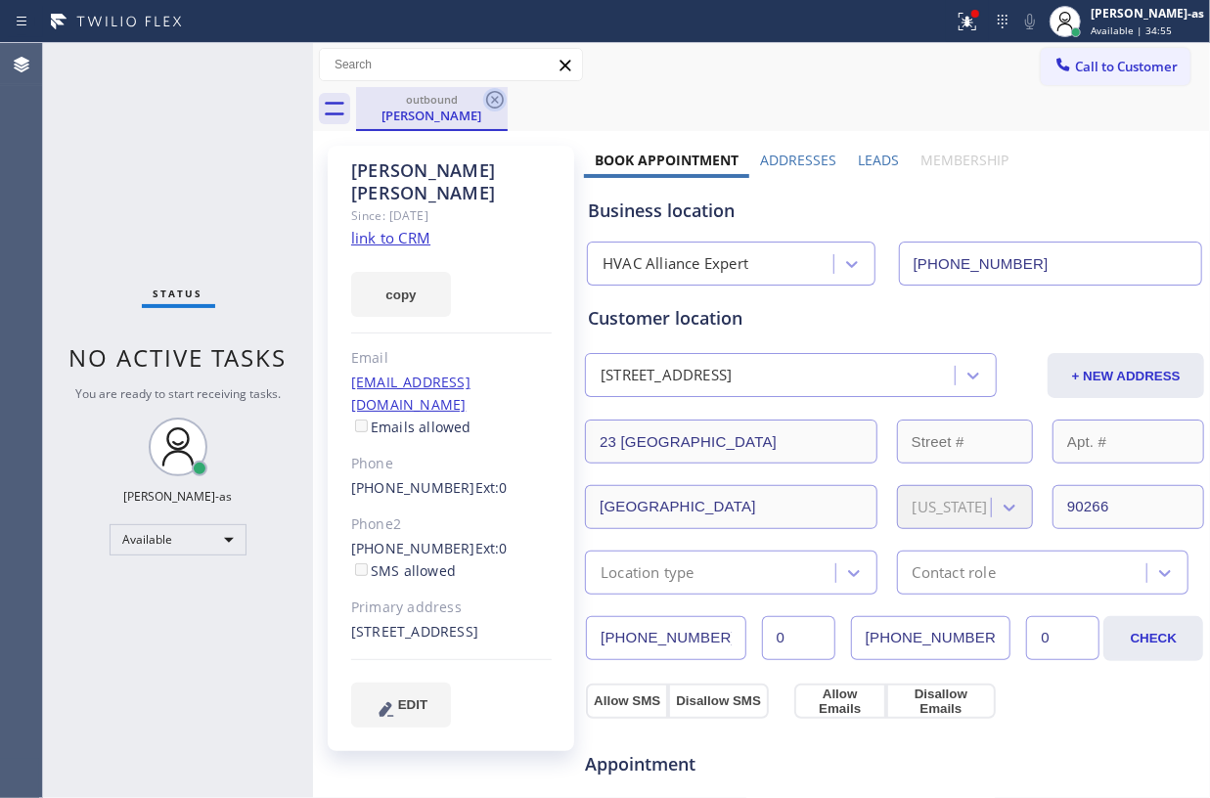
click at [495, 99] on icon at bounding box center [495, 100] width 18 height 18
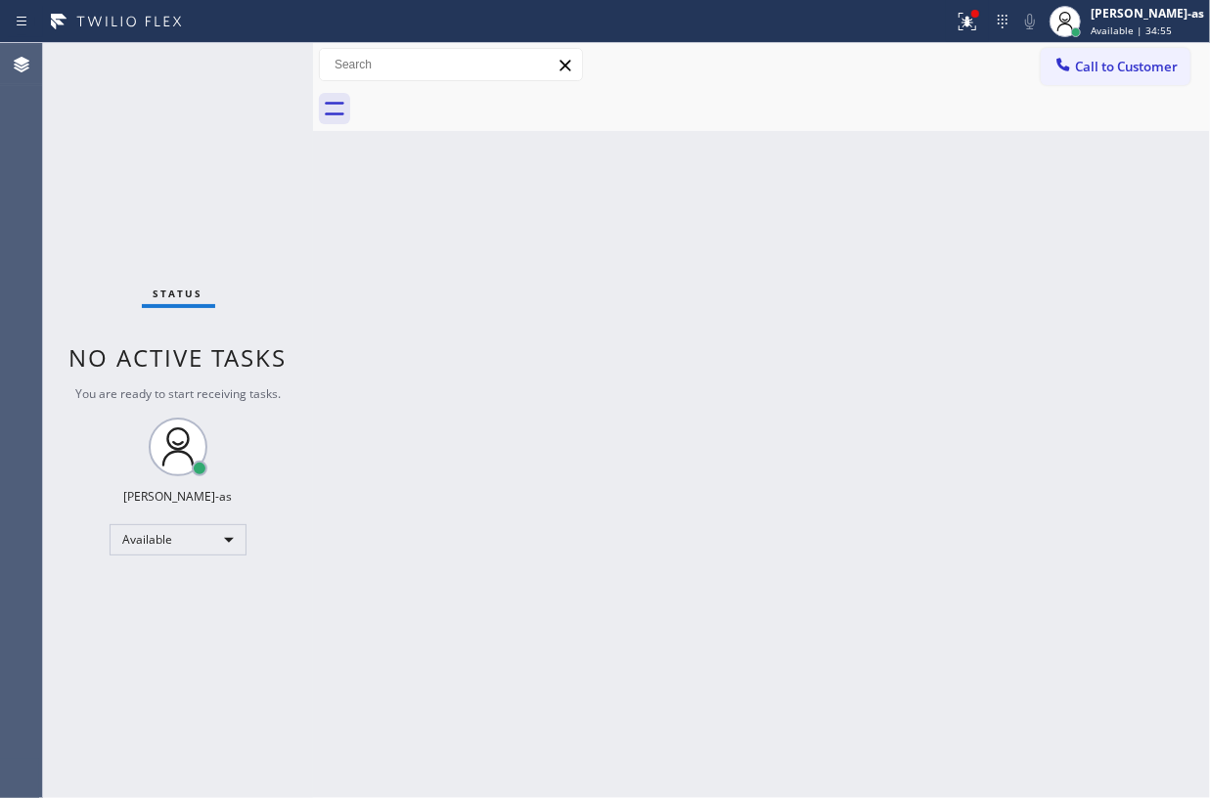
click at [283, 162] on div "Status No active tasks You are ready to start receiving tasks. Jesica Jumao-as …" at bounding box center [178, 420] width 270 height 755
click at [1063, 68] on icon at bounding box center [1064, 64] width 13 height 13
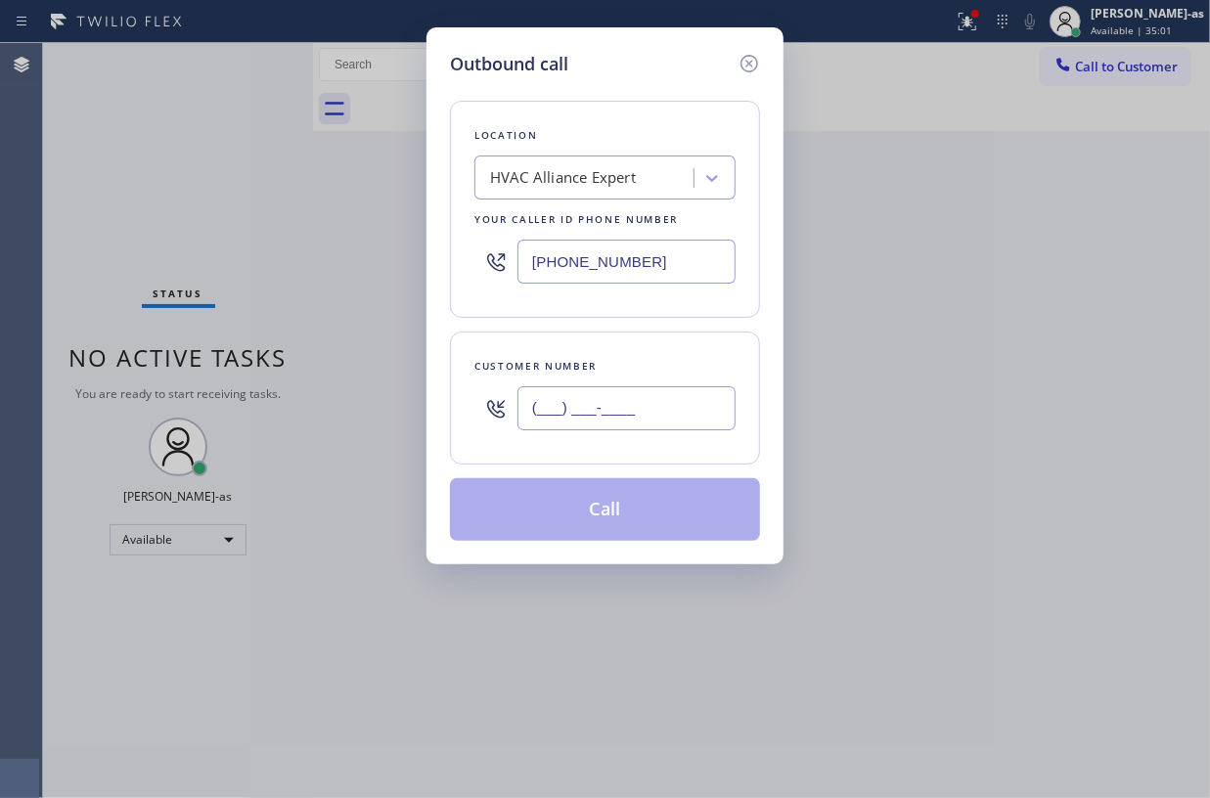
click at [620, 427] on input "(___) ___-____" at bounding box center [627, 408] width 218 height 44
paste input "310) 701-5514"
type input "(310) 701-5514"
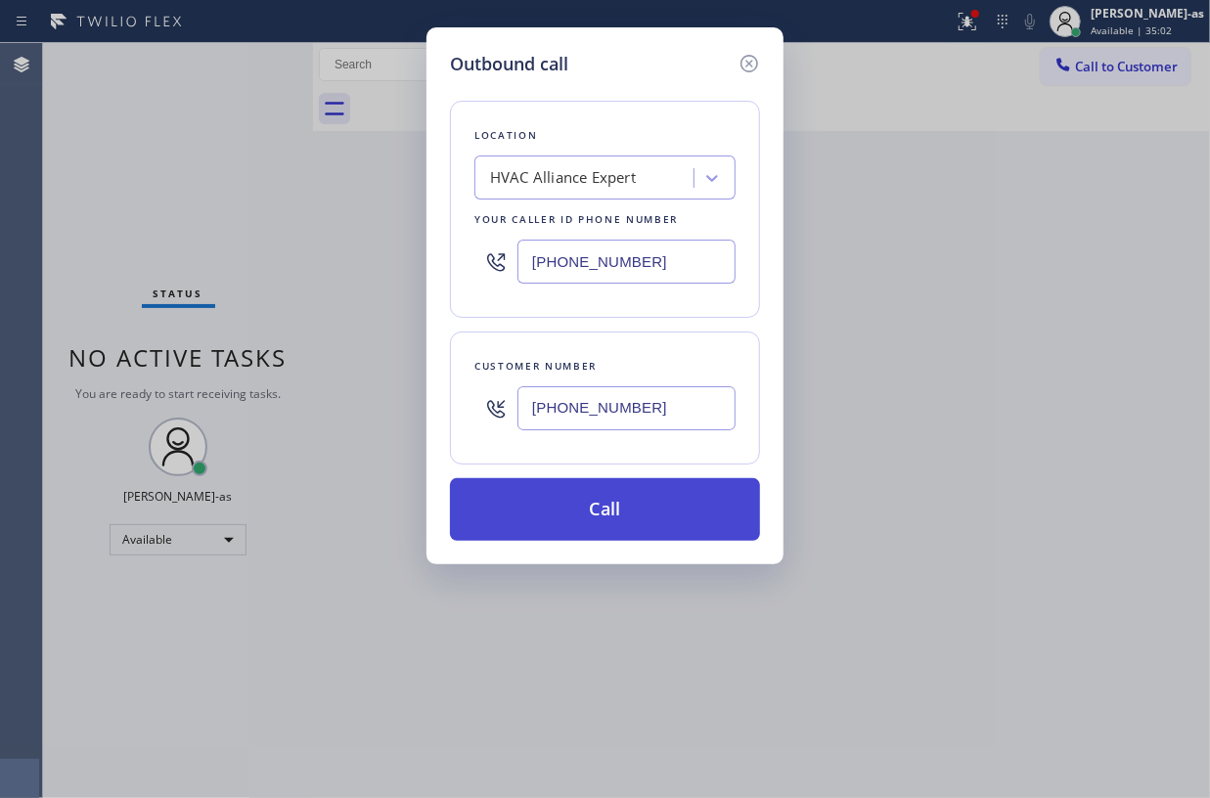
click at [632, 521] on button "Call" at bounding box center [605, 509] width 310 height 63
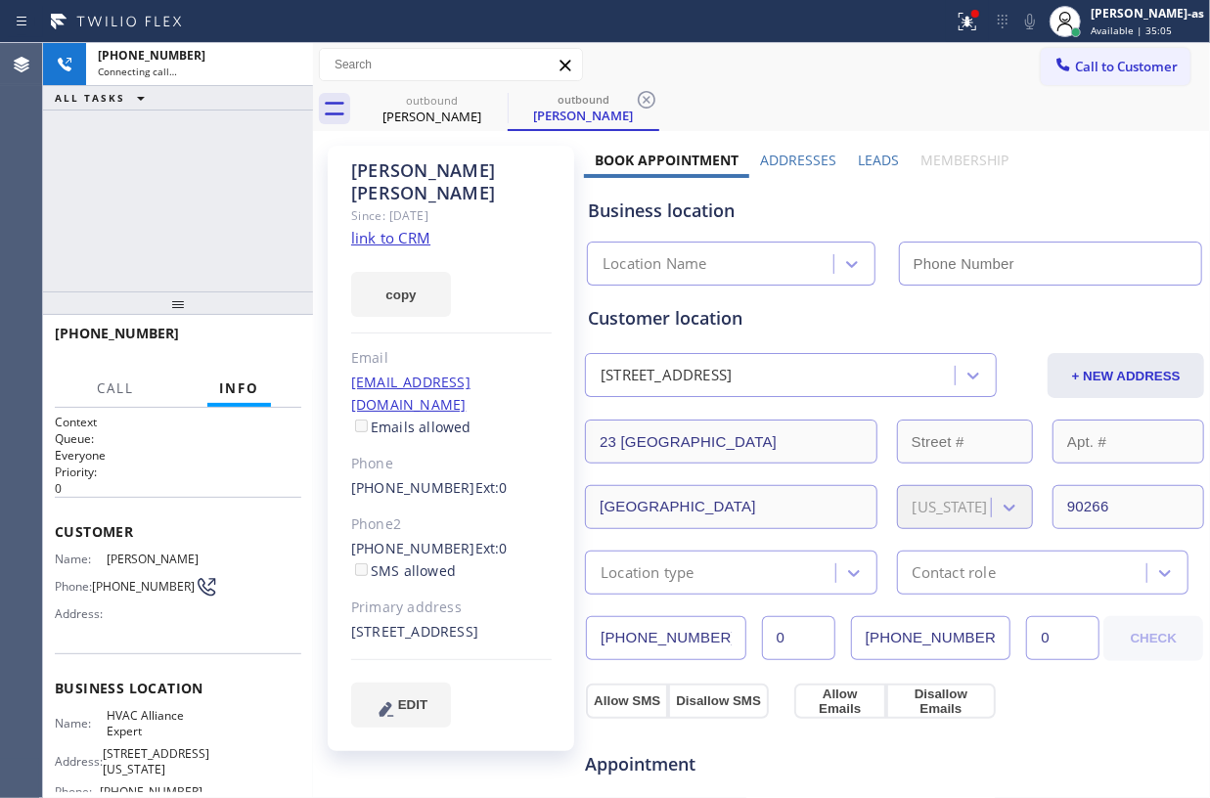
click at [233, 209] on div "+13107015514 Connecting call… ALL TASKS ALL TASKS ACTIVE TASKS TASKS IN WRAP UP" at bounding box center [178, 167] width 270 height 249
click at [396, 228] on link "link to CRM" at bounding box center [390, 238] width 79 height 20
type input "(855) 999-4417"
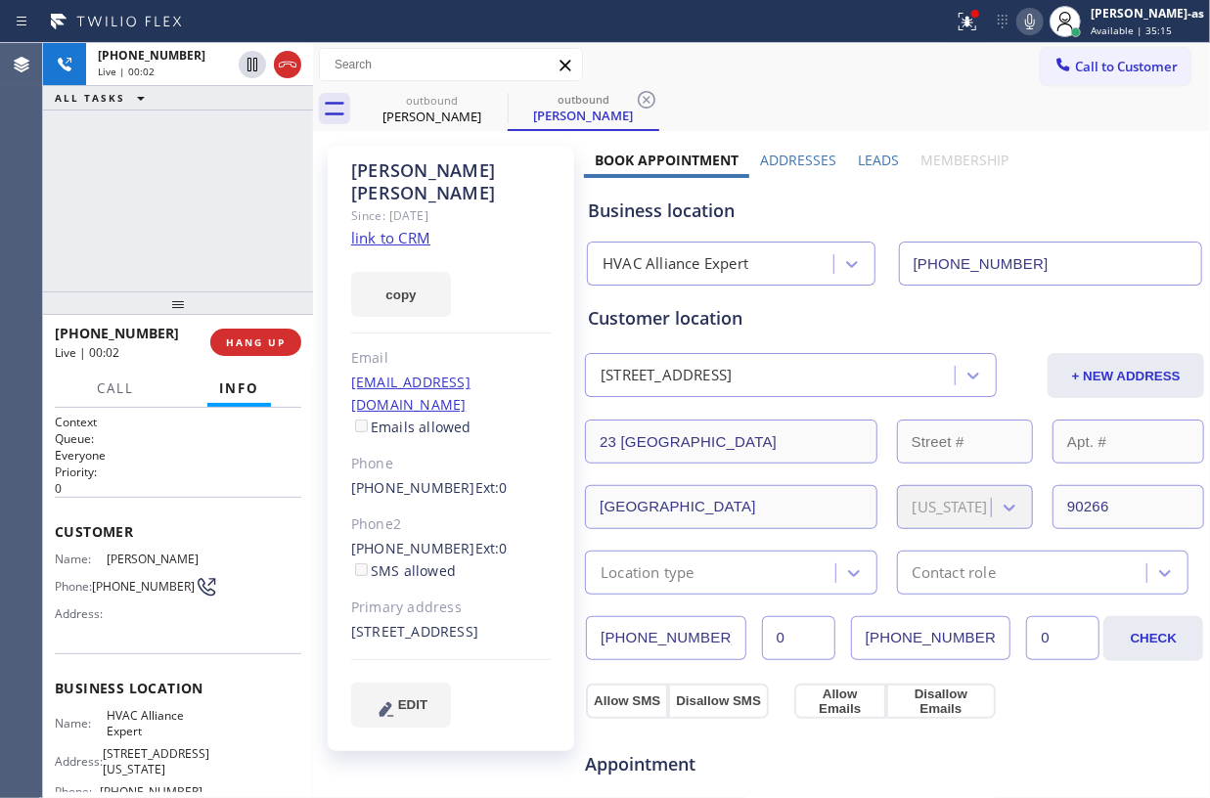
click at [287, 240] on div "+13107015514 Live | 00:02 ALL TASKS ALL TASKS ACTIVE TASKS TASKS IN WRAP UP" at bounding box center [178, 167] width 270 height 249
click at [278, 341] on span "HANG UP" at bounding box center [256, 343] width 60 height 14
click at [279, 337] on span "HANG UP" at bounding box center [256, 343] width 60 height 14
click at [282, 330] on button "HANG UP" at bounding box center [255, 342] width 91 height 27
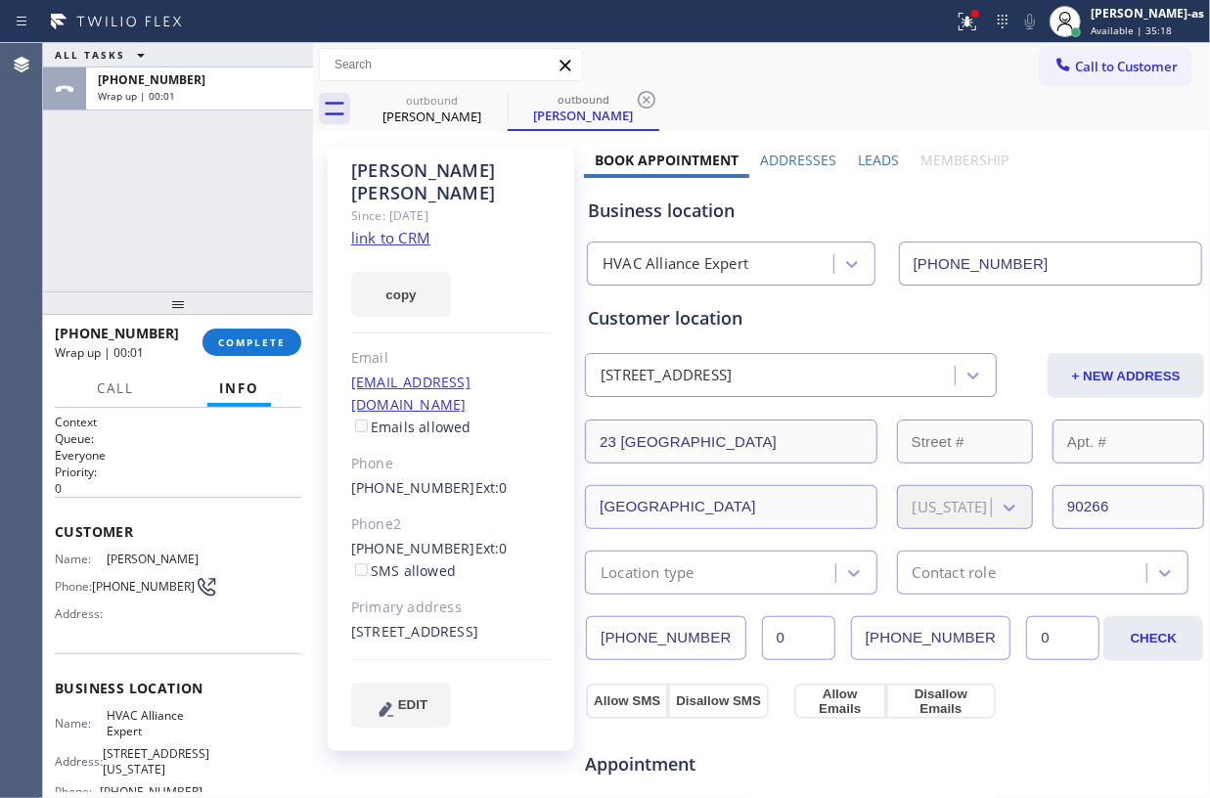
click at [278, 333] on button "COMPLETE" at bounding box center [252, 342] width 99 height 27
click at [225, 267] on div "ALL TASKS ALL TASKS ACTIVE TASKS TASKS IN WRAP UP +13107015514 Wrap up | 00:01" at bounding box center [178, 167] width 270 height 249
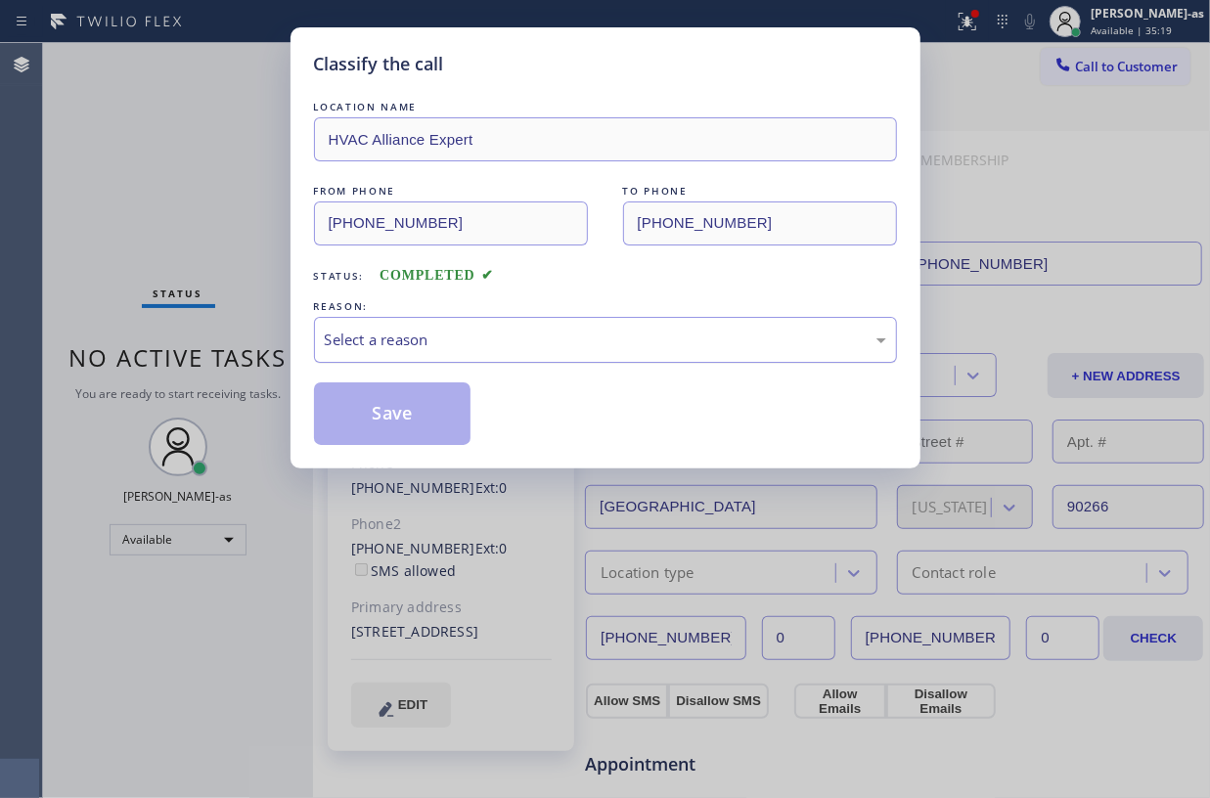
drag, startPoint x: 438, startPoint y: 341, endPoint x: 490, endPoint y: 356, distance: 54.2
click at [467, 349] on div "Select a reason" at bounding box center [606, 340] width 562 height 23
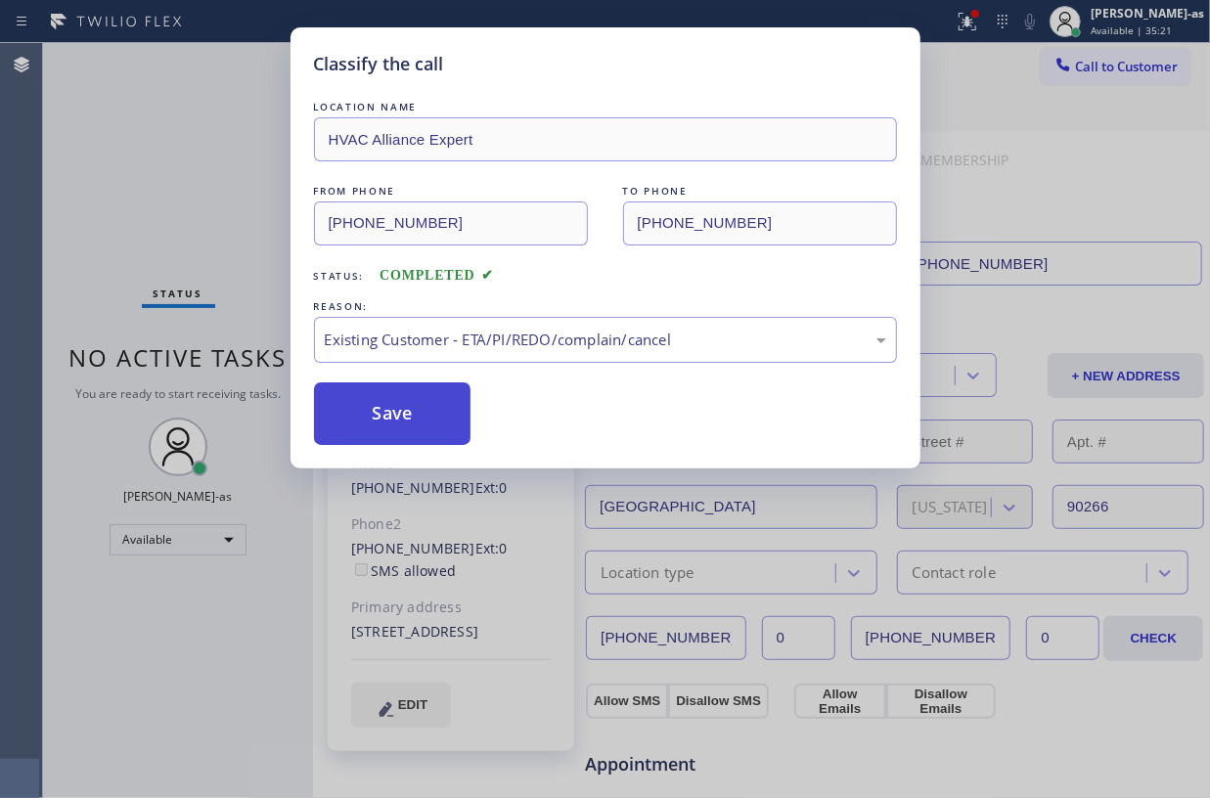
click at [400, 425] on button "Save" at bounding box center [393, 414] width 158 height 63
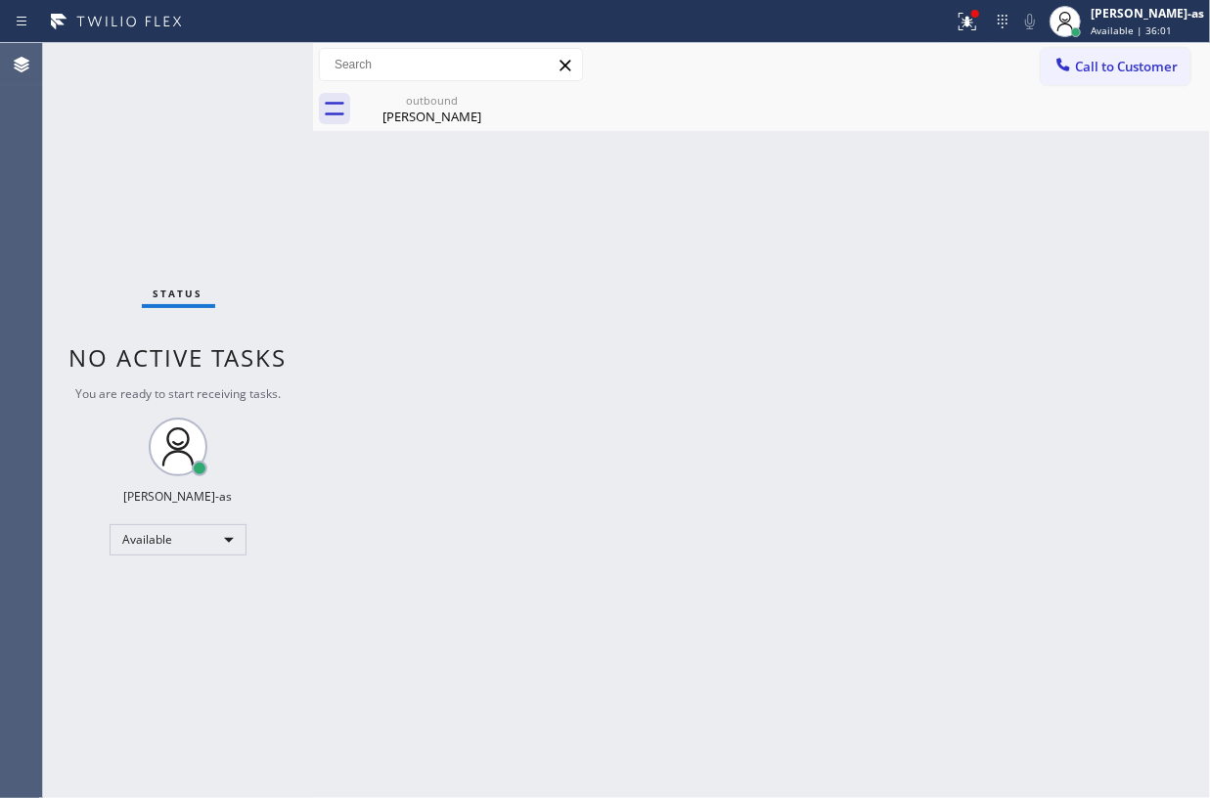
click at [301, 338] on div "Status No active tasks You are ready to start receiving tasks. Jesica Jumao-as …" at bounding box center [178, 420] width 270 height 755
drag, startPoint x: 419, startPoint y: 110, endPoint x: 468, endPoint y: 110, distance: 48.9
click at [434, 110] on div "Terri Mccaul" at bounding box center [432, 117] width 148 height 18
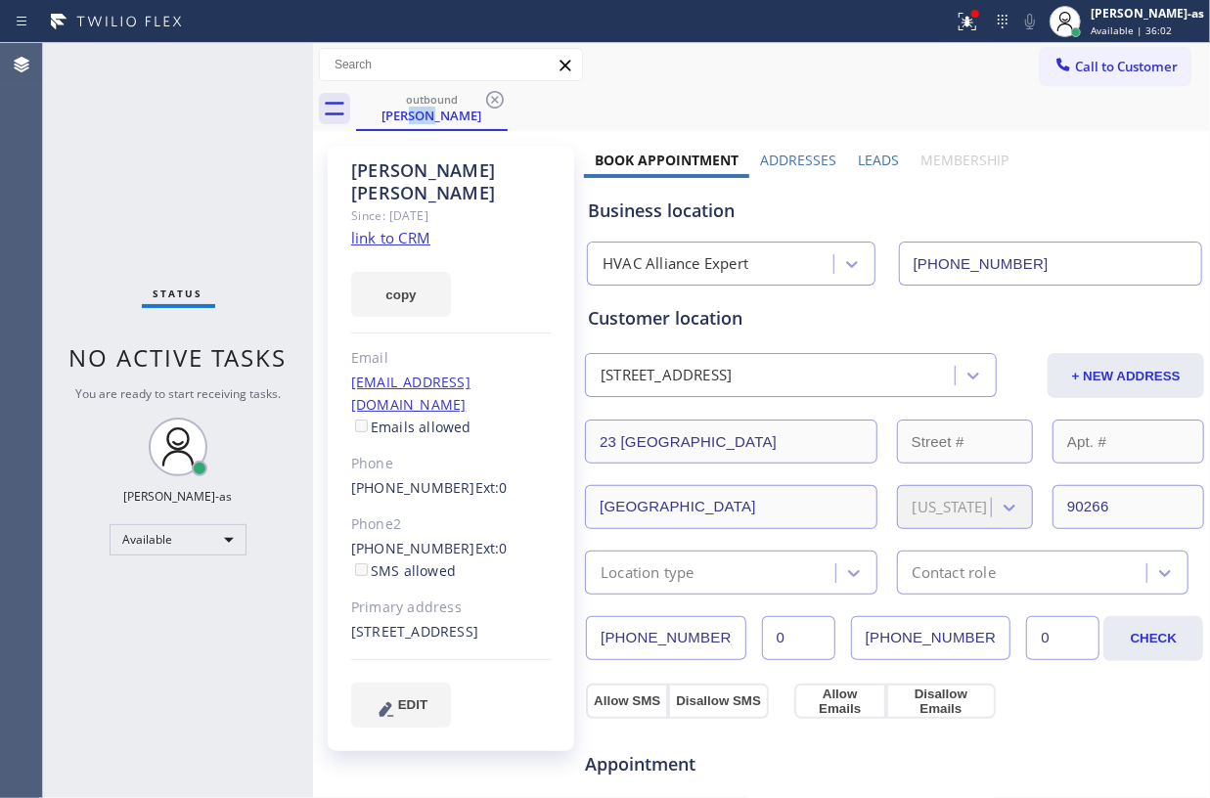
click at [495, 107] on icon at bounding box center [494, 99] width 23 height 23
click at [495, 107] on div "outbound Terri Mccaul" at bounding box center [783, 109] width 854 height 44
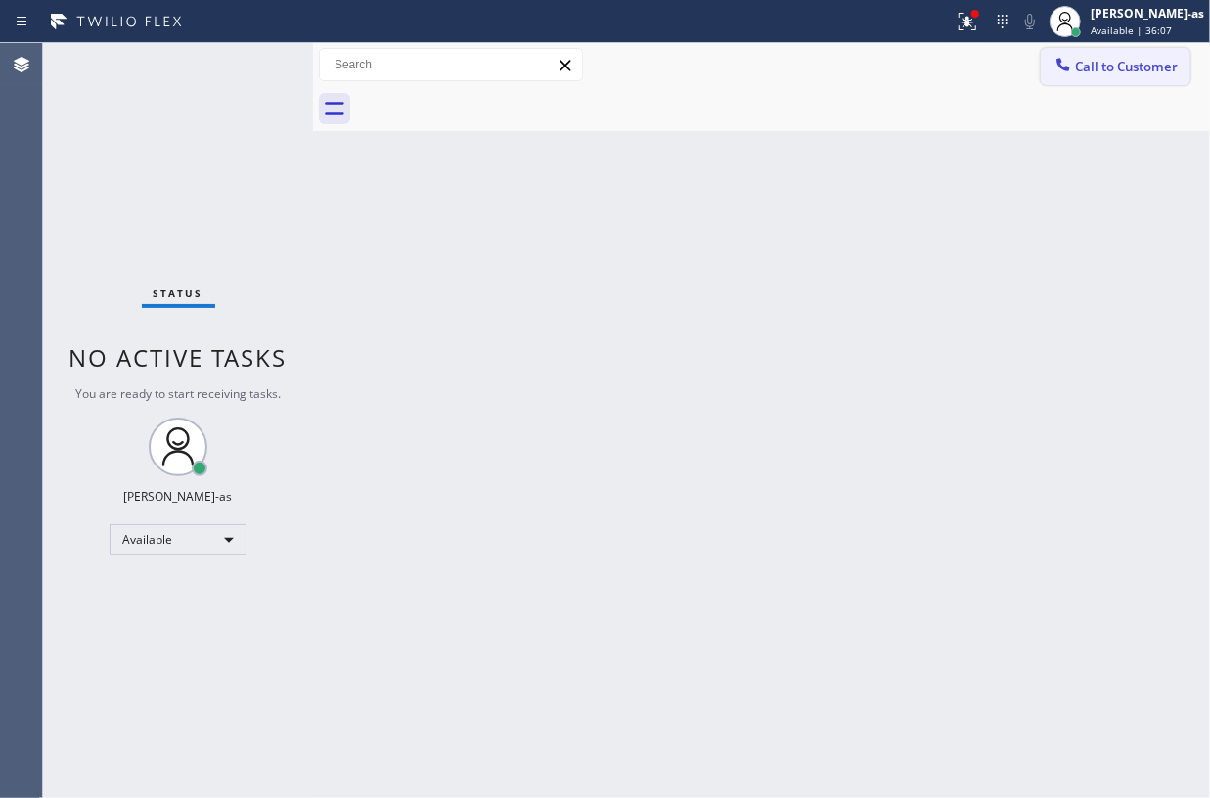
click at [1088, 70] on span "Call to Customer" at bounding box center [1126, 67] width 103 height 18
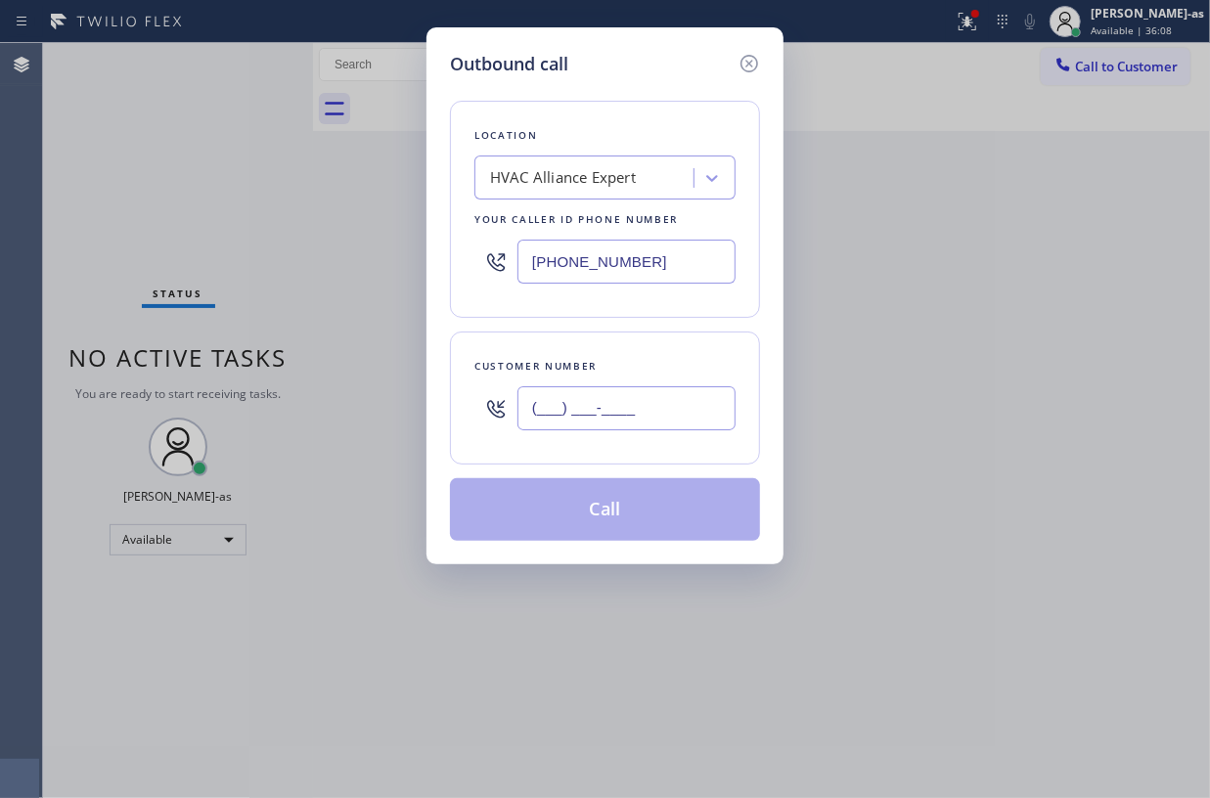
click at [592, 417] on input "(___) ___-____" at bounding box center [627, 408] width 218 height 44
paste input "818) 390-3412"
type input "(818) 390-3412"
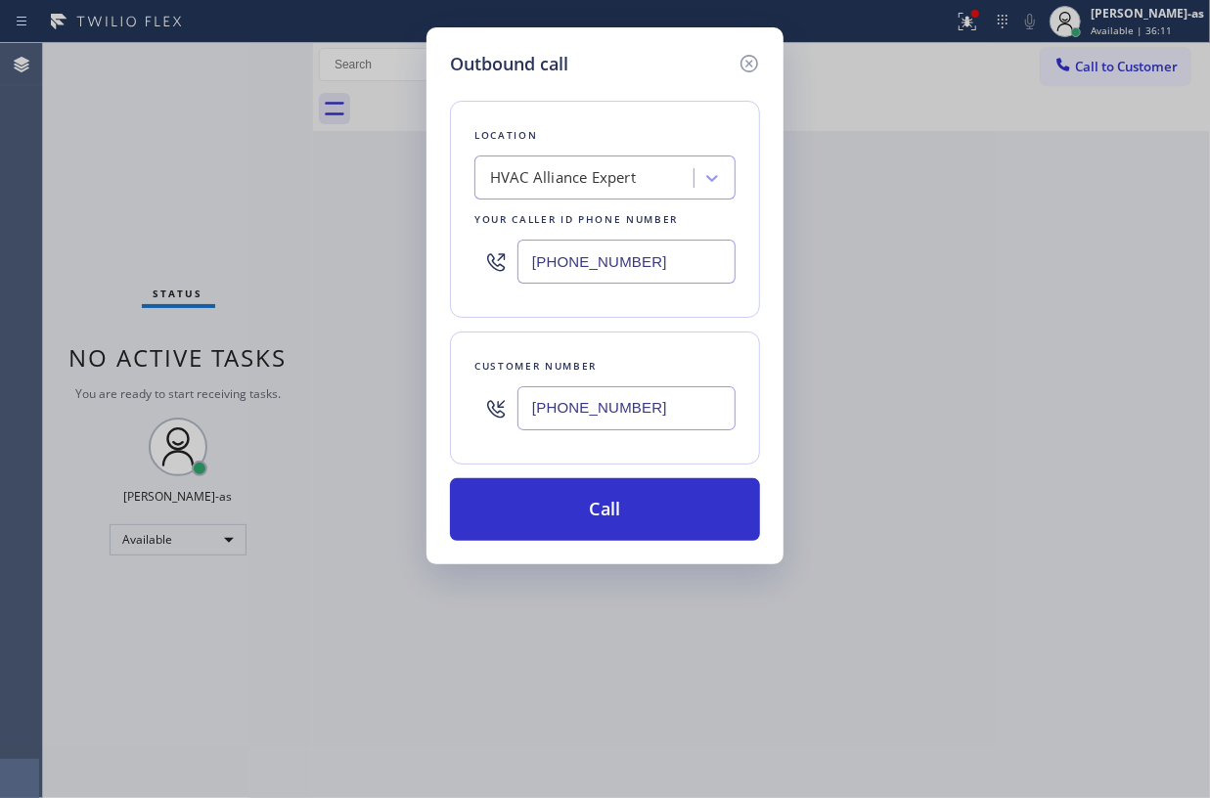
click at [662, 264] on input "(855) 999-4417" at bounding box center [627, 262] width 218 height 44
paste input "661) 426-2156"
type input "(661) 426-2156"
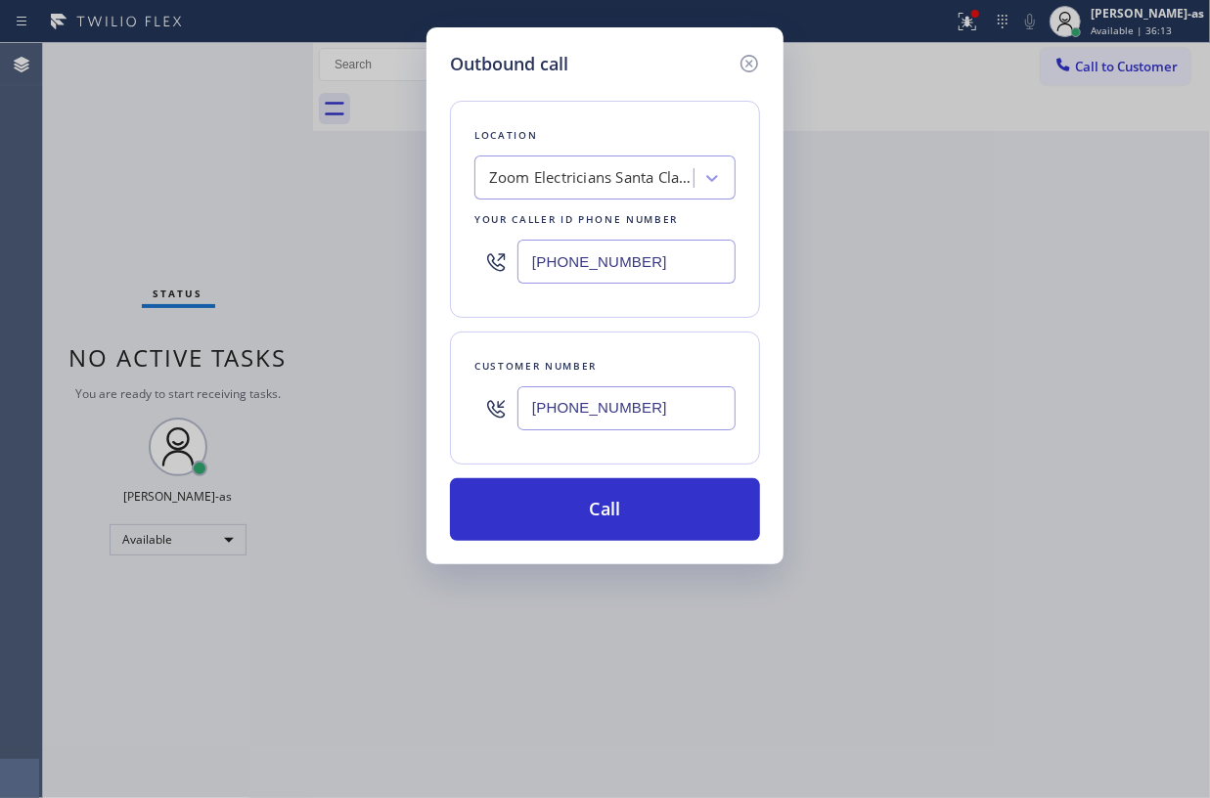
click at [627, 478] on div "Location Zoom Electricians Santa Clarita Your caller id phone number (661) 426-…" at bounding box center [605, 309] width 310 height 464
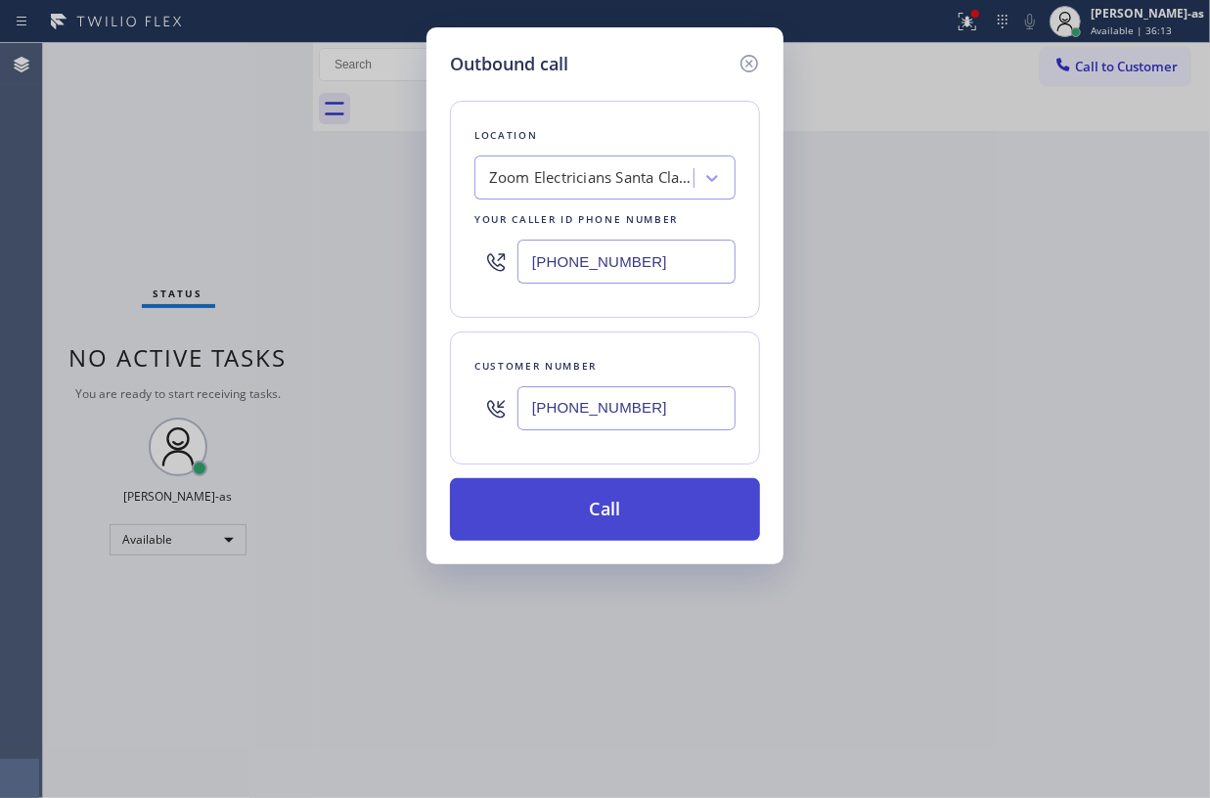
drag, startPoint x: 639, startPoint y: 490, endPoint x: 708, endPoint y: 506, distance: 71.2
click at [642, 491] on button "Call" at bounding box center [605, 509] width 310 height 63
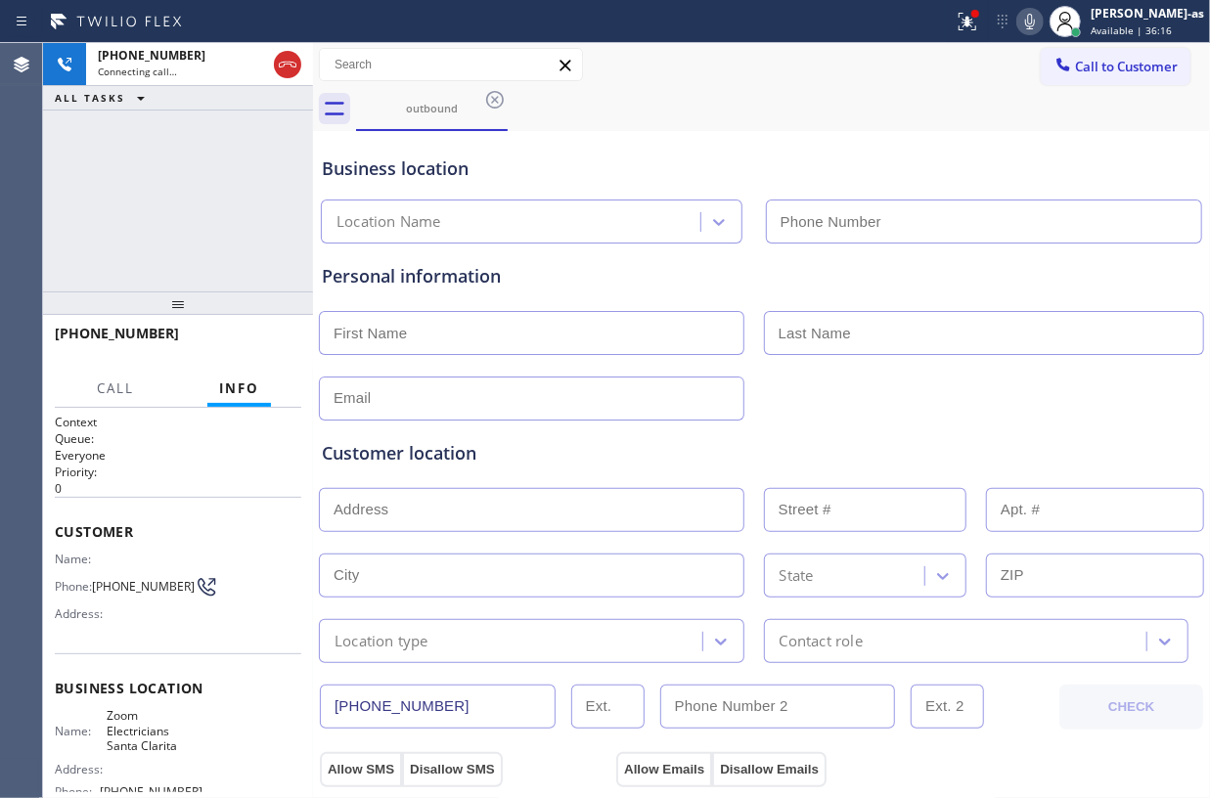
type input "(661) 426-2156"
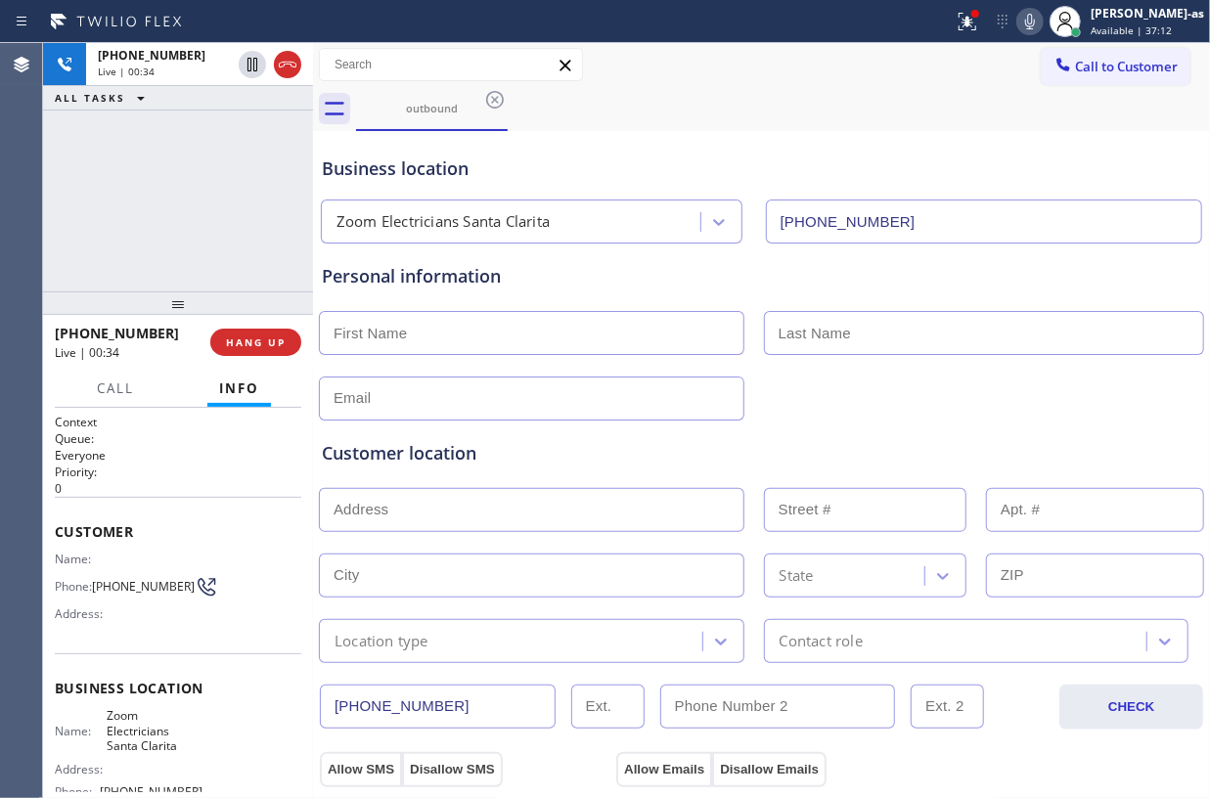
click at [181, 208] on div "+18183903412 Live | 00:34 ALL TASKS ALL TASKS ACTIVE TASKS TASKS IN WRAP UP" at bounding box center [178, 167] width 270 height 249
click at [260, 348] on span "HANG UP" at bounding box center [256, 343] width 60 height 14
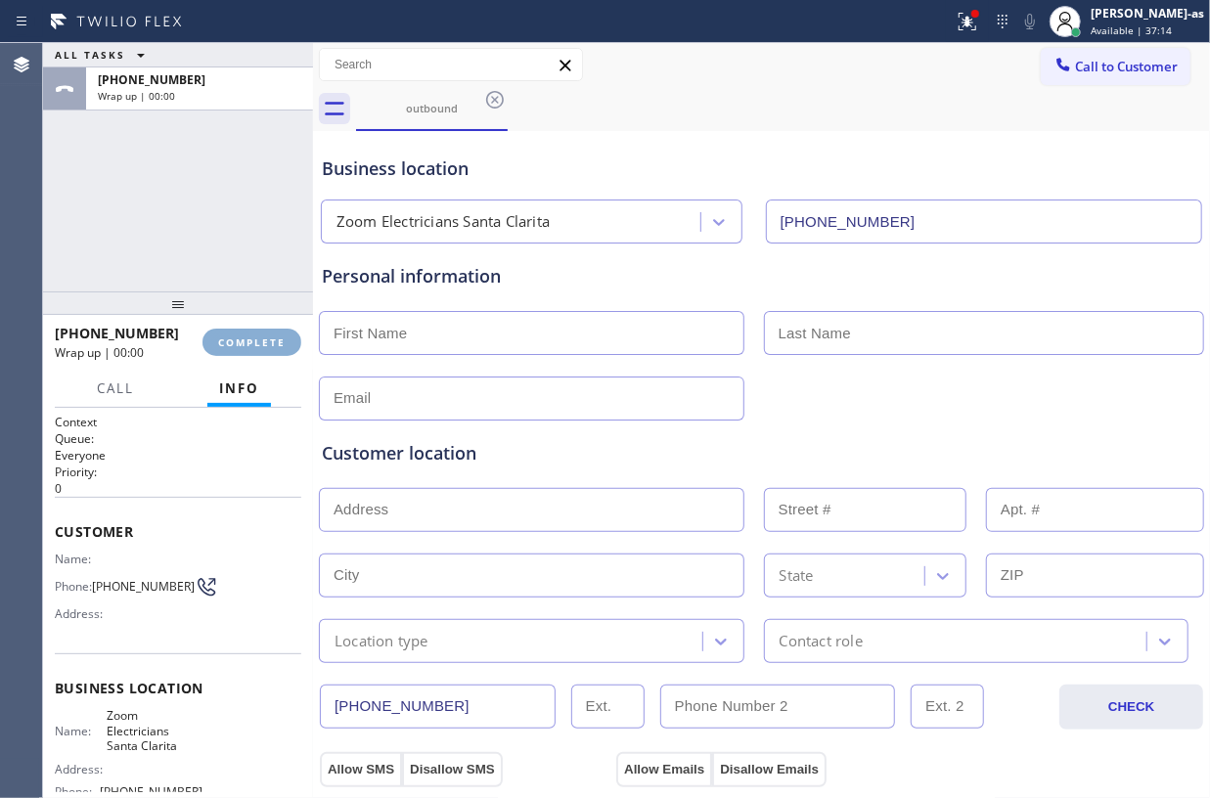
click at [260, 348] on span "COMPLETE" at bounding box center [252, 343] width 68 height 14
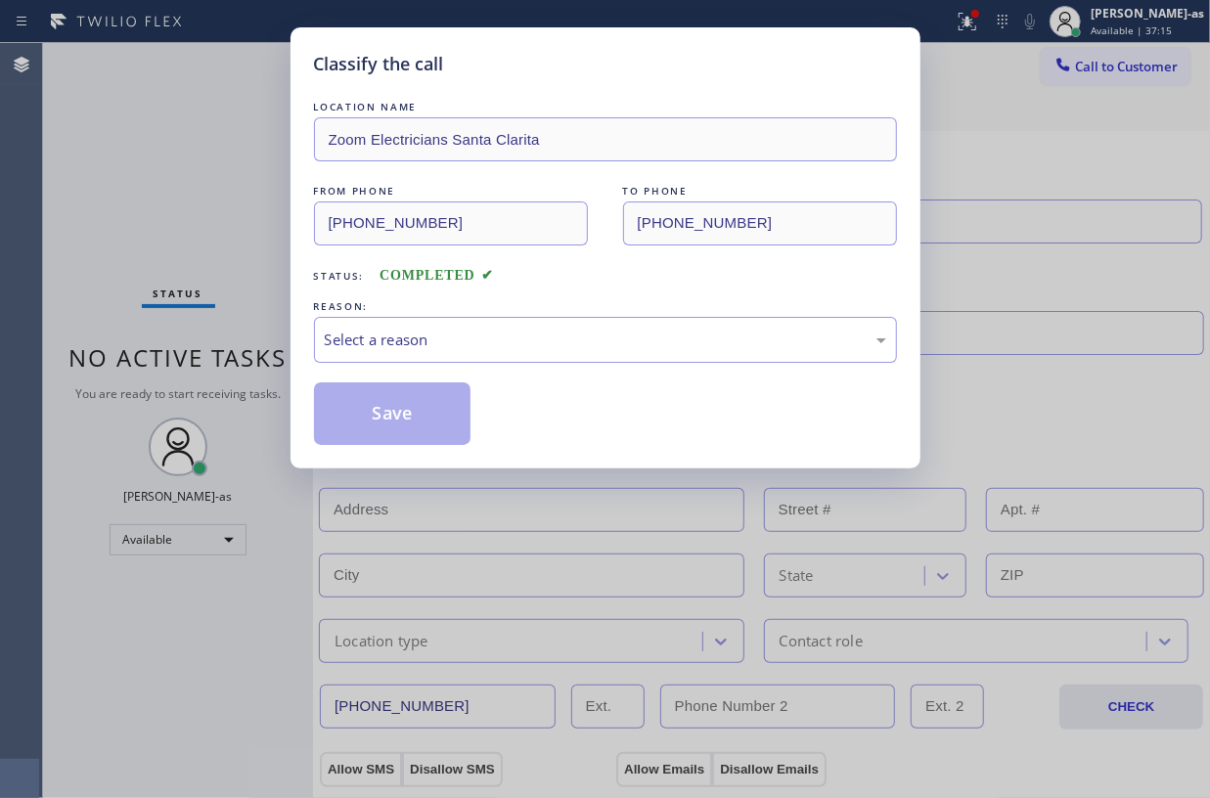
click at [259, 348] on div "Classify the call LOCATION NAME Zoom Electricians Santa Clarita FROM PHONE (661…" at bounding box center [605, 399] width 1210 height 798
click at [262, 349] on div "Classify the call LOCATION NAME Zoom Electricians Santa Clarita FROM PHONE (661…" at bounding box center [605, 399] width 1210 height 798
click at [568, 287] on div "Status: COMPLETED" at bounding box center [605, 270] width 583 height 31
click at [534, 349] on div "Select a reason" at bounding box center [606, 340] width 562 height 23
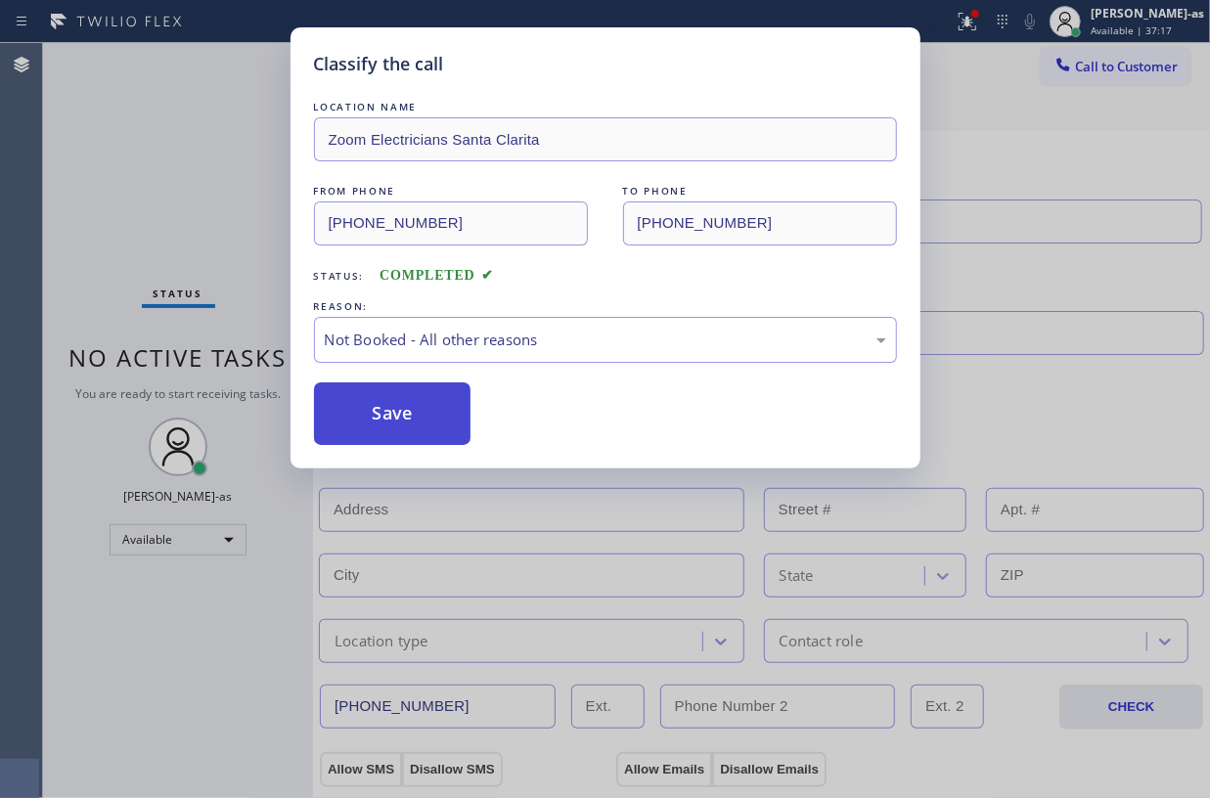
click at [421, 408] on button "Save" at bounding box center [393, 414] width 158 height 63
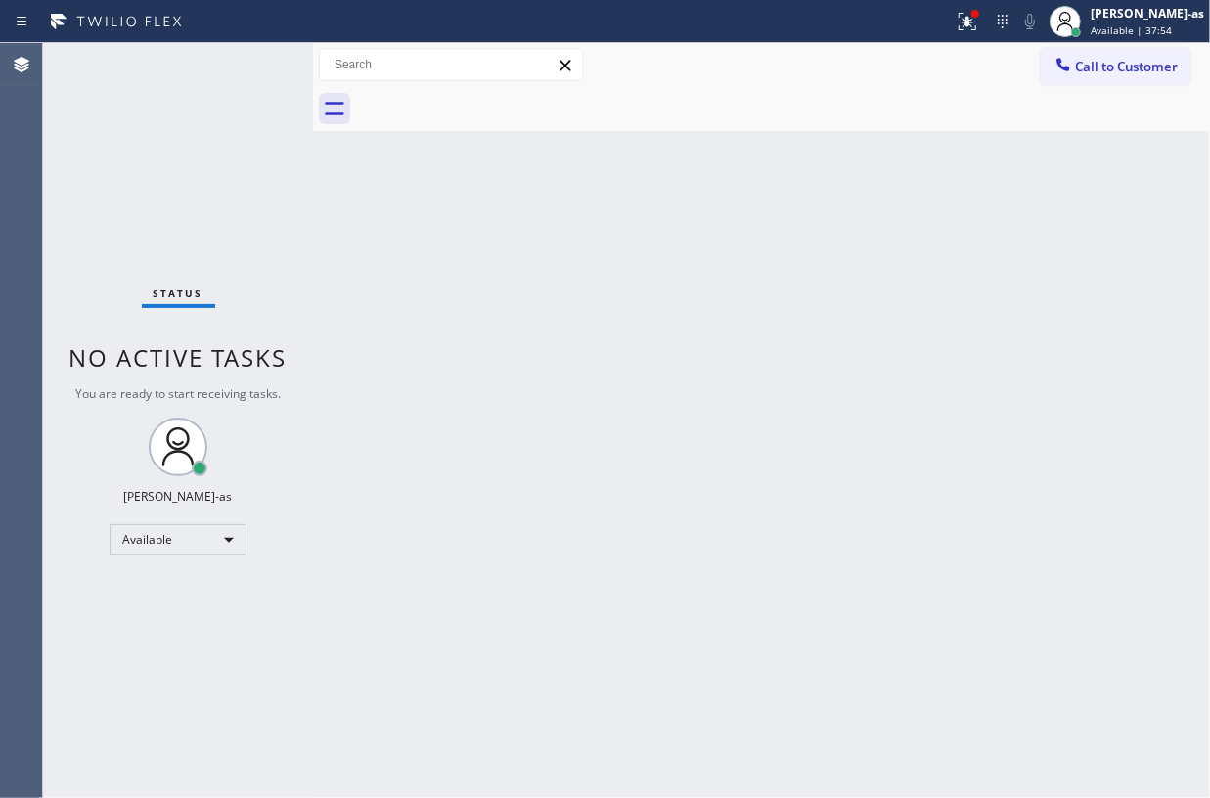
click at [1067, 76] on div at bounding box center [1063, 66] width 23 height 23
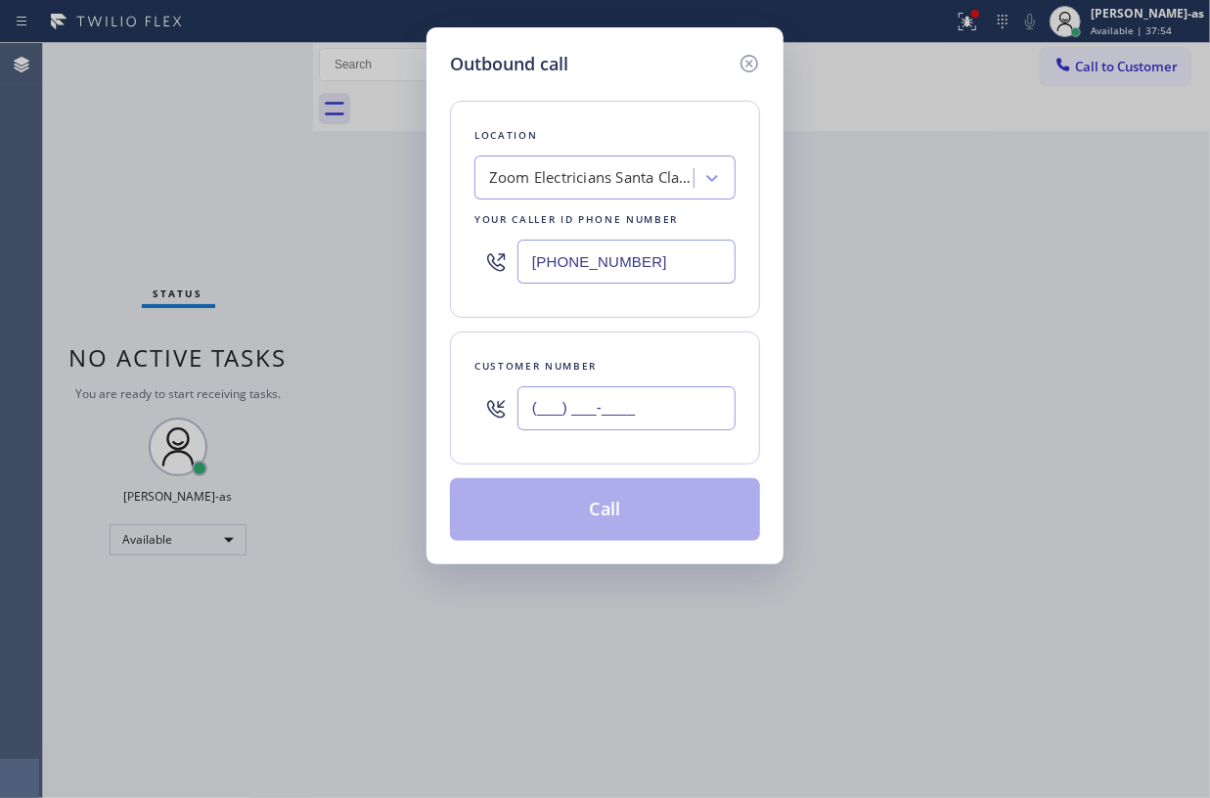
click at [659, 431] on input "(___) ___-____" at bounding box center [627, 408] width 218 height 44
paste input "415) 350-5352"
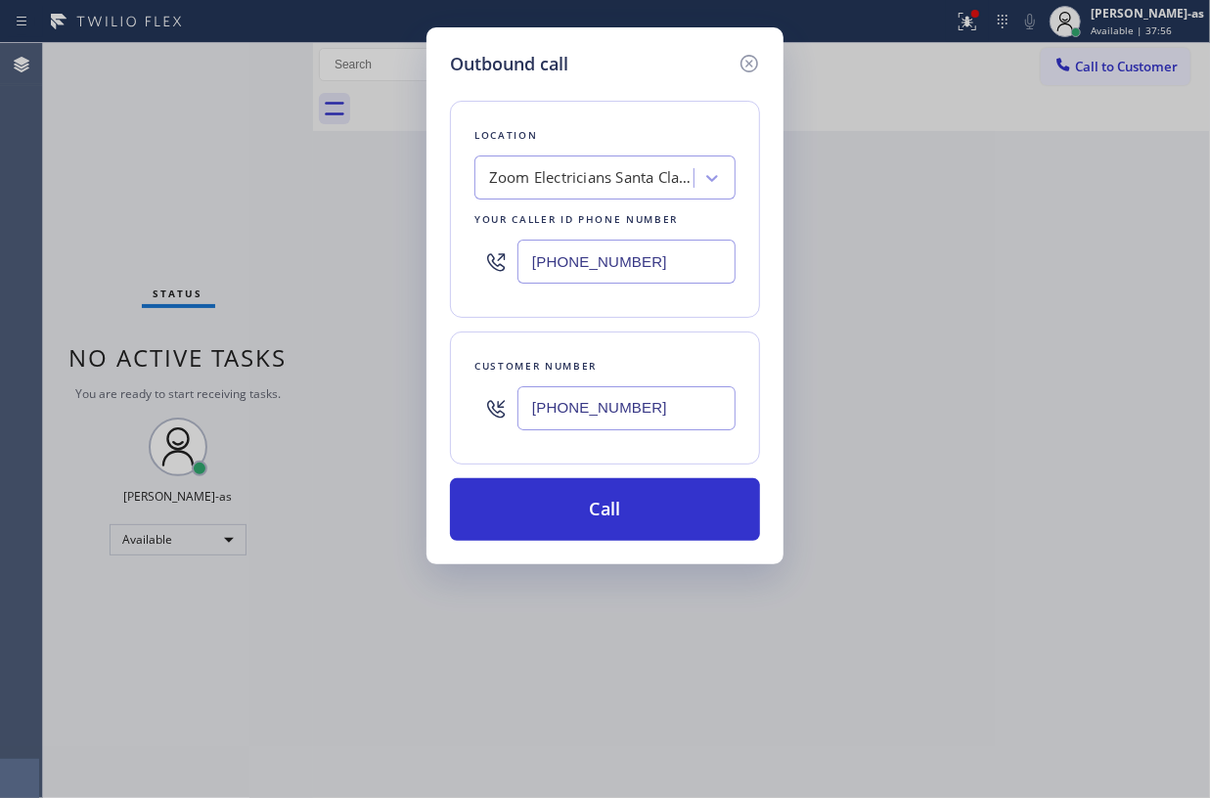
type input "(415) 350-5352"
drag, startPoint x: 593, startPoint y: 522, endPoint x: 595, endPoint y: 470, distance: 51.9
click at [593, 521] on button "Call" at bounding box center [605, 509] width 310 height 63
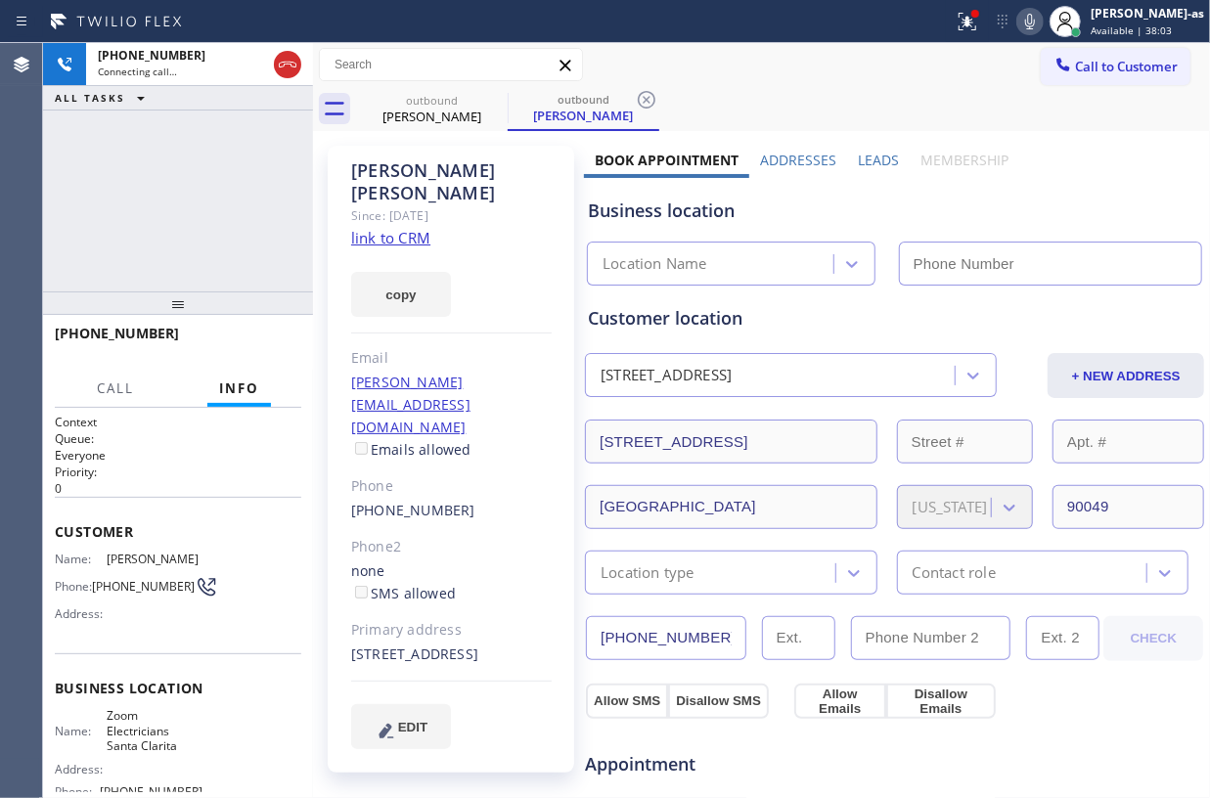
click at [287, 55] on icon at bounding box center [287, 64] width 23 height 23
click at [299, 36] on div "Status report Issues detected These issues could affect your workflow. Please c…" at bounding box center [605, 21] width 1210 height 43
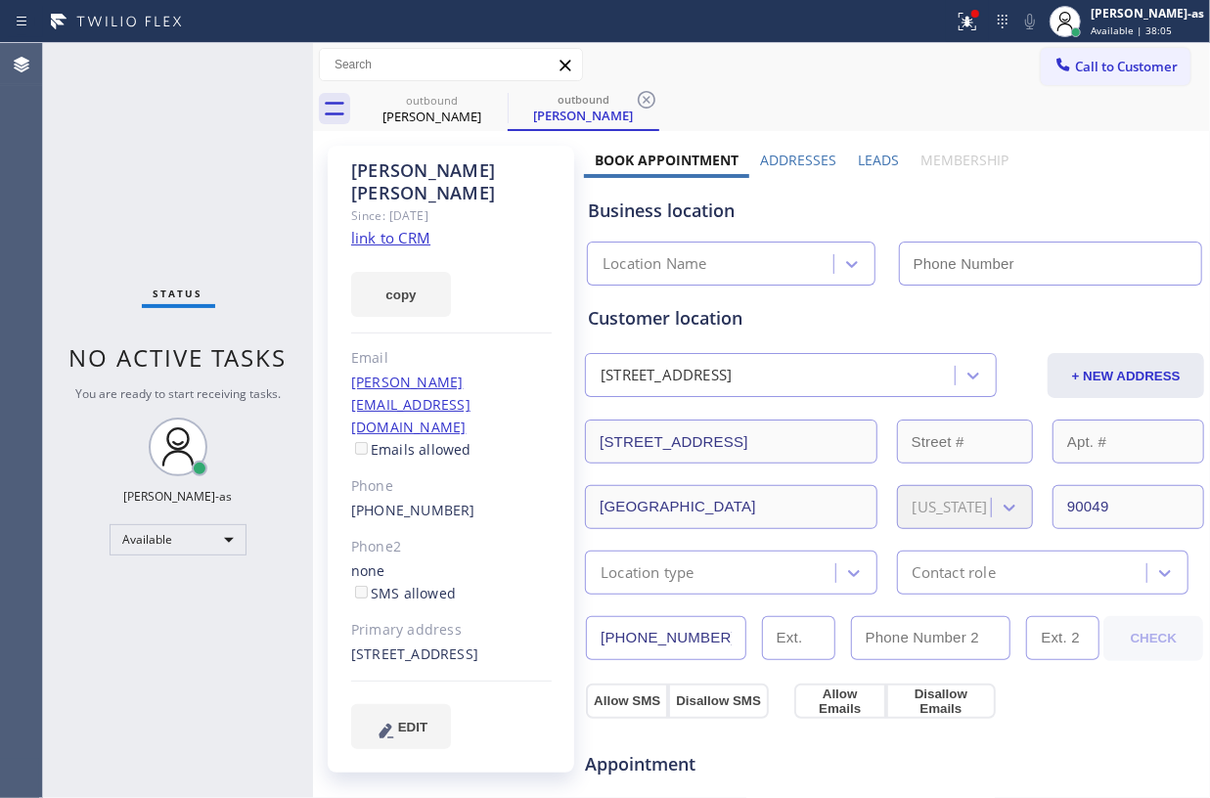
click at [389, 228] on link "link to CRM" at bounding box center [390, 238] width 79 height 20
type input "(661) 426-2156"
click at [211, 204] on div "Status No active tasks You are ready to start receiving tasks. Jesica Jumao-as …" at bounding box center [178, 420] width 270 height 755
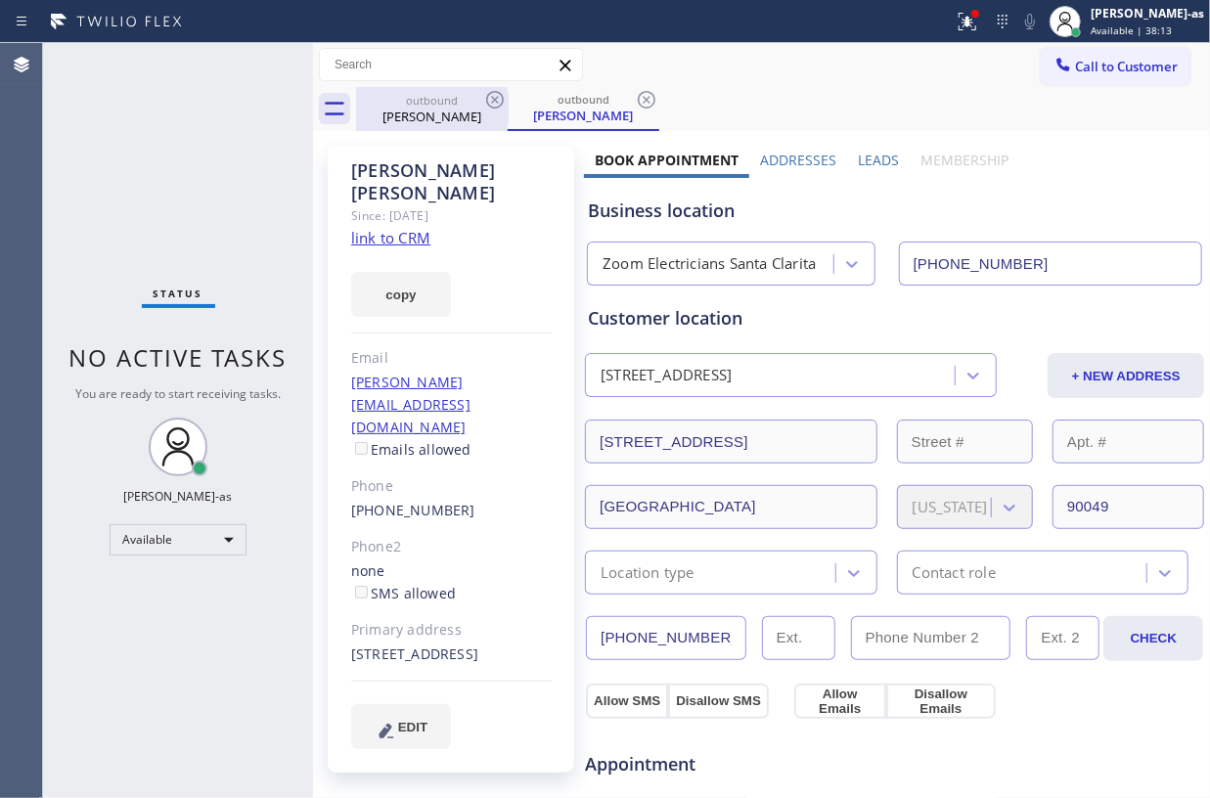
click at [458, 108] on div "Cesare Nabavi" at bounding box center [432, 117] width 148 height 18
click at [494, 99] on icon at bounding box center [495, 100] width 18 height 18
click at [0, 0] on icon at bounding box center [0, 0] width 0 height 0
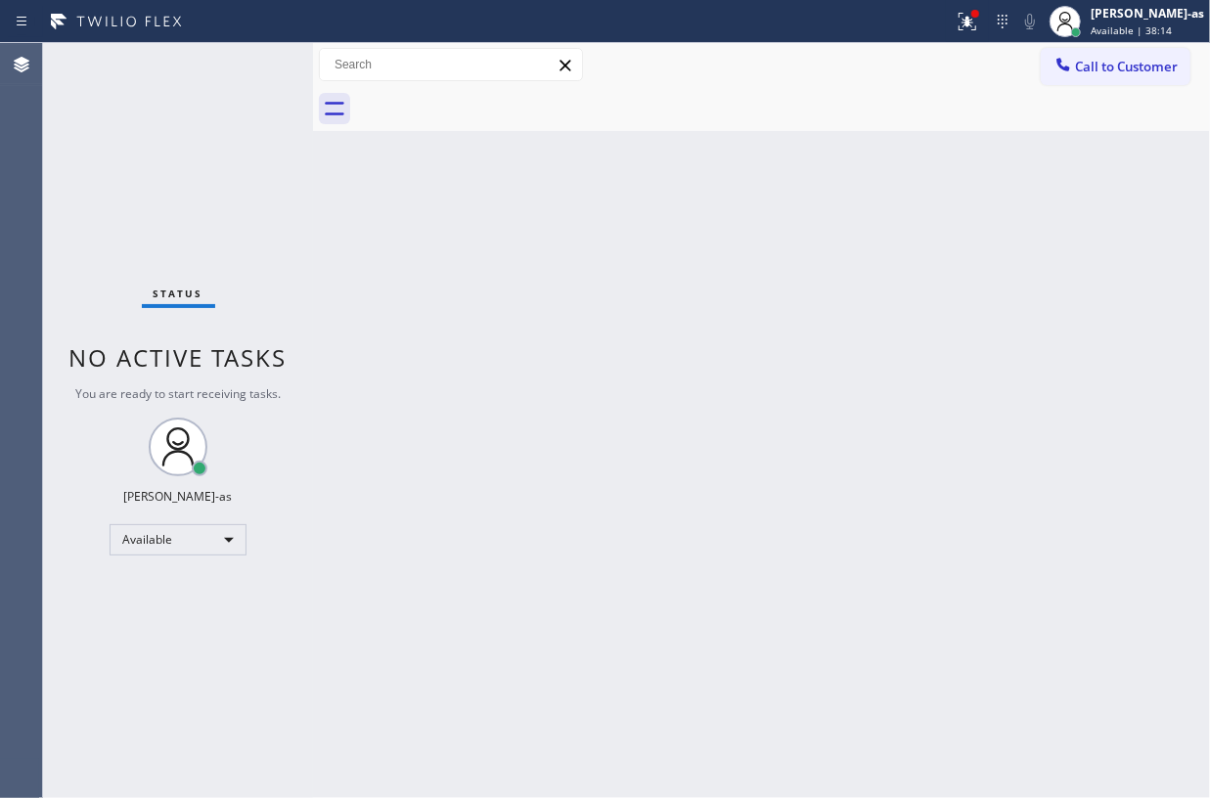
click at [494, 99] on div at bounding box center [783, 109] width 854 height 44
click at [560, 341] on div "Back to Dashboard Change Sender ID Customers Technicians Select a contact Outbo…" at bounding box center [761, 420] width 897 height 755
drag, startPoint x: 114, startPoint y: 114, endPoint x: 298, endPoint y: 119, distance: 185.0
click at [146, 118] on div "Status No active tasks You are ready to start receiving tasks. Jesica Jumao-as …" at bounding box center [178, 420] width 270 height 755
click at [1131, 59] on button "Call to Customer" at bounding box center [1116, 66] width 150 height 37
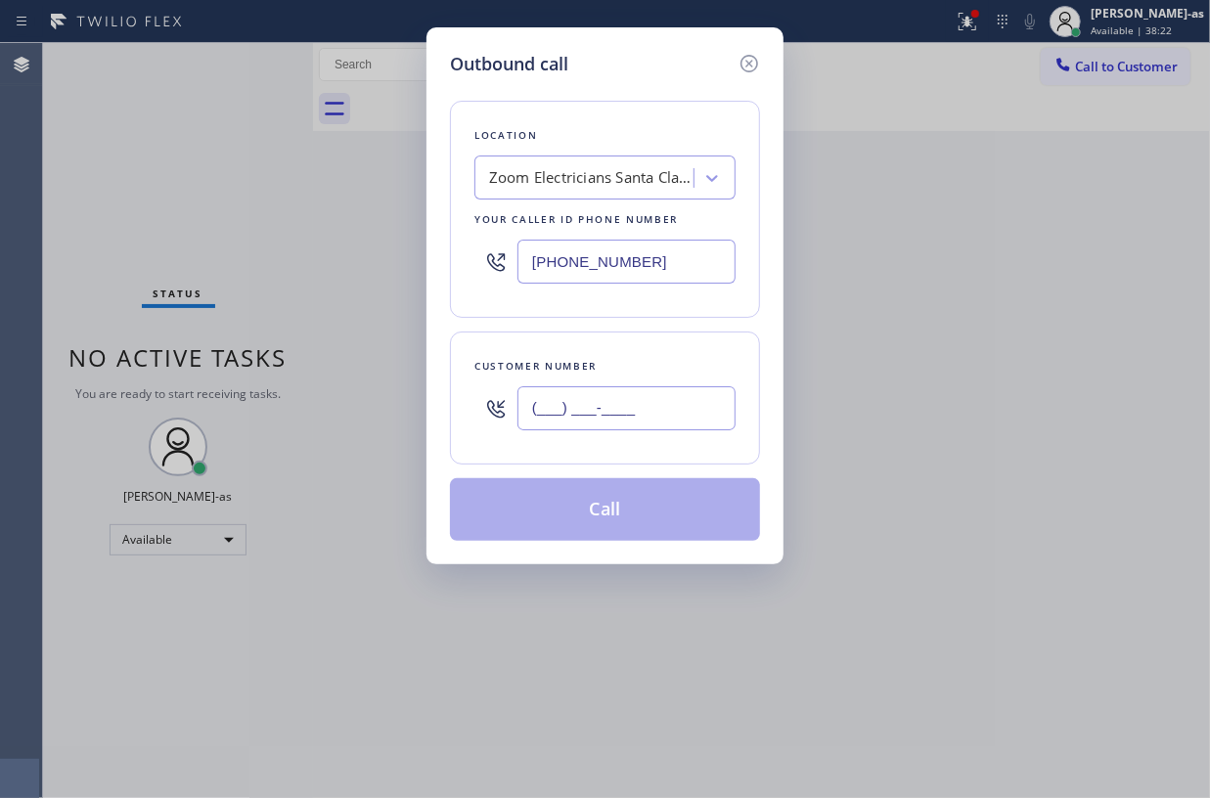
click at [694, 388] on input "(___) ___-____" at bounding box center [627, 408] width 218 height 44
paste input "818) 636-8177"
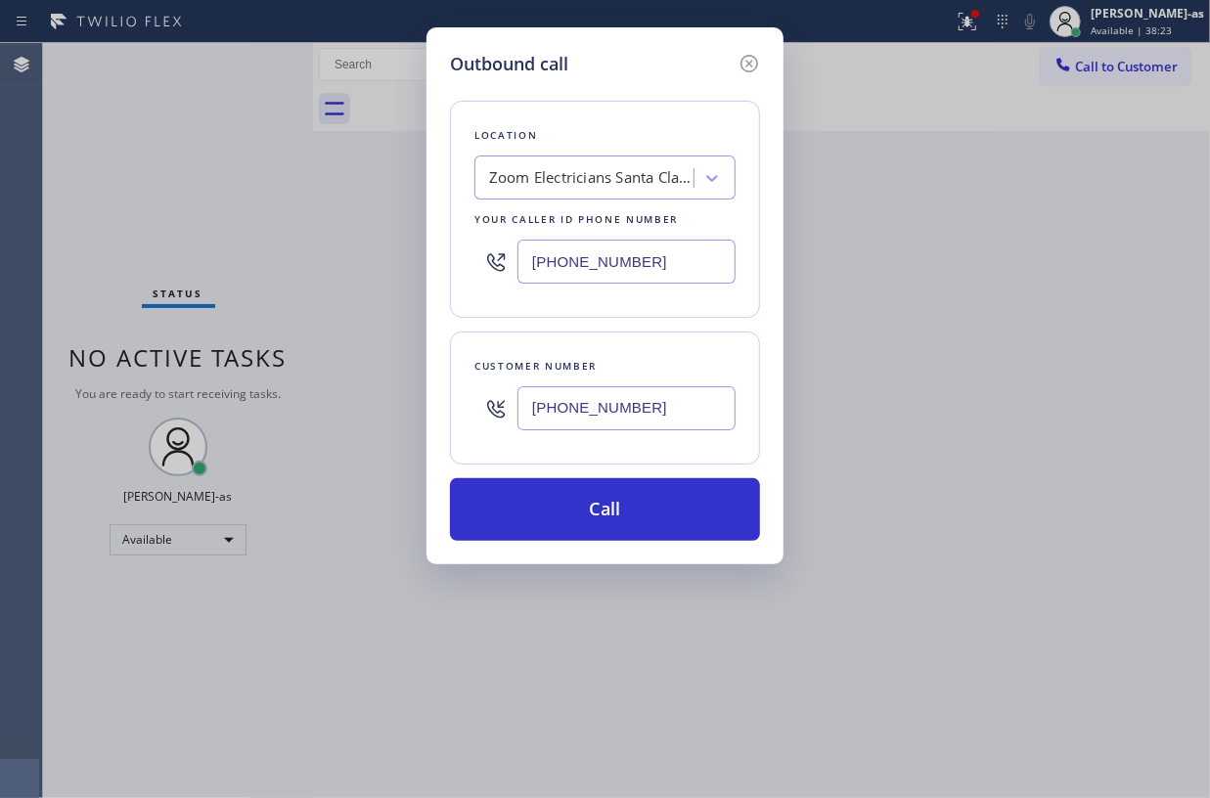
type input "(818) 636-8177"
click at [573, 186] on div "Zoom Electricians Santa Clarita" at bounding box center [591, 178] width 205 height 23
type input "hvac alliance expert"
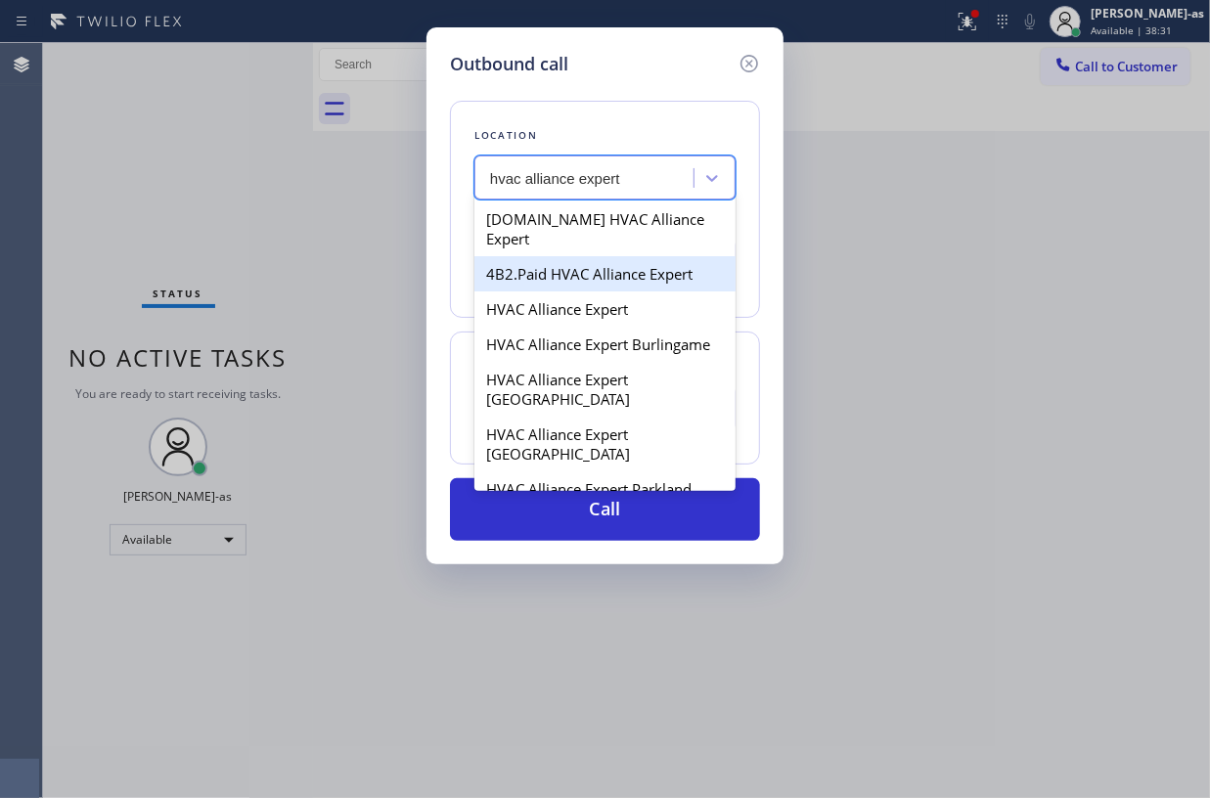
click at [546, 259] on div "4B2.Paid HVAC Alliance Expert" at bounding box center [605, 273] width 261 height 35
type input "(855) 999-4417"
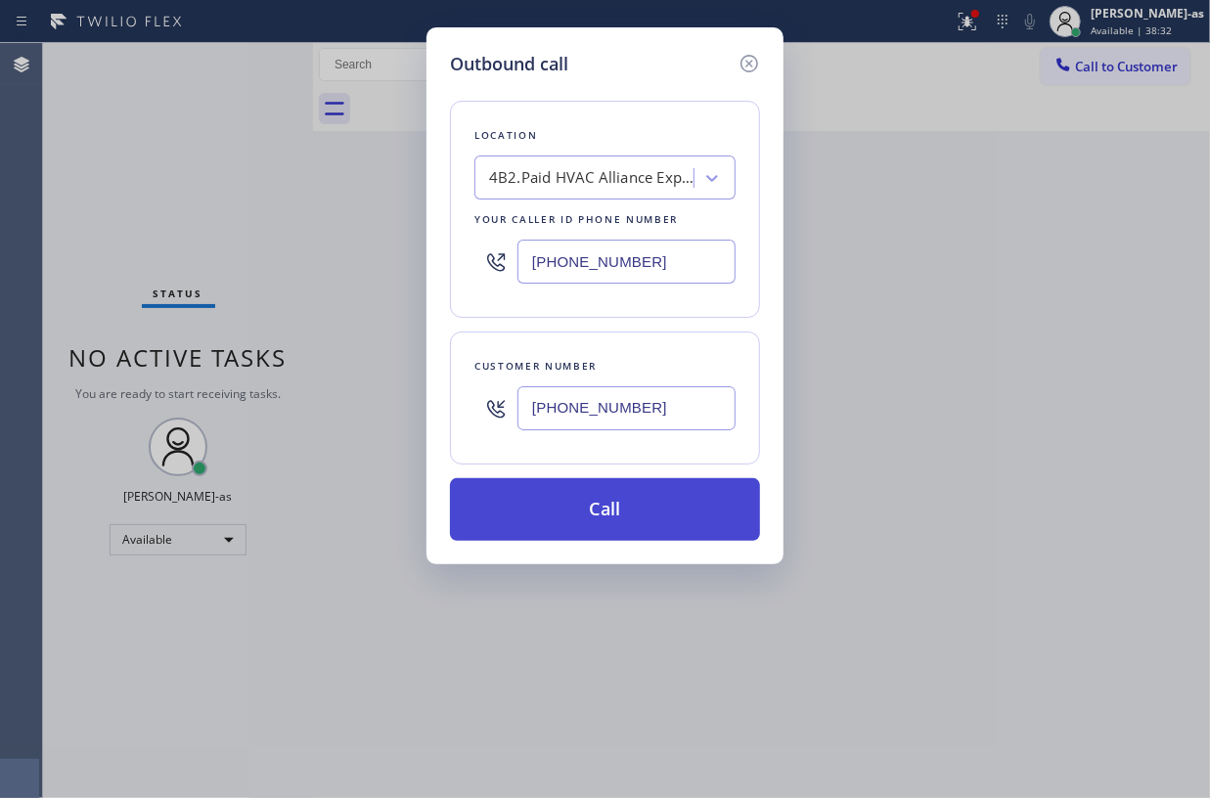
click at [622, 497] on button "Call" at bounding box center [605, 509] width 310 height 63
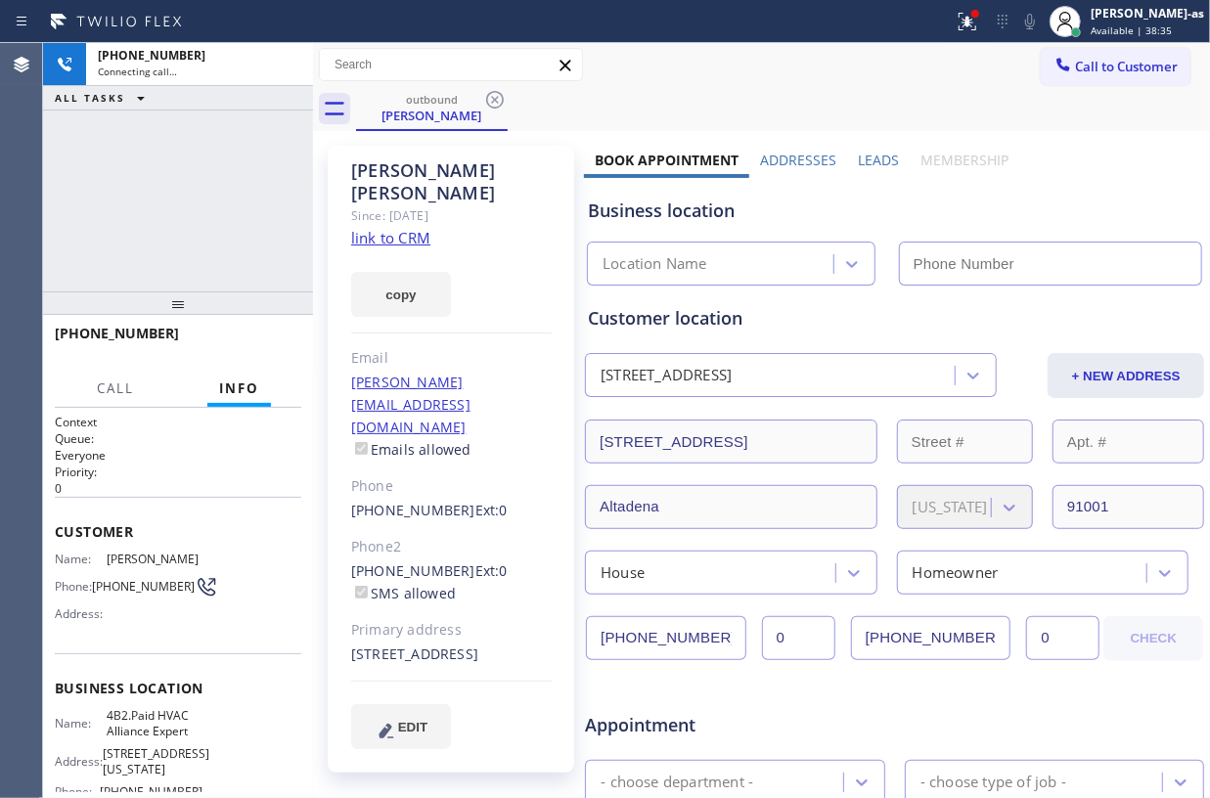
click at [165, 164] on div "+18186368177 Connecting call… ALL TASKS ALL TASKS ACTIVE TASKS TASKS IN WRAP UP" at bounding box center [178, 167] width 270 height 249
click at [412, 228] on link "link to CRM" at bounding box center [390, 238] width 79 height 20
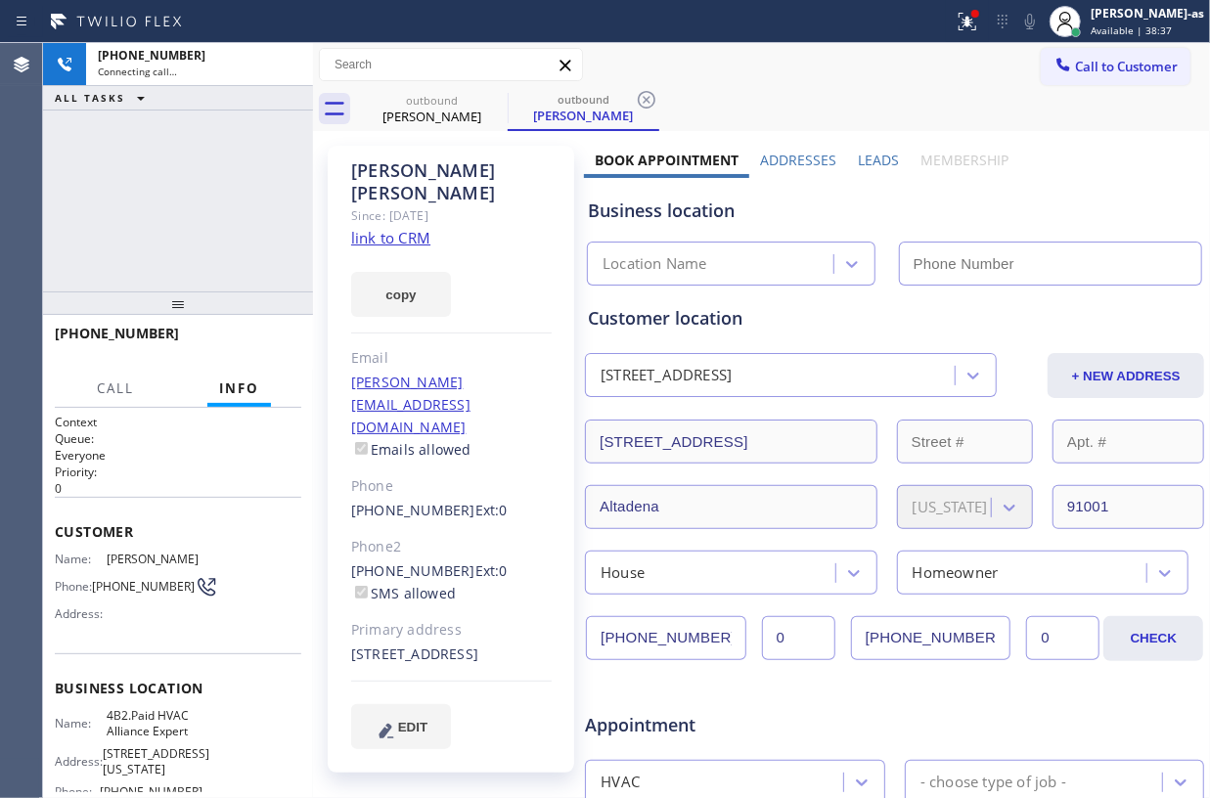
type input "(855) 999-4417"
drag, startPoint x: 282, startPoint y: 63, endPoint x: 416, endPoint y: 114, distance: 143.4
click at [294, 65] on icon at bounding box center [287, 64] width 23 height 23
click at [431, 114] on div "Michael Pearson" at bounding box center [432, 117] width 148 height 18
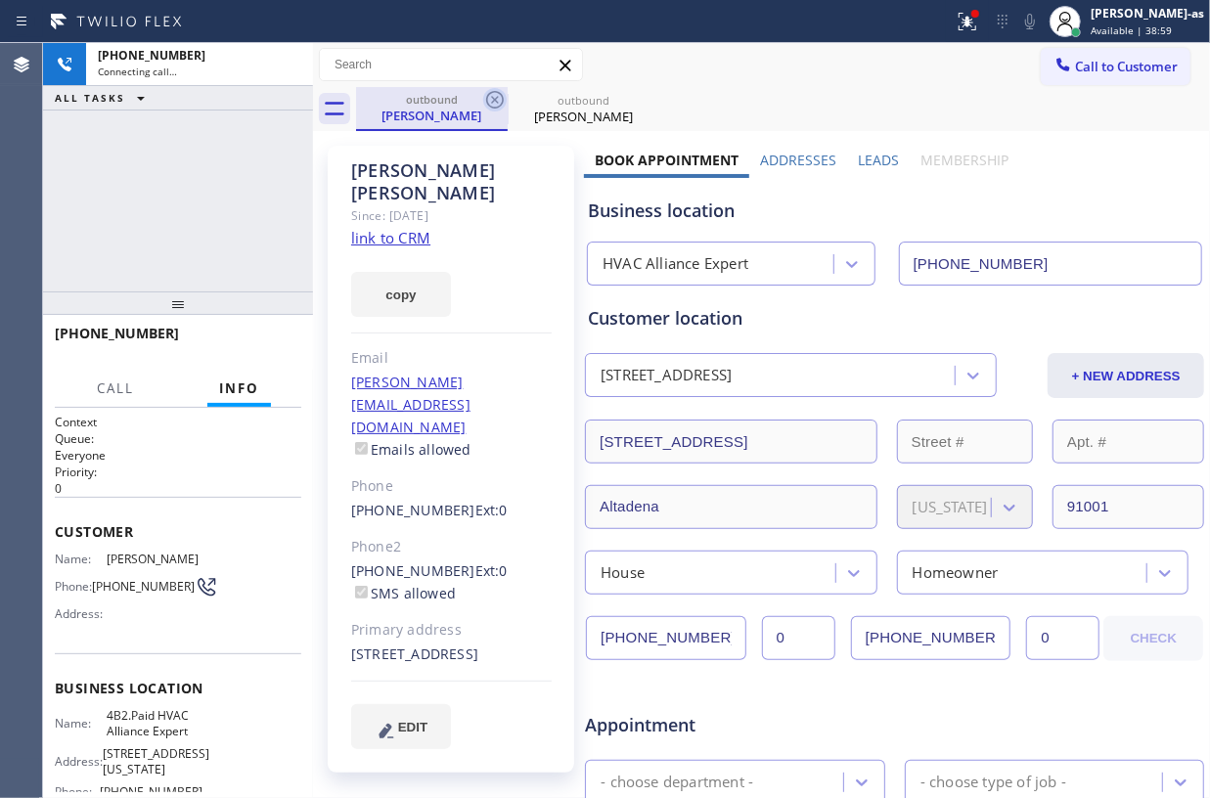
click at [497, 98] on icon at bounding box center [495, 100] width 18 height 18
click at [0, 0] on icon at bounding box center [0, 0] width 0 height 0
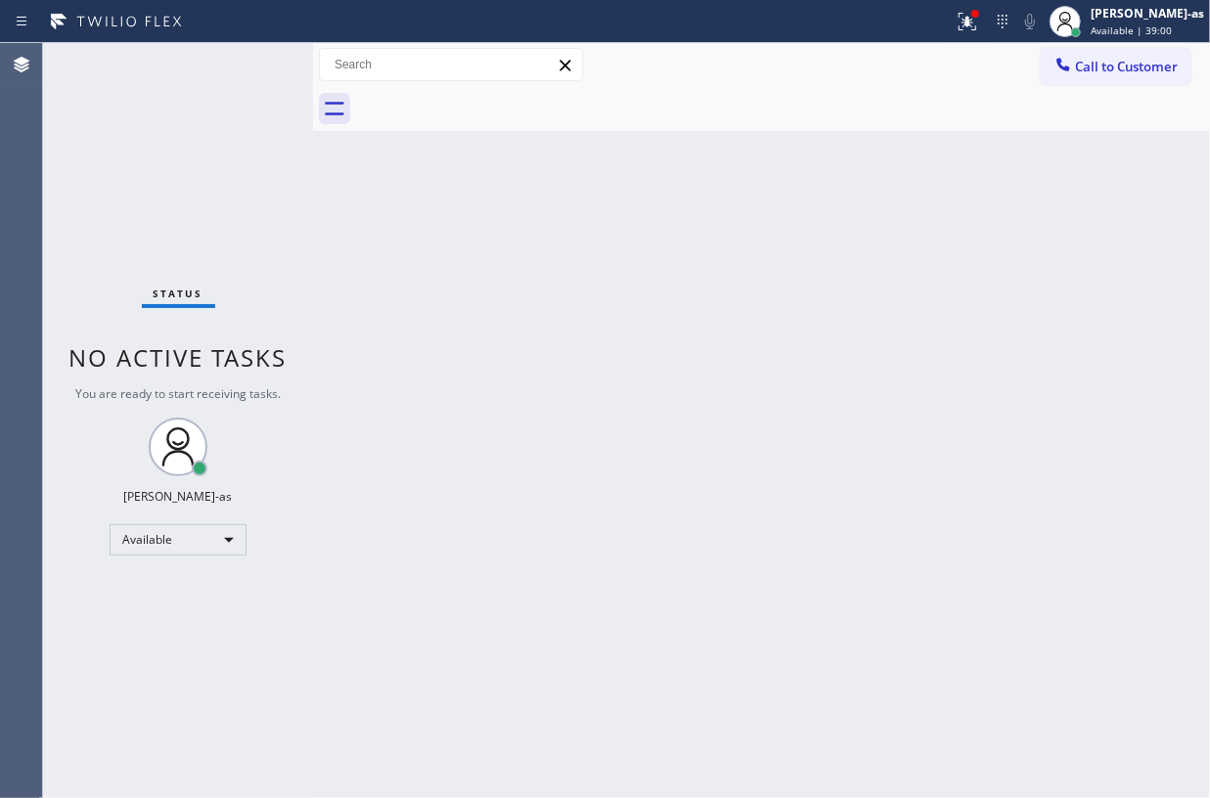
click at [497, 98] on div at bounding box center [783, 109] width 854 height 44
click at [522, 622] on div "Back to Dashboard Change Sender ID Customers Technicians Select a contact Outbo…" at bounding box center [761, 420] width 897 height 755
click at [344, 235] on div "Back to Dashboard Change Sender ID Customers Technicians Select a contact Outbo…" at bounding box center [761, 420] width 897 height 755
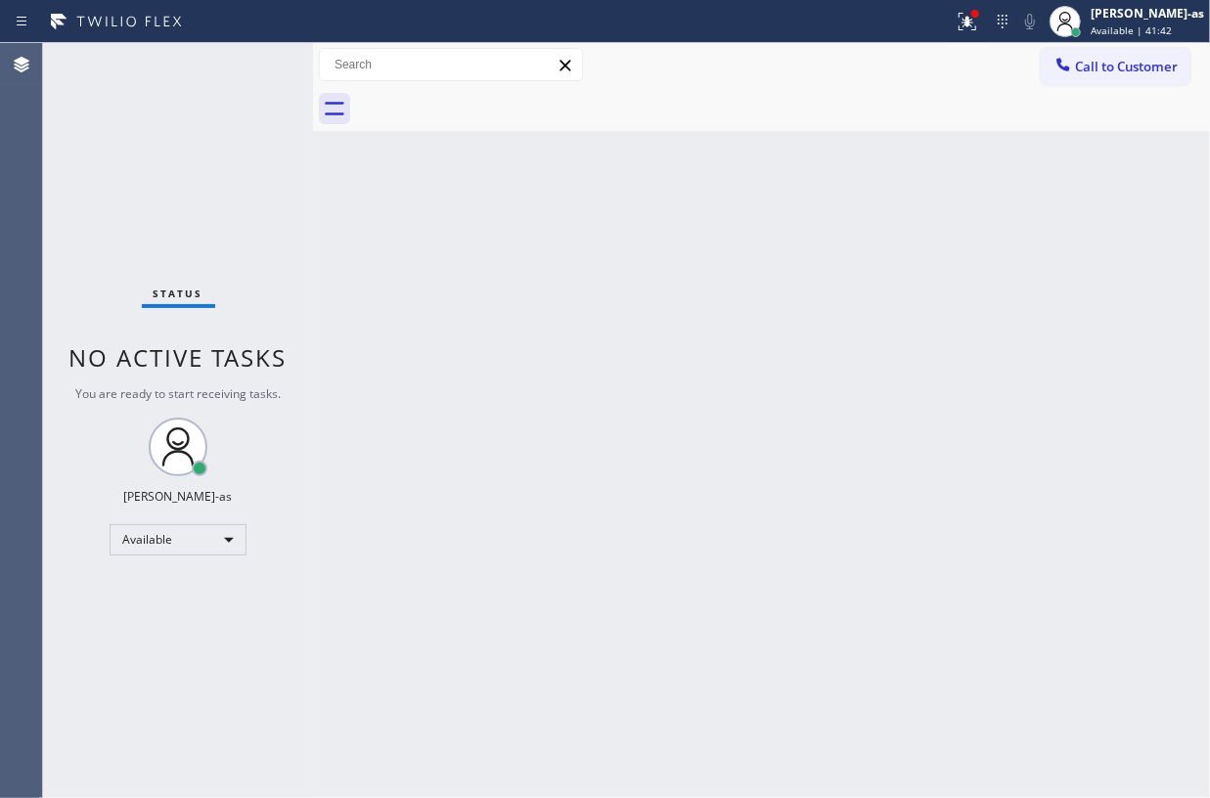
click at [368, 232] on div "Back to Dashboard Change Sender ID Customers Technicians Select a contact Outbo…" at bounding box center [761, 420] width 897 height 755
drag, startPoint x: 391, startPoint y: 322, endPoint x: 462, endPoint y: 274, distance: 85.2
click at [401, 318] on div "Back to Dashboard Change Sender ID Customers Technicians Select a contact Outbo…" at bounding box center [761, 420] width 897 height 755
click at [1068, 61] on icon at bounding box center [1064, 65] width 20 height 20
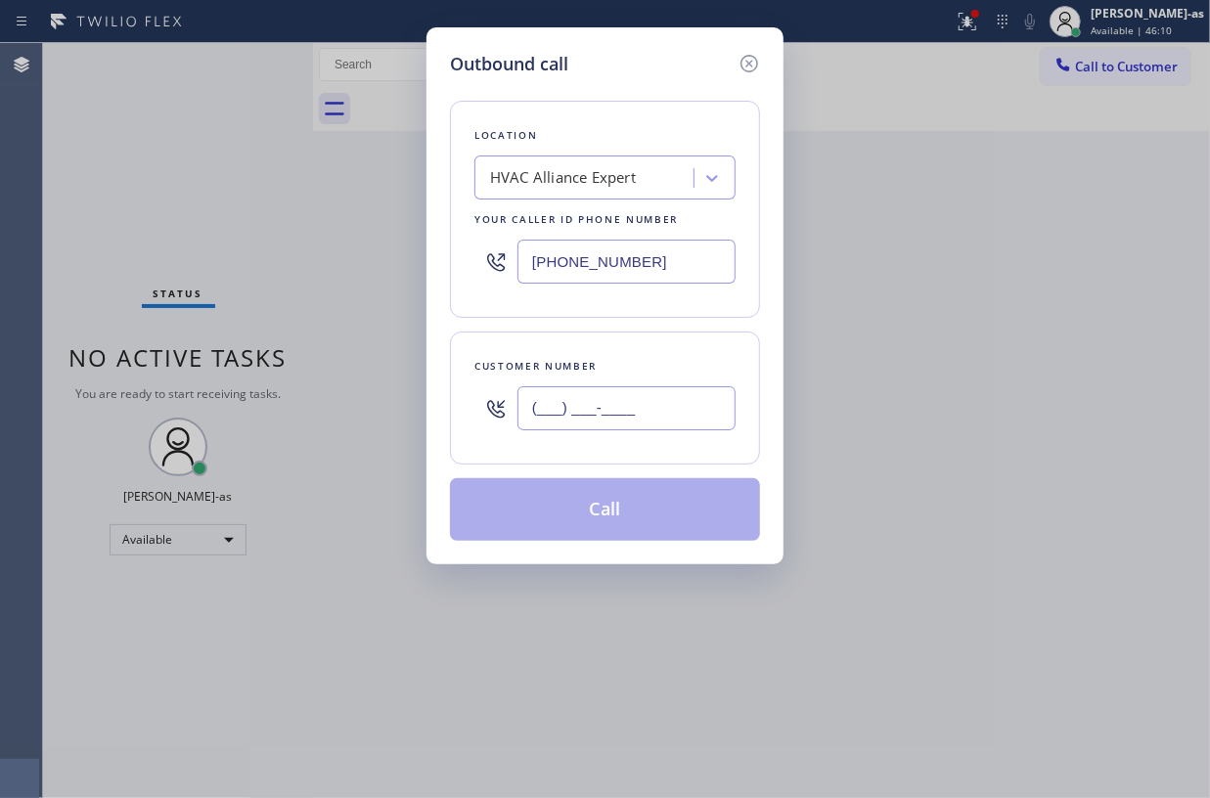
click at [643, 395] on input "(___) ___-____" at bounding box center [627, 408] width 218 height 44
paste input "818) 800-6018"
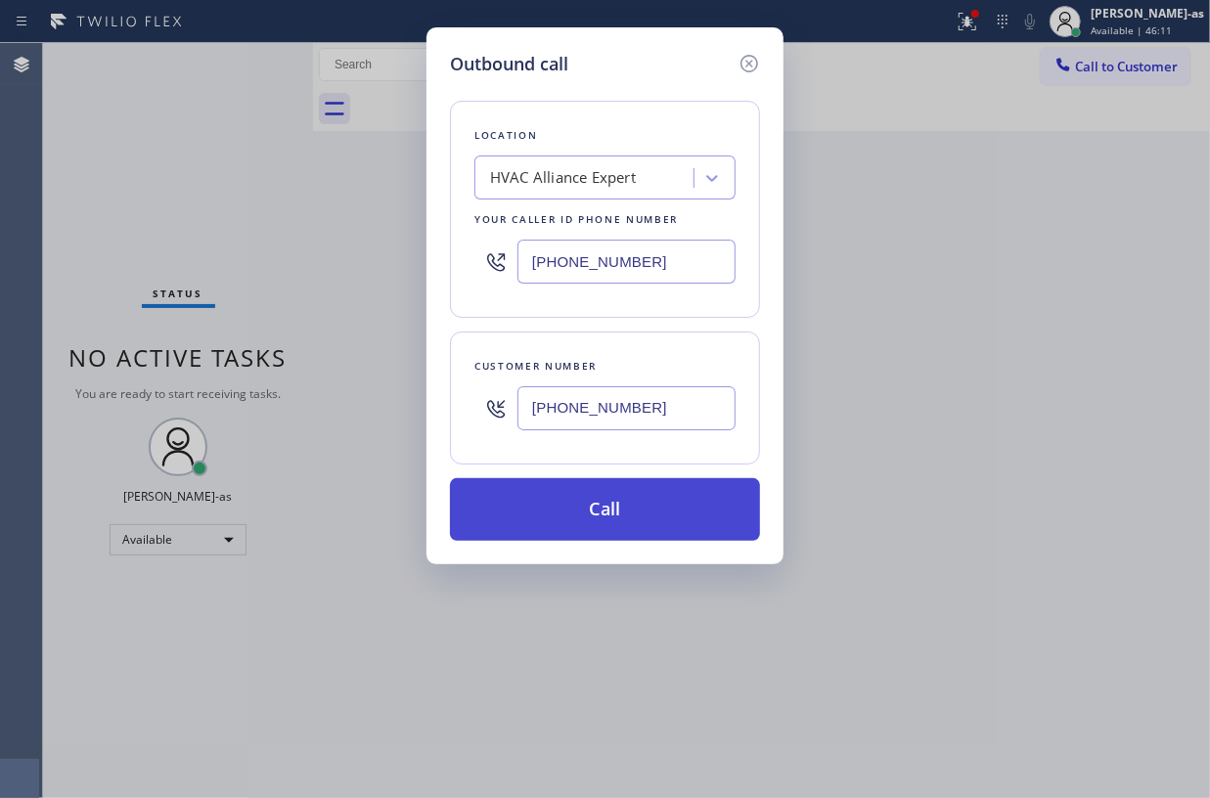
type input "(818) 800-6018"
click at [626, 510] on button "Call" at bounding box center [605, 509] width 310 height 63
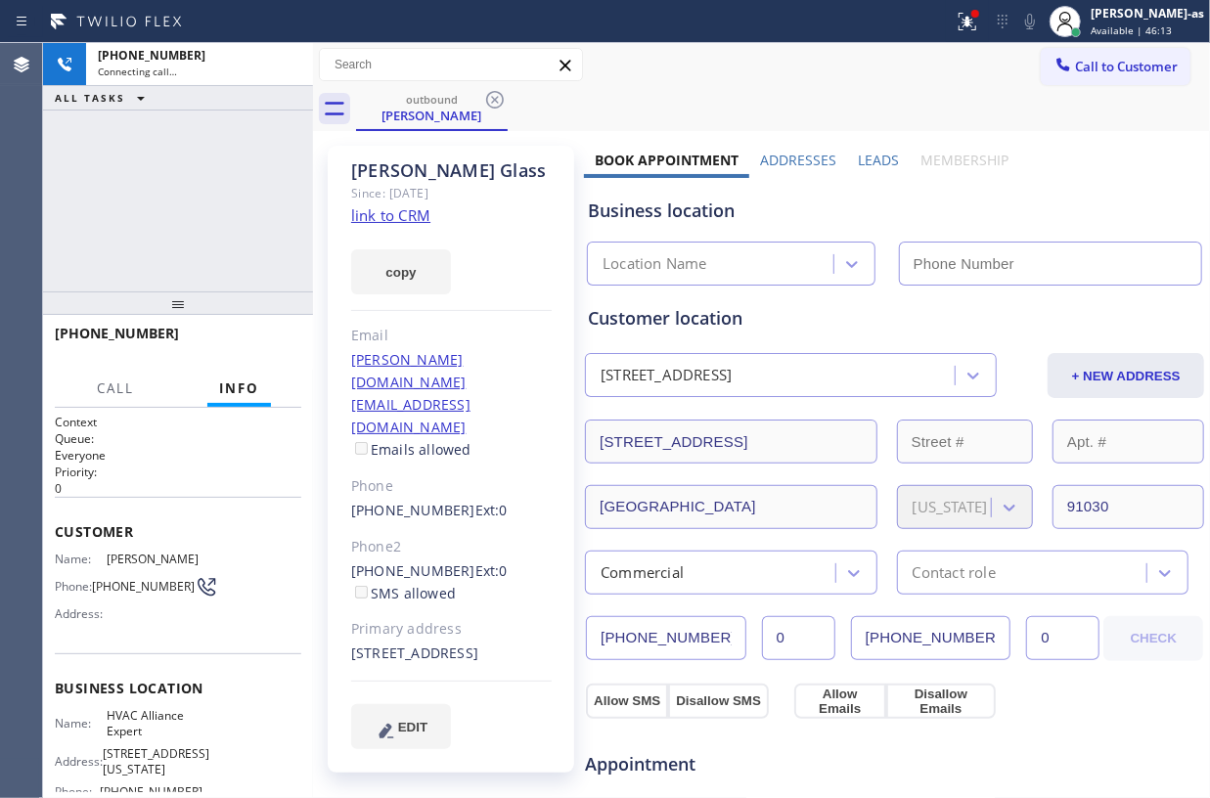
click at [227, 198] on div "+18188006018 Connecting call… ALL TASKS ALL TASKS ACTIVE TASKS TASKS IN WRAP UP" at bounding box center [178, 167] width 270 height 249
click at [213, 184] on div "+18188006018 Connecting call… ALL TASKS ALL TASKS ACTIVE TASKS TASKS IN WRAP UP" at bounding box center [178, 167] width 270 height 249
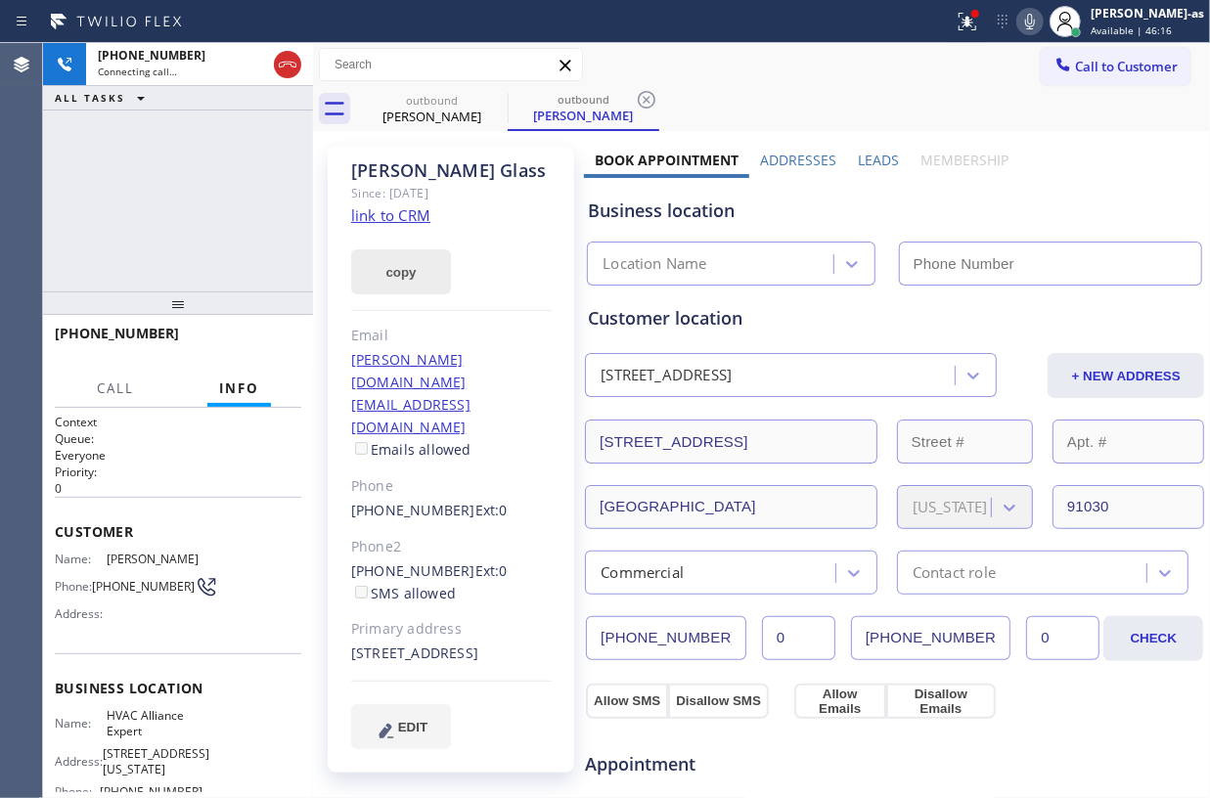
type input "(855) 999-4417"
click at [416, 219] on link "link to CRM" at bounding box center [390, 215] width 79 height 20
drag, startPoint x: 143, startPoint y: 235, endPoint x: 197, endPoint y: 219, distance: 56.0
click at [145, 235] on div "+18188006018 Connecting call… ALL TASKS ALL TASKS ACTIVE TASKS TASKS IN WRAP UP" at bounding box center [178, 167] width 270 height 249
drag, startPoint x: 427, startPoint y: 114, endPoint x: 207, endPoint y: 225, distance: 245.9
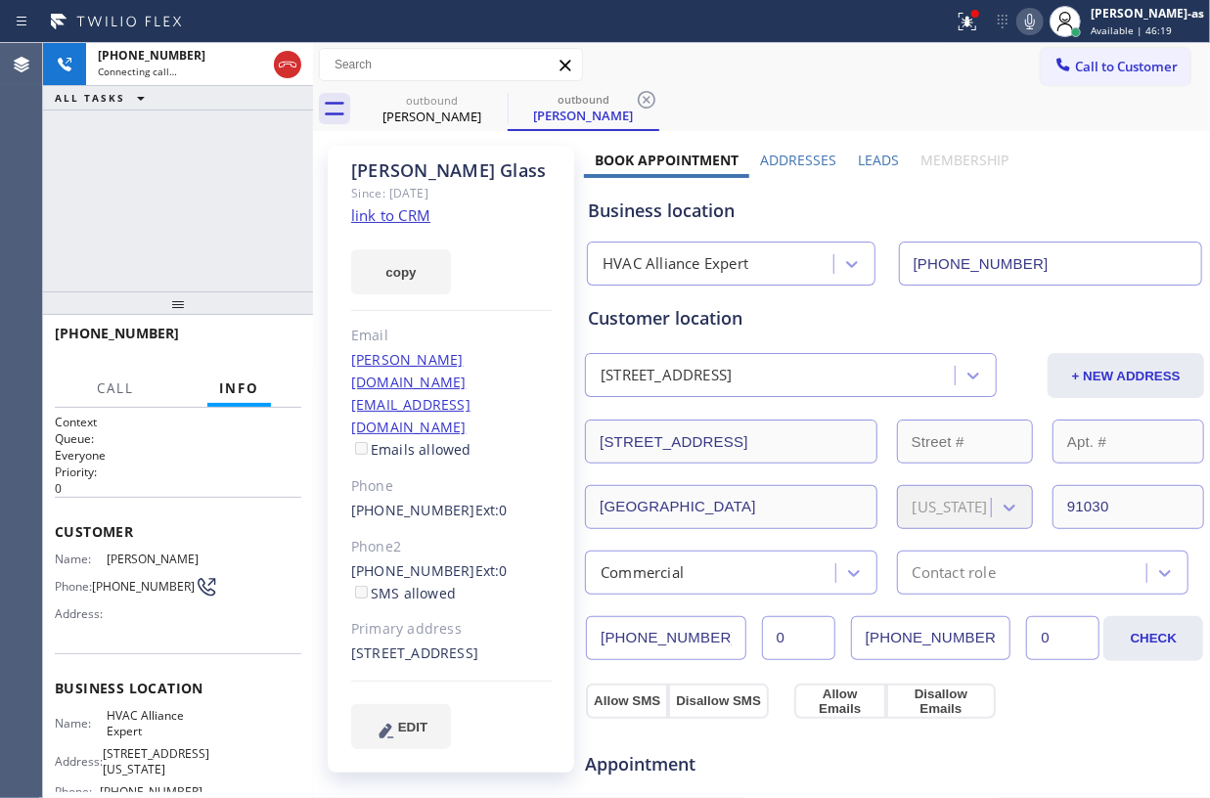
click at [429, 112] on div "Janine Glass" at bounding box center [432, 117] width 148 height 18
click at [0, 0] on icon at bounding box center [0, 0] width 0 height 0
click at [635, 100] on icon at bounding box center [646, 99] width 23 height 23
click at [205, 225] on div "+18188006018 Connecting call… ALL TASKS ALL TASKS ACTIVE TASKS TASKS IN WRAP UP" at bounding box center [178, 167] width 270 height 249
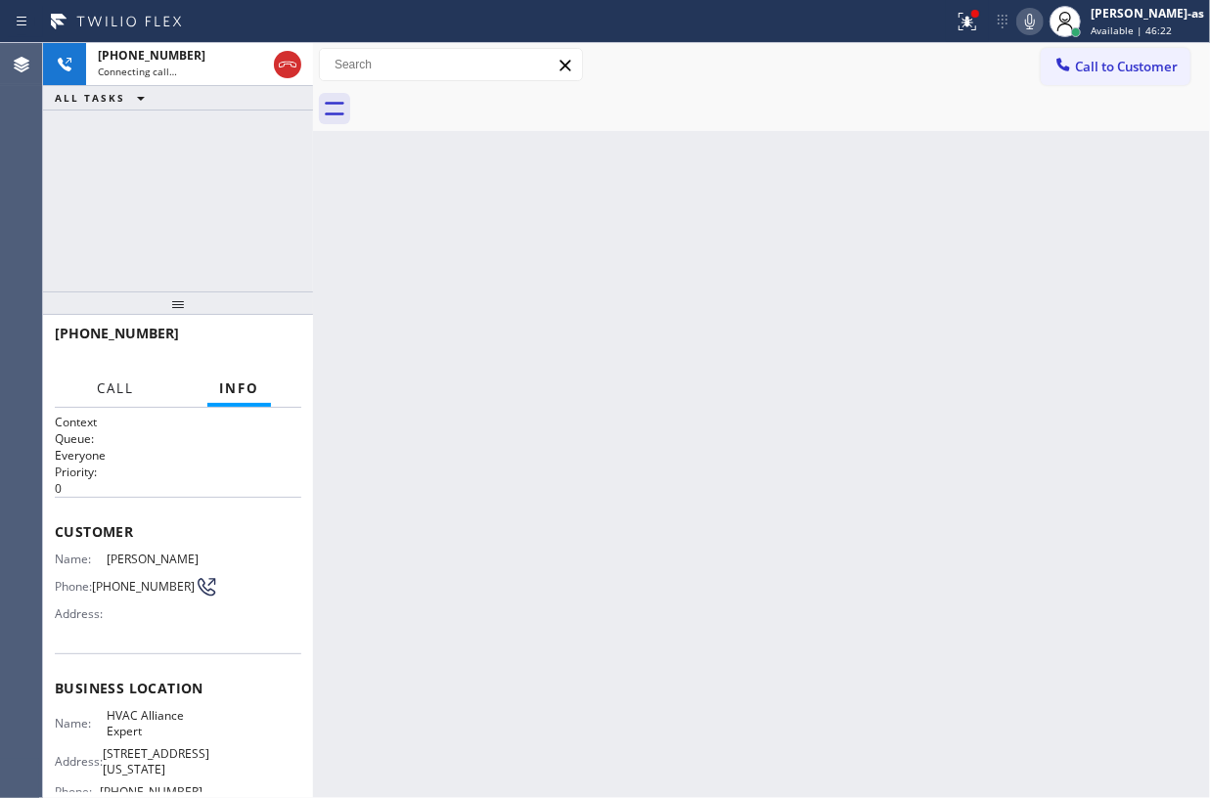
click at [110, 376] on button "Call" at bounding box center [115, 389] width 61 height 38
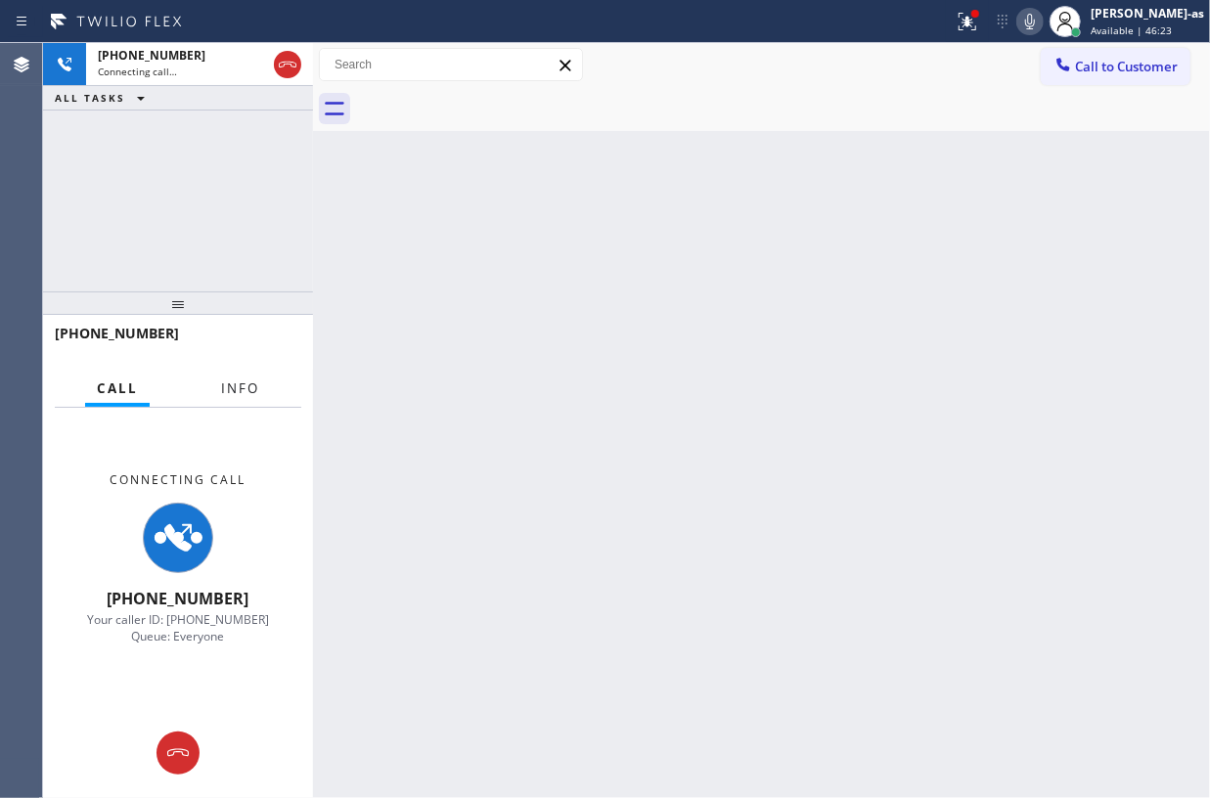
click at [219, 400] on button "Info" at bounding box center [240, 389] width 62 height 38
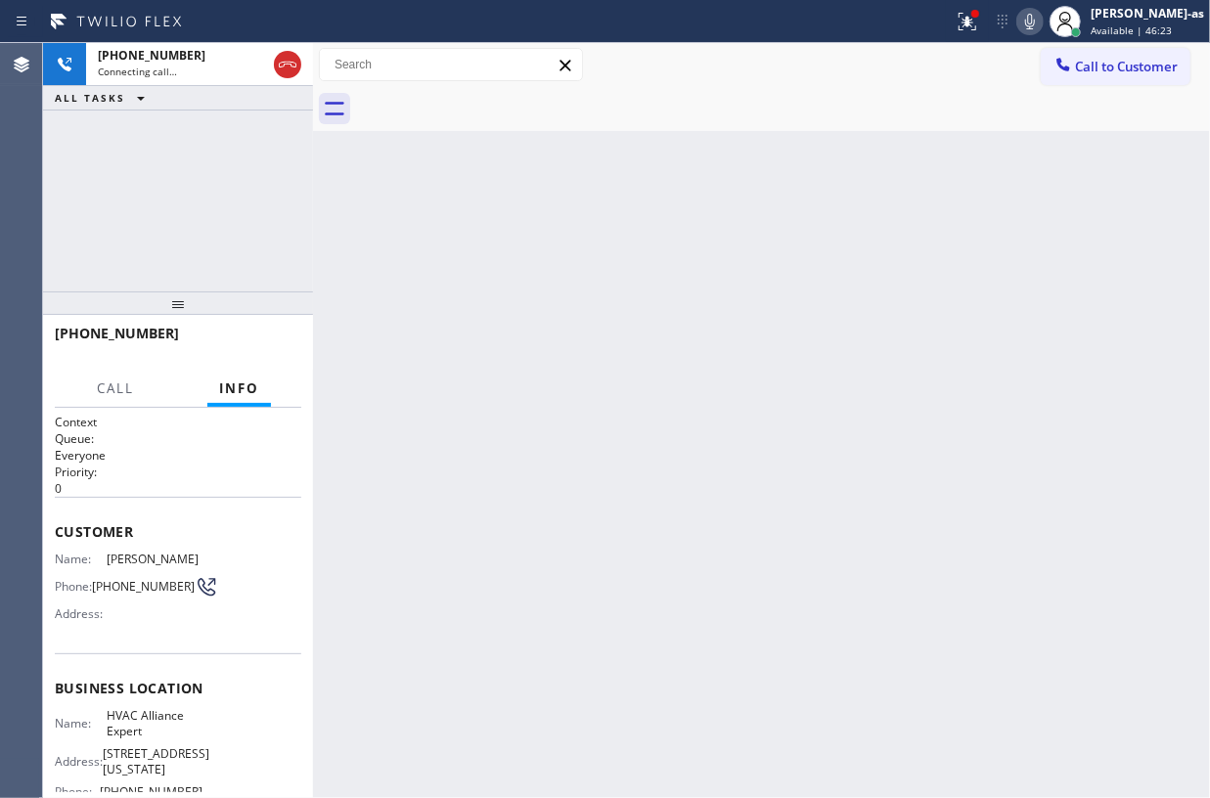
click at [121, 583] on span "(818) 800-6018" at bounding box center [143, 586] width 103 height 15
click at [177, 255] on div "+18188006018 Live | 00:01 ALL TASKS ALL TASKS ACTIVE TASKS TASKS IN WRAP UP" at bounding box center [178, 167] width 270 height 249
click at [282, 55] on icon at bounding box center [287, 64] width 23 height 23
click at [215, 292] on div "+18188006018 Live | 02:42 ALL TASKS ALL TASKS ACTIVE TASKS TASKS IN WRAP UP +18…" at bounding box center [178, 420] width 270 height 755
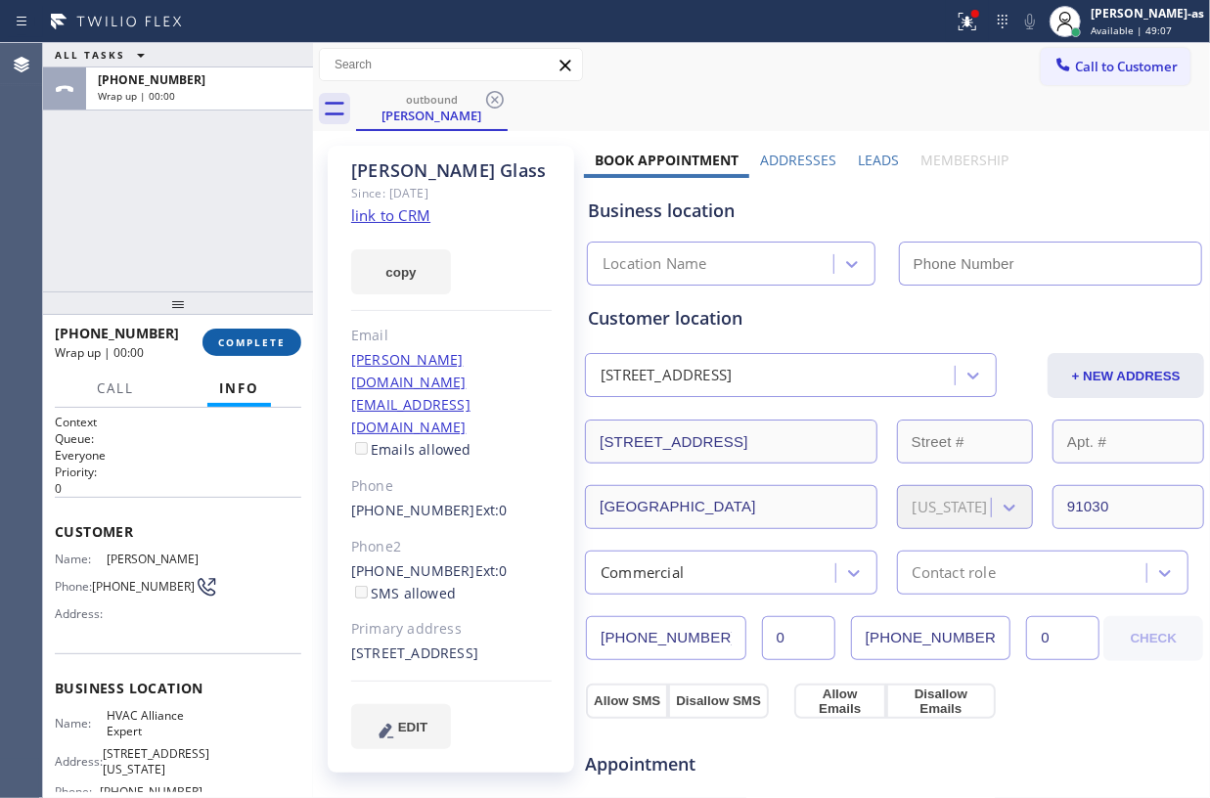
click at [248, 331] on button "COMPLETE" at bounding box center [252, 342] width 99 height 27
type input "[PHONE_NUMBER]"
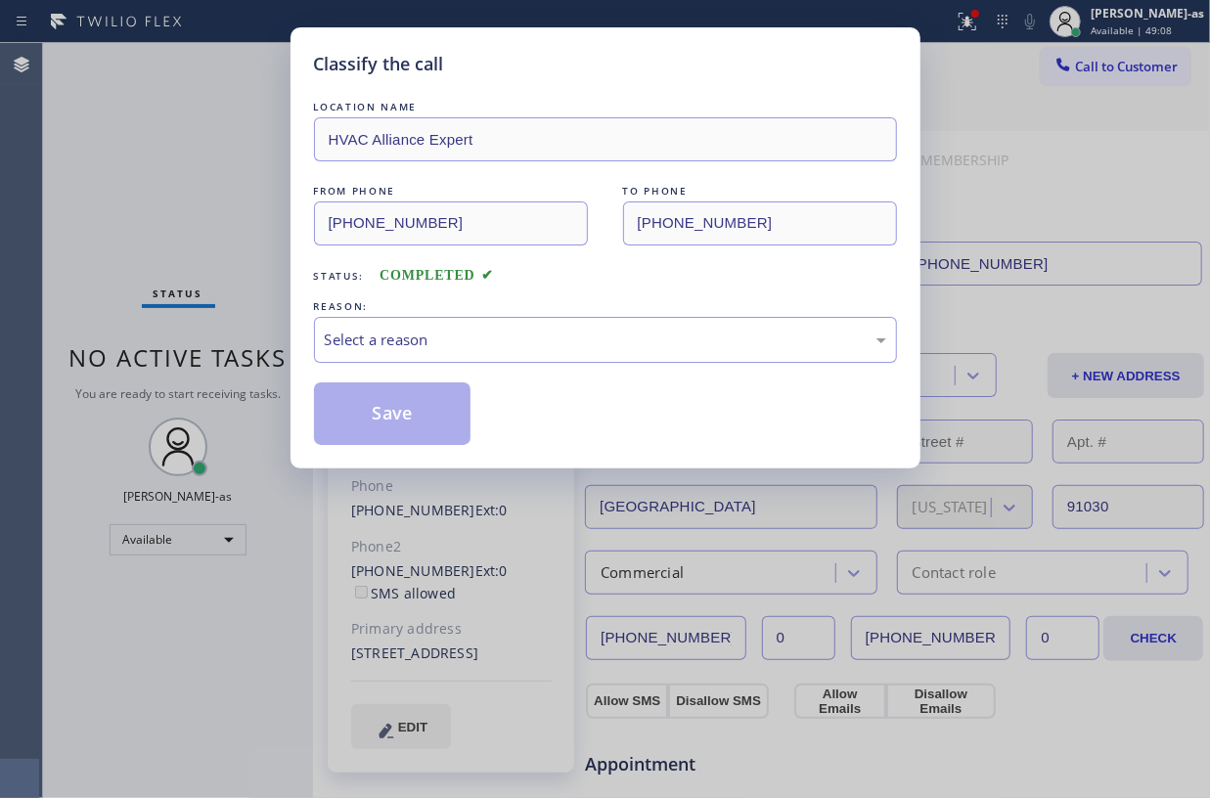
click at [248, 331] on div "Classify the call LOCATION NAME HVAC Alliance Expert FROM PHONE (855) 999-4417 …" at bounding box center [605, 399] width 1210 height 798
drag, startPoint x: 248, startPoint y: 331, endPoint x: 712, endPoint y: 309, distance: 465.3
click at [248, 331] on div "Classify the call LOCATION NAME HVAC Alliance Expert FROM PHONE (855) 999-4417 …" at bounding box center [605, 399] width 1210 height 798
click at [619, 351] on div "Select a reason" at bounding box center [606, 340] width 562 height 23
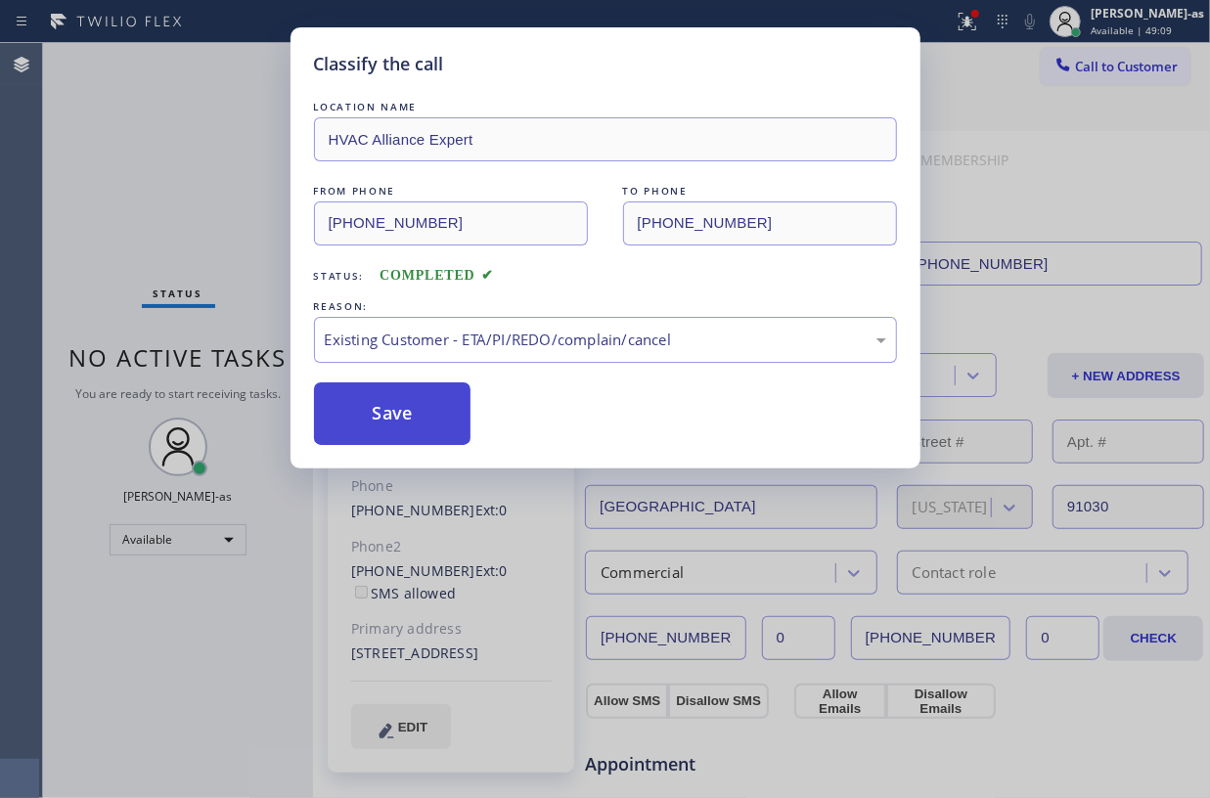
click at [432, 404] on button "Save" at bounding box center [393, 414] width 158 height 63
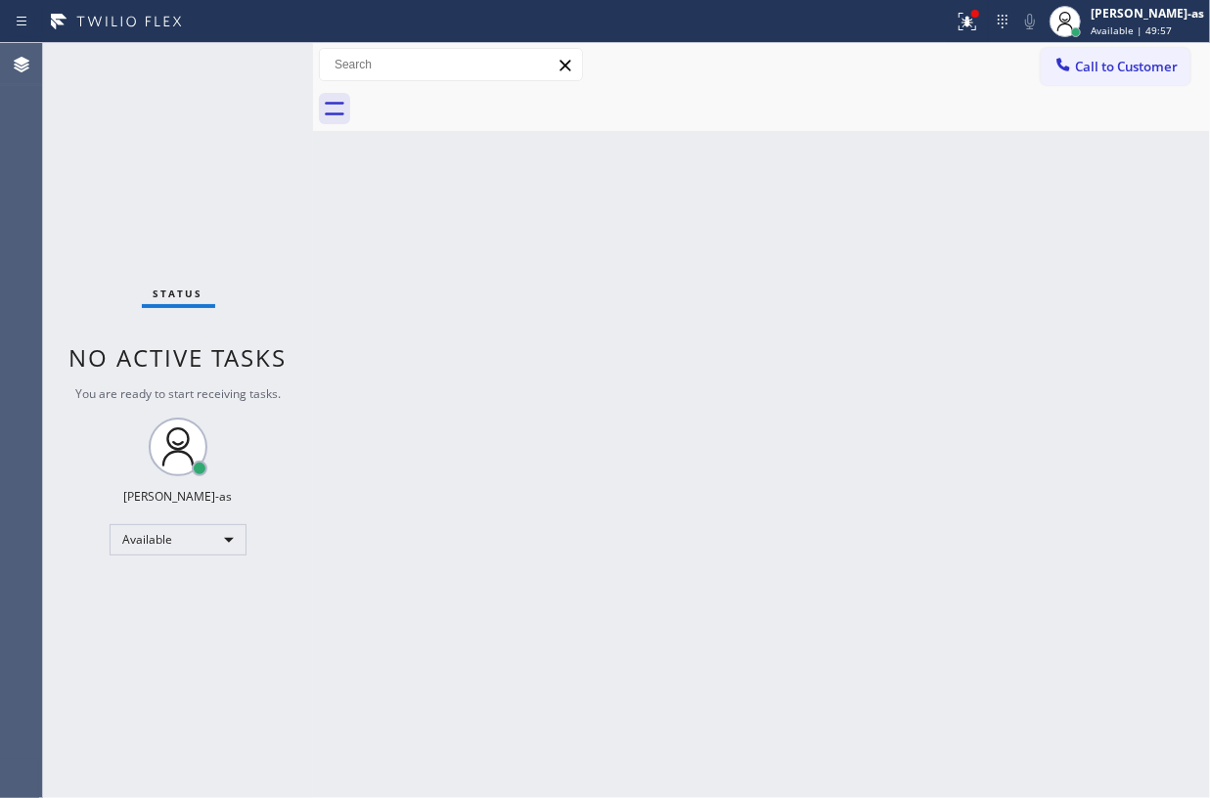
click at [408, 319] on div "Back to Dashboard Change Sender ID Customers Technicians Select a contact Outbo…" at bounding box center [761, 420] width 897 height 755
click at [356, 290] on div "Back to Dashboard Change Sender ID Customers Technicians Select a contact Outbo…" at bounding box center [761, 420] width 897 height 755
drag, startPoint x: 189, startPoint y: 217, endPoint x: 207, endPoint y: 221, distance: 19.0
click at [189, 217] on div "Status No active tasks You are ready to start receiving tasks. Jesica Jumao-as …" at bounding box center [178, 420] width 270 height 755
drag, startPoint x: 147, startPoint y: 177, endPoint x: 274, endPoint y: 13, distance: 207.8
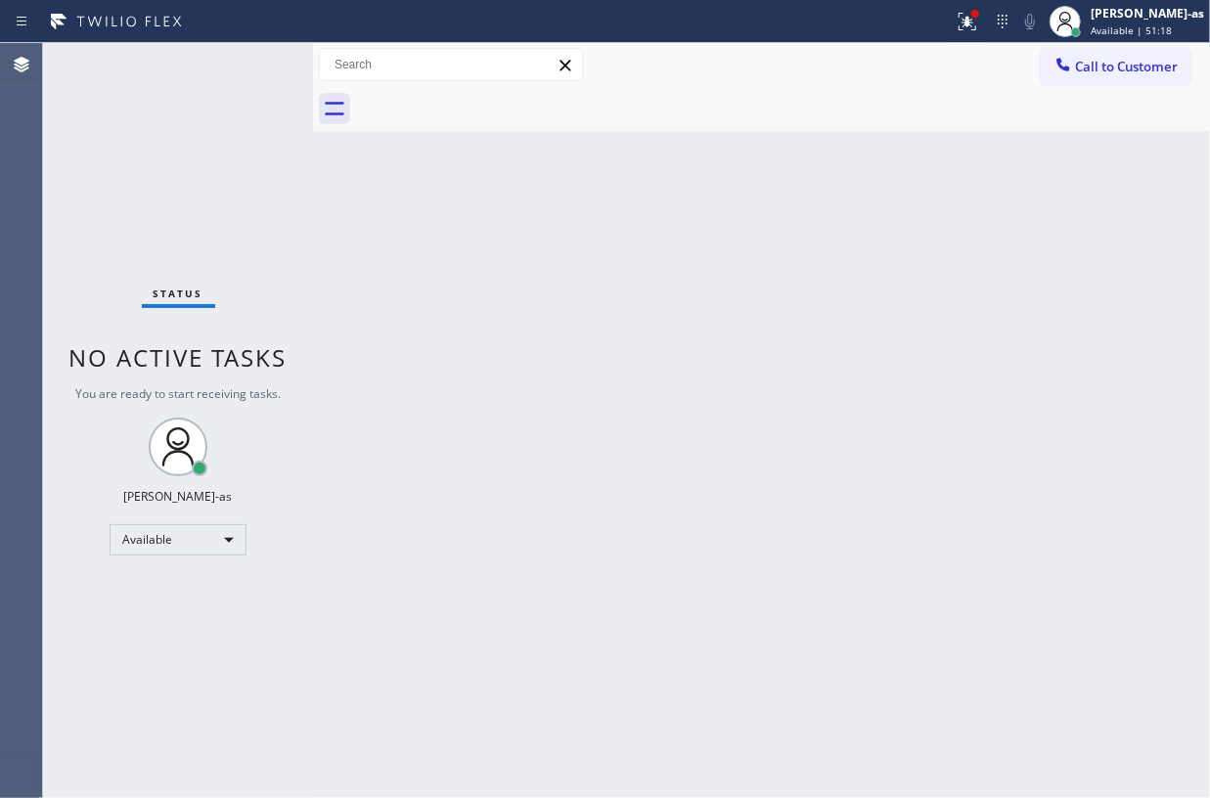
click at [151, 168] on div "Status No active tasks You are ready to start receiving tasks. Jesica Jumao-as …" at bounding box center [178, 420] width 270 height 755
drag, startPoint x: 1106, startPoint y: 68, endPoint x: 522, endPoint y: 386, distance: 665.1
click at [1106, 67] on span "Call to Customer" at bounding box center [1126, 67] width 103 height 18
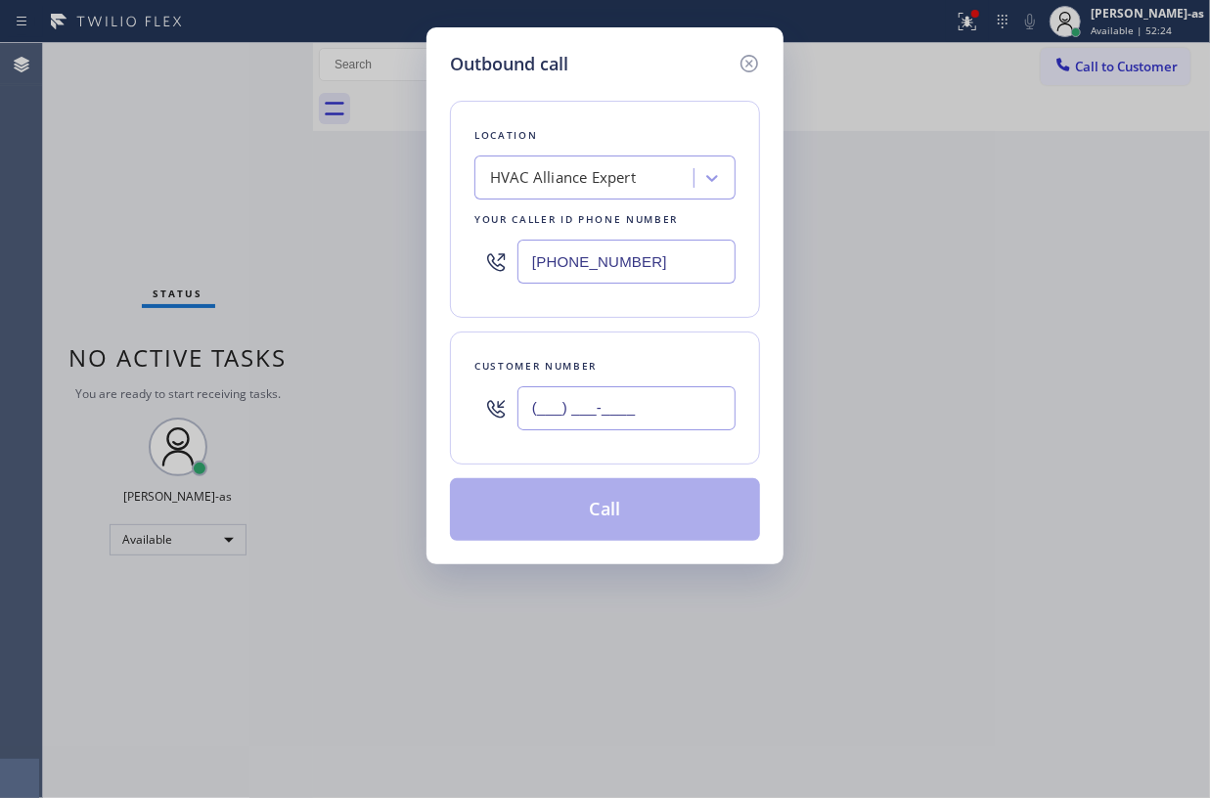
click at [661, 416] on input "(___) ___-____" at bounding box center [627, 408] width 218 height 44
paste input "610) 304-4080"
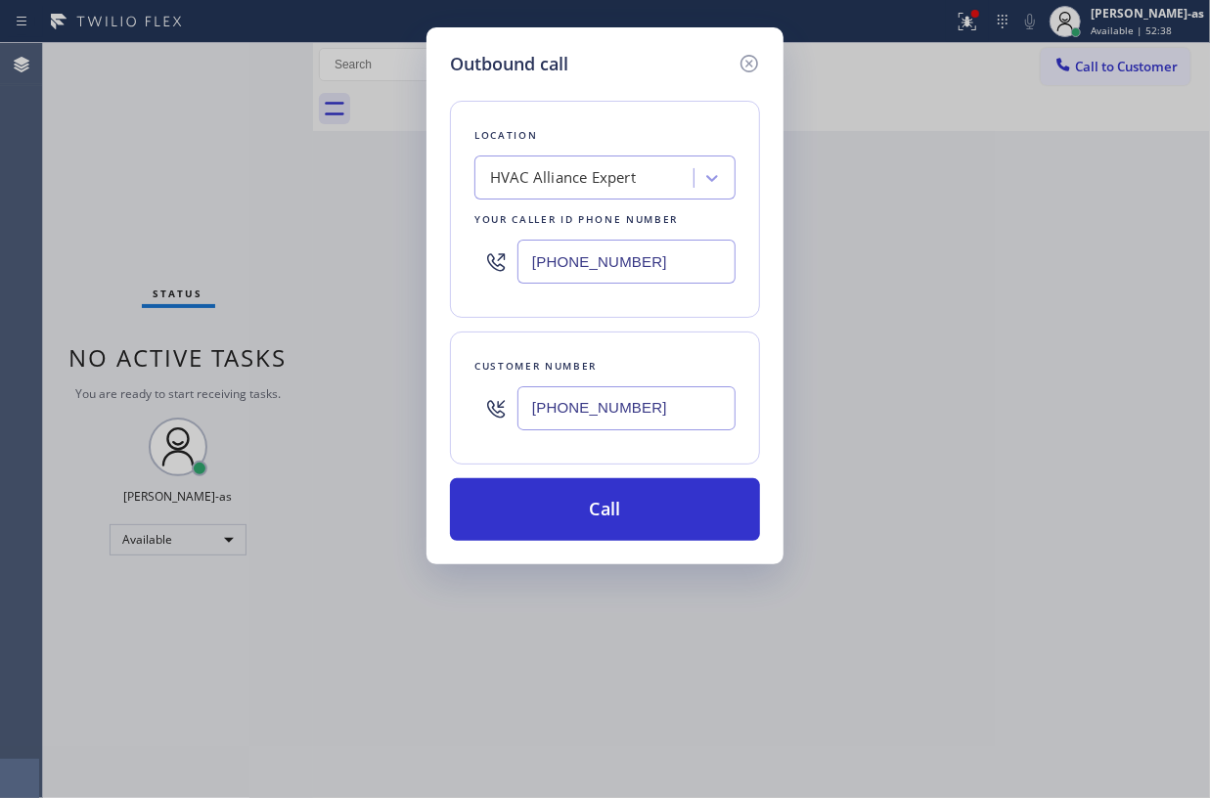
drag, startPoint x: 204, startPoint y: 197, endPoint x: 267, endPoint y: 174, distance: 66.5
click at [267, 174] on div "Outbound call Location HVAC Alliance Expert Your caller id phone number (855) 9…" at bounding box center [605, 399] width 1210 height 798
click at [746, 61] on icon at bounding box center [749, 63] width 23 height 23
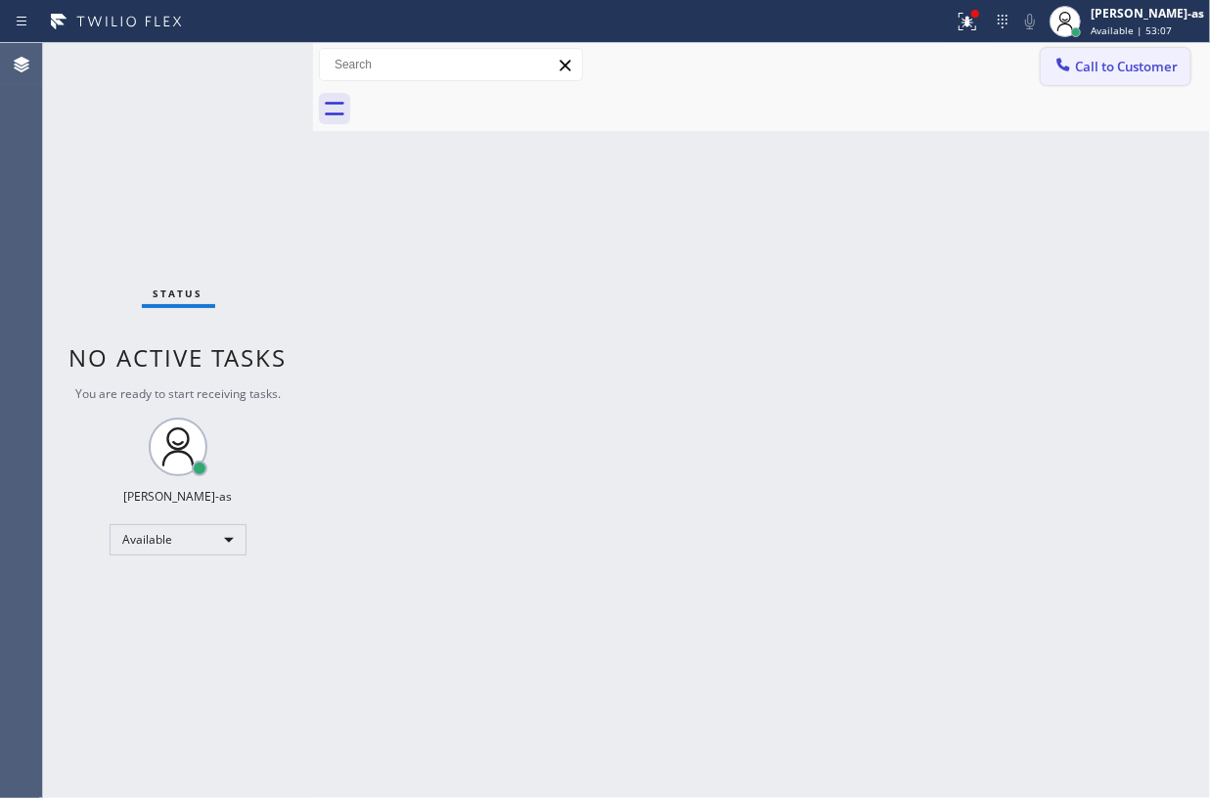
click at [1112, 59] on span "Call to Customer" at bounding box center [1126, 67] width 103 height 18
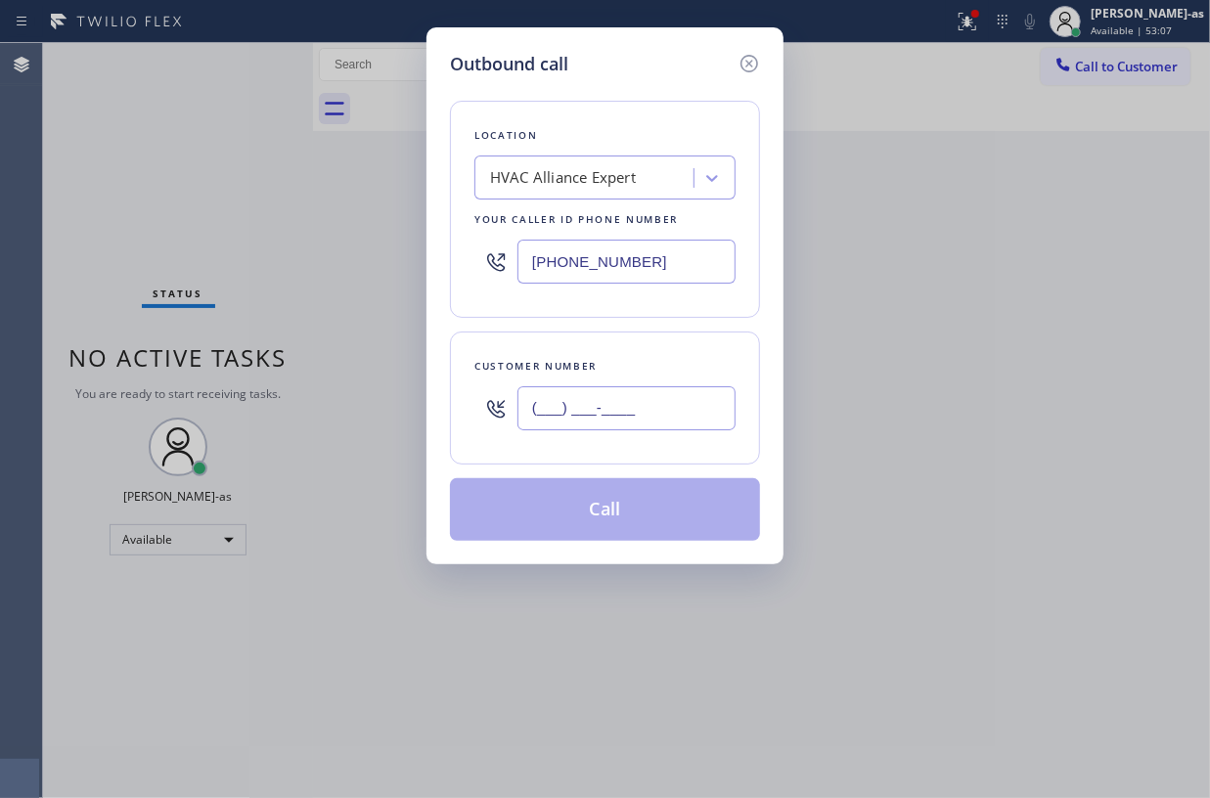
click at [670, 423] on input "(___) ___-____" at bounding box center [627, 408] width 218 height 44
paste input "610) 304-4080"
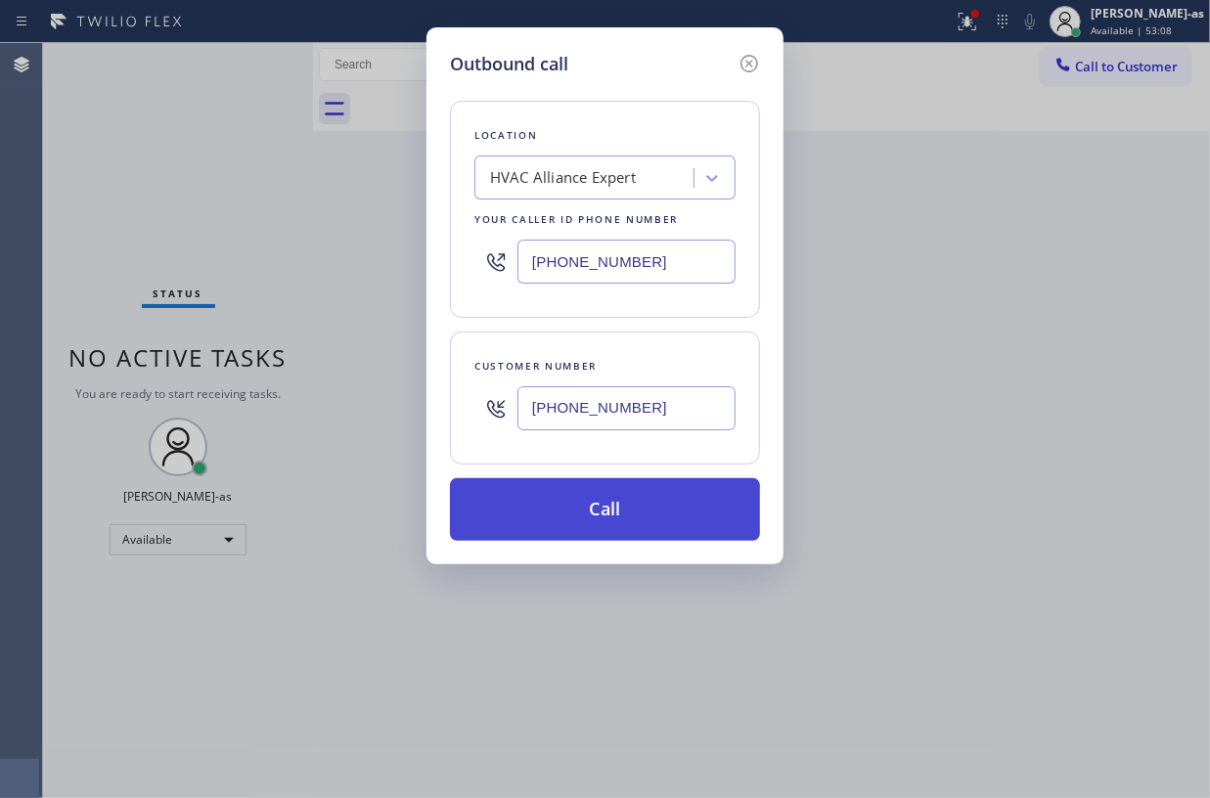
type input "(610) 304-4080"
click at [599, 525] on button "Call" at bounding box center [605, 509] width 310 height 63
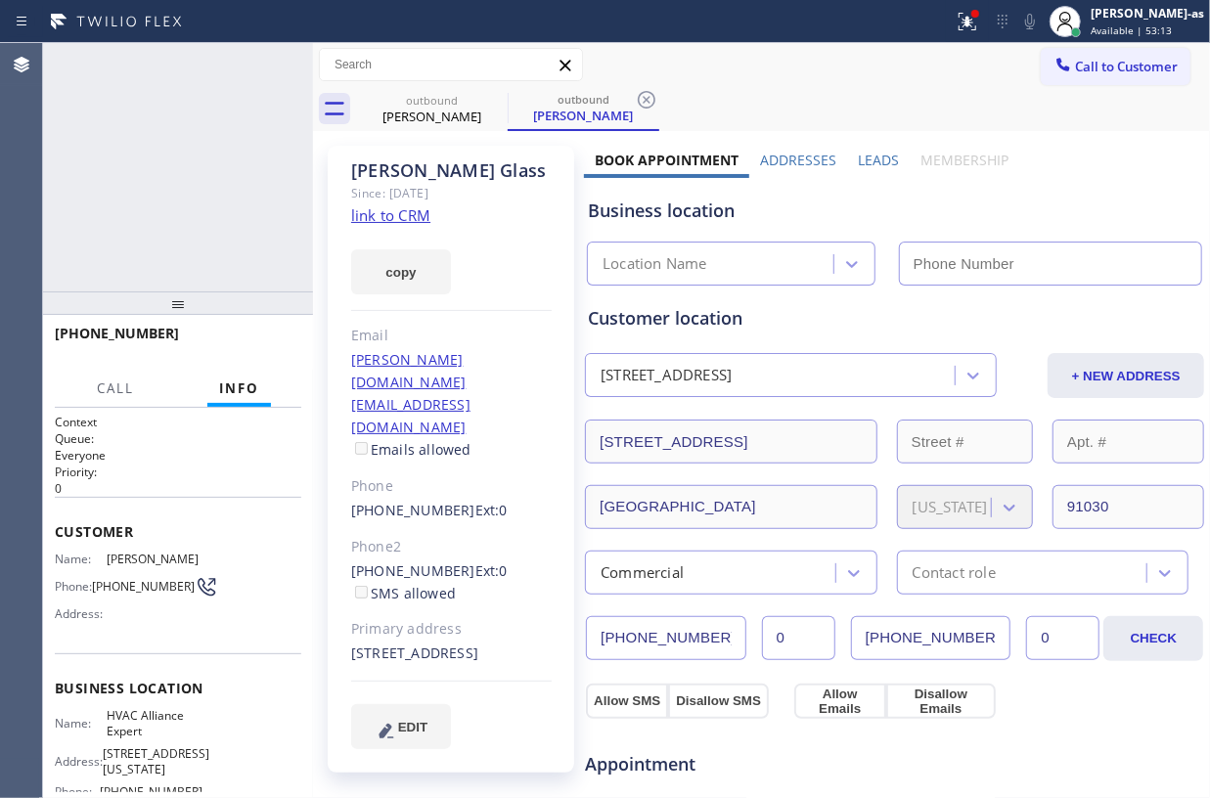
type input "(855) 999-4417"
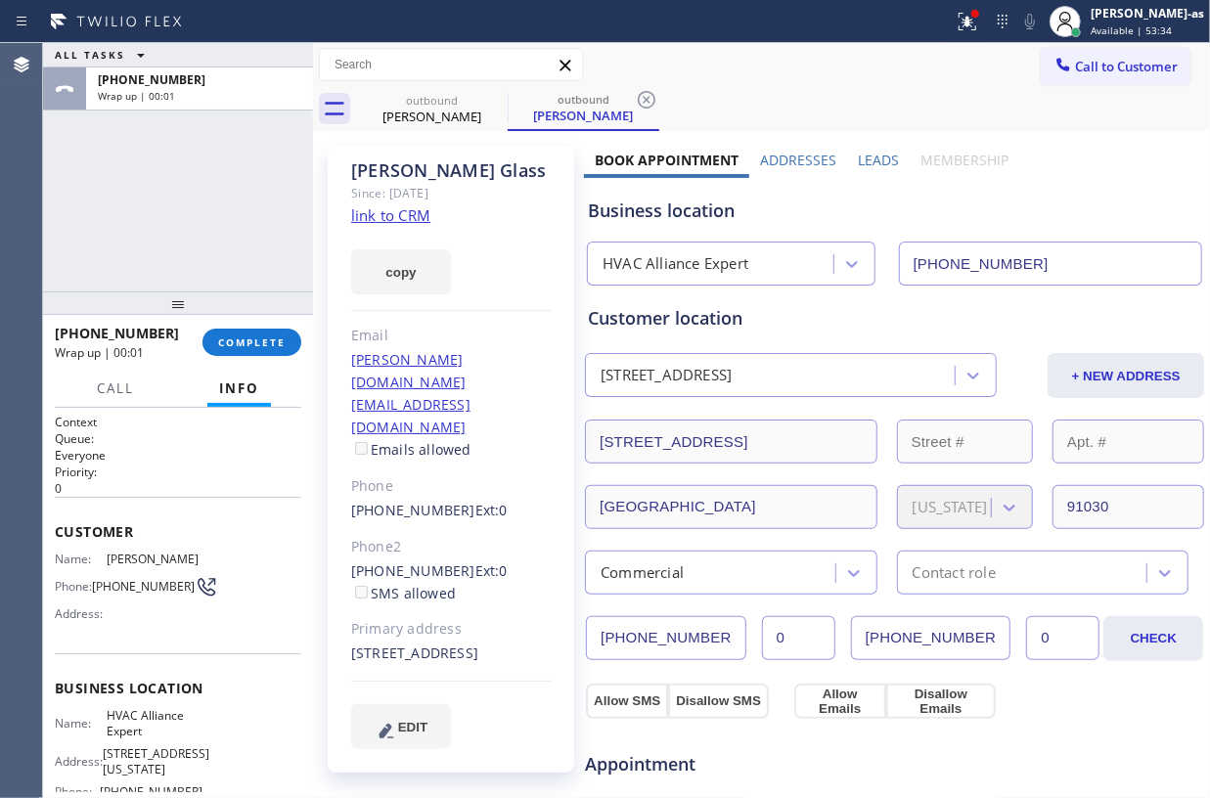
click at [176, 162] on div "ALL TASKS ALL TASKS ACTIVE TASKS TASKS IN WRAP UP +16103044080 Wrap up | 00:01" at bounding box center [178, 167] width 270 height 249
click at [251, 346] on span "COMPLETE" at bounding box center [252, 343] width 68 height 14
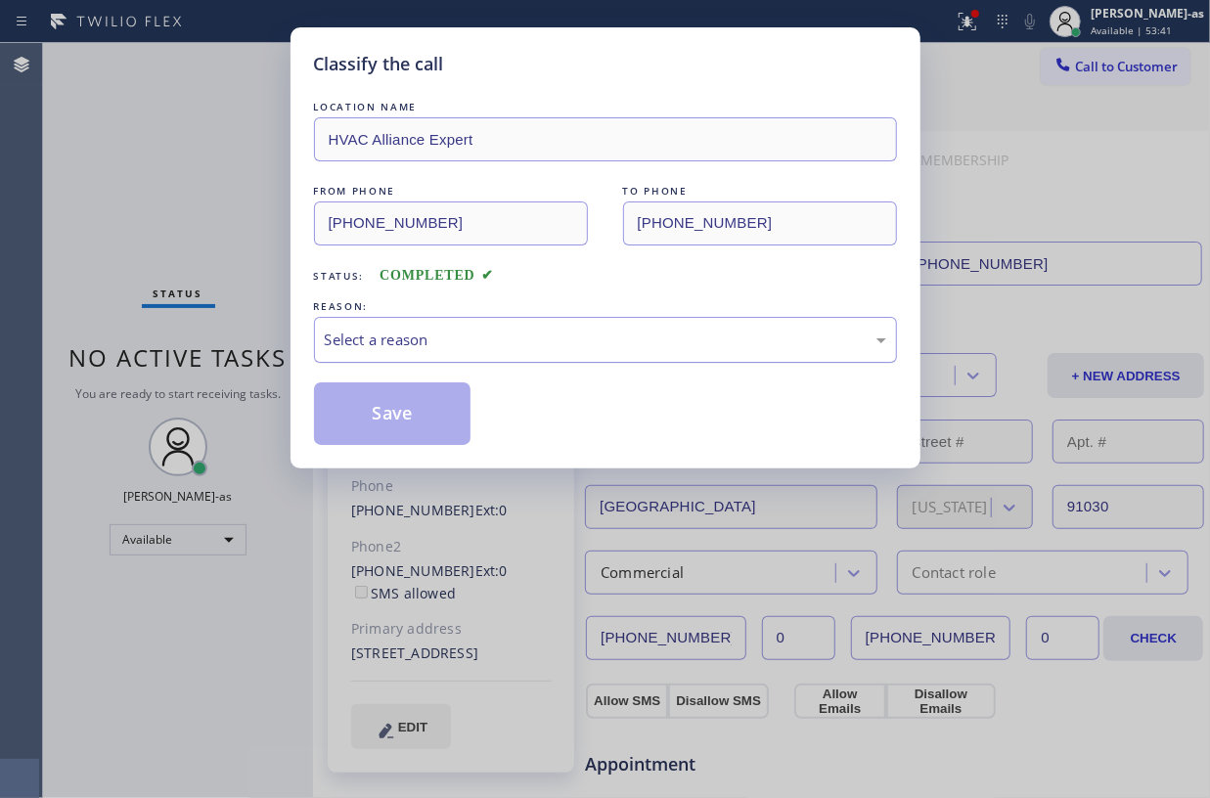
drag, startPoint x: 456, startPoint y: 344, endPoint x: 532, endPoint y: 350, distance: 76.5
click at [468, 345] on div "Select a reason" at bounding box center [606, 340] width 562 height 23
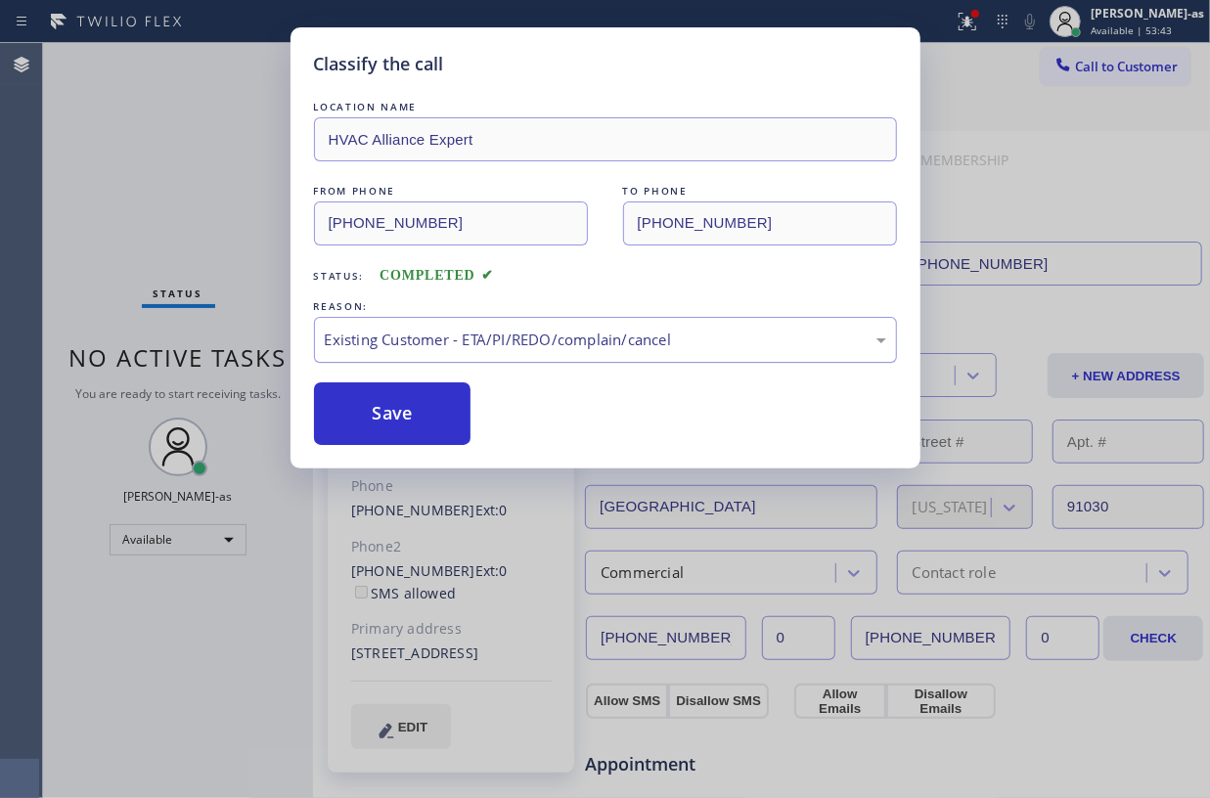
drag, startPoint x: 350, startPoint y: 431, endPoint x: 341, endPoint y: 322, distance: 109.0
click at [350, 429] on button "Save" at bounding box center [393, 414] width 158 height 63
click at [176, 165] on div "Classify the call LOCATION NAME HVAC Alliance Expert FROM PHONE (855) 999-4417 …" at bounding box center [605, 399] width 1210 height 798
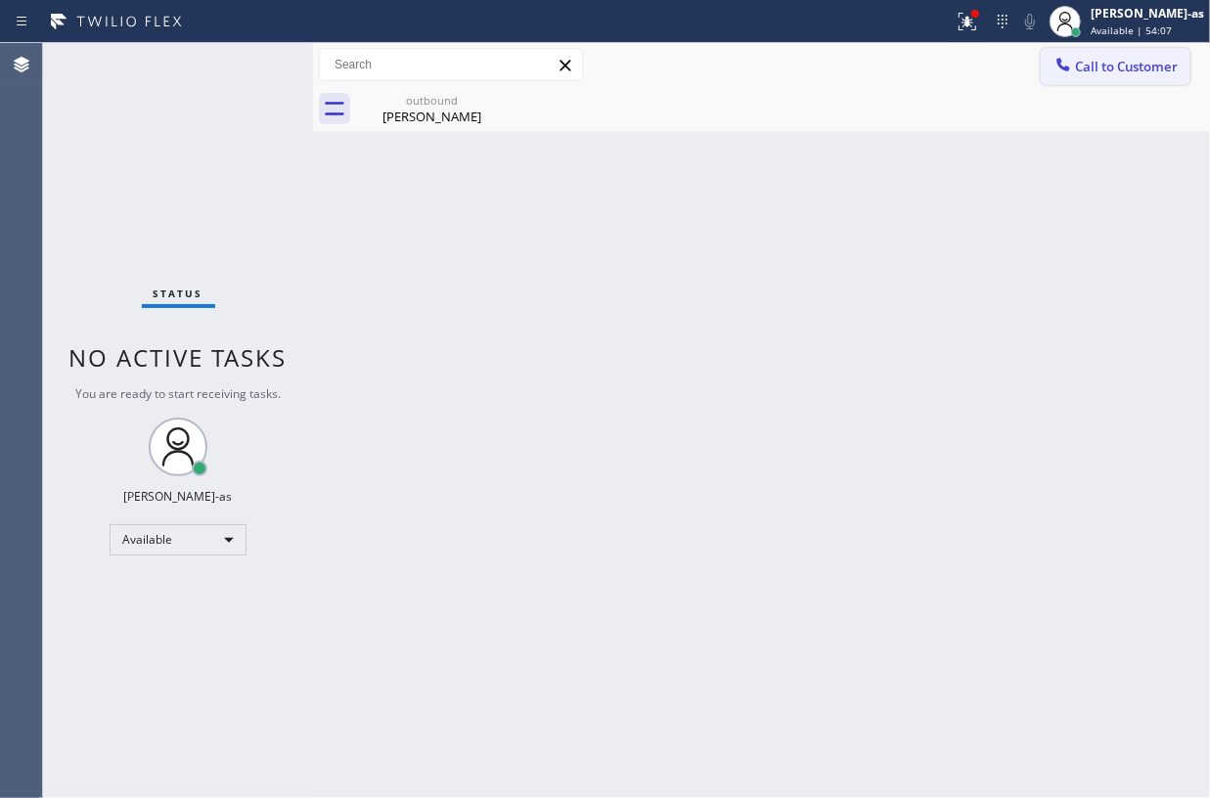
click at [1053, 70] on div at bounding box center [1063, 66] width 23 height 23
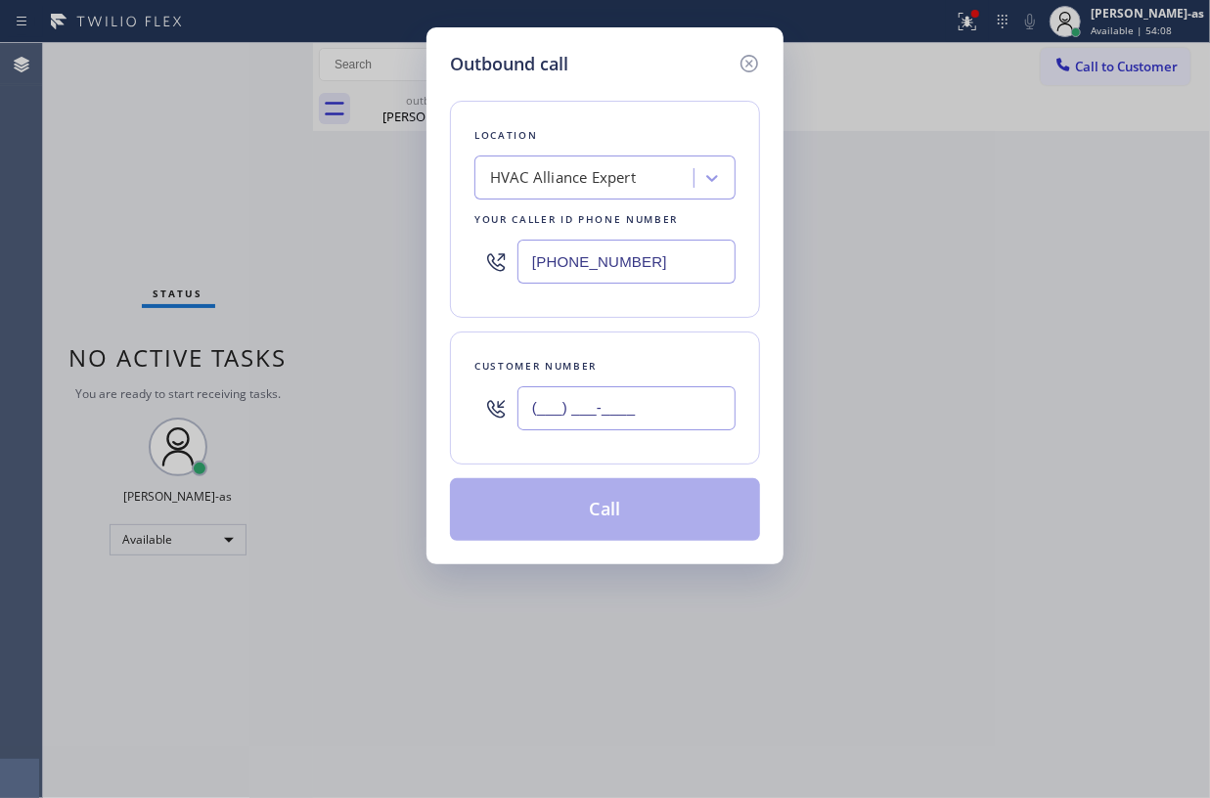
click at [659, 419] on input "(___) ___-____" at bounding box center [627, 408] width 218 height 44
paste input "619) 946-0233"
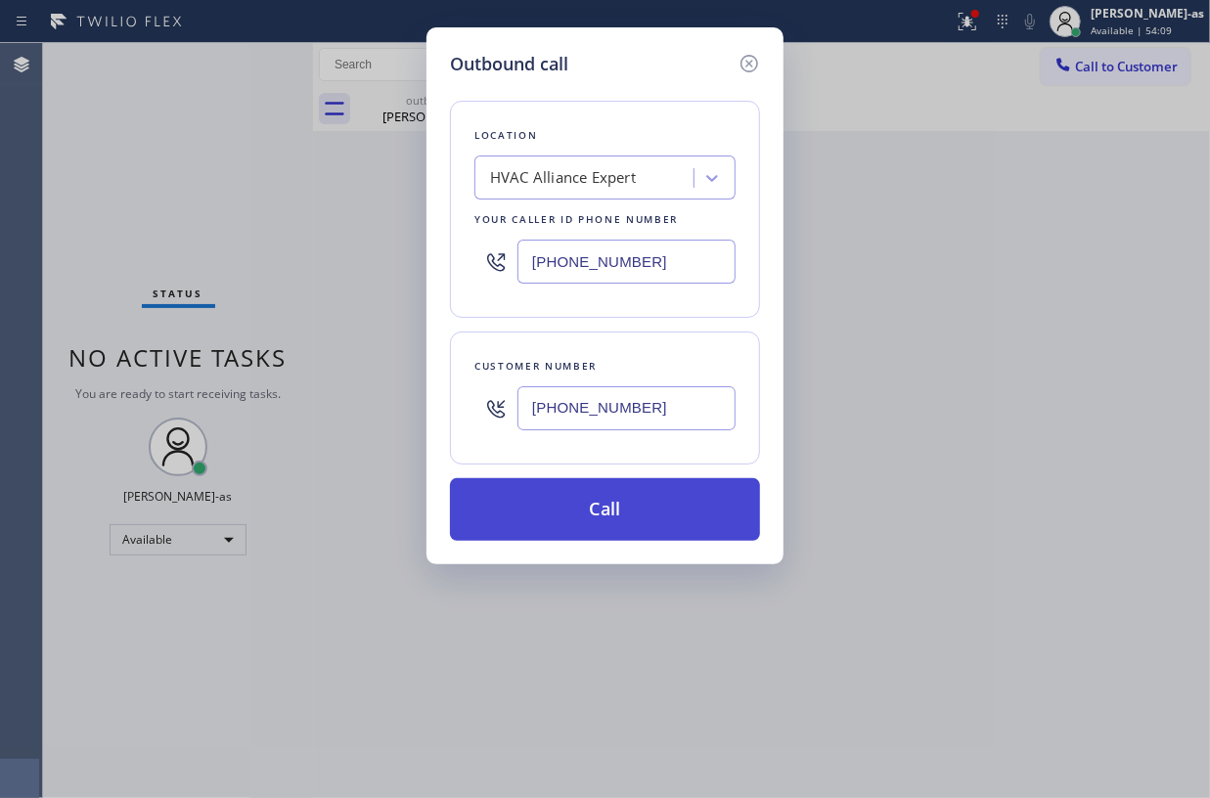
type input "(619) 946-0233"
click at [652, 510] on button "Call" at bounding box center [605, 509] width 310 height 63
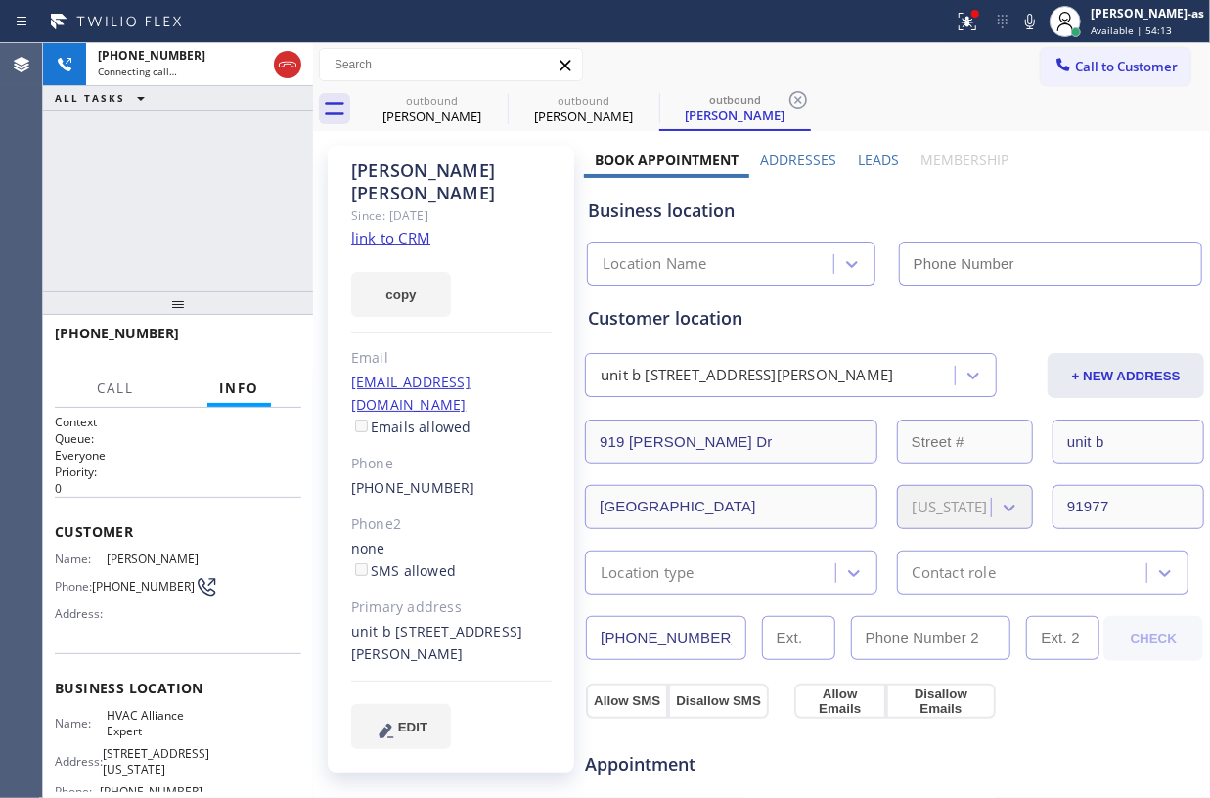
type input "(855) 999-4417"
click at [395, 228] on link "link to CRM" at bounding box center [390, 238] width 79 height 20
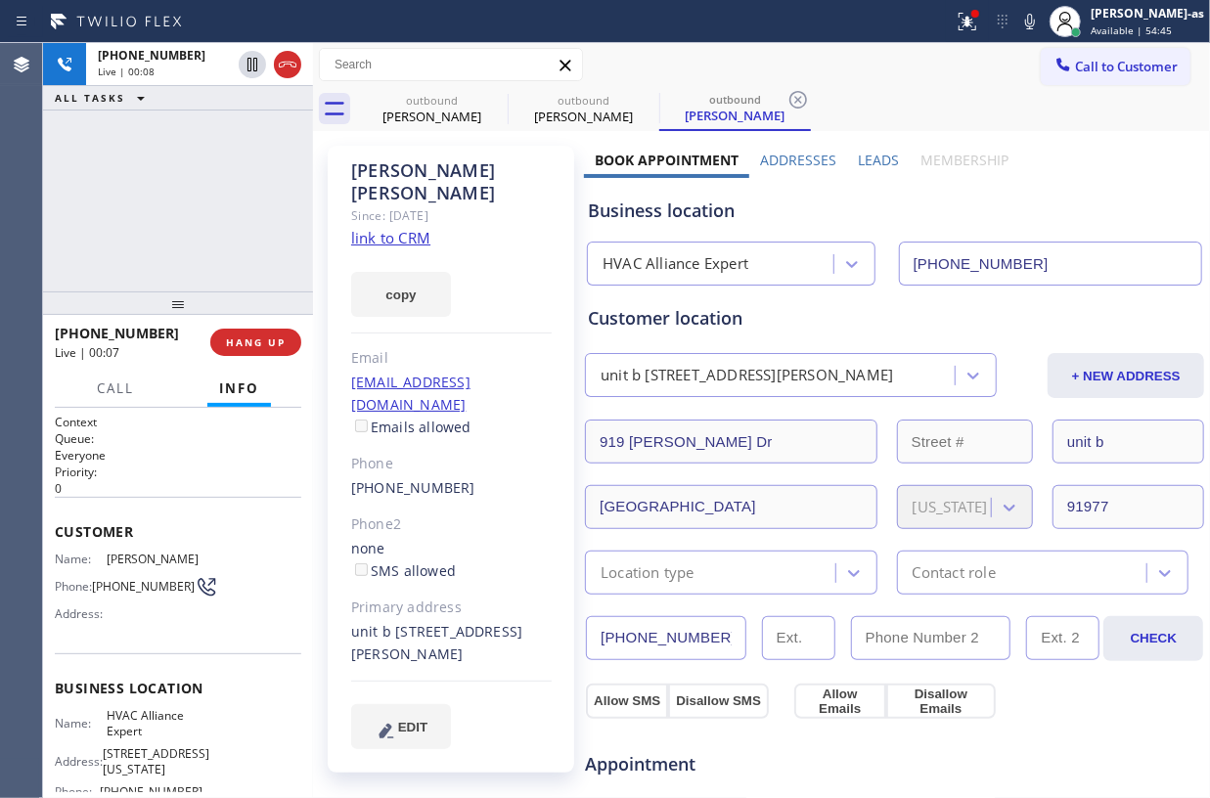
drag, startPoint x: 168, startPoint y: 200, endPoint x: 276, endPoint y: 174, distance: 110.6
click at [186, 194] on div "+16199460233 Live | 00:08 ALL TASKS ALL TASKS ACTIVE TASKS TASKS IN WRAP UP" at bounding box center [178, 167] width 270 height 249
drag, startPoint x: 283, startPoint y: 61, endPoint x: 276, endPoint y: 84, distance: 24.5
click at [283, 63] on icon at bounding box center [287, 64] width 23 height 23
click at [245, 186] on div "+16199460233 Live | 00:09 ALL TASKS ALL TASKS ACTIVE TASKS TASKS IN WRAP UP" at bounding box center [178, 167] width 270 height 249
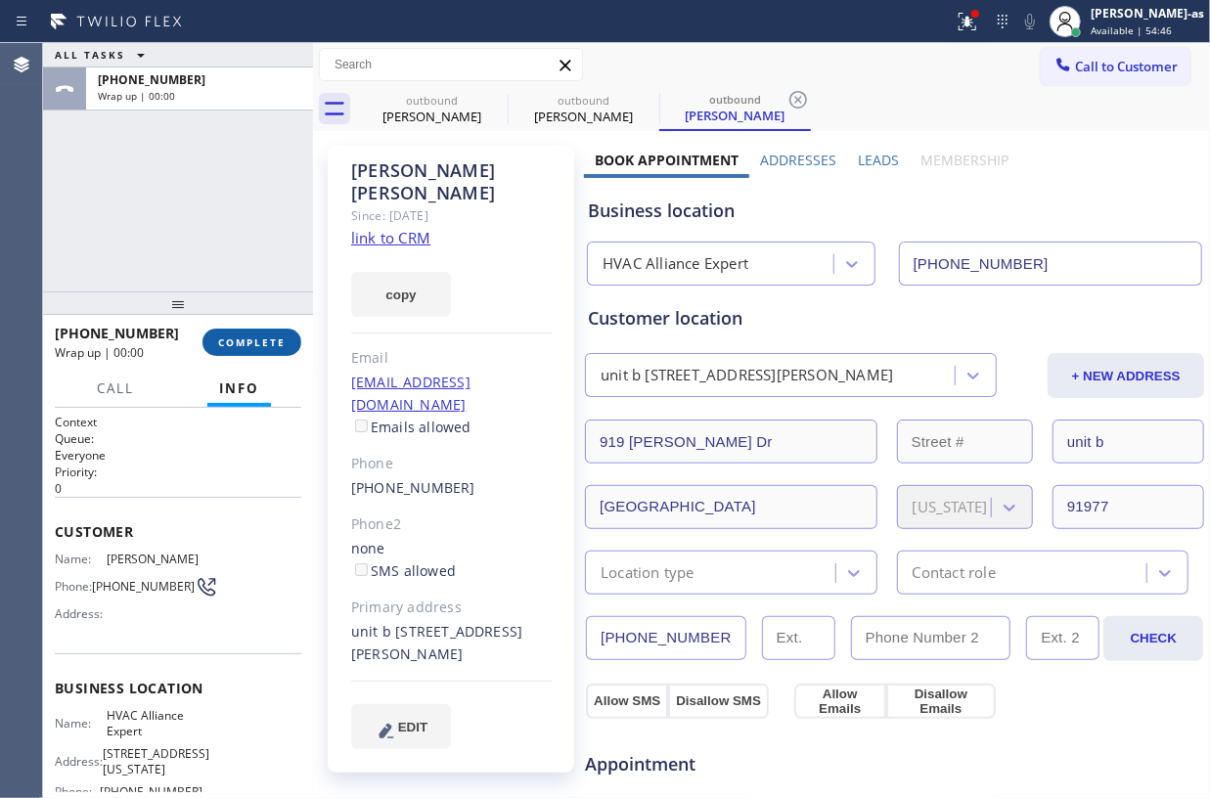
click at [259, 353] on button "COMPLETE" at bounding box center [252, 342] width 99 height 27
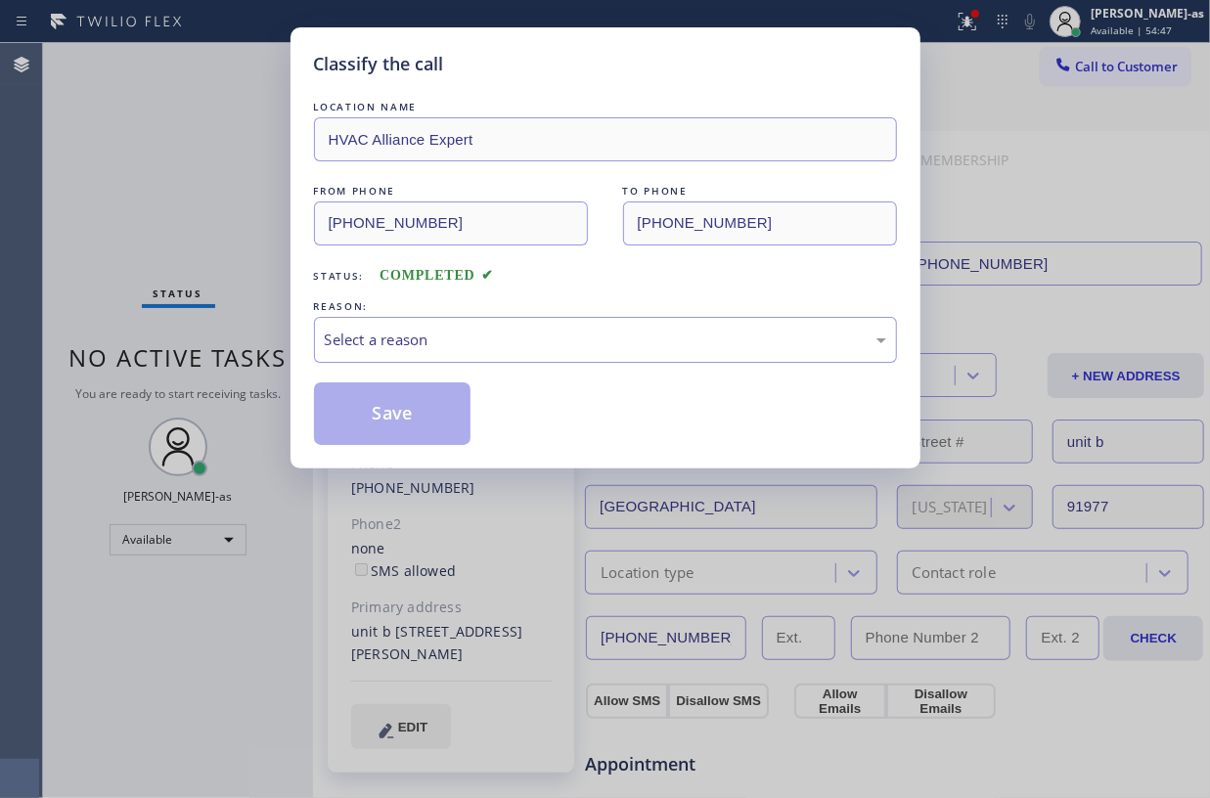
click at [255, 349] on div "Classify the call LOCATION NAME HVAC Alliance Expert FROM PHONE (855) 999-4417 …" at bounding box center [605, 399] width 1210 height 798
click at [151, 185] on div "Classify the call LOCATION NAME HVAC Alliance Expert FROM PHONE (855) 999-4417 …" at bounding box center [605, 399] width 1210 height 798
click at [502, 356] on div "Select a reason" at bounding box center [605, 340] width 583 height 46
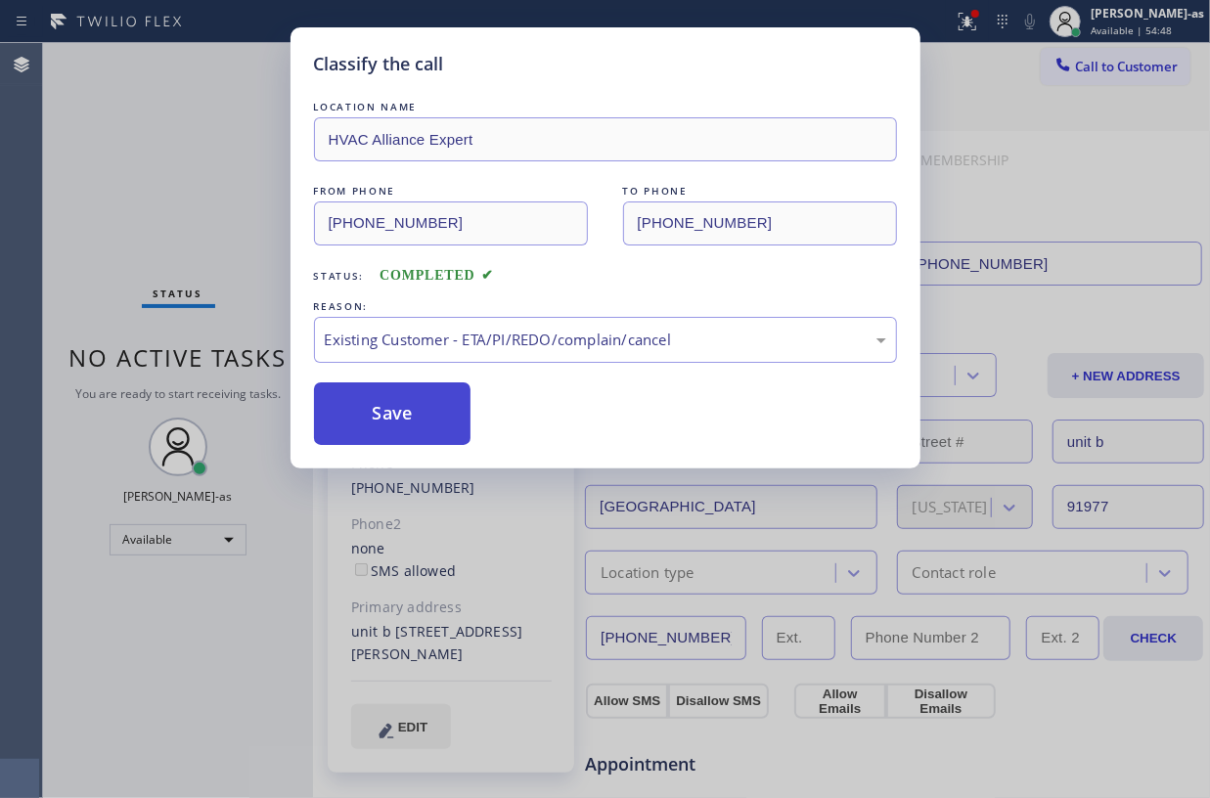
drag, startPoint x: 556, startPoint y: 459, endPoint x: 431, endPoint y: 413, distance: 133.4
drag, startPoint x: 400, startPoint y: 404, endPoint x: 386, endPoint y: 419, distance: 20.8
click at [397, 405] on button "Save" at bounding box center [393, 414] width 158 height 63
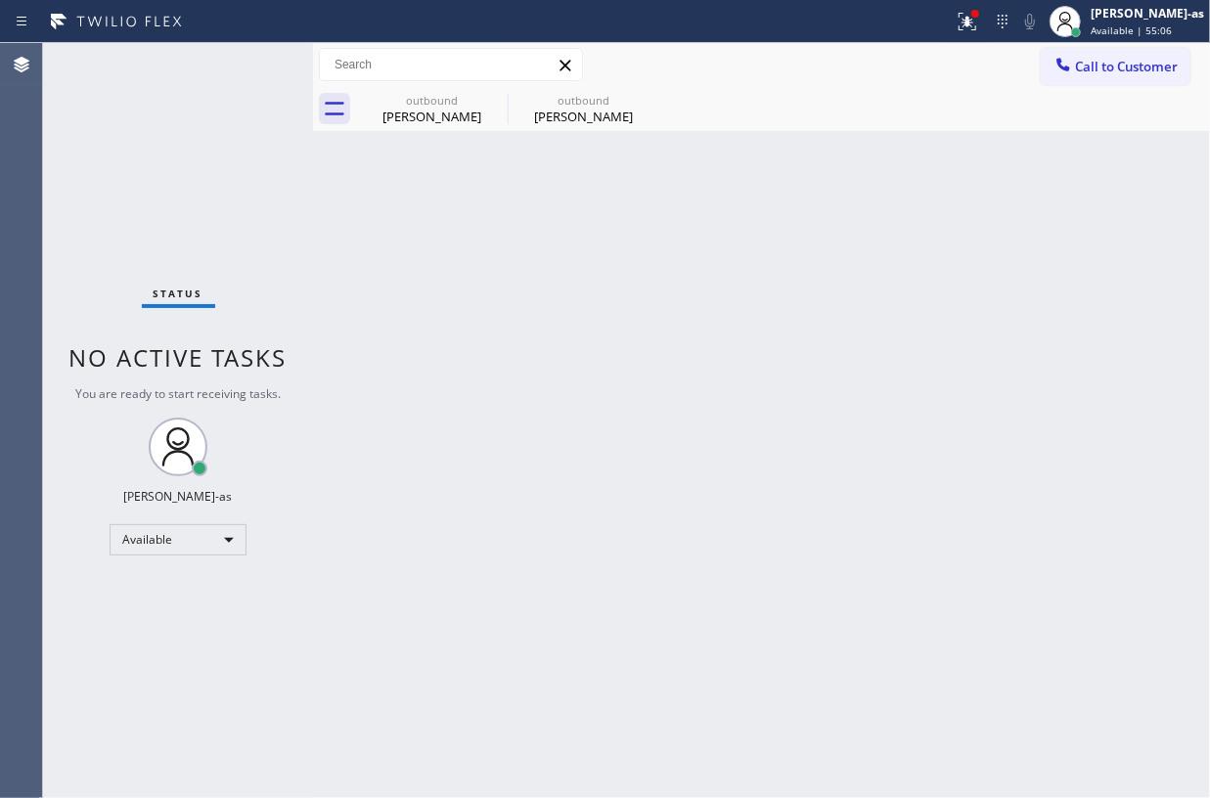
click at [1176, 56] on button "Call to Customer" at bounding box center [1116, 66] width 150 height 37
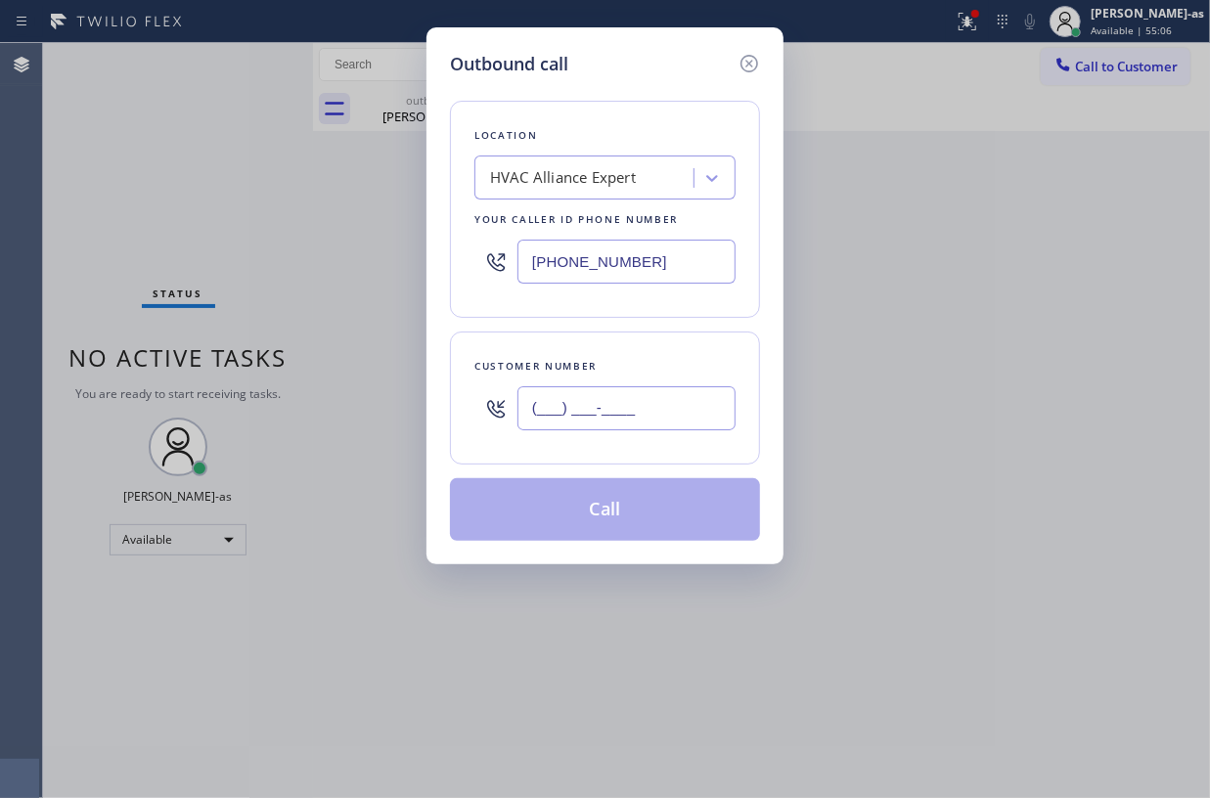
click at [669, 405] on input "(___) ___-____" at bounding box center [627, 408] width 218 height 44
paste input "619) 946-0233"
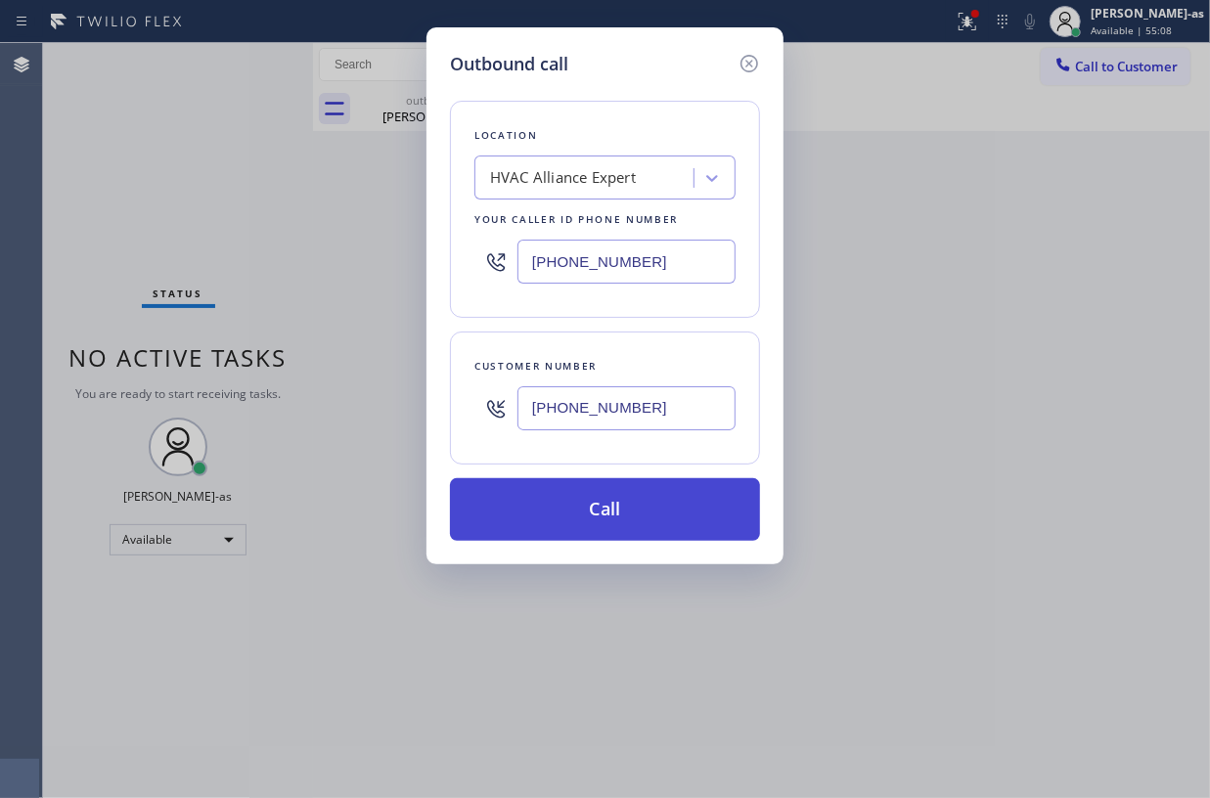
type input "(619) 946-0233"
click at [656, 515] on button "Call" at bounding box center [605, 509] width 310 height 63
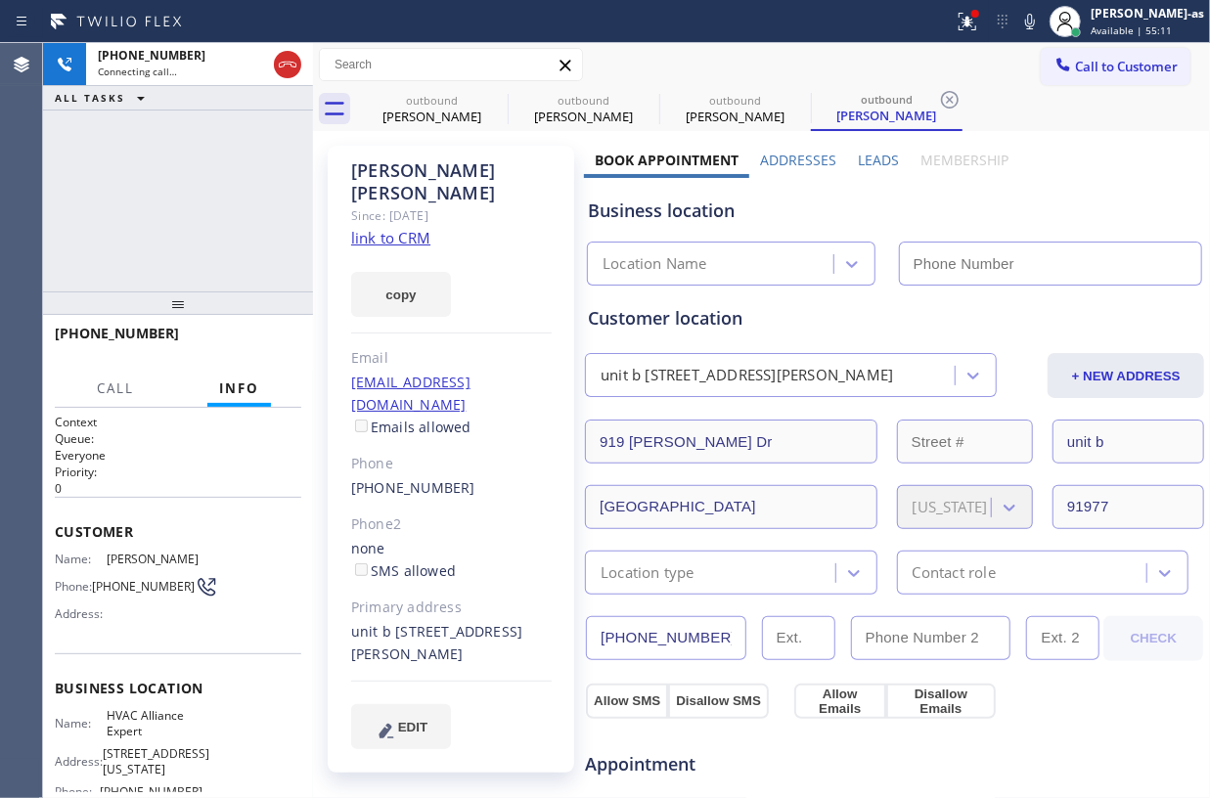
click at [396, 228] on link "link to CRM" at bounding box center [390, 238] width 79 height 20
type input "(855) 999-4417"
click at [251, 200] on div "+16199460233 Connecting call… ALL TASKS ALL TASKS ACTIVE TASKS TASKS IN WRAP UP" at bounding box center [178, 167] width 270 height 249
drag, startPoint x: 427, startPoint y: 117, endPoint x: 503, endPoint y: 107, distance: 77.1
click at [429, 117] on div "Janine Glass" at bounding box center [432, 117] width 148 height 18
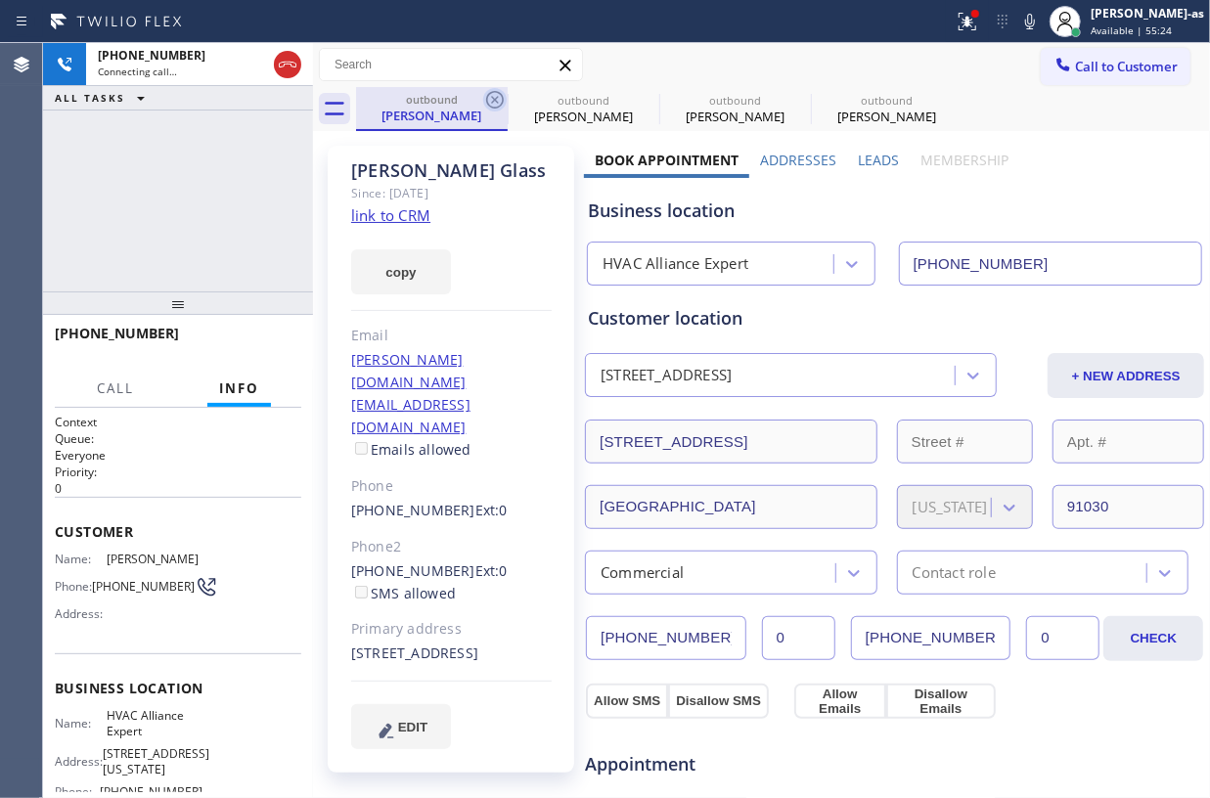
click at [490, 100] on icon at bounding box center [494, 99] width 23 height 23
click at [0, 0] on icon at bounding box center [0, 0] width 0 height 0
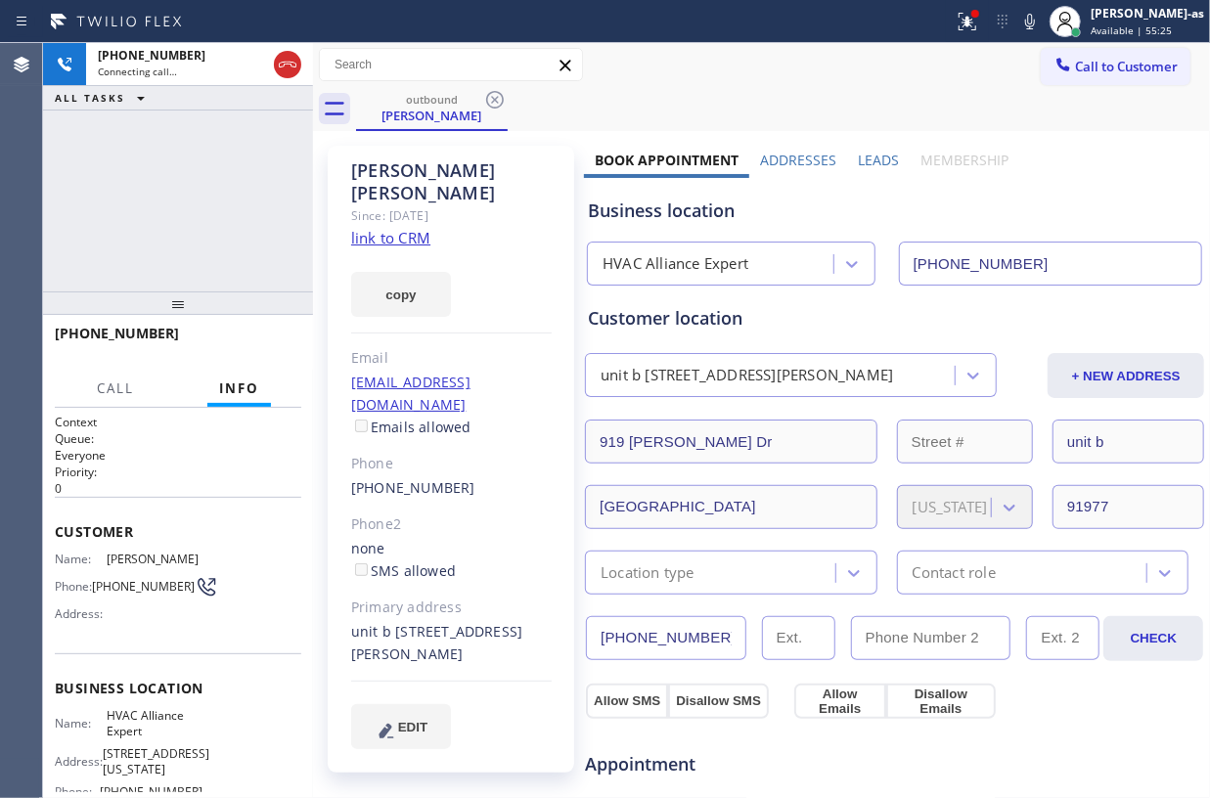
click at [256, 201] on div "+16199460233 Connecting call… ALL TASKS ALL TASKS ACTIVE TASKS TASKS IN WRAP UP" at bounding box center [178, 167] width 270 height 249
click at [270, 339] on span "HANG UP" at bounding box center [256, 343] width 60 height 14
click at [267, 338] on span "HANG UP" at bounding box center [256, 343] width 60 height 14
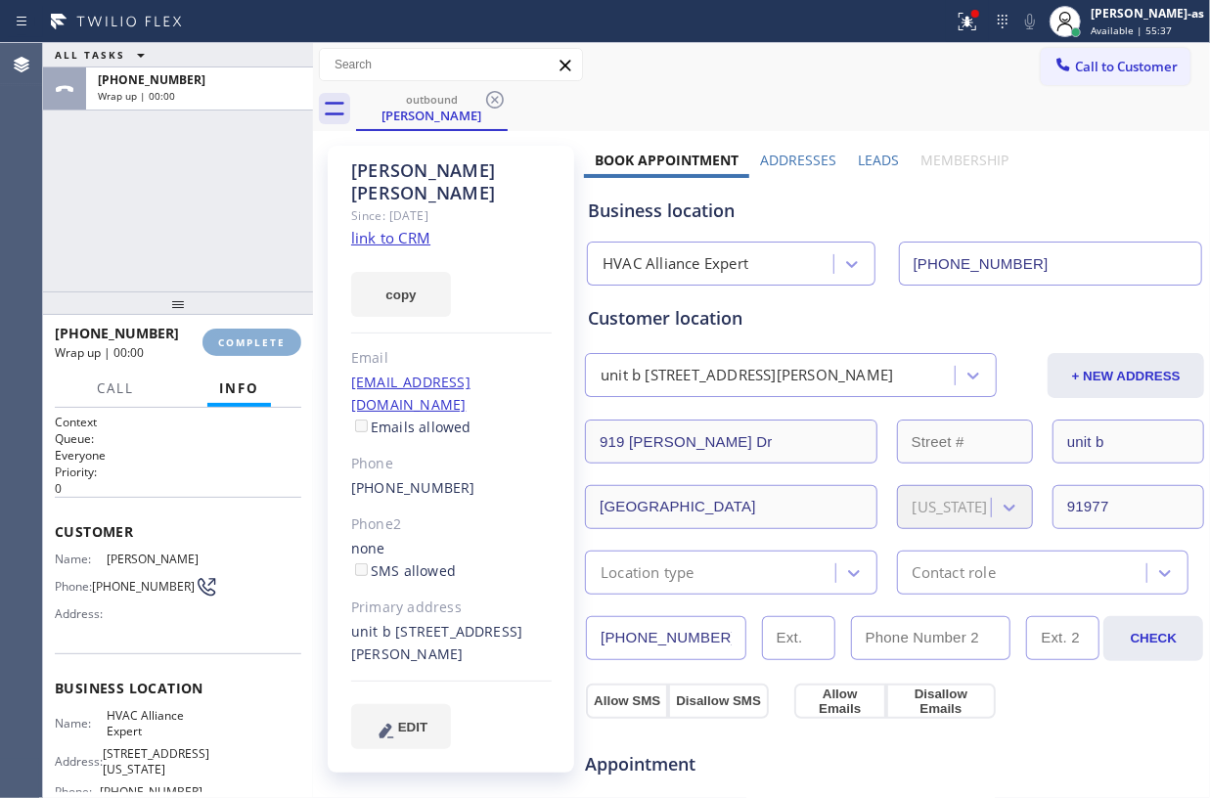
click at [267, 338] on span "COMPLETE" at bounding box center [252, 343] width 68 height 14
drag, startPoint x: 207, startPoint y: 248, endPoint x: 298, endPoint y: 318, distance: 115.1
click at [207, 247] on div "ALL TASKS ALL TASKS ACTIVE TASKS TASKS IN WRAP UP +16199460233 Wrap up | 00:01" at bounding box center [178, 167] width 270 height 249
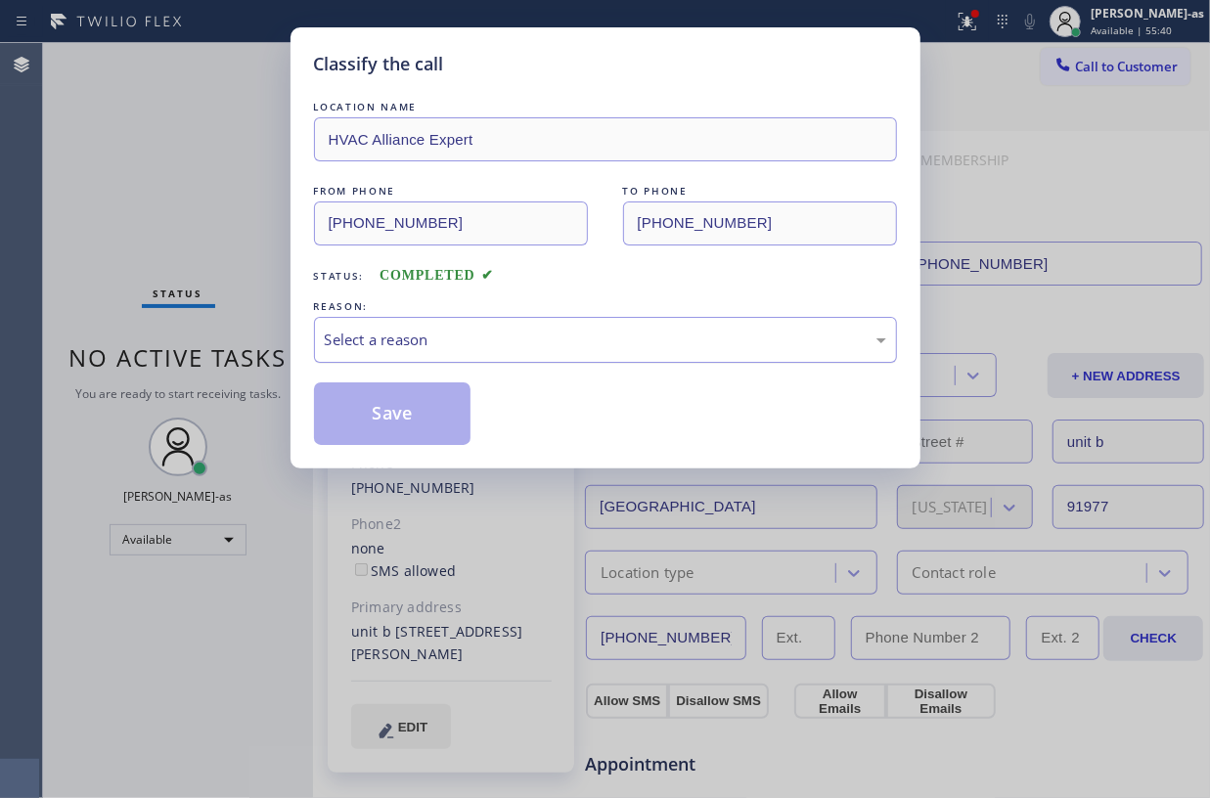
drag, startPoint x: 518, startPoint y: 334, endPoint x: 537, endPoint y: 349, distance: 25.1
click at [528, 341] on div "Select a reason" at bounding box center [606, 340] width 562 height 23
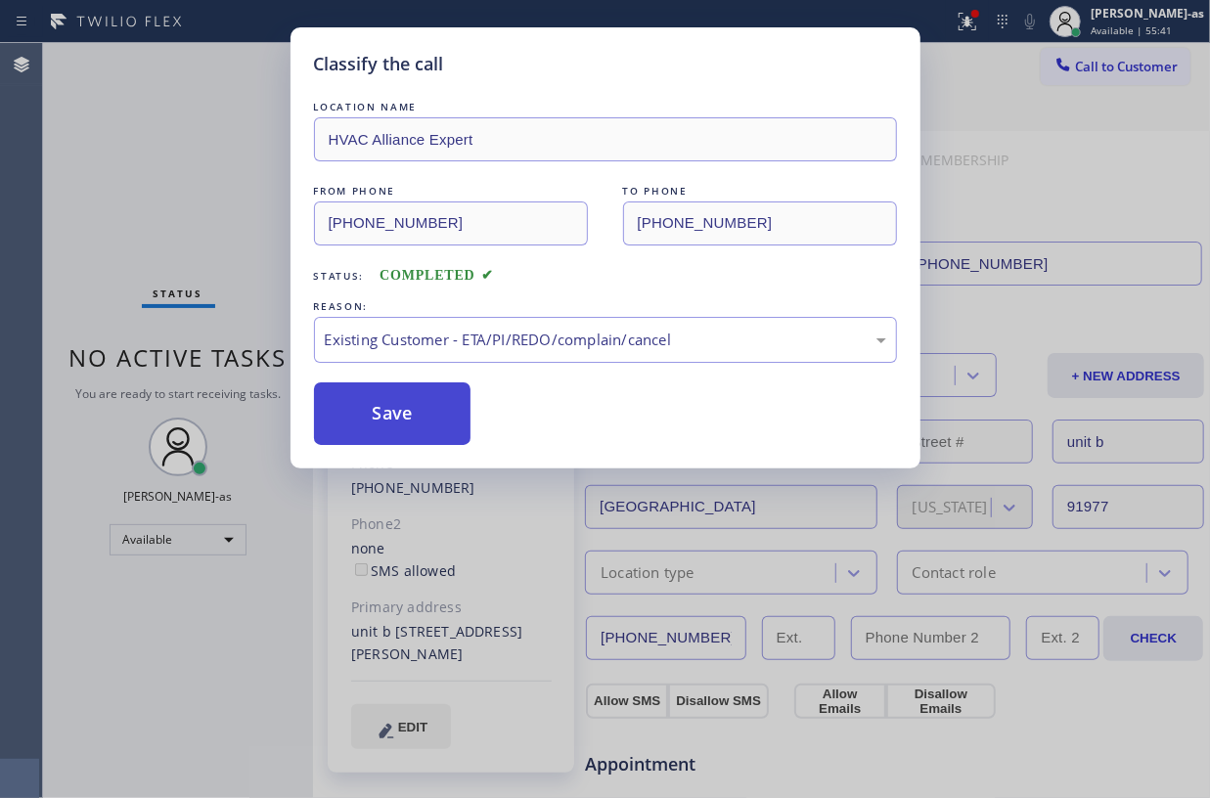
drag, startPoint x: 330, startPoint y: 404, endPoint x: 349, endPoint y: 413, distance: 21.5
click at [335, 405] on button "Save" at bounding box center [393, 414] width 158 height 63
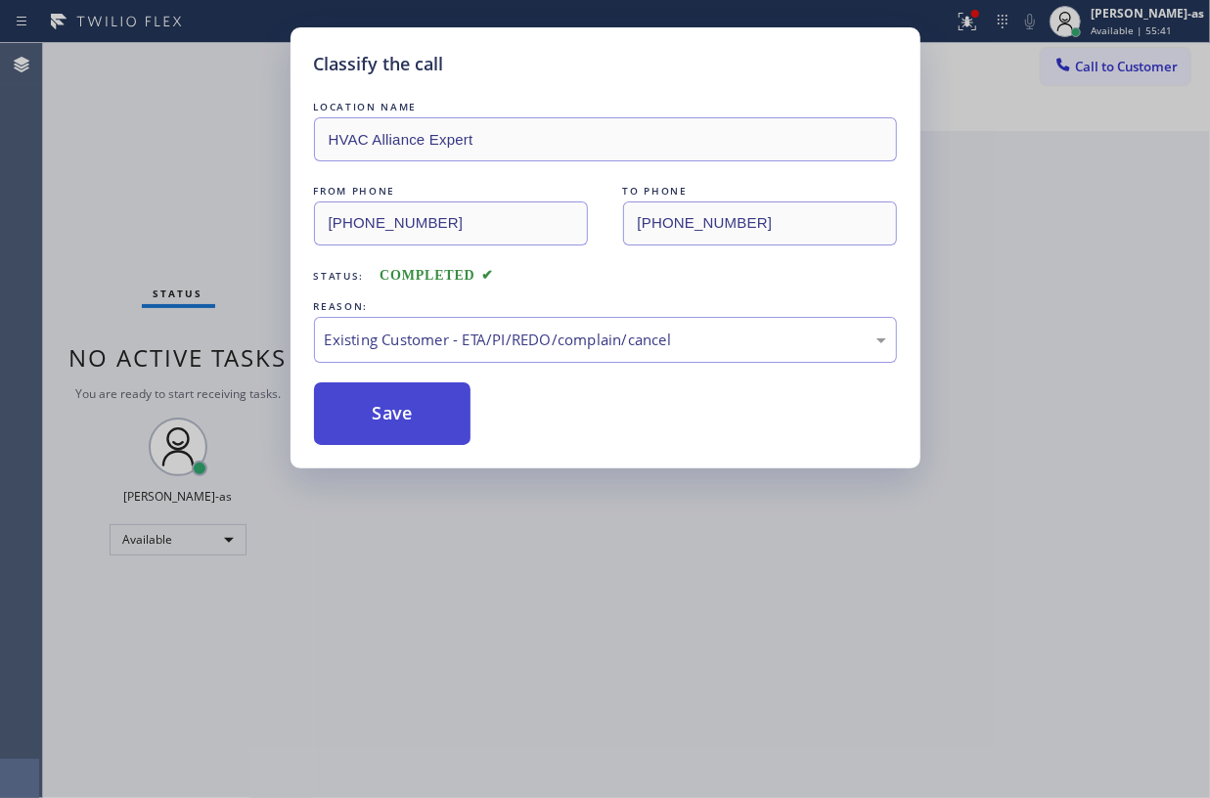
click at [354, 421] on button "Save" at bounding box center [393, 414] width 158 height 63
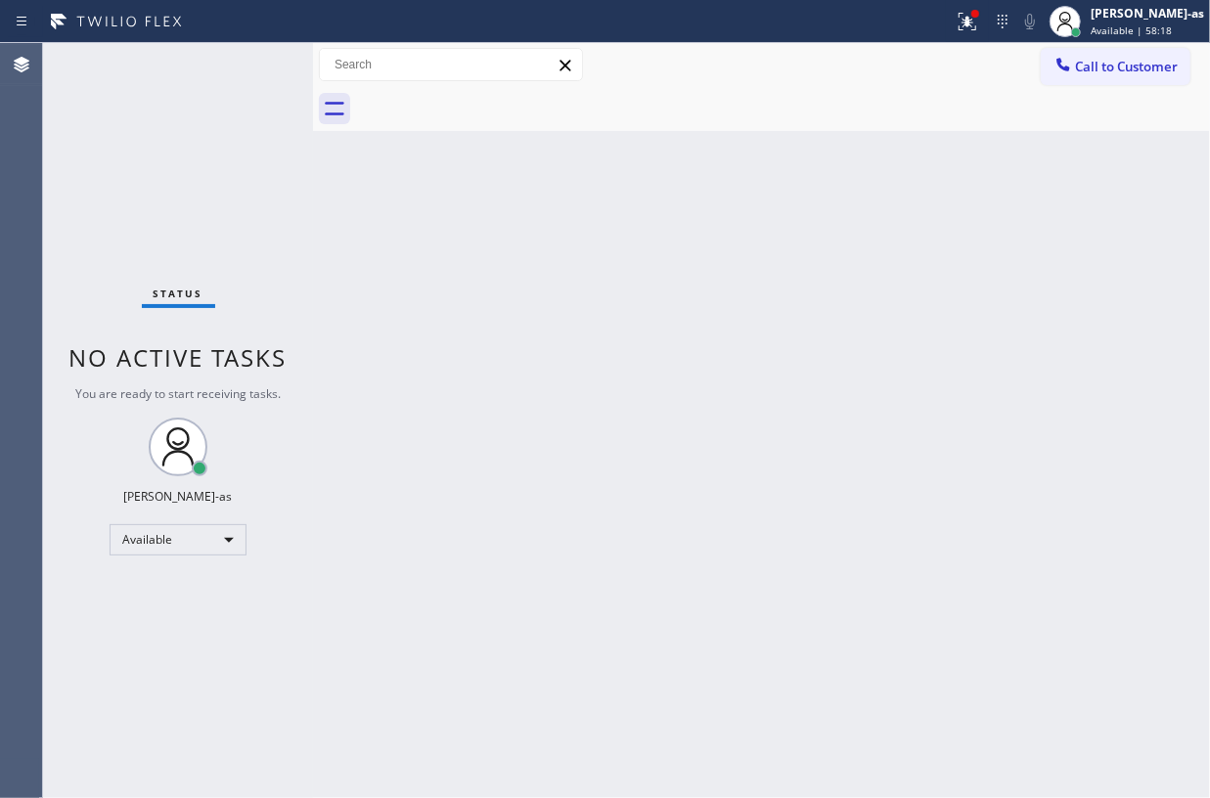
drag, startPoint x: 412, startPoint y: 291, endPoint x: 878, endPoint y: 186, distance: 477.4
click at [447, 290] on div "Back to Dashboard Change Sender ID Customers Technicians Select a contact Outbo…" at bounding box center [761, 420] width 897 height 755
click at [1155, 61] on span "Call to Customer" at bounding box center [1126, 67] width 103 height 18
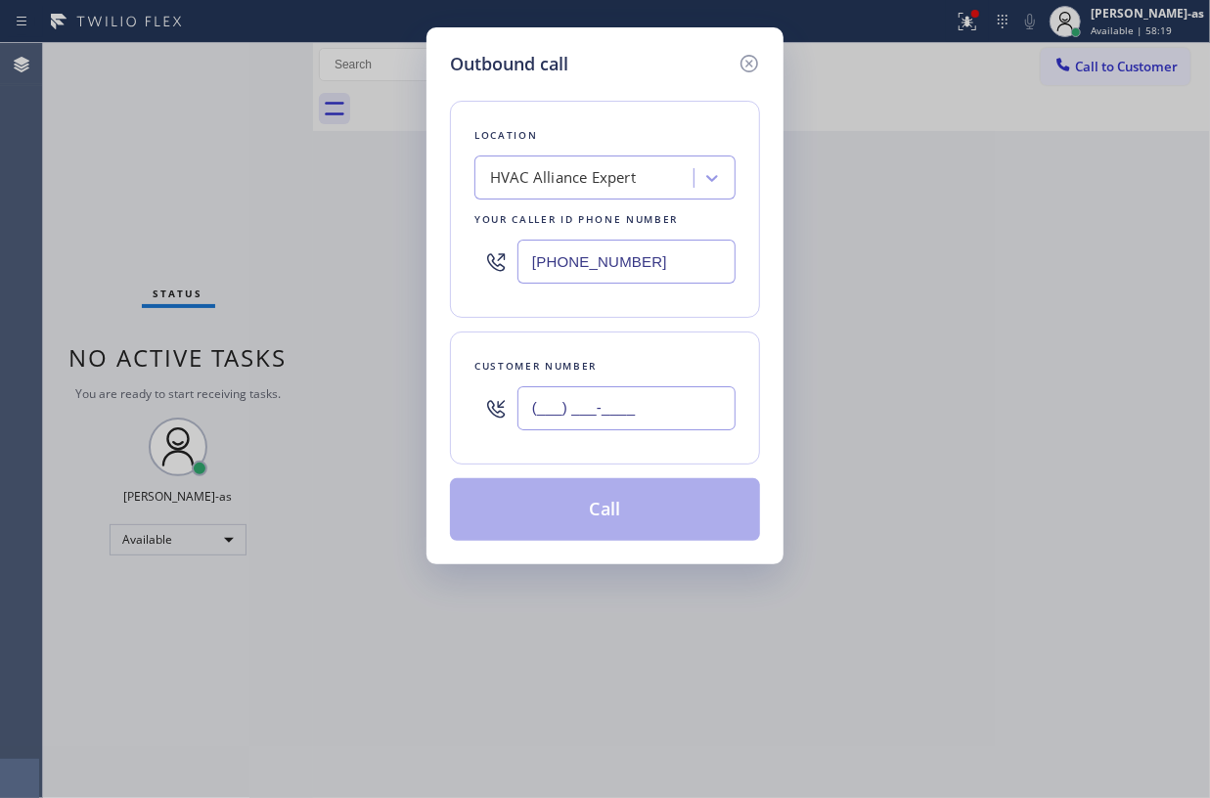
click at [639, 412] on input "(___) ___-____" at bounding box center [627, 408] width 218 height 44
paste input "914) 433-5247"
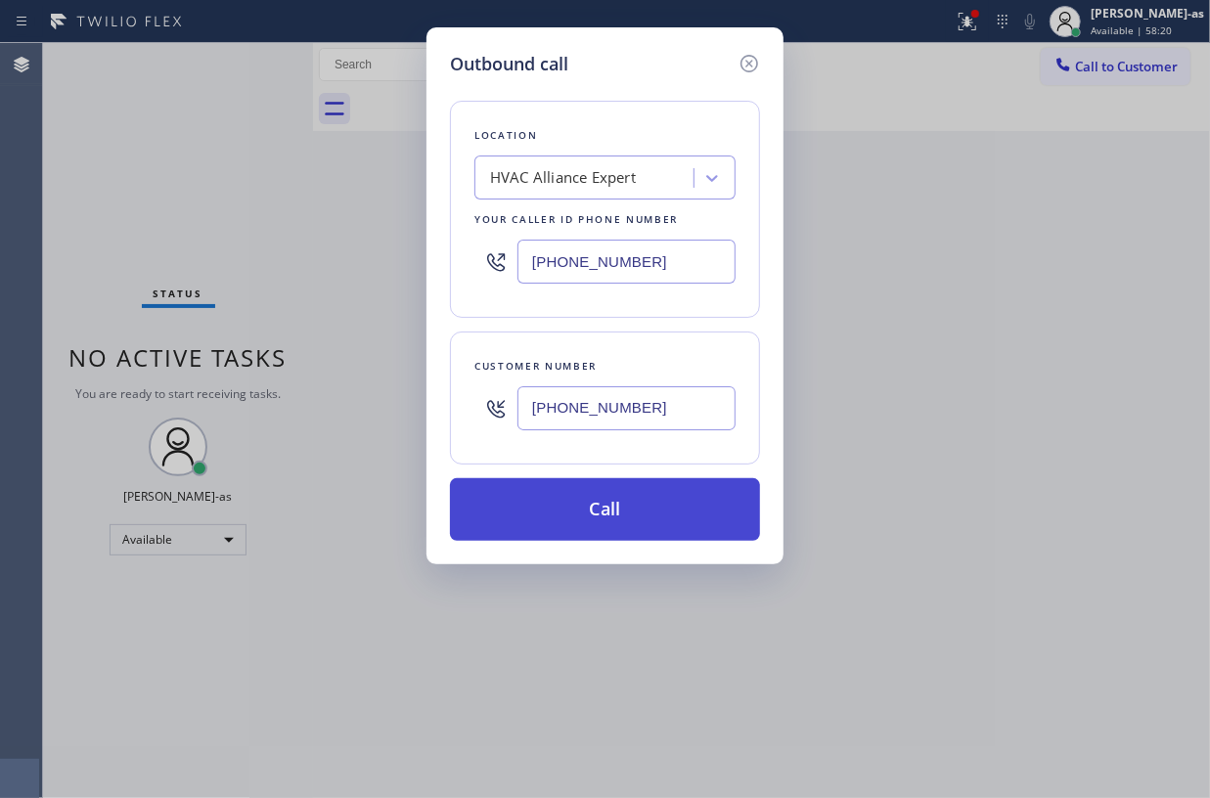
type input "(914) 433-5247"
click at [693, 510] on button "Call" at bounding box center [605, 509] width 310 height 63
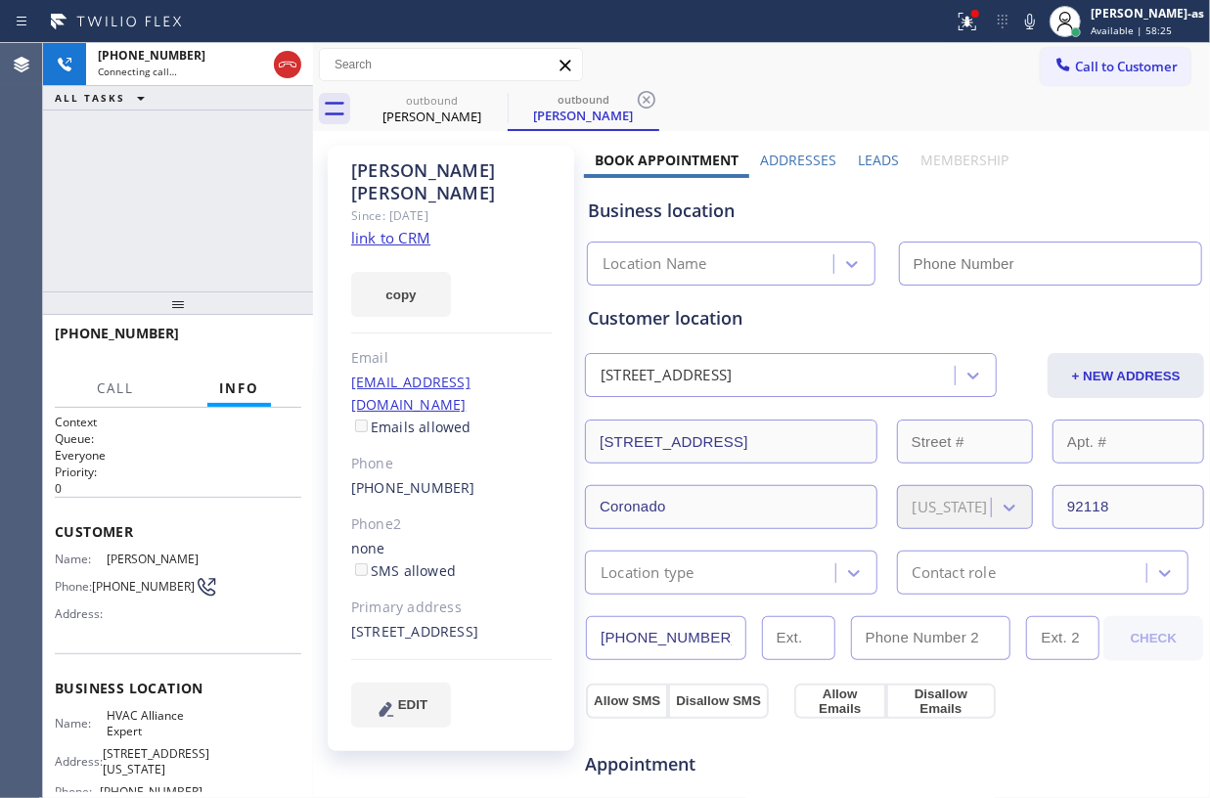
click at [374, 228] on link "link to CRM" at bounding box center [390, 238] width 79 height 20
type input "(855) 999-4417"
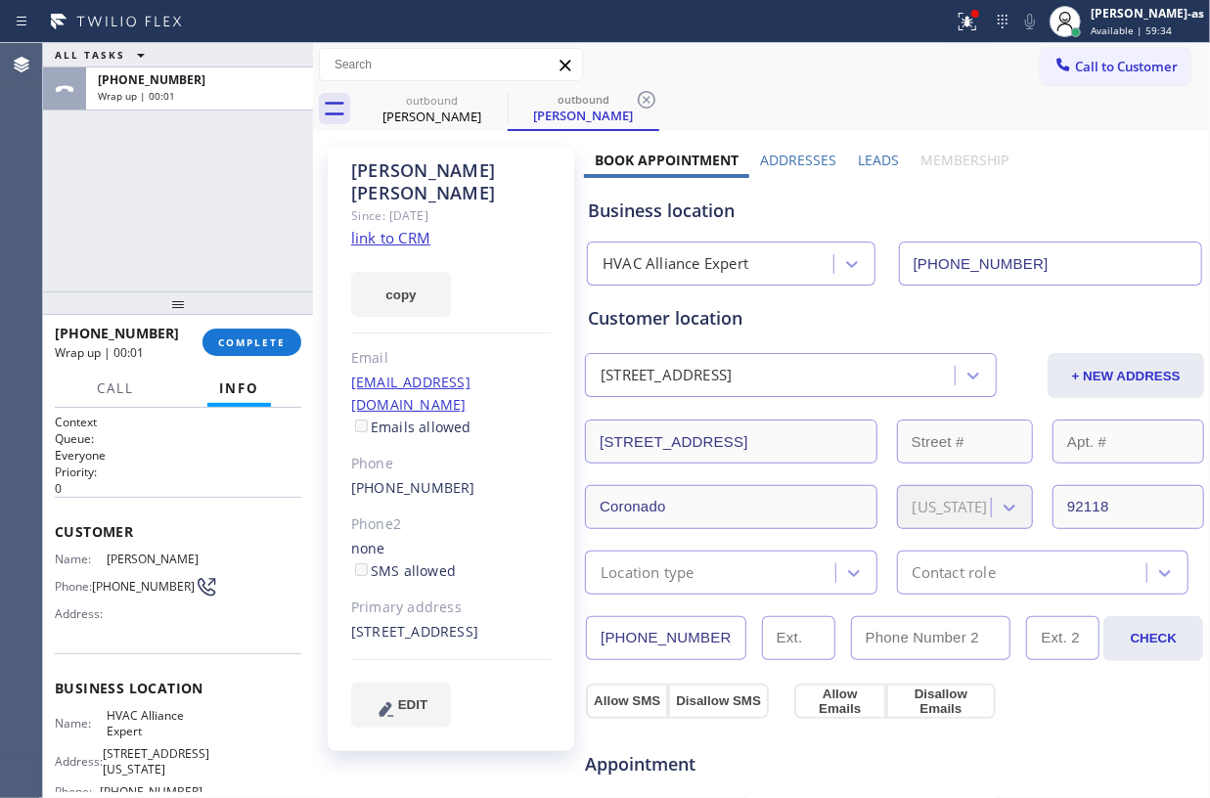
click at [283, 182] on div "ALL TASKS ALL TASKS ACTIVE TASKS TASKS IN WRAP UP +19144335247 Wrap up | 00:01" at bounding box center [178, 167] width 270 height 249
click at [268, 341] on span "COMPLETE" at bounding box center [252, 343] width 68 height 14
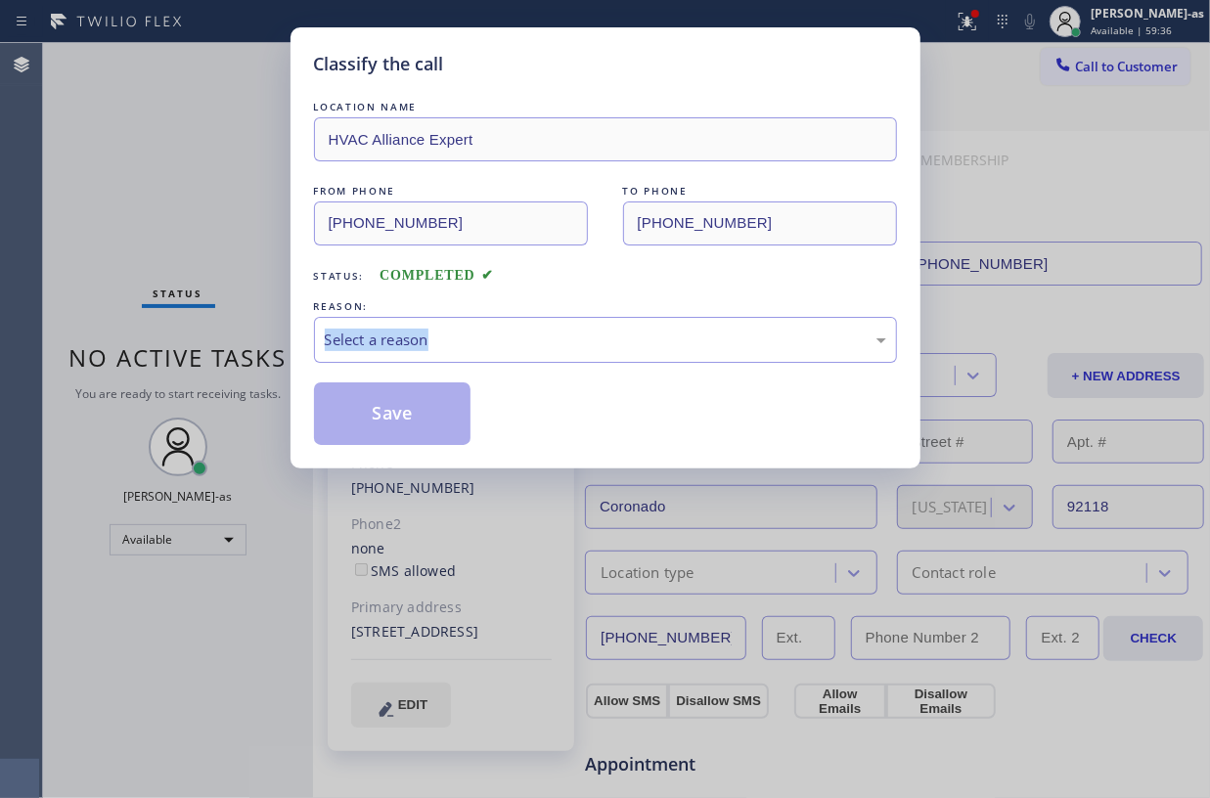
click at [268, 341] on div "Classify the call LOCATION NAME HVAC Alliance Expert FROM PHONE (855) 999-4417 …" at bounding box center [605, 399] width 1210 height 798
click at [642, 295] on div "LOCATION NAME HVAC Alliance Expert FROM PHONE (855) 999-4417 TO PHONE (914) 433…" at bounding box center [605, 271] width 583 height 348
click at [614, 337] on div "Select a reason" at bounding box center [606, 340] width 562 height 23
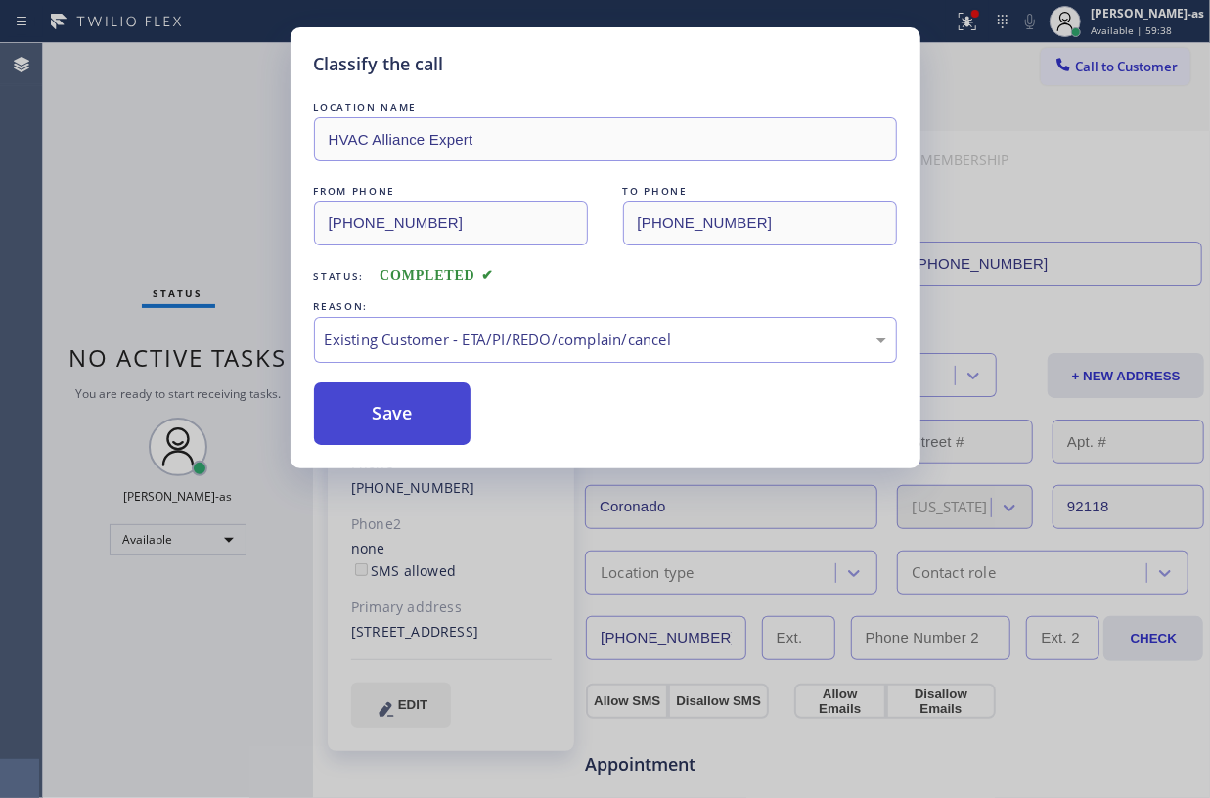
click at [432, 397] on button "Save" at bounding box center [393, 414] width 158 height 63
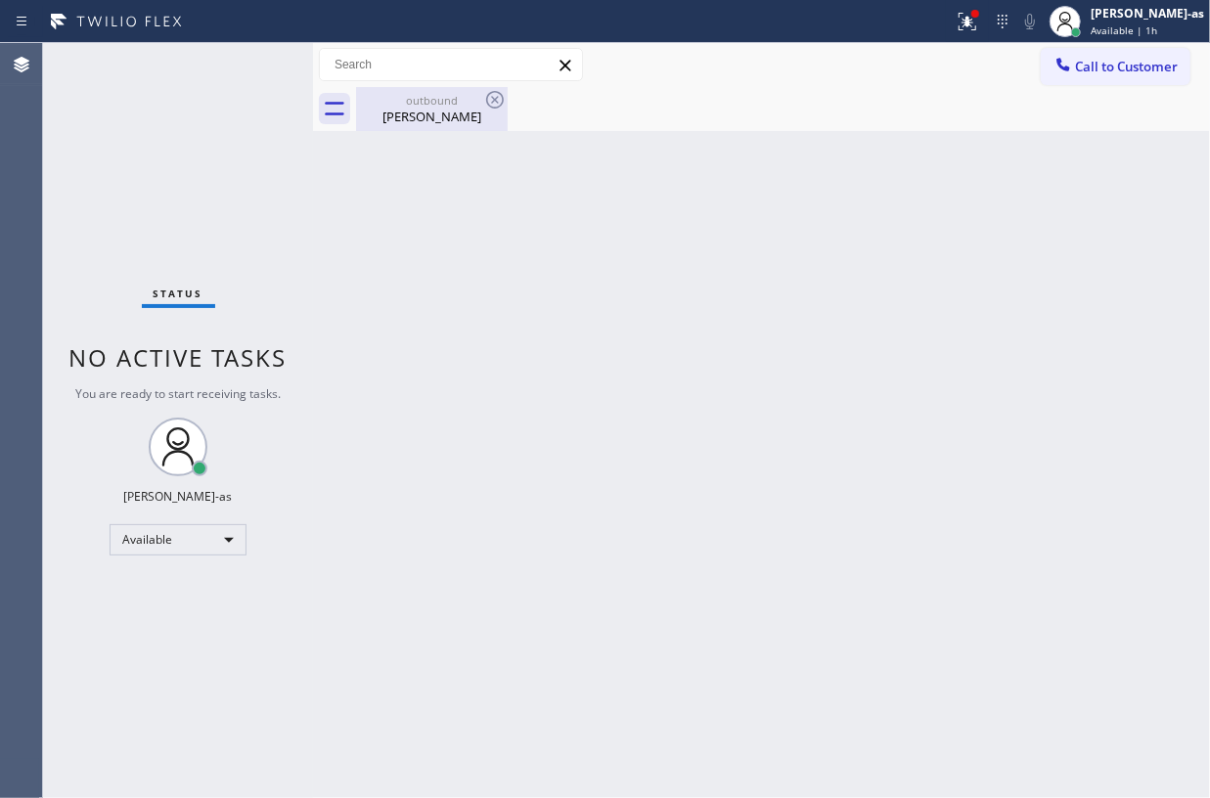
click at [456, 112] on div "Broy Fernandez" at bounding box center [432, 117] width 148 height 18
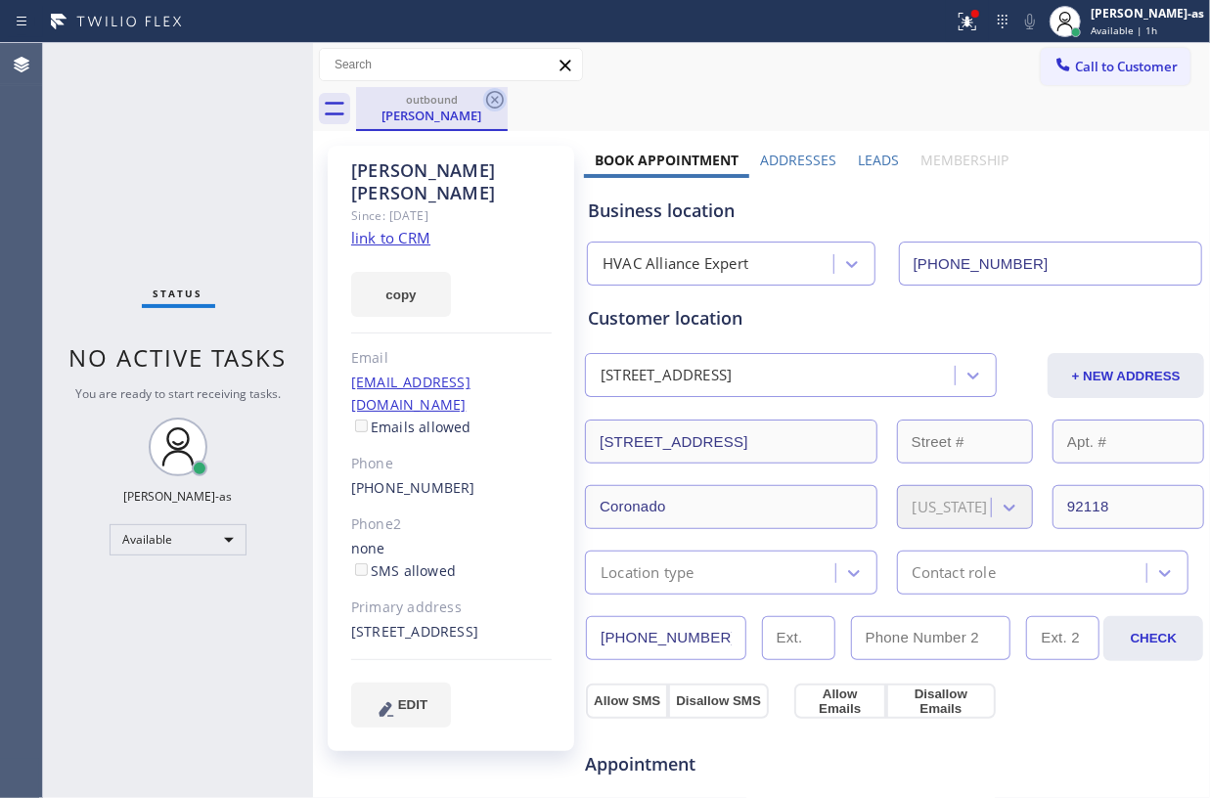
click at [493, 103] on icon at bounding box center [494, 99] width 23 height 23
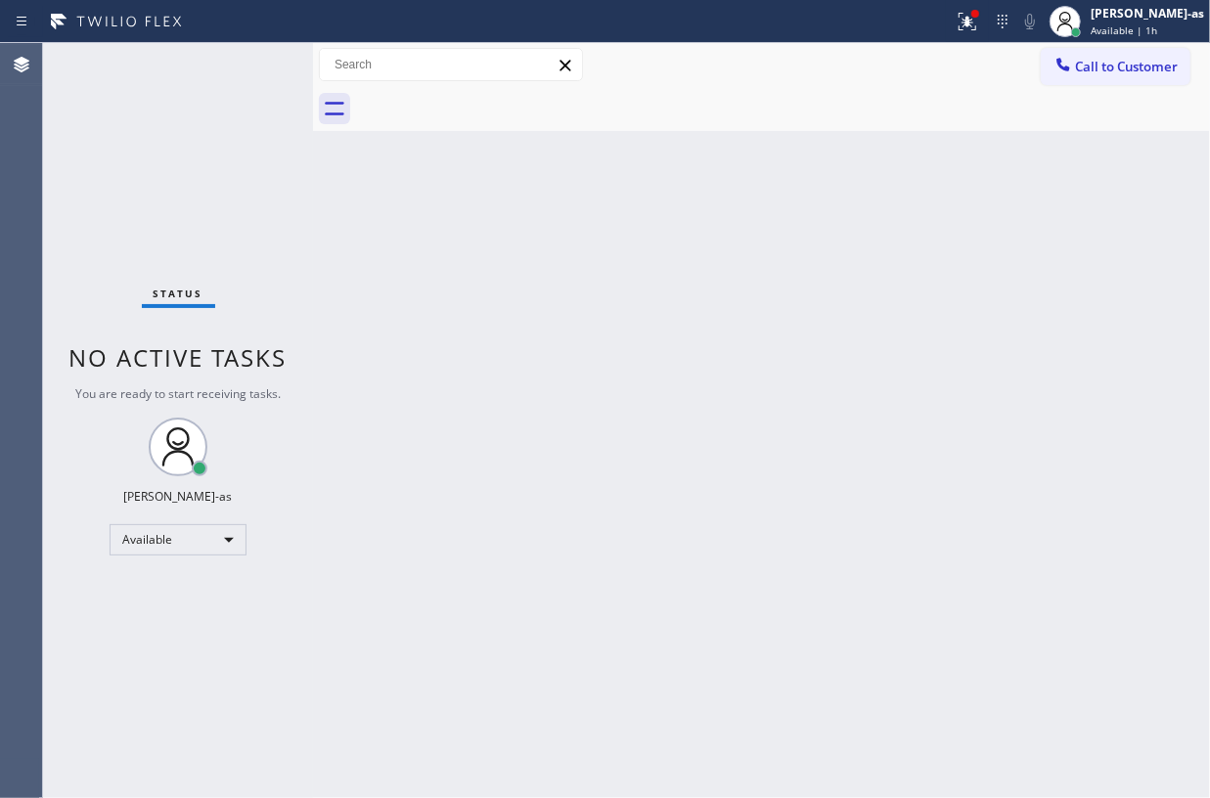
click at [208, 117] on div "Status No active tasks You are ready to start receiving tasks. Jesica Jumao-as …" at bounding box center [178, 420] width 270 height 755
drag, startPoint x: 1124, startPoint y: 59, endPoint x: 796, endPoint y: 228, distance: 368.9
click at [1123, 61] on span "Call to Customer" at bounding box center [1126, 67] width 103 height 18
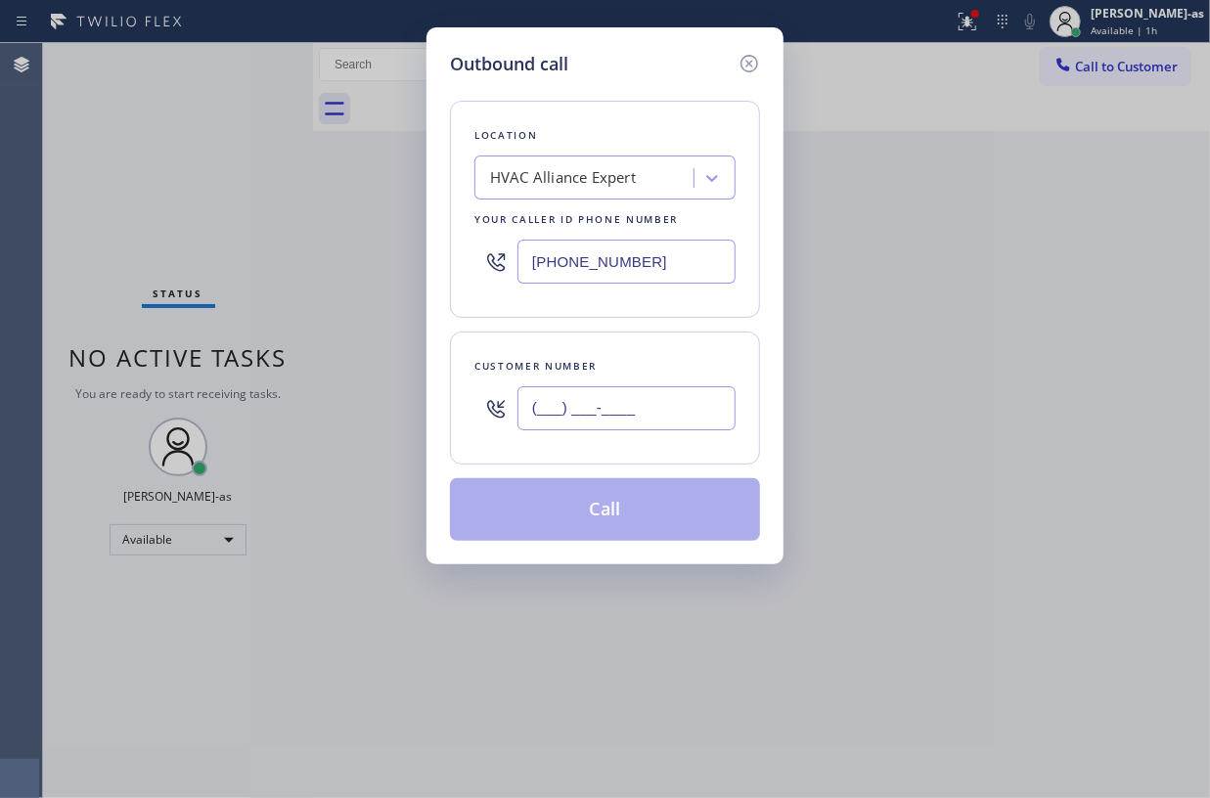
click at [631, 405] on input "(___) ___-____" at bounding box center [627, 408] width 218 height 44
paste input "347) 742-1499"
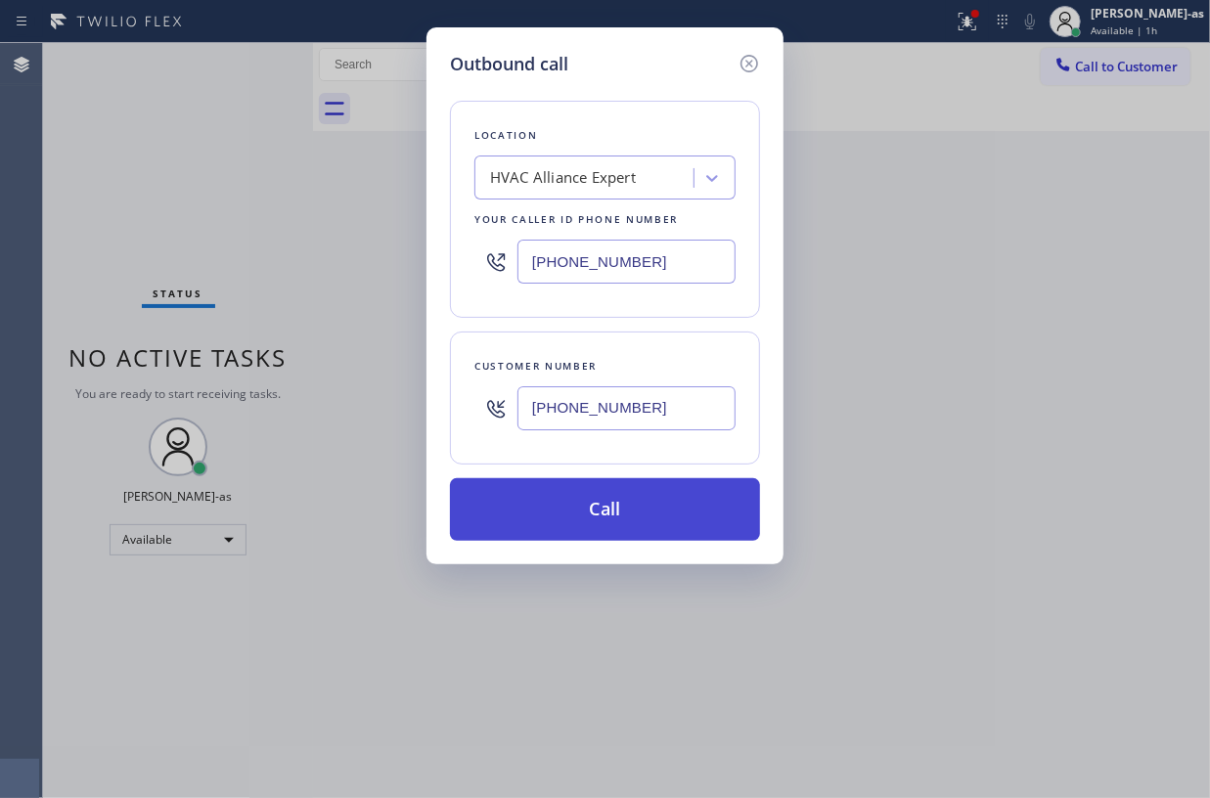
type input "(347) 742-1499"
drag, startPoint x: 628, startPoint y: 491, endPoint x: 792, endPoint y: 752, distance: 308.1
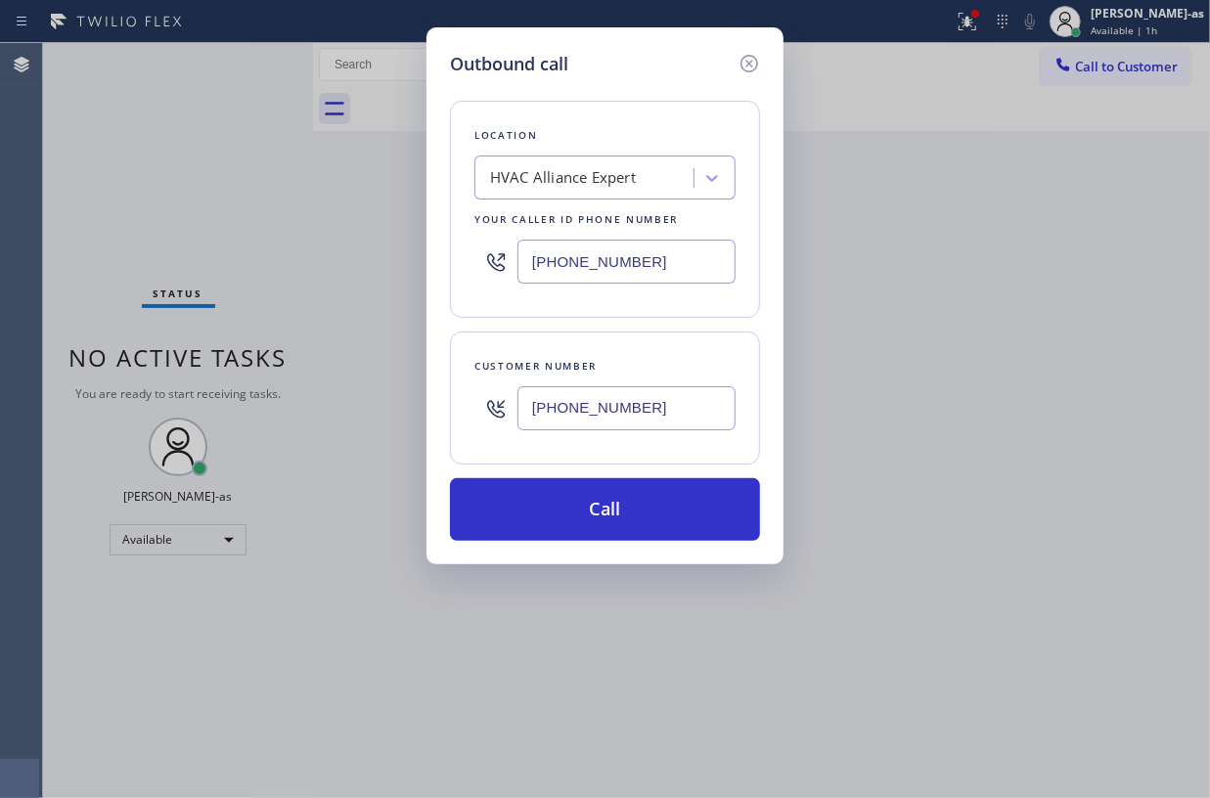
click at [630, 493] on button "Call" at bounding box center [605, 509] width 310 height 63
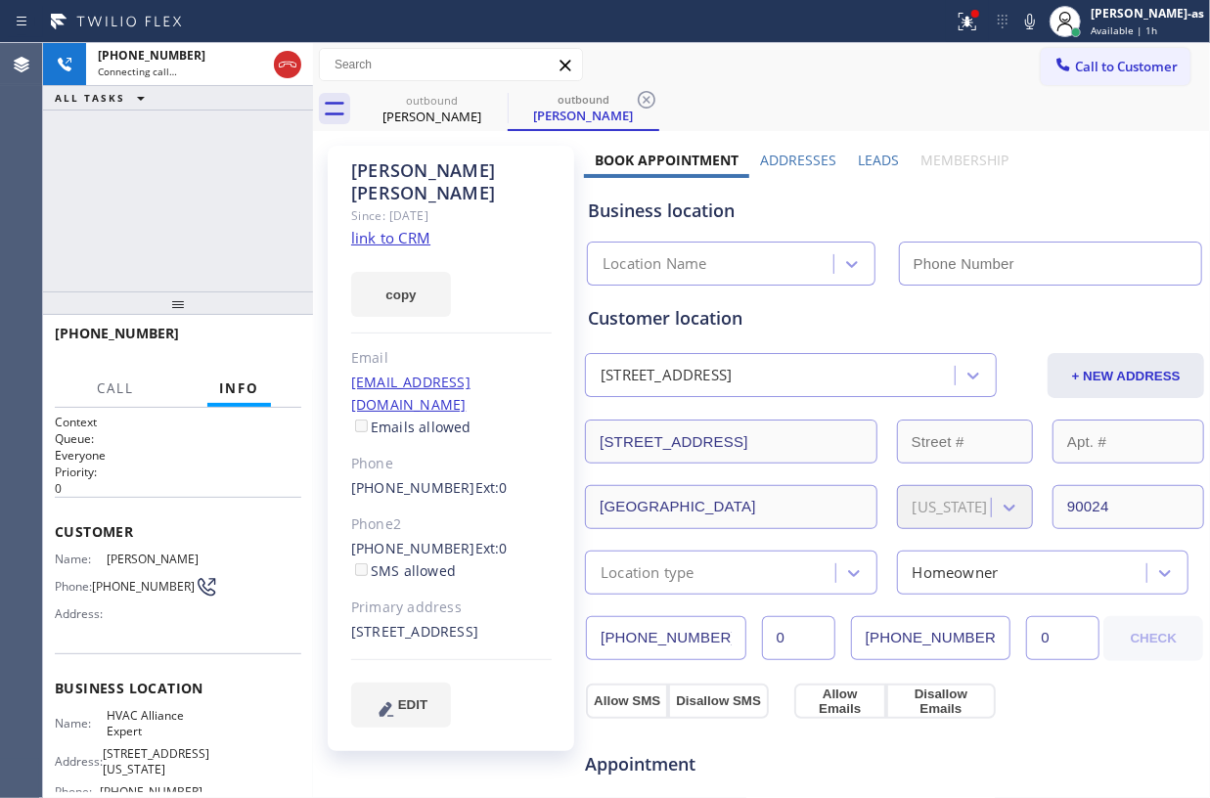
type input "(855) 999-4417"
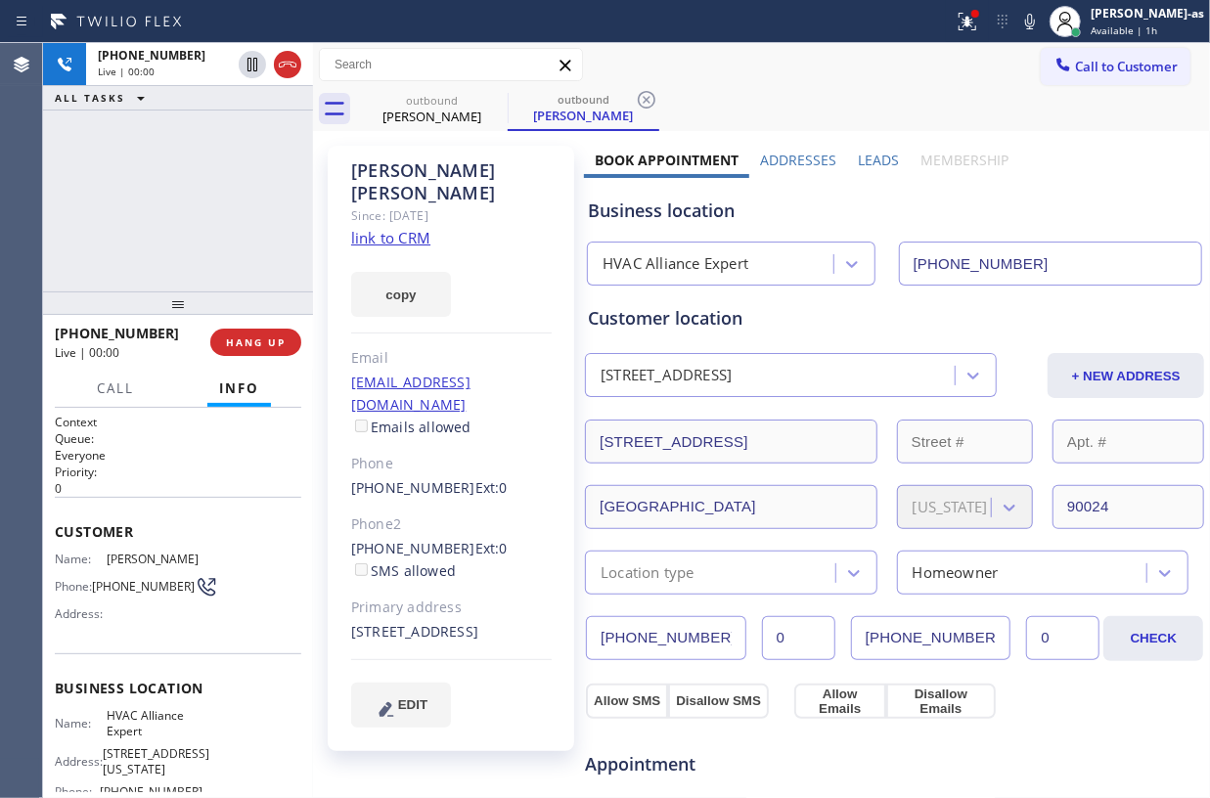
drag, startPoint x: 185, startPoint y: 244, endPoint x: 229, endPoint y: 235, distance: 44.9
click at [189, 241] on div "+13477421499 Live | 00:00 ALL TASKS ALL TASKS ACTIVE TASKS TASKS IN WRAP UP" at bounding box center [178, 167] width 270 height 249
click at [259, 256] on div "+13477421499 Live | 00:02 ALL TASKS ALL TASKS ACTIVE TASKS TASKS IN WRAP UP" at bounding box center [178, 167] width 270 height 249
drag, startPoint x: 251, startPoint y: 342, endPoint x: 671, endPoint y: 705, distance: 555.0
click at [251, 344] on span "HANG UP" at bounding box center [256, 343] width 60 height 14
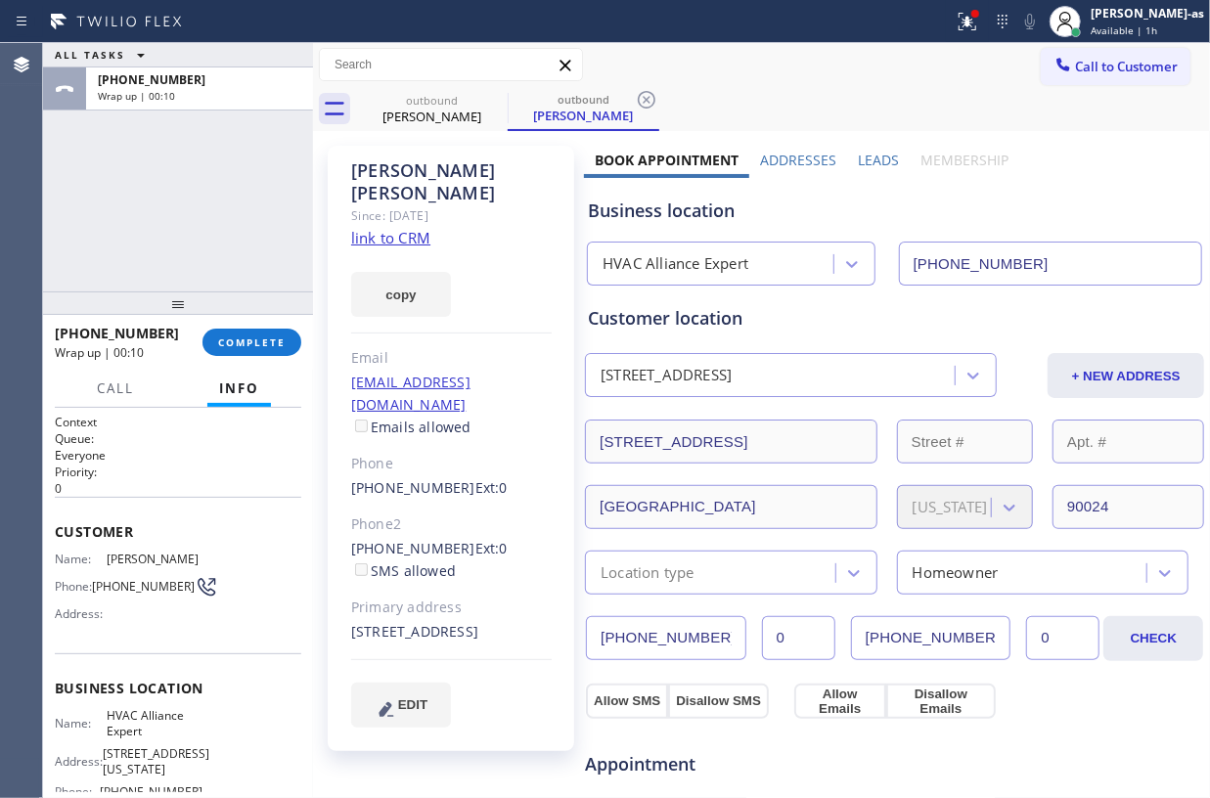
drag, startPoint x: 166, startPoint y: 228, endPoint x: 263, endPoint y: 382, distance: 181.6
click at [192, 346] on div "ALL TASKS ALL TASKS ACTIVE TASKS TASKS IN WRAP UP +13477421499 Wrap up | 00:10 …" at bounding box center [178, 420] width 270 height 755
click at [245, 341] on span "COMPLETE" at bounding box center [252, 343] width 68 height 14
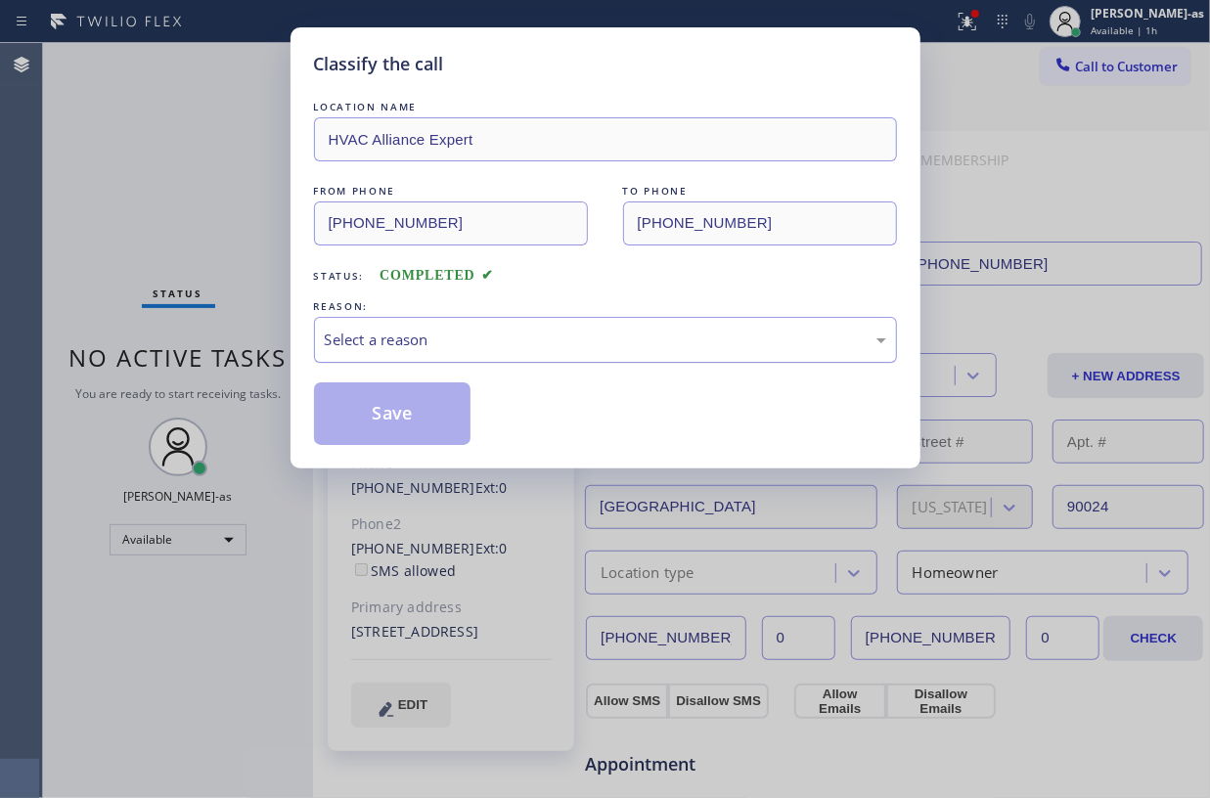
drag, startPoint x: 467, startPoint y: 322, endPoint x: 497, endPoint y: 361, distance: 49.5
click at [471, 338] on div "Select a reason" at bounding box center [605, 340] width 583 height 46
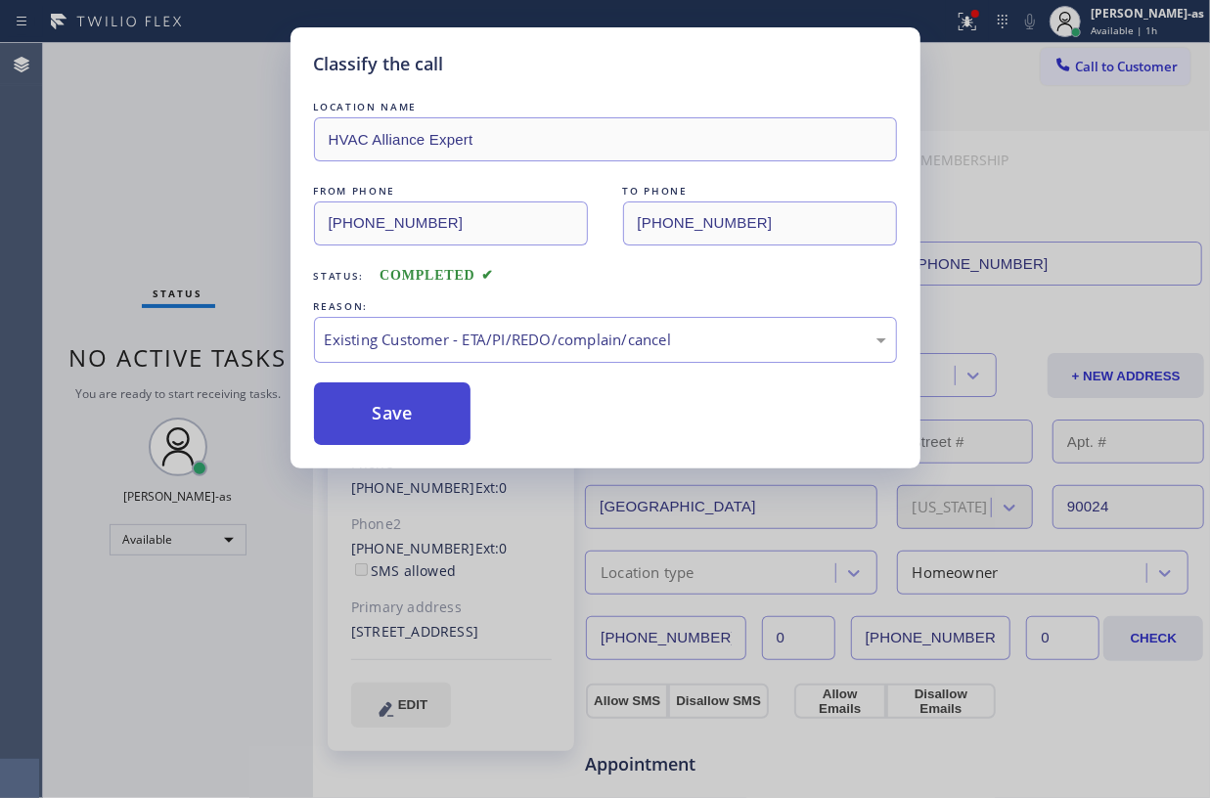
click at [419, 397] on button "Save" at bounding box center [393, 414] width 158 height 63
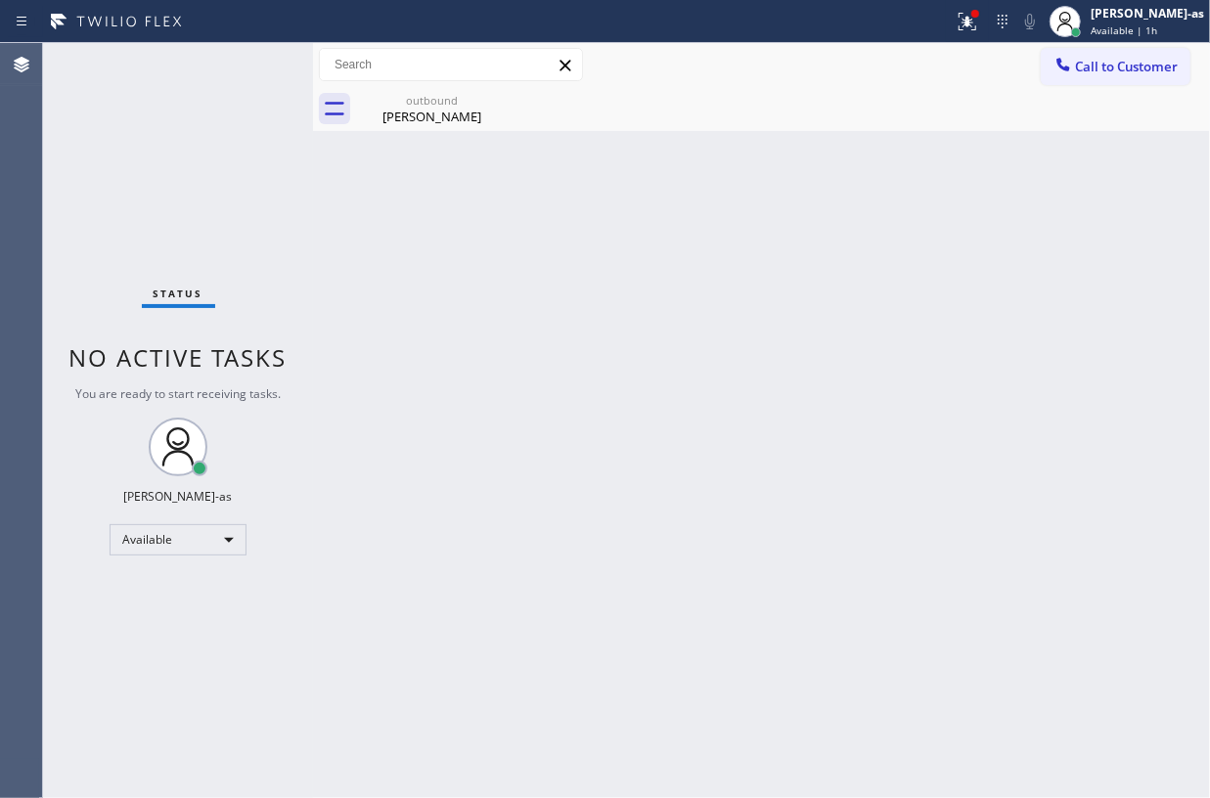
drag, startPoint x: 388, startPoint y: 99, endPoint x: 424, endPoint y: 341, distance: 245.2
click at [397, 103] on div "outbound" at bounding box center [432, 100] width 148 height 15
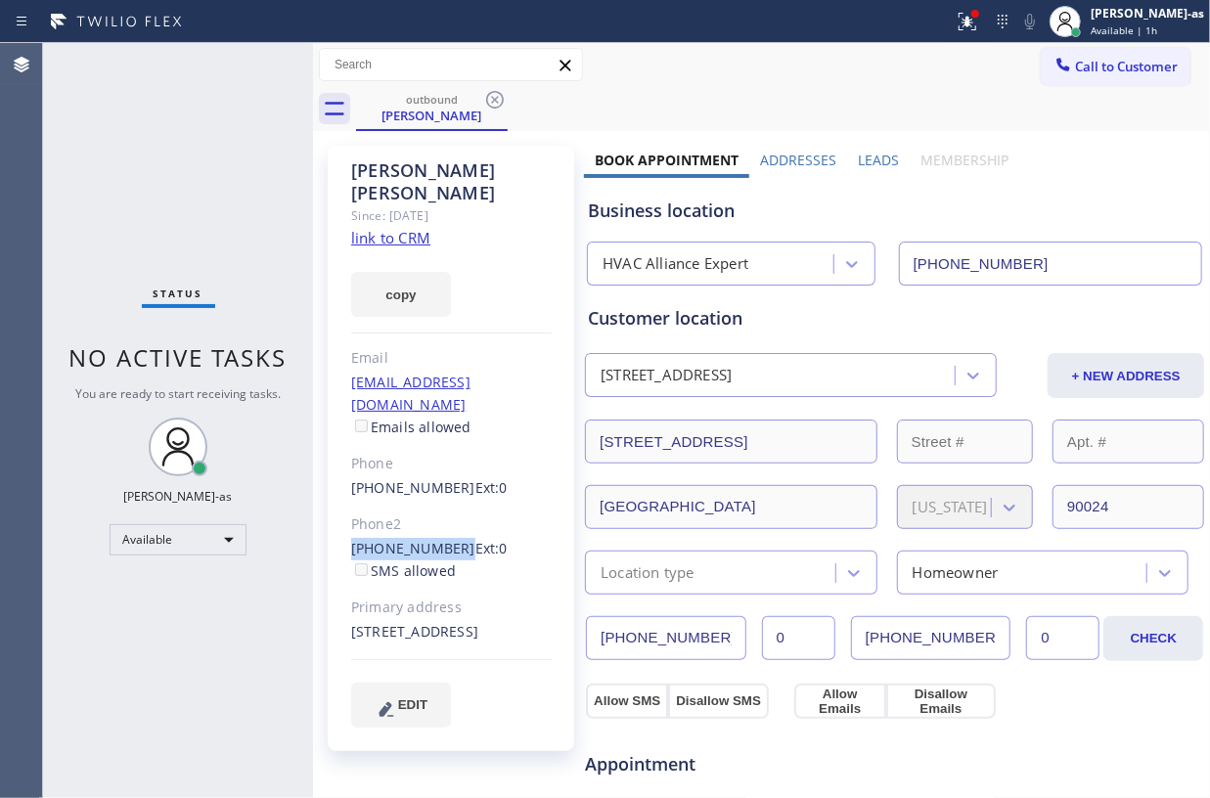
drag, startPoint x: 344, startPoint y: 501, endPoint x: 448, endPoint y: 498, distance: 103.8
click at [448, 498] on div "Rachel Hyams Since: 20 may 2020 link to CRM copy Email rachelmiller615@gmail.co…" at bounding box center [451, 449] width 247 height 606
copy link "(323) 537-1580"
click at [1098, 67] on span "Call to Customer" at bounding box center [1126, 67] width 103 height 18
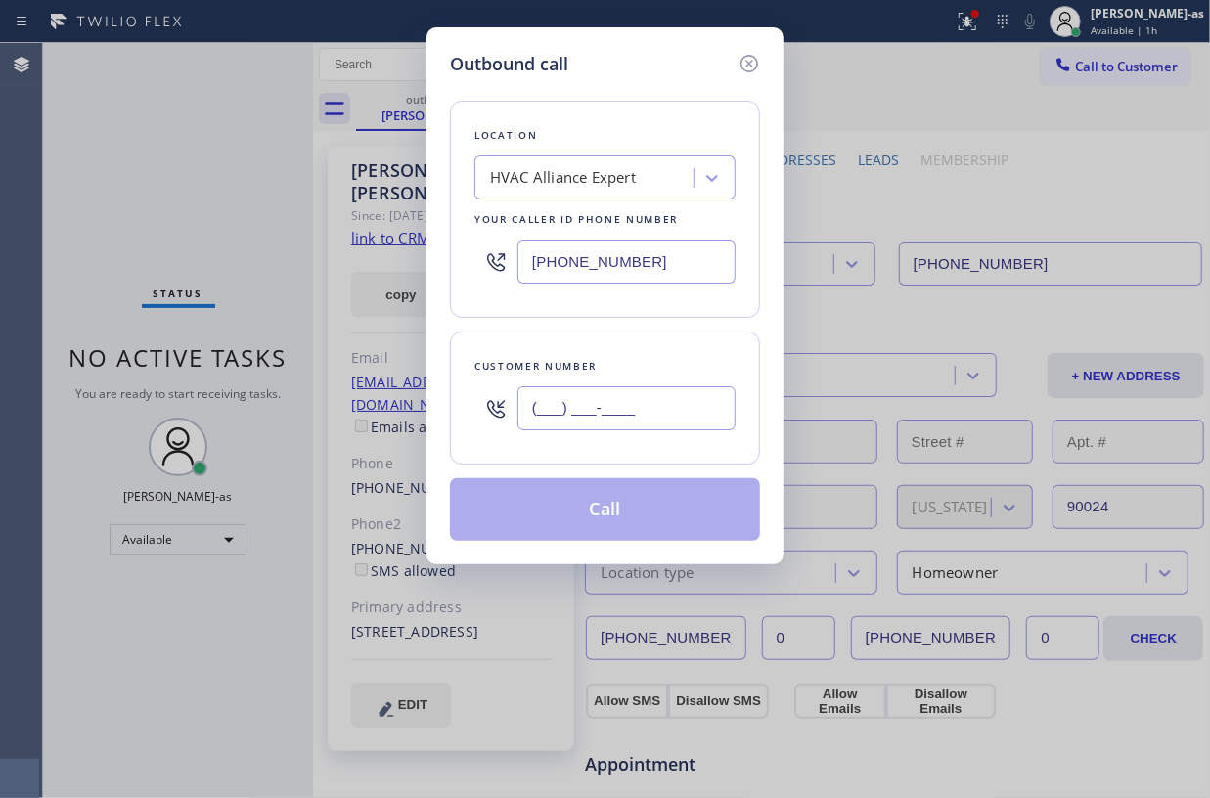
click at [682, 412] on input "(___) ___-____" at bounding box center [627, 408] width 218 height 44
paste input "323) 537-1580"
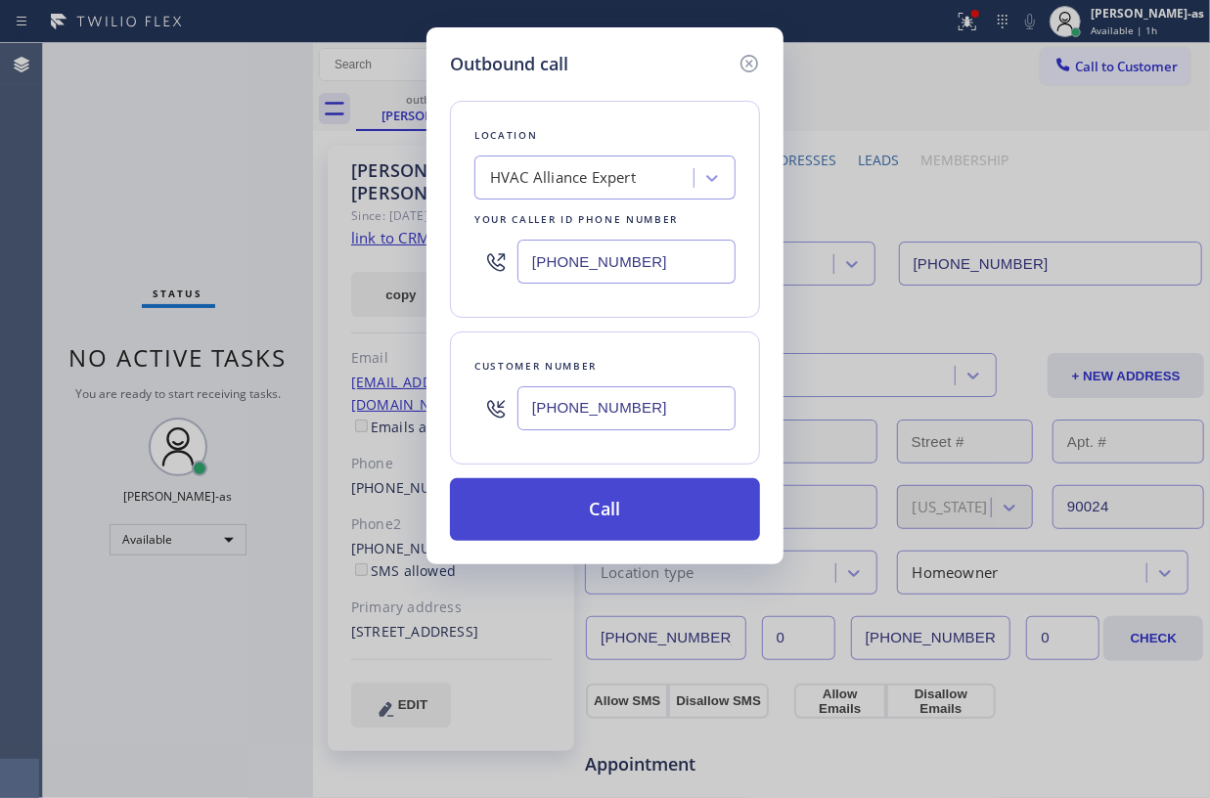
type input "(323) 537-1580"
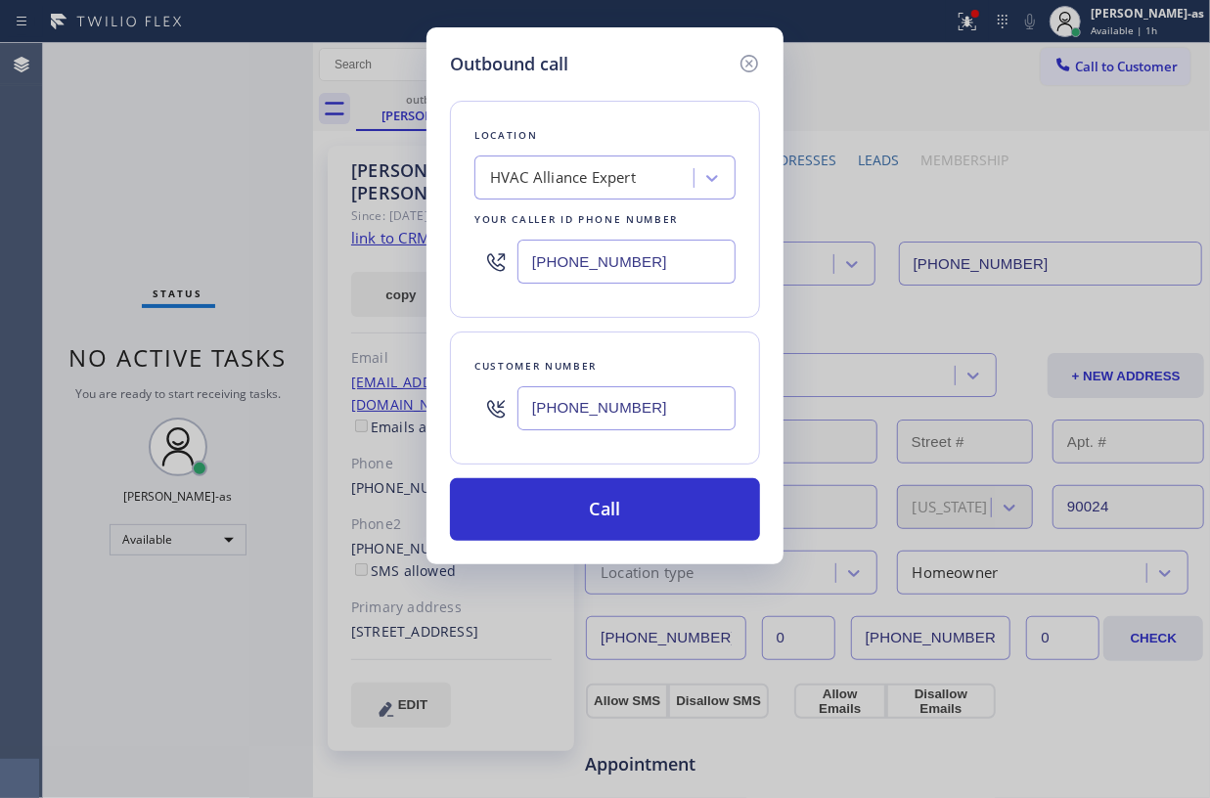
drag, startPoint x: 615, startPoint y: 499, endPoint x: 815, endPoint y: 791, distance: 353.4
click at [615, 502] on button "Call" at bounding box center [605, 509] width 310 height 63
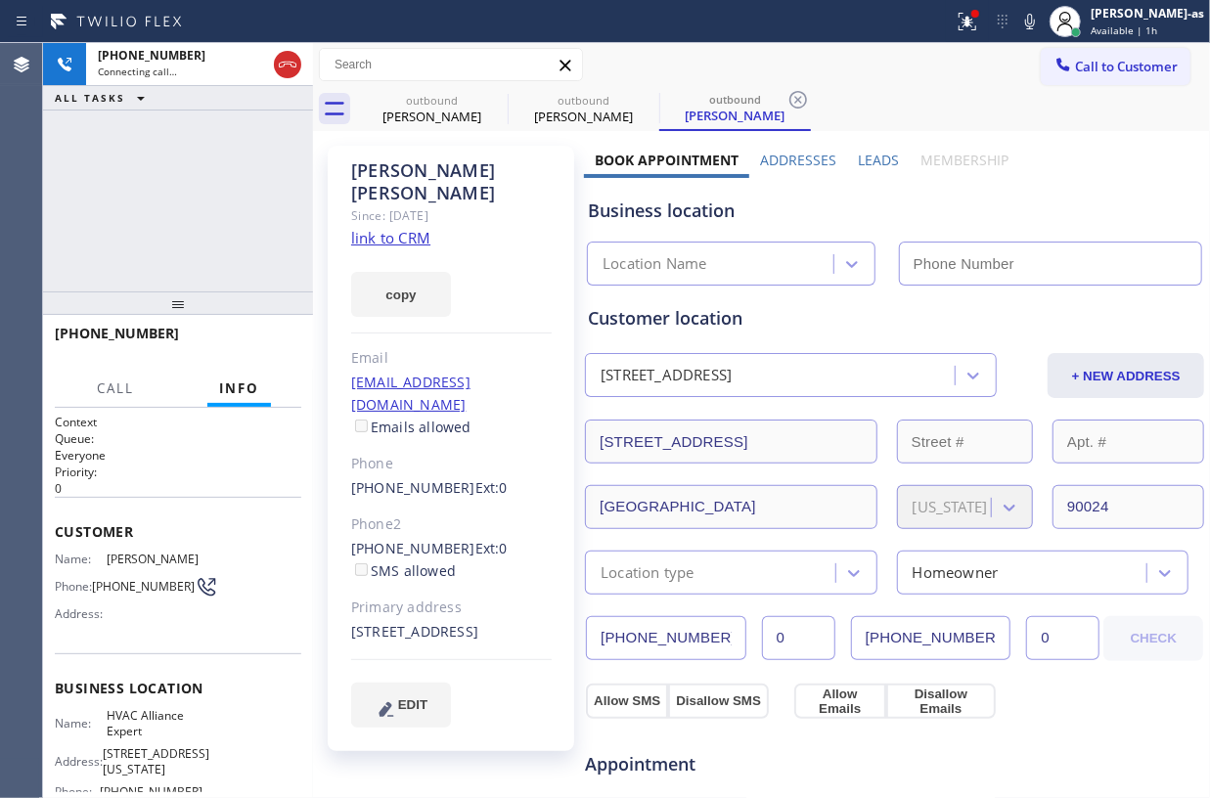
type input "(855) 999-4417"
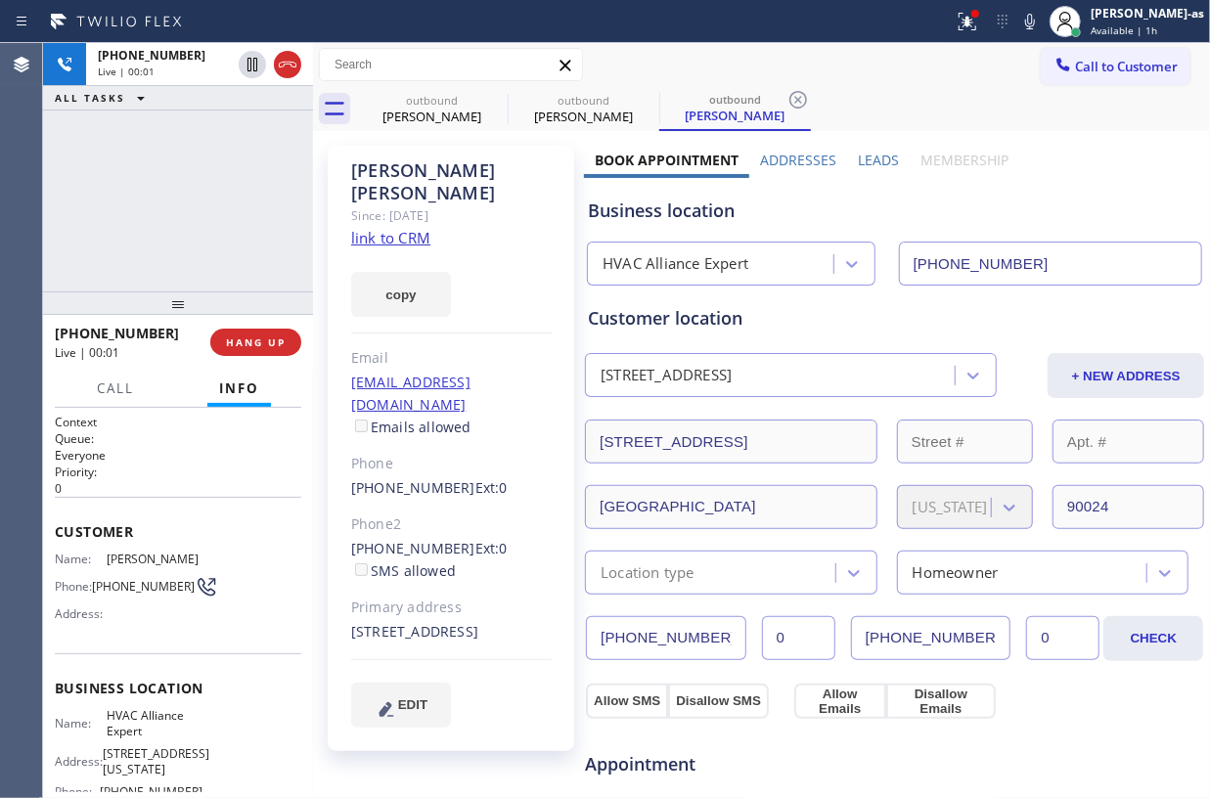
click at [236, 223] on div "+13235371580 Live | 00:01 ALL TASKS ALL TASKS ACTIVE TASKS TASKS IN WRAP UP" at bounding box center [178, 167] width 270 height 249
click at [177, 197] on div "+13235371580 Live | 00:01 ALL TASKS ALL TASKS ACTIVE TASKS TASKS IN WRAP UP" at bounding box center [178, 167] width 270 height 249
drag, startPoint x: 225, startPoint y: 243, endPoint x: 193, endPoint y: 278, distance: 47.8
click at [225, 240] on div "+13235371580 Live | 00:02 ALL TASKS ALL TASKS ACTIVE TASKS TASKS IN WRAP UP" at bounding box center [178, 167] width 270 height 249
click at [388, 228] on link "link to CRM" at bounding box center [390, 238] width 79 height 20
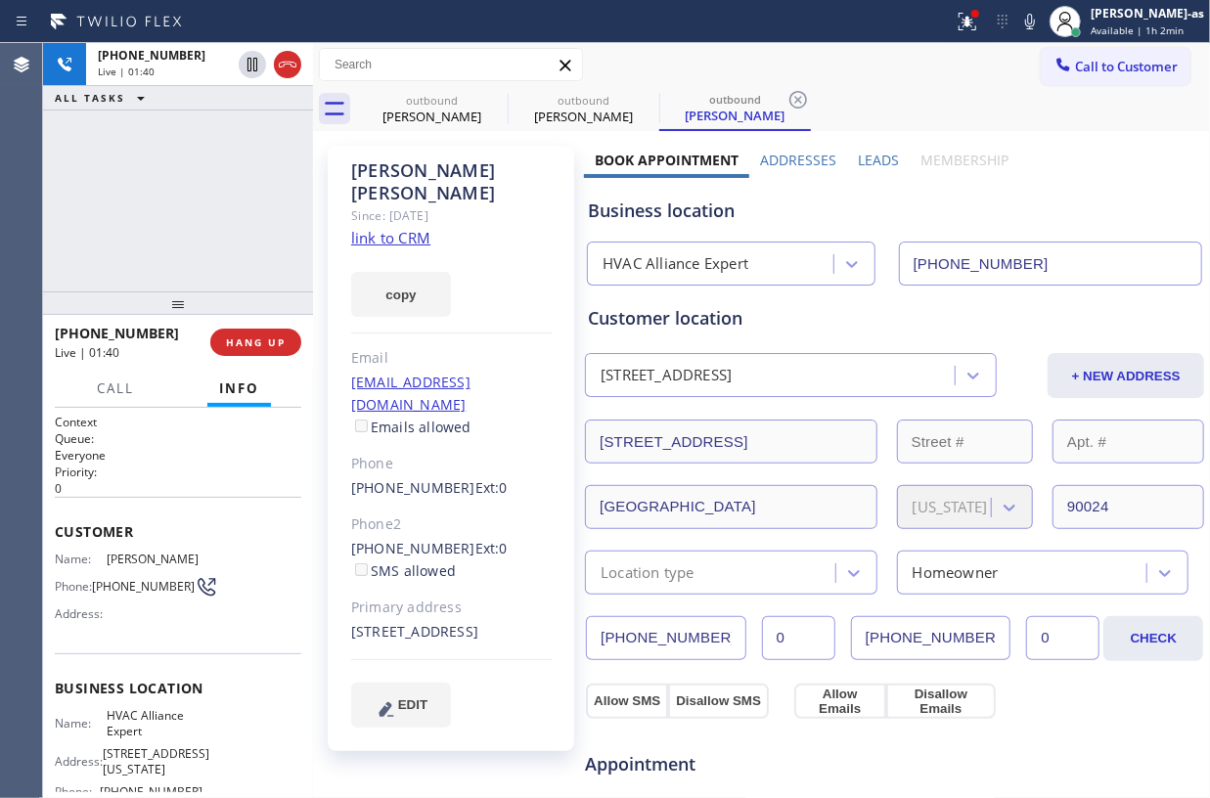
drag, startPoint x: 150, startPoint y: 209, endPoint x: 271, endPoint y: 180, distance: 124.8
click at [165, 209] on div "+13235371580 Live | 01:40 ALL TASKS ALL TASKS ACTIVE TASKS TASKS IN WRAP UP" at bounding box center [178, 167] width 270 height 249
drag, startPoint x: 284, startPoint y: 71, endPoint x: 276, endPoint y: 354, distance: 282.9
click at [284, 70] on icon at bounding box center [287, 64] width 23 height 23
click at [267, 361] on div "+13235371580 Live | 01:42 HANG UP" at bounding box center [178, 342] width 247 height 51
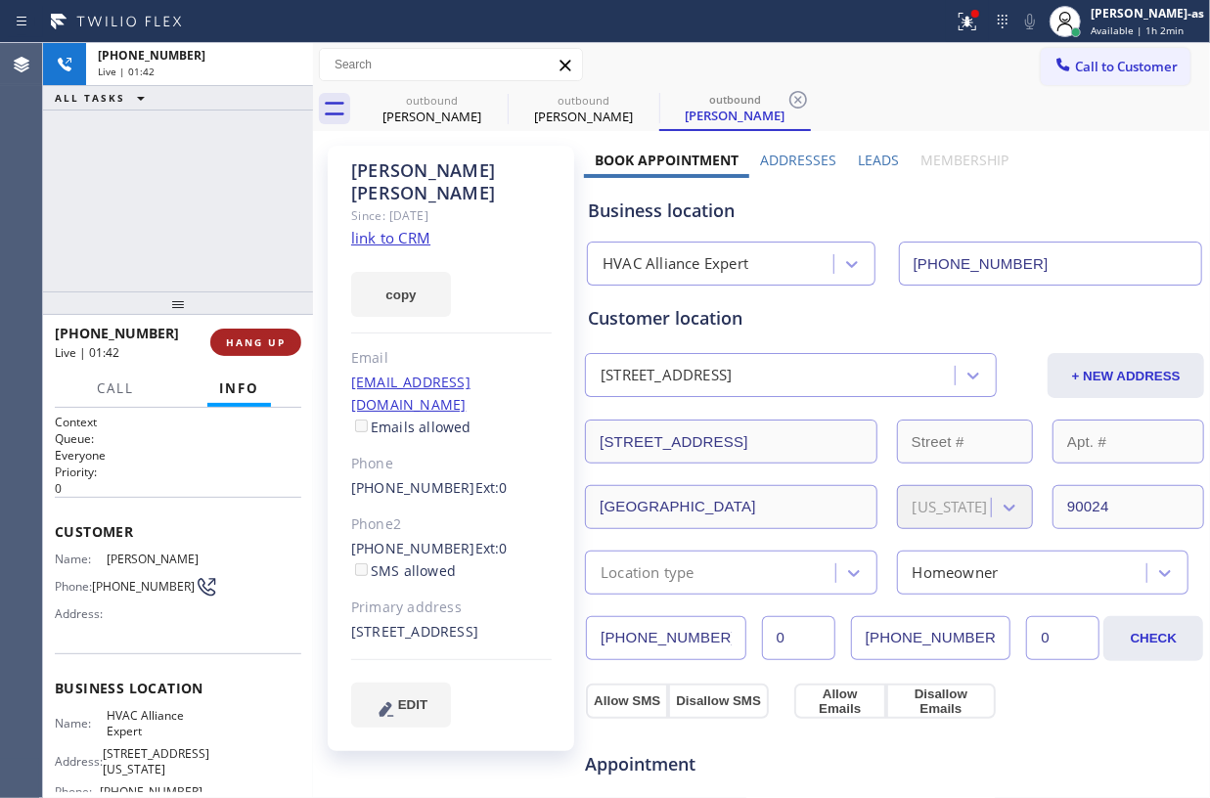
click at [263, 345] on span "HANG UP" at bounding box center [256, 343] width 60 height 14
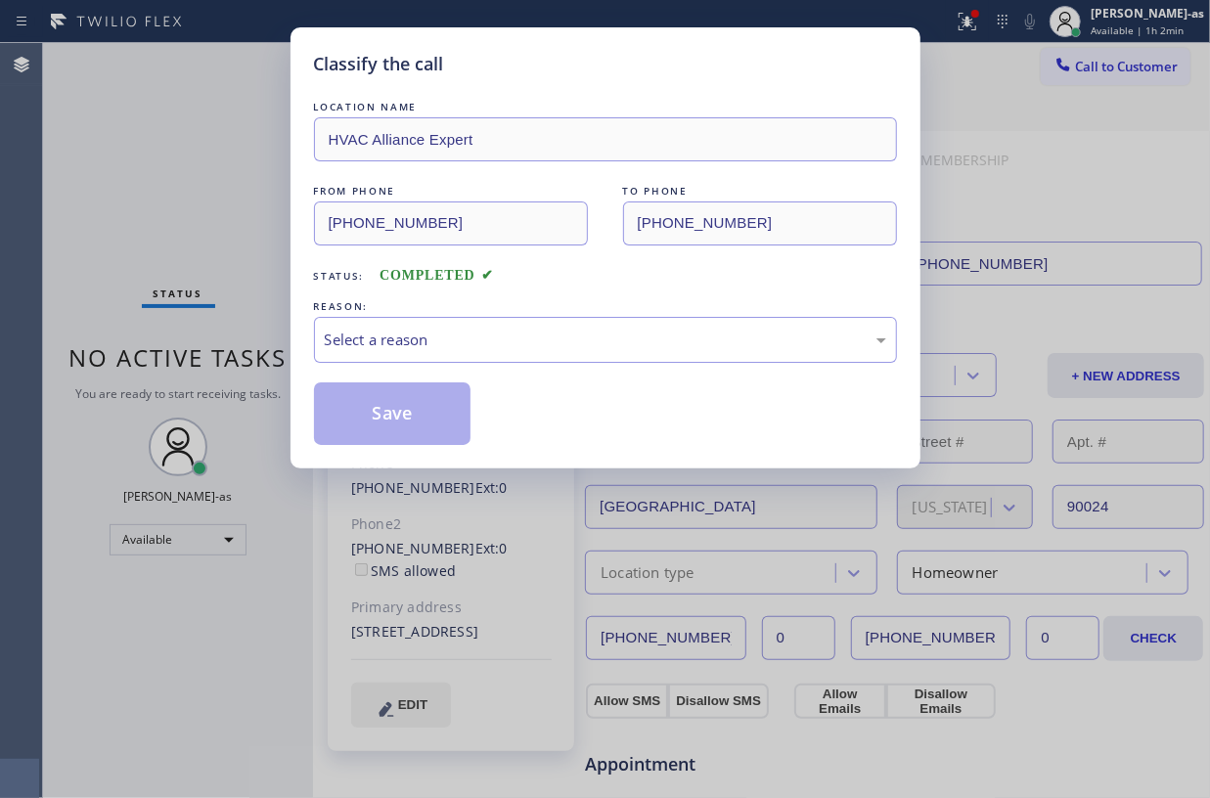
click at [275, 345] on div "Classify the call LOCATION NAME HVAC Alliance Expert FROM PHONE (855) 999-4417 …" at bounding box center [605, 399] width 1210 height 798
drag, startPoint x: 275, startPoint y: 345, endPoint x: 818, endPoint y: 334, distance: 543.2
click at [276, 345] on div "Classify the call LOCATION NAME HVAC Alliance Expert FROM PHONE (855) 999-4417 …" at bounding box center [605, 399] width 1210 height 798
click at [462, 356] on div "Select a reason" at bounding box center [605, 340] width 583 height 46
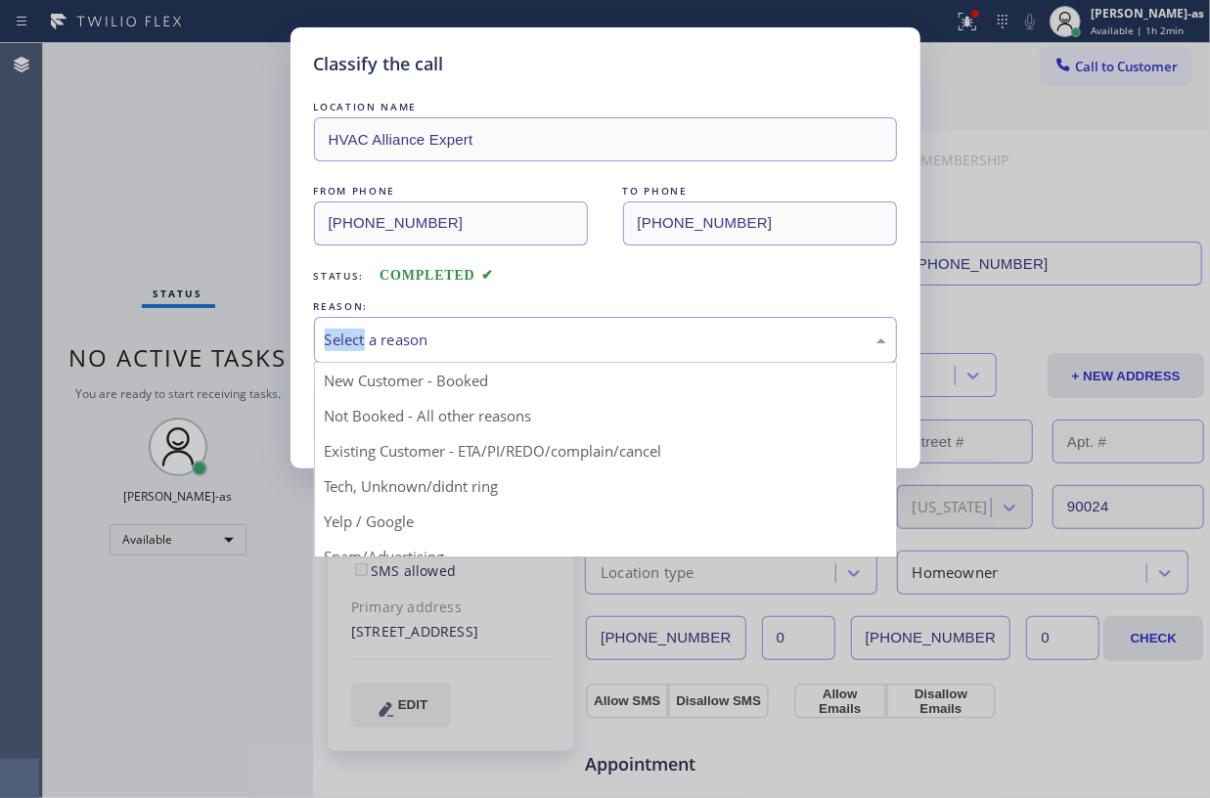
drag, startPoint x: 609, startPoint y: 459, endPoint x: 386, endPoint y: 405, distance: 229.5
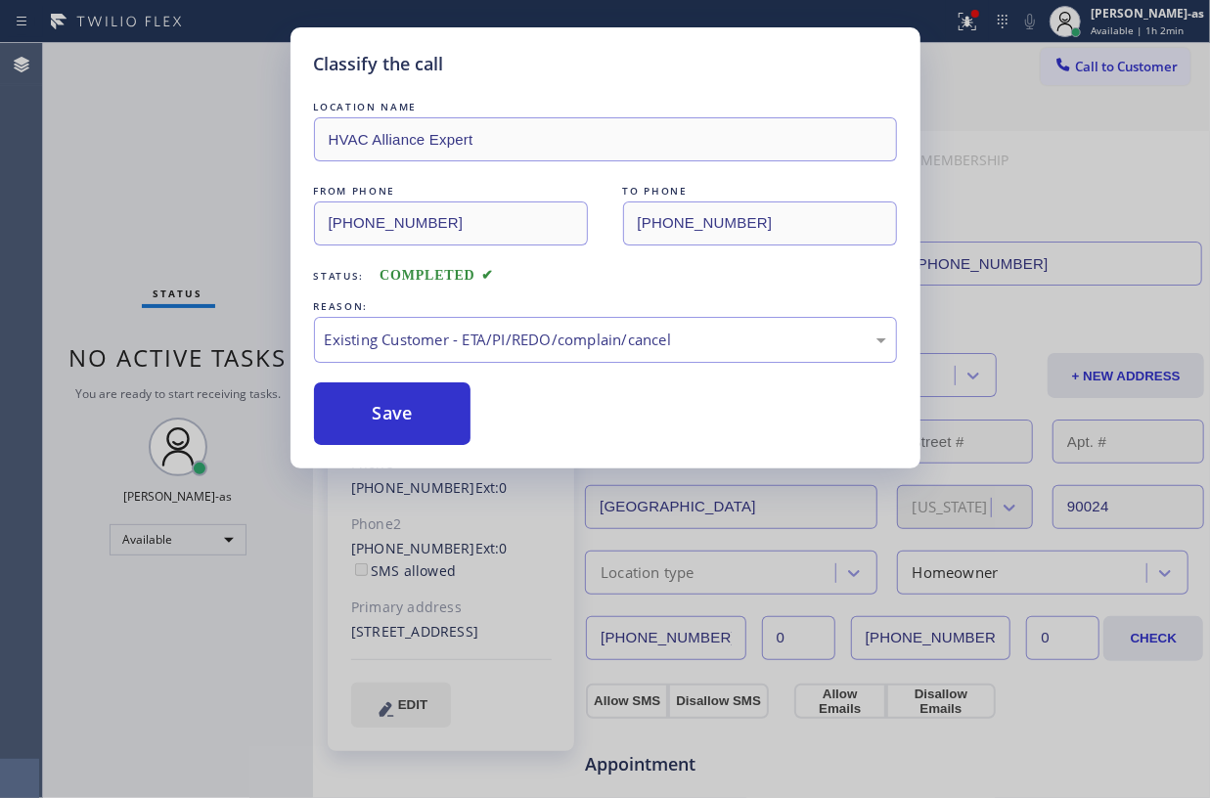
drag, startPoint x: 369, startPoint y: 408, endPoint x: 971, endPoint y: 746, distance: 690.0
click at [403, 427] on button "Save" at bounding box center [393, 414] width 158 height 63
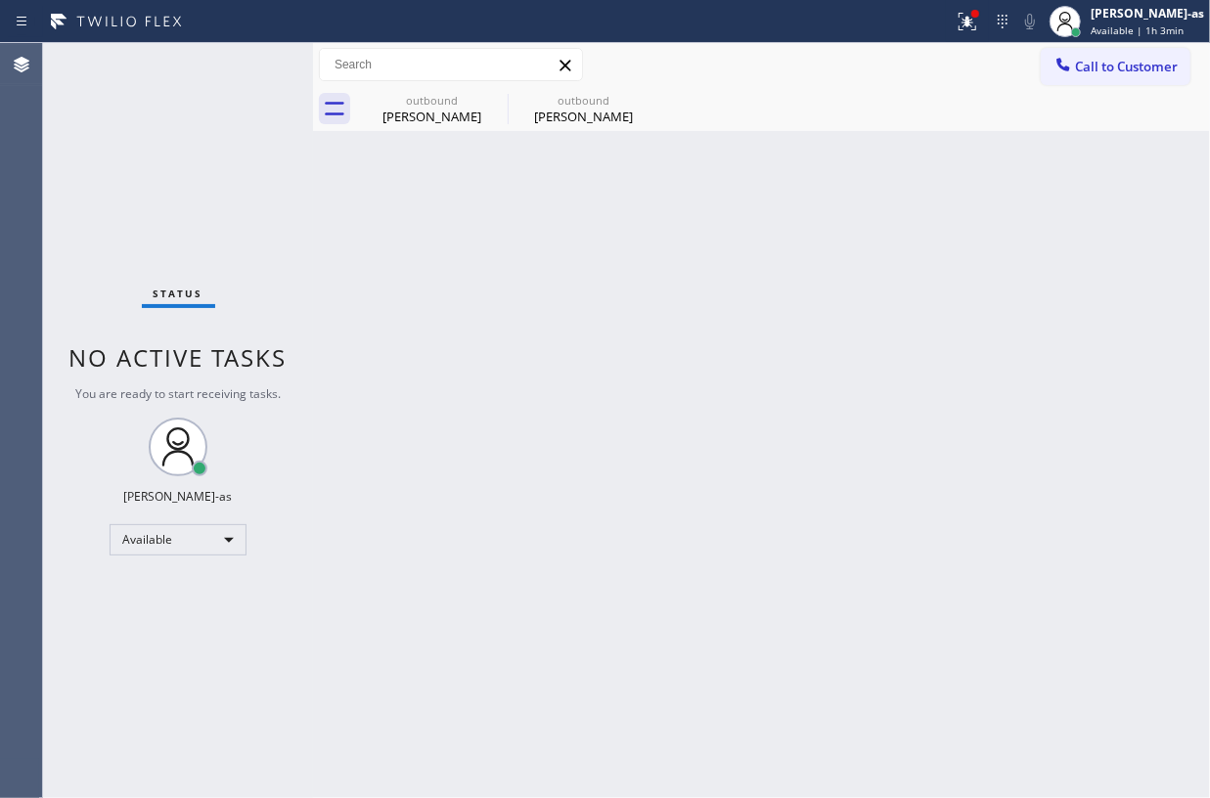
click at [221, 159] on div "Status No active tasks You are ready to start receiving tasks. Jesica Jumao-as …" at bounding box center [178, 420] width 270 height 755
drag, startPoint x: 411, startPoint y: 114, endPoint x: 509, endPoint y: 99, distance: 98.9
click at [416, 112] on div "Rachel Hyams" at bounding box center [432, 117] width 148 height 18
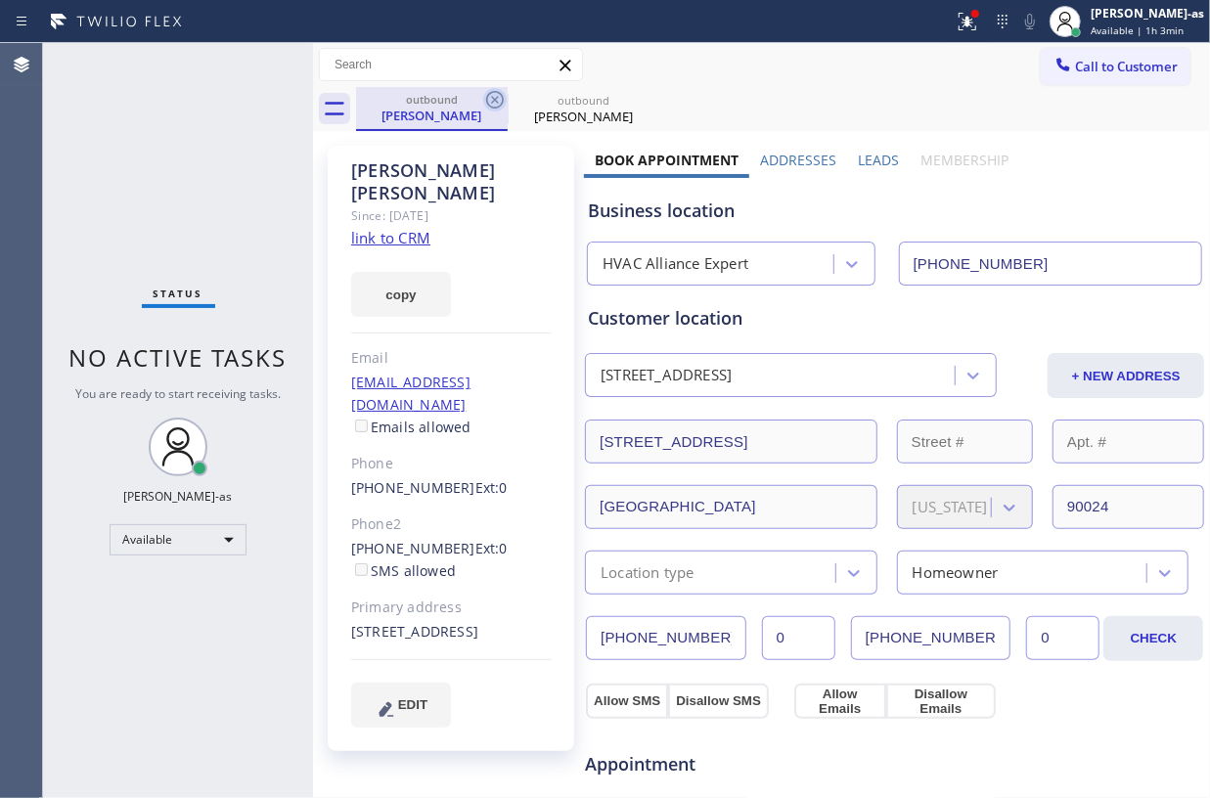
click at [494, 95] on icon at bounding box center [494, 99] width 23 height 23
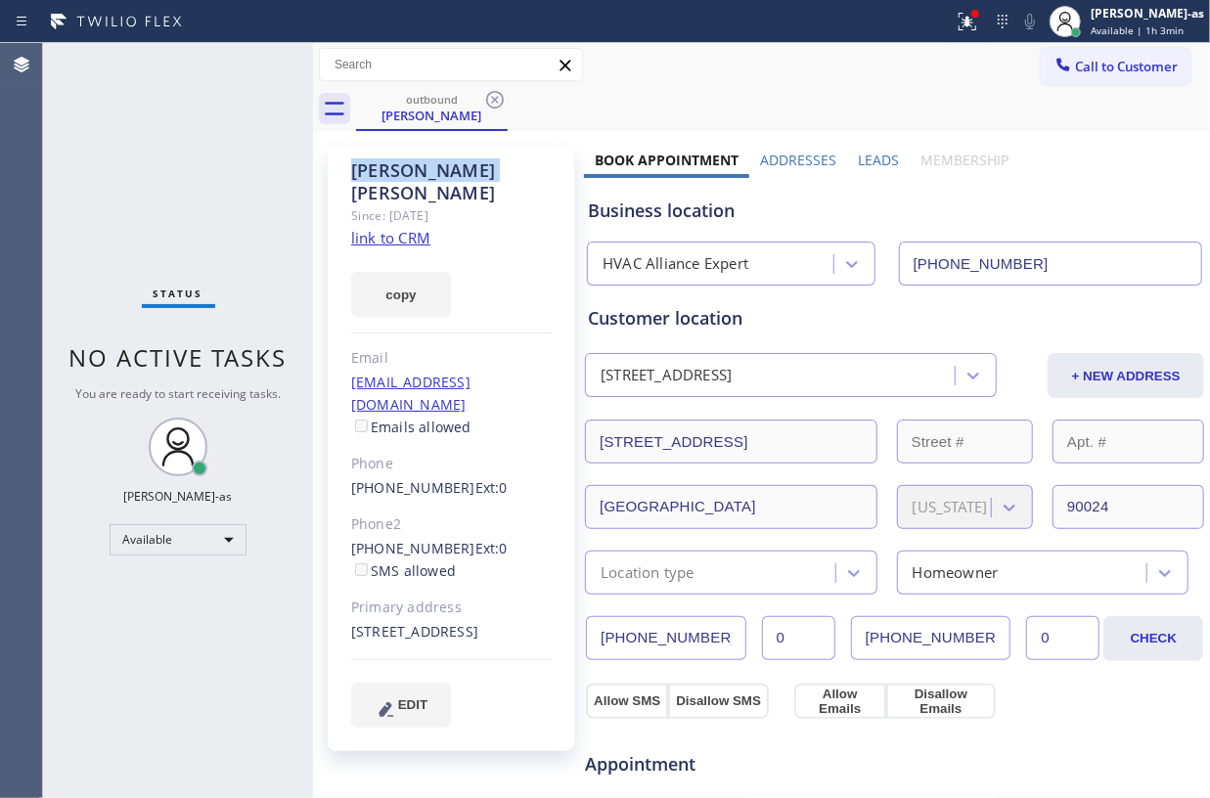
drag, startPoint x: 497, startPoint y: 94, endPoint x: 341, endPoint y: 134, distance: 161.6
click at [498, 90] on icon at bounding box center [494, 99] width 23 height 23
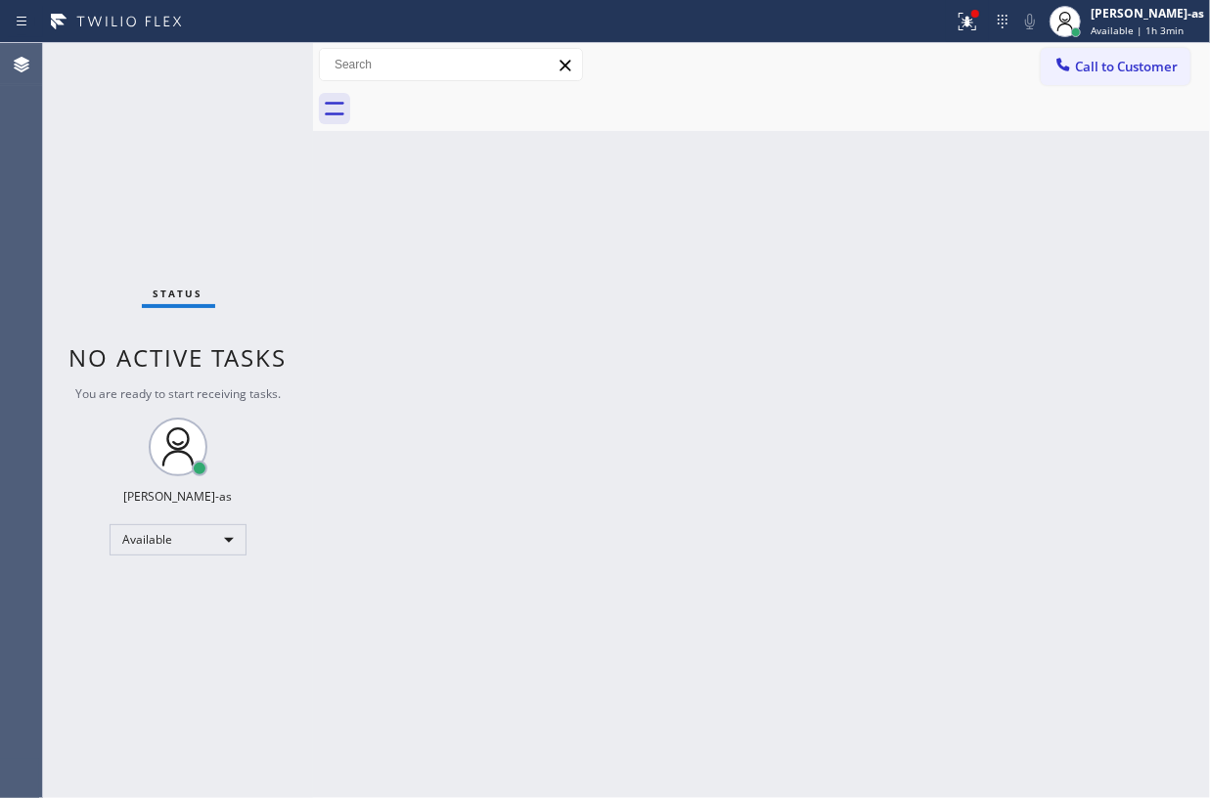
click at [283, 133] on div "Status No active tasks You are ready to start receiving tasks. Jesica Jumao-as …" at bounding box center [178, 420] width 270 height 755
drag, startPoint x: 174, startPoint y: 295, endPoint x: 208, endPoint y: 268, distance: 43.3
click at [184, 283] on div "Status No active tasks You are ready to start receiving tasks. Jesica Jumao-as …" at bounding box center [178, 420] width 270 height 755
click at [235, 254] on div "Status No active tasks You are ready to start receiving tasks. Jesica Jumao-as …" at bounding box center [178, 420] width 270 height 755
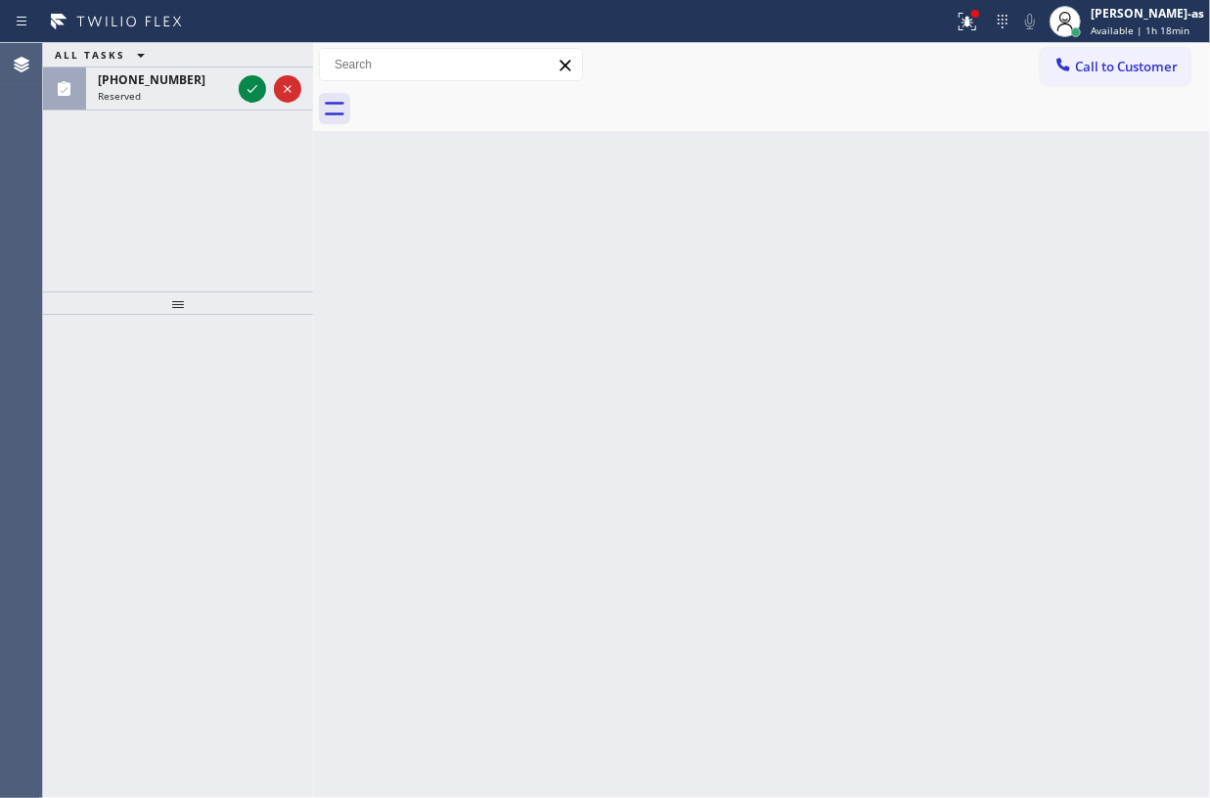
drag, startPoint x: 250, startPoint y: 88, endPoint x: 224, endPoint y: 252, distance: 166.5
click at [250, 88] on icon at bounding box center [252, 88] width 23 height 23
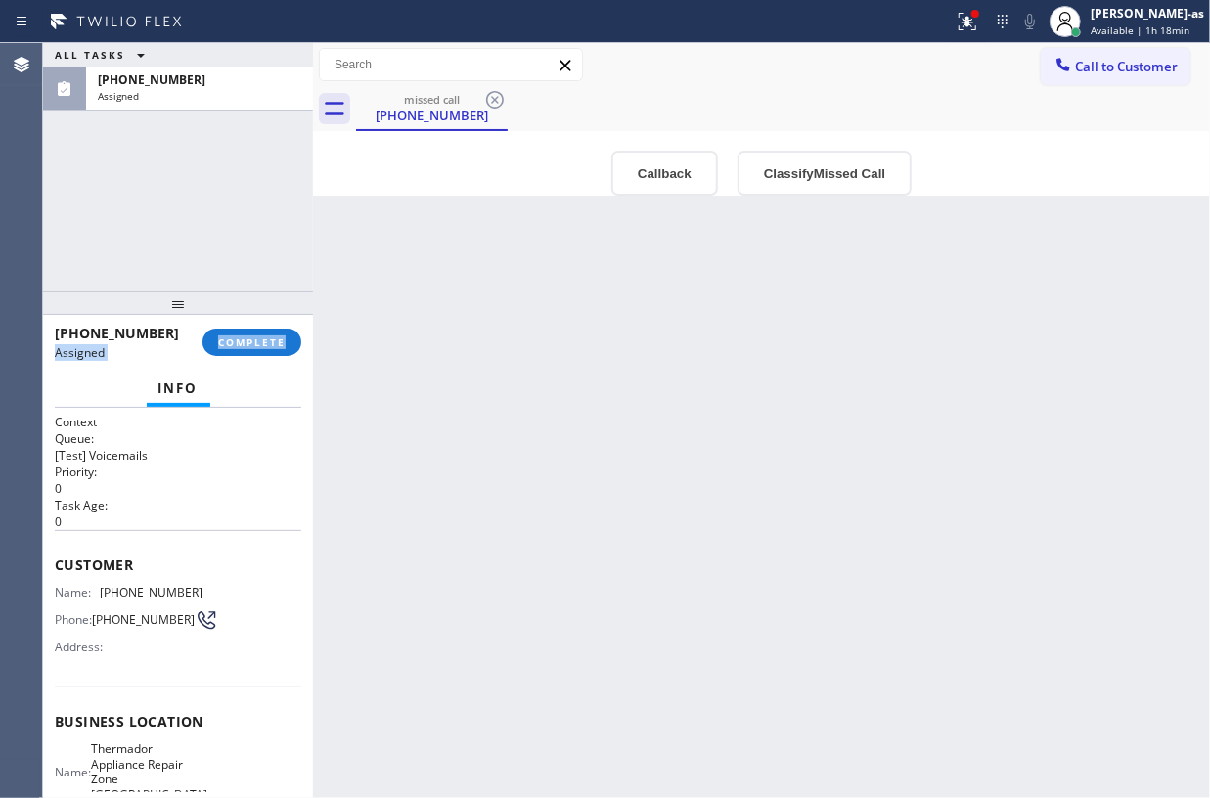
drag, startPoint x: 55, startPoint y: 358, endPoint x: 103, endPoint y: 373, distance: 50.1
click at [103, 373] on div "(720) 550-0304 Assigned COMPLETE Info Context Queue: [Test] Voicemails Priority…" at bounding box center [178, 556] width 270 height 483
type input "(720) 571-1197"
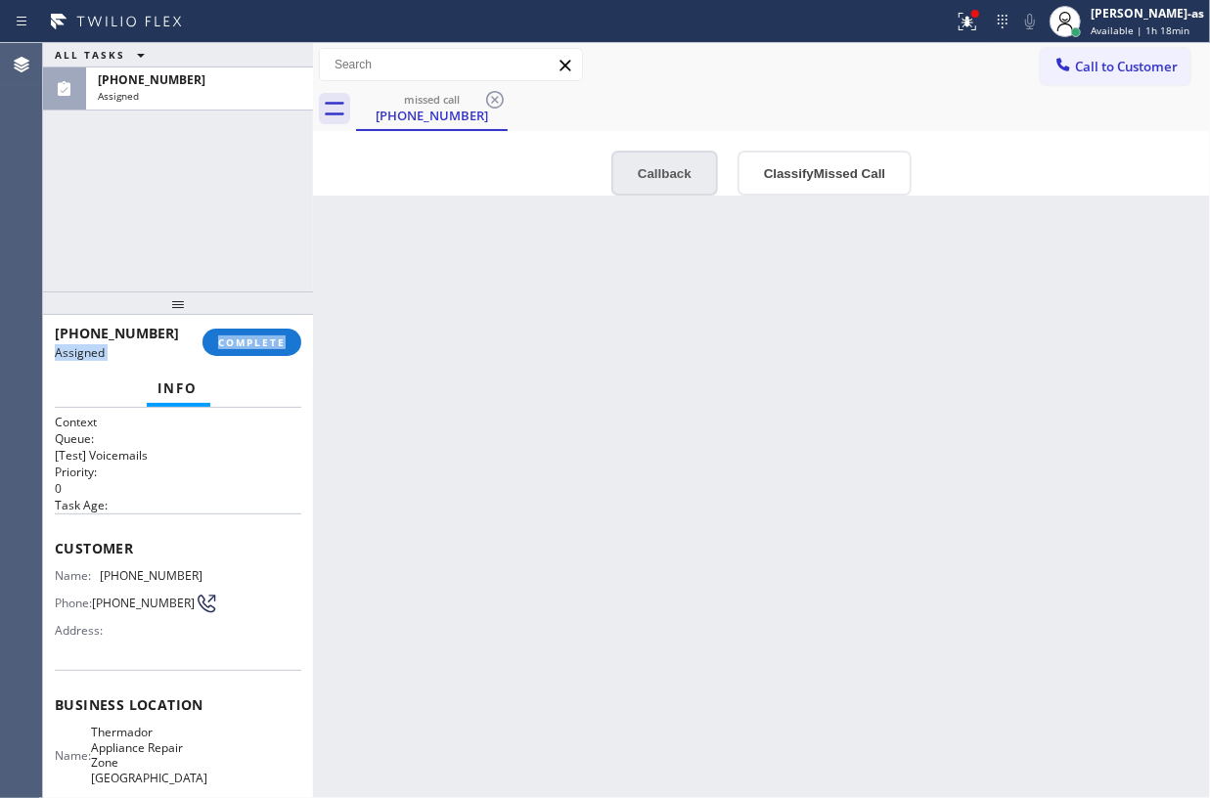
click at [667, 177] on button "Callback" at bounding box center [665, 173] width 107 height 45
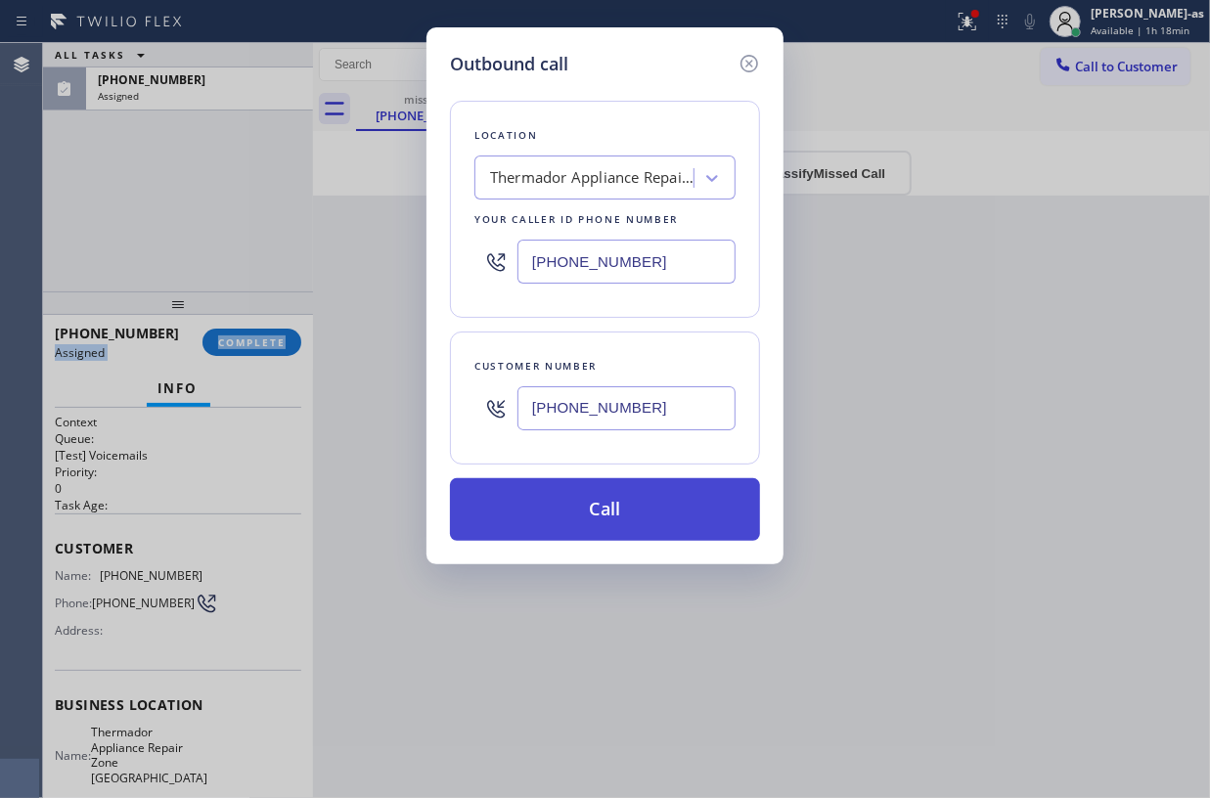
click at [670, 499] on button "Call" at bounding box center [605, 509] width 310 height 63
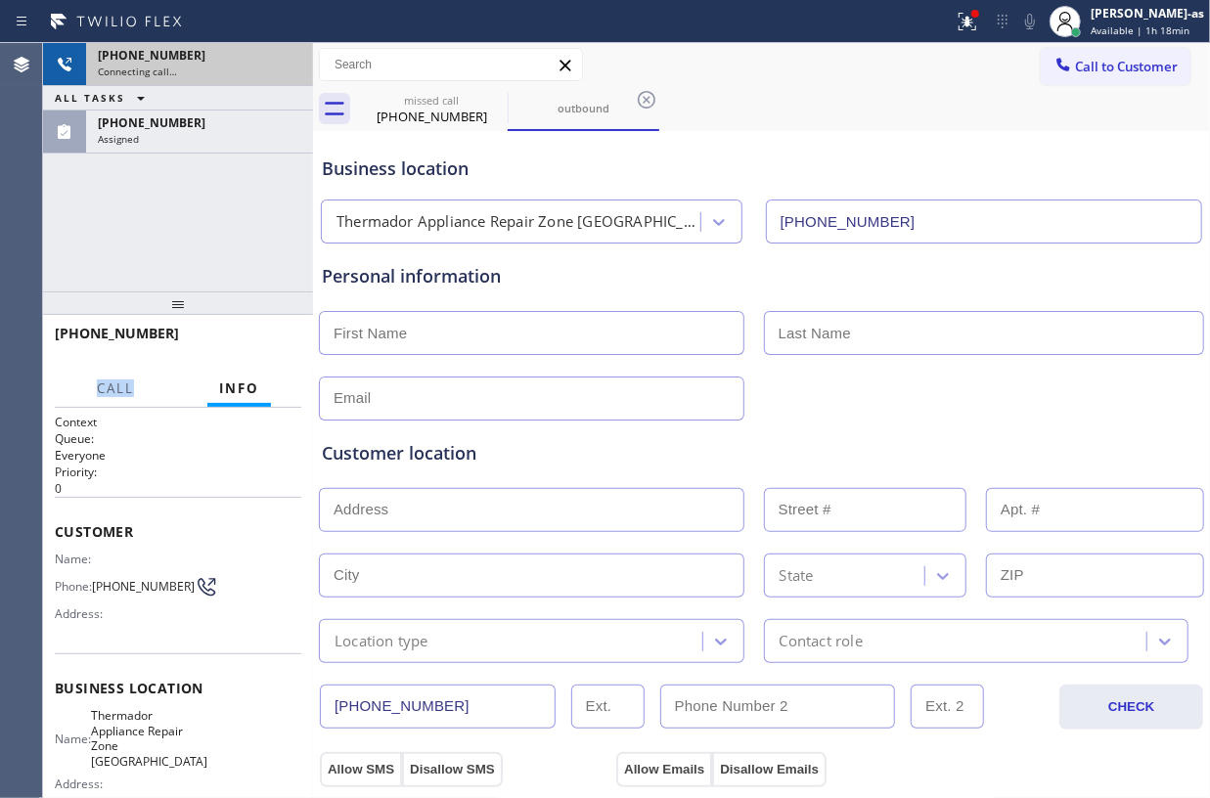
type input "(720) 571-1197"
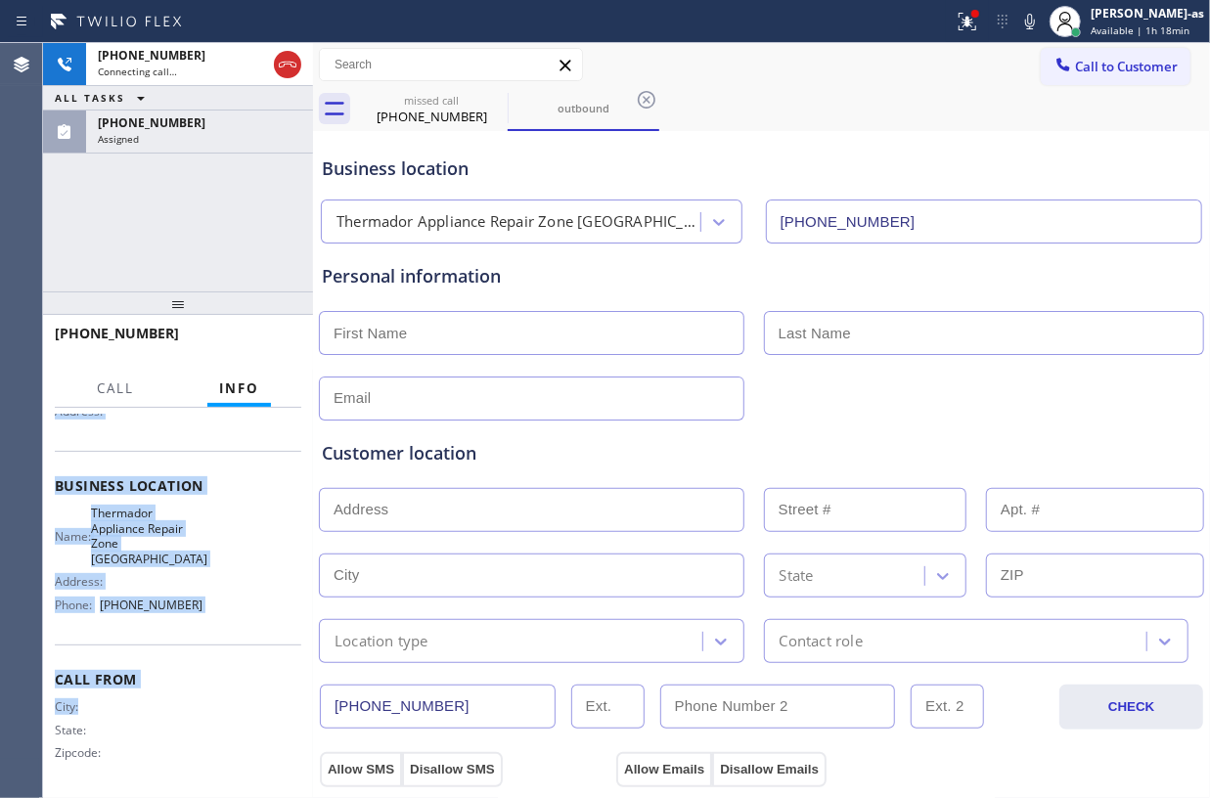
scroll to position [211, 0]
drag, startPoint x: 53, startPoint y: 528, endPoint x: 231, endPoint y: 614, distance: 197.8
click at [231, 614] on div "Context Queue: Everyone Priority: 0 Customer Name: Phone: (720) 550-0304 Addres…" at bounding box center [178, 603] width 270 height 390
copy div "Customer Name: Phone: (720) 550-0304 Address: Business location Name: Thermador…"
click at [138, 243] on div "+17205500304 Live | 00:11 ALL TASKS ALL TASKS ACTIVE TASKS TASKS IN WRAP UP (72…" at bounding box center [178, 167] width 270 height 249
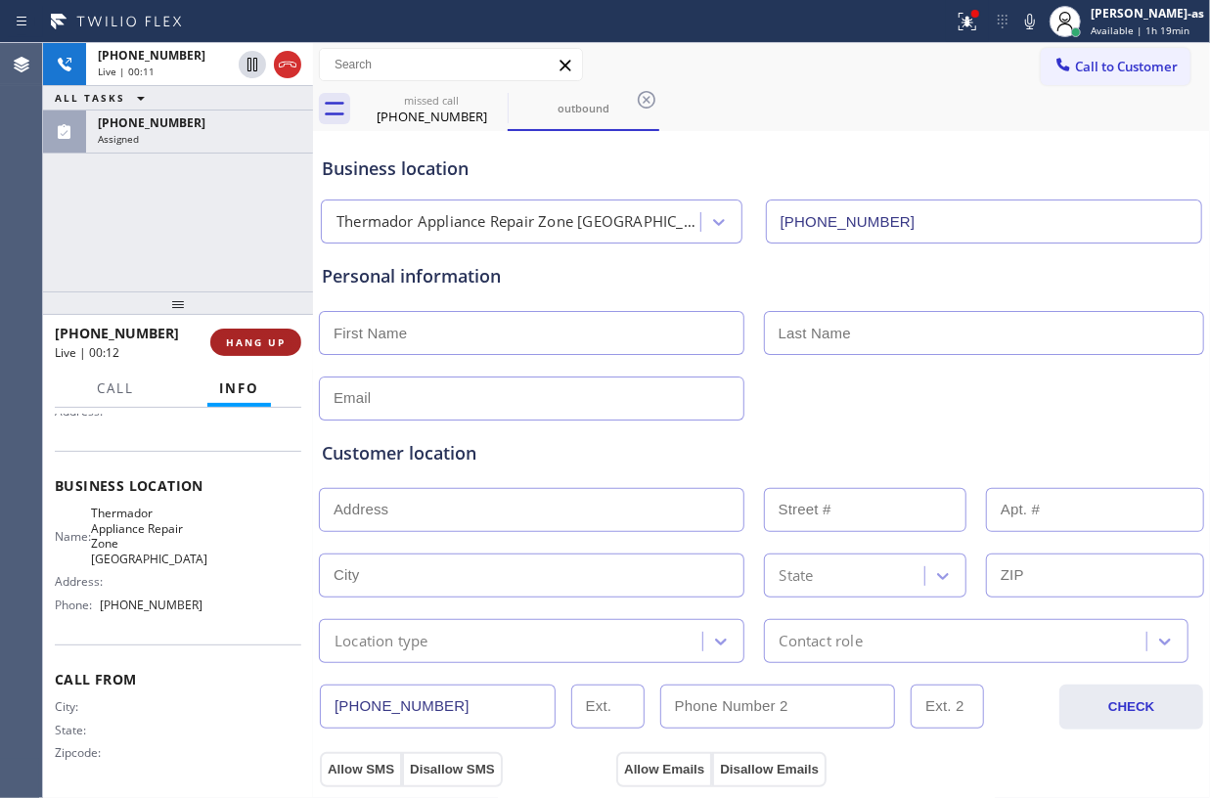
click at [262, 346] on span "HANG UP" at bounding box center [256, 343] width 60 height 14
click at [193, 256] on div "+17205500304 Live | 00:12 ALL TASKS ALL TASKS ACTIVE TASKS TASKS IN WRAP UP (72…" at bounding box center [178, 167] width 270 height 249
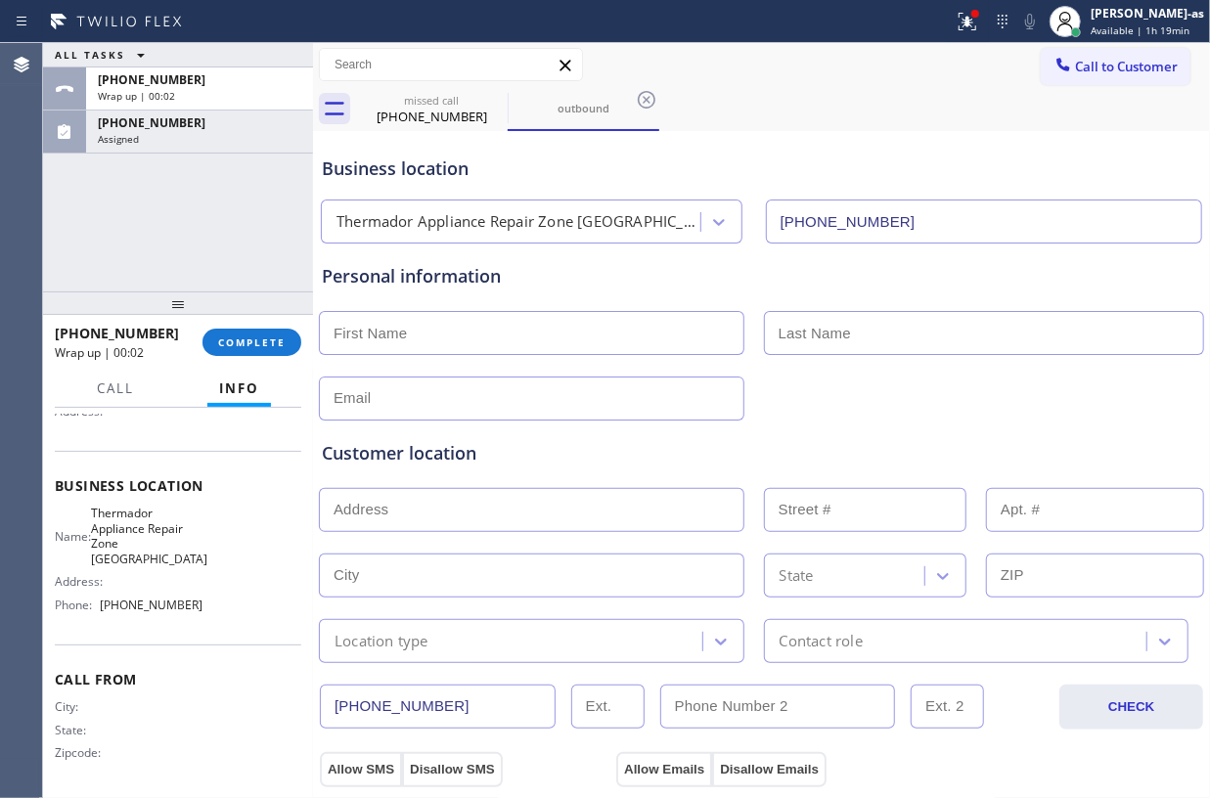
click at [256, 279] on div "ALL TASKS ALL TASKS ACTIVE TASKS TASKS IN WRAP UP +17205500304 Wrap up | 00:02 …" at bounding box center [178, 167] width 270 height 249
click at [247, 334] on button "COMPLETE" at bounding box center [252, 342] width 99 height 27
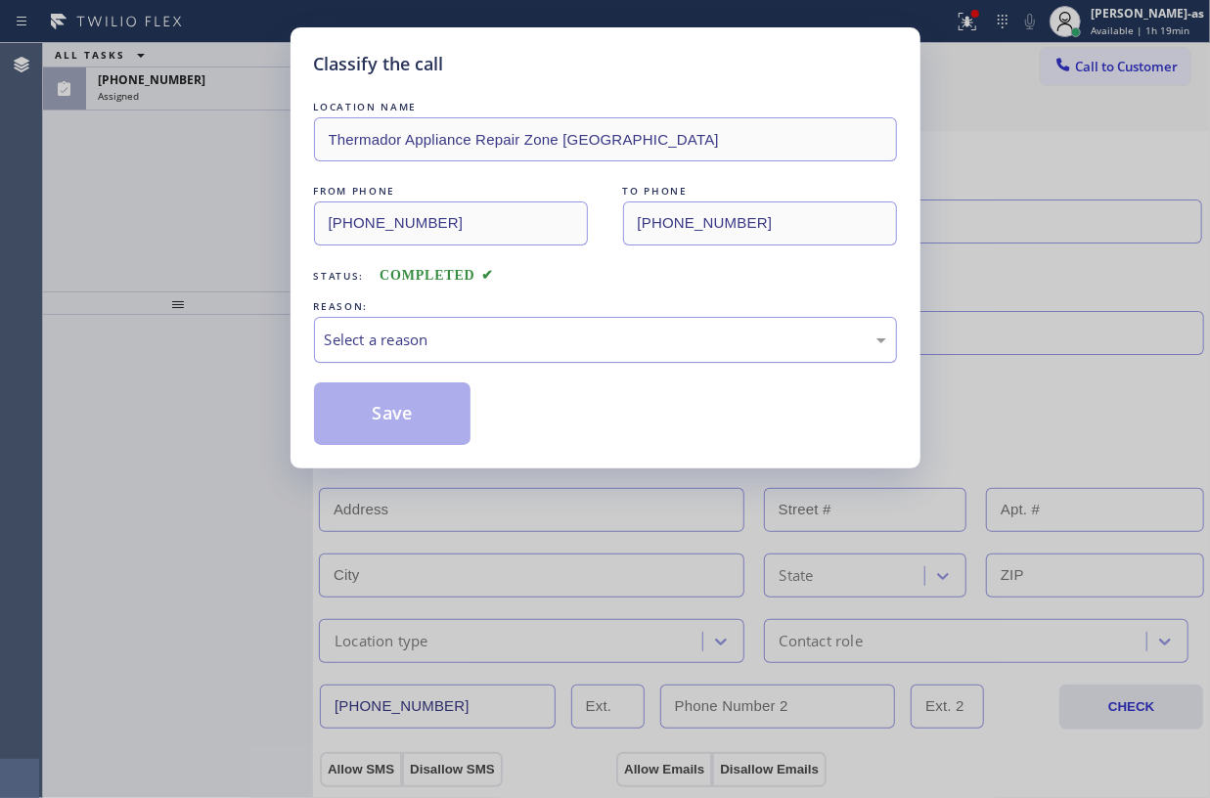
click at [443, 335] on div "Select a reason" at bounding box center [606, 340] width 562 height 23
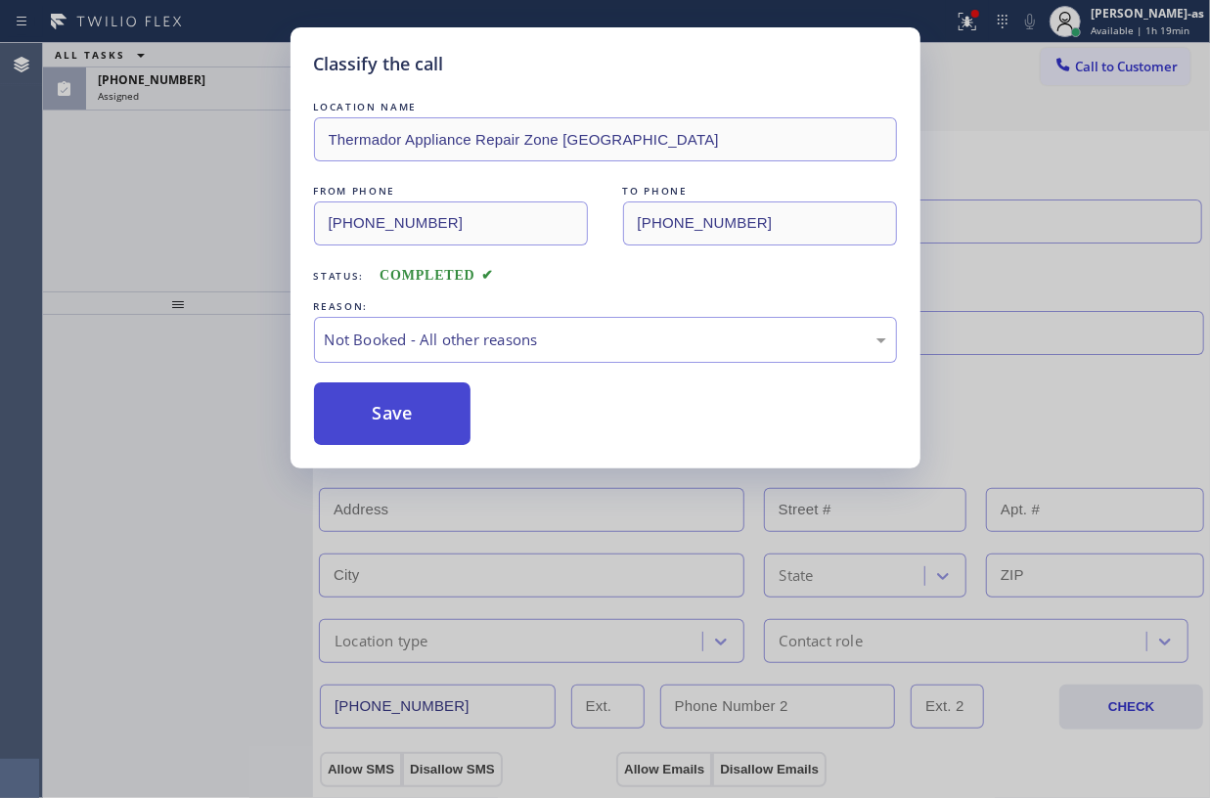
click at [396, 415] on button "Save" at bounding box center [393, 414] width 158 height 63
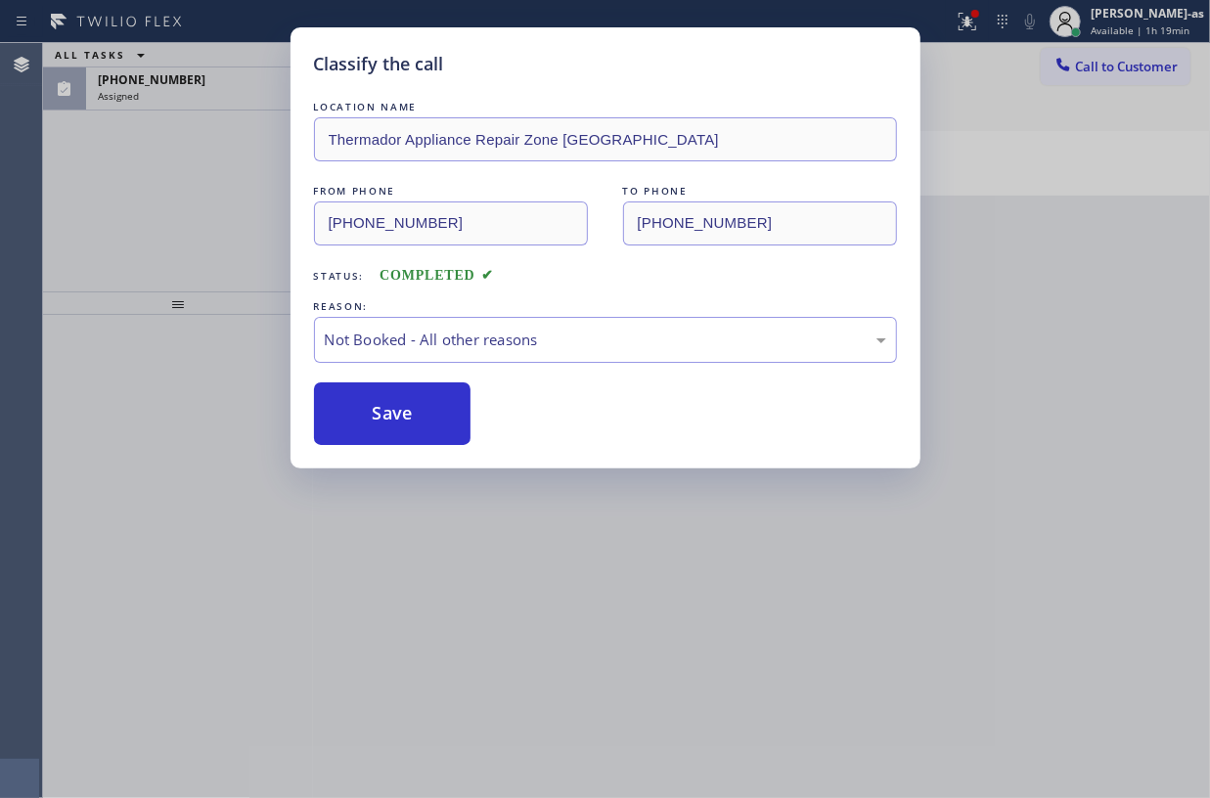
click at [122, 168] on div "Classify the call LOCATION NAME Thermador Appliance Repair Zone Aurora FROM PHO…" at bounding box center [605, 399] width 1210 height 798
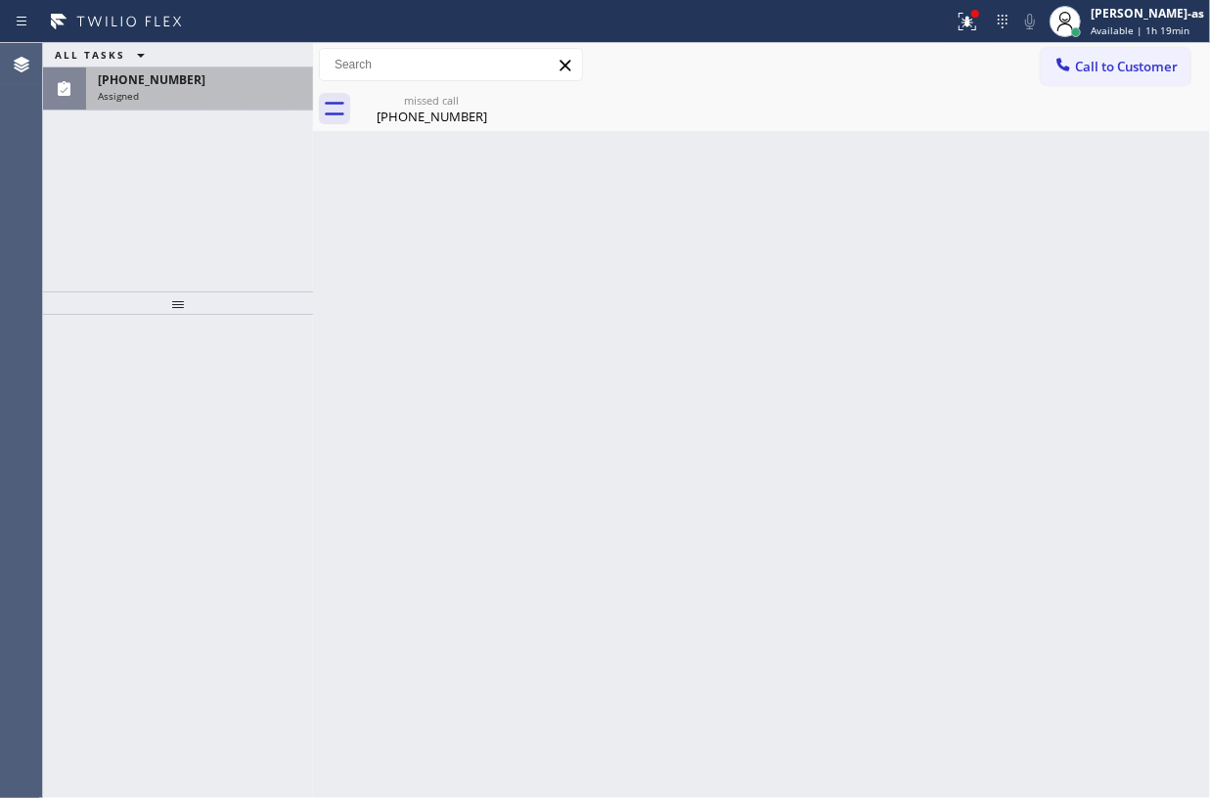
click at [115, 76] on span "(720) 550-0304" at bounding box center [152, 79] width 108 height 17
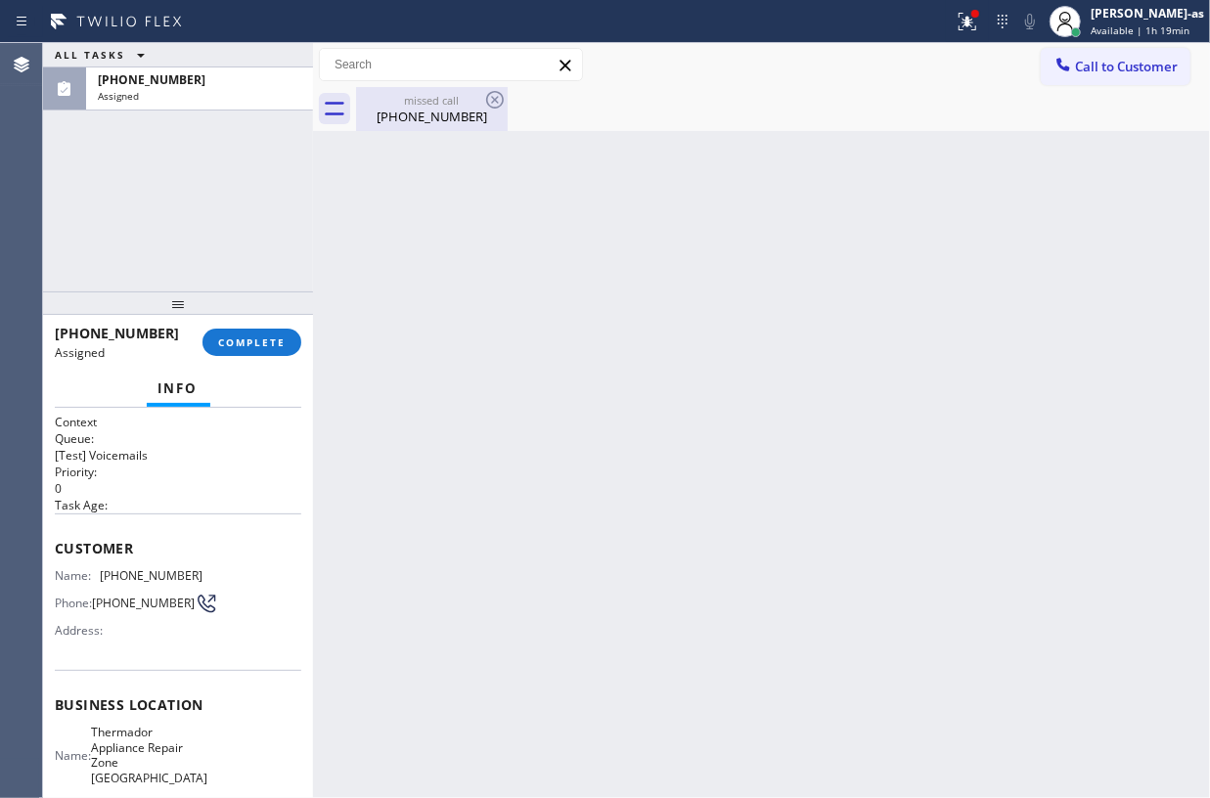
click at [427, 106] on div "missed call (720) 550-0304" at bounding box center [432, 109] width 148 height 44
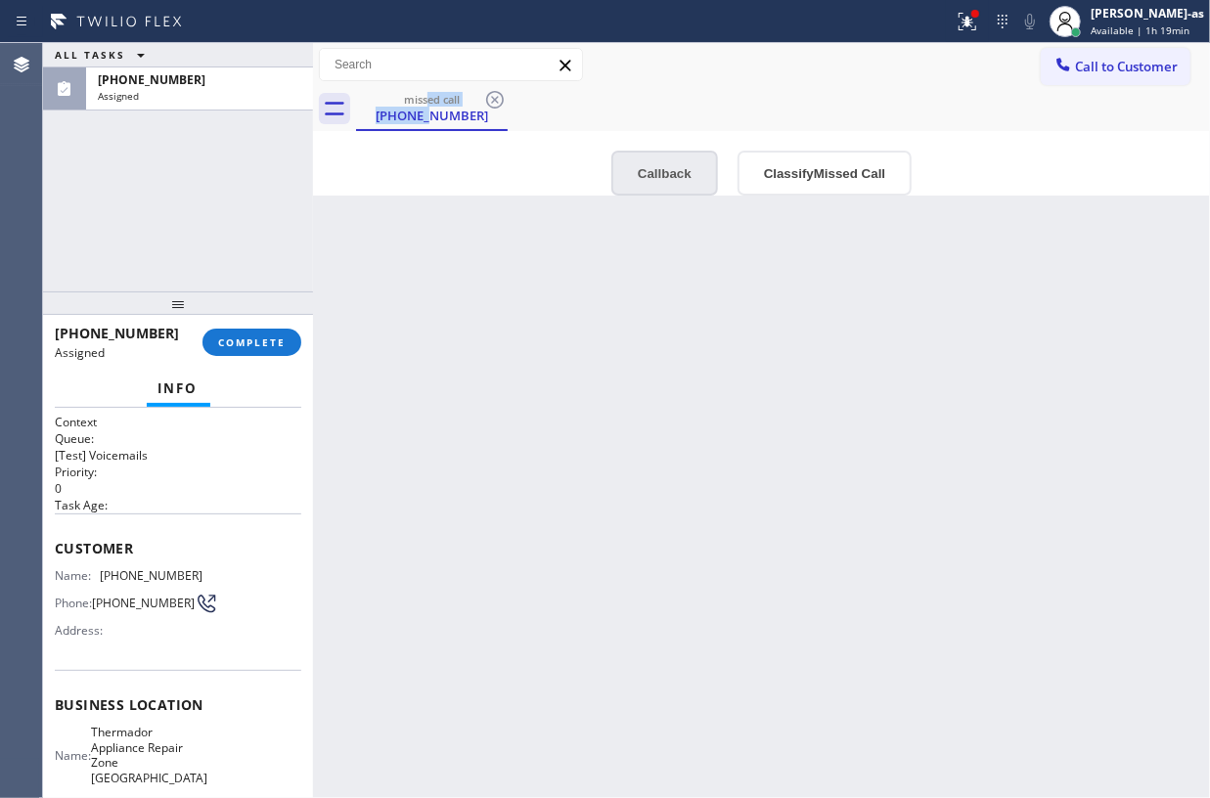
click at [652, 170] on button "Callback" at bounding box center [665, 173] width 107 height 45
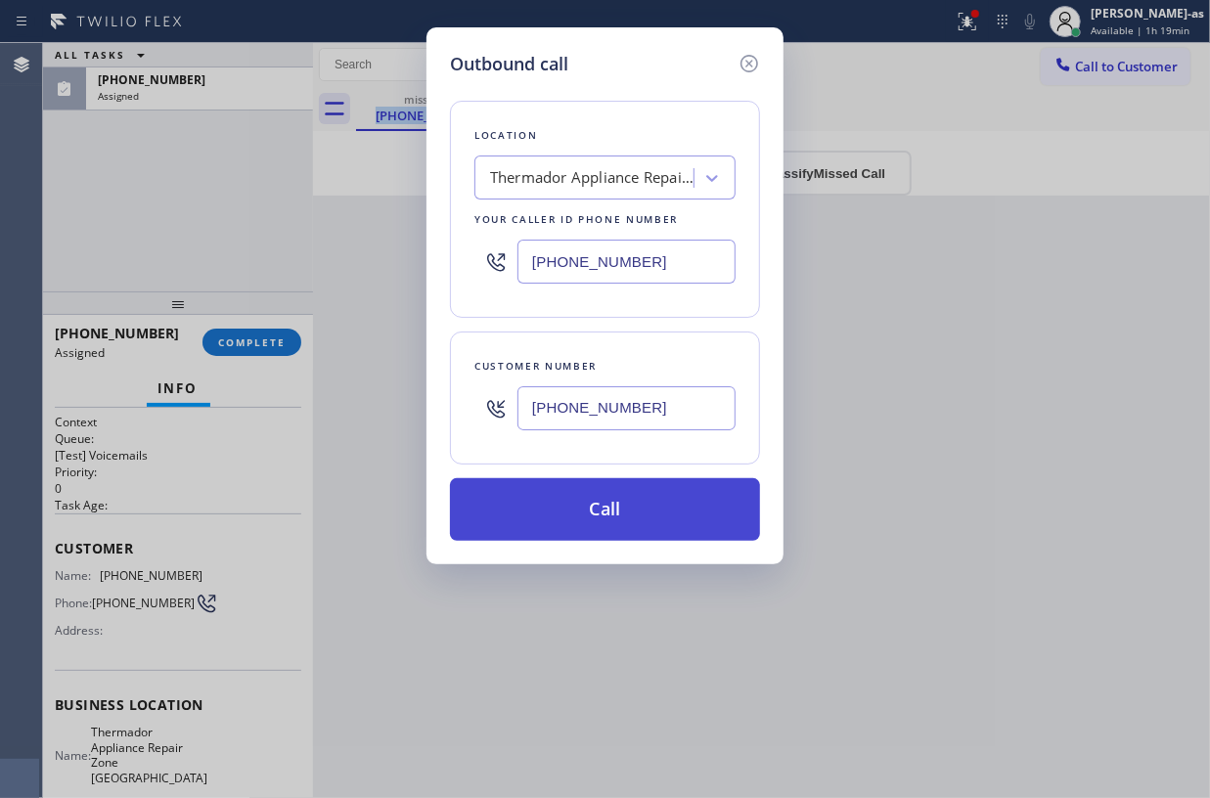
click at [636, 515] on button "Call" at bounding box center [605, 509] width 310 height 63
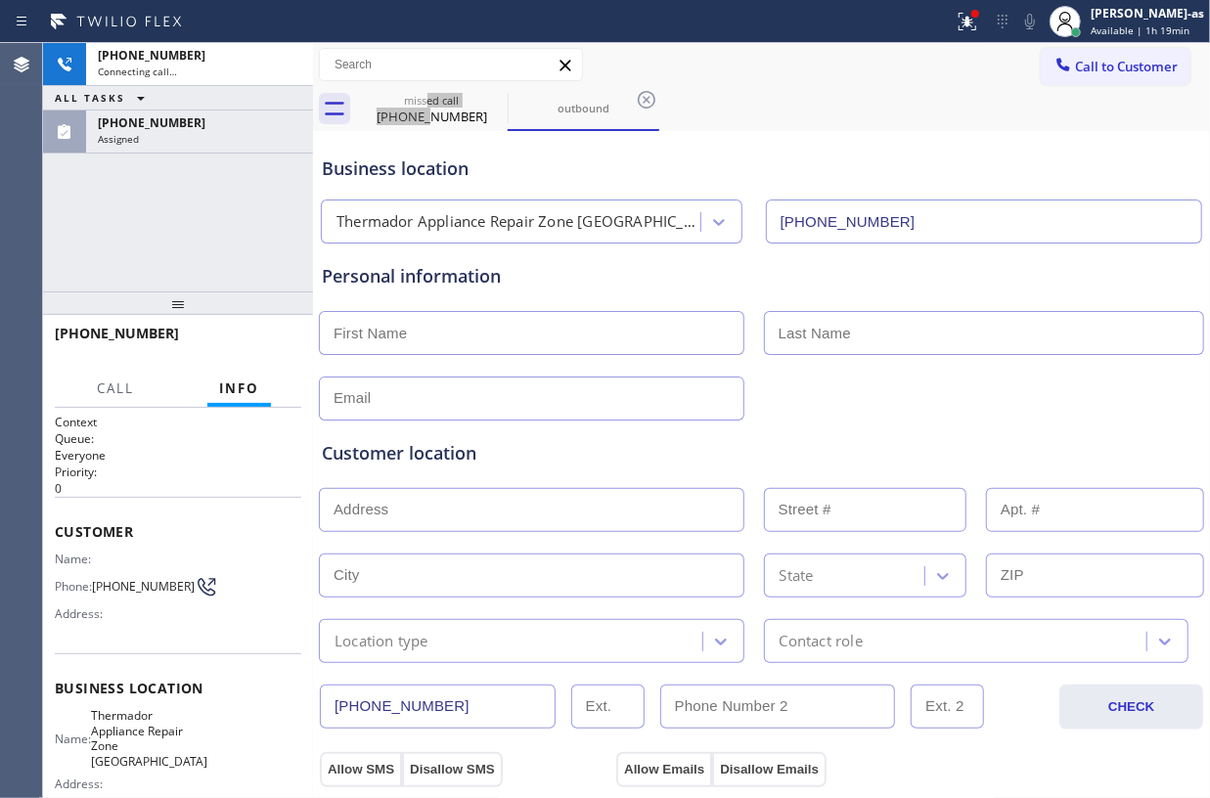
type input "(720) 571-1197"
click at [198, 224] on div "+17205500304 Live | 00:00 ALL TASKS ALL TASKS ACTIVE TASKS TASKS IN WRAP UP (72…" at bounding box center [178, 167] width 270 height 249
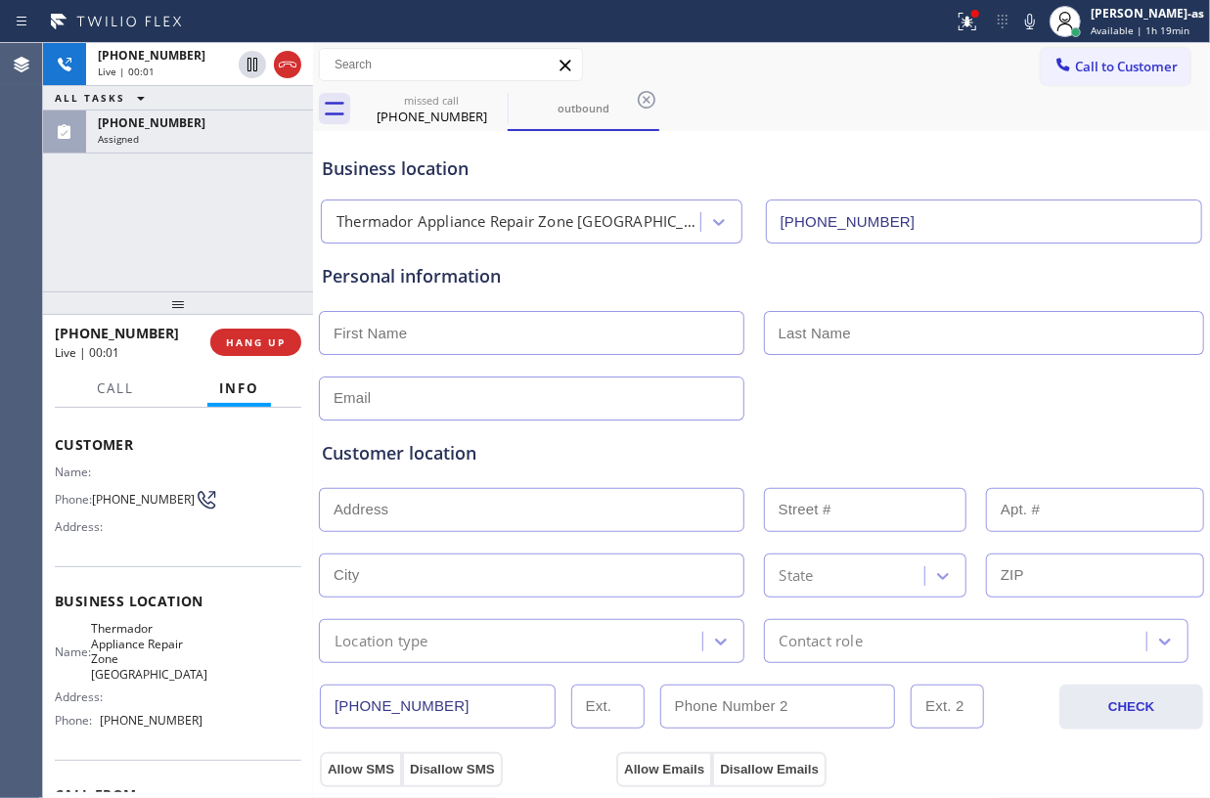
scroll to position [130, 0]
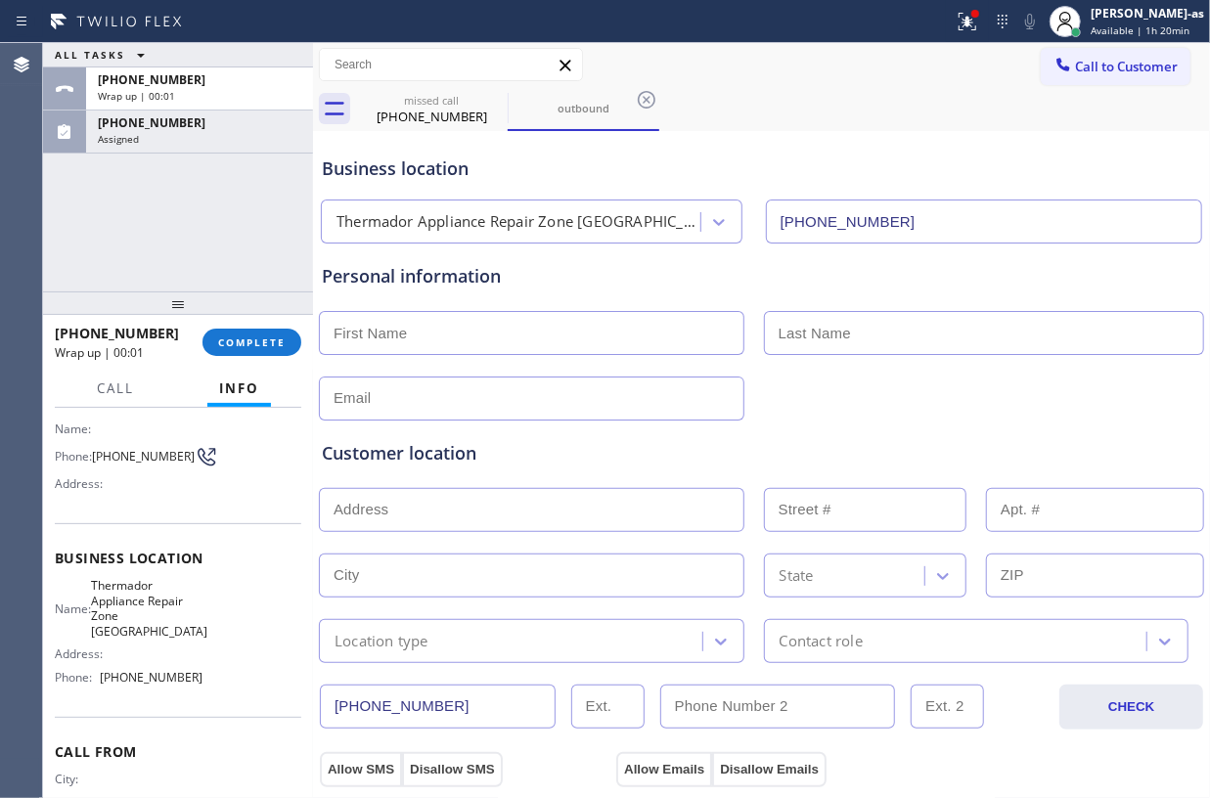
click at [129, 243] on div "ALL TASKS ALL TASKS ACTIVE TASKS TASKS IN WRAP UP +17205500304 Wrap up | 00:01 …" at bounding box center [178, 167] width 270 height 249
click at [231, 322] on div "+17205500304 Wrap up | 00:01 COMPLETE" at bounding box center [178, 342] width 247 height 51
click at [275, 335] on button "COMPLETE" at bounding box center [252, 342] width 99 height 27
click at [313, 353] on div "ALL TASKS ALL TASKS ACTIVE TASKS TASKS IN WRAP UP +17205500304 Wrap up | 00:01 …" at bounding box center [626, 420] width 1167 height 755
click at [337, 362] on div "Personal information" at bounding box center [762, 342] width 880 height 158
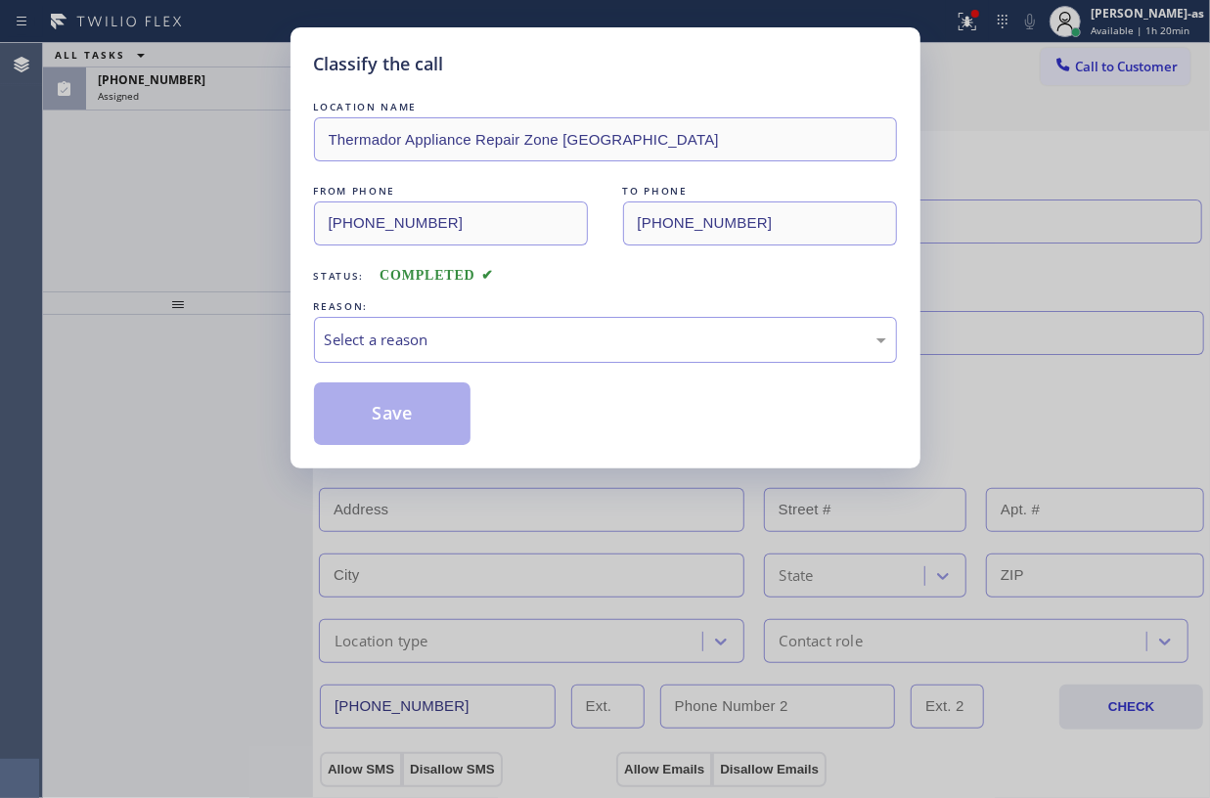
click at [260, 345] on div "Classify the call LOCATION NAME Thermador Appliance Repair Zone Aurora FROM PHO…" at bounding box center [605, 399] width 1210 height 798
drag, startPoint x: 173, startPoint y: 212, endPoint x: 186, endPoint y: 220, distance: 14.9
click at [186, 220] on div "Classify the call LOCATION NAME Thermador Appliance Repair Zone Aurora FROM PHO…" at bounding box center [605, 399] width 1210 height 798
click at [498, 354] on div "Select a reason" at bounding box center [605, 340] width 583 height 46
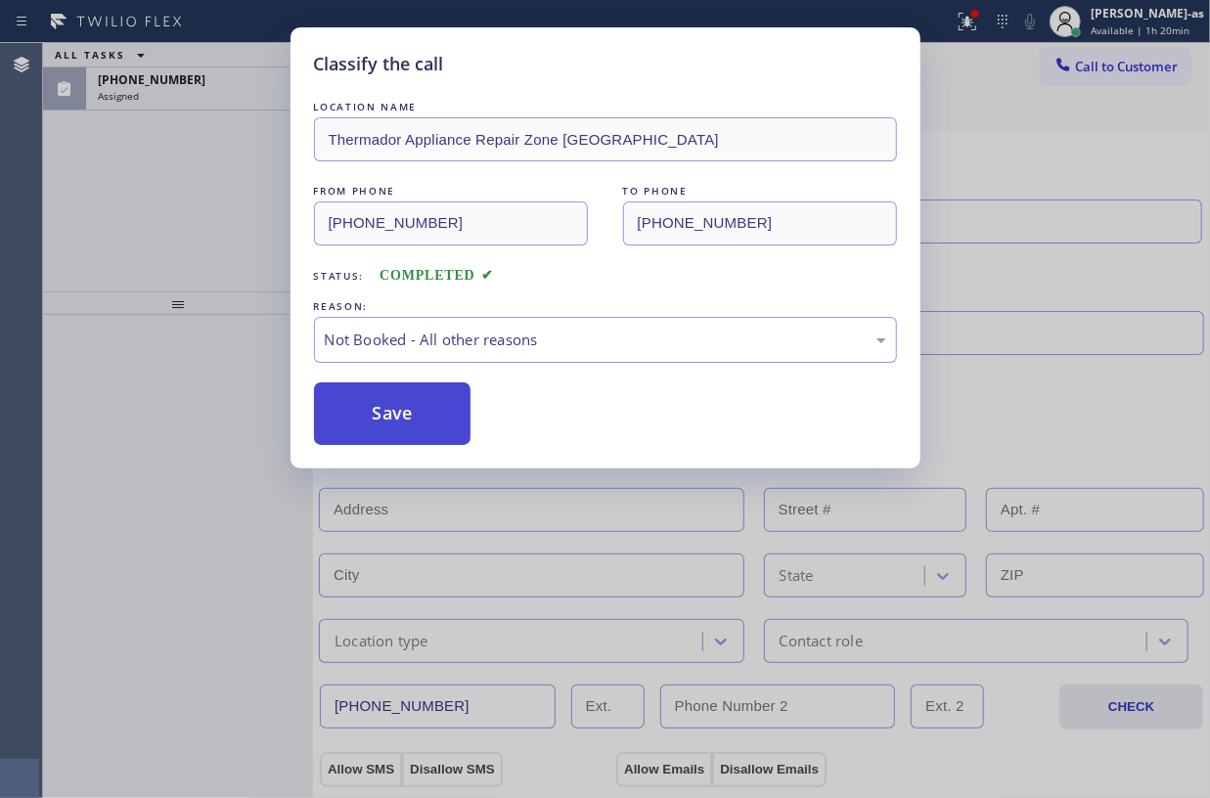
drag, startPoint x: 381, startPoint y: 412, endPoint x: 287, endPoint y: 252, distance: 185.1
click at [382, 409] on button "Save" at bounding box center [393, 414] width 158 height 63
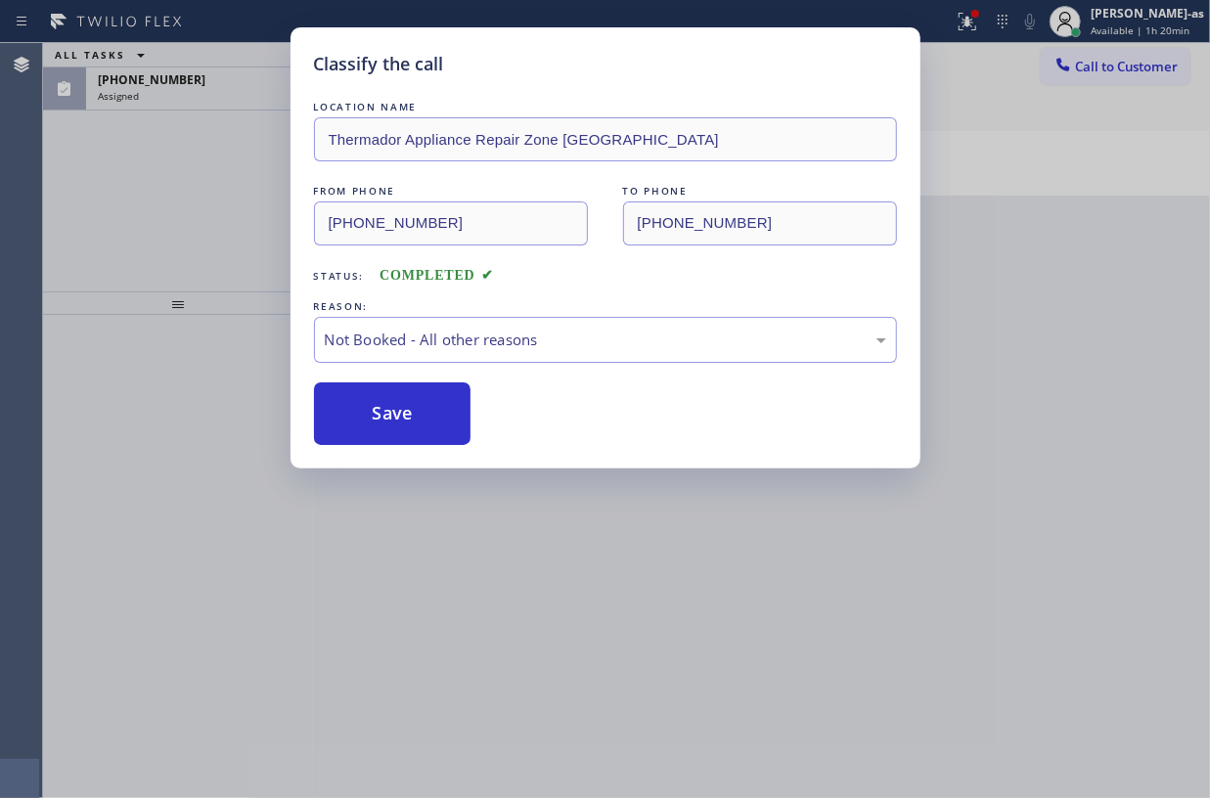
click at [147, 166] on div "Classify the call LOCATION NAME Thermador Appliance Repair Zone Aurora FROM PHO…" at bounding box center [605, 399] width 1210 height 798
click at [149, 95] on div "Classify the call LOCATION NAME Thermador Appliance Repair Zone Aurora FROM PHO…" at bounding box center [605, 399] width 1210 height 798
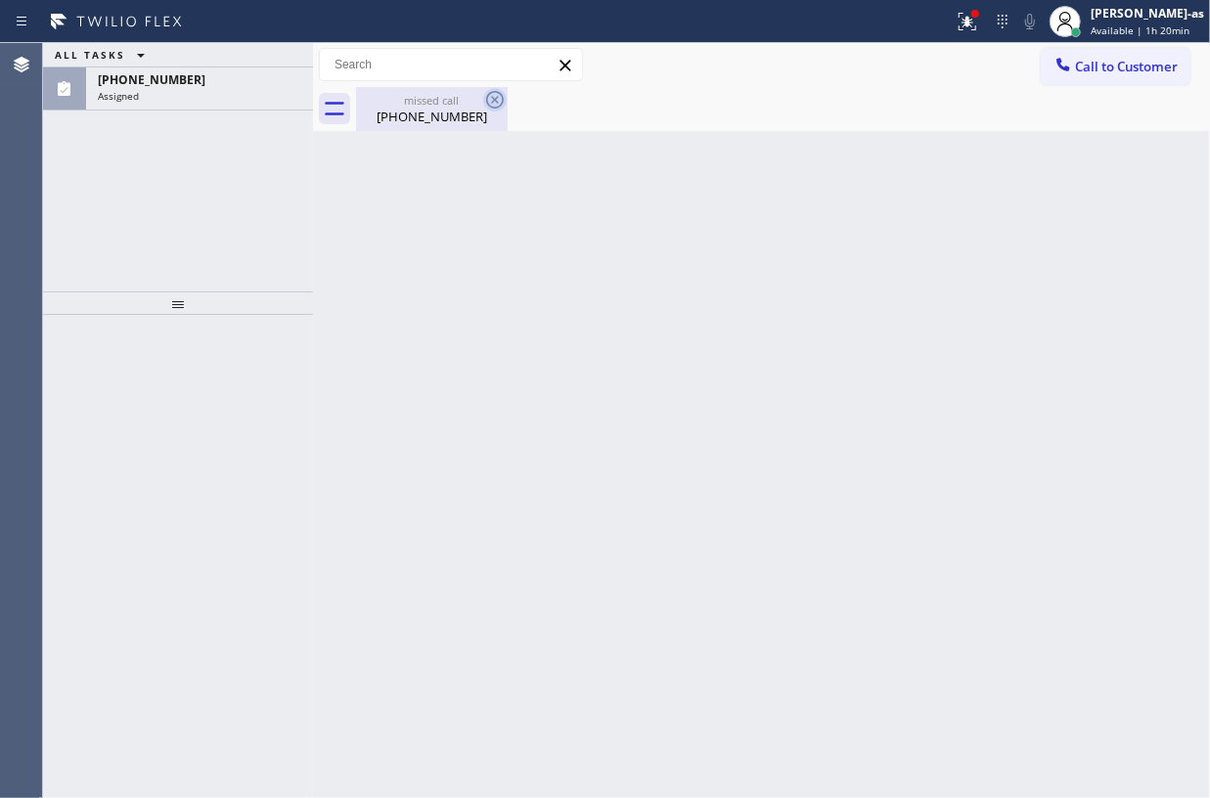
click at [499, 96] on icon at bounding box center [494, 99] width 23 height 23
click at [209, 194] on div "ALL TASKS ALL TASKS ACTIVE TASKS TASKS IN WRAP UP (720) 550-0304 Assigned" at bounding box center [178, 167] width 270 height 249
click at [498, 94] on icon at bounding box center [494, 99] width 23 height 23
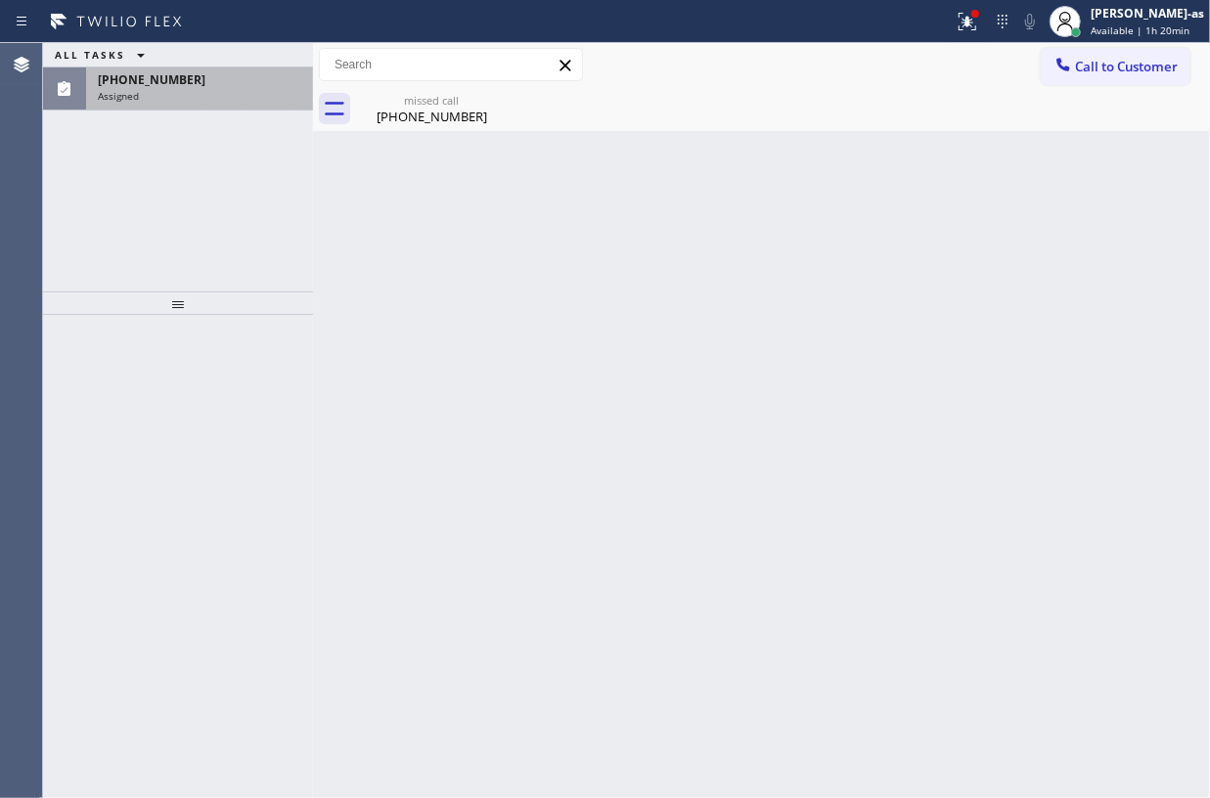
click at [221, 68] on div "(720) 550-0304 Assigned" at bounding box center [195, 89] width 219 height 43
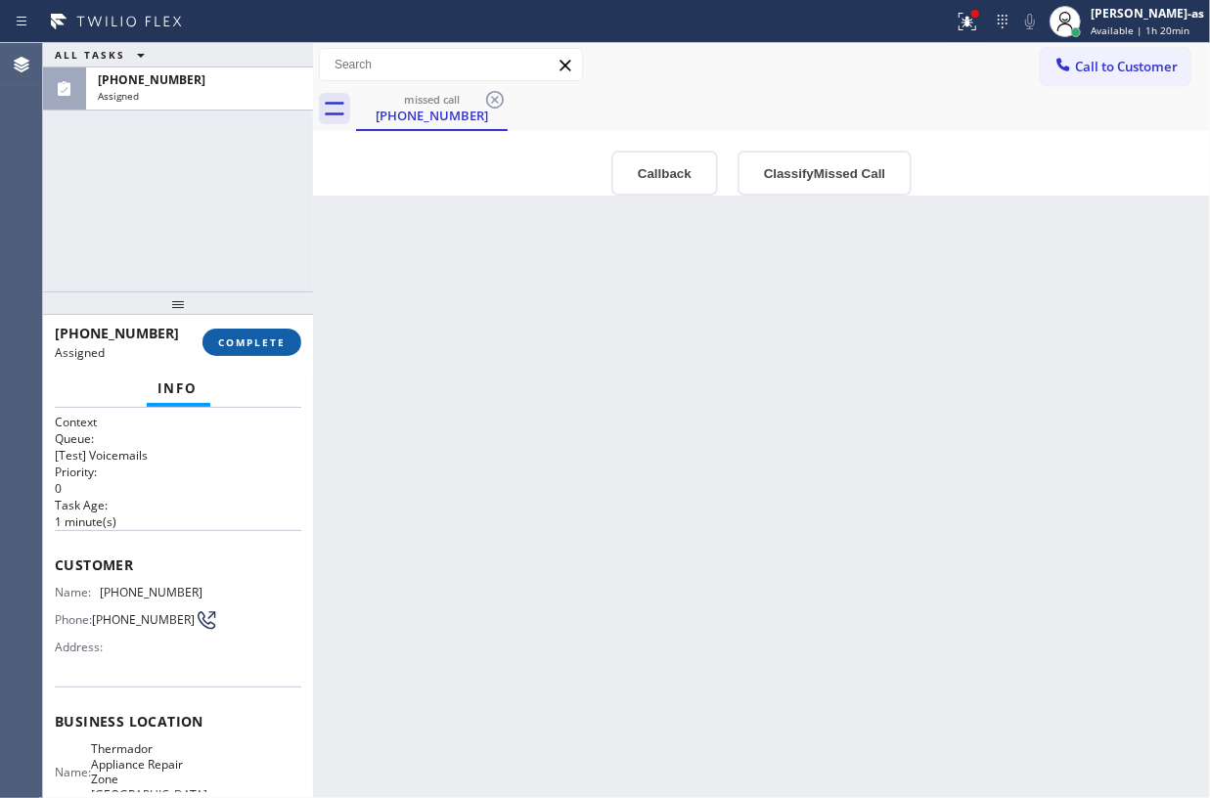
drag, startPoint x: 245, startPoint y: 341, endPoint x: 267, endPoint y: 337, distance: 23.0
click at [256, 341] on span "COMPLETE" at bounding box center [252, 343] width 68 height 14
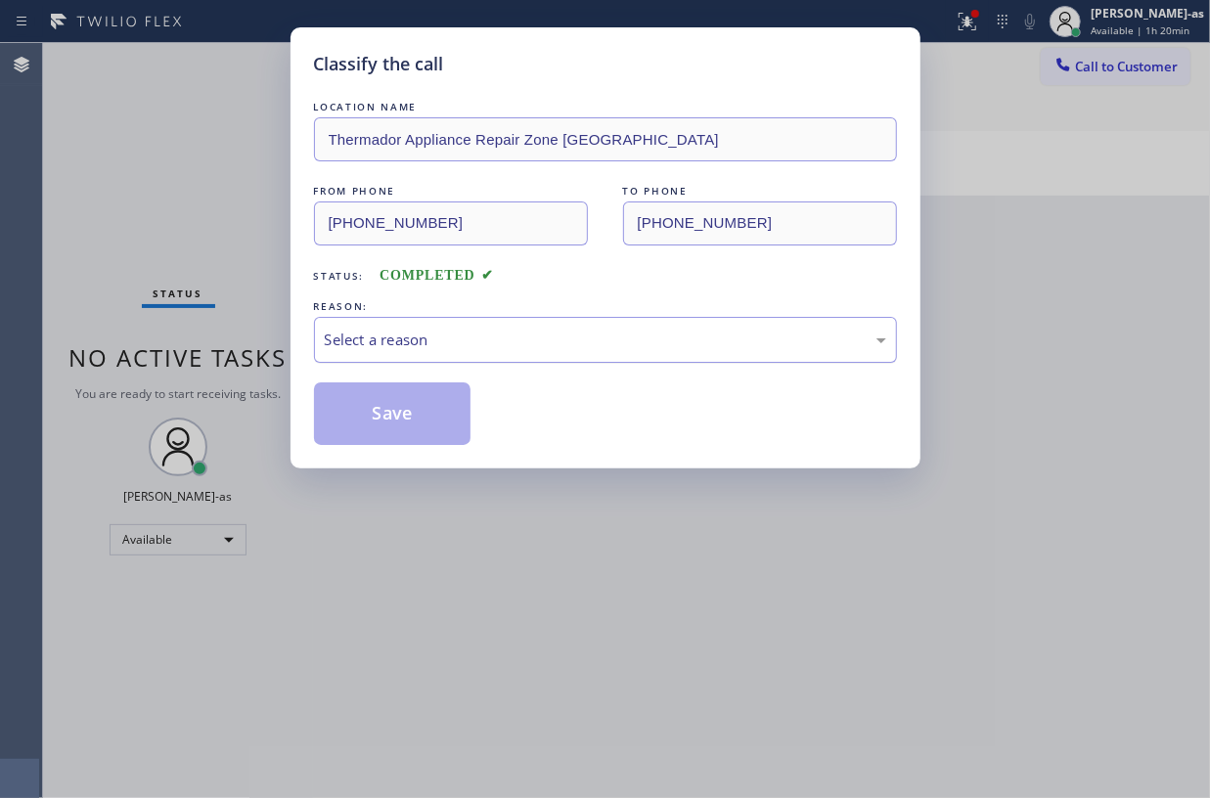
click at [447, 339] on div "Select a reason" at bounding box center [606, 340] width 562 height 23
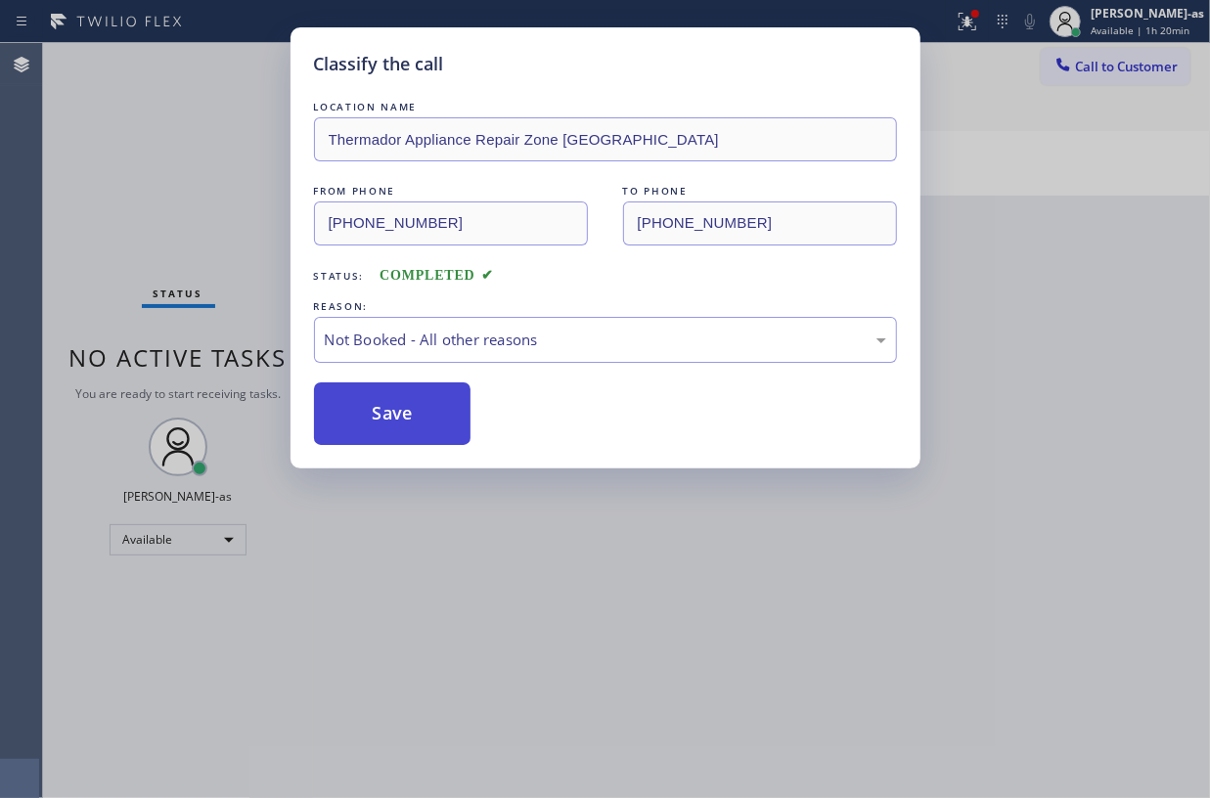
click at [396, 416] on button "Save" at bounding box center [393, 414] width 158 height 63
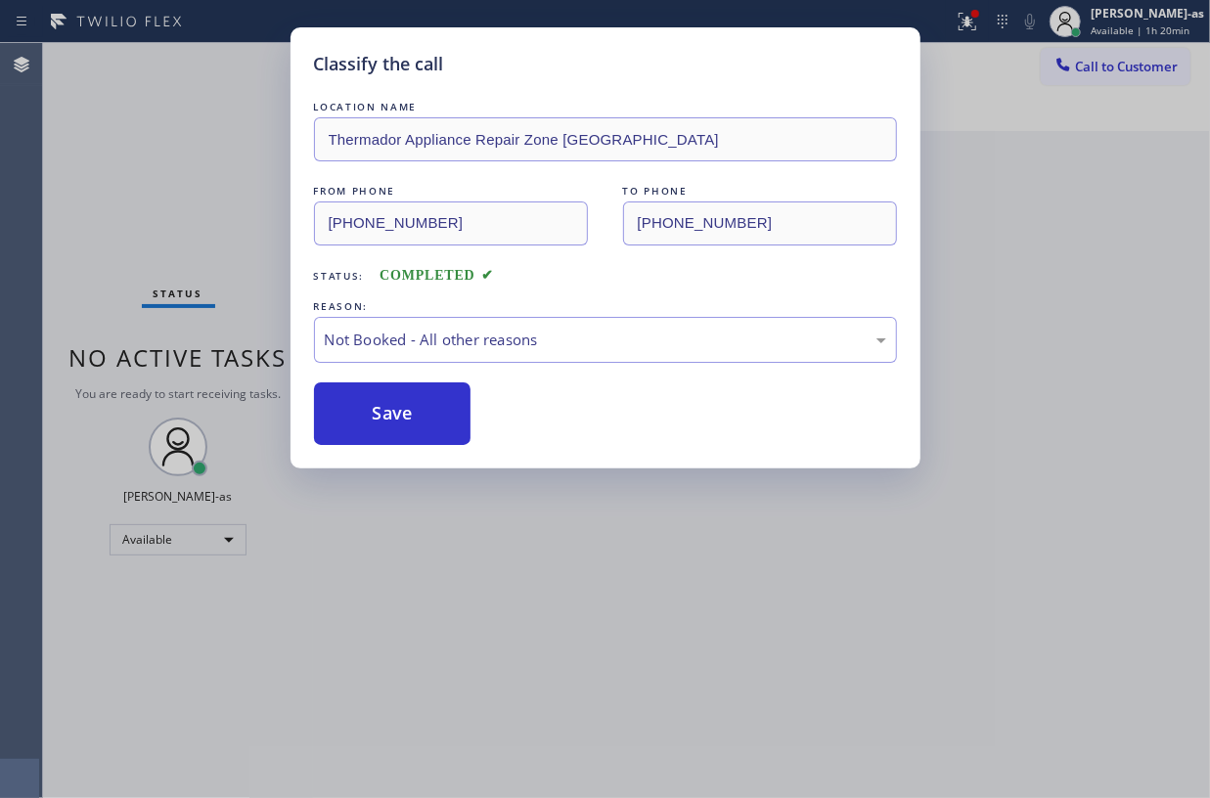
click at [137, 170] on div "Classify the call LOCATION NAME Thermador Appliance Repair Zone Aurora FROM PHO…" at bounding box center [605, 399] width 1210 height 798
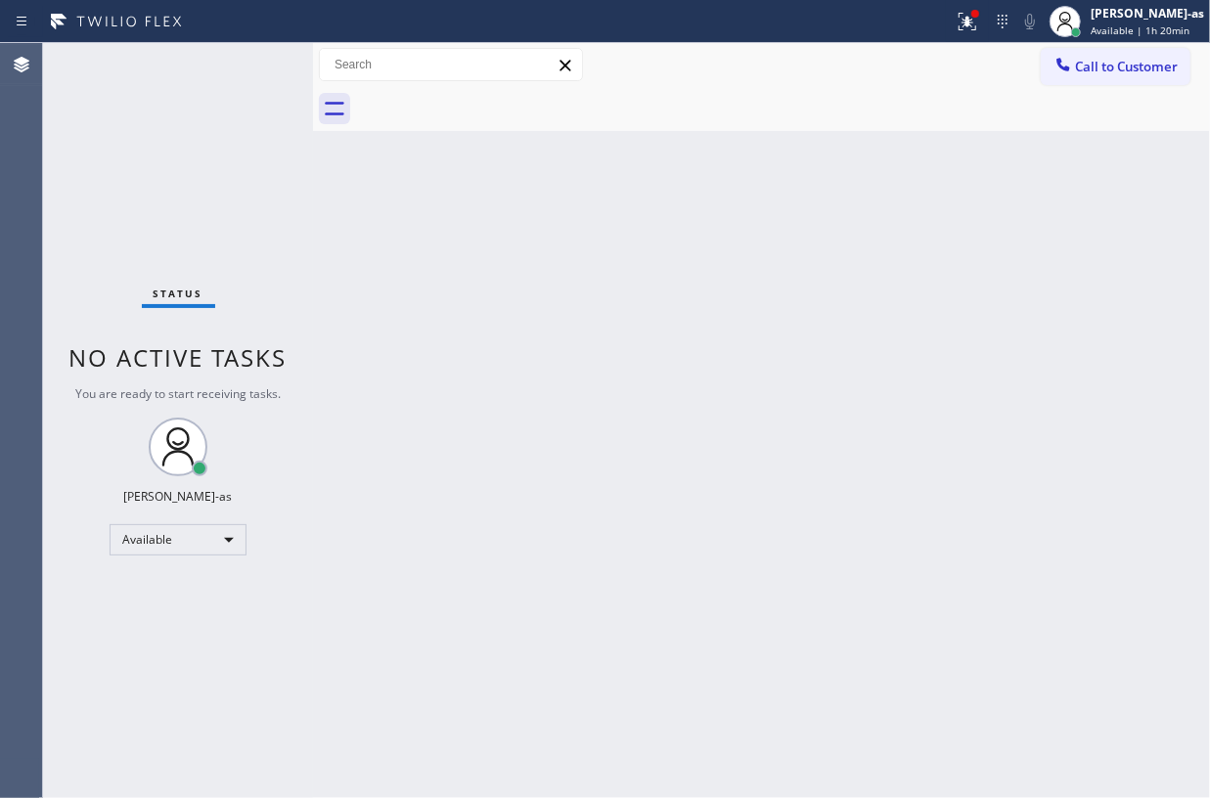
click at [605, 536] on div "Back to Dashboard Change Sender ID Customers Technicians Select a contact Outbo…" at bounding box center [761, 420] width 897 height 755
click at [241, 61] on div "Status No active tasks You are ready to start receiving tasks. Jesica Jumao-as …" at bounding box center [178, 420] width 270 height 755
drag, startPoint x: 307, startPoint y: 169, endPoint x: 323, endPoint y: 158, distance: 19.6
click at [313, 165] on div at bounding box center [313, 420] width 0 height 755
click at [415, 333] on div "Back to Dashboard Change Sender ID Customers Technicians Select a contact Outbo…" at bounding box center [761, 420] width 897 height 755
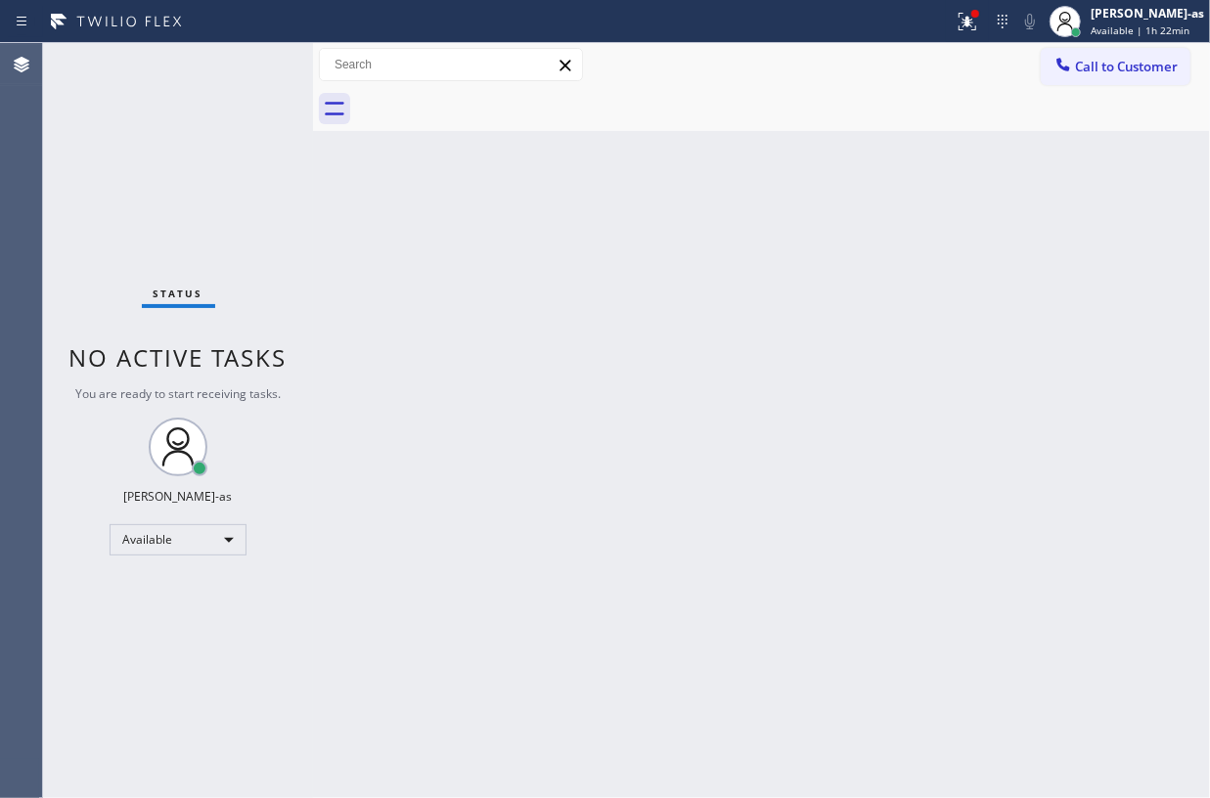
drag, startPoint x: 224, startPoint y: 241, endPoint x: 168, endPoint y: 464, distance: 230.0
click at [227, 239] on div "Status No active tasks You are ready to start receiving tasks. Jesica Jumao-as …" at bounding box center [178, 420] width 270 height 755
click at [201, 541] on div "Available" at bounding box center [178, 539] width 137 height 31
click at [181, 634] on li "Break" at bounding box center [177, 639] width 132 height 23
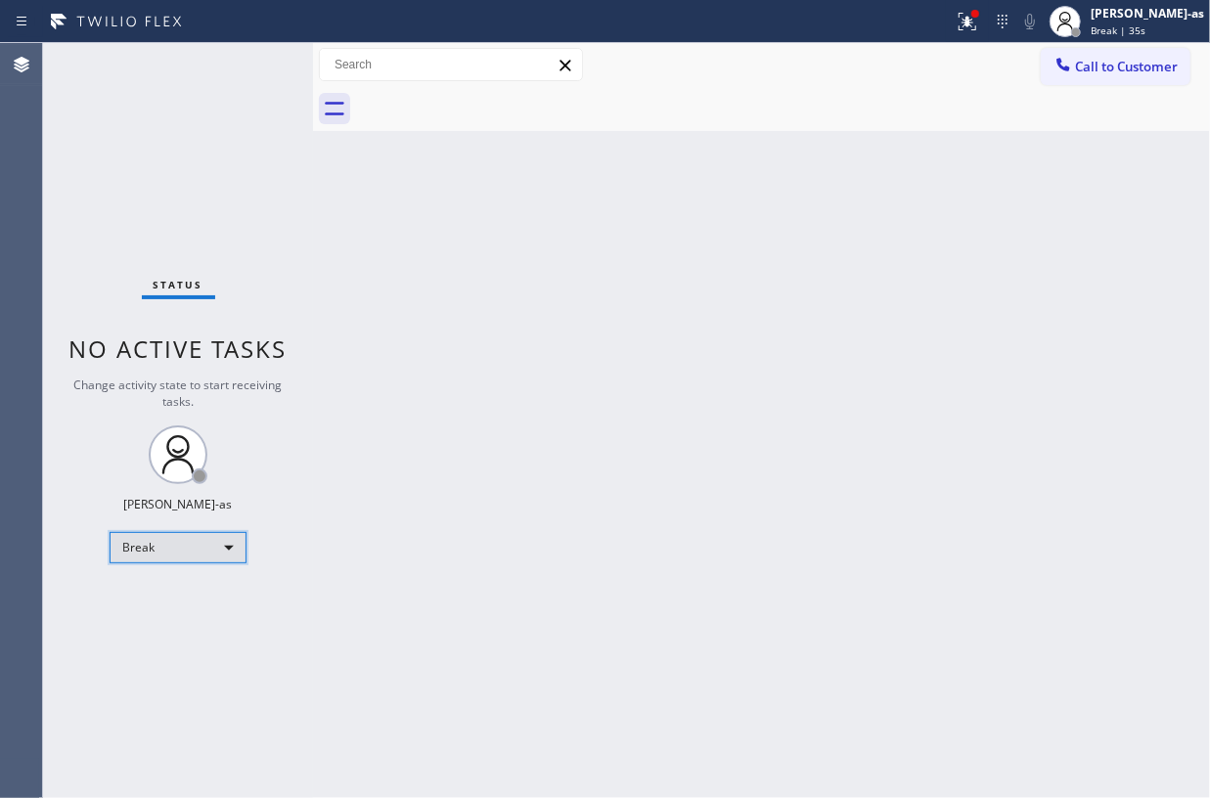
click at [194, 544] on div "Break" at bounding box center [178, 547] width 137 height 31
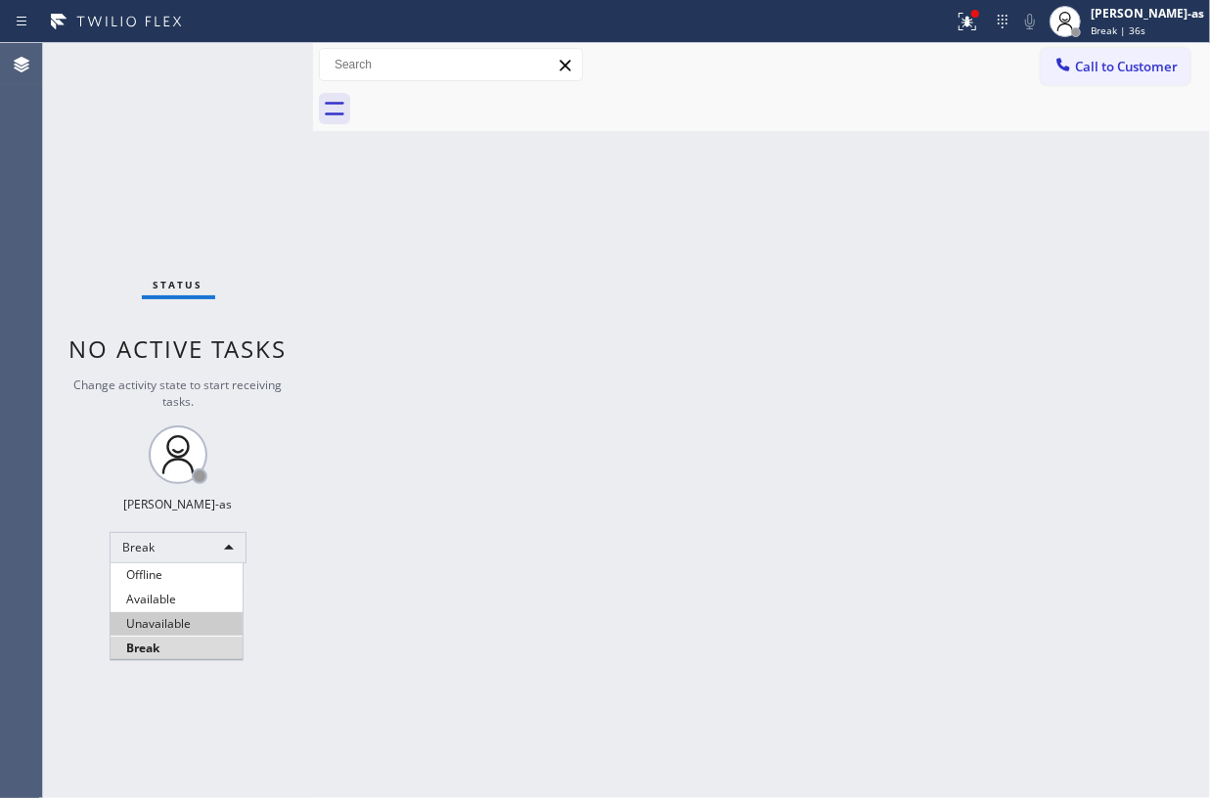
click at [174, 626] on li "Unavailable" at bounding box center [177, 624] width 132 height 23
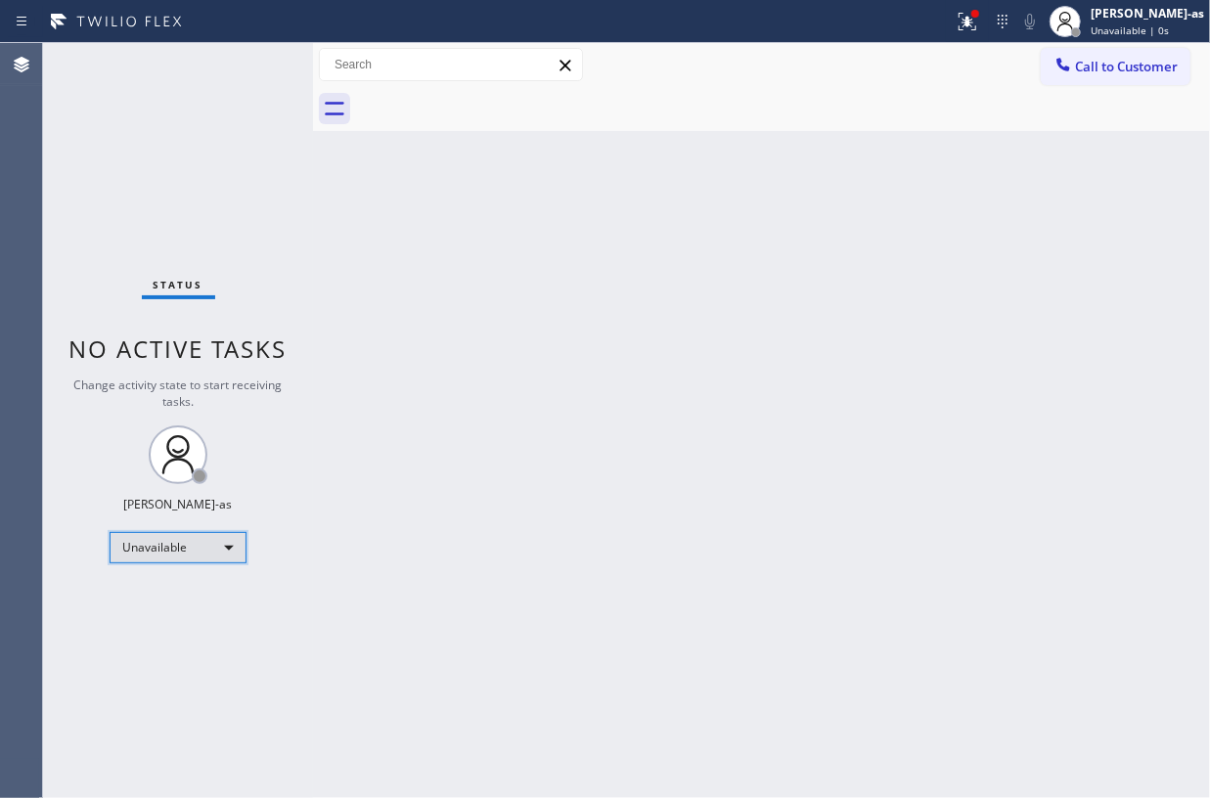
click at [207, 554] on div "Unavailable" at bounding box center [178, 547] width 137 height 31
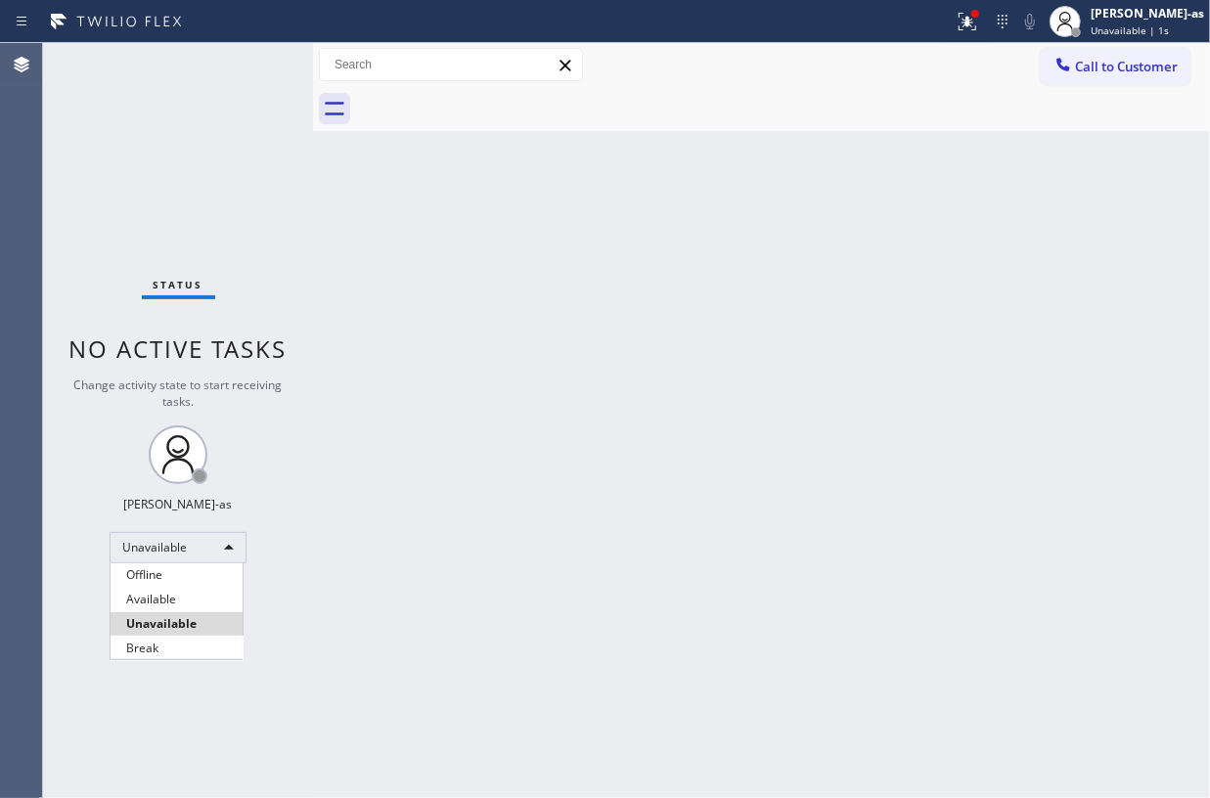
drag, startPoint x: 166, startPoint y: 644, endPoint x: 460, endPoint y: 768, distance: 318.8
click at [168, 644] on li "Break" at bounding box center [177, 648] width 132 height 23
click at [448, 318] on div "Back to Dashboard Change Sender ID Customers Technicians Select a contact Outbo…" at bounding box center [761, 420] width 897 height 755
